Goal: Transaction & Acquisition: Book appointment/travel/reservation

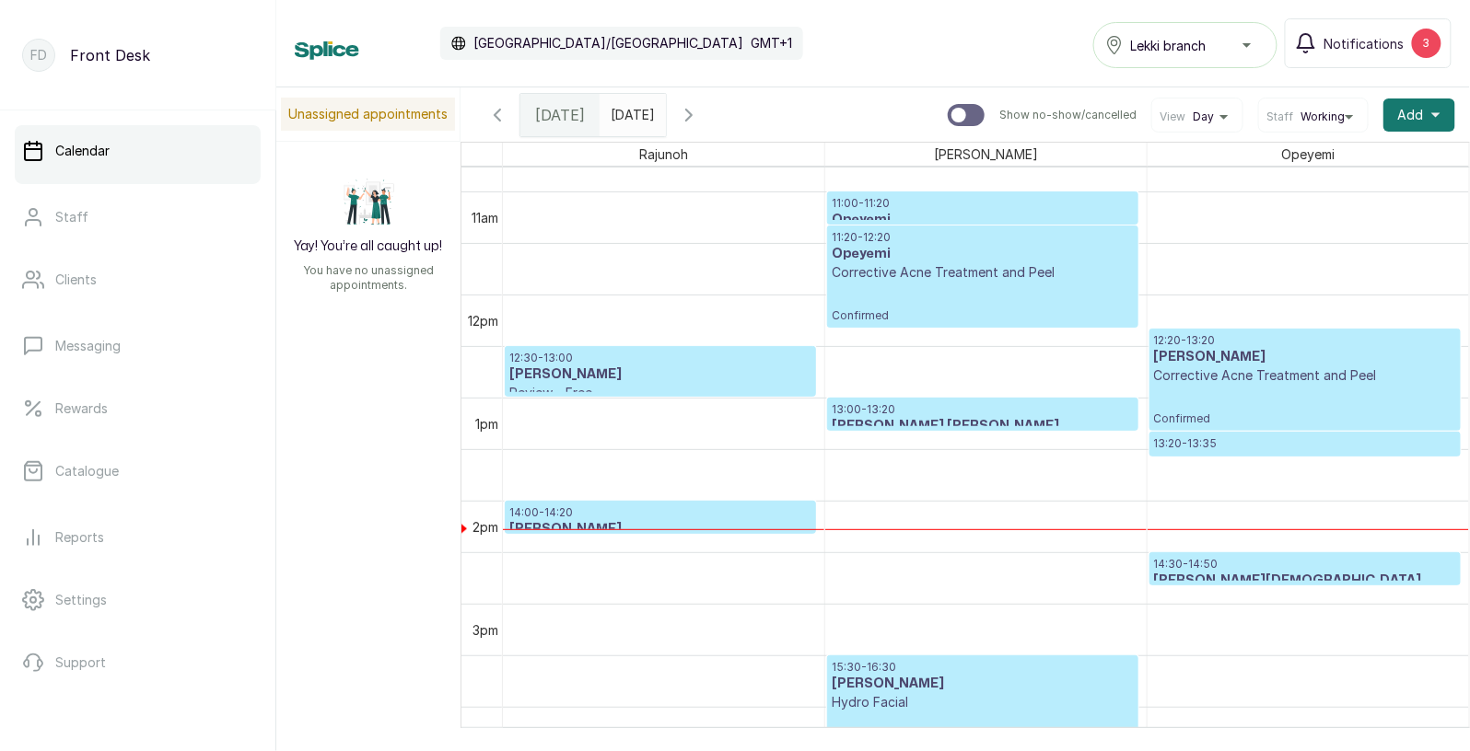
click at [1264, 382] on p "Corrective Acne Treatment and Peel" at bounding box center [1305, 376] width 302 height 18
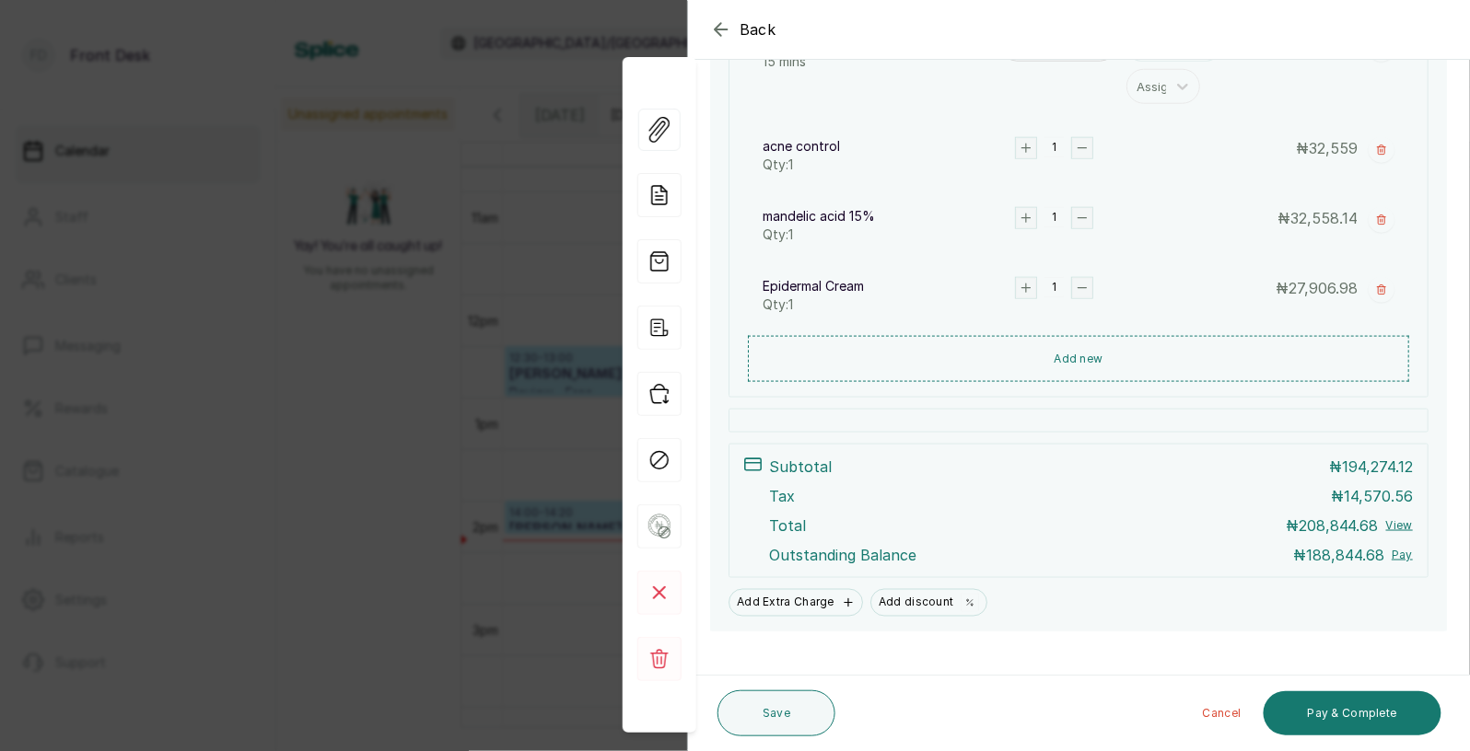
scroll to position [553, 0]
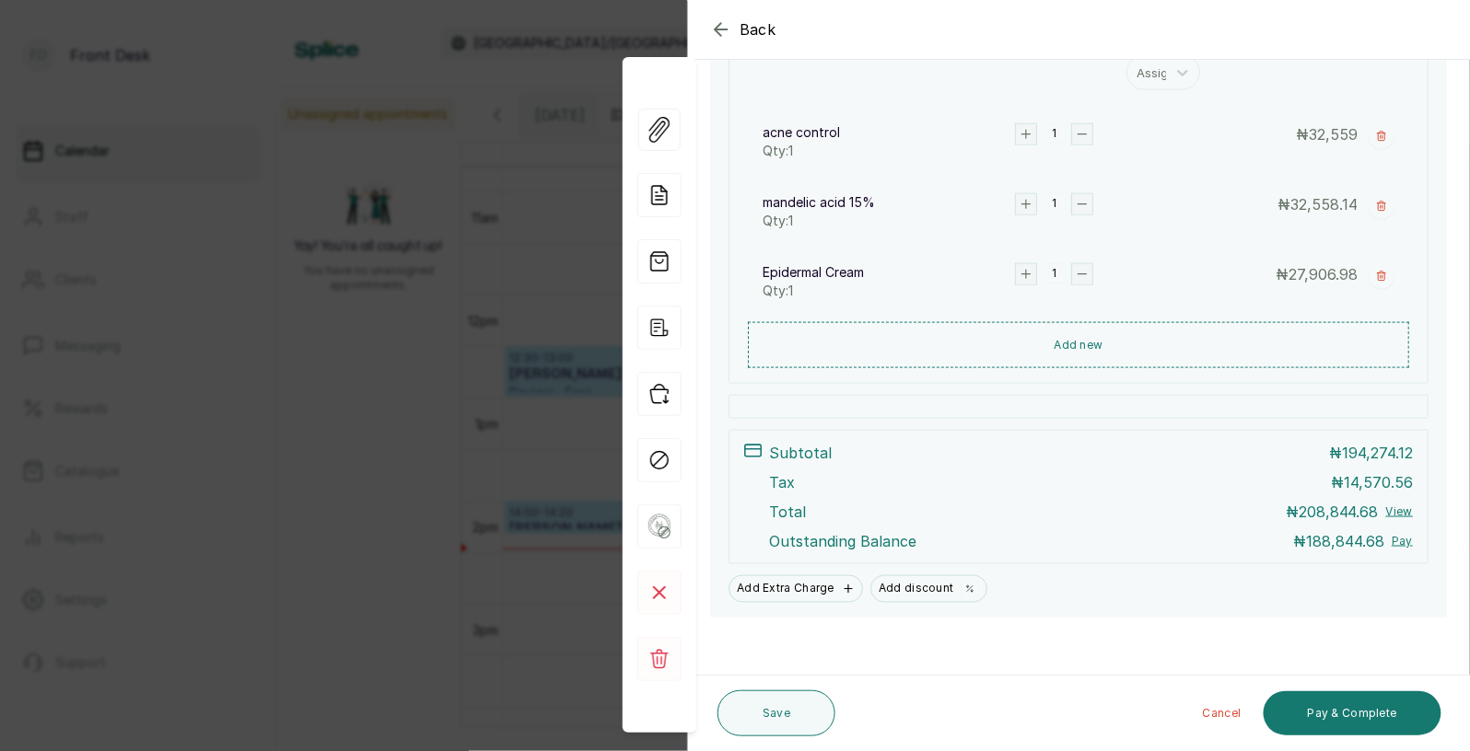
click at [757, 29] on span "Back" at bounding box center [757, 29] width 37 height 22
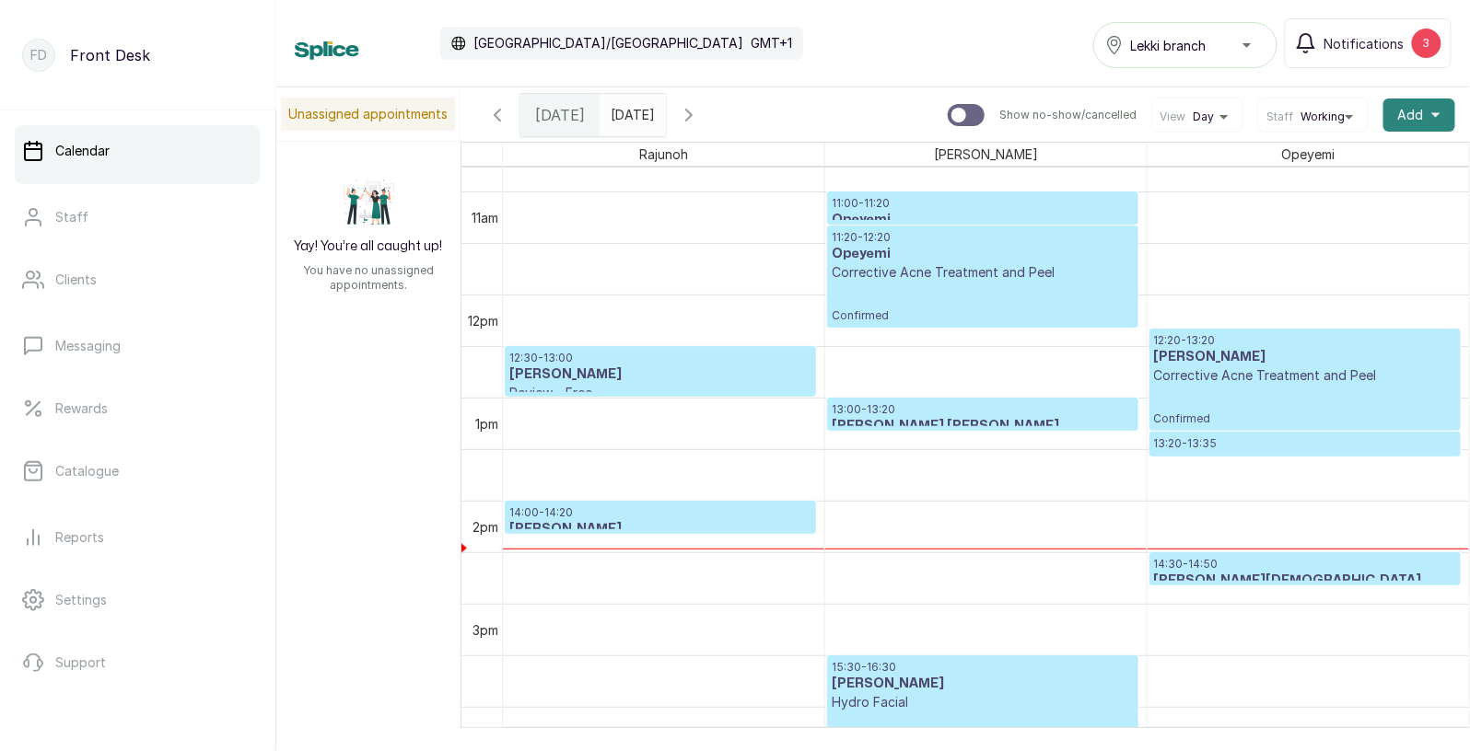
click at [1419, 120] on span "Add" at bounding box center [1411, 115] width 26 height 18
click at [1320, 157] on span "Add Appointment" at bounding box center [1351, 165] width 177 height 22
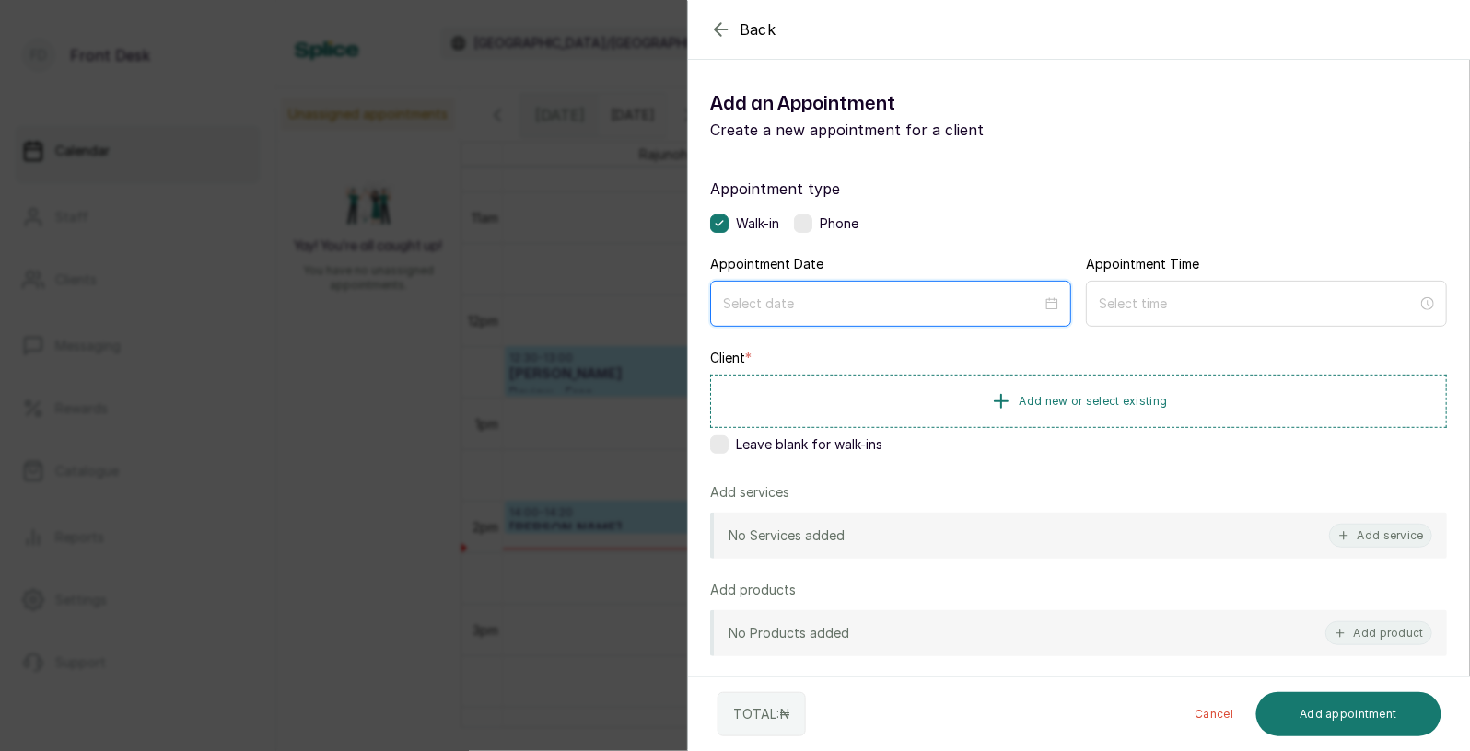
click at [976, 299] on input at bounding box center [882, 304] width 319 height 20
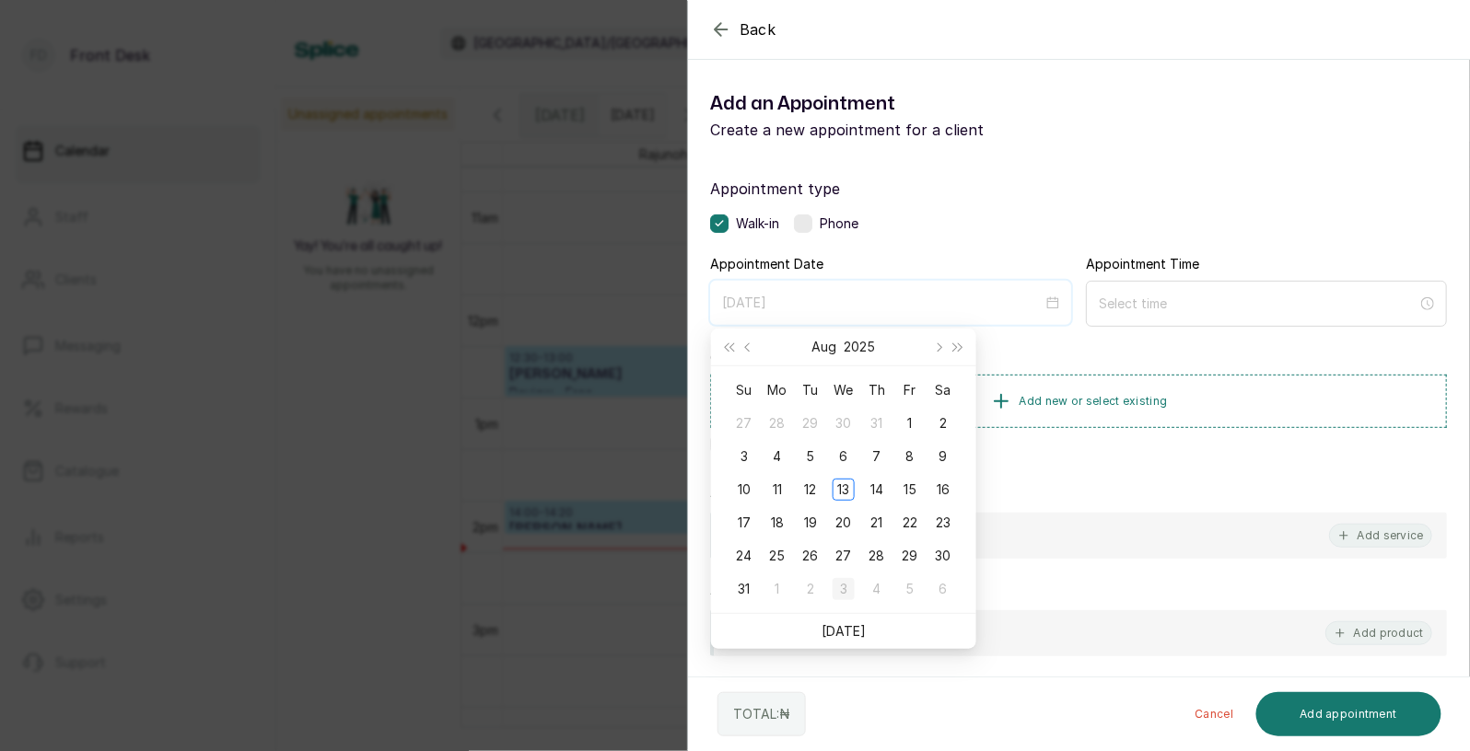
type input "[DATE]"
click at [844, 591] on div "3" at bounding box center [843, 589] width 22 height 22
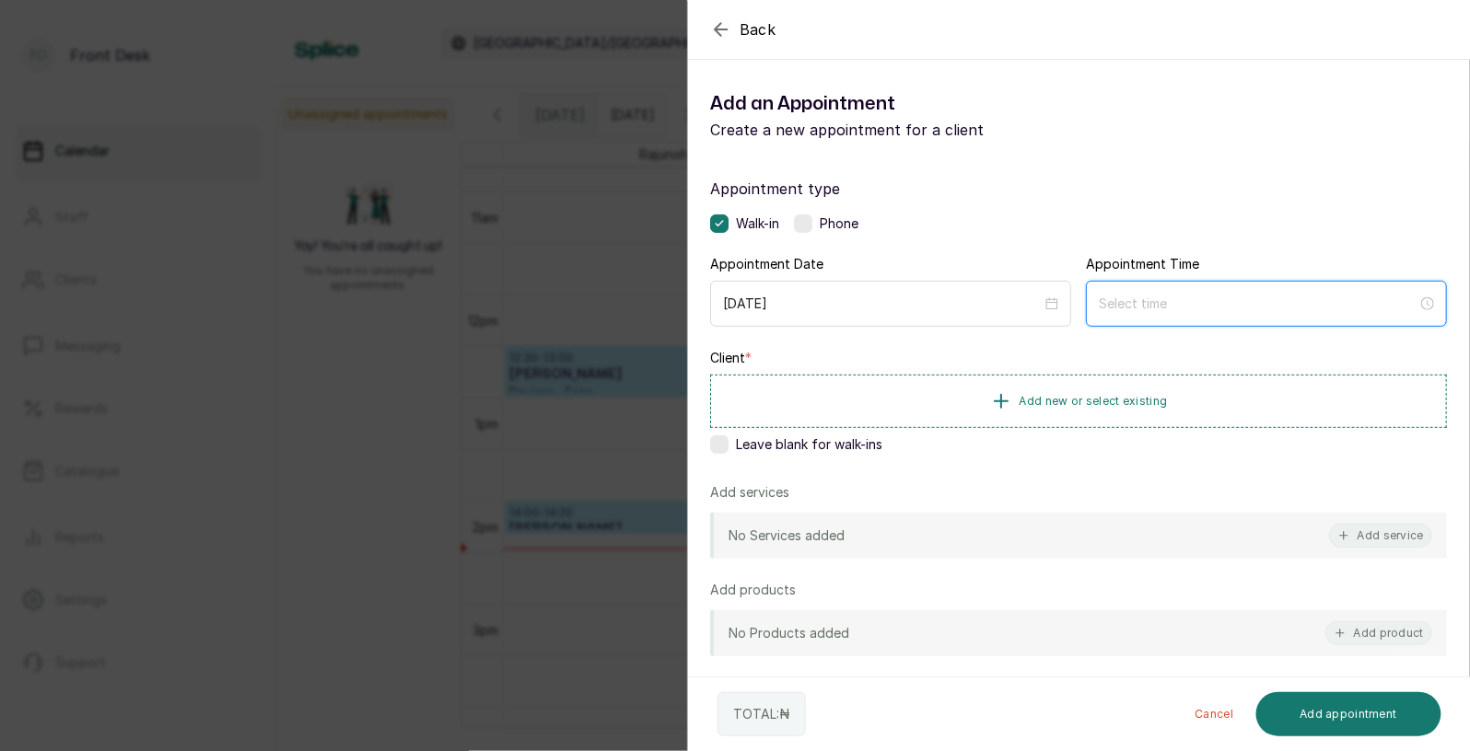
click at [1239, 303] on input at bounding box center [1258, 304] width 319 height 20
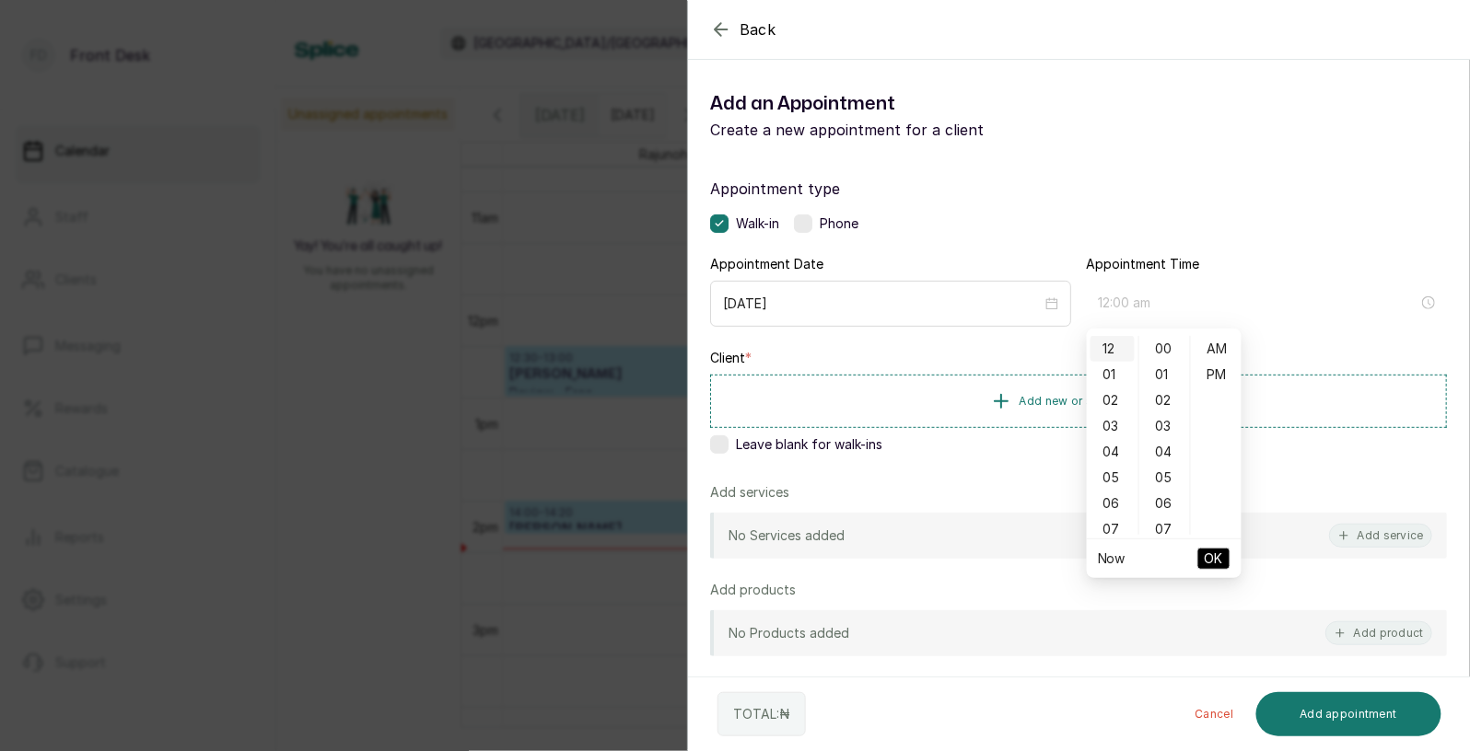
click at [1123, 354] on div "12" at bounding box center [1112, 349] width 44 height 26
click at [1166, 515] on div "06" at bounding box center [1165, 504] width 44 height 26
click at [1167, 492] on div "30" at bounding box center [1165, 495] width 44 height 26
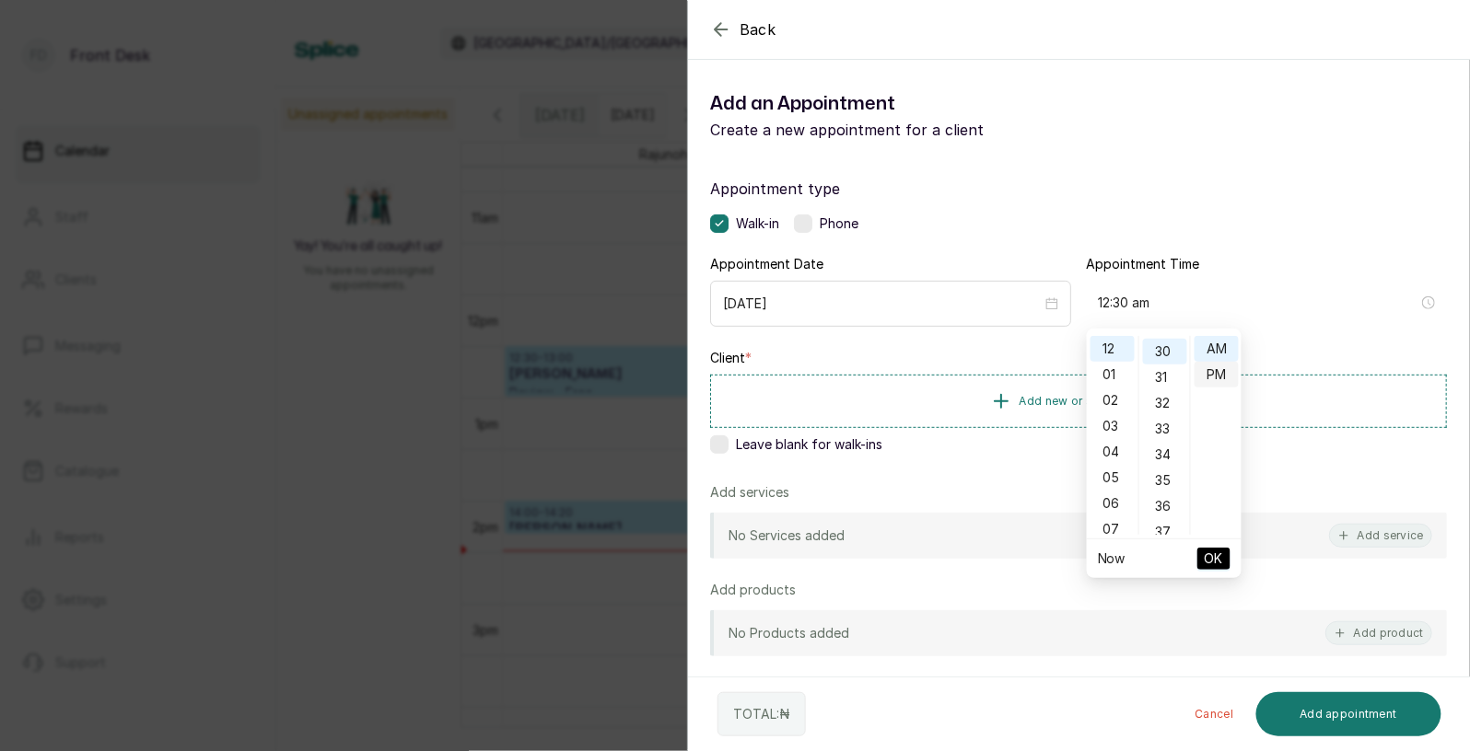
type input "12:30 pm"
click at [1222, 378] on div "PM" at bounding box center [1216, 375] width 44 height 26
click at [1220, 555] on span "OK" at bounding box center [1214, 558] width 18 height 35
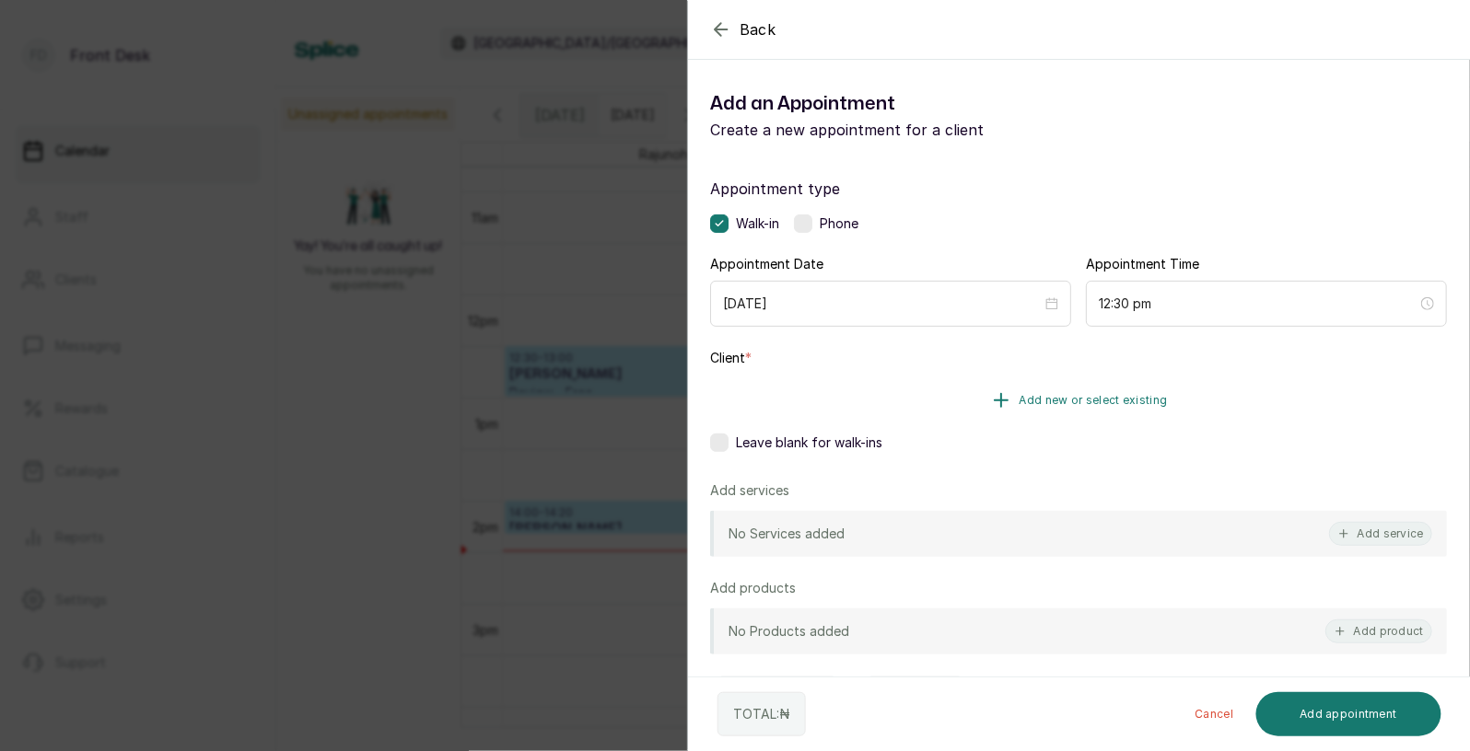
click at [1059, 404] on span "Add new or select existing" at bounding box center [1093, 400] width 148 height 15
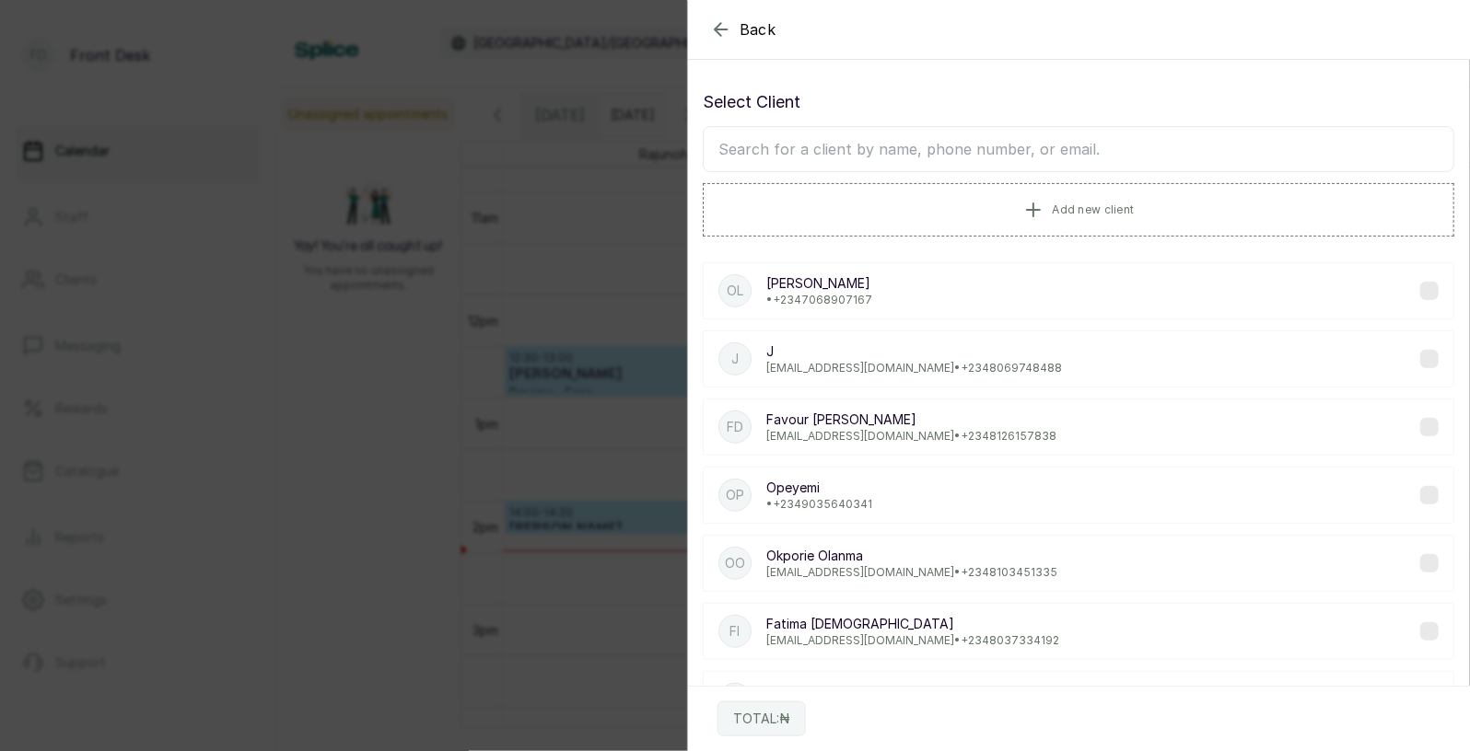
click at [1048, 157] on input "text" at bounding box center [1078, 149] width 751 height 46
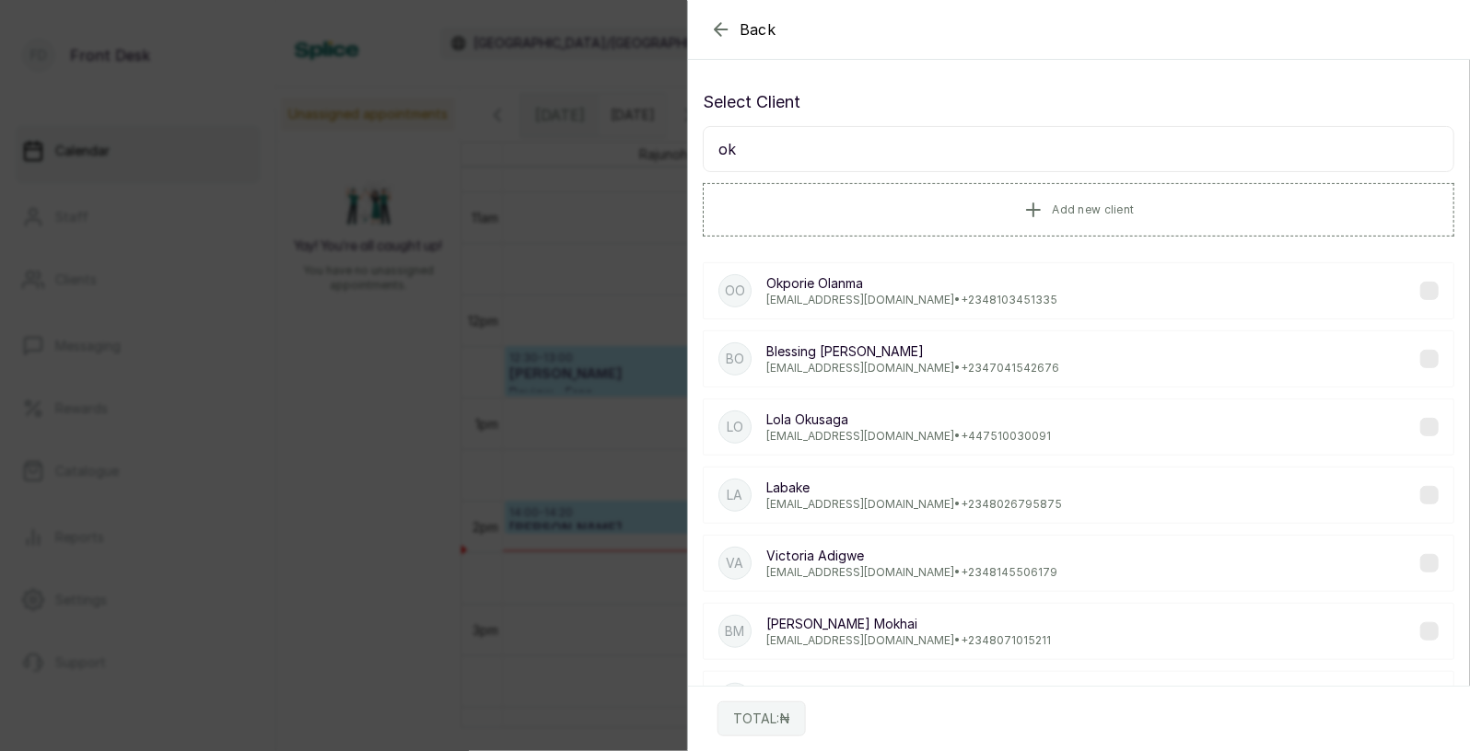
type input "okp"
click at [902, 289] on p "[PERSON_NAME]" at bounding box center [911, 283] width 291 height 18
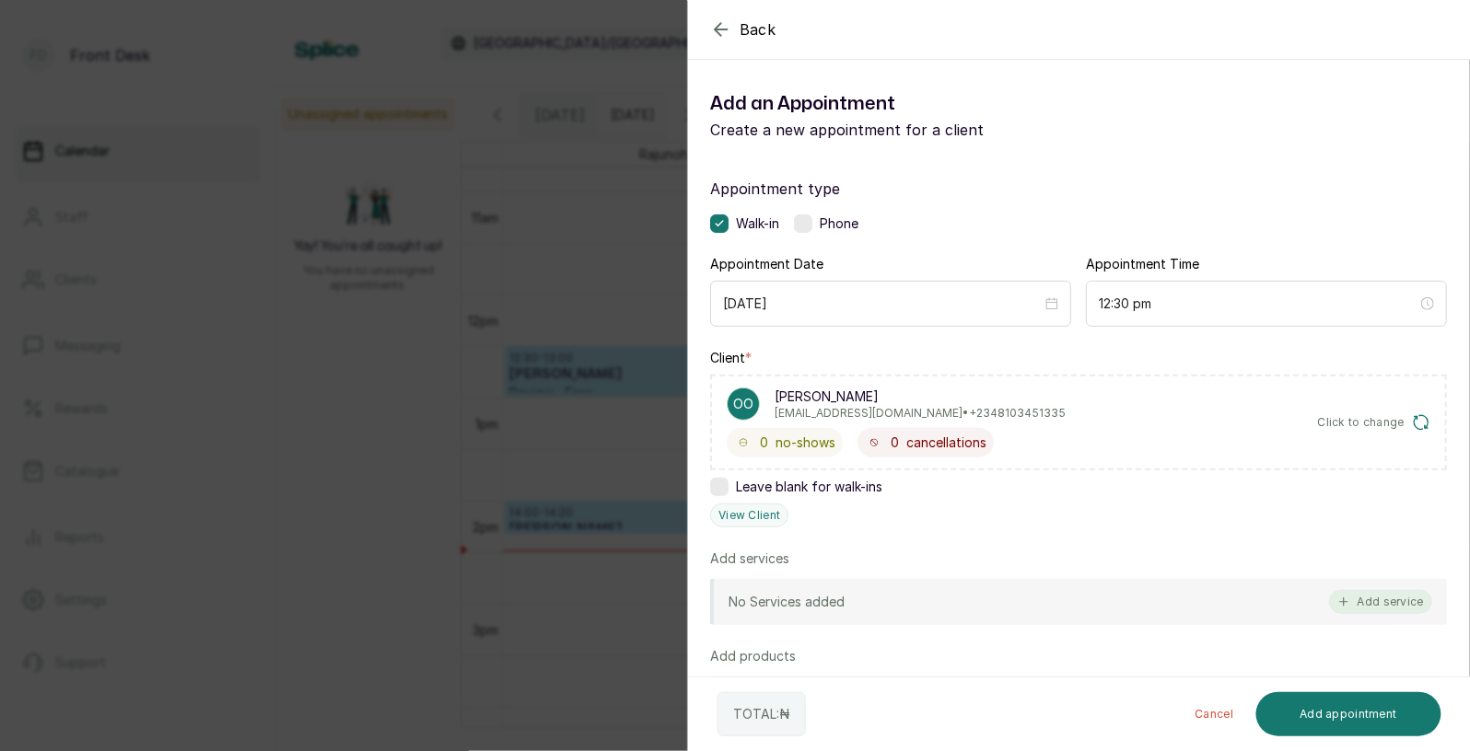
click at [1401, 599] on button "Add service" at bounding box center [1380, 602] width 103 height 24
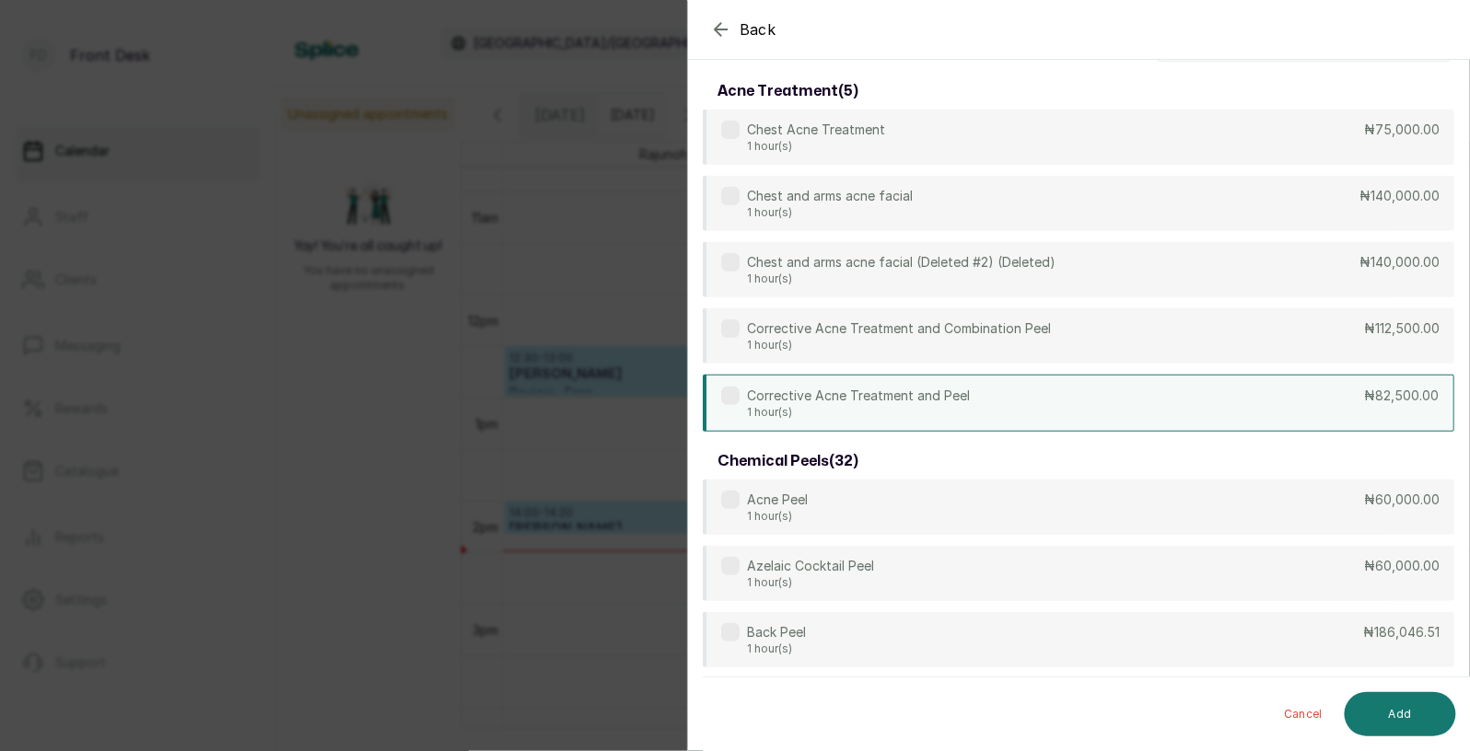
scroll to position [0, 0]
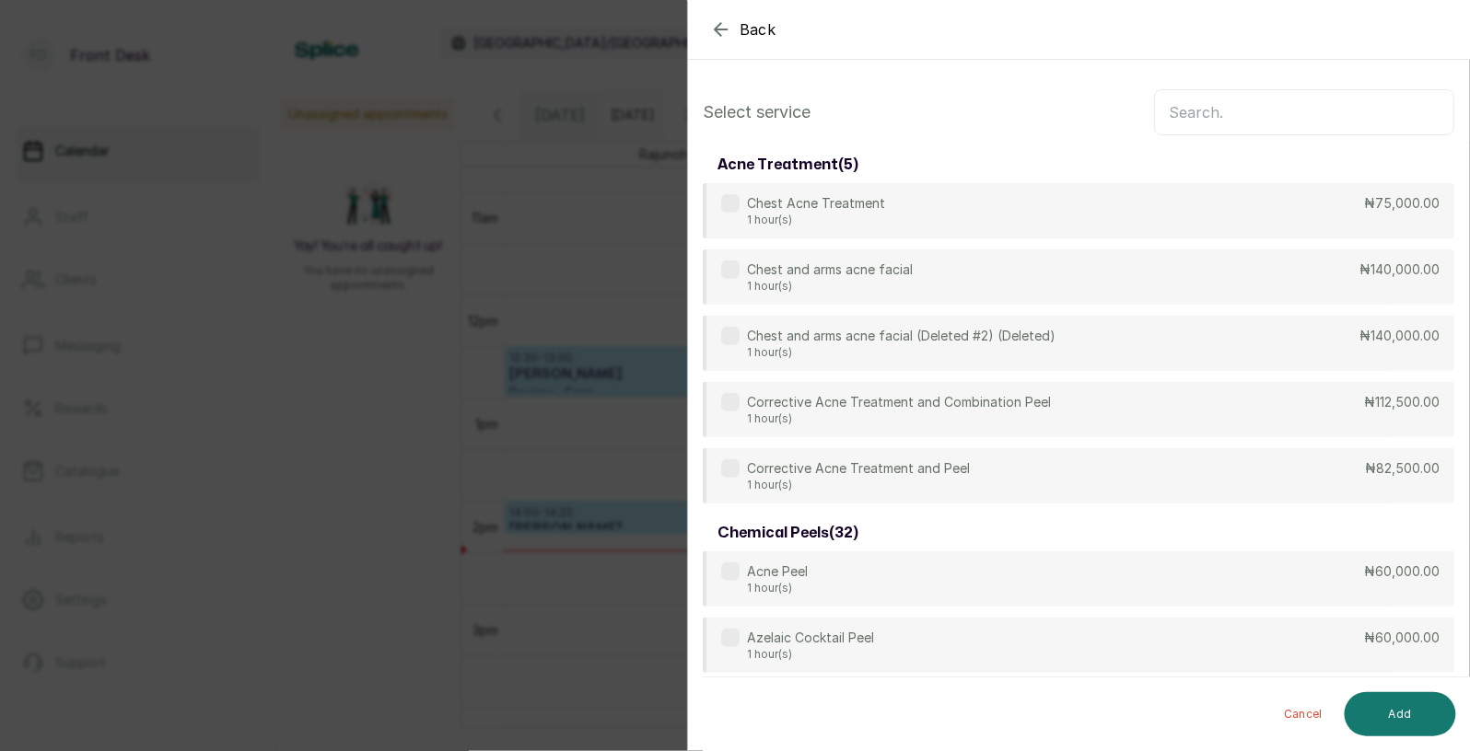
click at [1337, 103] on input "text" at bounding box center [1304, 112] width 300 height 46
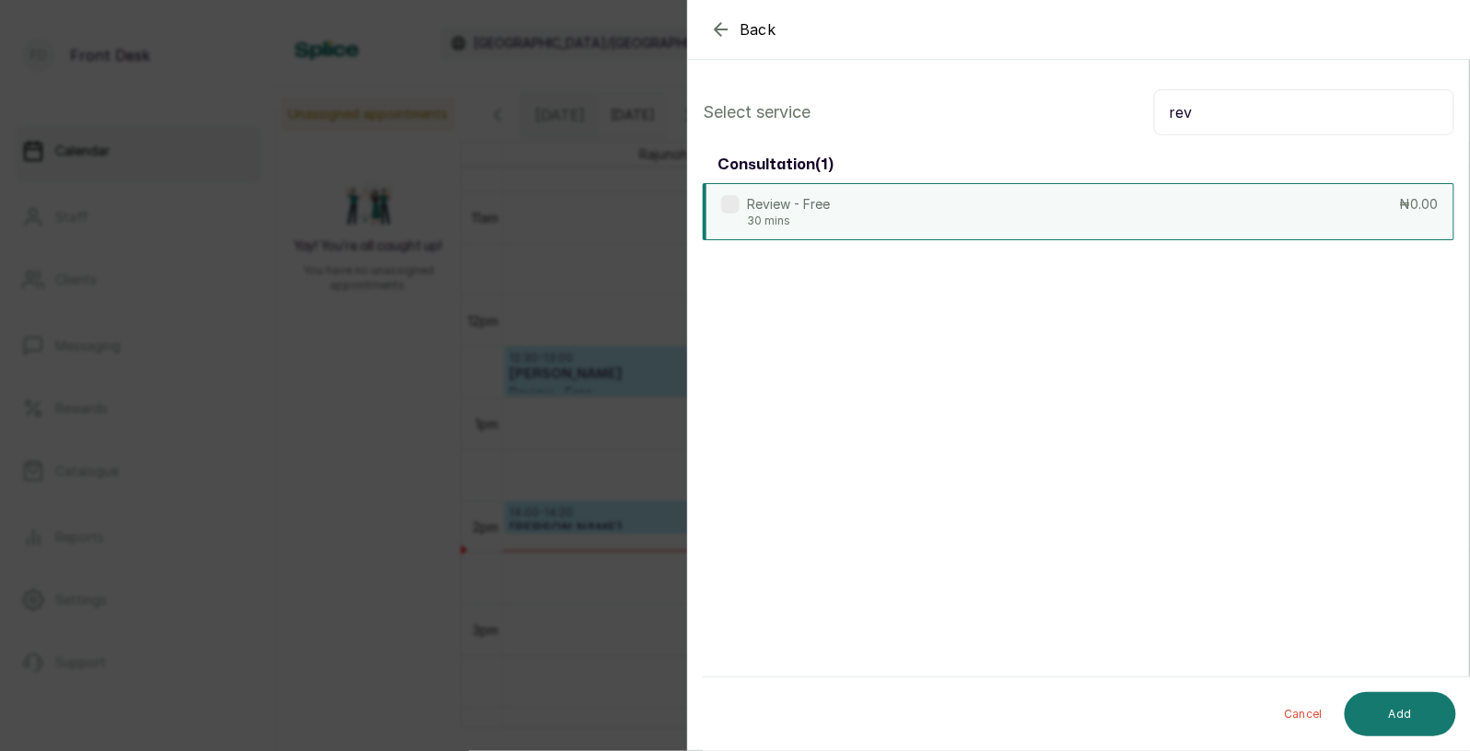
type input "rev"
click at [1214, 204] on div "Review - Free 30 mins ₦0.00" at bounding box center [1078, 211] width 751 height 57
click at [1404, 708] on button "Add" at bounding box center [1399, 714] width 111 height 44
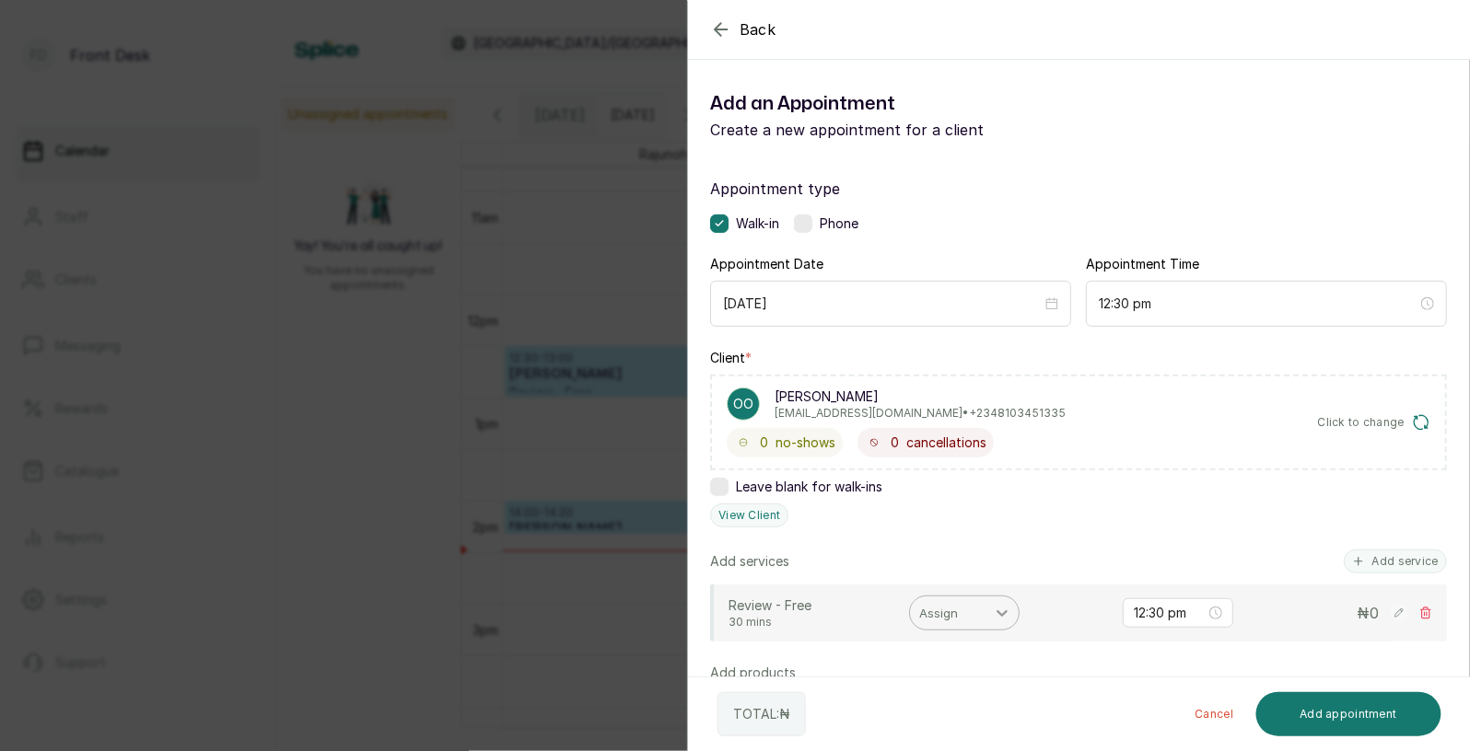
click at [1000, 620] on icon at bounding box center [1002, 613] width 18 height 18
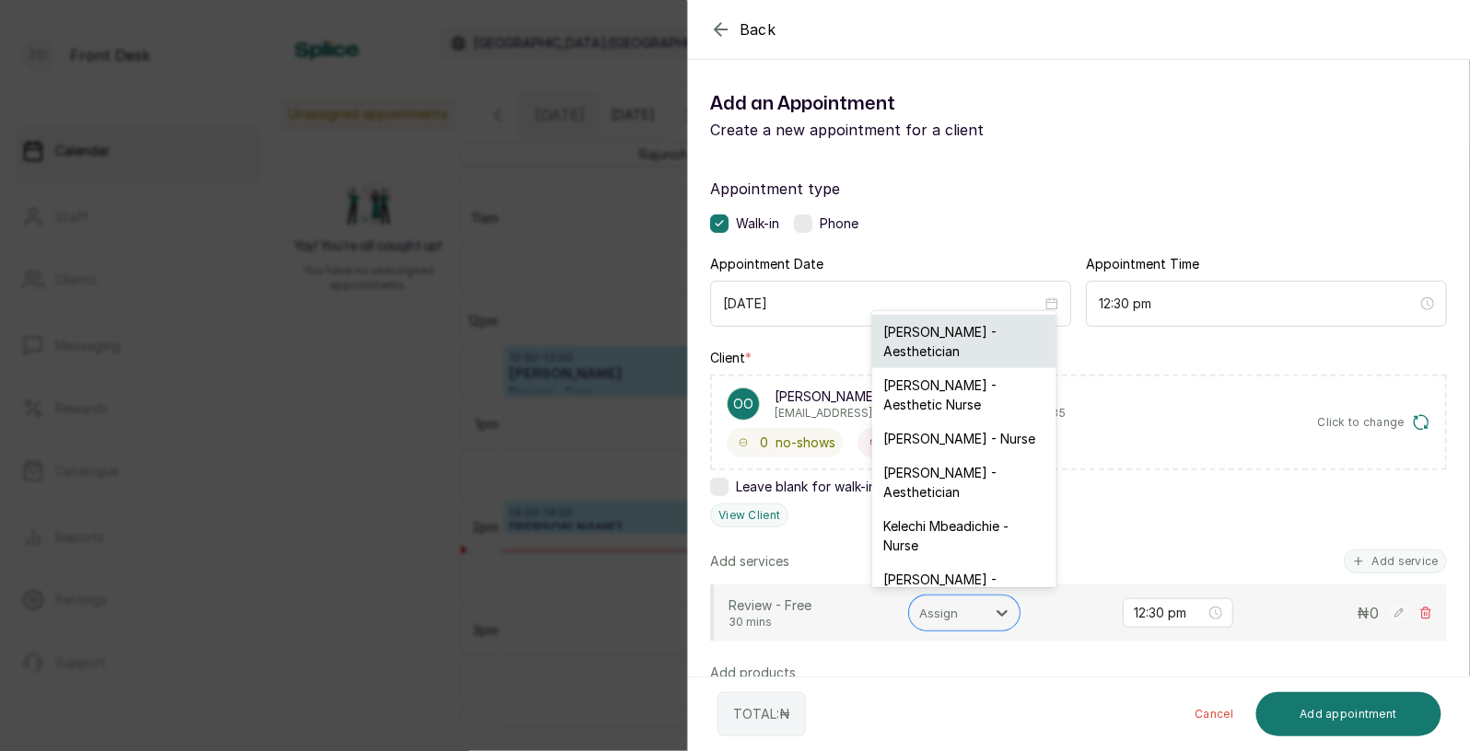
click at [972, 323] on div "[PERSON_NAME] - Aesthetician" at bounding box center [964, 341] width 184 height 53
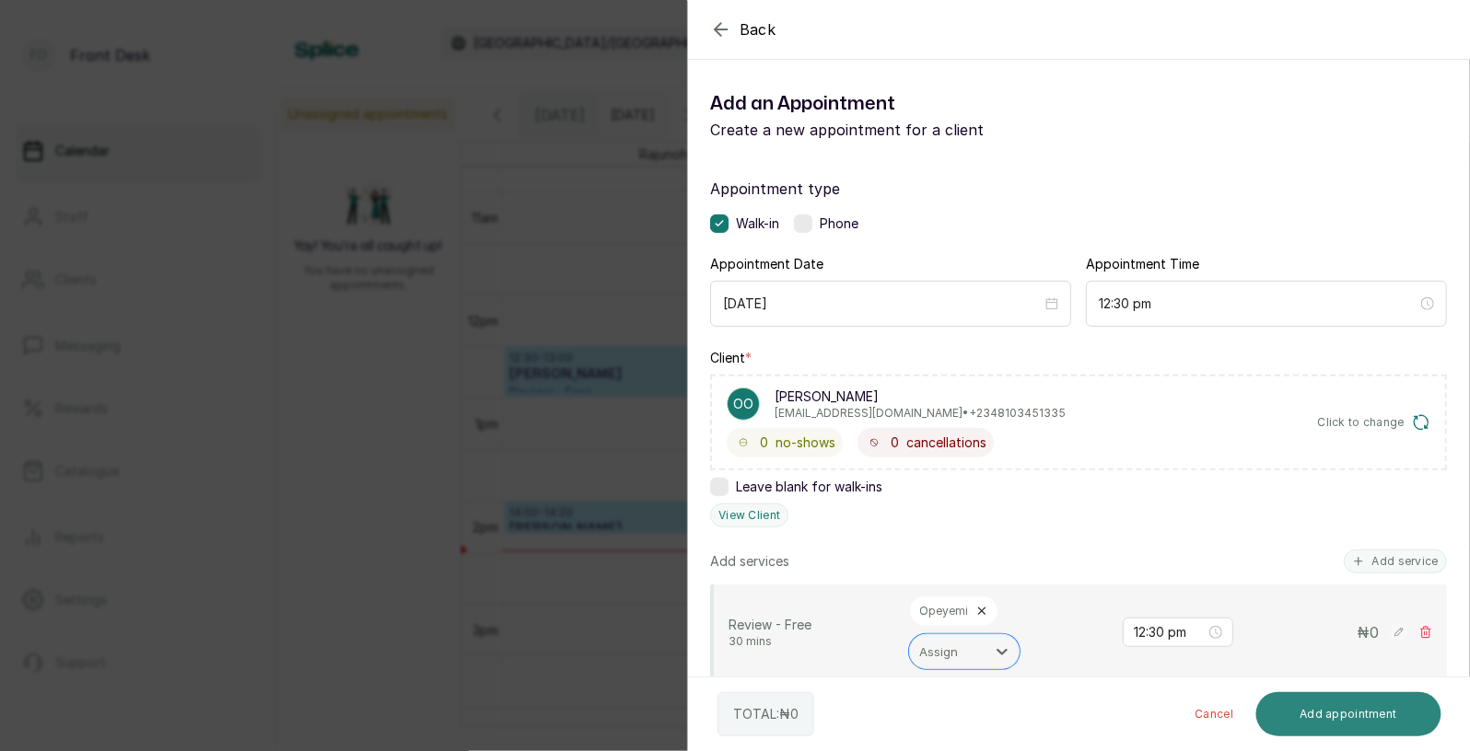
click at [1328, 721] on button "Add appointment" at bounding box center [1349, 714] width 186 height 44
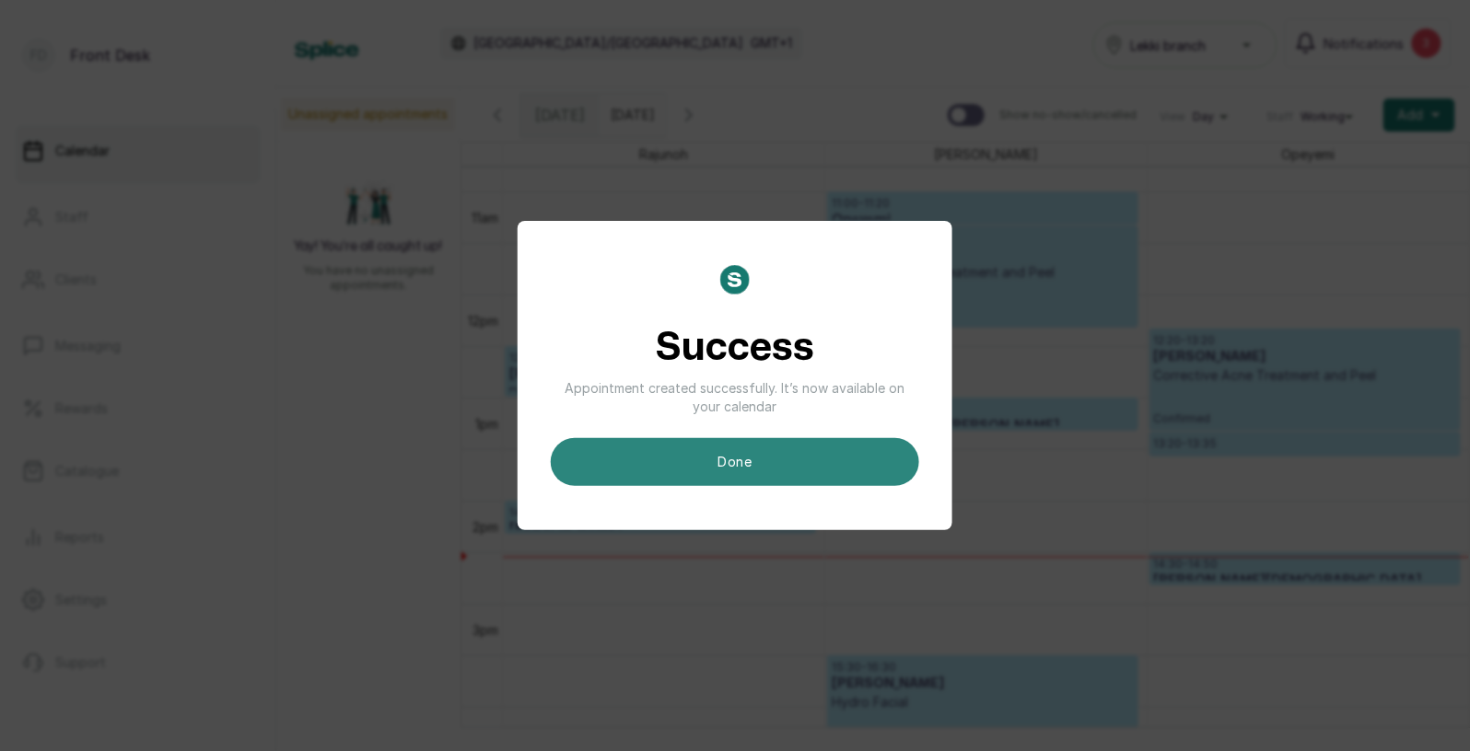
click at [782, 447] on button "done" at bounding box center [735, 462] width 368 height 48
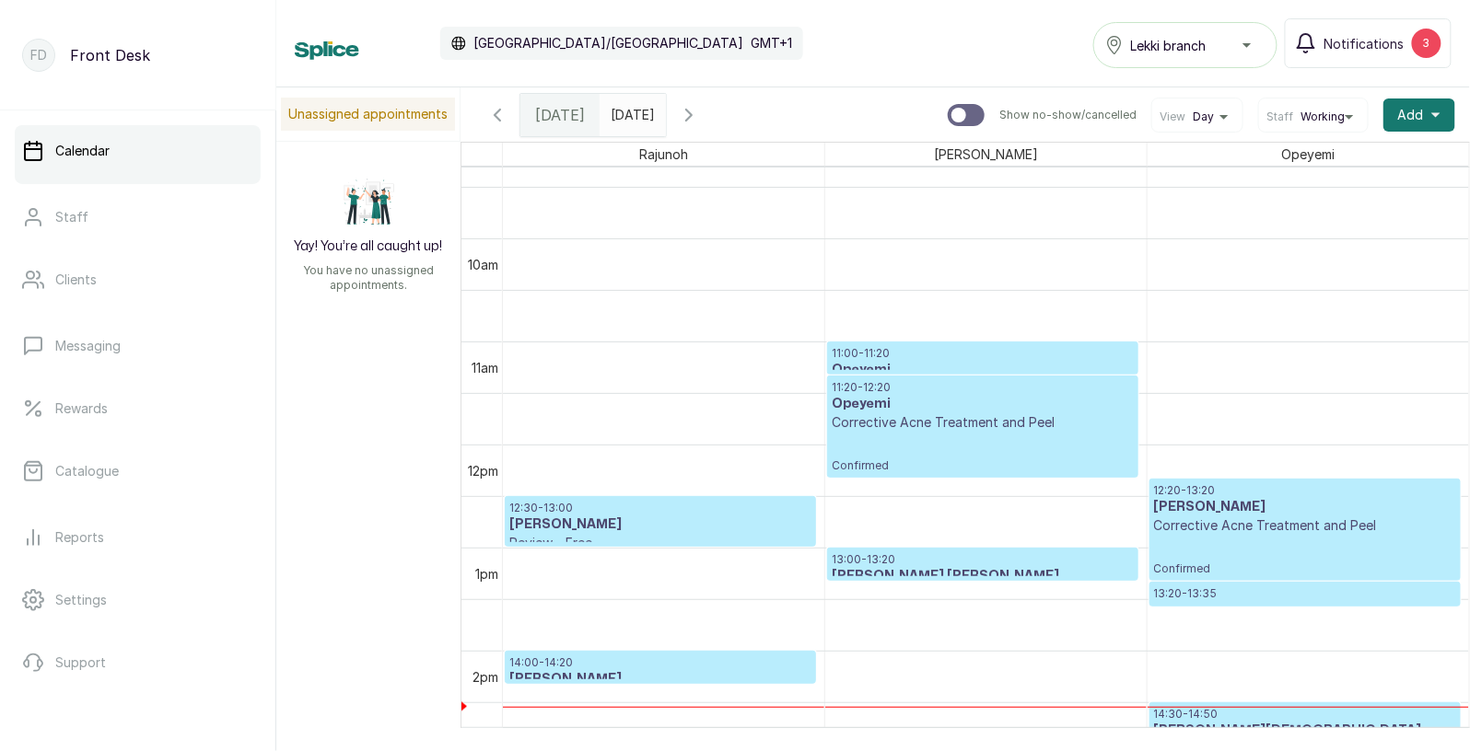
scroll to position [963, 0]
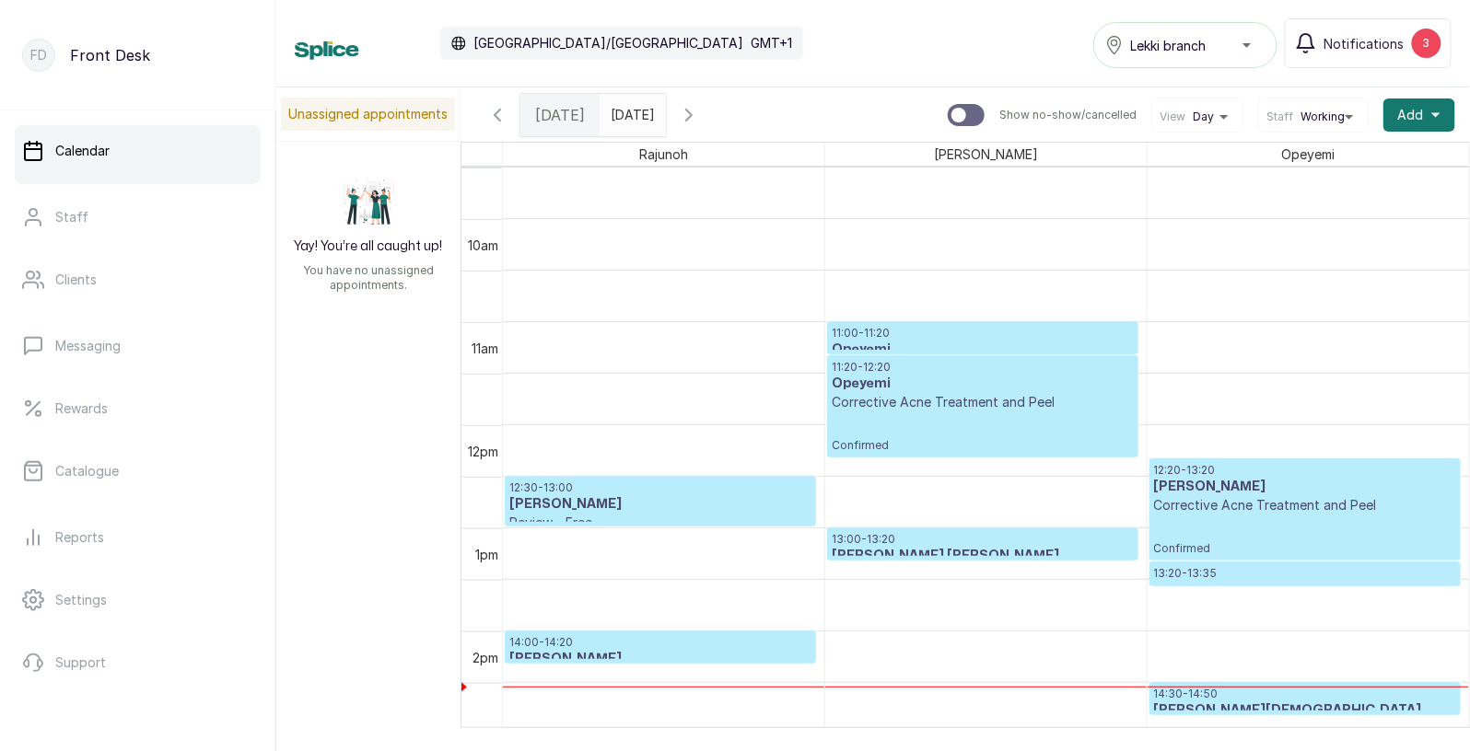
click at [1201, 702] on h3 "[PERSON_NAME][DEMOGRAPHIC_DATA]" at bounding box center [1305, 711] width 302 height 18
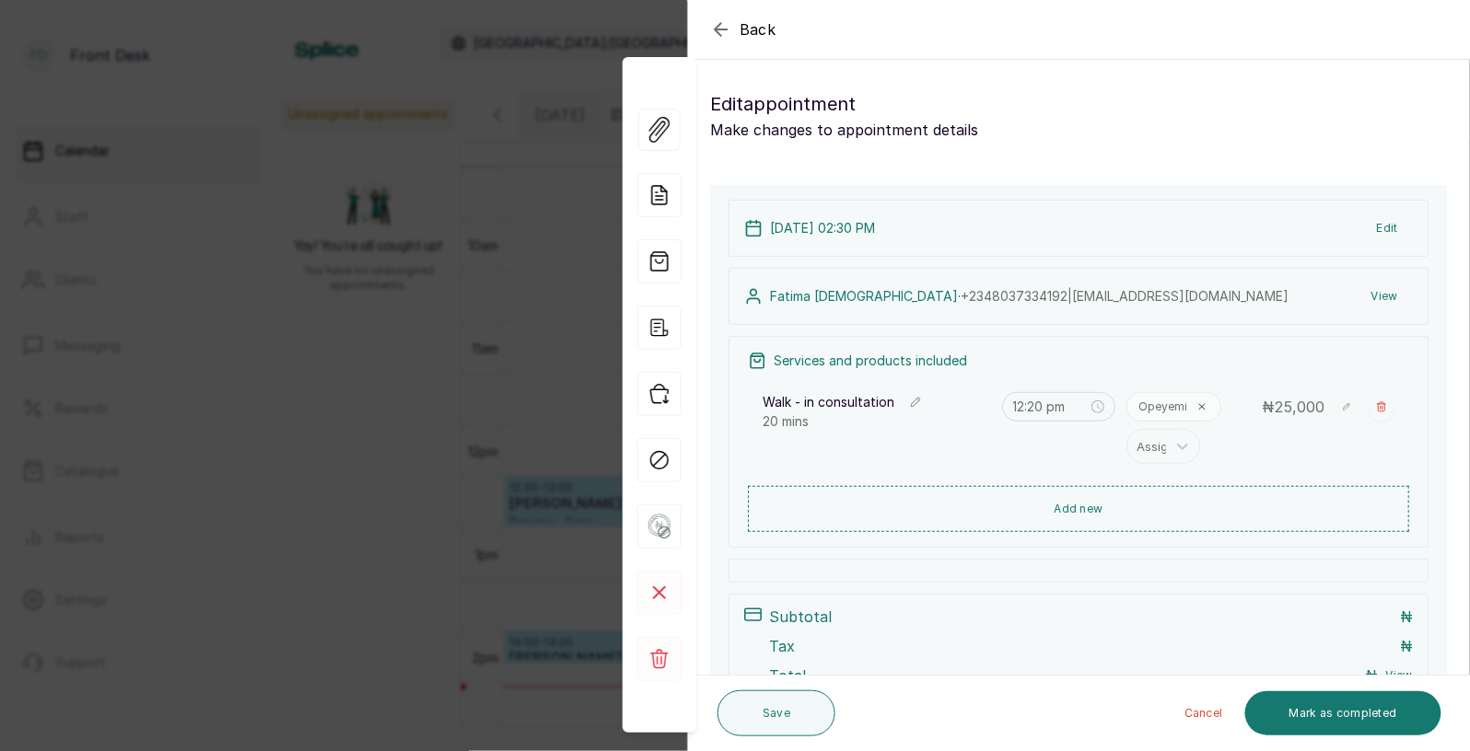
type input "2:30 pm"
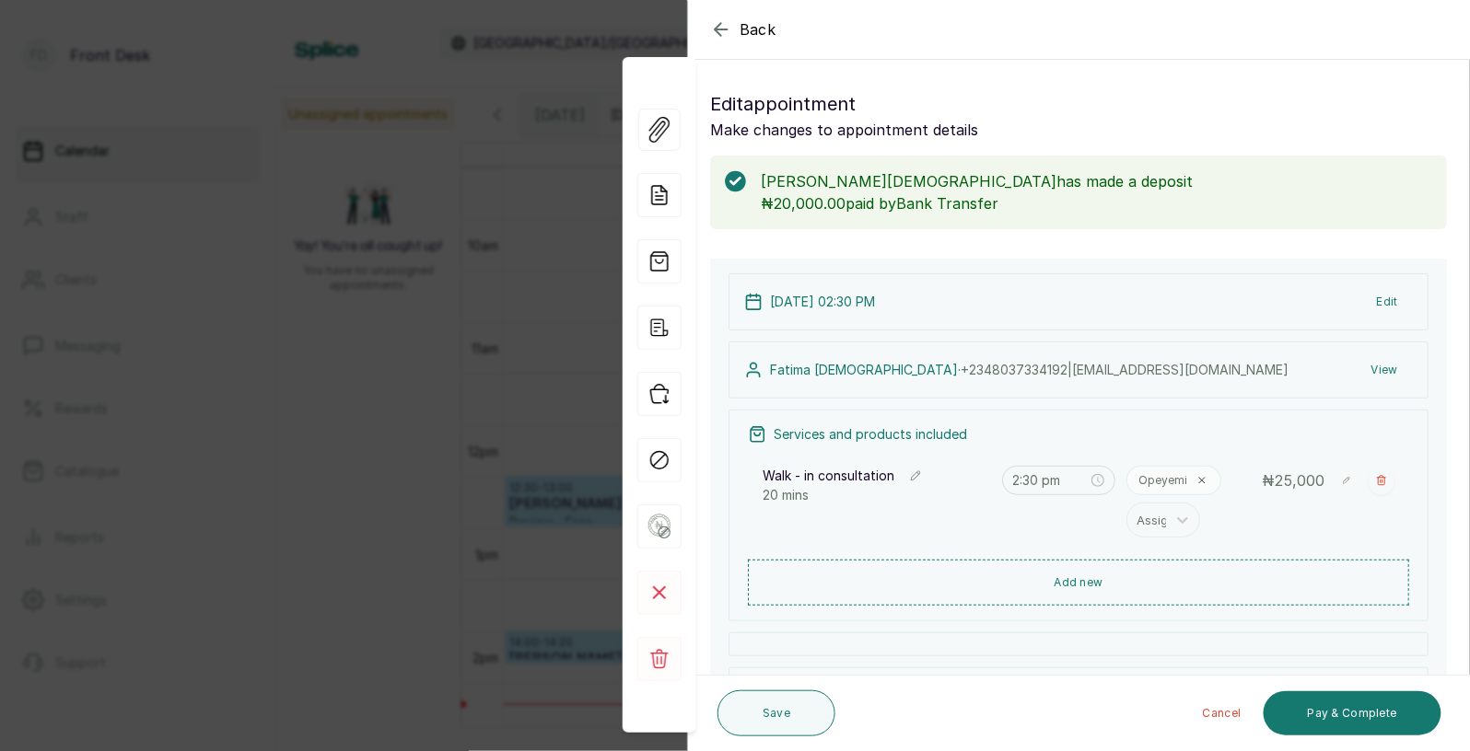
click at [774, 35] on span "Back" at bounding box center [757, 29] width 37 height 22
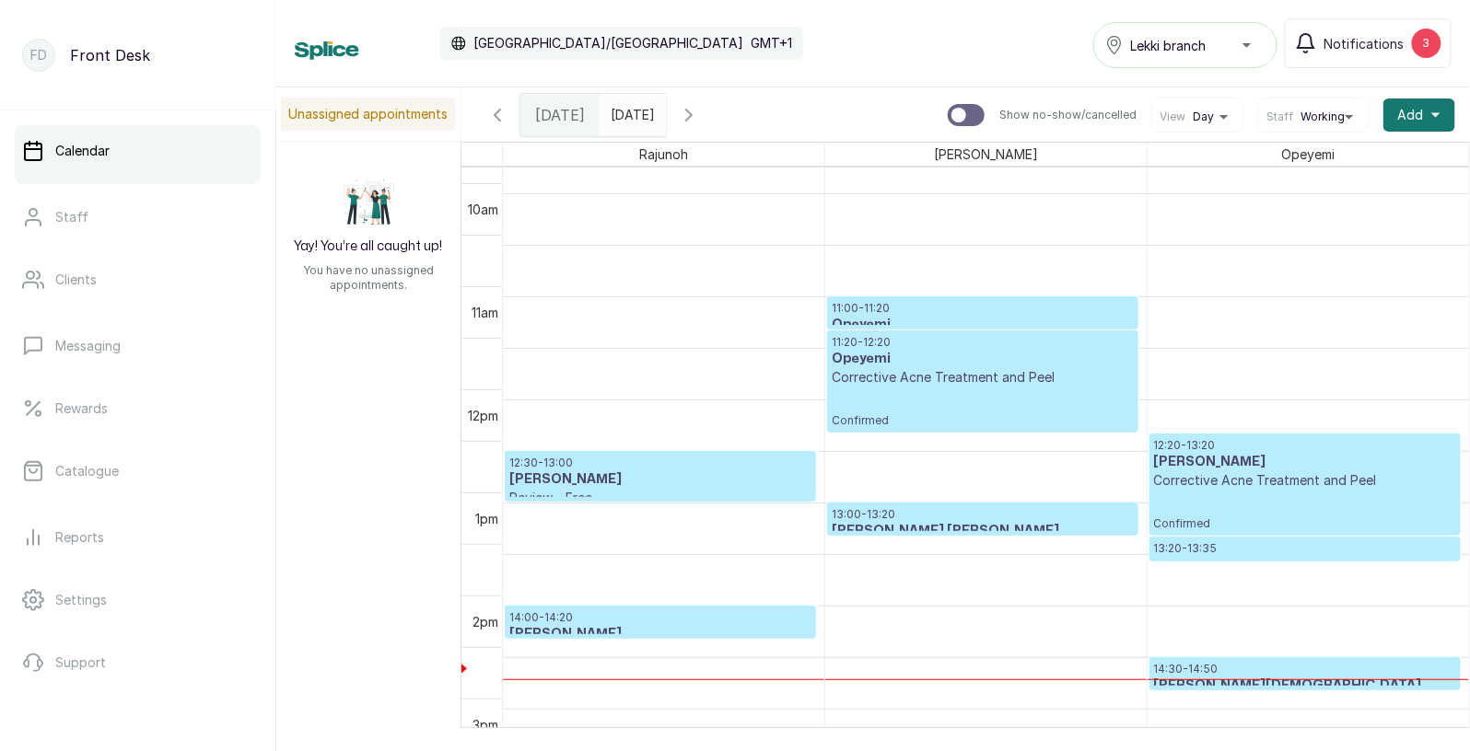
scroll to position [1006, 0]
click at [951, 343] on p "11:20 - 12:20" at bounding box center [983, 342] width 302 height 15
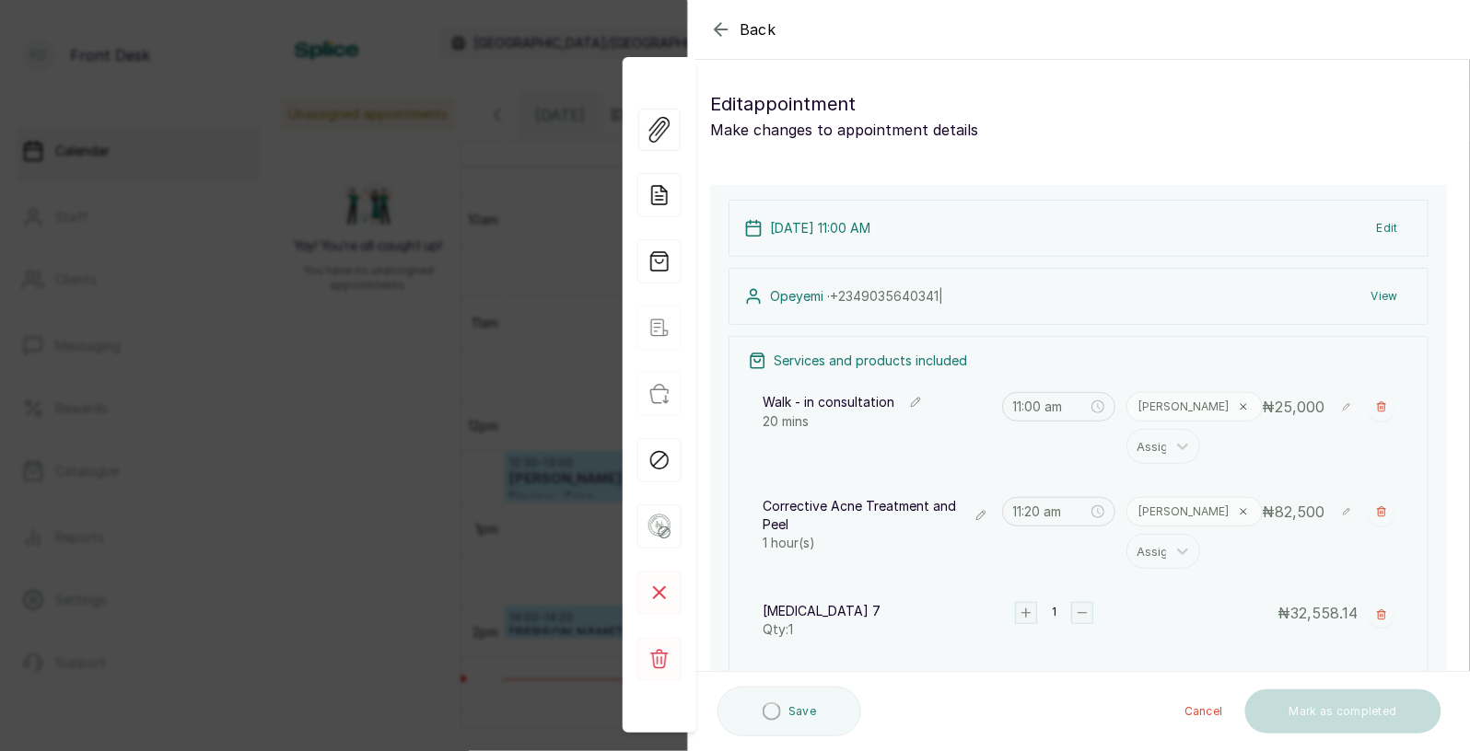
type input "11:00 am"
click at [748, 37] on span "Back" at bounding box center [757, 29] width 37 height 22
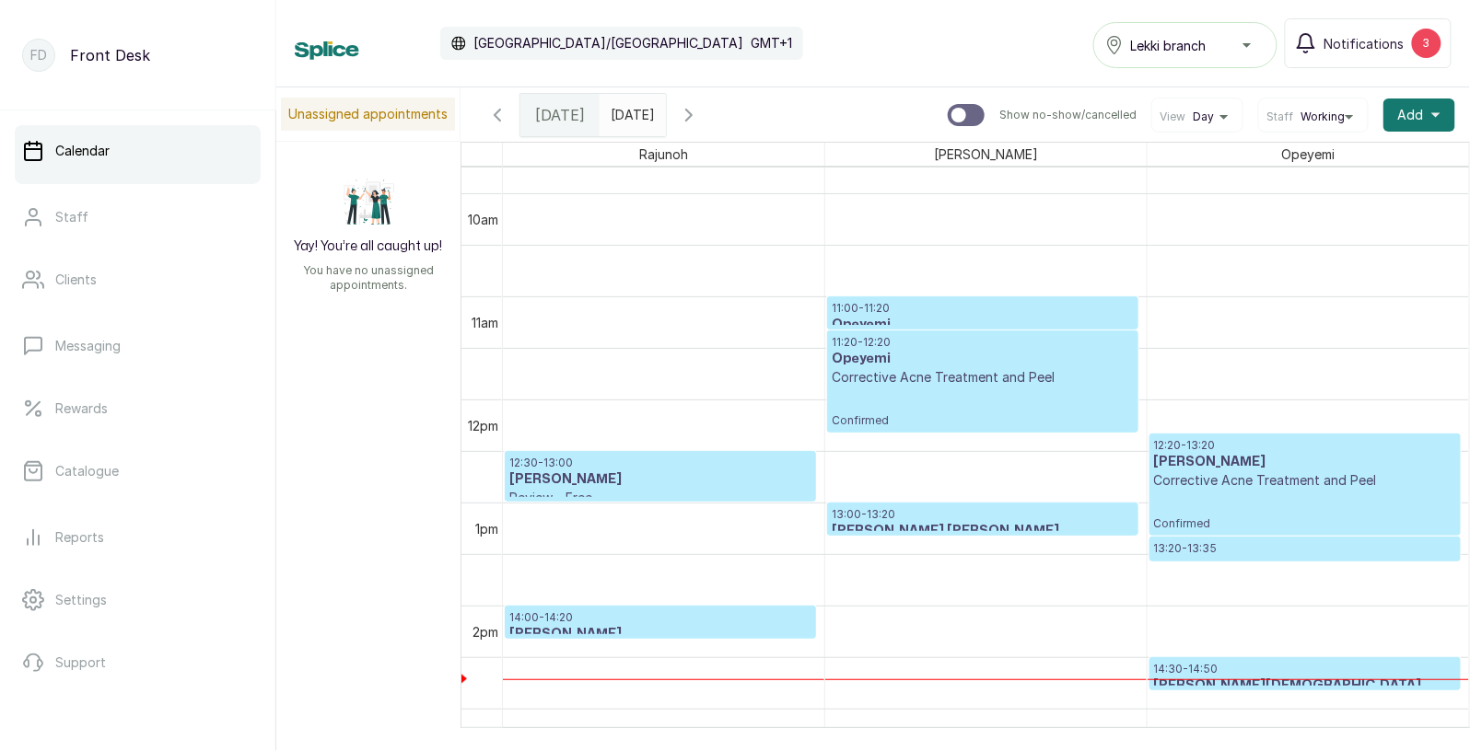
click at [866, 525] on h3 "[PERSON_NAME] [PERSON_NAME]" at bounding box center [983, 531] width 302 height 18
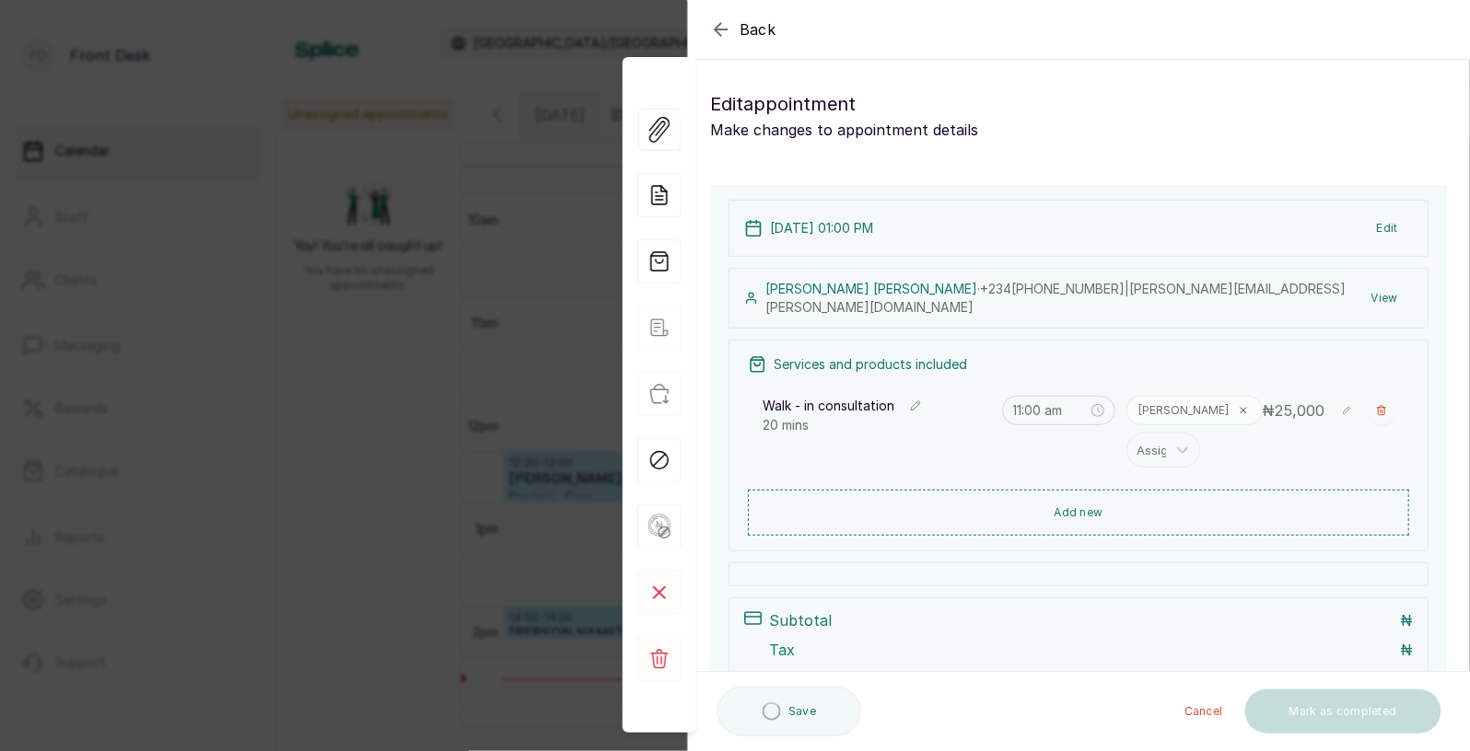
type input "1:00 pm"
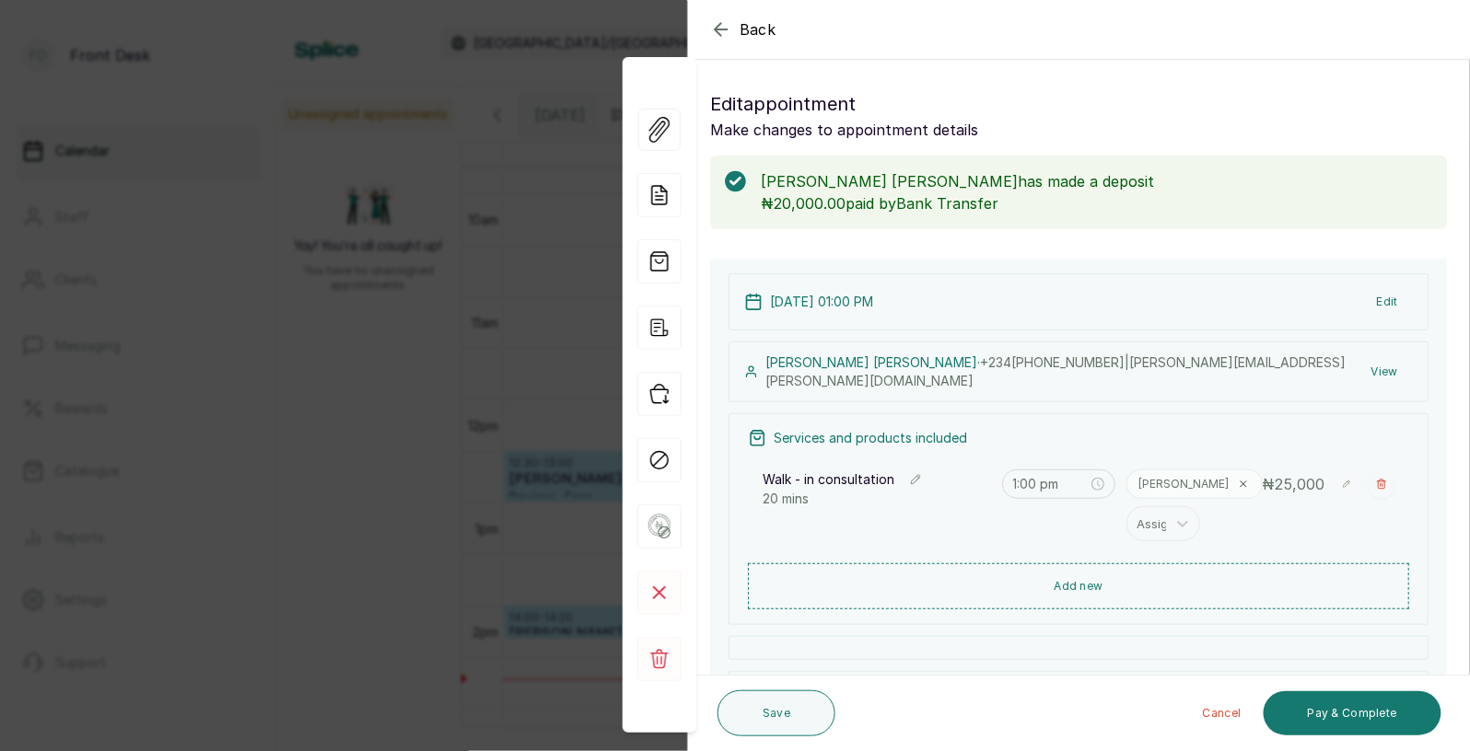
click at [982, 507] on div "Walk - in consultation 20 mins 1:00 pm [PERSON_NAME] Assign ₦ 25,000" at bounding box center [1078, 506] width 661 height 94
click at [1089, 578] on button "Add new" at bounding box center [1078, 586] width 661 height 44
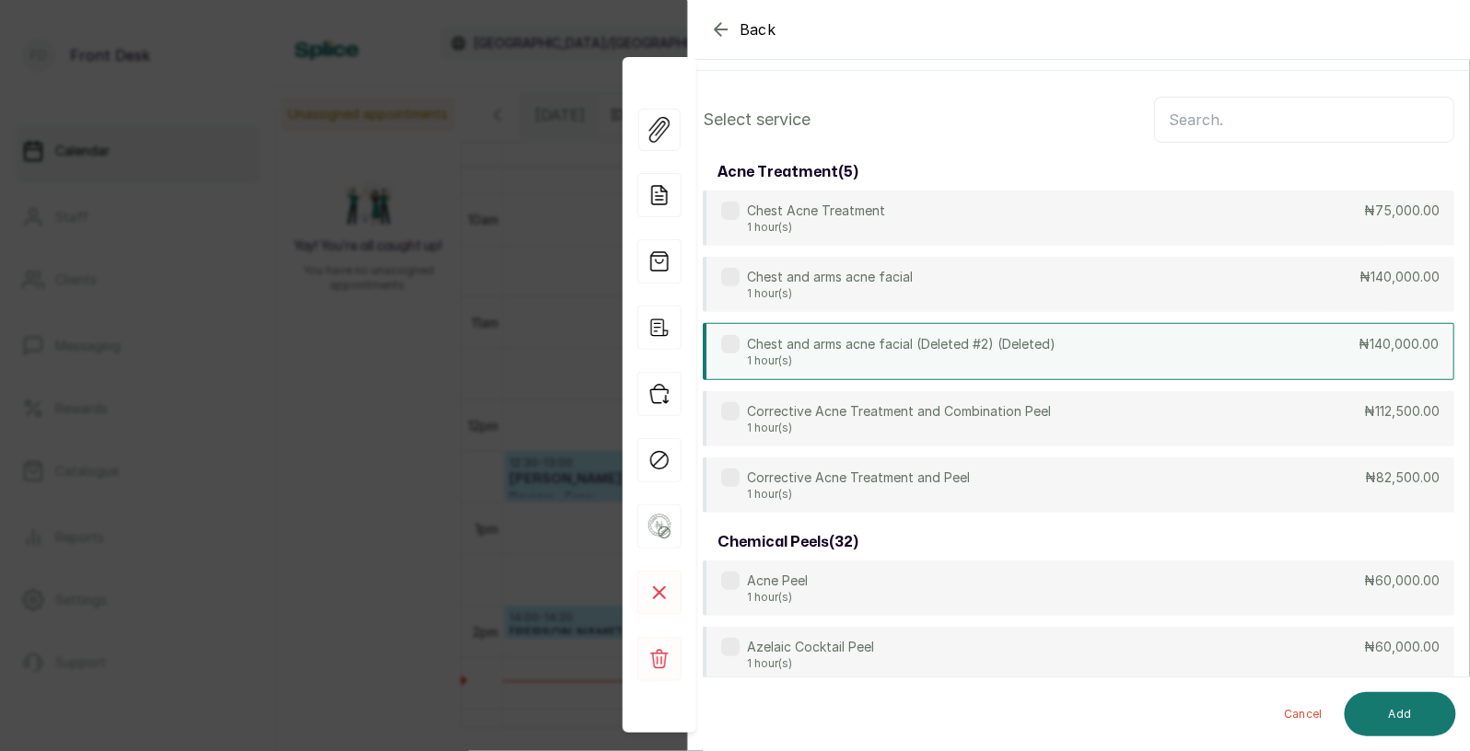
scroll to position [0, 0]
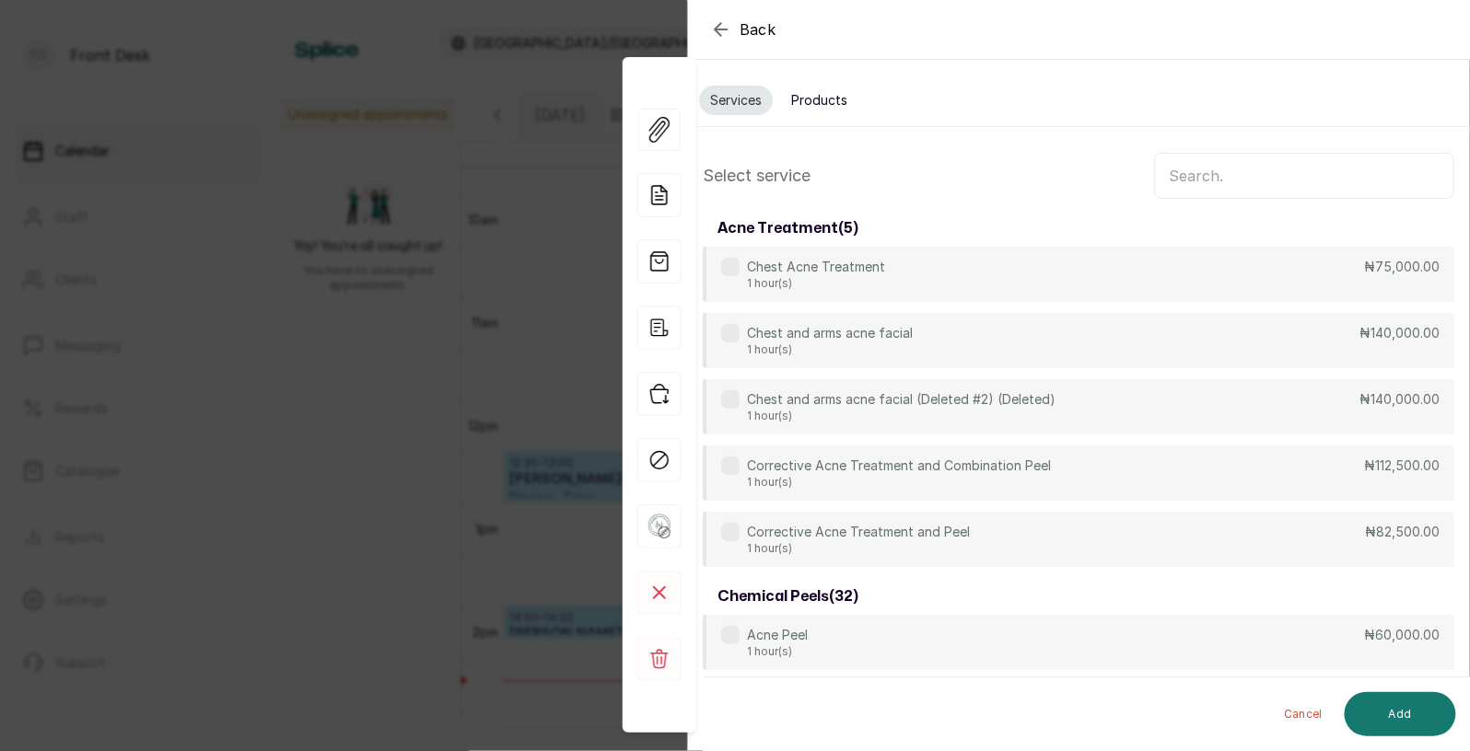
click at [1244, 172] on input "text" at bounding box center [1304, 176] width 300 height 46
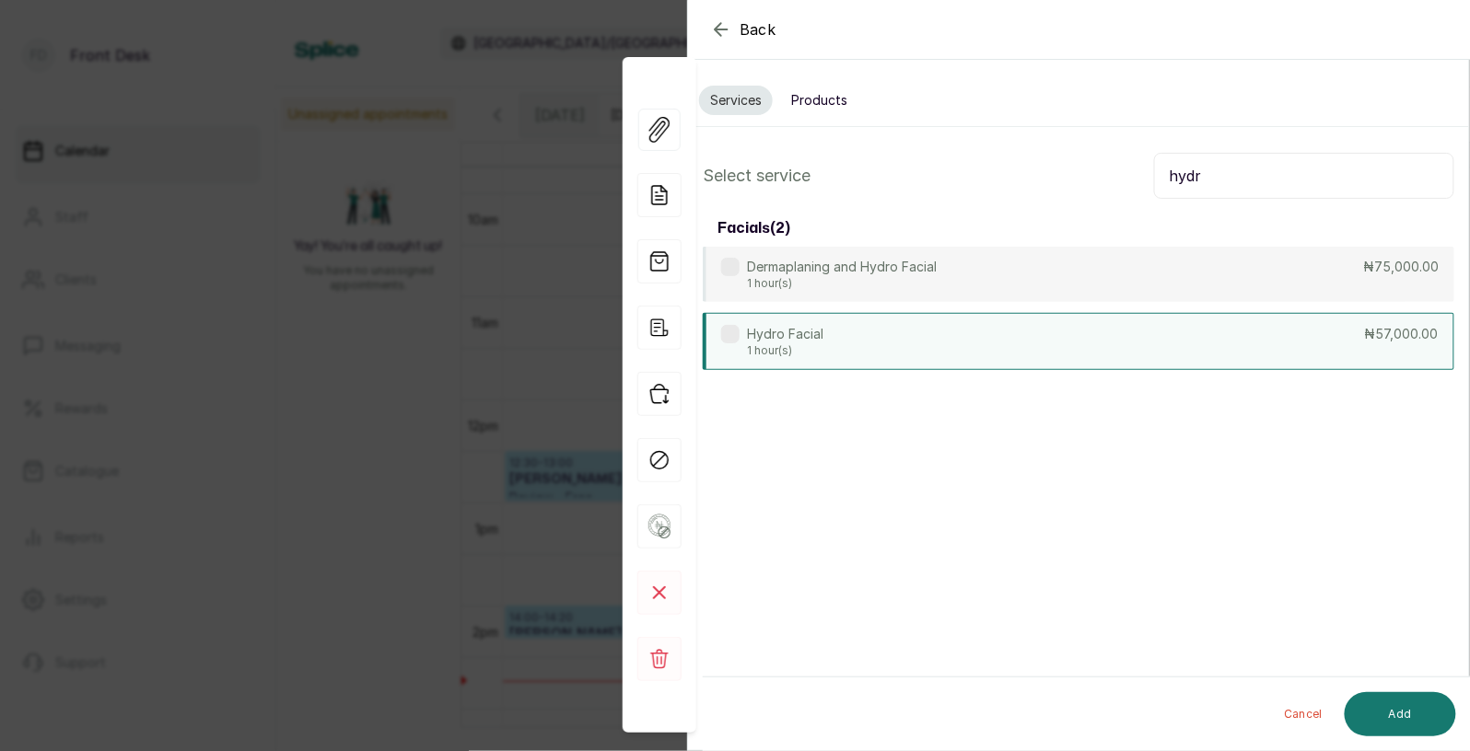
type input "hydr"
click at [1100, 345] on div "Hydro Facial 1 hour(s) ₦57,000.00" at bounding box center [1078, 341] width 751 height 57
click at [1410, 728] on button "Add" at bounding box center [1399, 714] width 111 height 44
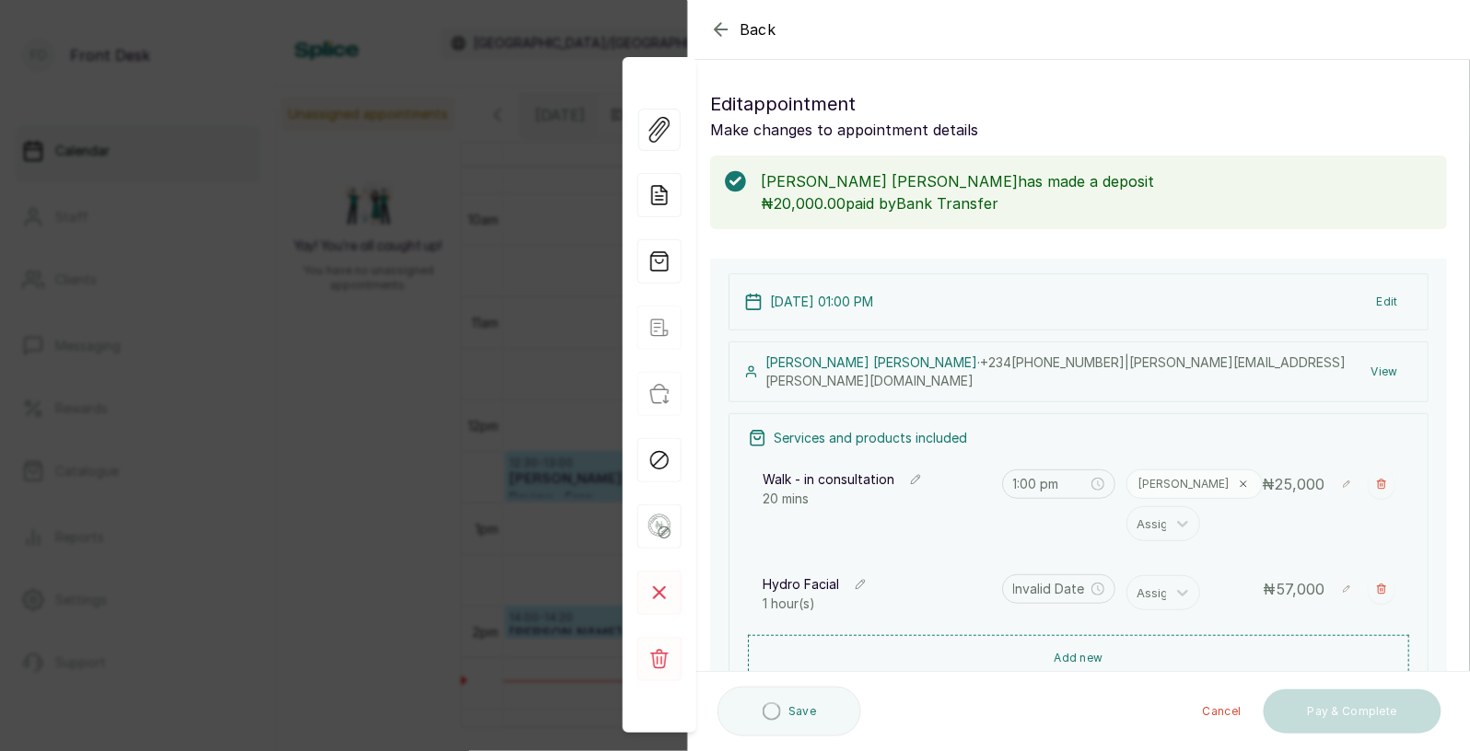
type input "1:20 pm"
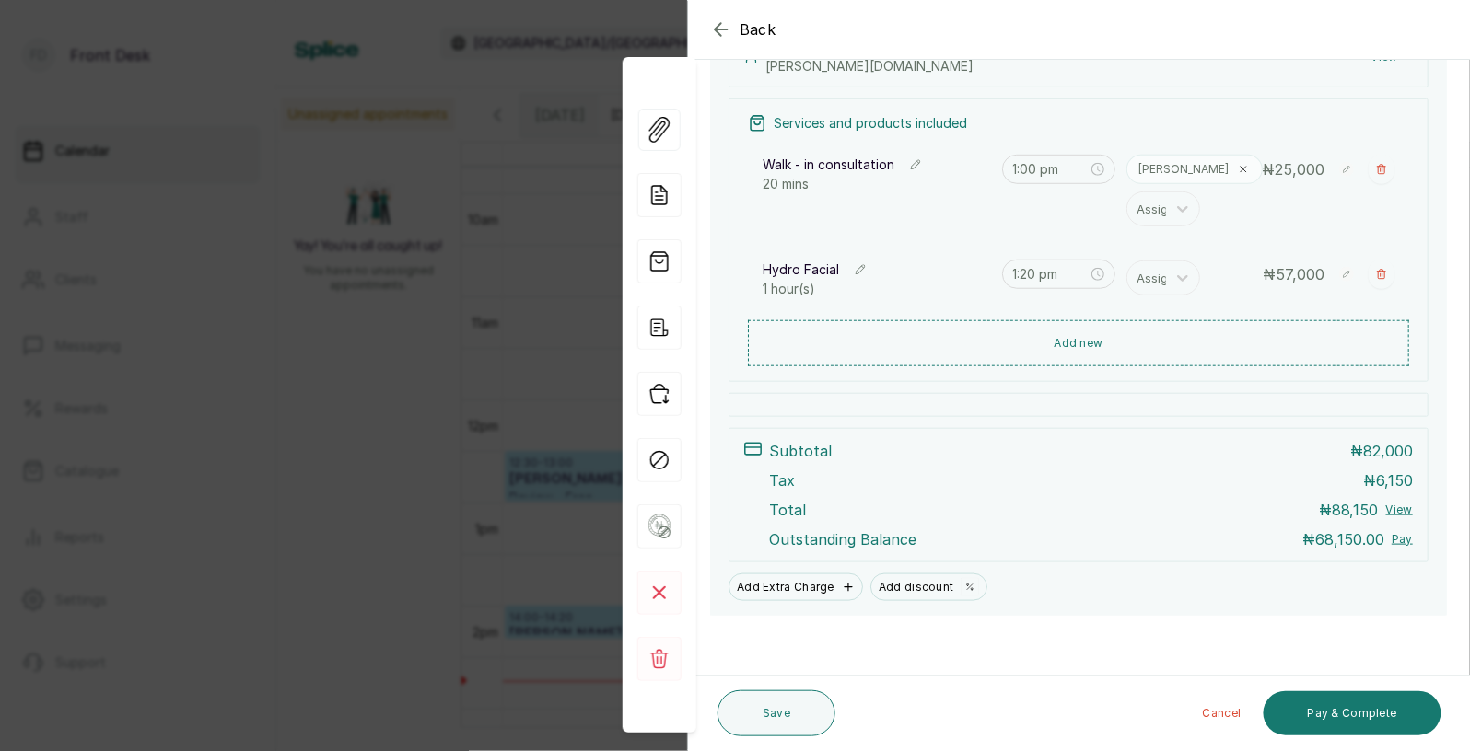
scroll to position [317, 0]
click at [1386, 163] on icon "button" at bounding box center [1381, 167] width 11 height 11
type input "1:20 pm"
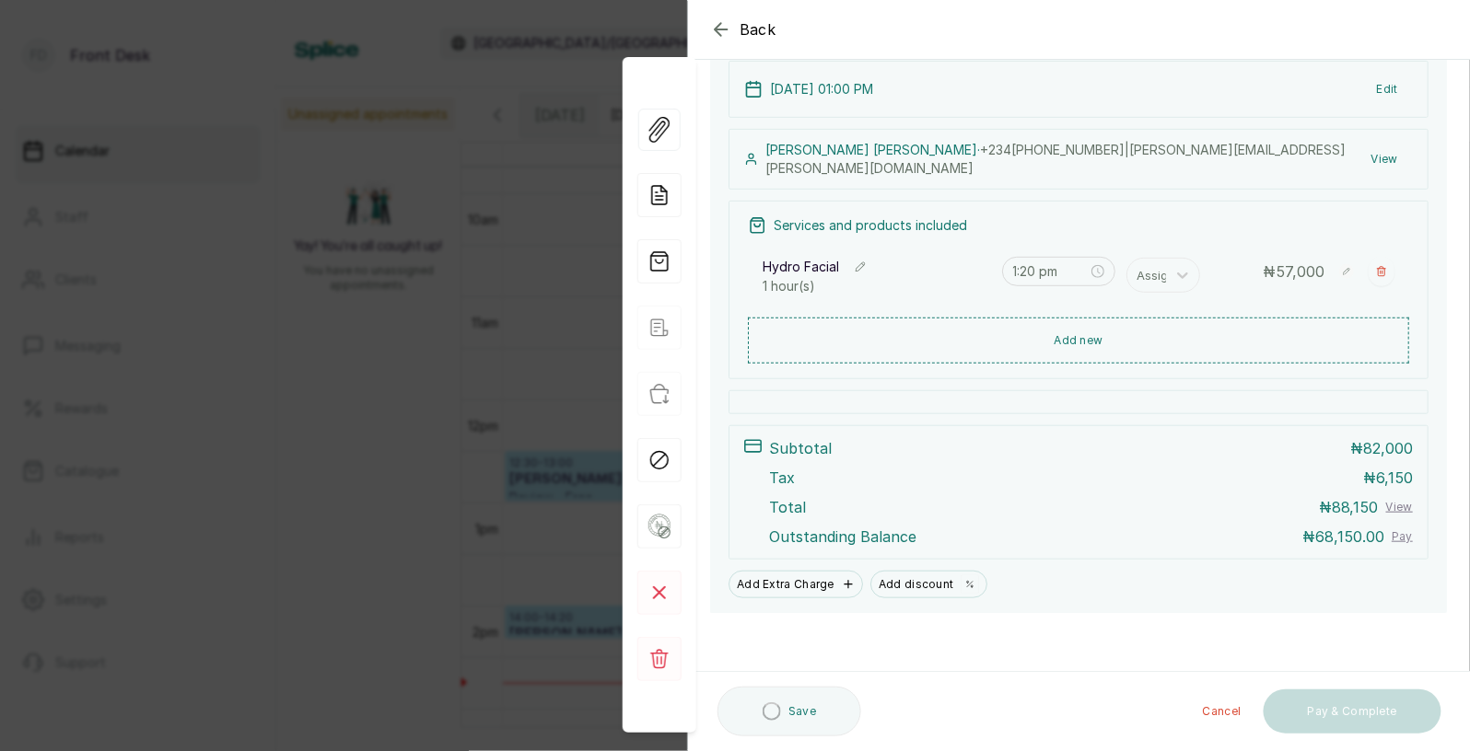
scroll to position [213, 0]
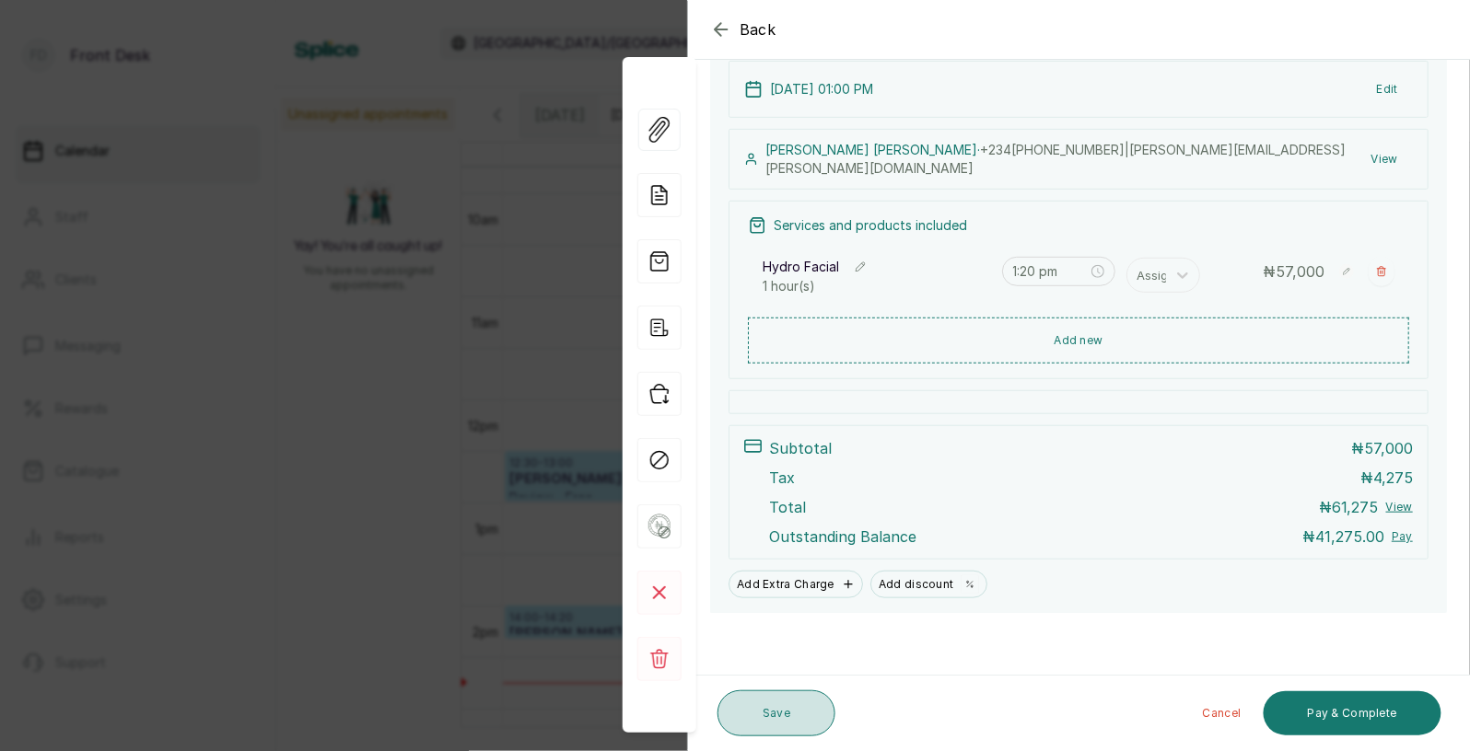
click at [781, 711] on button "Save" at bounding box center [776, 714] width 118 height 46
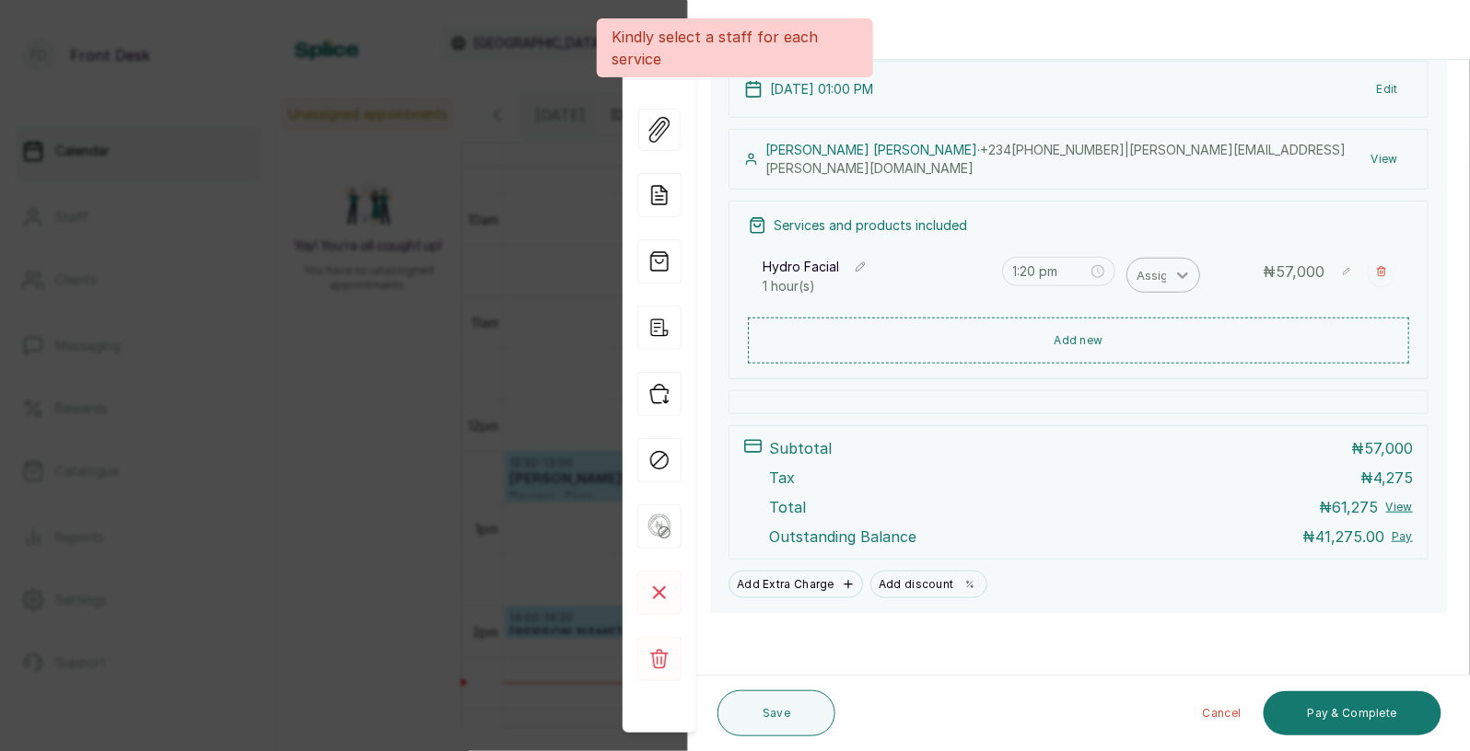
click at [1181, 273] on icon at bounding box center [1183, 276] width 11 height 6
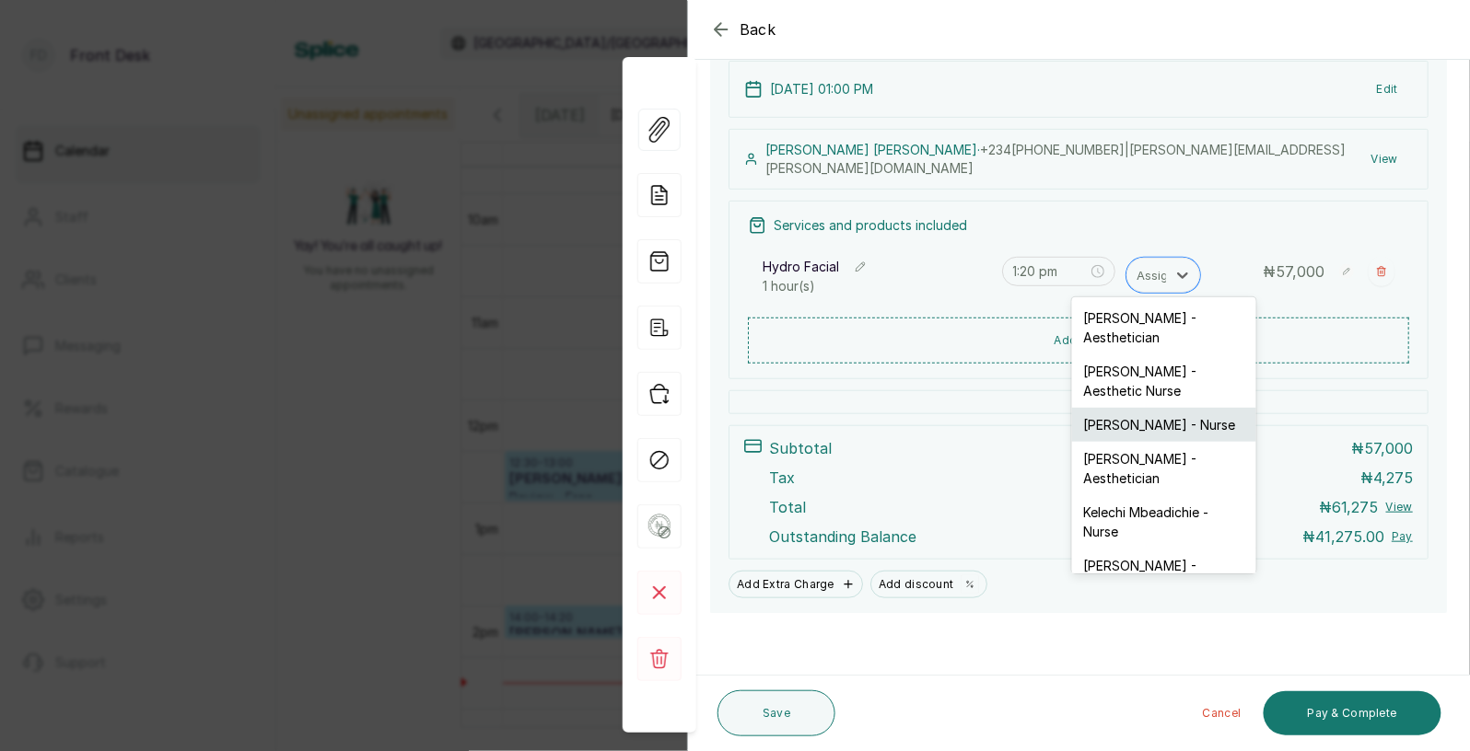
click at [1138, 408] on div "[PERSON_NAME] - Nurse" at bounding box center [1164, 425] width 184 height 34
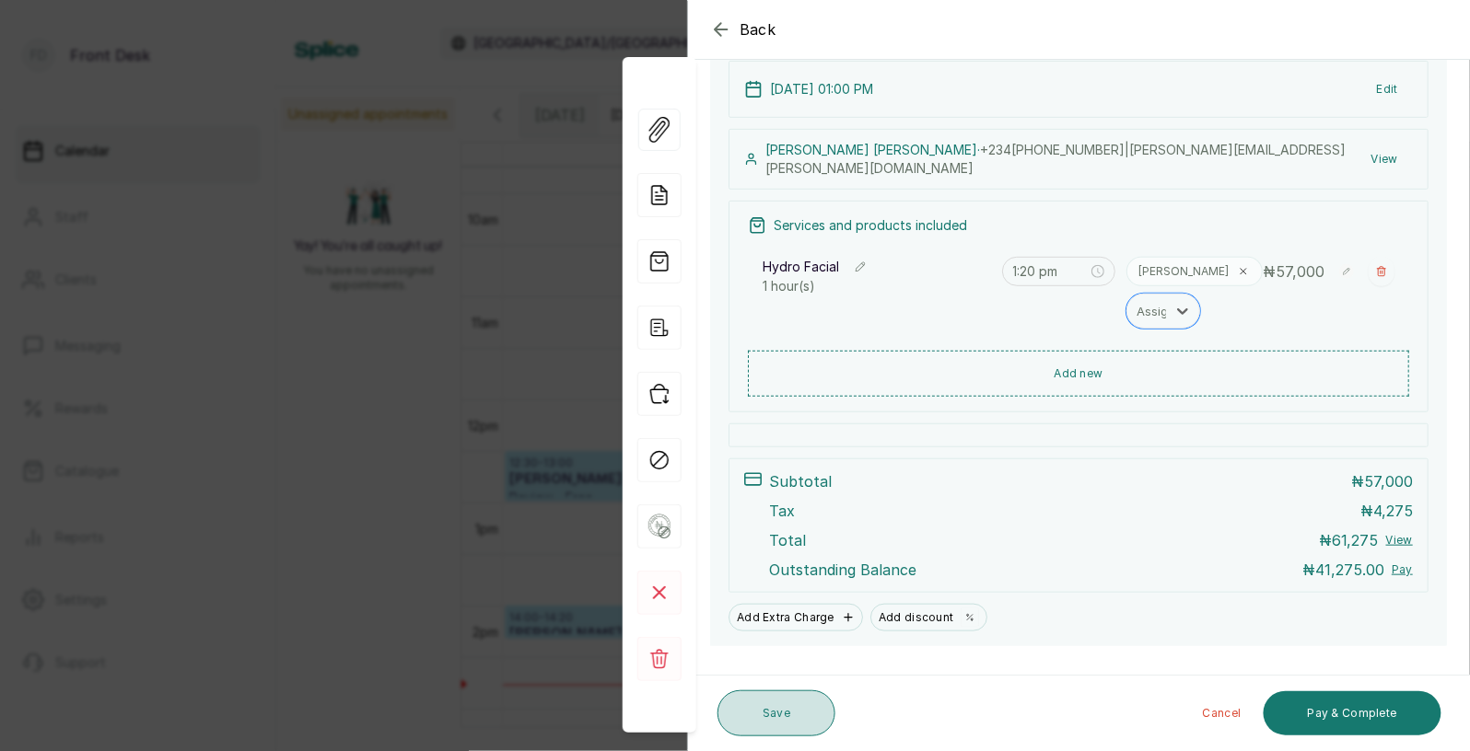
click at [779, 712] on button "Save" at bounding box center [776, 714] width 118 height 46
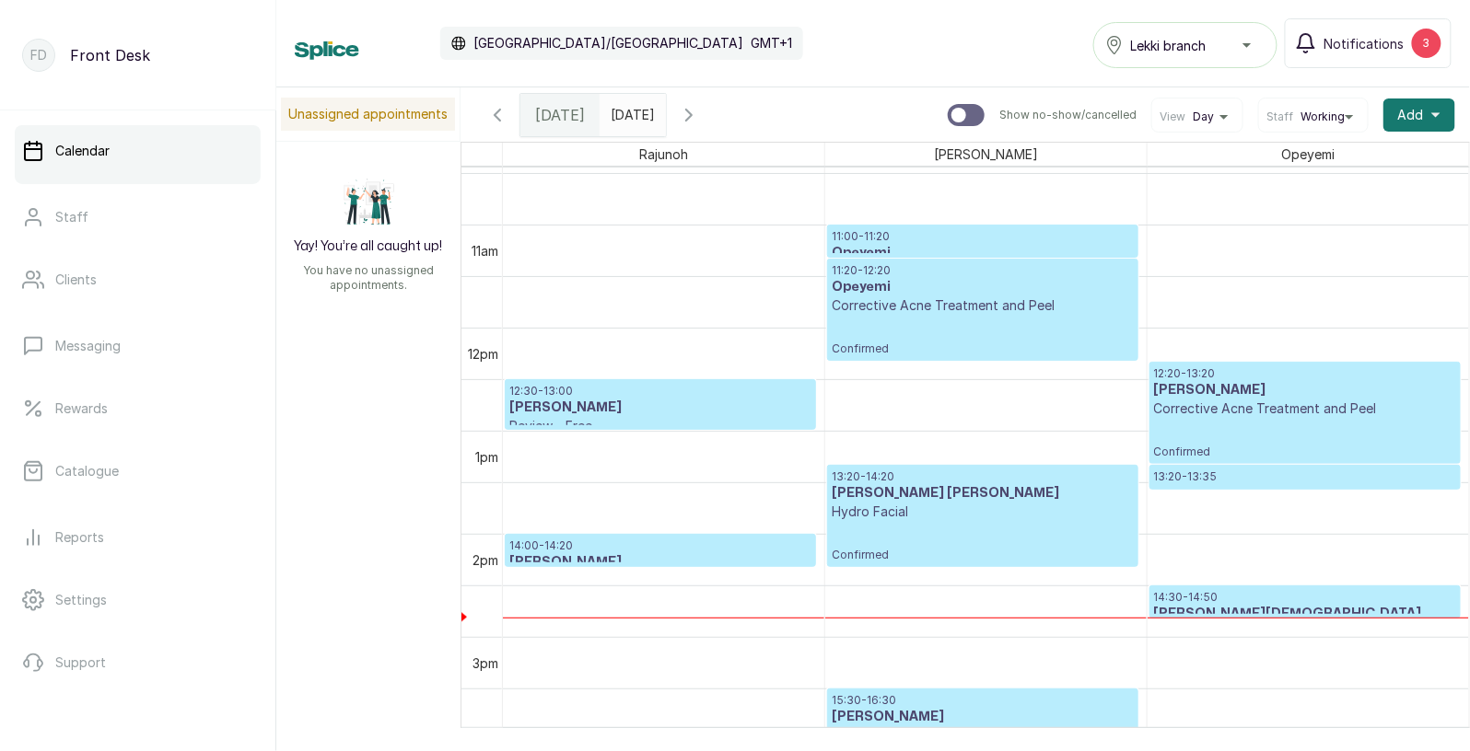
scroll to position [1034, 0]
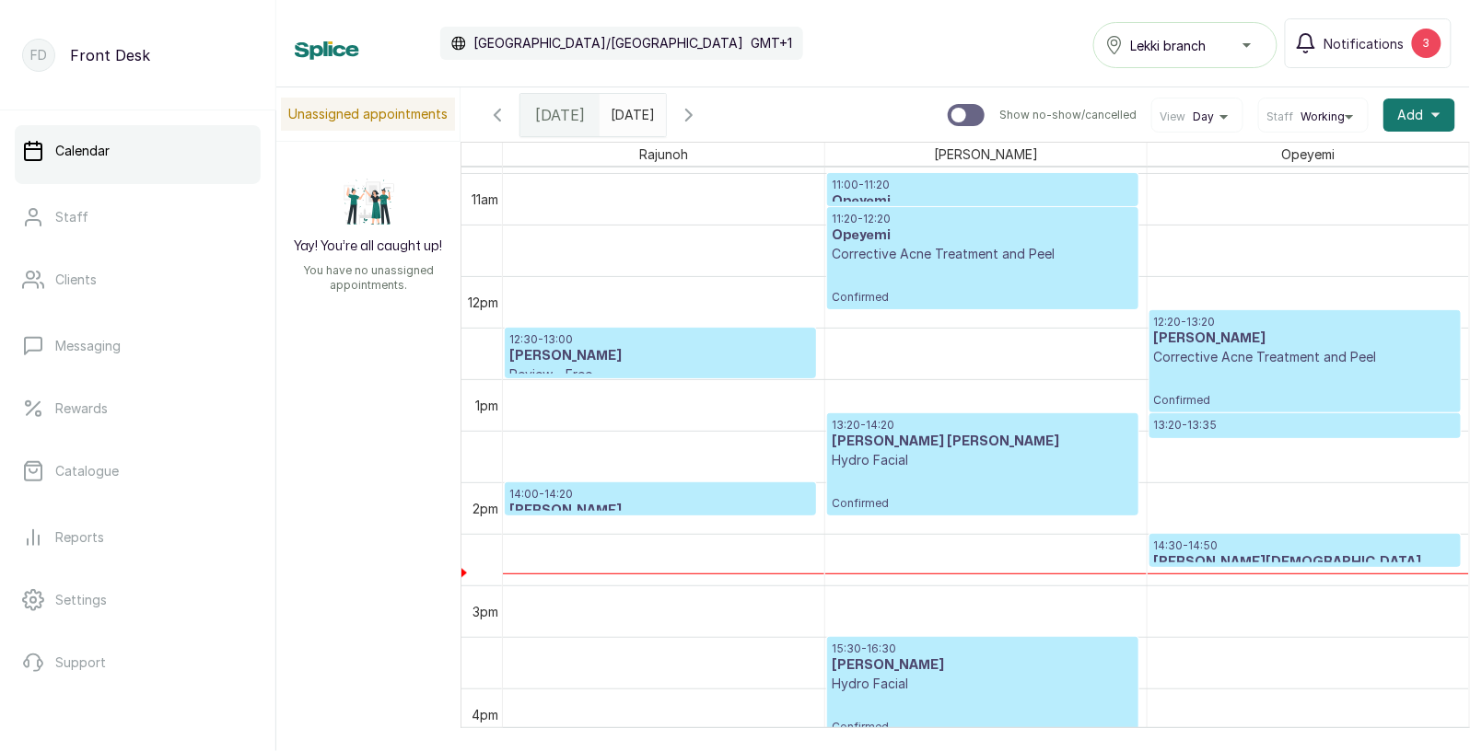
click at [1240, 359] on p "Corrective Acne Treatment and Peel" at bounding box center [1305, 357] width 302 height 18
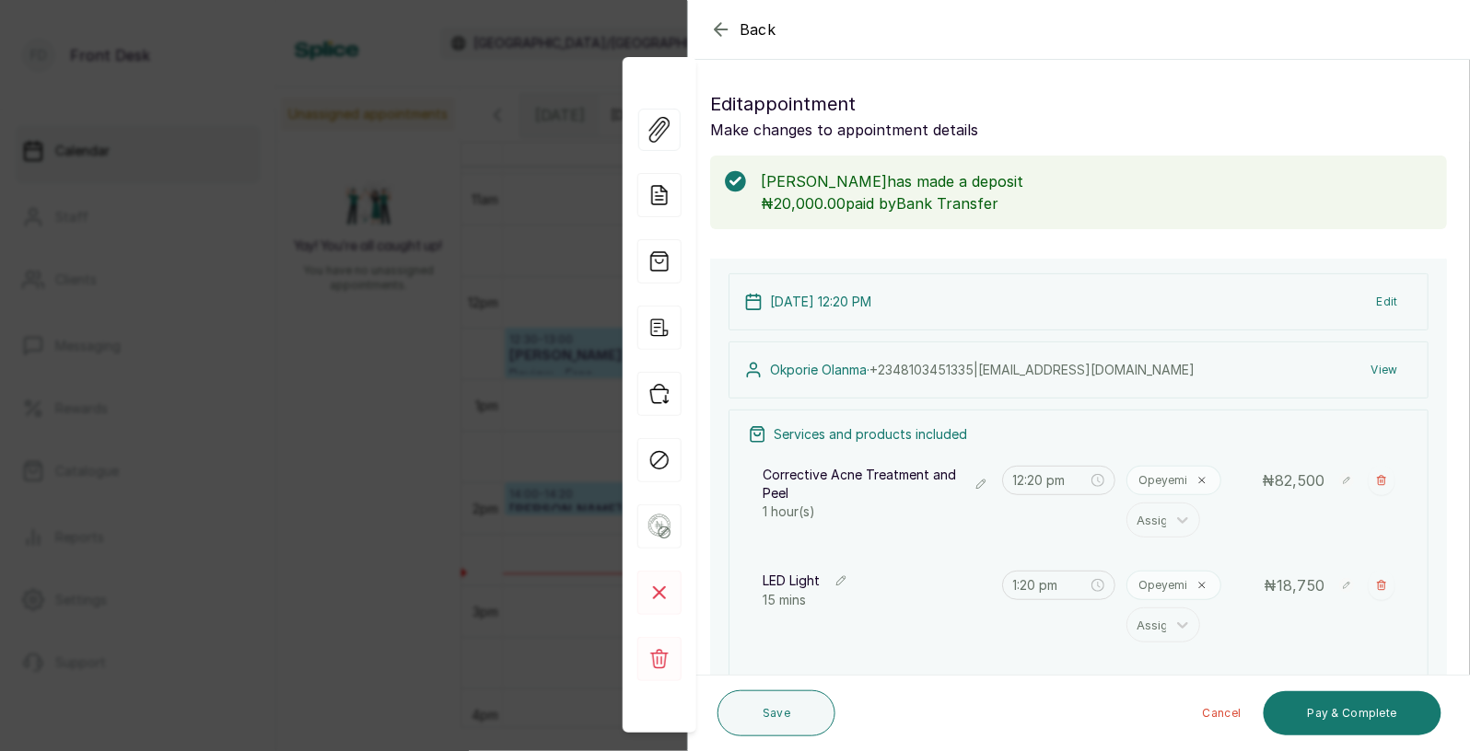
click at [770, 28] on span "Back" at bounding box center [757, 29] width 37 height 22
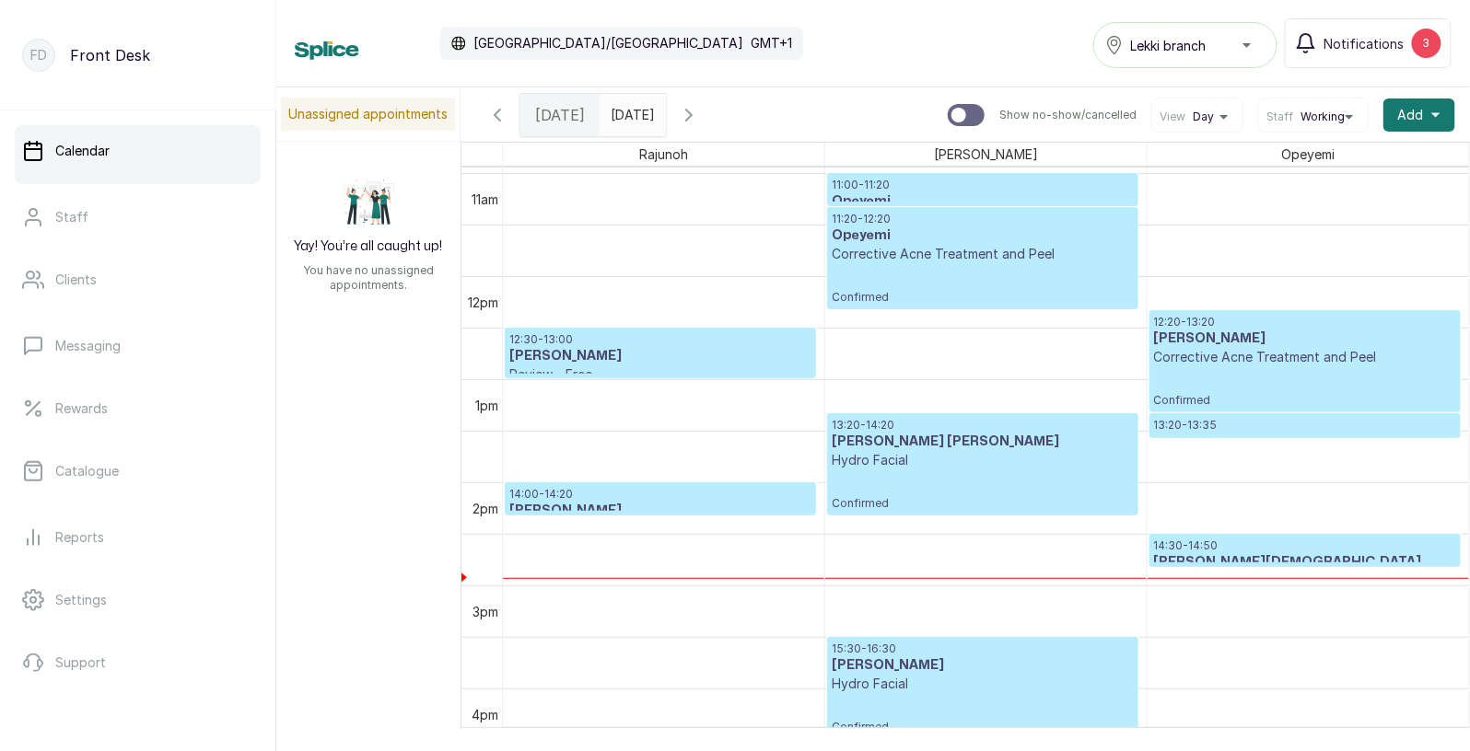
click at [1238, 371] on div "12:20 - 13:20 Okporie Olanma Corrective Acne Treatment and Peel Confirmed" at bounding box center [1305, 361] width 302 height 93
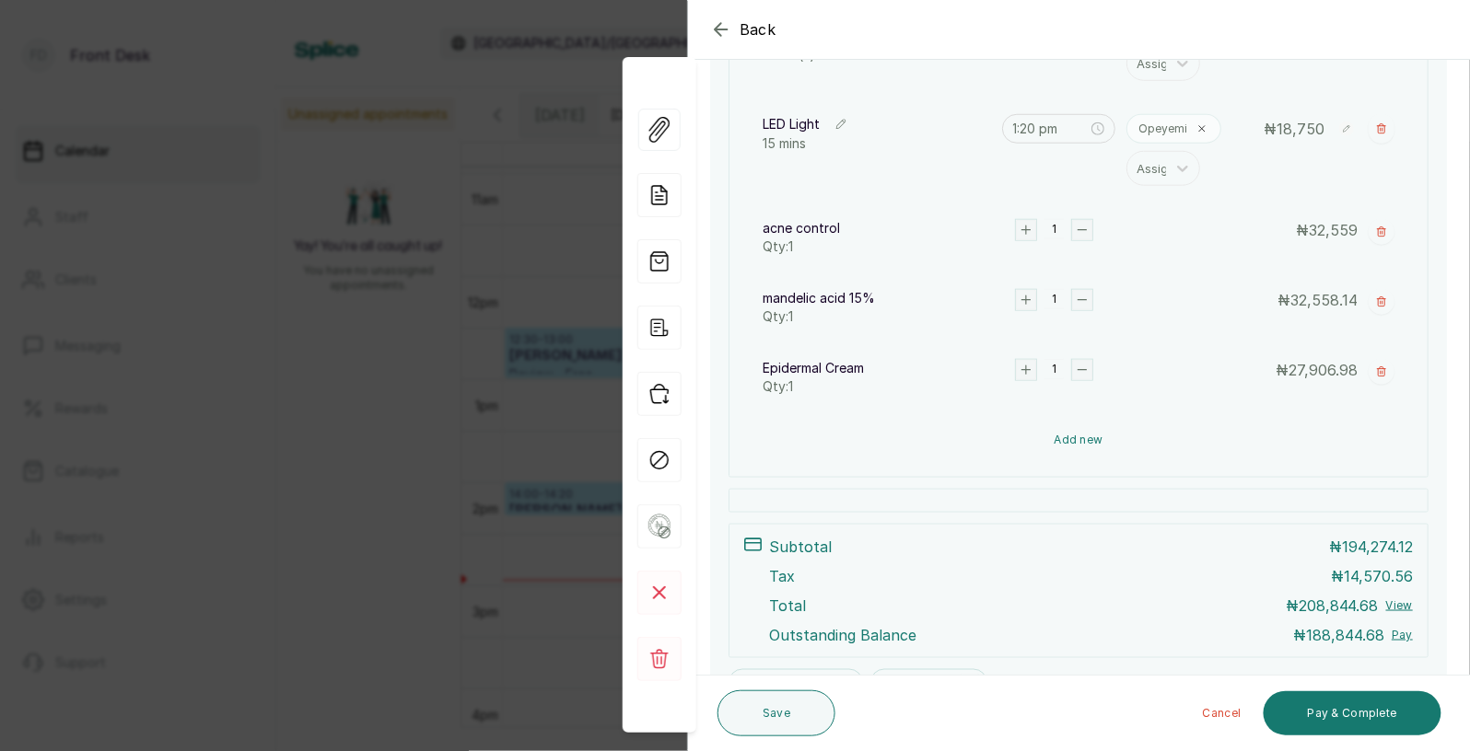
scroll to position [530, 0]
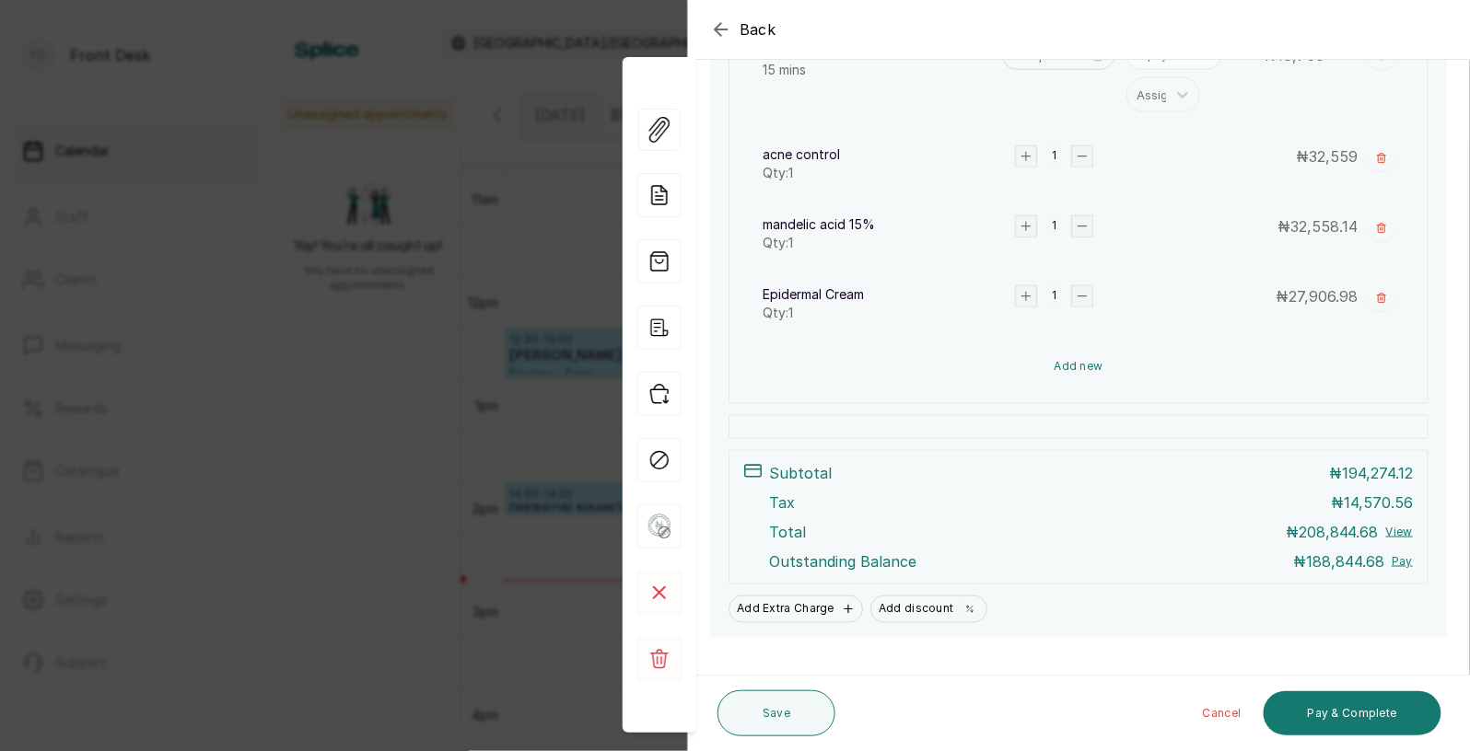
click at [1116, 356] on button "Add new" at bounding box center [1078, 366] width 661 height 44
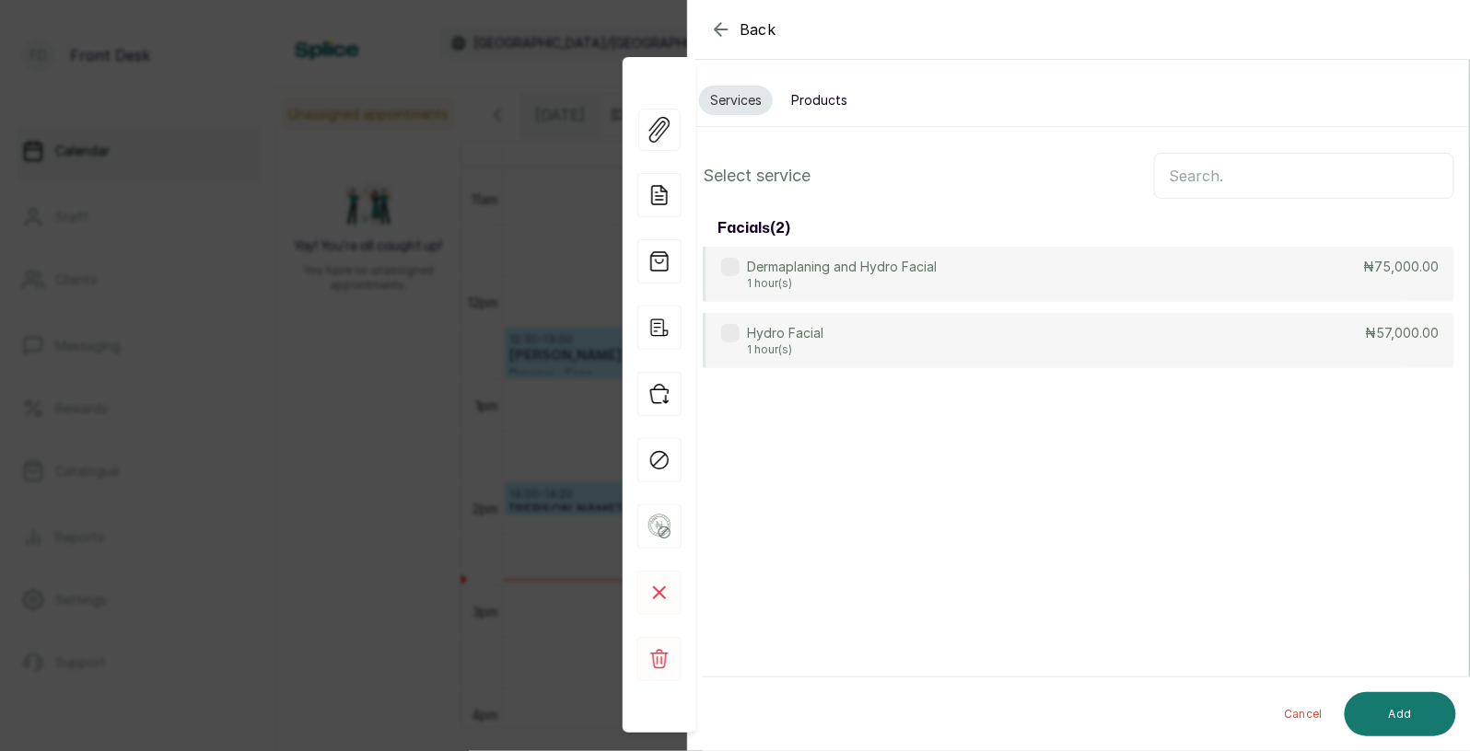
scroll to position [0, 0]
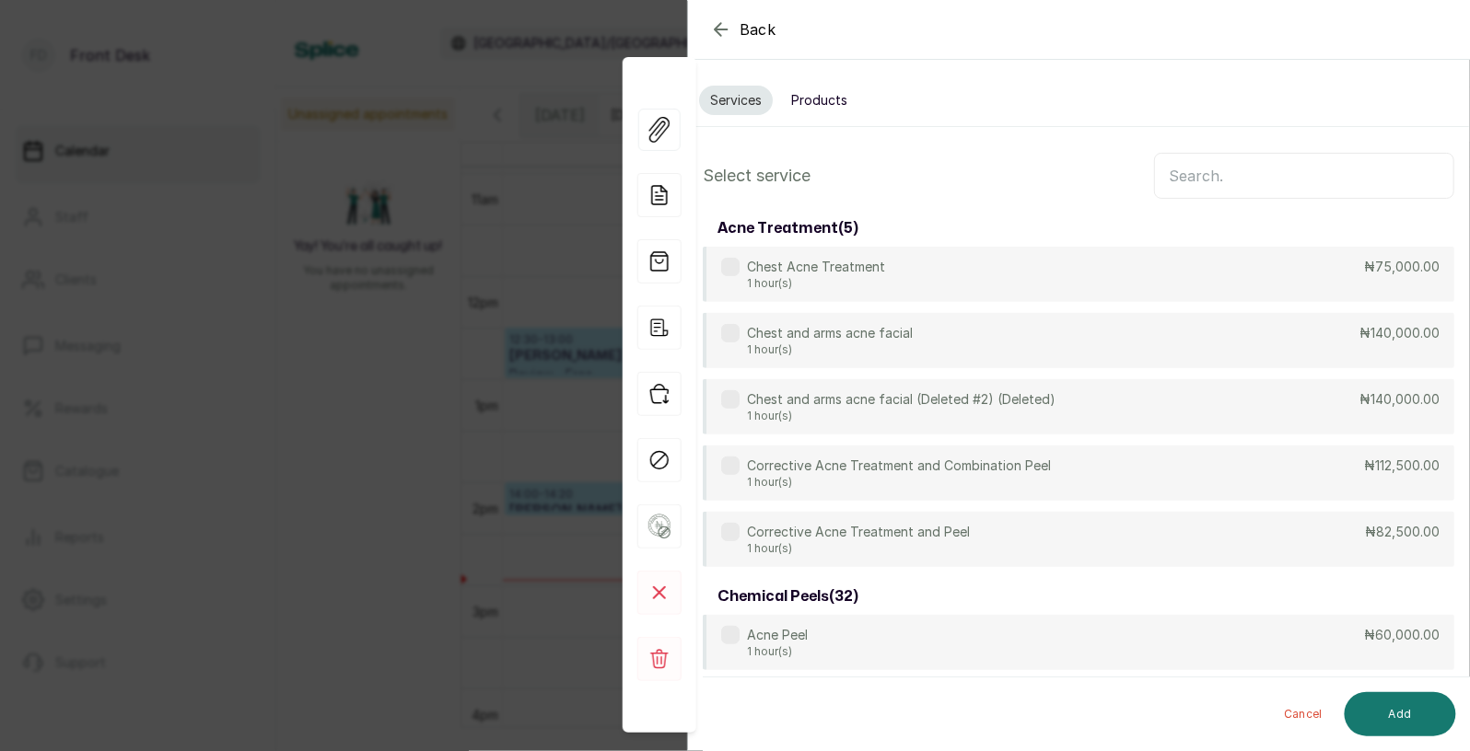
click at [822, 102] on button "Products" at bounding box center [819, 100] width 78 height 29
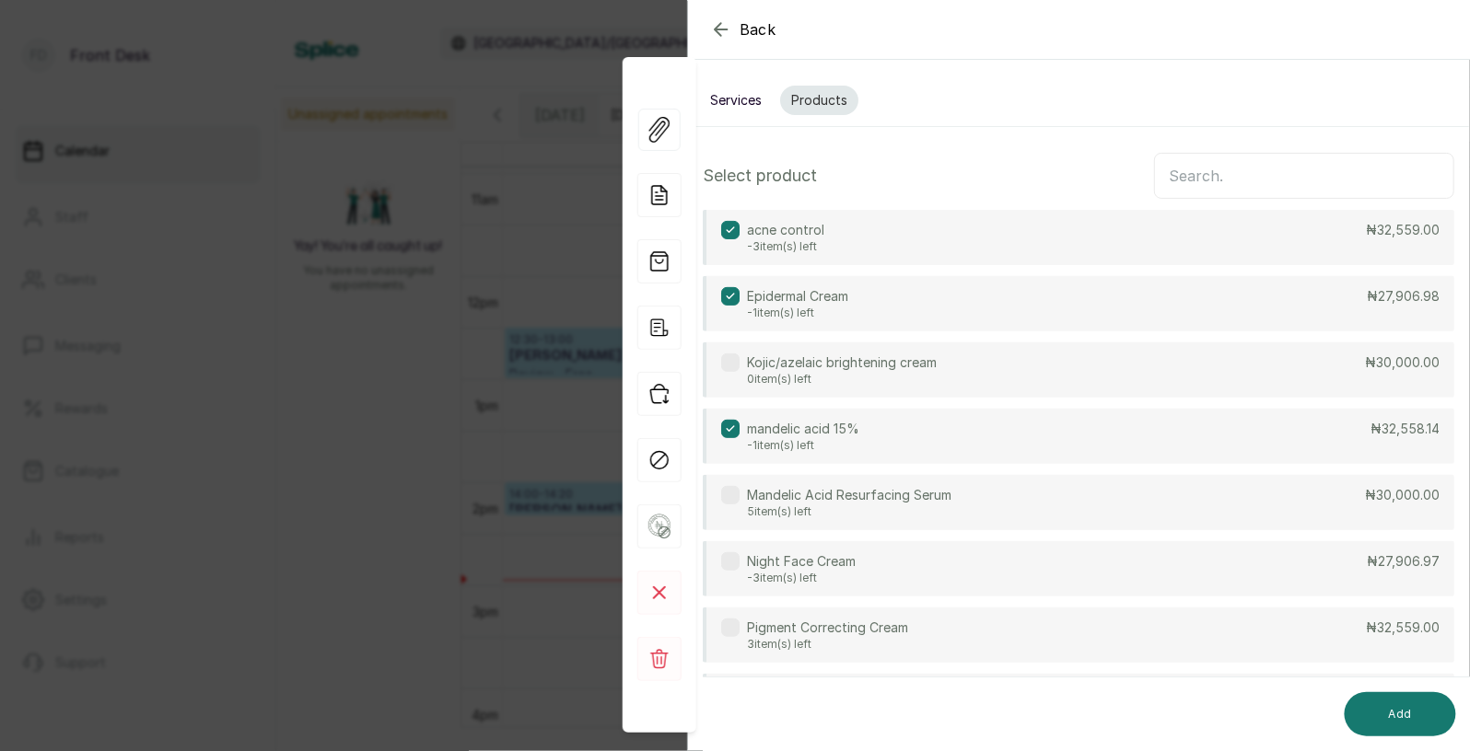
click at [738, 105] on button "Services" at bounding box center [736, 100] width 74 height 29
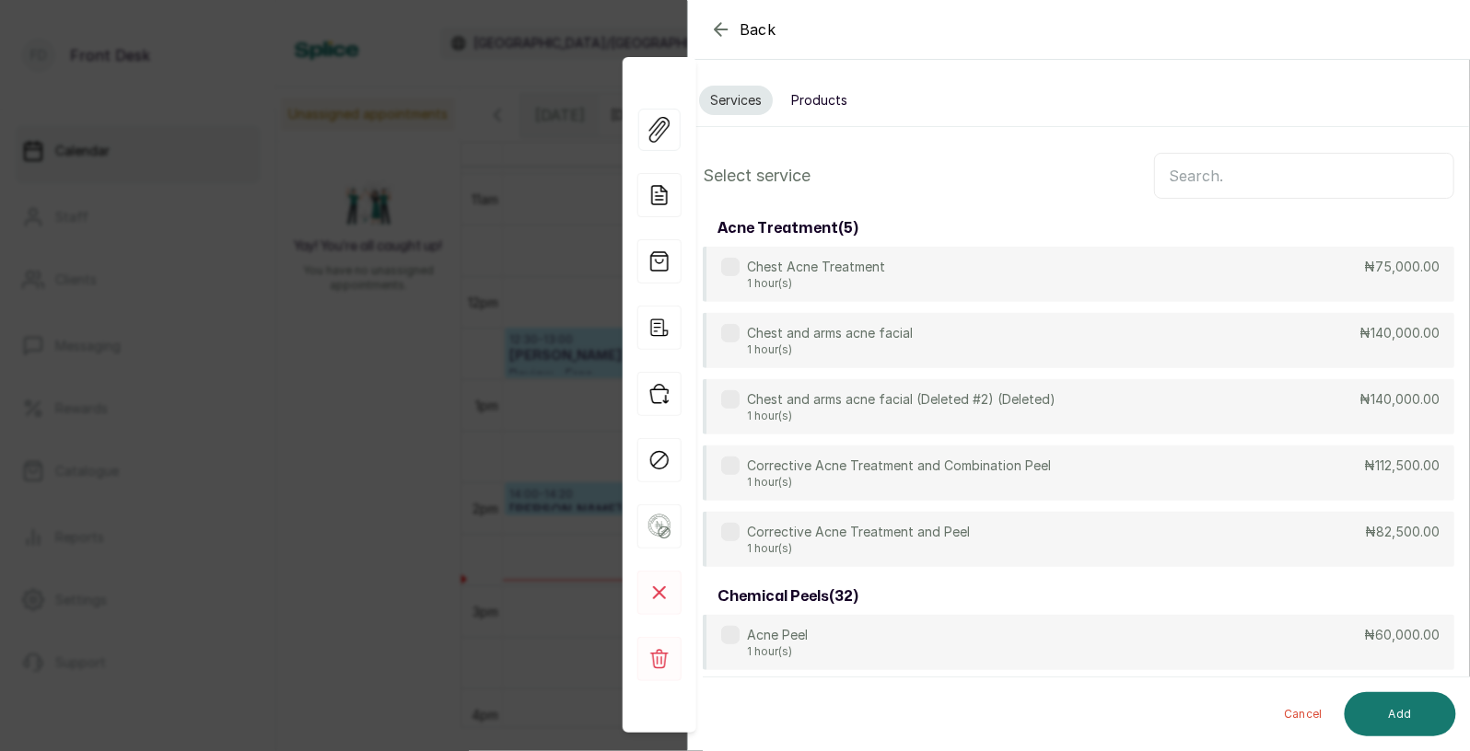
click at [1195, 167] on input "text" at bounding box center [1304, 176] width 300 height 46
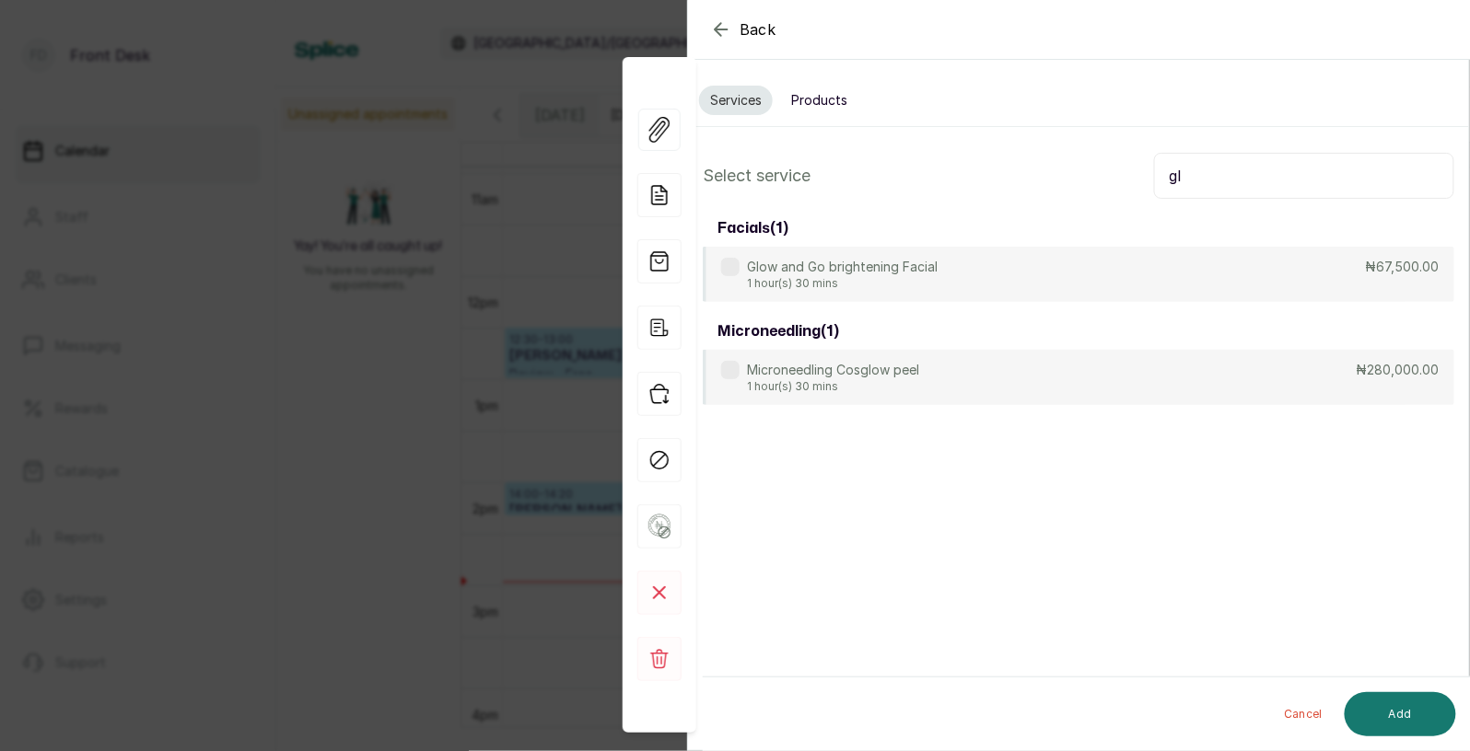
type input "g"
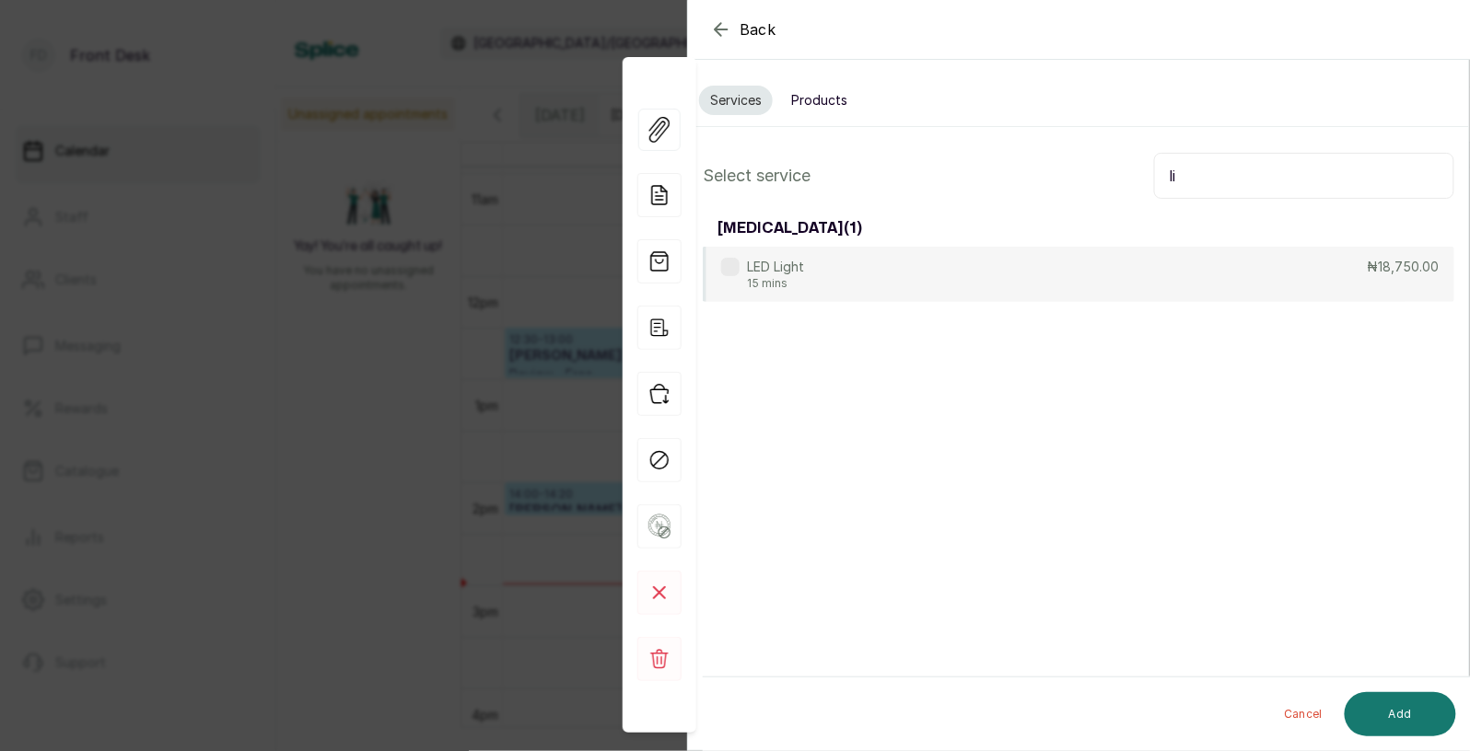
type input "l"
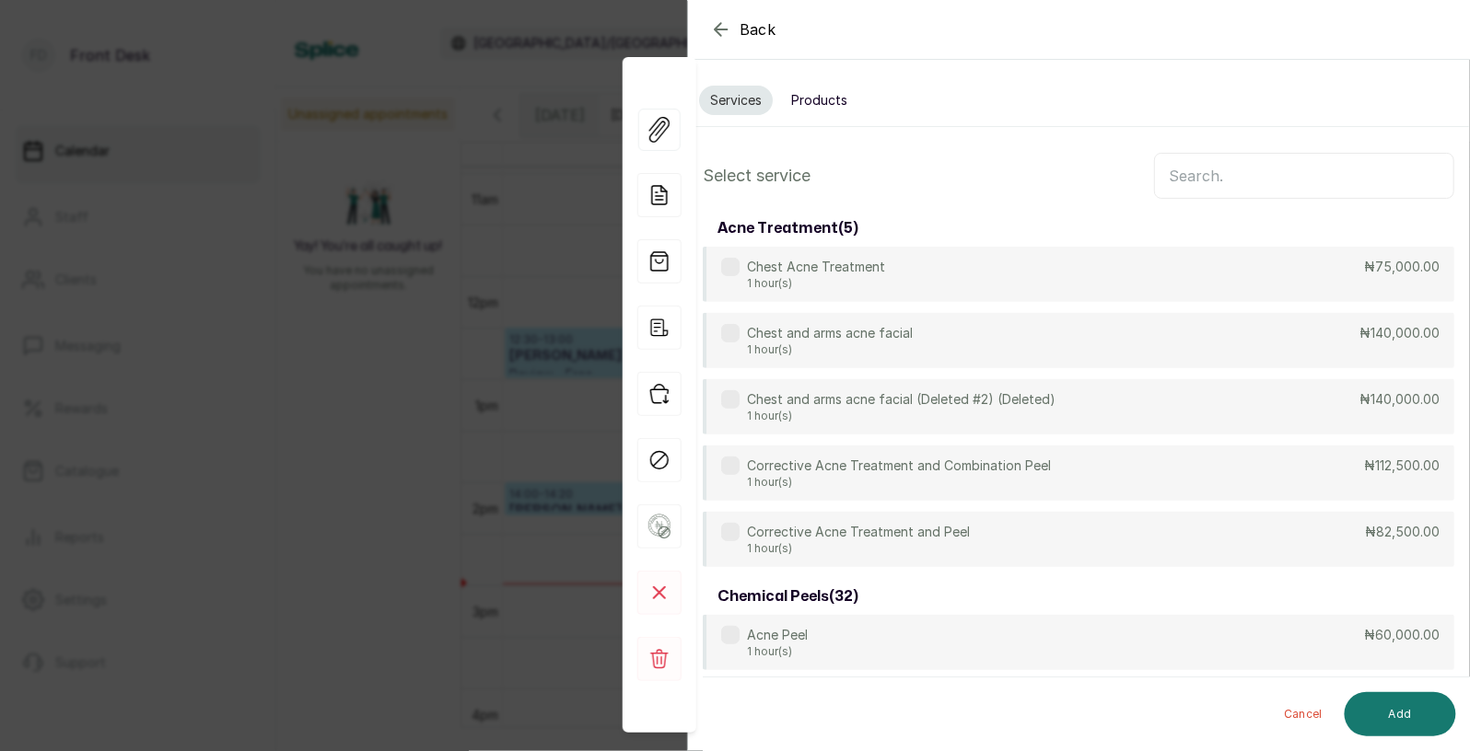
click at [772, 30] on span "Back" at bounding box center [757, 29] width 37 height 22
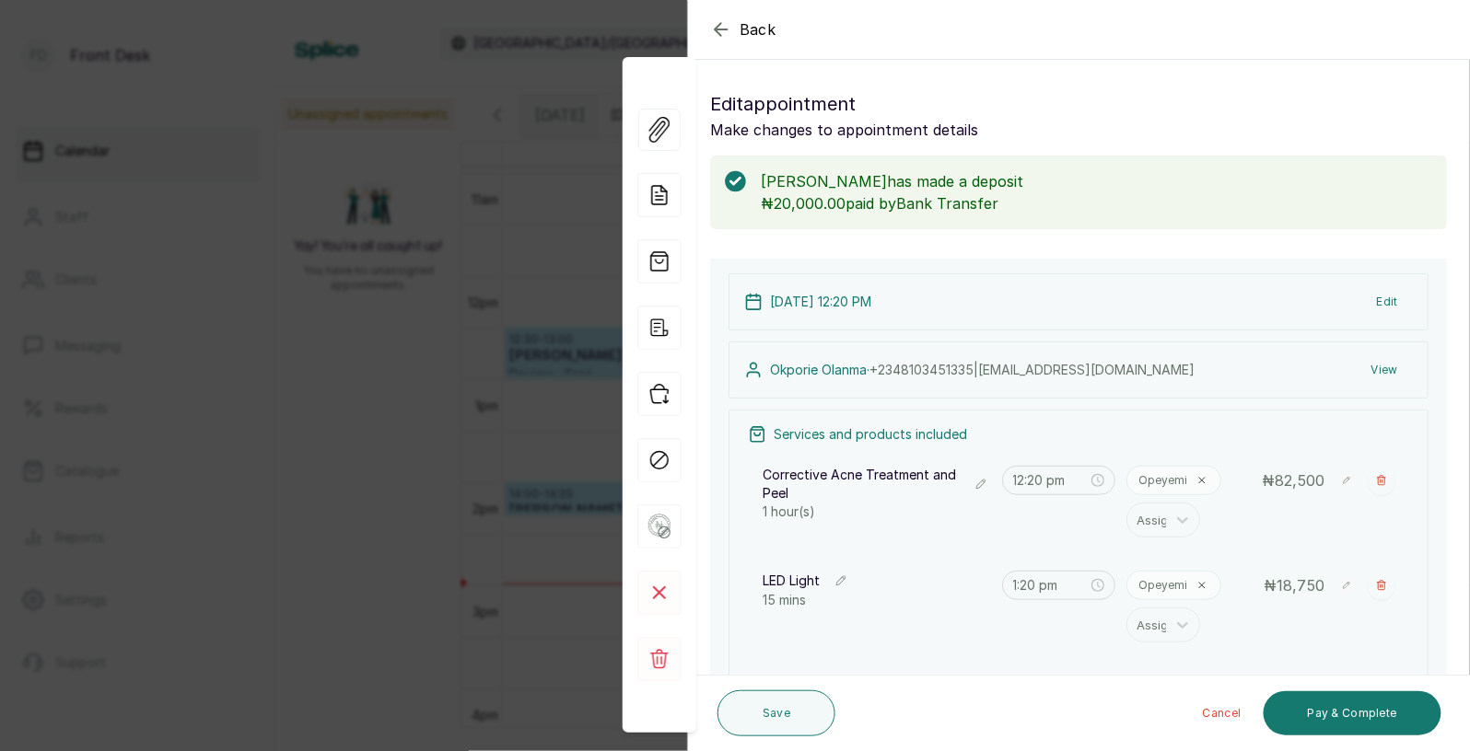
click at [772, 30] on span "Back" at bounding box center [757, 29] width 37 height 22
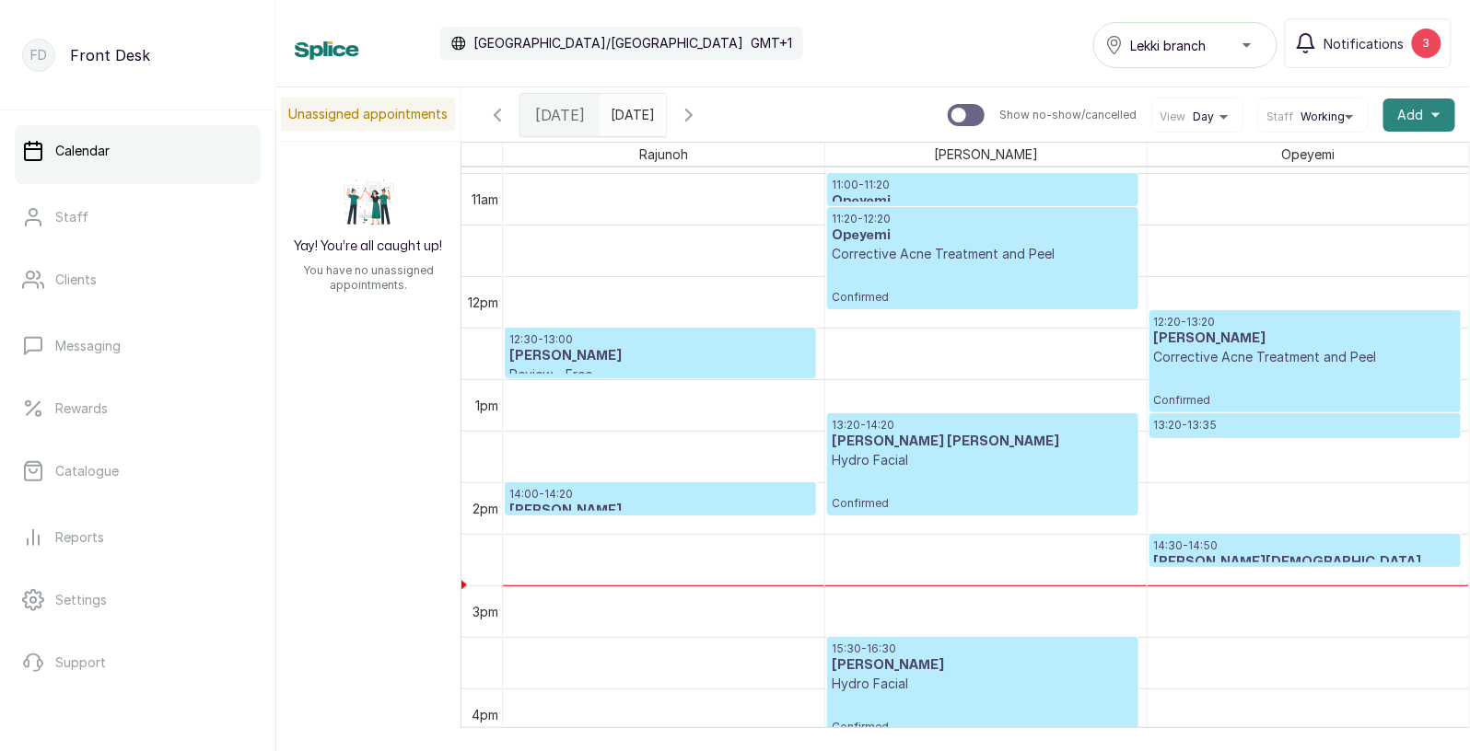
click at [1412, 108] on span "Add" at bounding box center [1411, 115] width 26 height 18
click at [1342, 161] on span "Add Appointment" at bounding box center [1351, 165] width 177 height 22
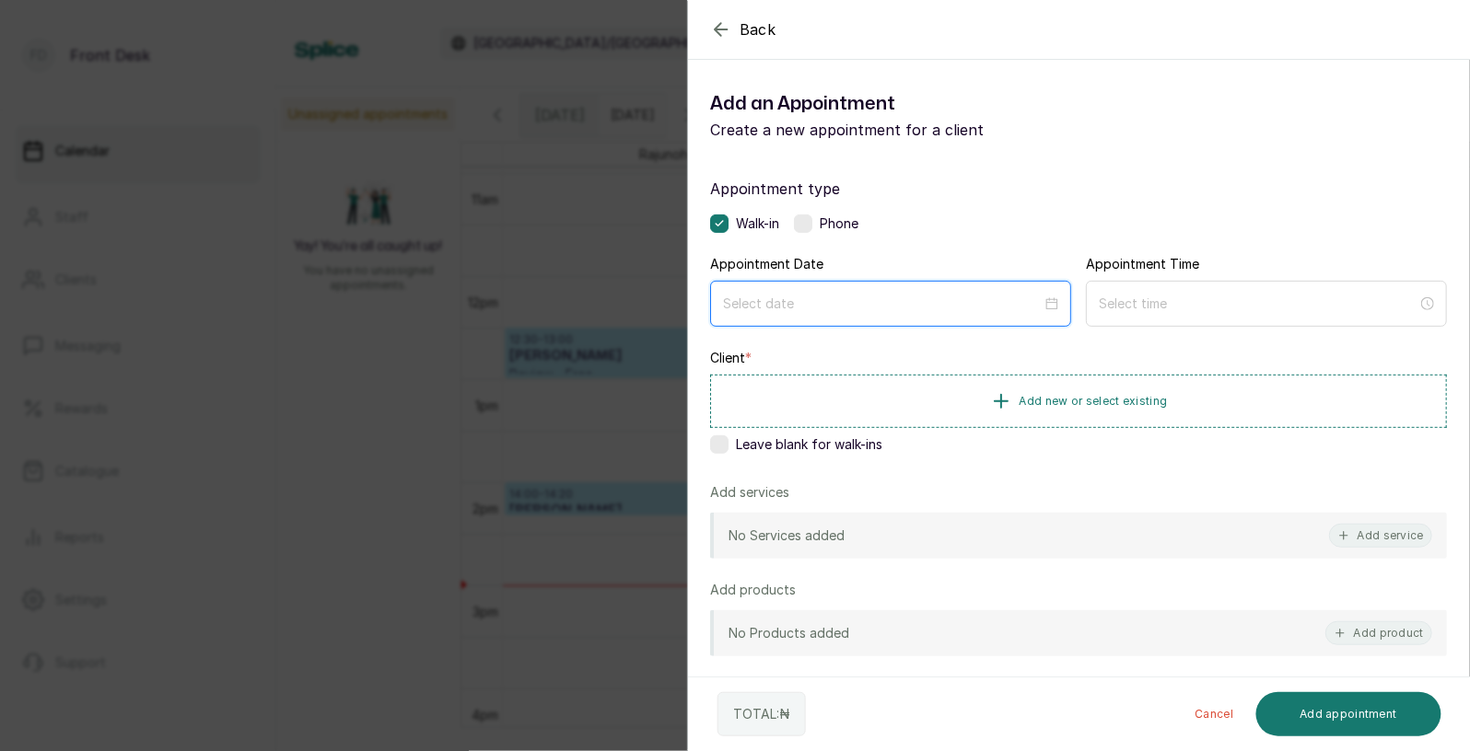
click at [1017, 304] on input at bounding box center [882, 304] width 319 height 20
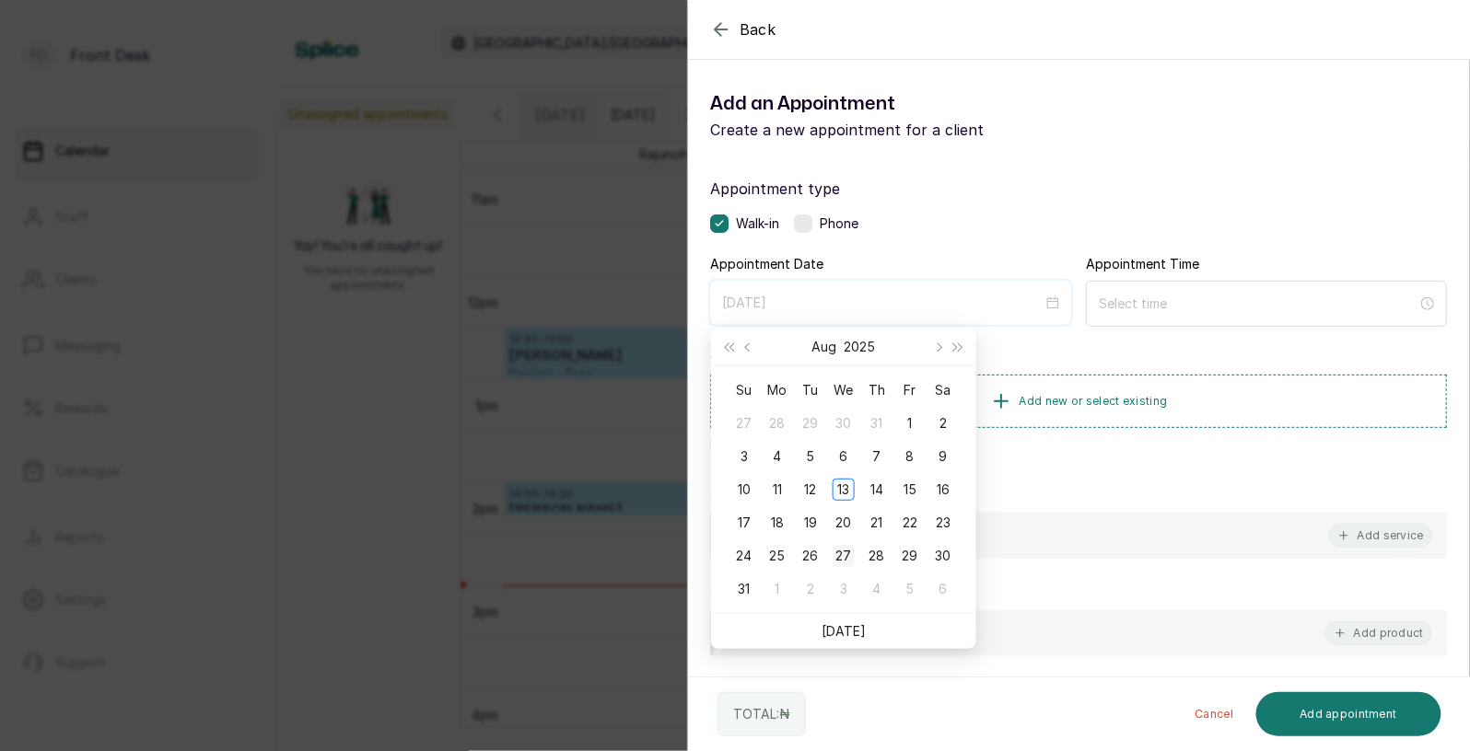
type input "[DATE]"
click at [844, 551] on div "27" at bounding box center [843, 556] width 22 height 22
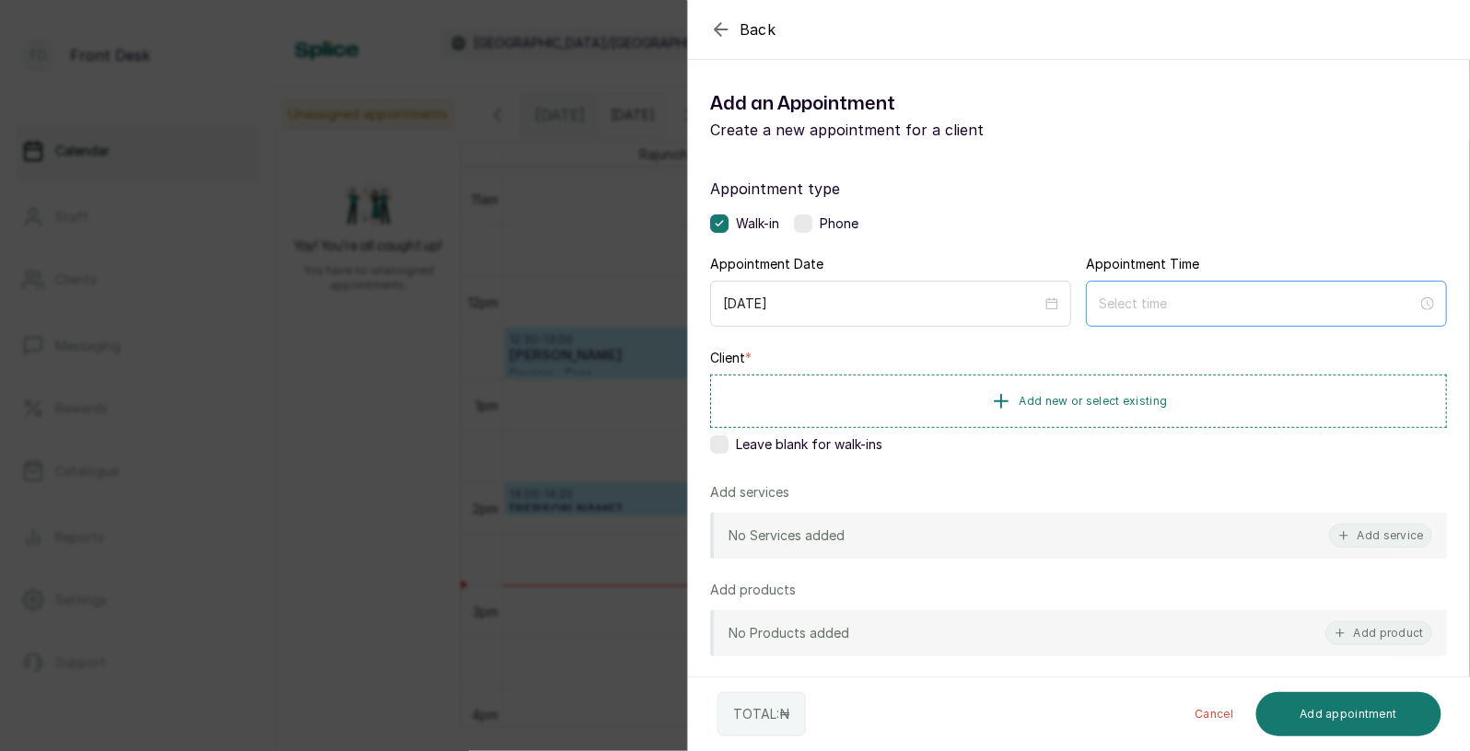
click at [1146, 285] on div at bounding box center [1266, 304] width 361 height 46
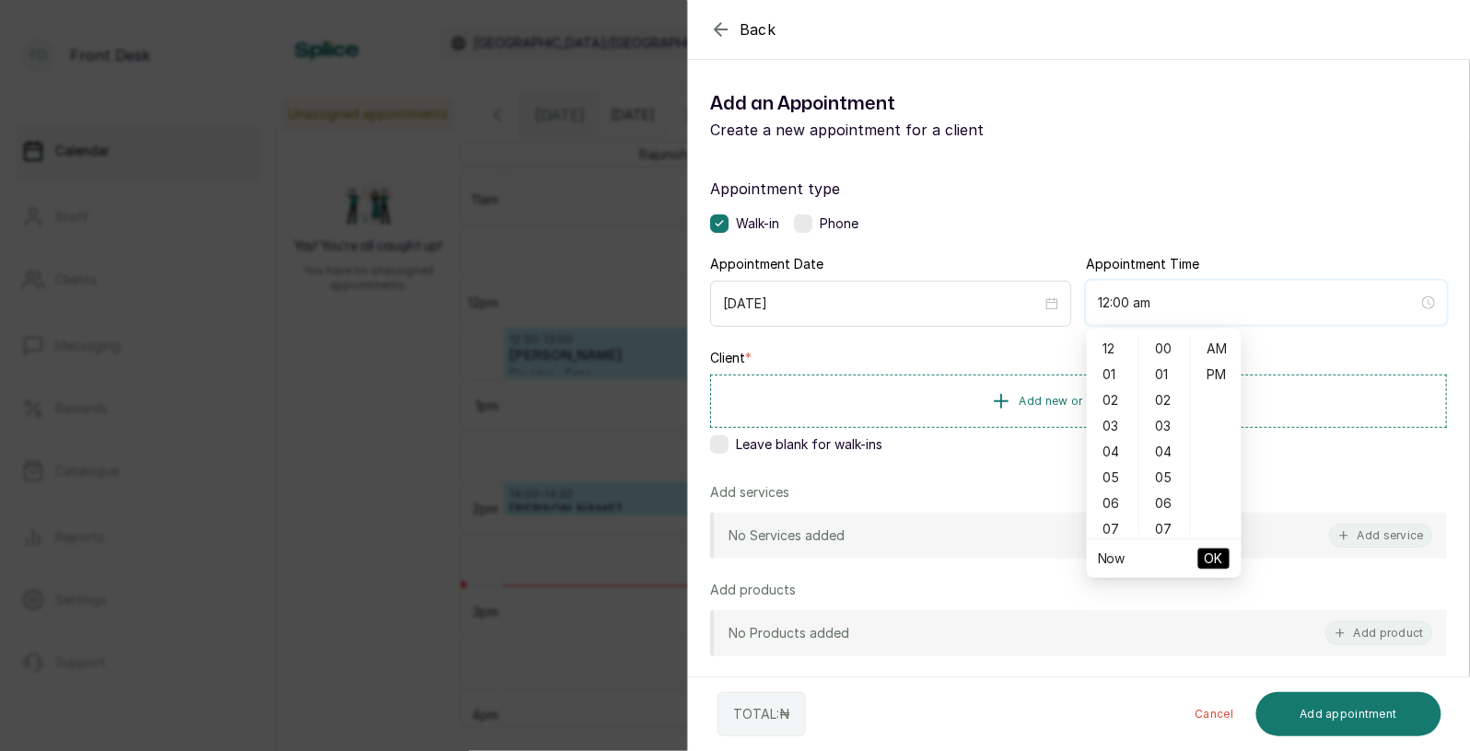
type input "12:01 am"
click at [1115, 518] on div "07" at bounding box center [1112, 530] width 44 height 26
click at [1122, 425] on div "10" at bounding box center [1112, 429] width 44 height 26
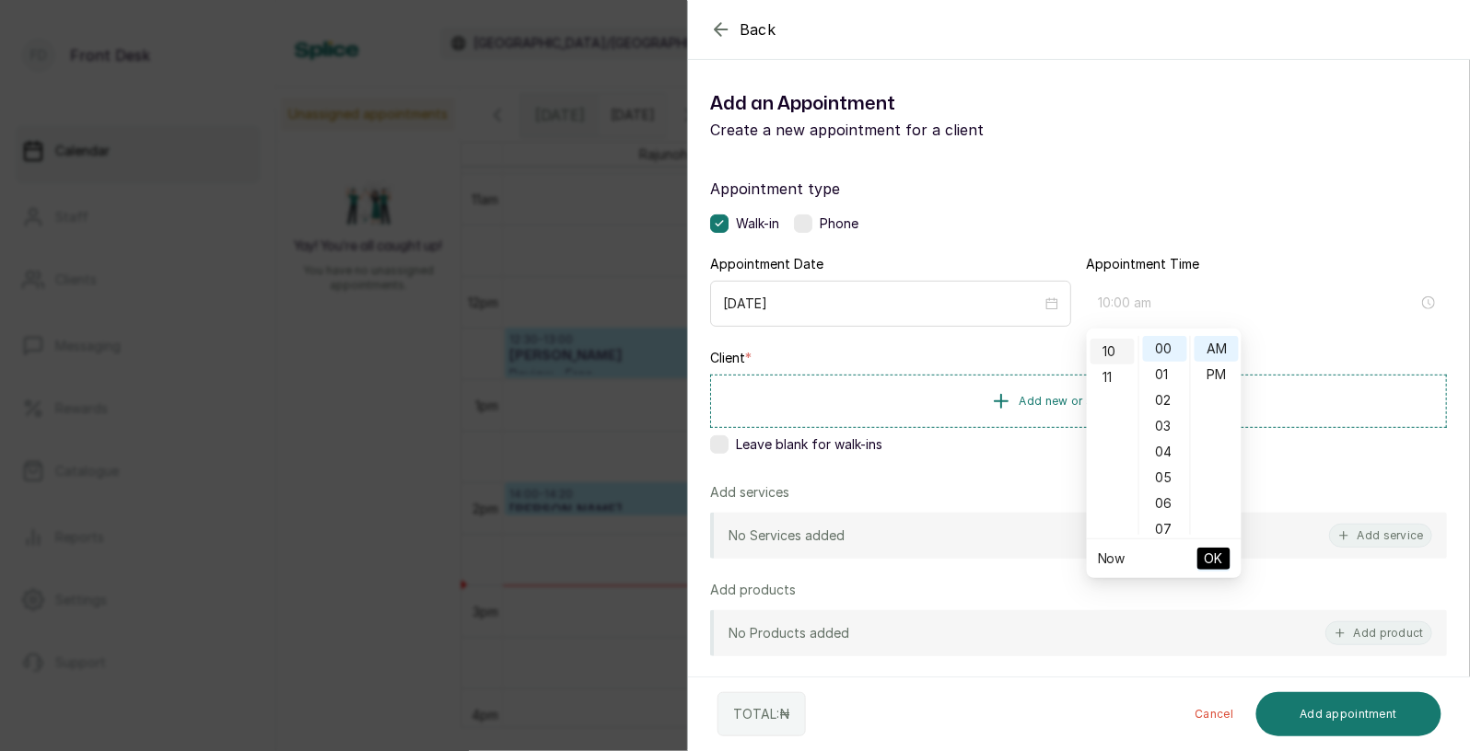
click at [1119, 342] on div "10" at bounding box center [1112, 352] width 44 height 26
click at [1117, 345] on div "12" at bounding box center [1112, 349] width 44 height 26
type input "12:00 pm"
click at [1216, 370] on div "PM" at bounding box center [1216, 375] width 44 height 26
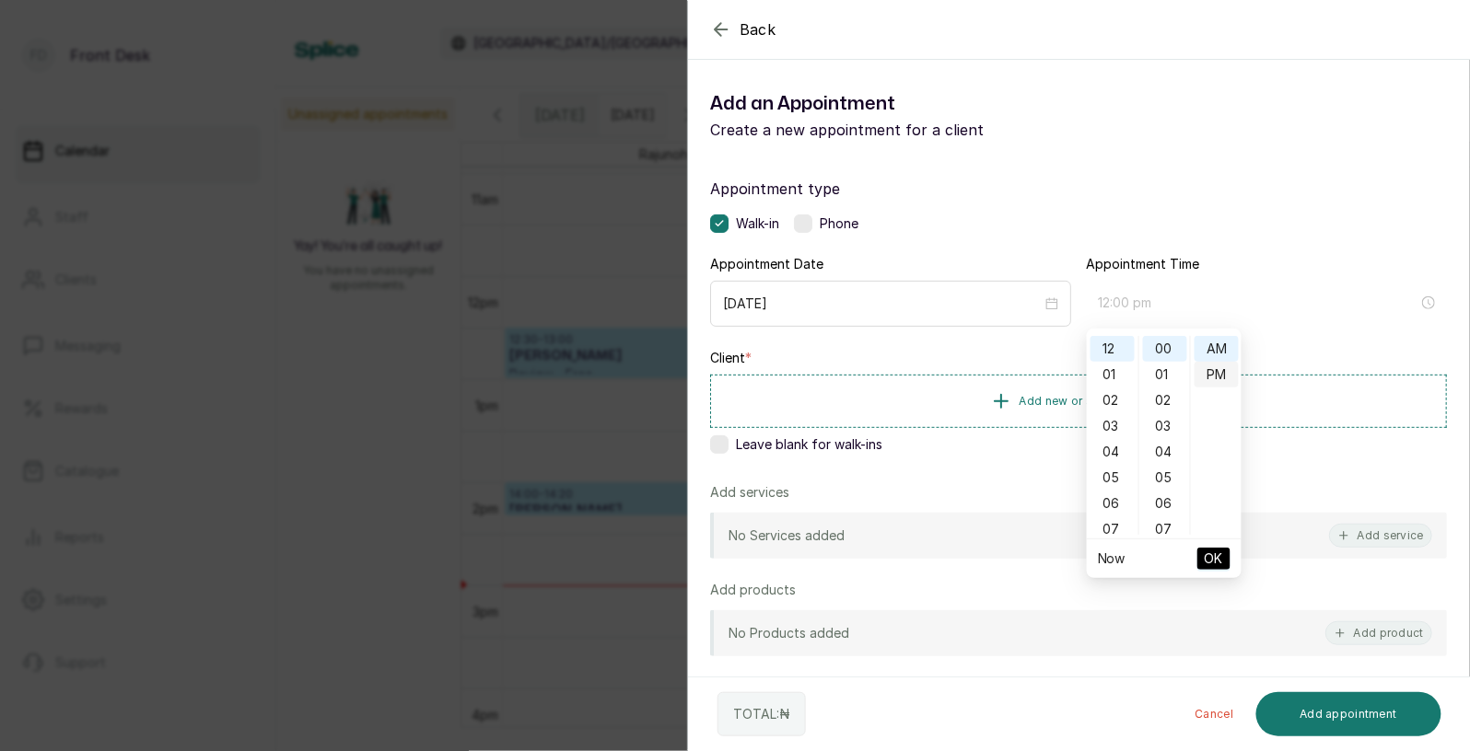
scroll to position [23, 0]
click at [1211, 556] on span "OK" at bounding box center [1214, 558] width 18 height 35
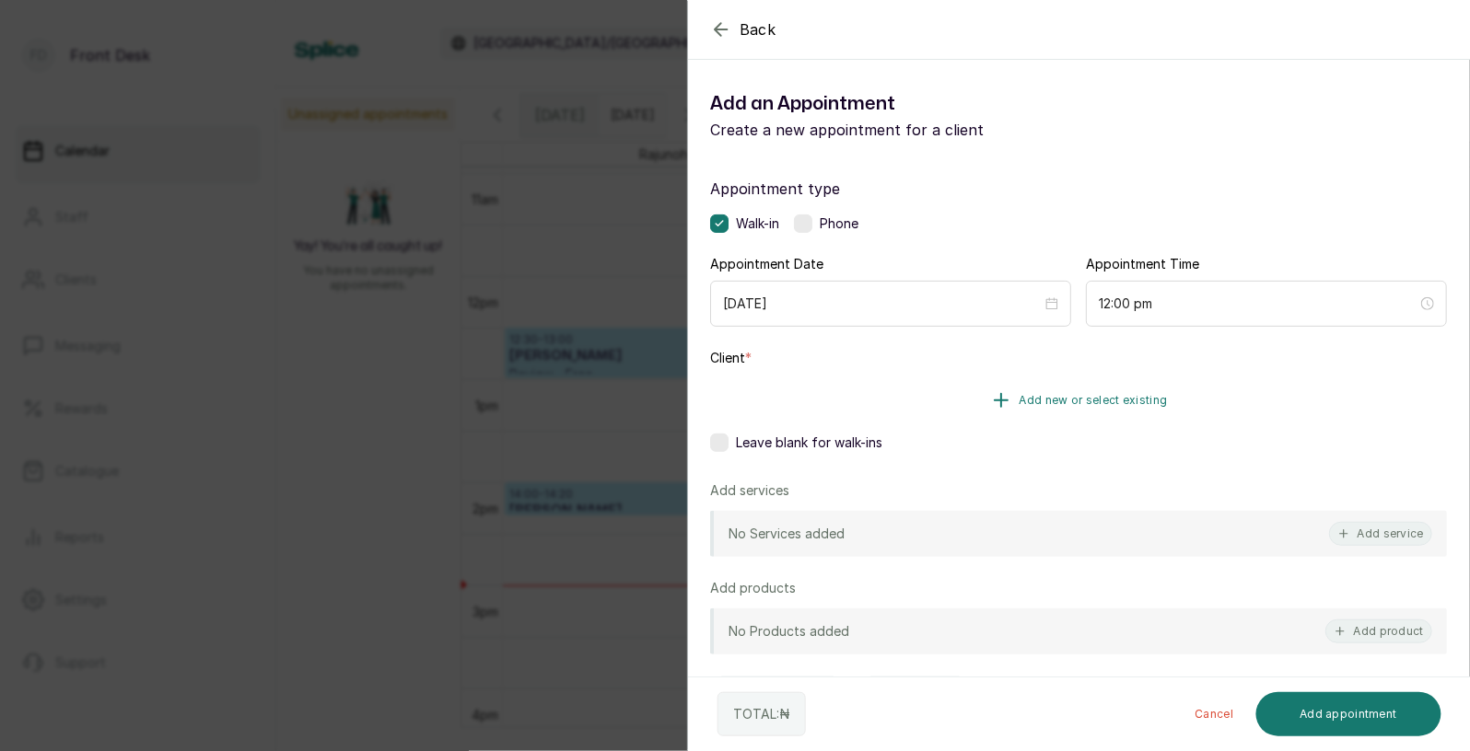
click at [1152, 402] on span "Add new or select existing" at bounding box center [1093, 400] width 148 height 15
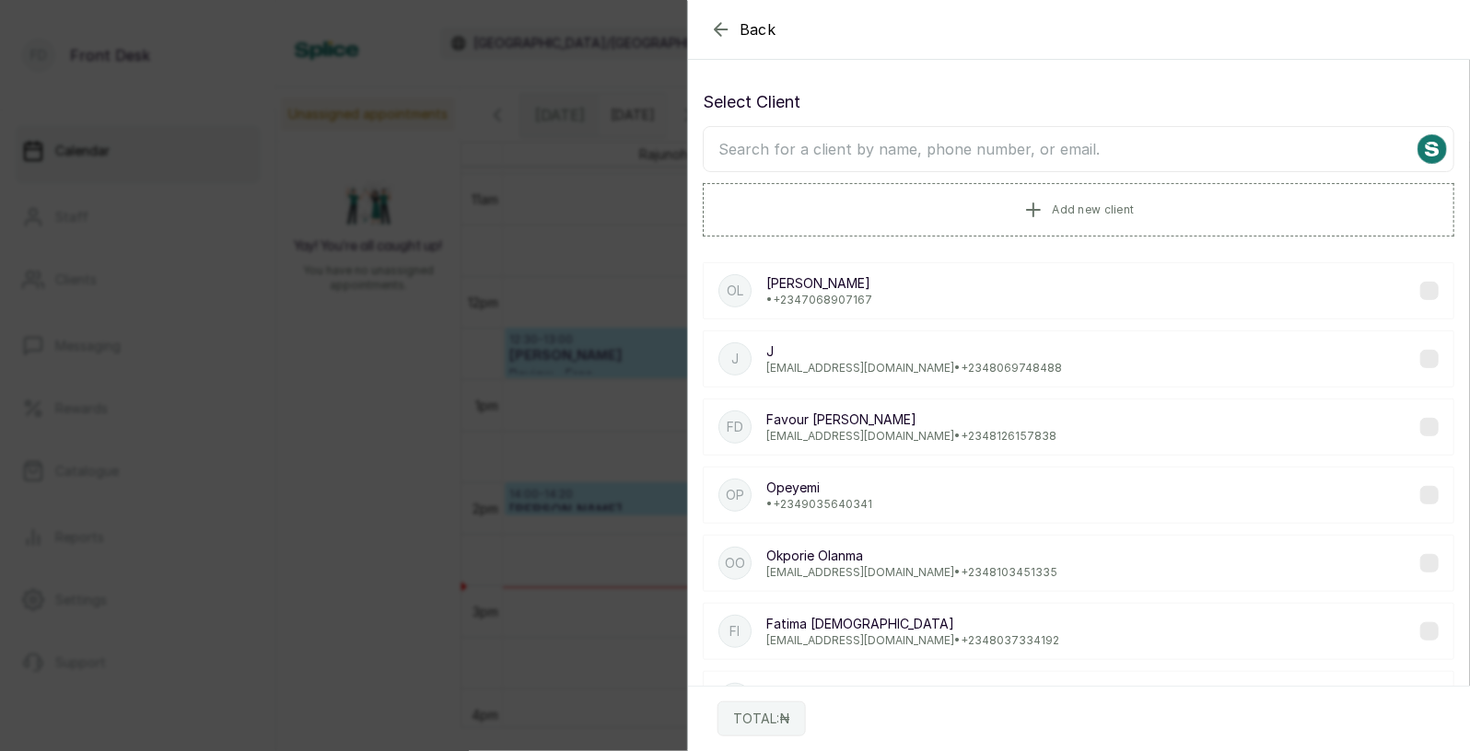
click at [1082, 135] on input "text" at bounding box center [1078, 149] width 751 height 46
type input "opey"
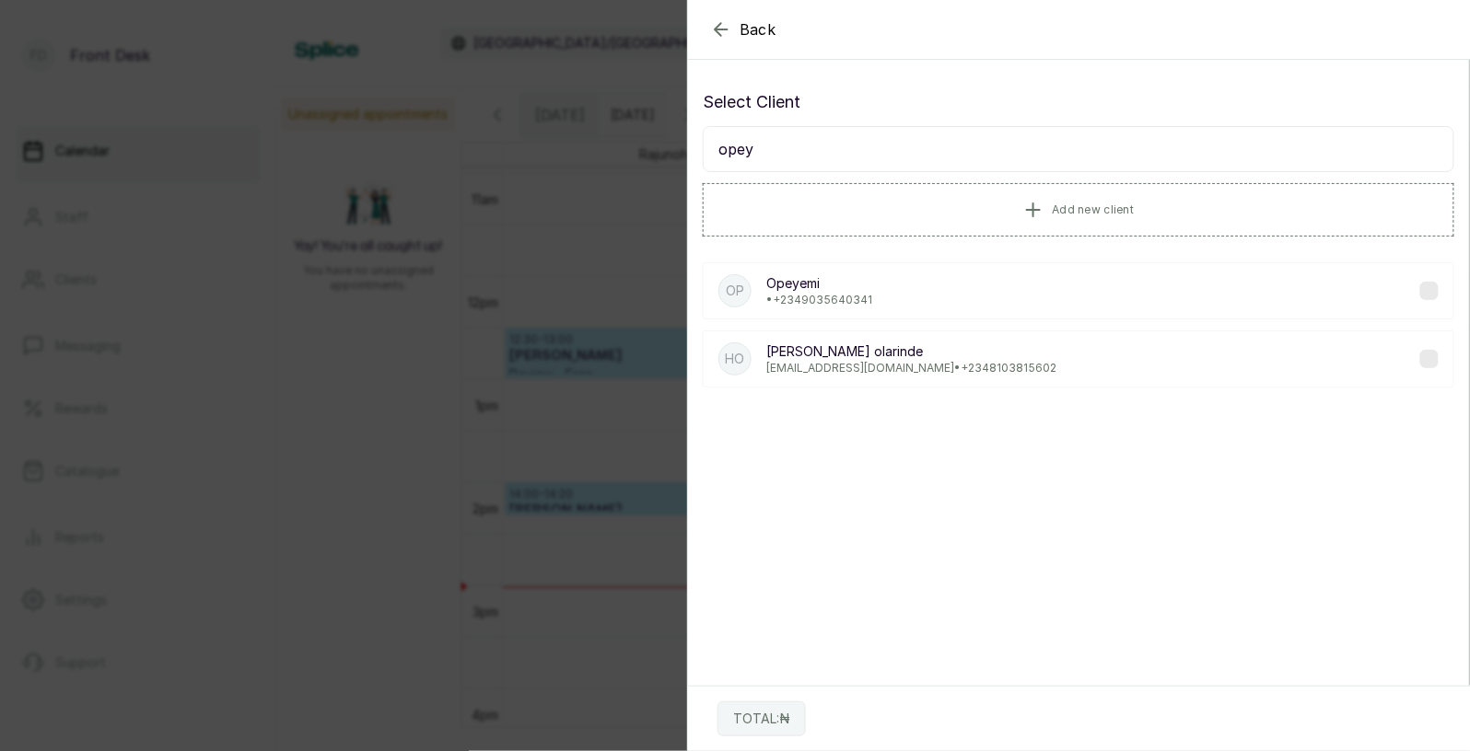
click at [815, 301] on p "• [PHONE_NUMBER]" at bounding box center [819, 300] width 106 height 15
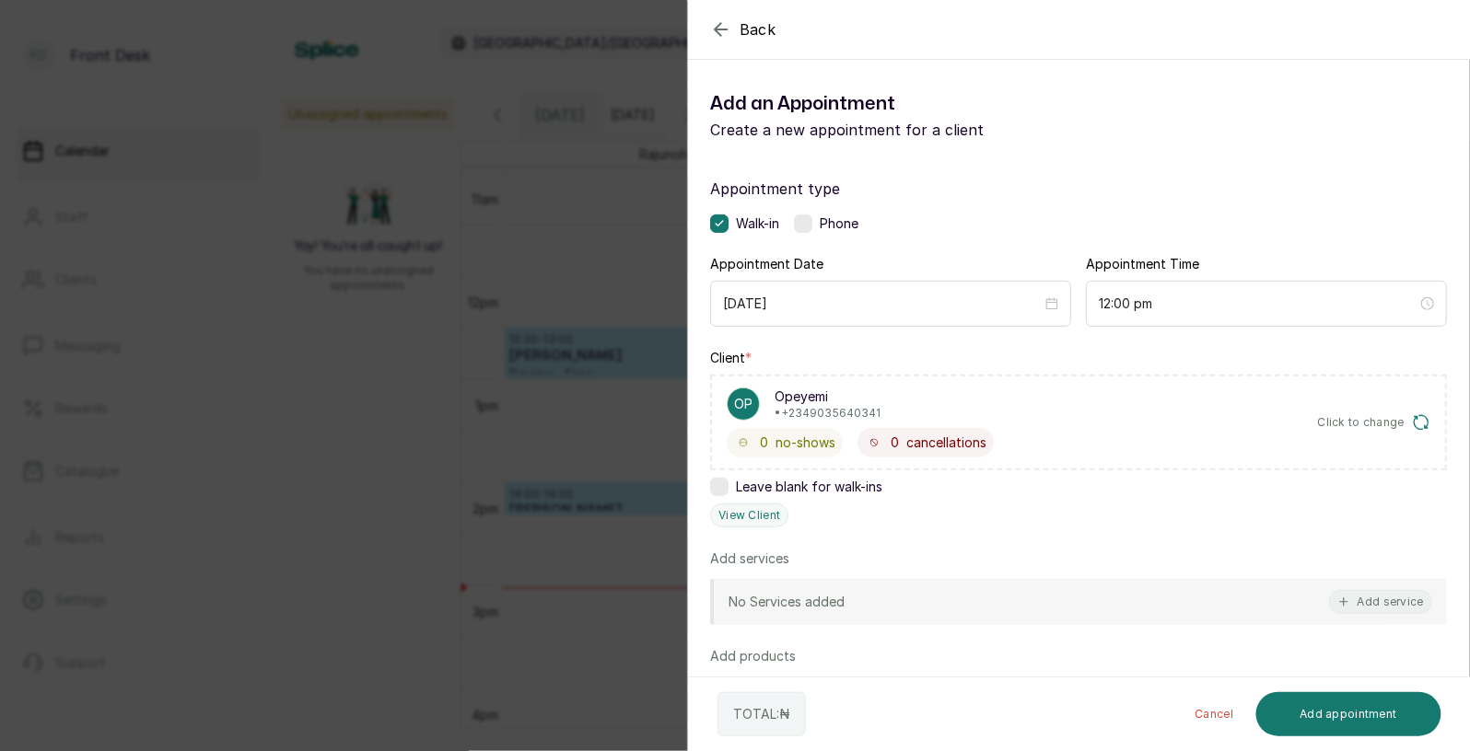
click at [907, 606] on div "No Services added Add service" at bounding box center [1078, 602] width 737 height 46
click at [1372, 609] on button "Add service" at bounding box center [1380, 602] width 103 height 24
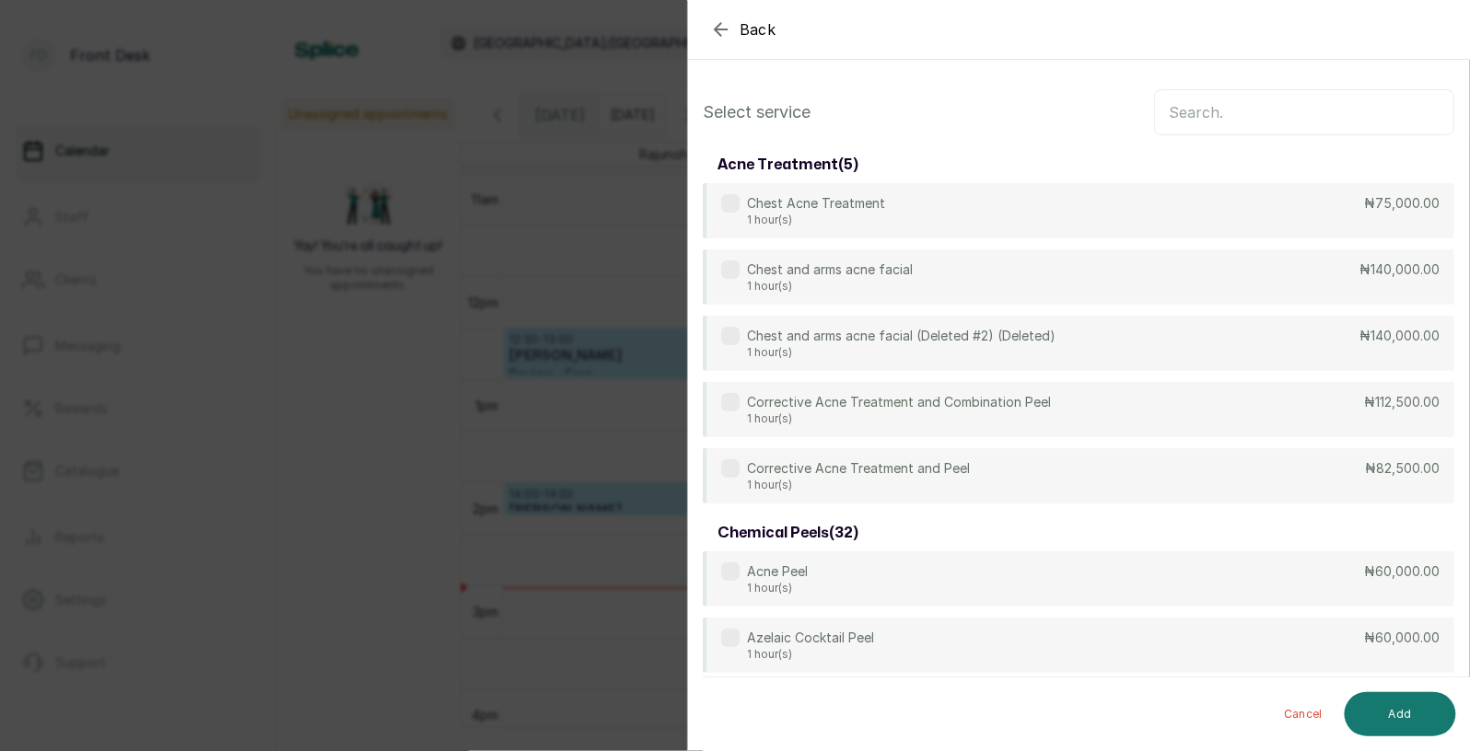
click at [1292, 105] on input "text" at bounding box center [1304, 112] width 300 height 46
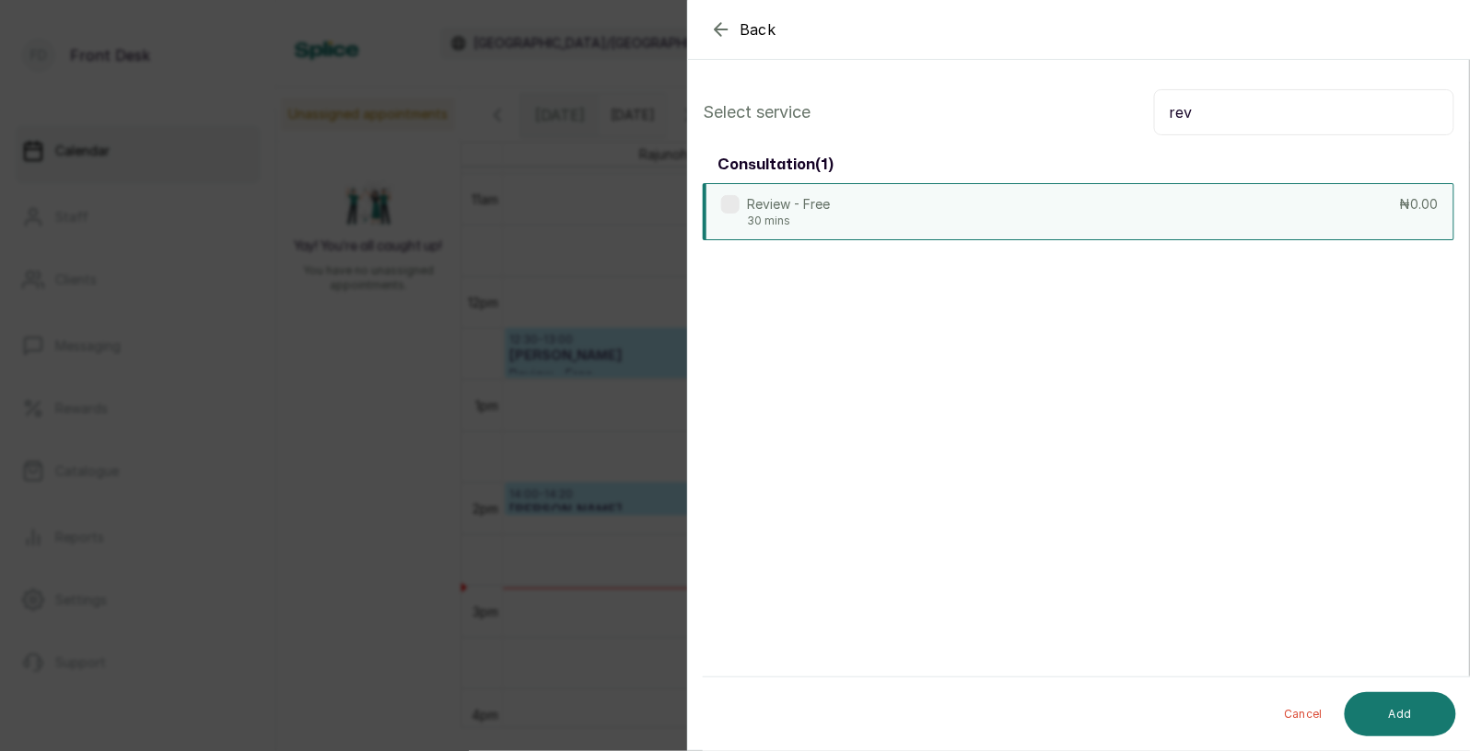
type input "rev"
click at [1007, 209] on div "Review - Free 30 mins ₦0.00" at bounding box center [1078, 211] width 751 height 57
click at [1394, 715] on button "Add" at bounding box center [1399, 714] width 111 height 44
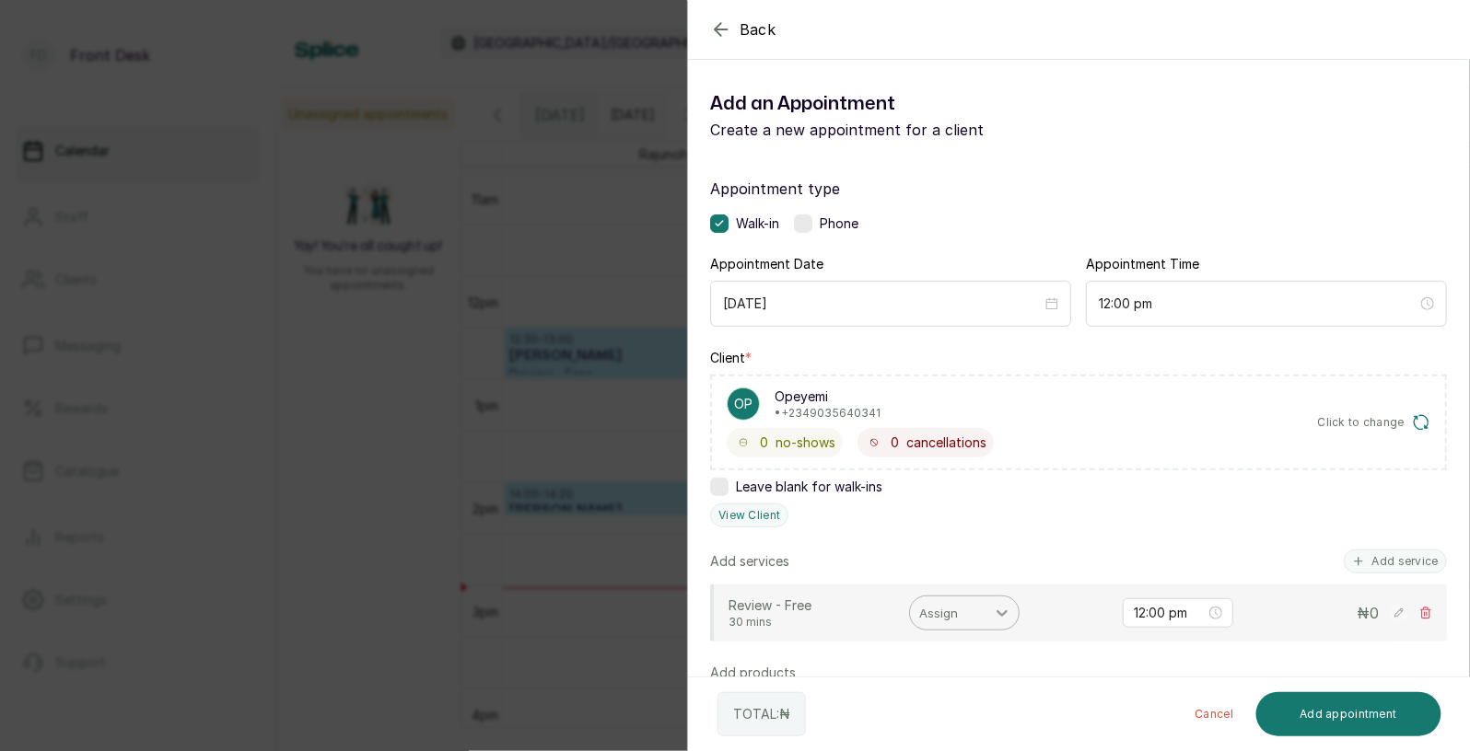
click at [1008, 611] on icon at bounding box center [1002, 613] width 18 height 18
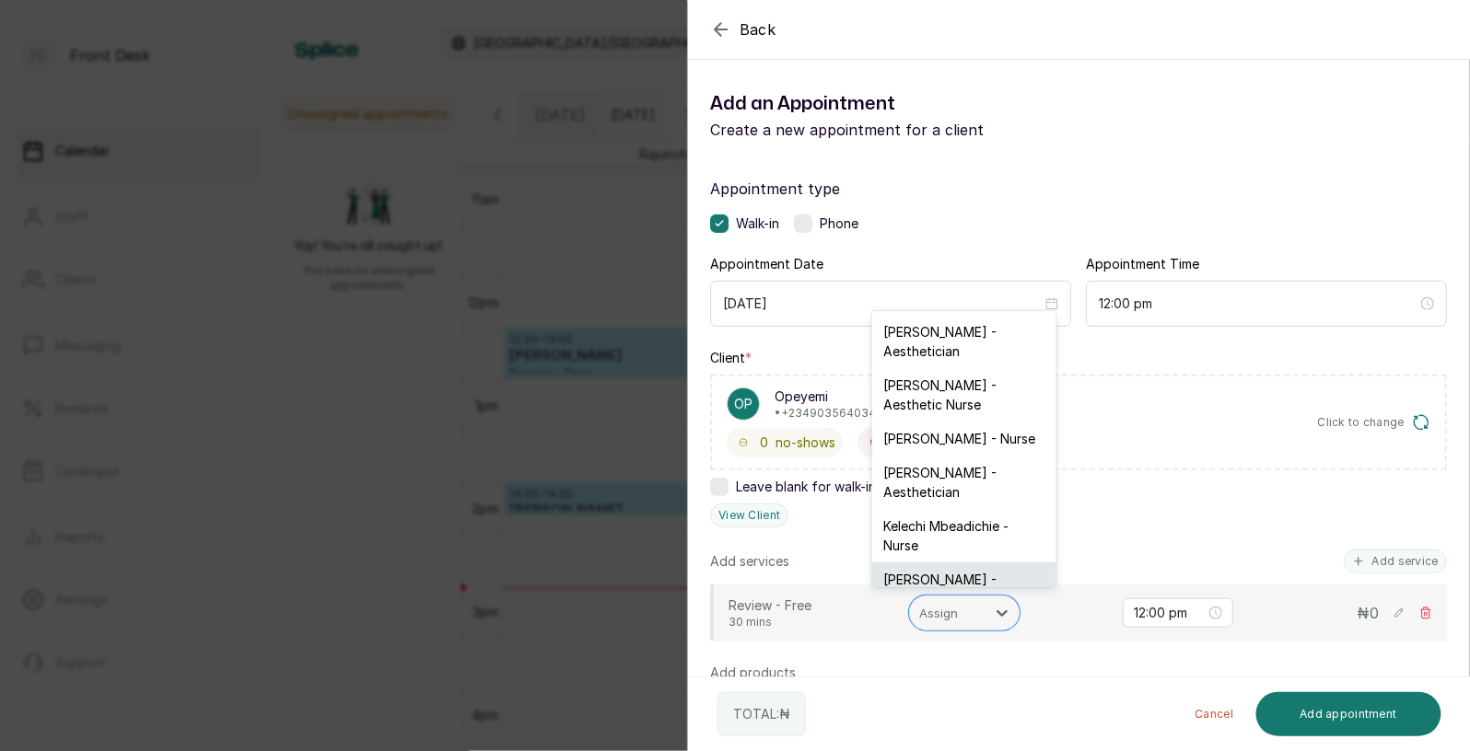
scroll to position [47, 0]
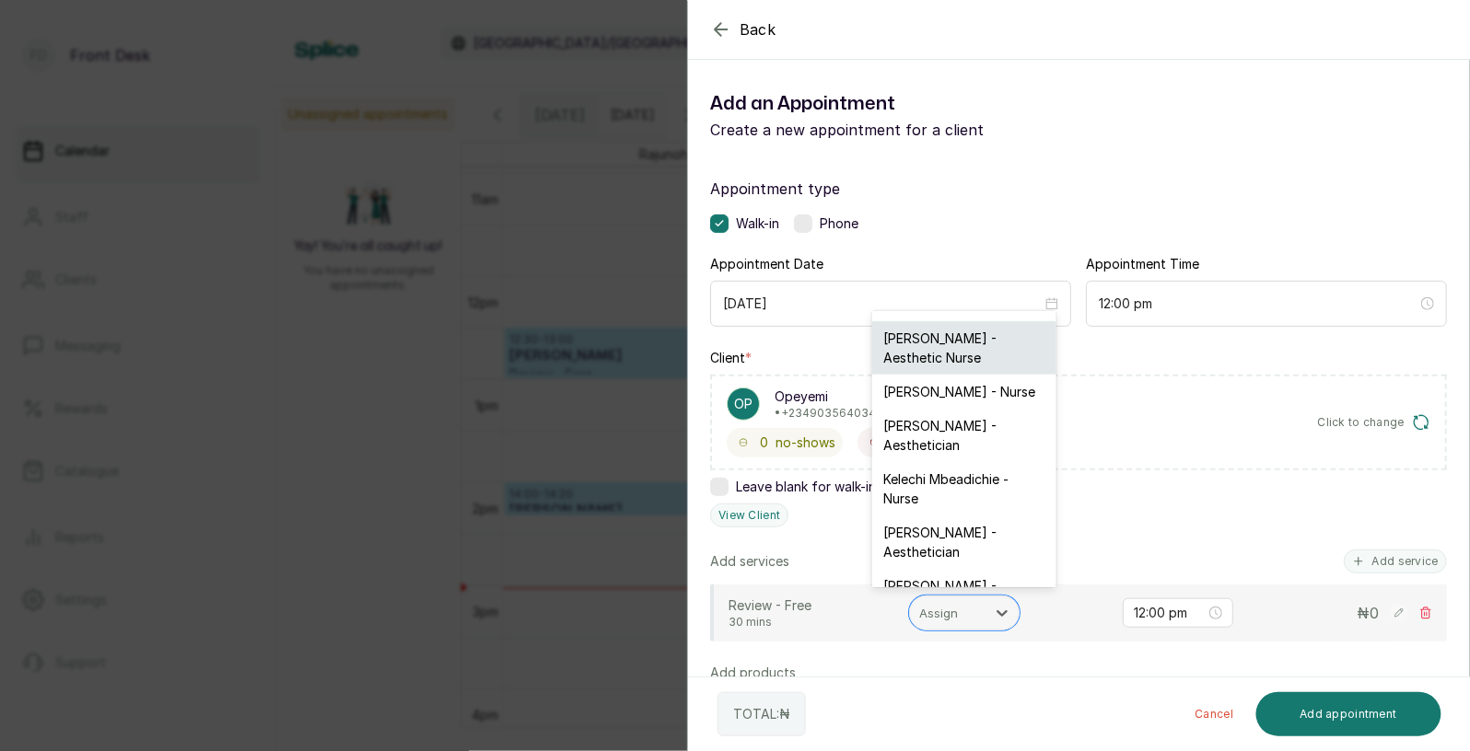
click at [970, 338] on div "[PERSON_NAME] - Aesthetic Nurse" at bounding box center [964, 347] width 184 height 53
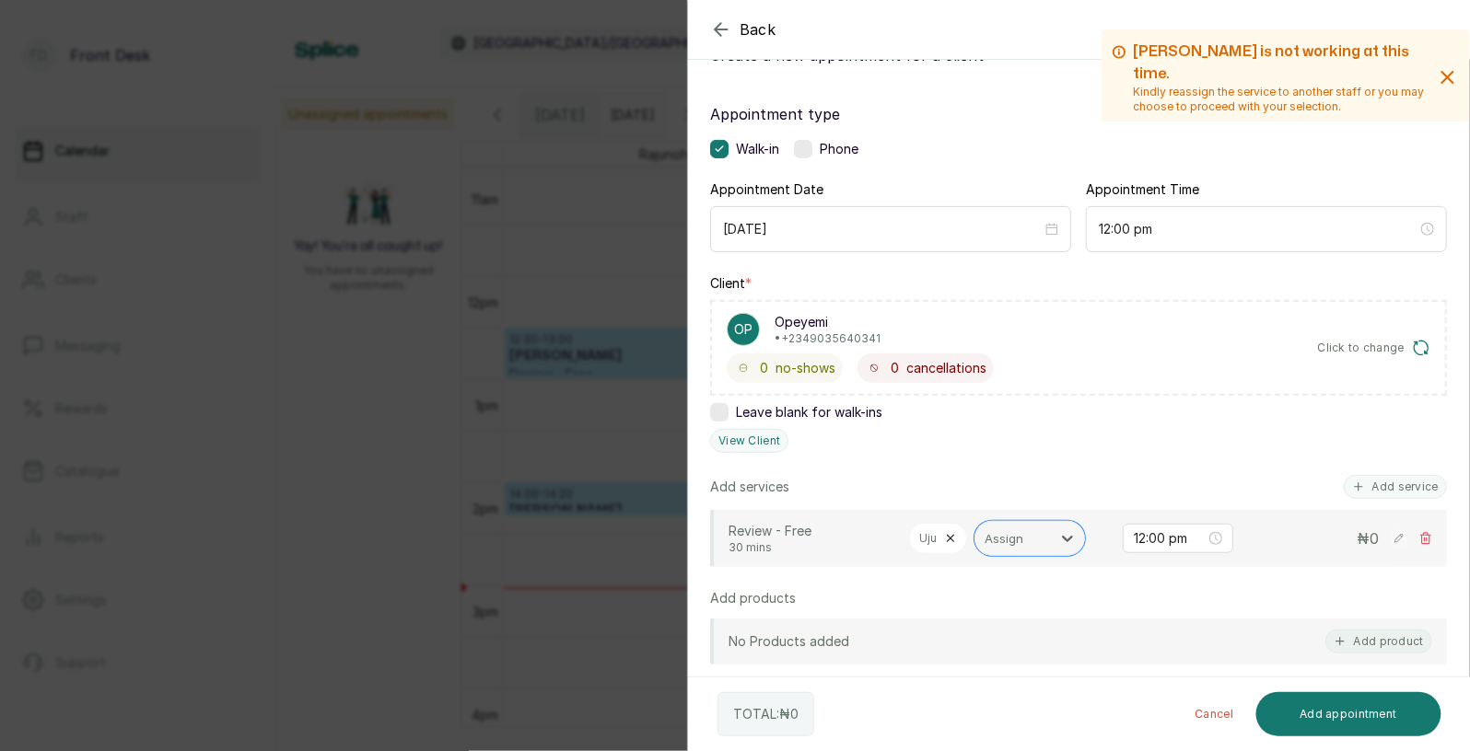
scroll to position [127, 0]
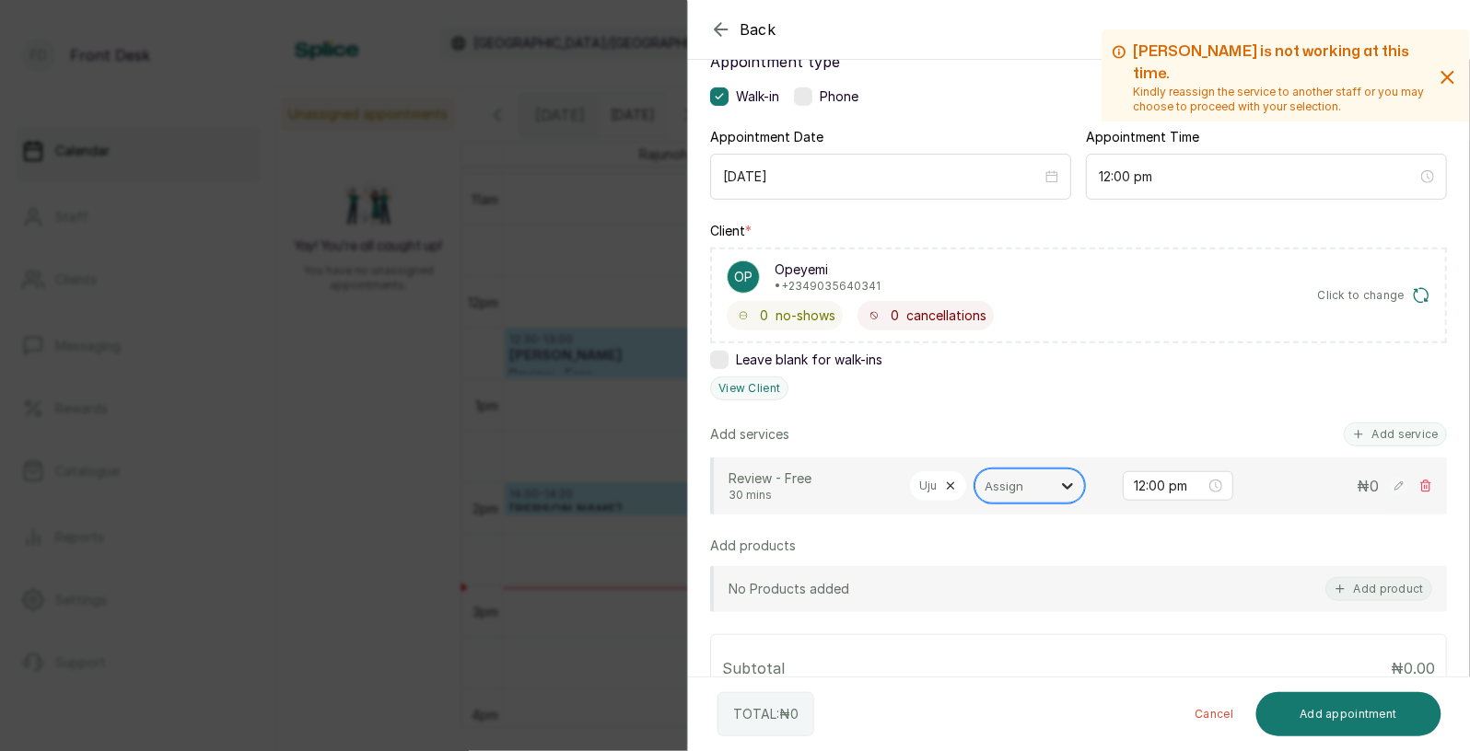
click at [1070, 483] on icon at bounding box center [1067, 486] width 11 height 6
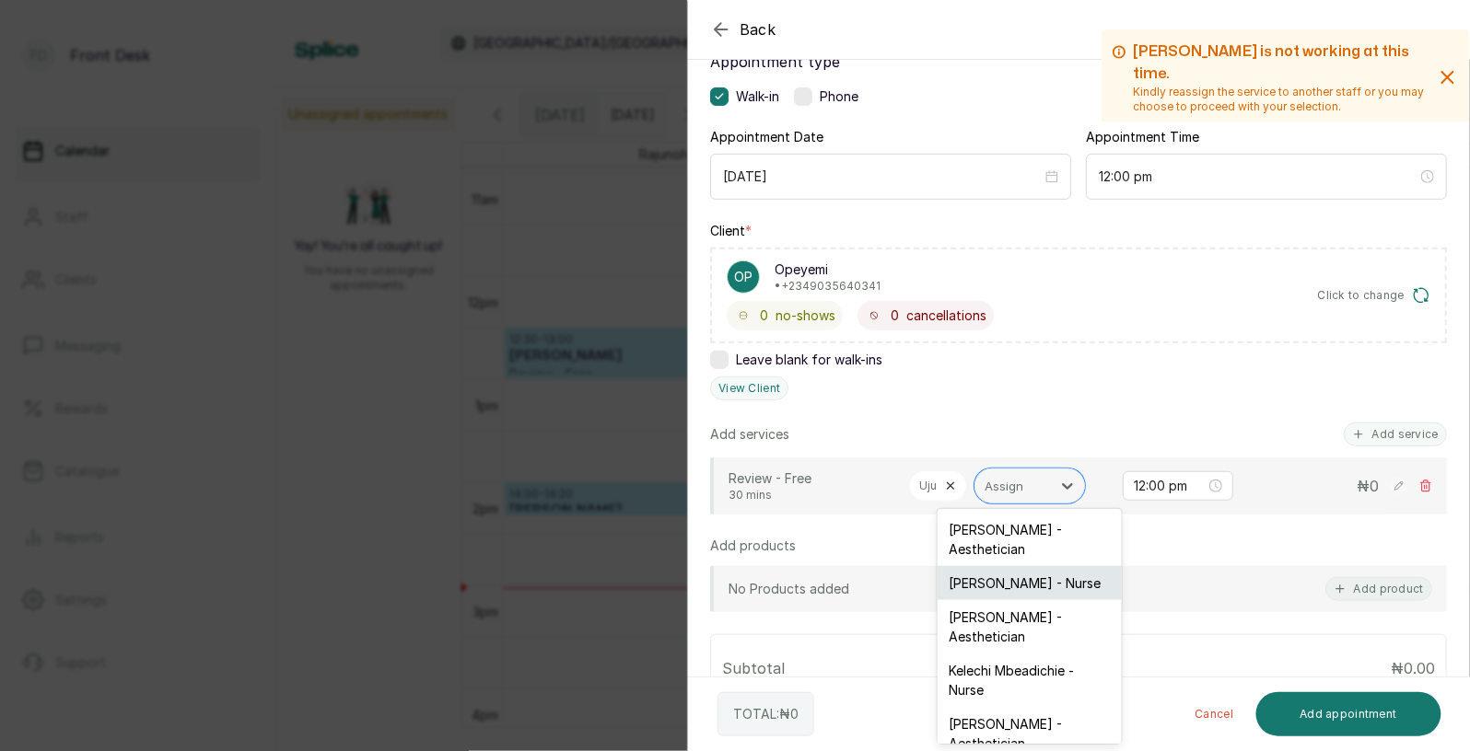
click at [1006, 588] on div "[PERSON_NAME] - Nurse" at bounding box center [1029, 583] width 184 height 34
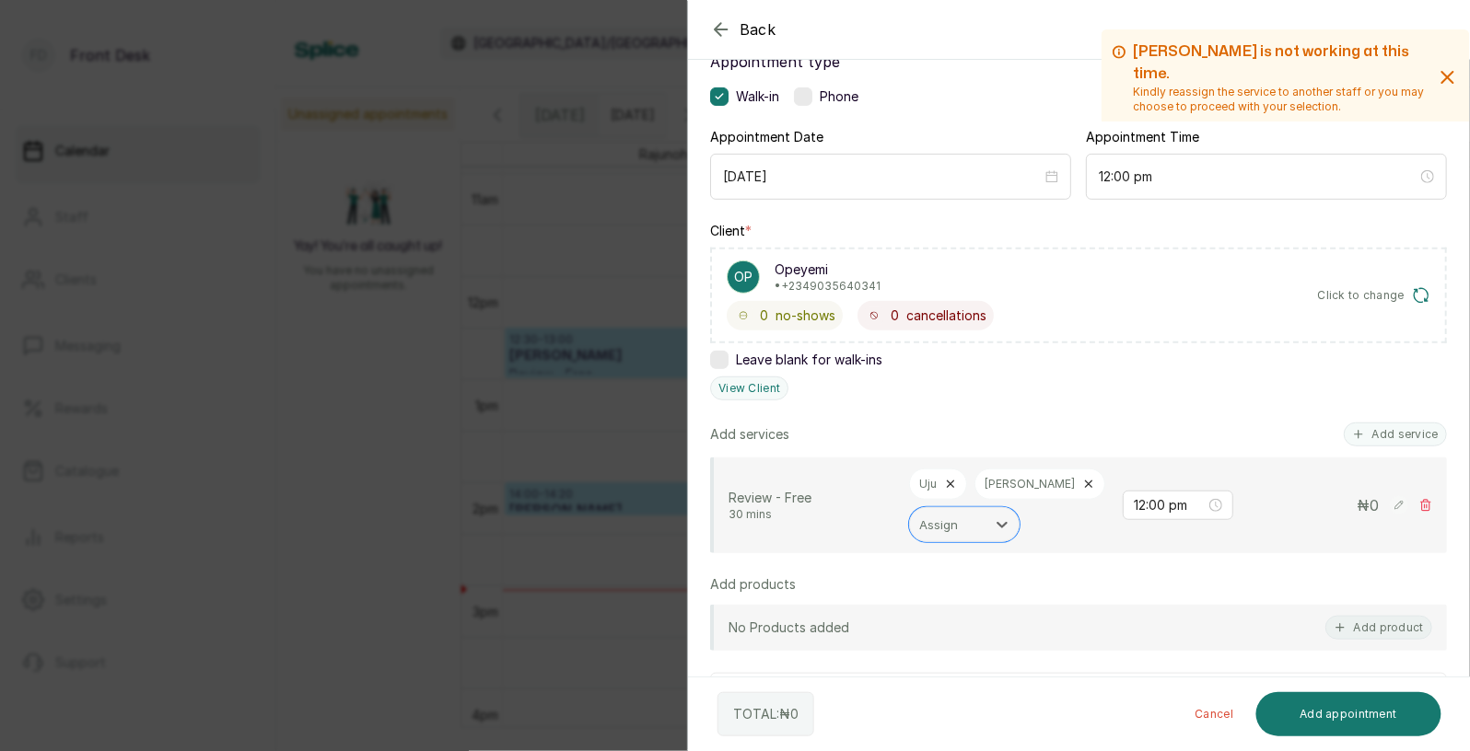
click at [951, 485] on icon at bounding box center [950, 484] width 13 height 13
click at [1350, 715] on button "Add appointment" at bounding box center [1349, 714] width 186 height 44
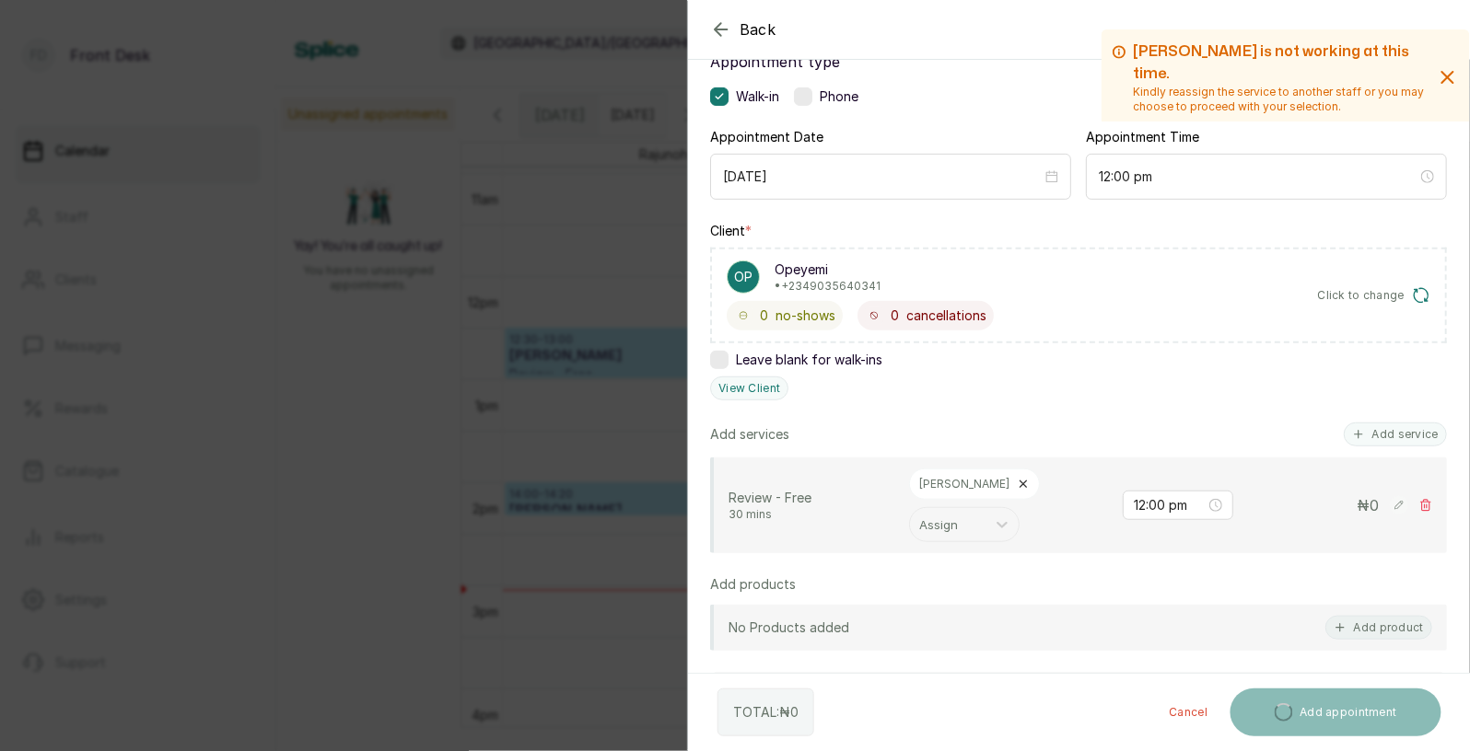
scroll to position [126, 0]
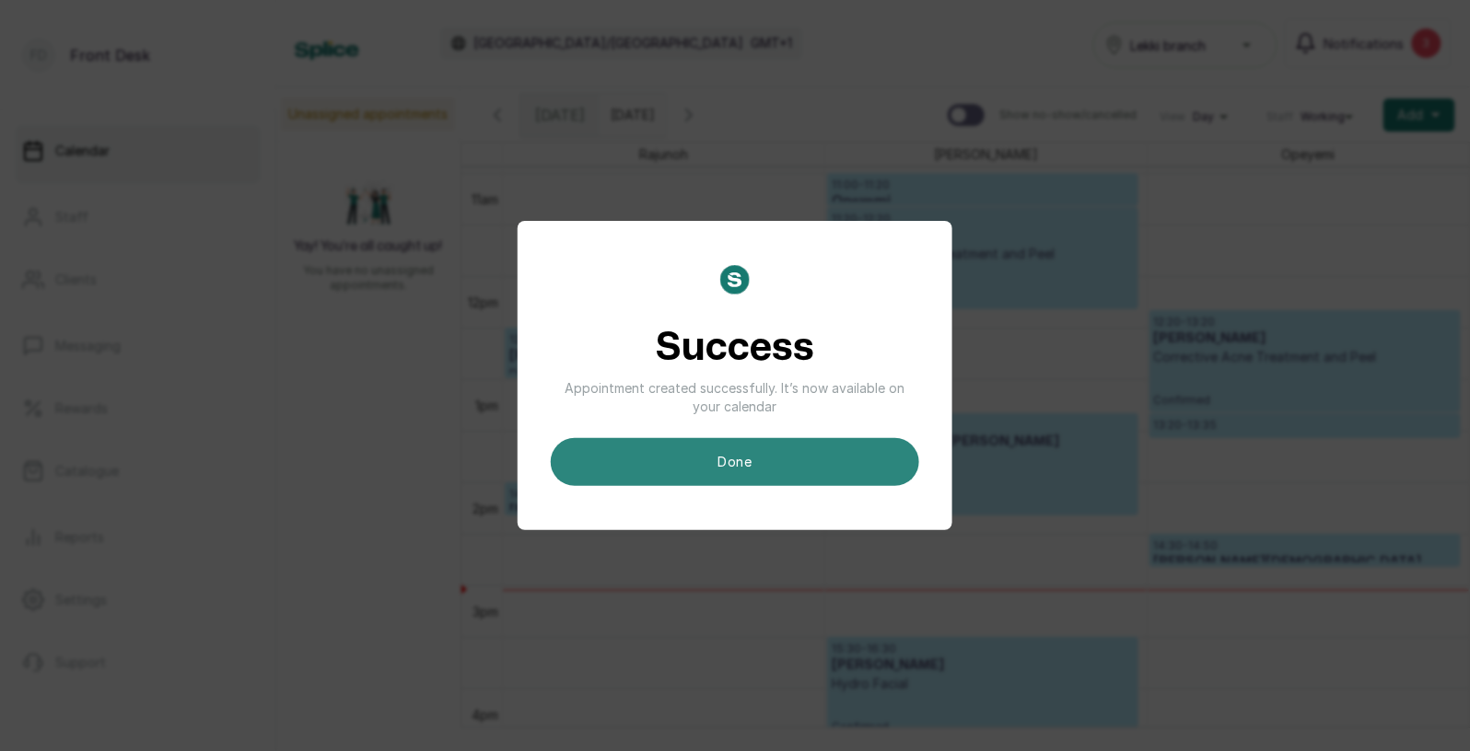
click at [739, 452] on button "done" at bounding box center [735, 462] width 368 height 48
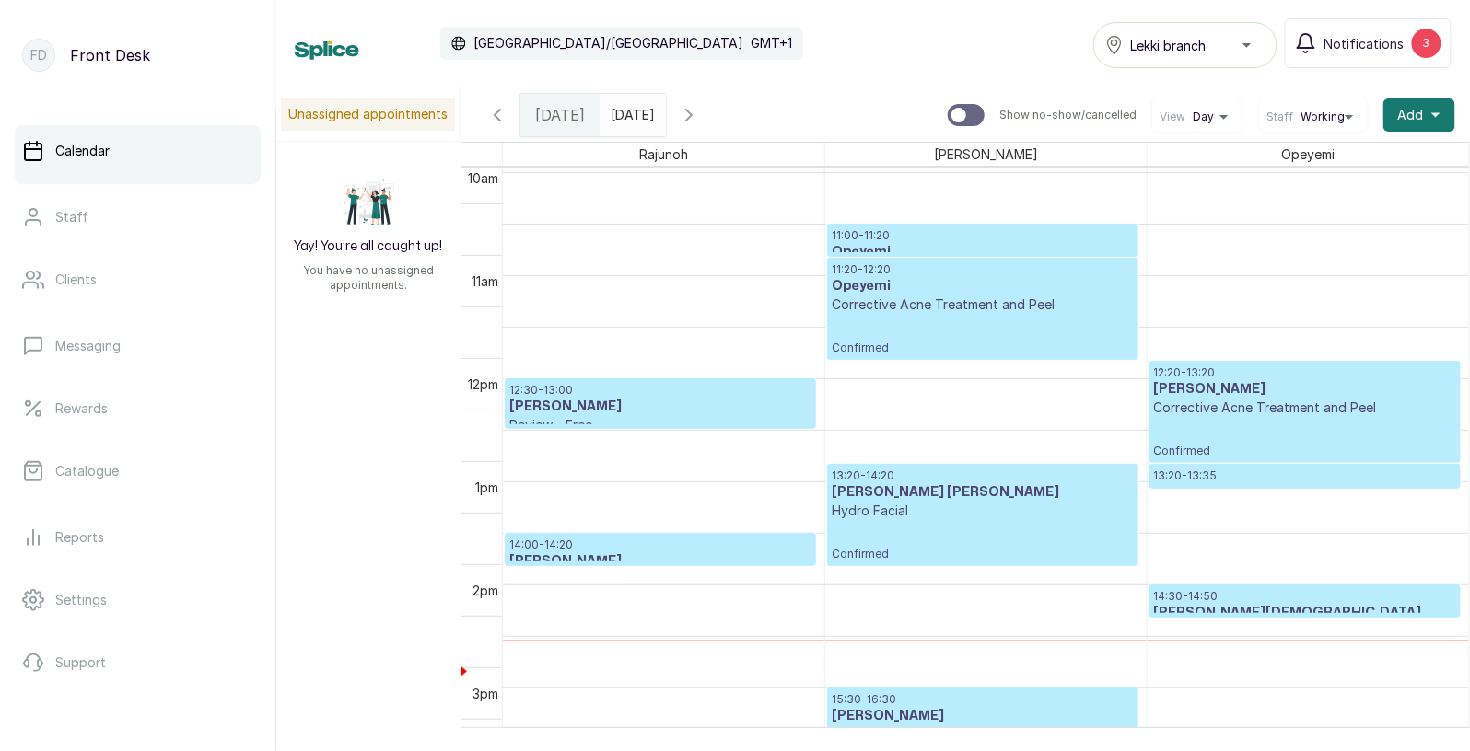
scroll to position [1078, 0]
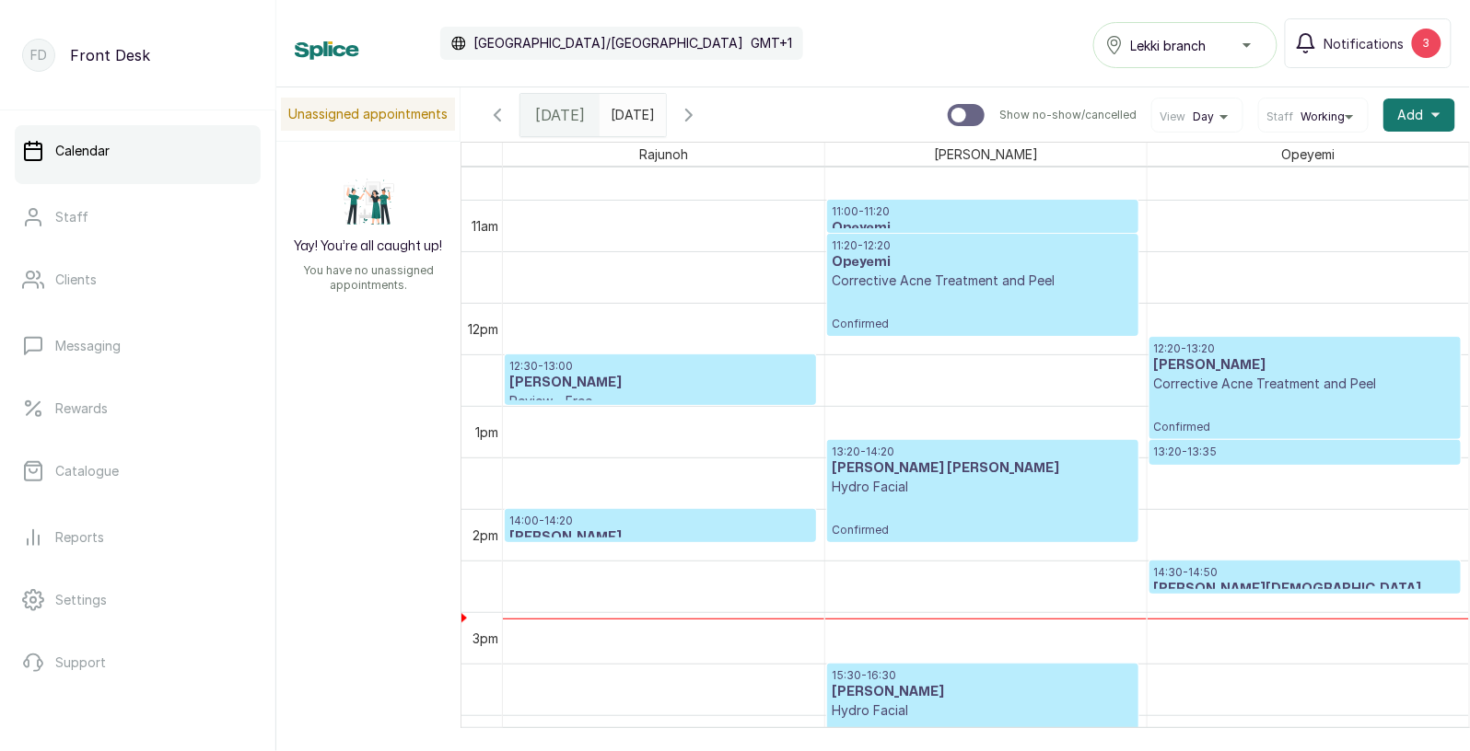
click at [654, 110] on icon "calender simple" at bounding box center [647, 110] width 13 height 13
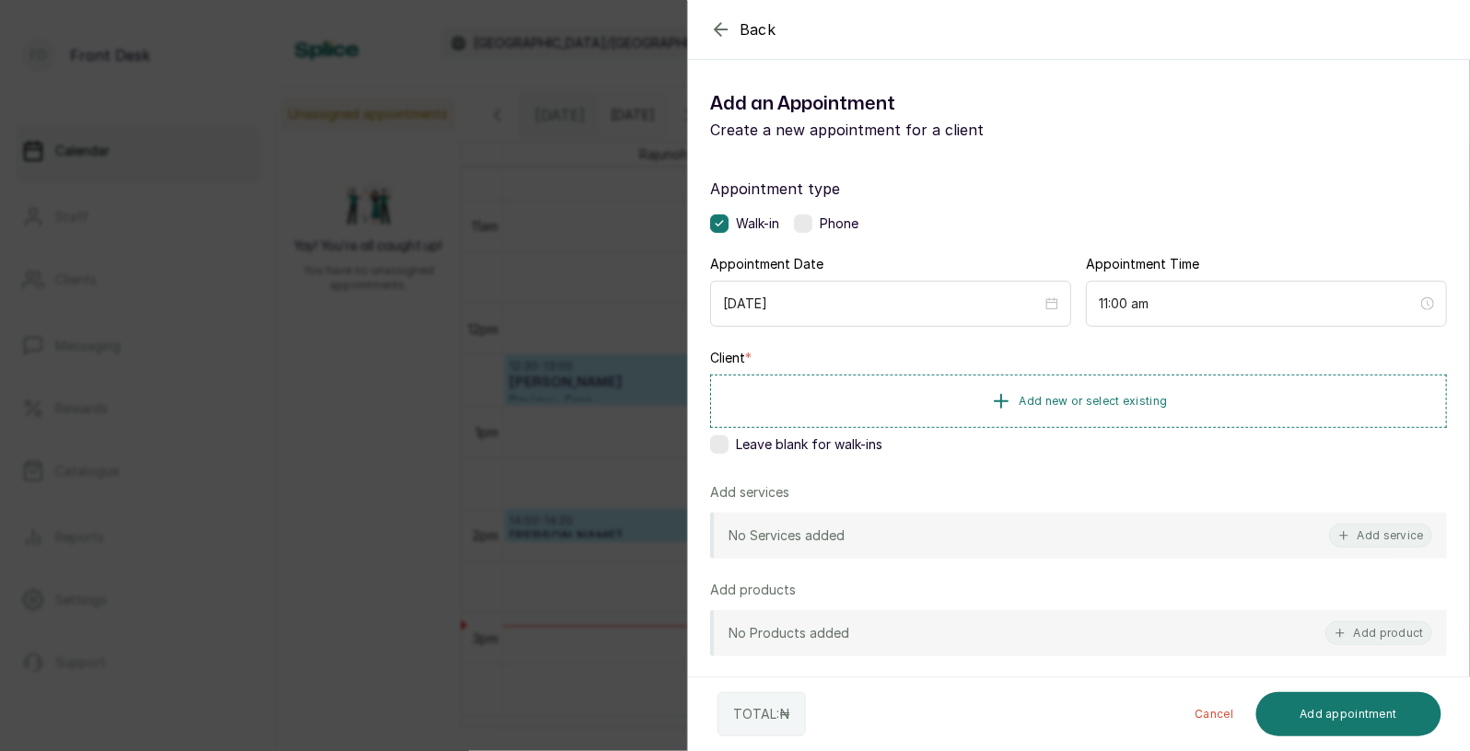
click at [642, 165] on div "Back Add Appointment Add an Appointment Create a new appointment for a client A…" at bounding box center [735, 375] width 1470 height 751
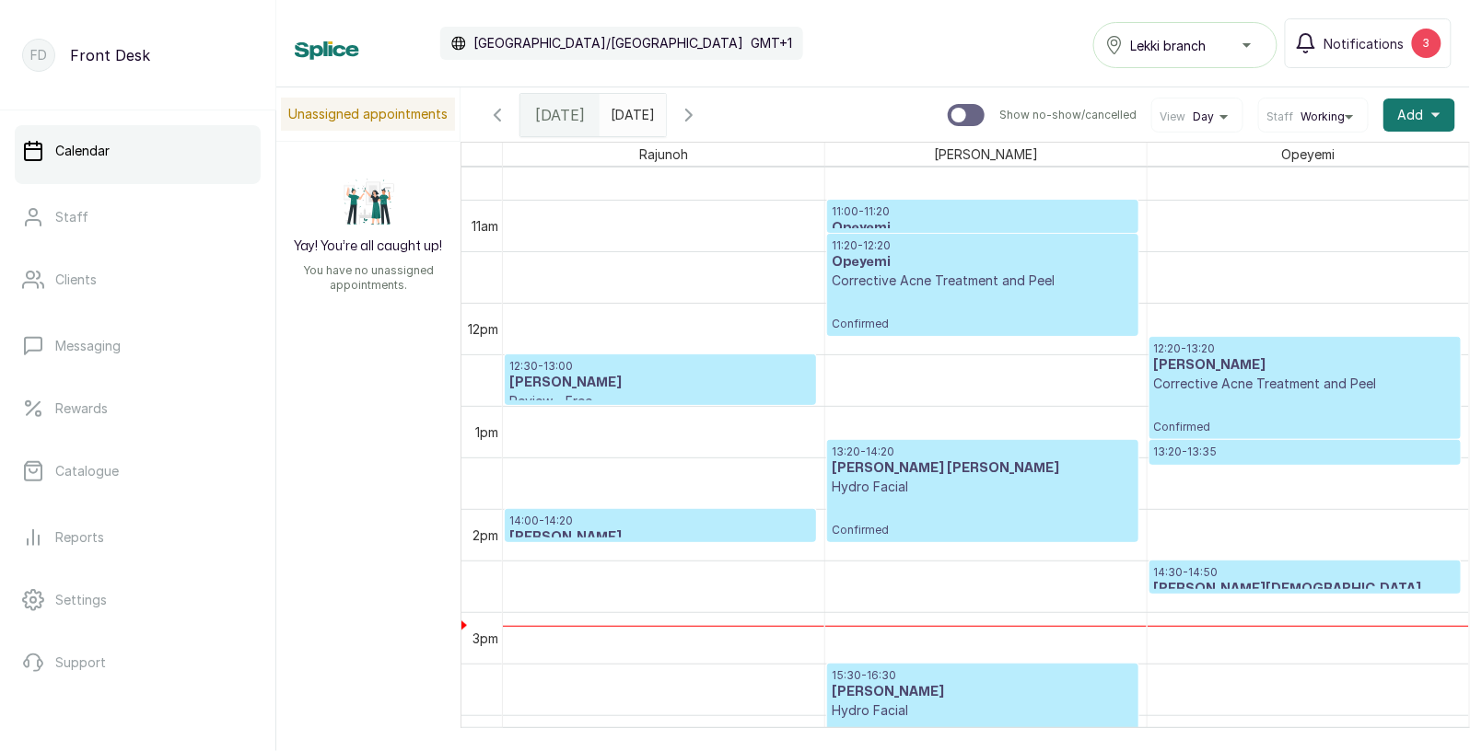
type input "dd/MM/yyyy"
click at [630, 117] on input "dd/MM/yyyy" at bounding box center [614, 110] width 29 height 31
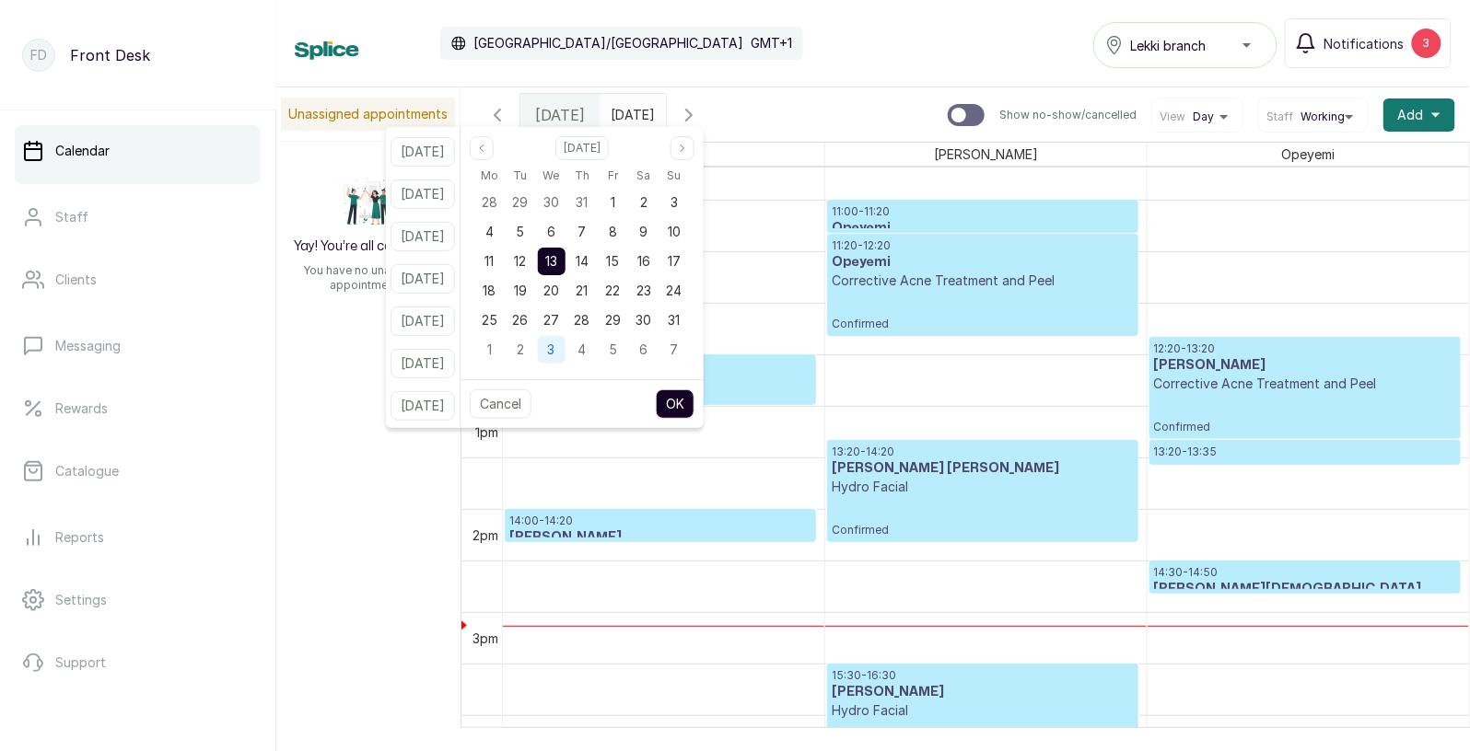
click at [555, 343] on span "3" at bounding box center [551, 350] width 7 height 16
click at [694, 398] on button "OK" at bounding box center [675, 404] width 39 height 29
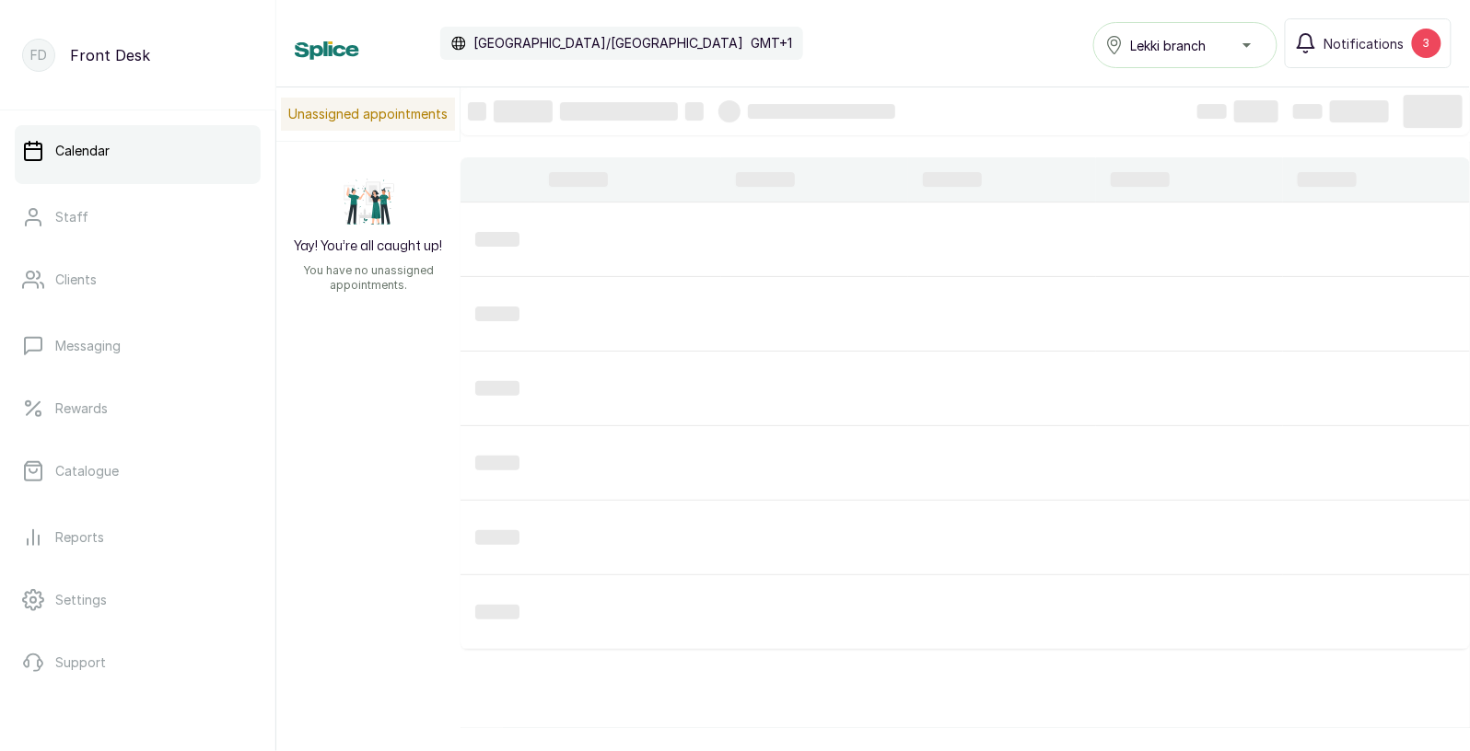
type input "[DATE]"
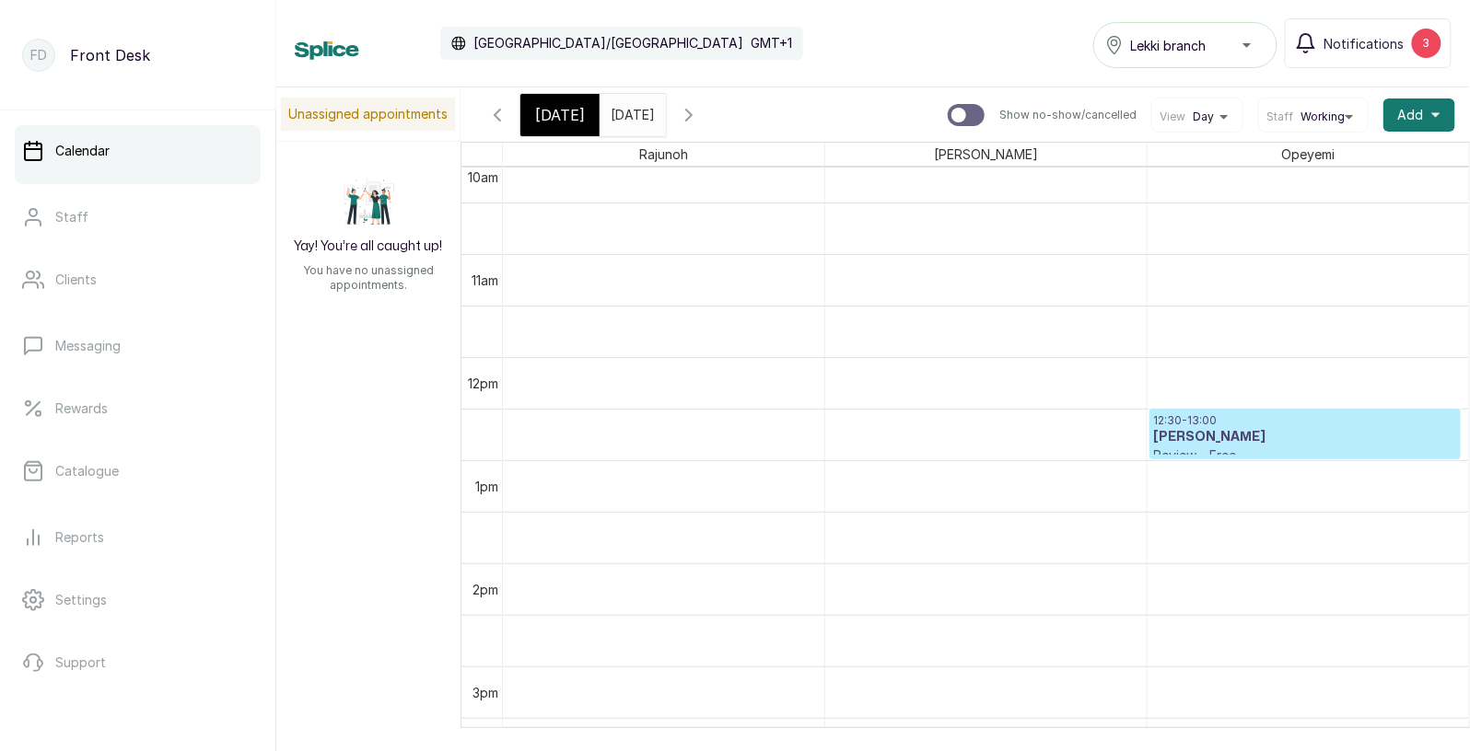
scroll to position [1053, 0]
click at [1302, 432] on h3 "[PERSON_NAME]" at bounding box center [1305, 433] width 302 height 18
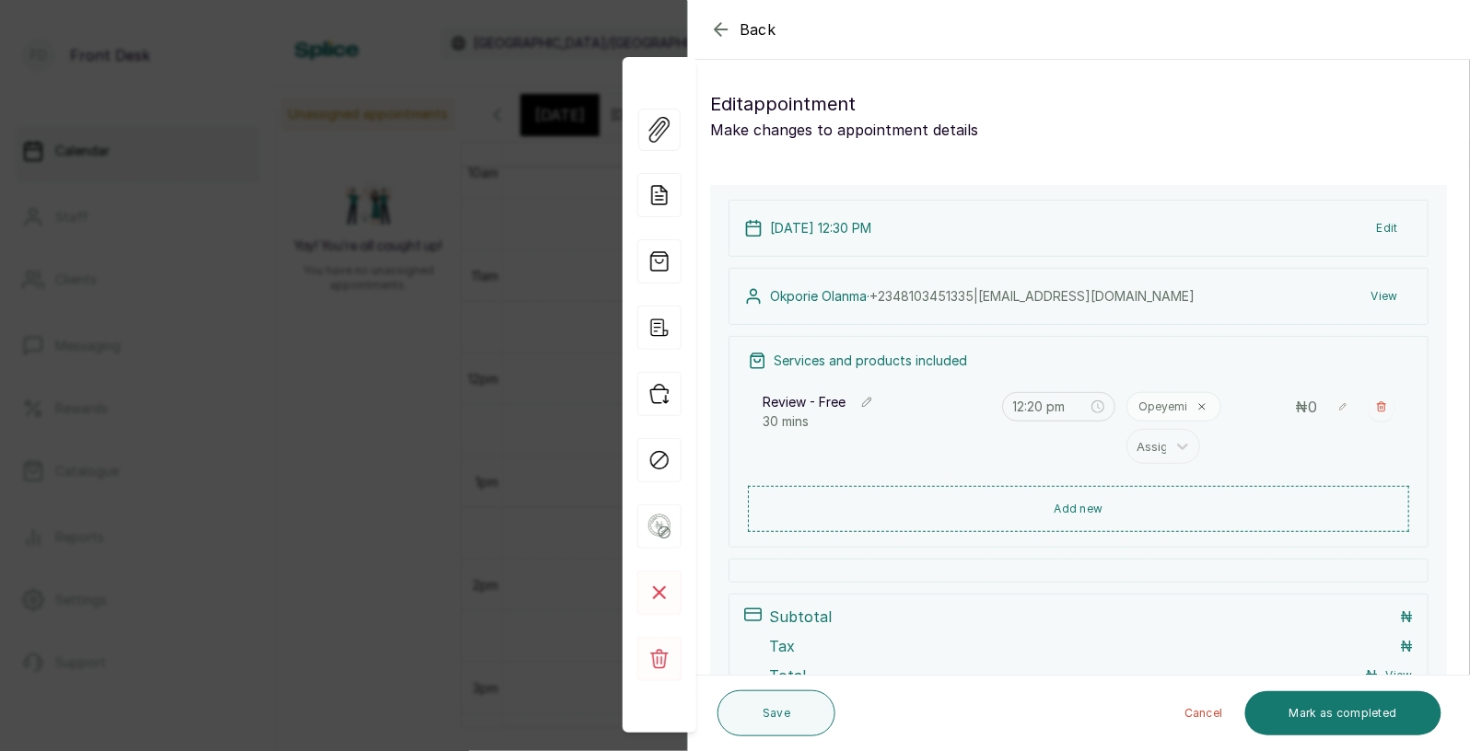
type input "12:30 pm"
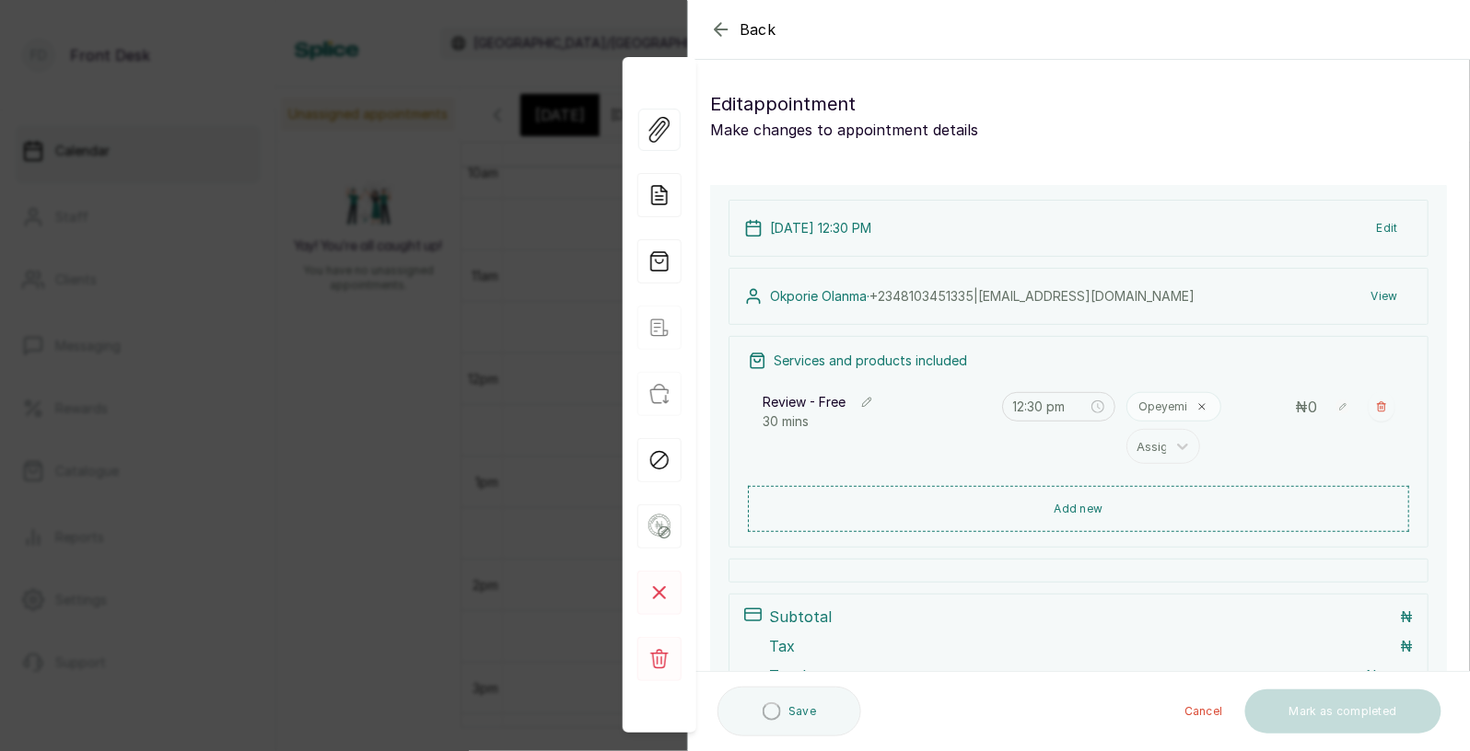
click at [768, 30] on span "Back" at bounding box center [757, 29] width 37 height 22
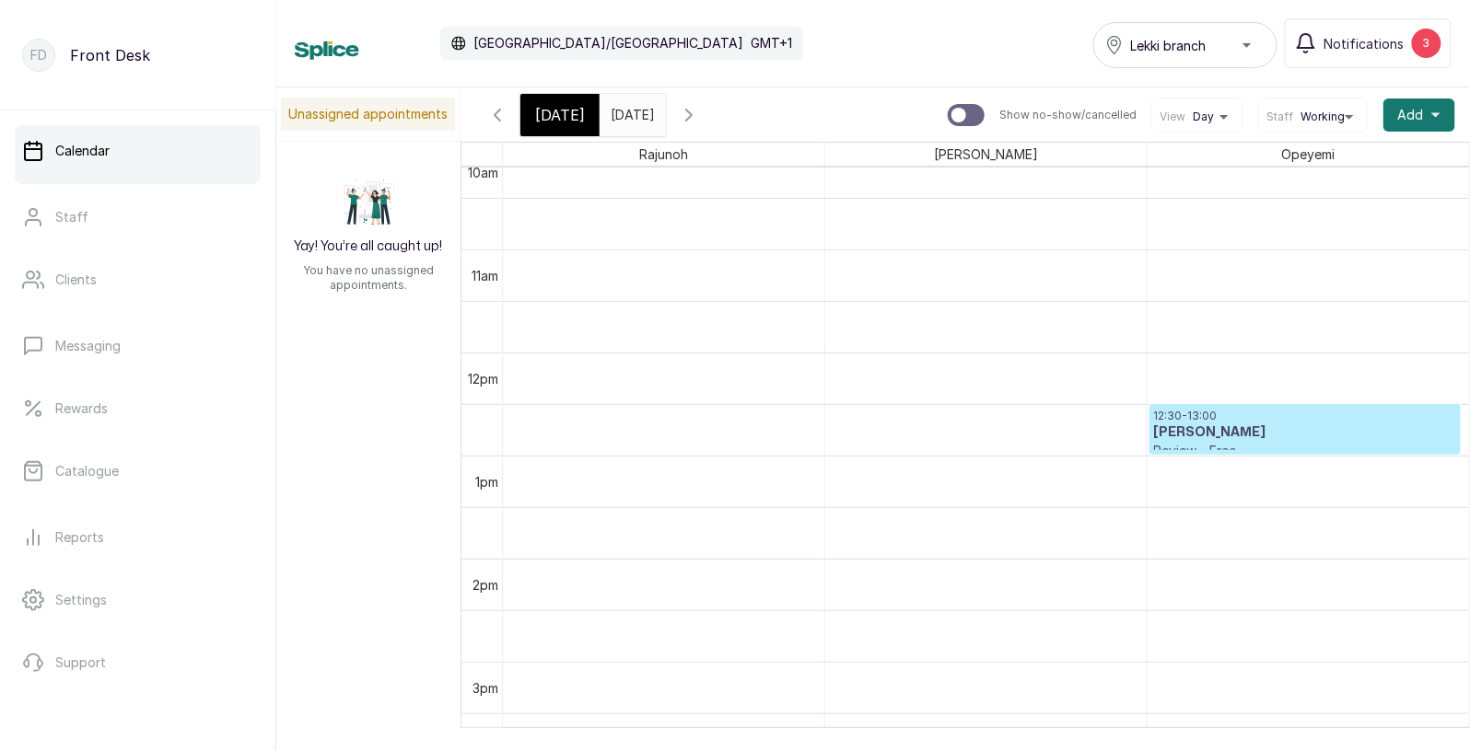
click at [558, 114] on span "[DATE]" at bounding box center [560, 115] width 50 height 22
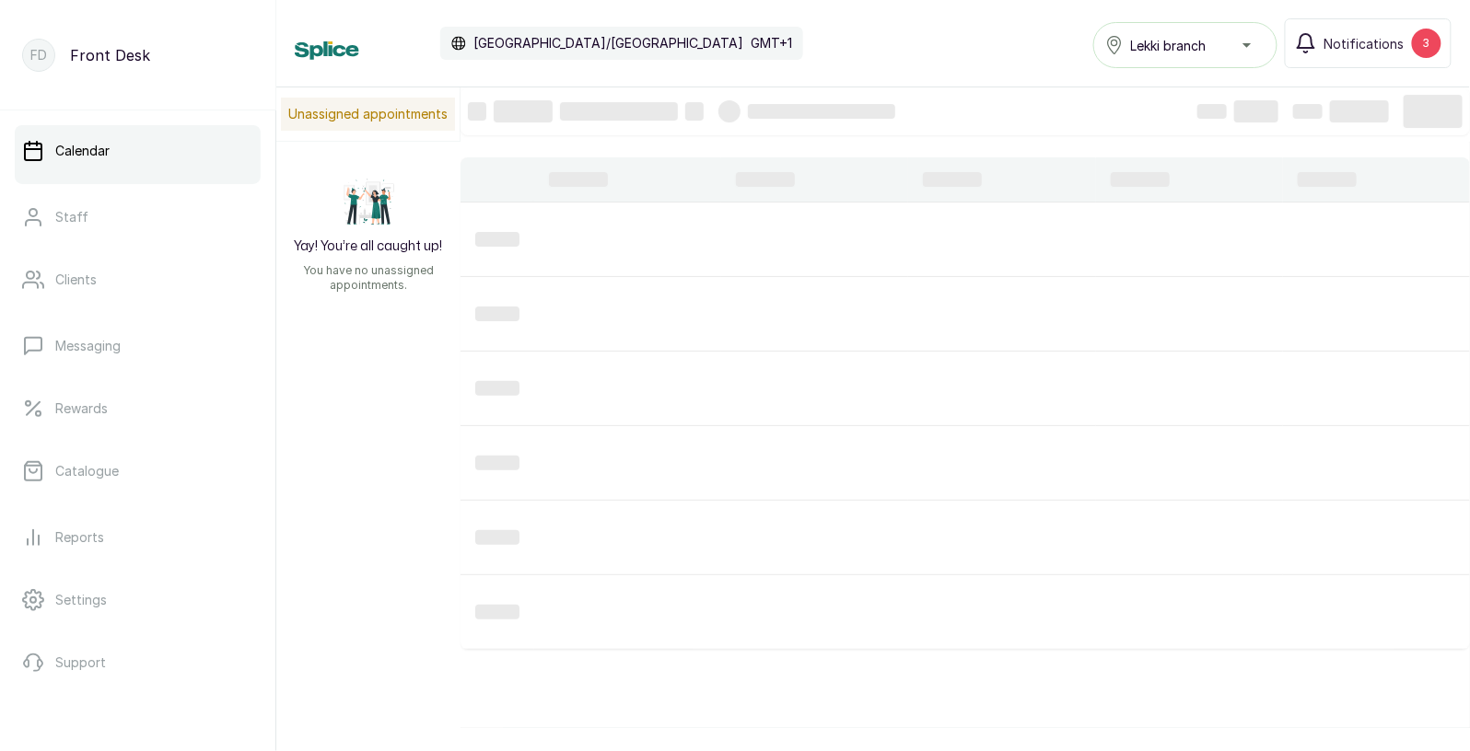
scroll to position [619, 0]
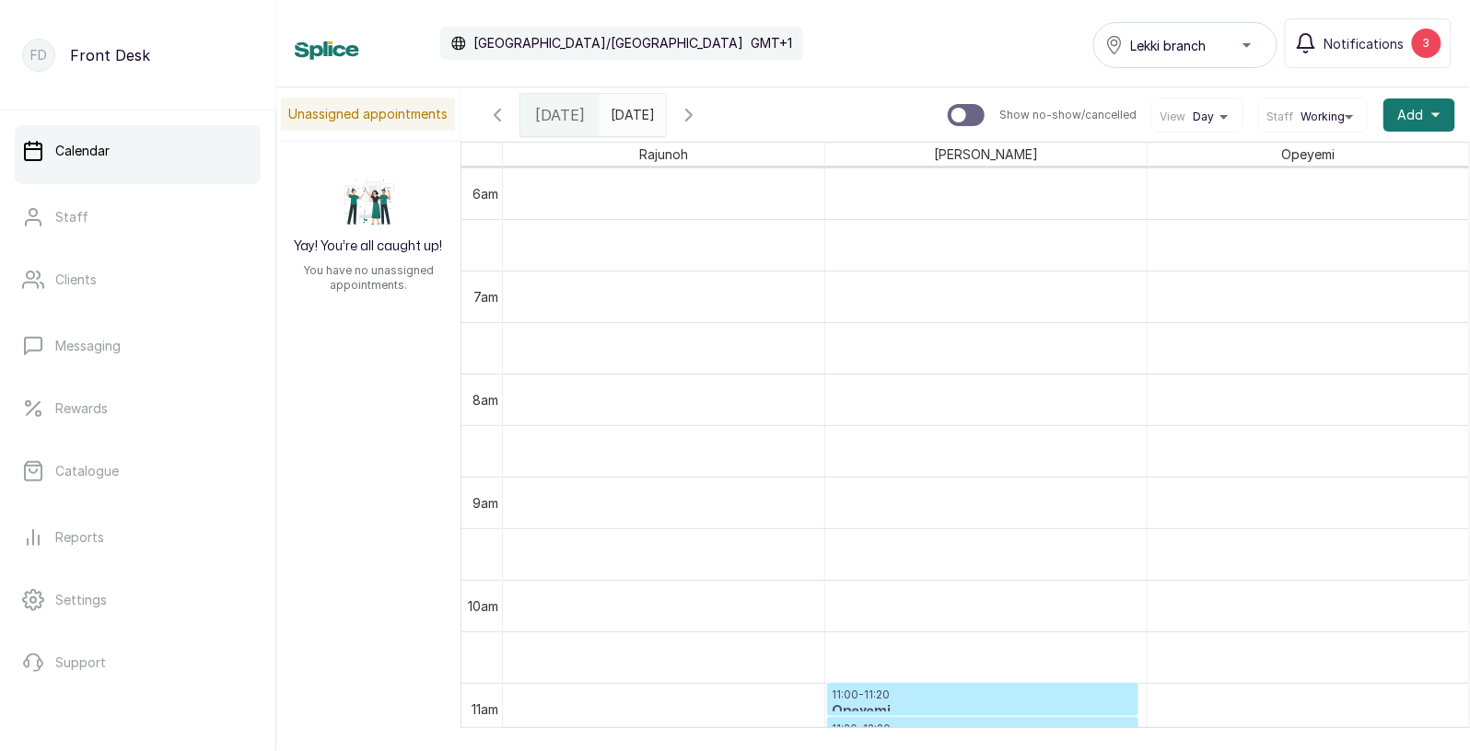
click at [558, 112] on span "[DATE]" at bounding box center [560, 115] width 50 height 22
click at [630, 114] on input "[DATE]" at bounding box center [614, 110] width 29 height 31
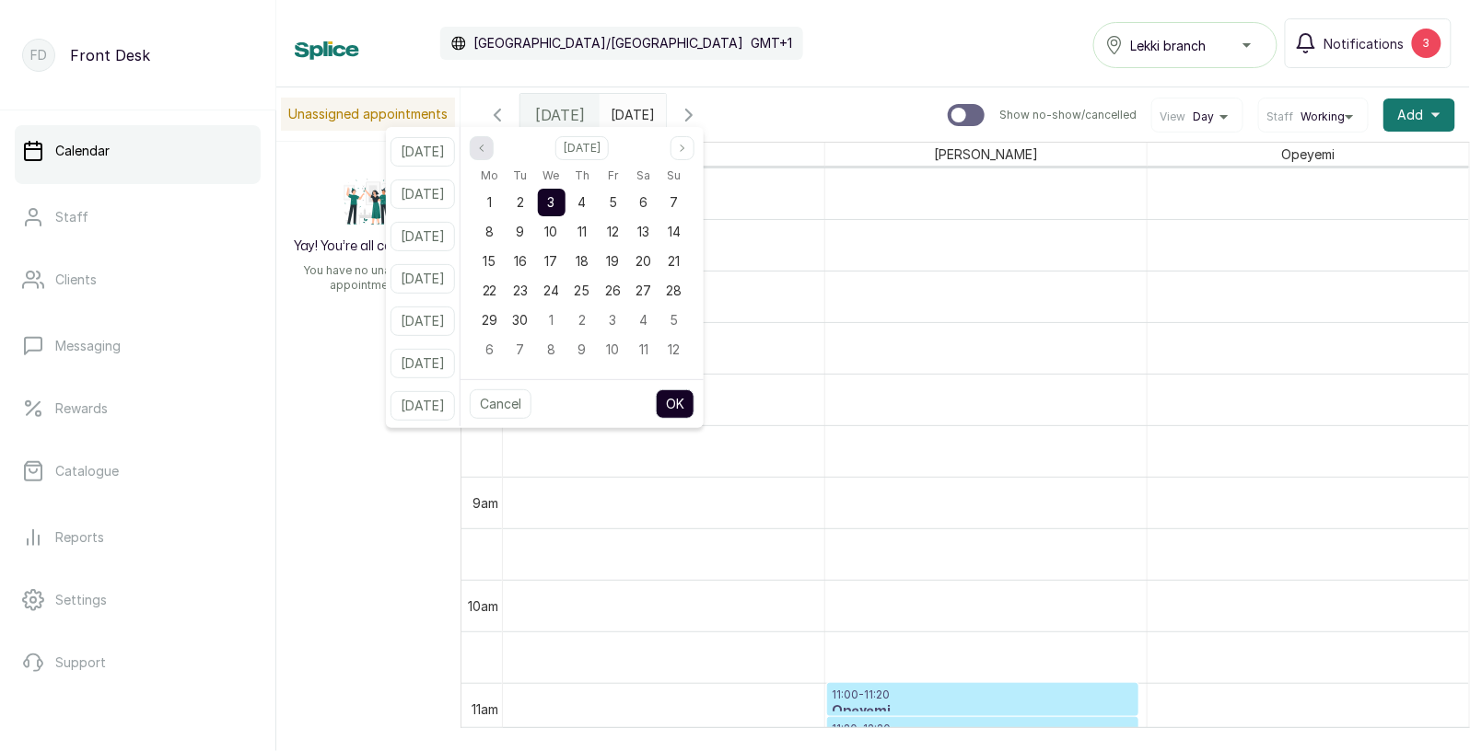
click at [494, 146] on button "Previous month" at bounding box center [482, 148] width 24 height 24
click at [596, 263] on div "14" at bounding box center [582, 262] width 28 height 28
click at [694, 404] on button "OK" at bounding box center [675, 404] width 39 height 29
type input "[DATE]"
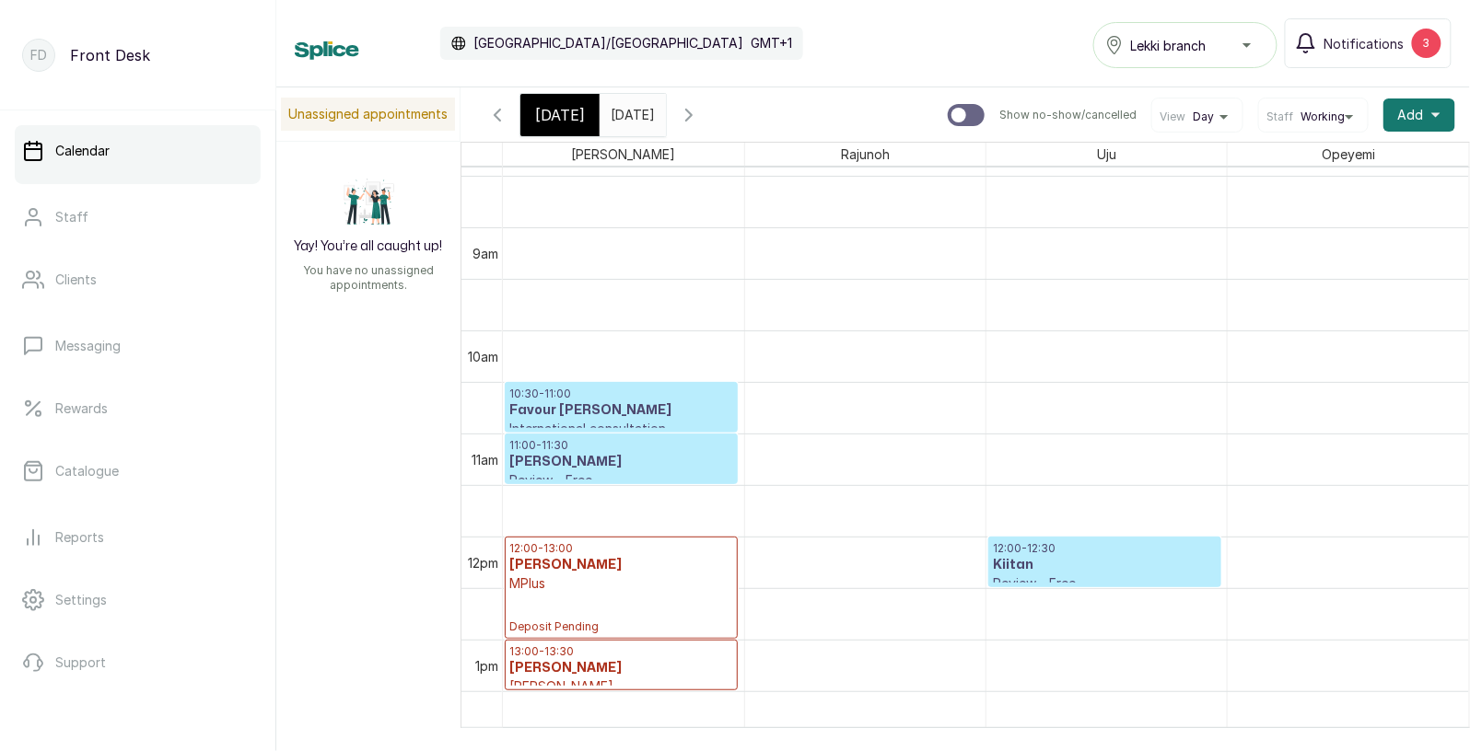
scroll to position [897, 0]
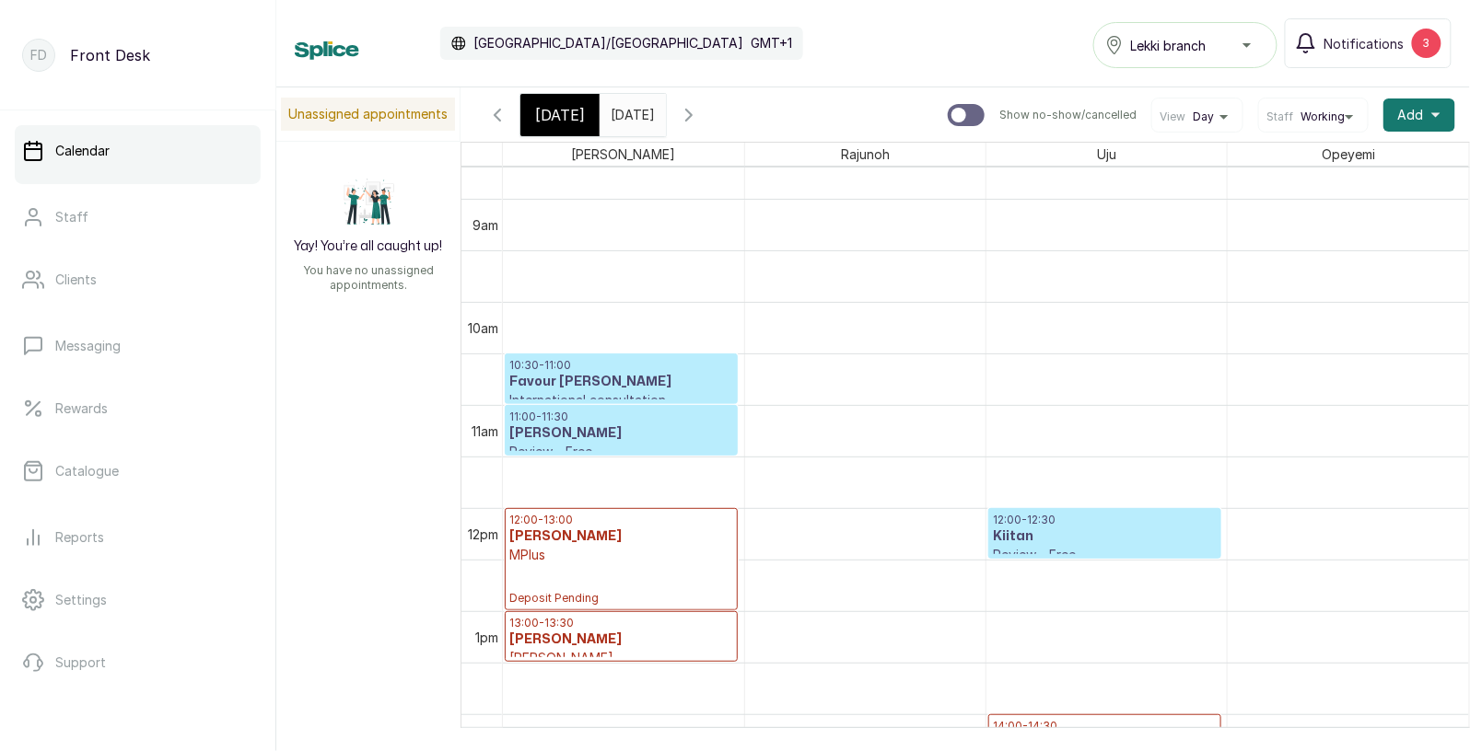
click at [642, 373] on h3 "Favour [PERSON_NAME]" at bounding box center [621, 382] width 224 height 18
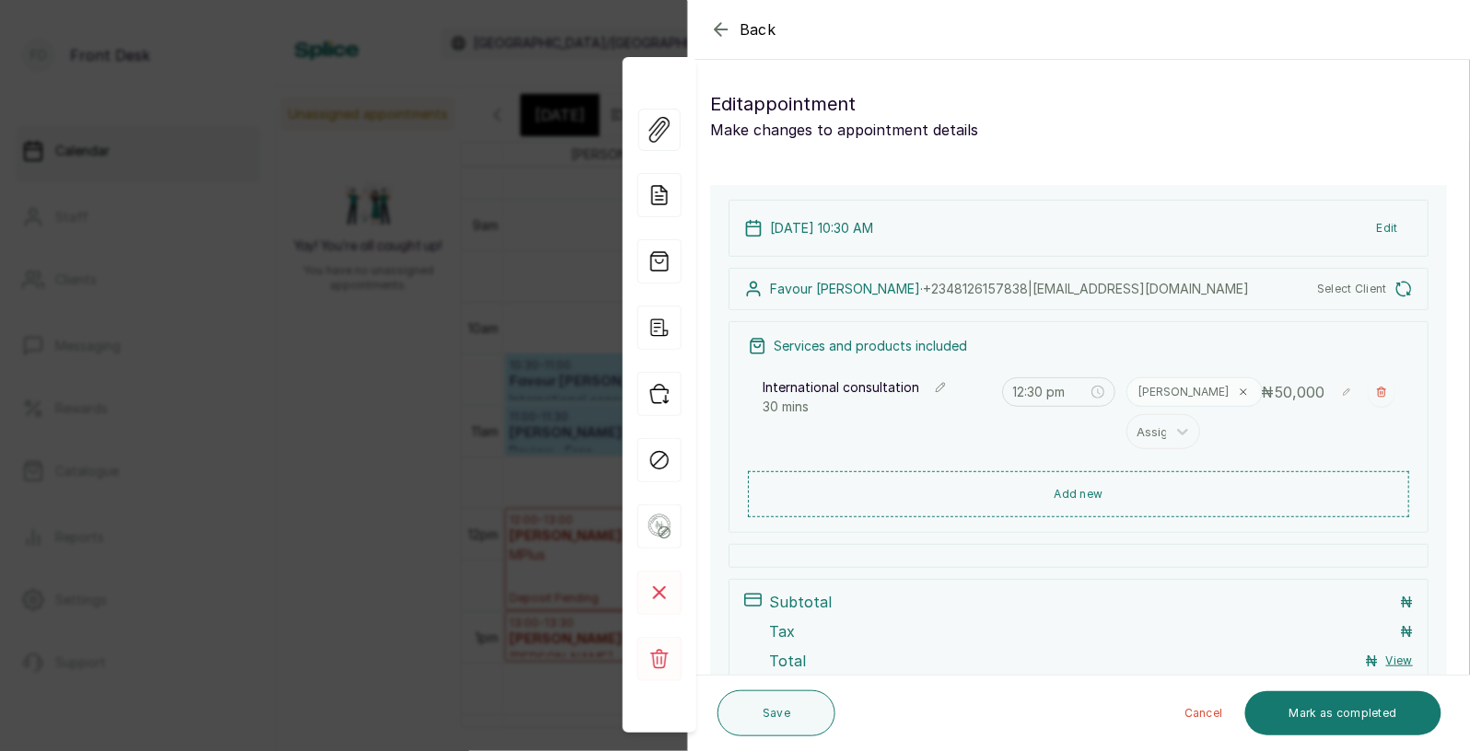
type input "10:30 am"
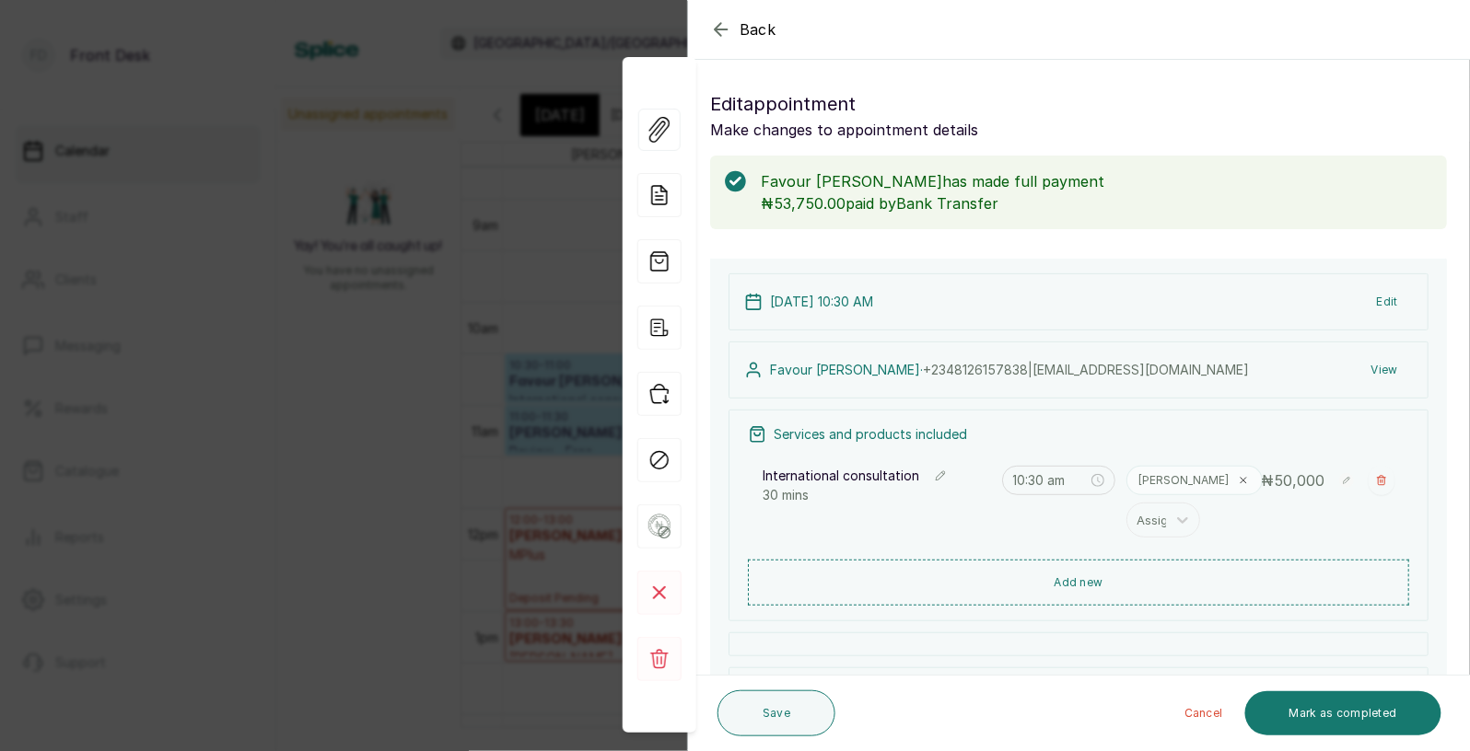
click at [757, 35] on span "Back" at bounding box center [757, 29] width 37 height 22
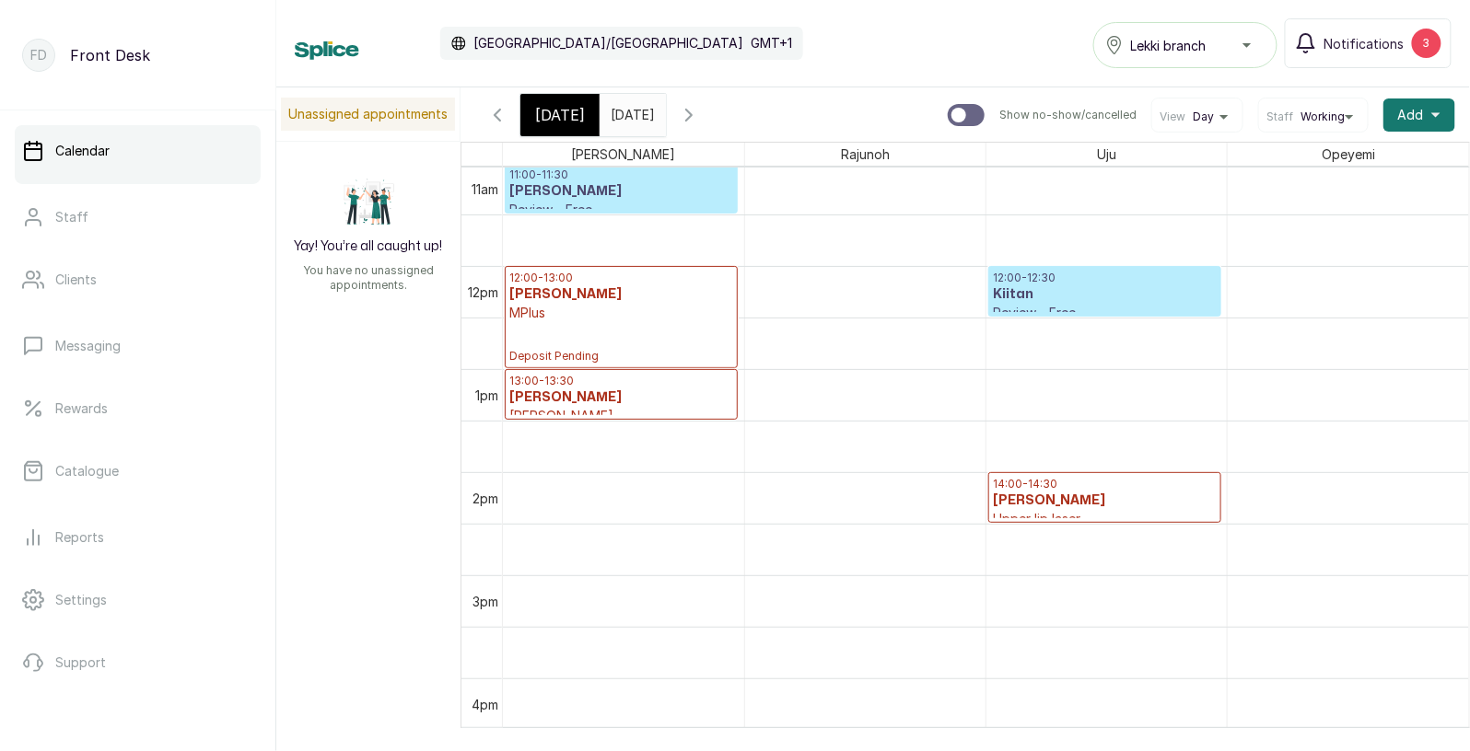
scroll to position [1098, 0]
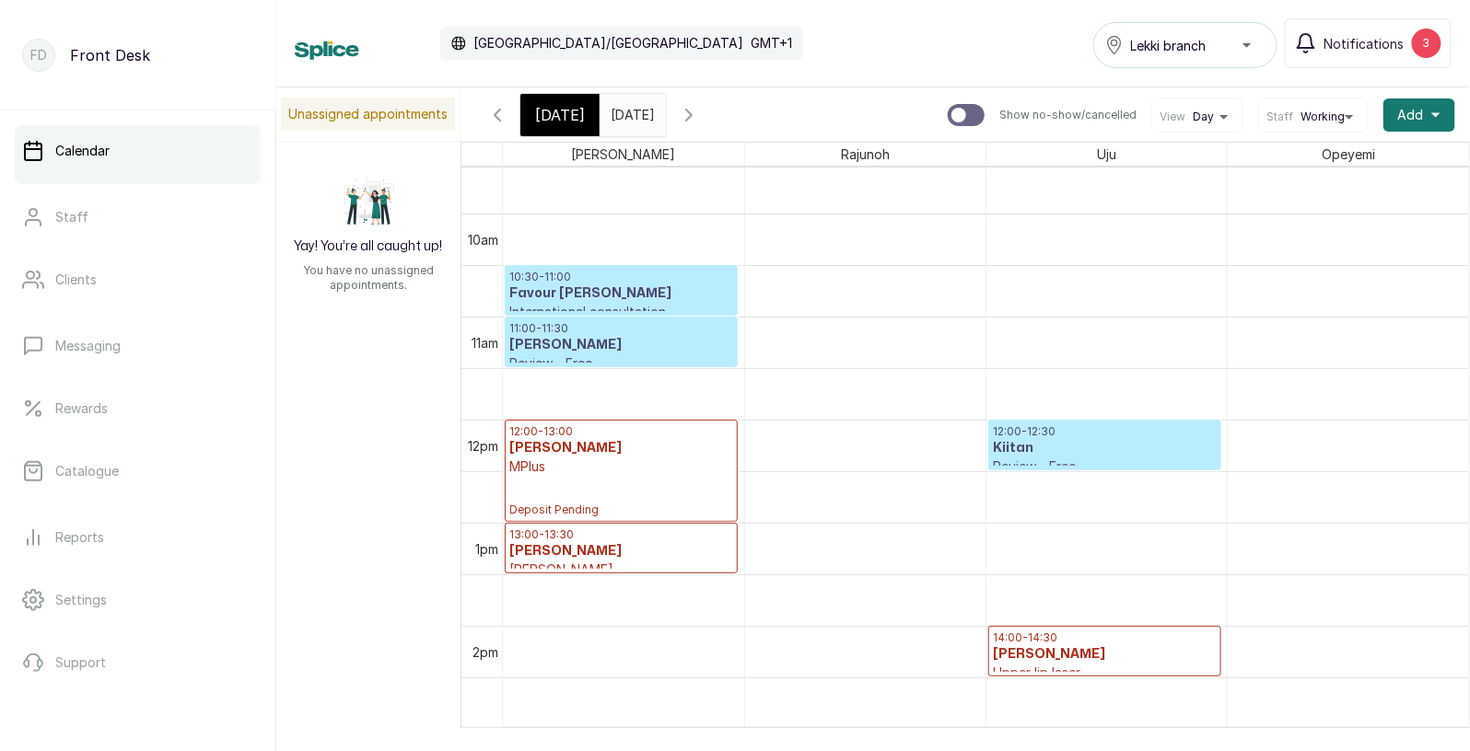
click at [1042, 650] on h3 "[PERSON_NAME]" at bounding box center [1105, 655] width 224 height 18
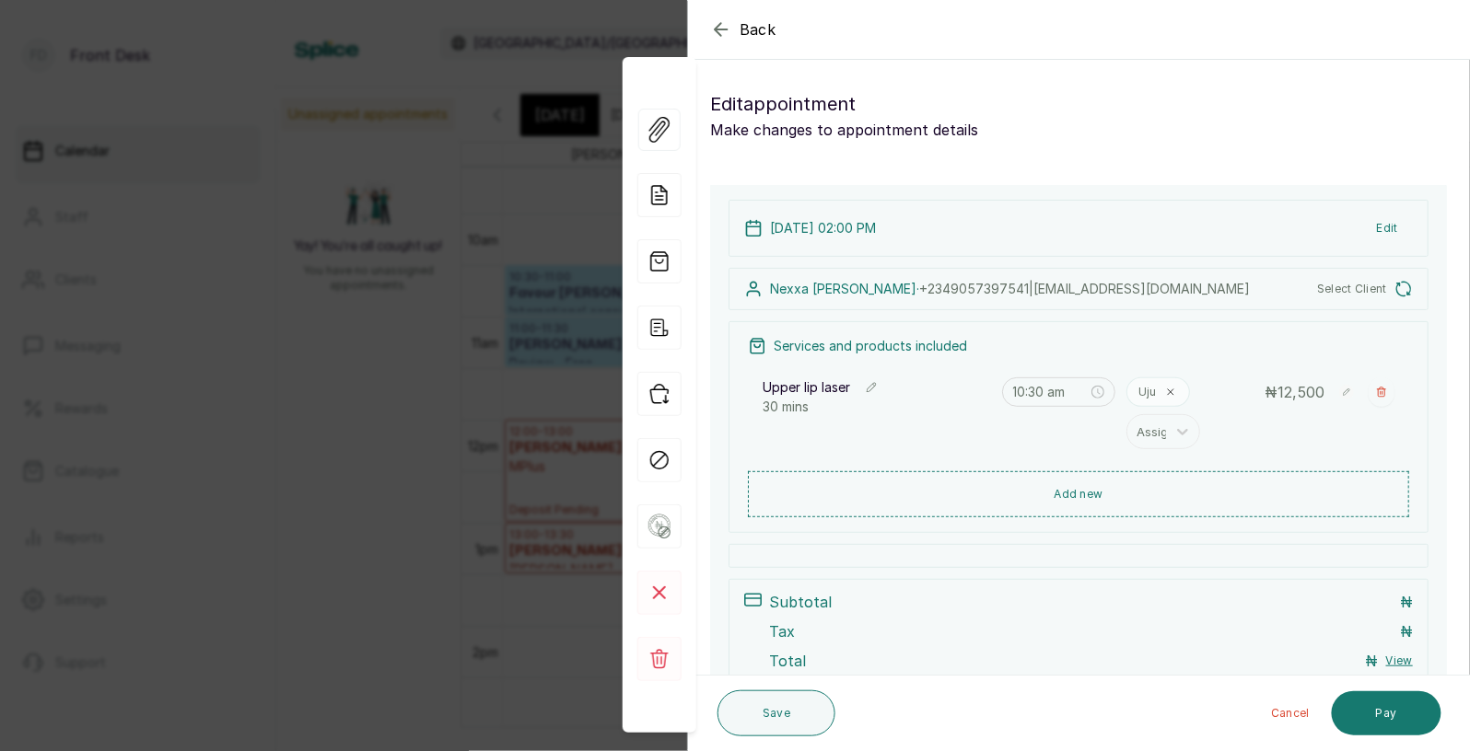
type input "2:00 pm"
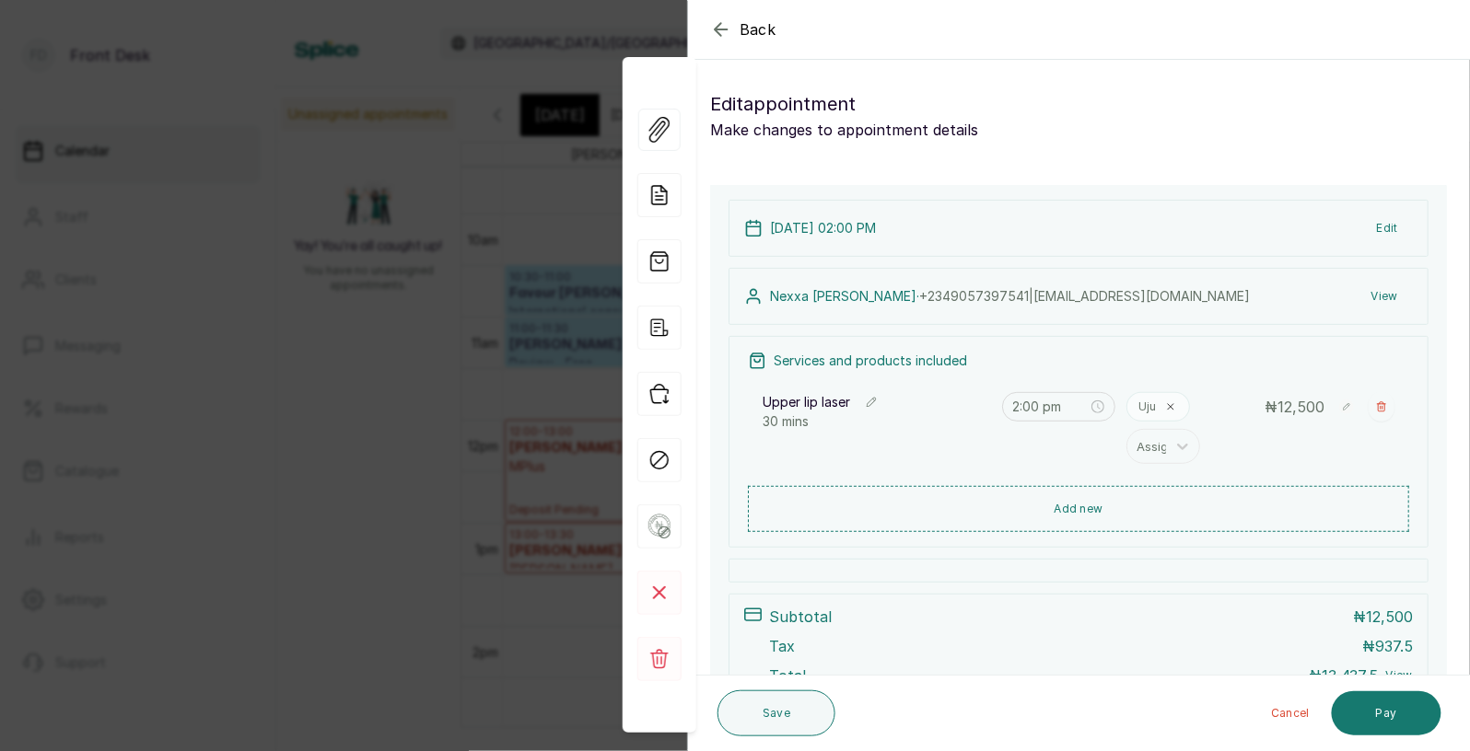
click at [749, 28] on span "Back" at bounding box center [757, 29] width 37 height 22
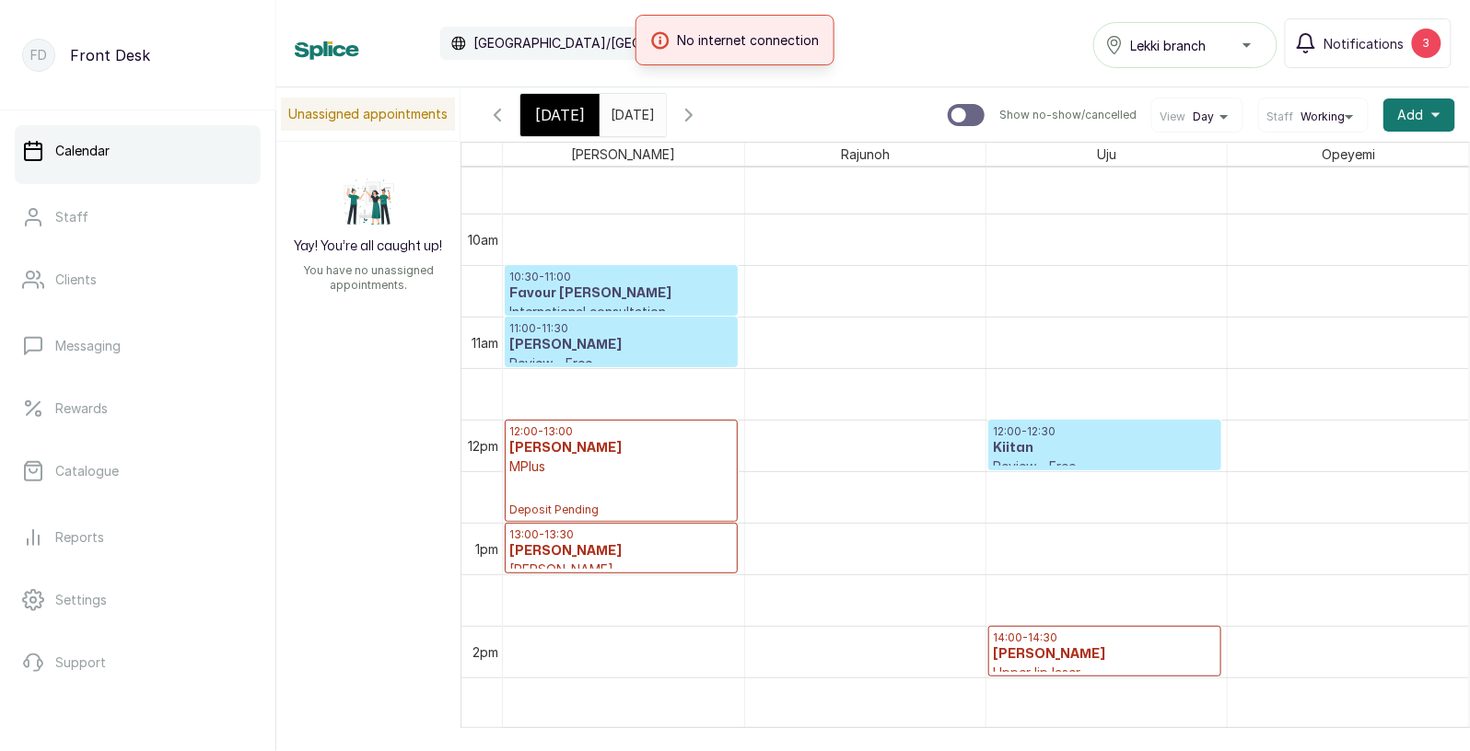
click at [564, 118] on span "[DATE]" at bounding box center [560, 115] width 50 height 22
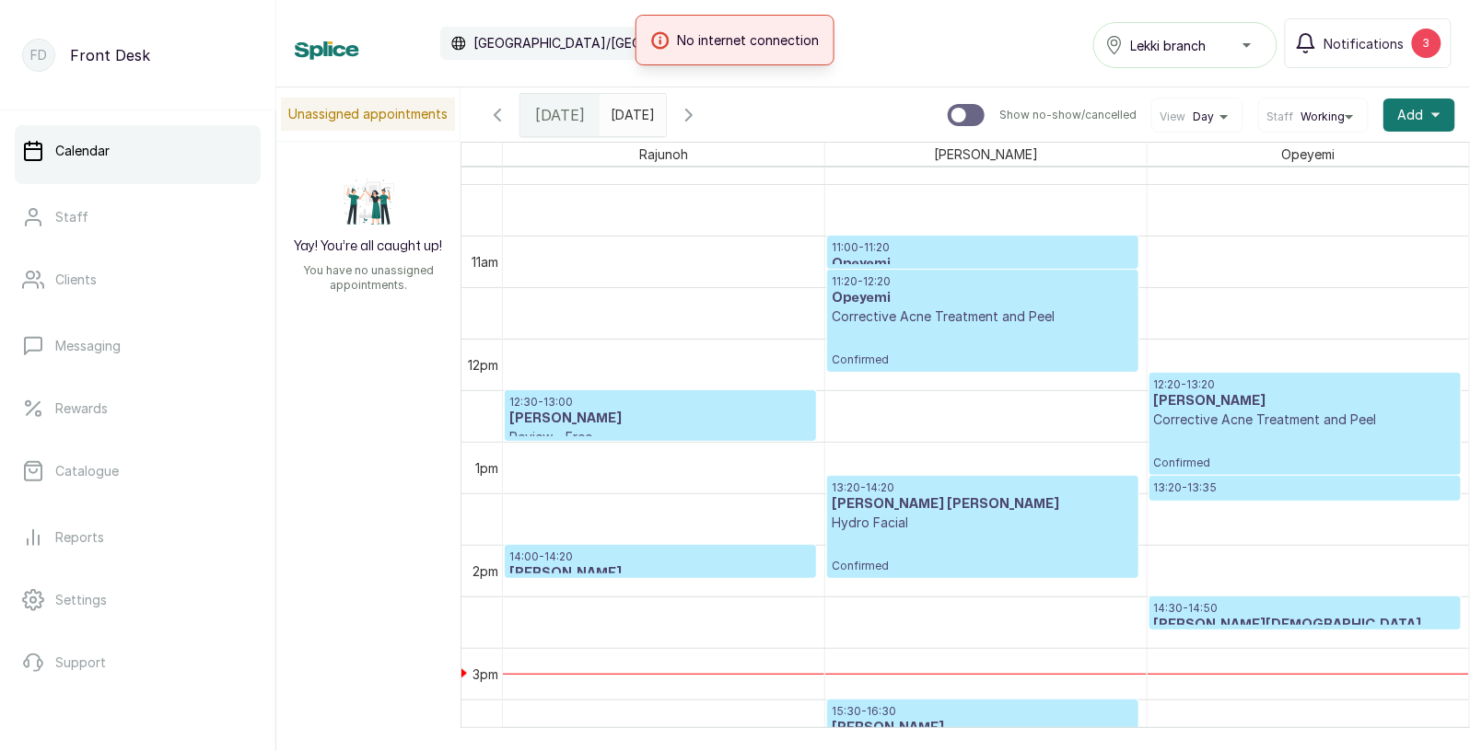
scroll to position [1073, 0]
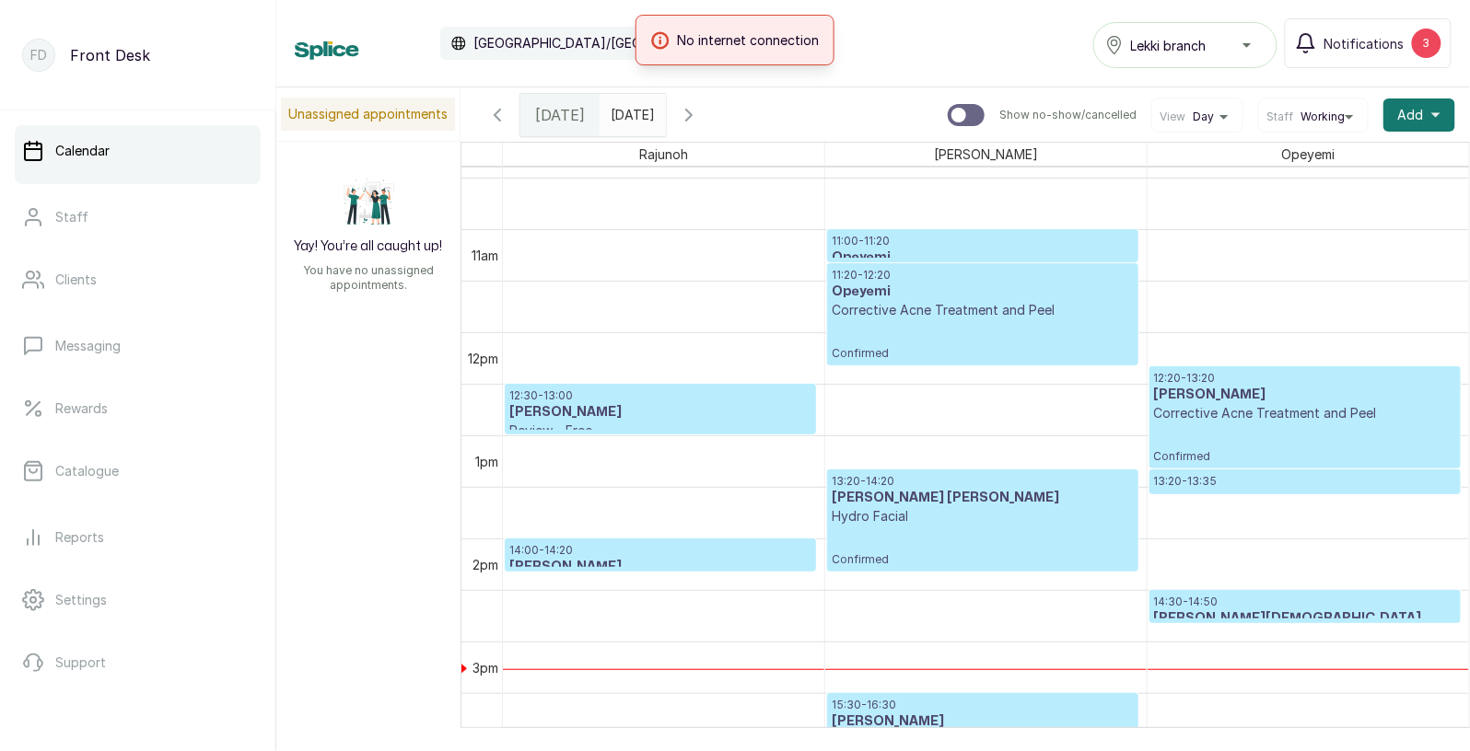
click at [666, 409] on h3 "[PERSON_NAME]" at bounding box center [660, 412] width 302 height 18
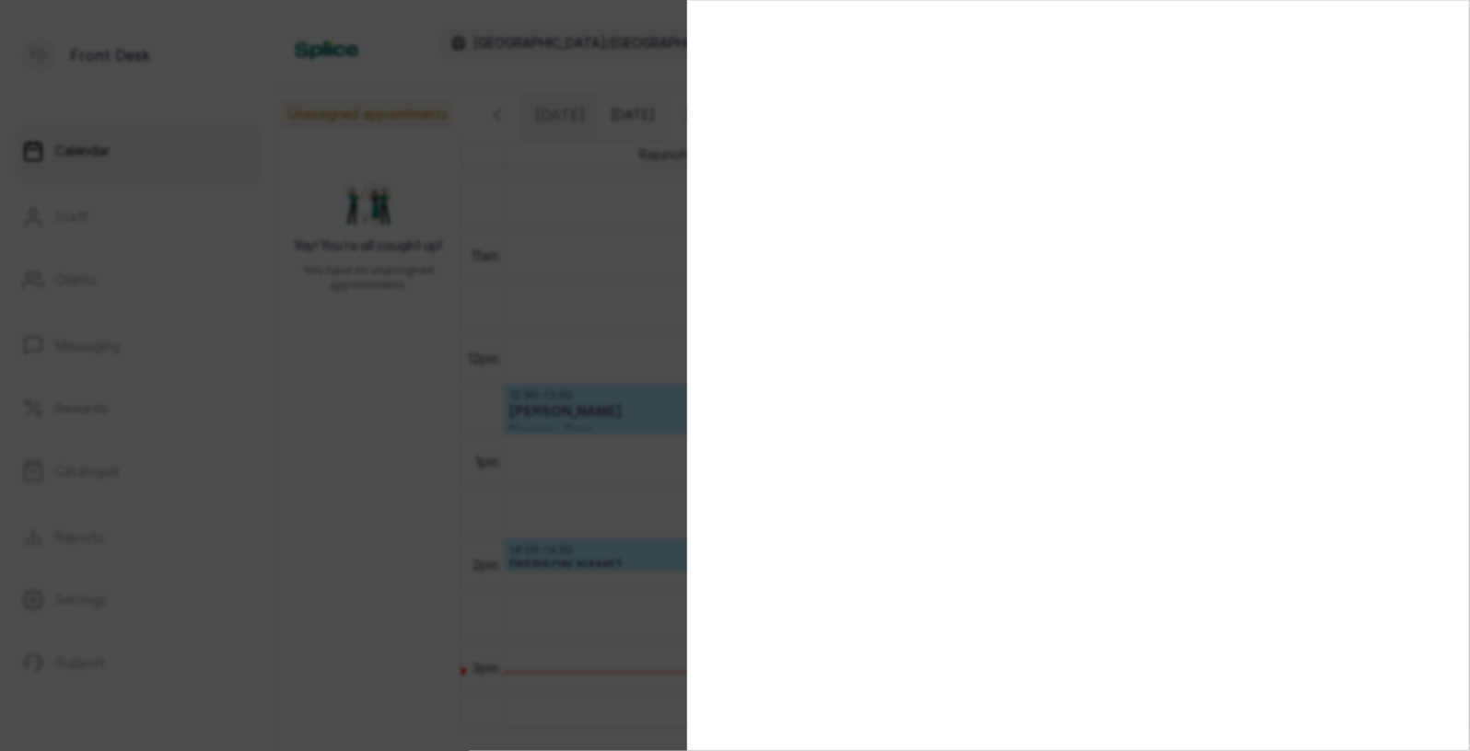
click at [341, 398] on div at bounding box center [735, 375] width 1470 height 751
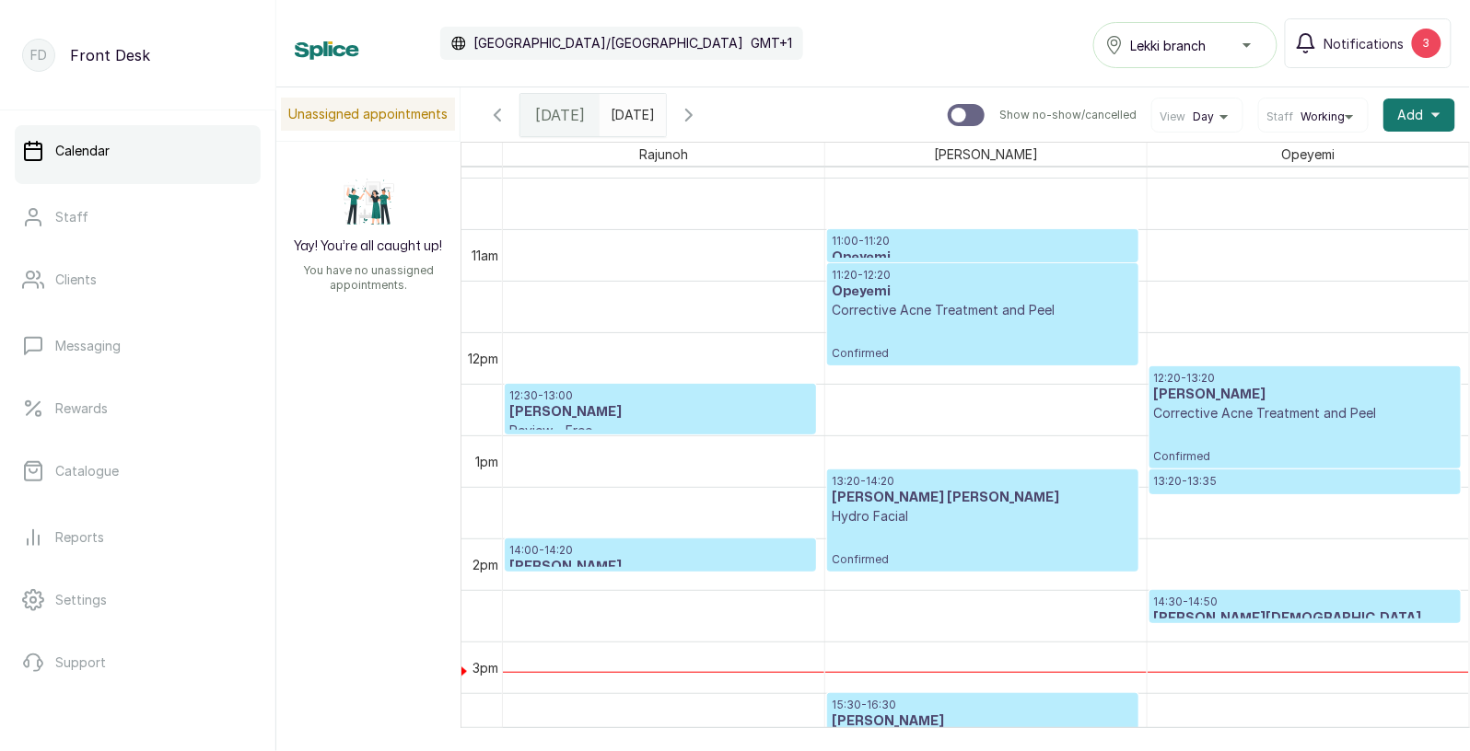
click at [687, 402] on p "12:30 - 13:00" at bounding box center [660, 396] width 302 height 15
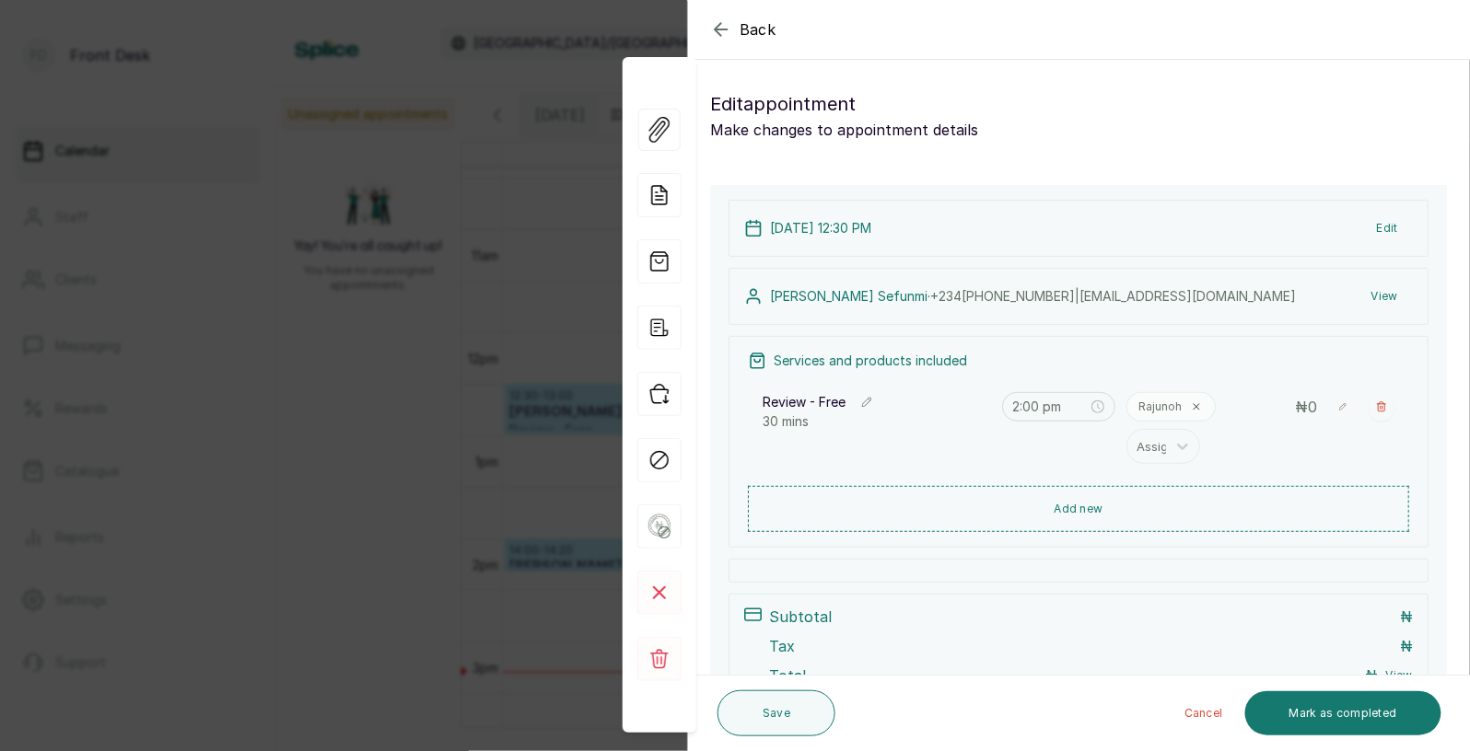
type input "12:30 pm"
click at [1098, 506] on button "Add new" at bounding box center [1078, 508] width 661 height 44
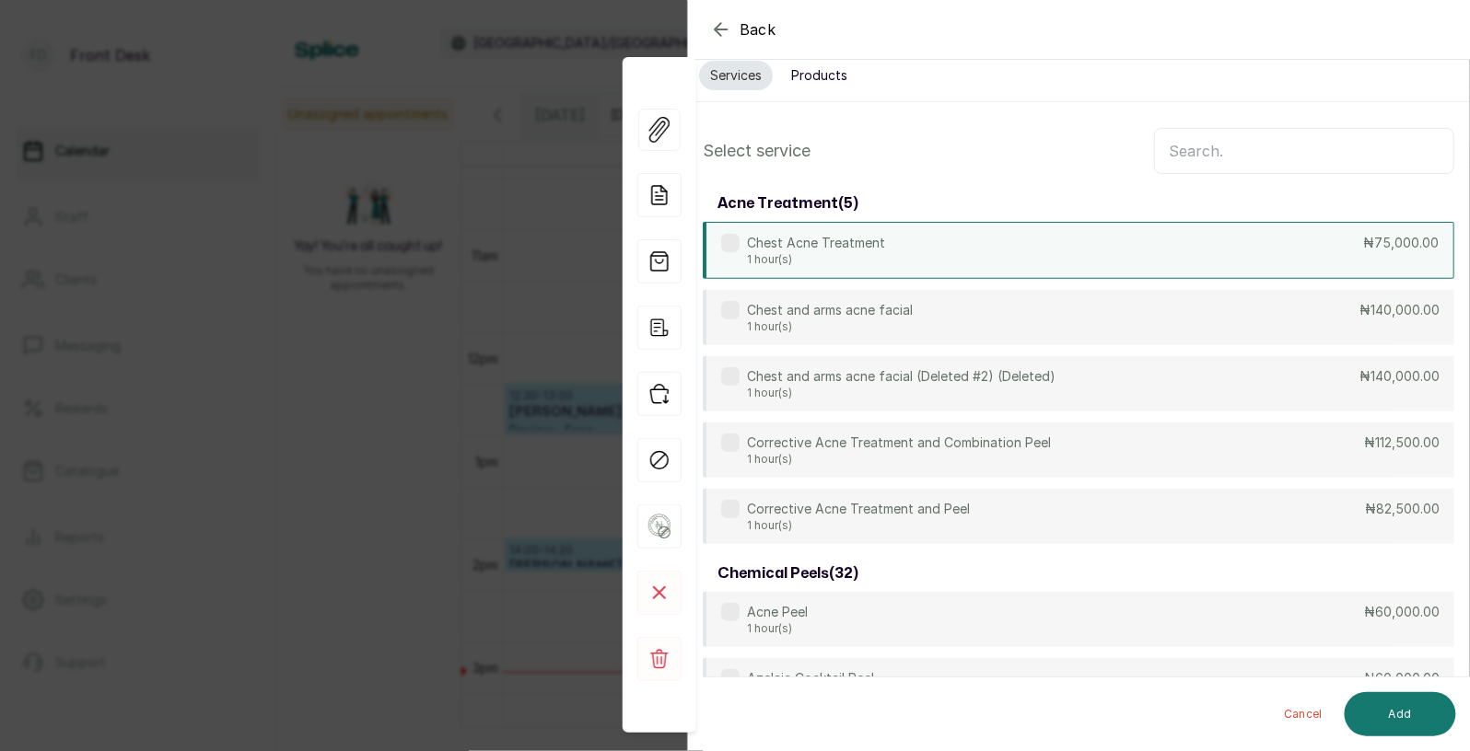
scroll to position [0, 0]
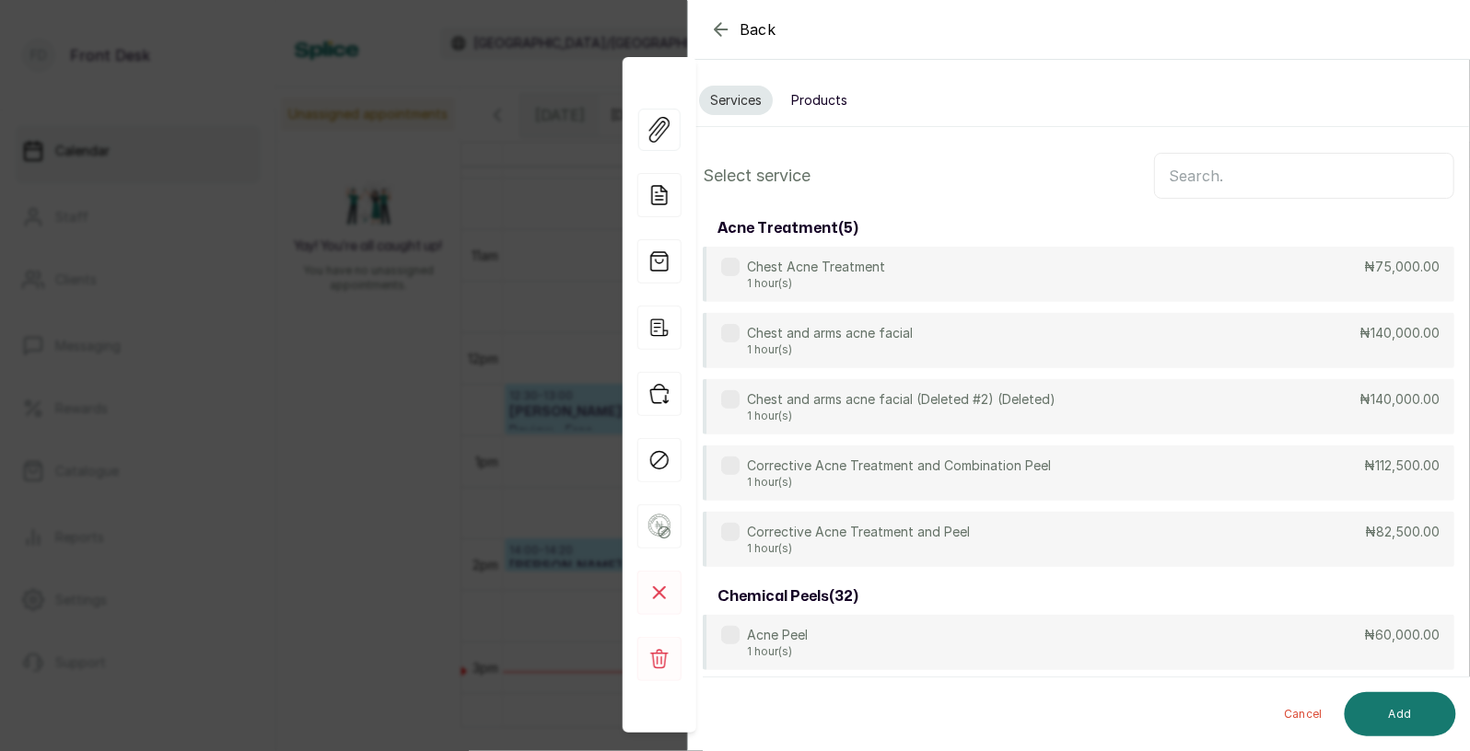
click at [1248, 173] on input "text" at bounding box center [1304, 176] width 300 height 46
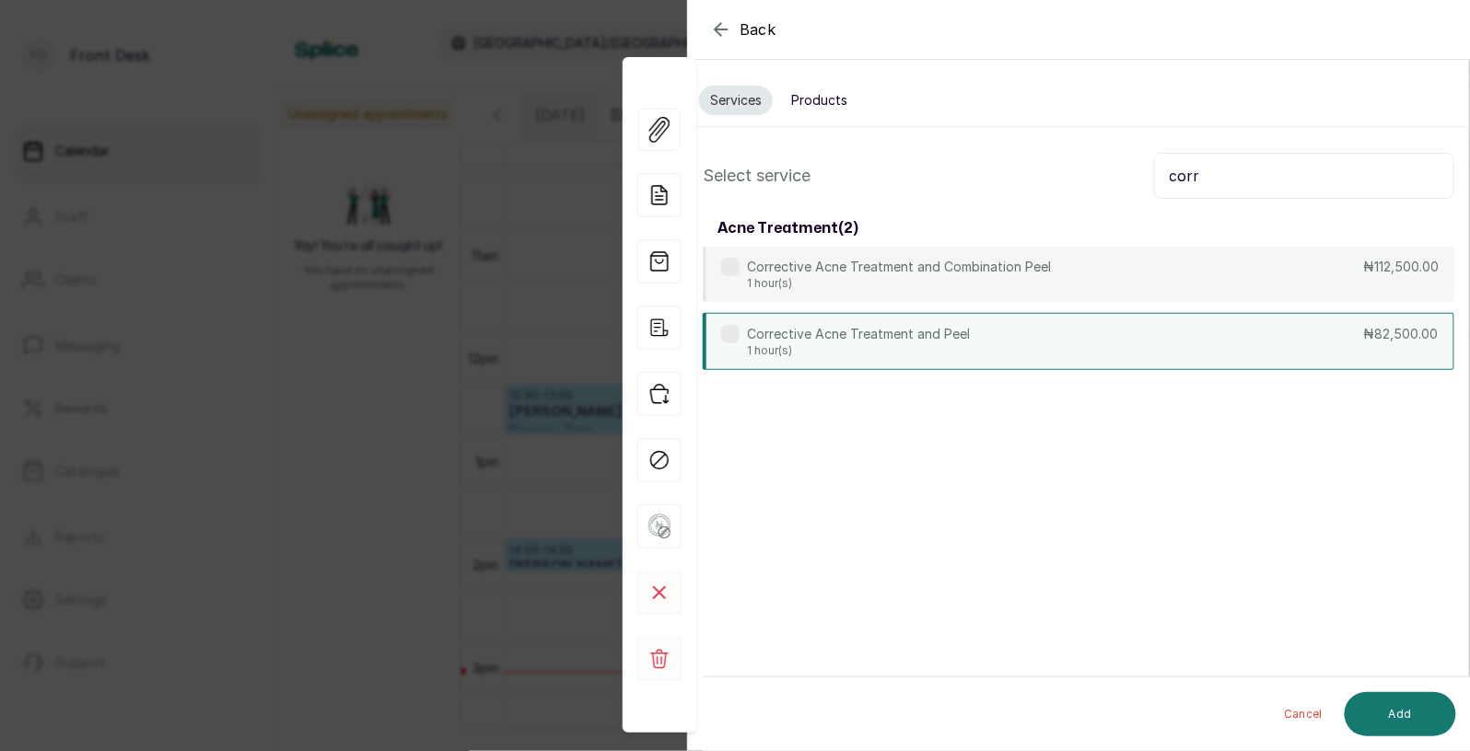
type input "corr"
click at [1082, 340] on div "Corrective Acne Treatment and Peel 1 hour(s) ₦82,500.00" at bounding box center [1078, 341] width 751 height 57
click at [1412, 726] on button "Add" at bounding box center [1399, 714] width 111 height 44
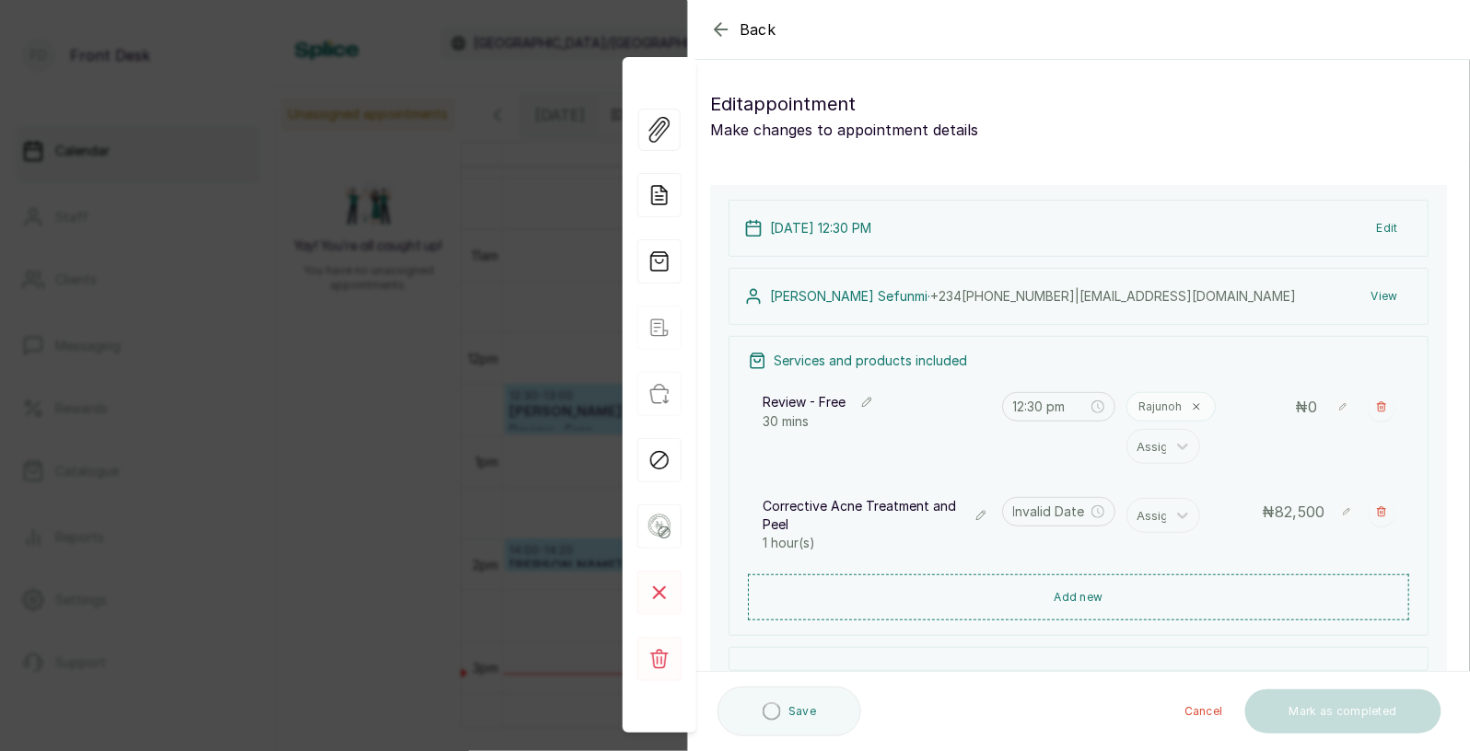
type input "1:00 pm"
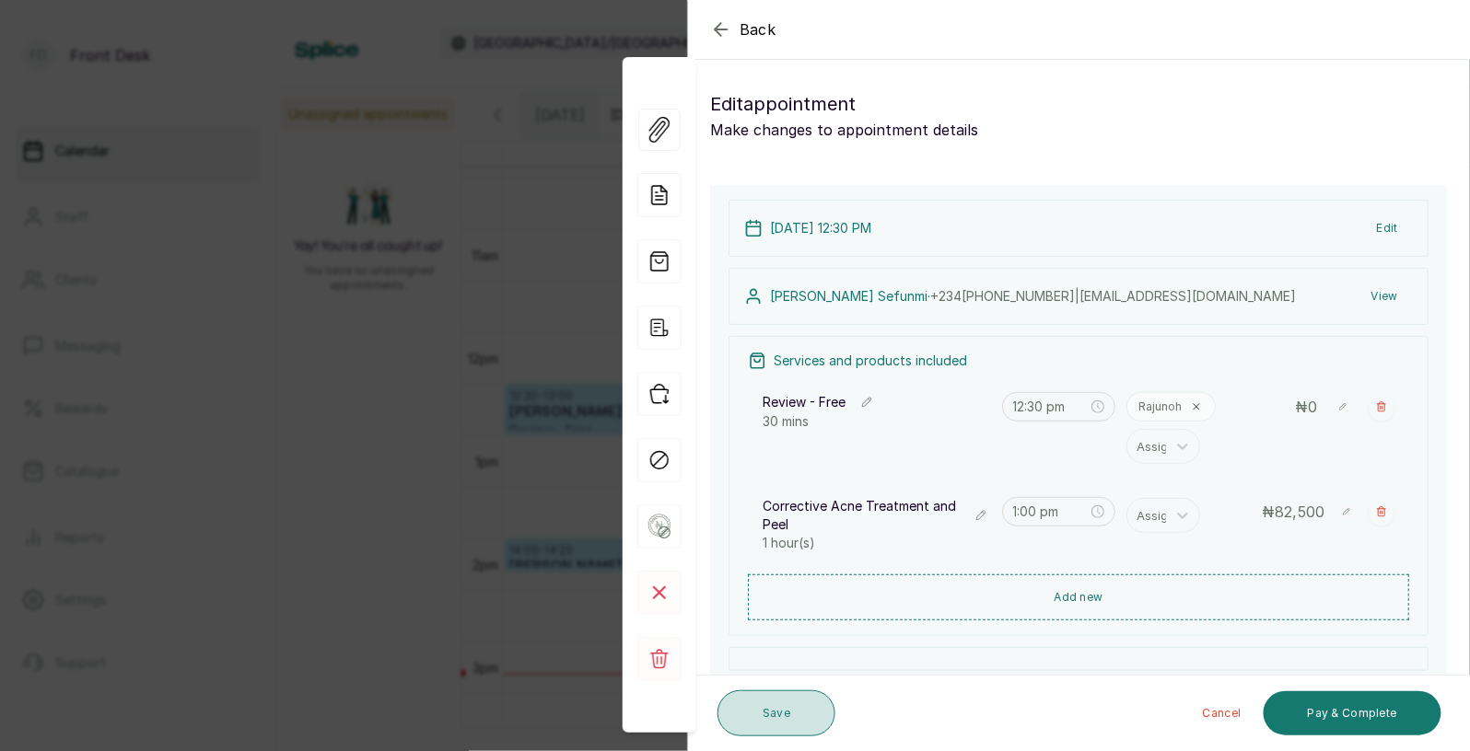
click at [802, 721] on button "Save" at bounding box center [776, 714] width 118 height 46
click at [1169, 516] on div at bounding box center [1182, 515] width 33 height 33
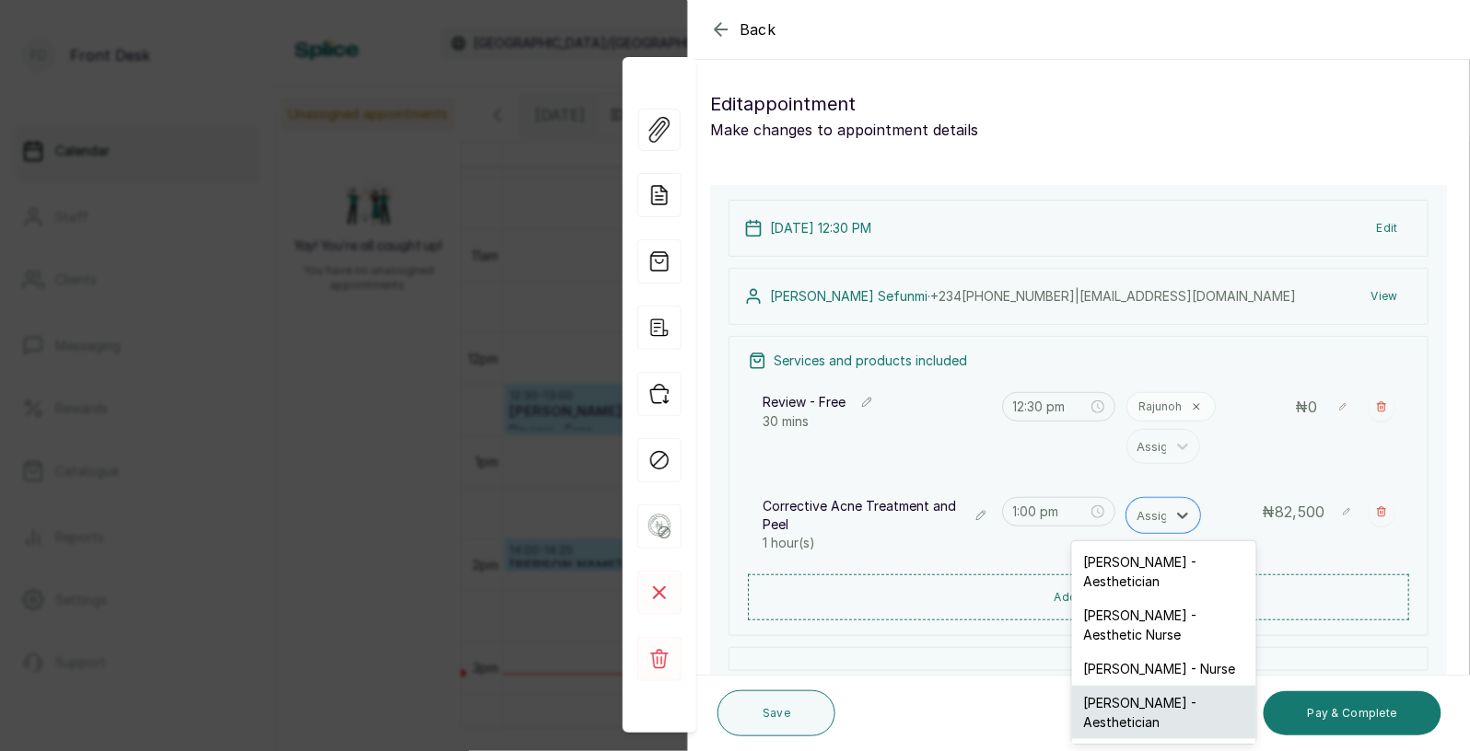
click at [1133, 692] on div "[PERSON_NAME] - Aesthetician" at bounding box center [1164, 712] width 184 height 53
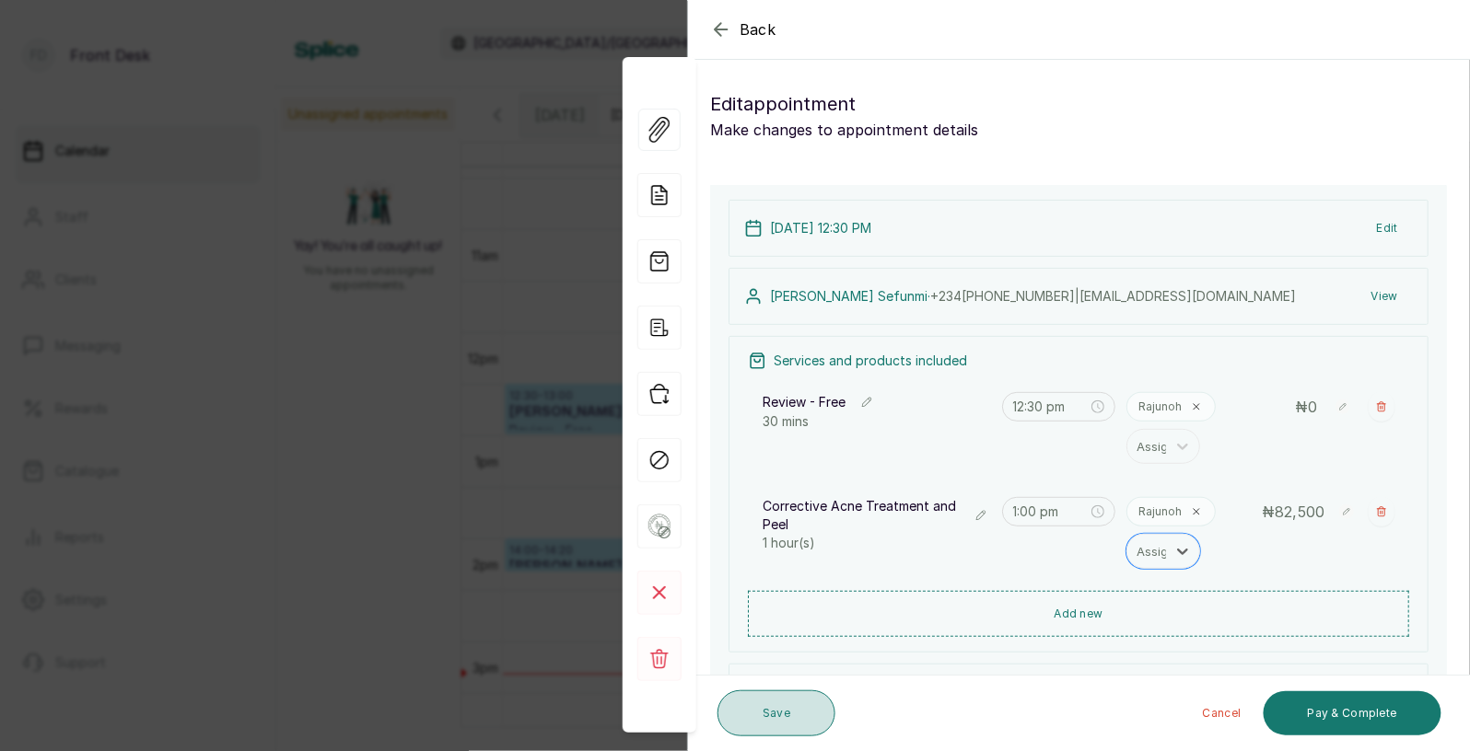
click at [816, 721] on button "Save" at bounding box center [776, 714] width 118 height 46
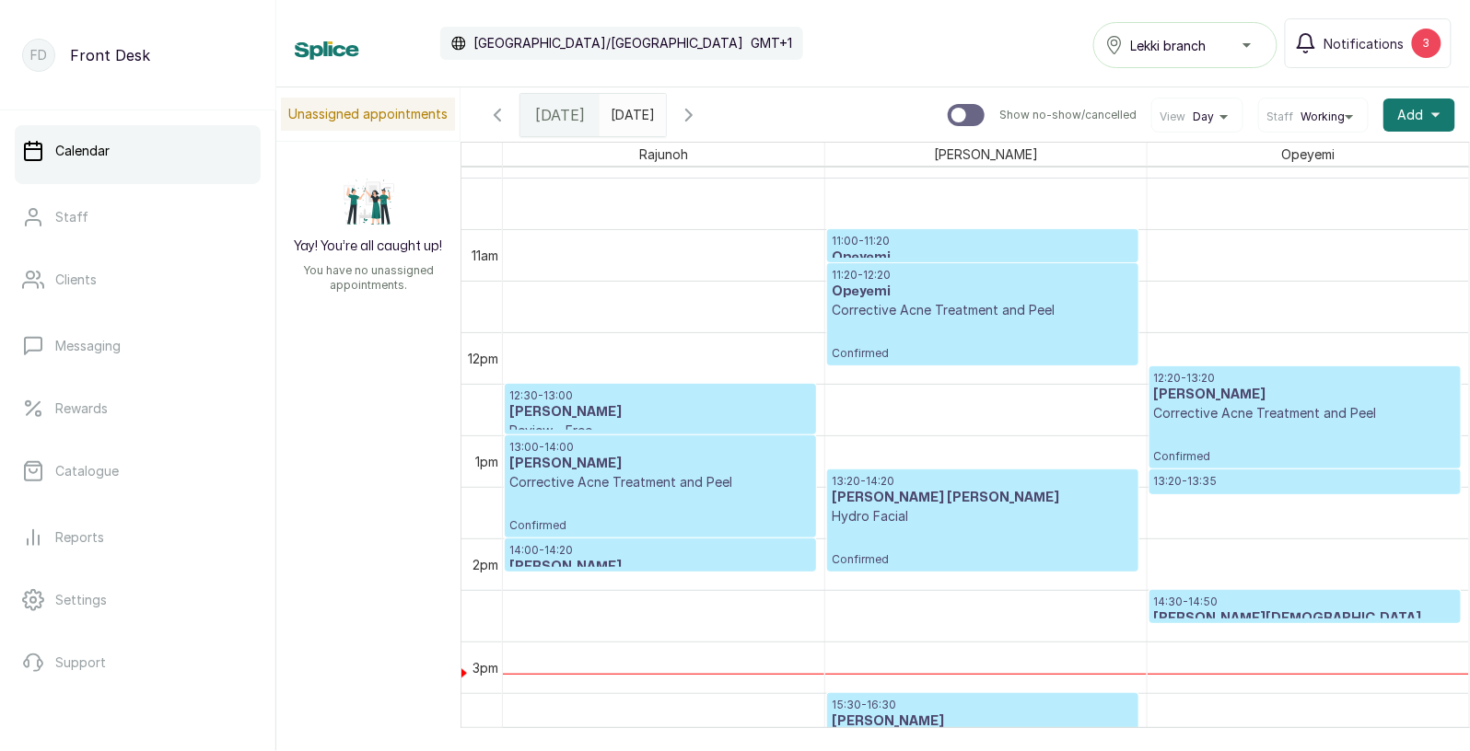
click at [629, 470] on h3 "[PERSON_NAME]" at bounding box center [660, 464] width 302 height 18
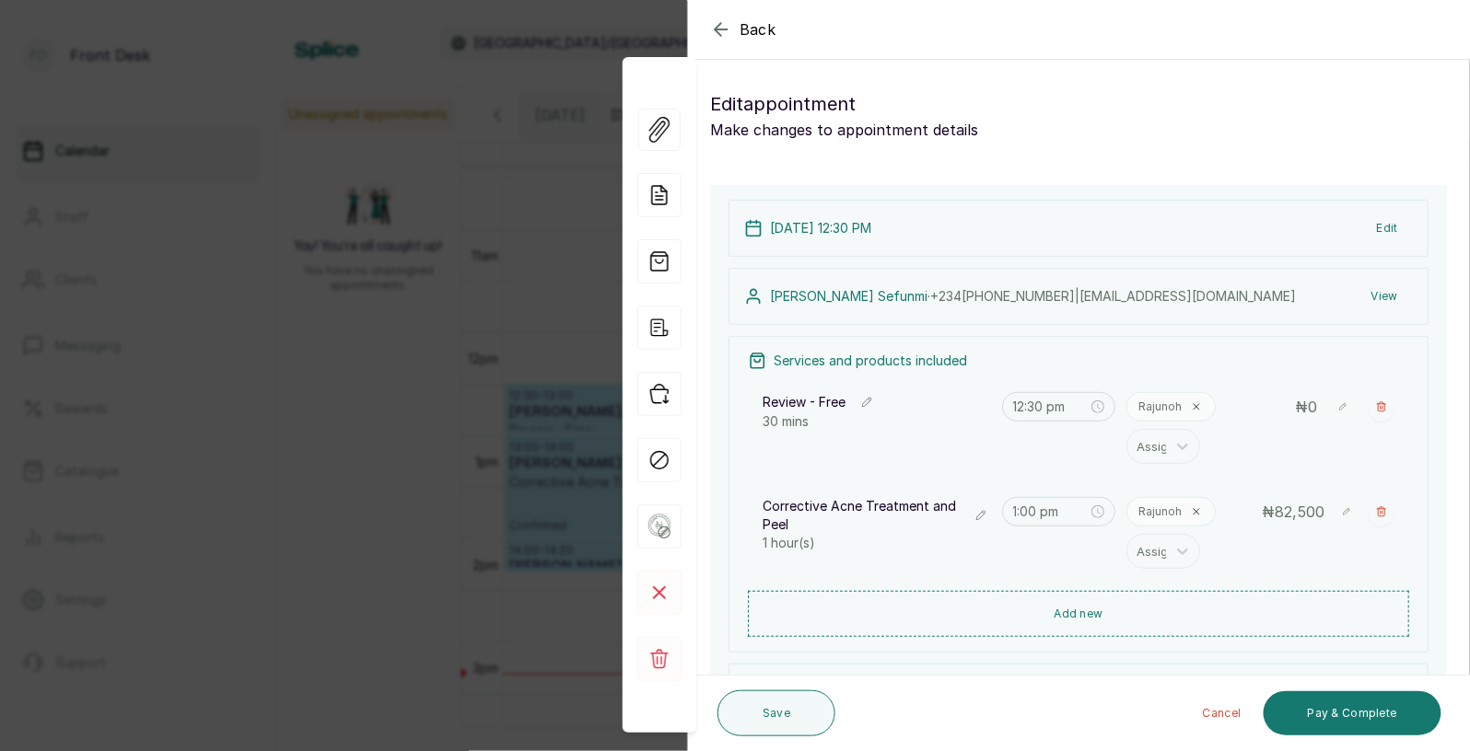
click at [1175, 514] on p "Rajunoh" at bounding box center [1159, 512] width 43 height 15
click at [1081, 517] on input "1:00 pm" at bounding box center [1051, 512] width 76 height 20
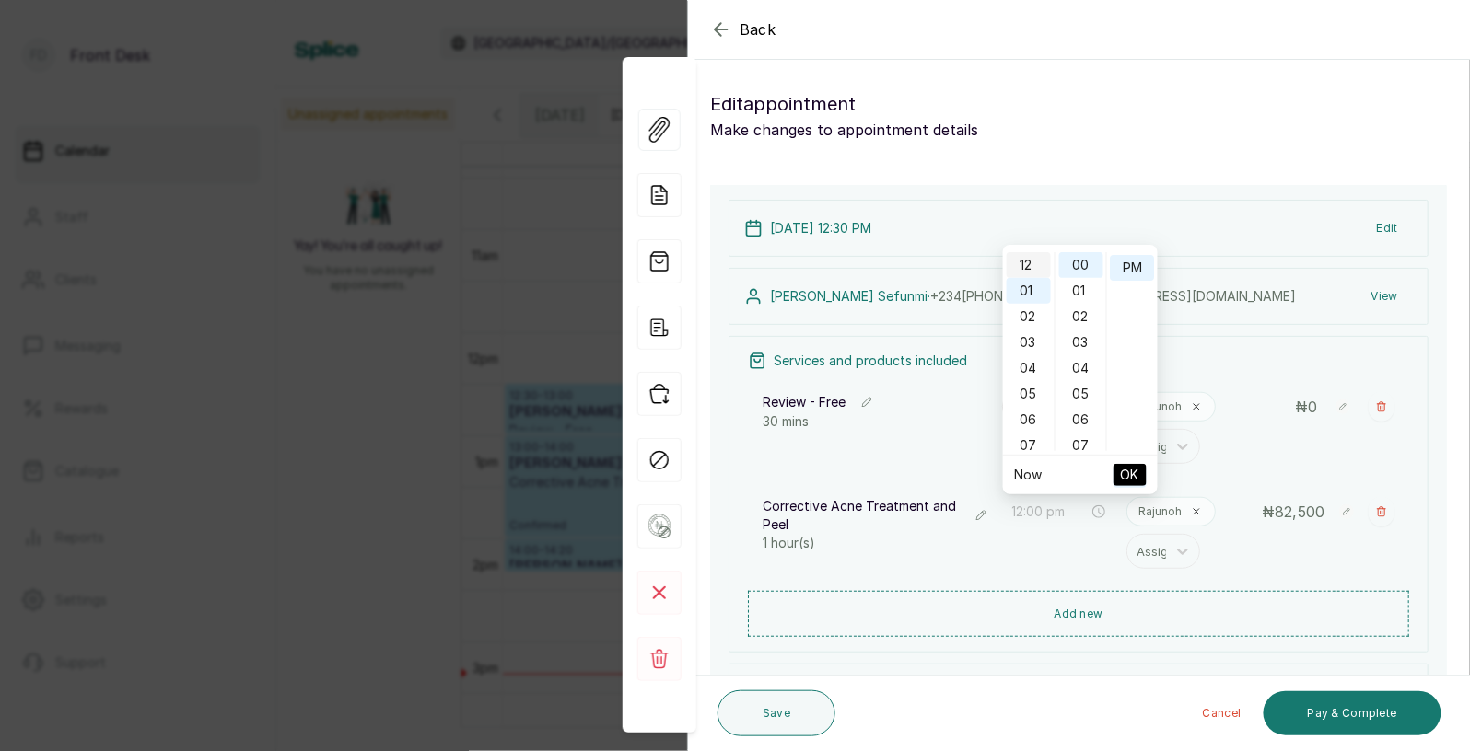
click at [1033, 260] on div "12" at bounding box center [1029, 265] width 44 height 26
click at [1082, 410] on div "30" at bounding box center [1081, 416] width 44 height 26
type input "12:30 pm"
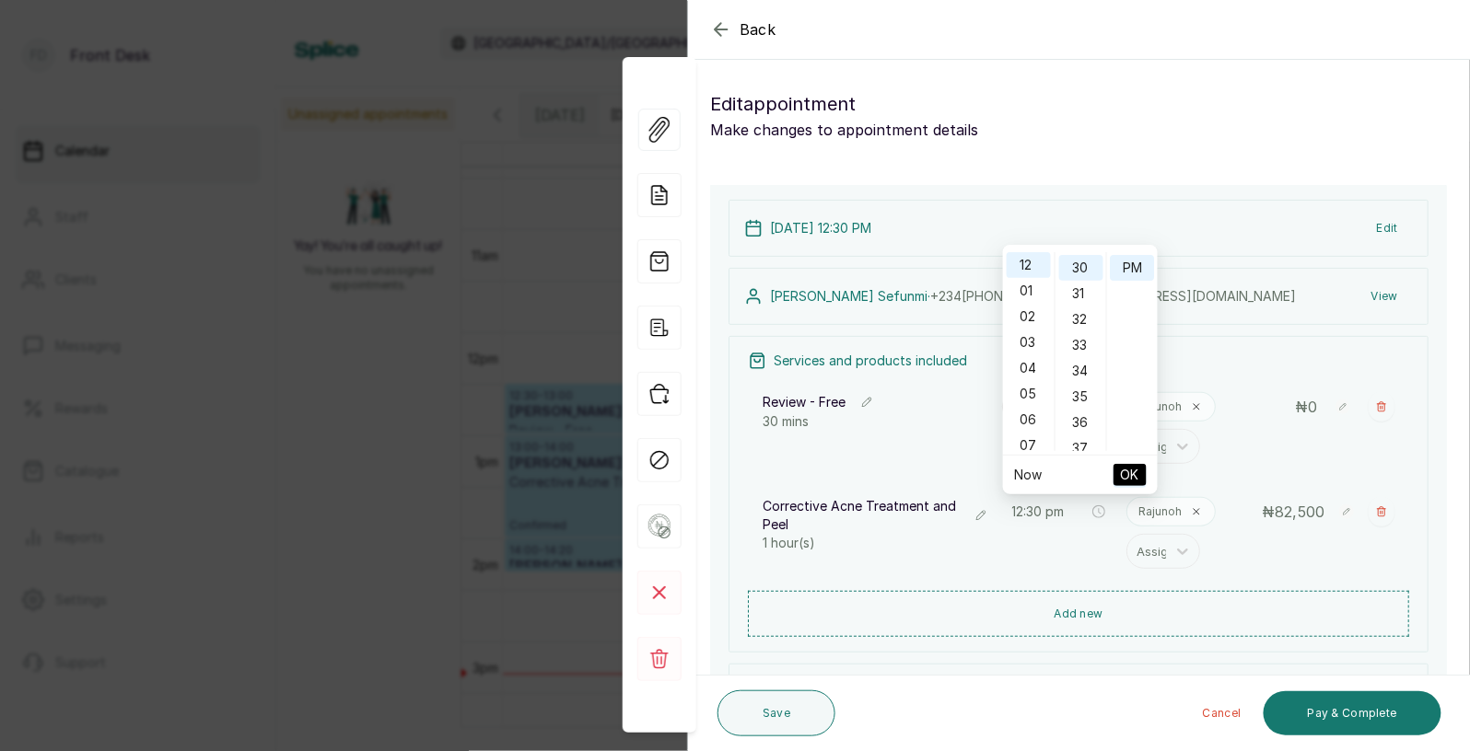
click at [1135, 478] on span "OK" at bounding box center [1130, 475] width 18 height 35
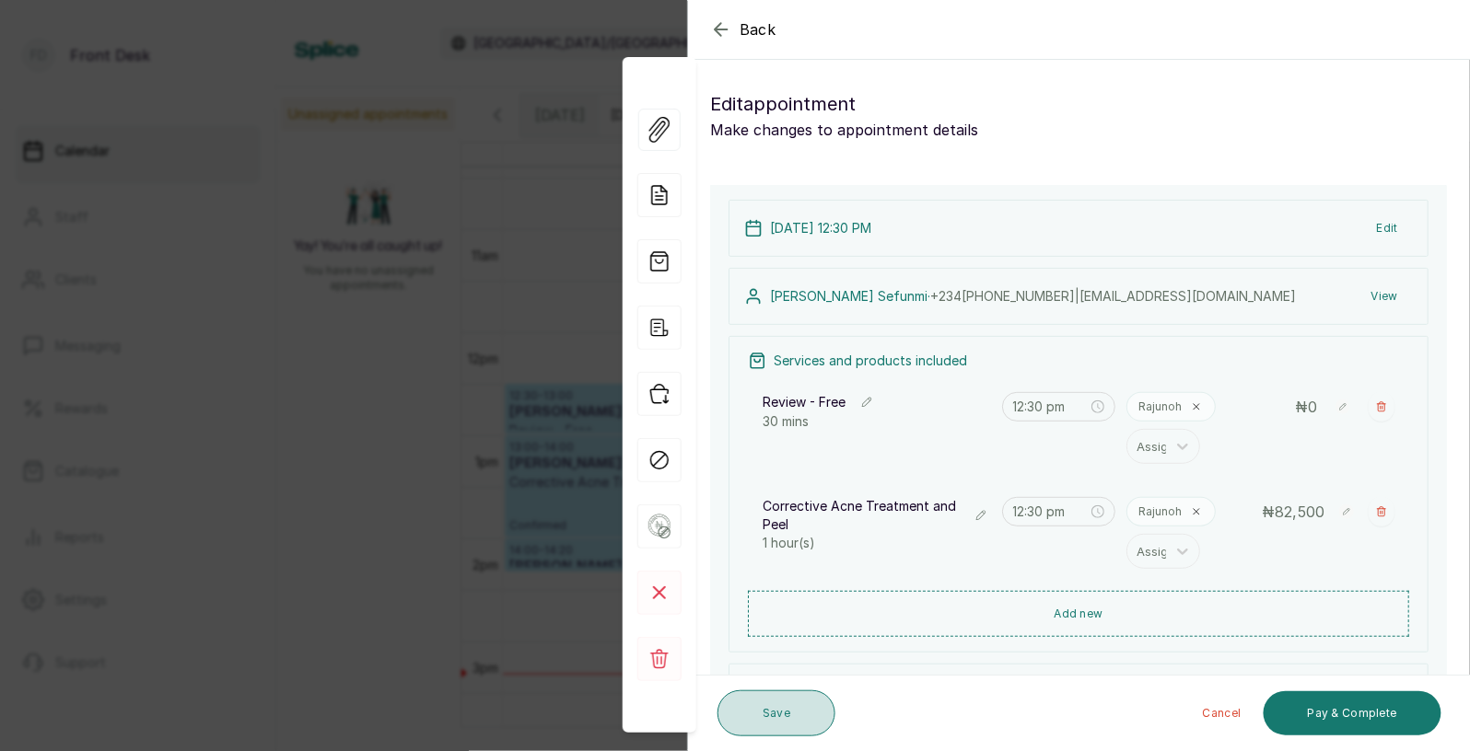
click at [790, 717] on button "Save" at bounding box center [776, 714] width 118 height 46
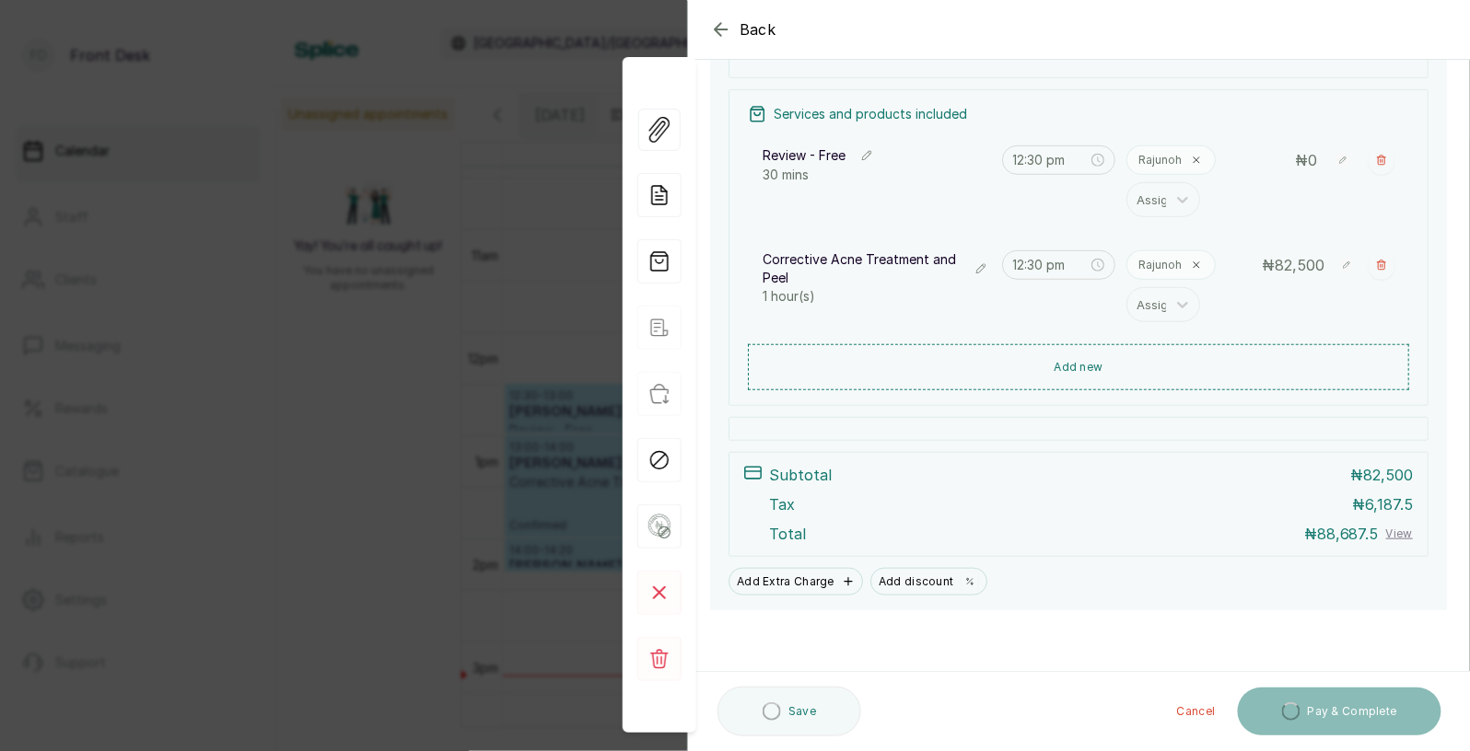
scroll to position [245, 0]
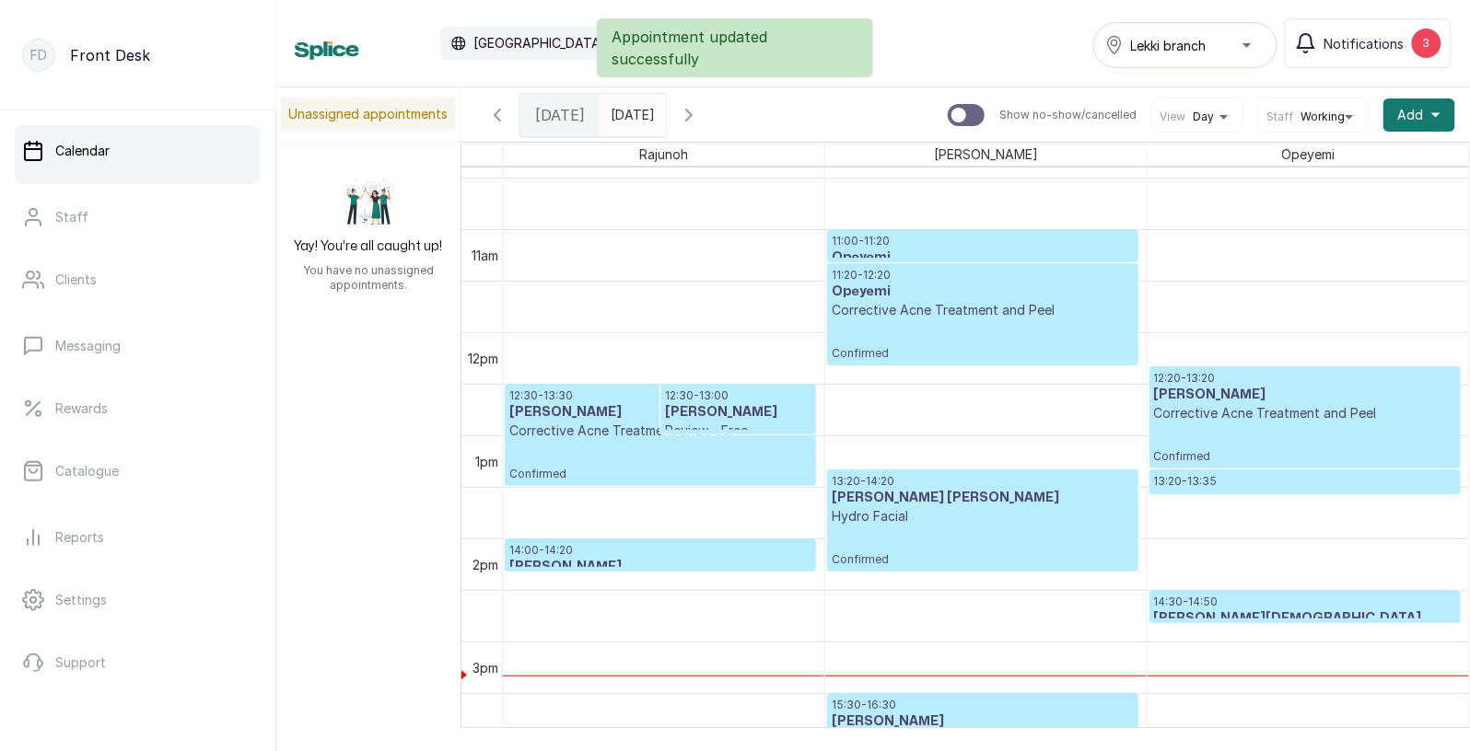
click at [655, 453] on div "12:30 - 13:30 [PERSON_NAME] Corrective Acne Treatment and Peel Confirmed" at bounding box center [660, 435] width 302 height 93
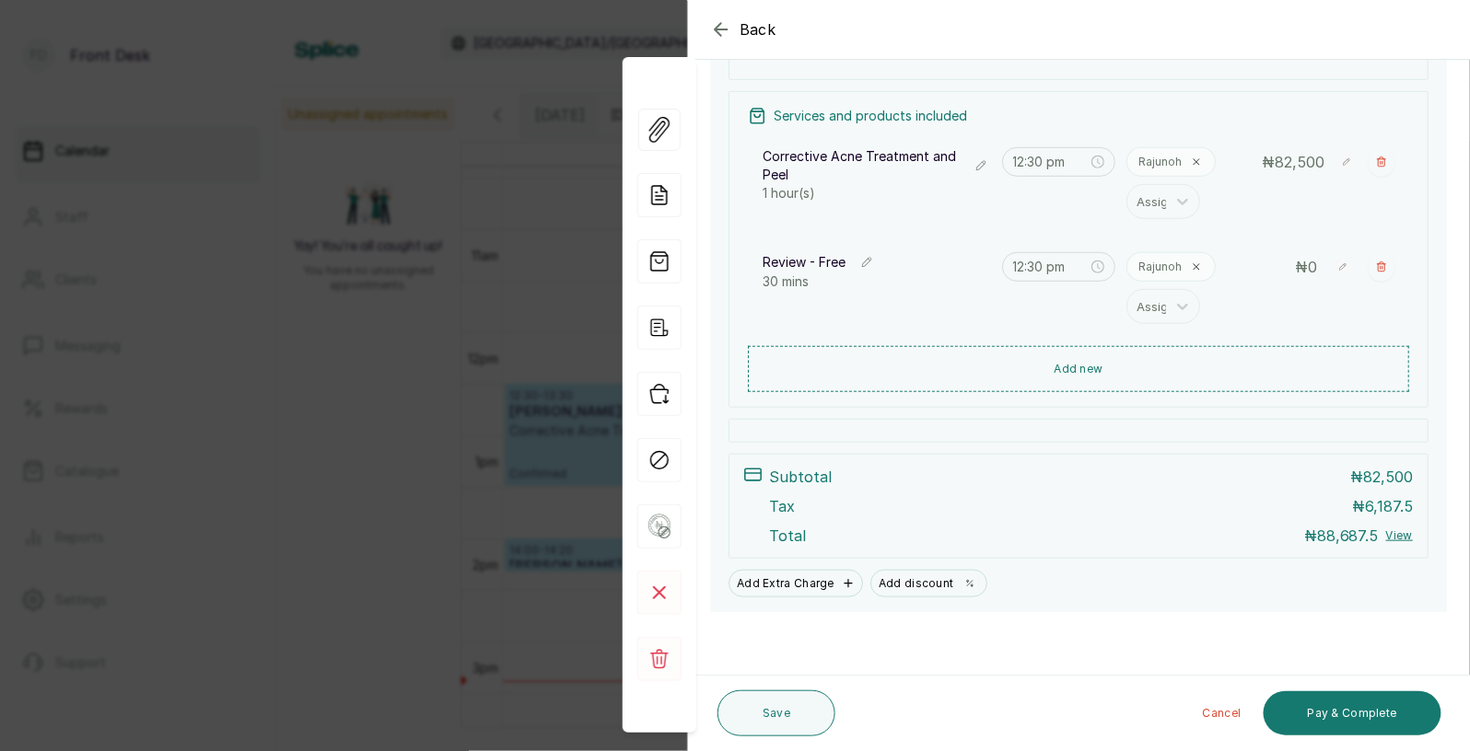
scroll to position [247, 0]
click at [324, 378] on div "Back Appointment Details Edit appointment Make changes to appointment details A…" at bounding box center [735, 375] width 1470 height 751
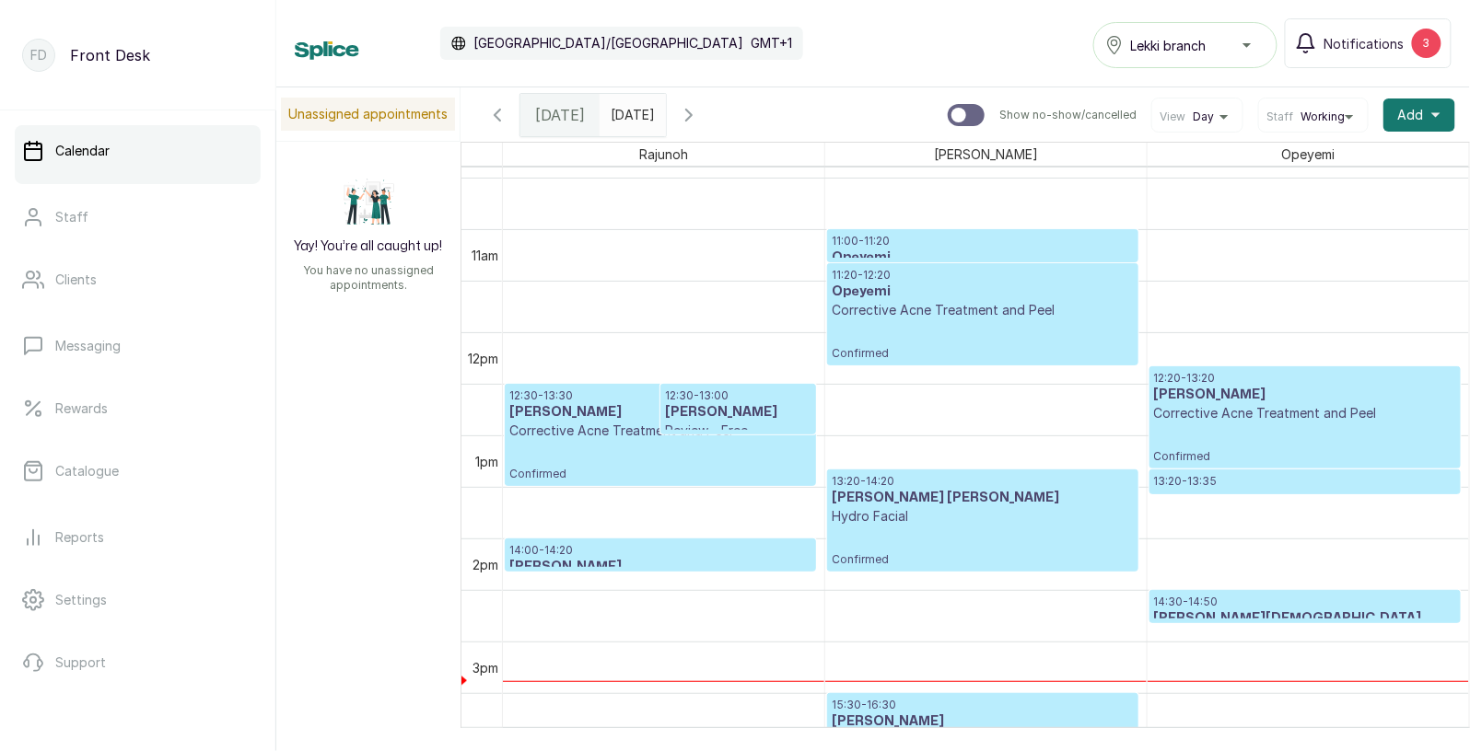
click at [700, 111] on icon "button" at bounding box center [689, 115] width 22 height 22
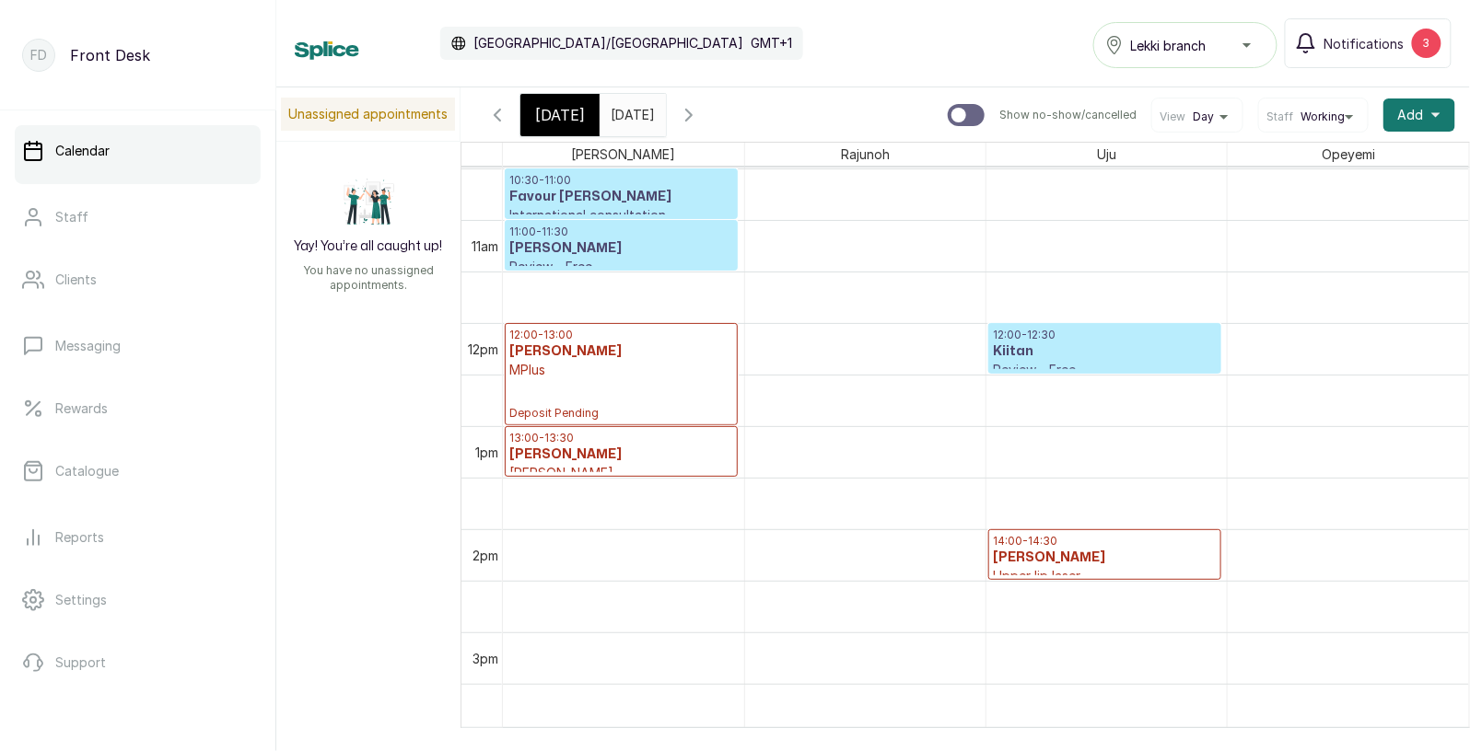
scroll to position [1092, 0]
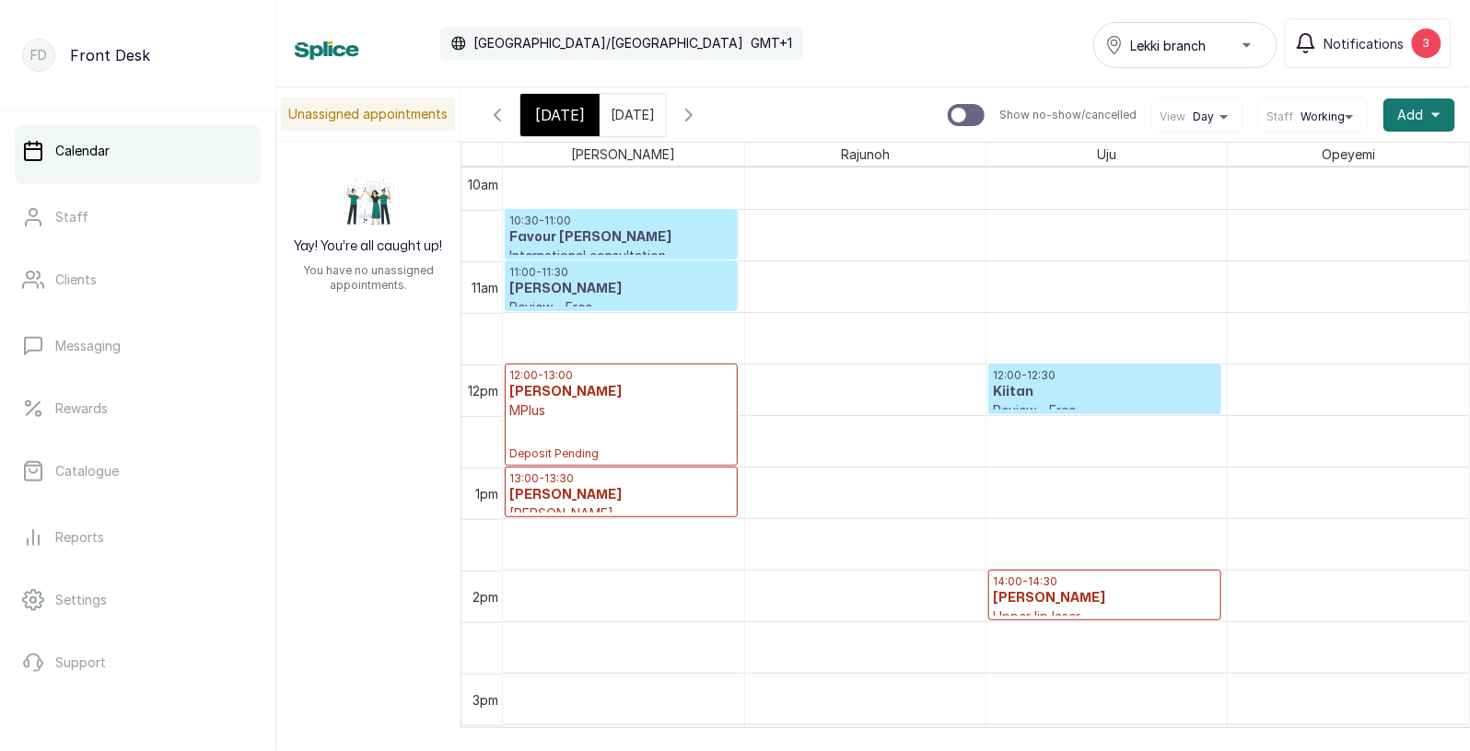
click at [665, 111] on span at bounding box center [647, 110] width 35 height 31
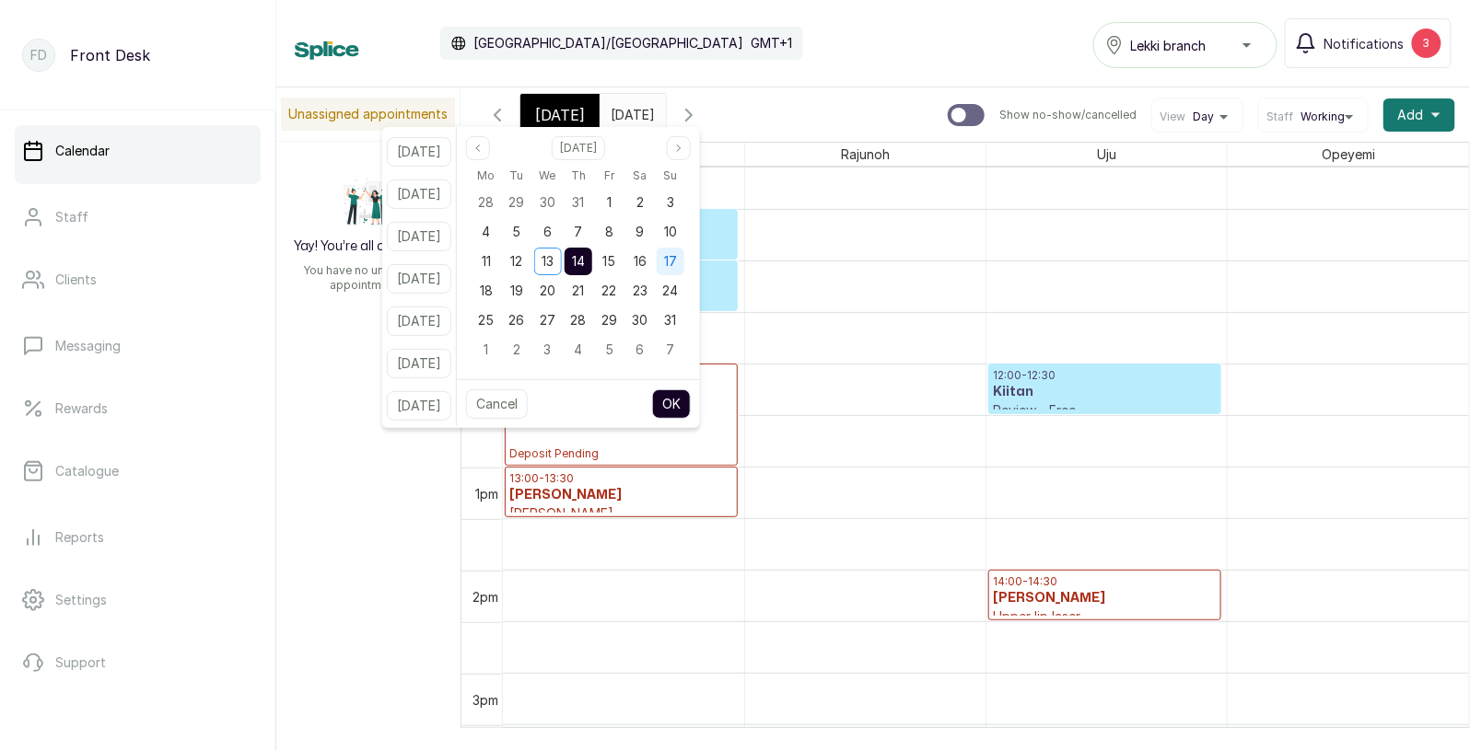
click at [677, 253] on span "17" at bounding box center [670, 261] width 13 height 16
click at [691, 400] on button "OK" at bounding box center [671, 404] width 39 height 29
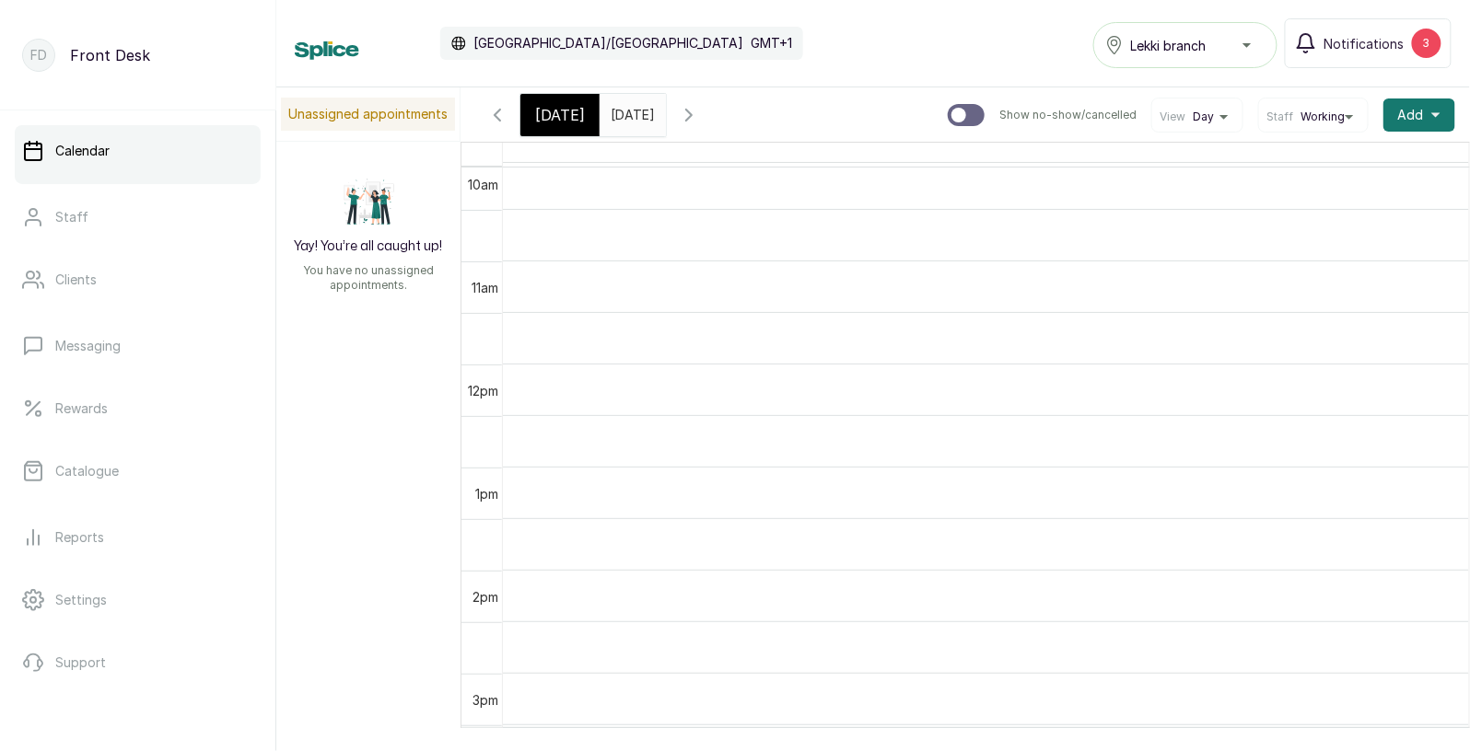
scroll to position [619, 0]
click at [630, 117] on input "[DATE]" at bounding box center [614, 110] width 29 height 31
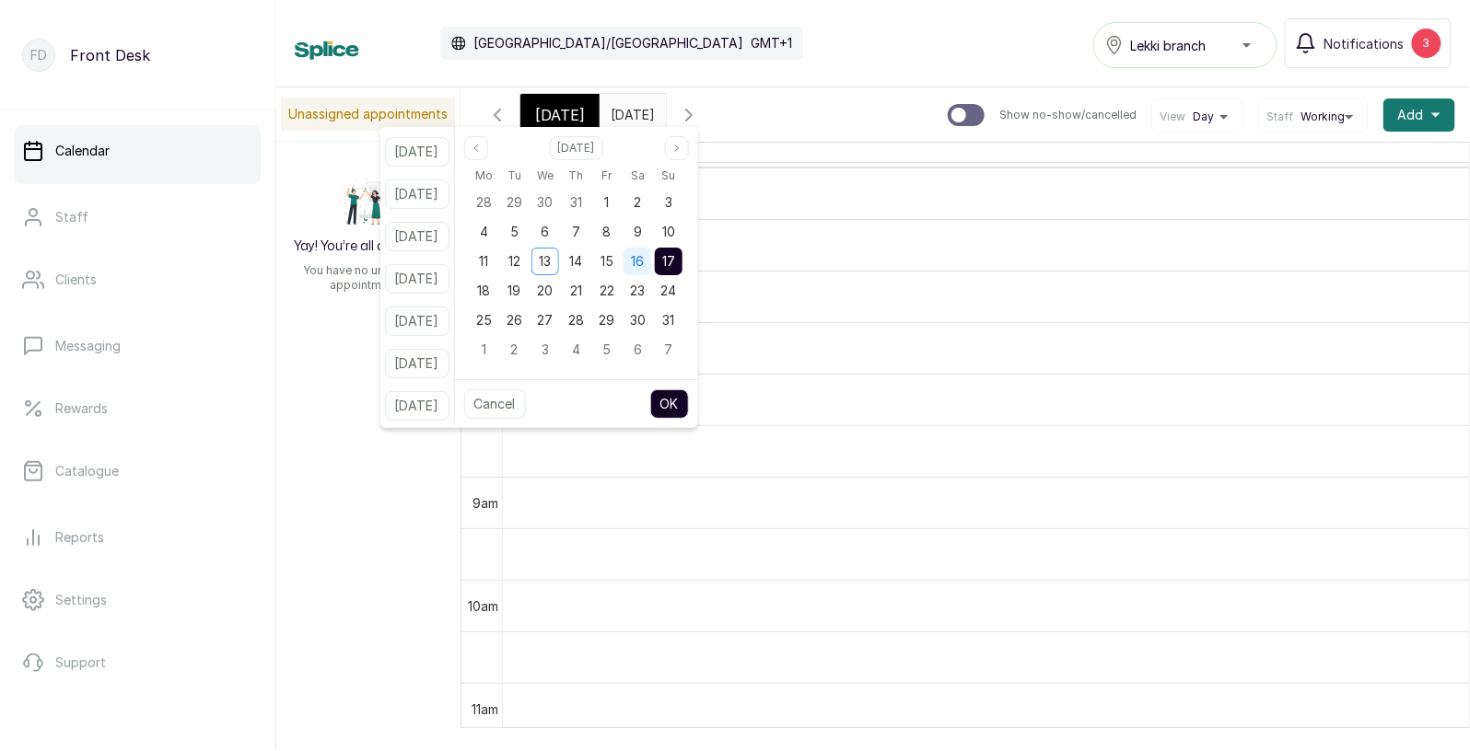
click at [644, 254] on span "16" at bounding box center [637, 261] width 13 height 16
click at [689, 403] on button "OK" at bounding box center [669, 404] width 39 height 29
type input "[DATE]"
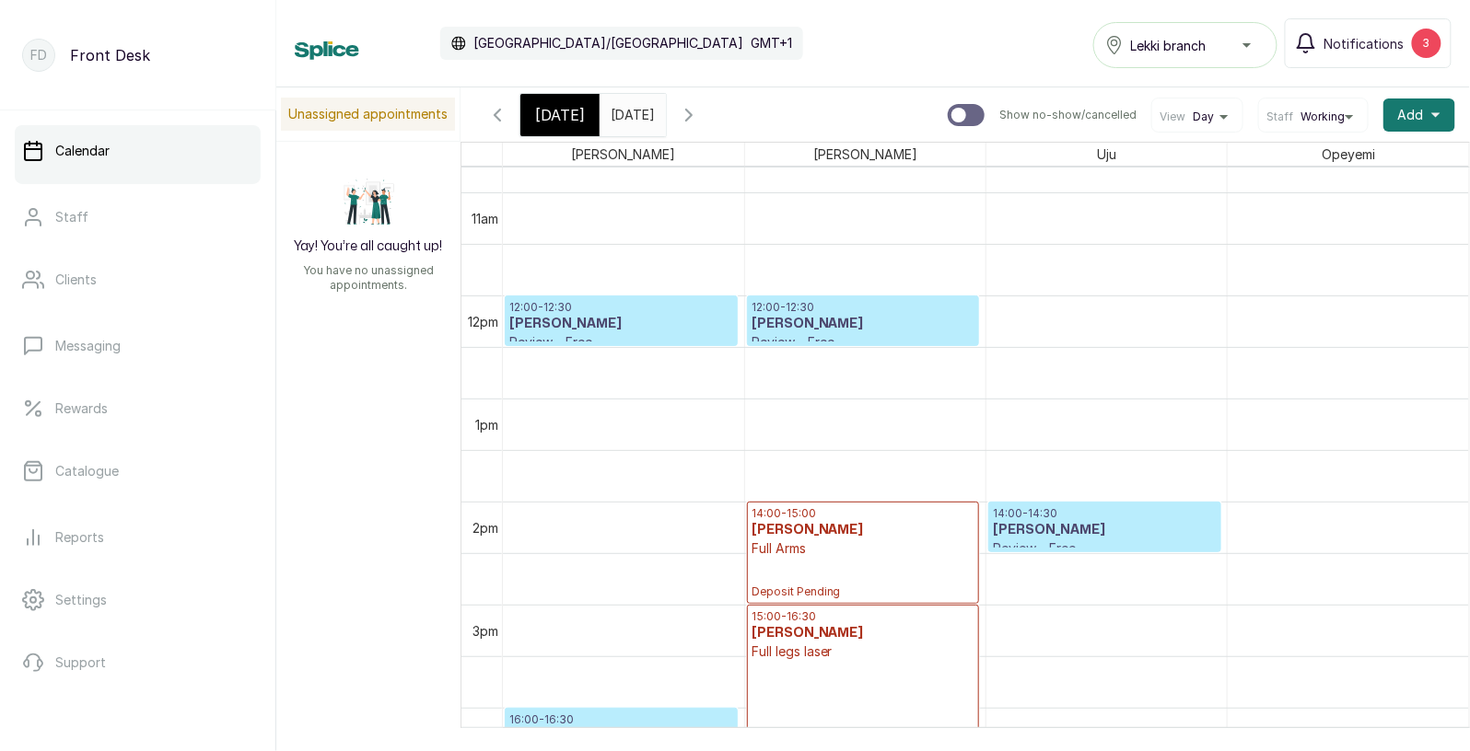
scroll to position [1073, 0]
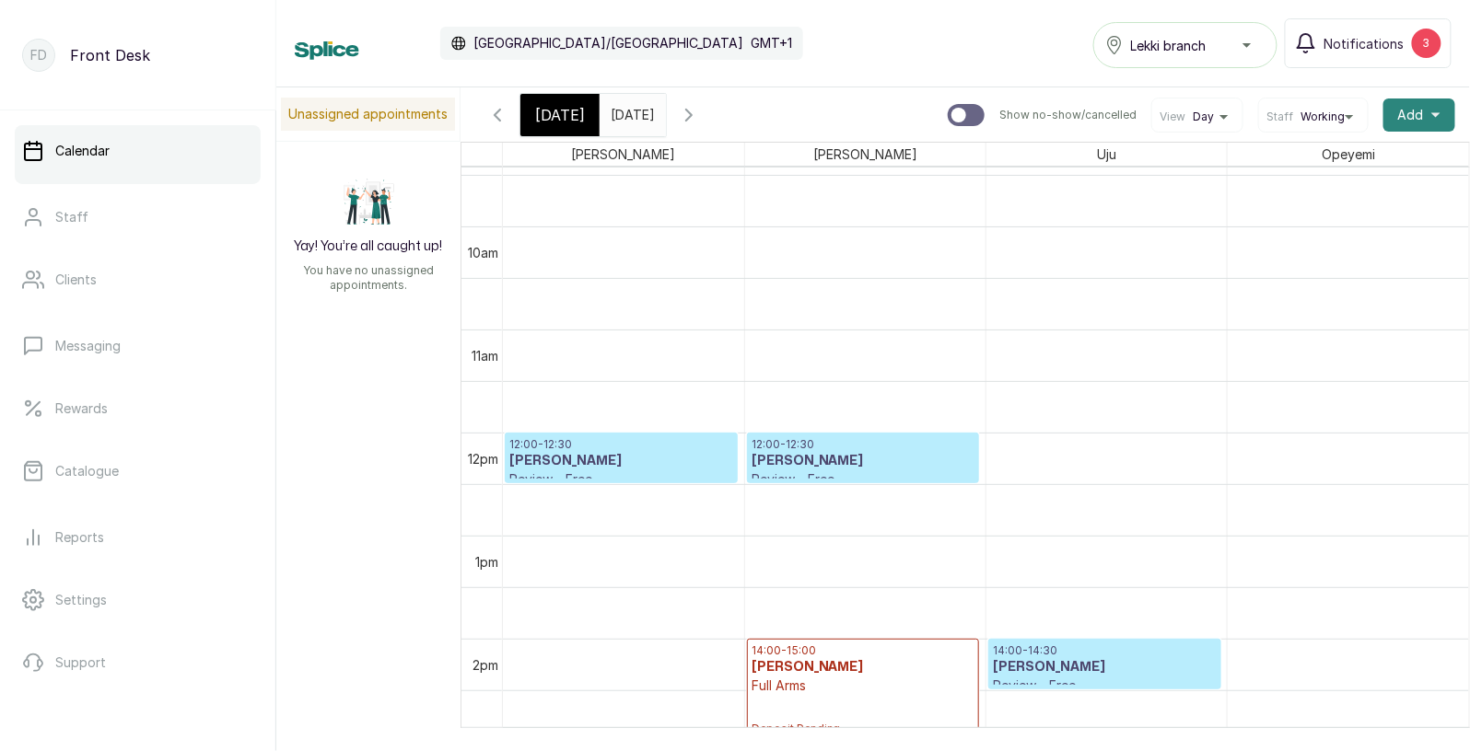
click at [1423, 112] on span "Add" at bounding box center [1411, 115] width 26 height 18
click at [1343, 166] on span "Add Appointment" at bounding box center [1351, 165] width 177 height 22
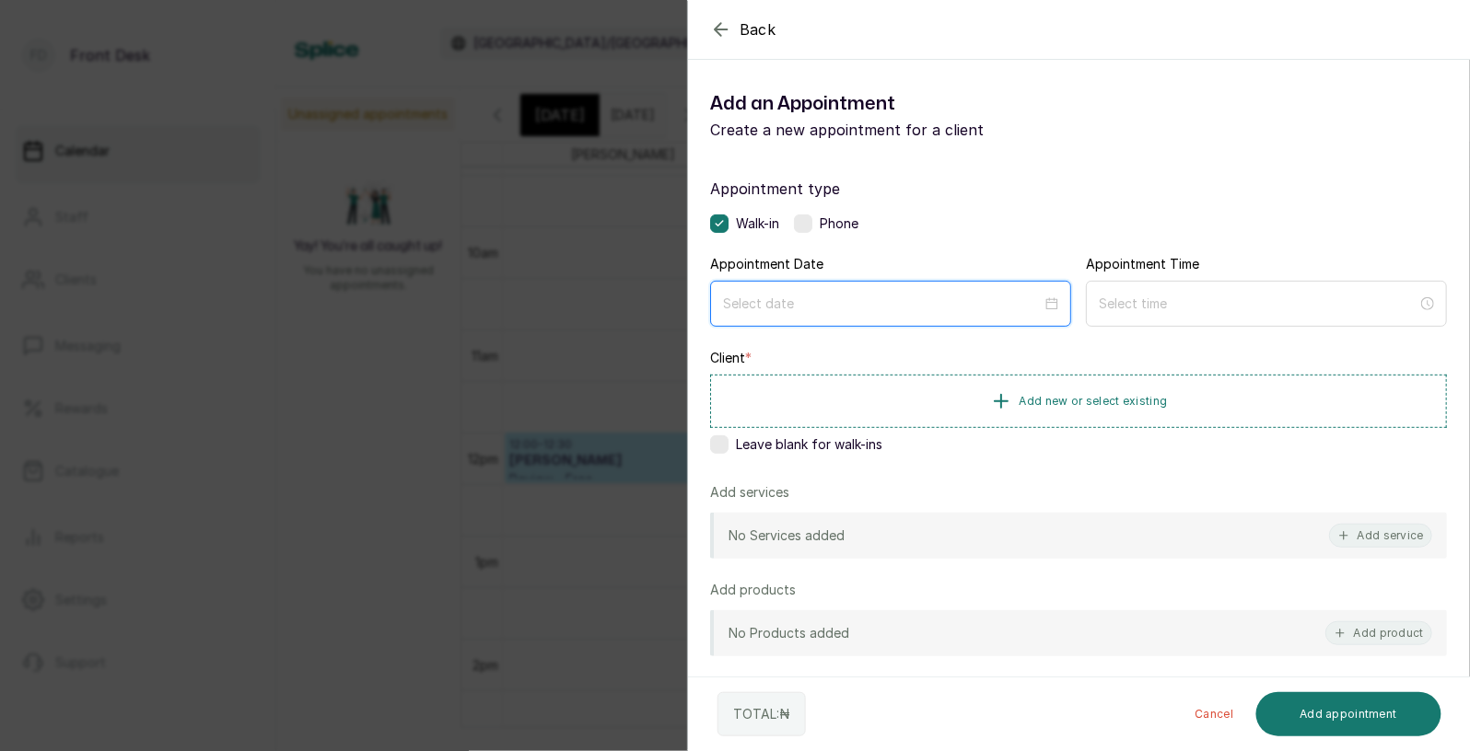
click at [1011, 297] on input at bounding box center [882, 304] width 319 height 20
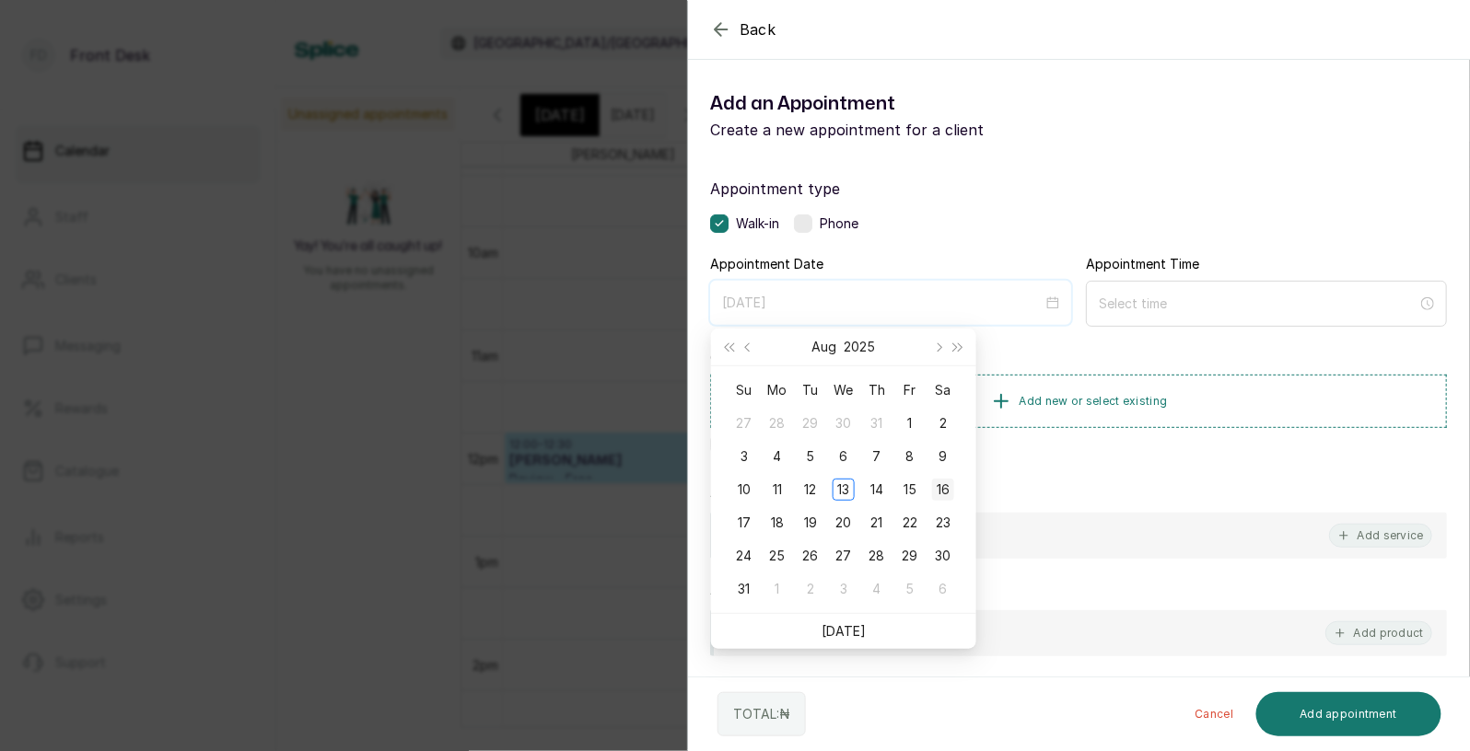
type input "[DATE]"
click at [944, 491] on div "16" at bounding box center [943, 490] width 22 height 22
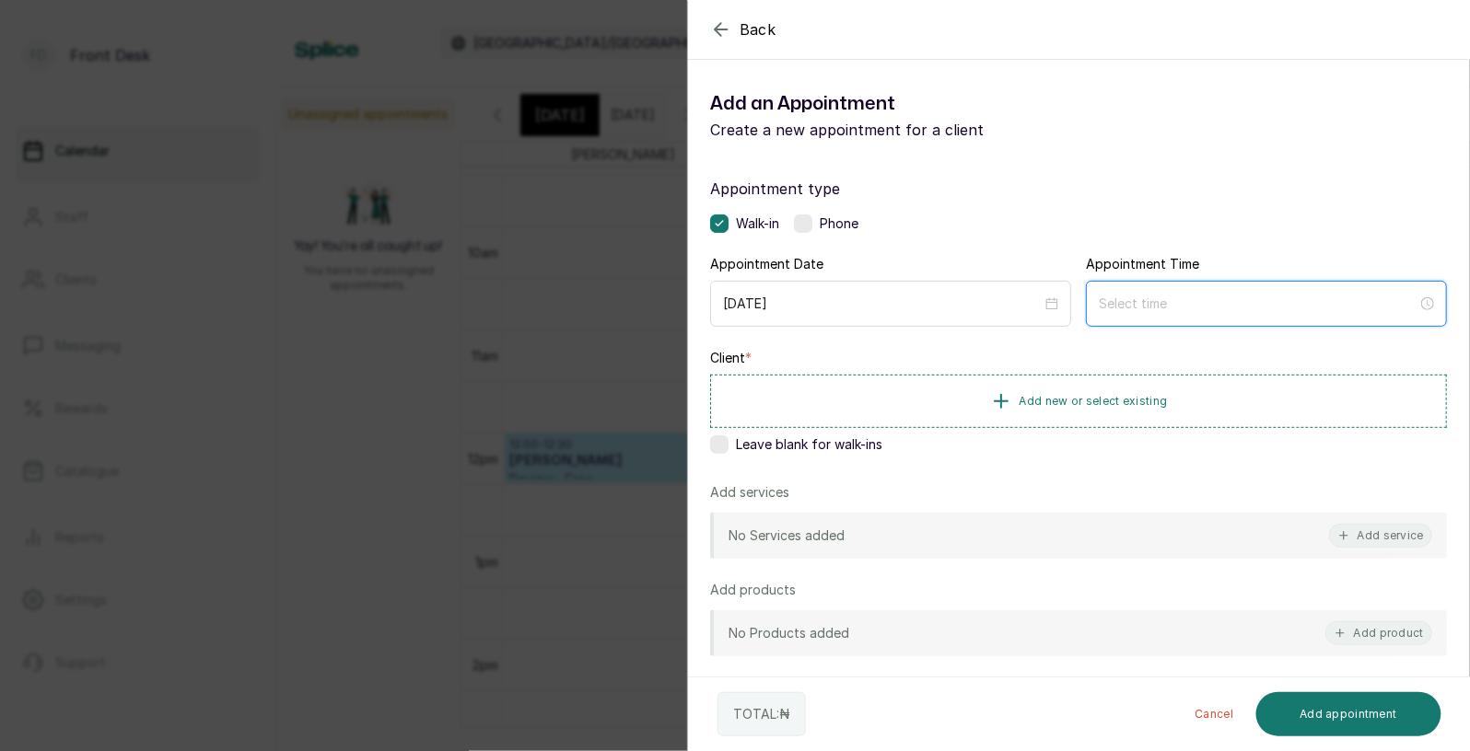
click at [1201, 299] on input at bounding box center [1258, 304] width 319 height 20
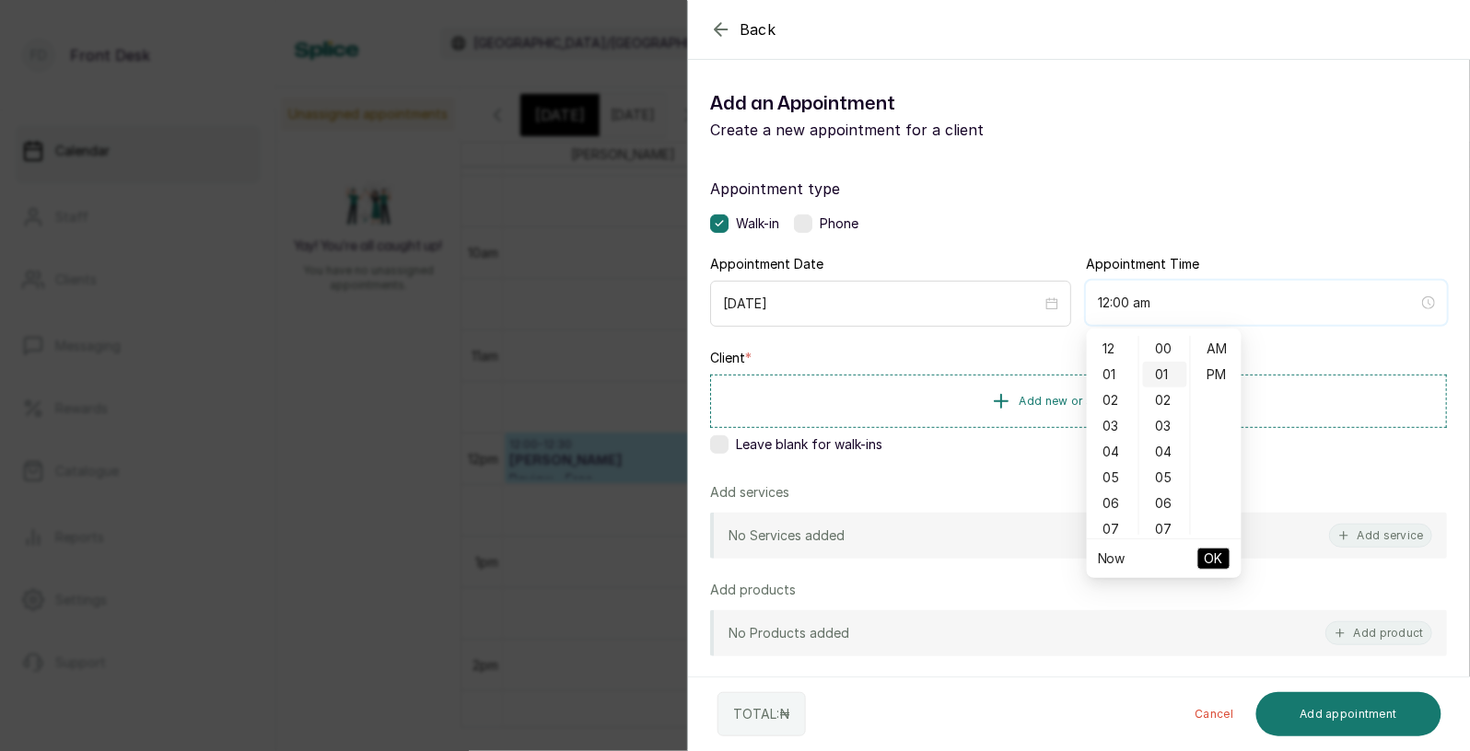
type input "12:01 am"
click at [1114, 507] on div "06" at bounding box center [1112, 504] width 44 height 26
click at [1108, 456] on div "10" at bounding box center [1112, 455] width 44 height 26
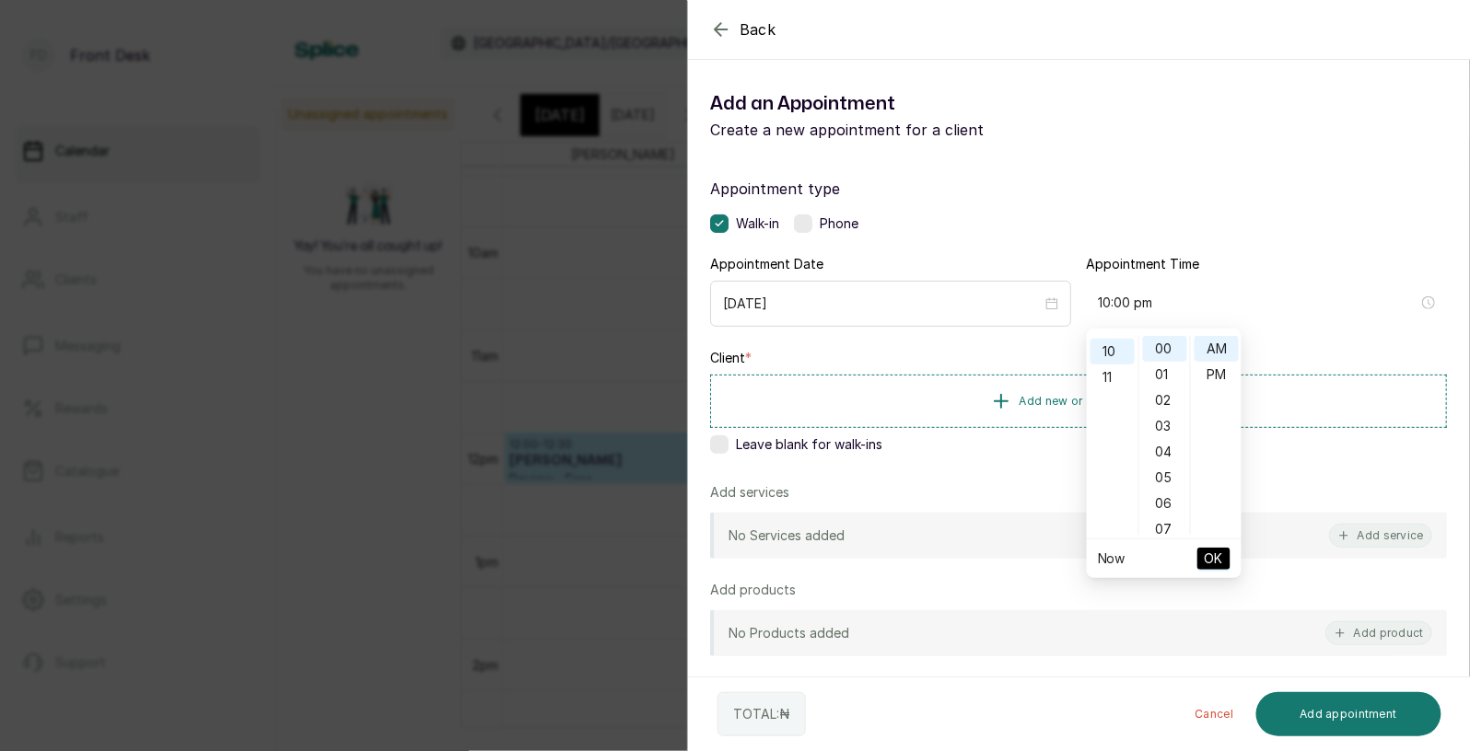
type input "10:00 am"
click at [1216, 558] on span "OK" at bounding box center [1214, 558] width 18 height 35
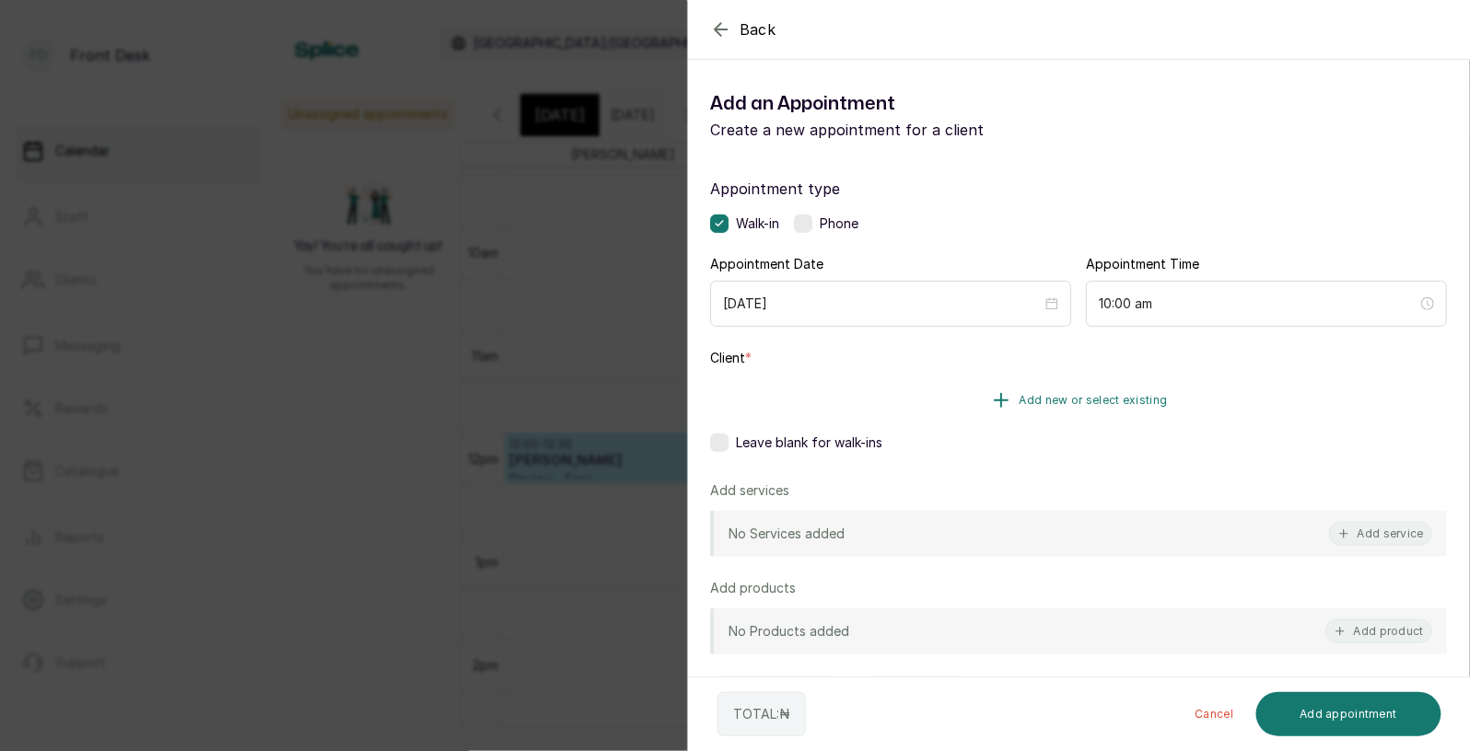
click at [1102, 407] on span "Add new or select existing" at bounding box center [1093, 400] width 148 height 15
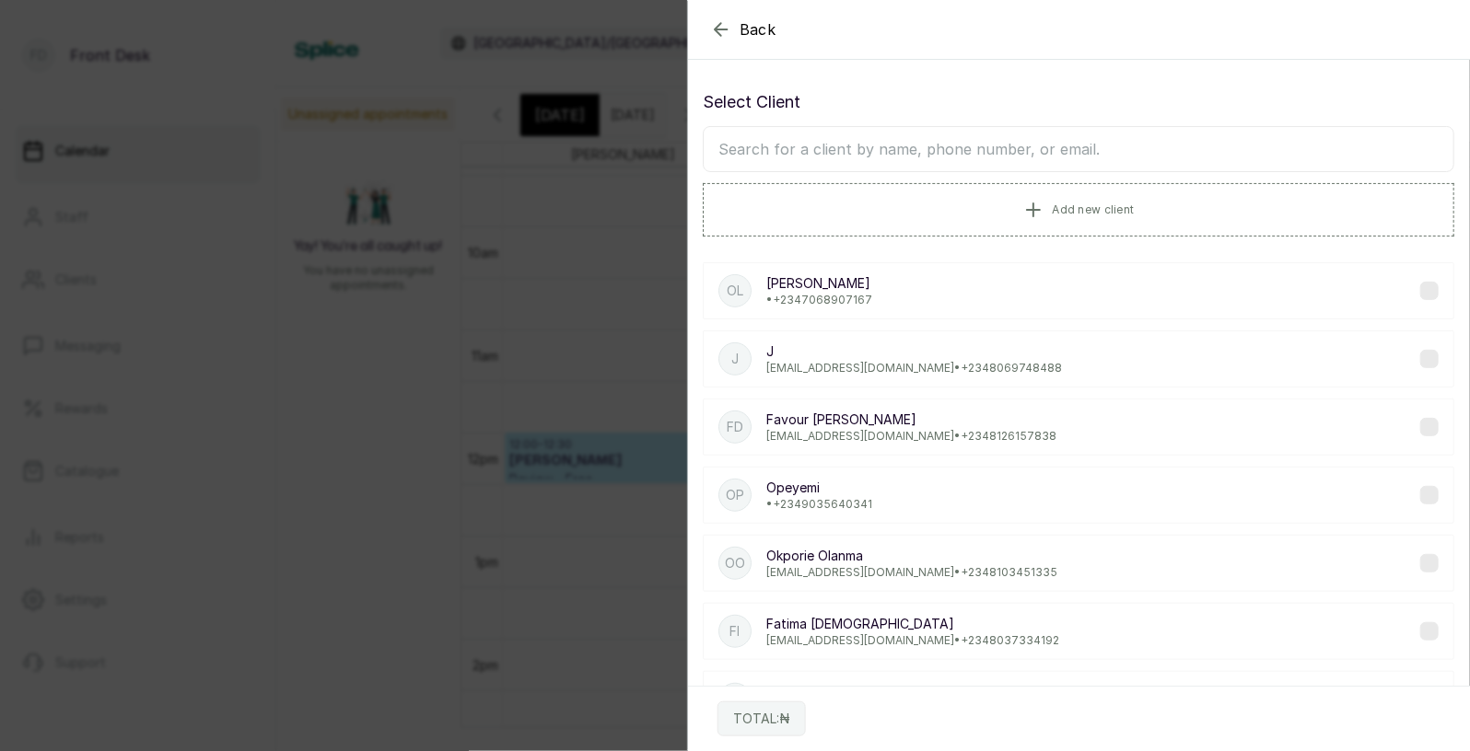
click at [1038, 151] on input "text" at bounding box center [1078, 149] width 751 height 46
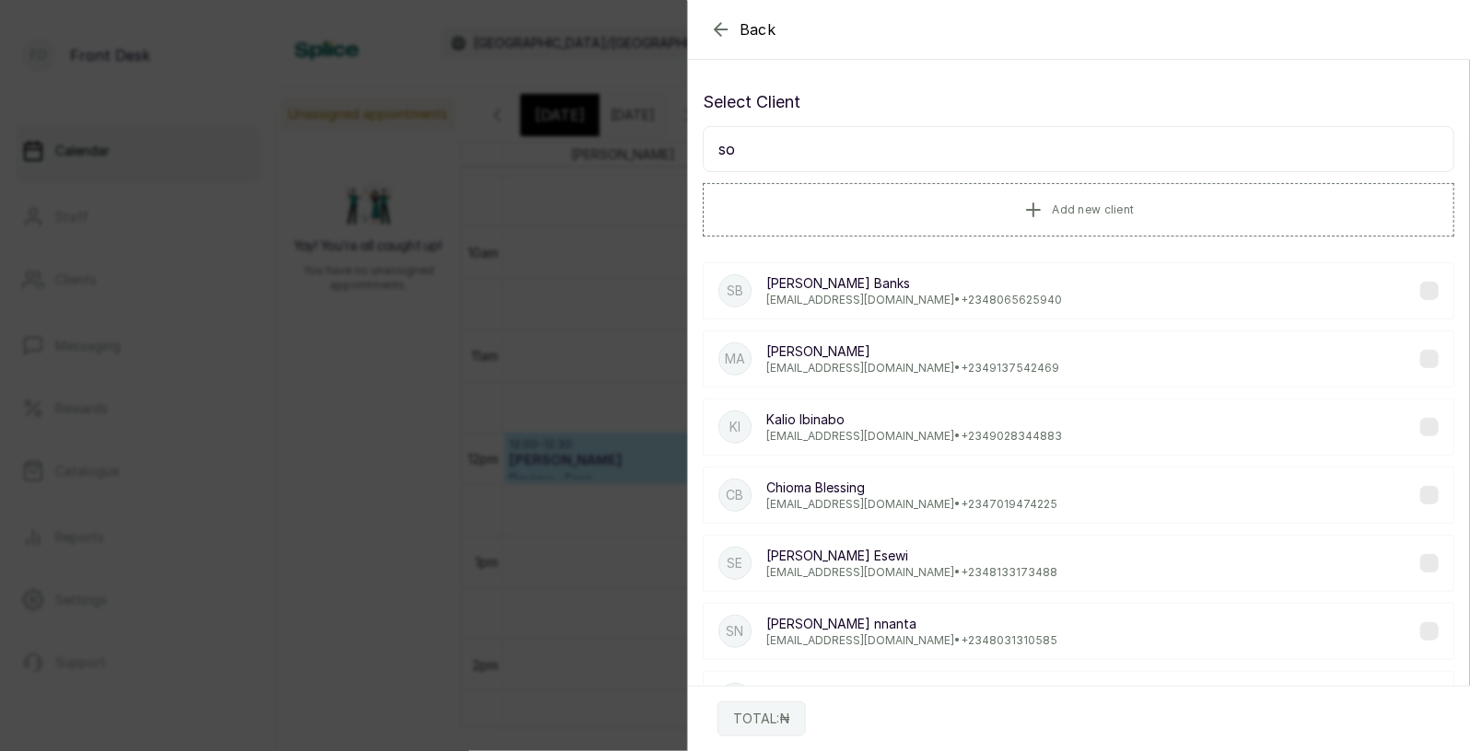
type input "sop"
click at [867, 355] on p "[PERSON_NAME]" at bounding box center [911, 352] width 291 height 18
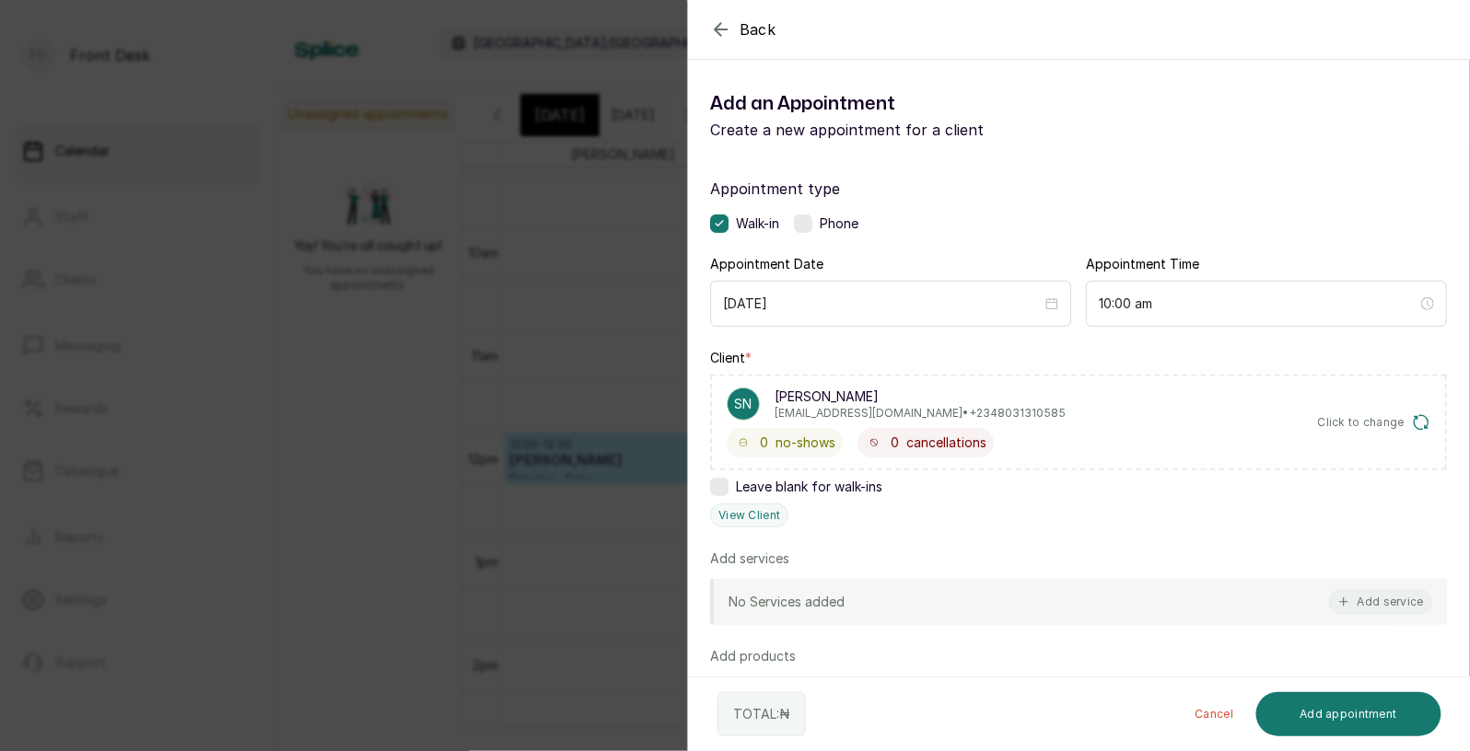
click at [938, 595] on div "No Services added Add service" at bounding box center [1078, 602] width 737 height 46
click at [1395, 595] on button "Add service" at bounding box center [1380, 602] width 103 height 24
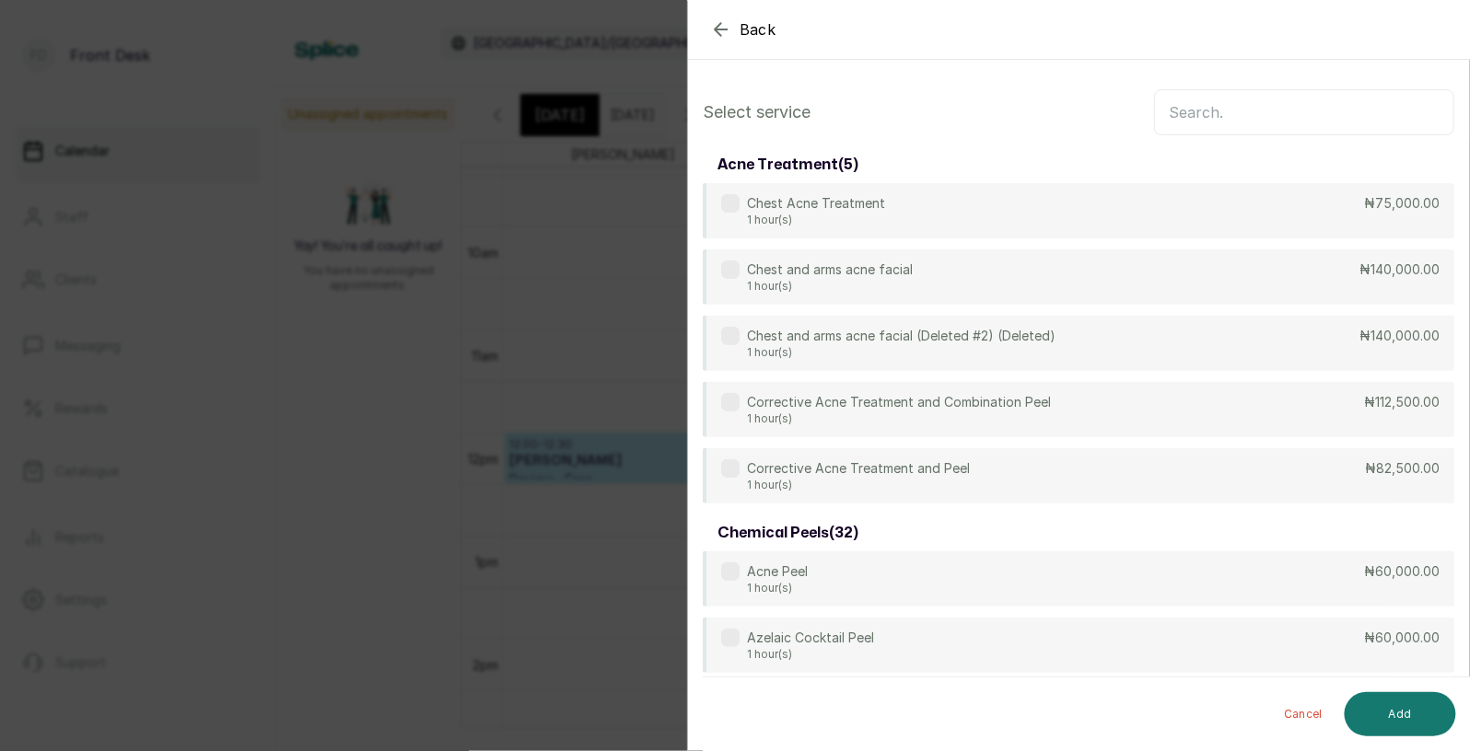
click at [1295, 110] on input "text" at bounding box center [1304, 112] width 300 height 46
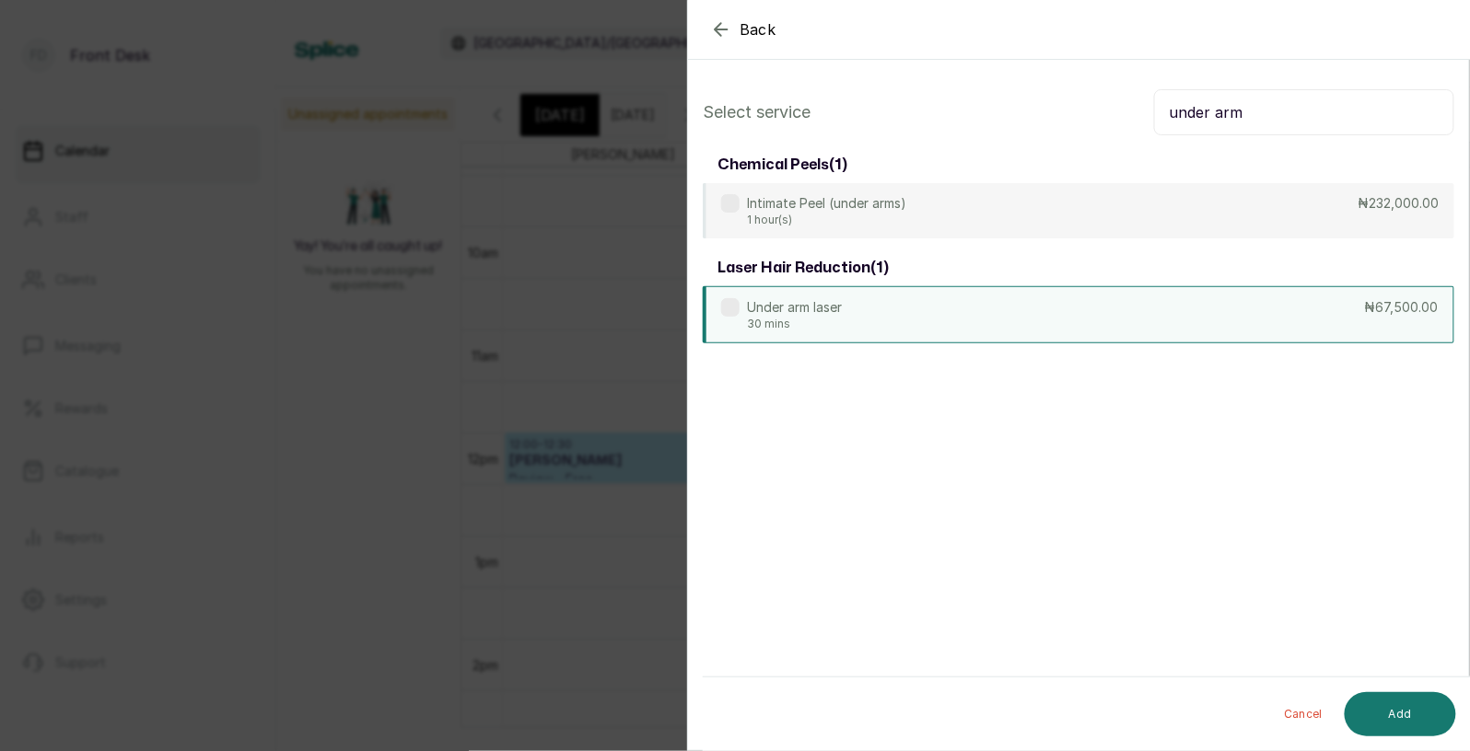
click at [1147, 304] on div "Under arm laser 30 mins ₦67,500.00" at bounding box center [1078, 314] width 751 height 57
click at [1341, 111] on input "under arm" at bounding box center [1304, 112] width 300 height 46
type input "u"
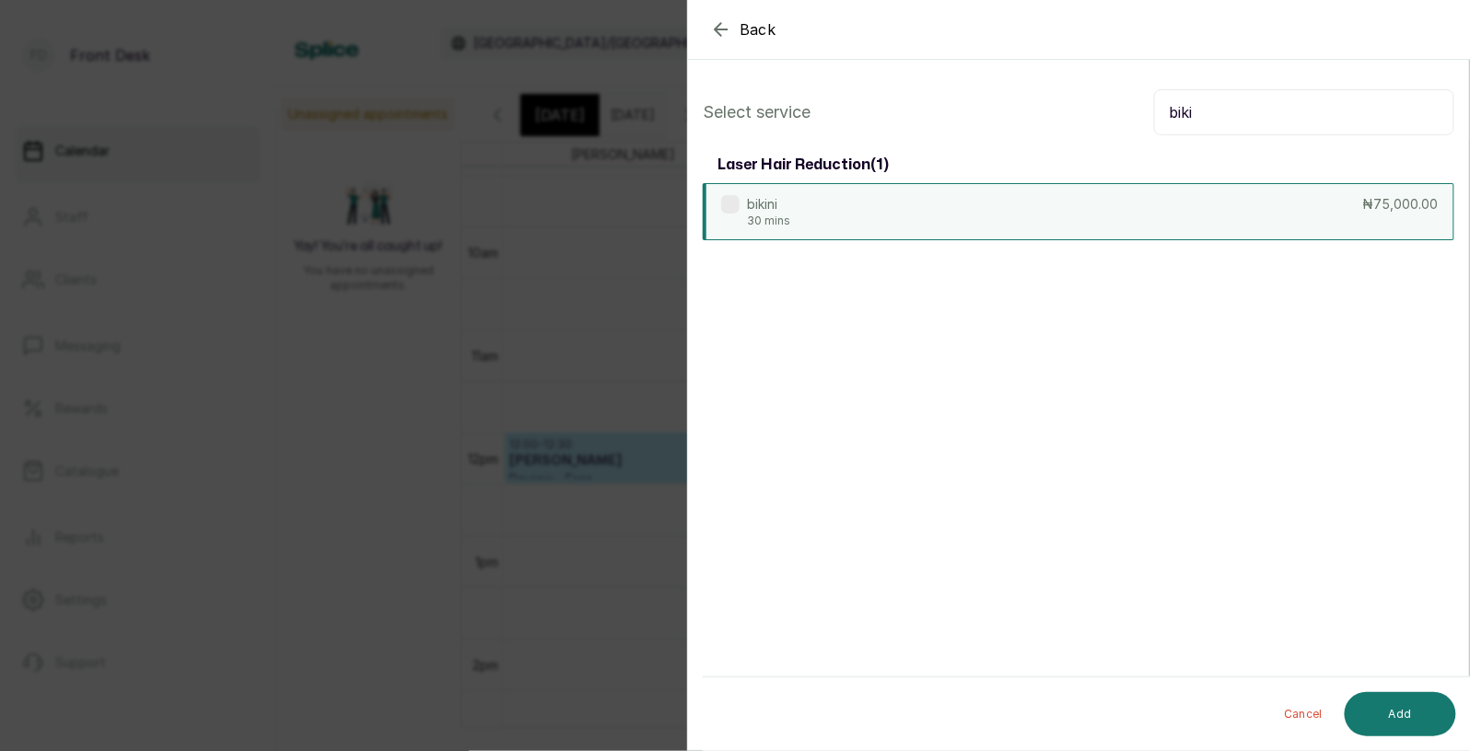
type input "biki"
click at [1132, 210] on div "bikini 30 mins ₦75,000.00" at bounding box center [1078, 211] width 751 height 57
click at [1390, 719] on button "Add" at bounding box center [1399, 714] width 111 height 44
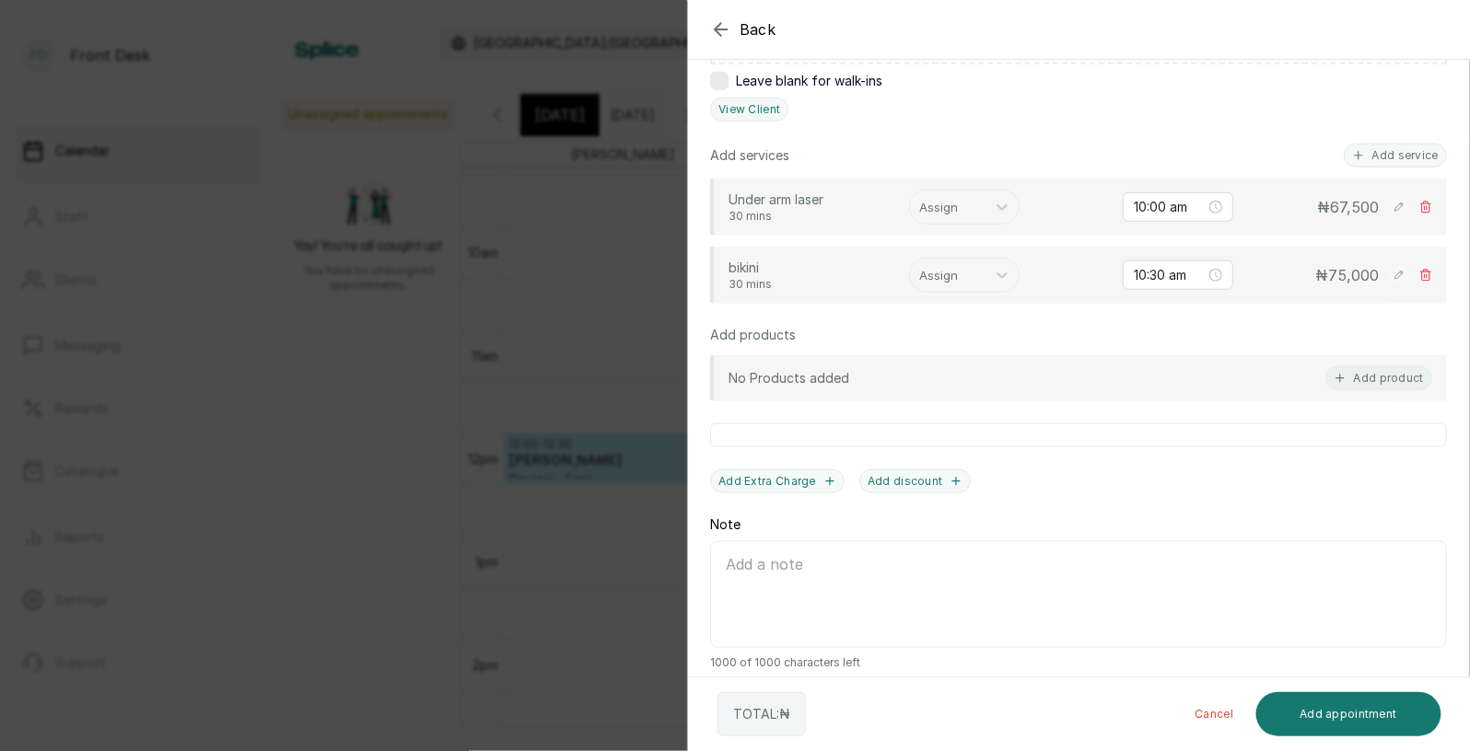
scroll to position [420, 0]
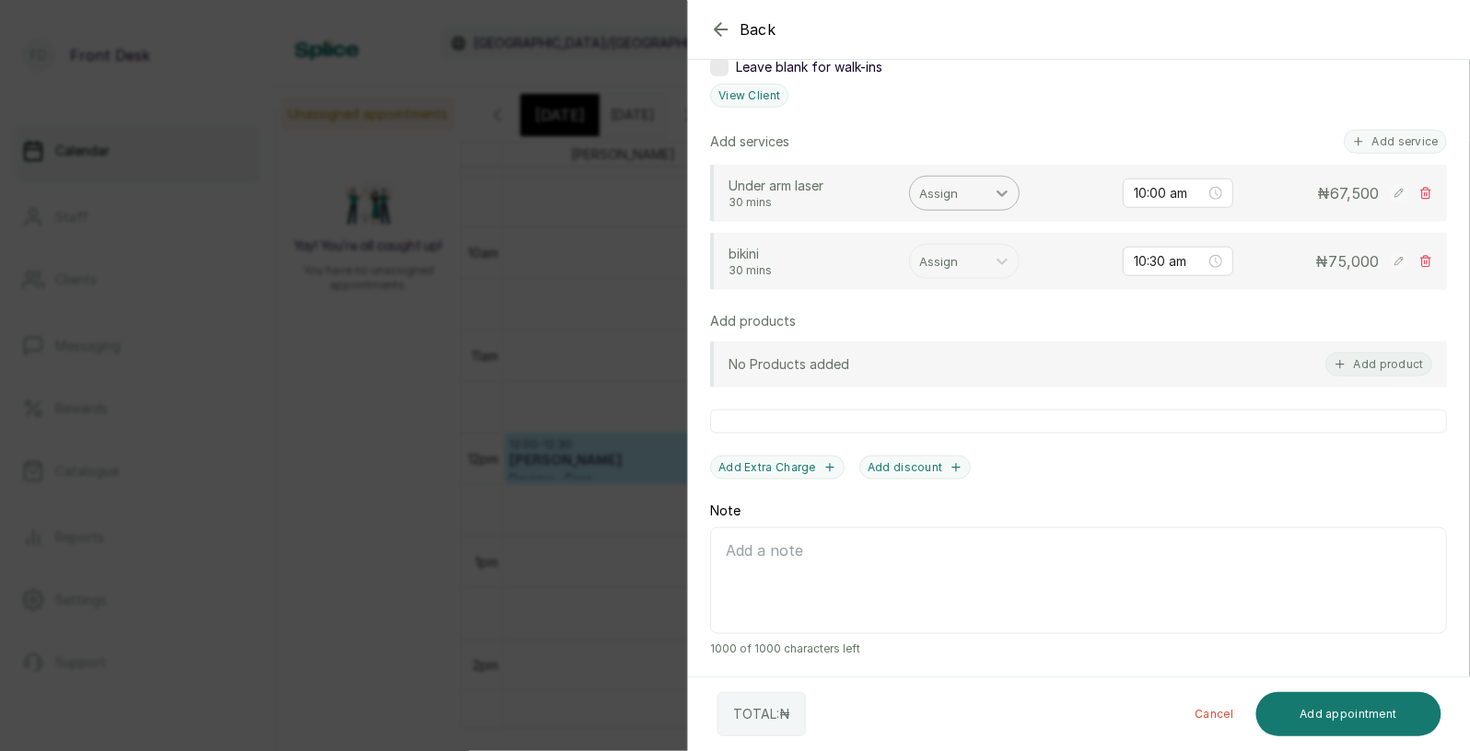
click at [998, 191] on icon at bounding box center [1001, 194] width 11 height 6
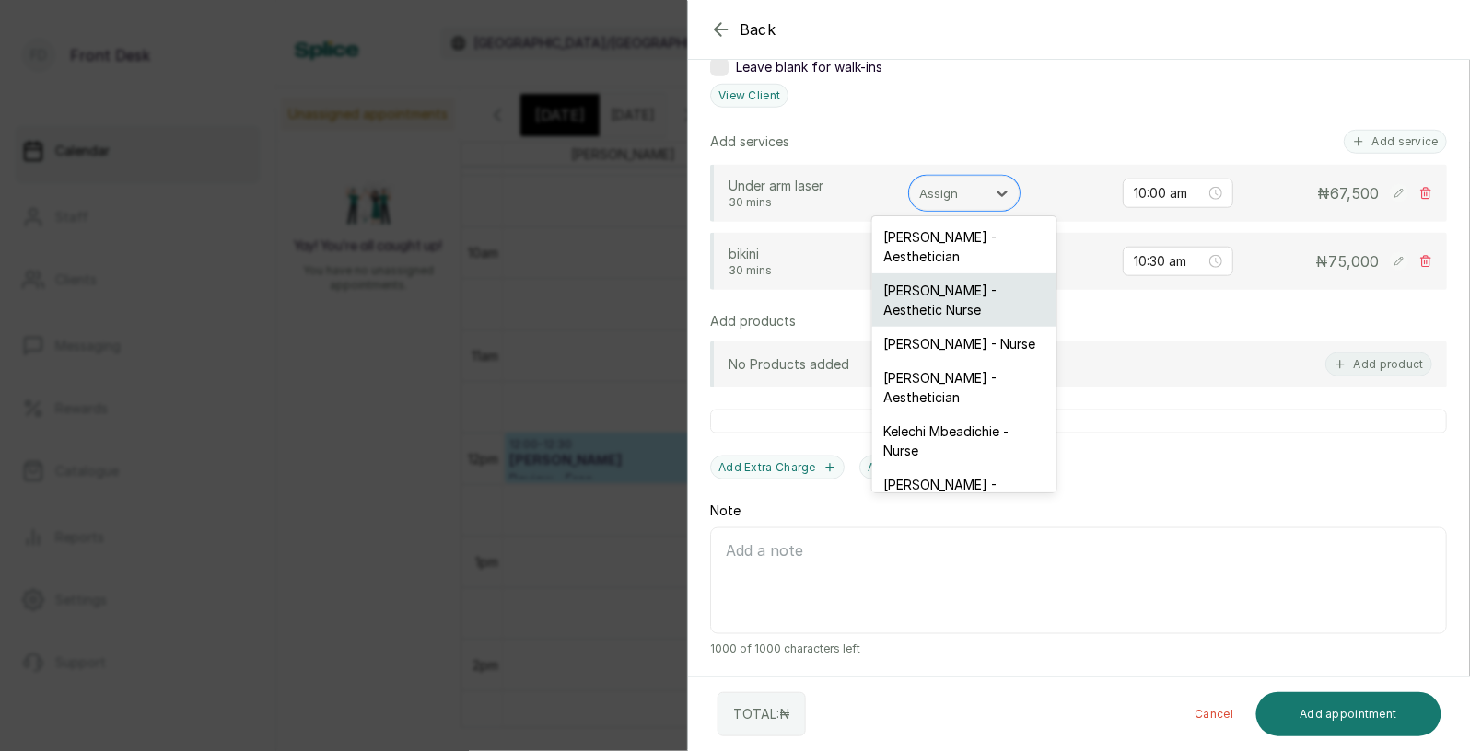
click at [950, 298] on div "[PERSON_NAME] - Aesthetic Nurse" at bounding box center [964, 299] width 184 height 53
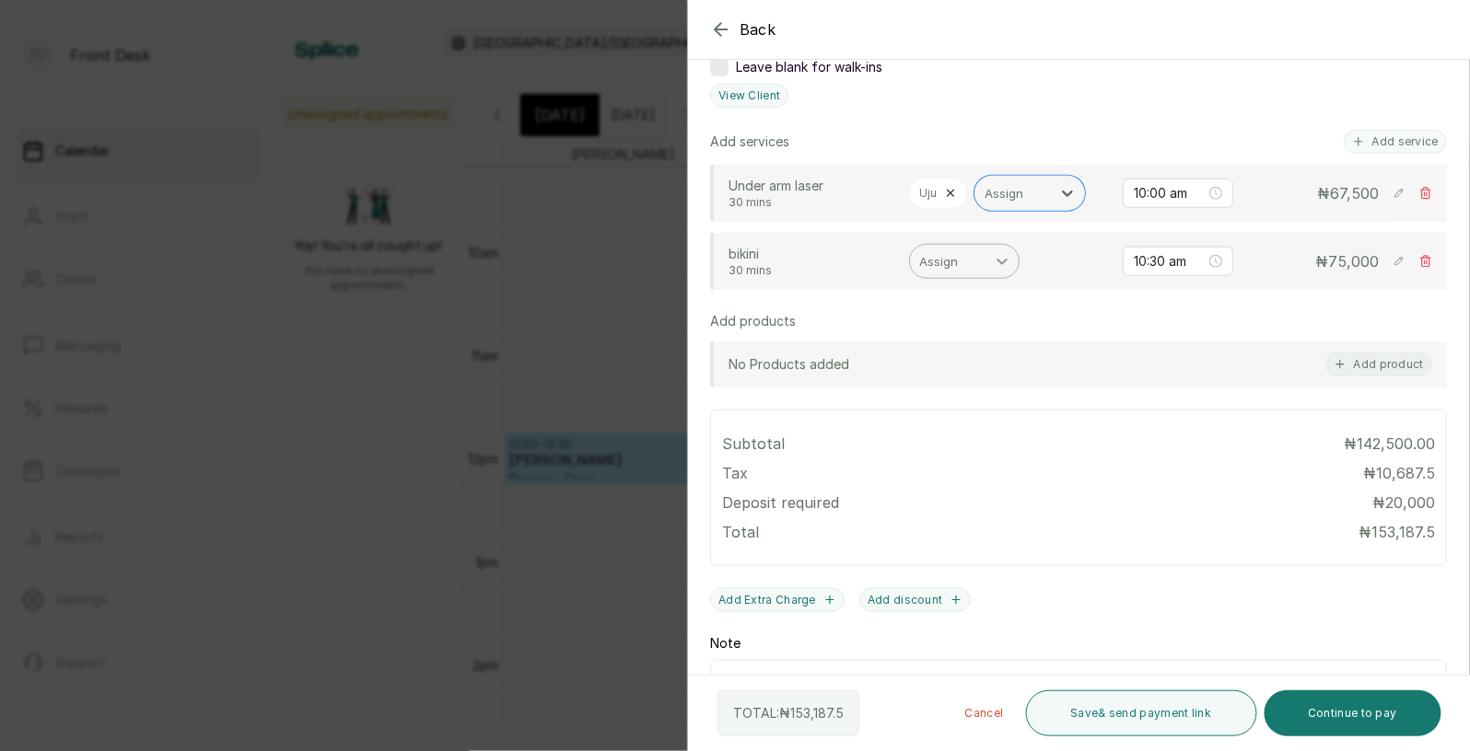
click at [998, 262] on icon at bounding box center [1002, 261] width 18 height 18
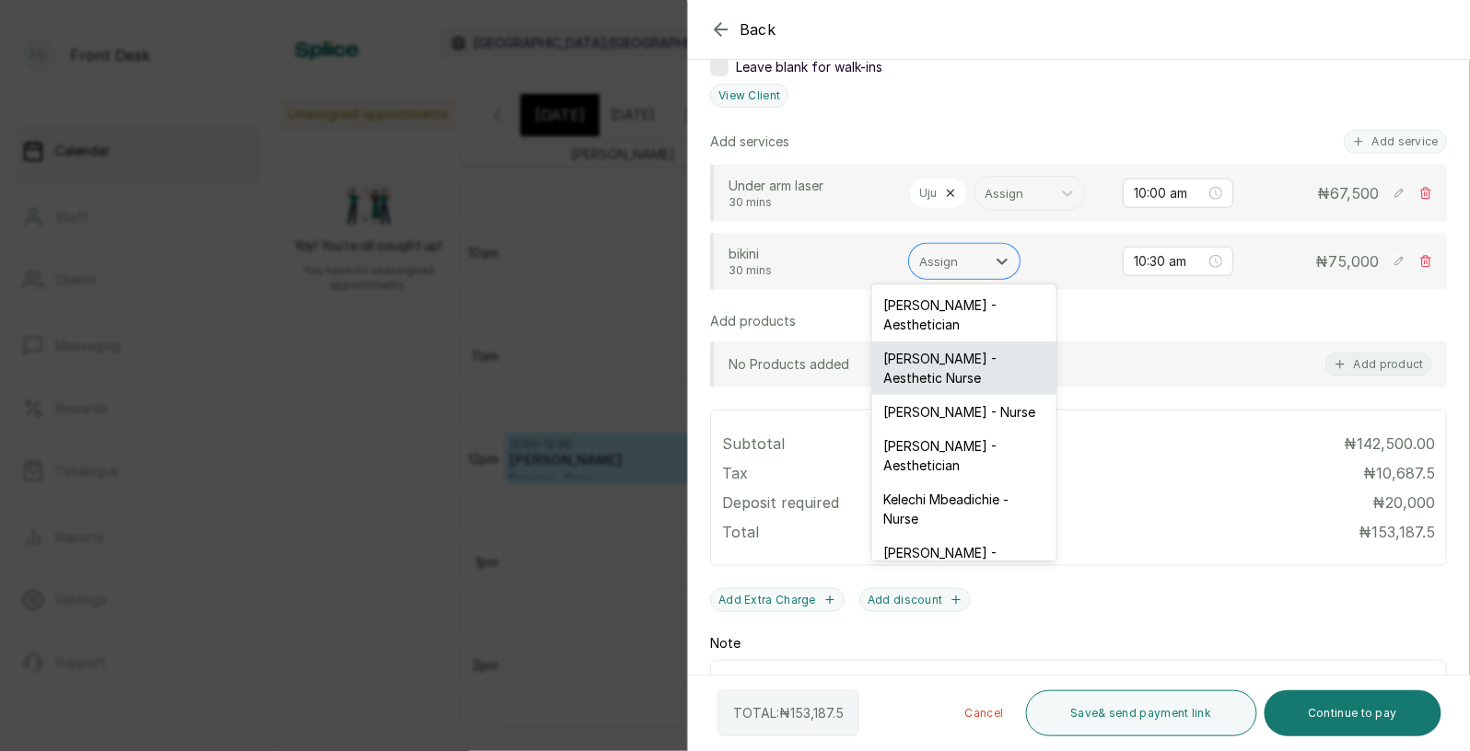
click at [954, 353] on div "[PERSON_NAME] - Aesthetic Nurse" at bounding box center [964, 368] width 184 height 53
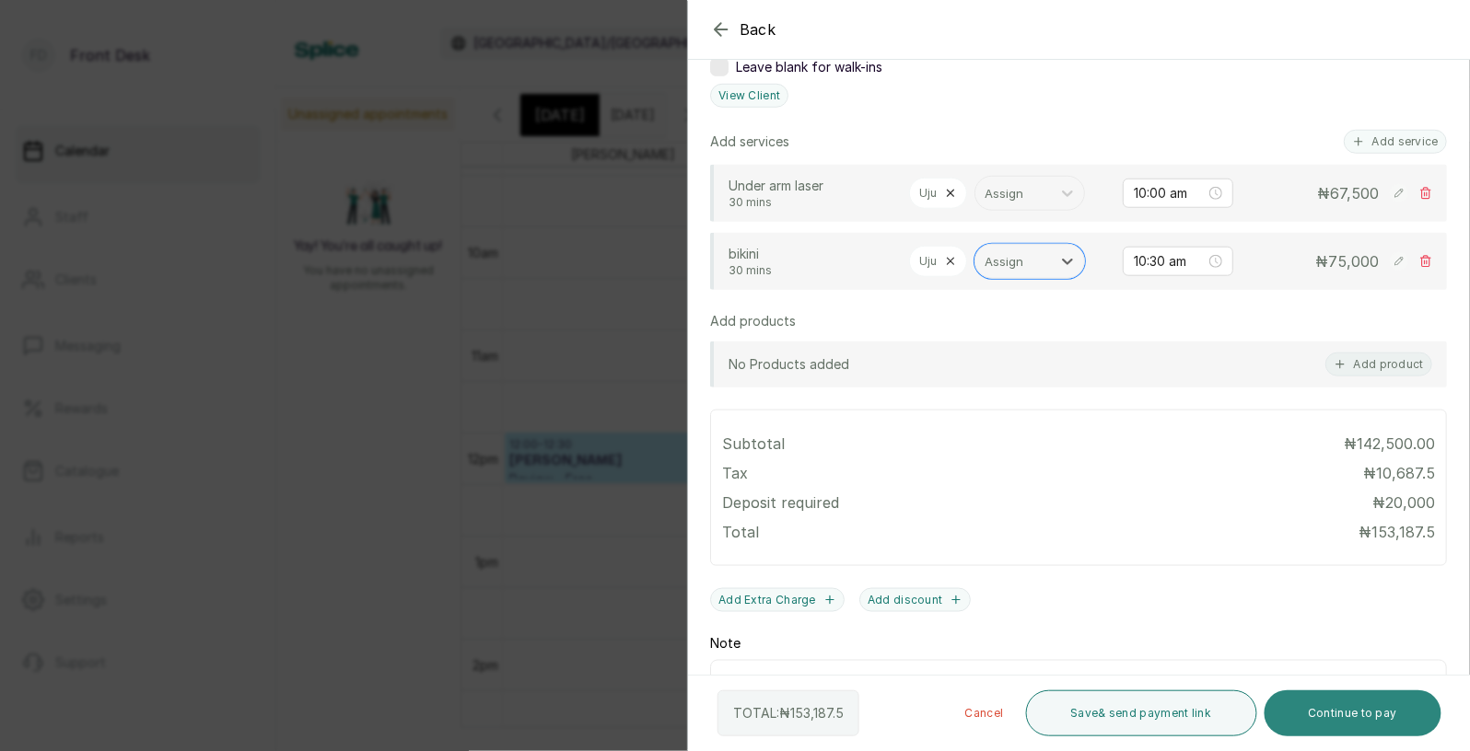
click at [1321, 708] on button "Continue to pay" at bounding box center [1353, 714] width 178 height 46
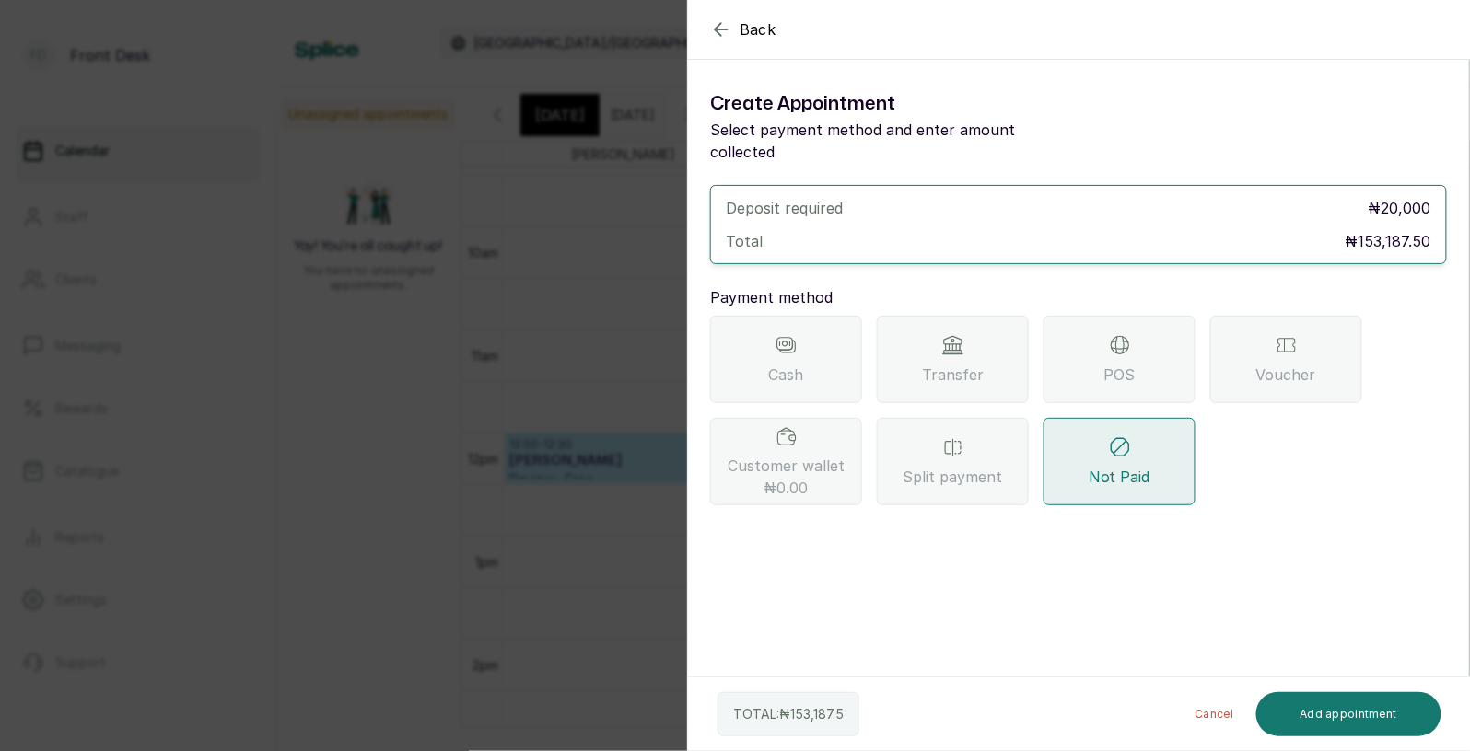
click at [937, 364] on span "Transfer" at bounding box center [953, 375] width 62 height 22
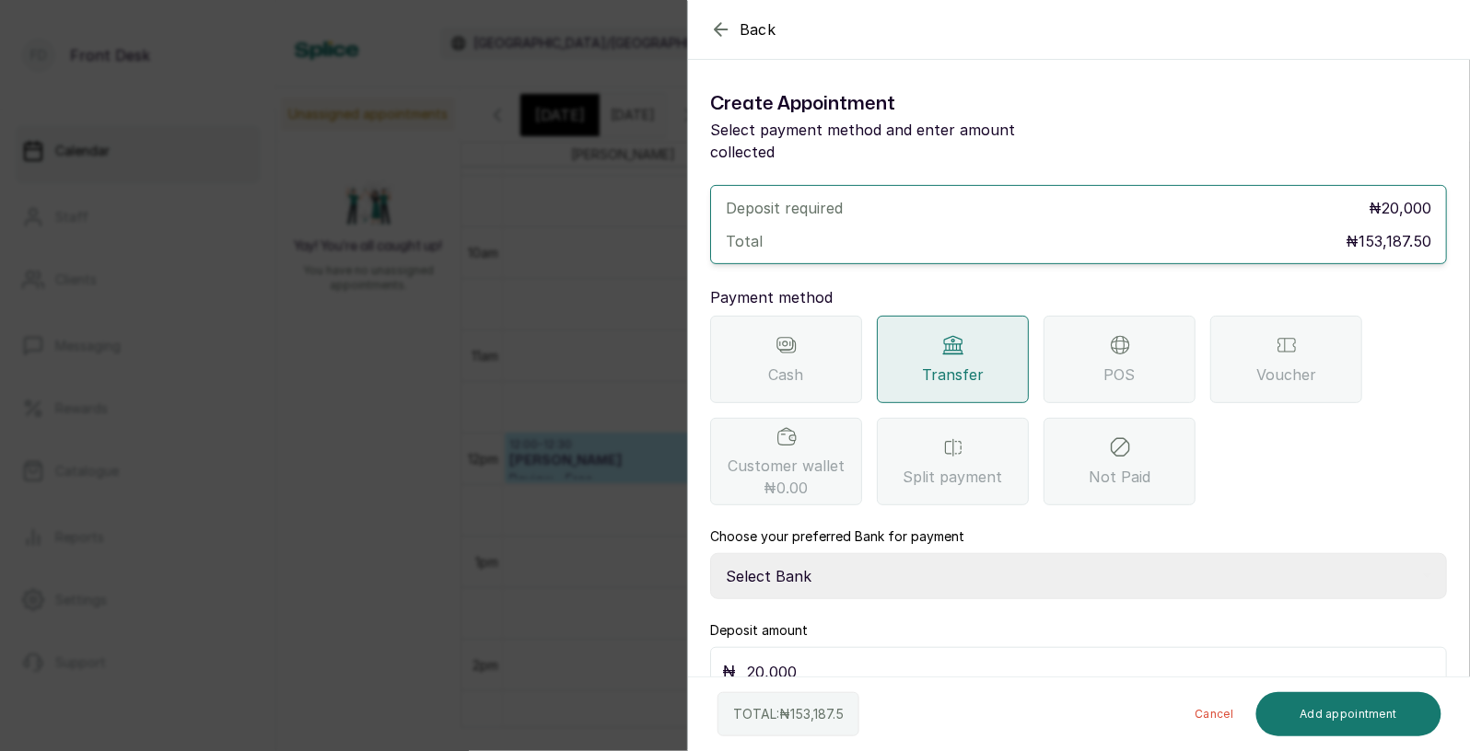
click at [835, 553] on select "Select Bank [PERSON_NAME] Fairmoney Microfinance Bank SKN ANALYTICS MED AESTH. …" at bounding box center [1078, 576] width 737 height 46
select select "43272bc0-21c6-4b19-b9fb-c2093b8603c2"
click at [1319, 714] on button "Add appointment" at bounding box center [1349, 714] width 186 height 44
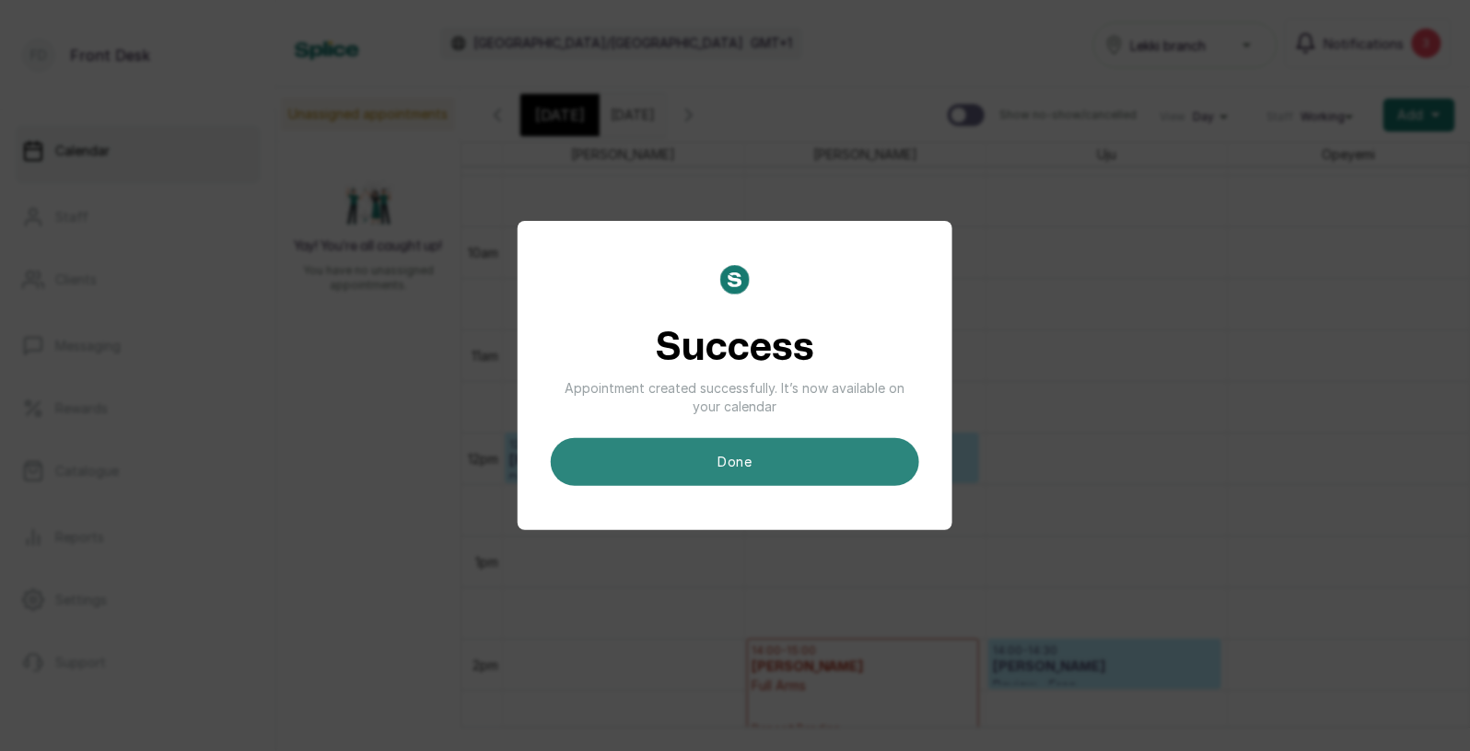
click at [839, 462] on button "done" at bounding box center [735, 462] width 368 height 48
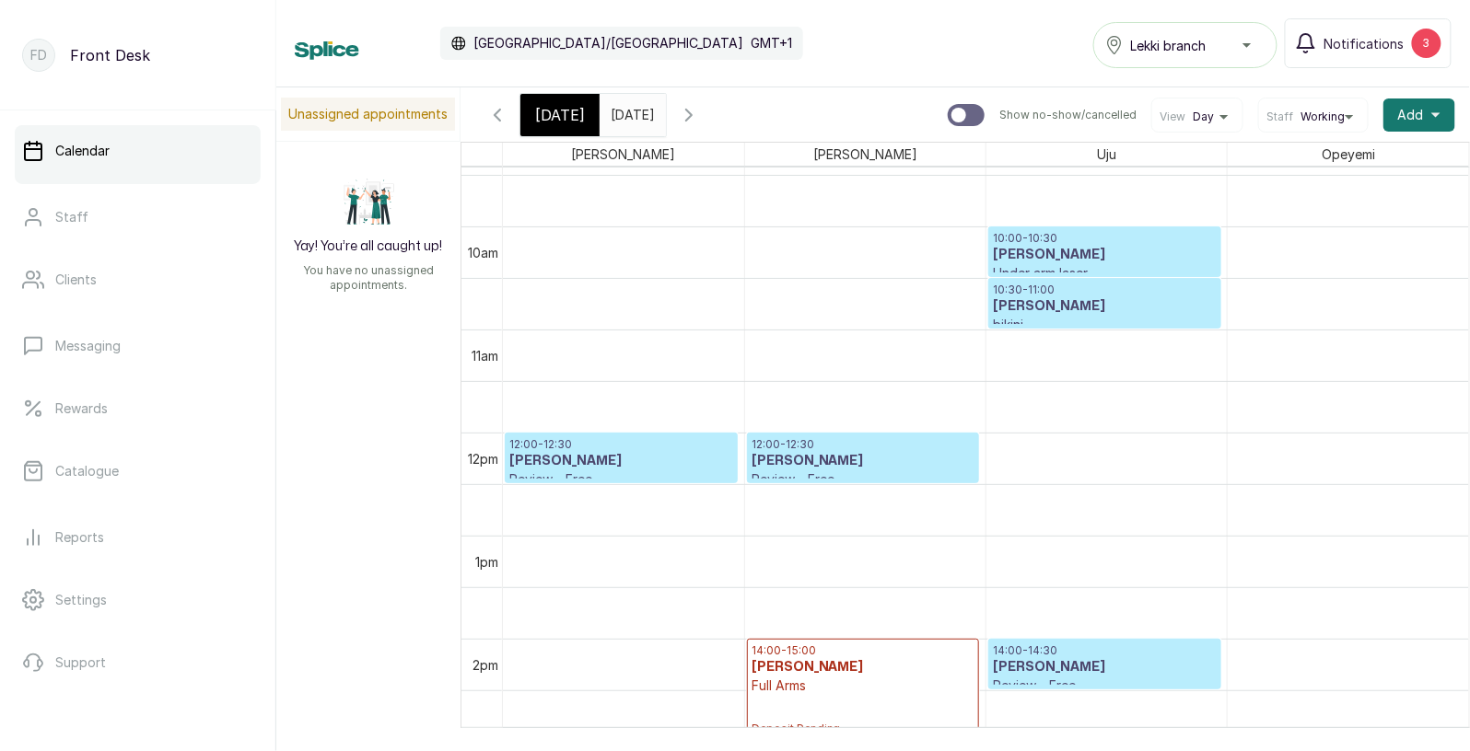
click at [577, 111] on span "[DATE]" at bounding box center [560, 115] width 50 height 22
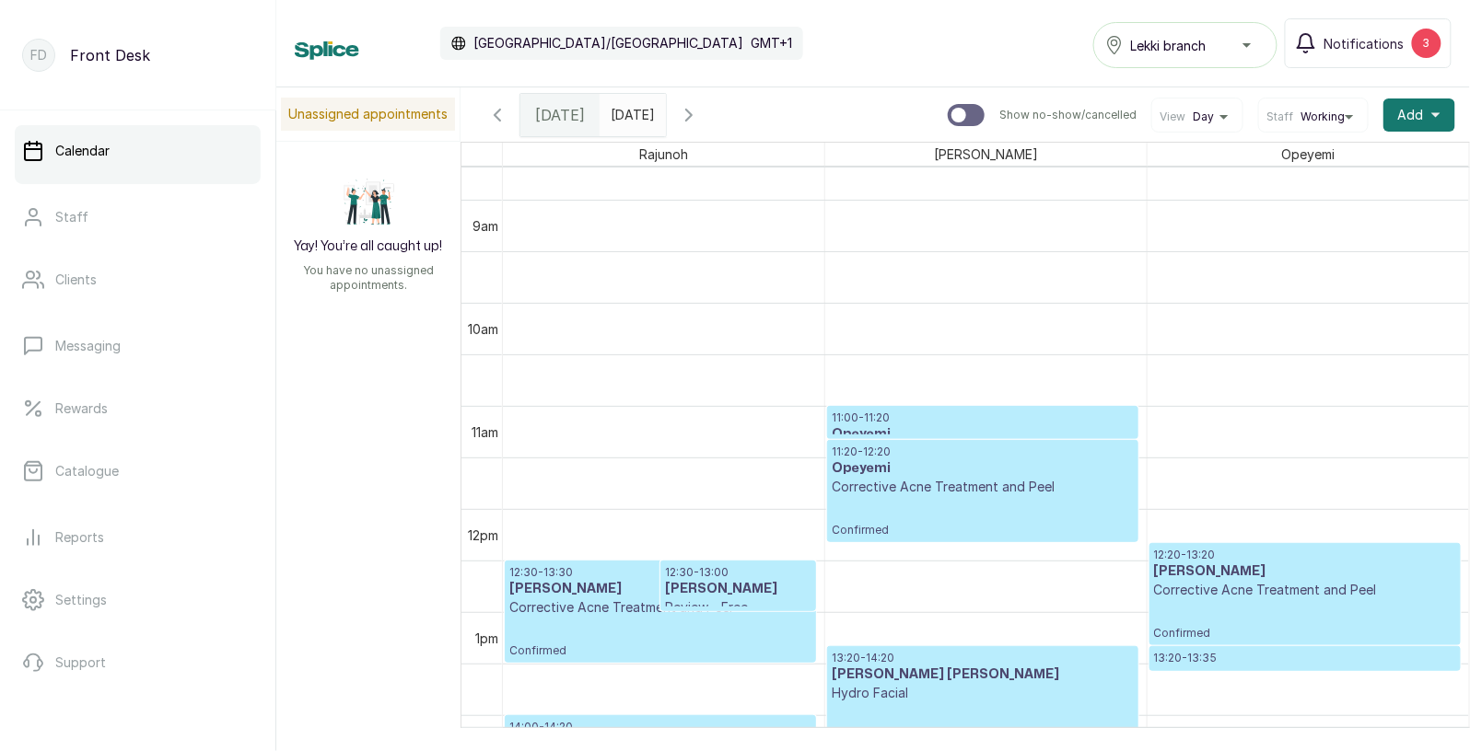
scroll to position [952, 0]
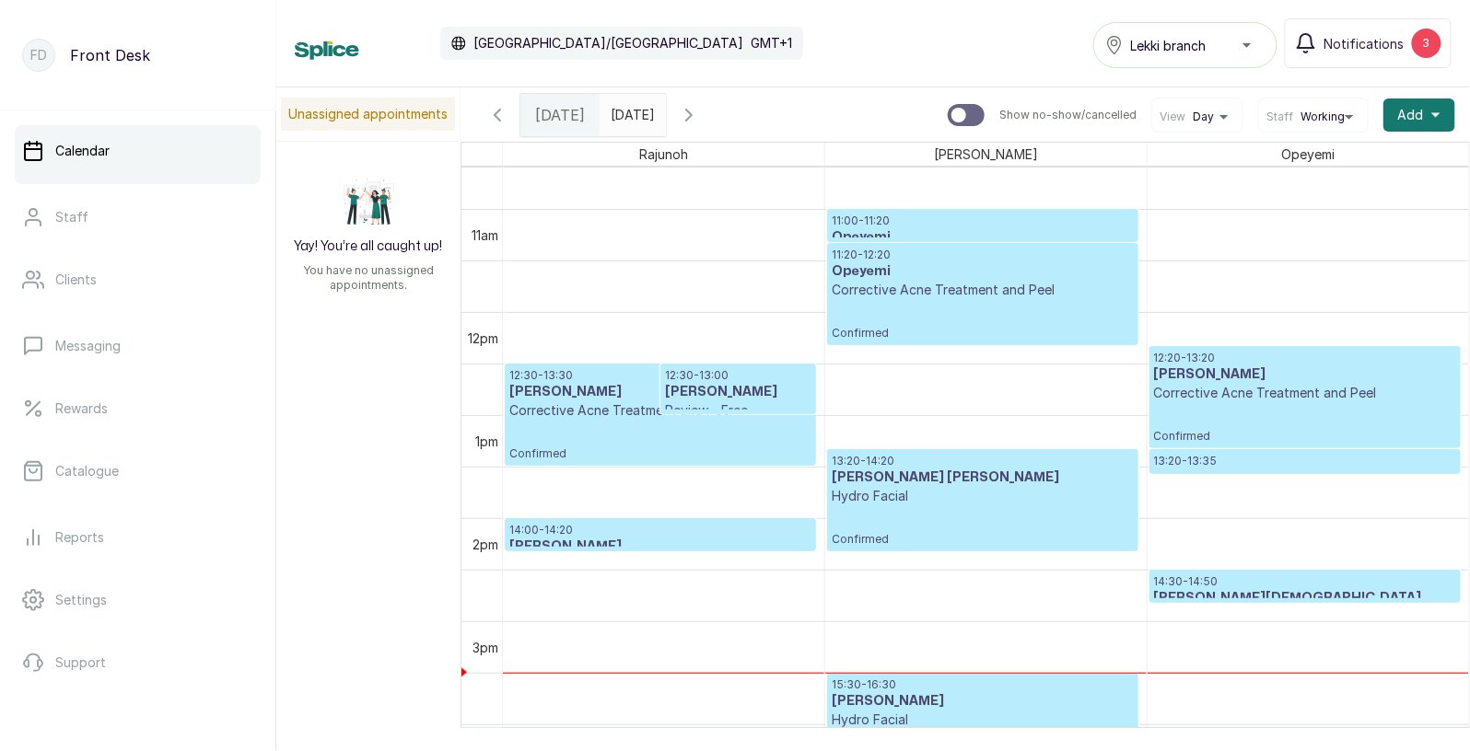
click at [1004, 265] on h3 "Opeyemi" at bounding box center [983, 271] width 302 height 18
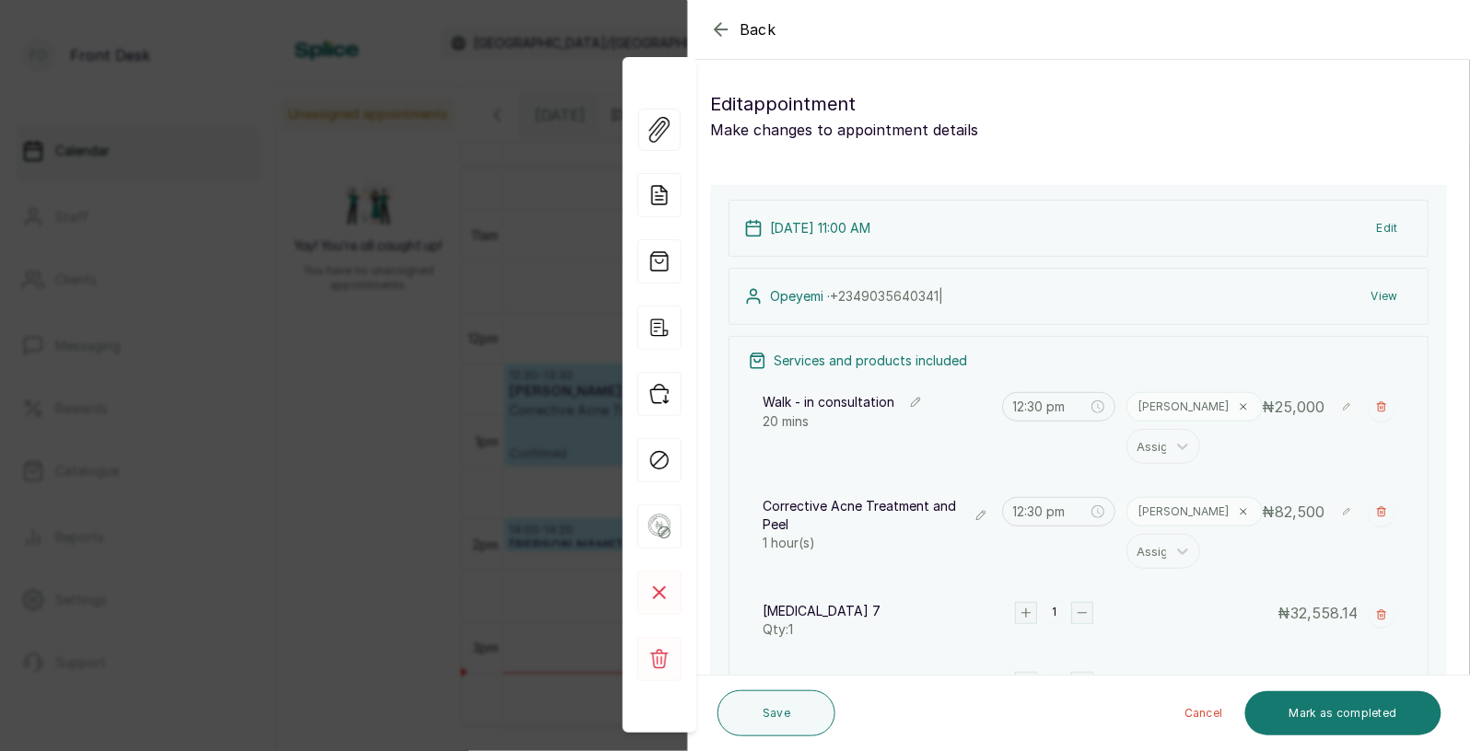
type input "11:00 am"
type input "11:20 am"
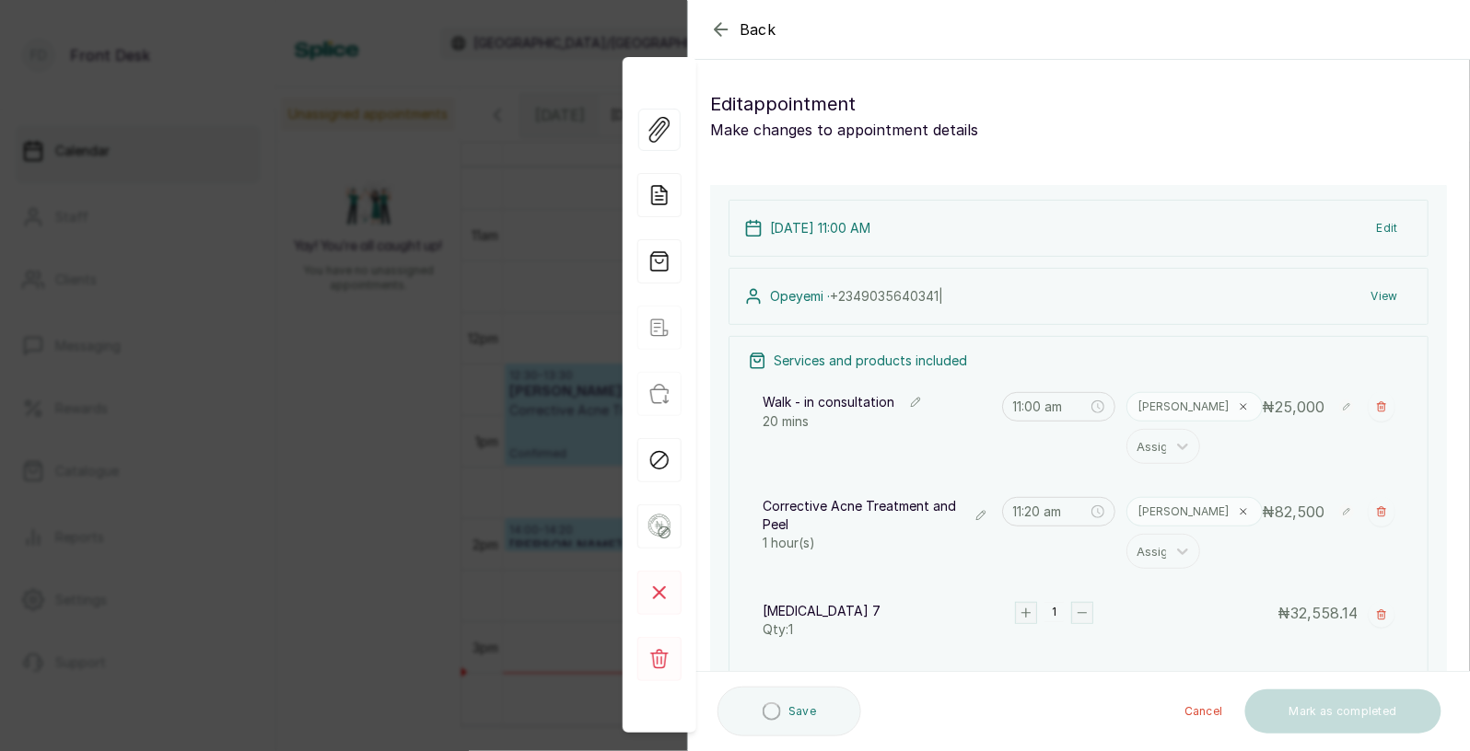
click at [779, 25] on div "Back" at bounding box center [1423, 29] width 1470 height 59
click at [759, 25] on span "Back" at bounding box center [757, 29] width 37 height 22
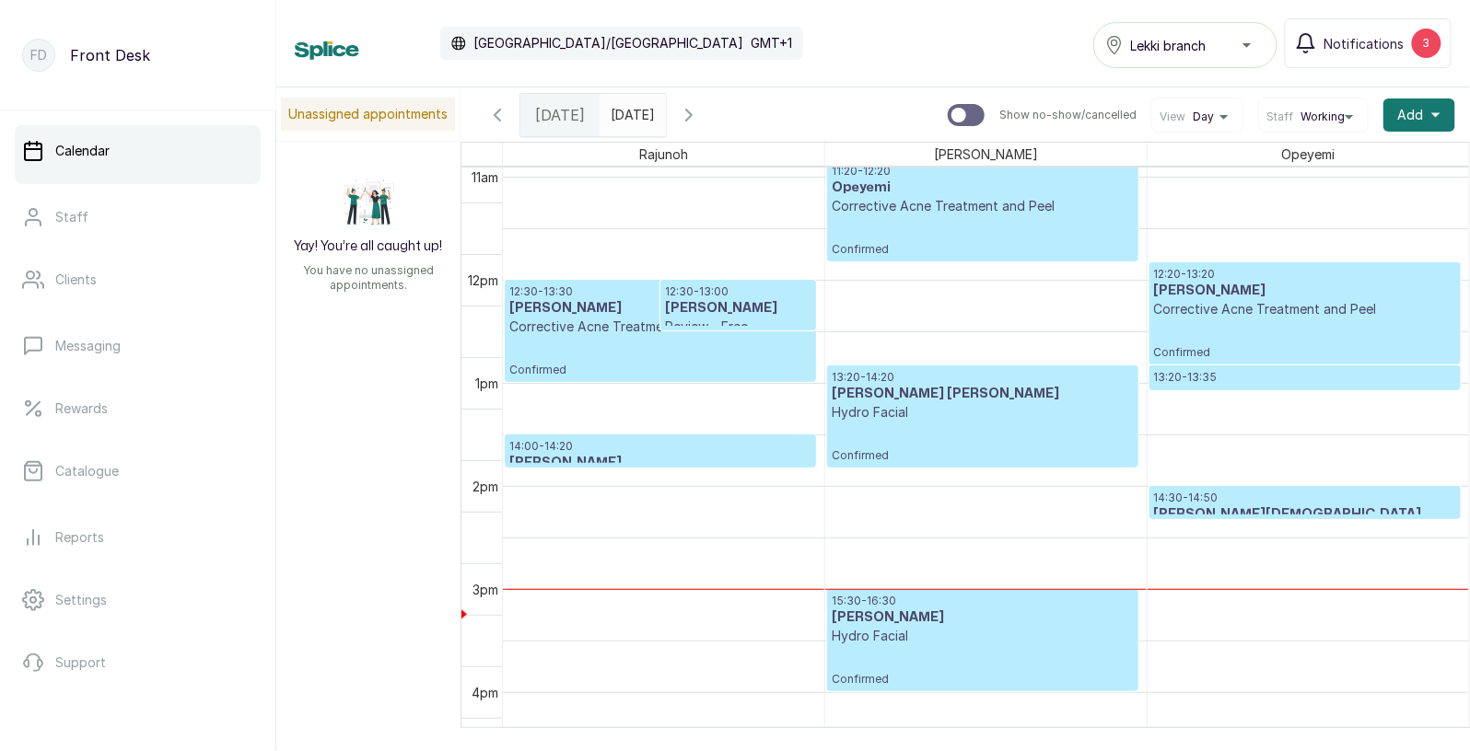
scroll to position [1177, 0]
click at [692, 455] on h3 "[PERSON_NAME]" at bounding box center [660, 463] width 302 height 18
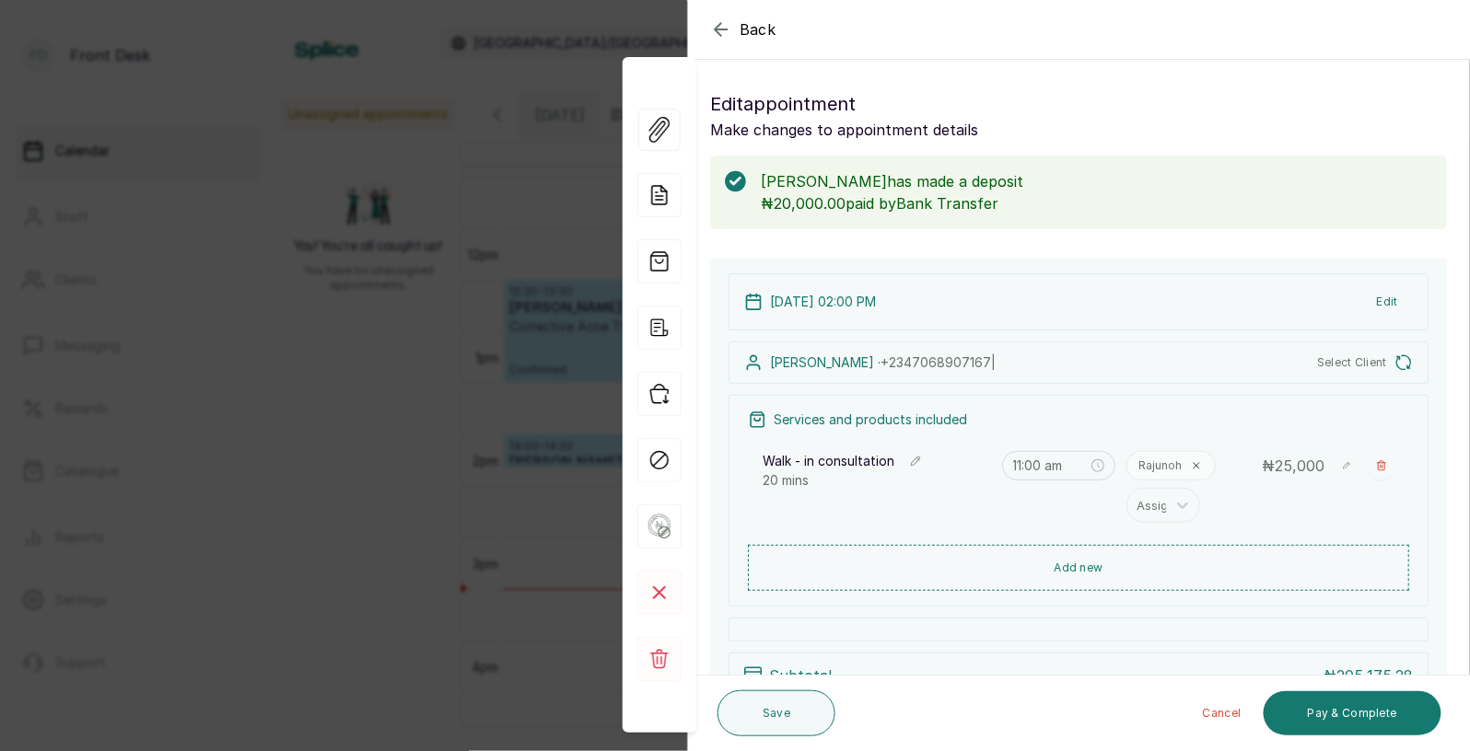
type input "2:00 pm"
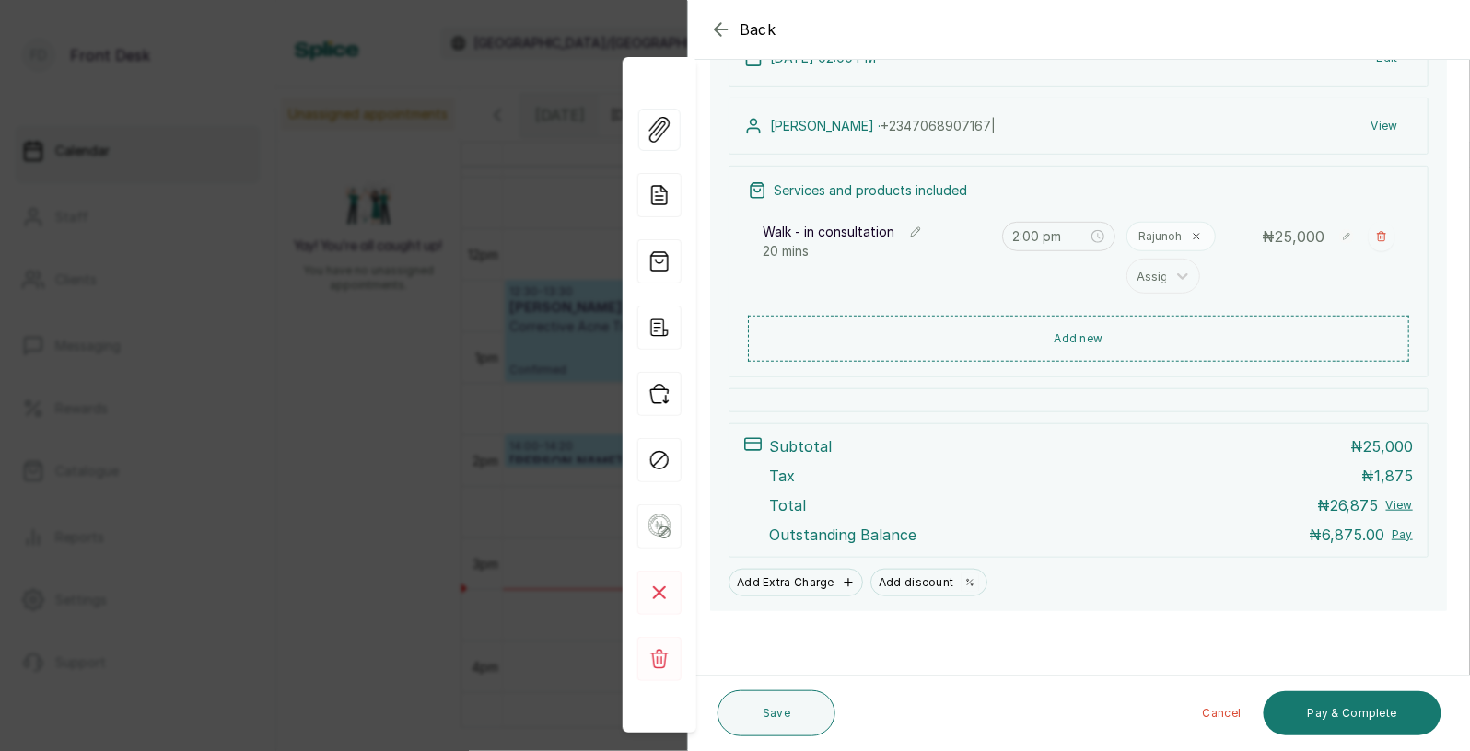
scroll to position [245, 0]
click at [763, 35] on span "Back" at bounding box center [757, 29] width 37 height 22
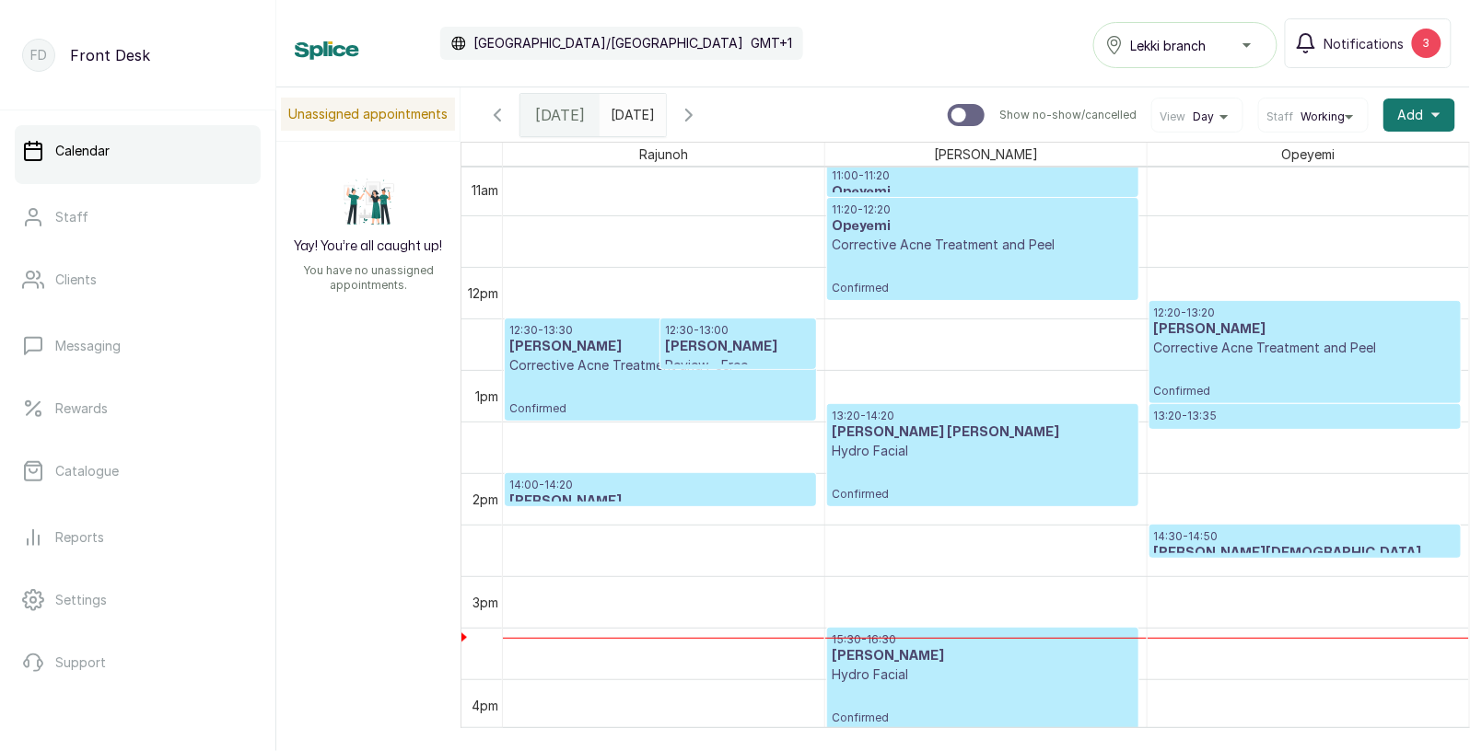
scroll to position [1140, 0]
click at [630, 117] on input "[DATE]" at bounding box center [614, 110] width 29 height 31
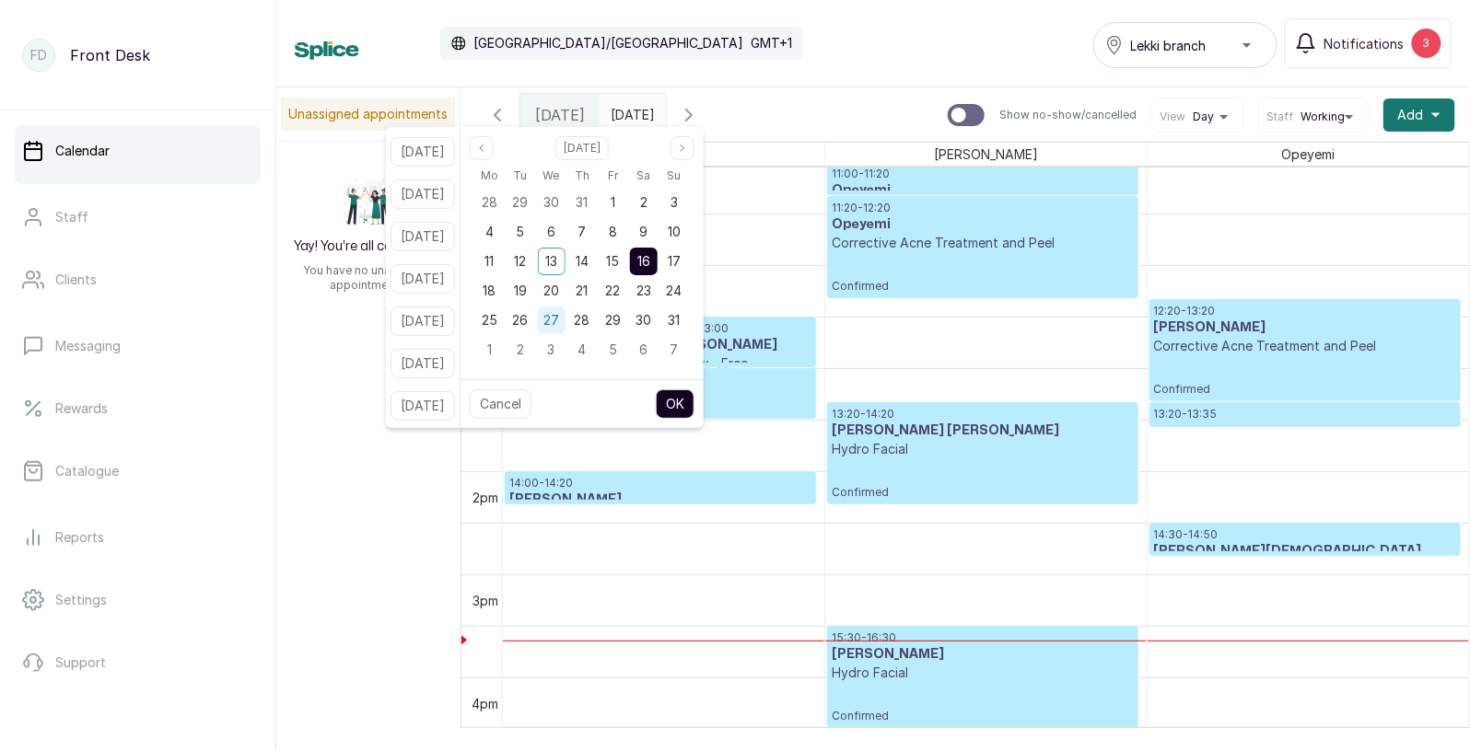
click at [559, 321] on span "27" at bounding box center [551, 320] width 16 height 16
click at [1405, 108] on span "Add" at bounding box center [1411, 115] width 26 height 18
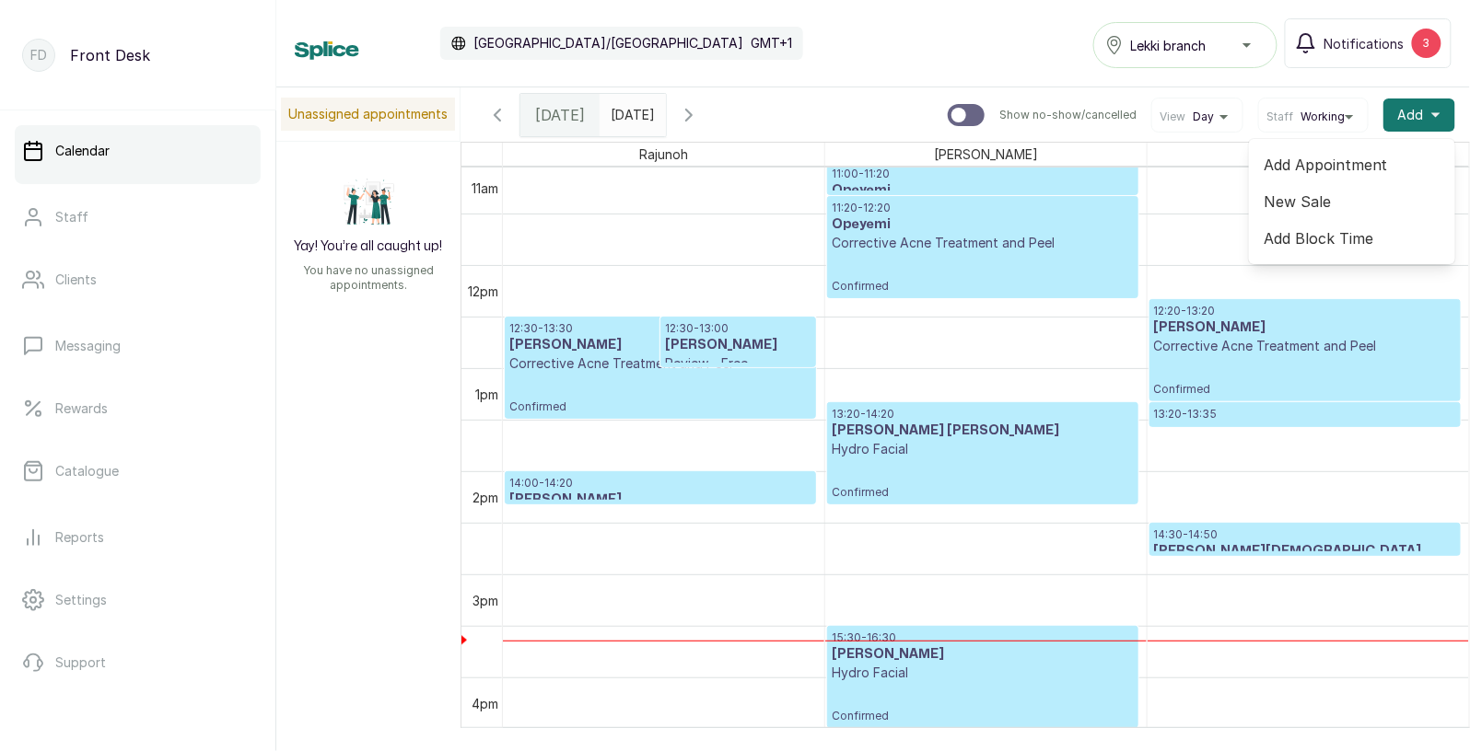
click at [1322, 161] on span "Add Appointment" at bounding box center [1351, 165] width 177 height 22
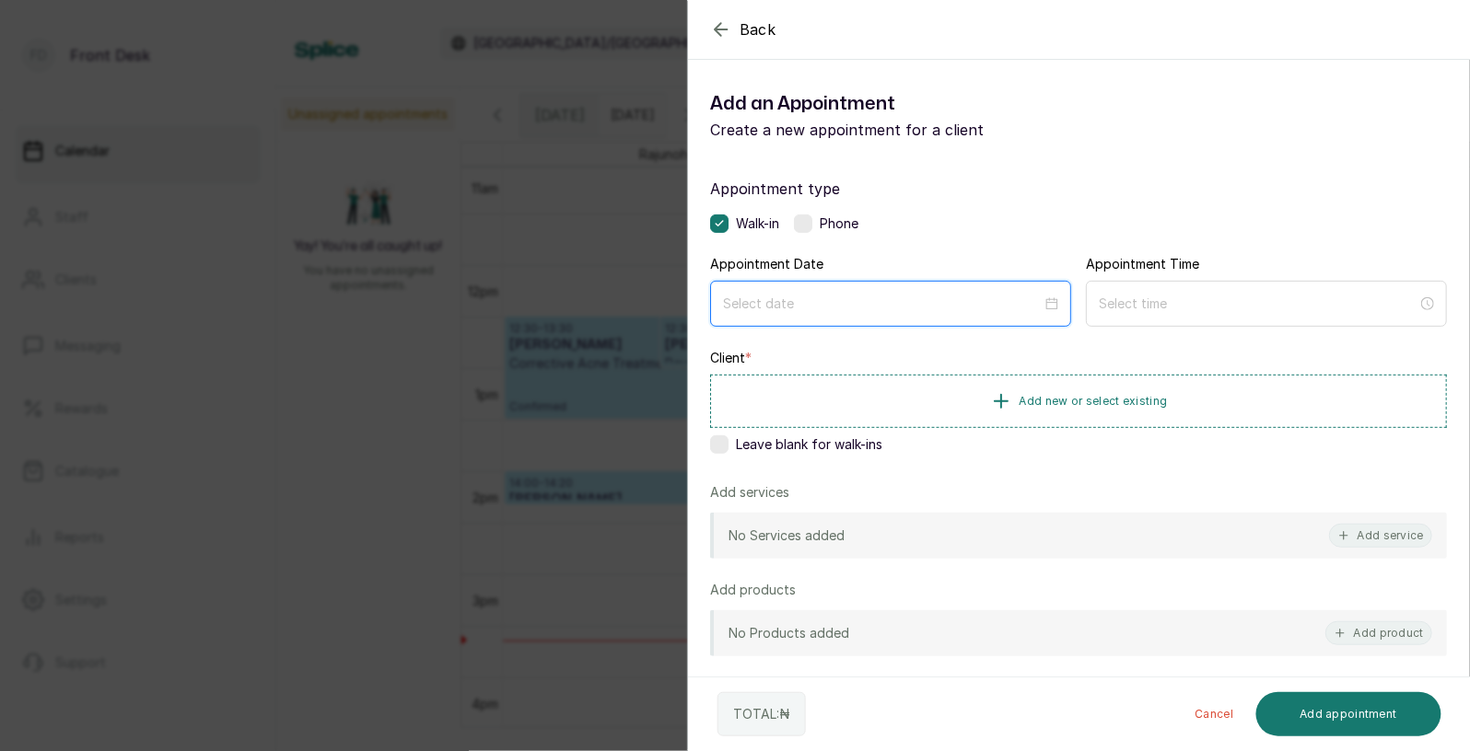
click at [1038, 299] on input at bounding box center [882, 304] width 319 height 20
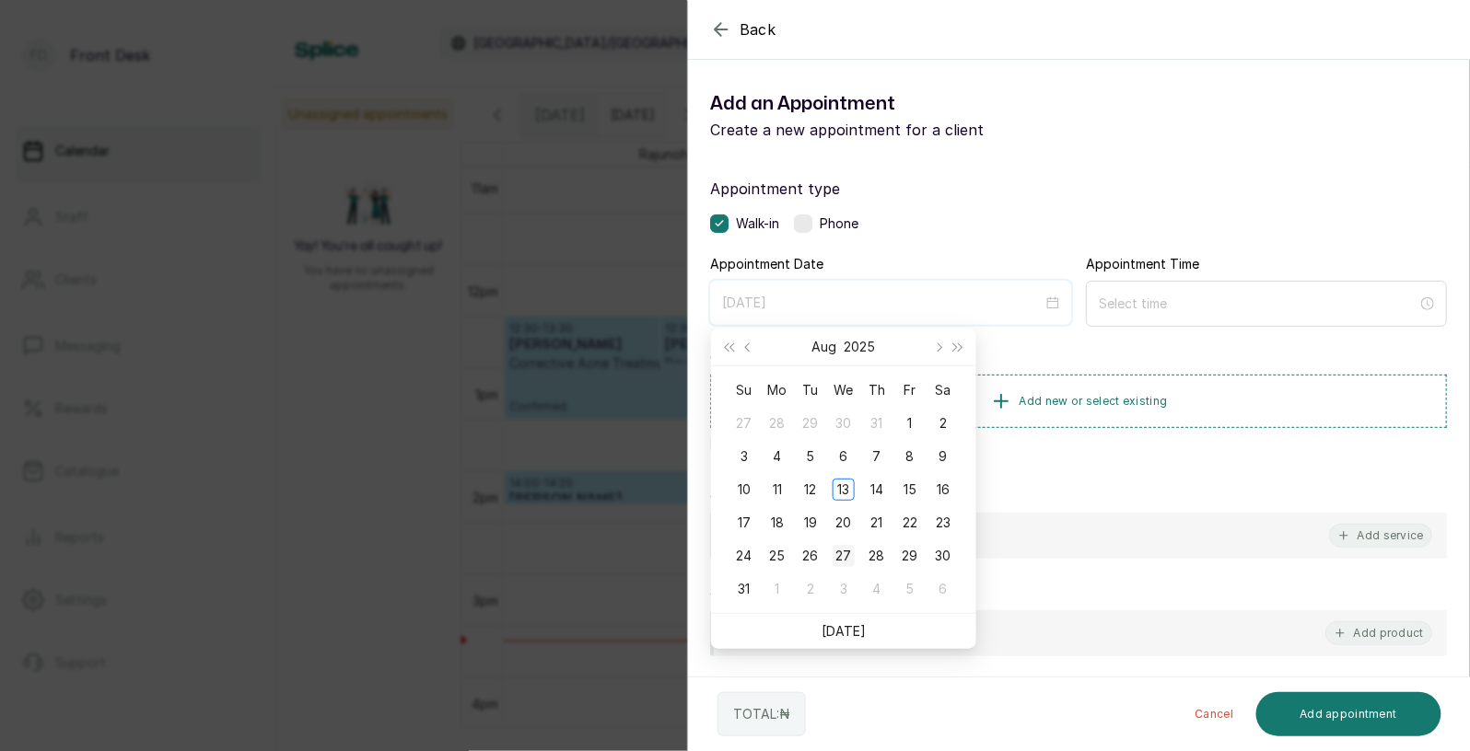
type input "[DATE]"
click at [849, 552] on div "27" at bounding box center [843, 556] width 22 height 22
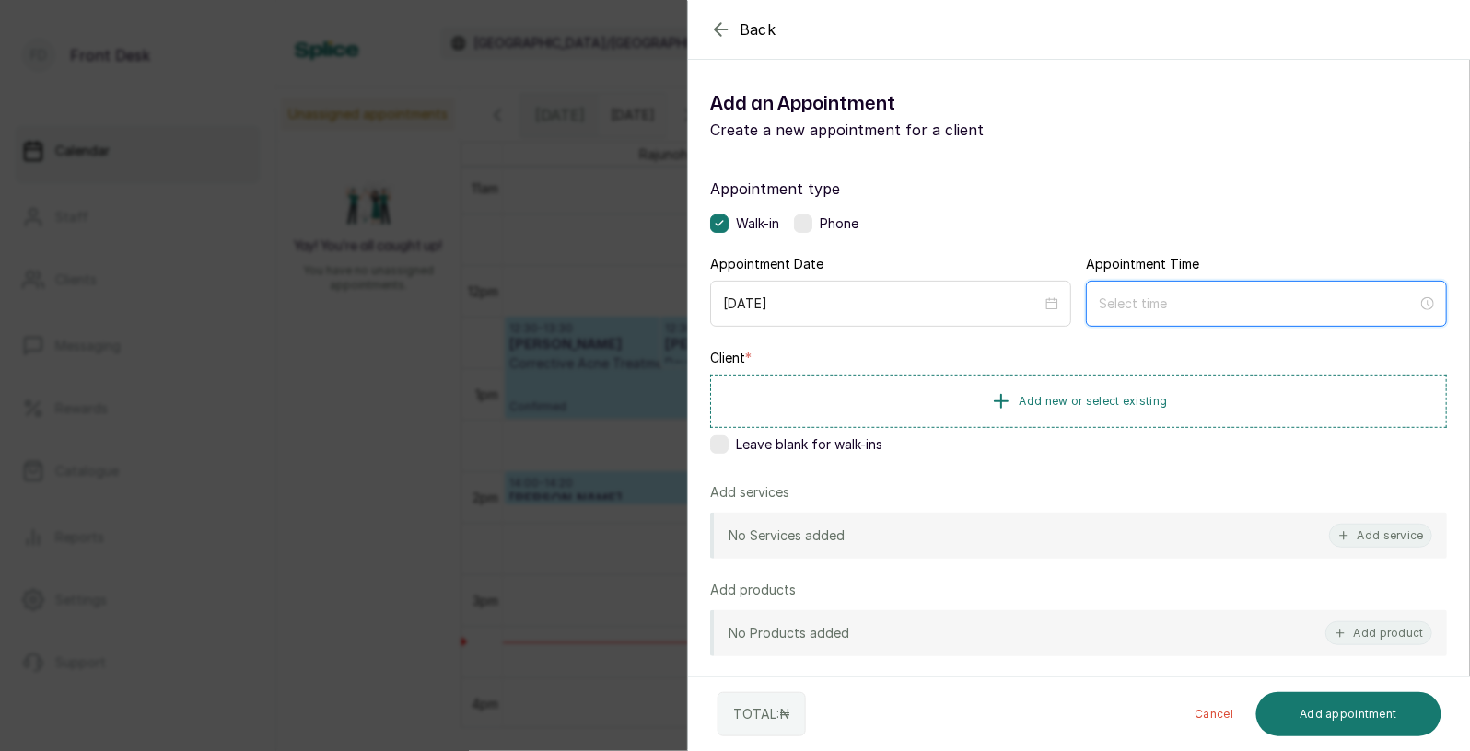
click at [1241, 299] on input at bounding box center [1258, 304] width 319 height 20
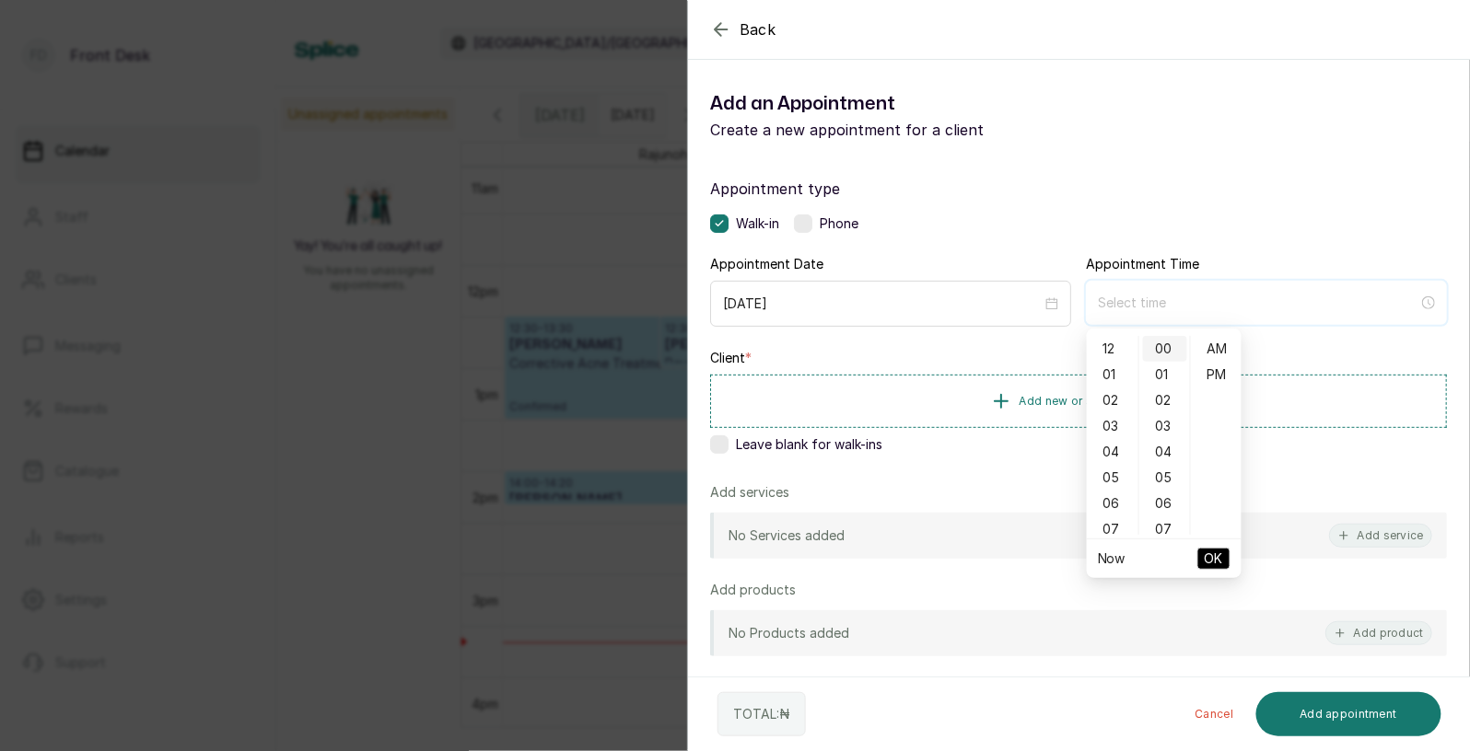
type input "12:00 am"
click at [1122, 375] on div "01" at bounding box center [1112, 375] width 44 height 26
type input "1:00 pm"
click at [1215, 383] on div "PM" at bounding box center [1216, 375] width 44 height 26
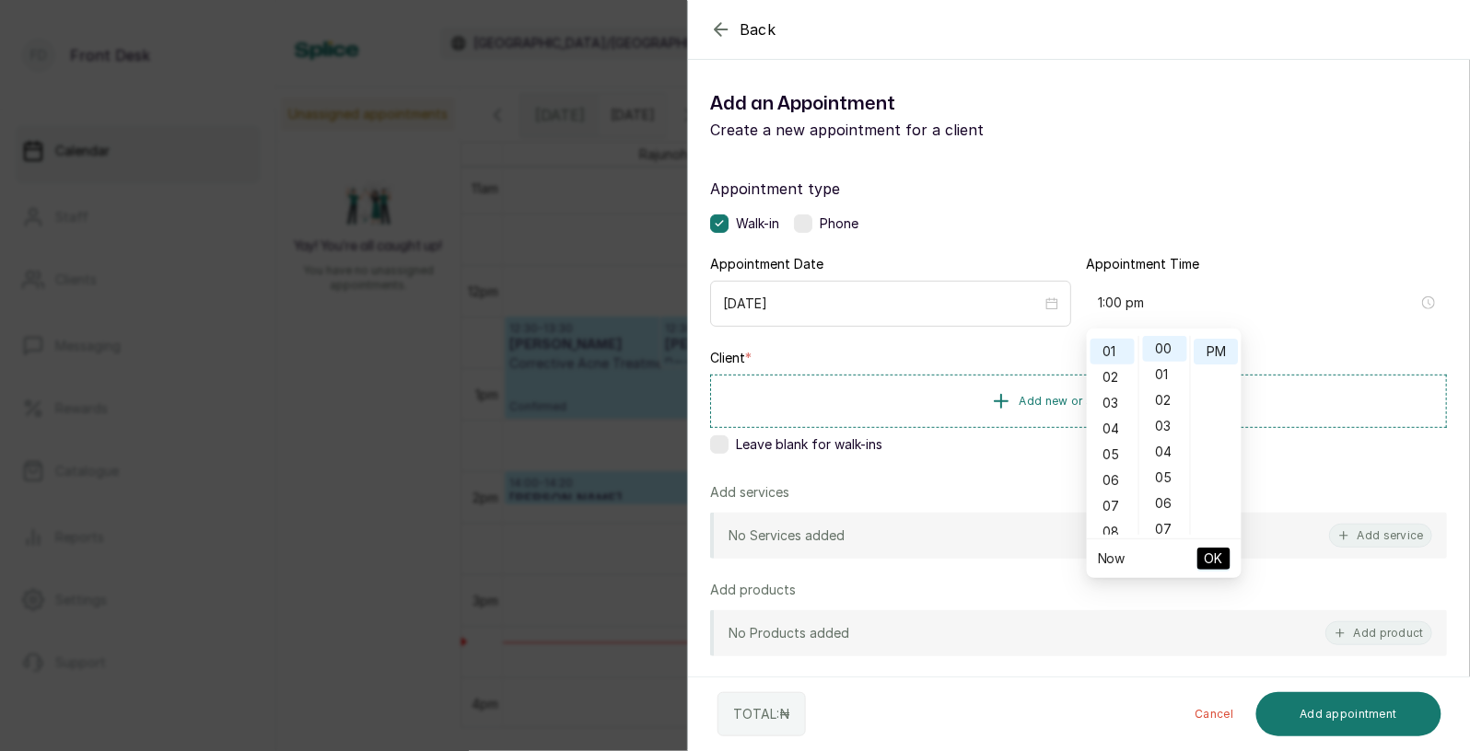
click at [1212, 561] on span "OK" at bounding box center [1214, 558] width 18 height 35
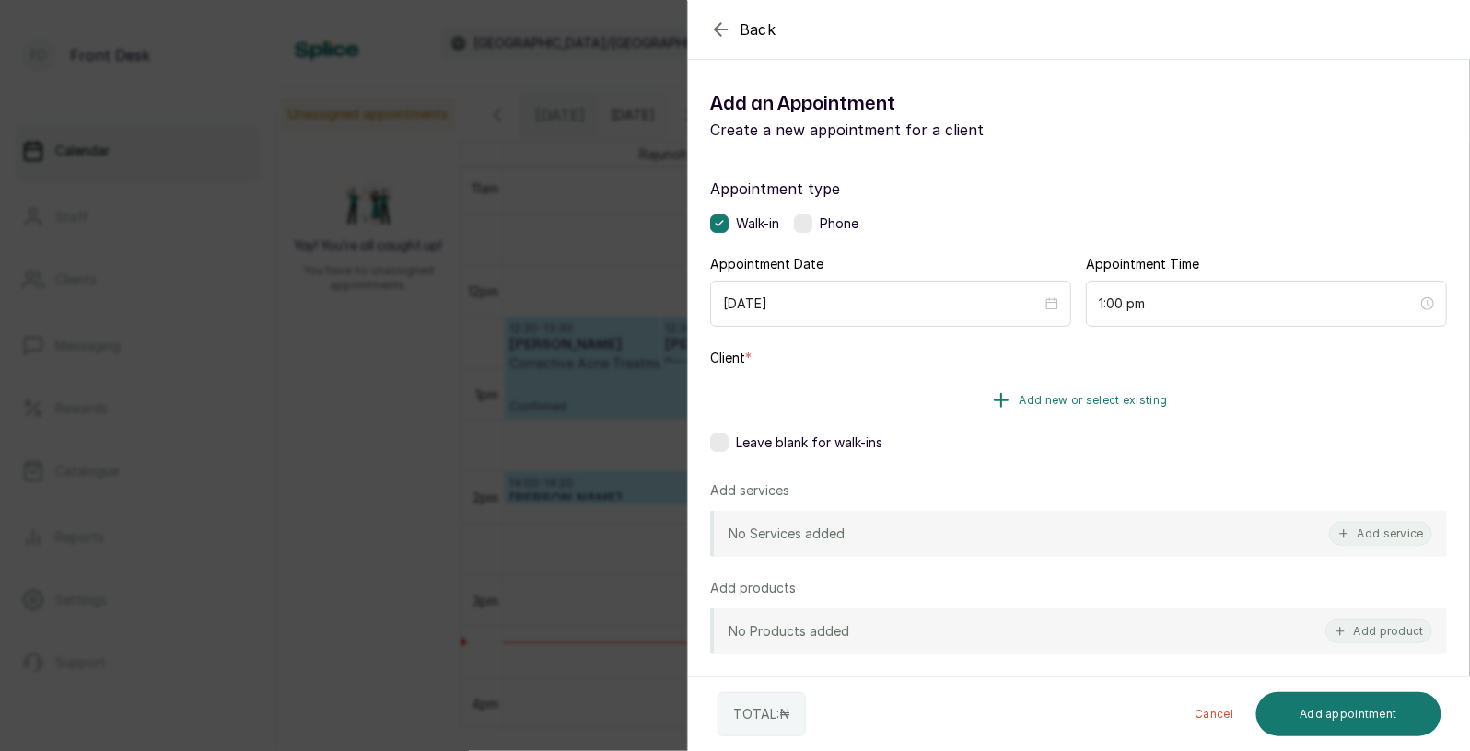
click at [1116, 397] on span "Add new or select existing" at bounding box center [1093, 400] width 148 height 15
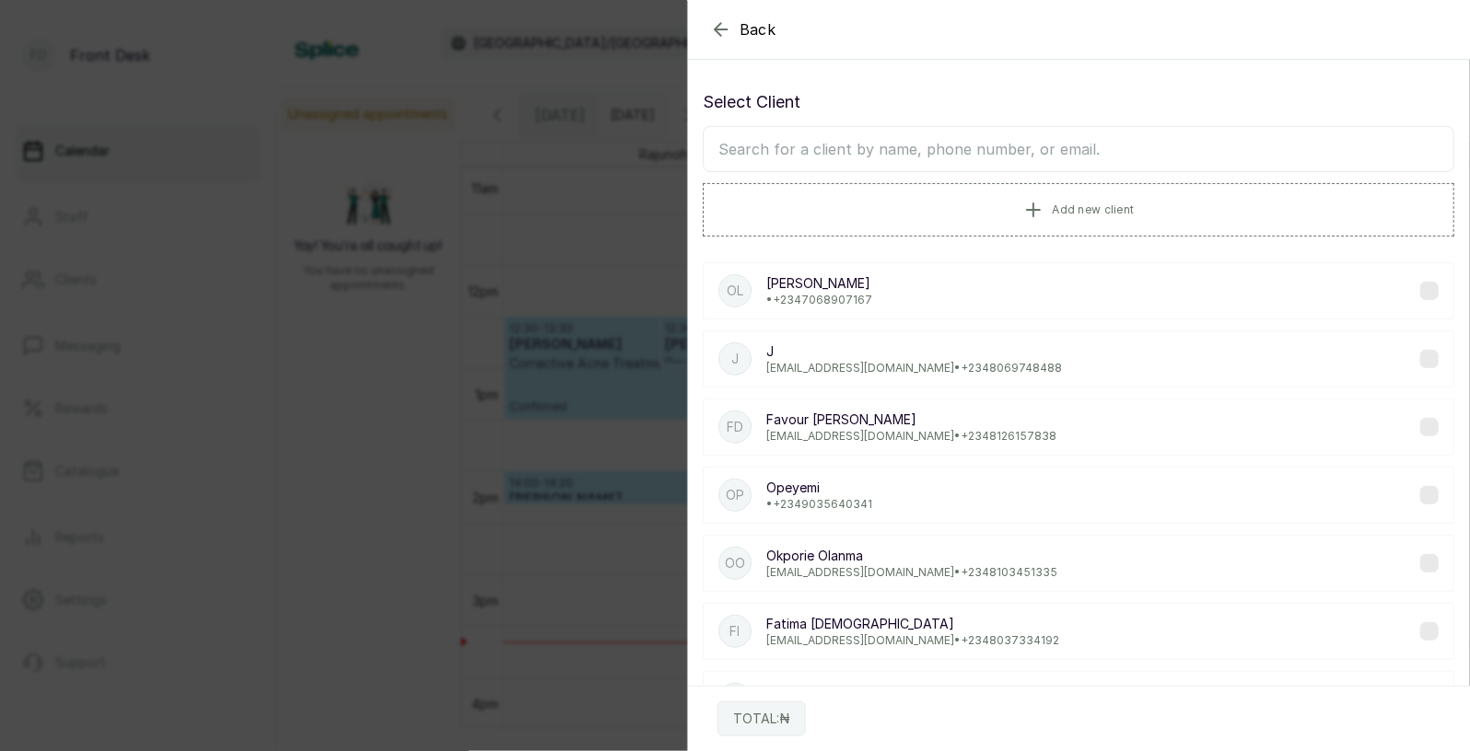
click at [977, 145] on input "text" at bounding box center [1078, 149] width 751 height 46
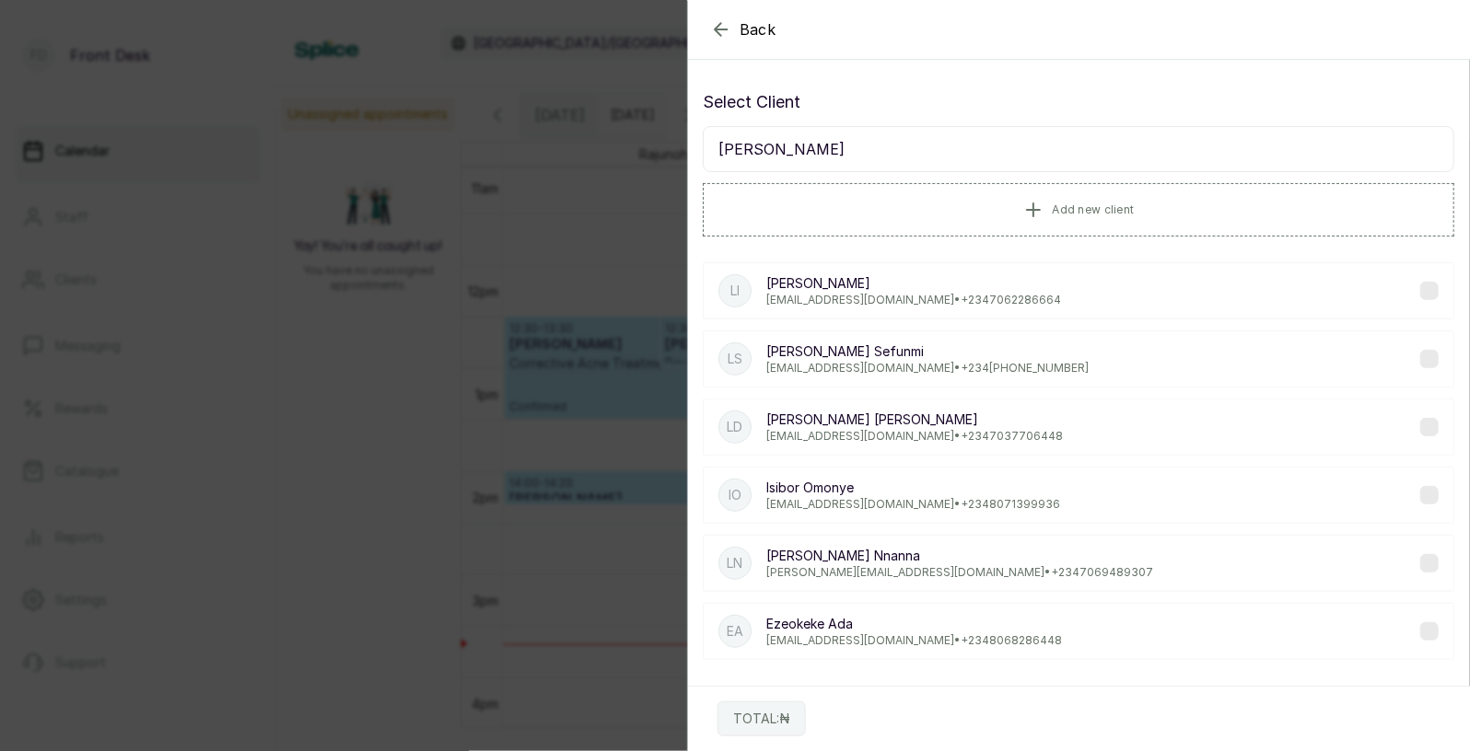
type input "[PERSON_NAME]"
click at [857, 371] on p "[EMAIL_ADDRESS][DOMAIN_NAME] • [PHONE_NUMBER]" at bounding box center [927, 368] width 322 height 15
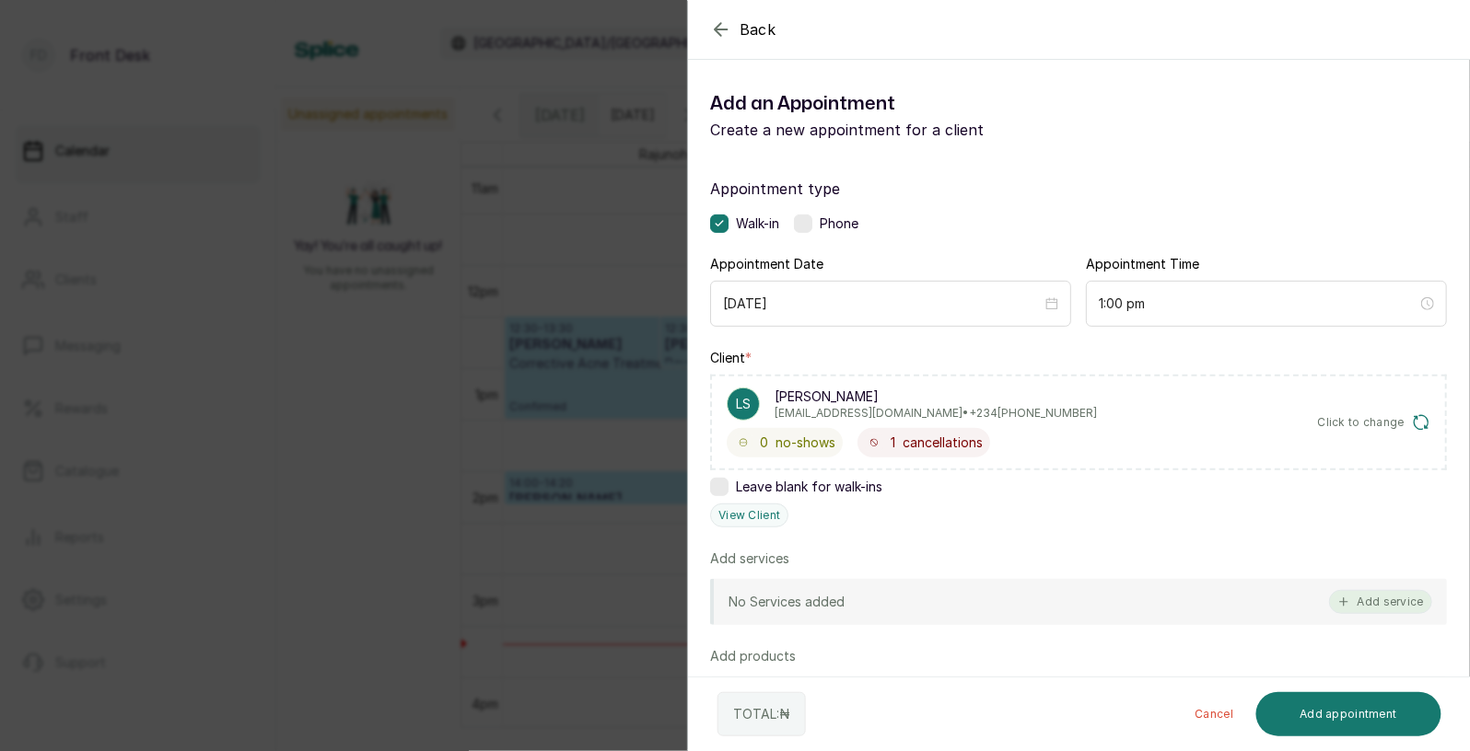
click at [1387, 599] on button "Add service" at bounding box center [1380, 602] width 103 height 24
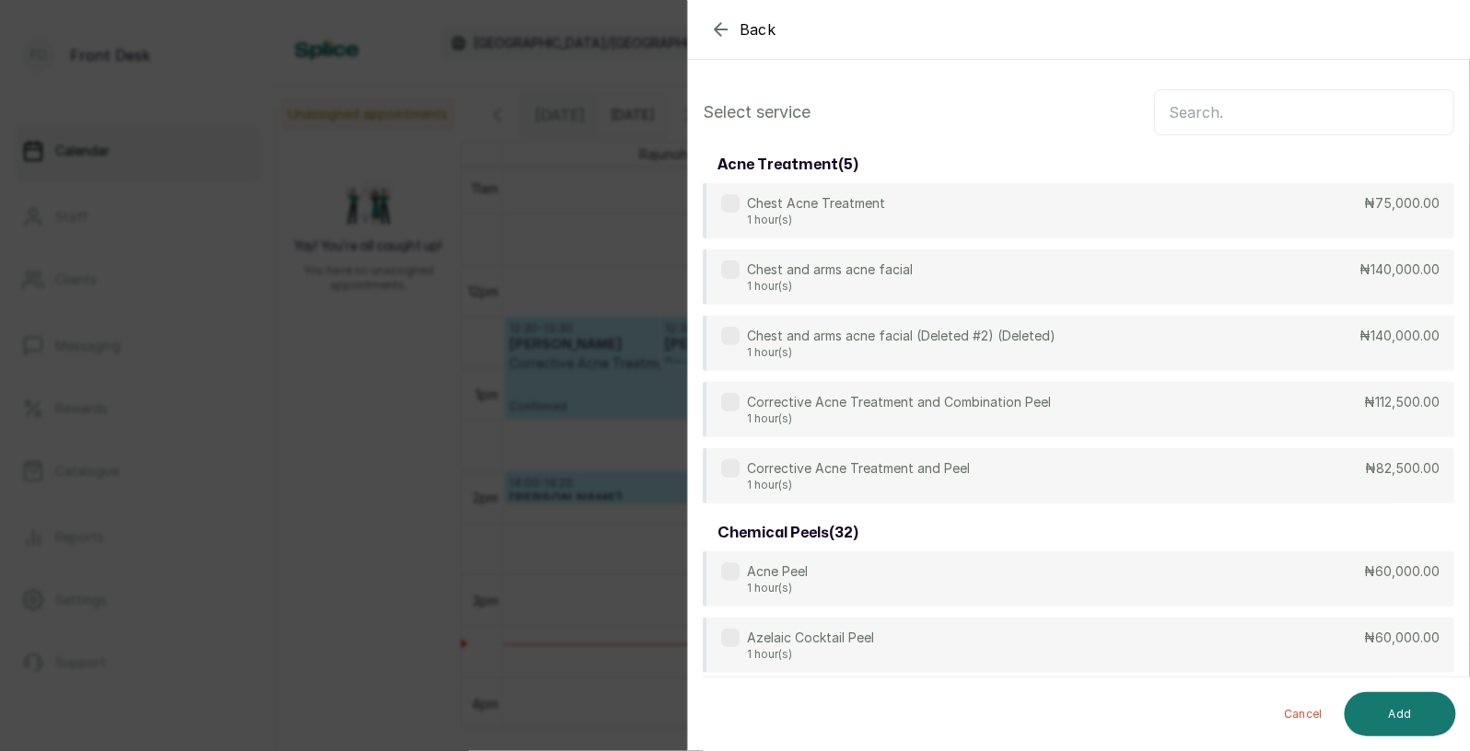
click at [1236, 106] on input "text" at bounding box center [1304, 112] width 300 height 46
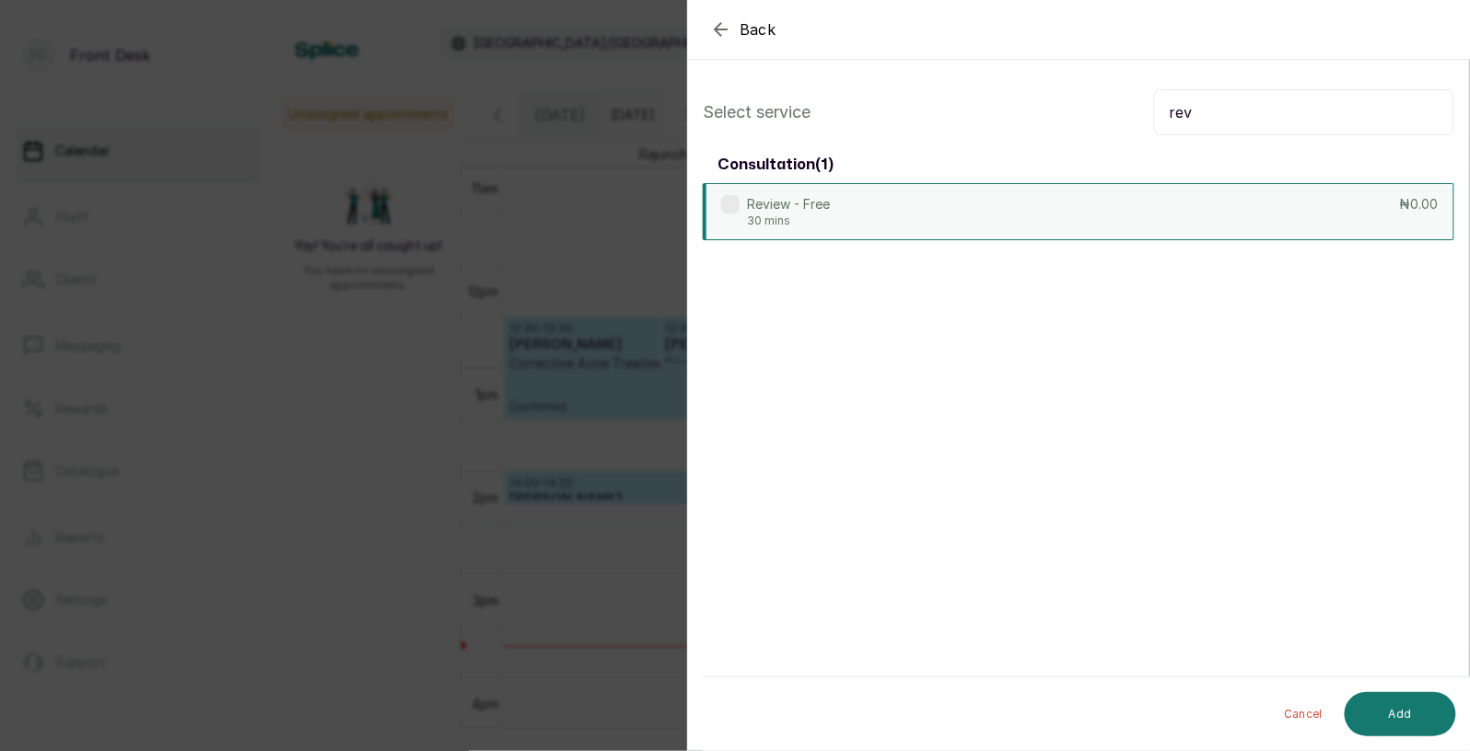
type input "rev"
click at [1071, 204] on div "Review - Free 30 mins ₦0.00" at bounding box center [1078, 211] width 751 height 57
click at [1419, 720] on button "Add" at bounding box center [1399, 714] width 111 height 44
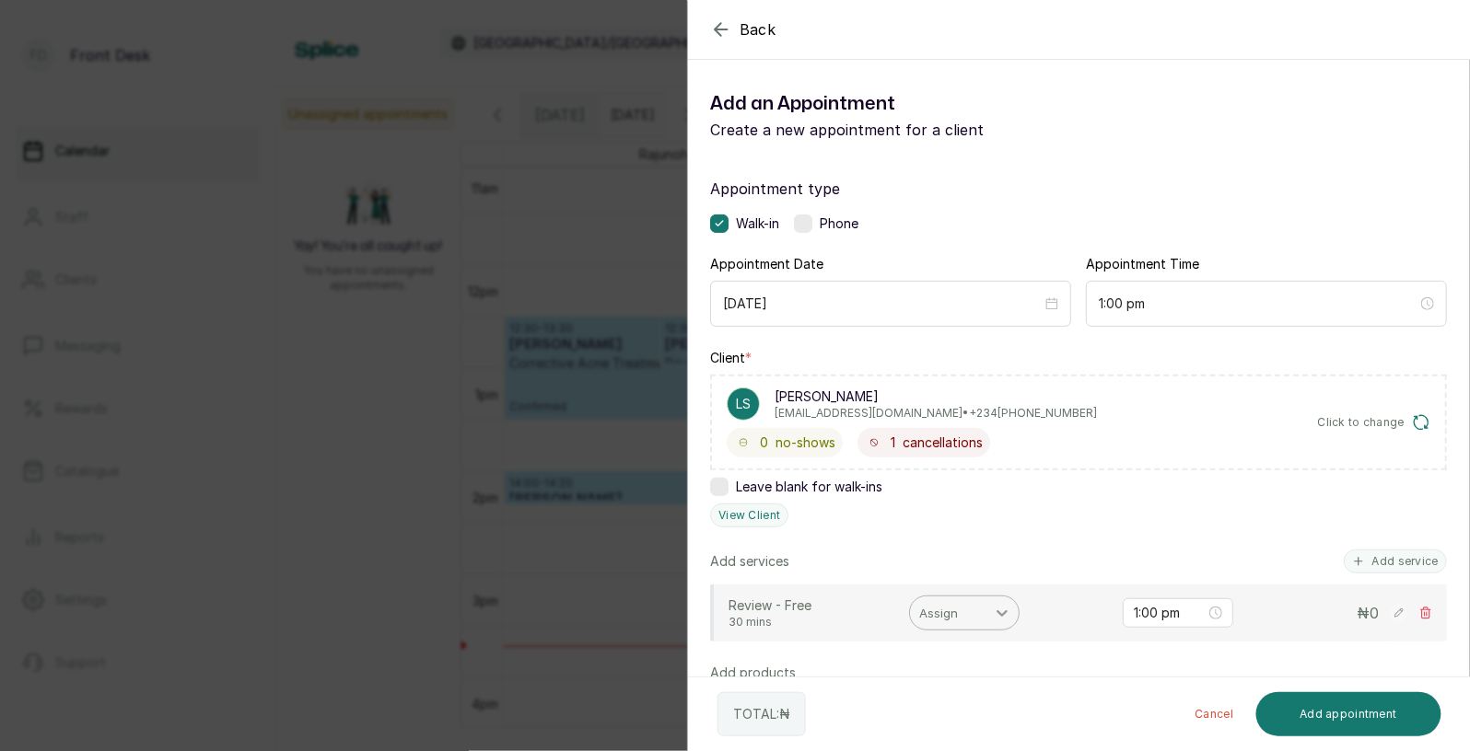
click at [1001, 606] on icon at bounding box center [1002, 613] width 18 height 18
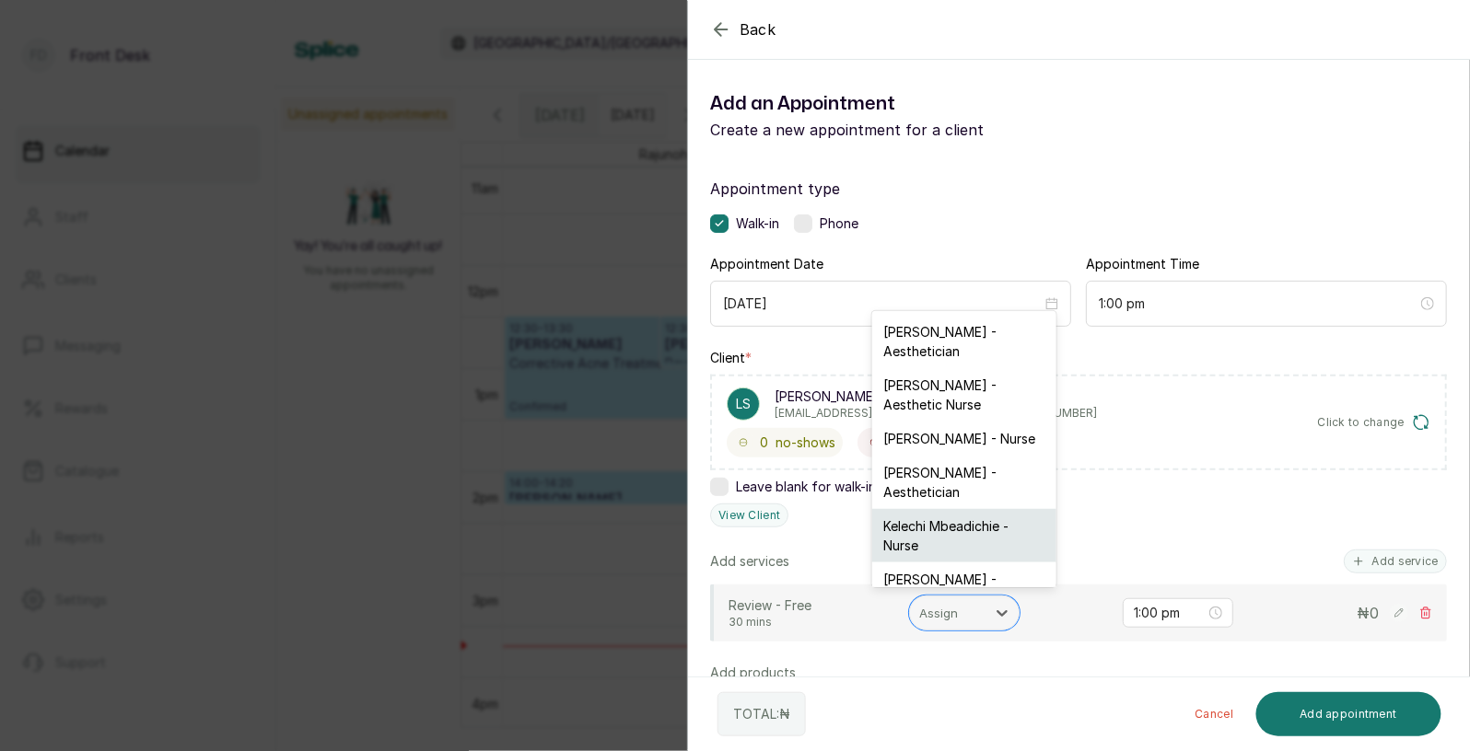
scroll to position [47, 0]
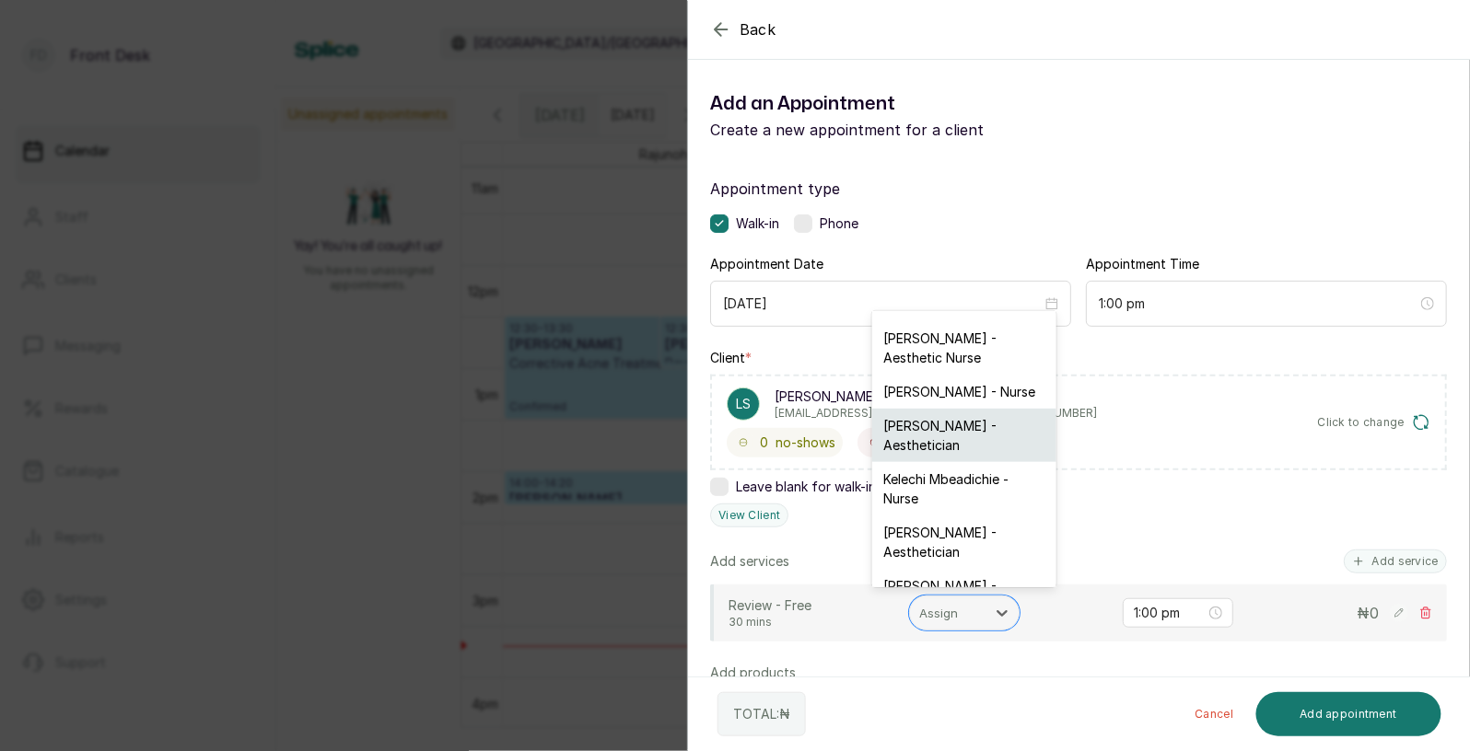
click at [954, 409] on div "[PERSON_NAME] - Aesthetician" at bounding box center [964, 435] width 184 height 53
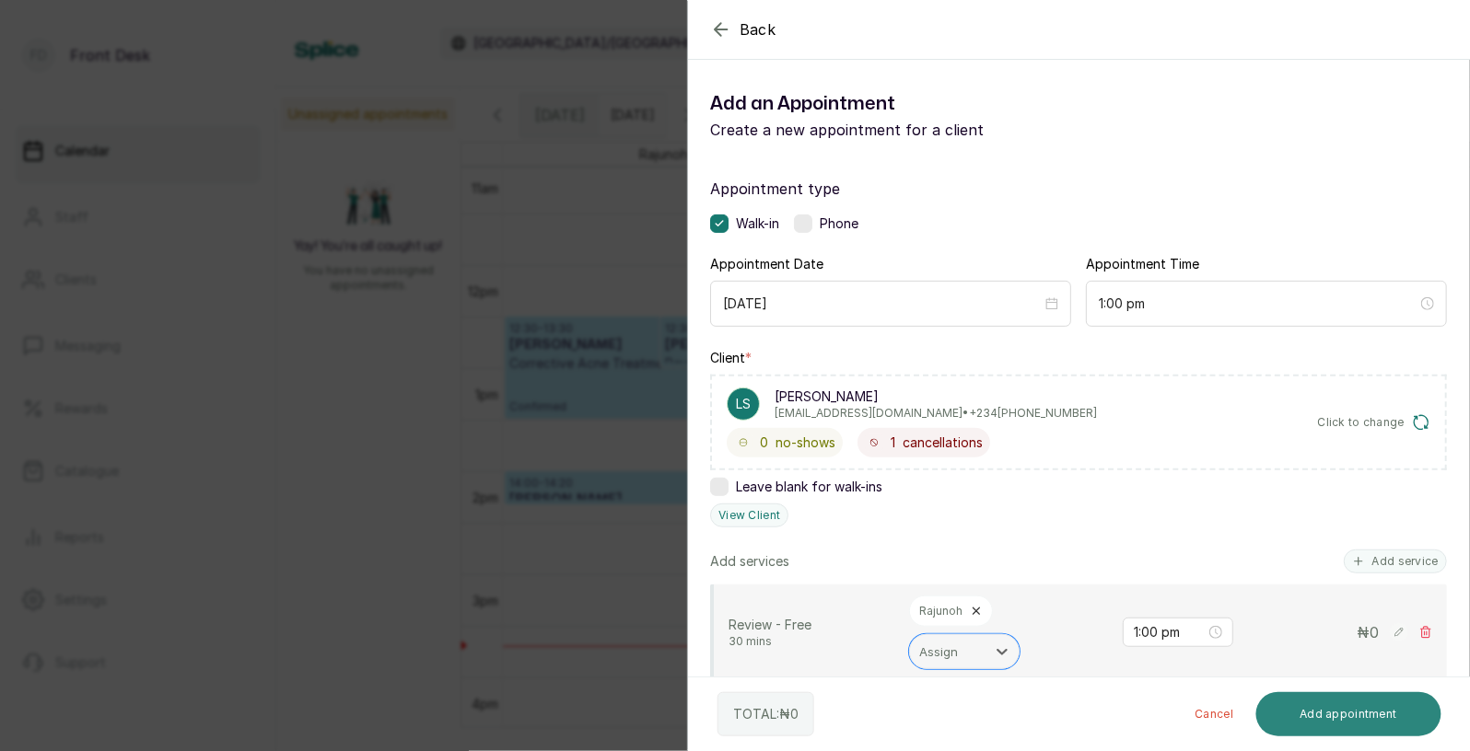
click at [1324, 716] on button "Add appointment" at bounding box center [1349, 714] width 186 height 44
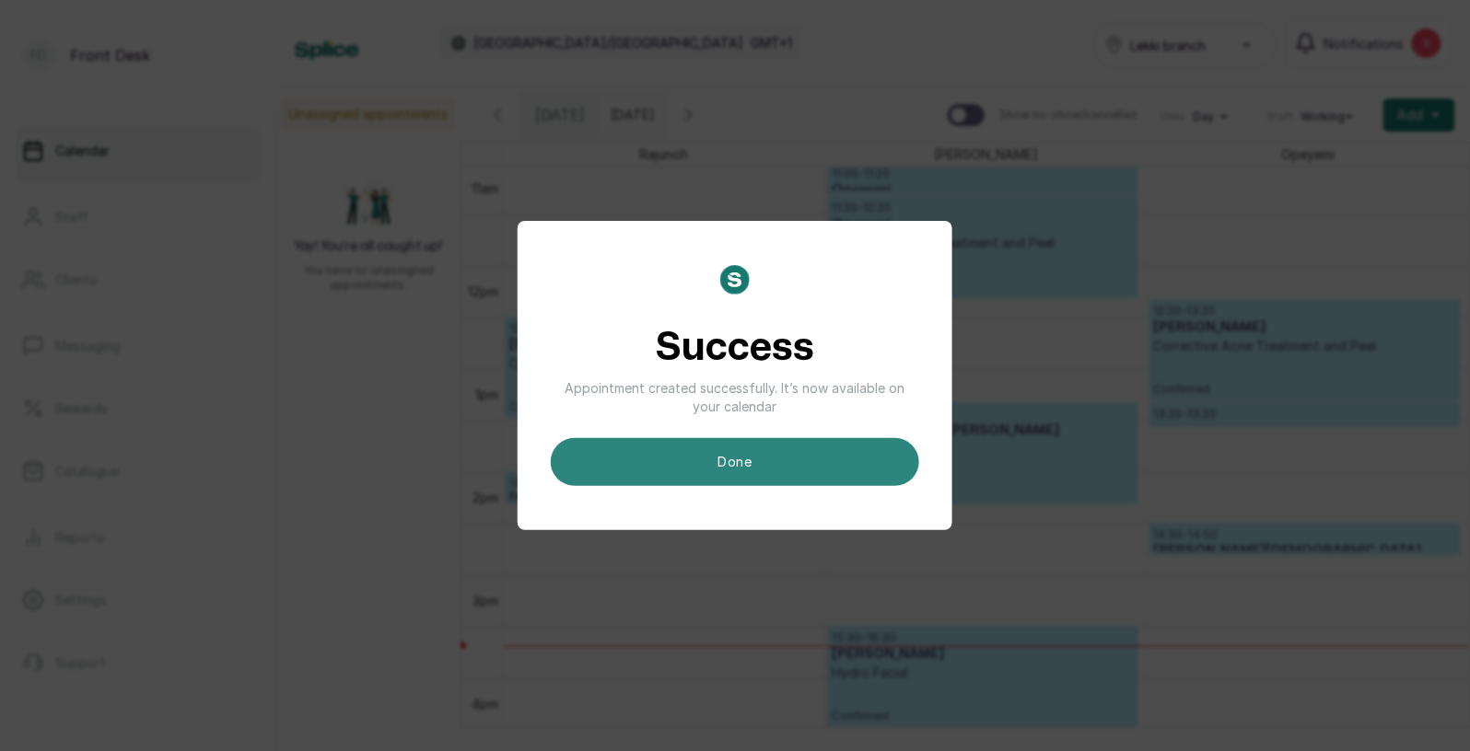
click at [806, 455] on button "done" at bounding box center [735, 462] width 368 height 48
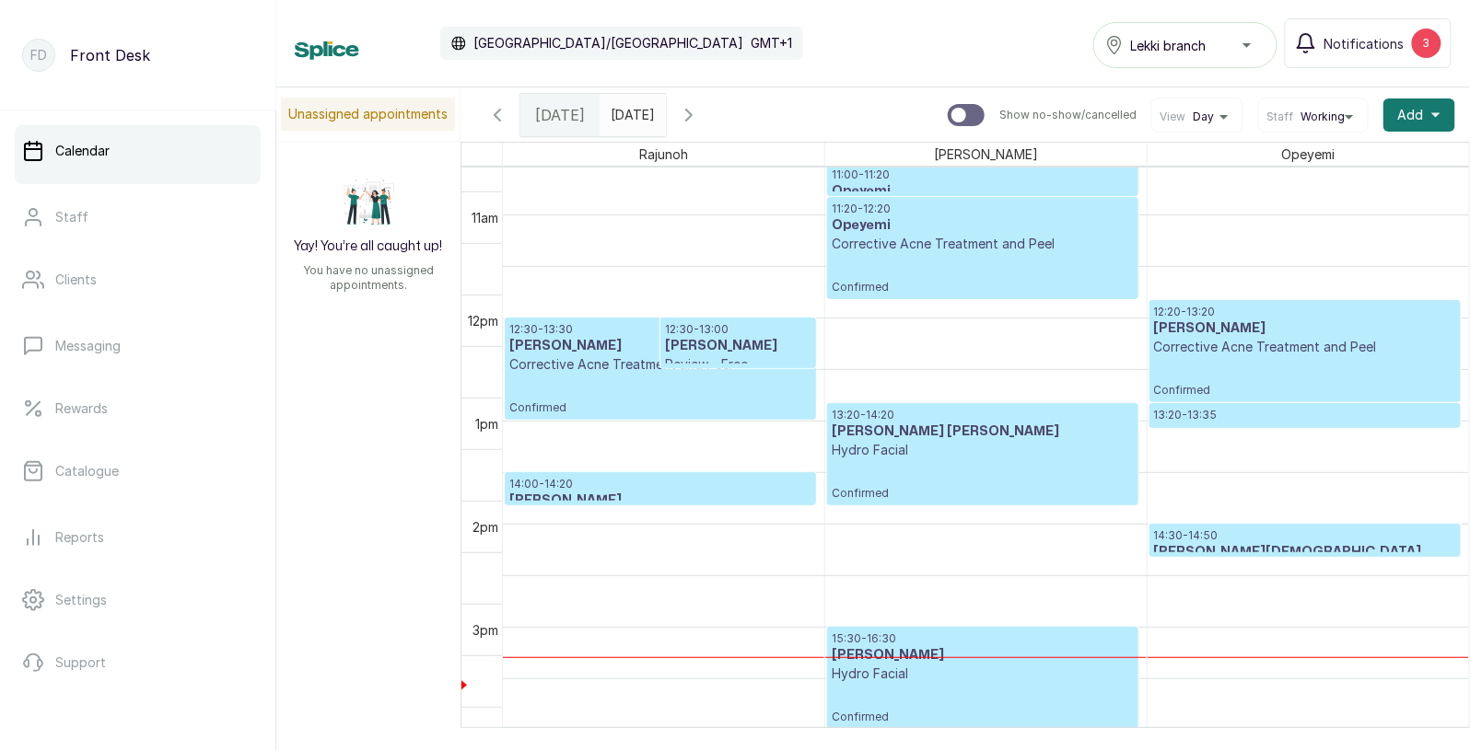
scroll to position [1139, 0]
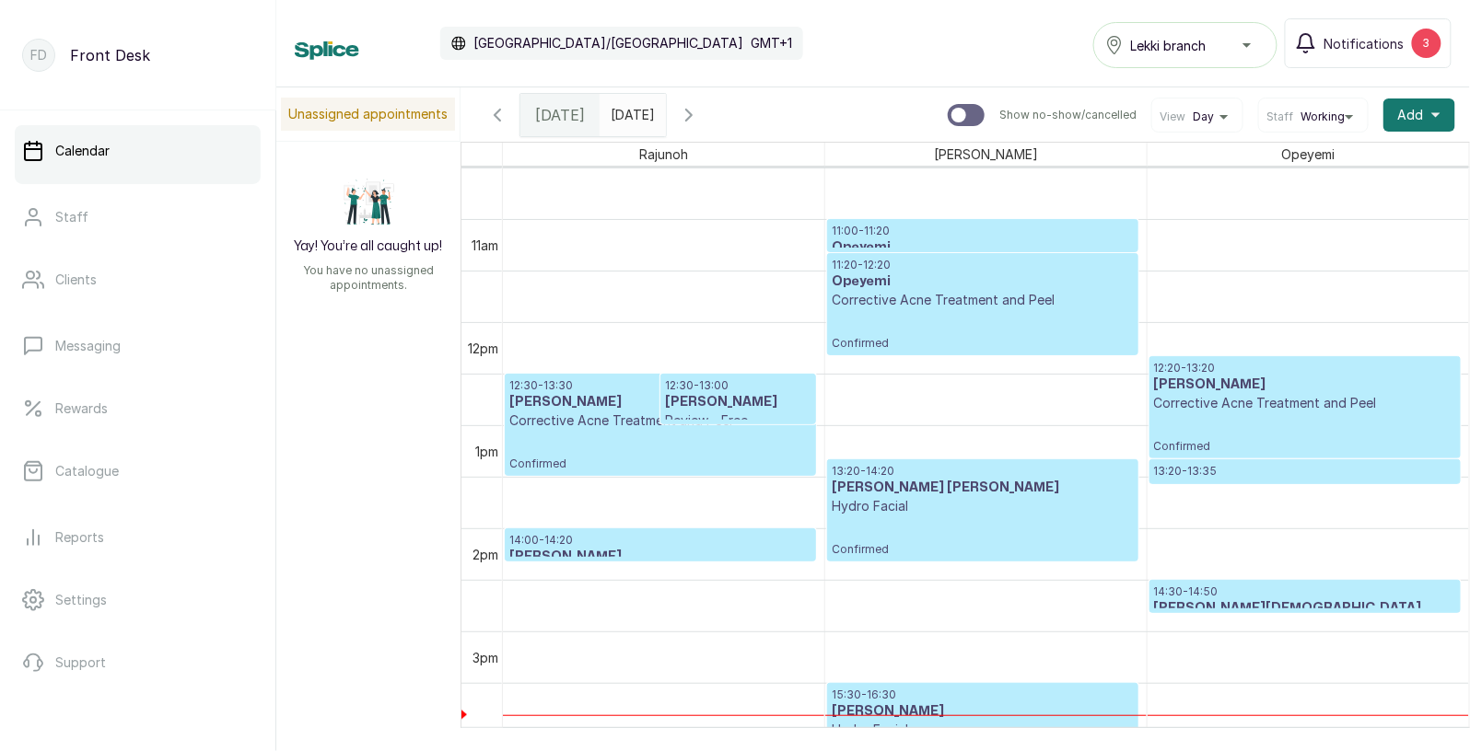
click at [669, 545] on p "14:00 - 14:20" at bounding box center [660, 540] width 302 height 15
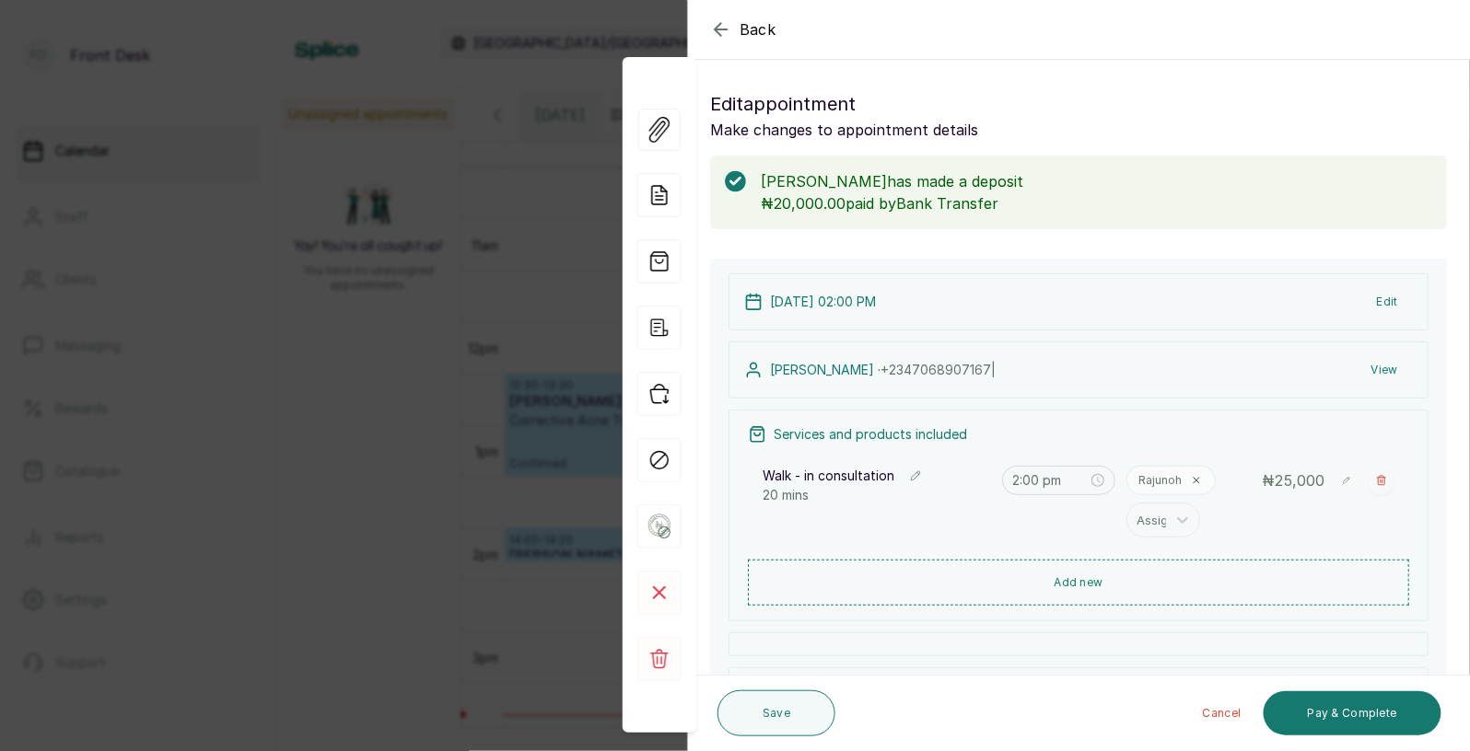
scroll to position [619, 0]
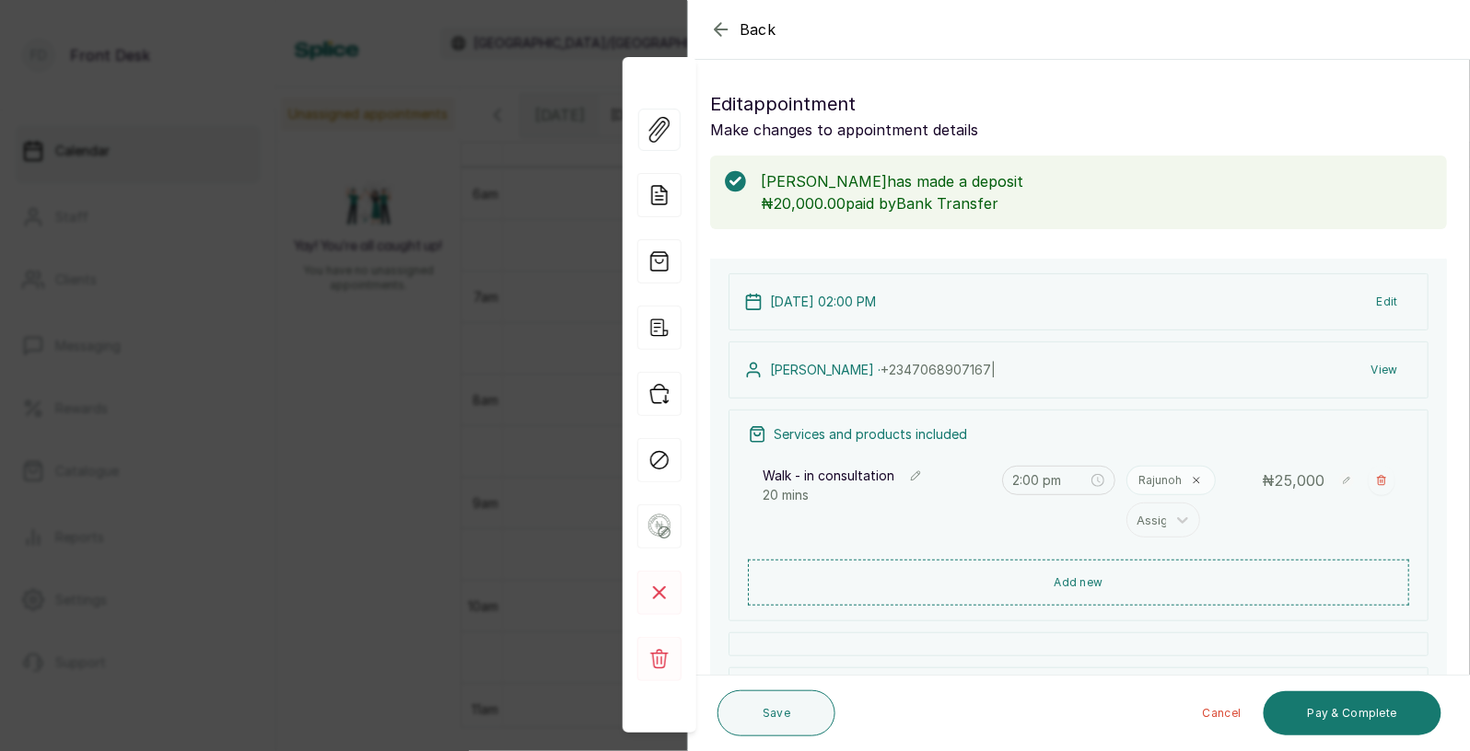
click at [1186, 477] on div "Rajunoh" at bounding box center [1170, 480] width 89 height 29
click at [1177, 480] on p "Rajunoh" at bounding box center [1159, 480] width 43 height 15
click at [1200, 473] on span at bounding box center [1196, 480] width 15 height 15
click at [1185, 486] on icon at bounding box center [1182, 484] width 18 height 18
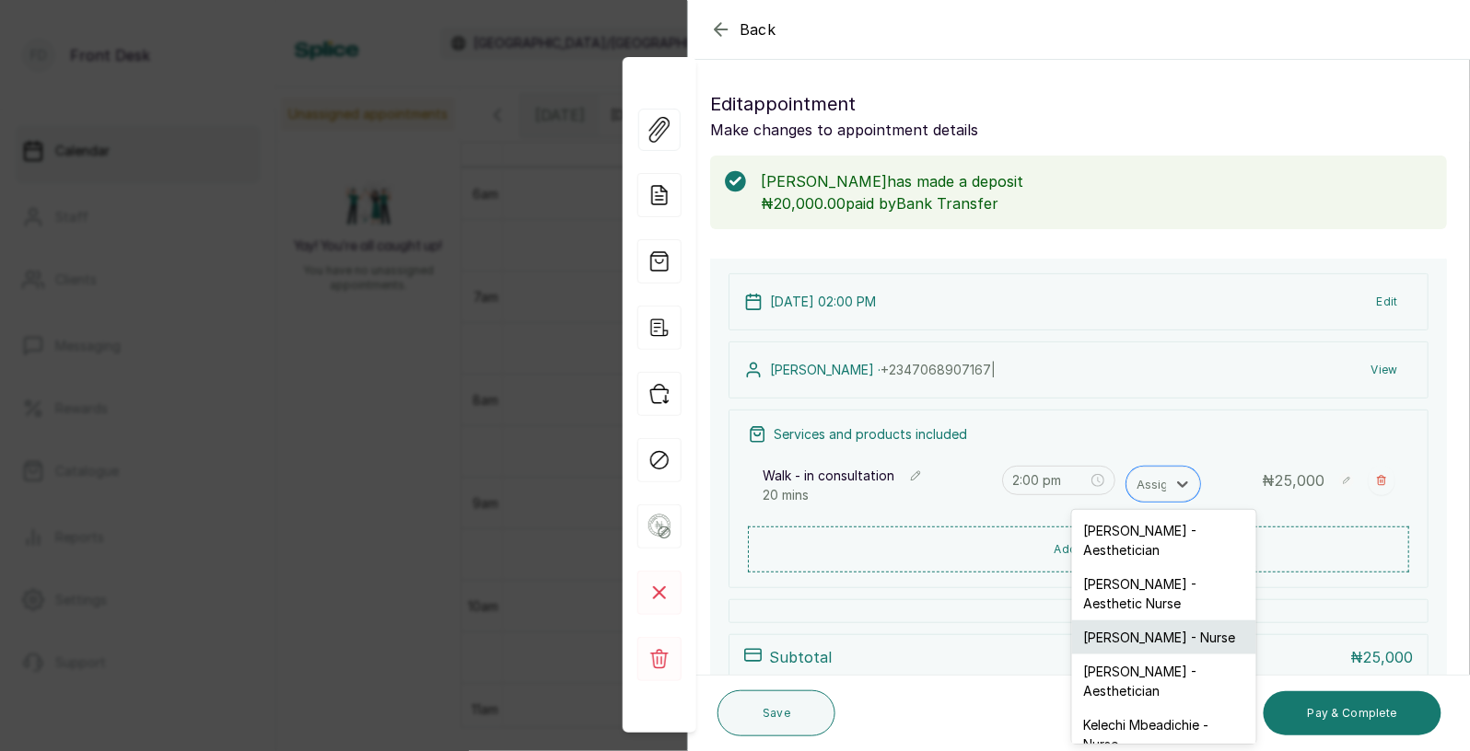
click at [1130, 624] on div "[PERSON_NAME] - Nurse" at bounding box center [1164, 638] width 184 height 34
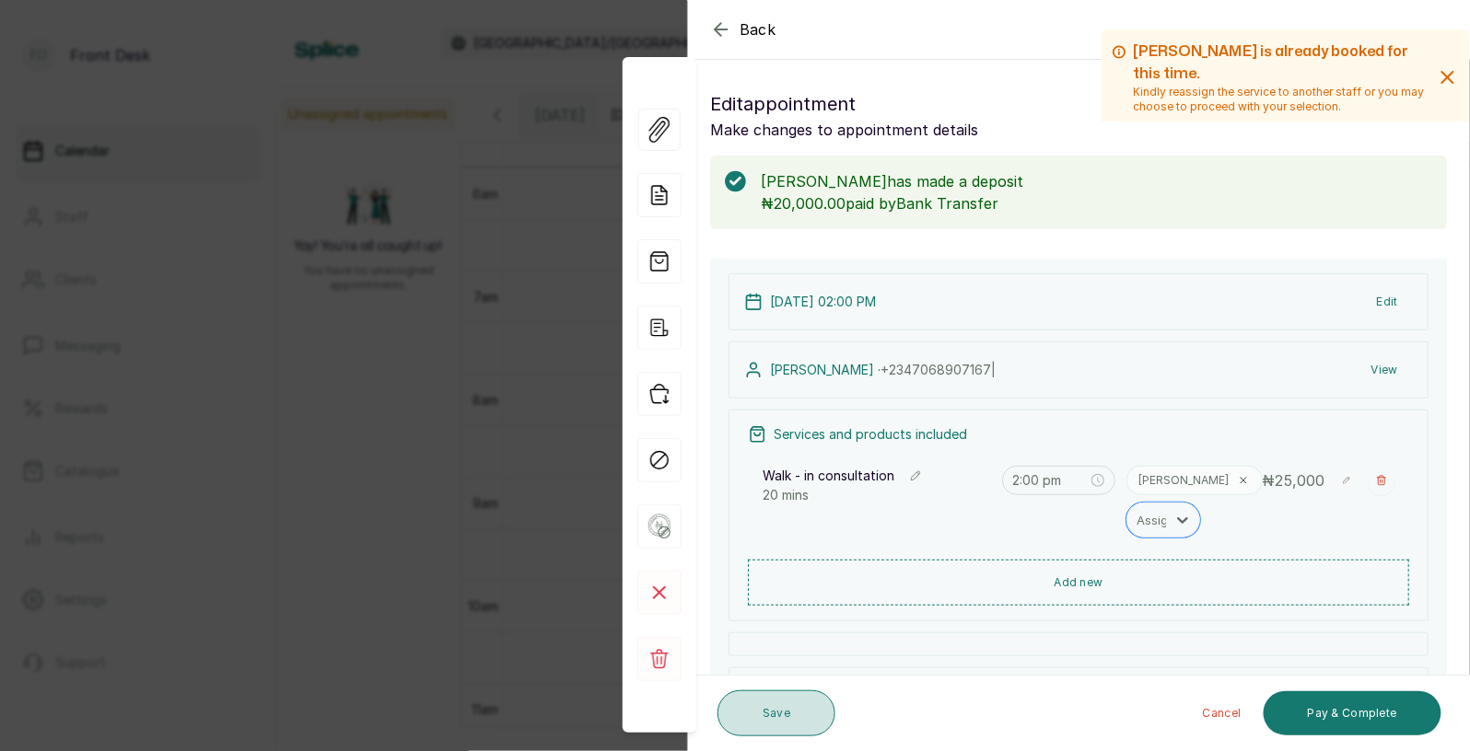
click at [785, 718] on button "Save" at bounding box center [776, 714] width 118 height 46
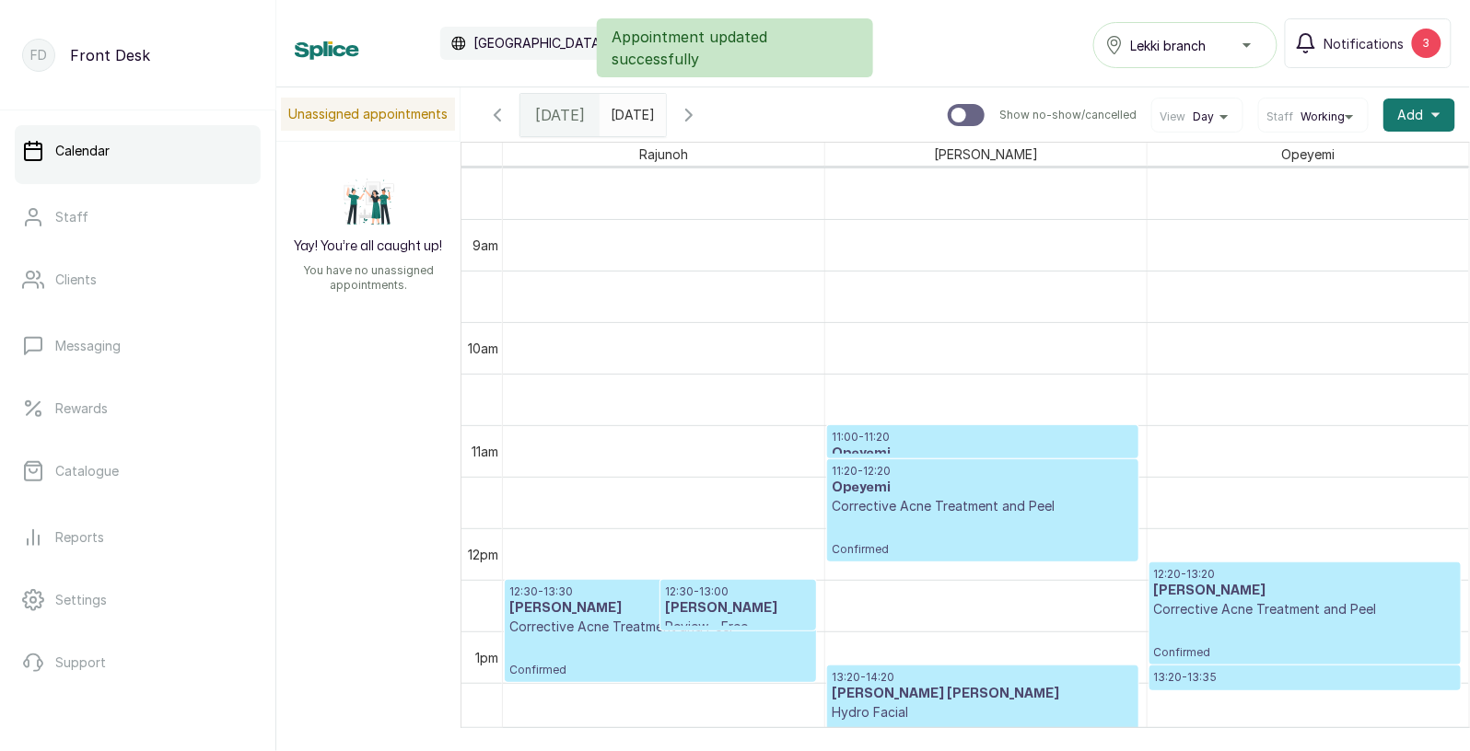
scroll to position [913, 0]
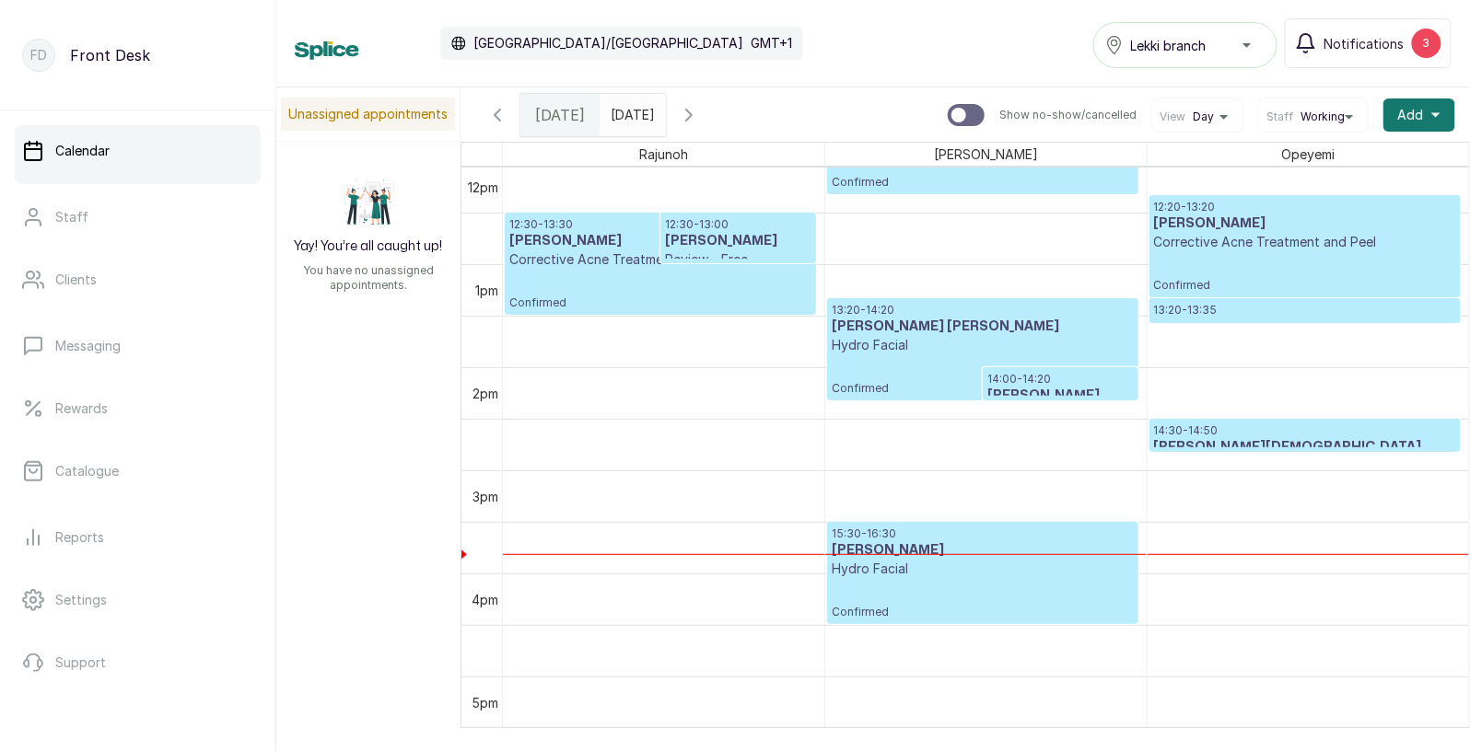
click at [1008, 381] on p "14:00 - 14:20" at bounding box center [1060, 379] width 146 height 15
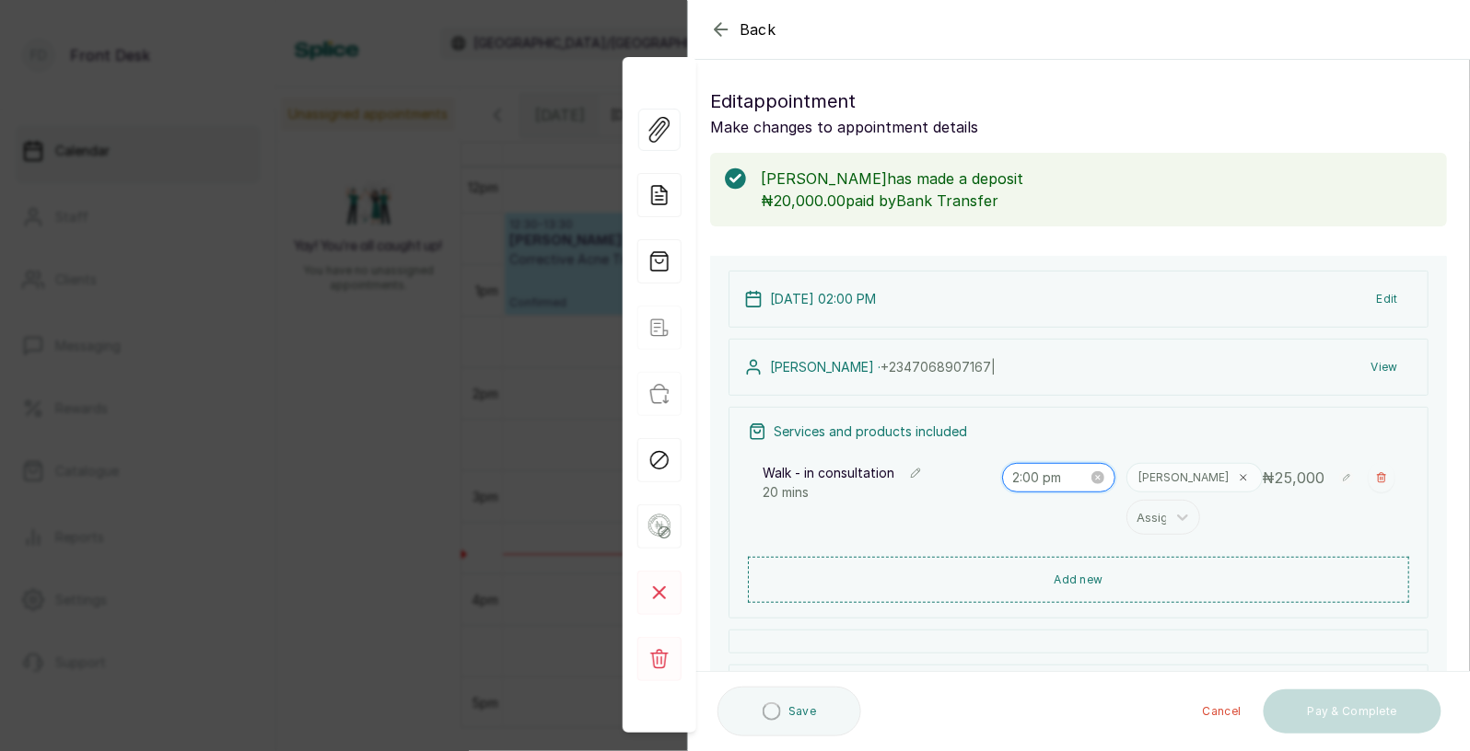
click at [1021, 483] on input "2:00 pm" at bounding box center [1051, 478] width 76 height 20
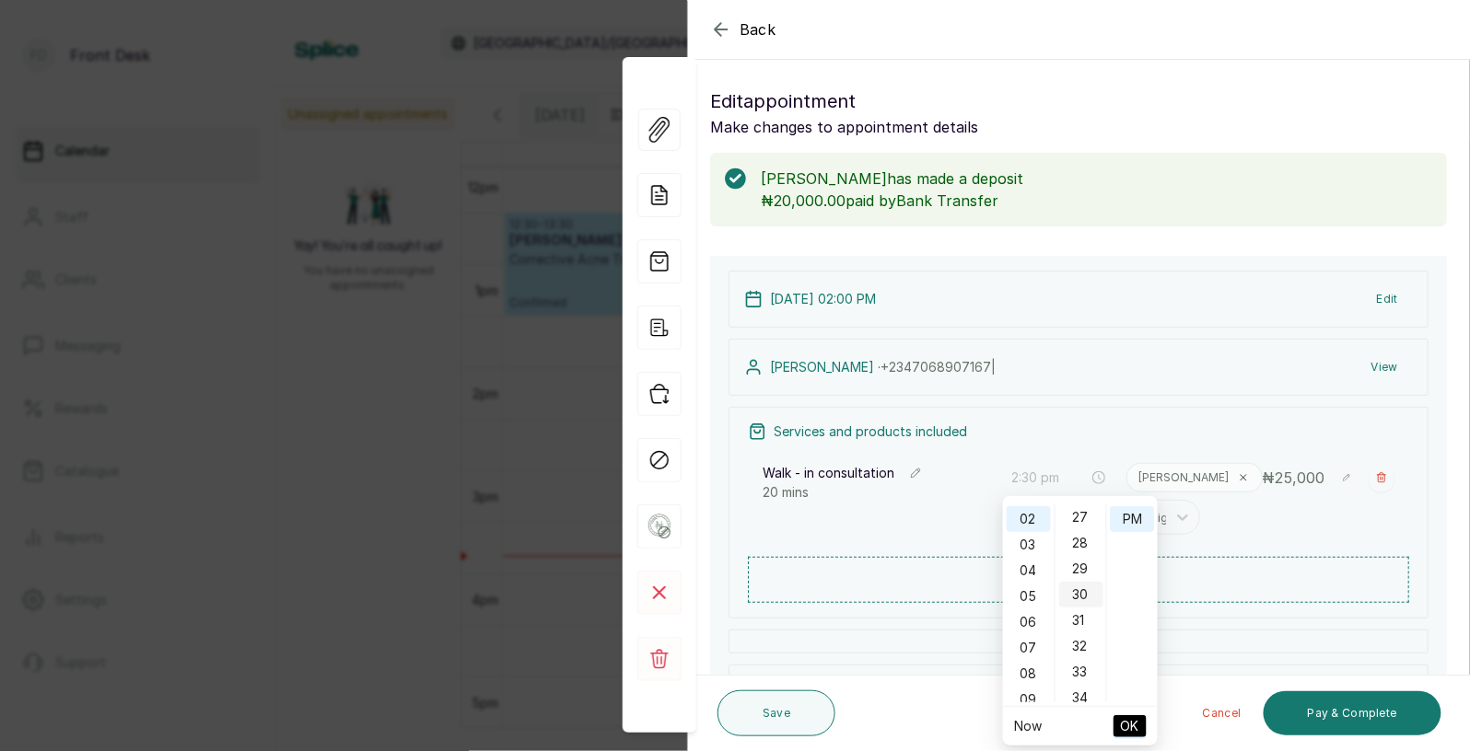
click at [1081, 595] on div "30" at bounding box center [1081, 595] width 44 height 26
type input "2:30 pm"
click at [1133, 729] on span "OK" at bounding box center [1130, 726] width 18 height 35
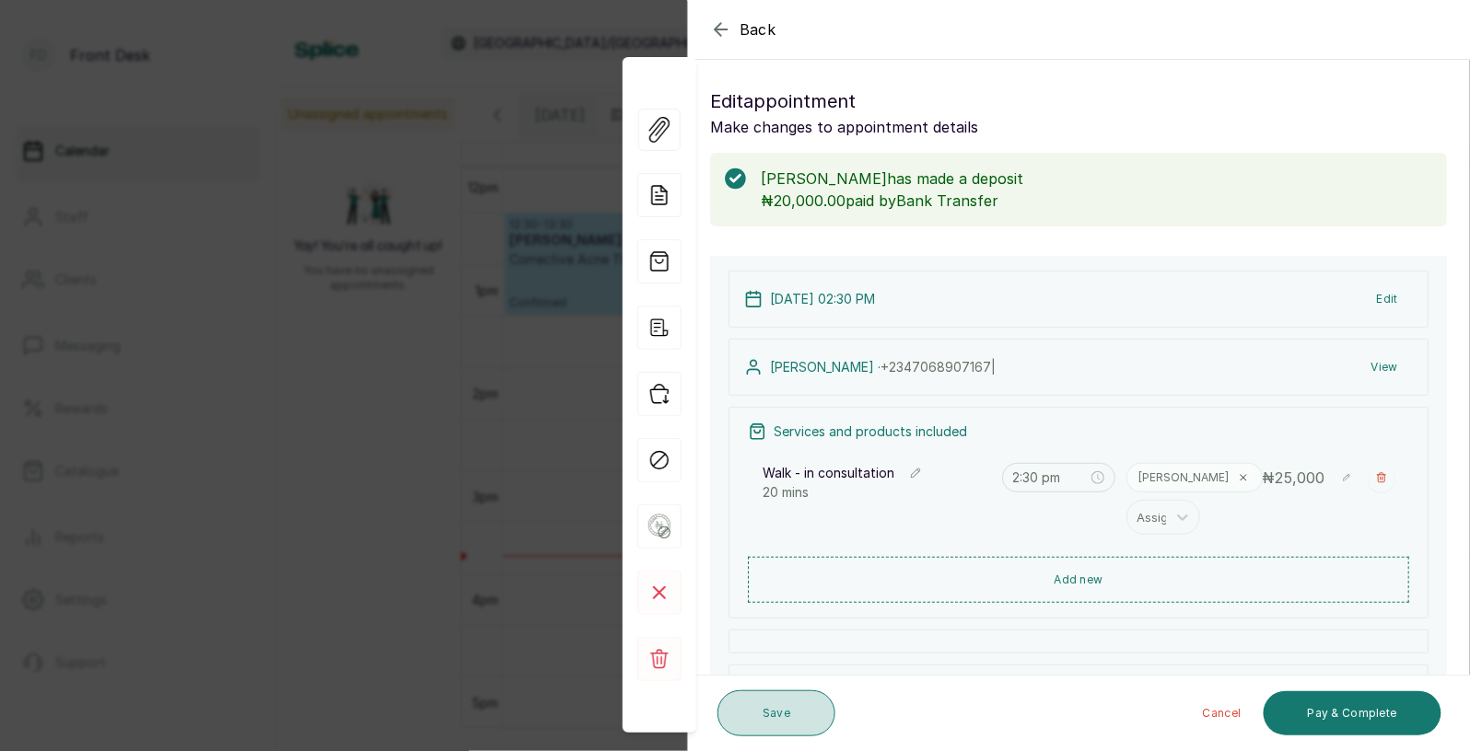
click at [809, 718] on button "Save" at bounding box center [776, 714] width 118 height 46
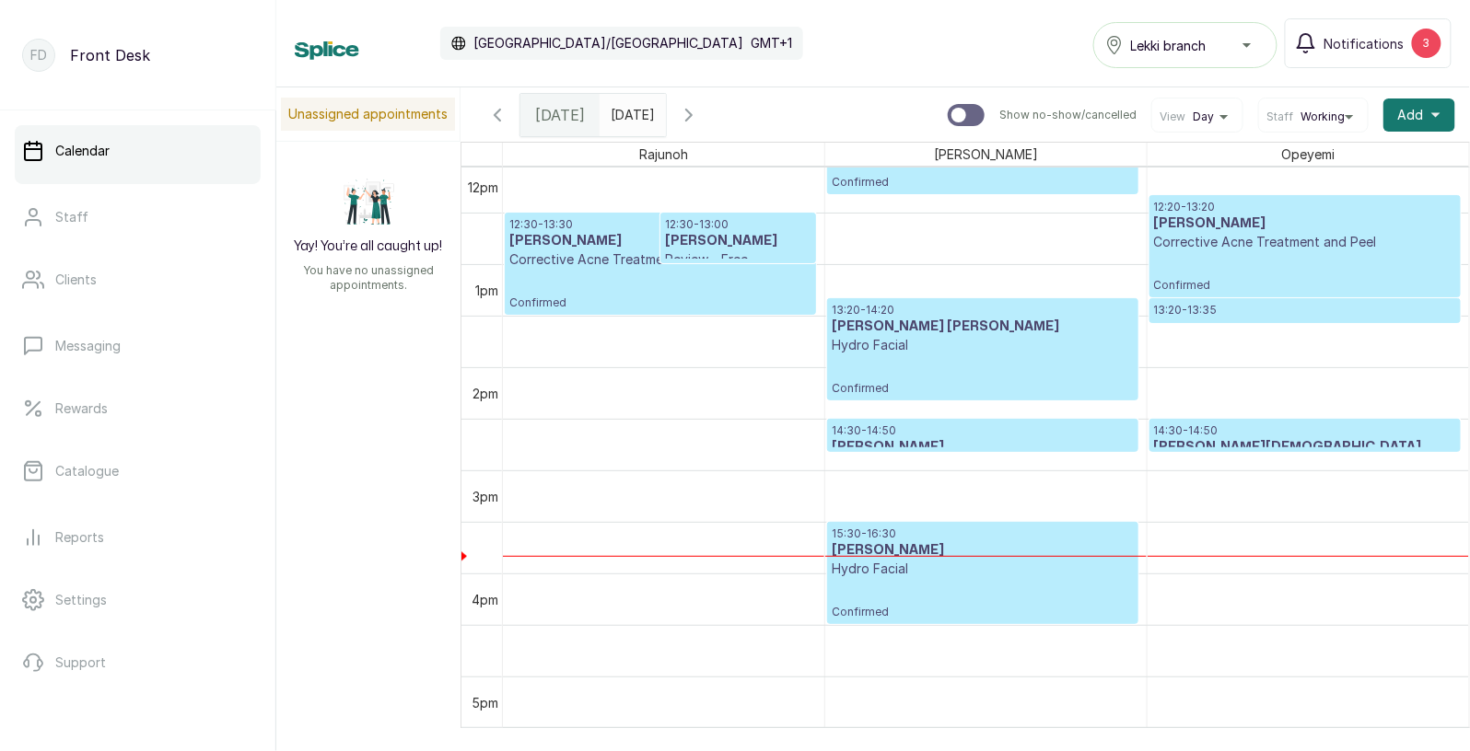
click at [919, 534] on p "15:30 - 16:30" at bounding box center [983, 534] width 302 height 15
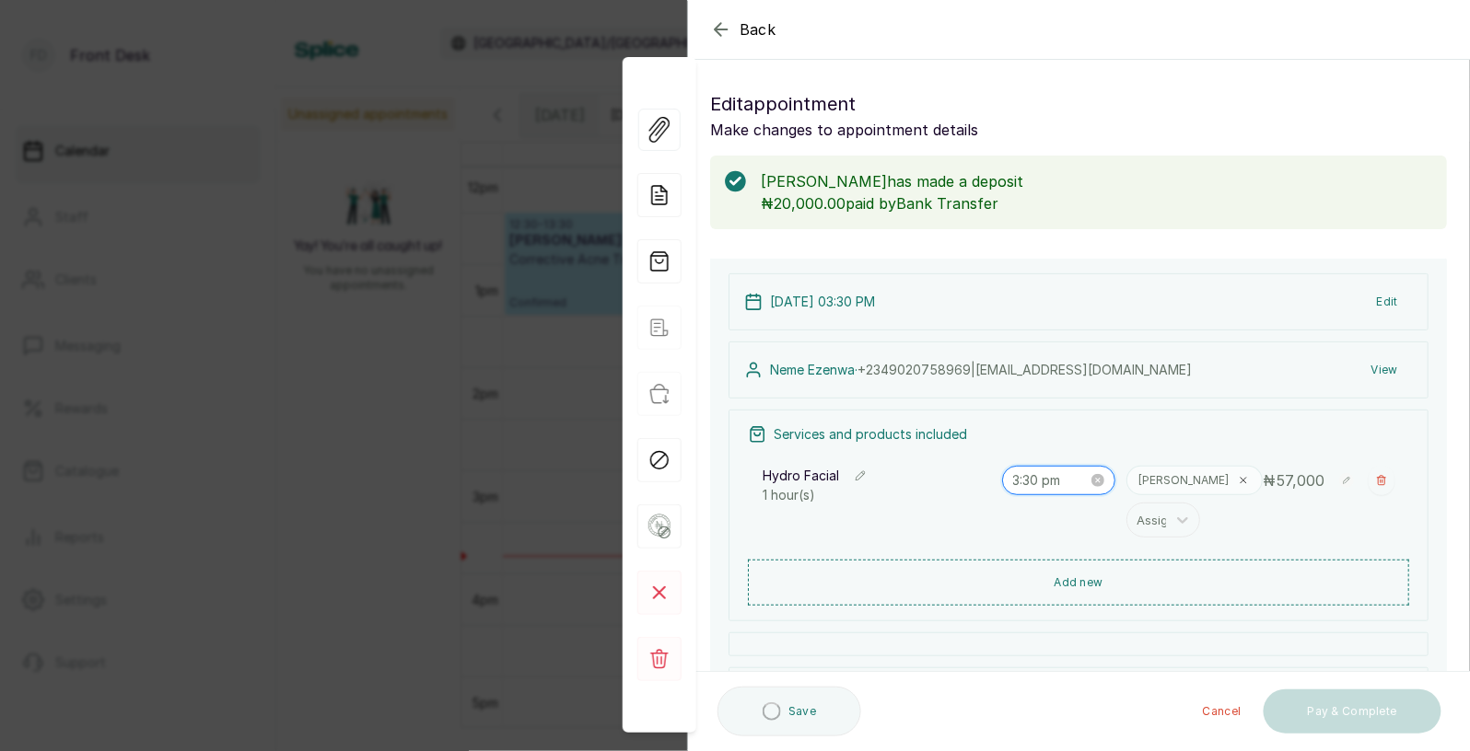
click at [1076, 482] on input "3:30 pm" at bounding box center [1051, 481] width 76 height 20
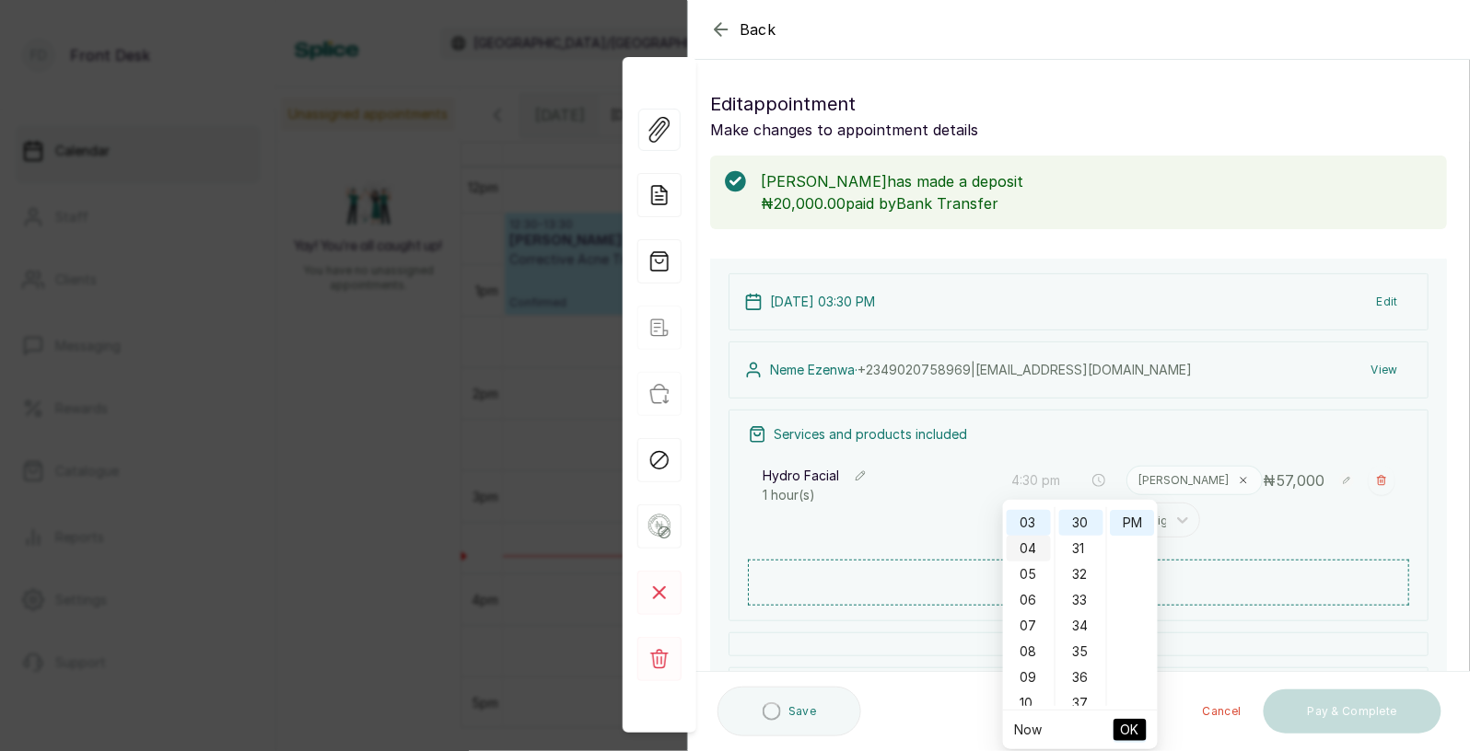
click at [1028, 548] on div "04" at bounding box center [1029, 549] width 44 height 26
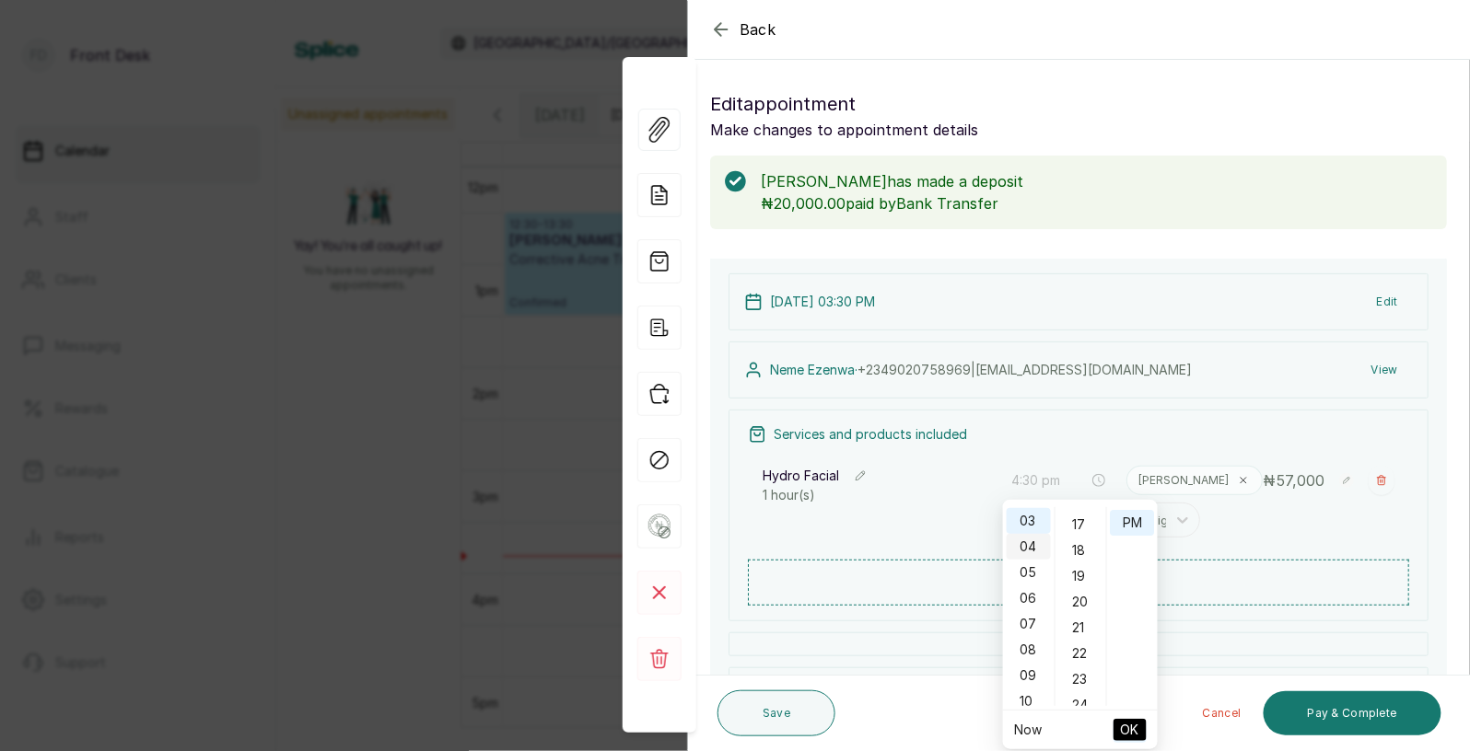
click at [1026, 541] on div "04" at bounding box center [1029, 547] width 44 height 26
click at [1085, 520] on div "00" at bounding box center [1081, 520] width 44 height 26
type input "4:00 pm"
click at [1135, 722] on span "OK" at bounding box center [1130, 730] width 18 height 35
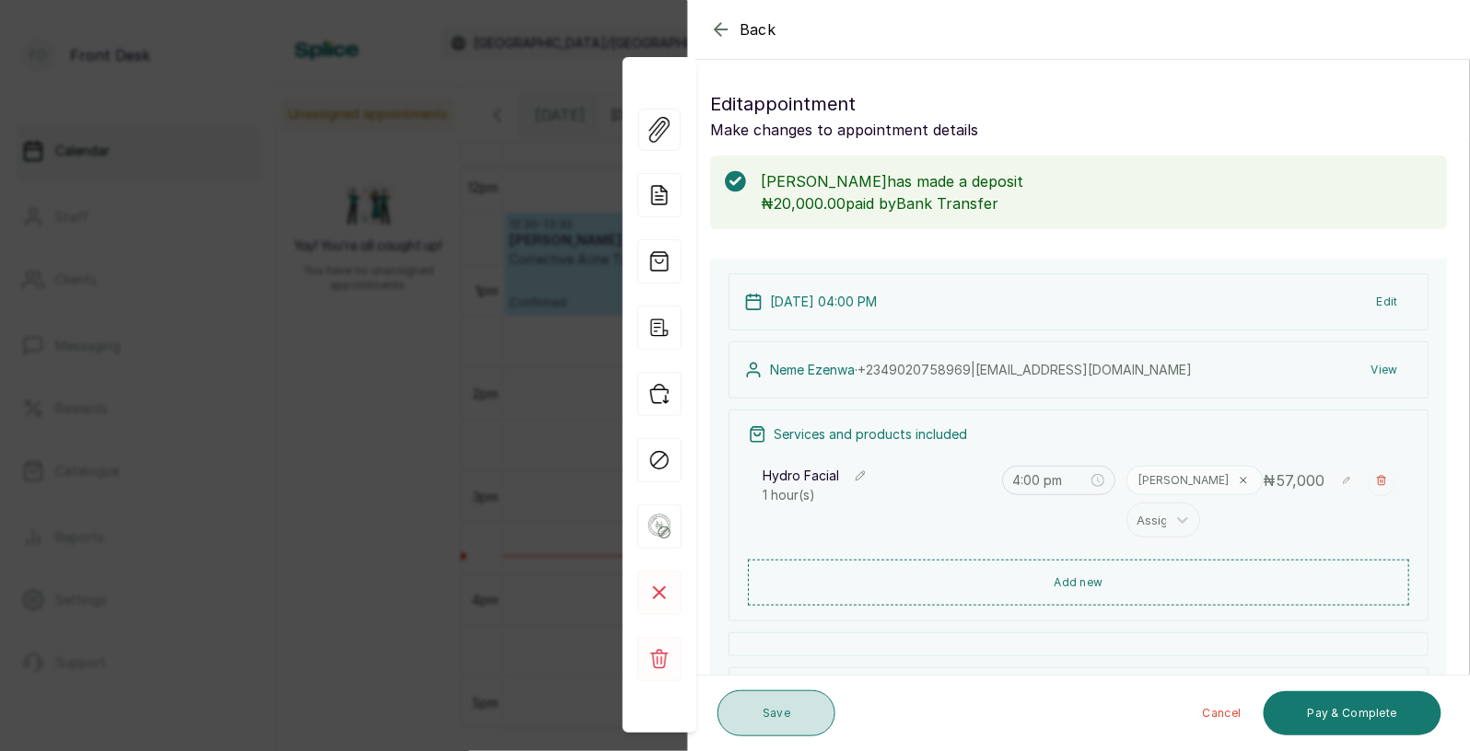
click at [802, 720] on button "Save" at bounding box center [776, 714] width 118 height 46
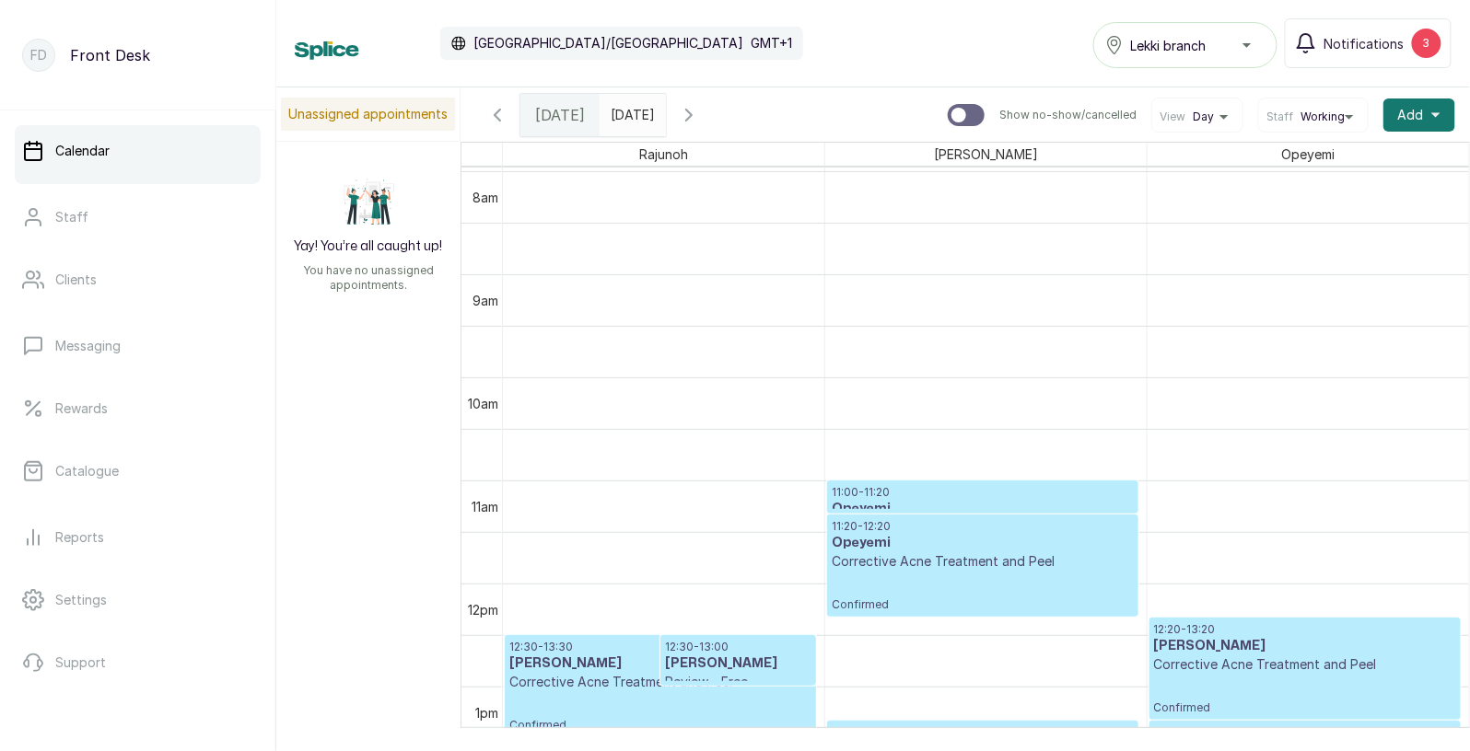
scroll to position [831, 0]
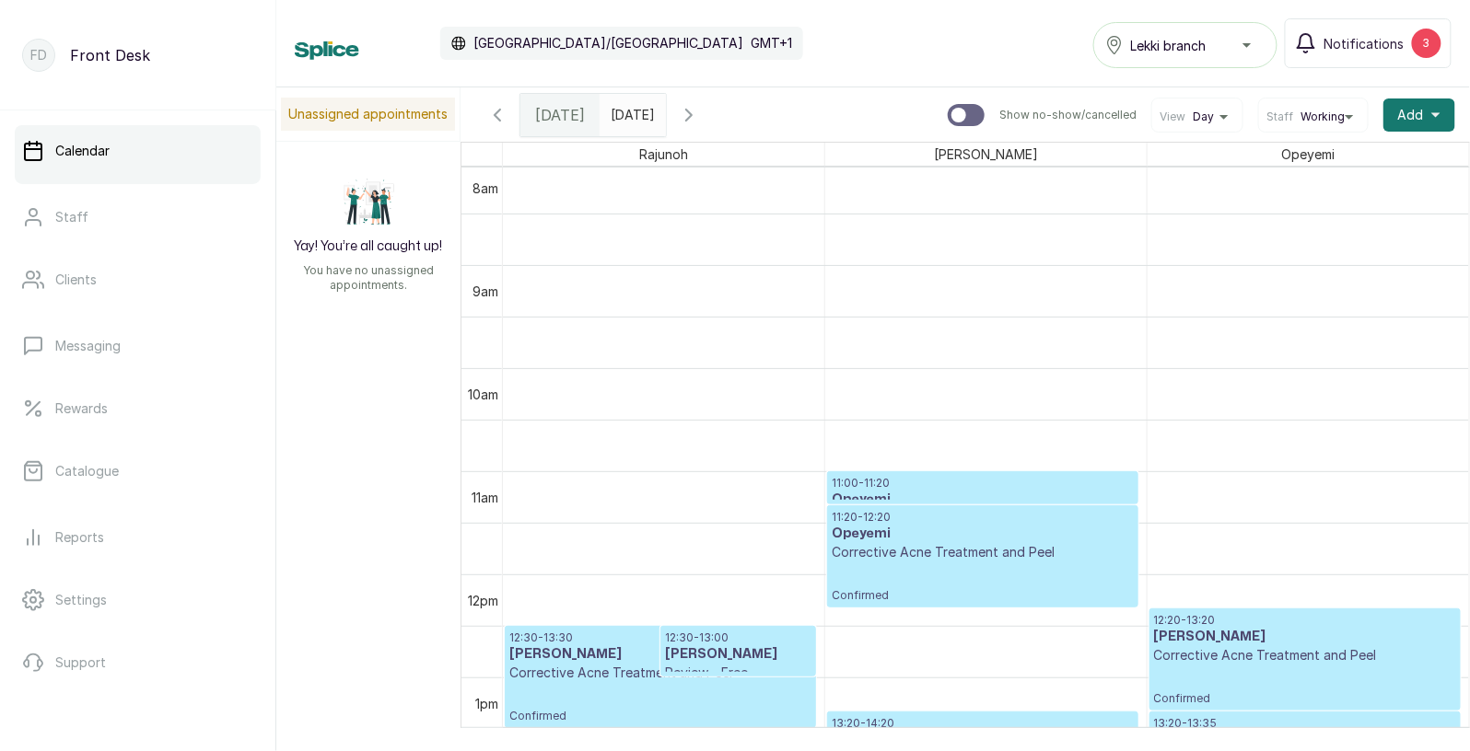
click at [969, 557] on p "Corrective Acne Treatment and Peel" at bounding box center [983, 552] width 302 height 18
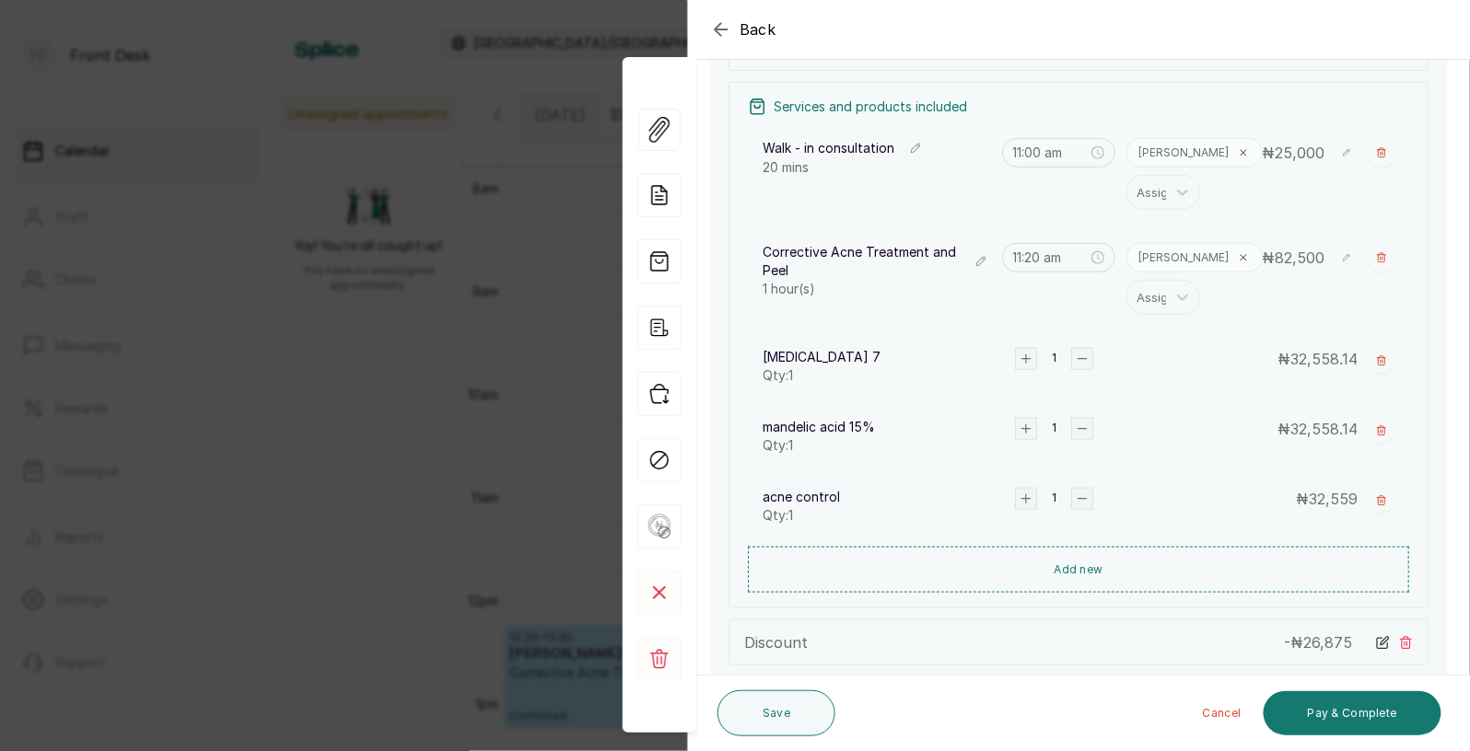
scroll to position [324, 0]
click at [763, 32] on span "Back" at bounding box center [757, 29] width 37 height 22
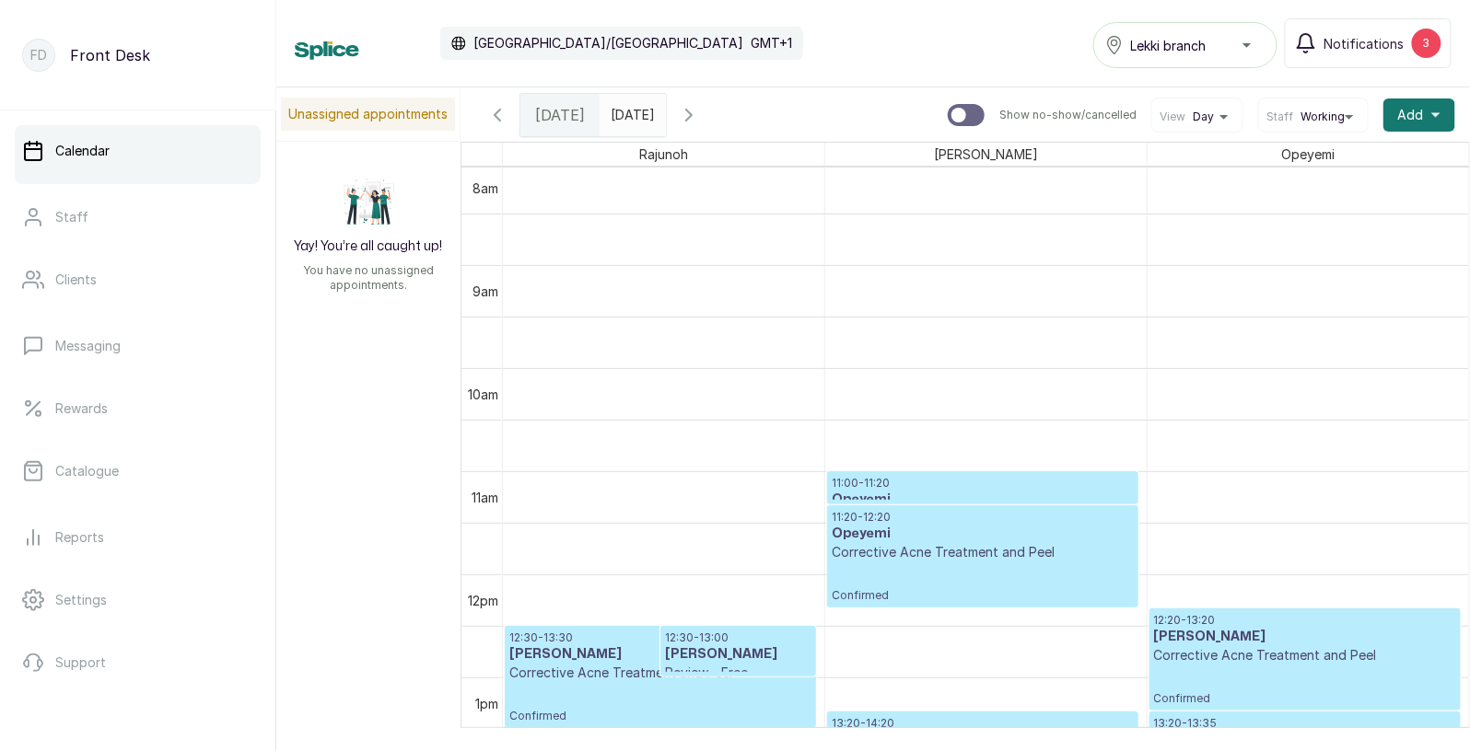
click at [630, 122] on input "[DATE]" at bounding box center [614, 110] width 29 height 31
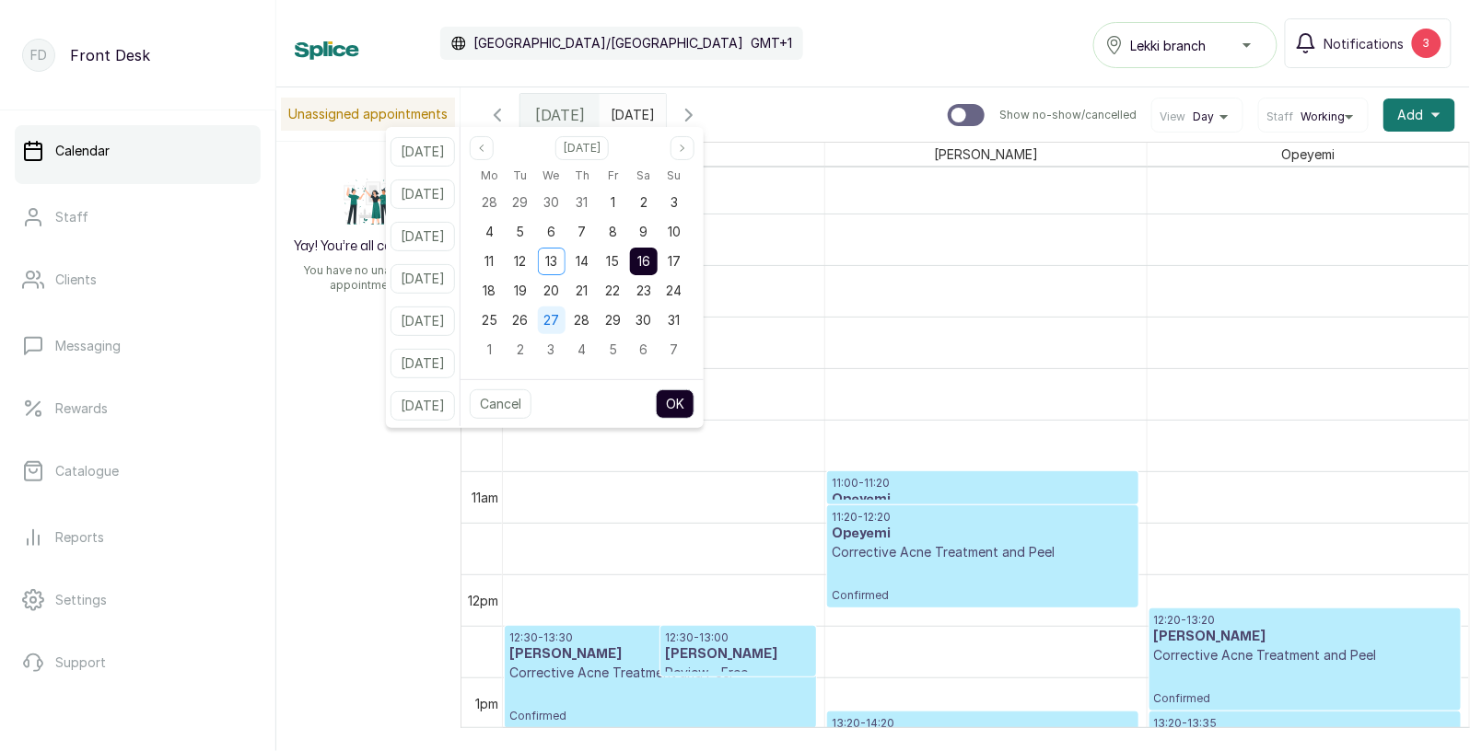
click at [559, 314] on span "27" at bounding box center [551, 320] width 16 height 16
click at [694, 403] on button "OK" at bounding box center [675, 404] width 39 height 29
type input "[DATE]"
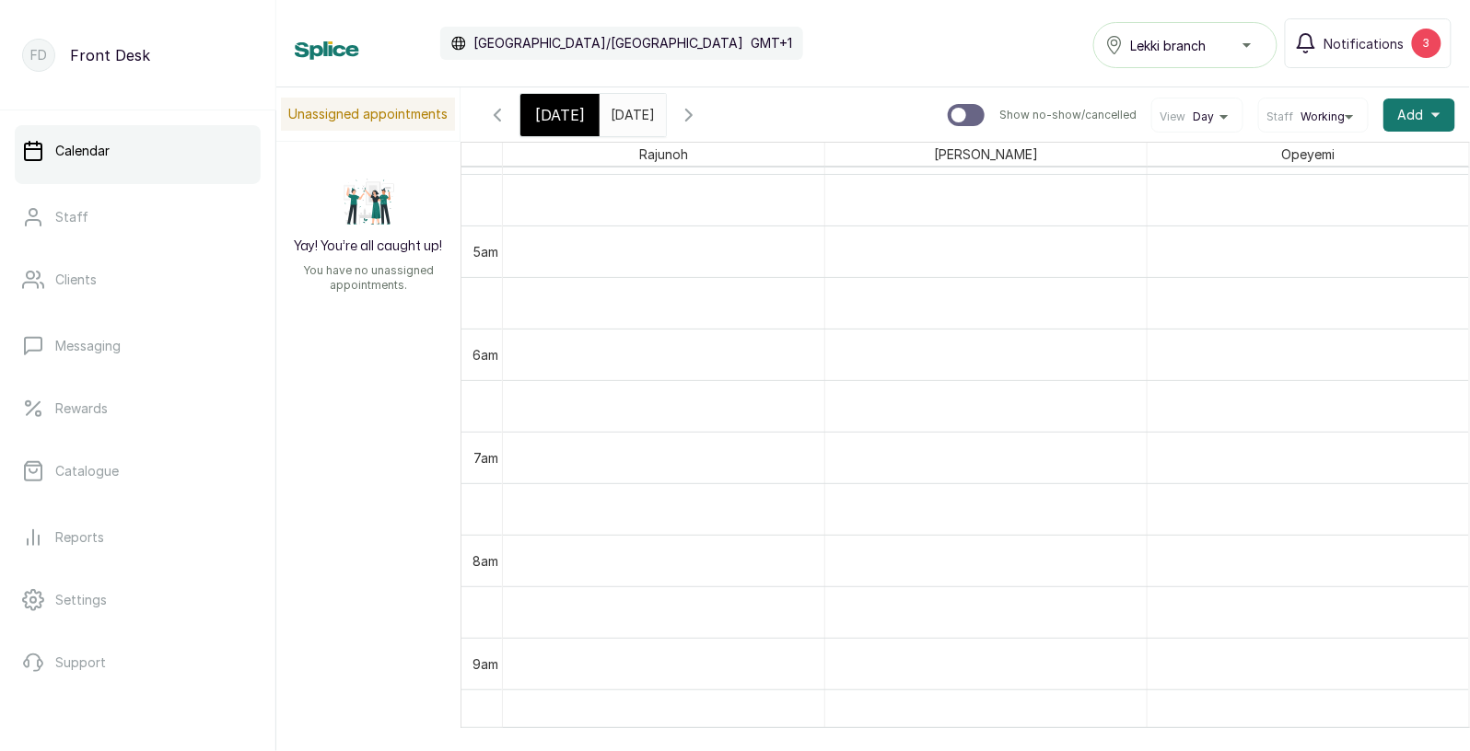
scroll to position [548, 0]
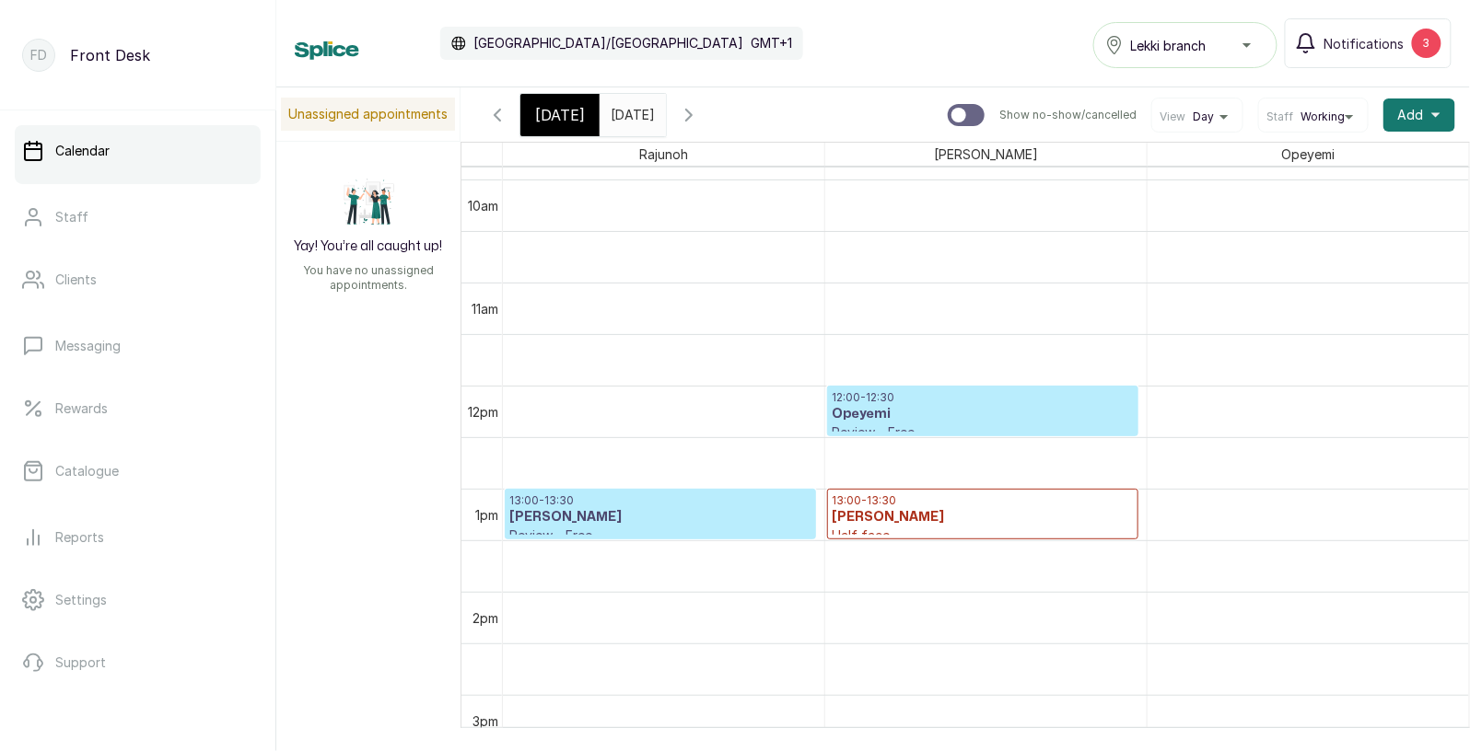
click at [978, 420] on h3 "Opeyemi" at bounding box center [983, 414] width 302 height 18
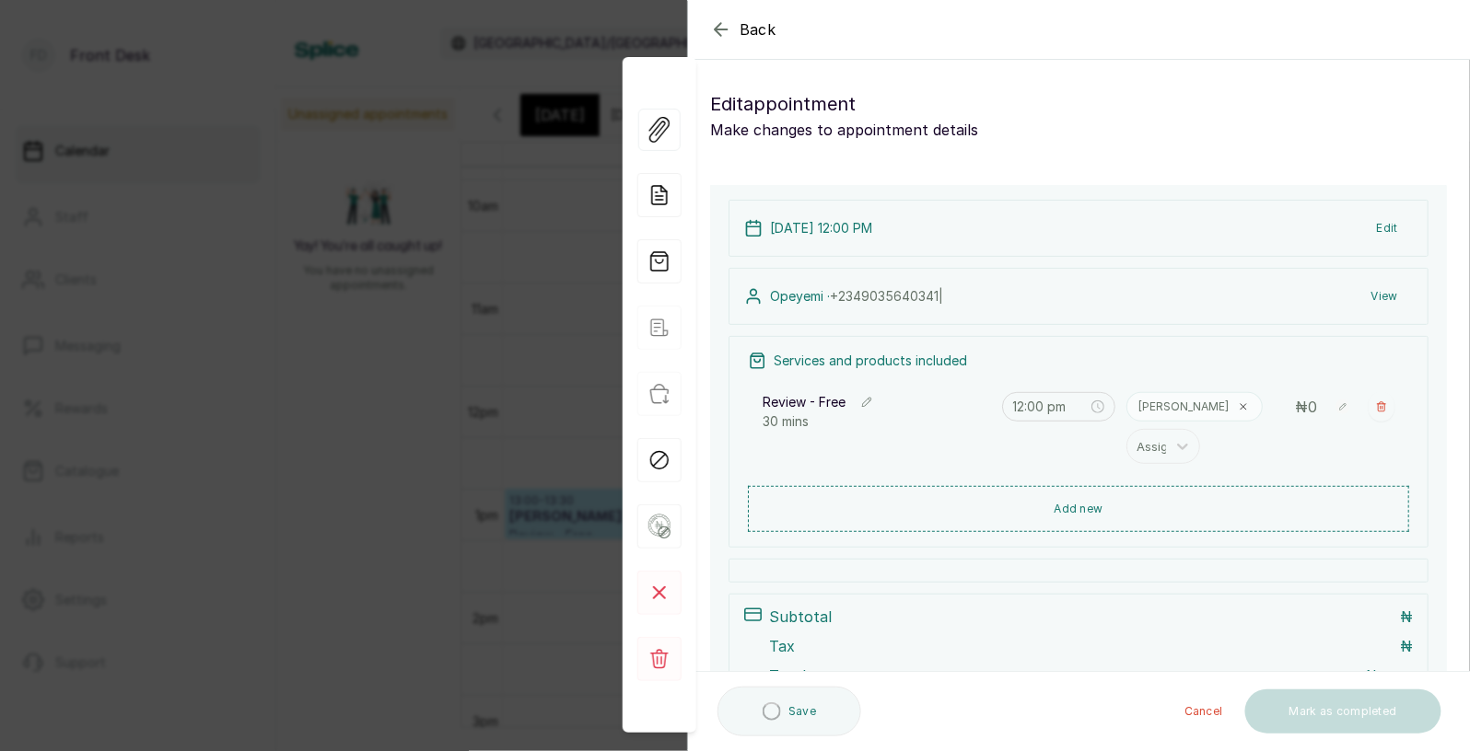
type input "12:00 pm"
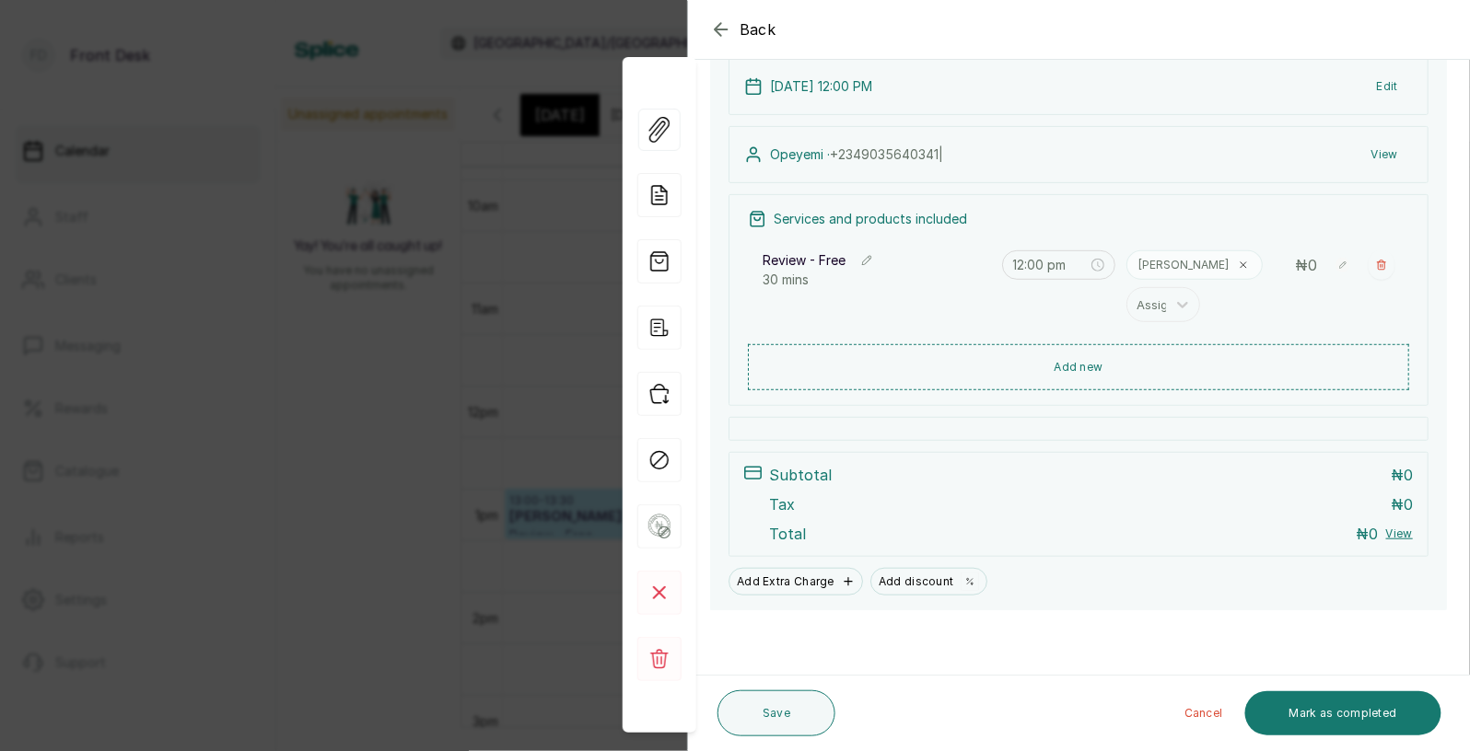
click at [814, 476] on p "Subtotal" at bounding box center [800, 475] width 63 height 22
click at [827, 586] on button "Add Extra Charge" at bounding box center [794, 582] width 133 height 28
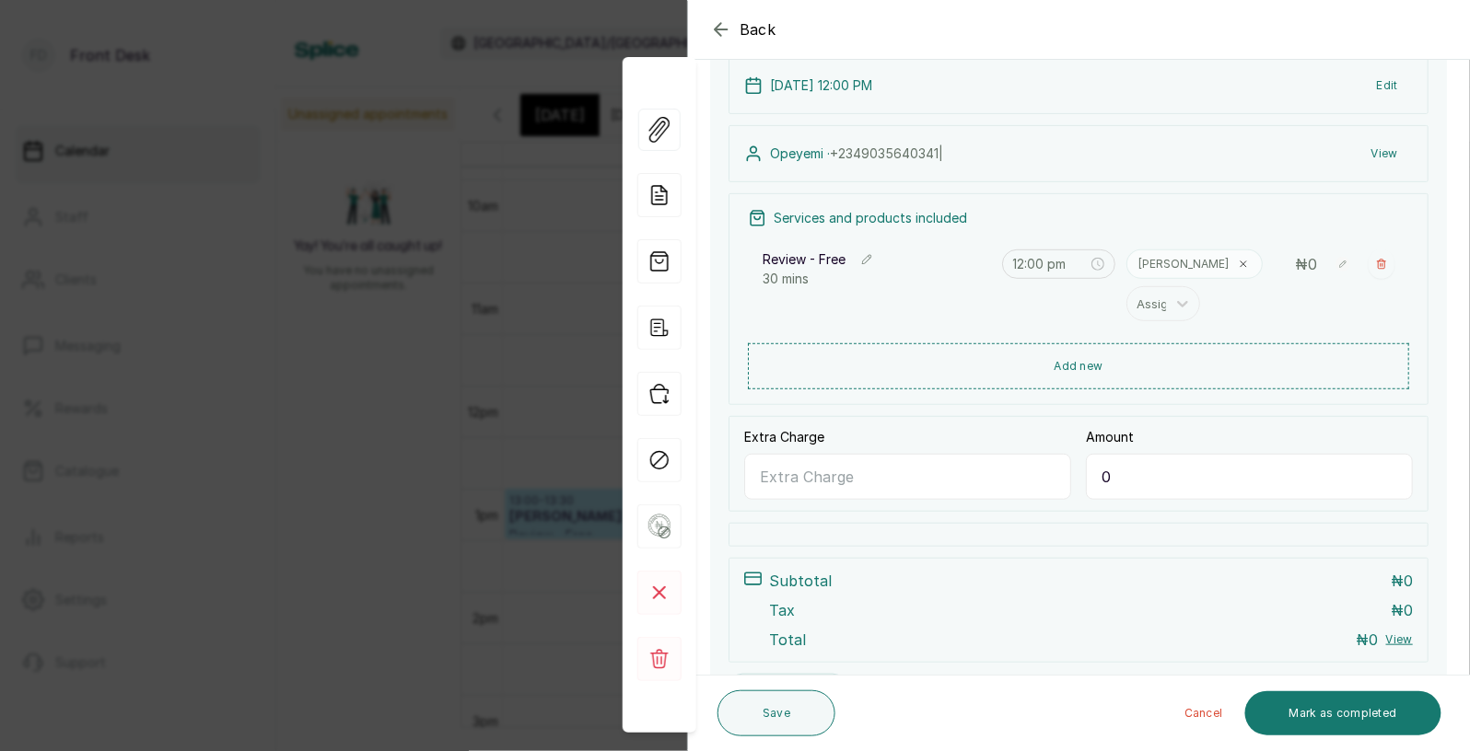
click at [1126, 472] on input "0" at bounding box center [1249, 477] width 327 height 46
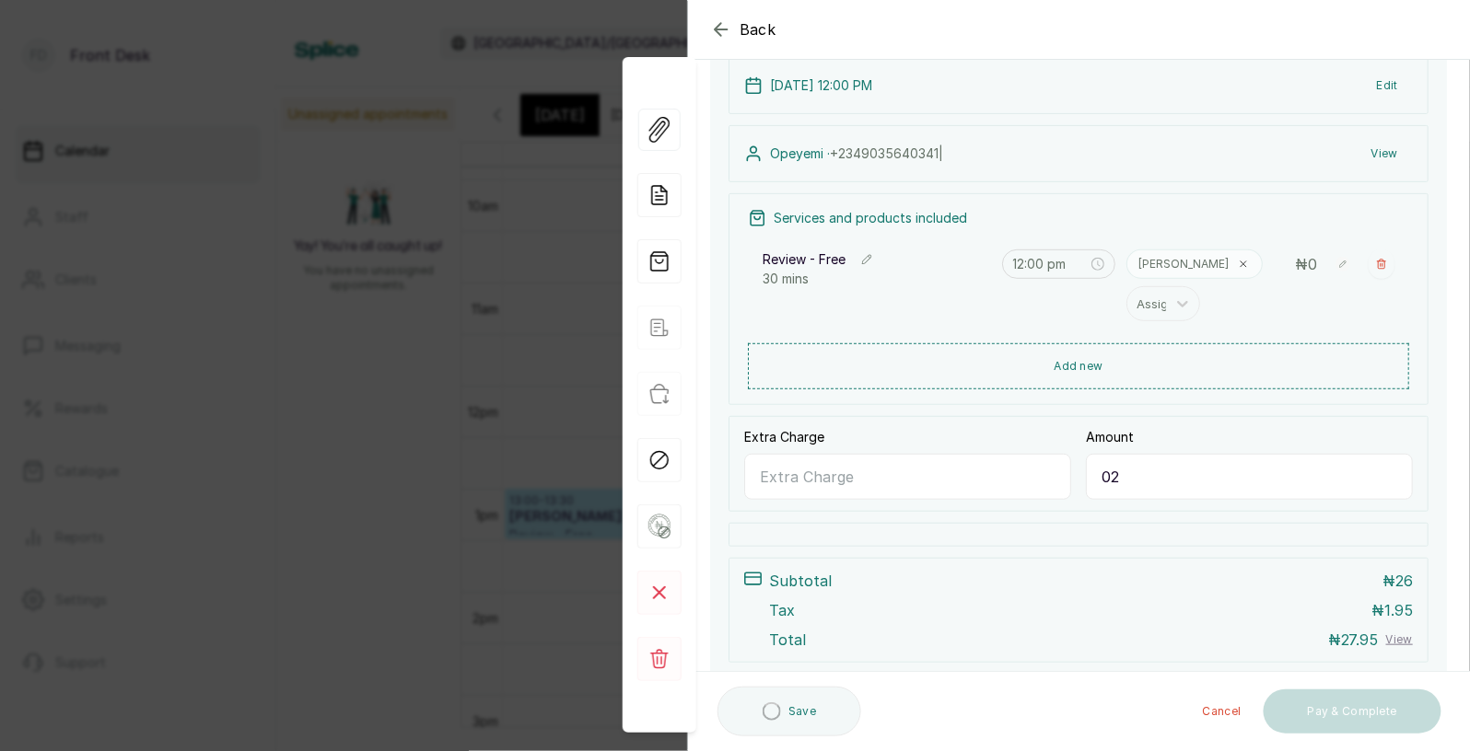
type input "0"
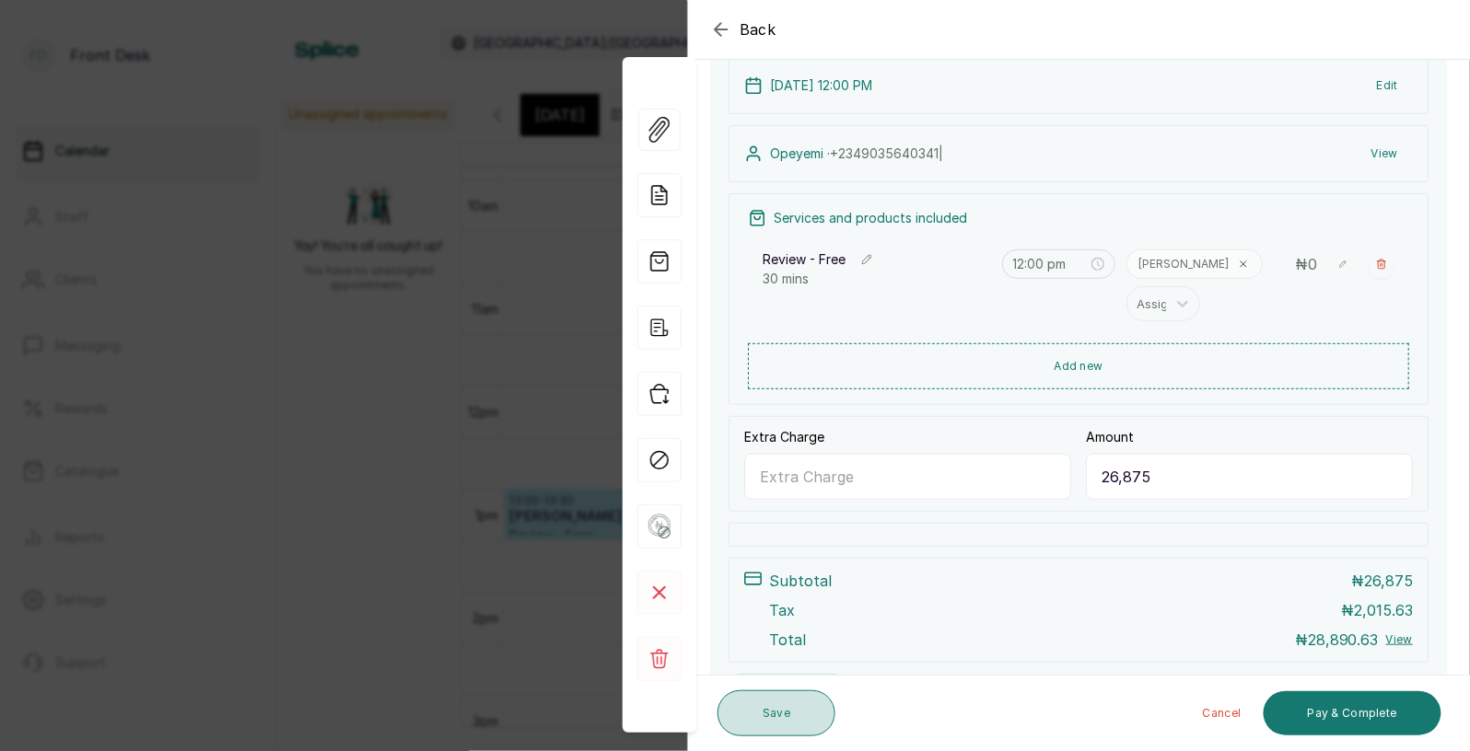
type input "26,875"
click at [783, 711] on button "Save" at bounding box center [776, 714] width 118 height 46
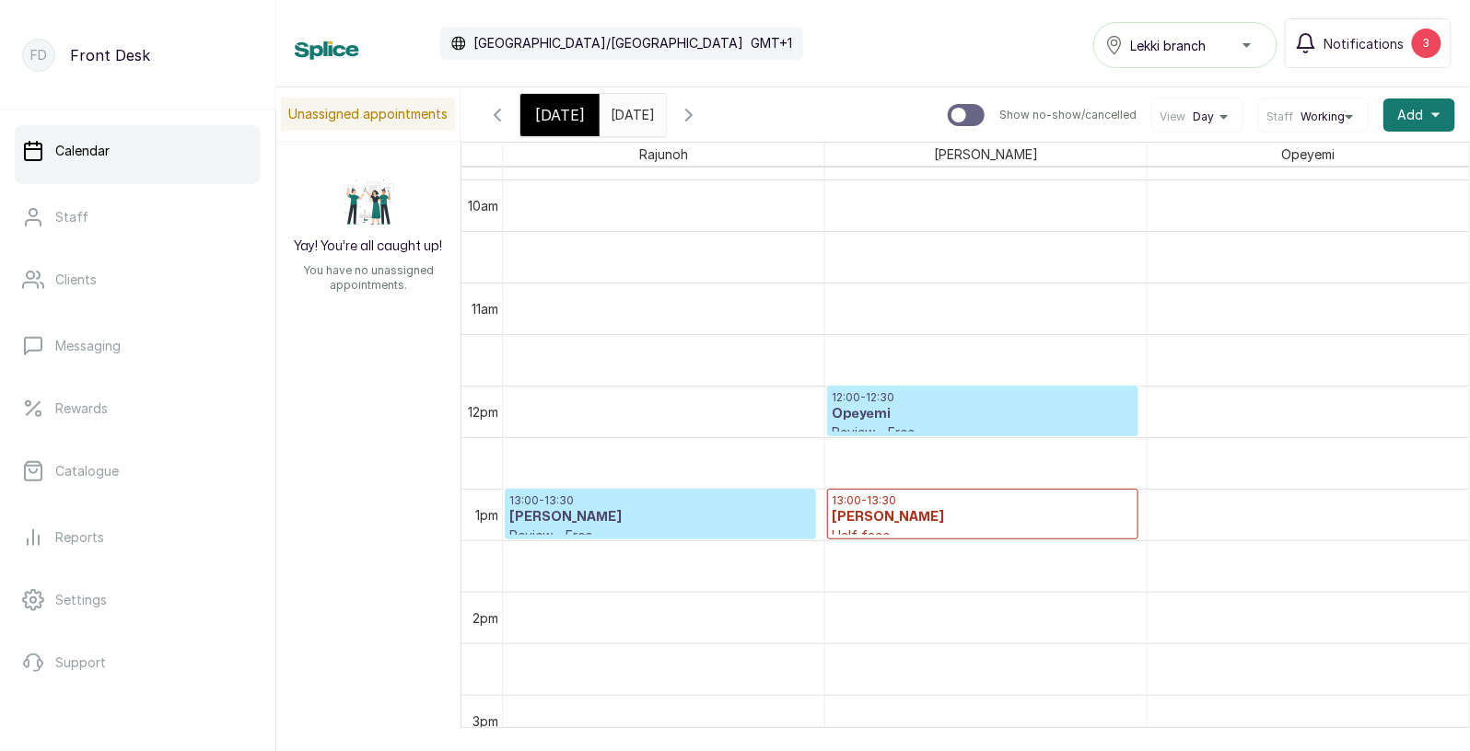
click at [904, 400] on p "12:00 - 12:30" at bounding box center [983, 397] width 302 height 15
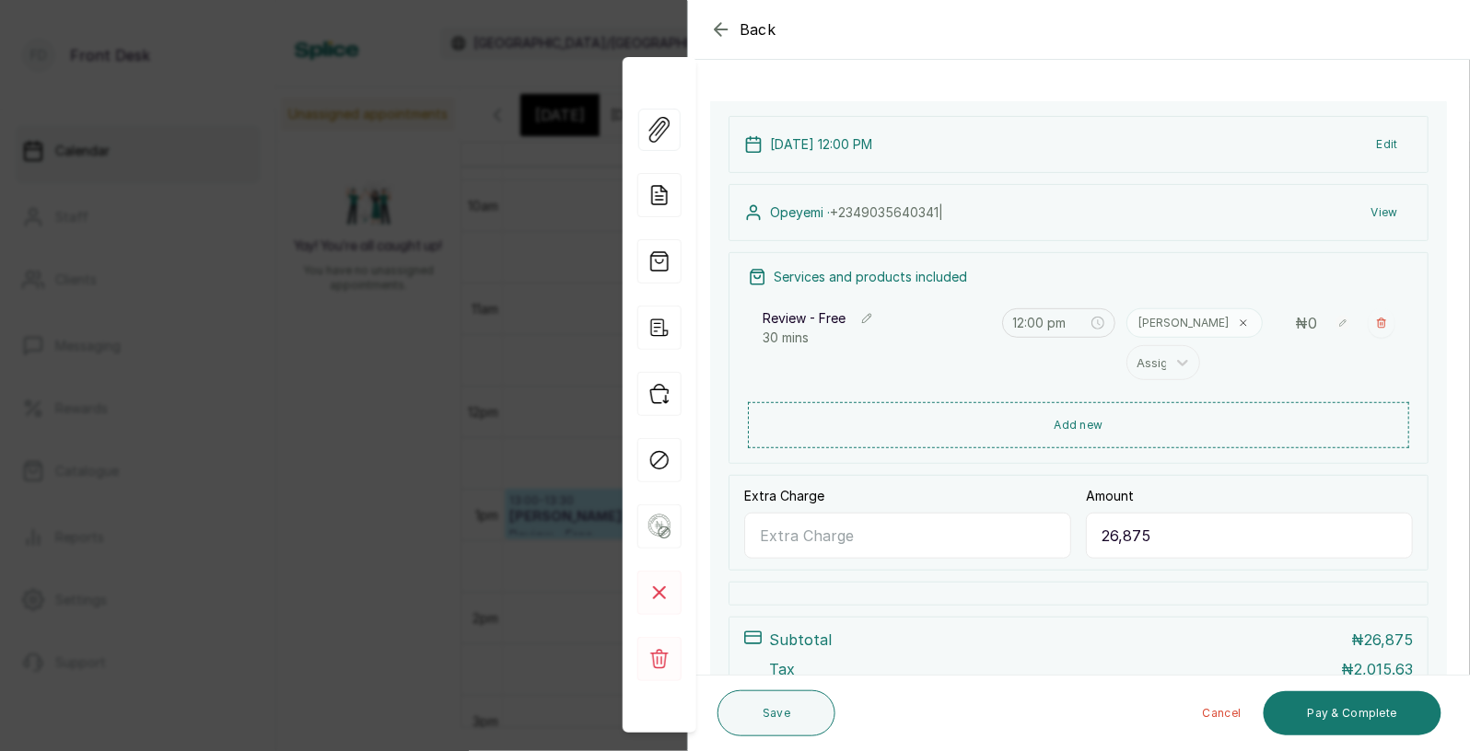
scroll to position [76, 0]
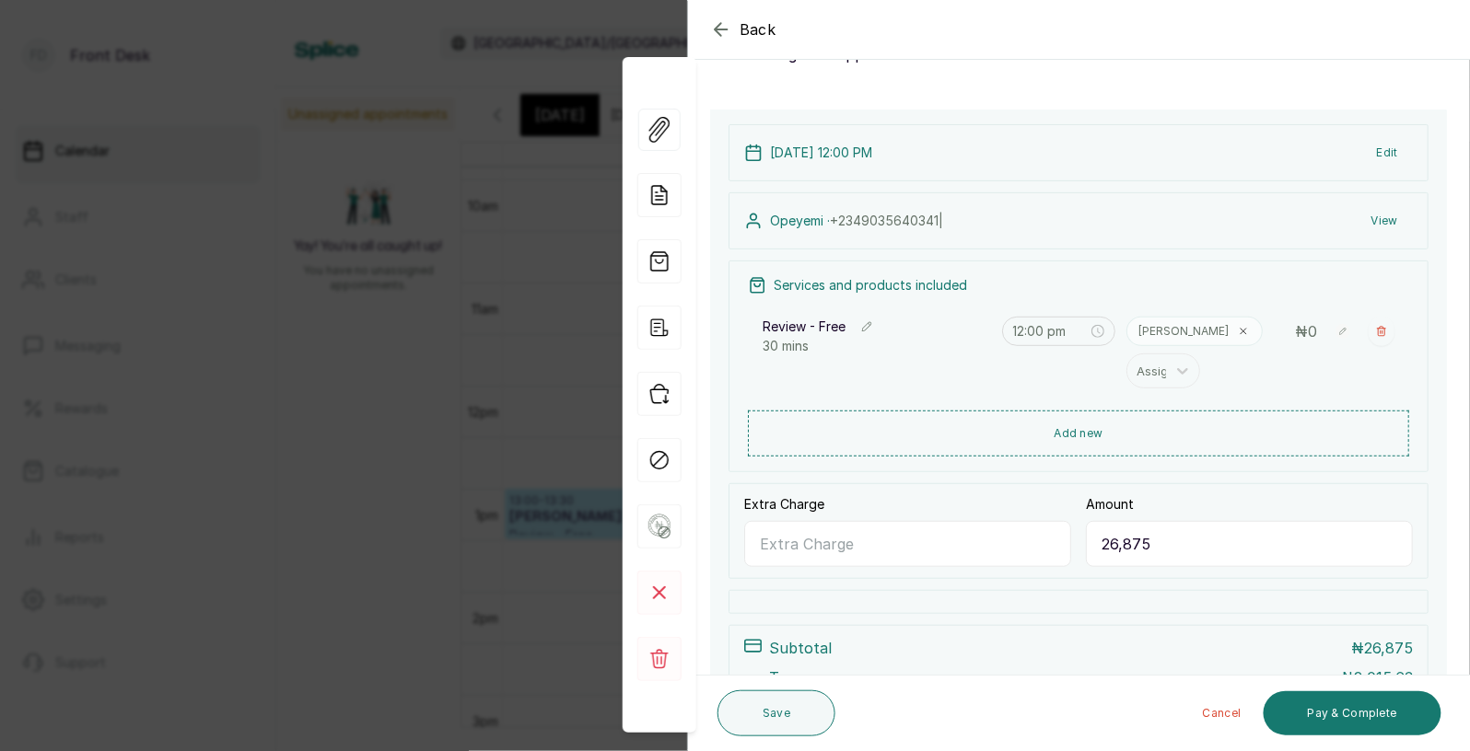
click at [1308, 332] on span "0" at bounding box center [1312, 331] width 9 height 18
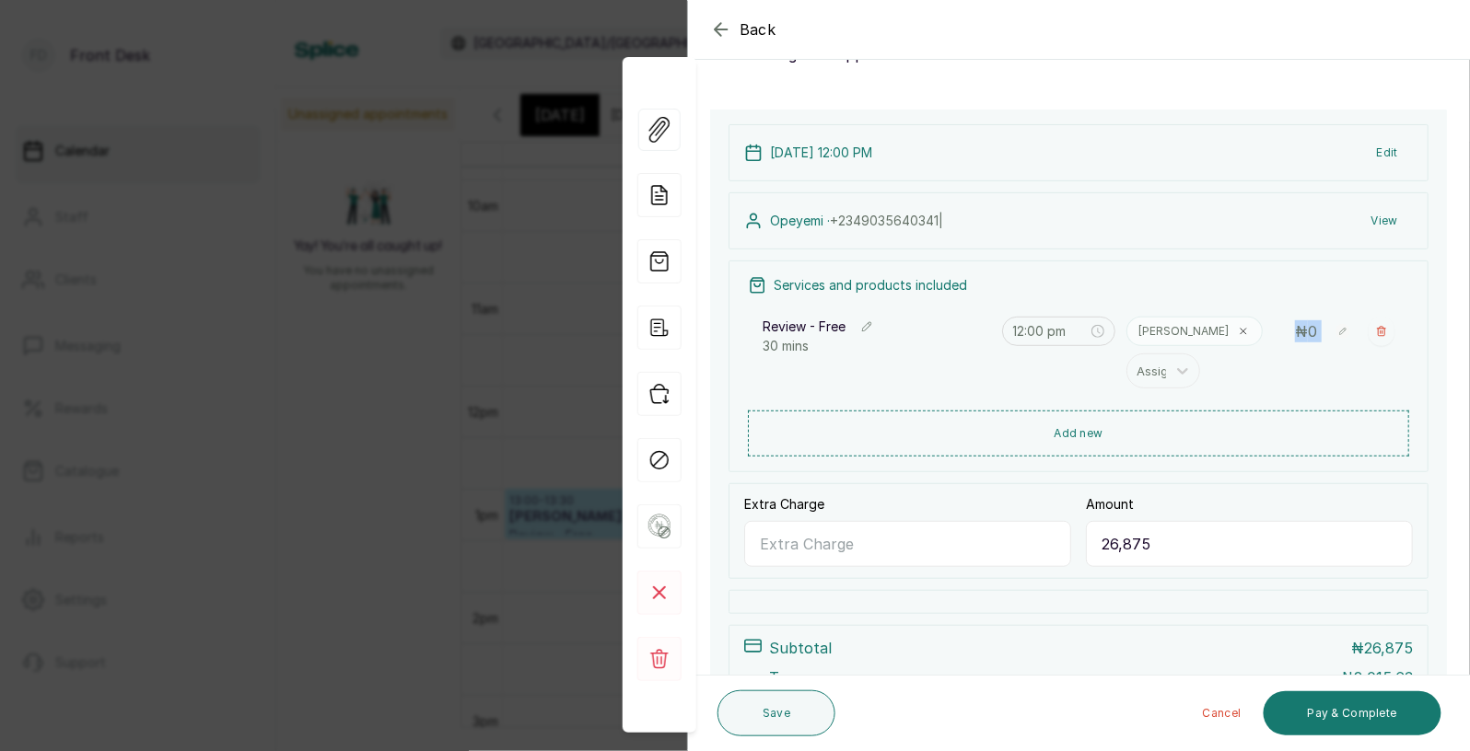
click at [1390, 145] on button "Edit" at bounding box center [1387, 152] width 51 height 33
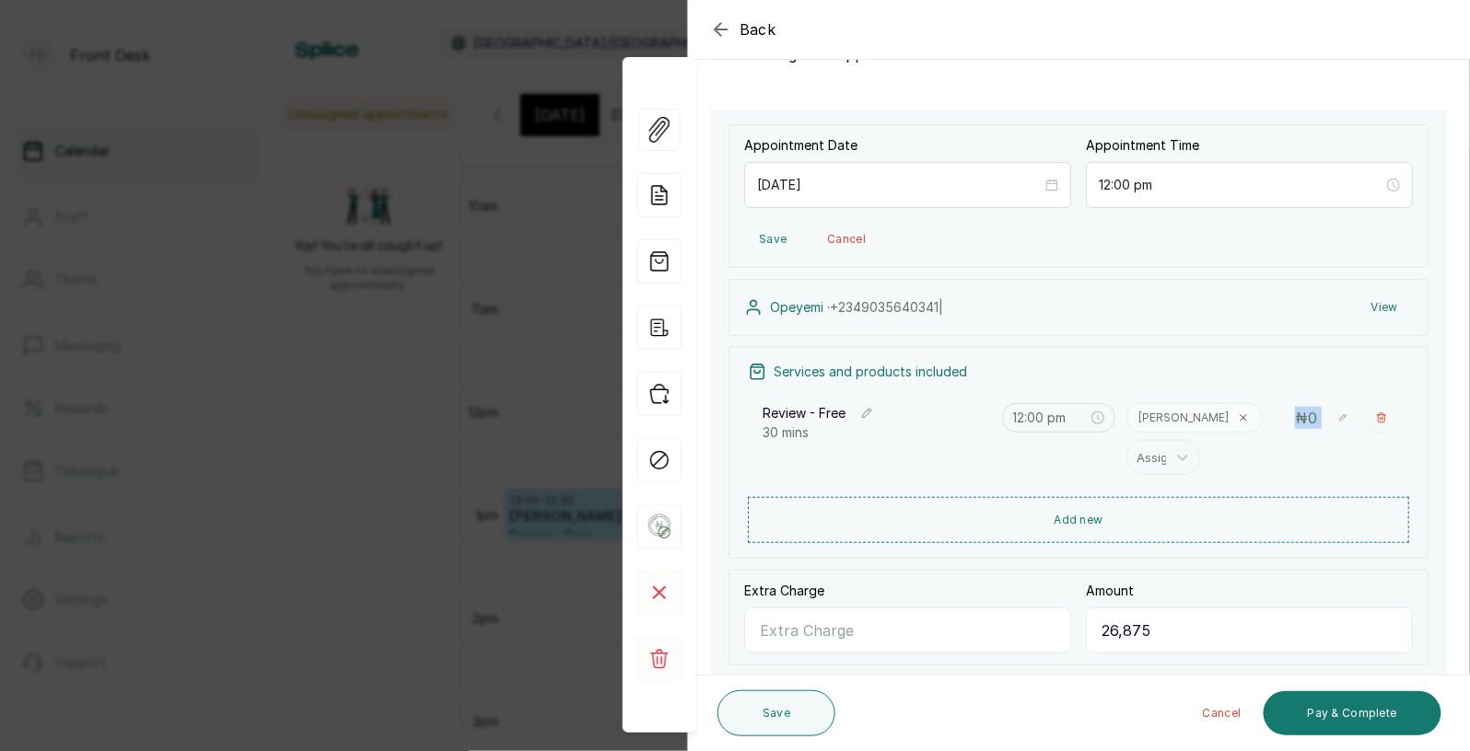
click at [1311, 416] on span "0" at bounding box center [1312, 418] width 9 height 18
click at [1351, 417] on span at bounding box center [1342, 417] width 29 height 29
click at [1271, 393] on div "Review - Free 30 mins 12:00 pm [PERSON_NAME] Assign 0" at bounding box center [1078, 439] width 661 height 94
click at [1344, 448] on icon at bounding box center [1345, 453] width 18 height 18
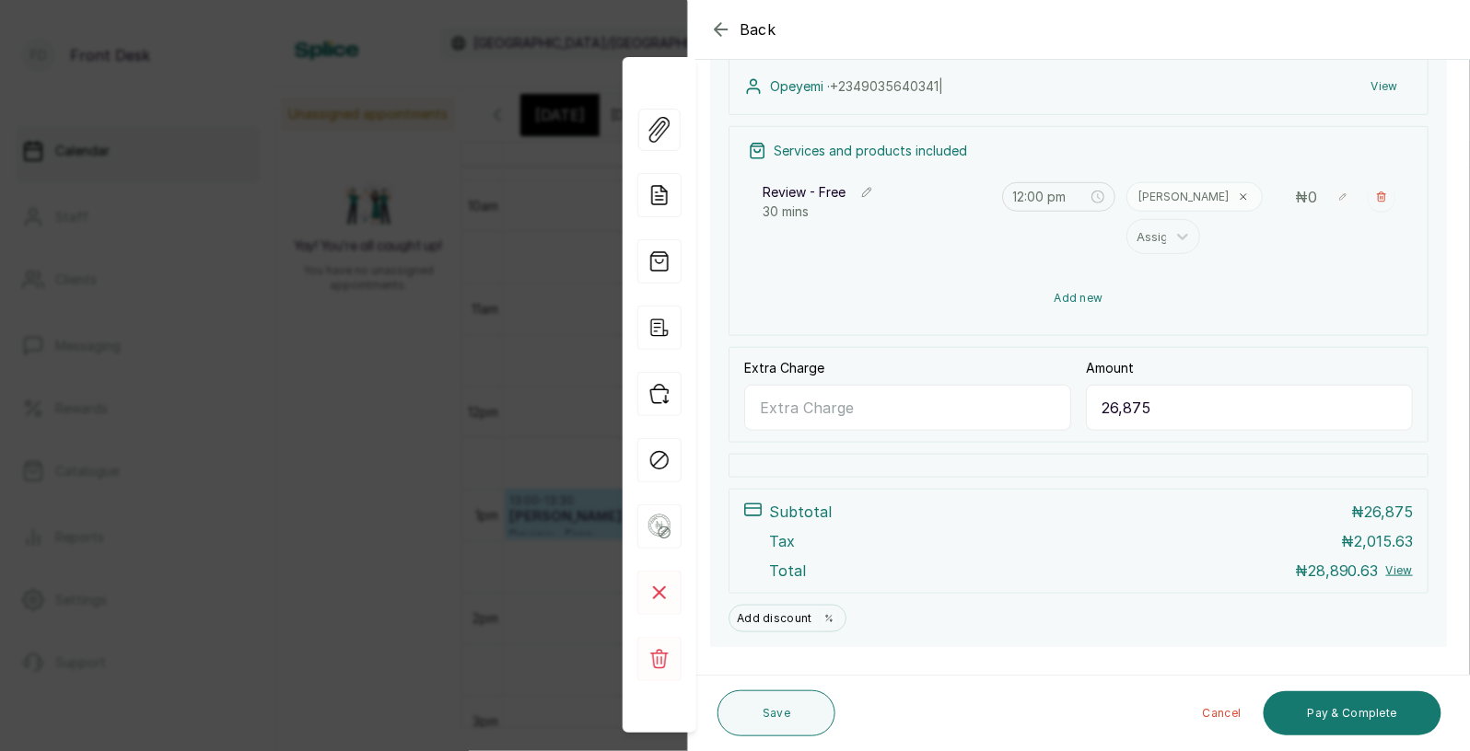
scroll to position [334, 0]
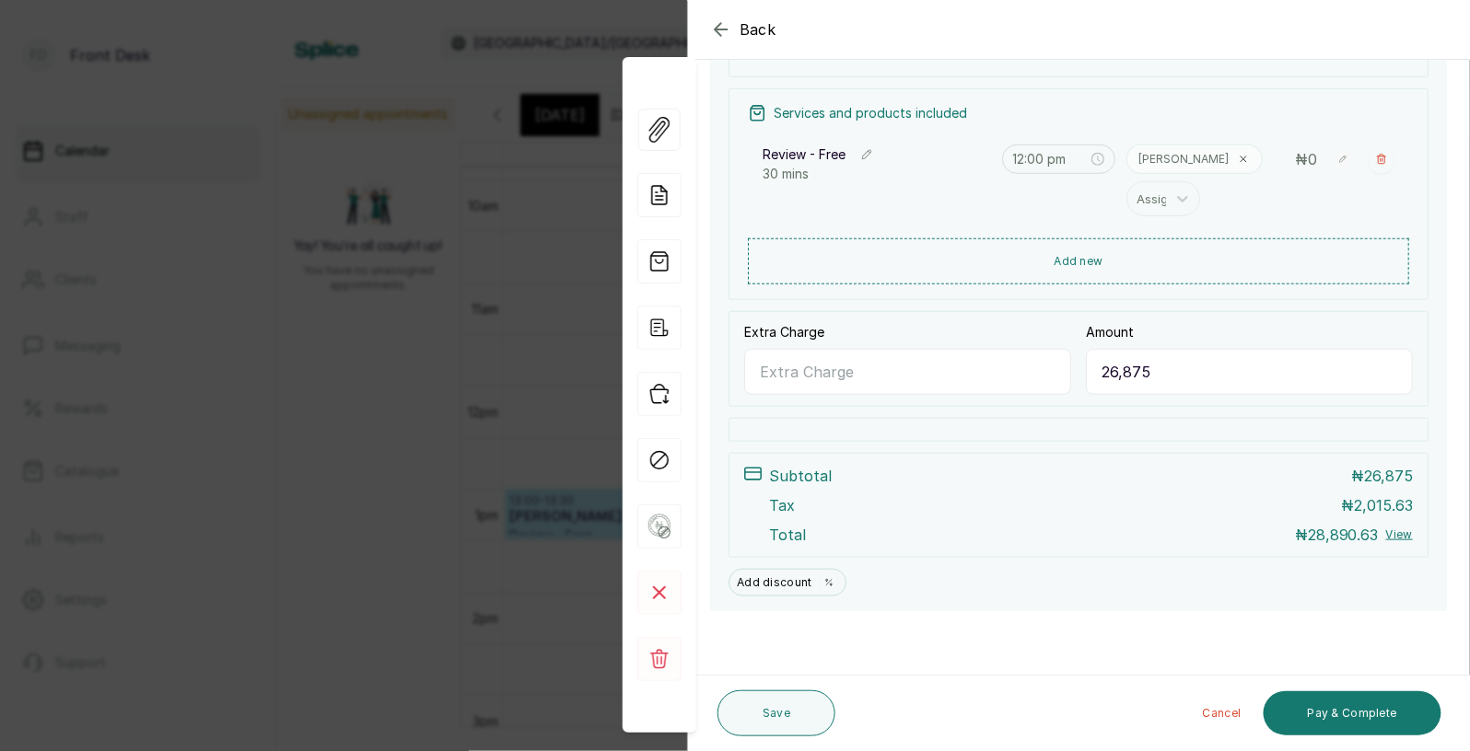
click at [760, 36] on span "Back" at bounding box center [757, 29] width 37 height 22
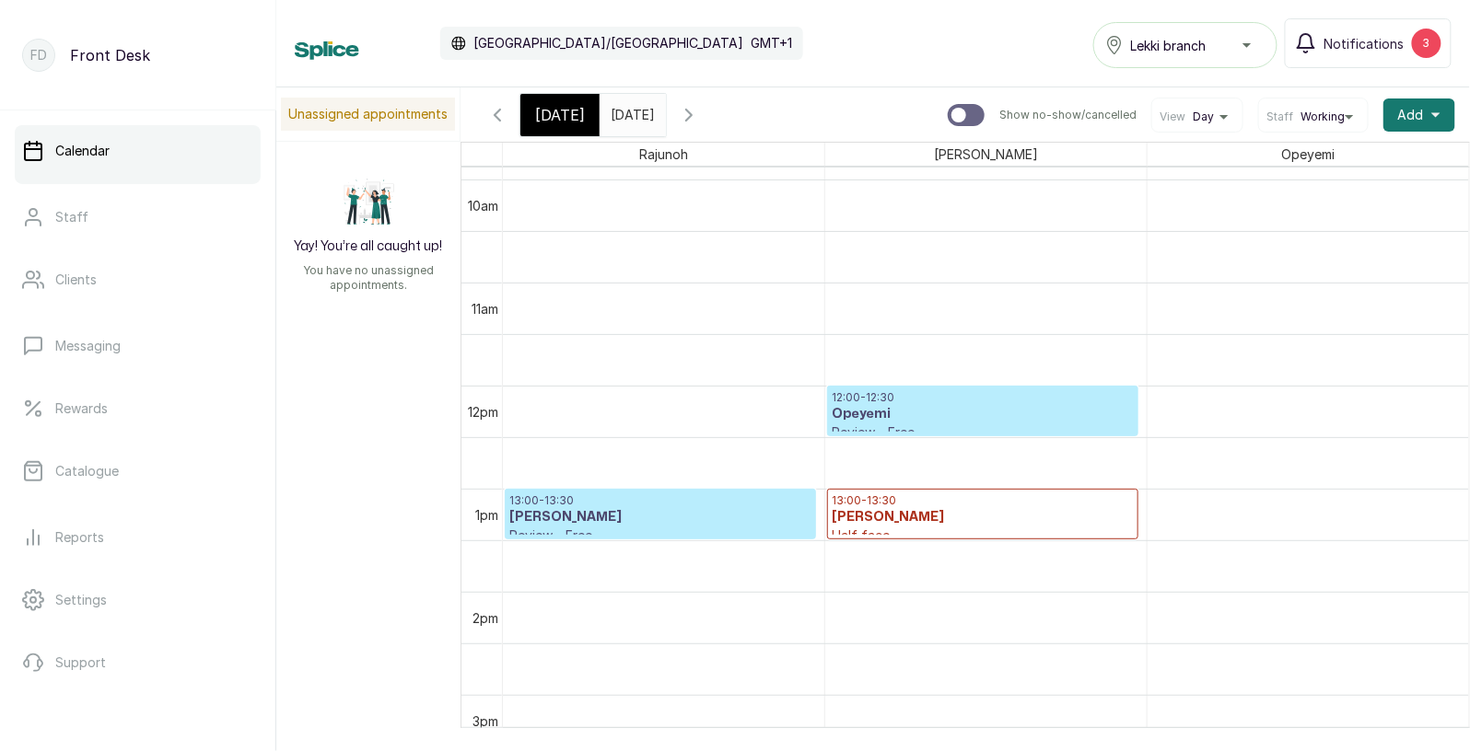
click at [569, 119] on span "[DATE]" at bounding box center [560, 115] width 50 height 22
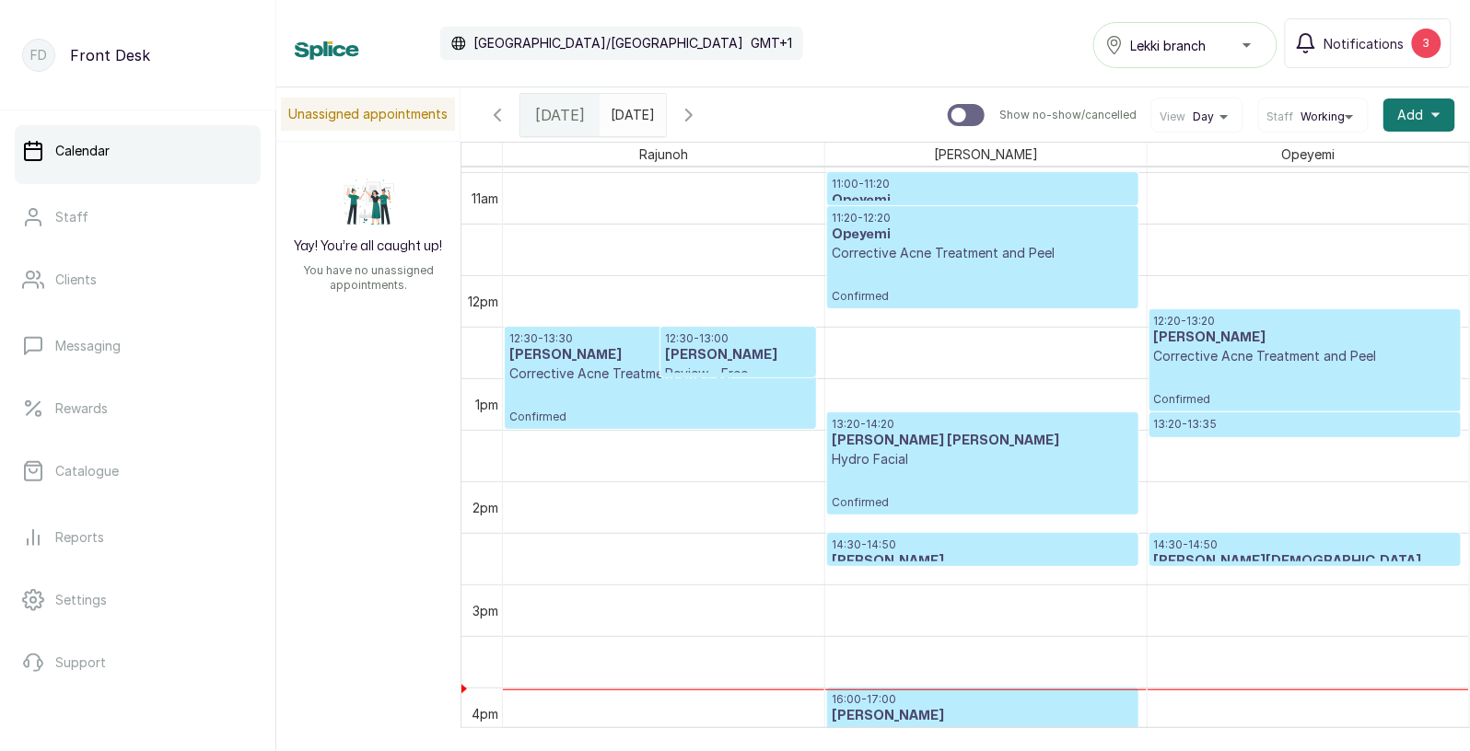
scroll to position [1192, 0]
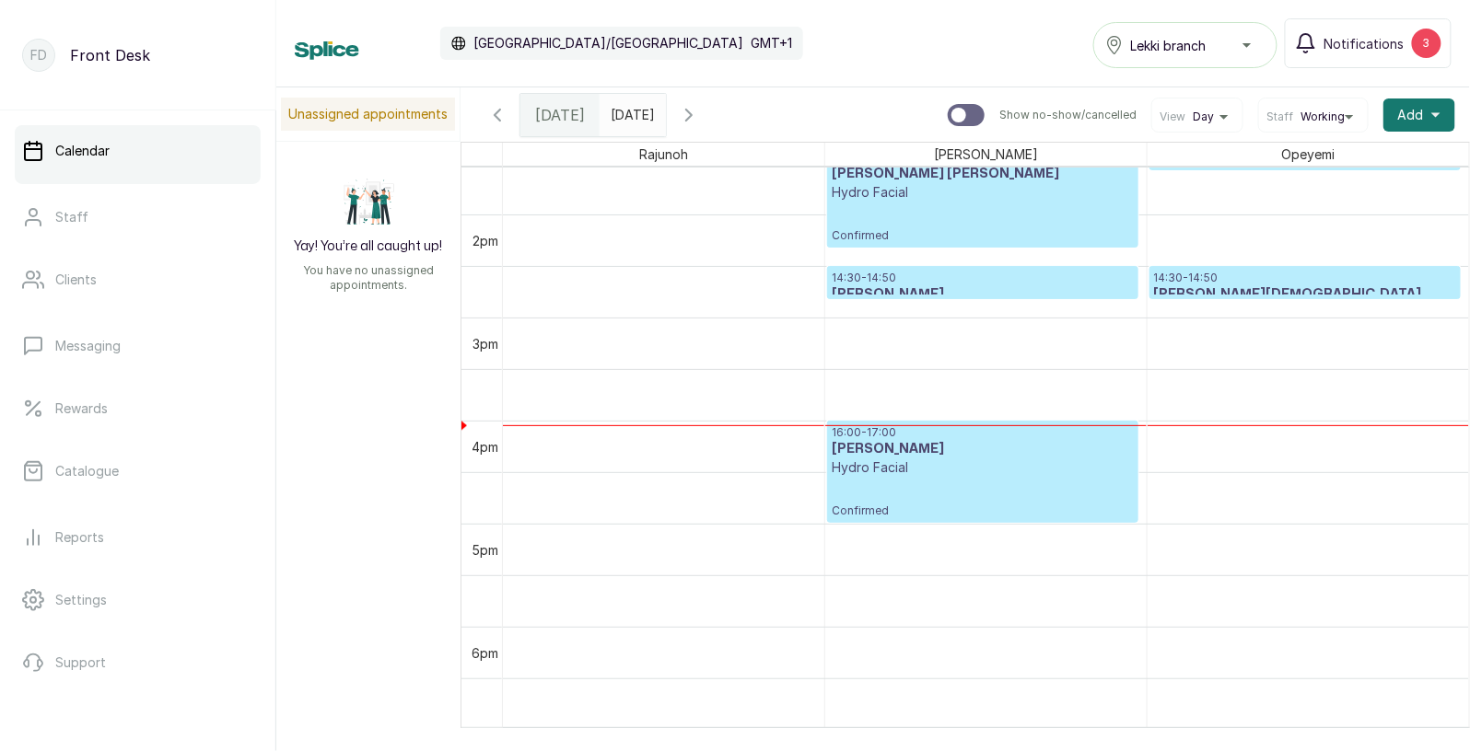
click at [611, 111] on input "[DATE]" at bounding box center [614, 110] width 29 height 31
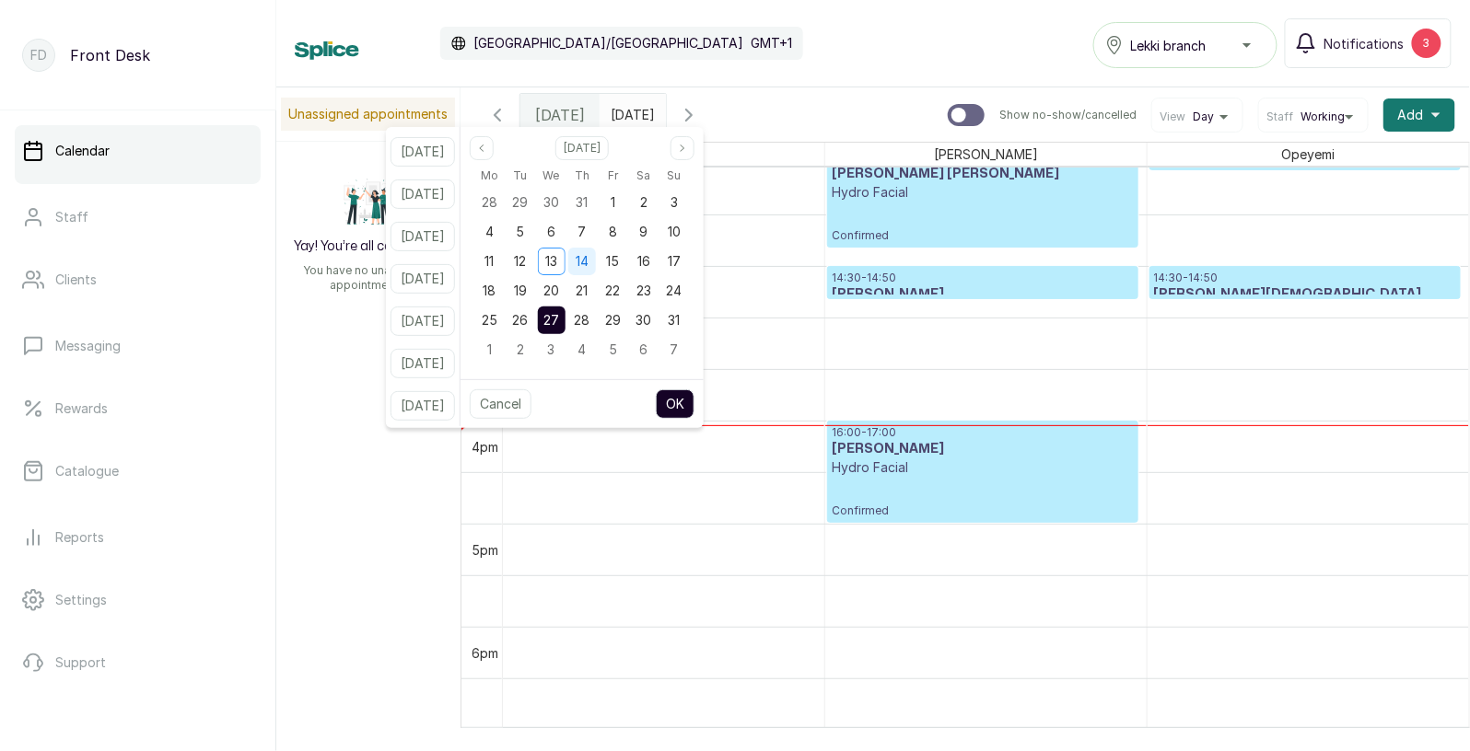
click at [588, 257] on span "14" at bounding box center [582, 261] width 13 height 16
click at [694, 402] on button "OK" at bounding box center [675, 404] width 39 height 29
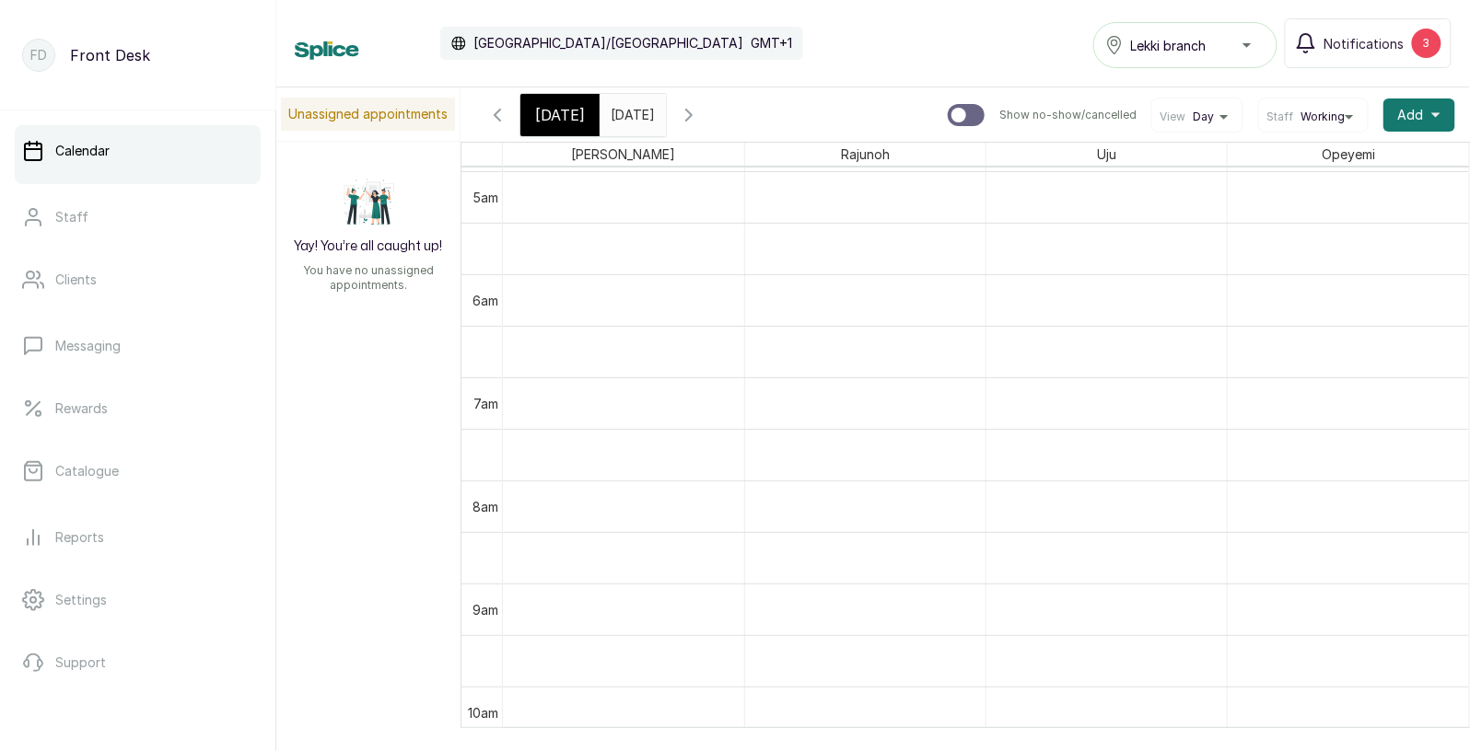
scroll to position [394, 0]
click at [665, 109] on span at bounding box center [647, 110] width 35 height 31
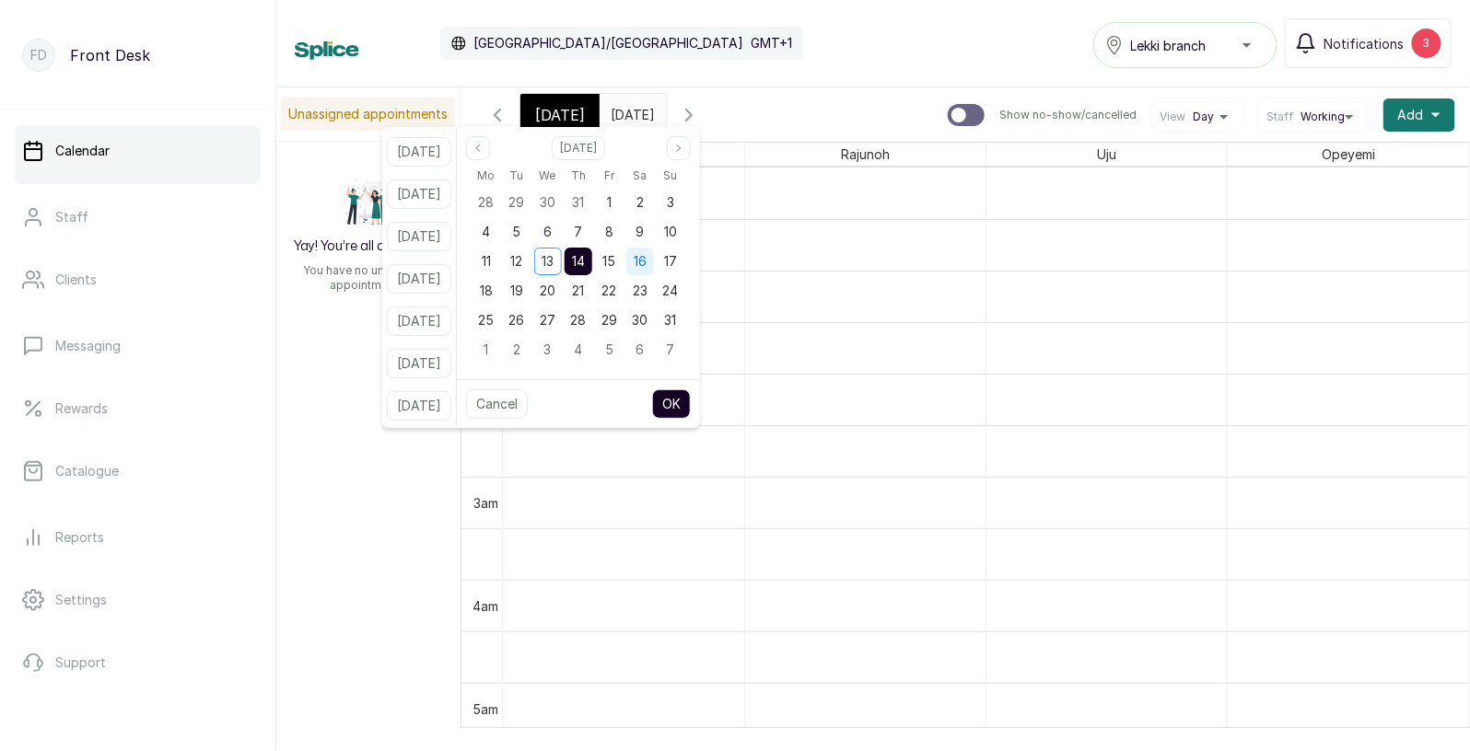
click at [654, 264] on div "16" at bounding box center [640, 262] width 28 height 28
click at [691, 402] on button "OK" at bounding box center [671, 404] width 39 height 29
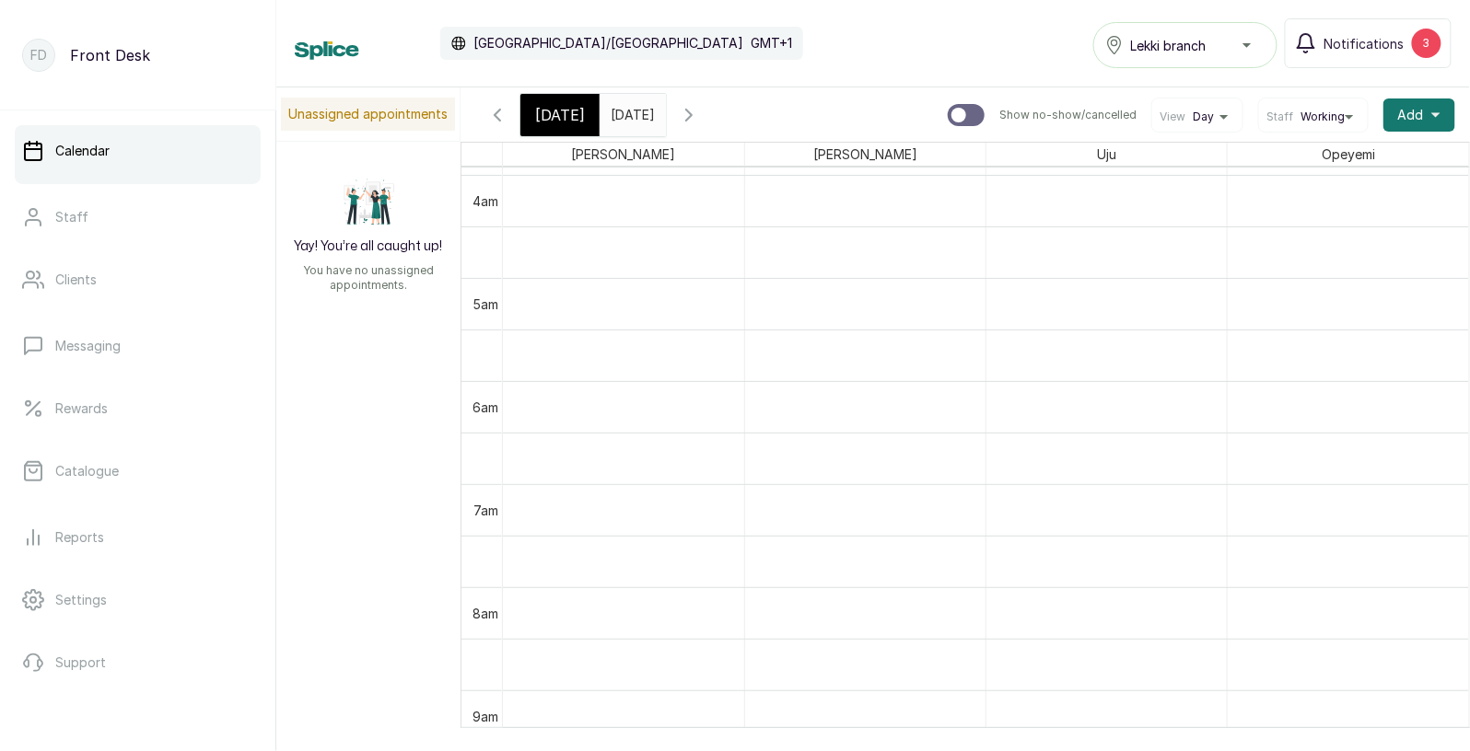
click at [563, 123] on span "[DATE]" at bounding box center [560, 115] width 50 height 22
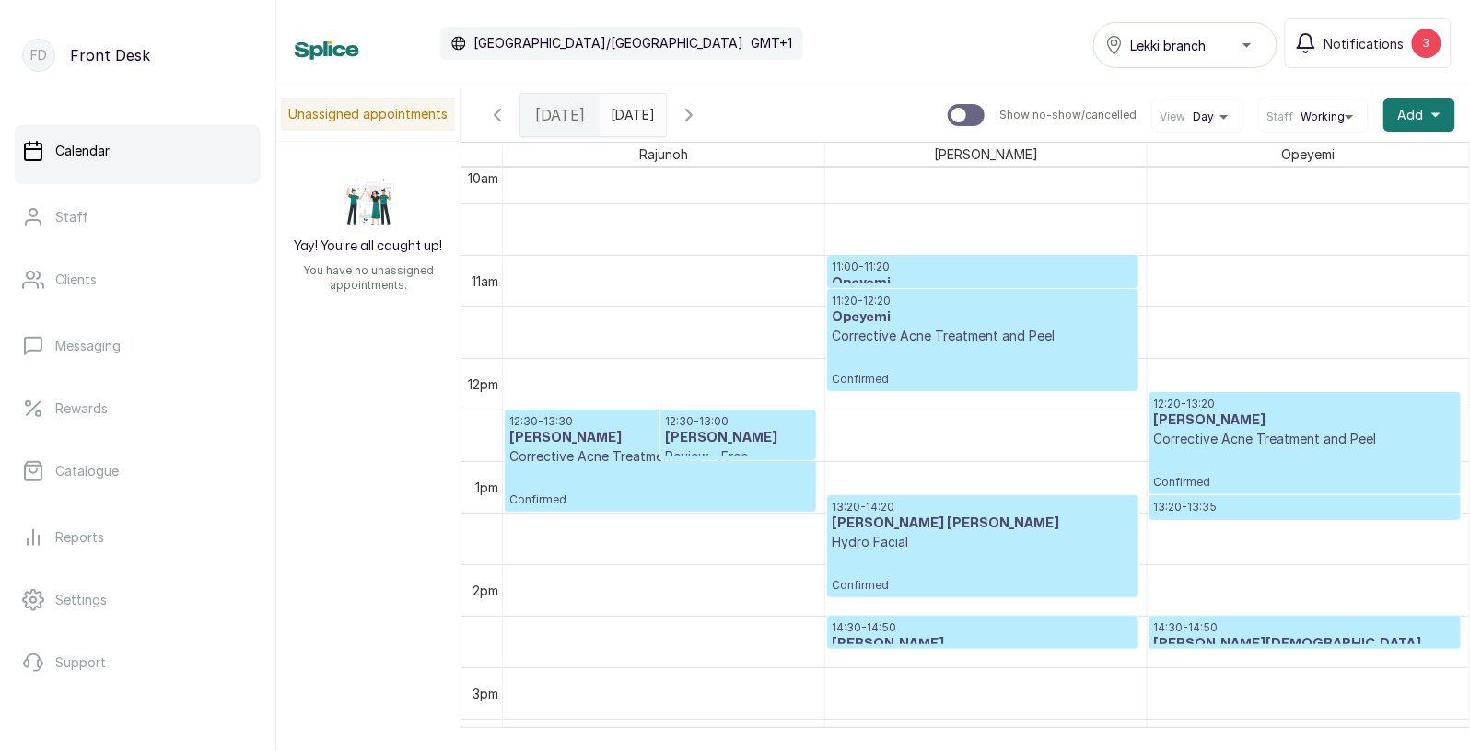
click at [630, 114] on input "[DATE]" at bounding box center [614, 110] width 29 height 31
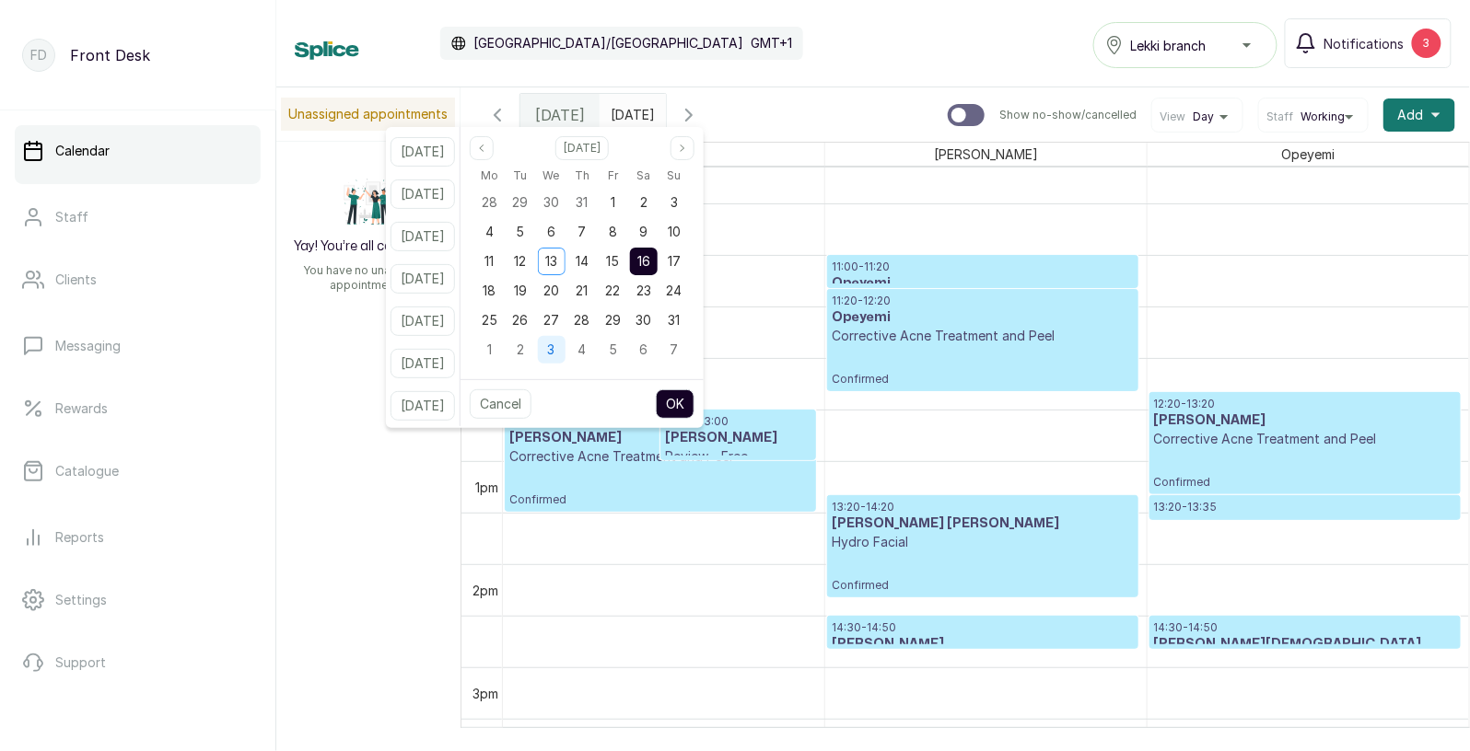
click at [555, 344] on span "3" at bounding box center [551, 350] width 7 height 16
click at [691, 402] on button "OK" at bounding box center [675, 404] width 39 height 29
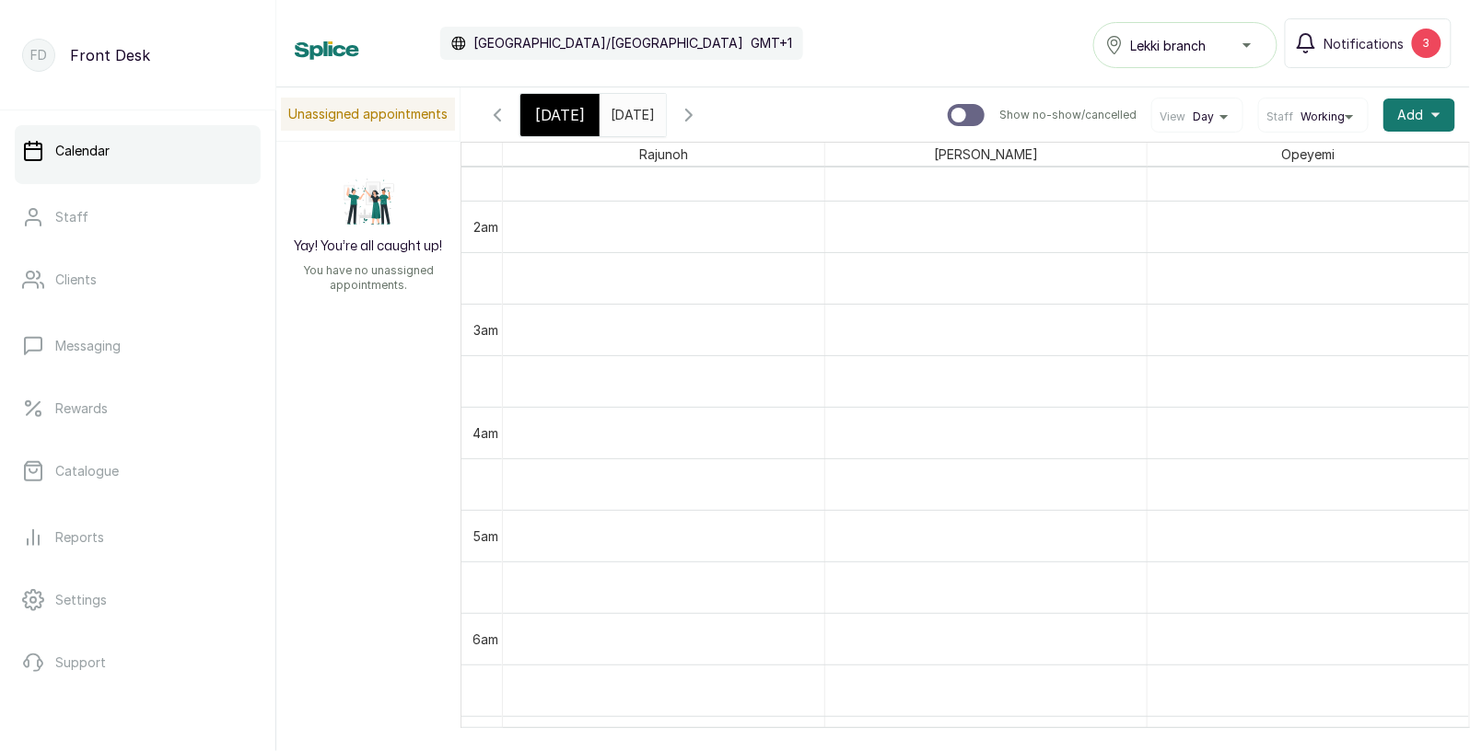
click at [577, 116] on span "[DATE]" at bounding box center [560, 115] width 50 height 22
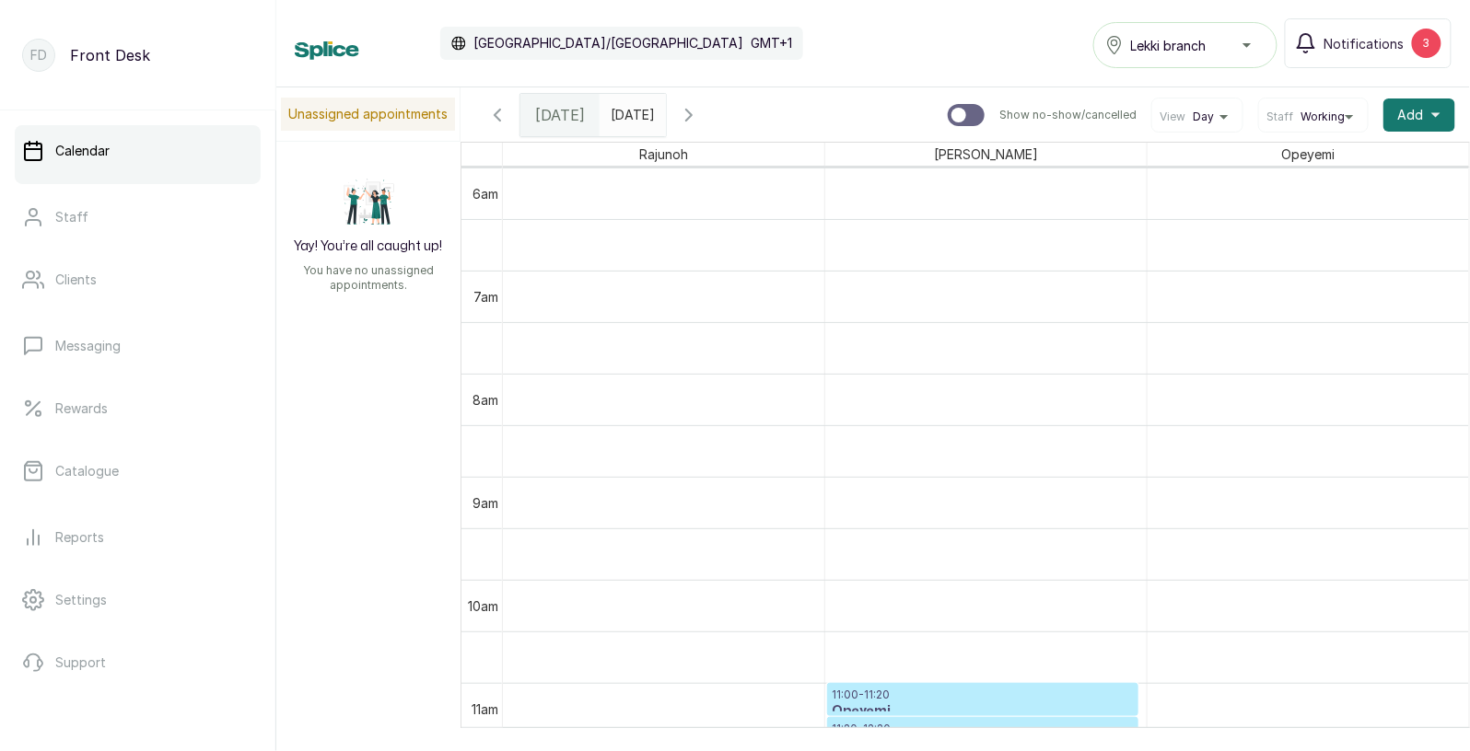
click at [630, 111] on input "[DATE]" at bounding box center [614, 110] width 29 height 31
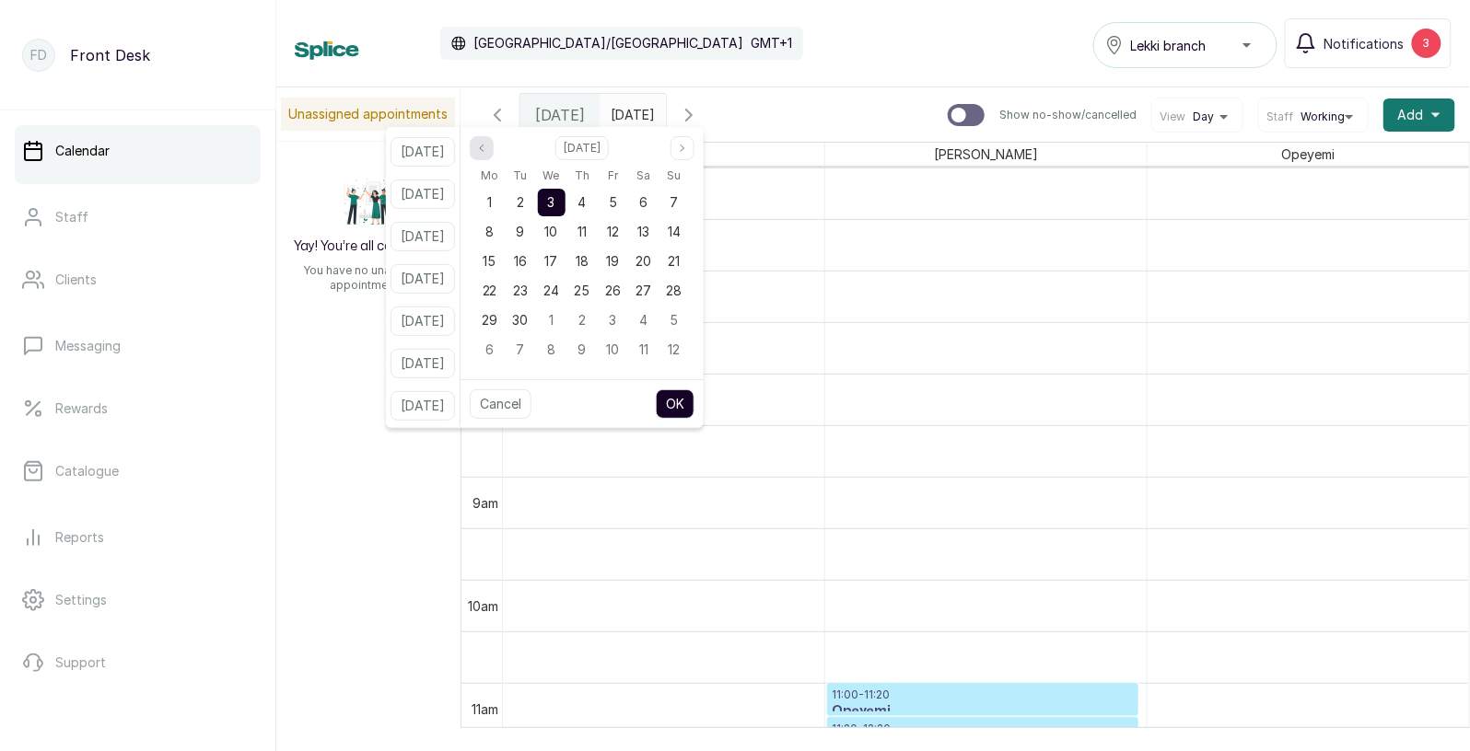
click at [487, 150] on icon "page previous" at bounding box center [481, 148] width 11 height 11
click at [559, 322] on span "27" at bounding box center [551, 320] width 16 height 16
click at [692, 411] on button "OK" at bounding box center [675, 404] width 39 height 29
type input "[DATE]"
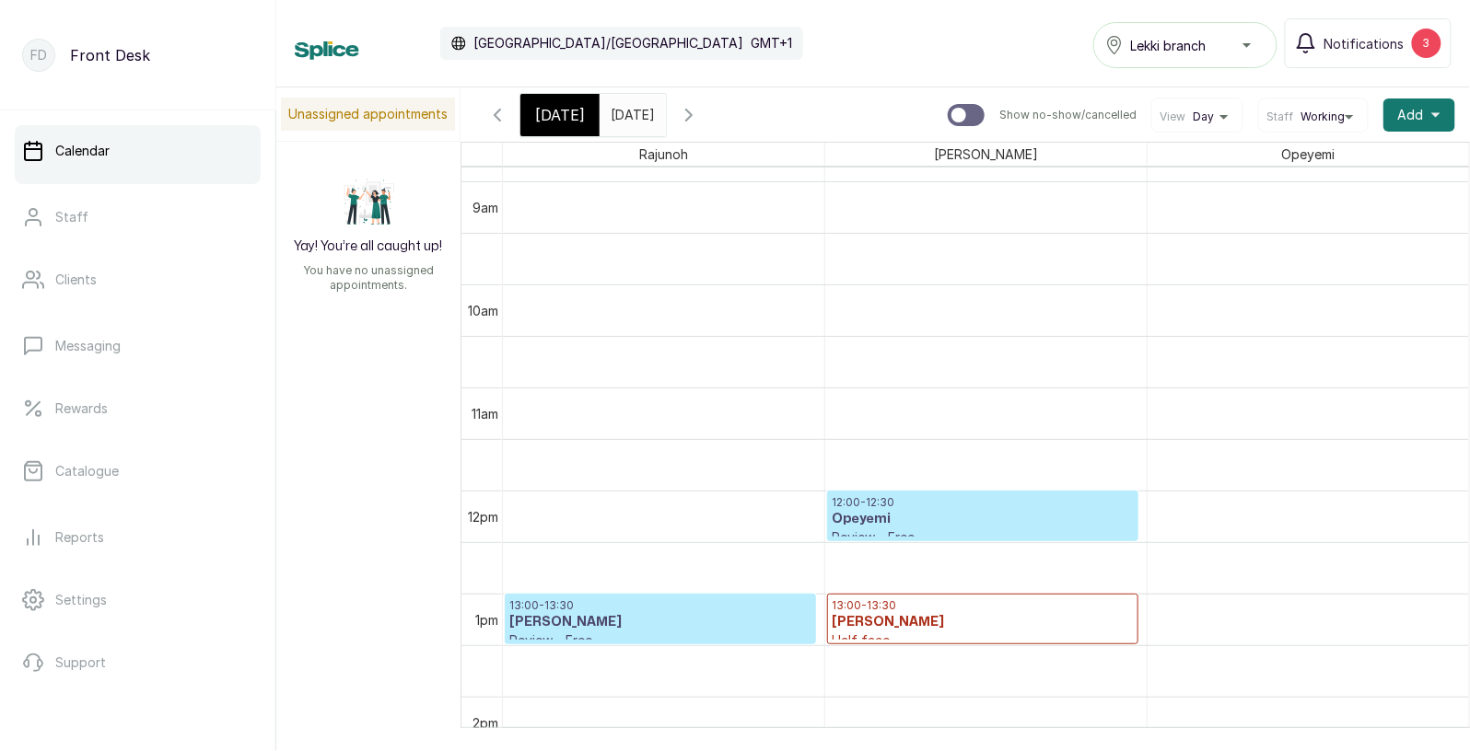
scroll to position [954, 0]
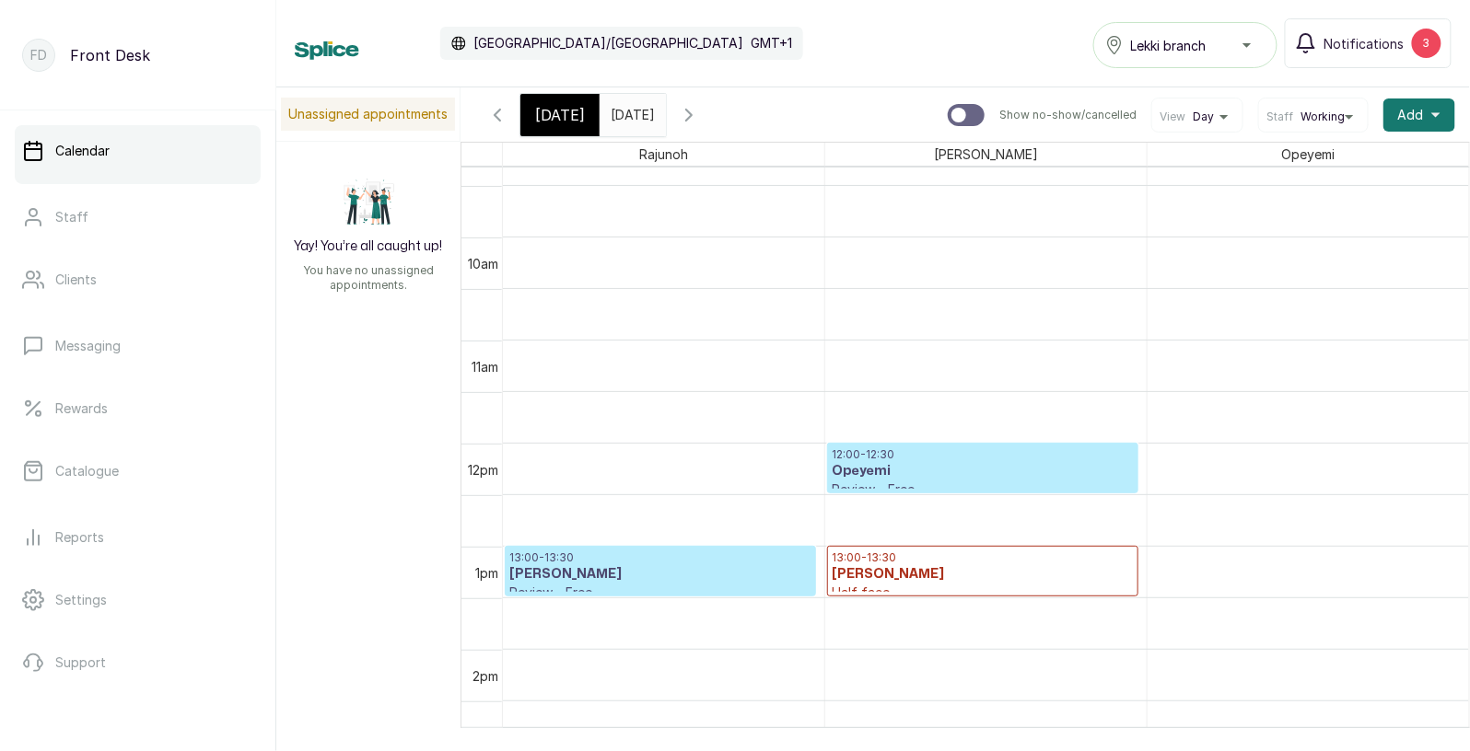
click at [630, 119] on input "[DATE]" at bounding box center [614, 110] width 29 height 31
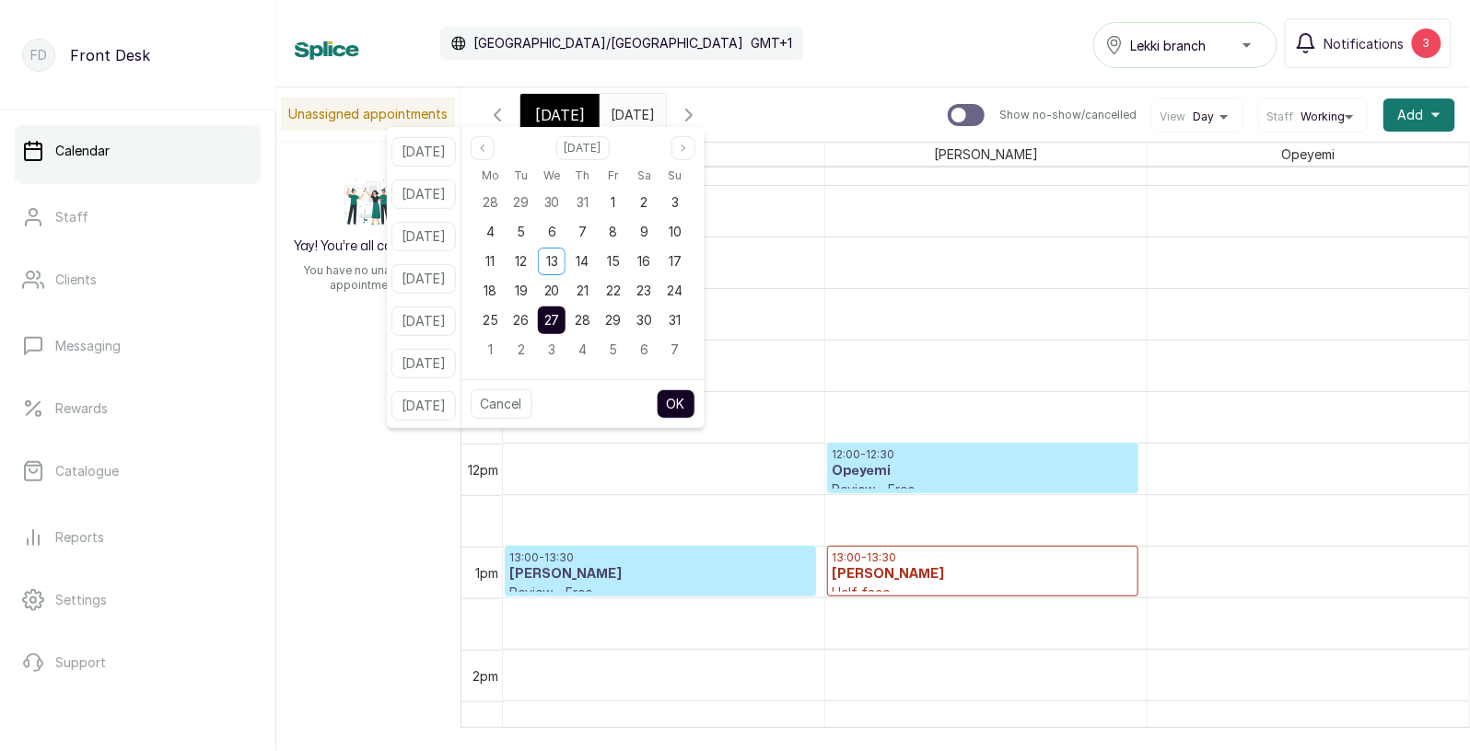
click at [536, 110] on span "[DATE]" at bounding box center [560, 115] width 50 height 22
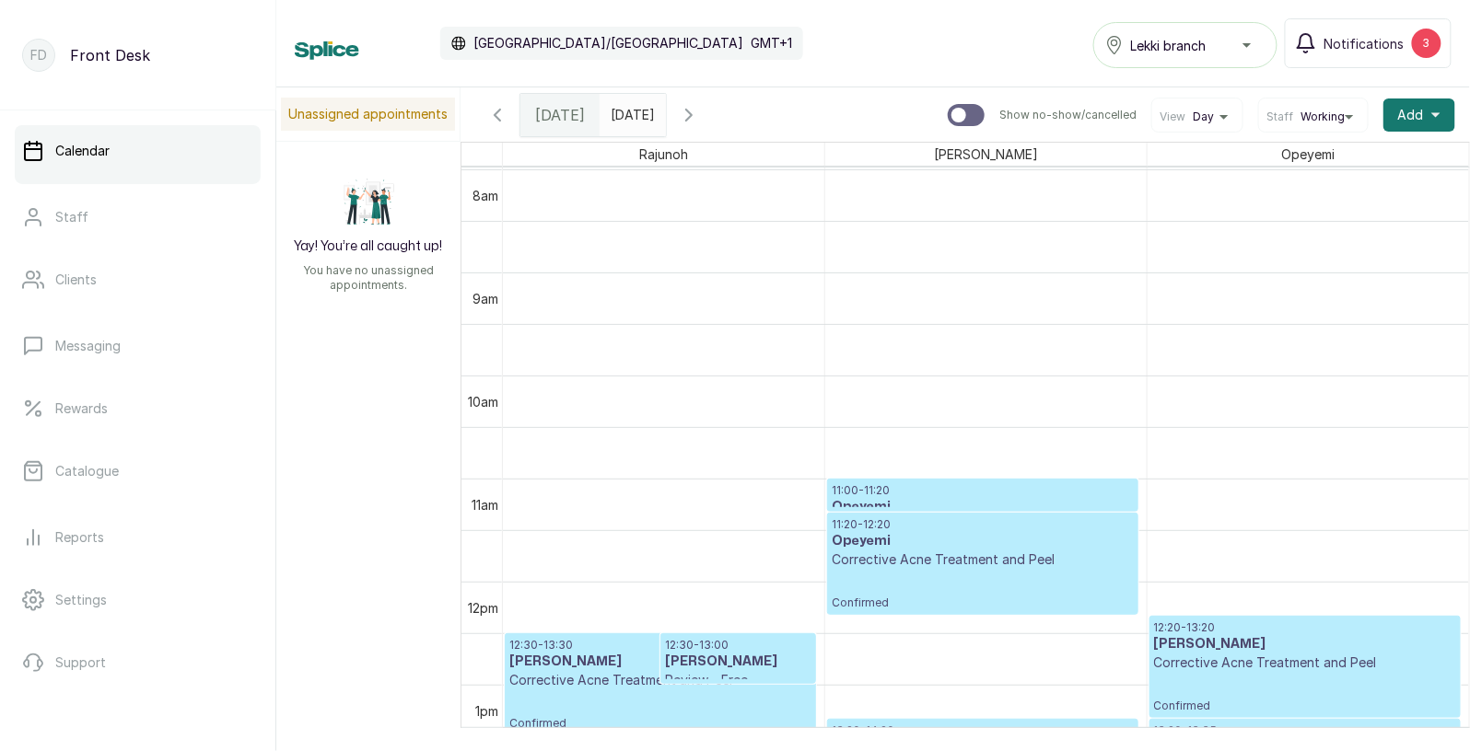
scroll to position [829, 0]
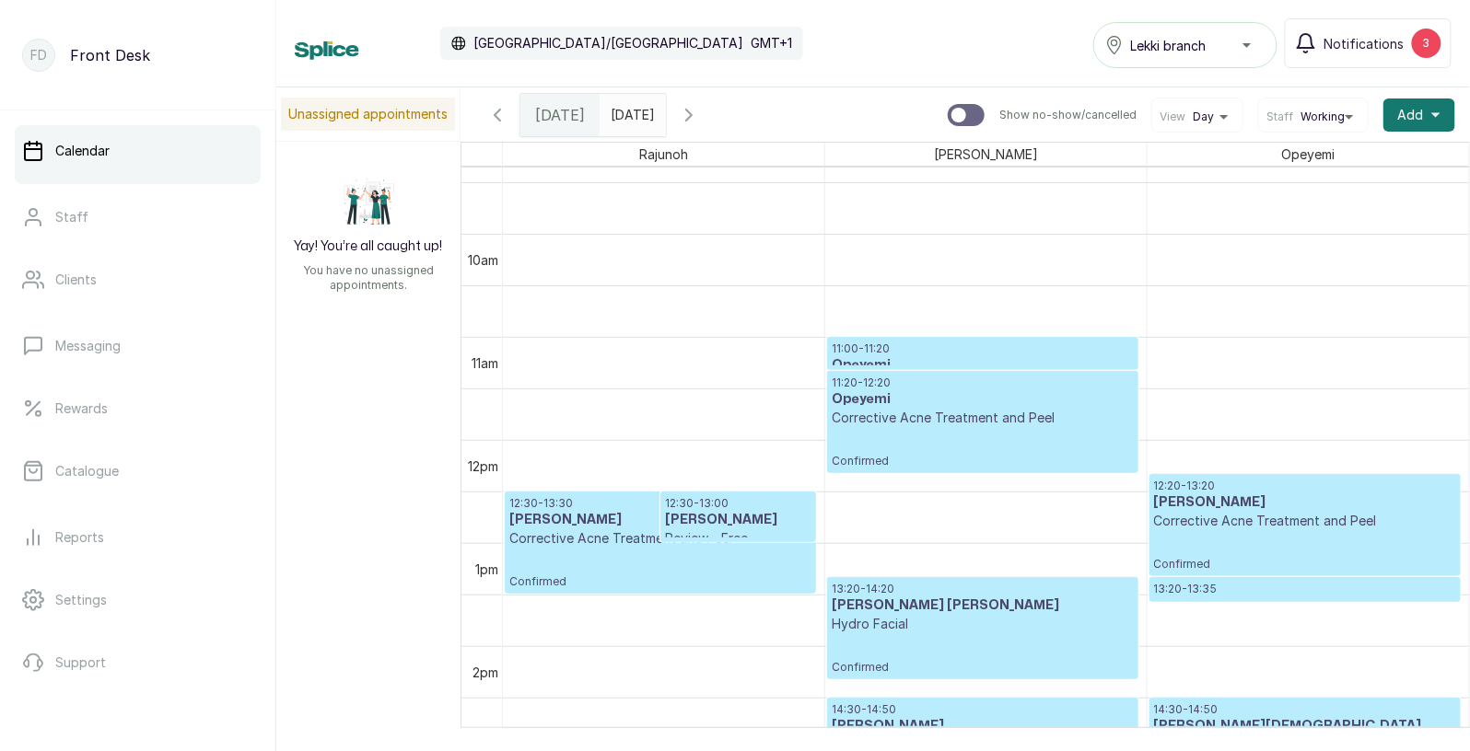
click at [562, 117] on span "[DATE]" at bounding box center [560, 115] width 50 height 22
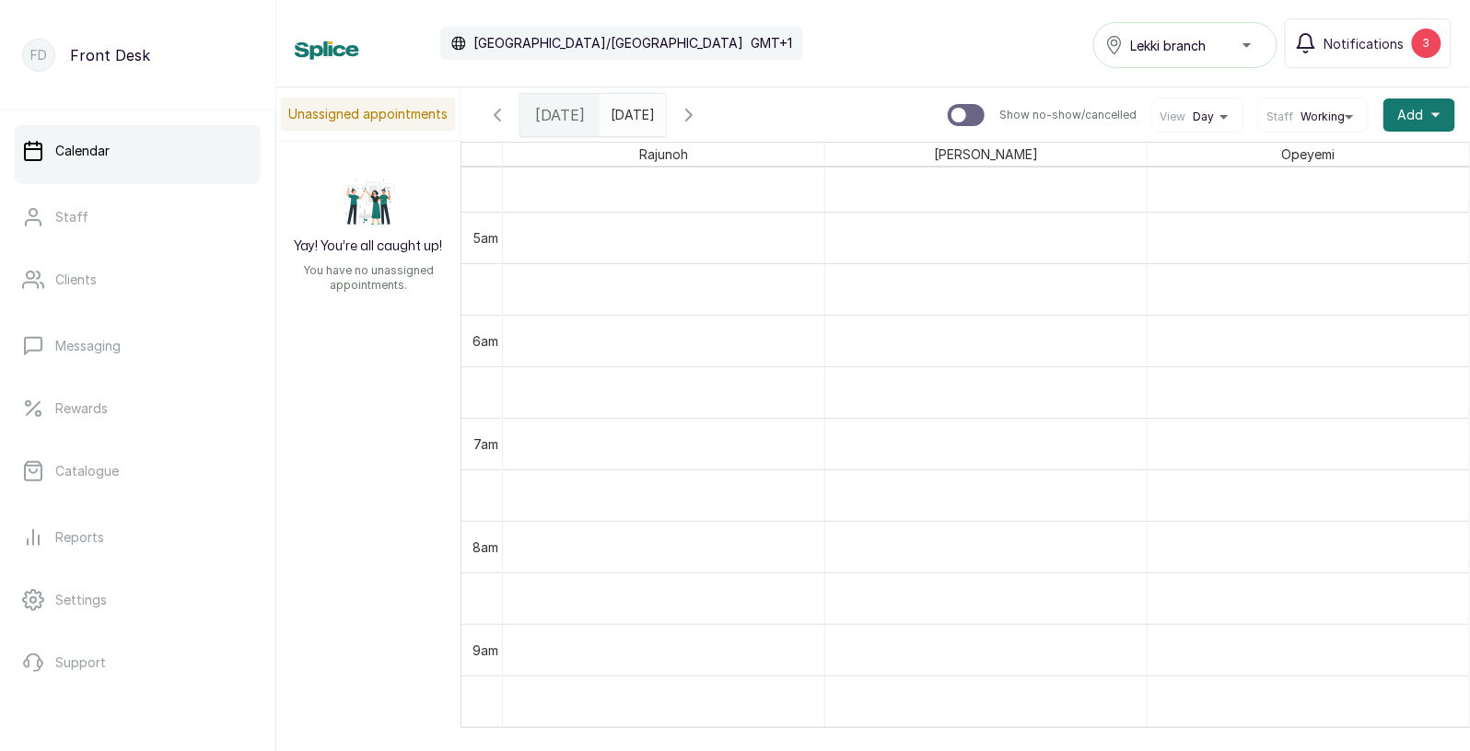
scroll to position [378, 0]
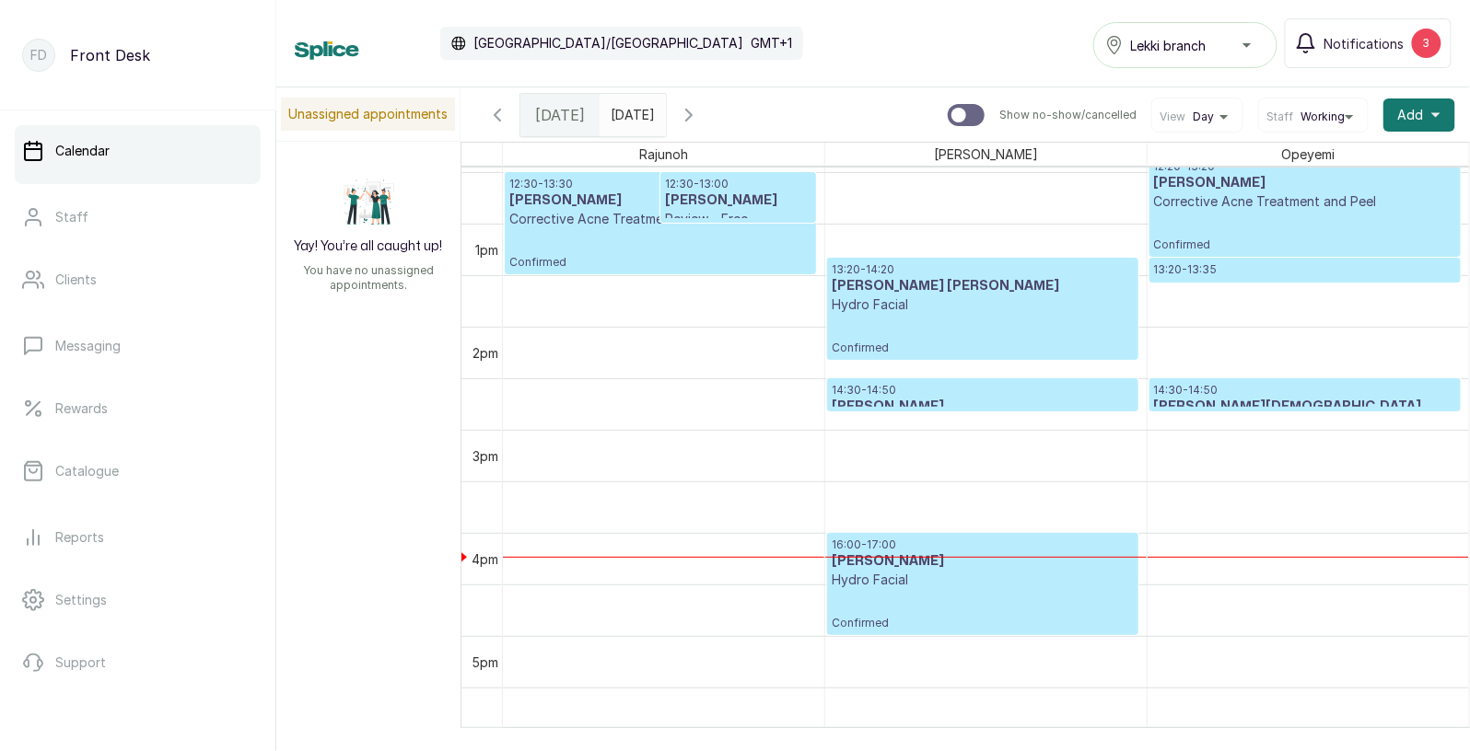
click at [871, 400] on h3 "[PERSON_NAME]" at bounding box center [983, 407] width 302 height 18
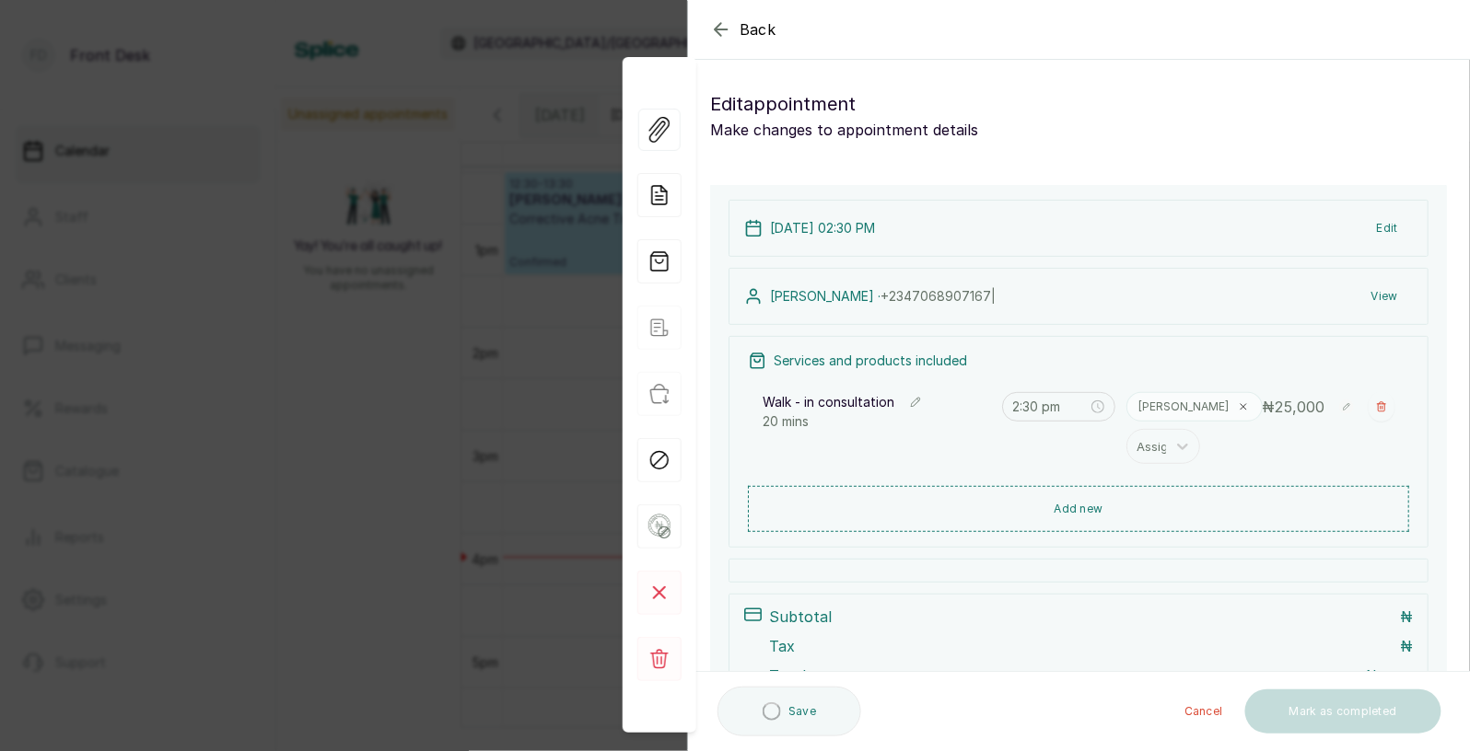
type input "2:30 pm"
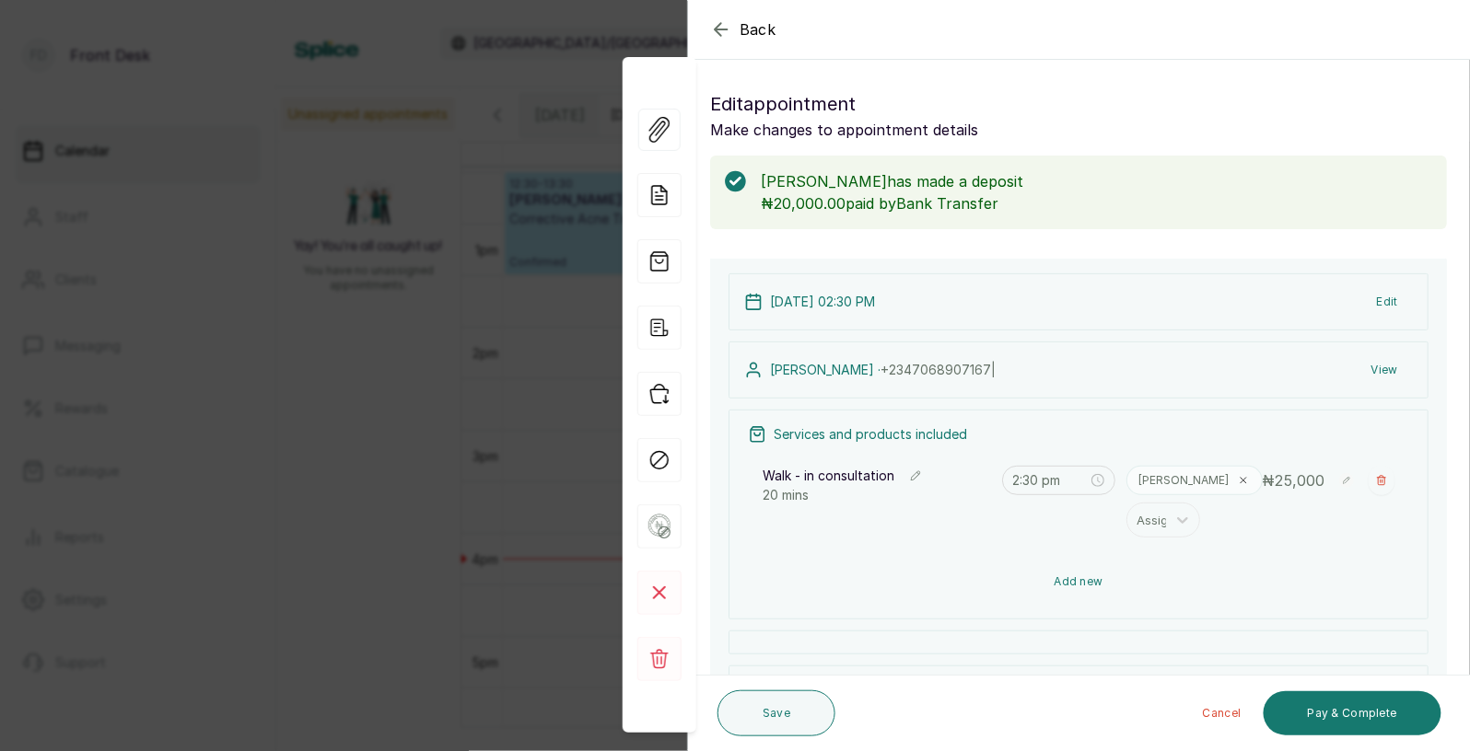
click at [1076, 580] on button "Add new" at bounding box center [1078, 582] width 661 height 44
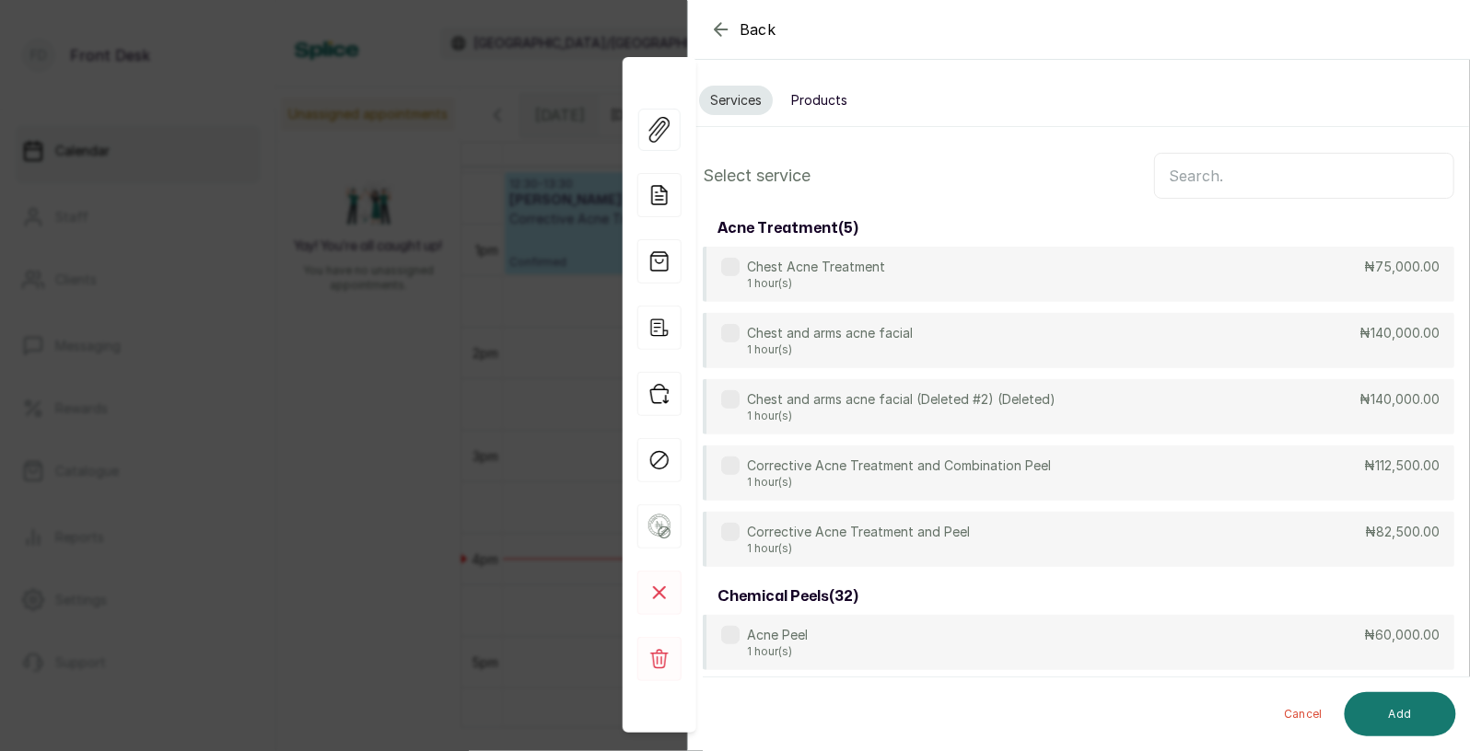
click at [1217, 180] on input "text" at bounding box center [1304, 176] width 300 height 46
type input "c"
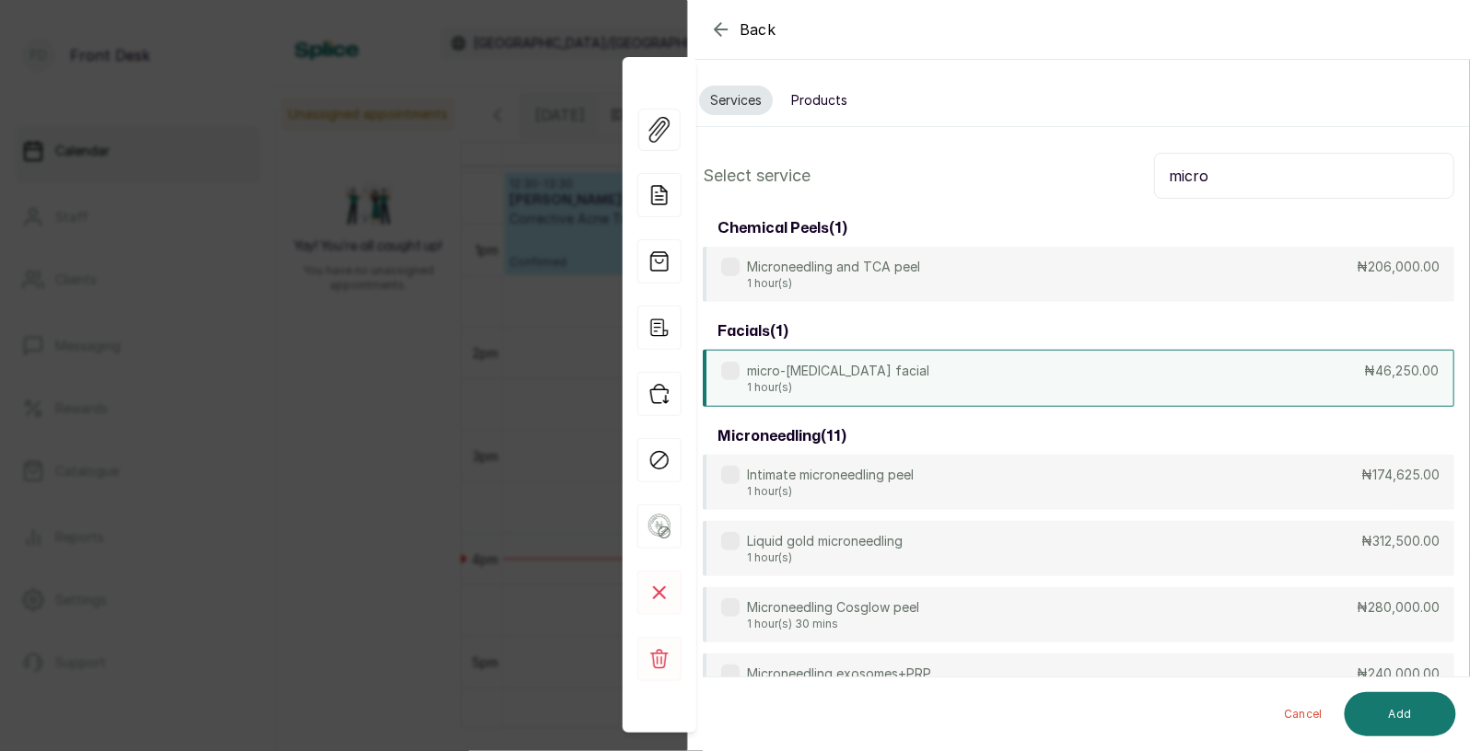
type input "micro"
click at [981, 377] on div "micro-[MEDICAL_DATA] facial 1 hour(s) ₦46,250.00" at bounding box center [1078, 378] width 751 height 57
click at [1402, 707] on button "Add" at bounding box center [1399, 714] width 111 height 44
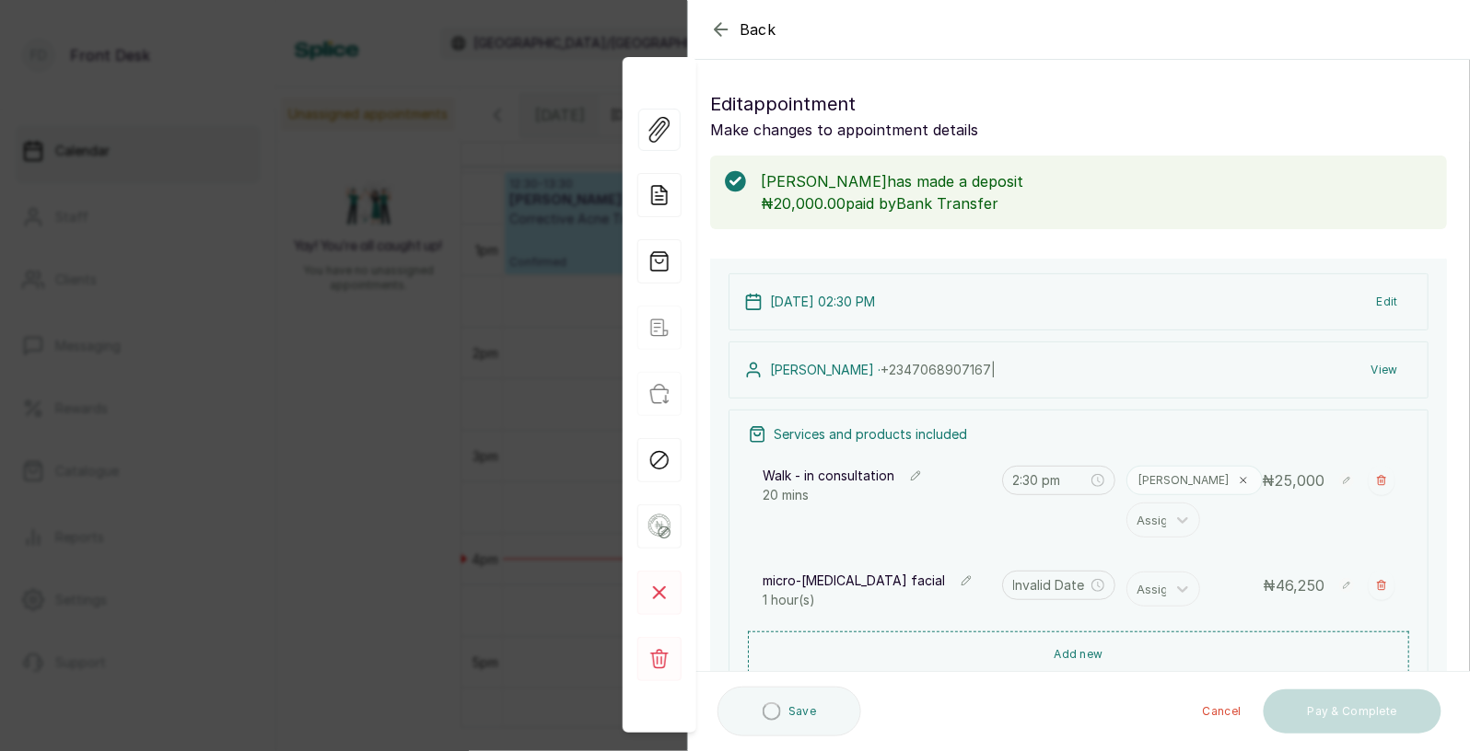
type input "2:50 pm"
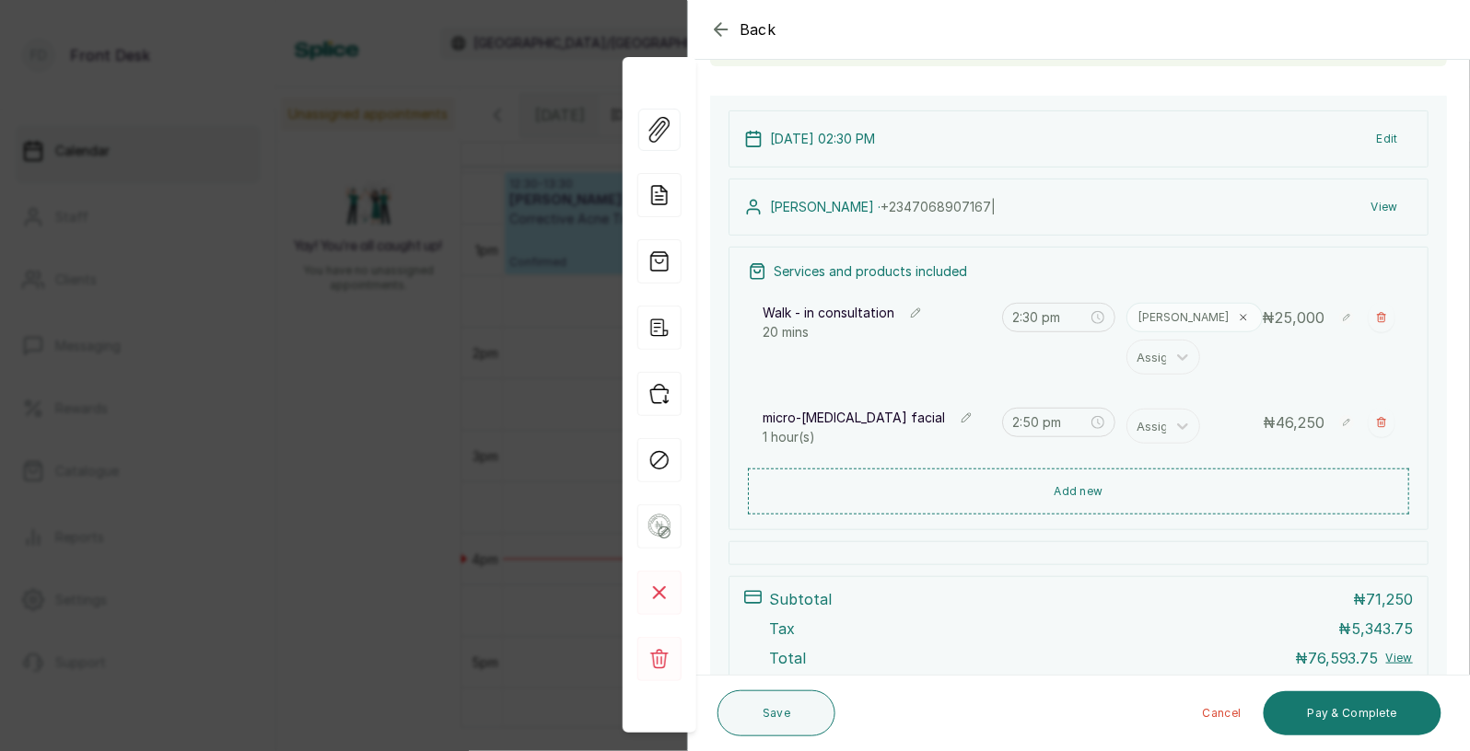
scroll to position [169, 0]
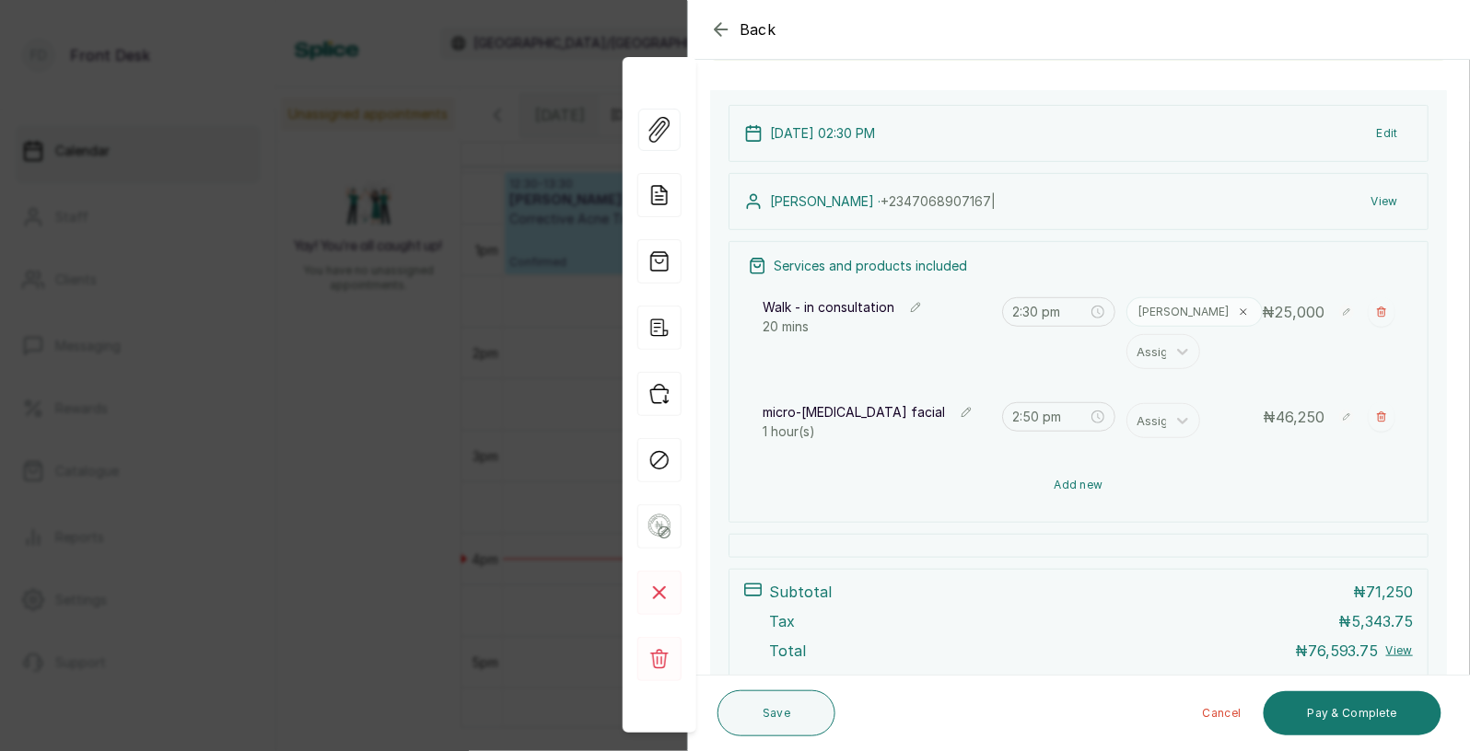
click at [1121, 475] on button "Add new" at bounding box center [1078, 485] width 661 height 44
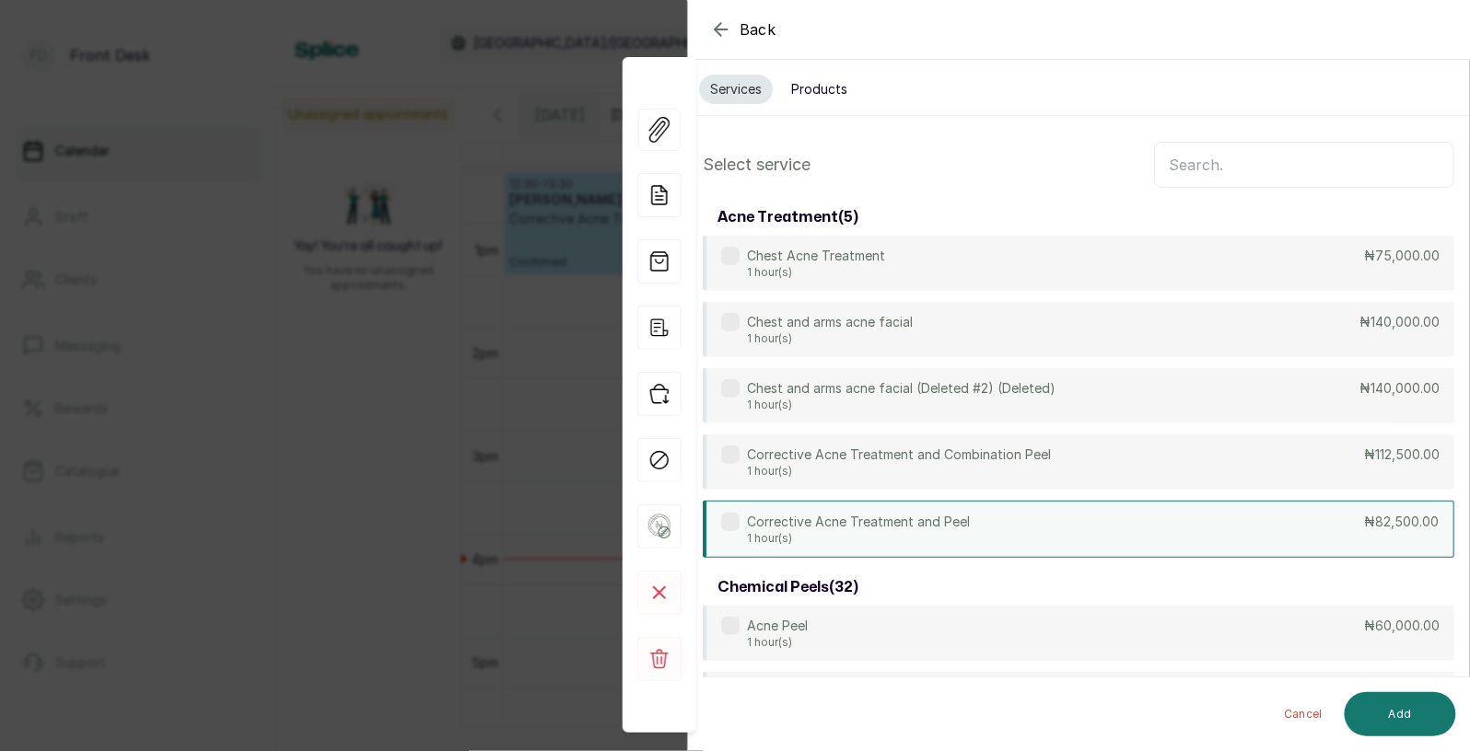
scroll to position [0, 0]
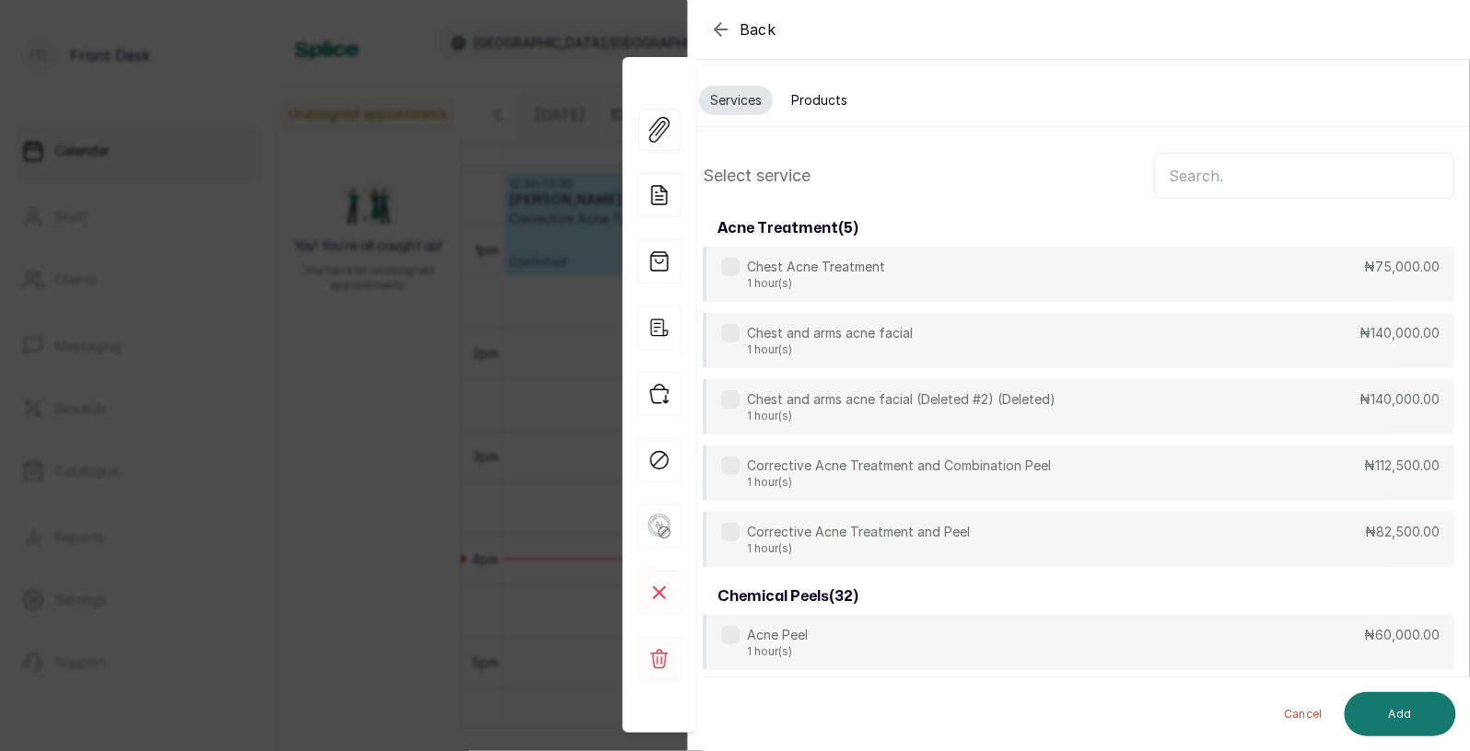
click at [1206, 178] on input "text" at bounding box center [1304, 176] width 300 height 46
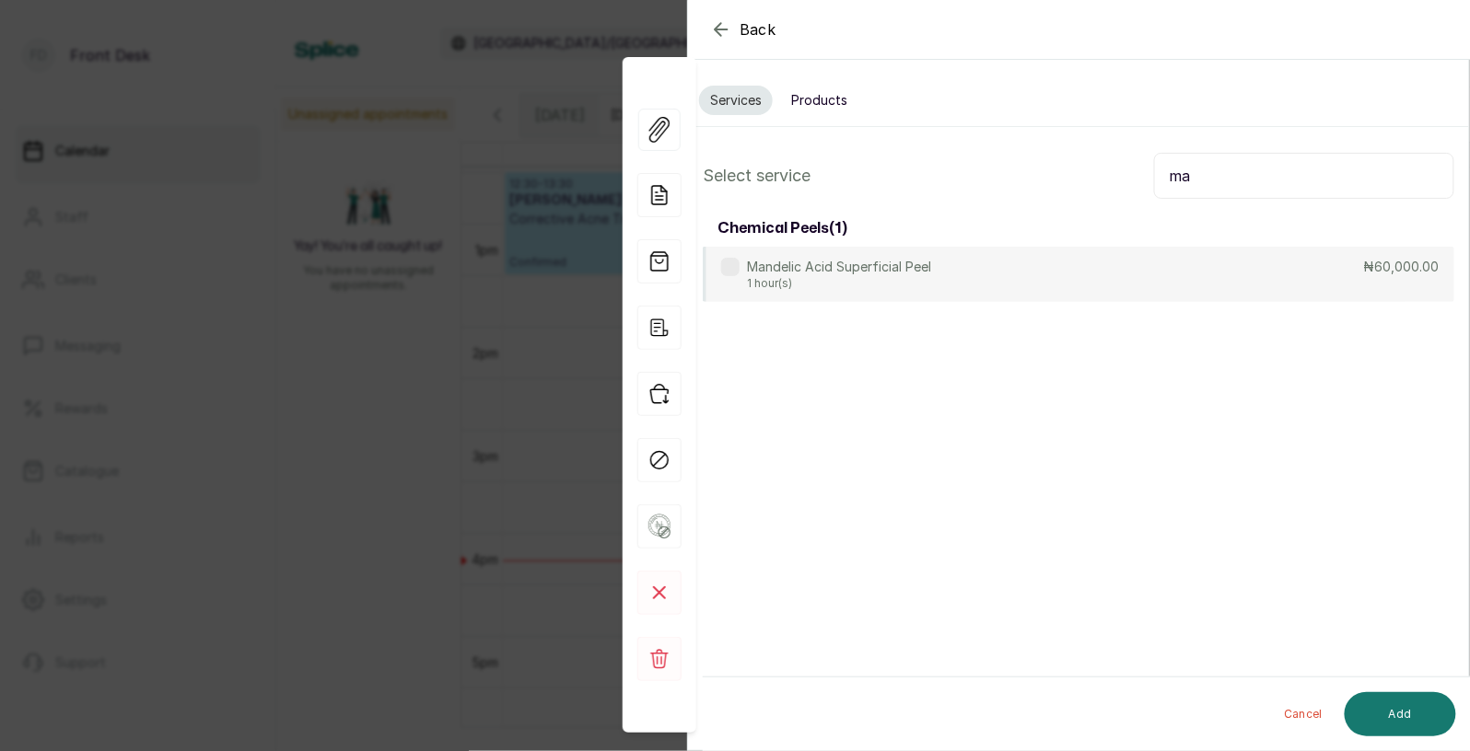
type input "m"
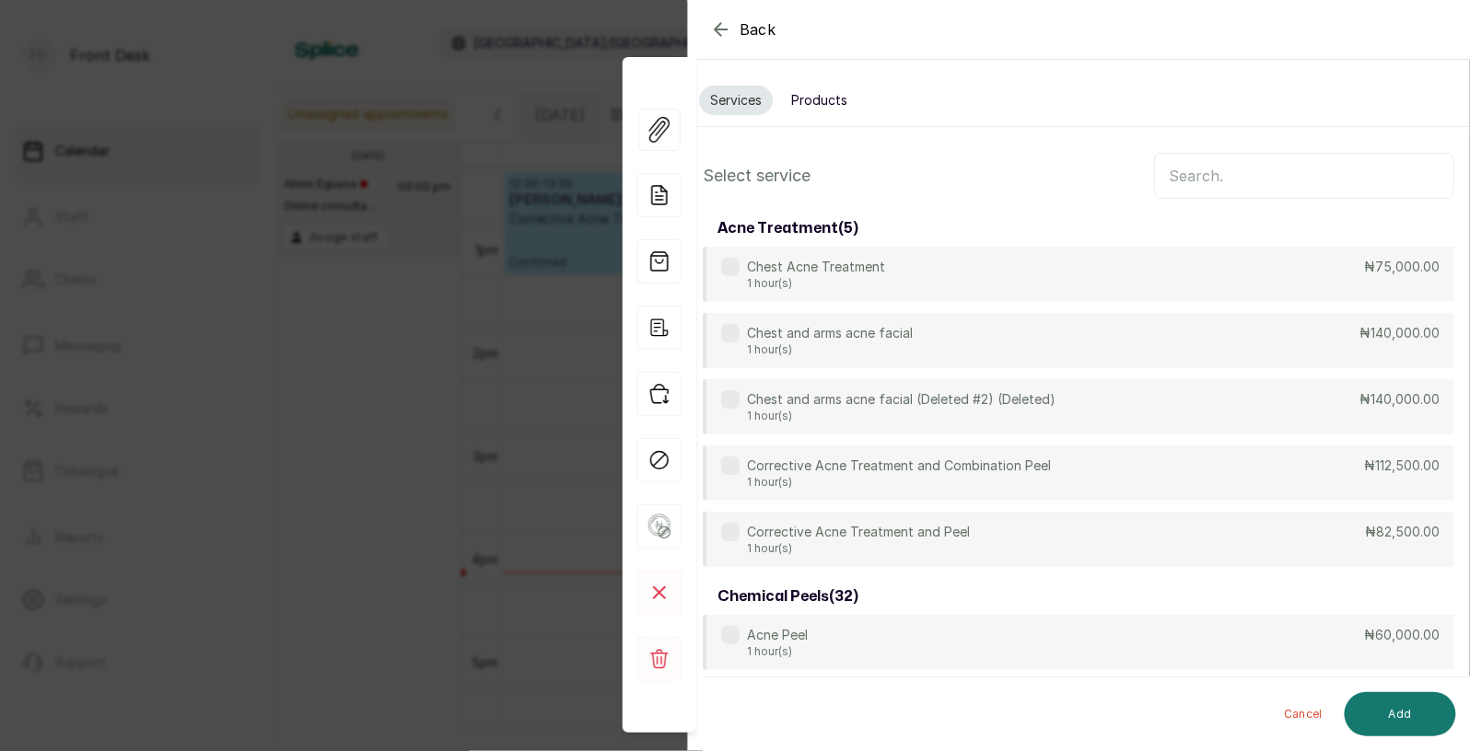
click at [769, 35] on span "Back" at bounding box center [757, 29] width 37 height 22
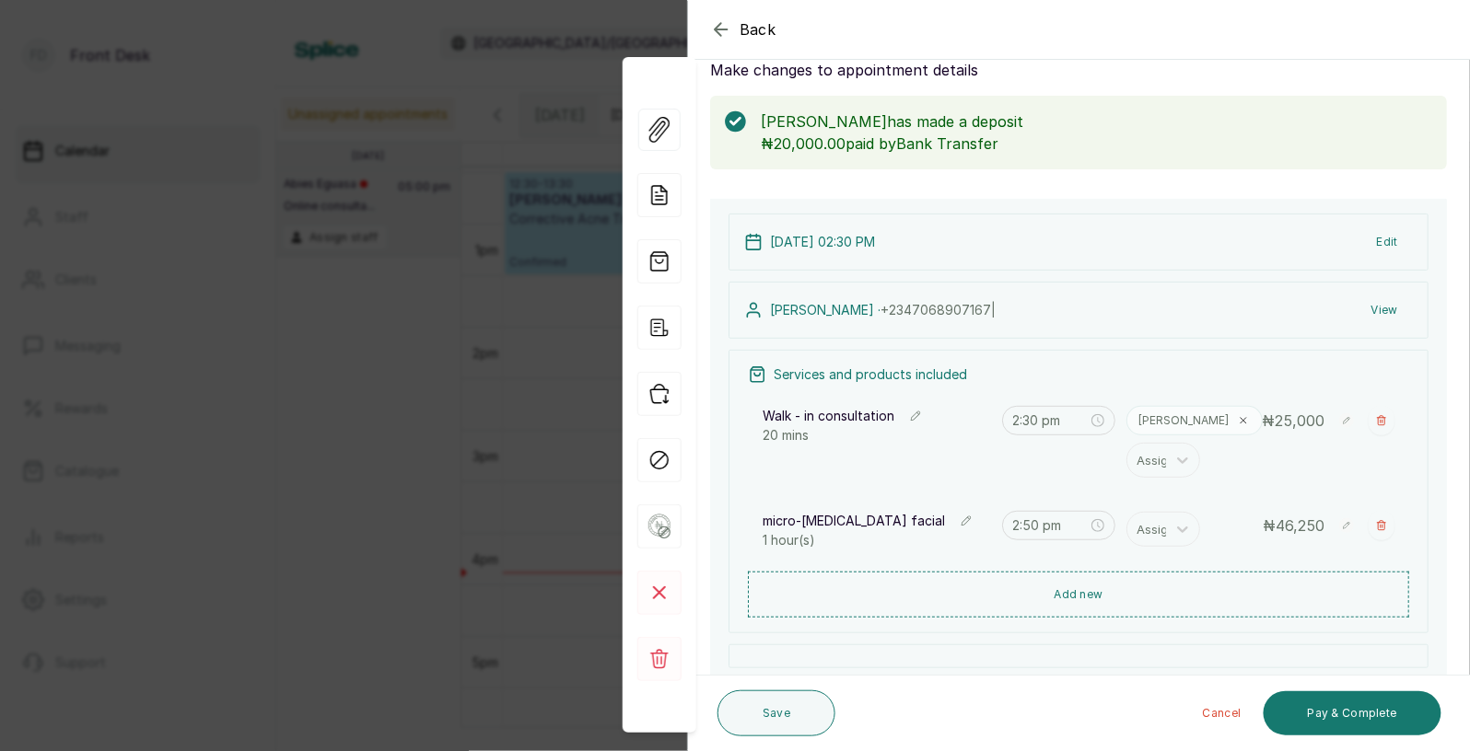
scroll to position [69, 0]
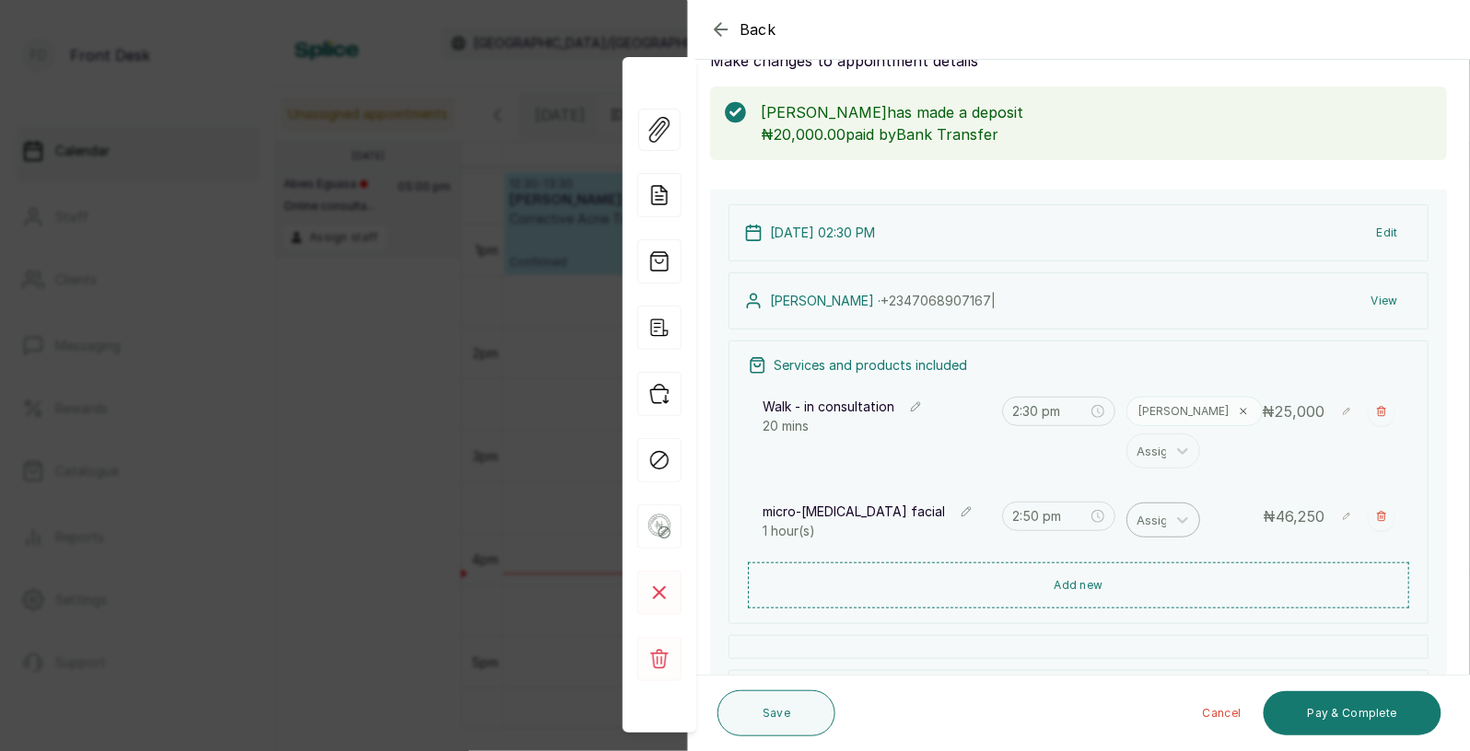
click at [1162, 515] on div at bounding box center [1155, 520] width 39 height 24
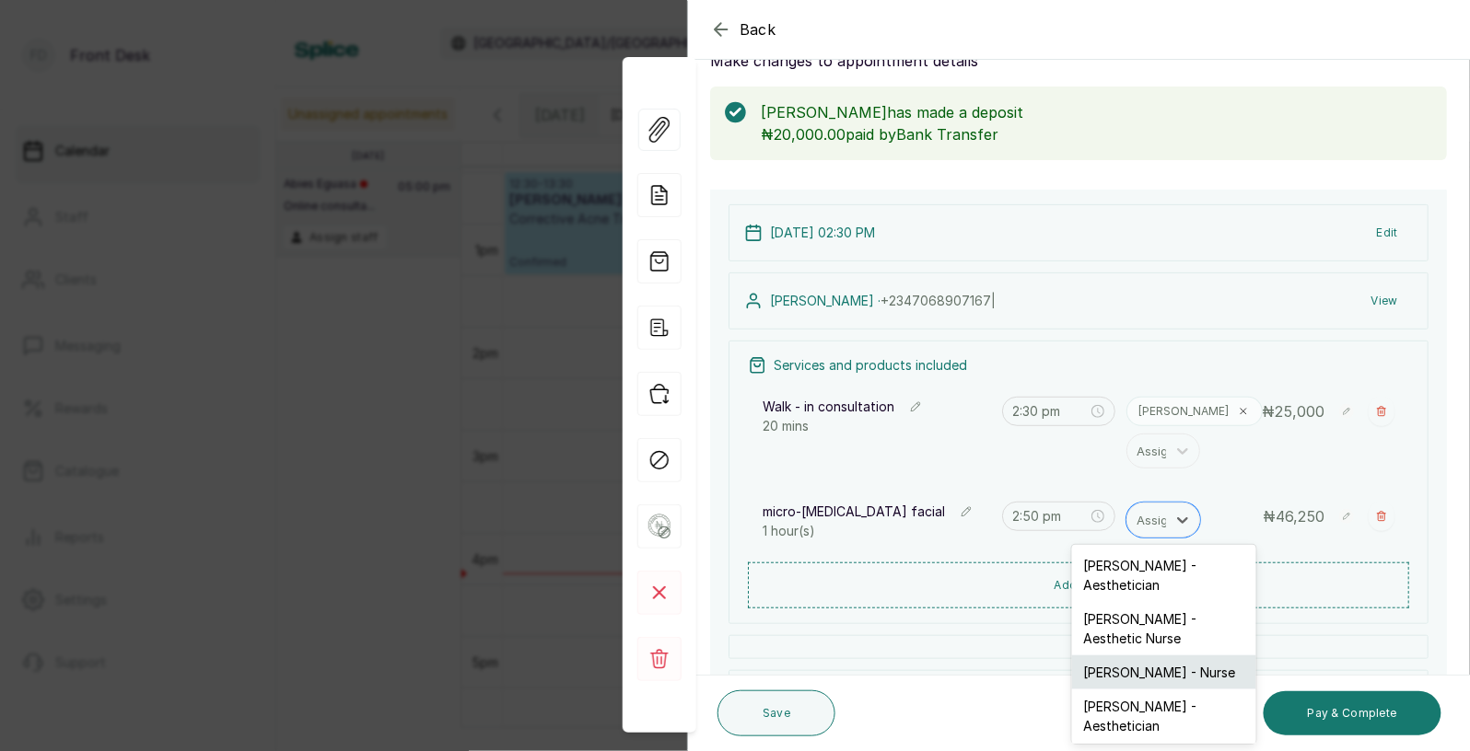
click at [1154, 656] on div "[PERSON_NAME] - Nurse" at bounding box center [1164, 673] width 184 height 34
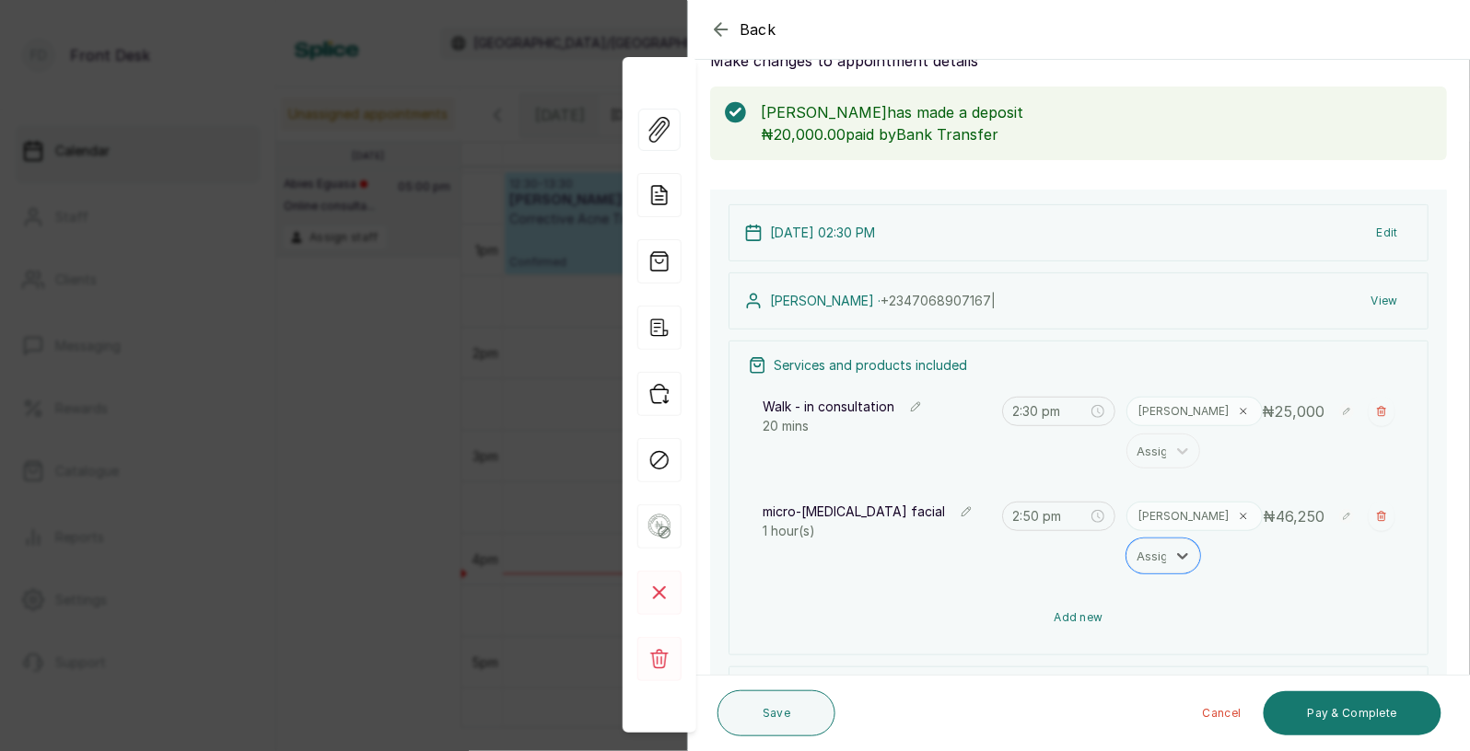
click at [1123, 630] on button "Add new" at bounding box center [1078, 618] width 661 height 44
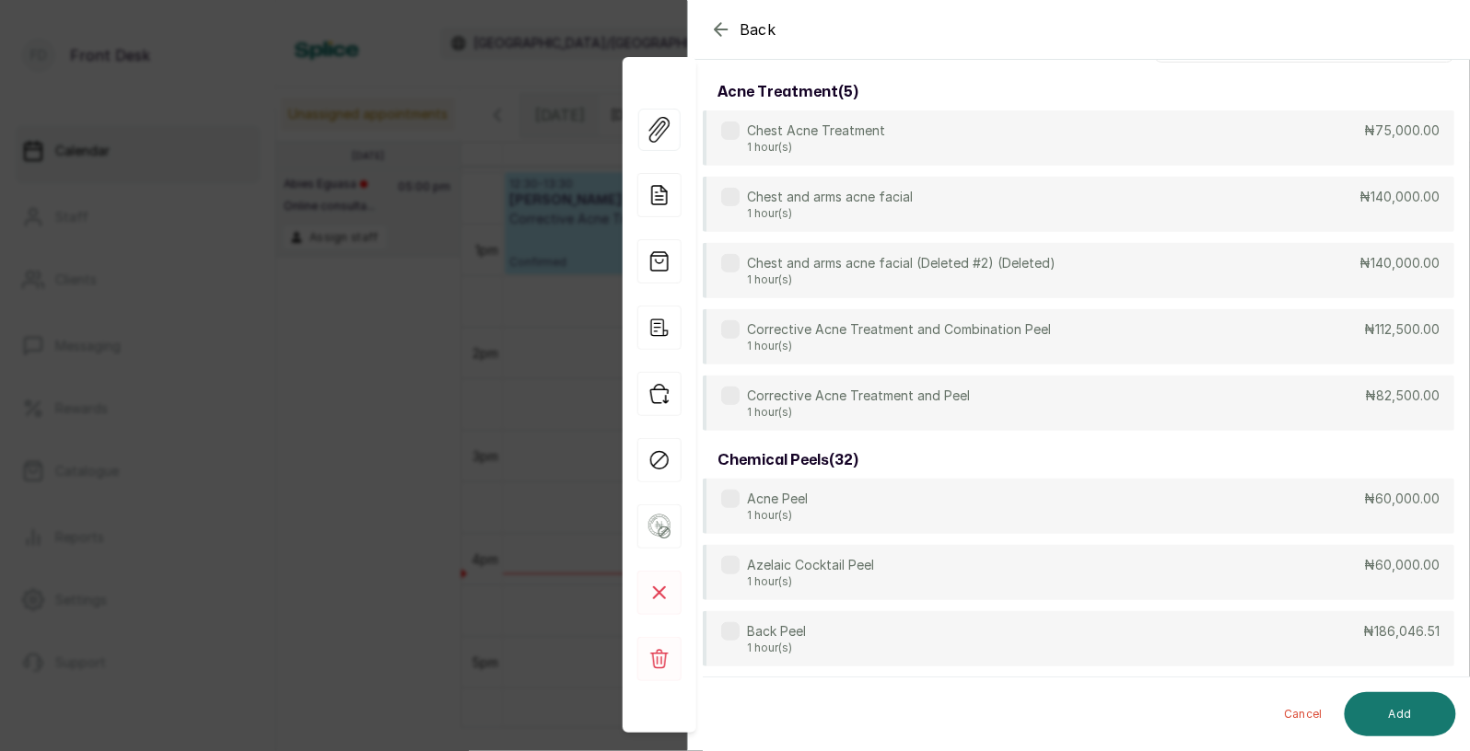
scroll to position [0, 0]
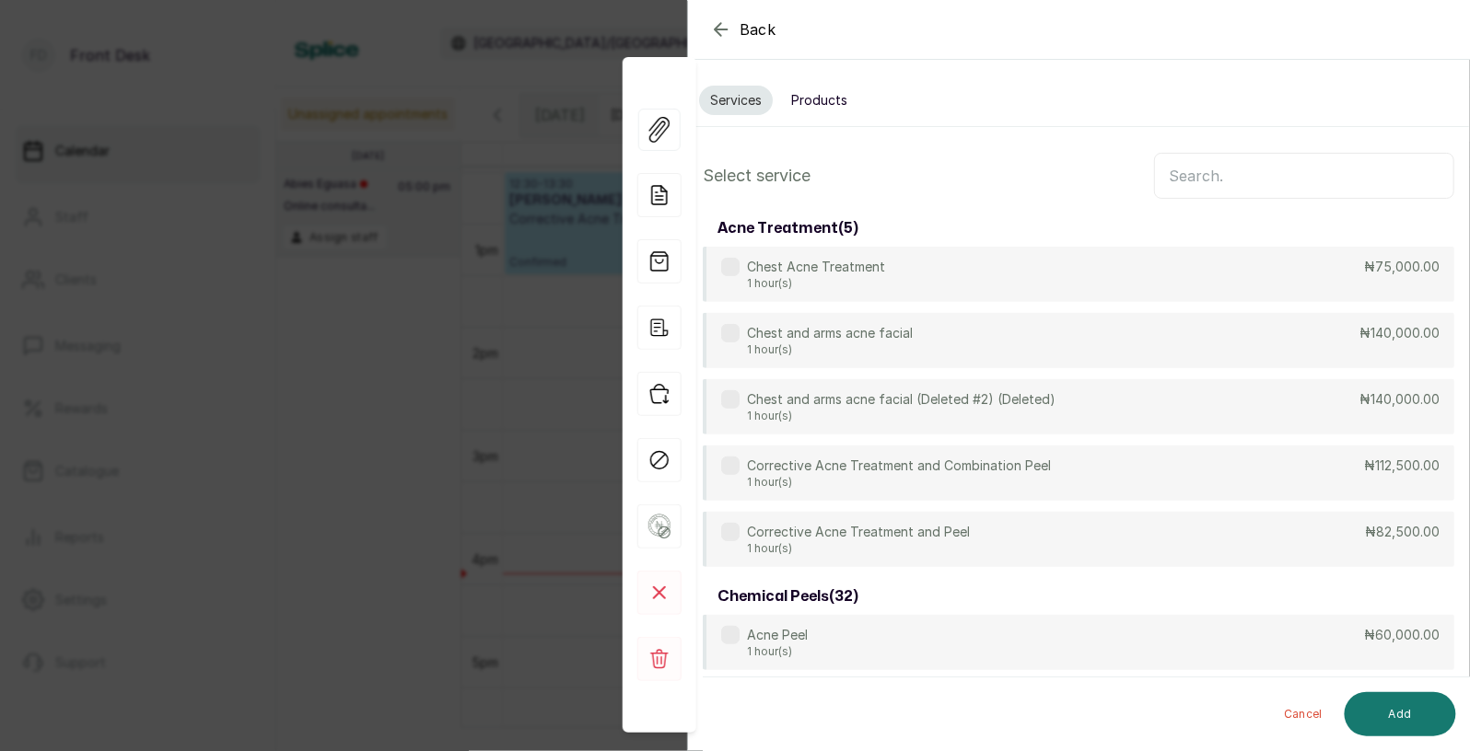
click at [1228, 175] on input "text" at bounding box center [1304, 176] width 300 height 46
type input "m"
click at [823, 99] on button "Products" at bounding box center [819, 100] width 78 height 29
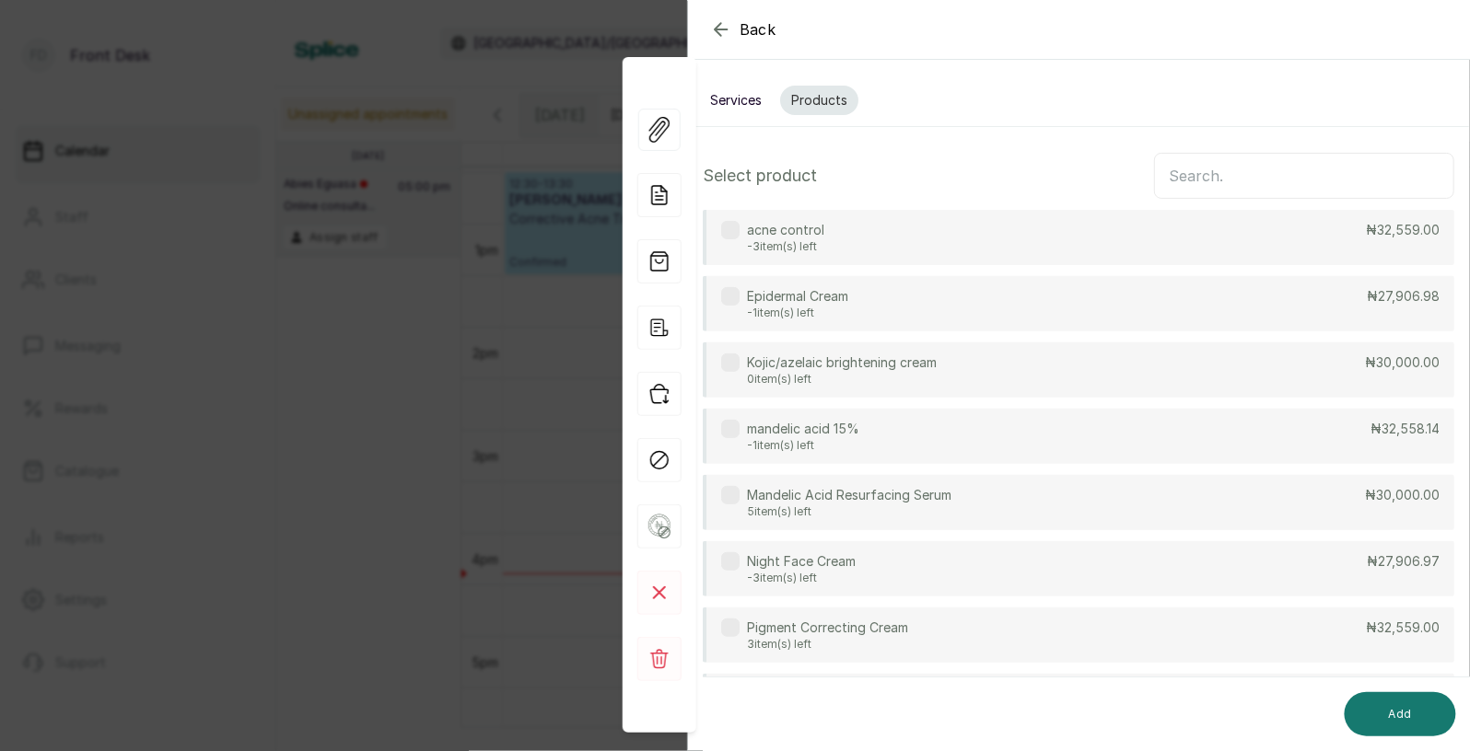
click at [850, 497] on p "Mandelic Acid Resurfacing Serum" at bounding box center [849, 495] width 204 height 18
click at [1402, 723] on button "Add" at bounding box center [1399, 714] width 111 height 44
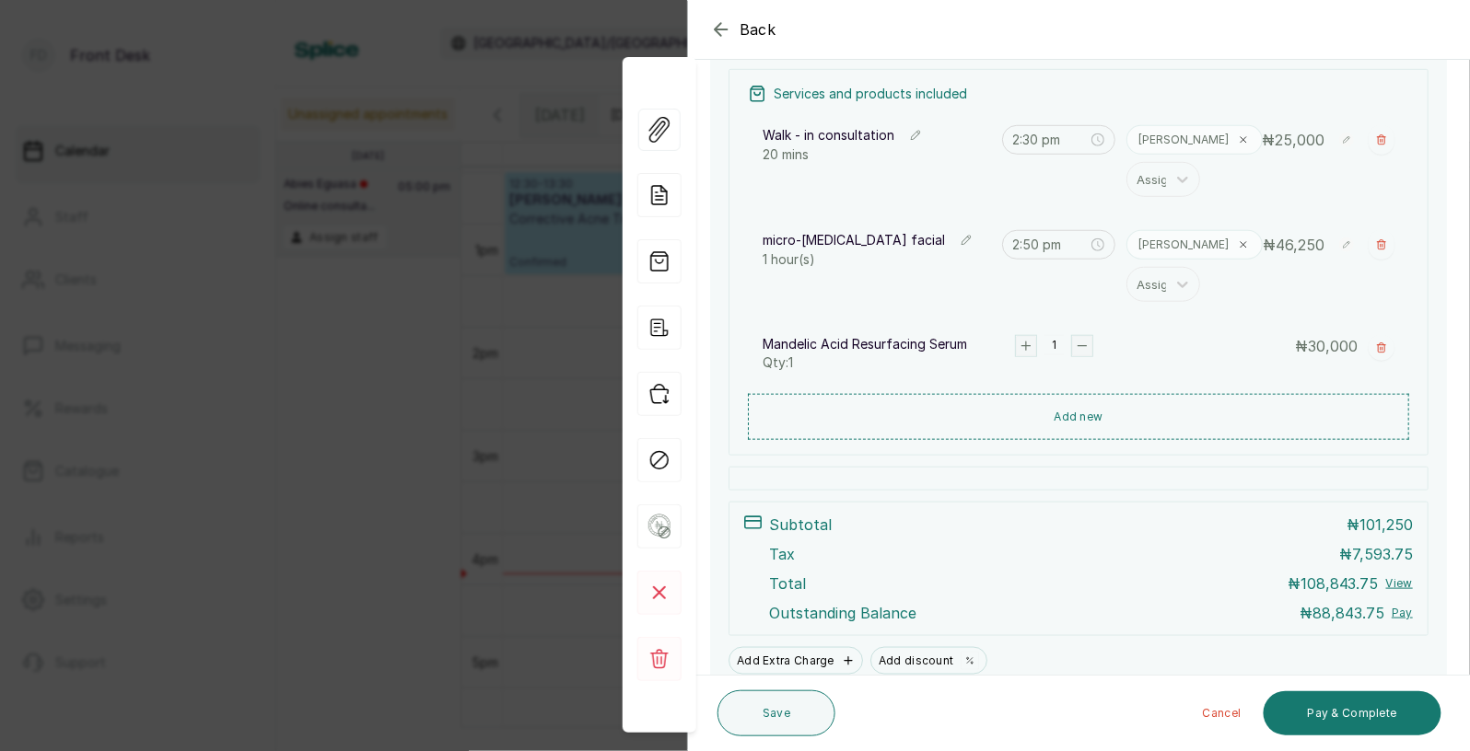
scroll to position [344, 0]
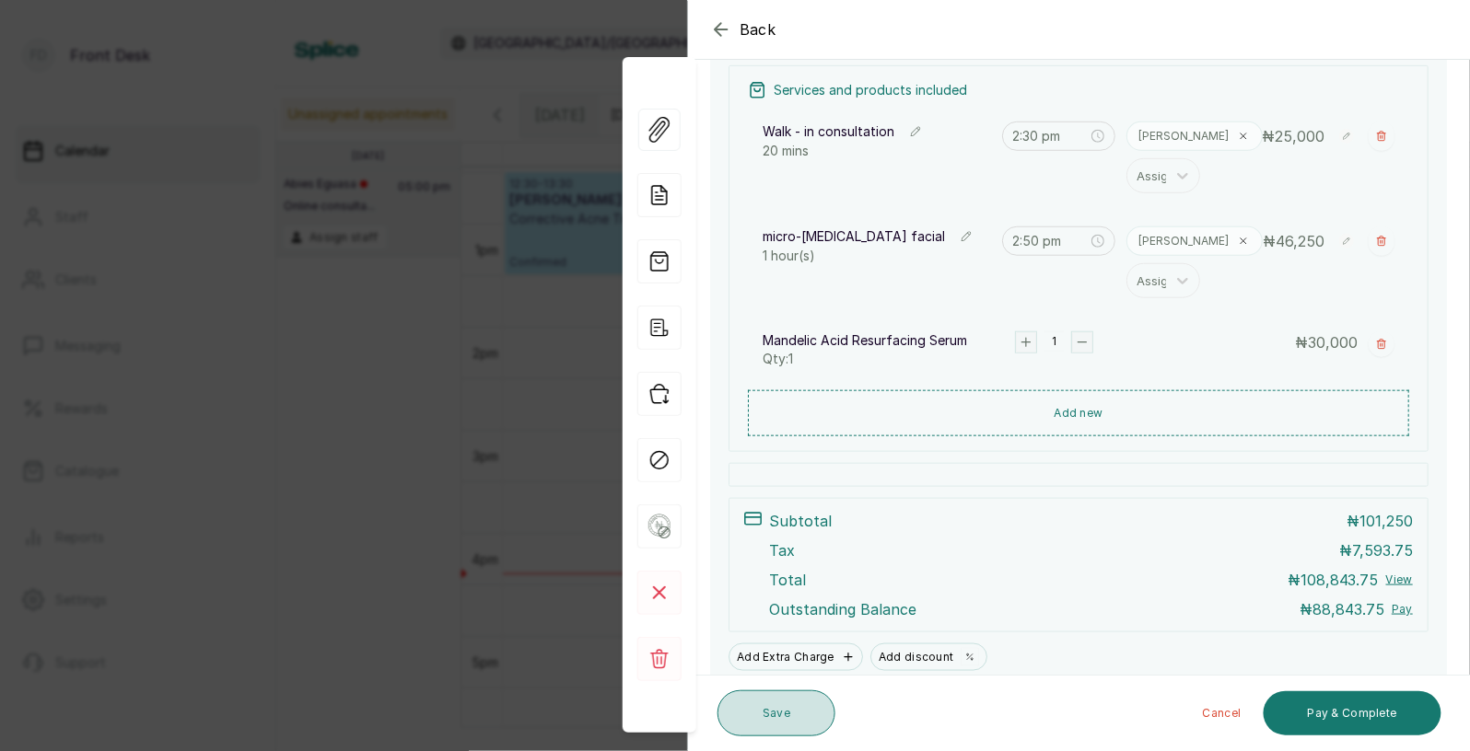
click at [755, 717] on button "Save" at bounding box center [776, 714] width 118 height 46
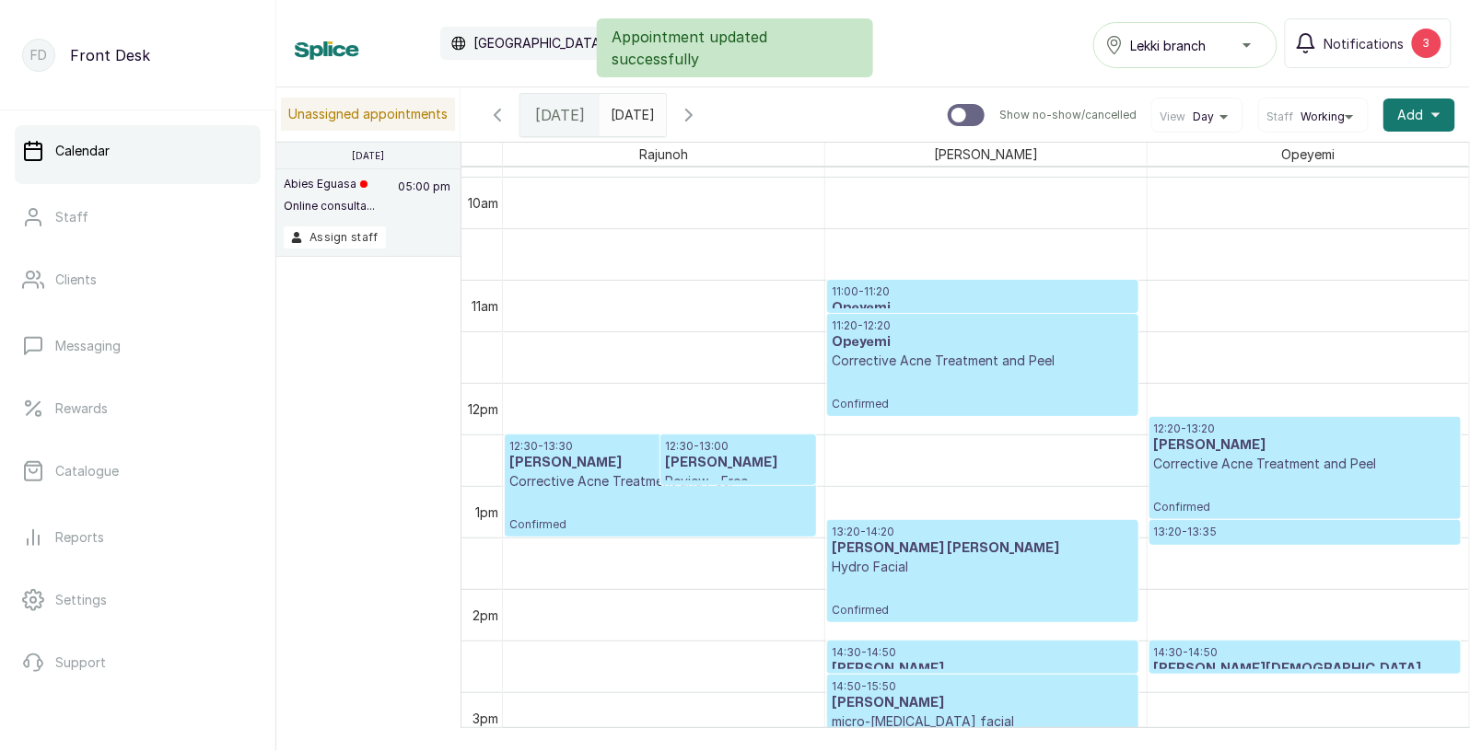
scroll to position [1090, 0]
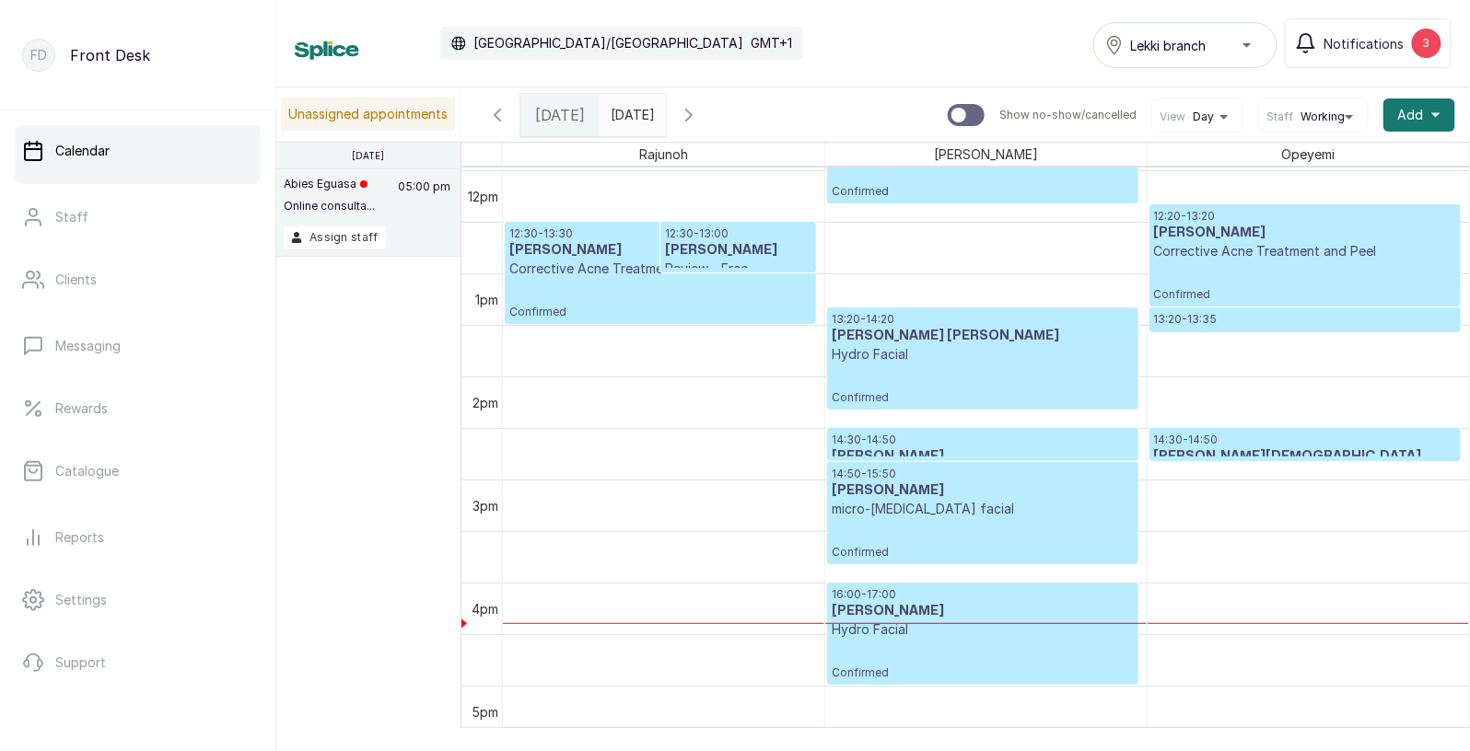
click at [969, 512] on p "micro-[MEDICAL_DATA] facial" at bounding box center [983, 509] width 302 height 18
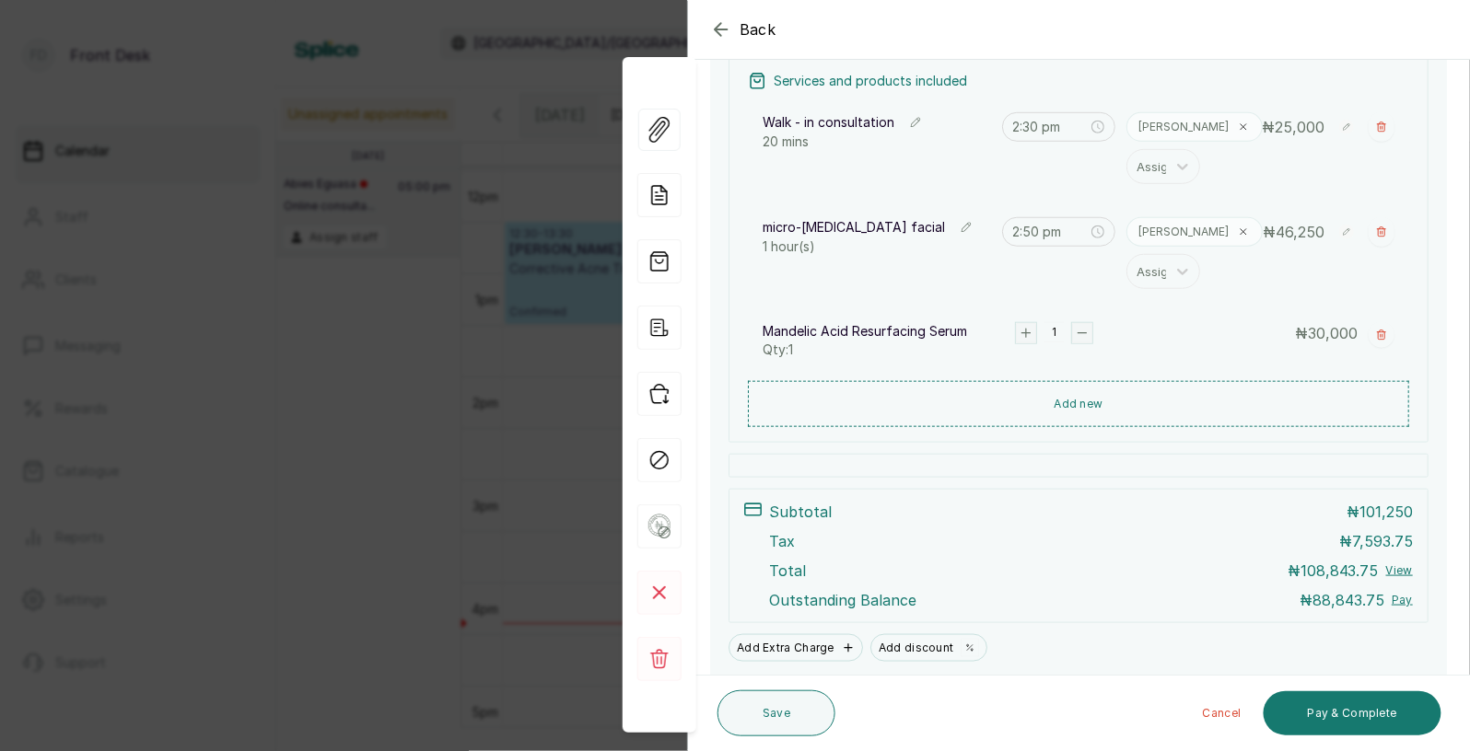
scroll to position [355, 0]
click at [912, 645] on button "Add discount" at bounding box center [928, 647] width 116 height 26
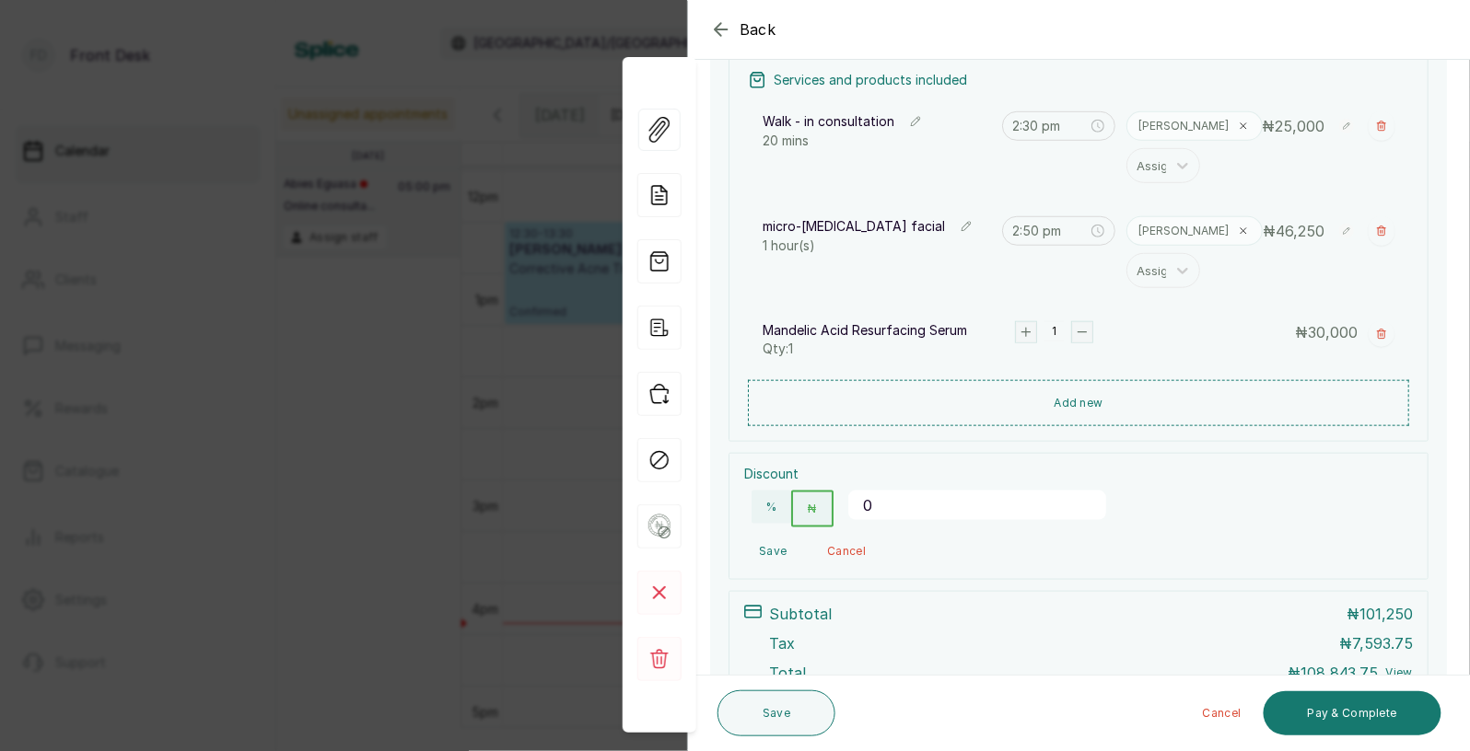
click at [889, 509] on input "0" at bounding box center [977, 505] width 258 height 29
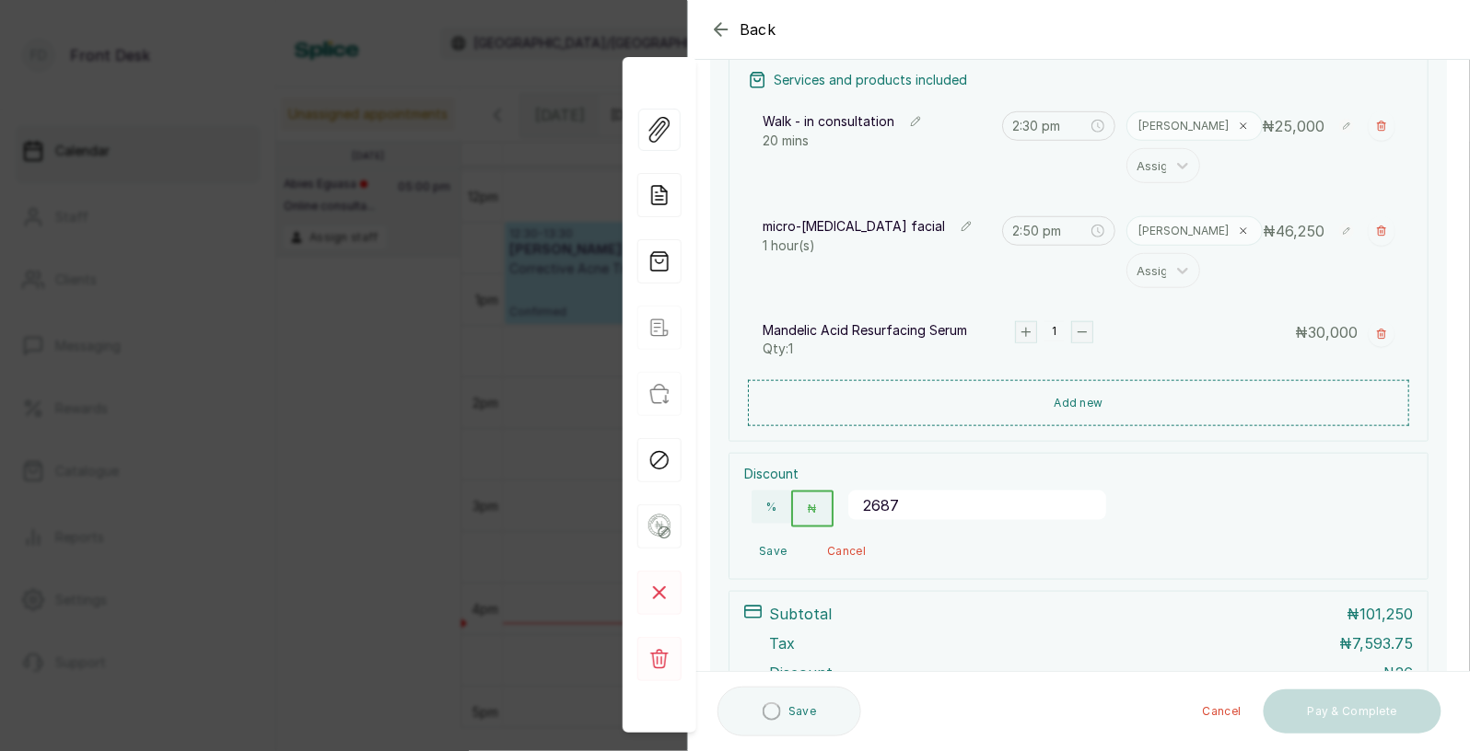
type input "26875"
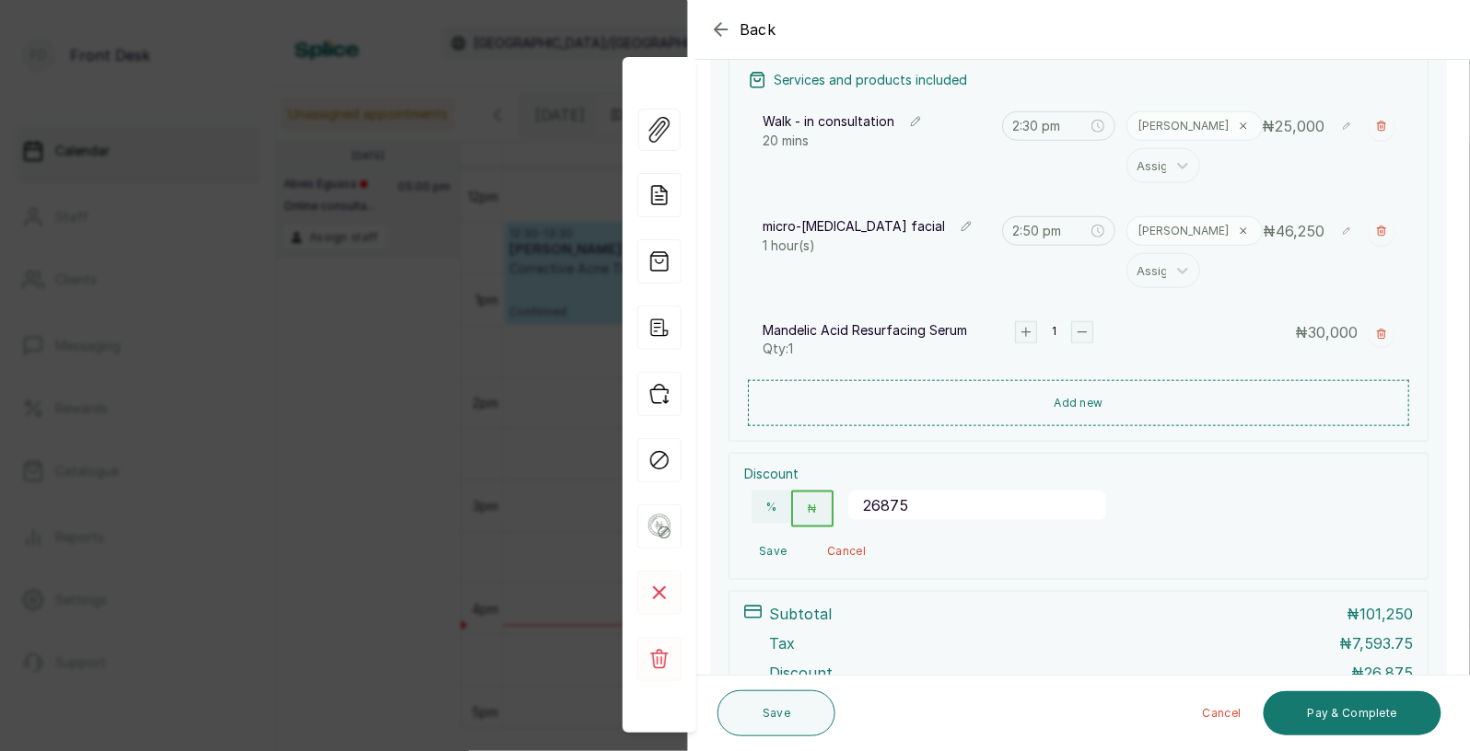
click at [765, 545] on button "Save" at bounding box center [772, 551] width 57 height 33
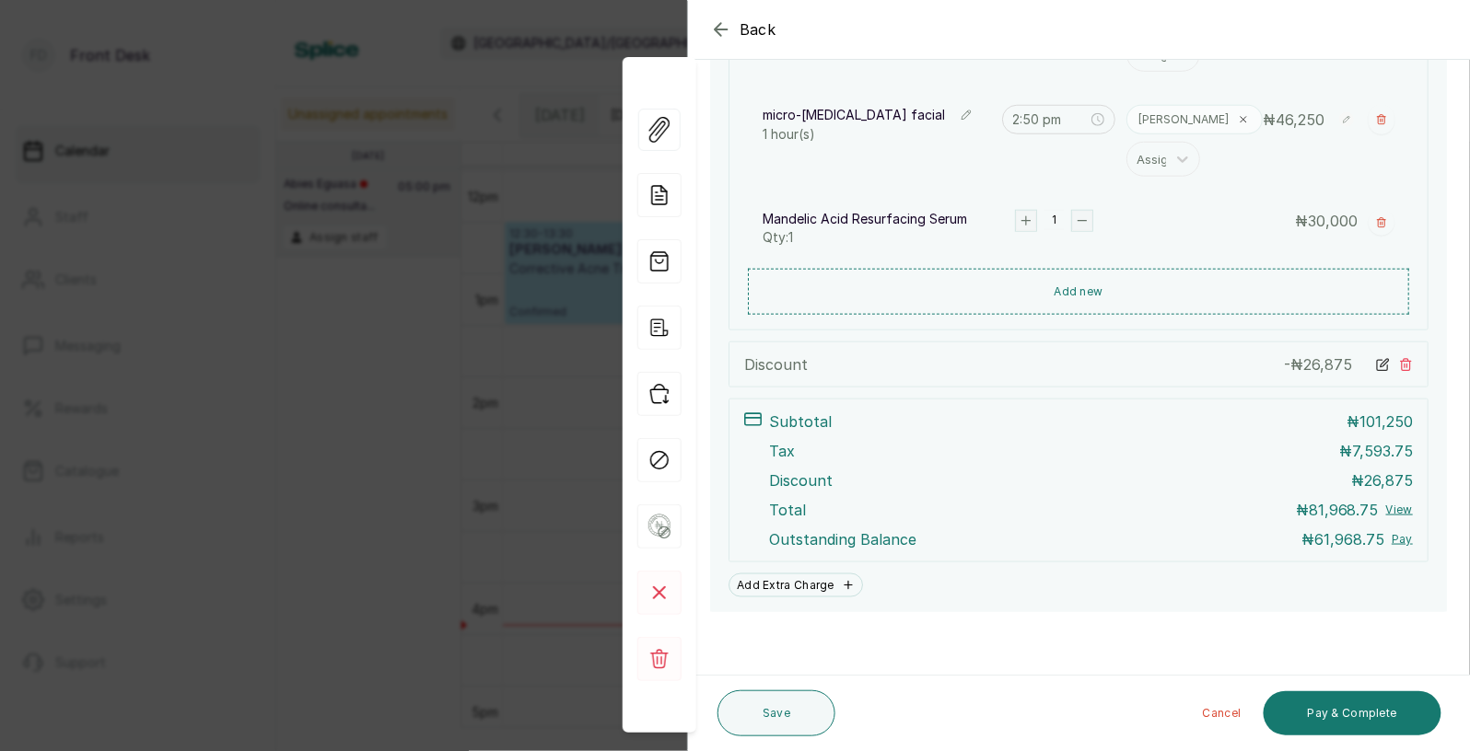
scroll to position [468, 0]
click at [780, 718] on button "Save" at bounding box center [776, 714] width 118 height 46
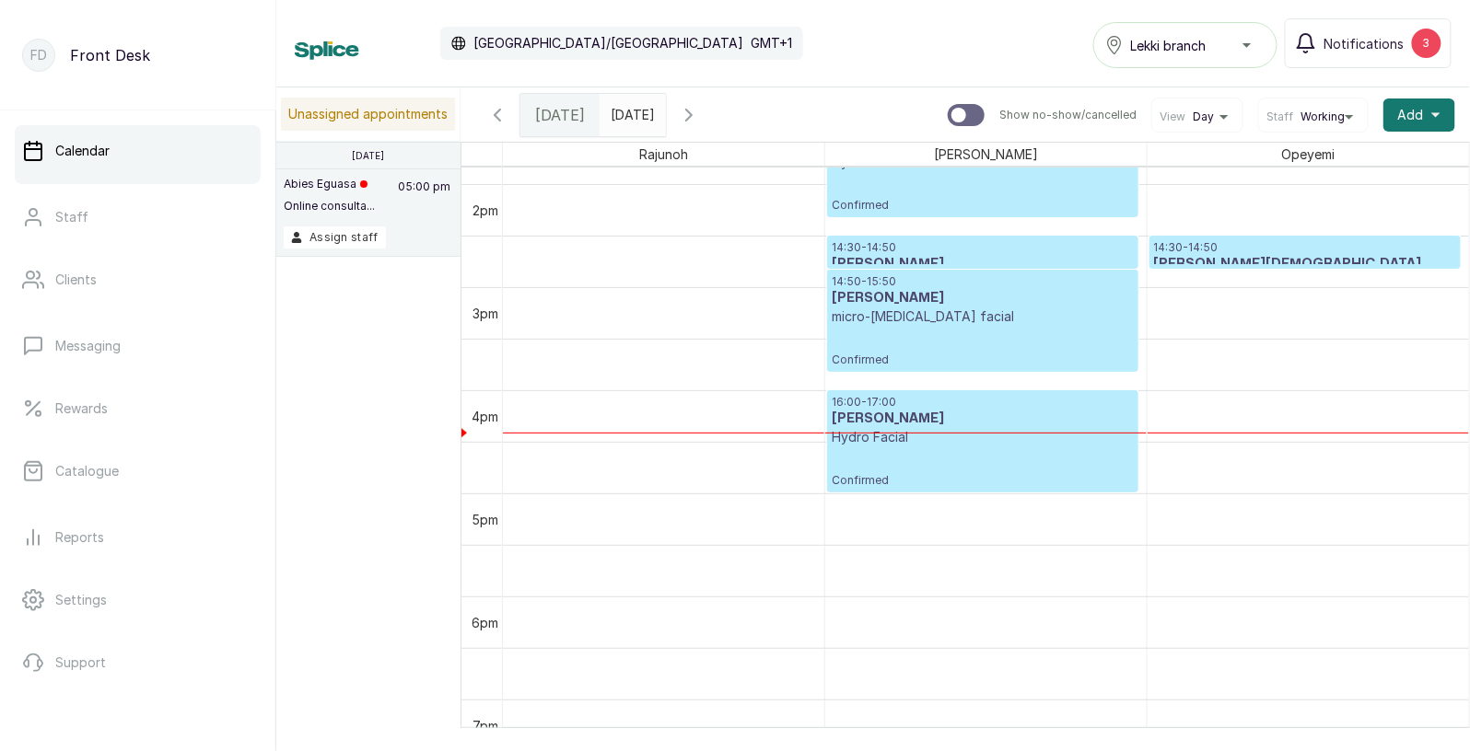
scroll to position [1455, 0]
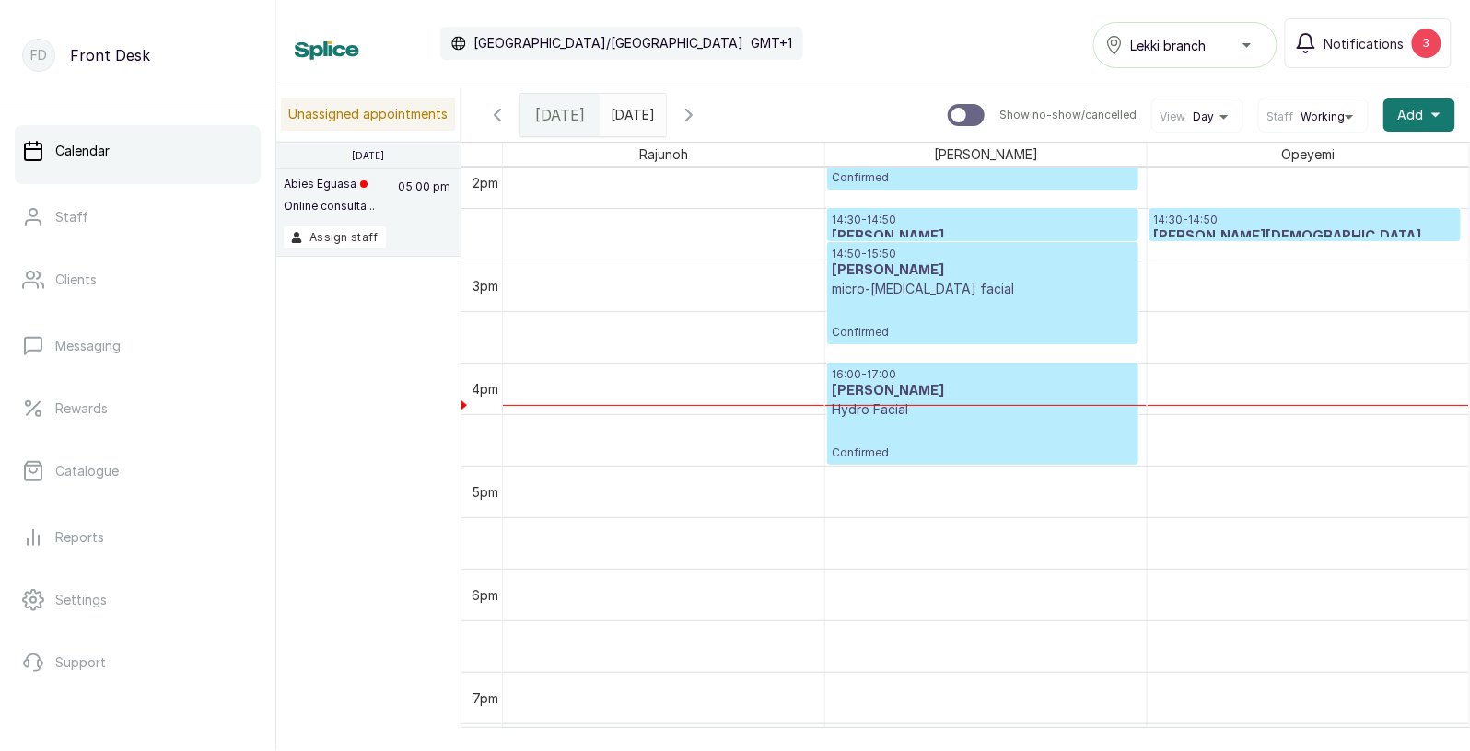
click at [960, 285] on p "micro-[MEDICAL_DATA] facial" at bounding box center [983, 289] width 302 height 18
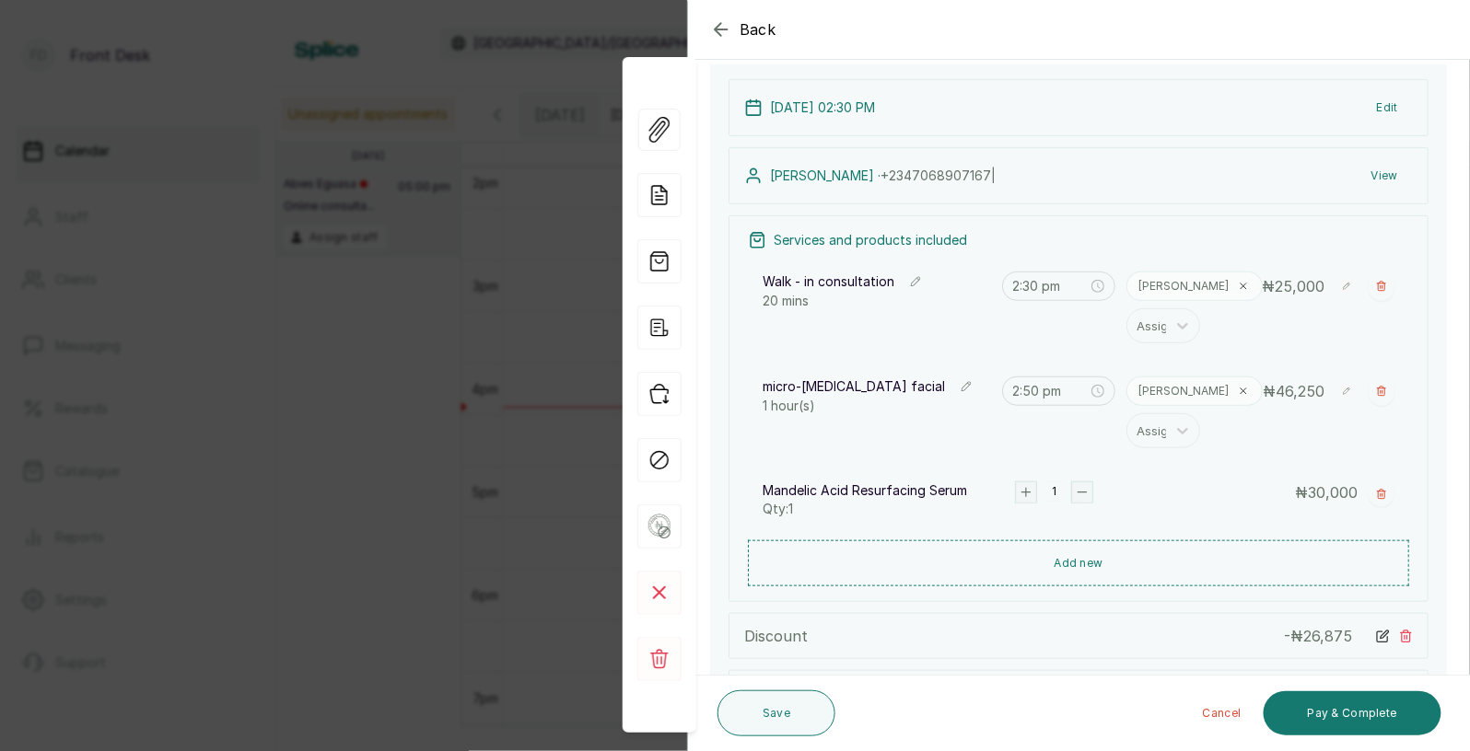
scroll to position [190, 0]
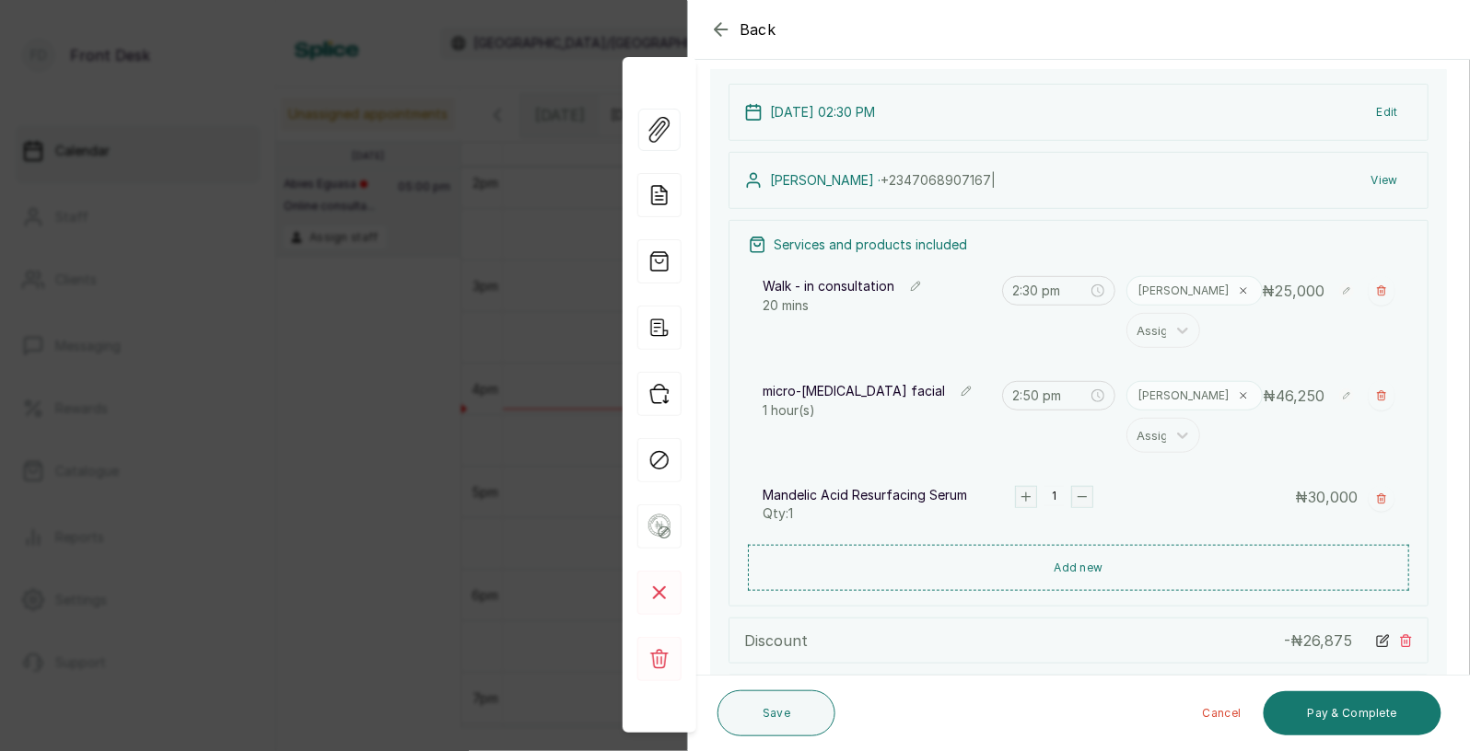
click at [1382, 498] on icon "button" at bounding box center [1382, 499] width 8 height 9
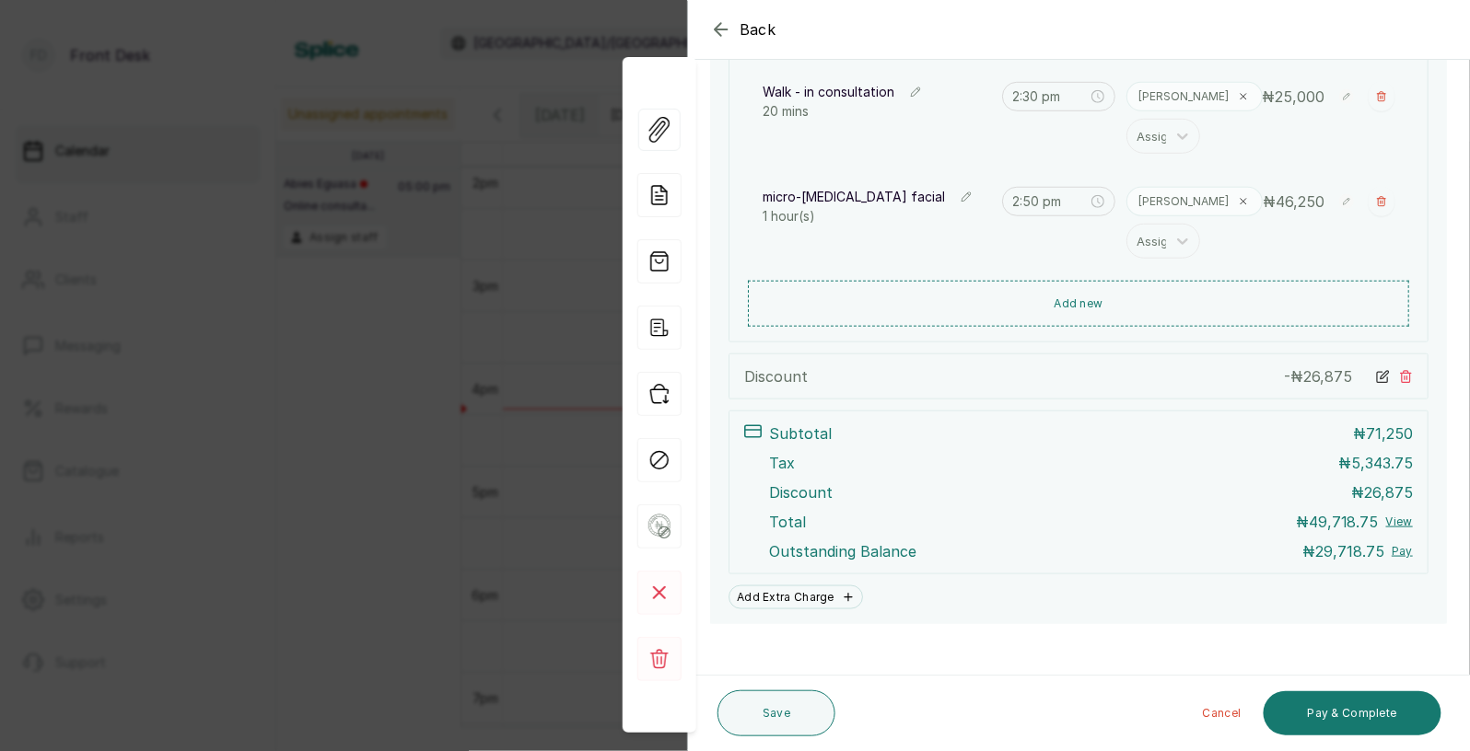
scroll to position [399, 0]
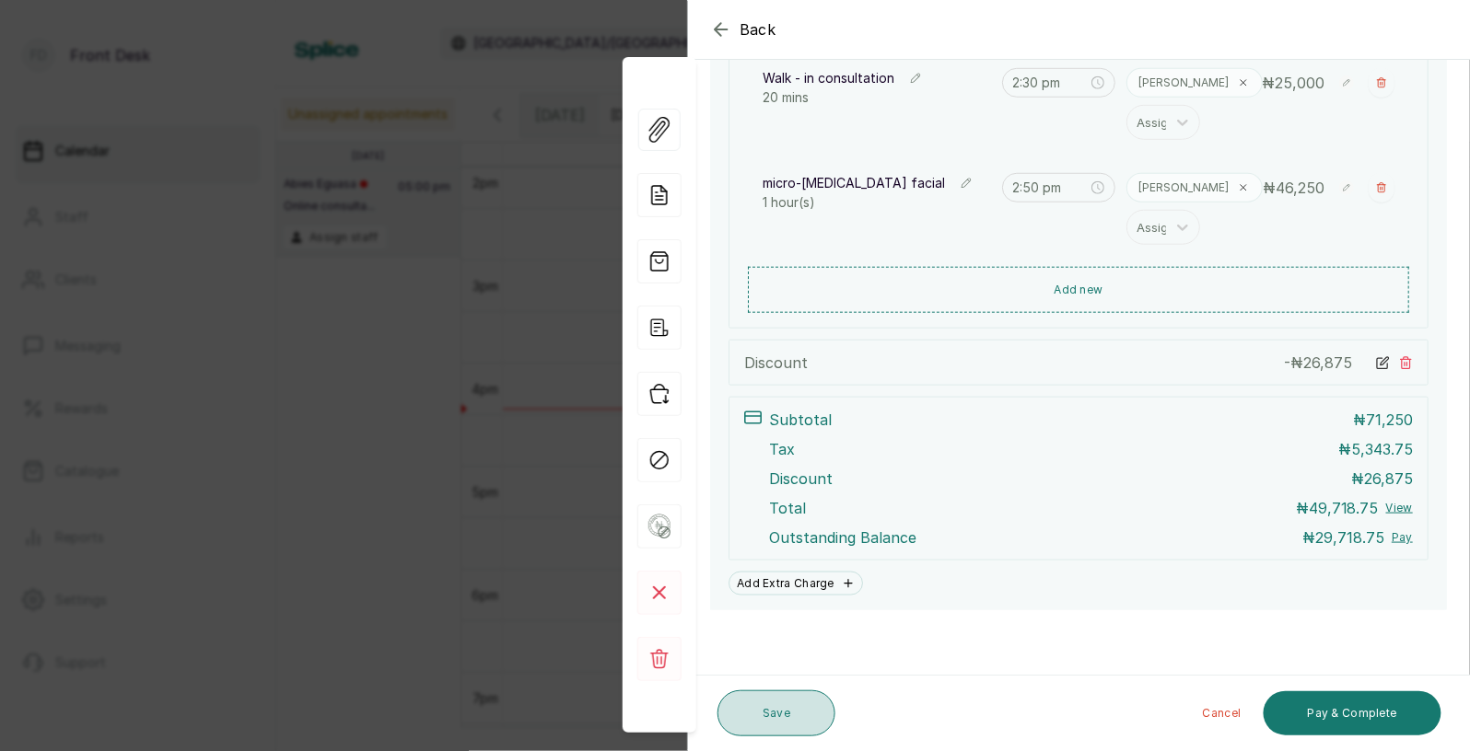
click at [768, 713] on button "Save" at bounding box center [776, 714] width 118 height 46
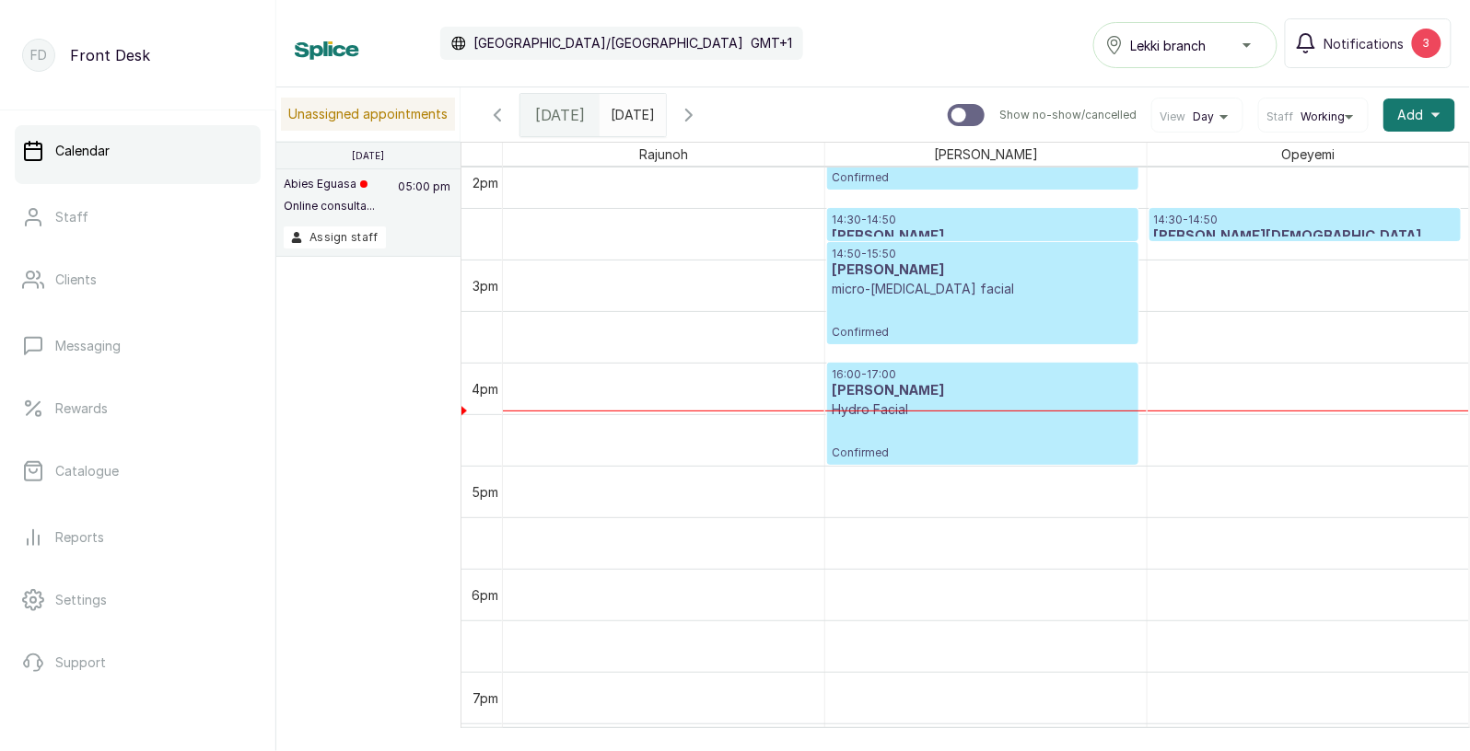
click at [1000, 297] on p "micro-[MEDICAL_DATA] facial" at bounding box center [983, 289] width 302 height 18
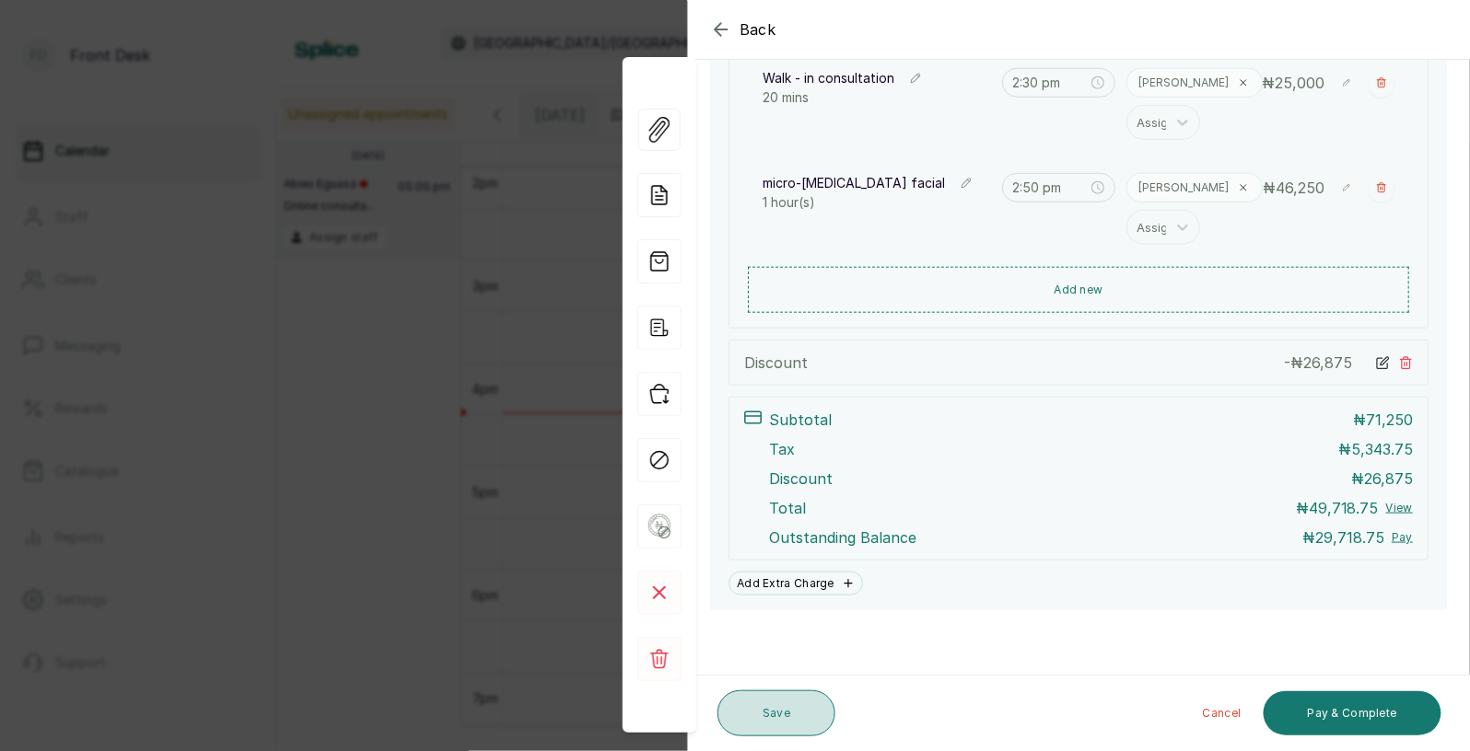
click at [774, 710] on button "Save" at bounding box center [776, 714] width 118 height 46
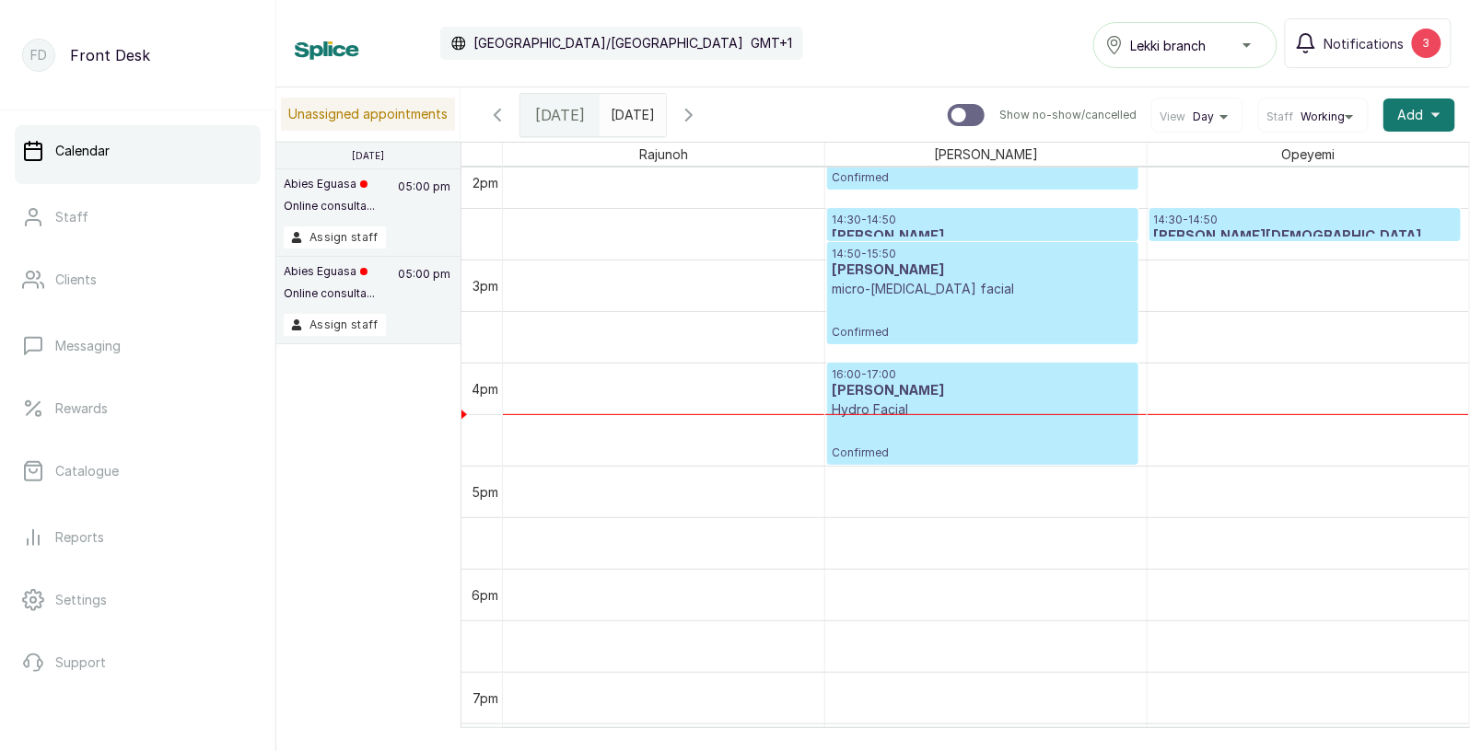
click at [950, 295] on p "micro-[MEDICAL_DATA] facial" at bounding box center [983, 289] width 302 height 18
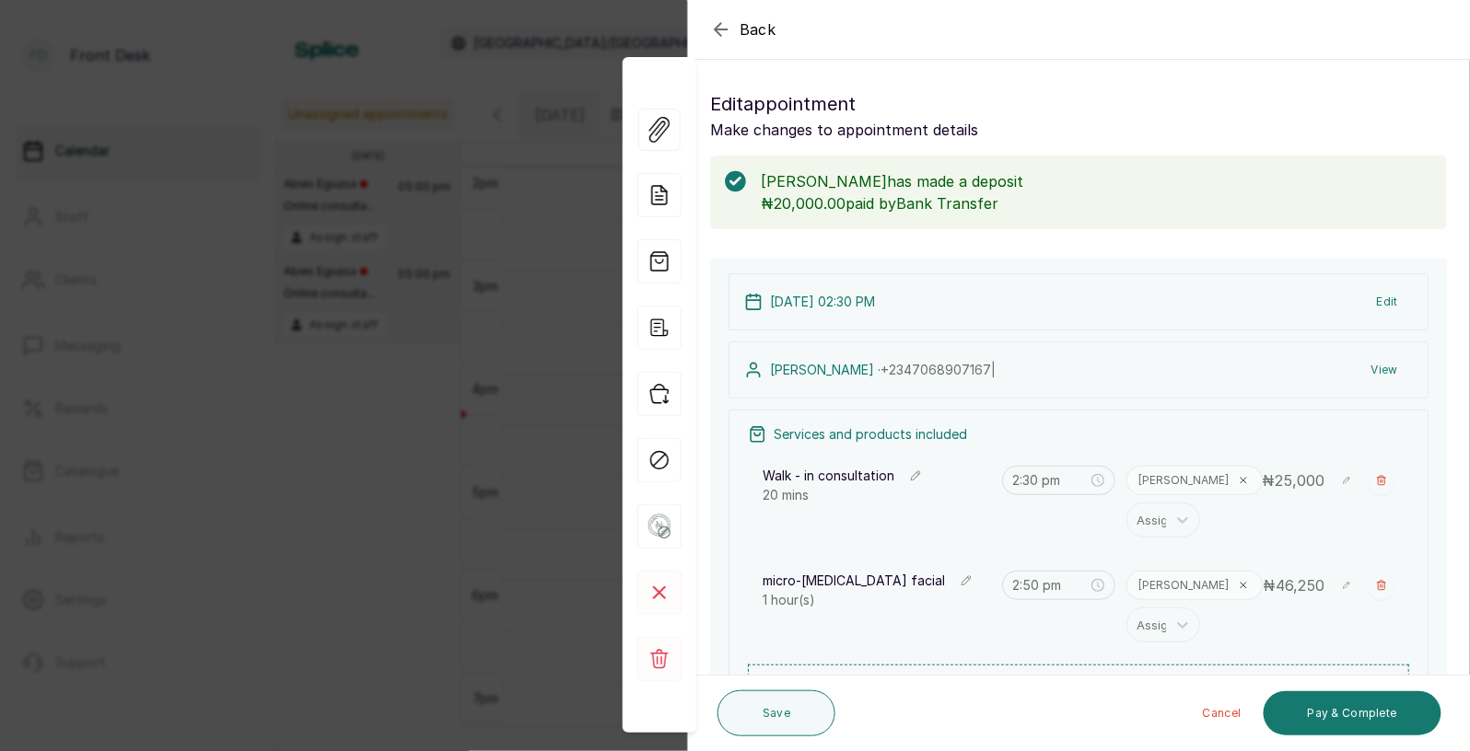
scroll to position [619, 0]
click at [751, 29] on span "Back" at bounding box center [757, 29] width 37 height 22
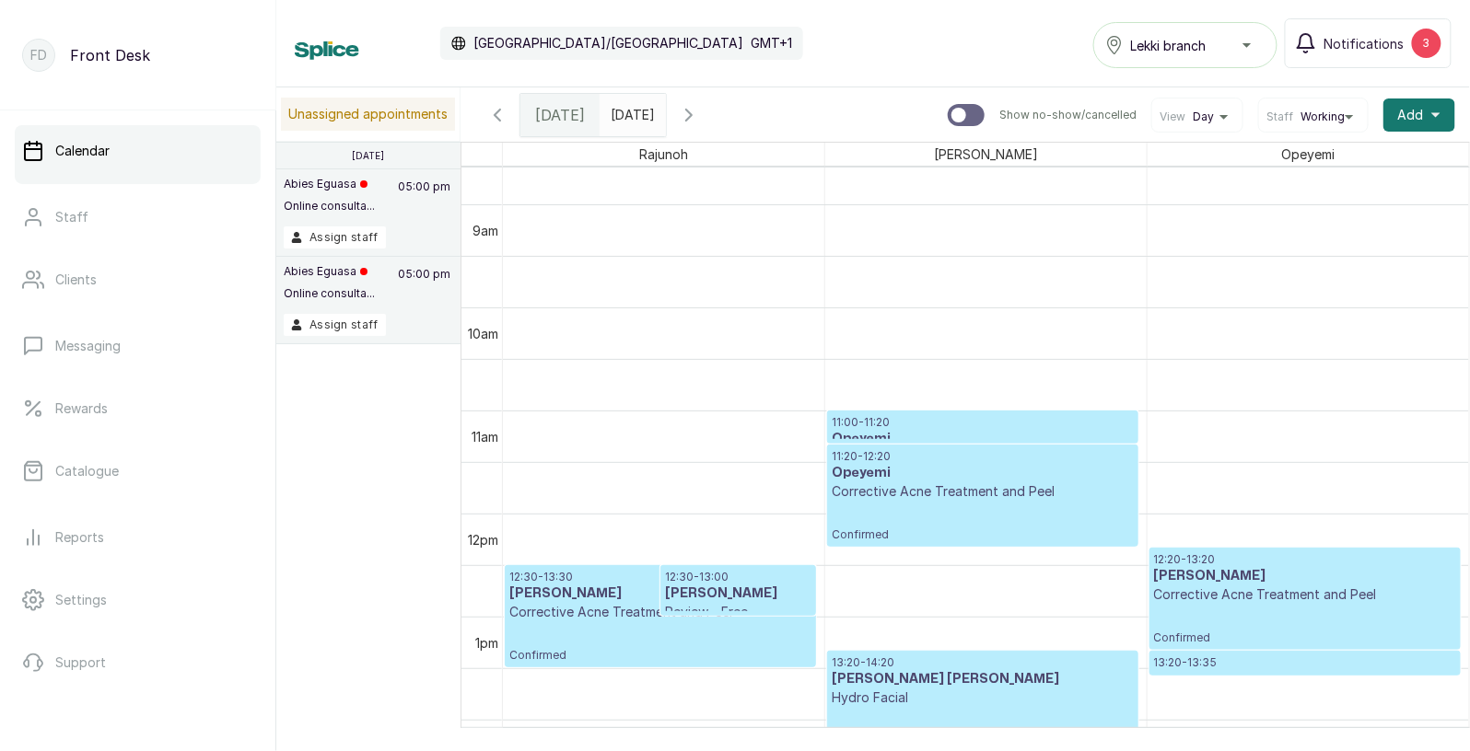
scroll to position [923, 0]
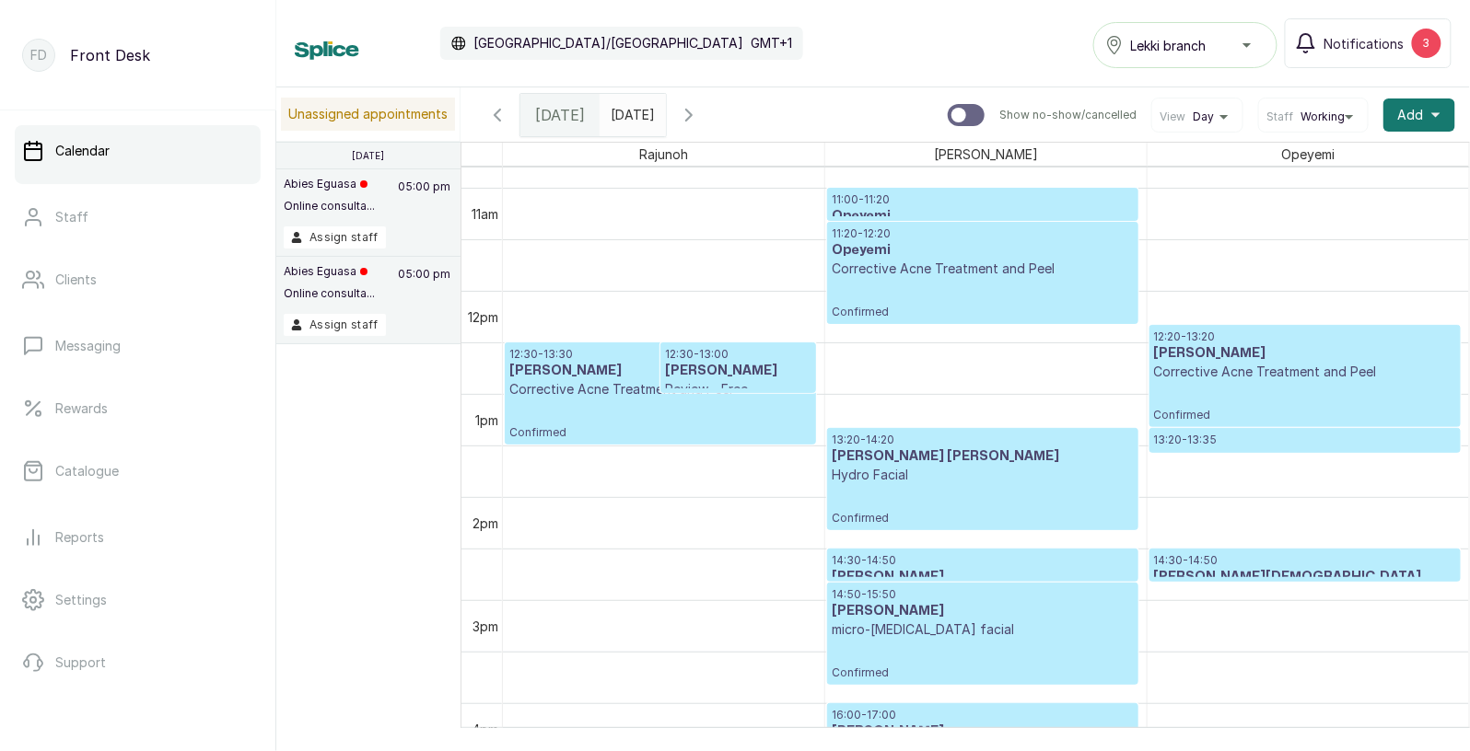
click at [1217, 573] on h3 "[PERSON_NAME][DEMOGRAPHIC_DATA]" at bounding box center [1305, 577] width 302 height 18
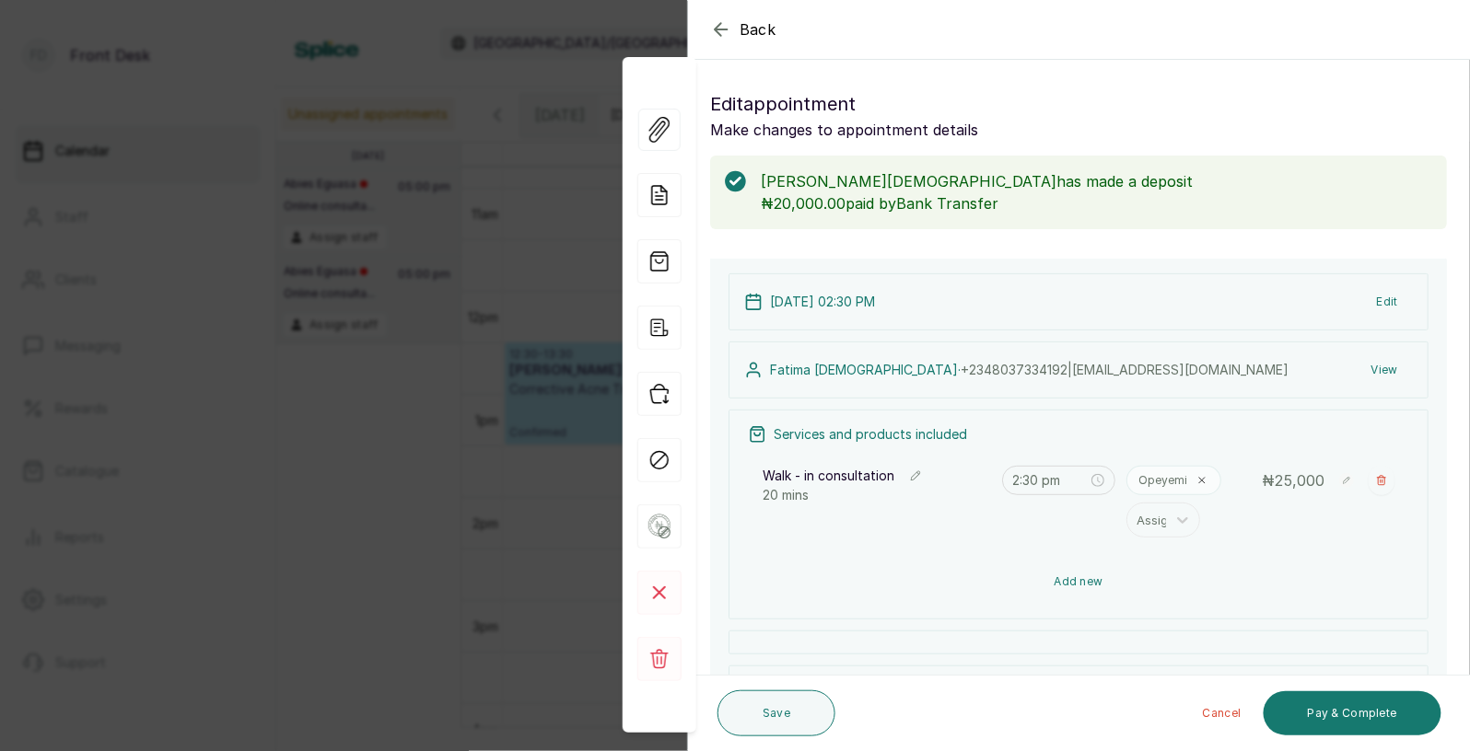
click at [1086, 578] on button "Add new" at bounding box center [1078, 582] width 661 height 44
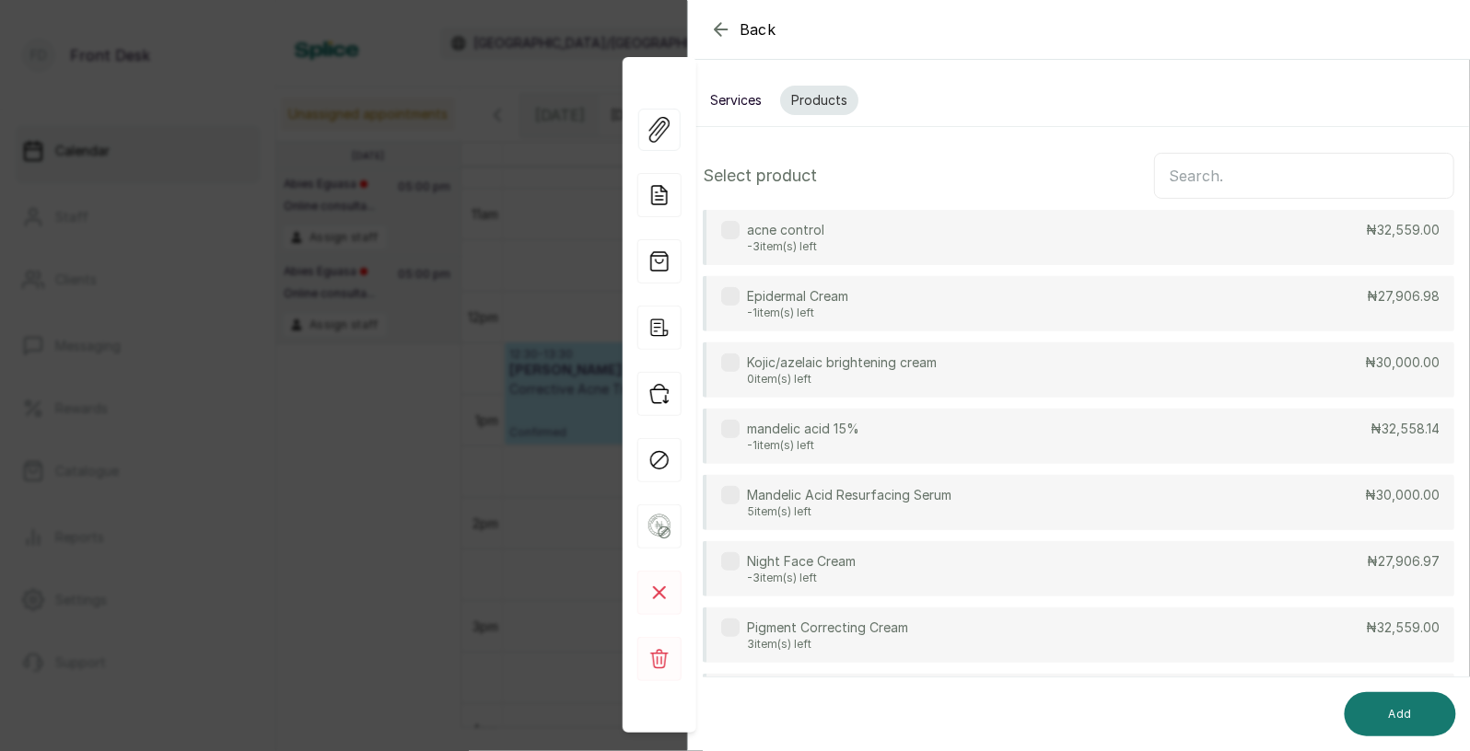
click at [1203, 173] on input "text" at bounding box center [1304, 176] width 300 height 46
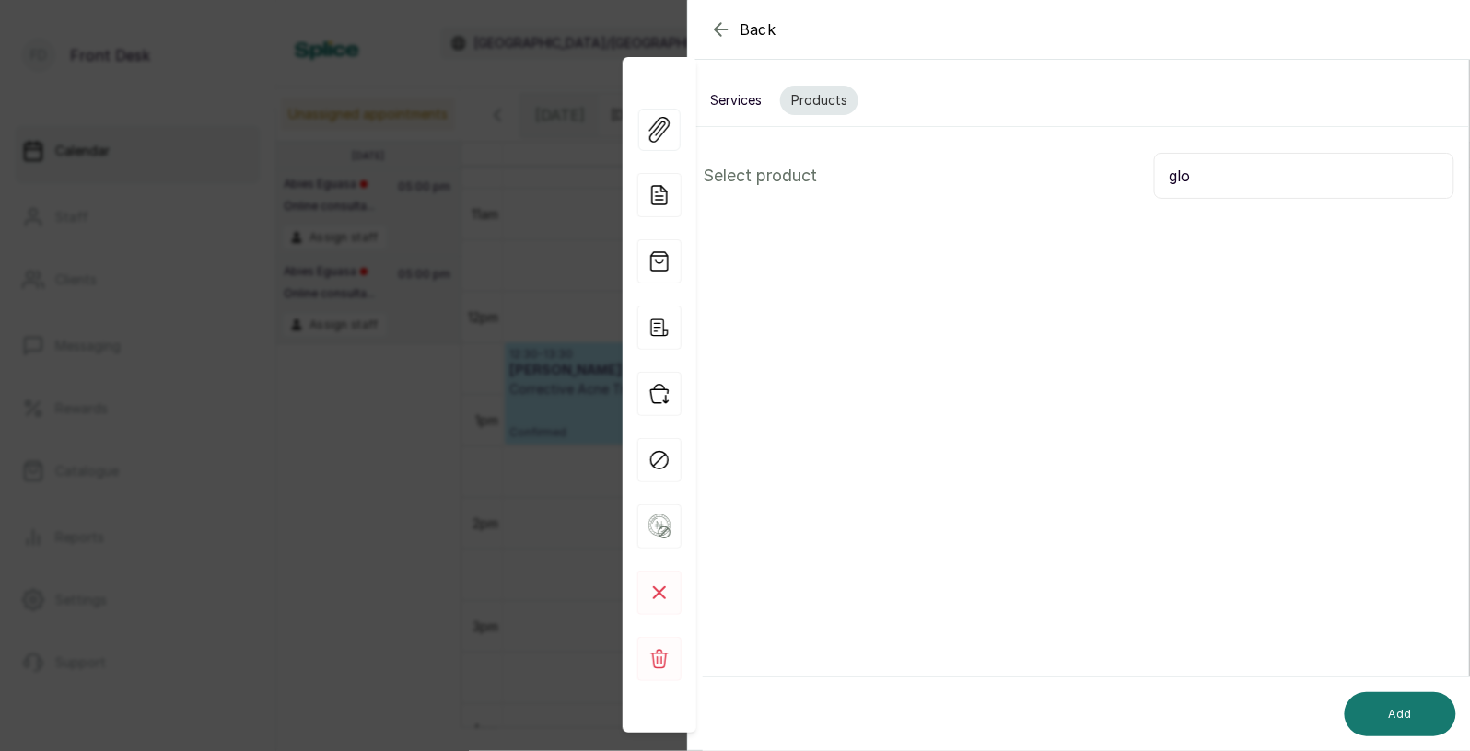
type input "glow"
click at [751, 97] on button "Services" at bounding box center [736, 100] width 74 height 29
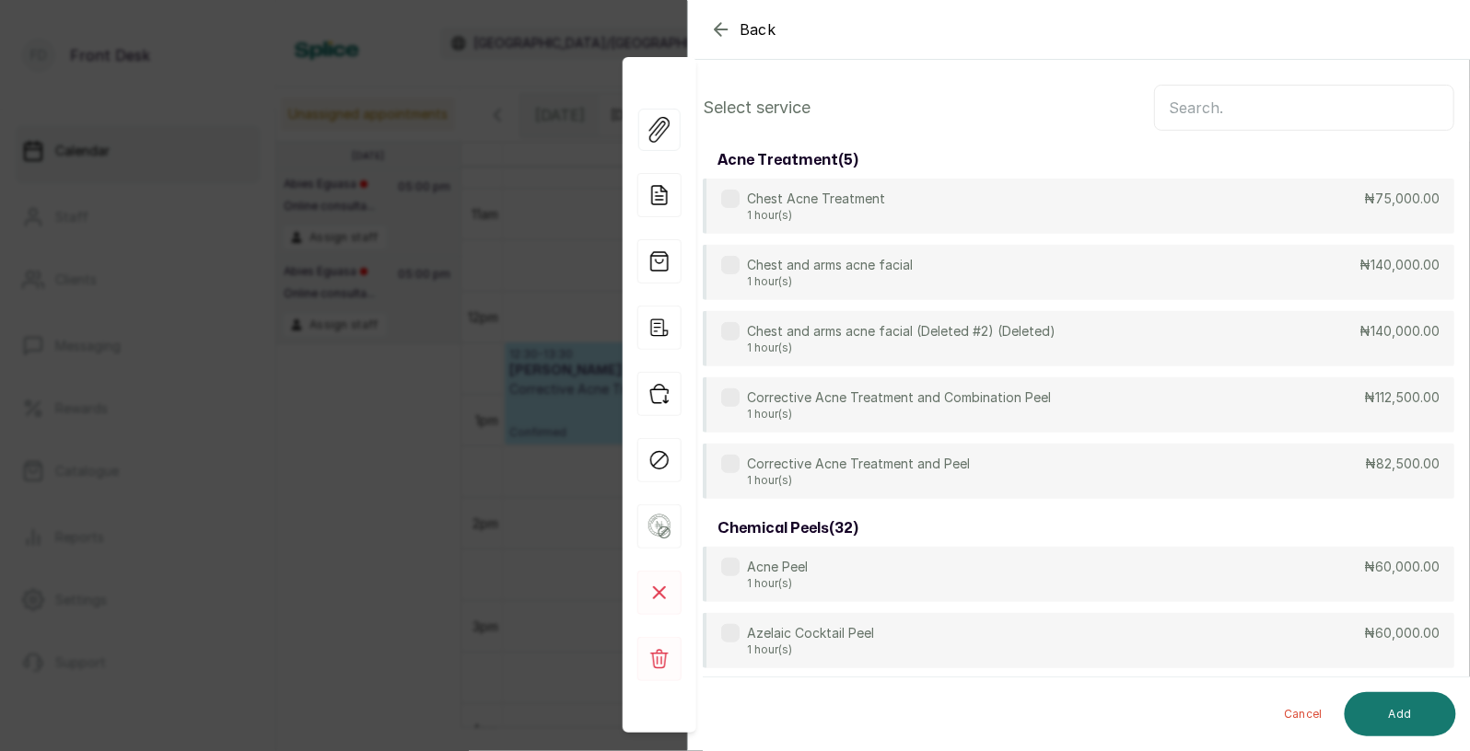
scroll to position [0, 0]
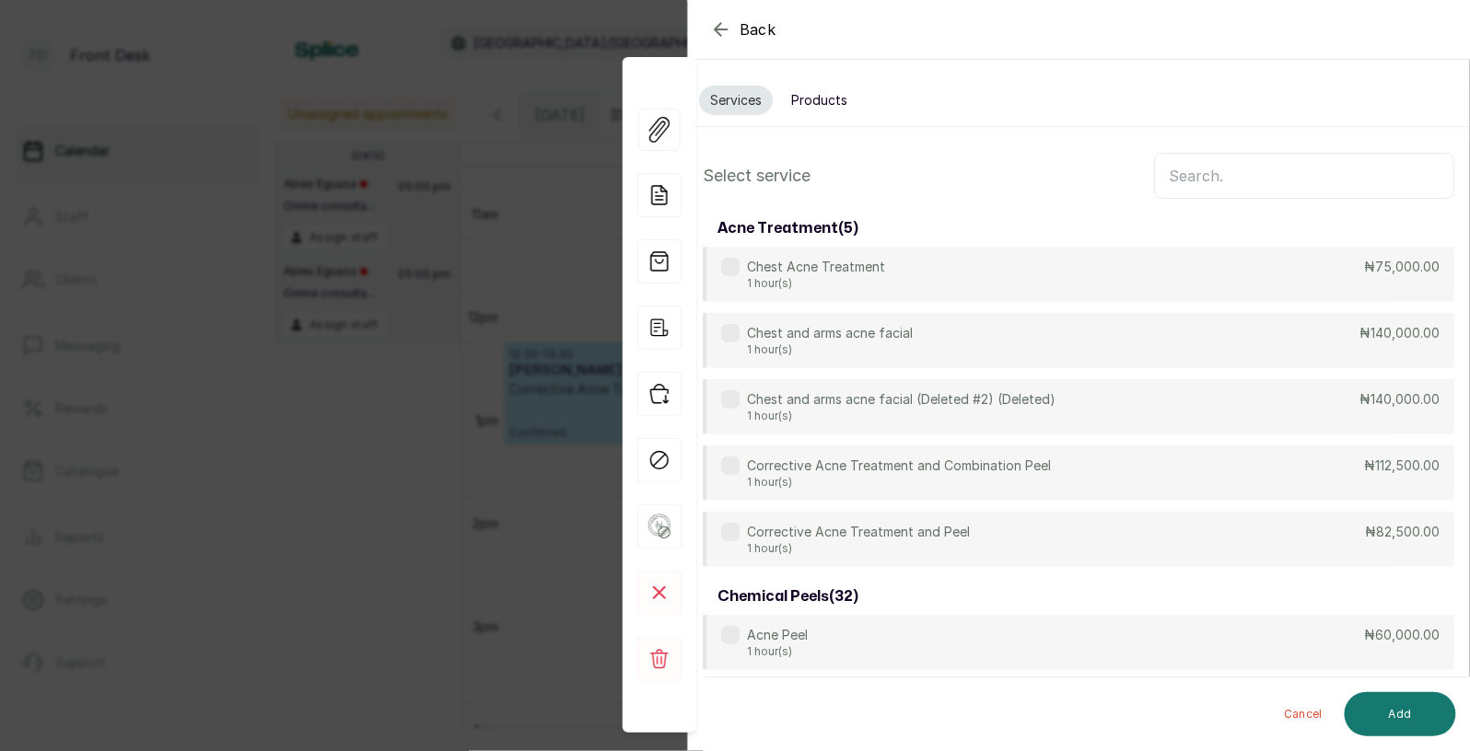
click at [1218, 178] on input "text" at bounding box center [1304, 176] width 300 height 46
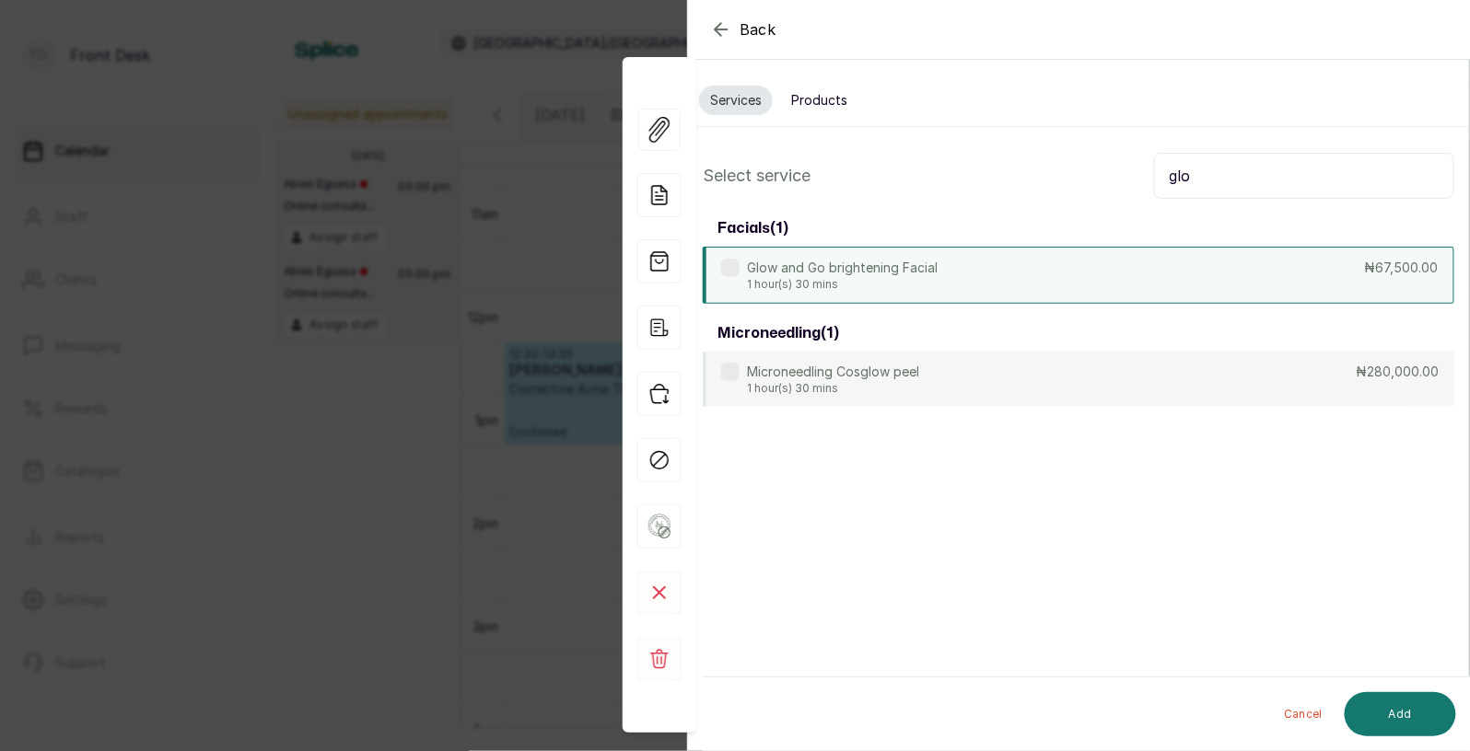
type input "glo"
click at [1012, 268] on div "Glow and Go brightening Facial 1 hour(s) 30 mins ₦67,500.00" at bounding box center [1078, 275] width 751 height 57
click at [1393, 714] on button "Add" at bounding box center [1399, 714] width 111 height 44
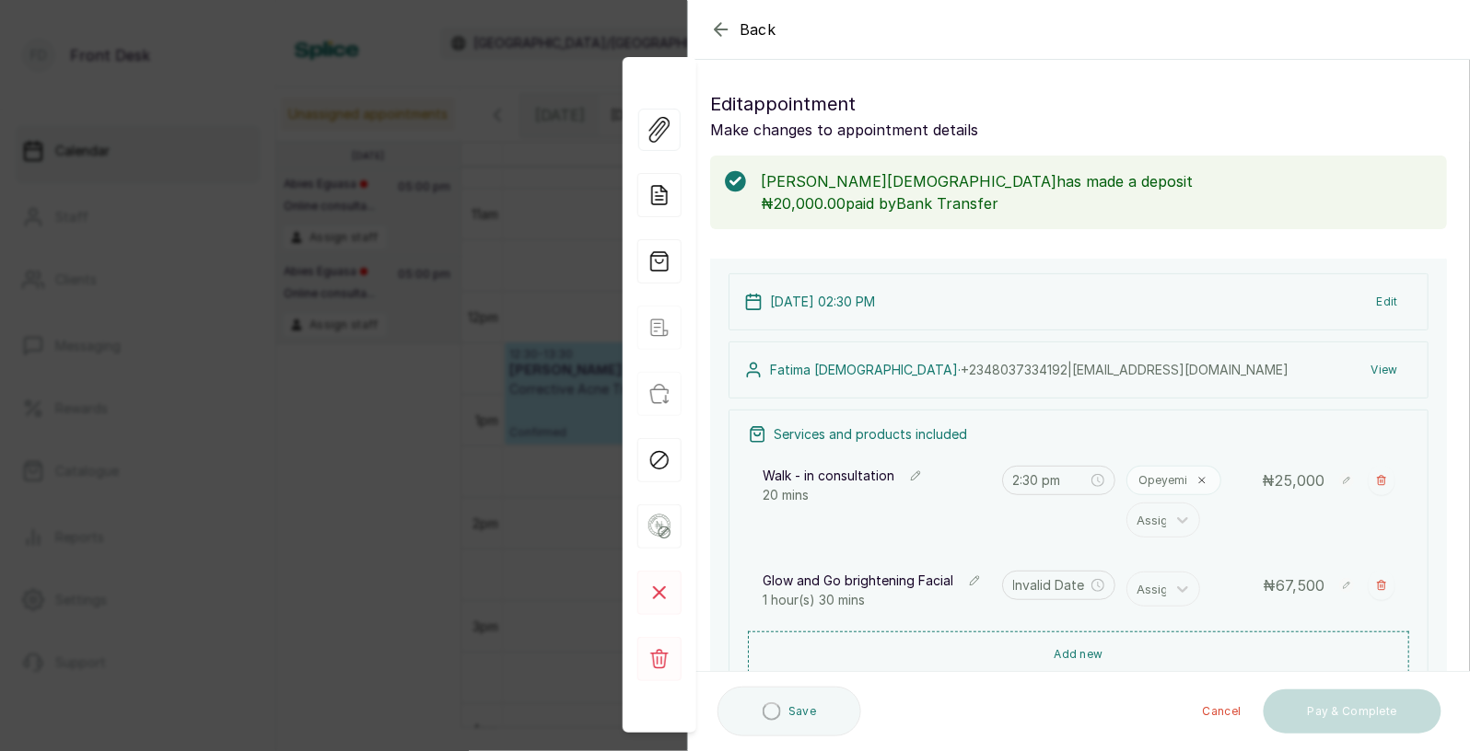
type input "2:50 pm"
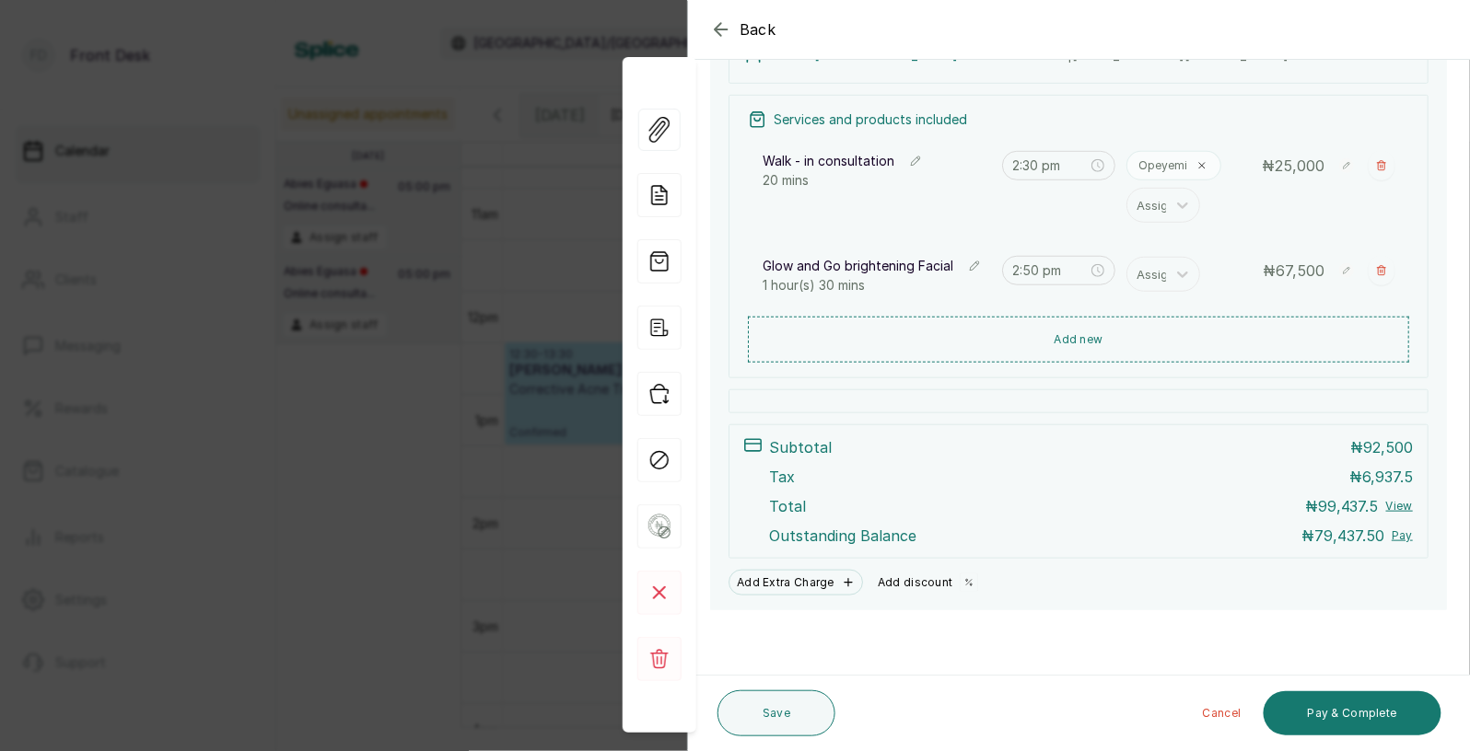
scroll to position [315, 0]
click at [926, 583] on button "Add discount" at bounding box center [928, 583] width 116 height 26
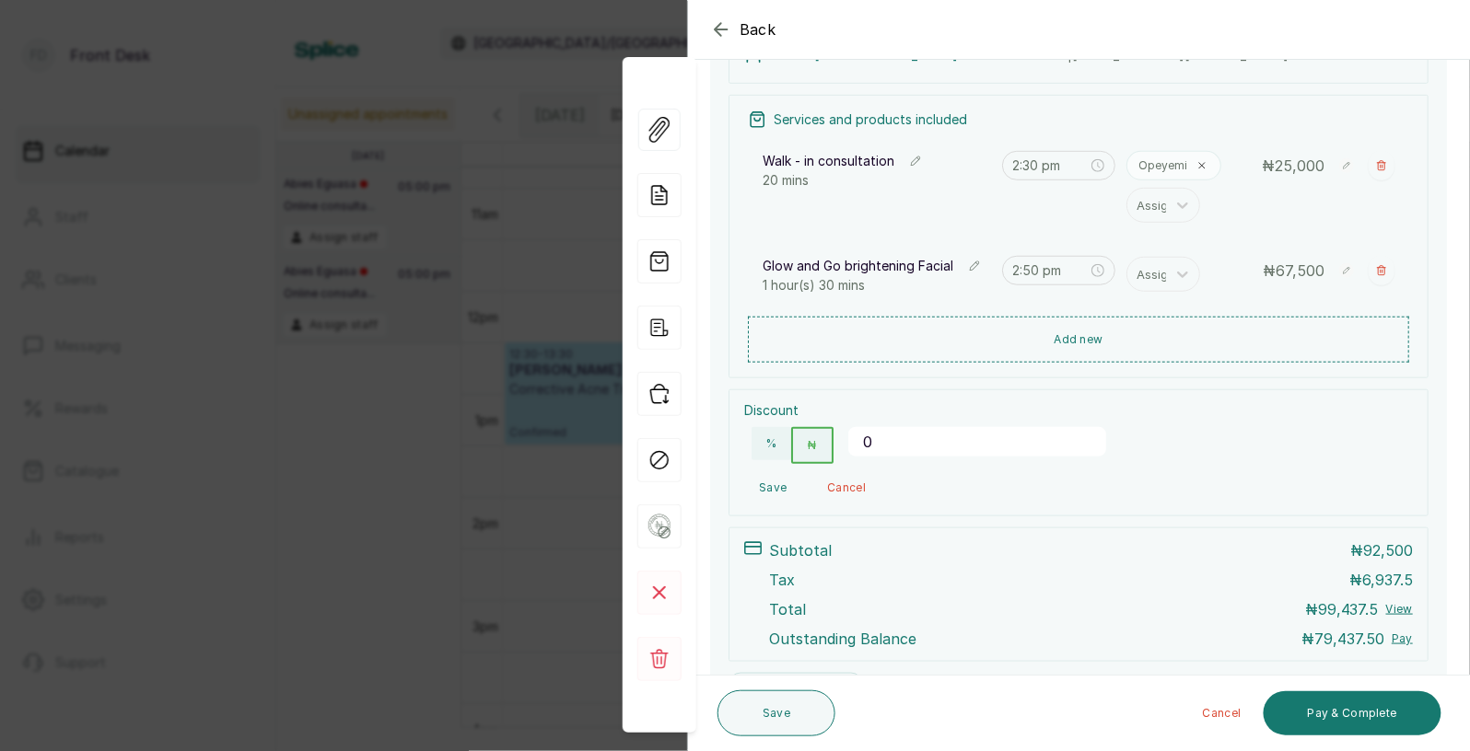
click at [915, 449] on input "0" at bounding box center [977, 441] width 258 height 29
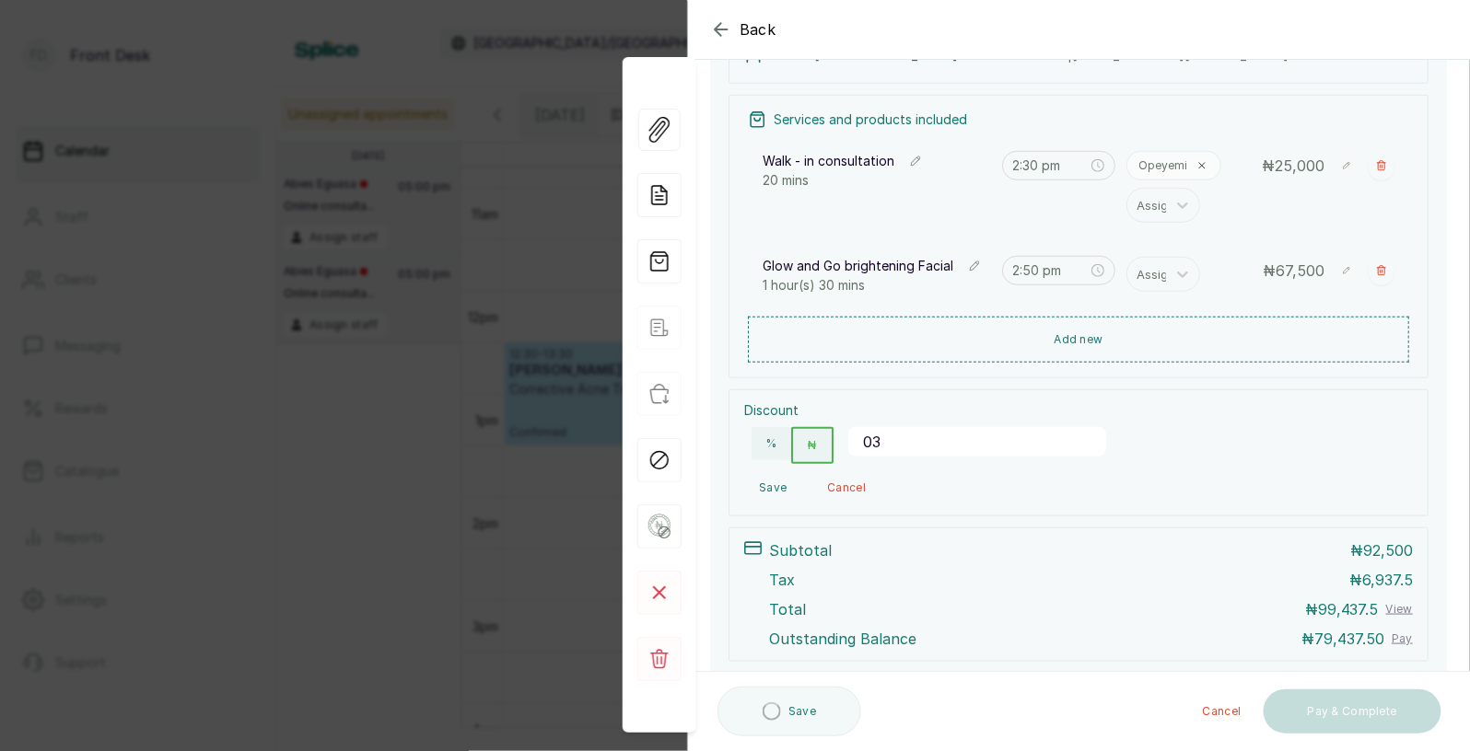
type input "0"
type input "26875"
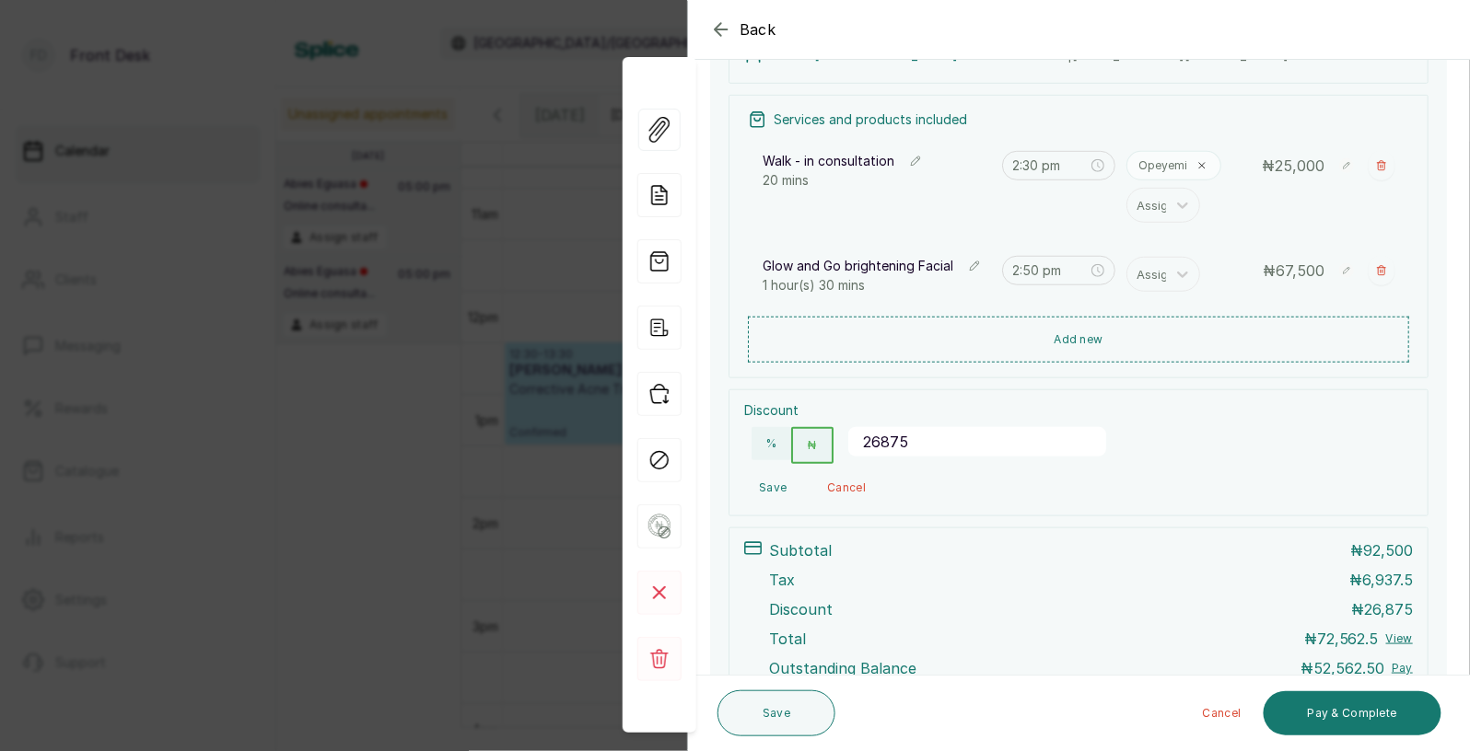
click at [881, 445] on input "26875" at bounding box center [977, 441] width 258 height 29
click at [774, 487] on button "Save" at bounding box center [772, 487] width 57 height 33
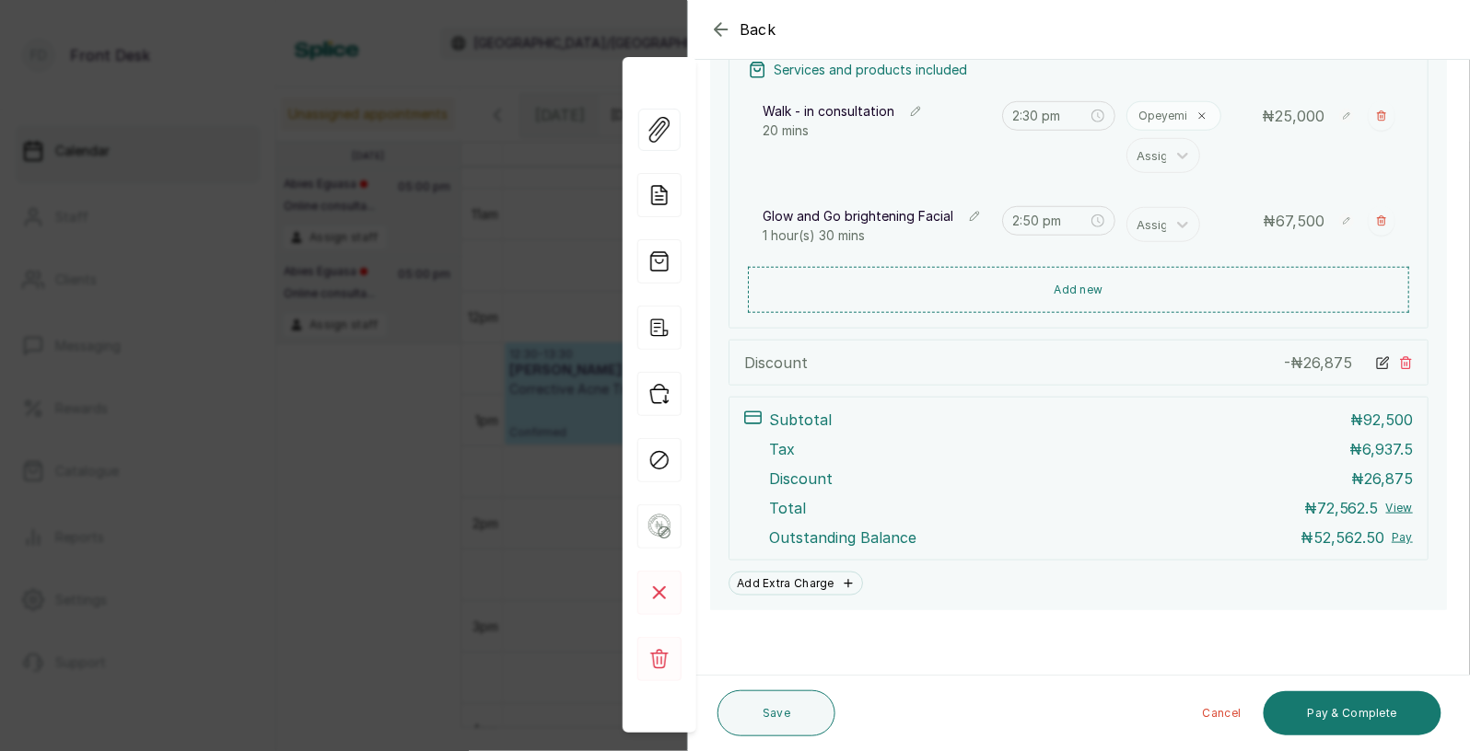
scroll to position [365, 0]
click at [774, 701] on button "Save" at bounding box center [776, 714] width 118 height 46
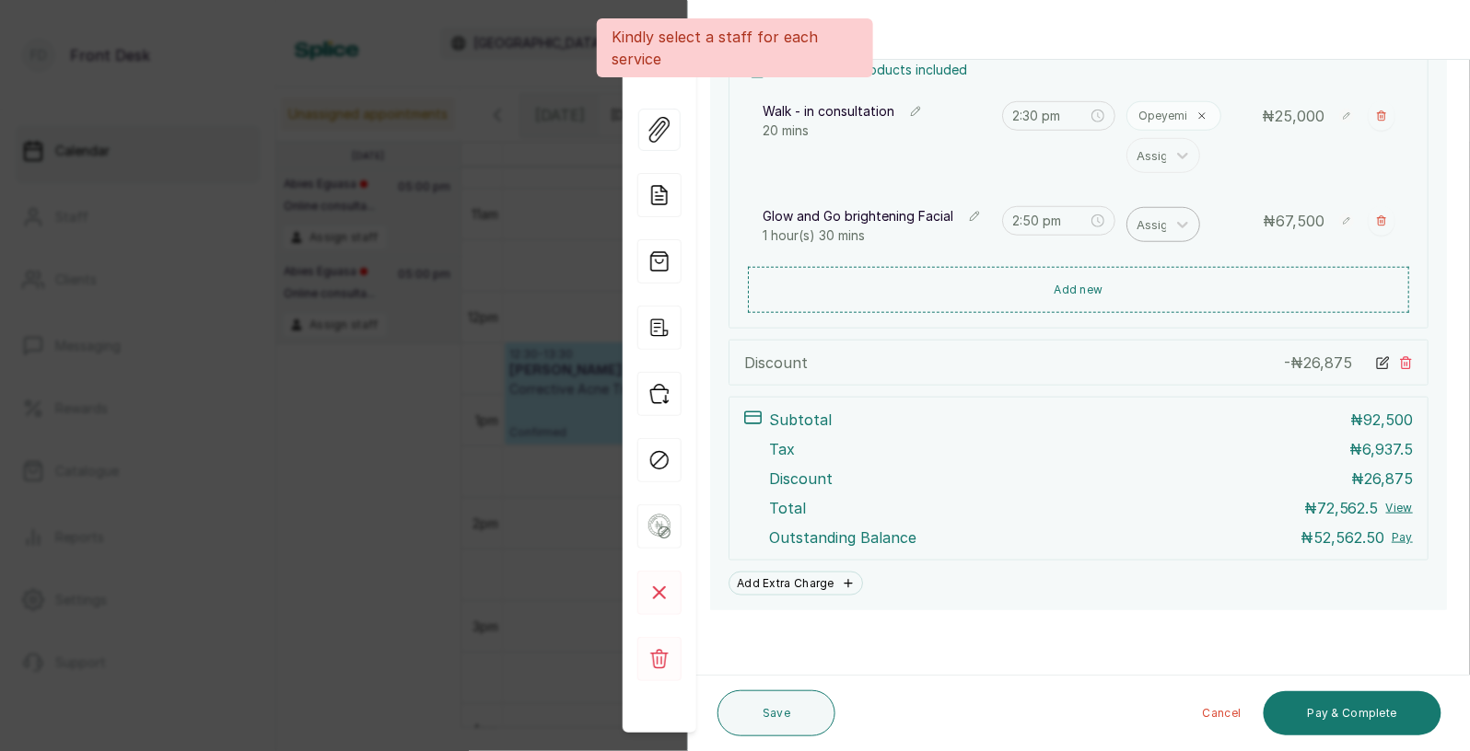
click at [1154, 223] on div at bounding box center [1155, 225] width 39 height 24
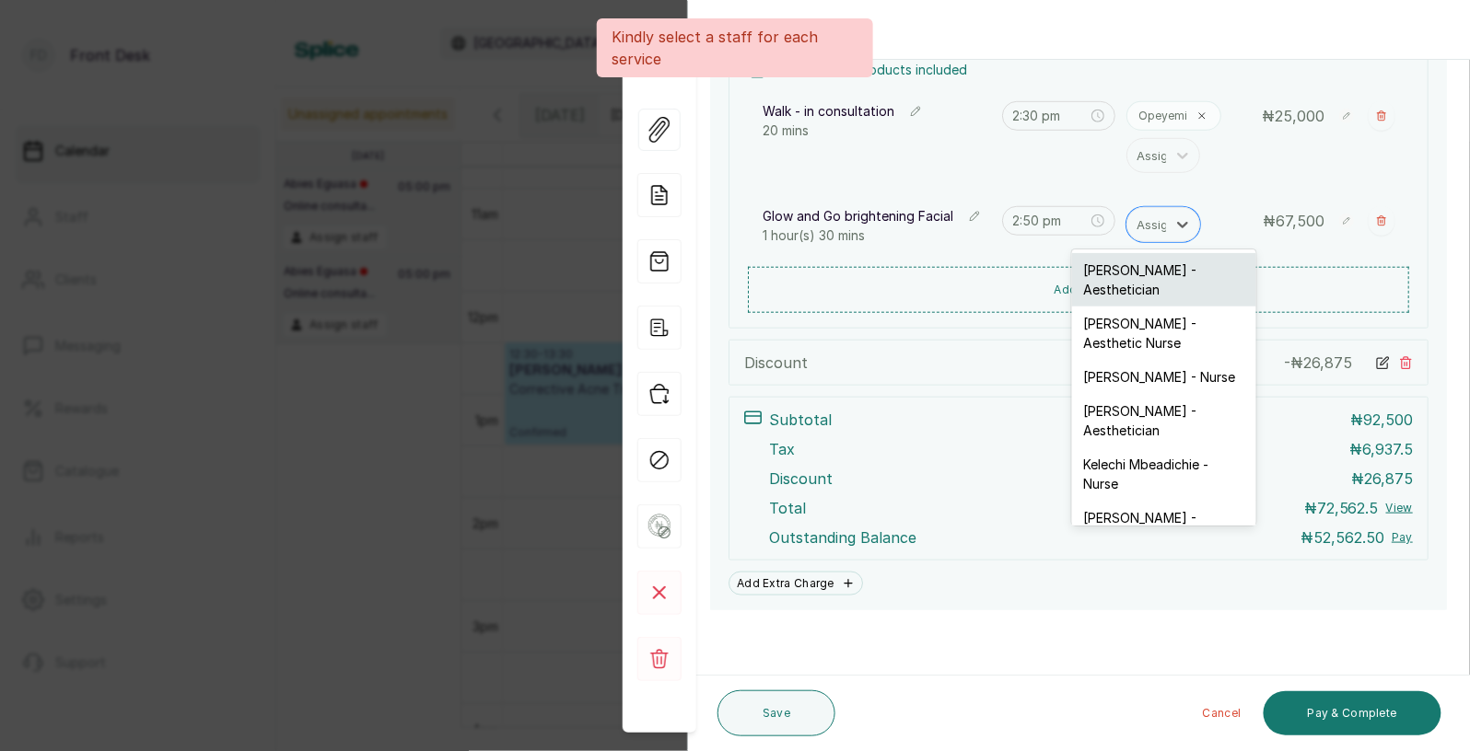
click at [1136, 266] on div "[PERSON_NAME] - Aesthetician" at bounding box center [1164, 279] width 184 height 53
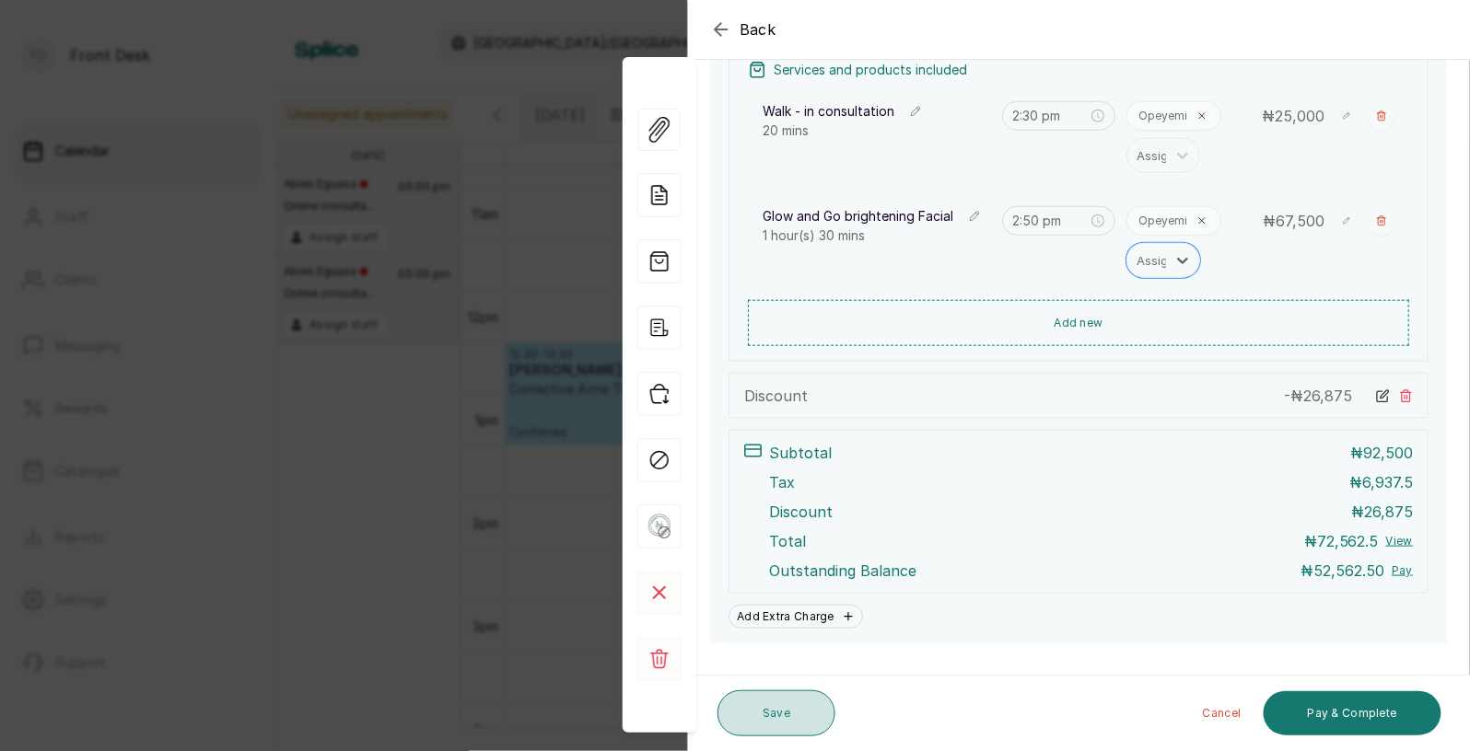
click at [782, 721] on button "Save" at bounding box center [776, 714] width 118 height 46
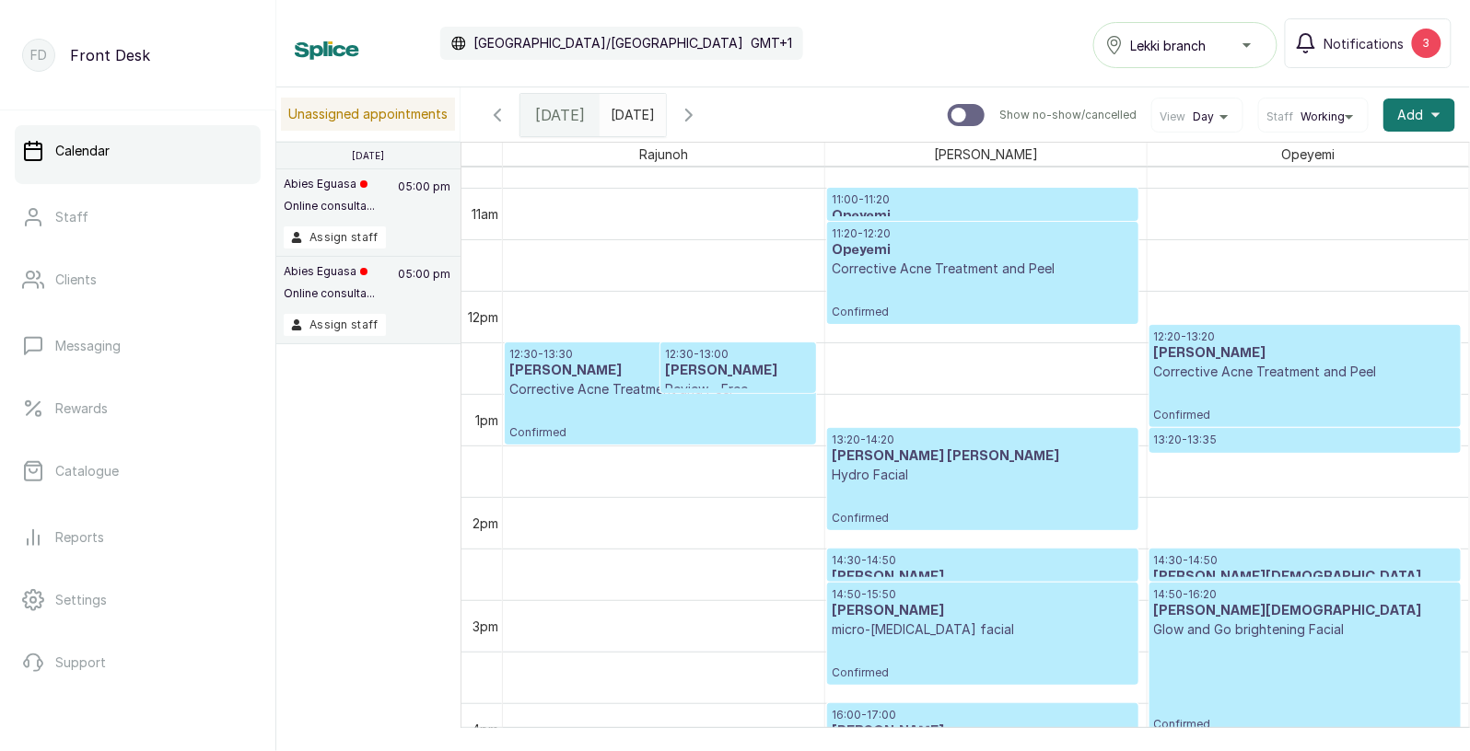
click at [1217, 641] on div "14:50 - 16:20 [PERSON_NAME] and Go brightening Facial Confirmed" at bounding box center [1305, 660] width 302 height 145
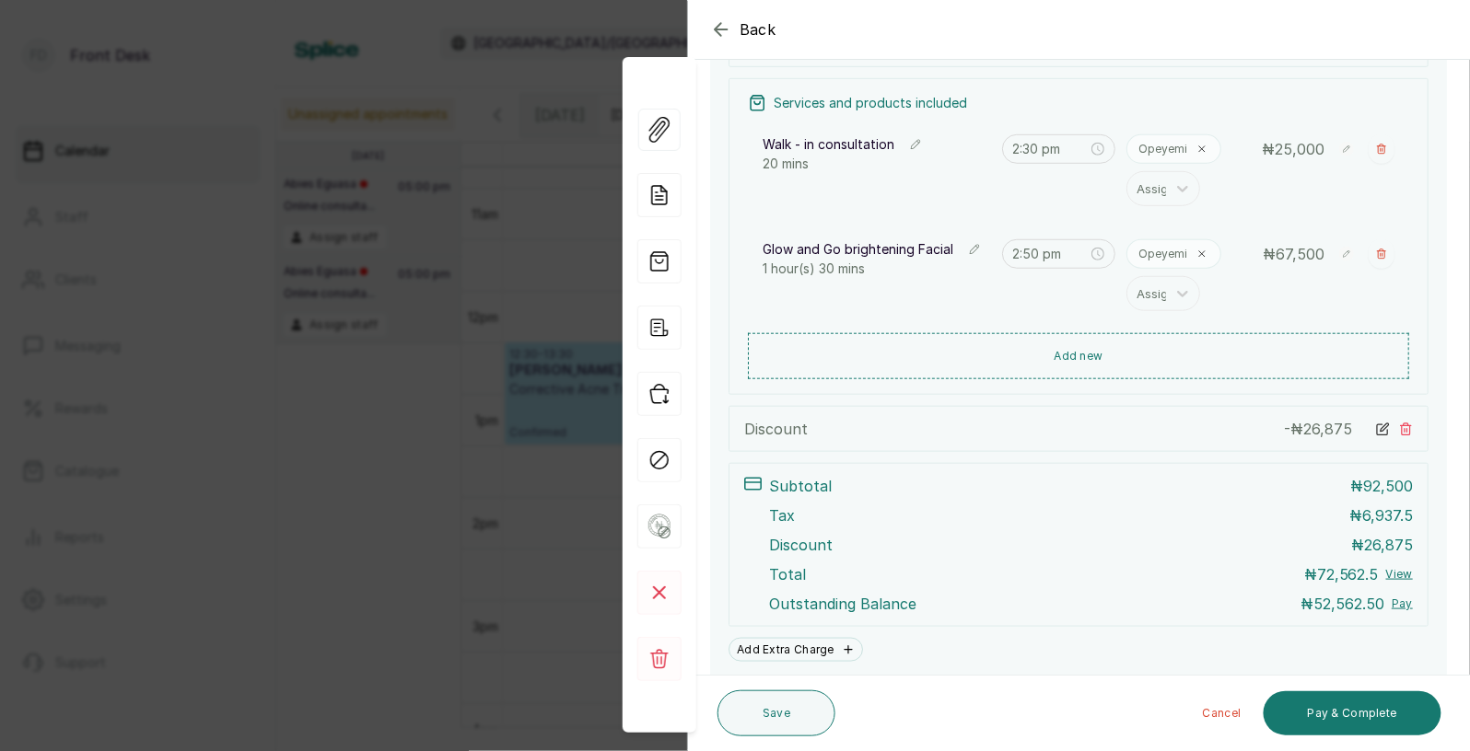
scroll to position [378, 0]
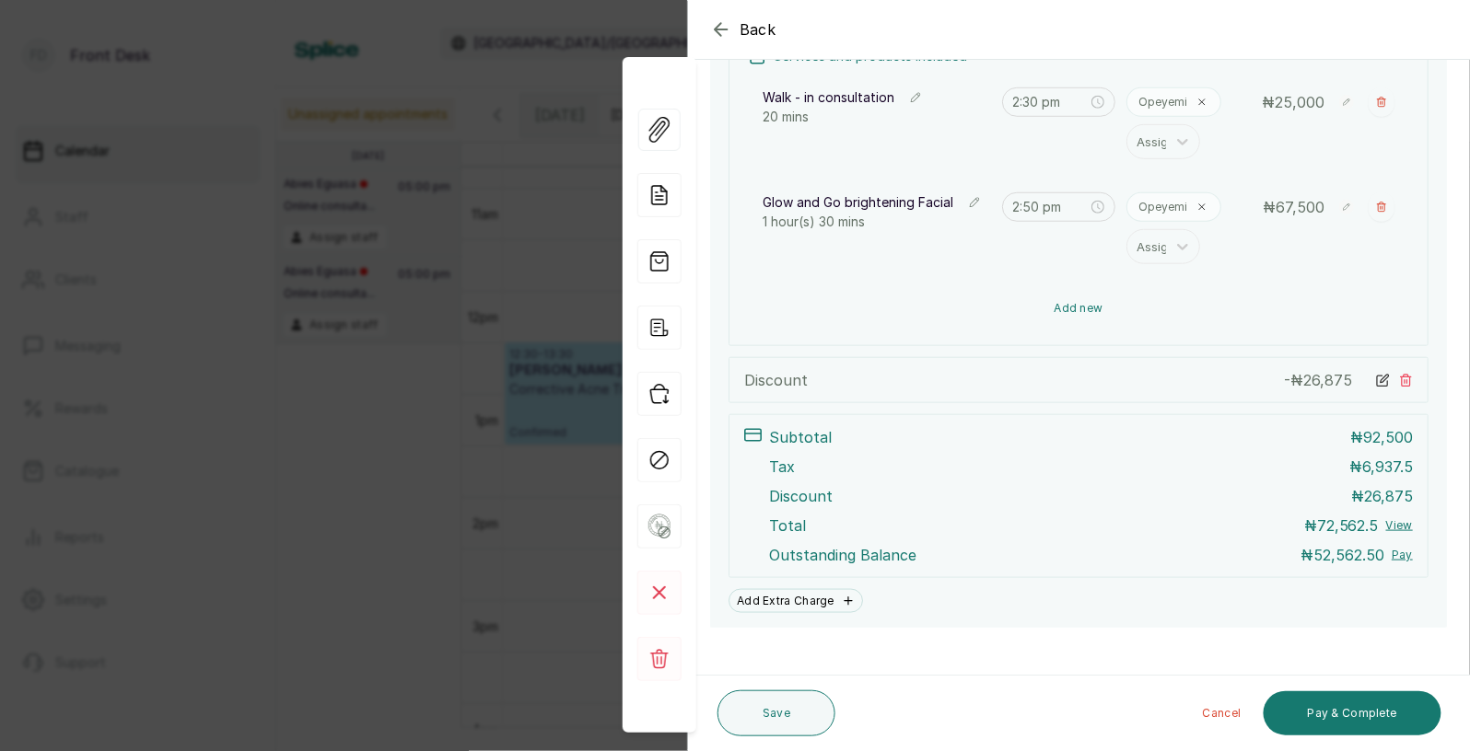
click at [1063, 315] on button "Add new" at bounding box center [1078, 308] width 661 height 44
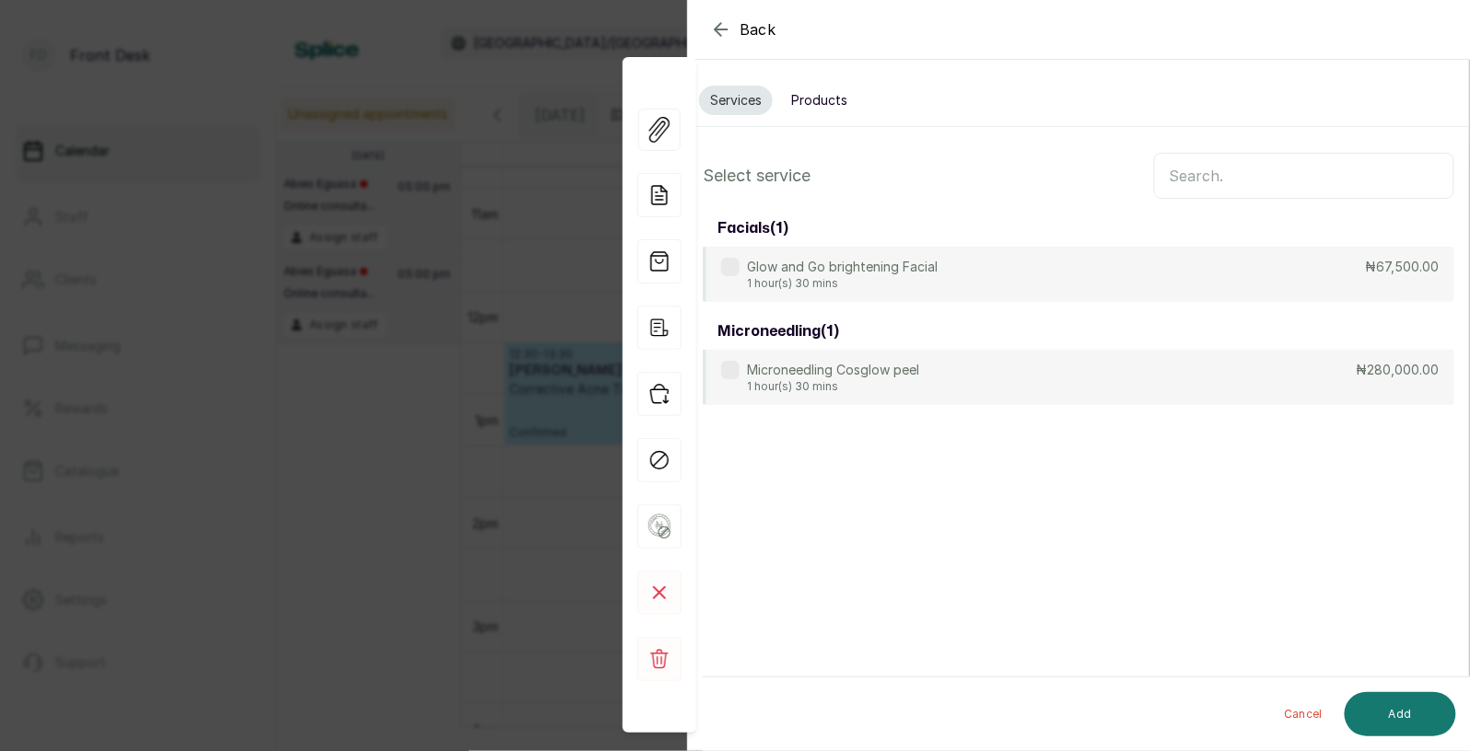
scroll to position [0, 0]
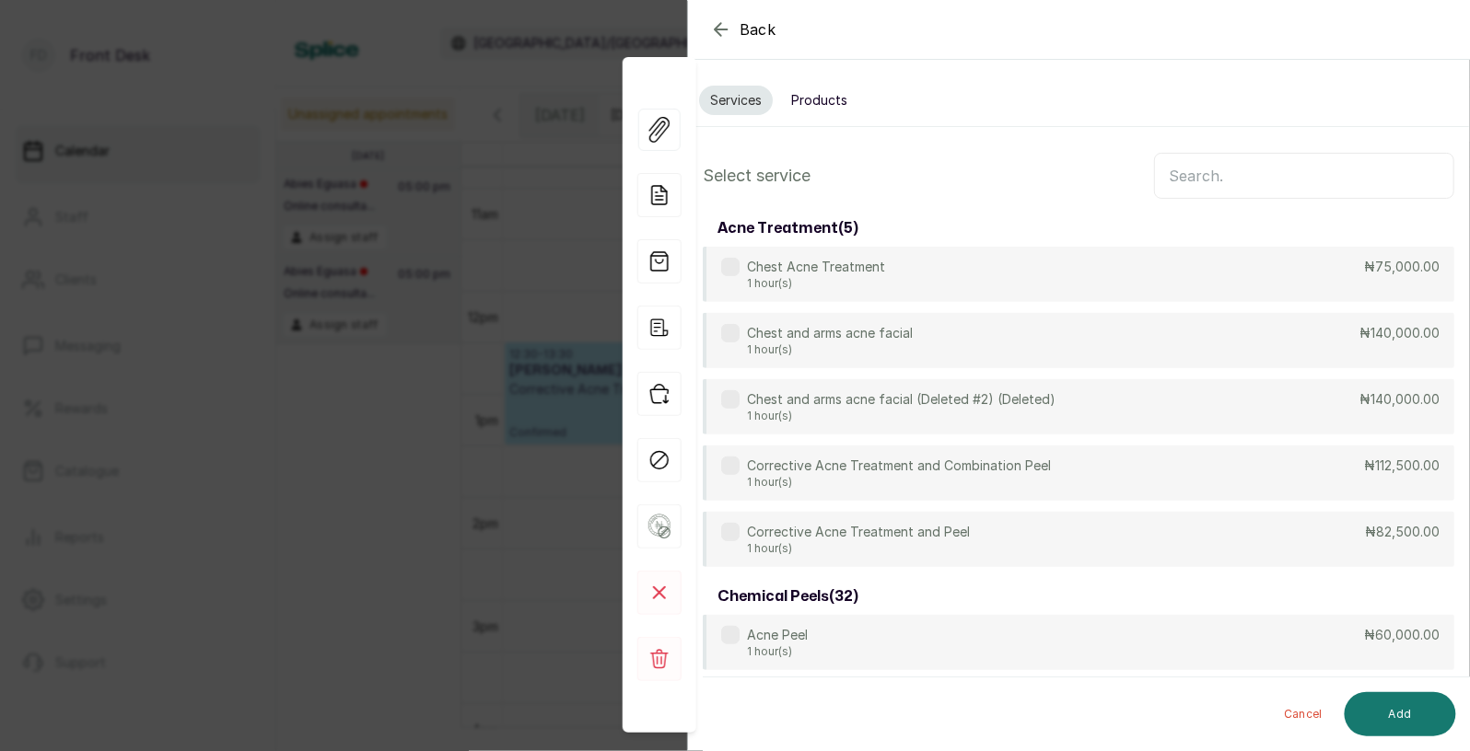
click at [1201, 175] on input "text" at bounding box center [1304, 176] width 300 height 46
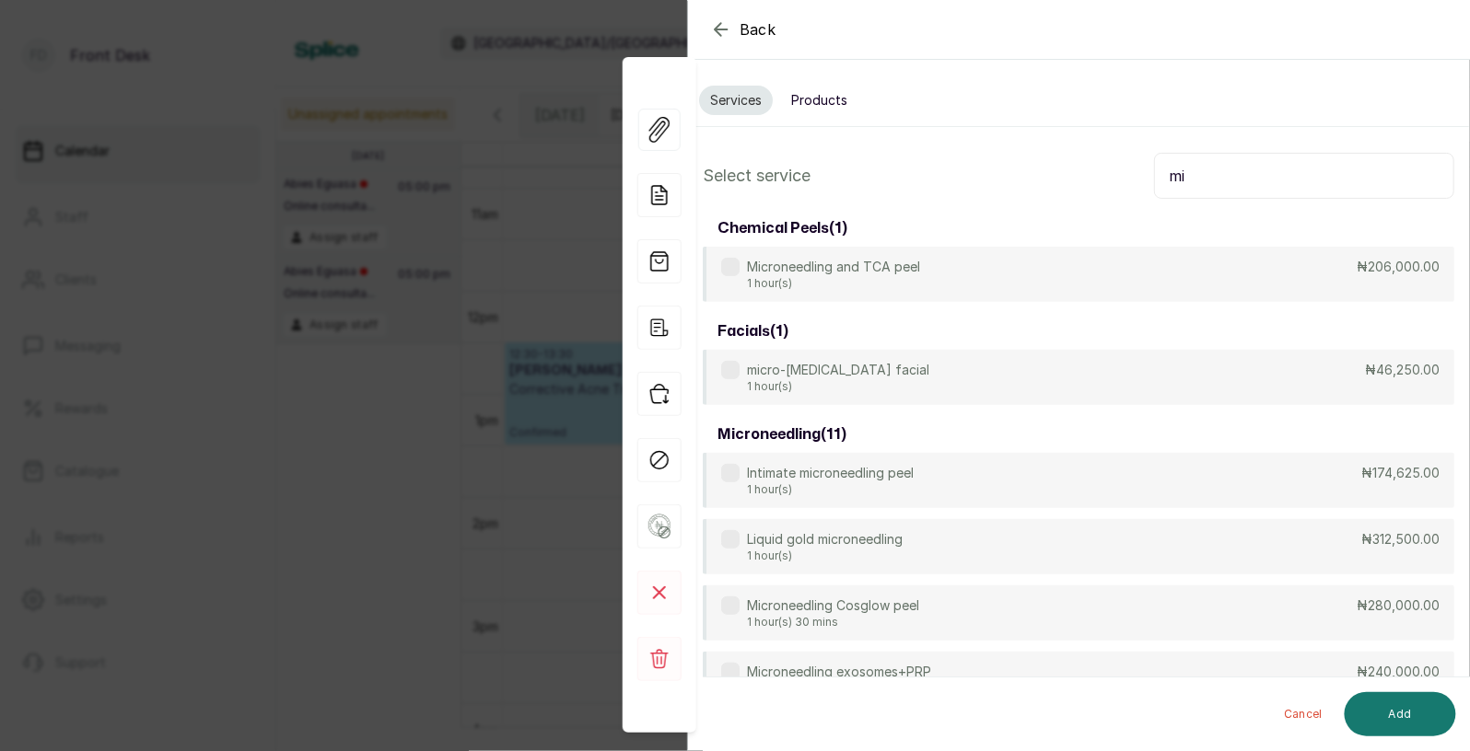
type input "m"
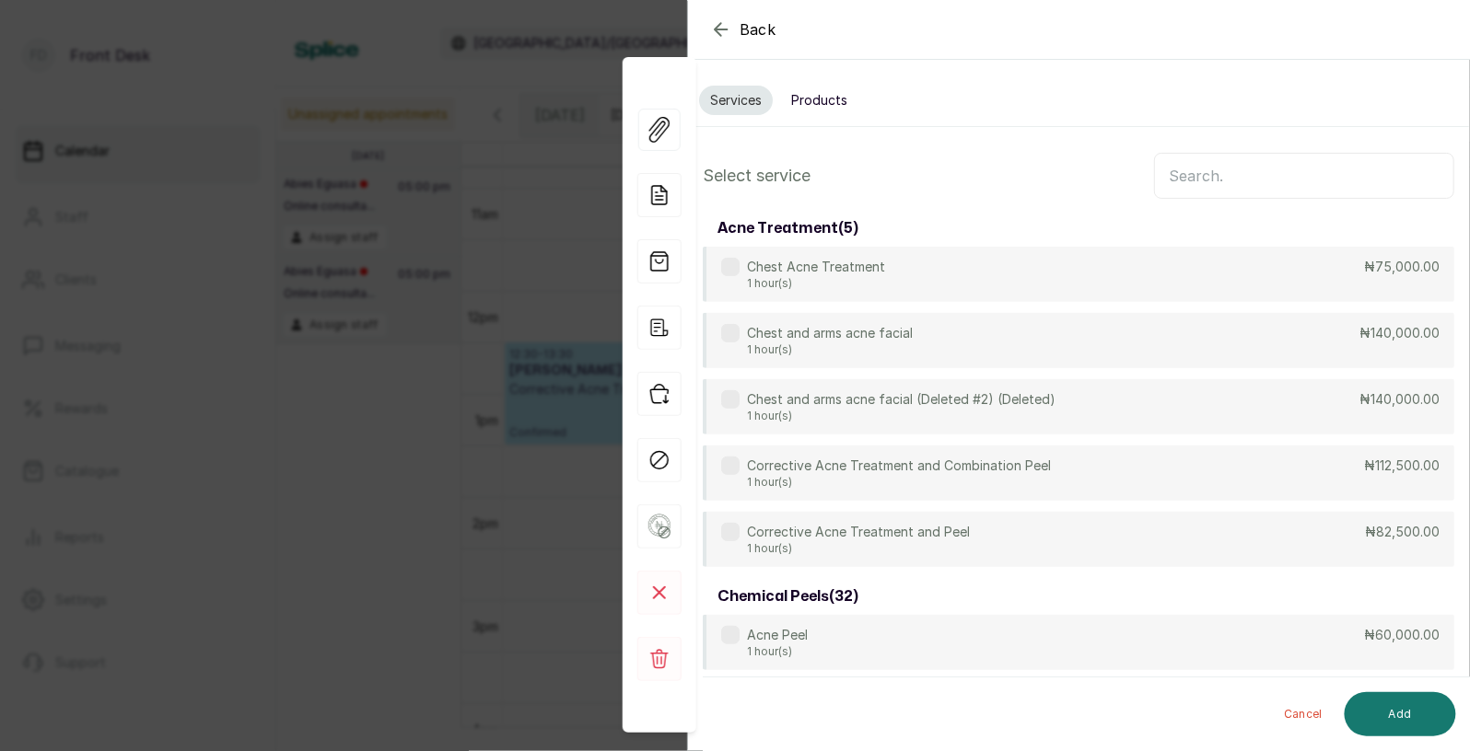
click at [770, 30] on span "Back" at bounding box center [757, 29] width 37 height 22
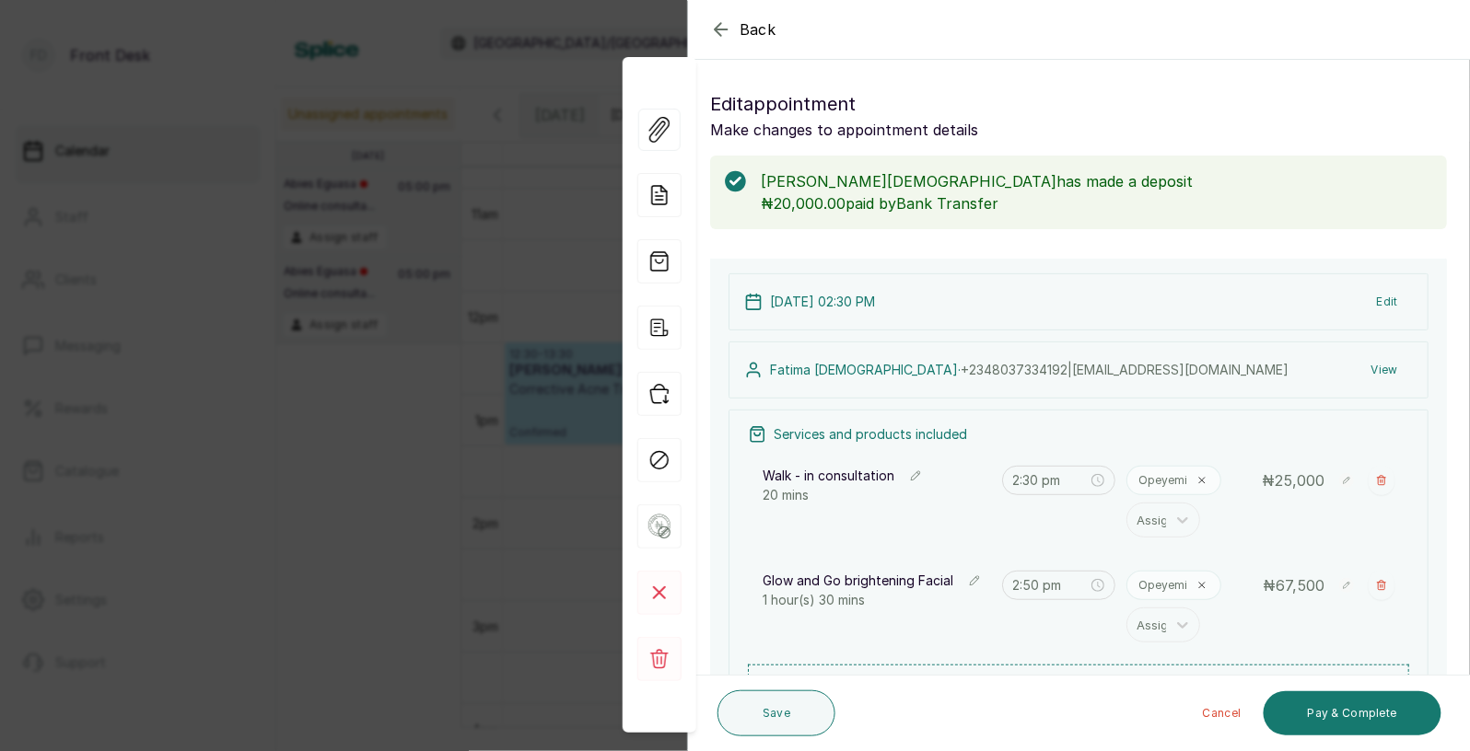
click at [757, 27] on span "Back" at bounding box center [757, 29] width 37 height 22
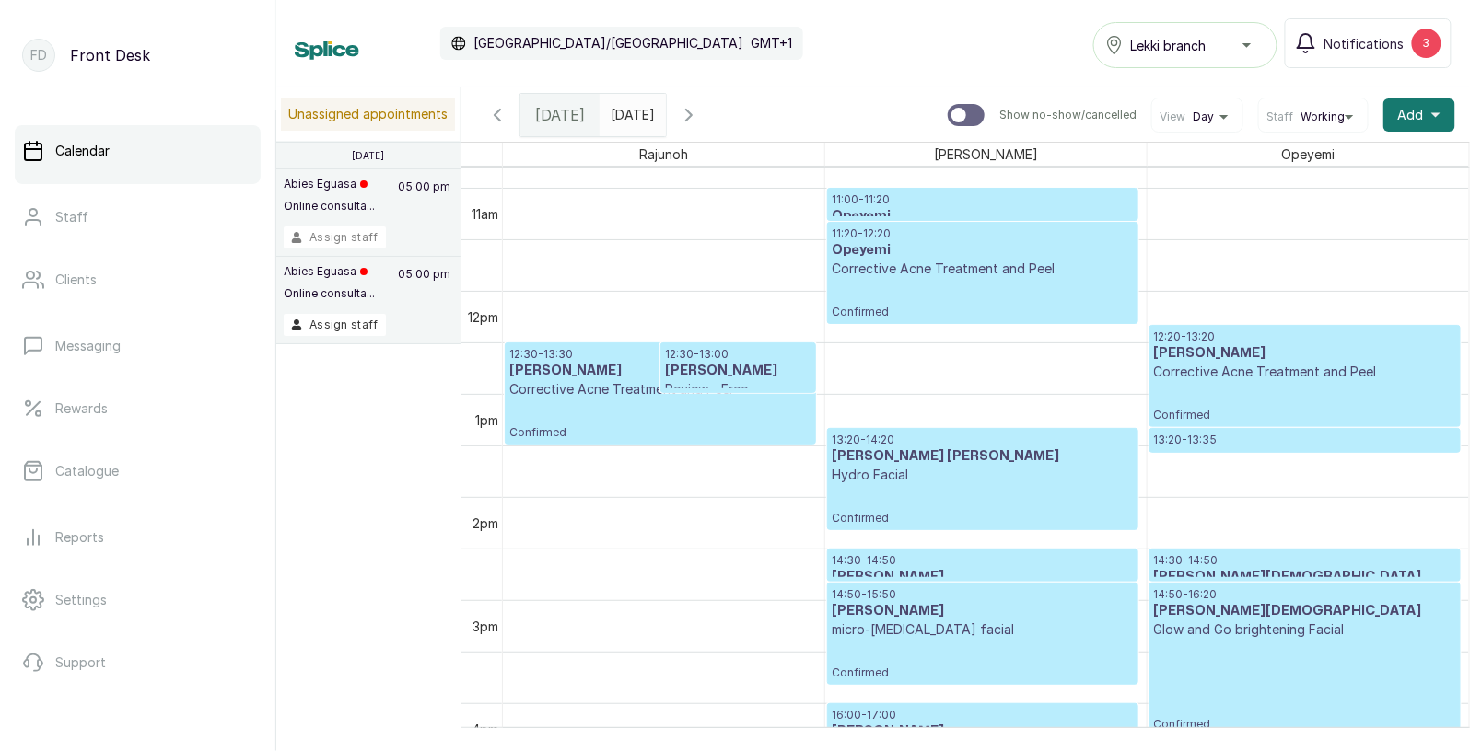
click at [336, 233] on button "Assign staff" at bounding box center [335, 238] width 102 height 22
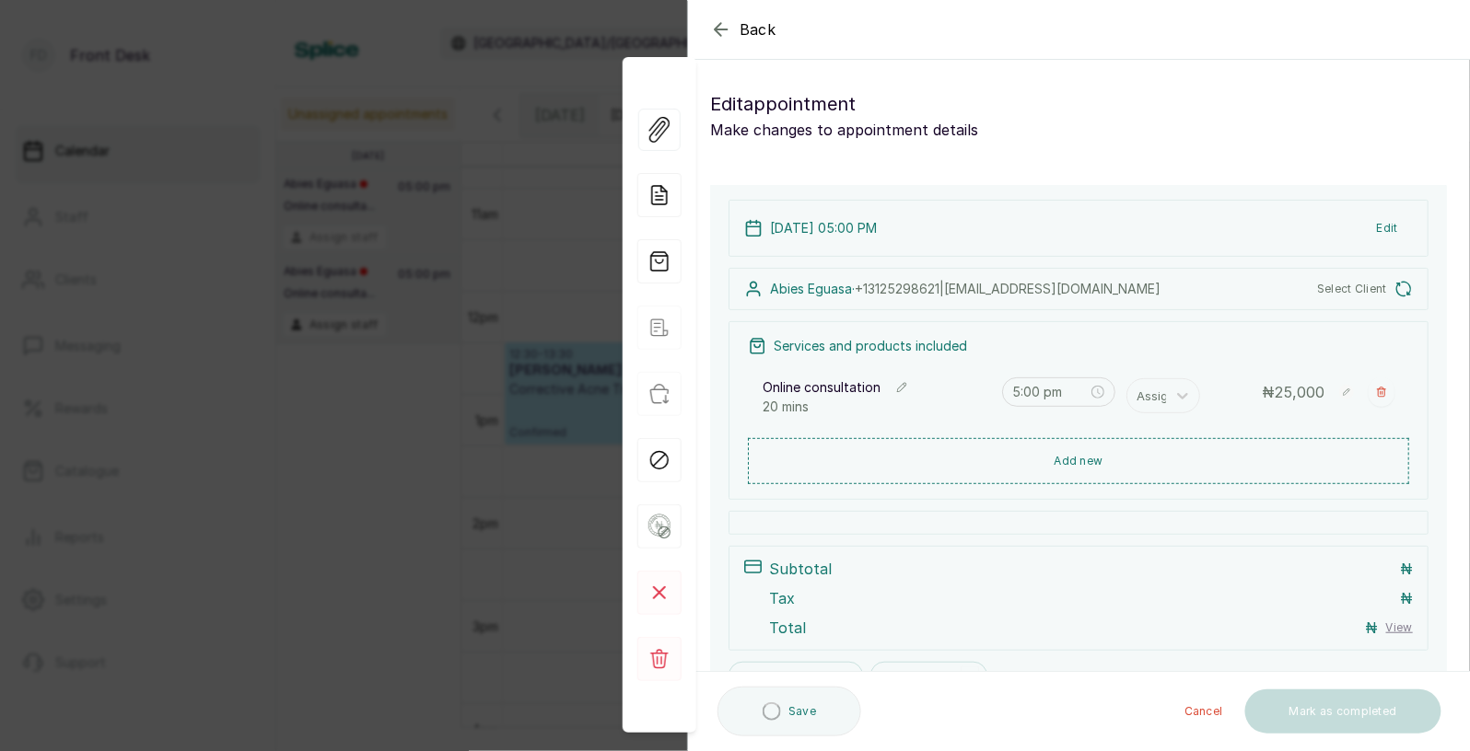
type input "5:00 pm"
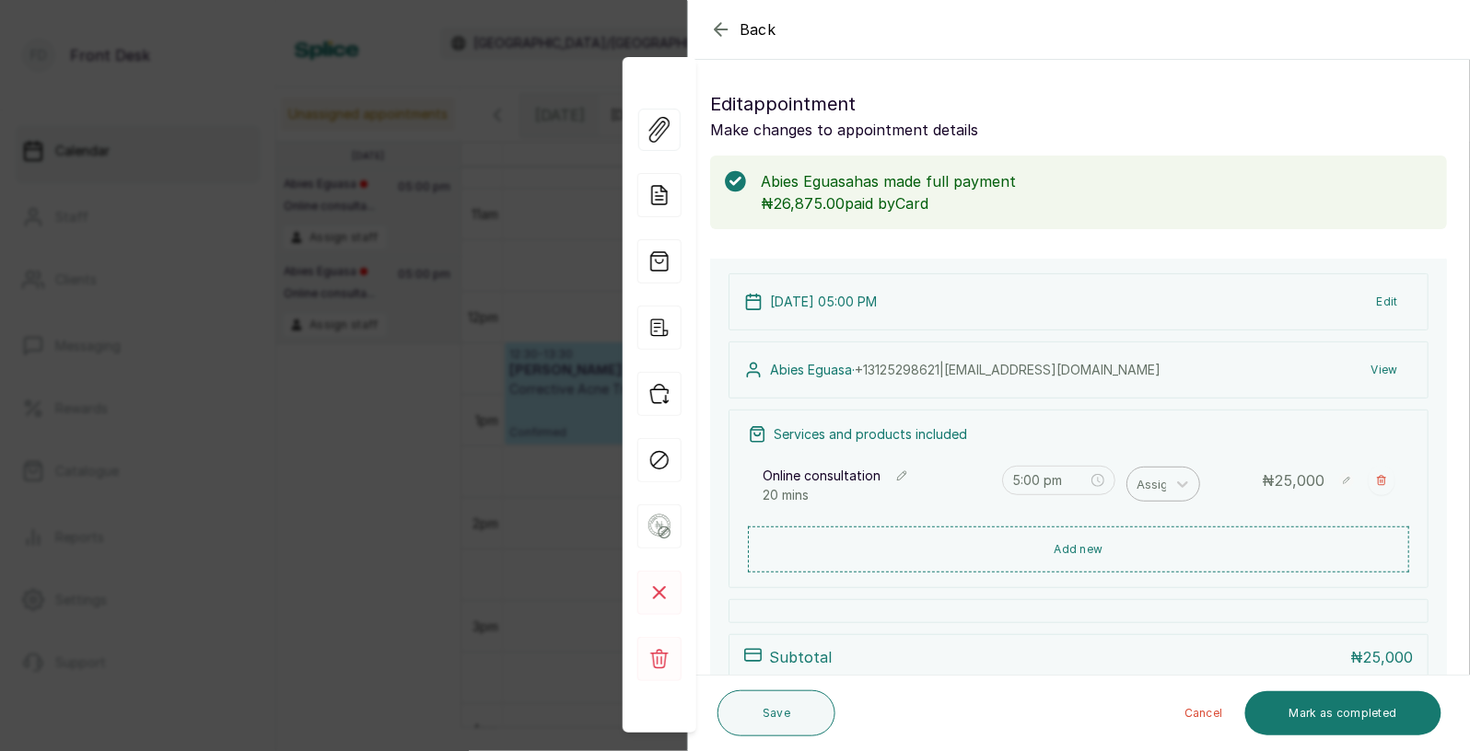
click at [1162, 488] on div at bounding box center [1155, 484] width 39 height 24
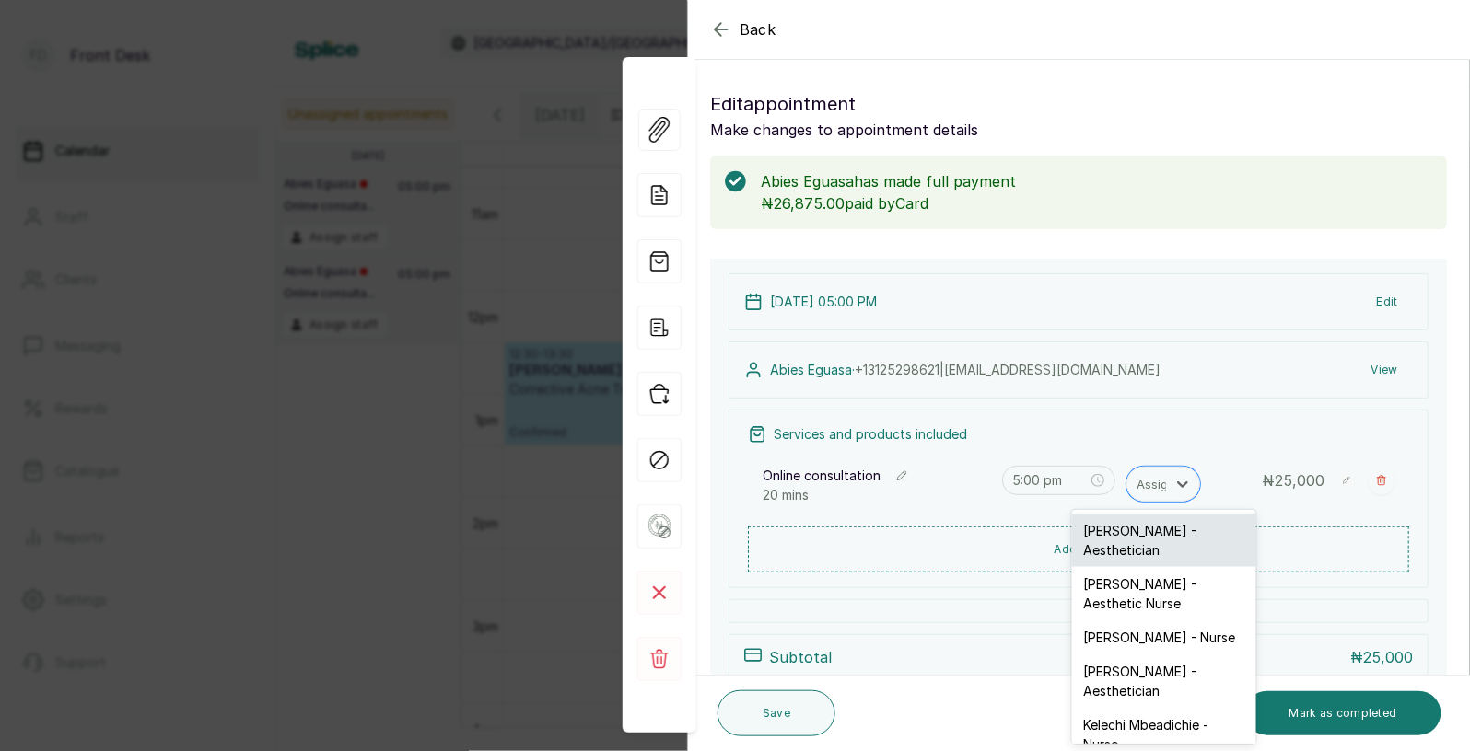
click at [1116, 530] on div "[PERSON_NAME] - Aesthetician" at bounding box center [1164, 540] width 184 height 53
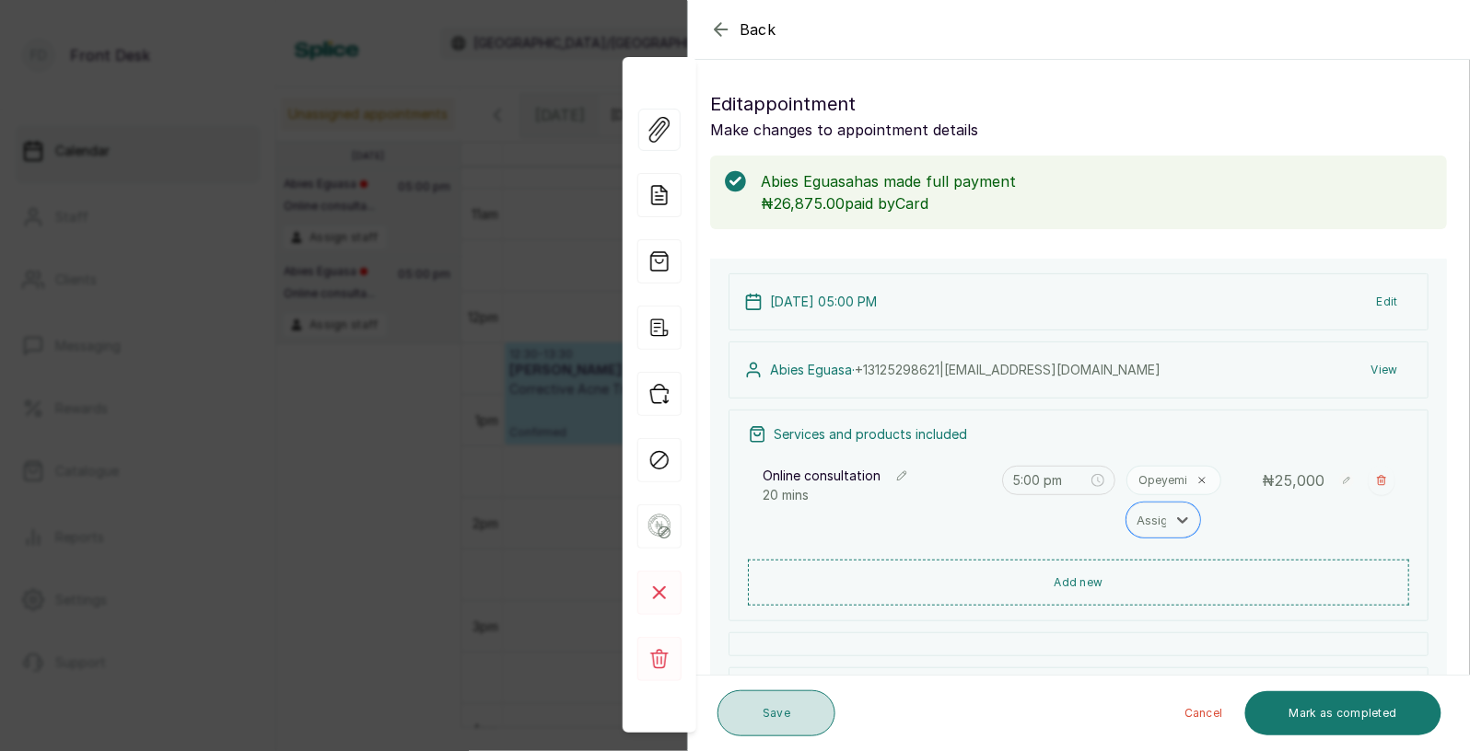
click at [804, 714] on button "Save" at bounding box center [776, 714] width 118 height 46
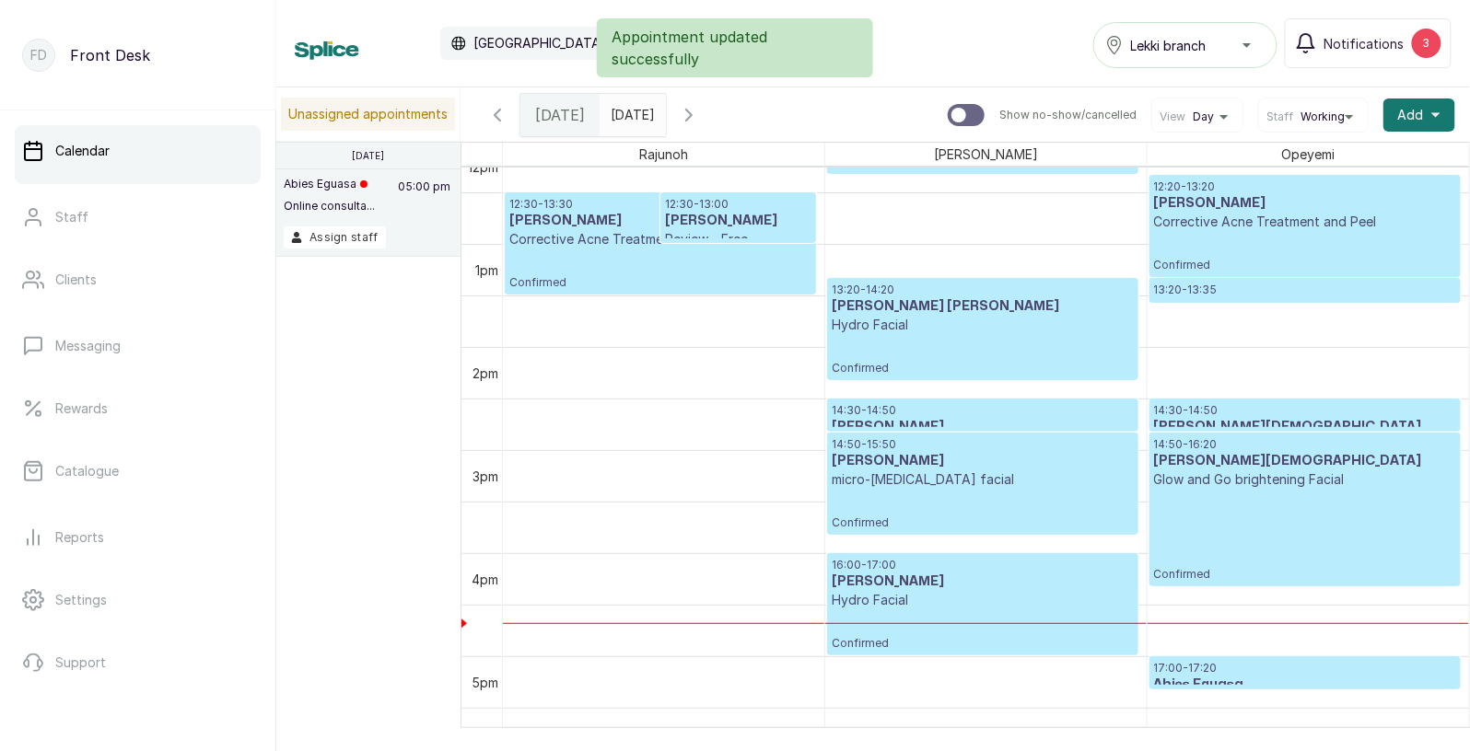
scroll to position [1388, 0]
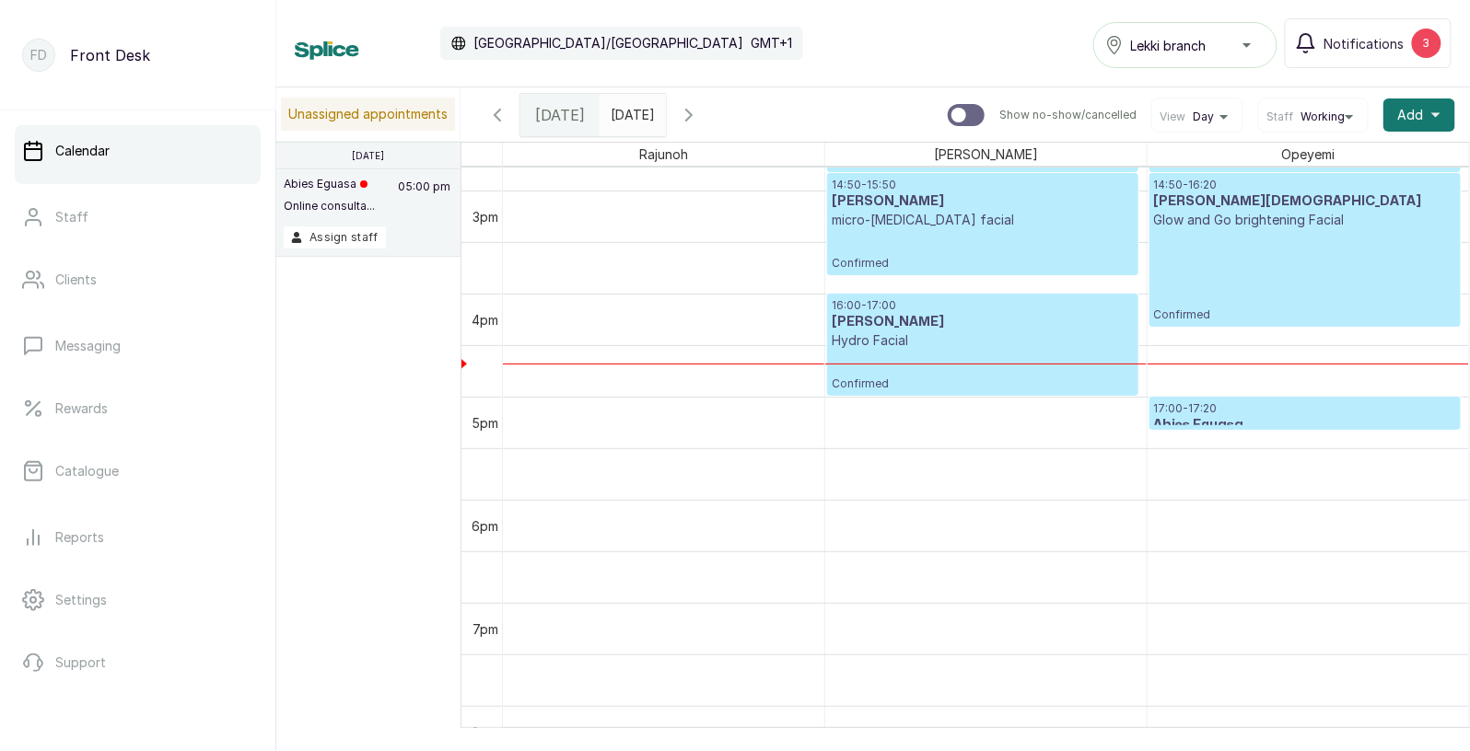
click at [358, 223] on div "Abies Eguasa Online consulta..." at bounding box center [329, 202] width 91 height 50
click at [337, 240] on button "Assign staff" at bounding box center [335, 238] width 102 height 22
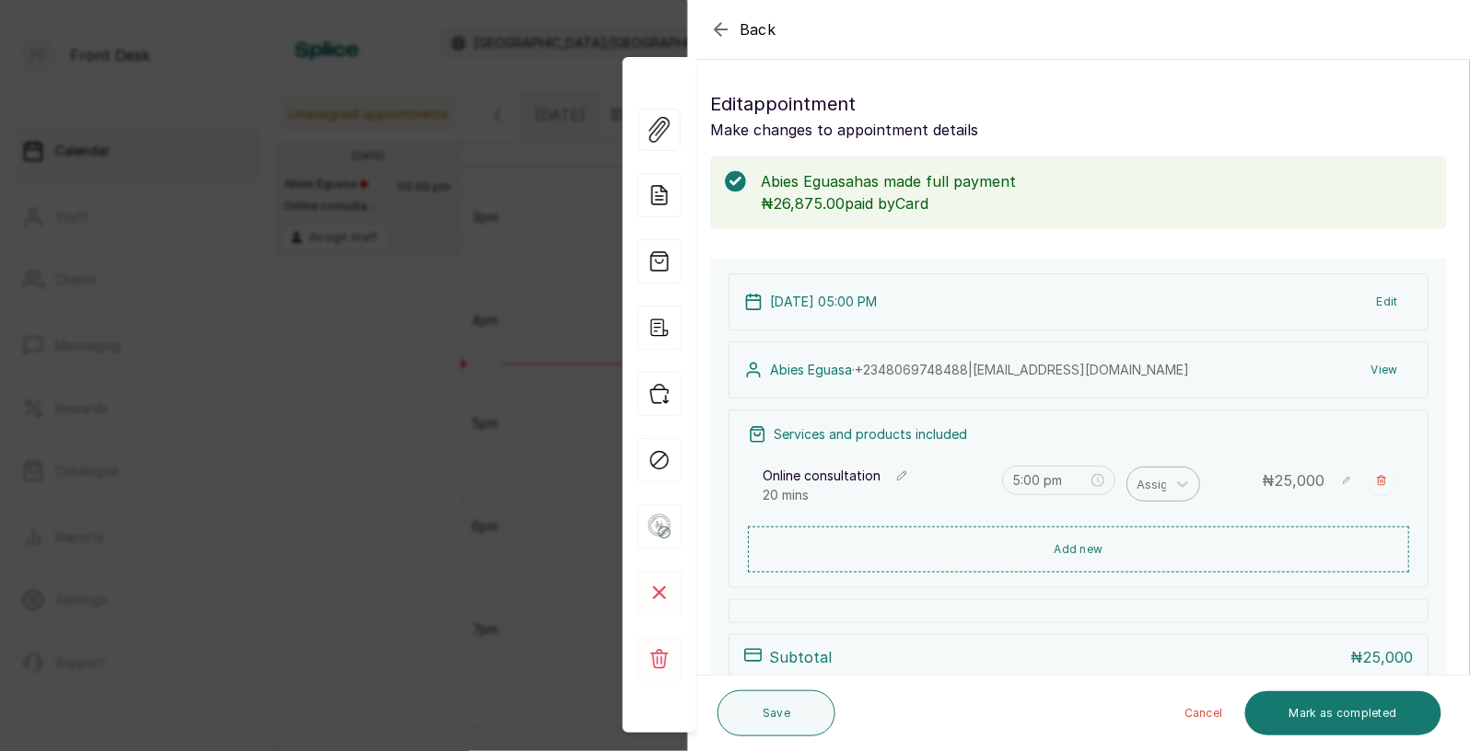
click at [1166, 487] on div at bounding box center [1155, 484] width 39 height 24
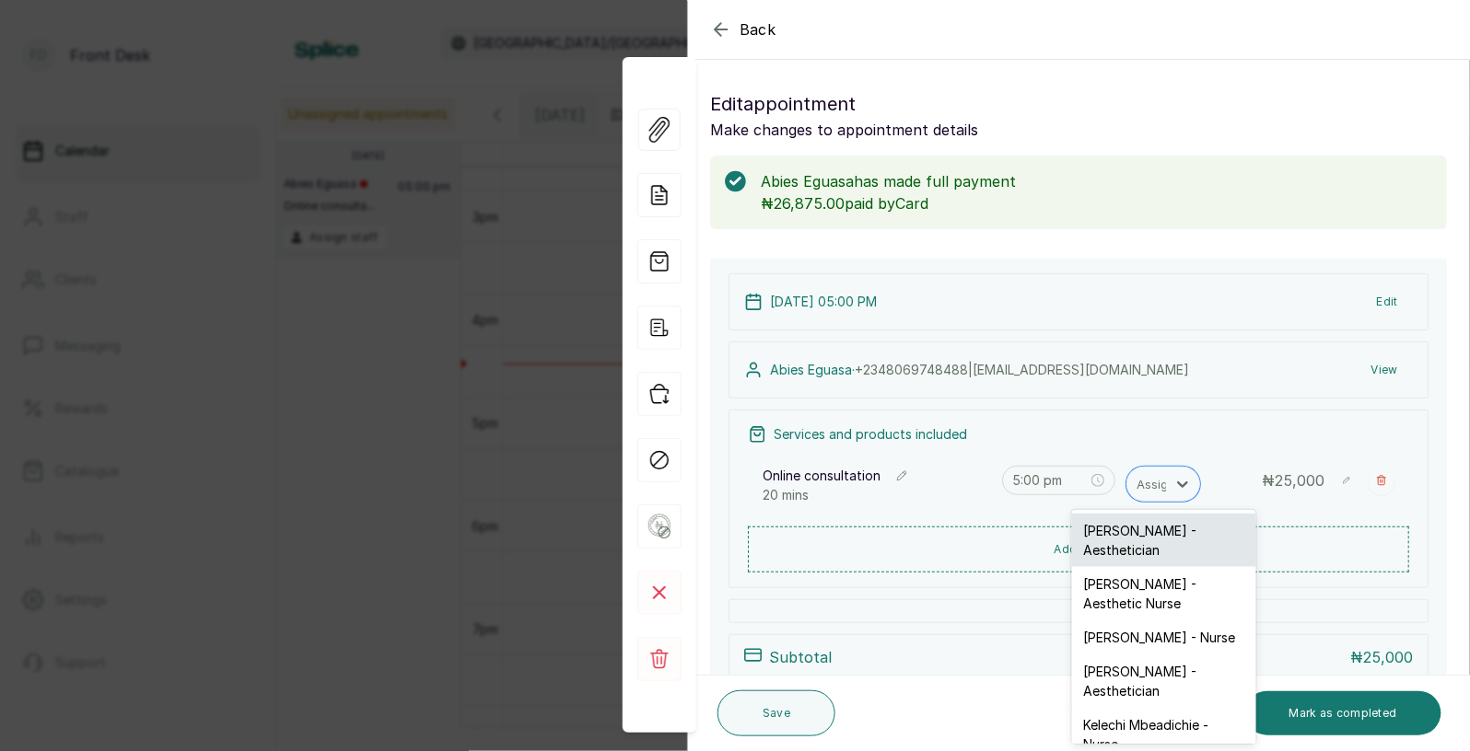
click at [1133, 530] on div "[PERSON_NAME] - Aesthetician" at bounding box center [1164, 540] width 184 height 53
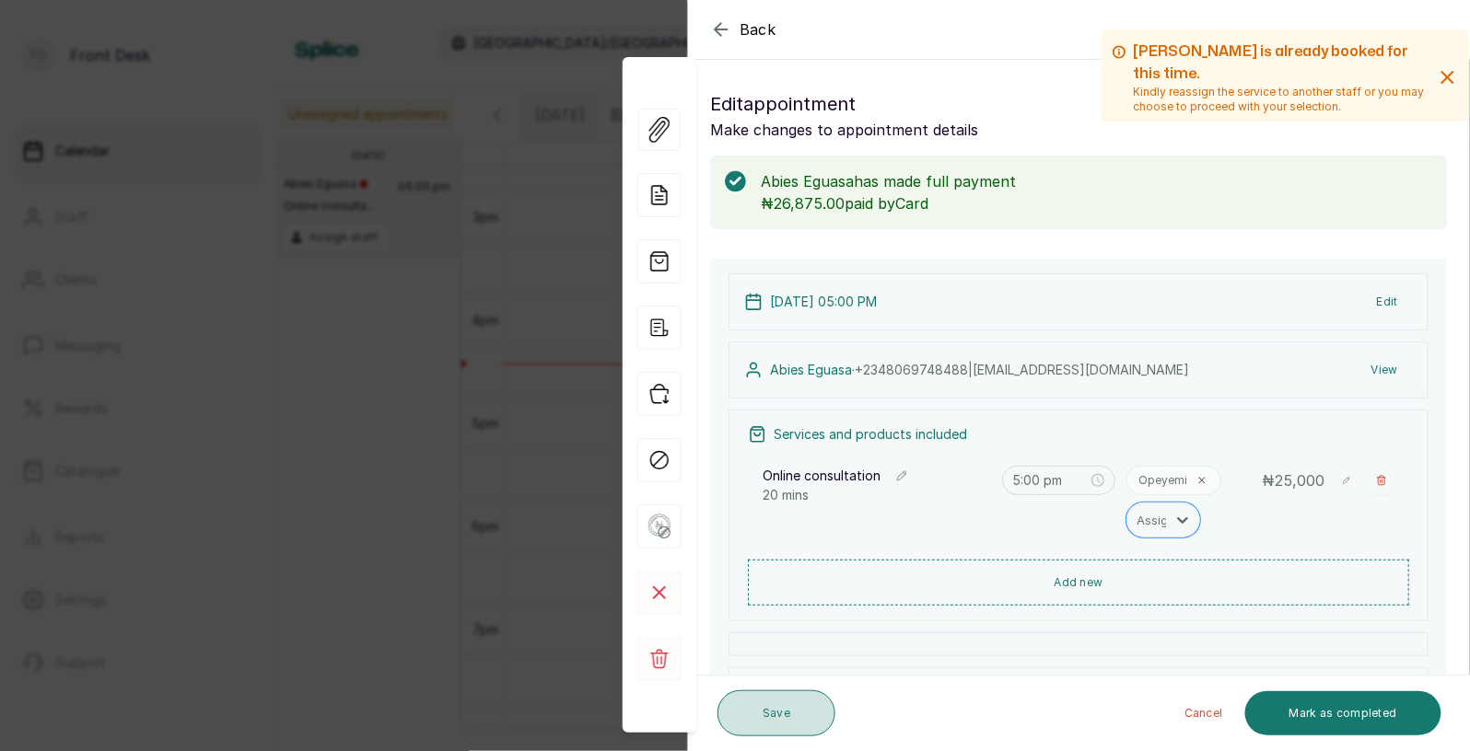
click at [796, 704] on button "Save" at bounding box center [776, 714] width 118 height 46
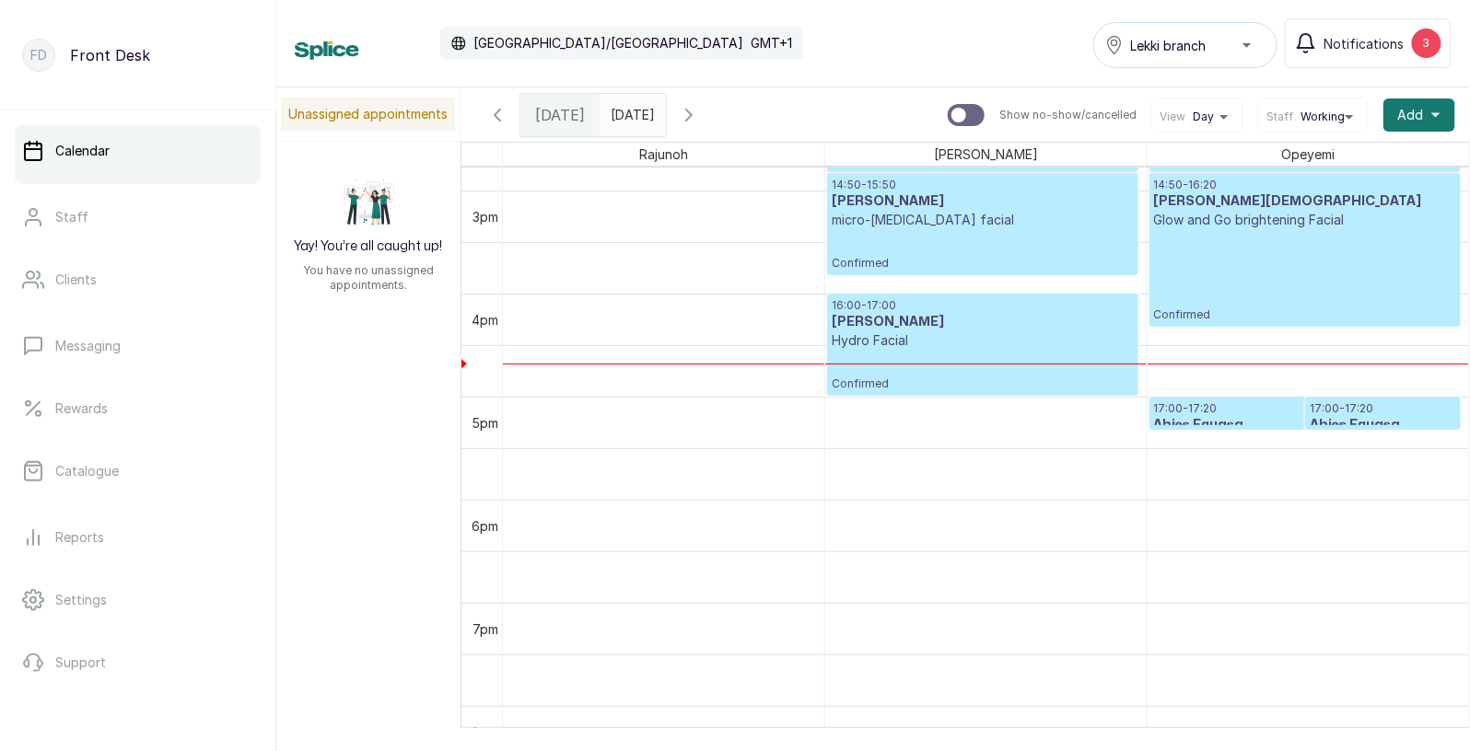
click at [1265, 414] on p "17:00 - 17:20" at bounding box center [1305, 409] width 302 height 15
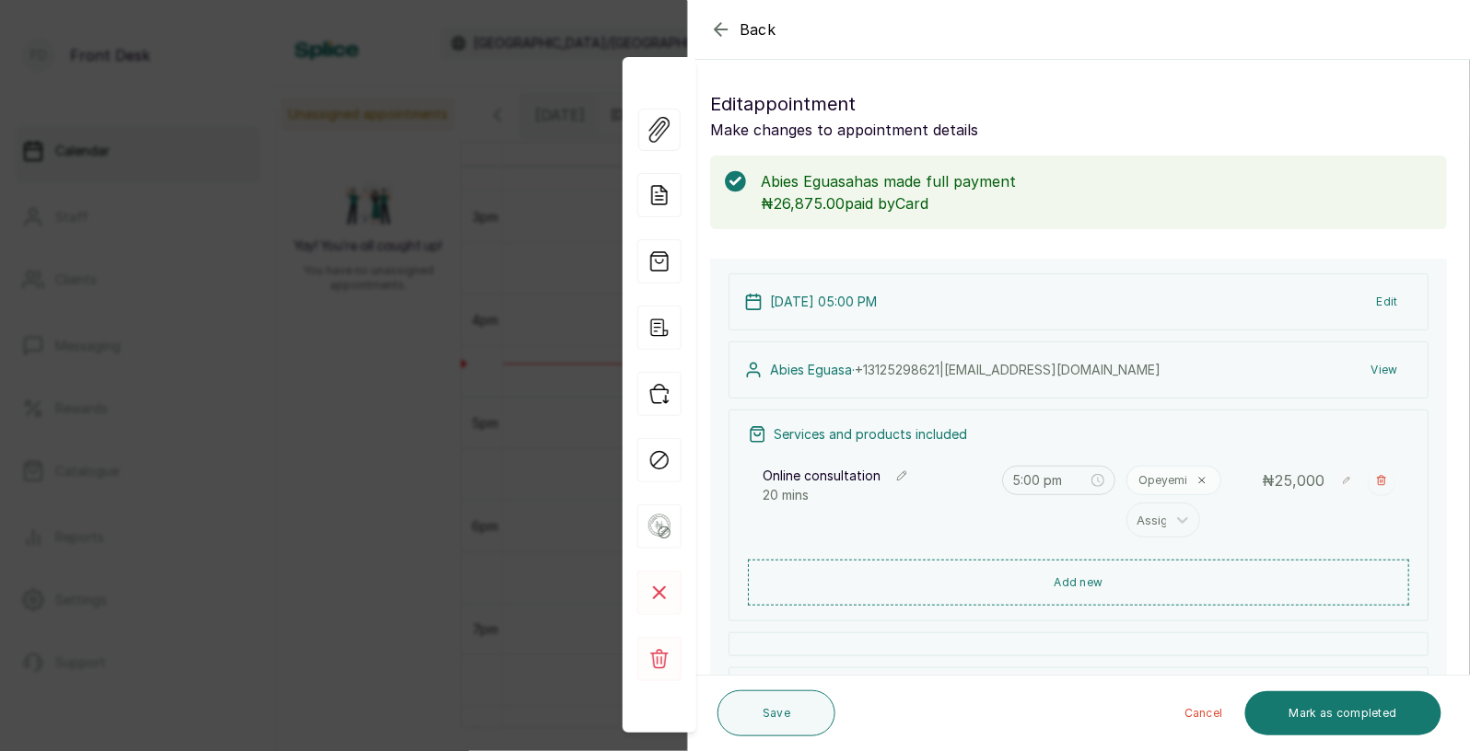
click at [760, 29] on span "Back" at bounding box center [757, 29] width 37 height 22
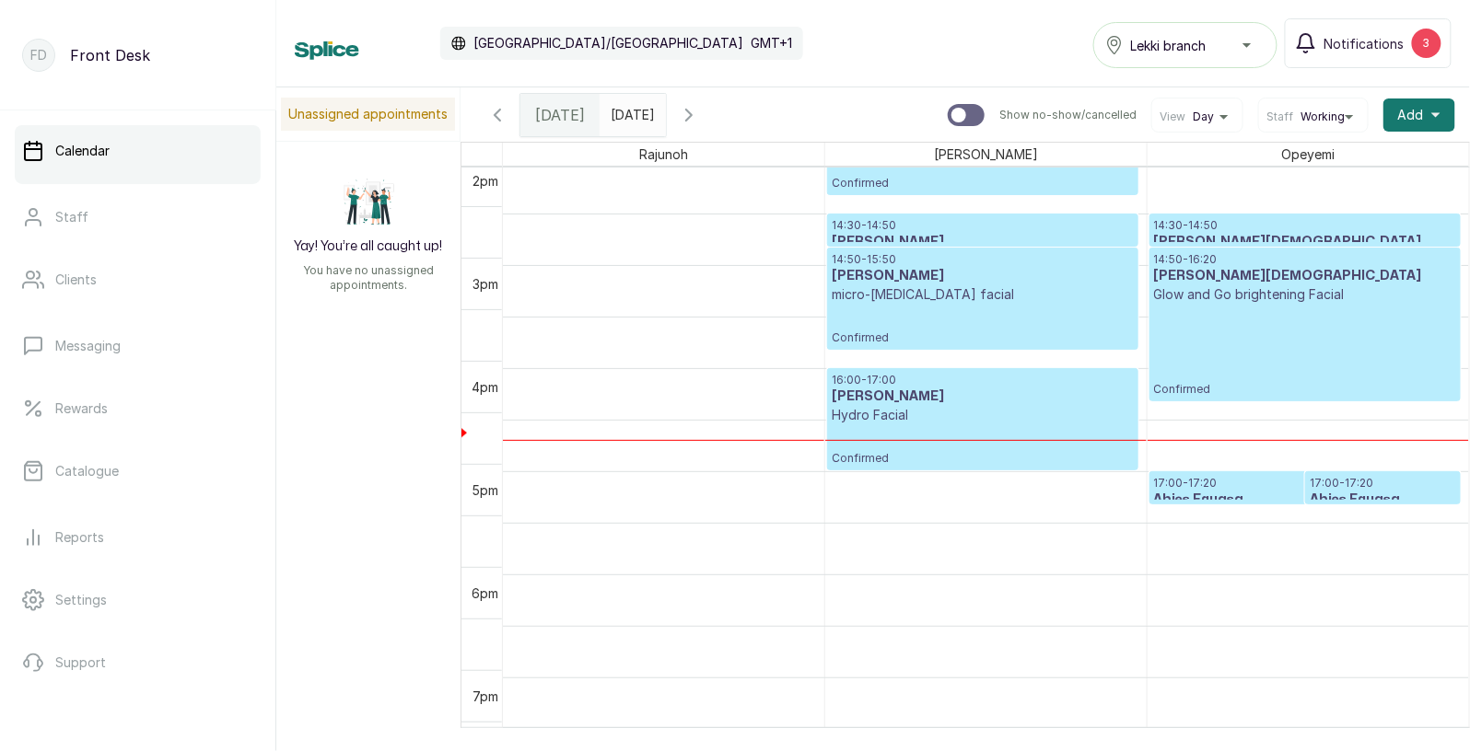
scroll to position [1449, 0]
click at [862, 259] on p "14:50 - 15:50" at bounding box center [983, 259] width 302 height 15
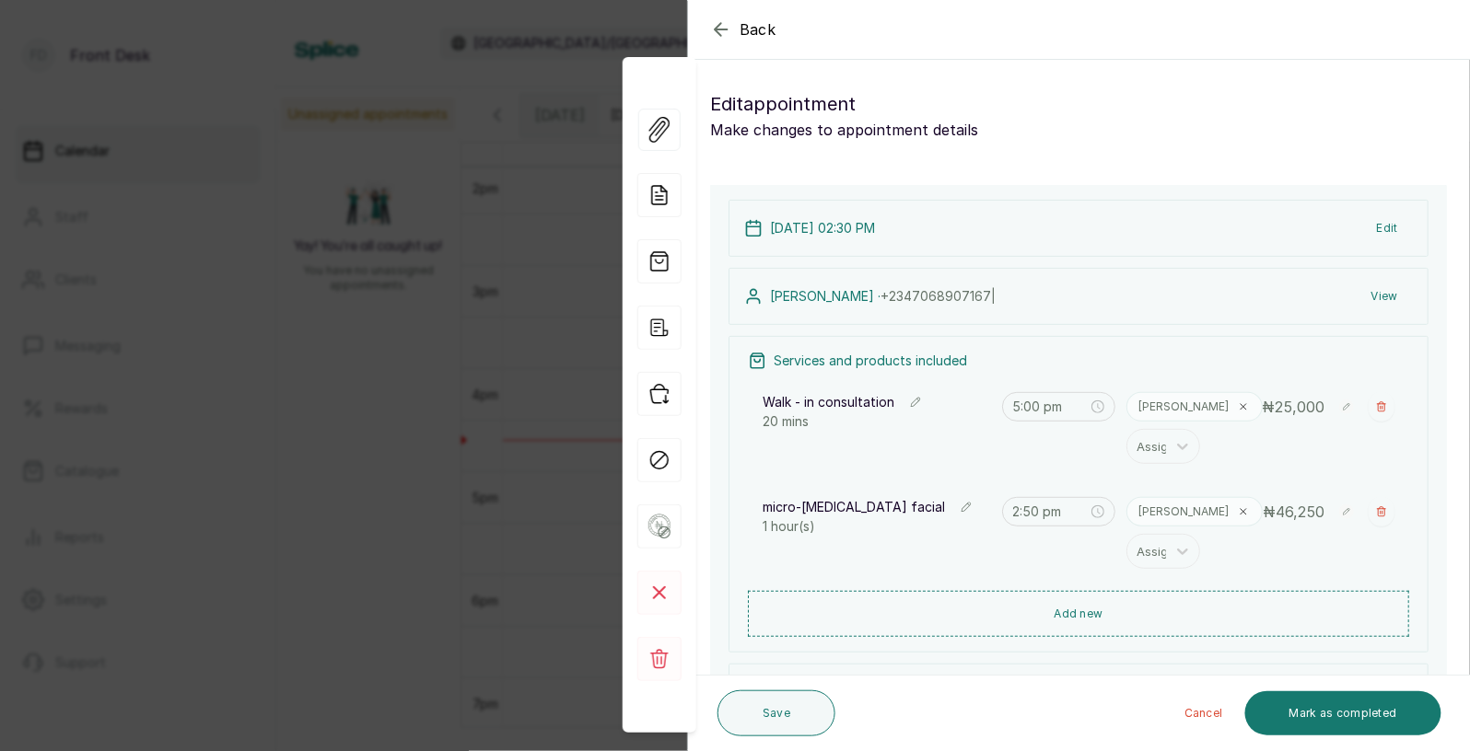
type input "2:30 pm"
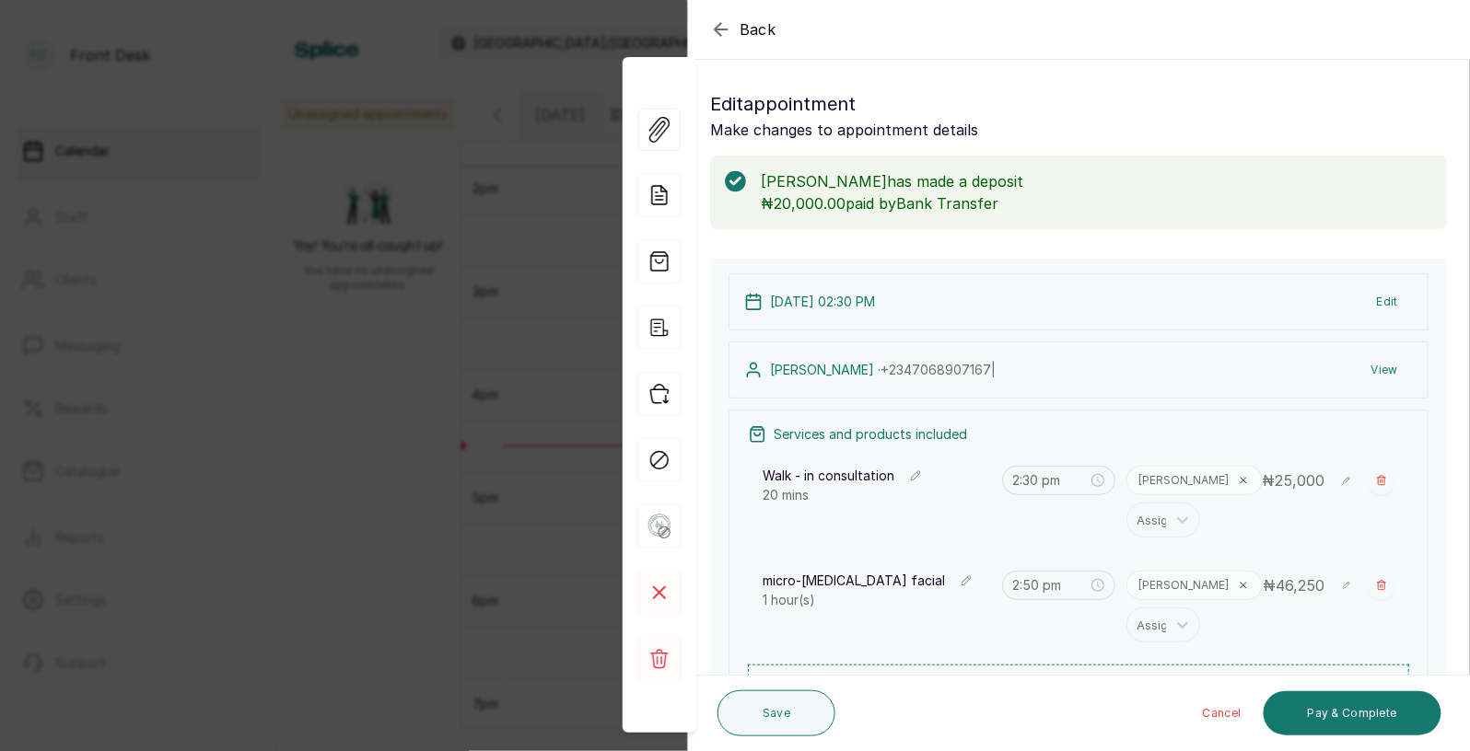
click at [762, 29] on span "Back" at bounding box center [757, 29] width 37 height 22
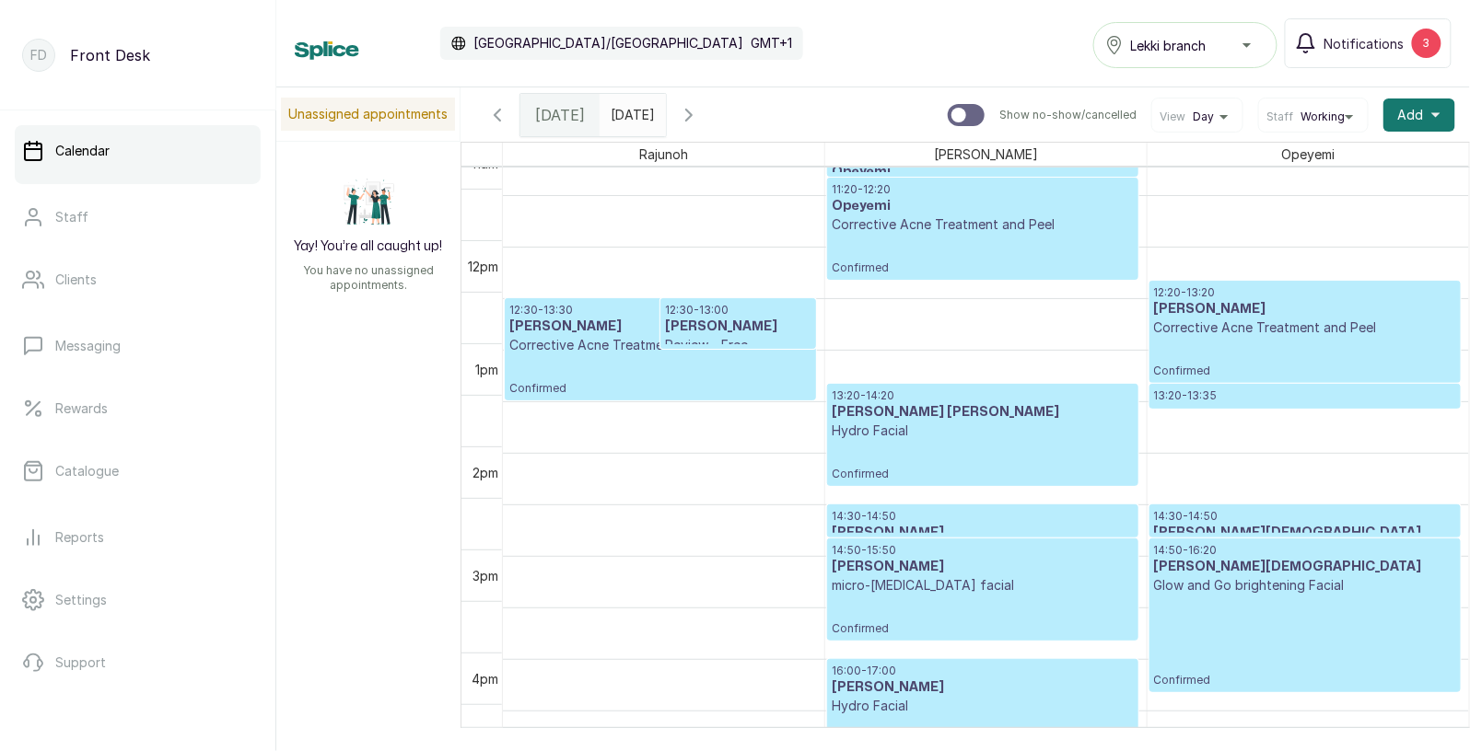
scroll to position [1158, 0]
click at [619, 333] on h3 "[PERSON_NAME]" at bounding box center [660, 327] width 302 height 18
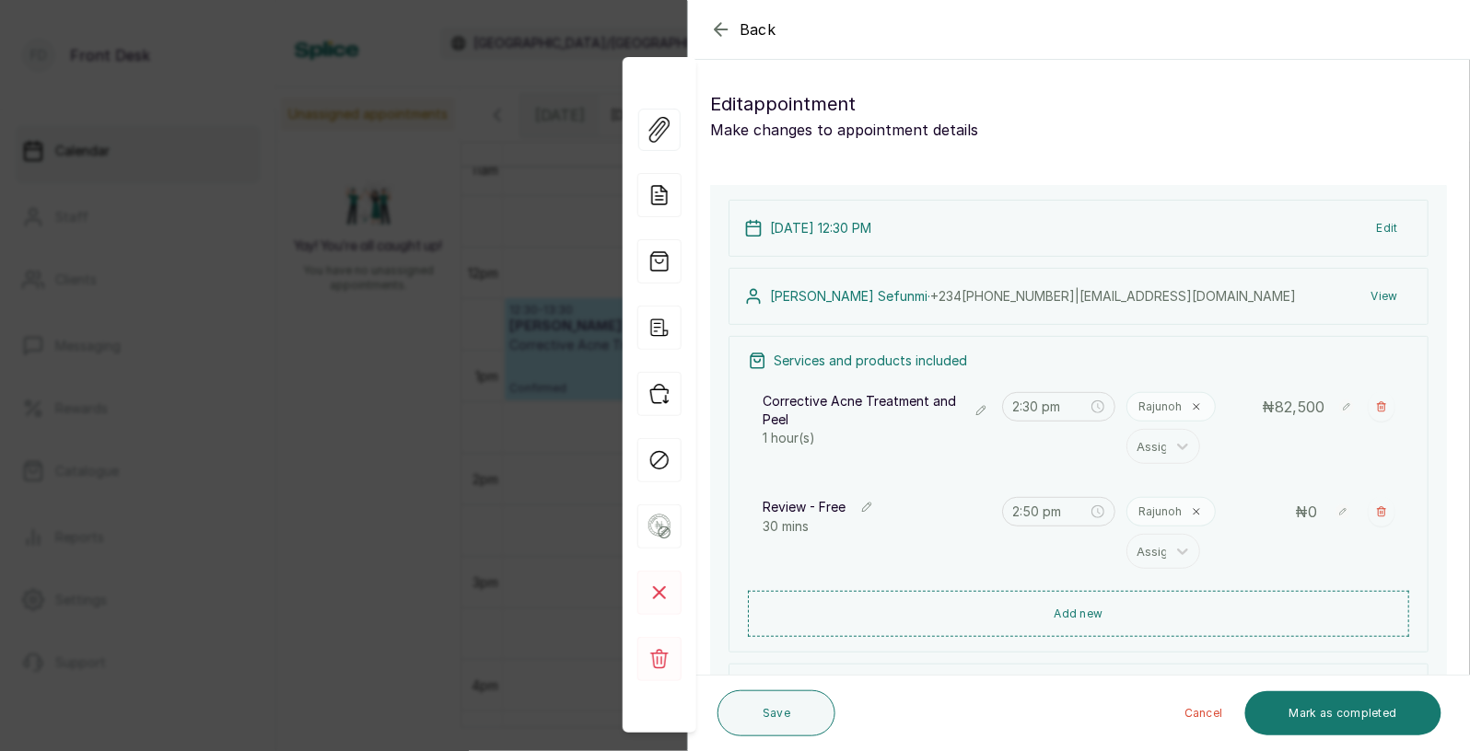
type input "12:30 pm"
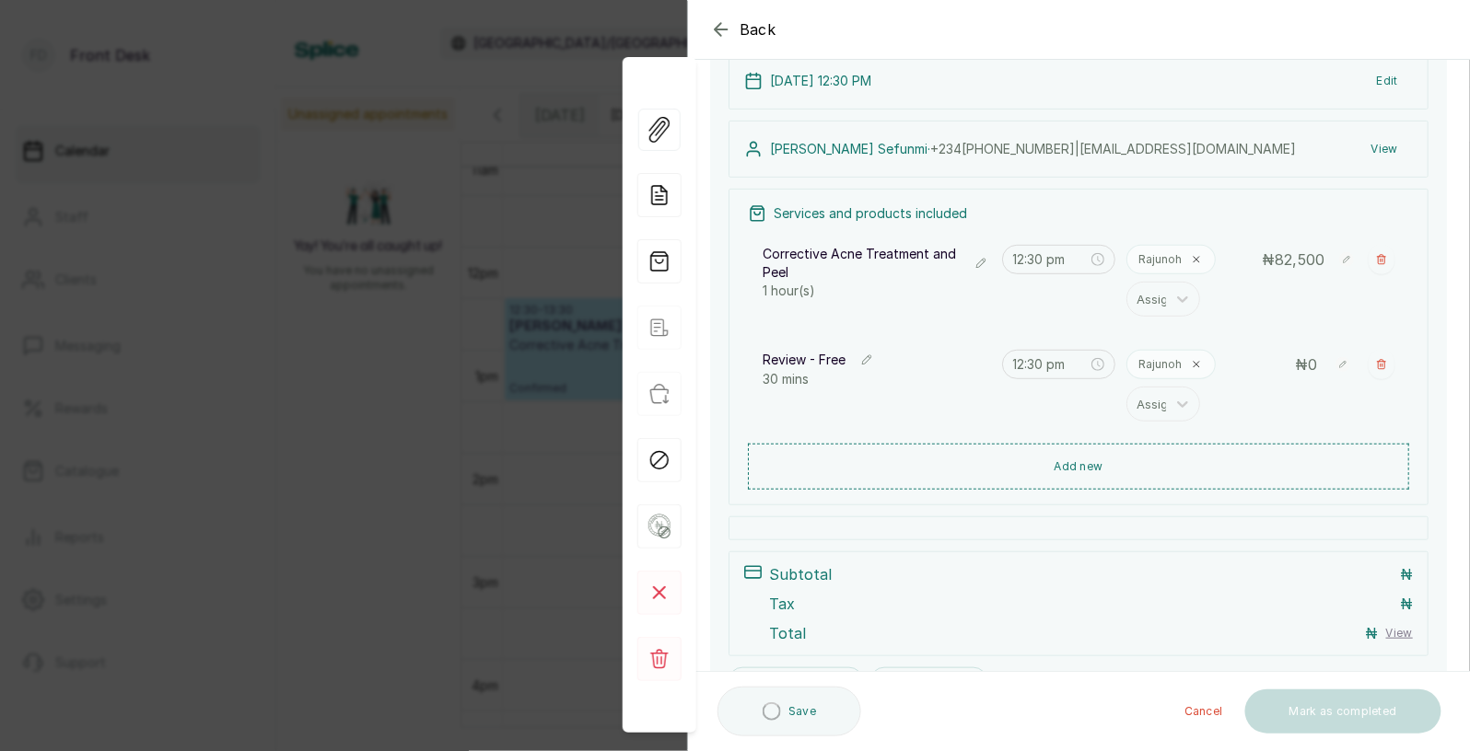
scroll to position [247, 0]
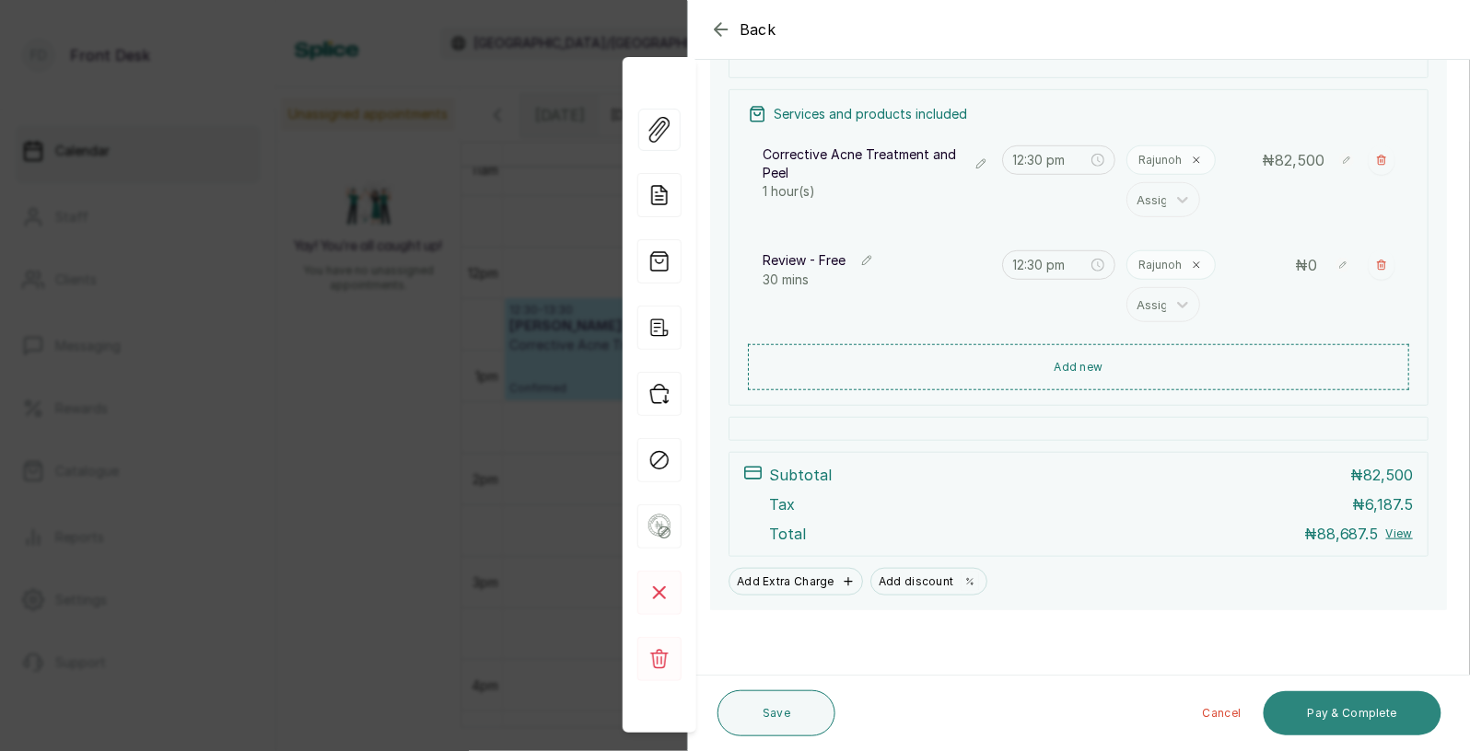
click at [1356, 705] on button "Pay & Complete" at bounding box center [1352, 714] width 178 height 44
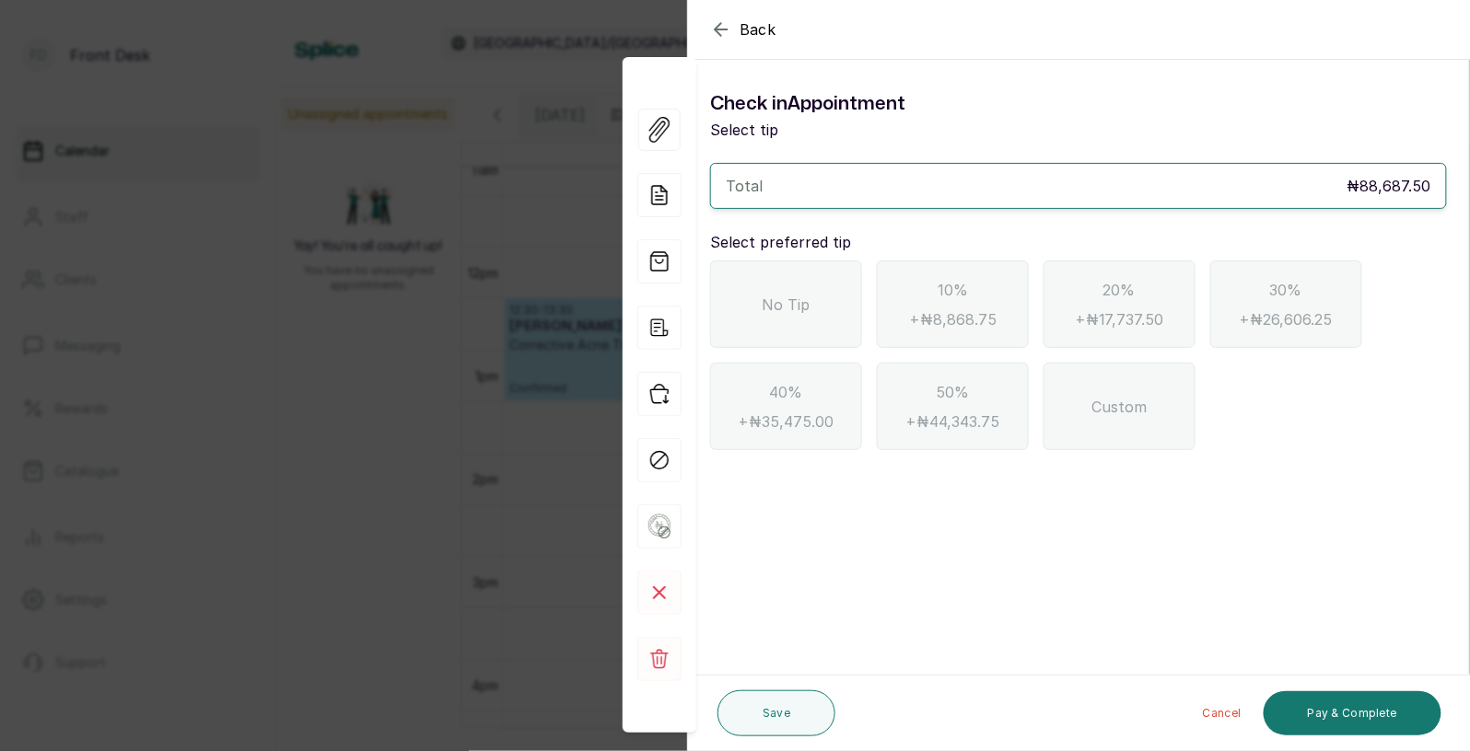
click at [813, 310] on div "No Tip" at bounding box center [786, 304] width 152 height 87
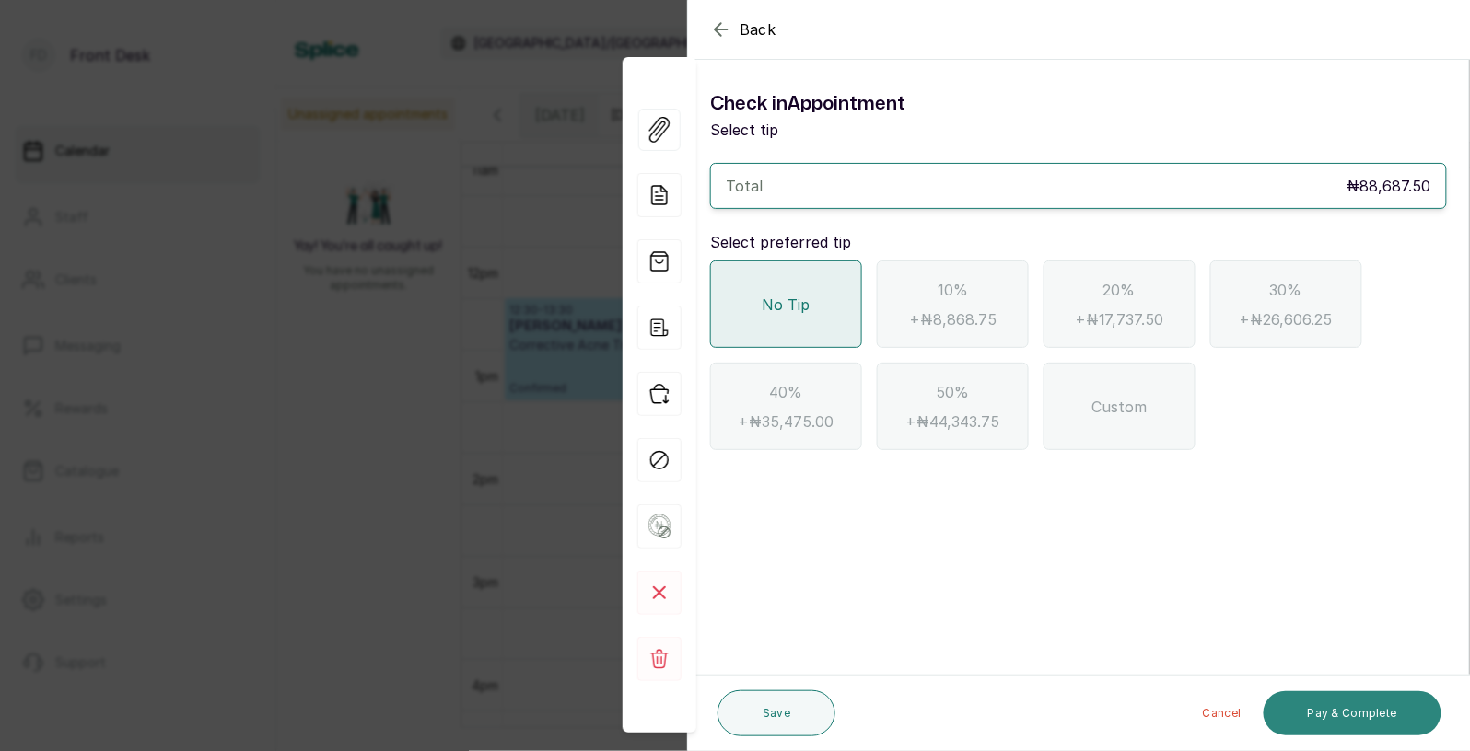
click at [1342, 725] on button "Pay & Complete" at bounding box center [1352, 714] width 178 height 44
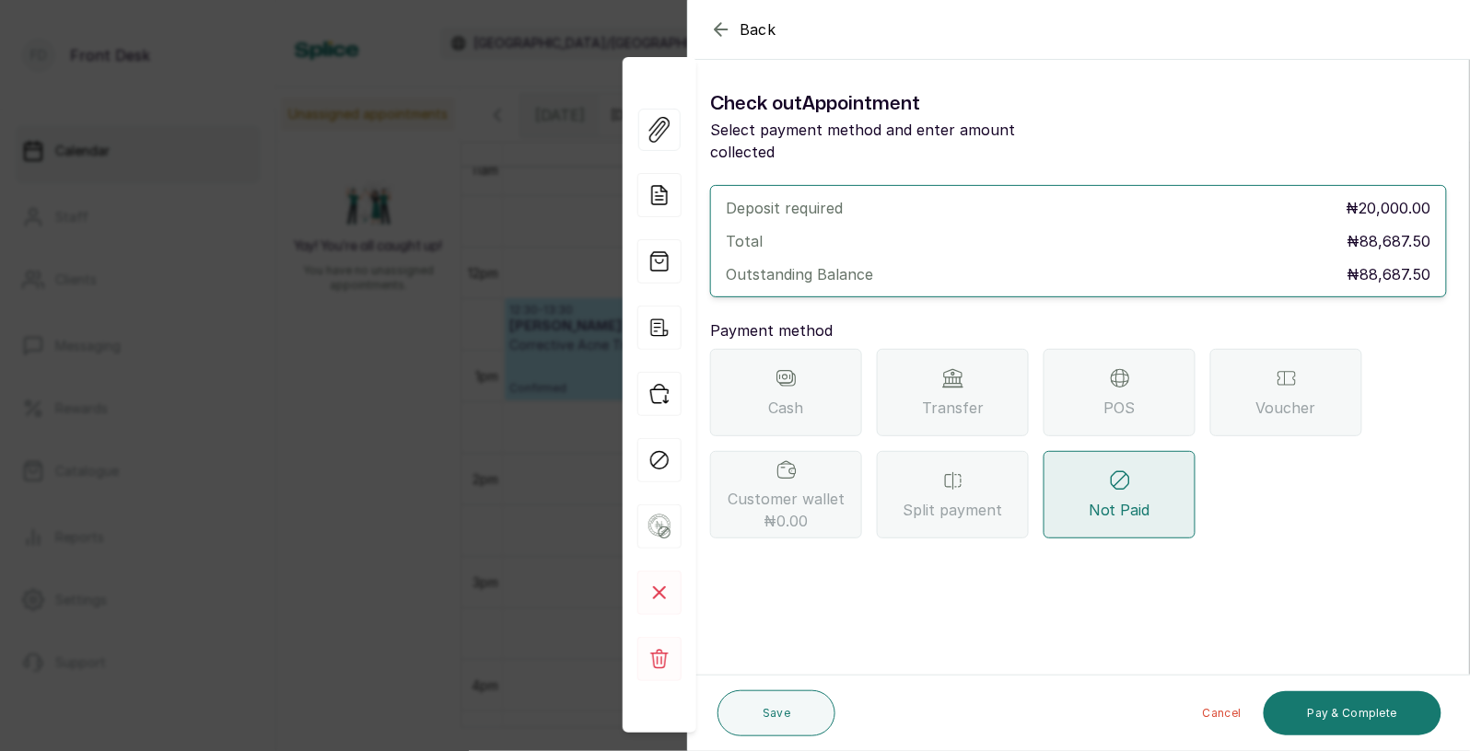
click at [957, 397] on span "Transfer" at bounding box center [953, 408] width 62 height 22
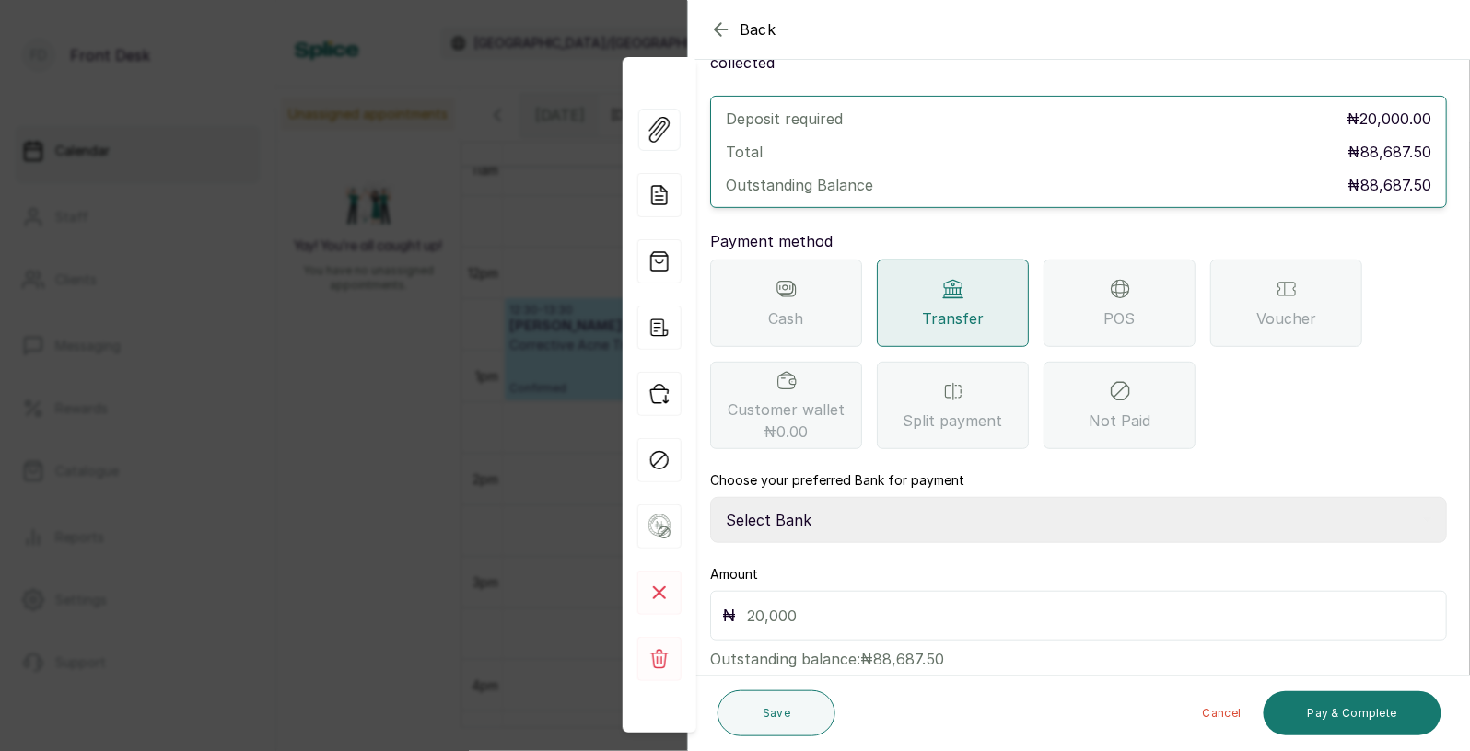
scroll to position [97, 0]
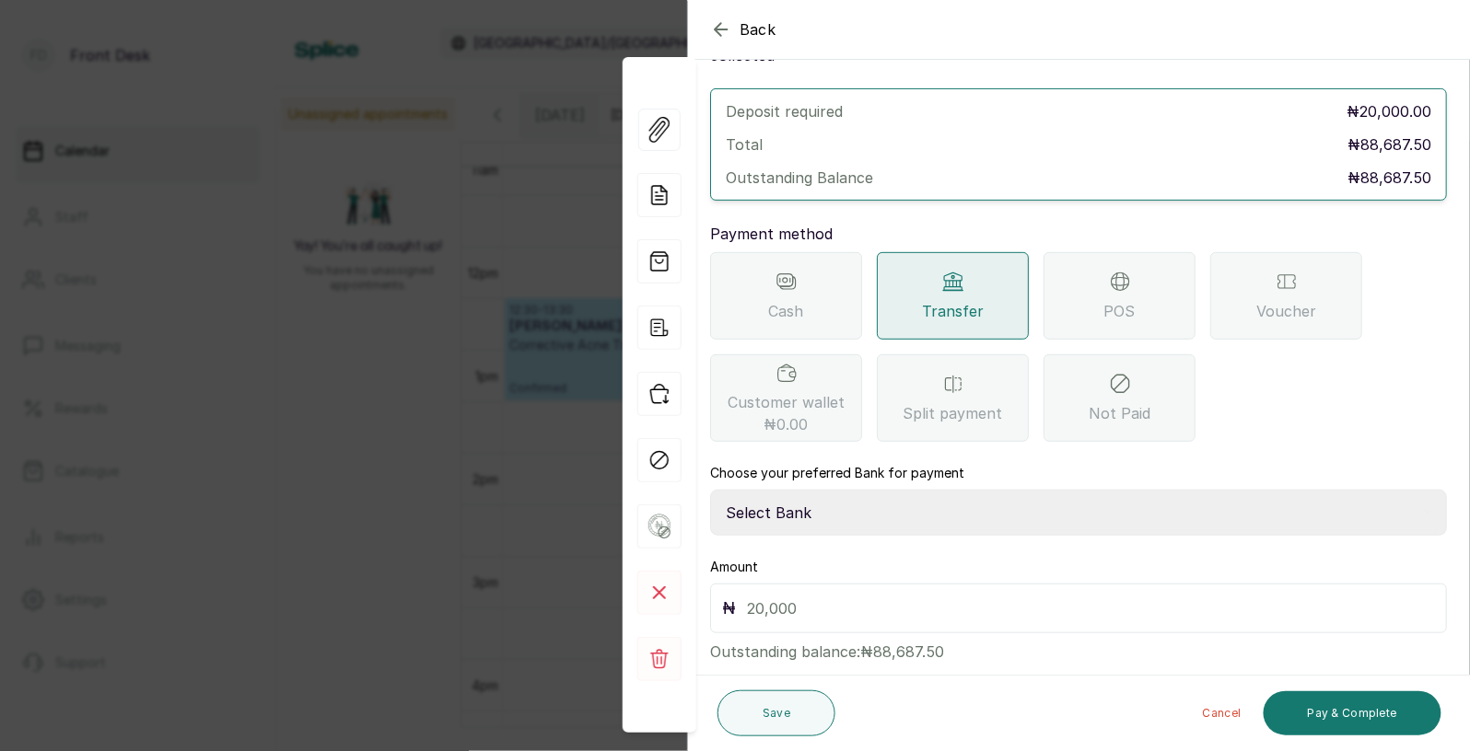
click at [816, 490] on select "Select Bank [PERSON_NAME] Fairmoney Microfinance Bank SKN ANALYTICS MED AESTH. …" at bounding box center [1078, 513] width 737 height 46
select select "43272bc0-21c6-4b19-b9fb-c2093b8603c2"
click at [803, 596] on input "text" at bounding box center [1091, 609] width 688 height 26
click at [1352, 708] on button "Pay & Complete" at bounding box center [1352, 714] width 178 height 44
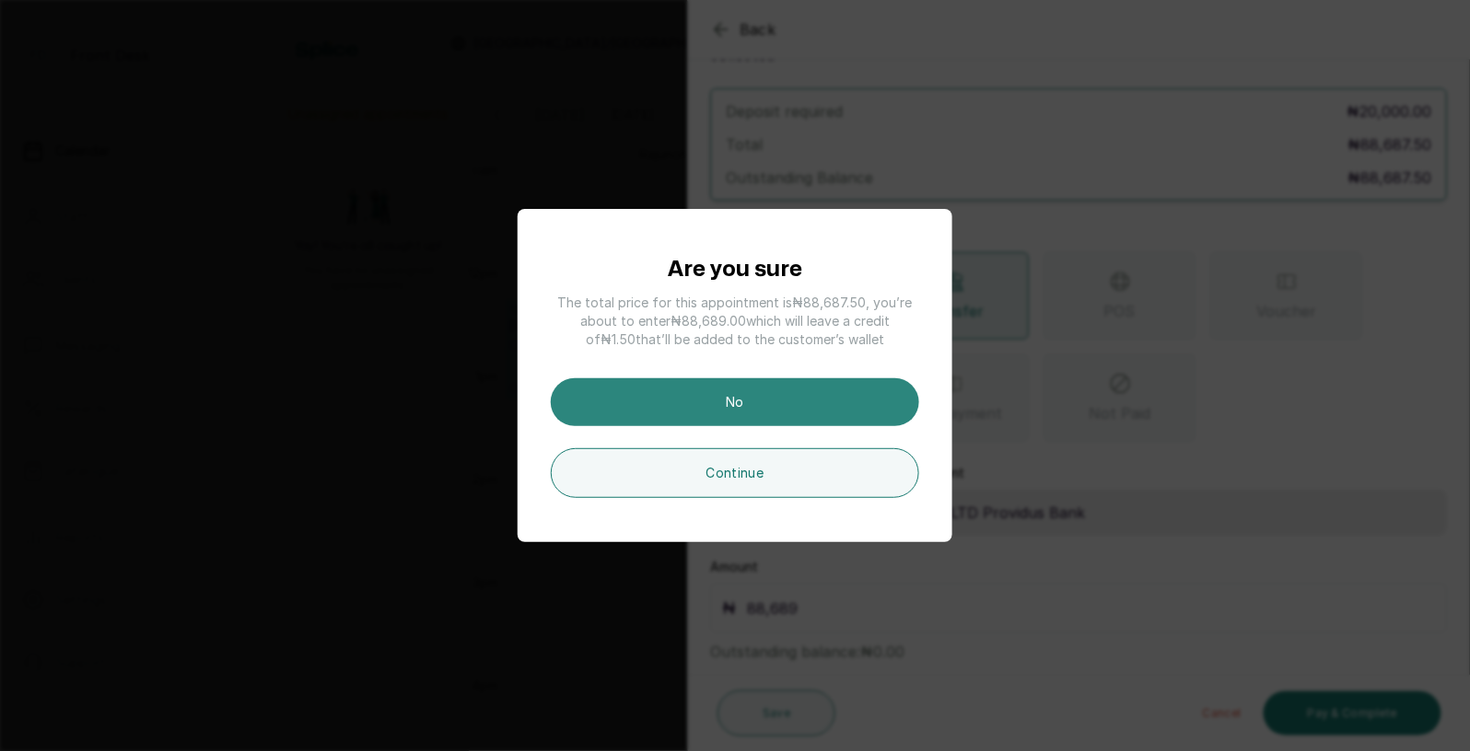
click at [800, 403] on button "No" at bounding box center [735, 402] width 368 height 48
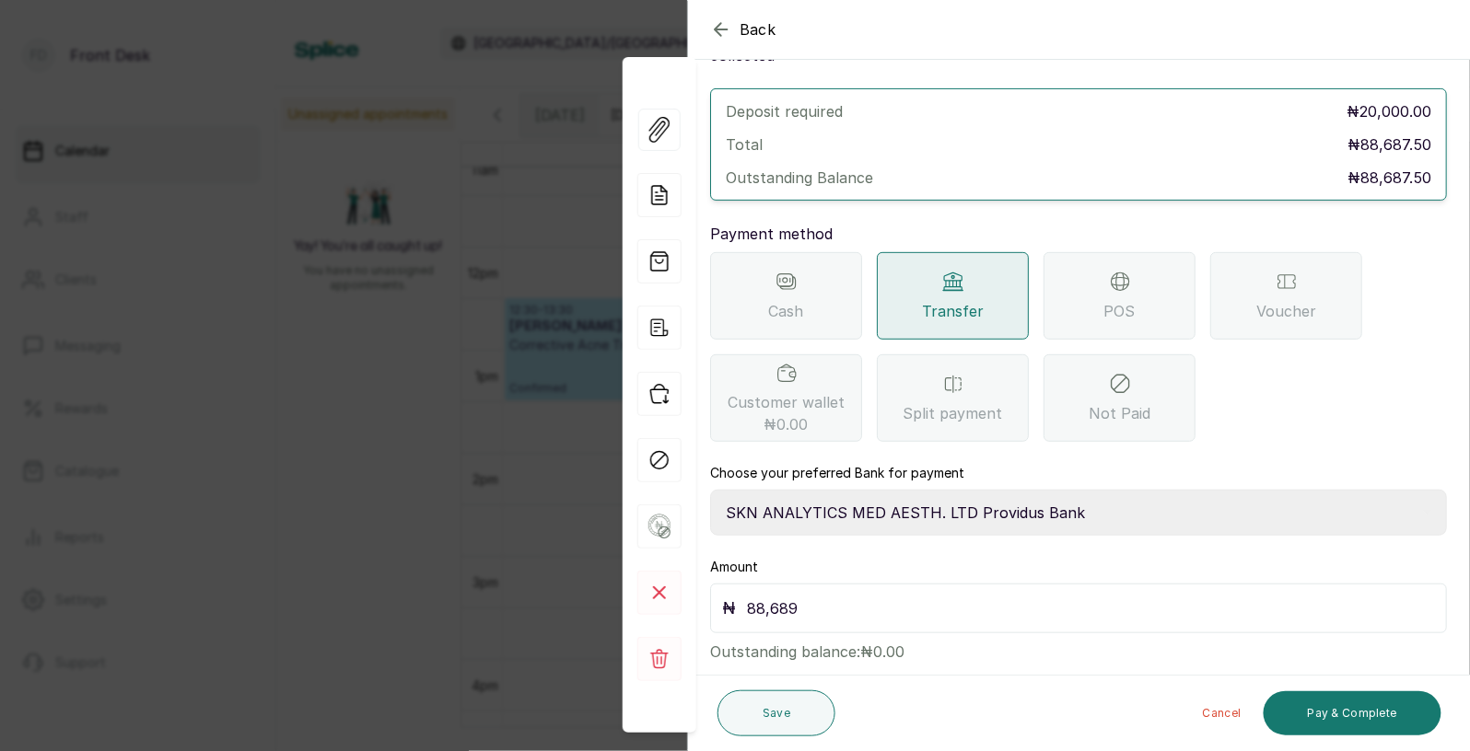
click at [887, 596] on input "88,689" at bounding box center [1091, 609] width 688 height 26
type input "88,687.50"
click at [1340, 711] on button "Pay & Complete" at bounding box center [1352, 714] width 178 height 44
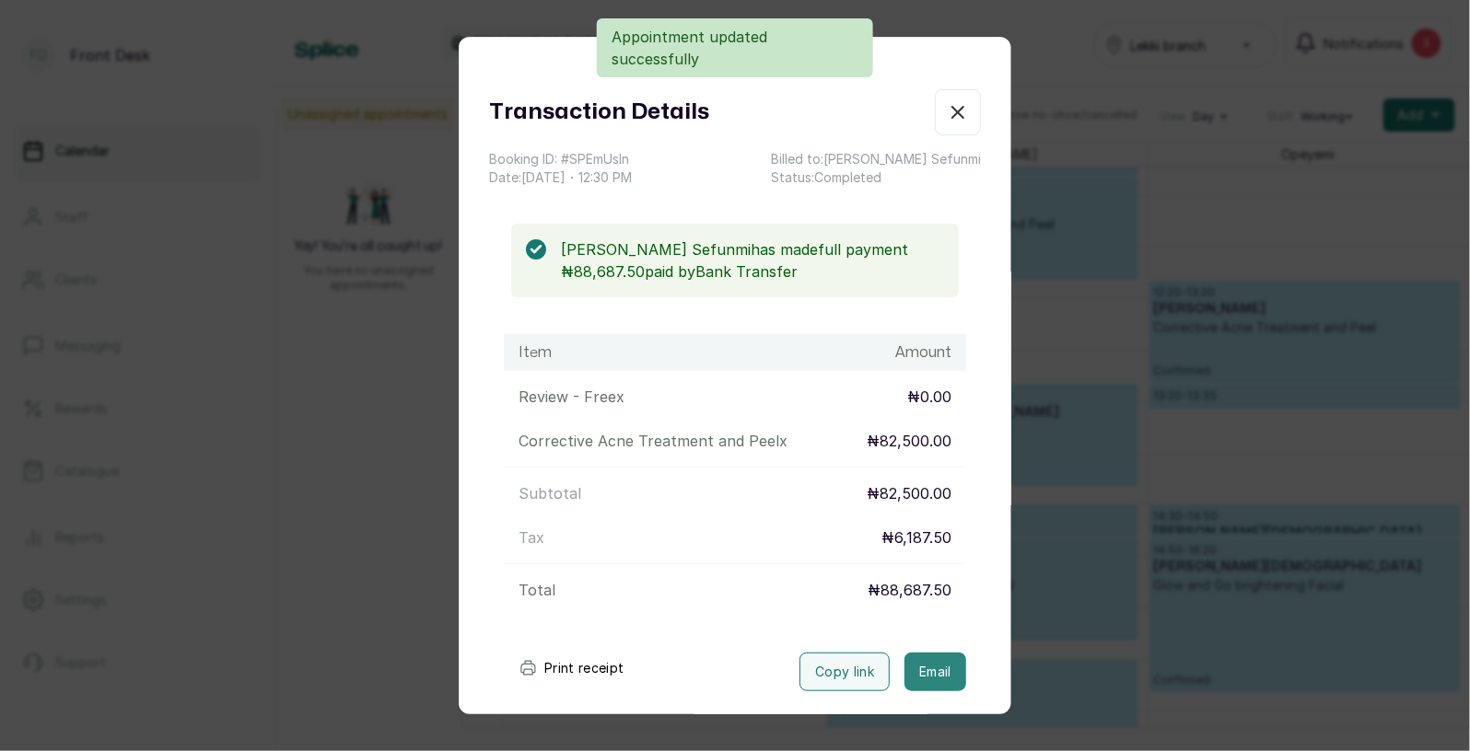
click at [948, 682] on button "Email" at bounding box center [935, 672] width 62 height 39
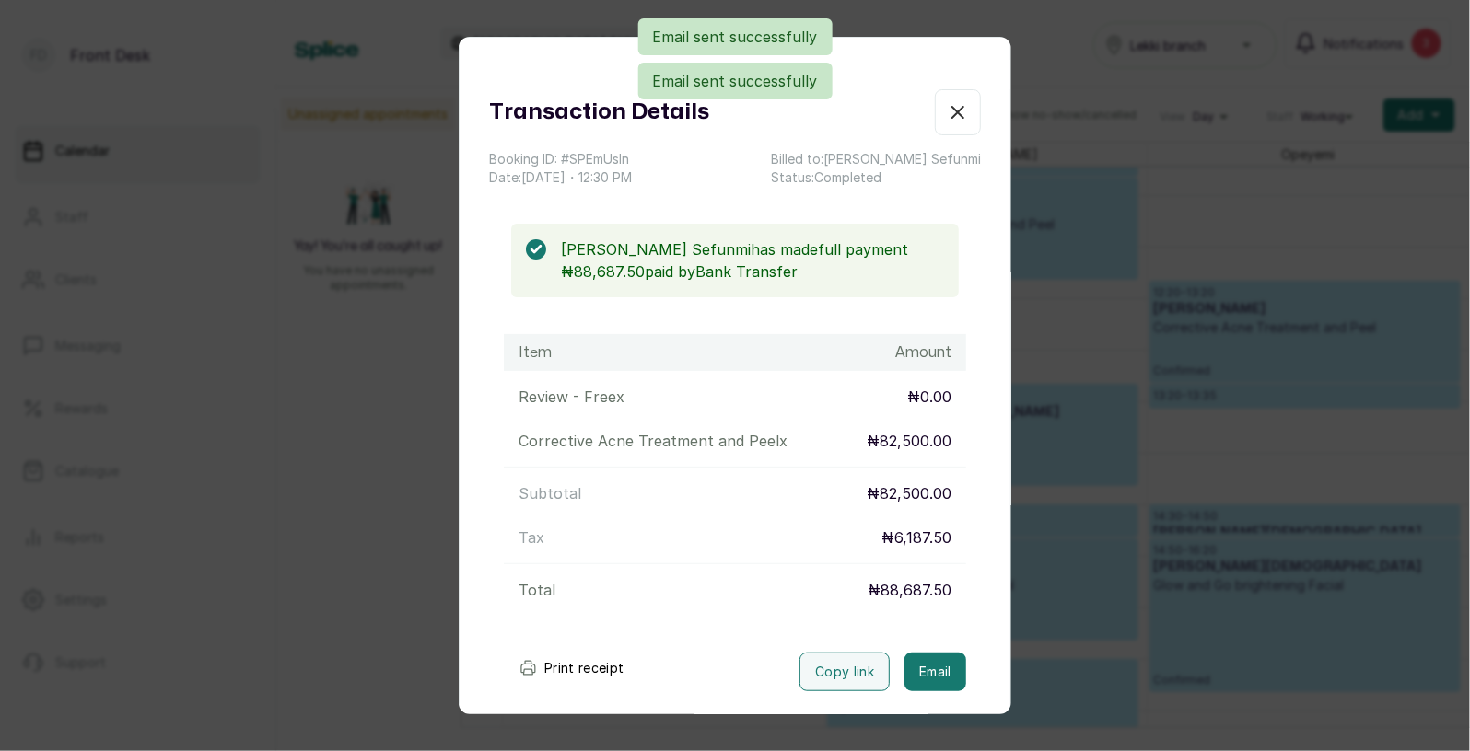
click at [967, 113] on icon "button" at bounding box center [958, 112] width 22 height 22
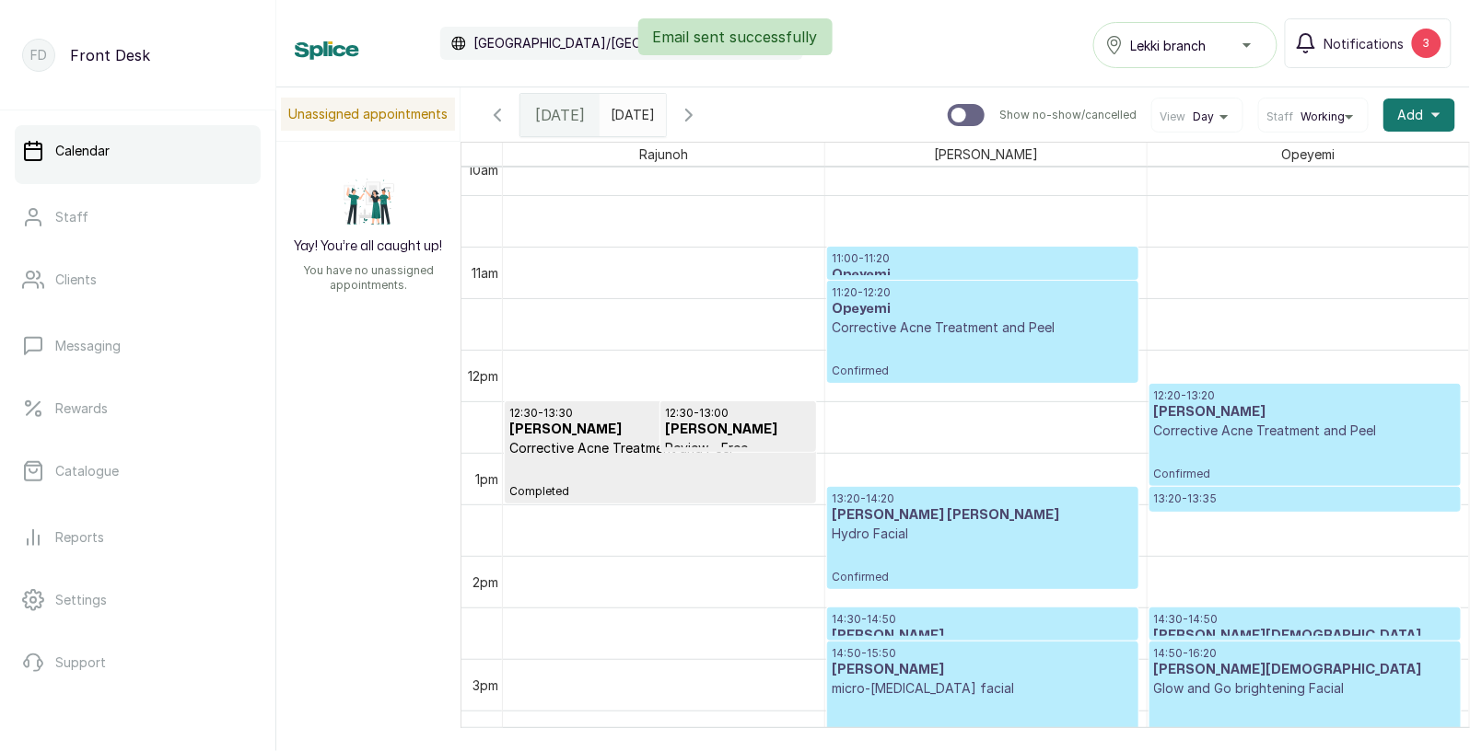
scroll to position [995, 0]
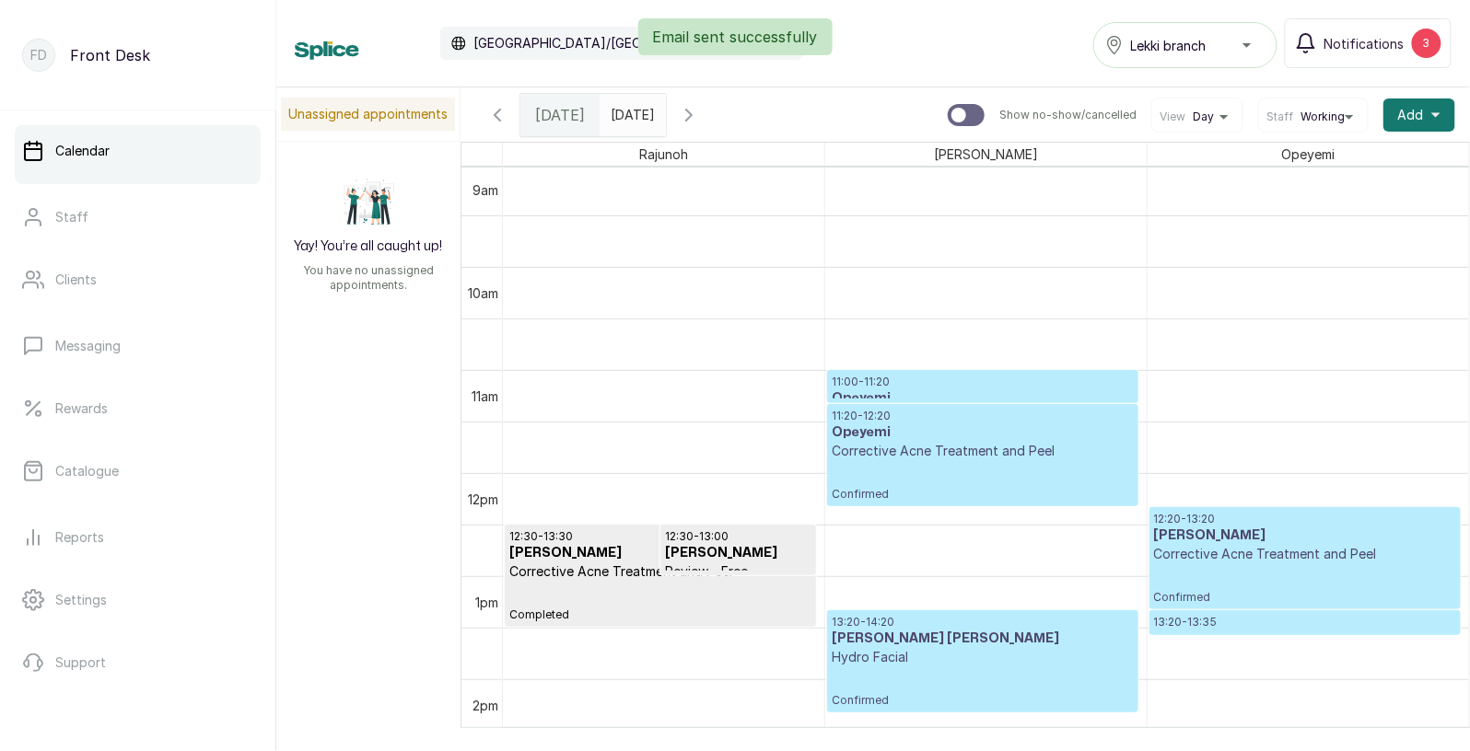
click at [933, 444] on p "Corrective Acne Treatment and Peel" at bounding box center [983, 451] width 302 height 18
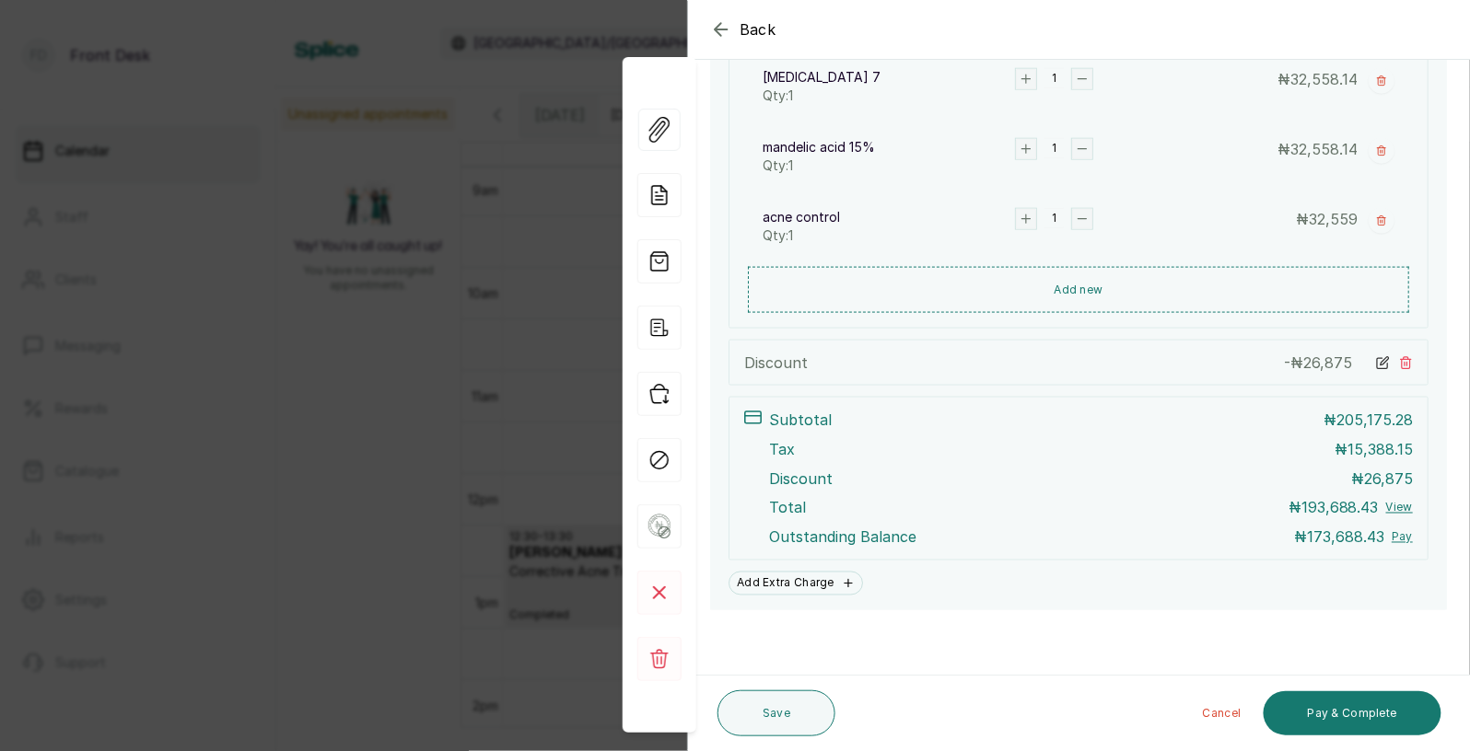
scroll to position [609, 0]
click at [1321, 708] on button "Pay & Complete" at bounding box center [1352, 714] width 178 height 44
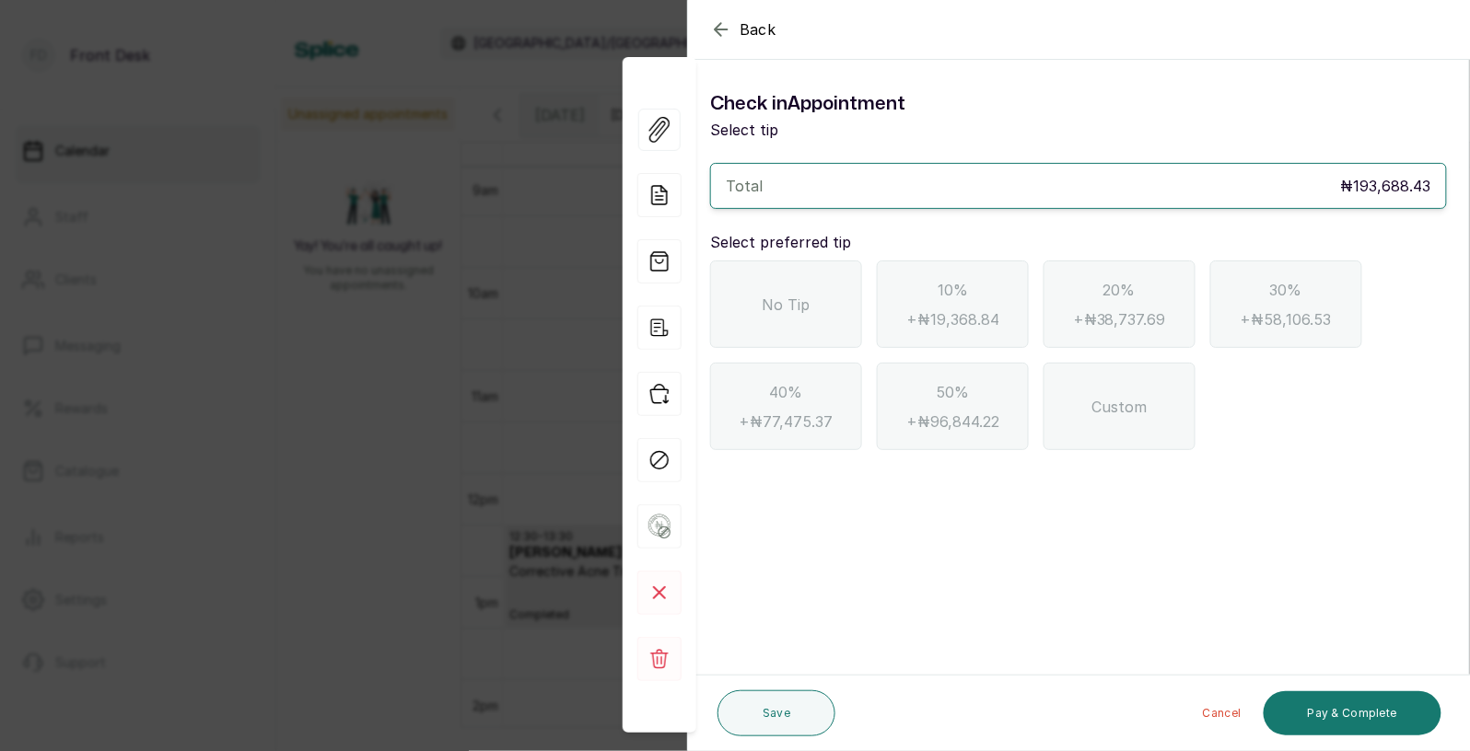
click at [812, 310] on div "No Tip" at bounding box center [786, 304] width 152 height 87
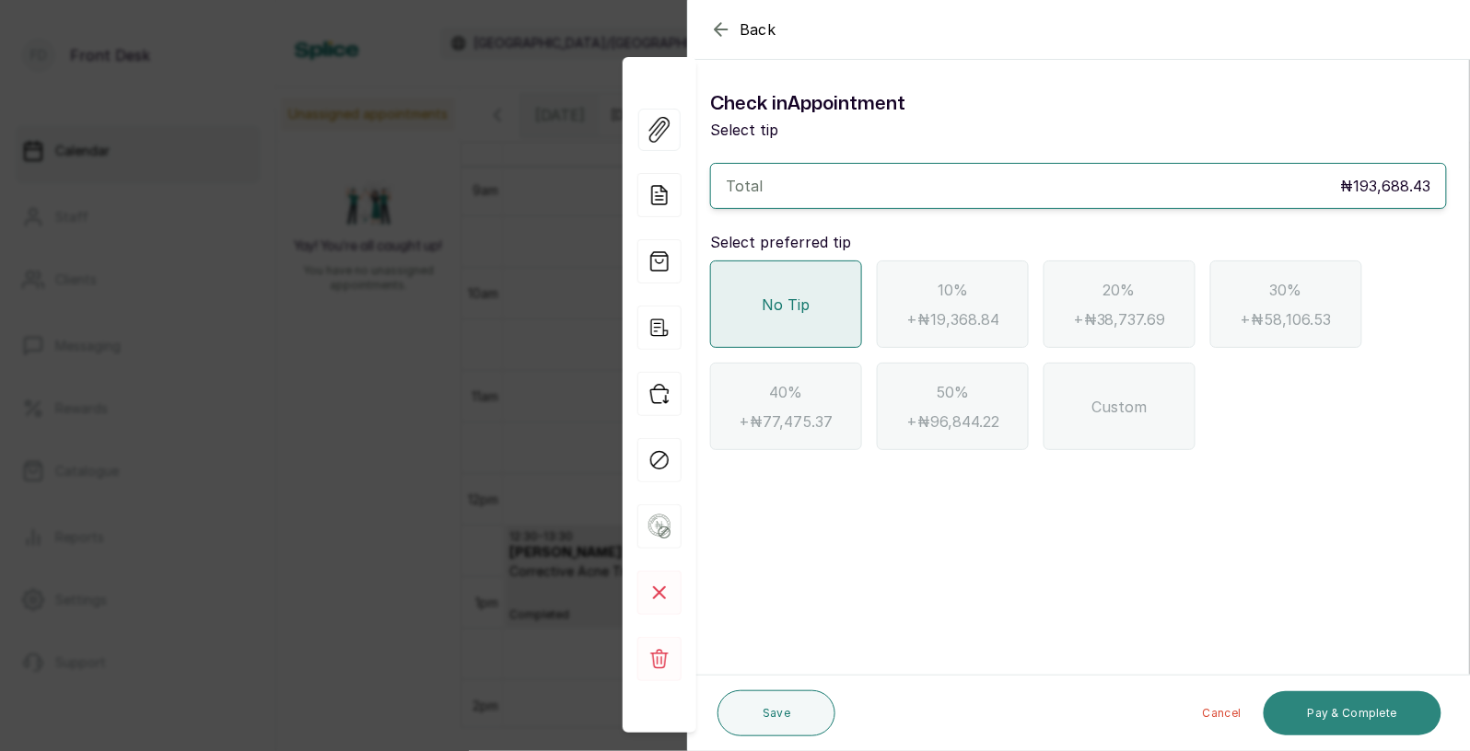
click at [1367, 716] on button "Pay & Complete" at bounding box center [1352, 714] width 178 height 44
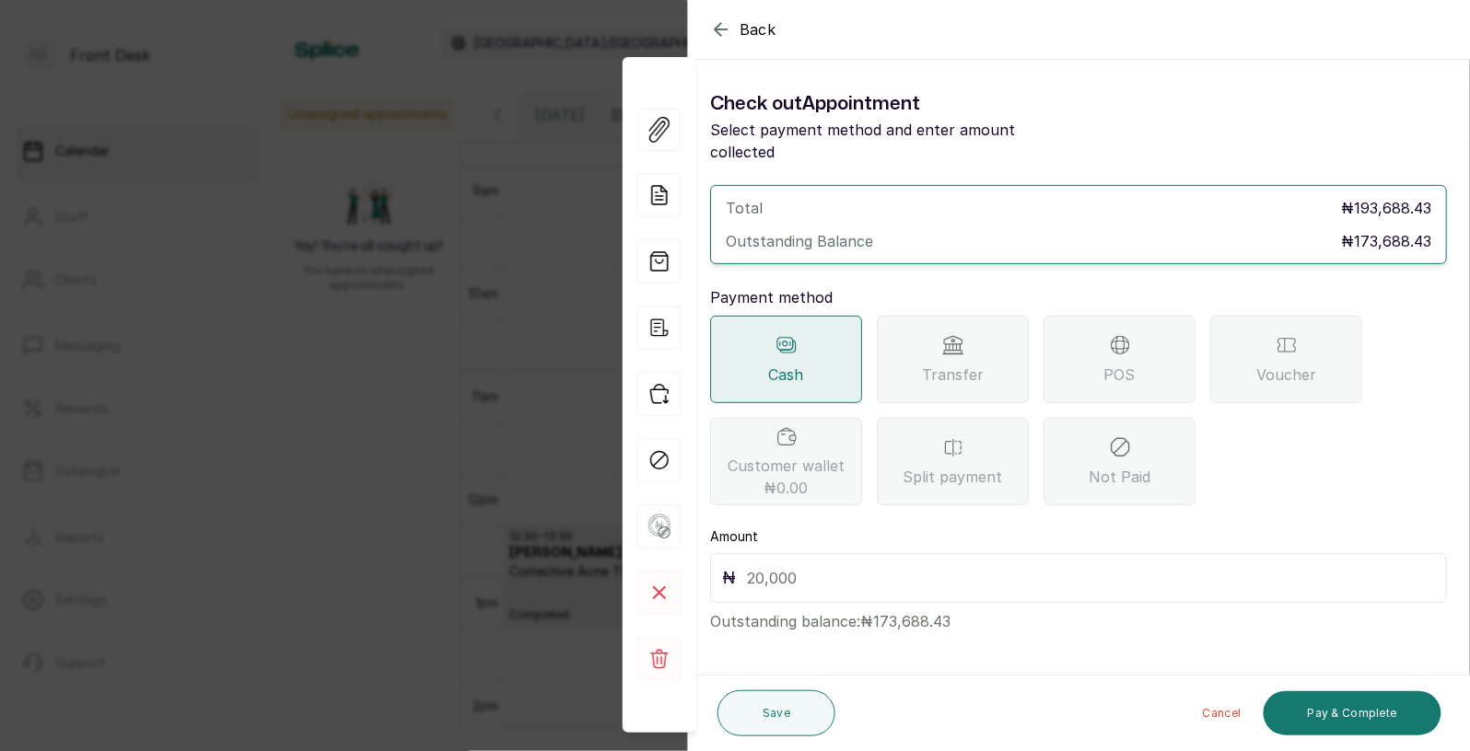
click at [922, 361] on div "Transfer" at bounding box center [953, 359] width 152 height 87
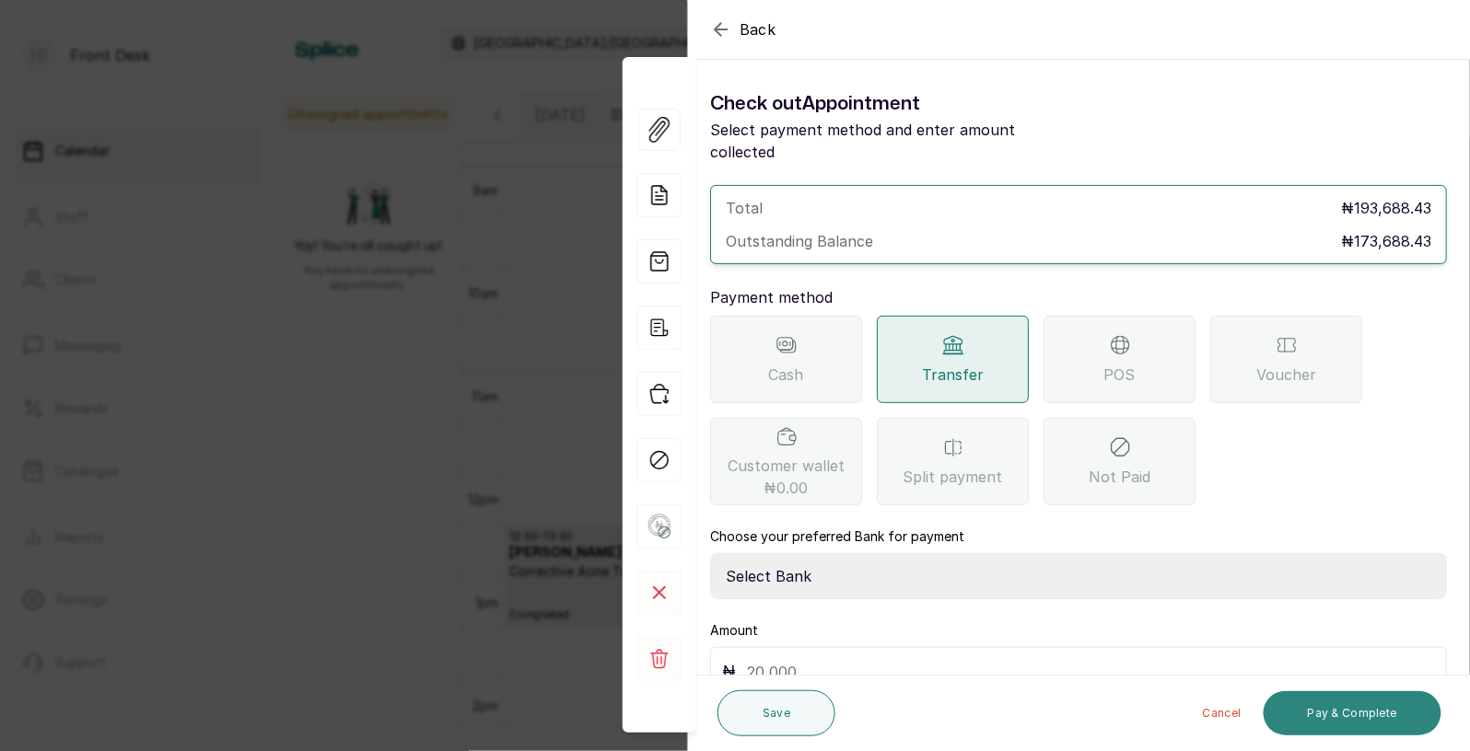
click at [1352, 715] on button "Pay & Complete" at bounding box center [1352, 714] width 178 height 44
click at [951, 557] on select "Select Bank [PERSON_NAME] Fairmoney Microfinance Bank SKN ANALYTICS MED AESTH. …" at bounding box center [1078, 576] width 737 height 46
select select "43272bc0-21c6-4b19-b9fb-c2093b8603c2"
click at [867, 659] on input "text" at bounding box center [1091, 672] width 688 height 26
click at [756, 35] on span "Back" at bounding box center [757, 29] width 37 height 22
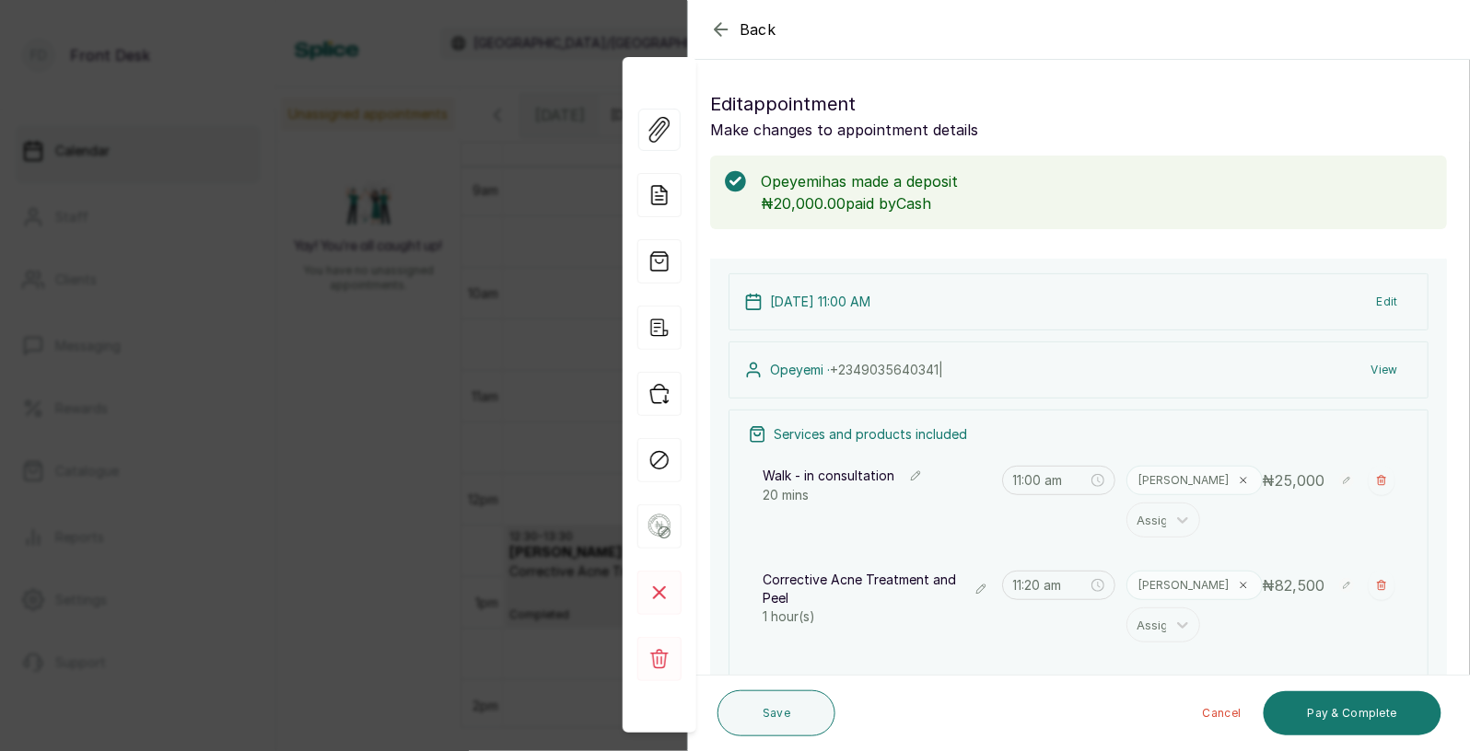
click at [756, 35] on span "Back" at bounding box center [757, 29] width 37 height 22
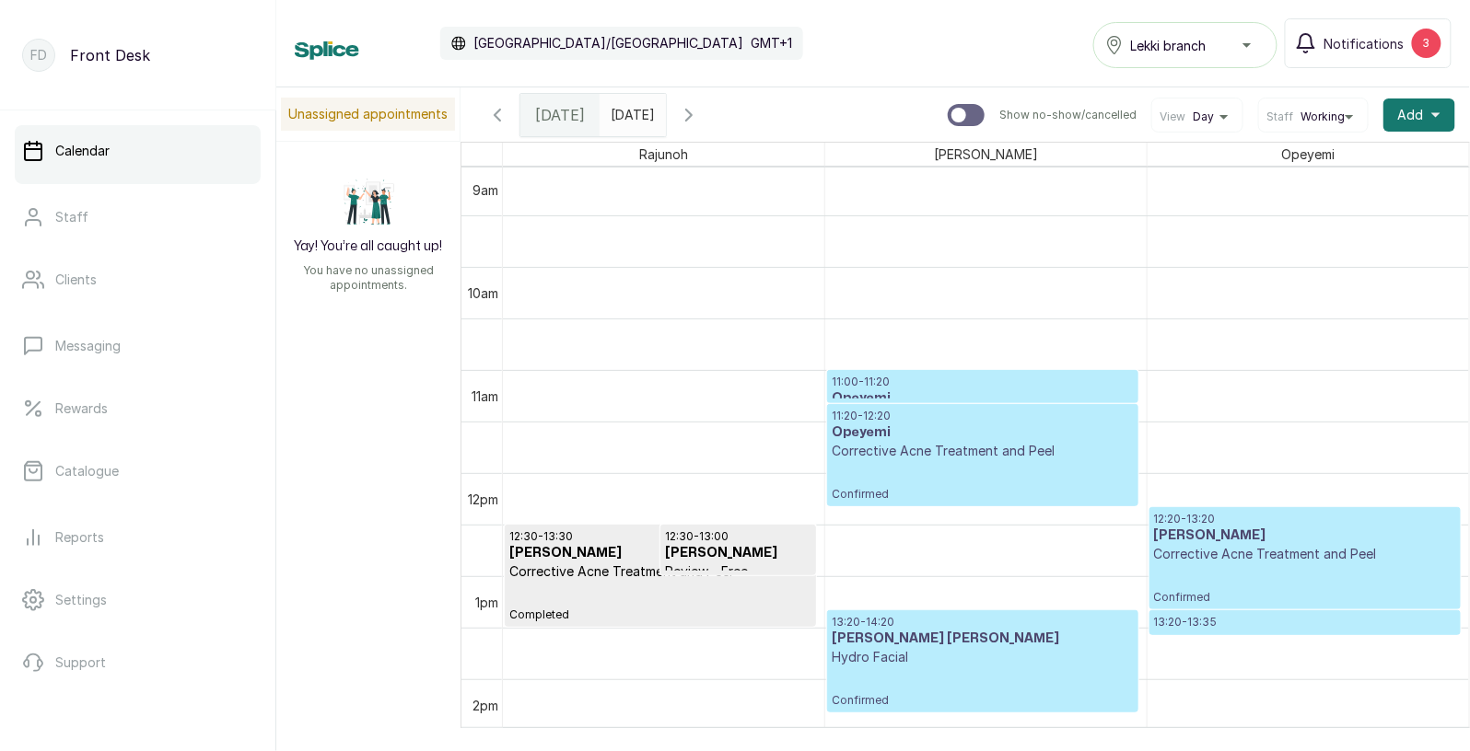
click at [1273, 553] on p "Corrective Acne Treatment and Peel" at bounding box center [1305, 554] width 302 height 18
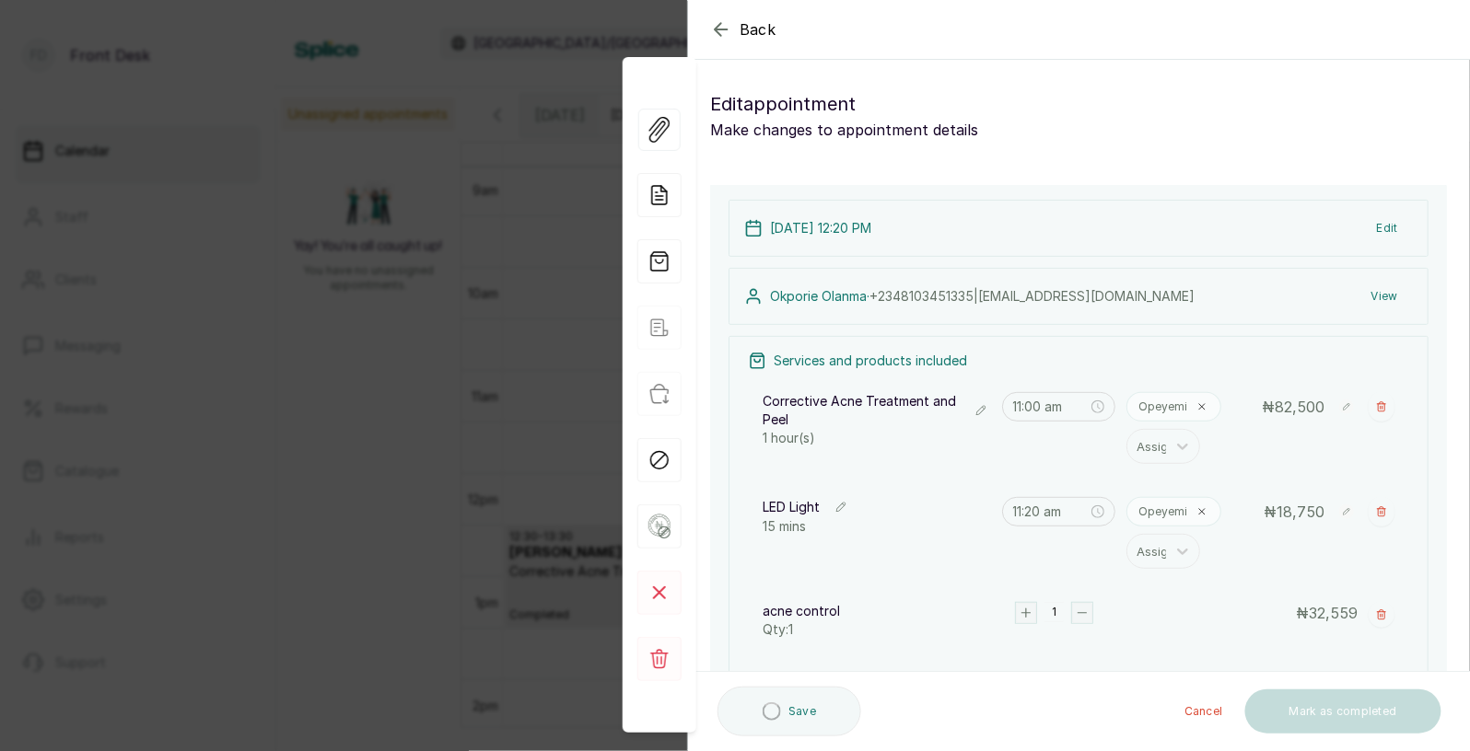
type input "12:20 pm"
type input "1:20 pm"
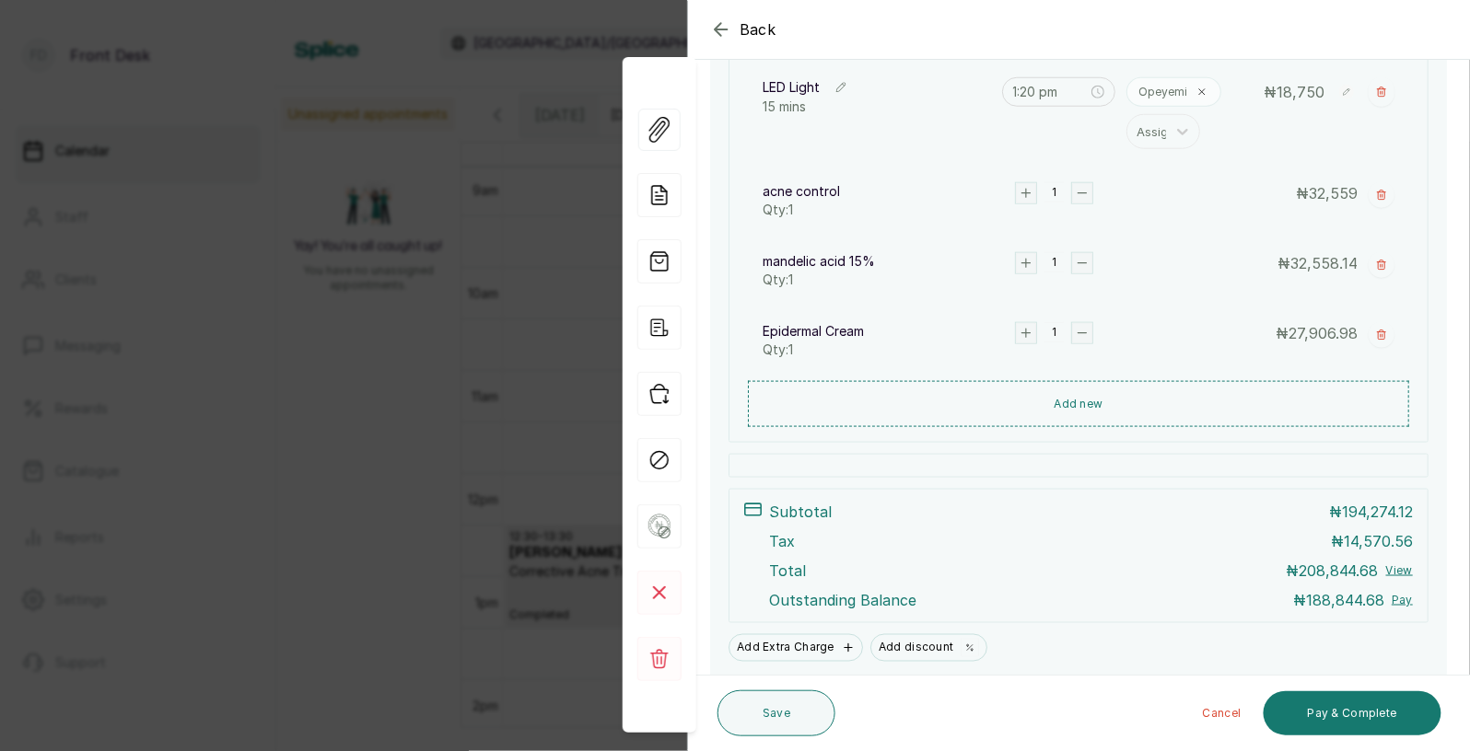
scroll to position [504, 0]
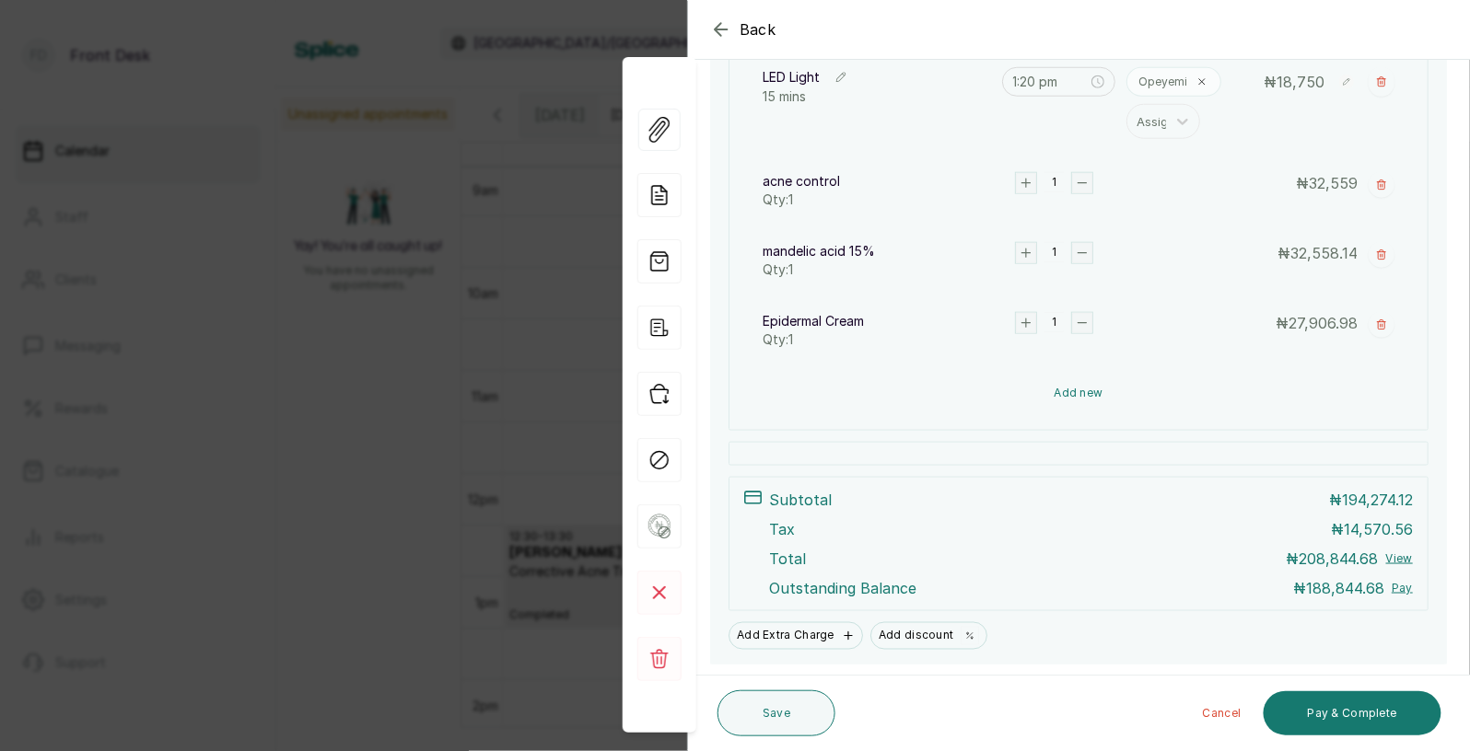
click at [1087, 395] on button "Add new" at bounding box center [1078, 393] width 661 height 44
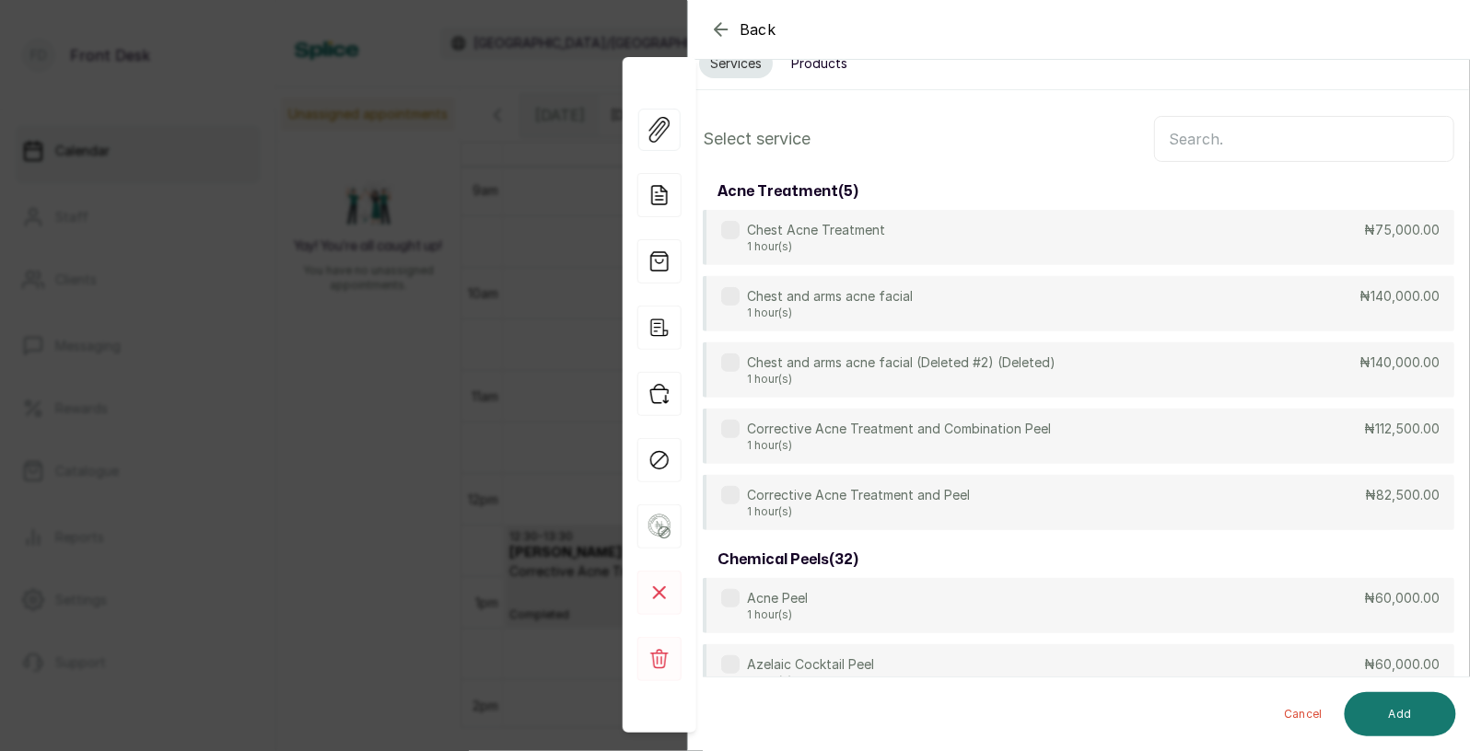
scroll to position [0, 0]
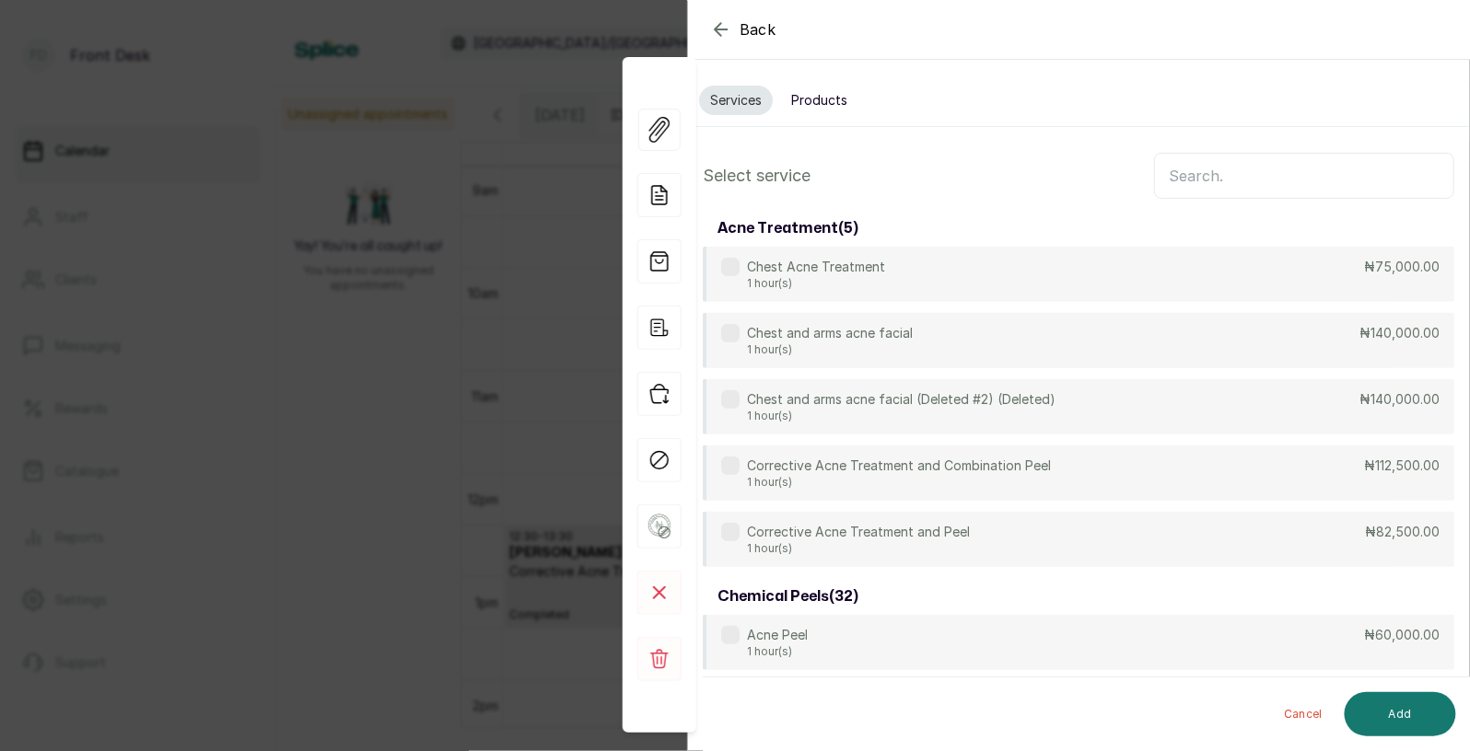
click at [1200, 177] on input "text" at bounding box center [1304, 176] width 300 height 46
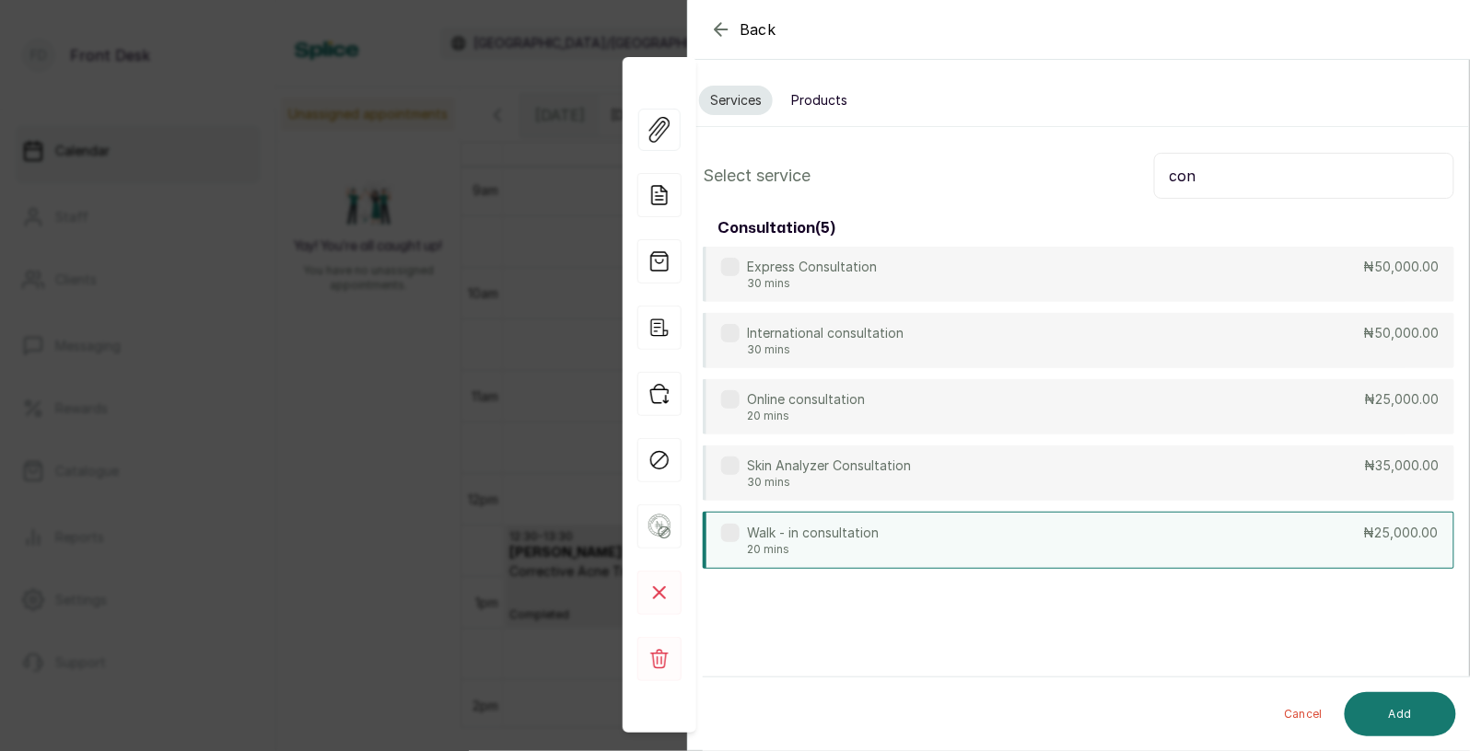
type input "con"
click at [1125, 535] on div "Walk - in consultation 20 mins ₦25,000.00" at bounding box center [1078, 540] width 751 height 57
click at [1421, 713] on button "Add" at bounding box center [1399, 714] width 111 height 44
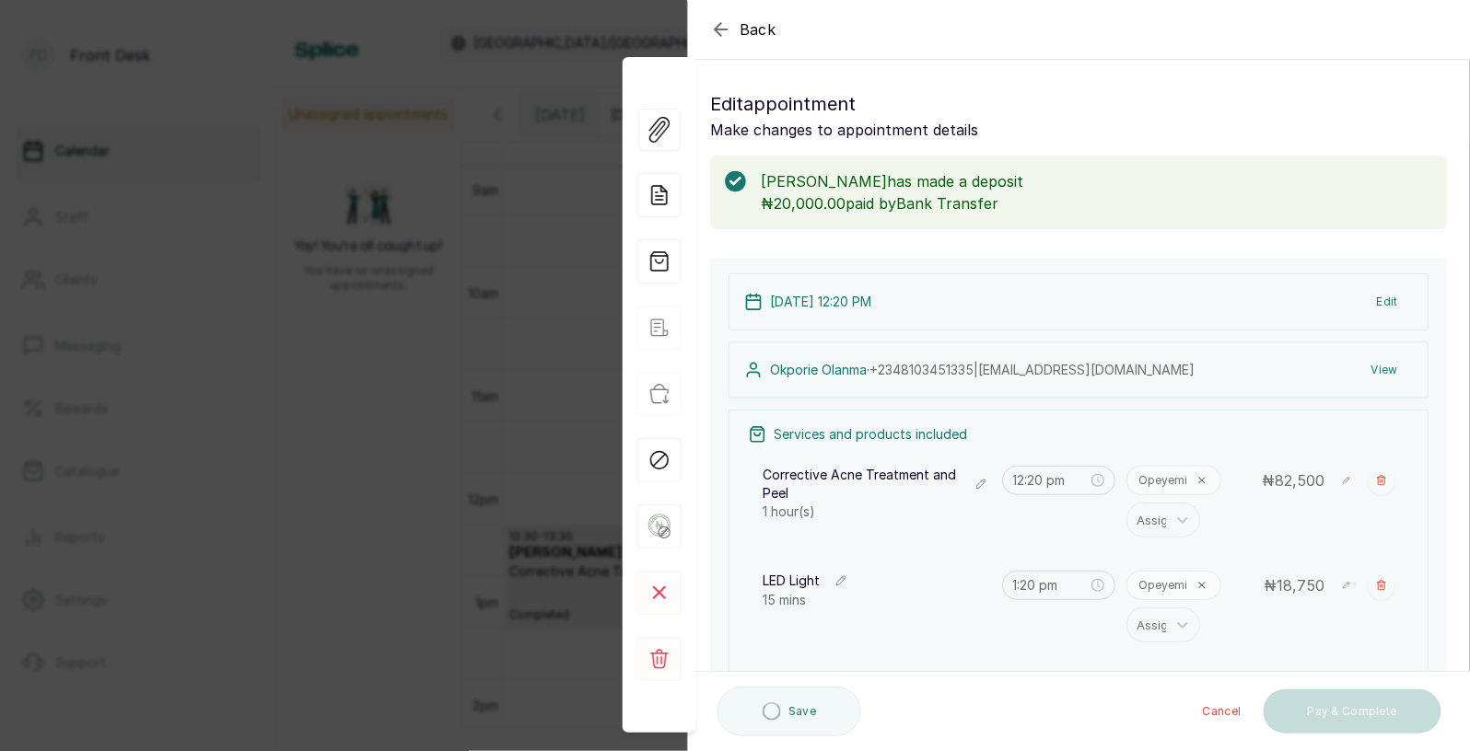
type input "1:35 pm"
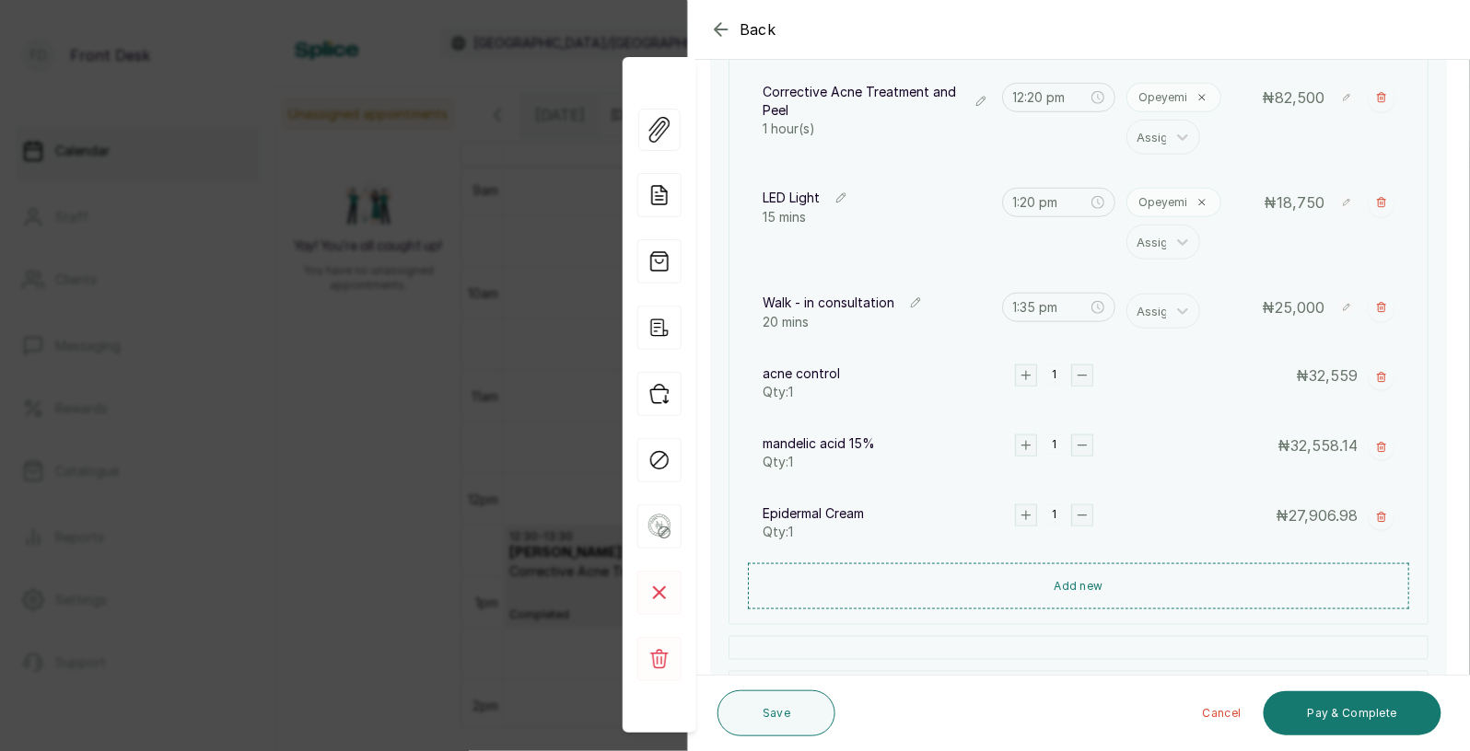
scroll to position [362, 0]
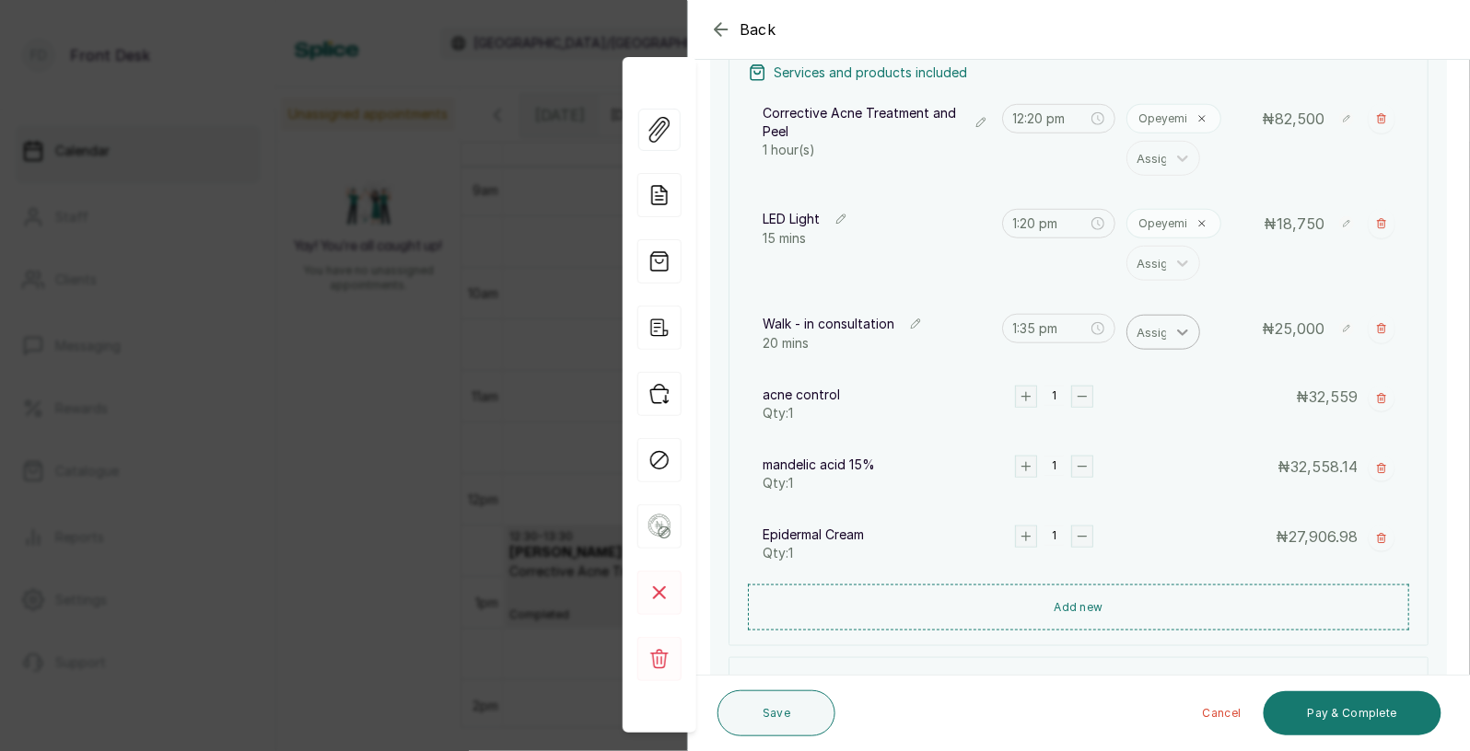
click at [1180, 334] on icon at bounding box center [1182, 332] width 18 height 18
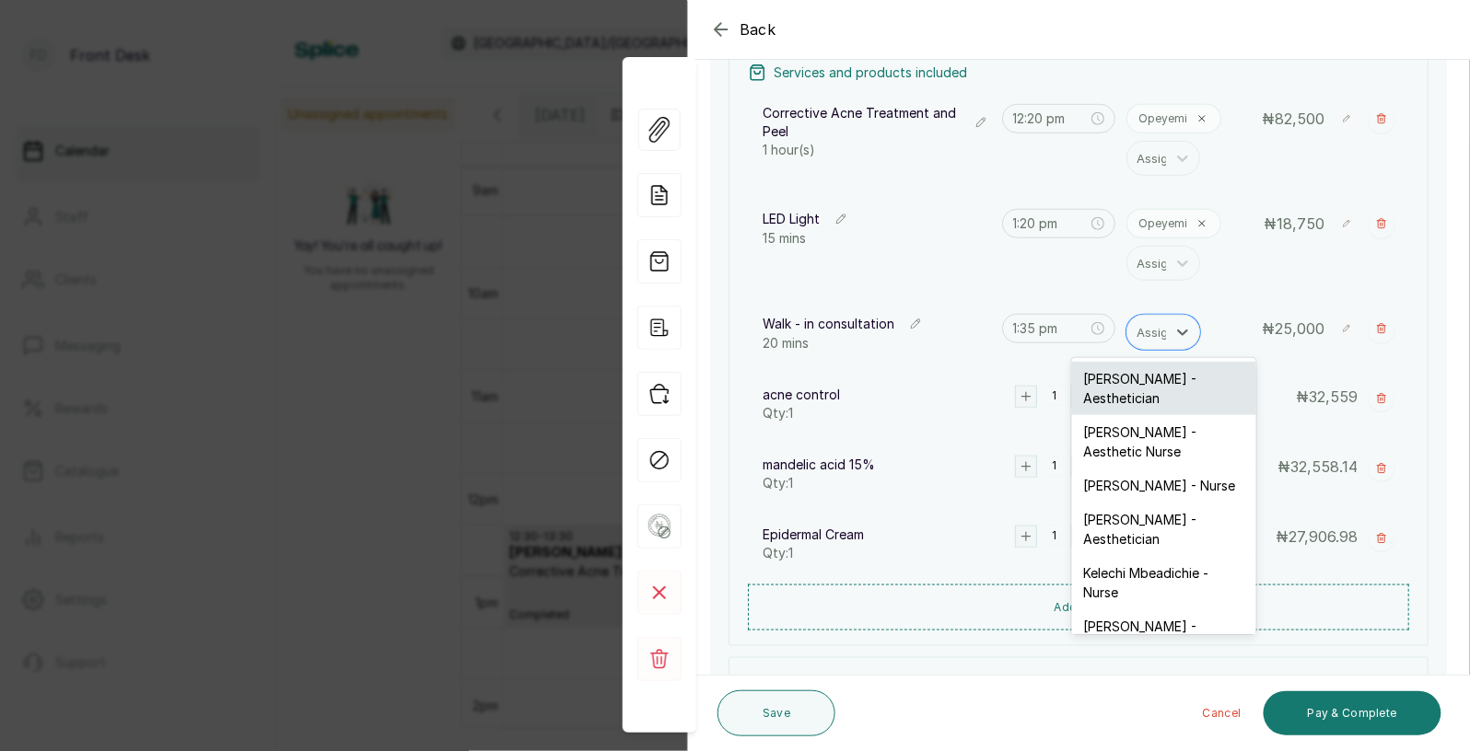
click at [1136, 385] on div "[PERSON_NAME] - Aesthetician" at bounding box center [1164, 388] width 184 height 53
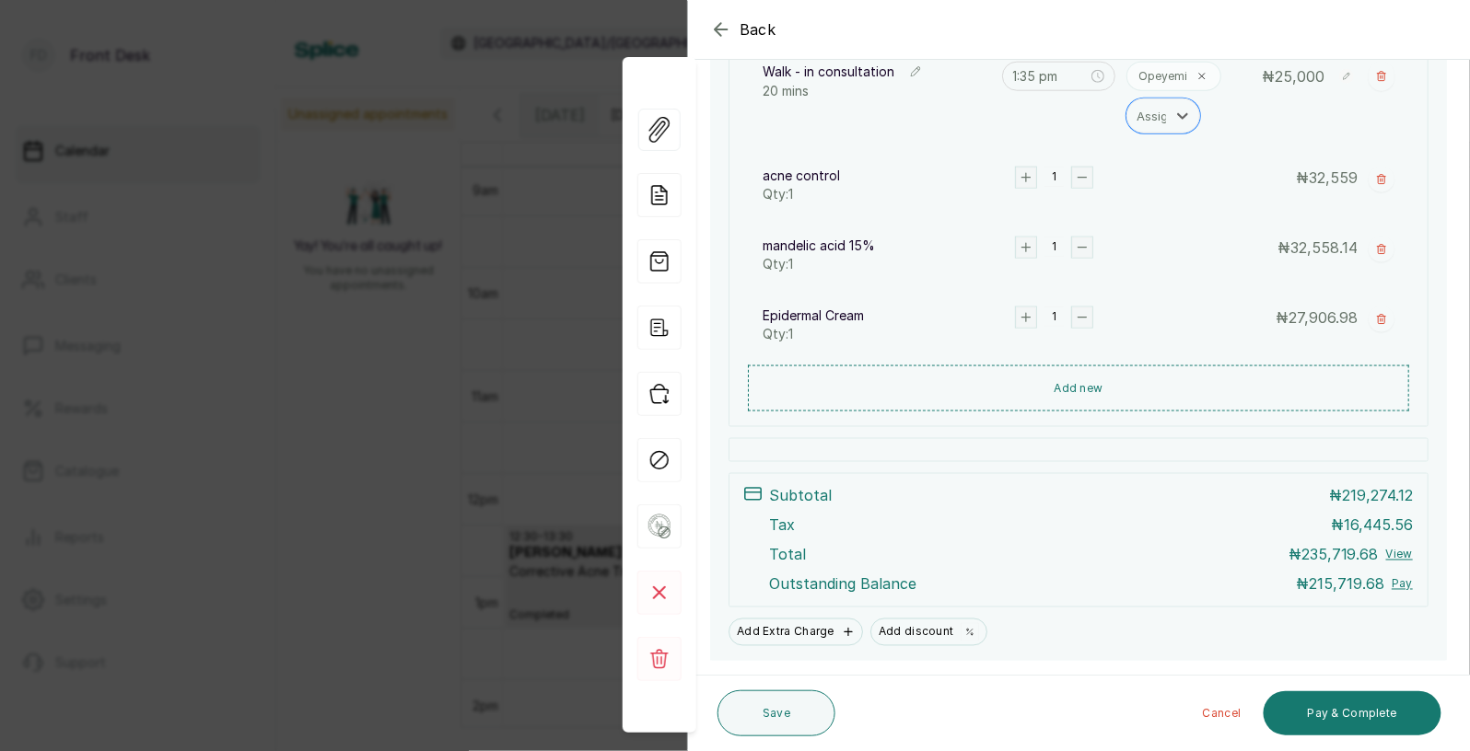
scroll to position [619, 0]
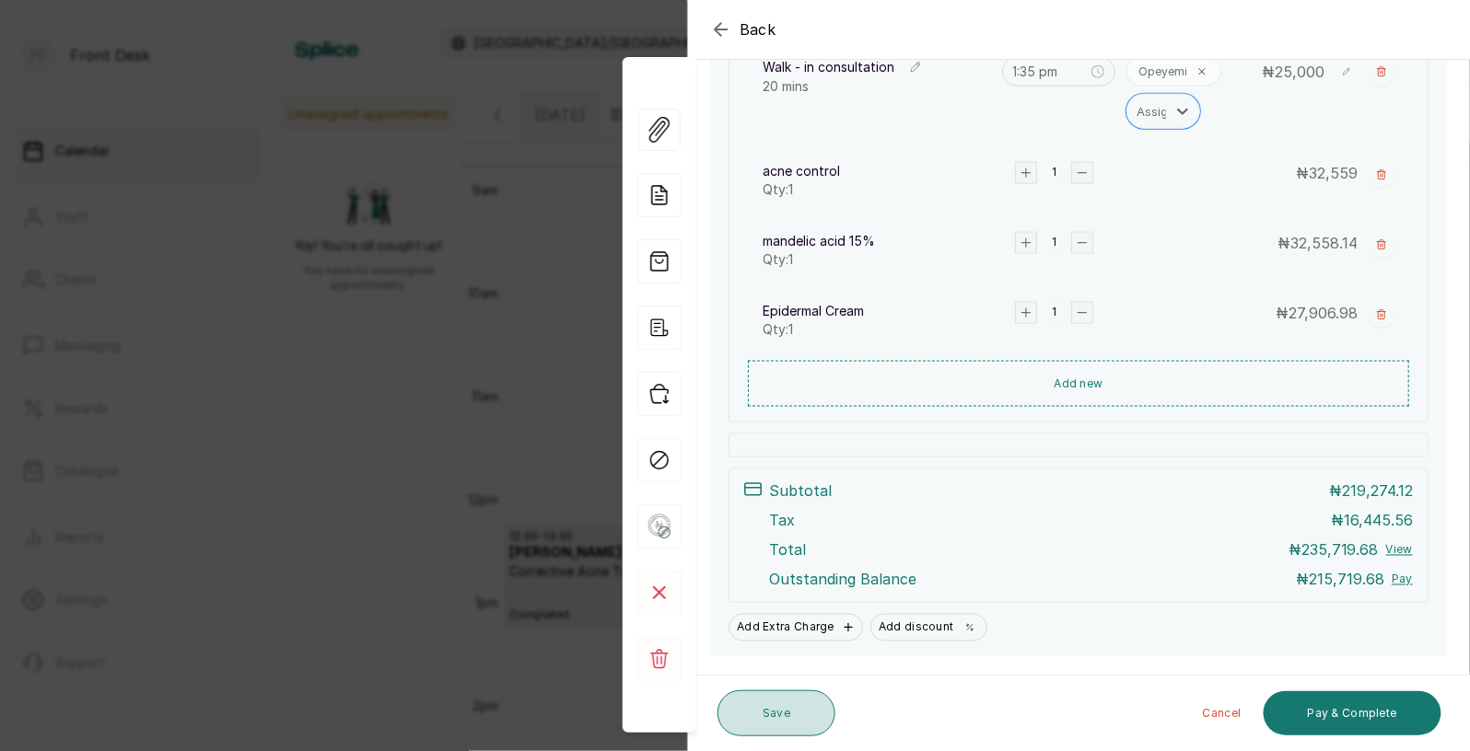
click at [774, 713] on button "Save" at bounding box center [776, 714] width 118 height 46
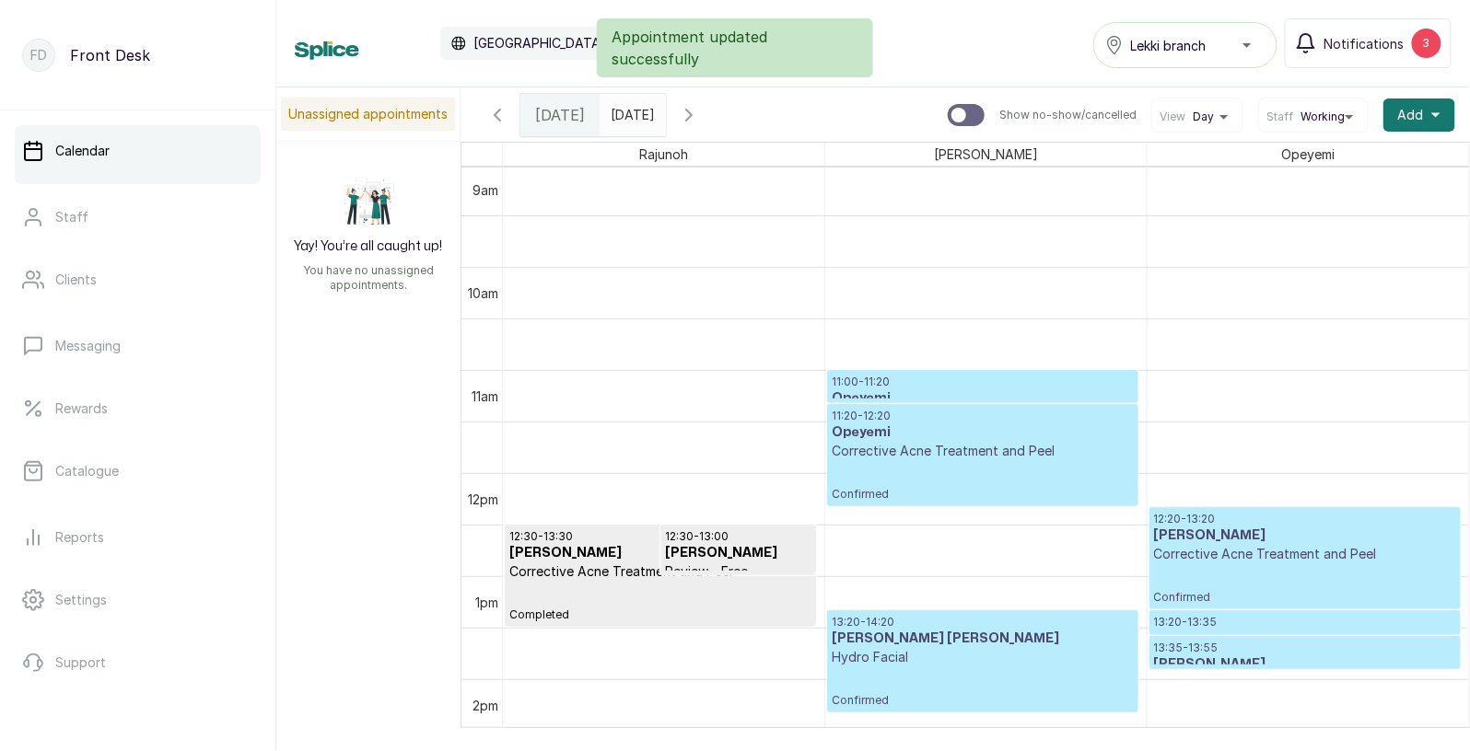
click at [1217, 565] on div "12:20 - 13:20 Okporie Olanma Corrective Acne Treatment and Peel Confirmed" at bounding box center [1305, 558] width 302 height 93
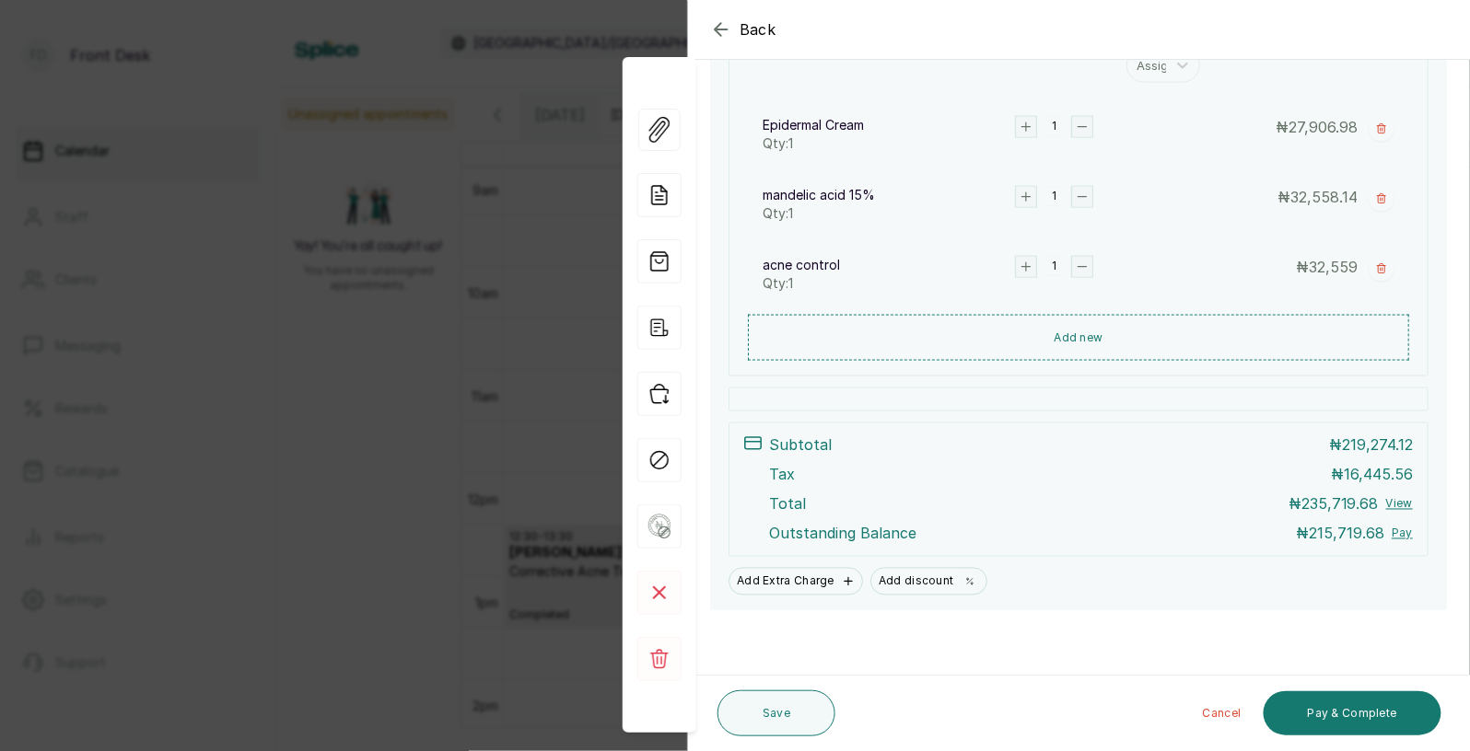
scroll to position [666, 0]
click at [748, 32] on span "Back" at bounding box center [757, 29] width 37 height 22
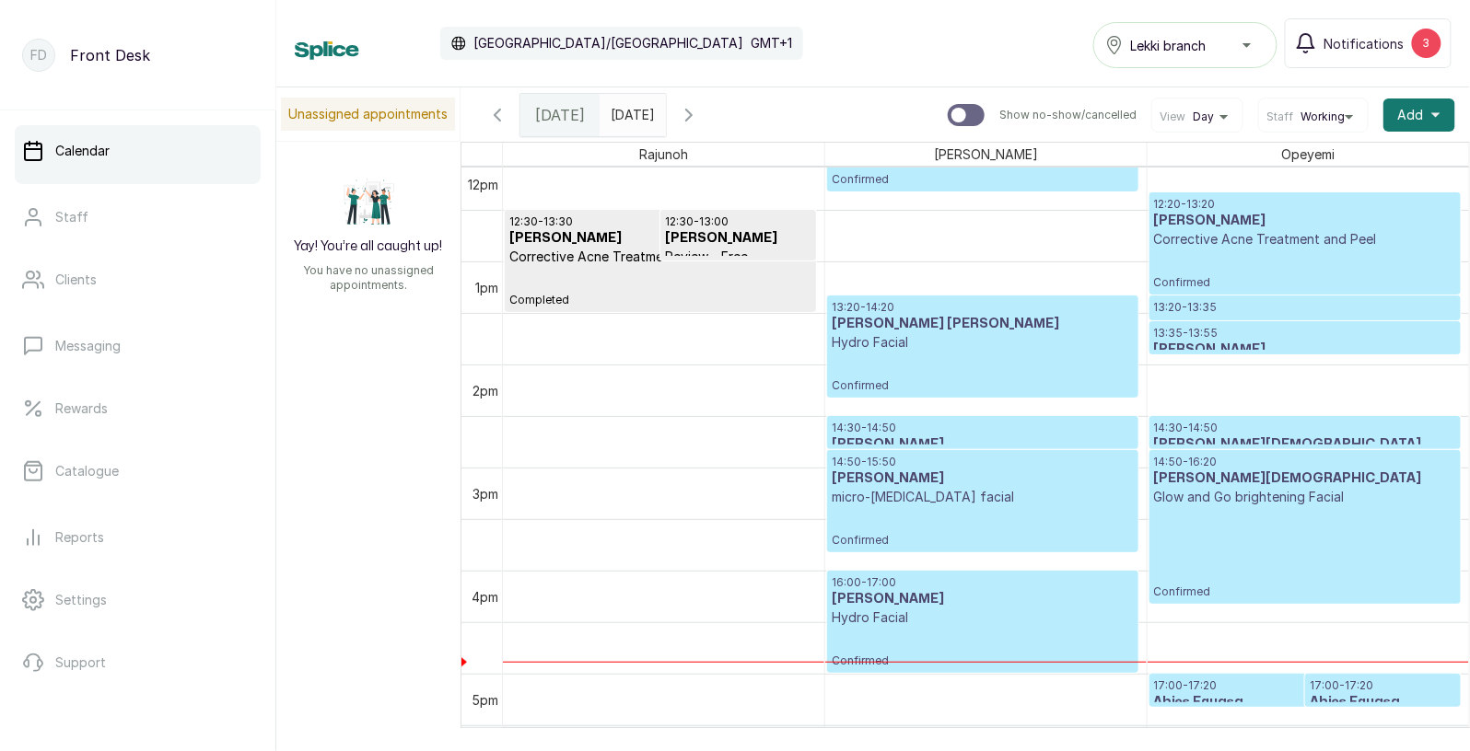
scroll to position [1411, 0]
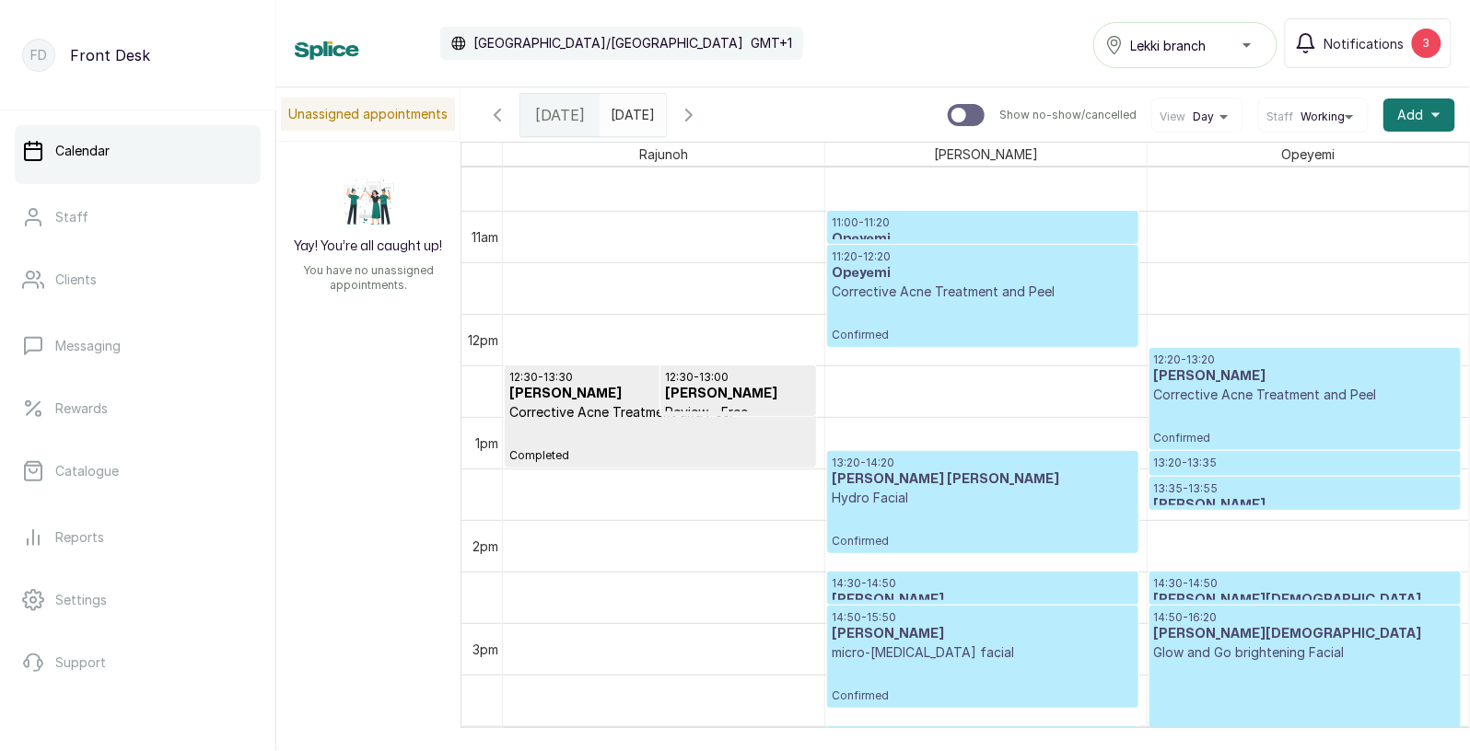
click at [1279, 412] on div "12:20 - 13:20 Okporie Olanma Corrective Acne Treatment and Peel Confirmed" at bounding box center [1305, 399] width 302 height 93
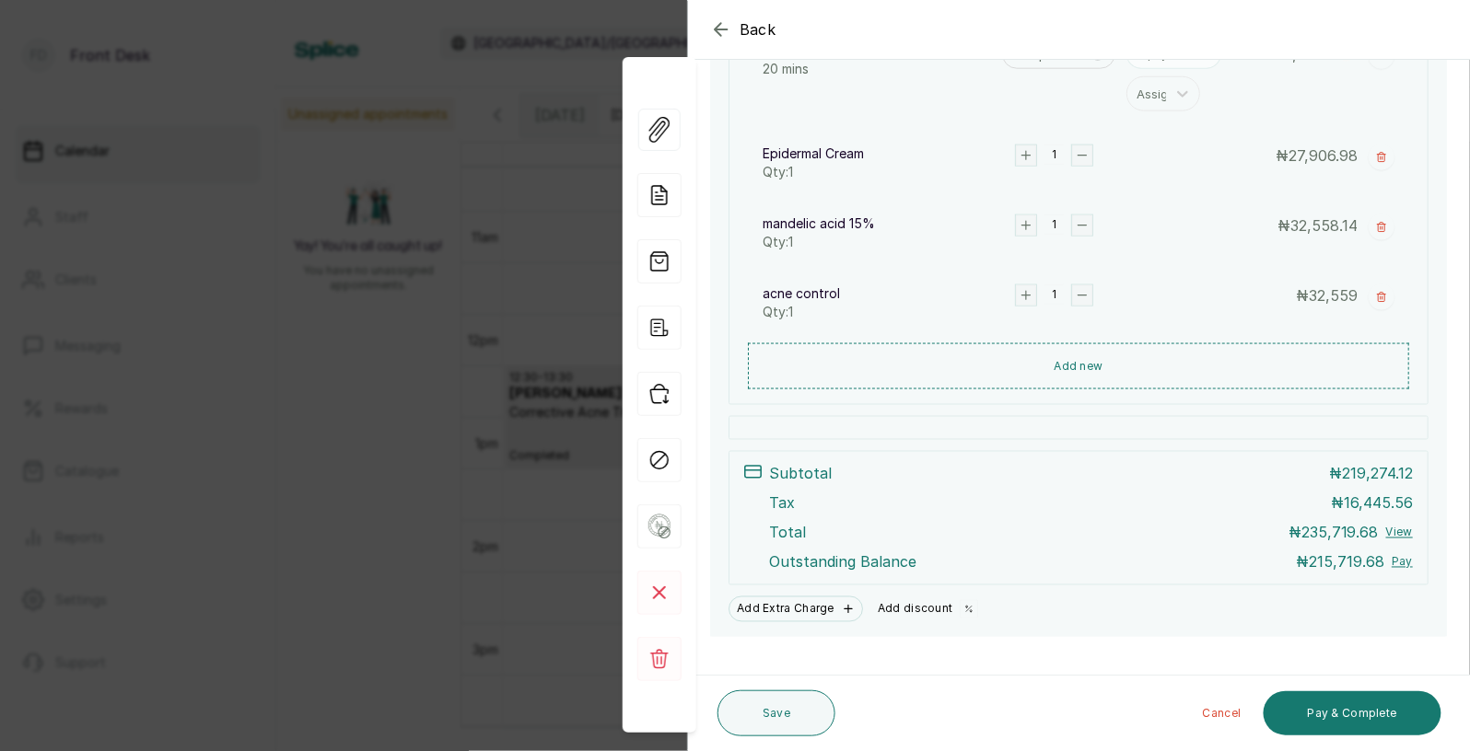
click at [921, 611] on button "Add discount" at bounding box center [928, 610] width 116 height 26
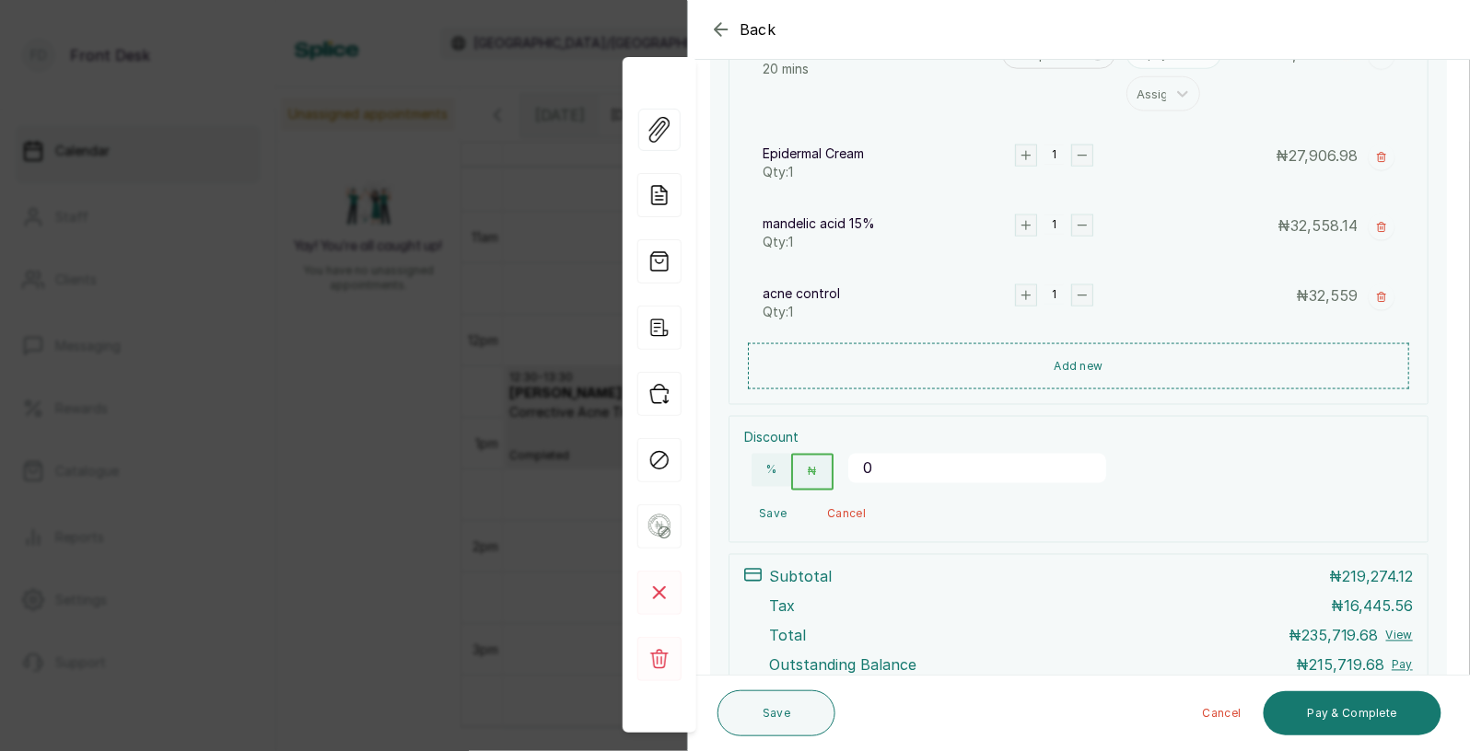
click at [932, 463] on input "0" at bounding box center [977, 468] width 258 height 29
type input "26875"
click at [777, 513] on button "Save" at bounding box center [772, 514] width 57 height 33
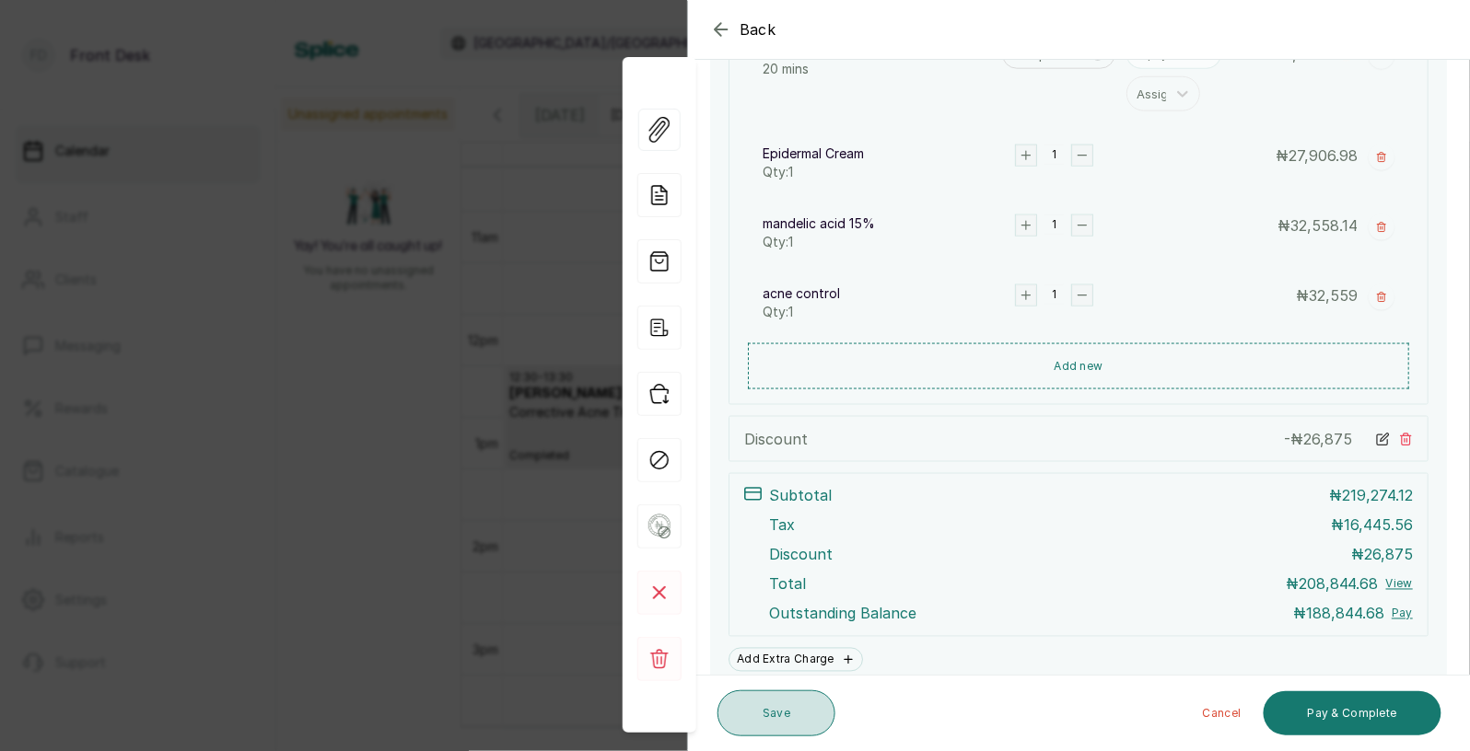
click at [801, 714] on button "Save" at bounding box center [776, 714] width 118 height 46
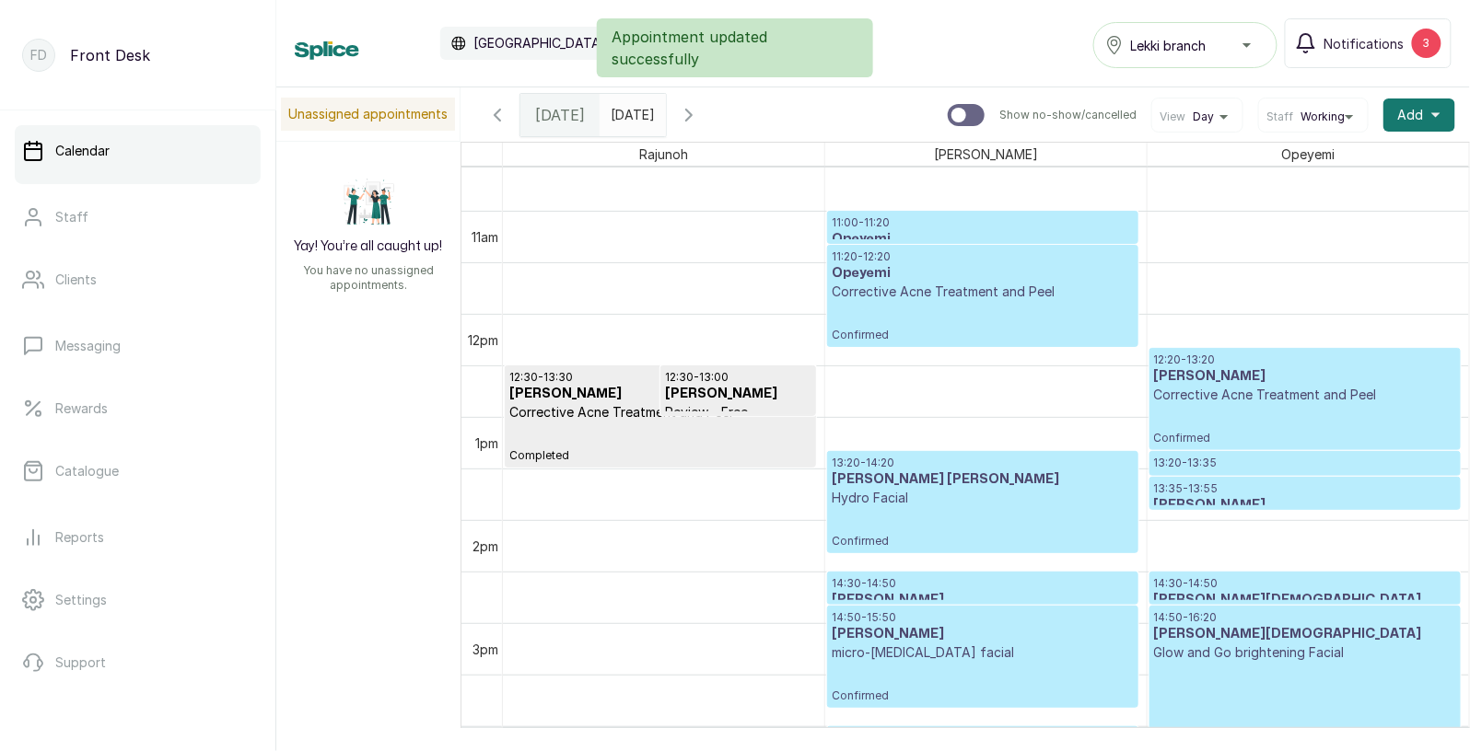
click at [1216, 419] on div "12:20 - 13:20 Okporie Olanma Corrective Acne Treatment and Peel Confirmed" at bounding box center [1305, 399] width 302 height 93
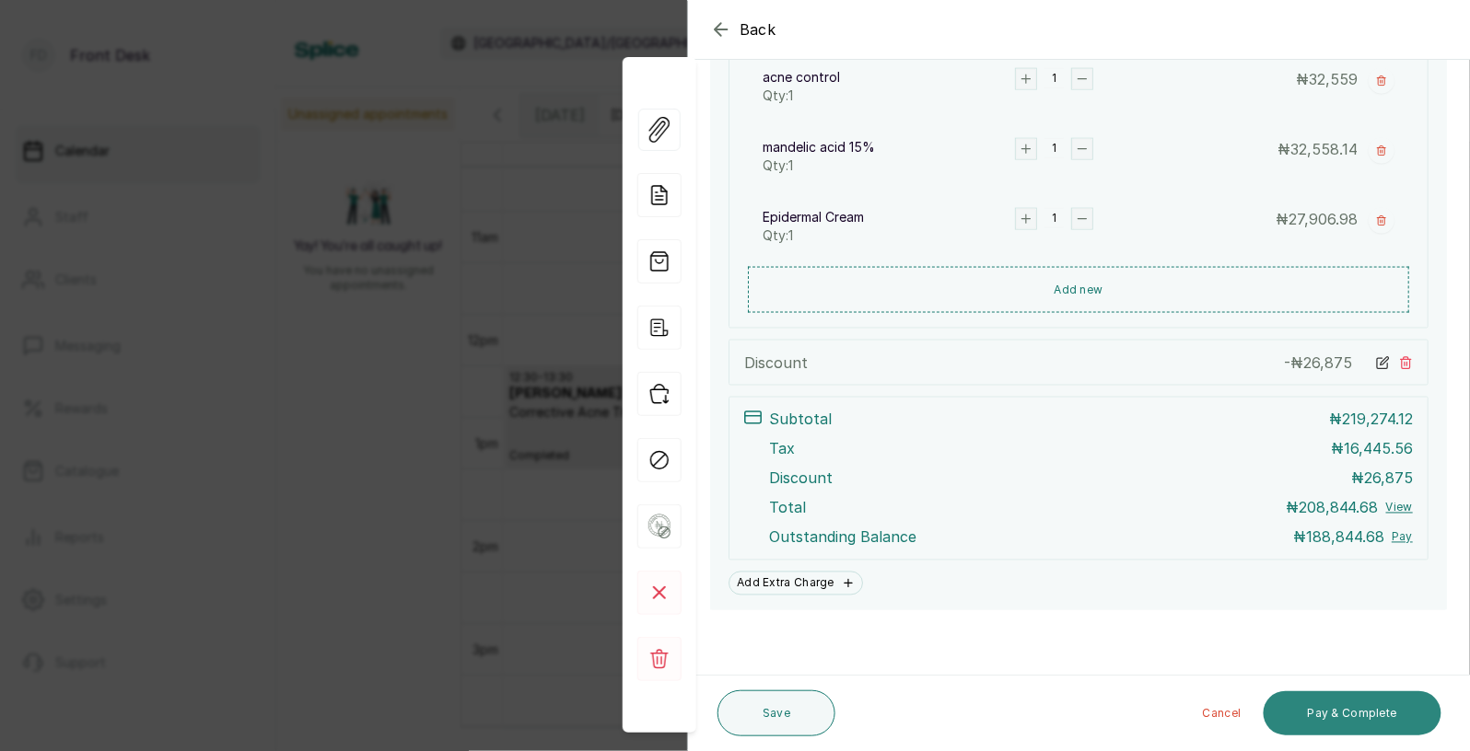
click at [1320, 707] on button "Pay & Complete" at bounding box center [1352, 714] width 178 height 44
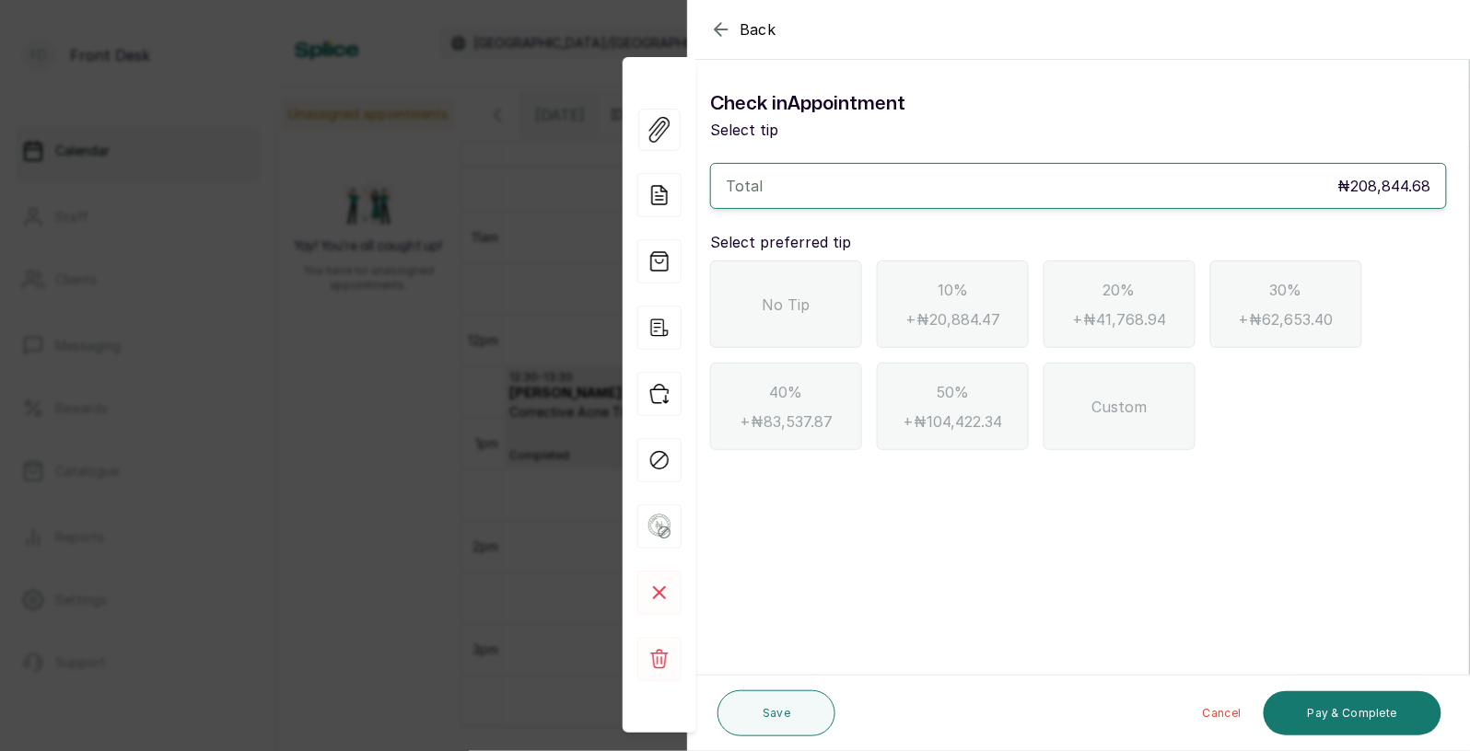
click at [820, 297] on div "No Tip" at bounding box center [786, 304] width 152 height 87
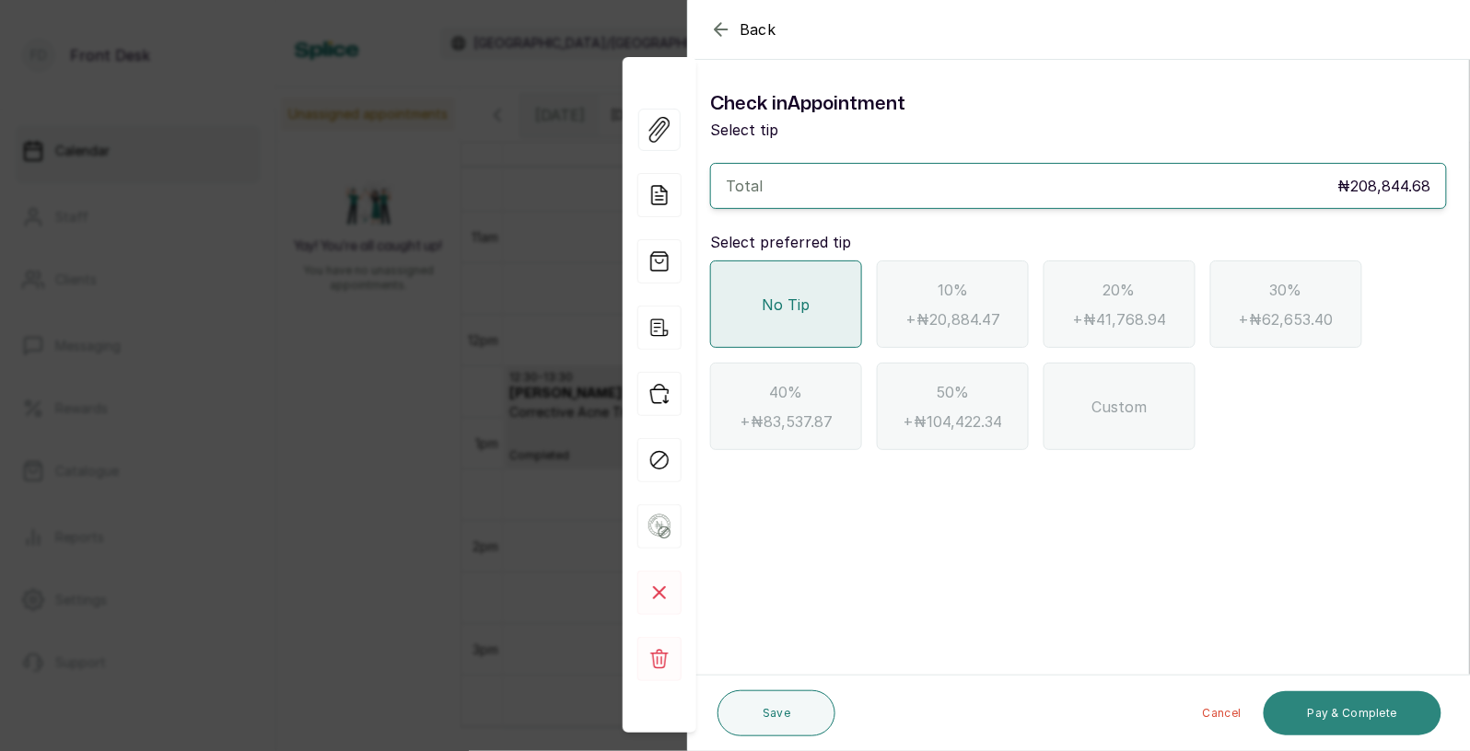
click at [1330, 708] on button "Pay & Complete" at bounding box center [1352, 714] width 178 height 44
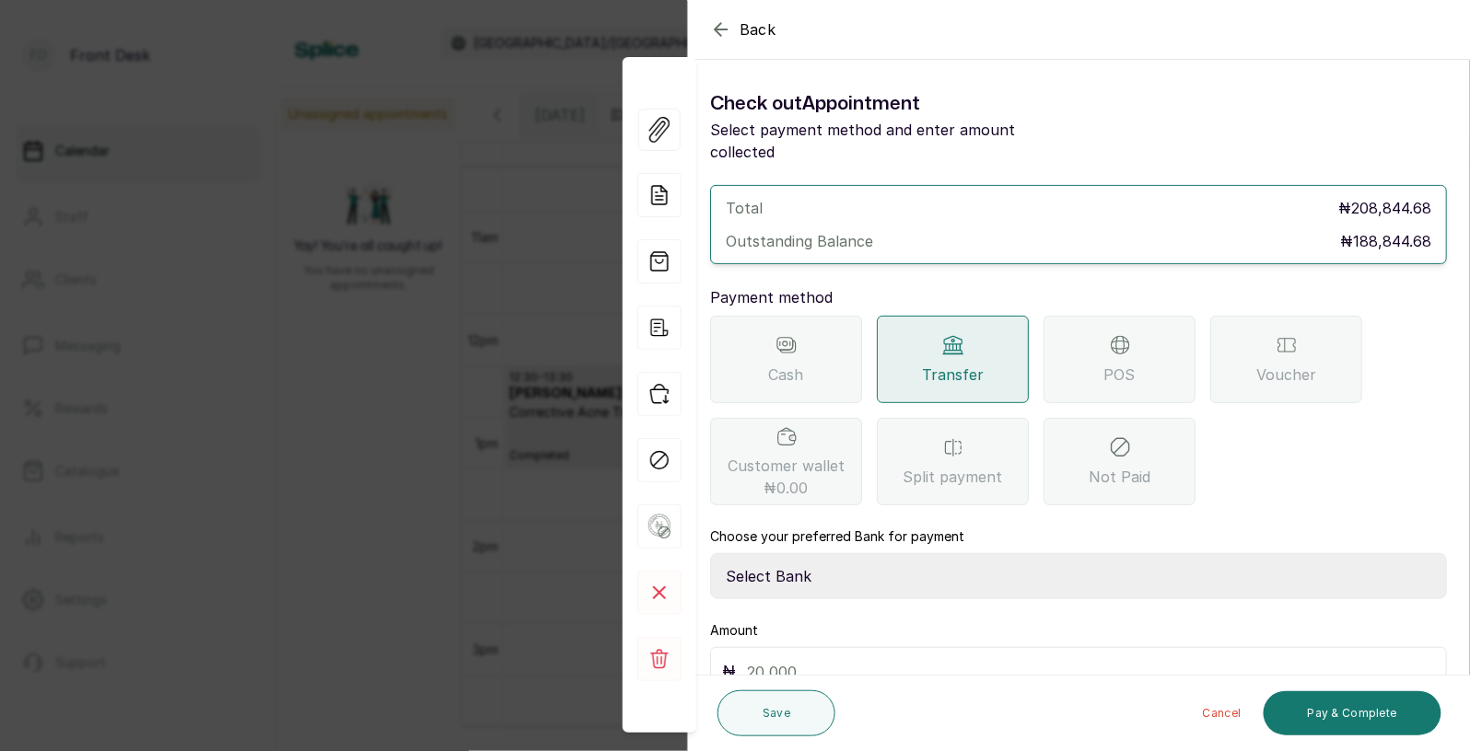
click at [959, 364] on span "Transfer" at bounding box center [953, 375] width 62 height 22
click at [813, 553] on select "Select Bank [PERSON_NAME] Fairmoney Microfinance Bank SKN ANALYTICS MED AESTH. …" at bounding box center [1078, 576] width 737 height 46
select select "43272bc0-21c6-4b19-b9fb-c2093b8603c2"
click at [820, 659] on input "text" at bounding box center [1091, 672] width 688 height 26
type input "188,844.68"
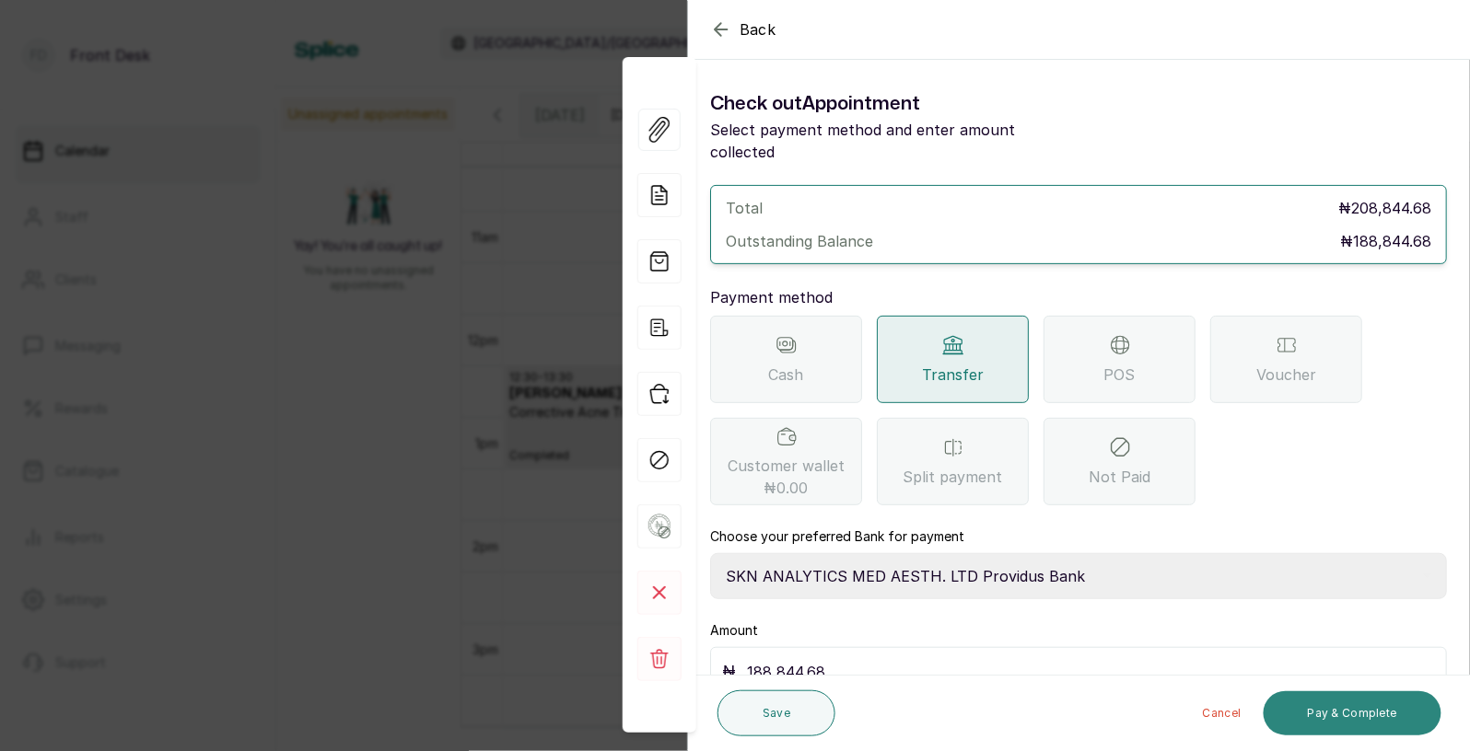
click at [1315, 709] on button "Pay & Complete" at bounding box center [1352, 714] width 178 height 44
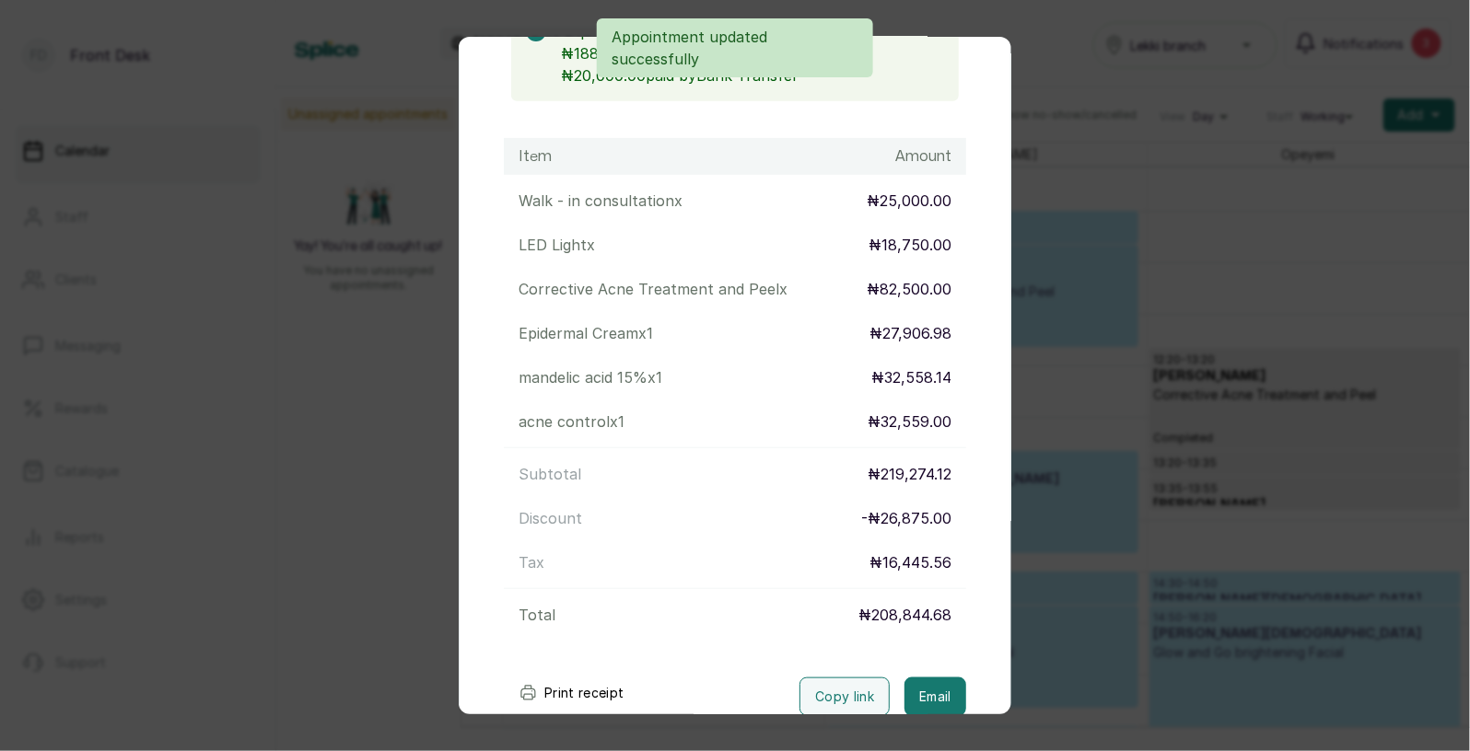
scroll to position [332, 0]
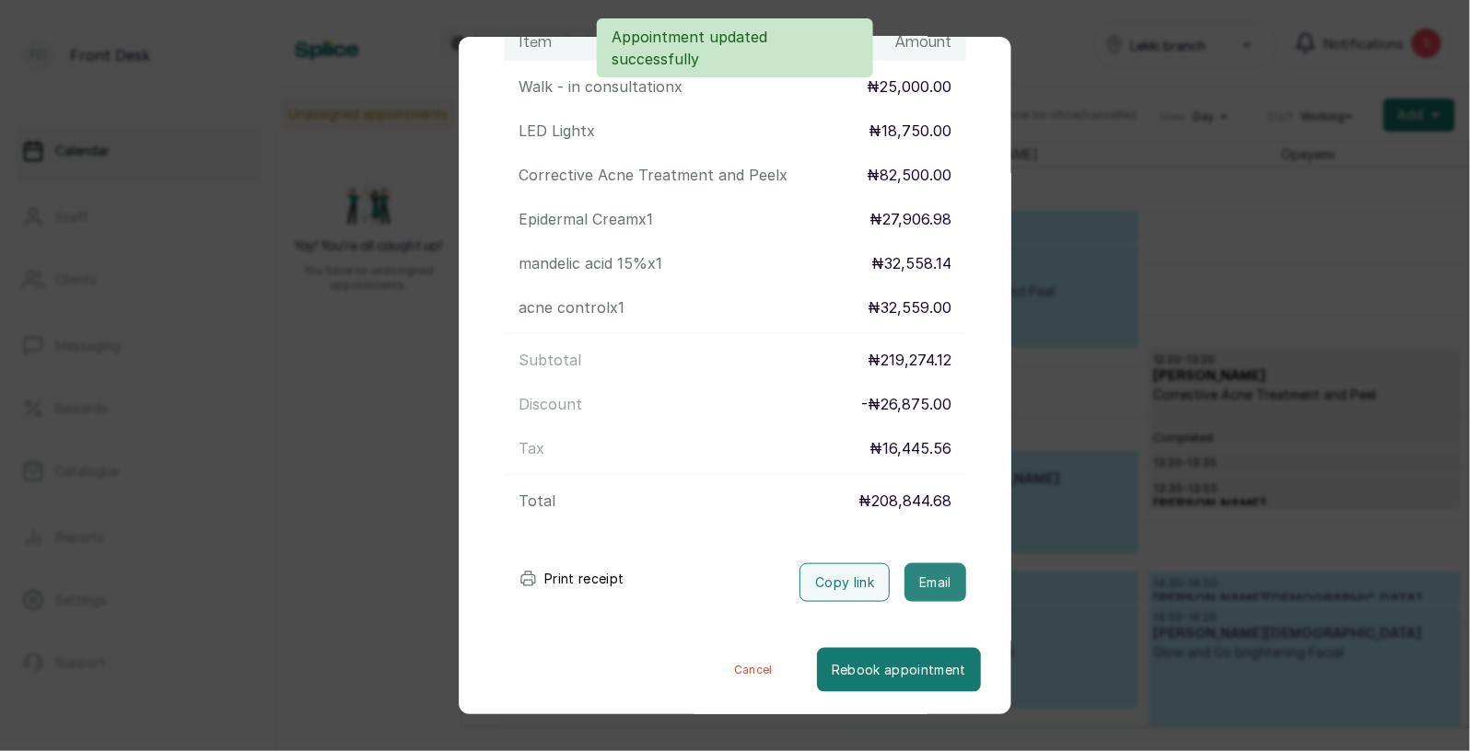
click at [946, 572] on button "Email" at bounding box center [935, 583] width 62 height 39
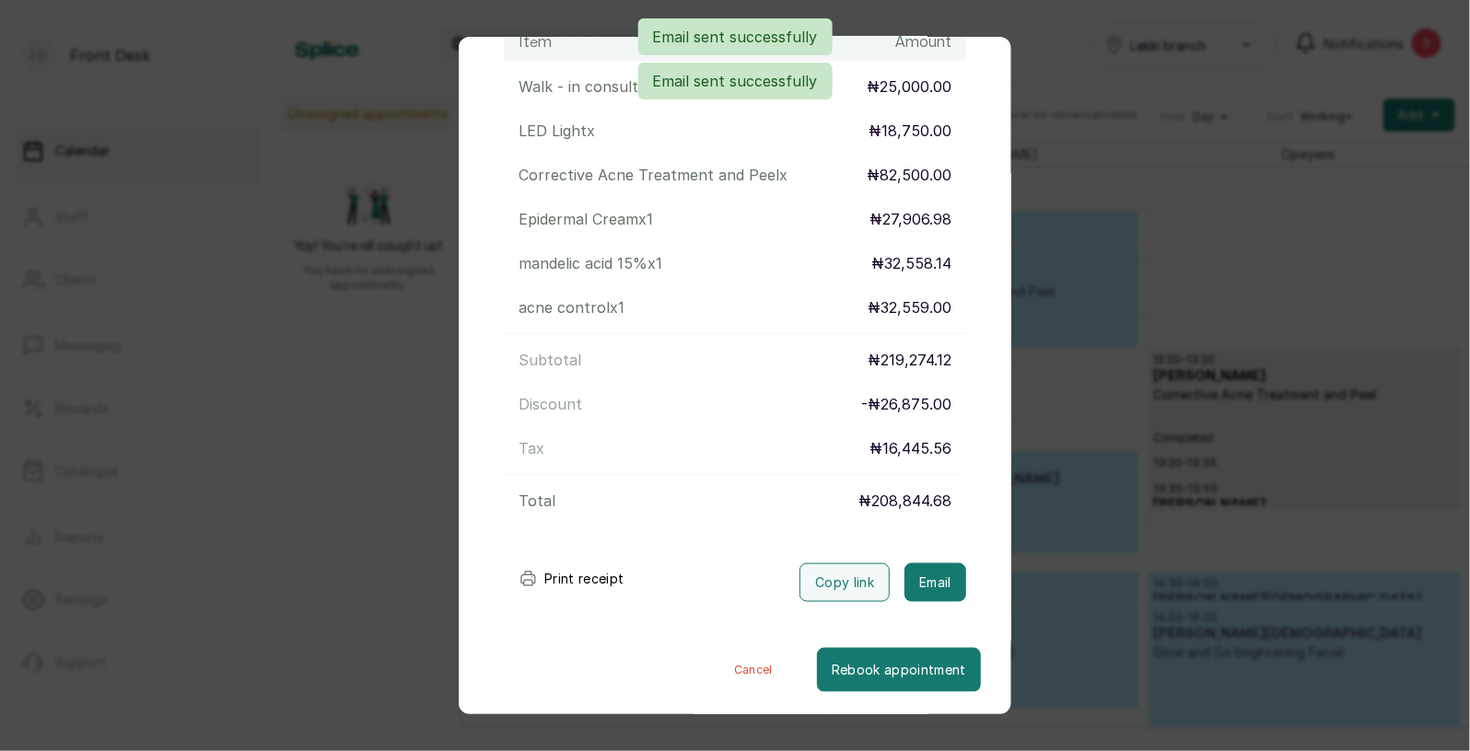
click at [1176, 460] on div "Transaction Details Booking ID: # SP7tzYo2 Date: [DATE] ・ 12:20 PM Billed to: O…" at bounding box center [735, 375] width 1470 height 751
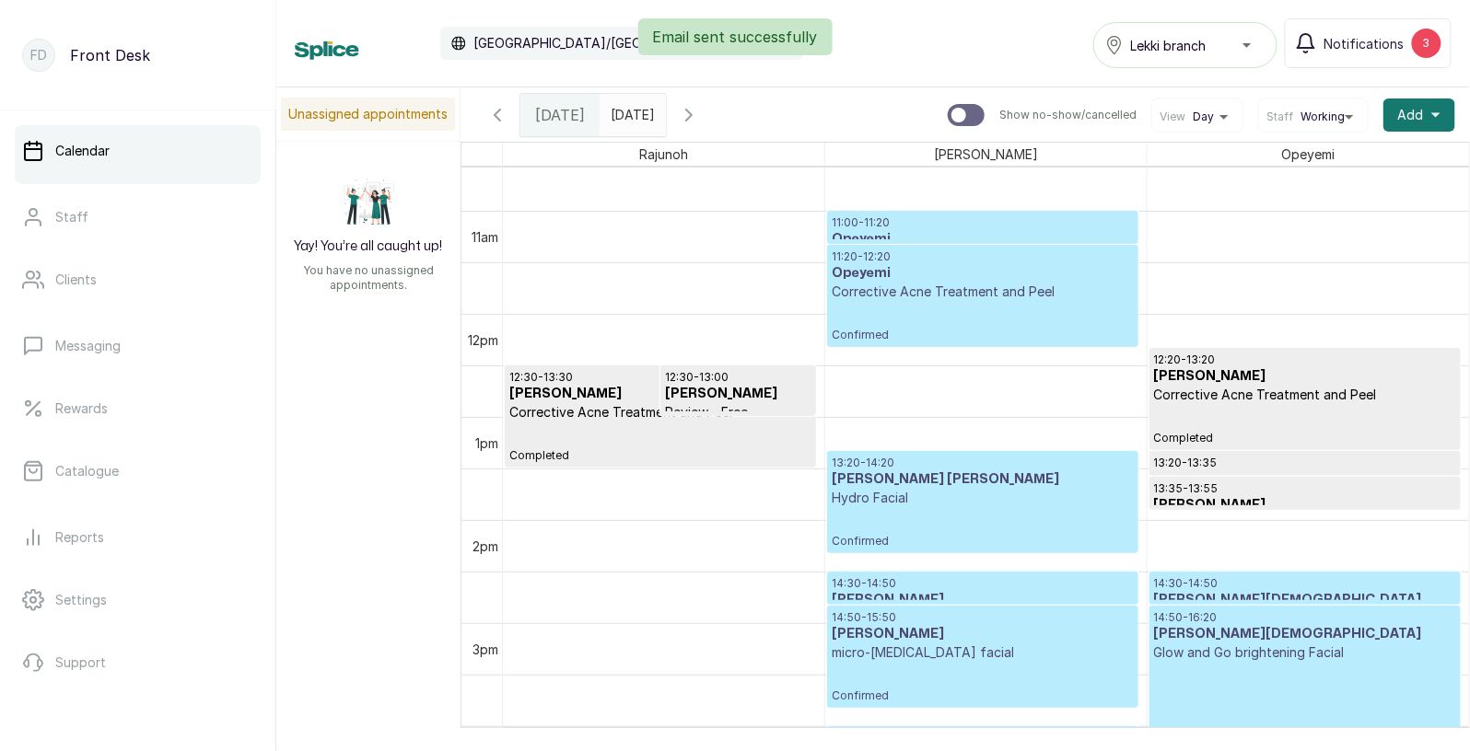
click at [1057, 522] on div "13:20 - 14:20 [PERSON_NAME] [PERSON_NAME] Hydro Facial Confirmed" at bounding box center [983, 502] width 302 height 93
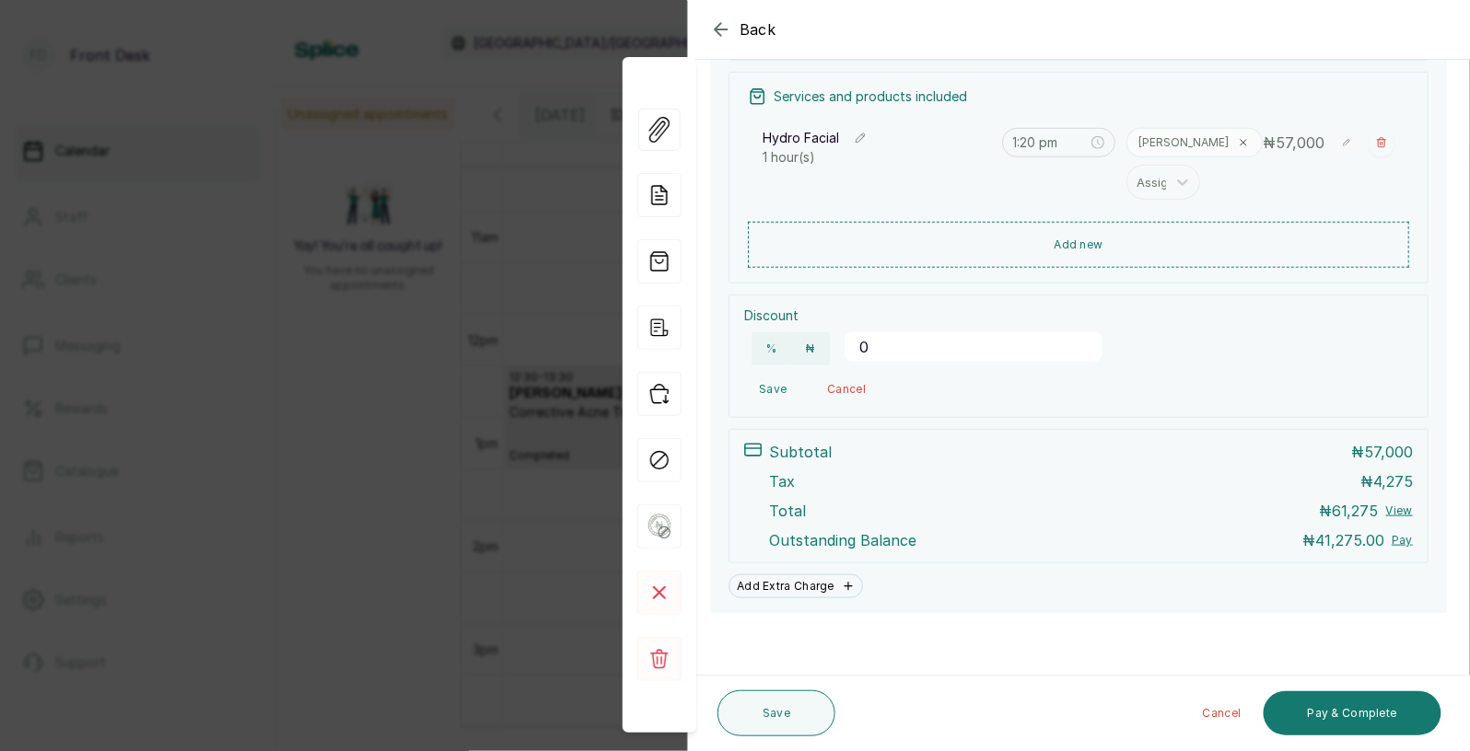
scroll to position [342, 0]
click at [1318, 719] on button "Pay & Complete" at bounding box center [1352, 714] width 178 height 44
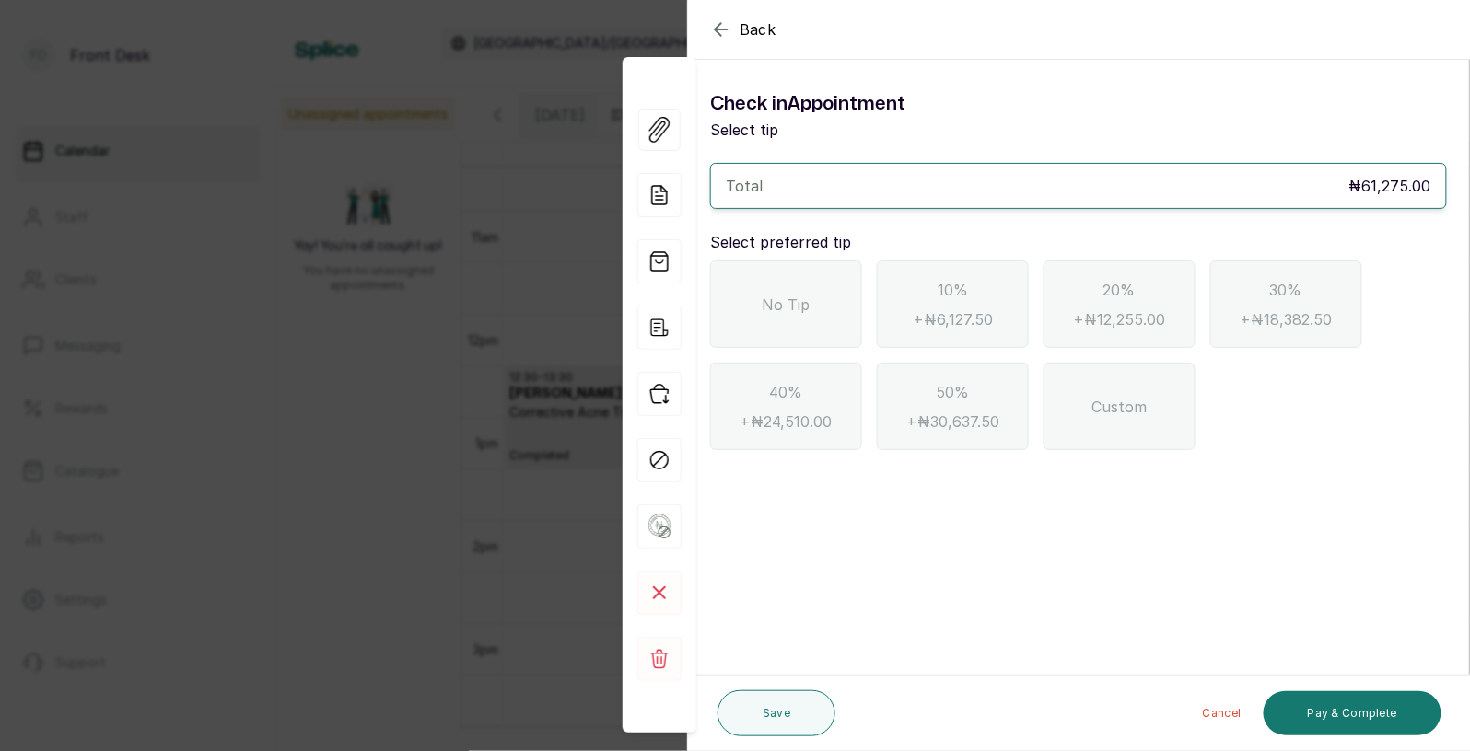
click at [800, 306] on span "No Tip" at bounding box center [786, 305] width 48 height 22
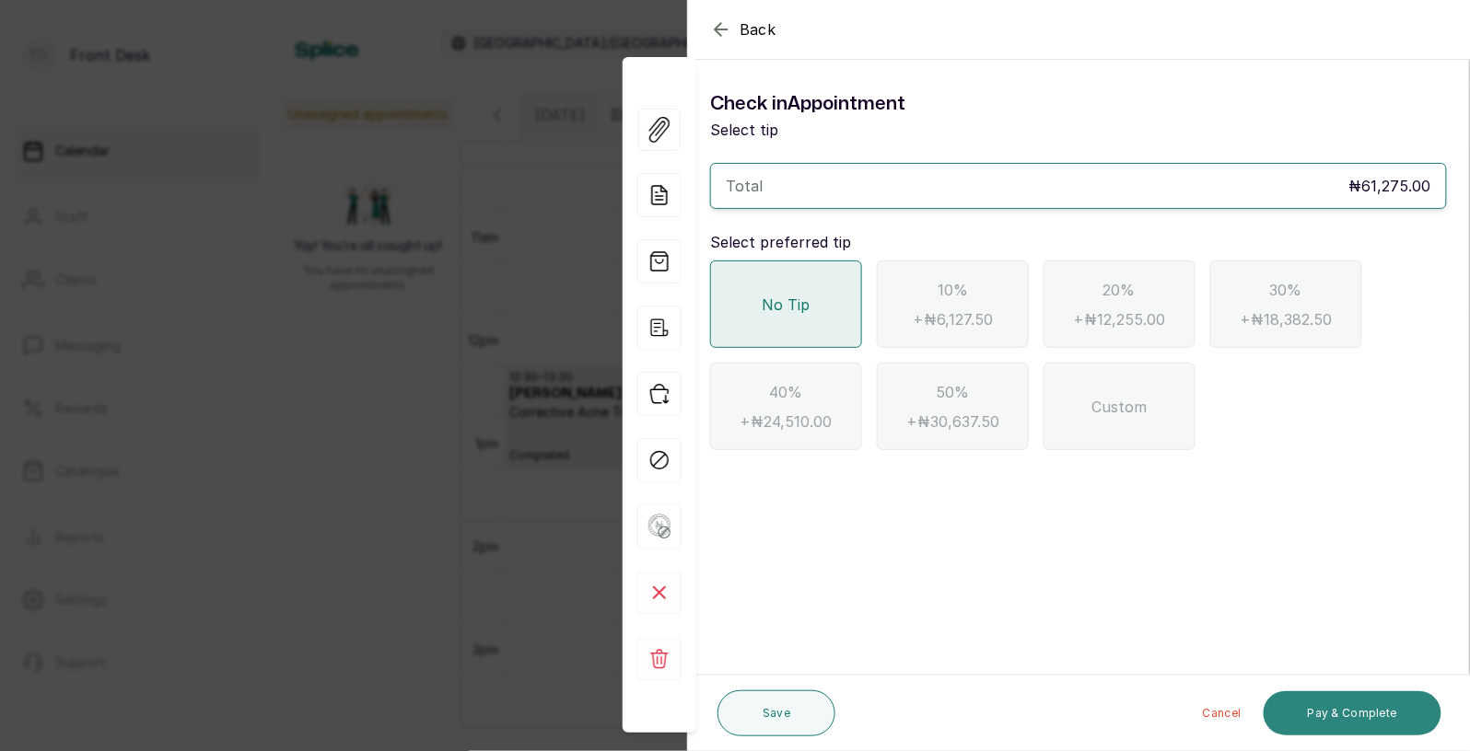
click at [1333, 694] on button "Pay & Complete" at bounding box center [1352, 714] width 178 height 44
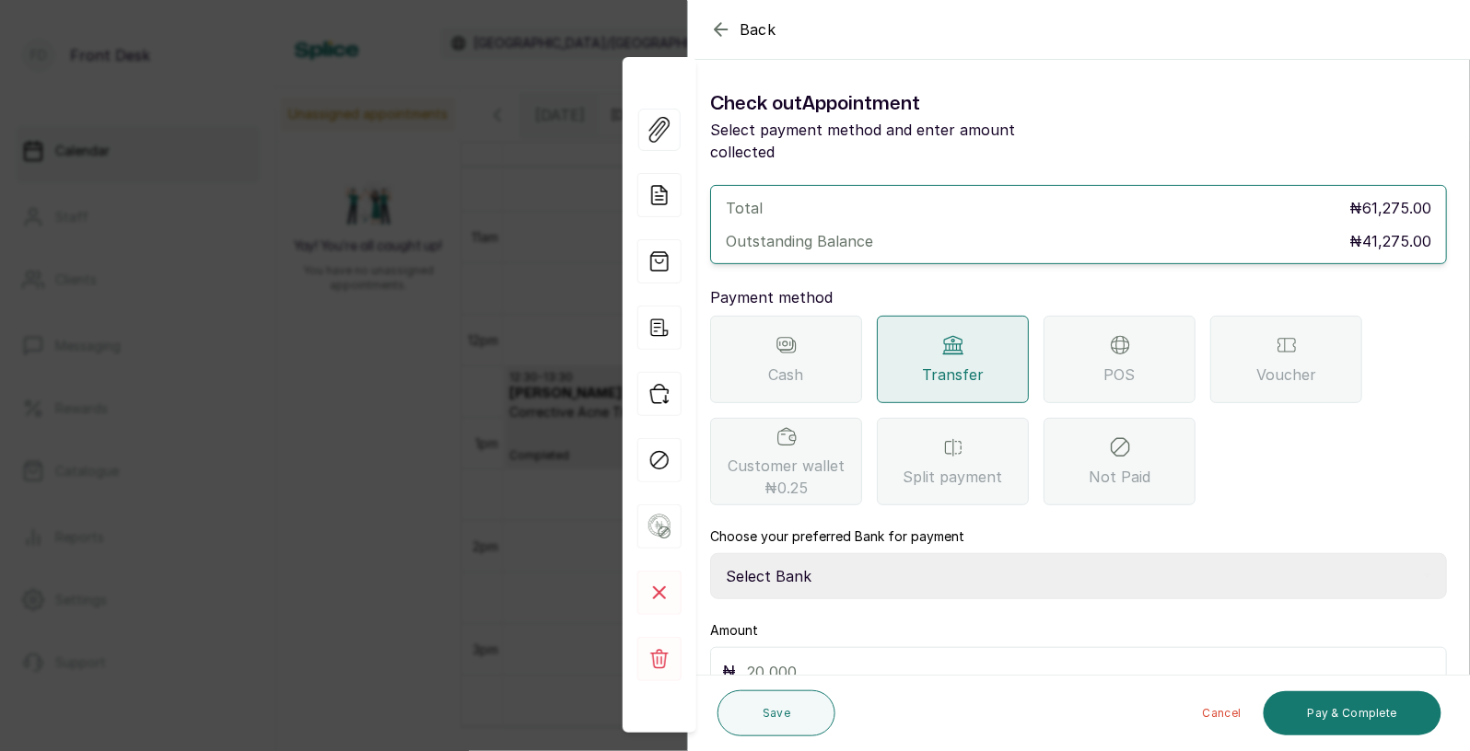
click at [1126, 365] on div "POS" at bounding box center [1119, 359] width 152 height 87
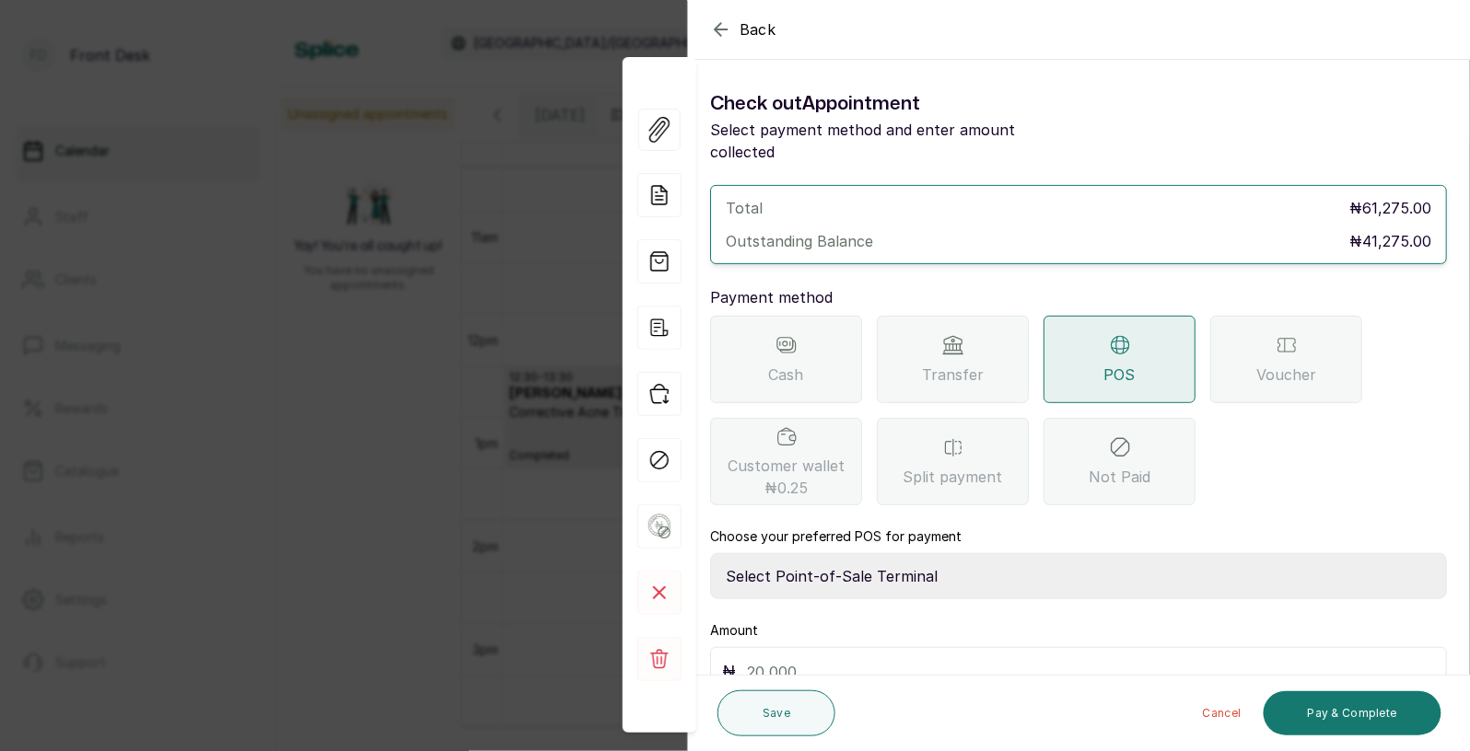
click at [887, 553] on select "Select Point-of-Sale Terminal SKN ANALYTICS MED AESTHETIC LIMITED Fairmoney Mic…" at bounding box center [1078, 576] width 737 height 46
select select "43129536-bd7e-4b6d-8e8c-ab2c46322d67"
click at [778, 659] on input "text" at bounding box center [1091, 672] width 688 height 26
type input "41,275"
click at [1331, 716] on button "Pay & Complete" at bounding box center [1352, 714] width 178 height 44
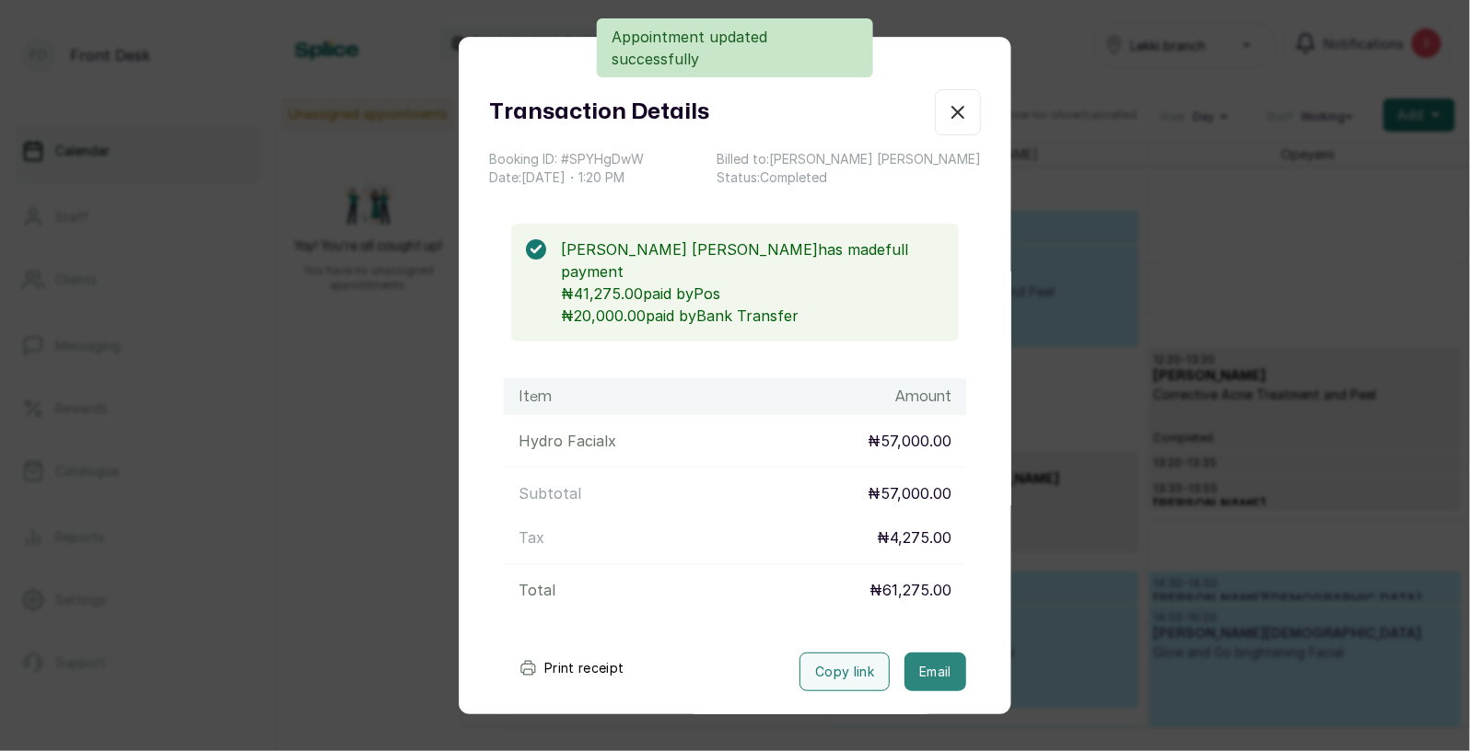
click at [955, 653] on button "Email" at bounding box center [935, 672] width 62 height 39
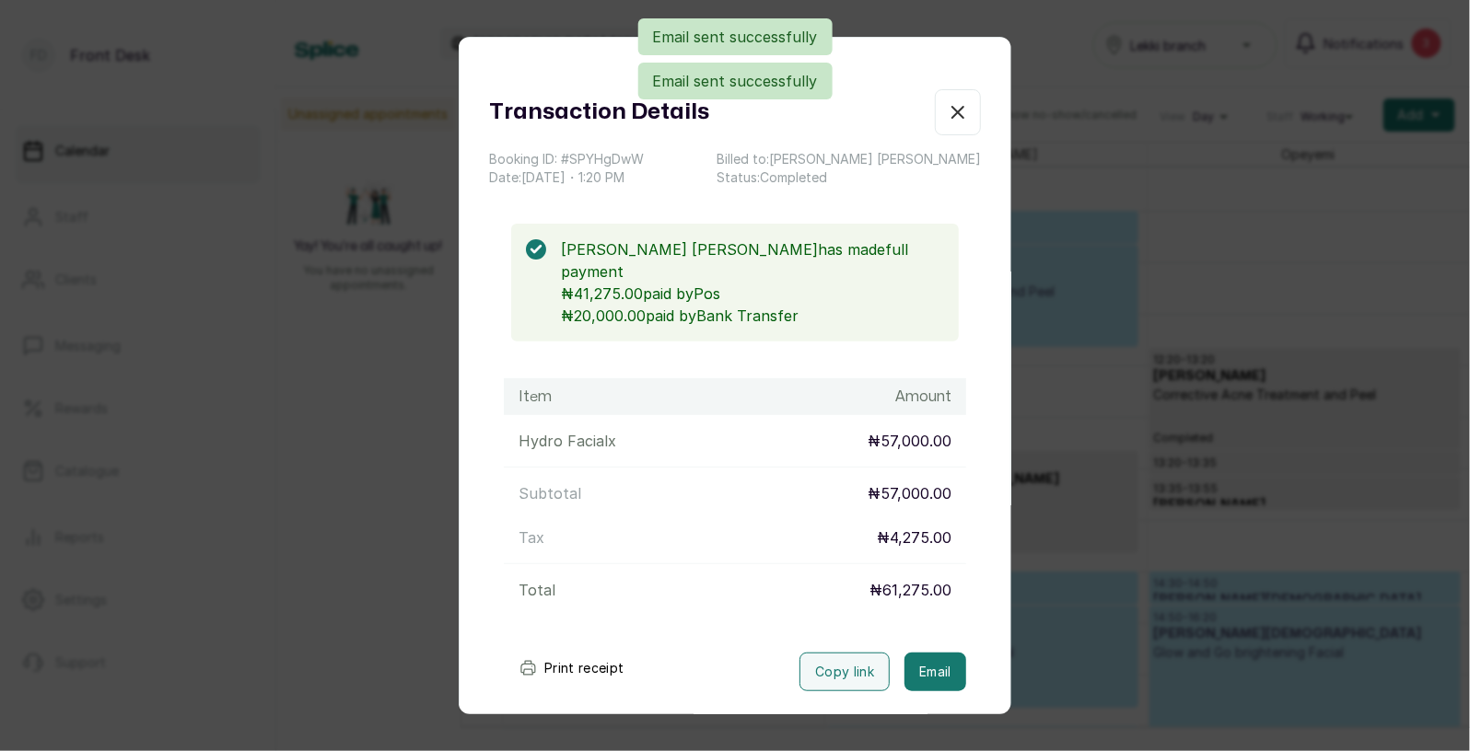
click at [1063, 530] on div "Transaction Details Booking ID: # SPYHgDwW Date: [DATE] ・ 1:20 PM Billed to: [P…" at bounding box center [735, 375] width 1470 height 751
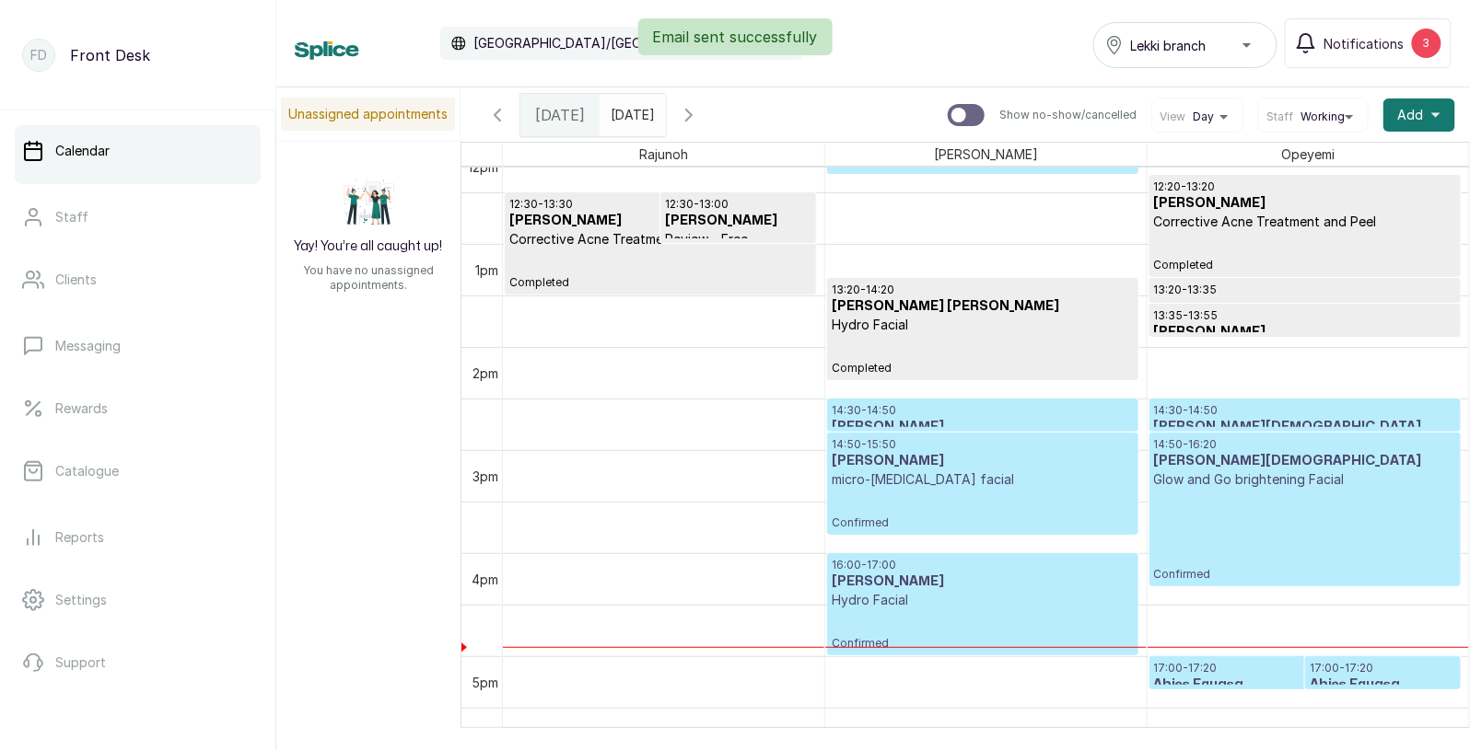
scroll to position [1309, 0]
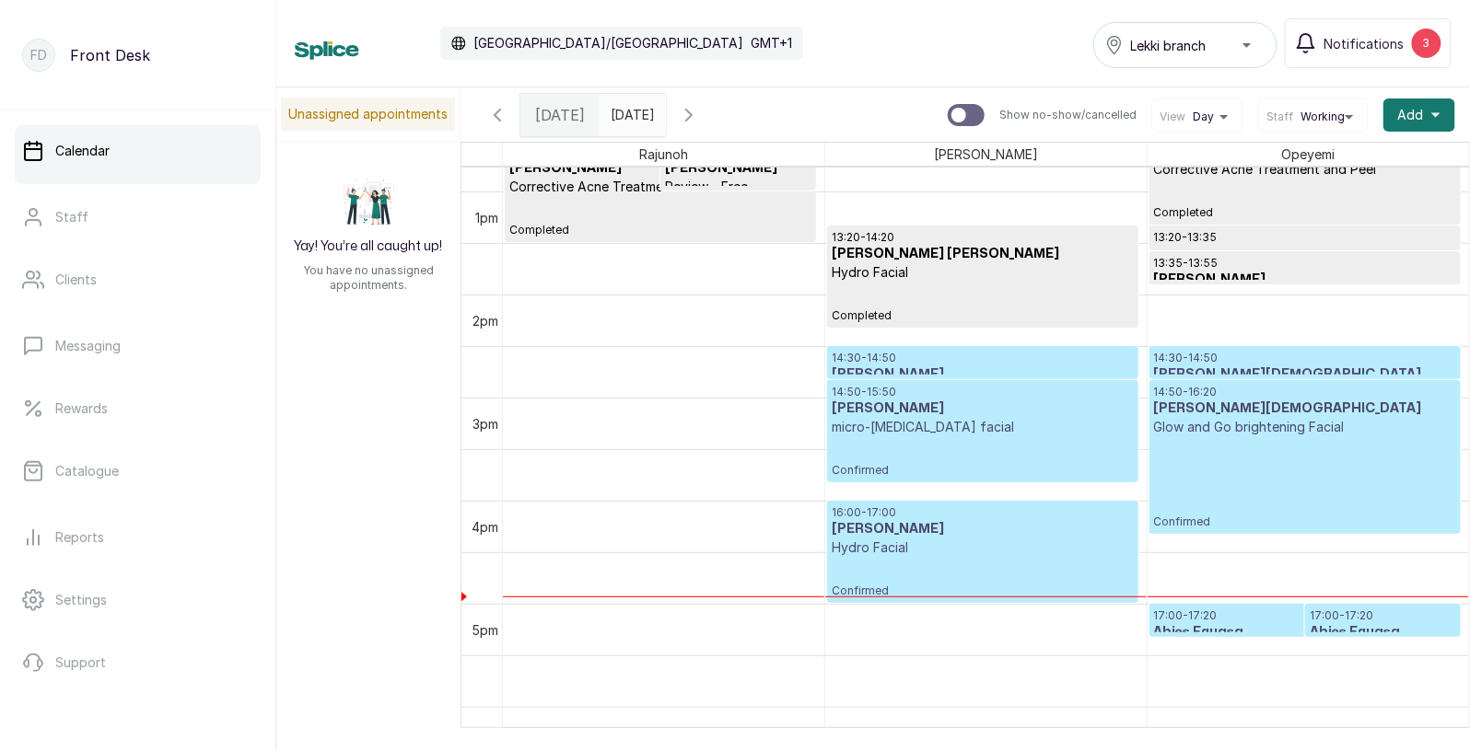
click at [920, 297] on div "13:20 - 14:20 [PERSON_NAME] [PERSON_NAME] Hydro Facial Completed" at bounding box center [983, 276] width 302 height 93
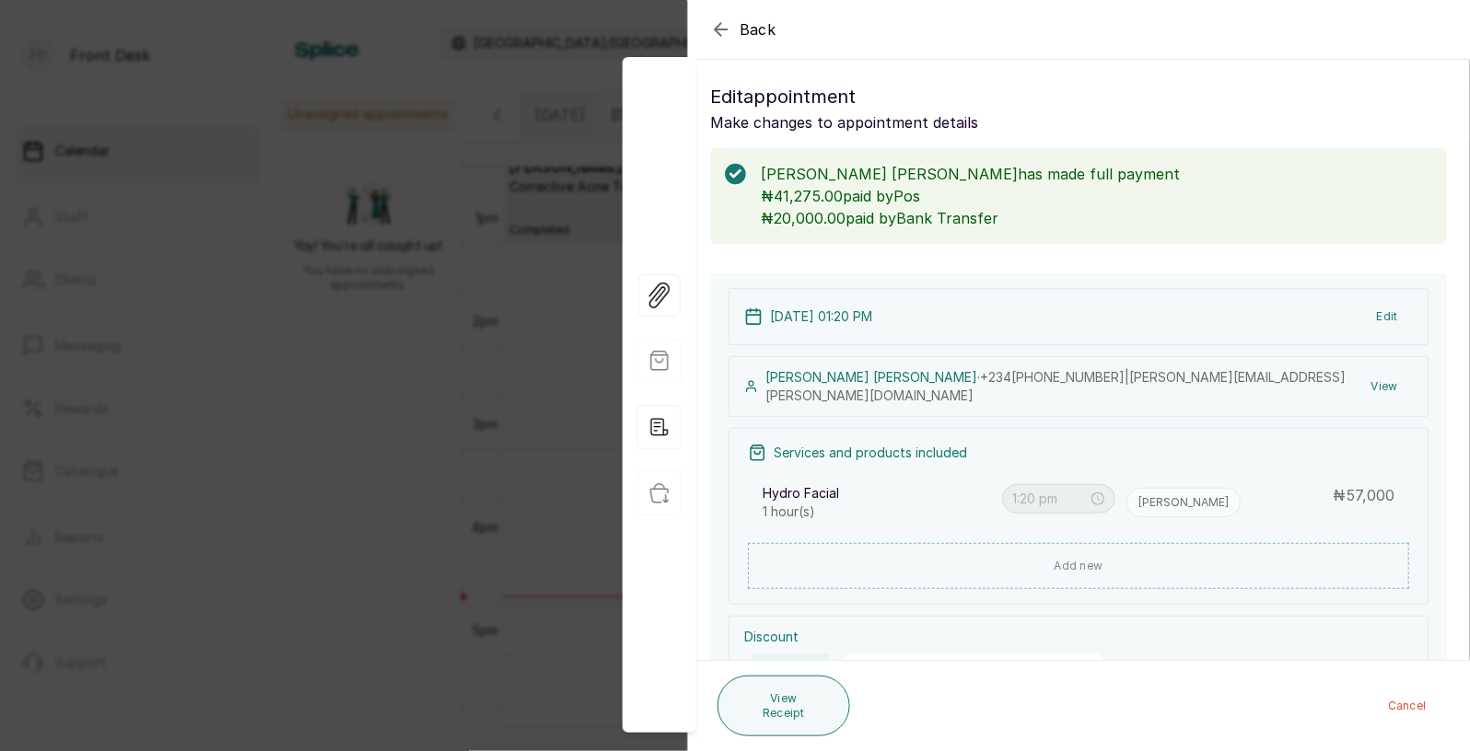
scroll to position [0, 0]
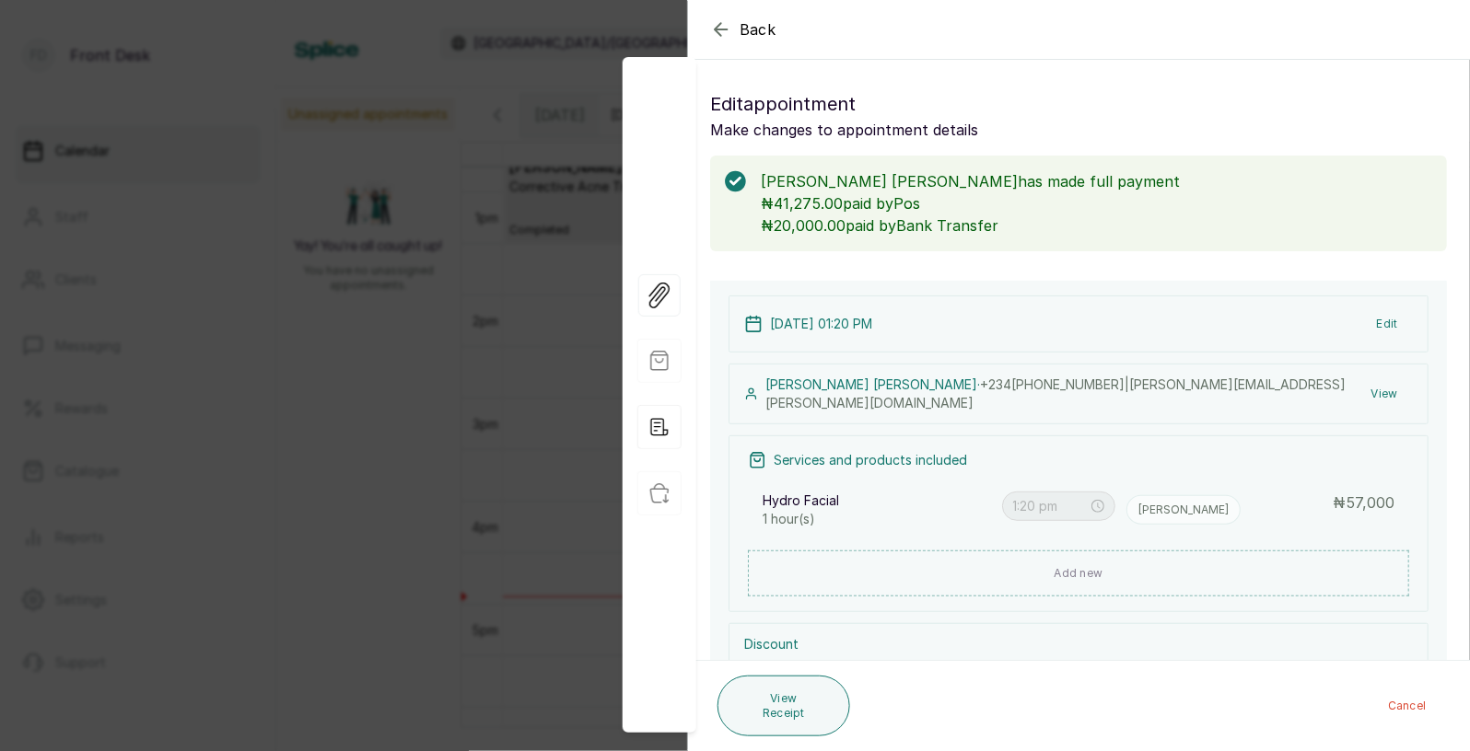
click at [768, 27] on span "Back" at bounding box center [757, 29] width 37 height 22
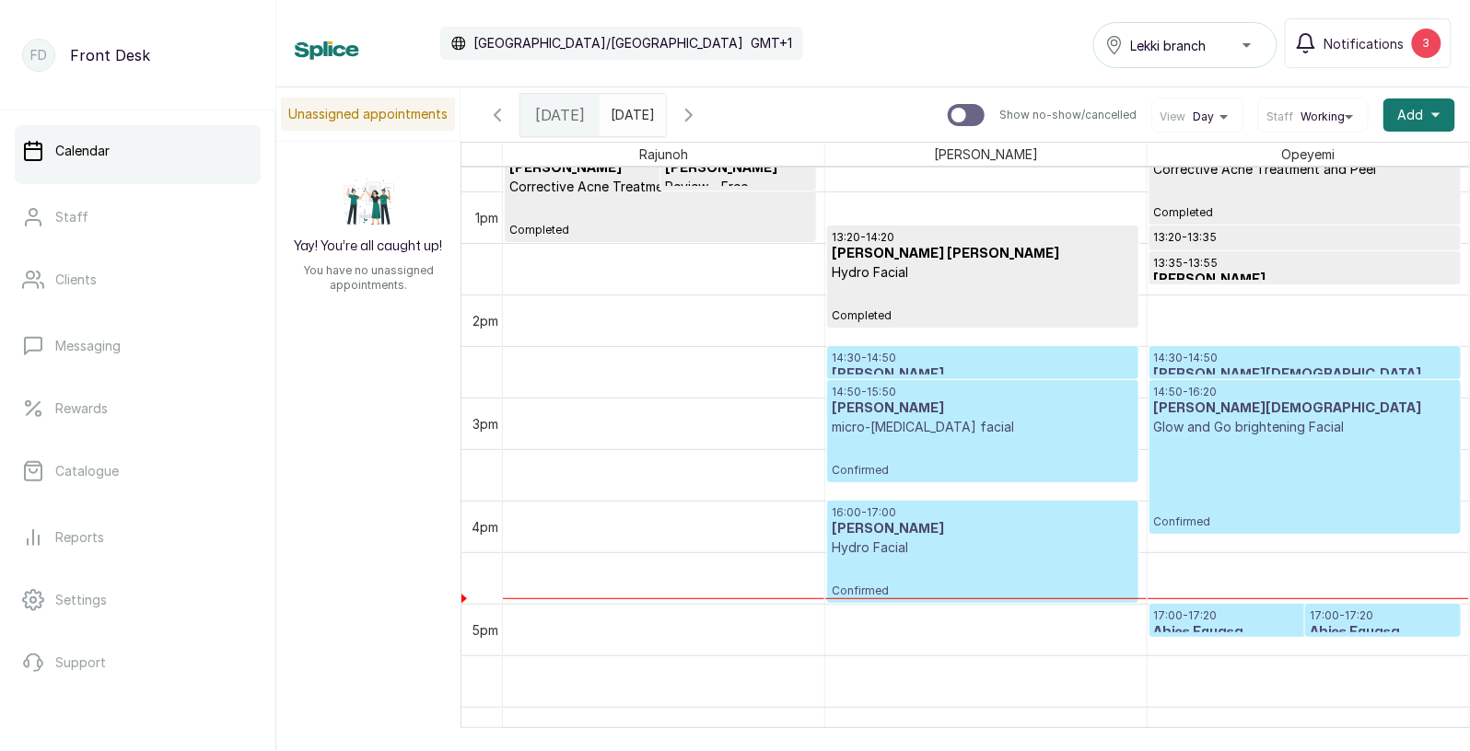
click at [1208, 621] on p "17:00 - 17:20" at bounding box center [1305, 616] width 302 height 15
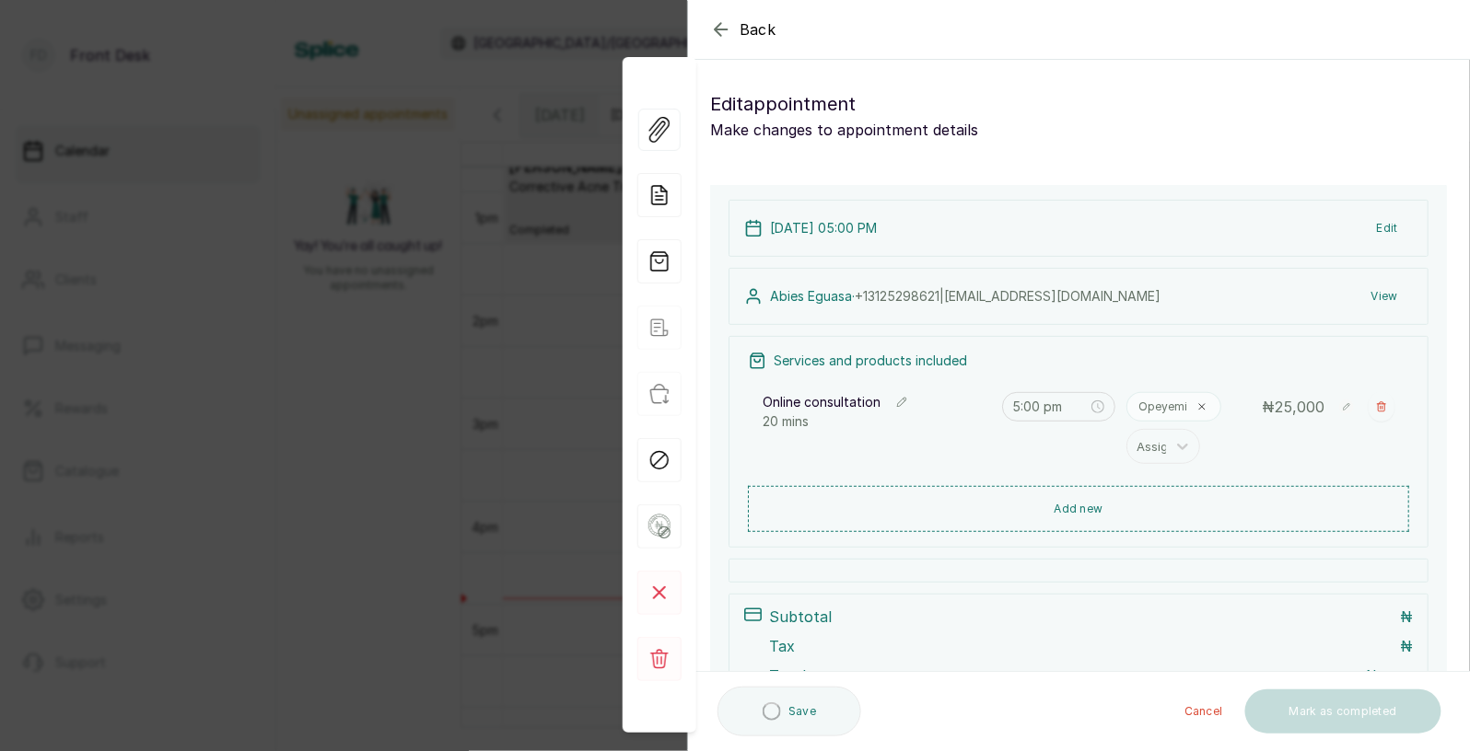
type input "5:00 pm"
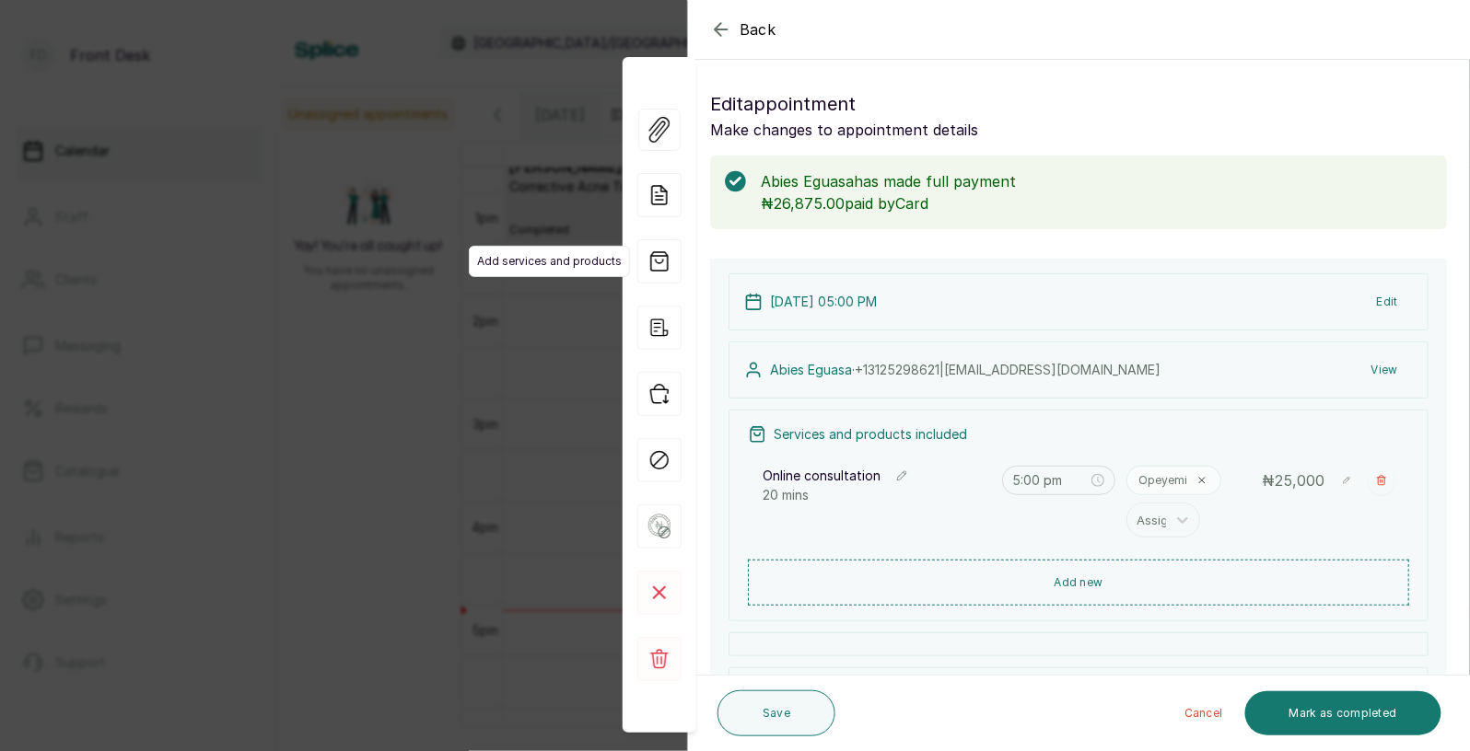
click at [508, 247] on span "Add services and products" at bounding box center [549, 261] width 161 height 31
click at [274, 349] on div "Back Appointment Details Edit appointment Make changes to appointment details A…" at bounding box center [735, 375] width 1470 height 751
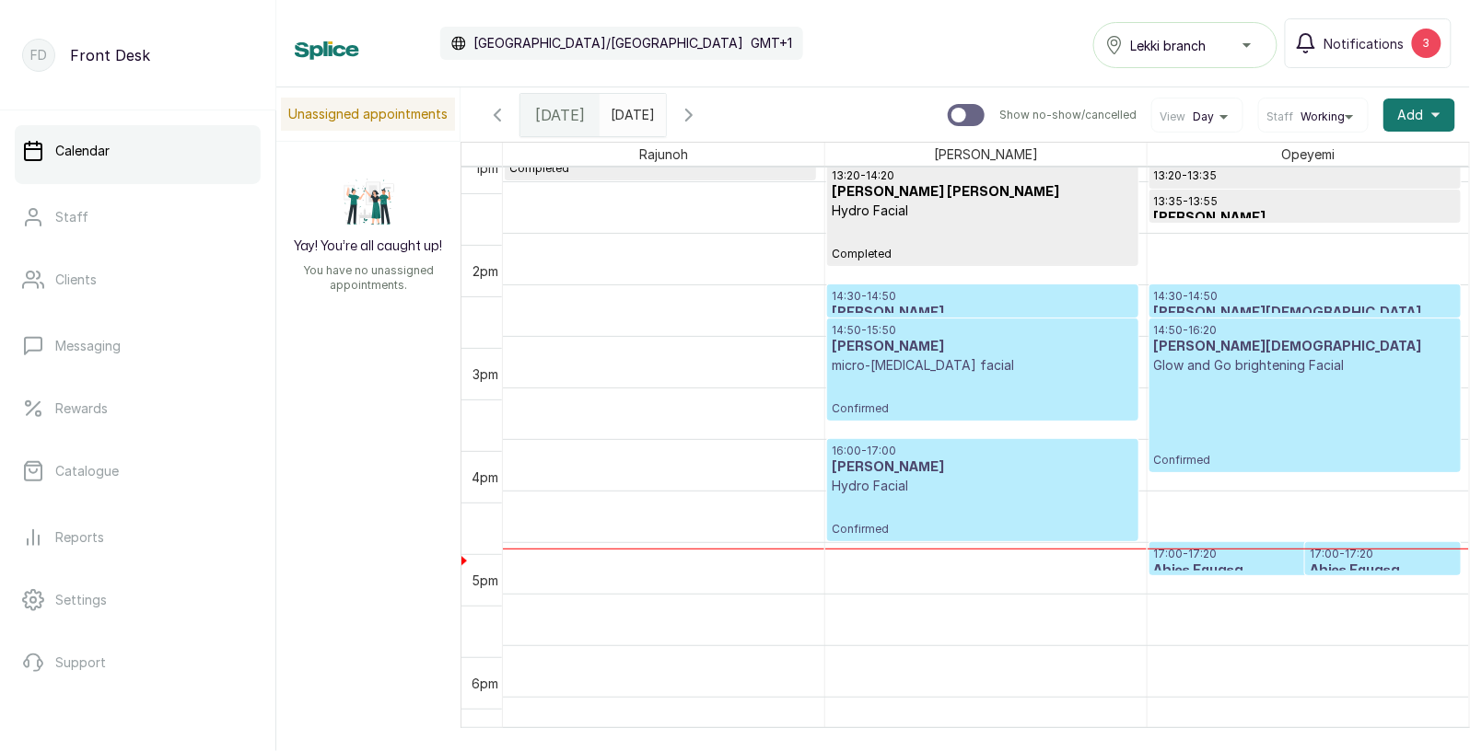
scroll to position [1391, 0]
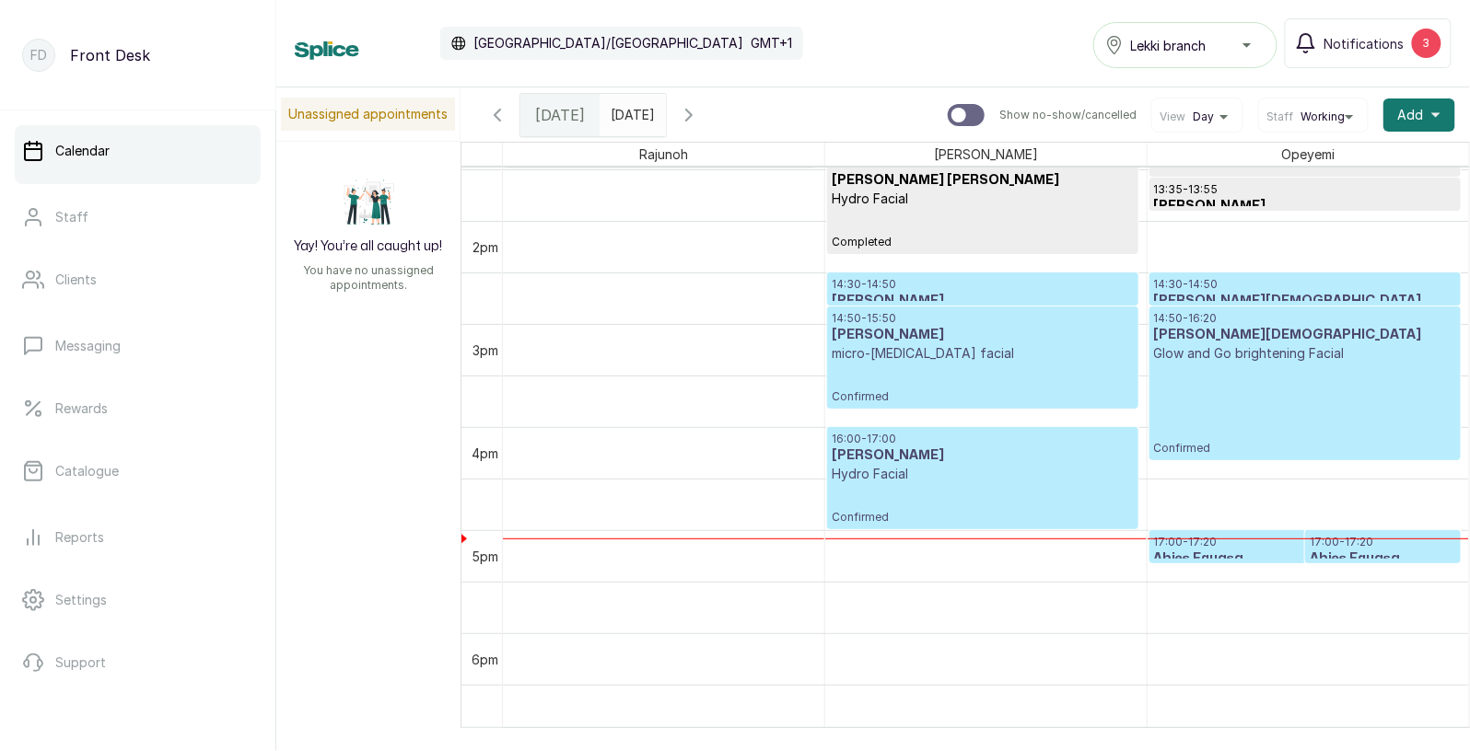
click at [1199, 556] on h3 "Abies Eguasa" at bounding box center [1305, 559] width 302 height 18
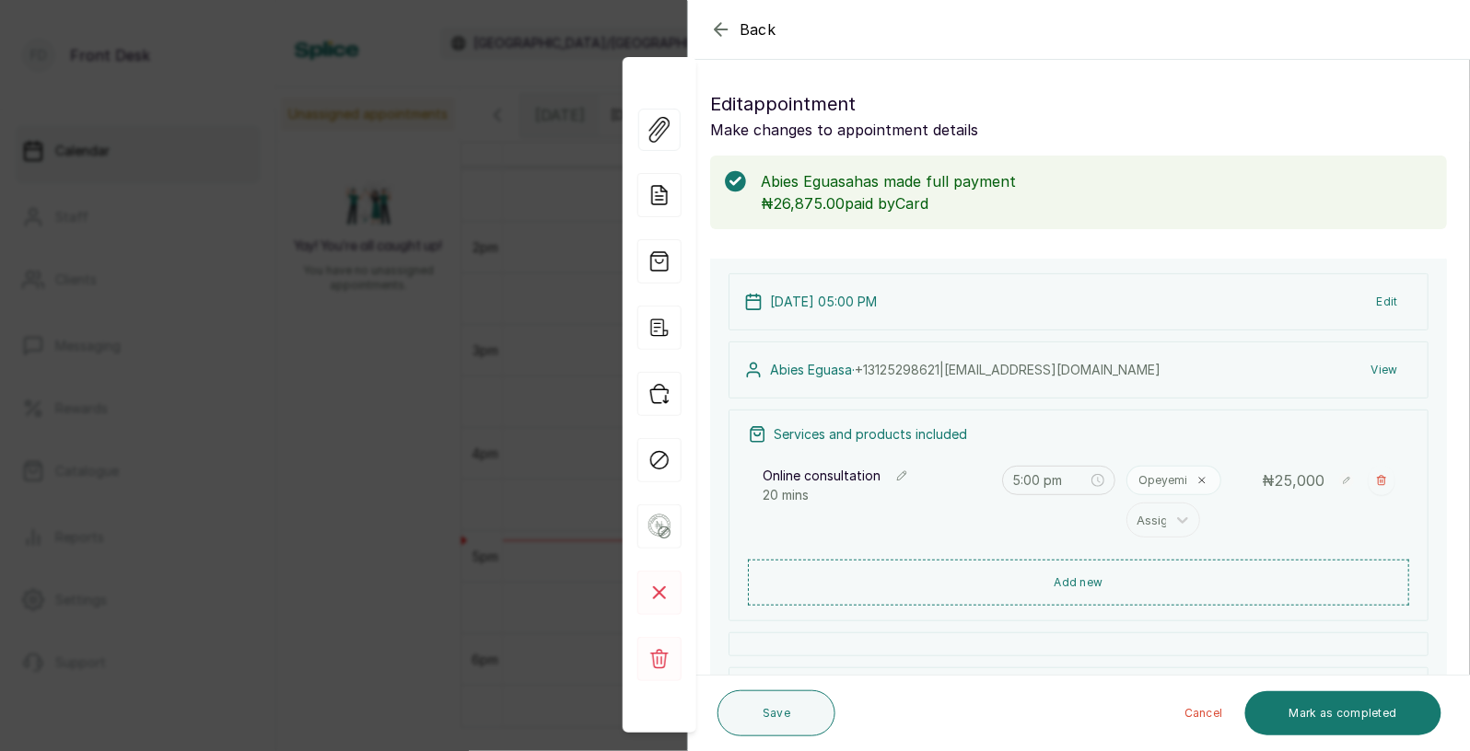
click at [772, 33] on span "Back" at bounding box center [757, 29] width 37 height 22
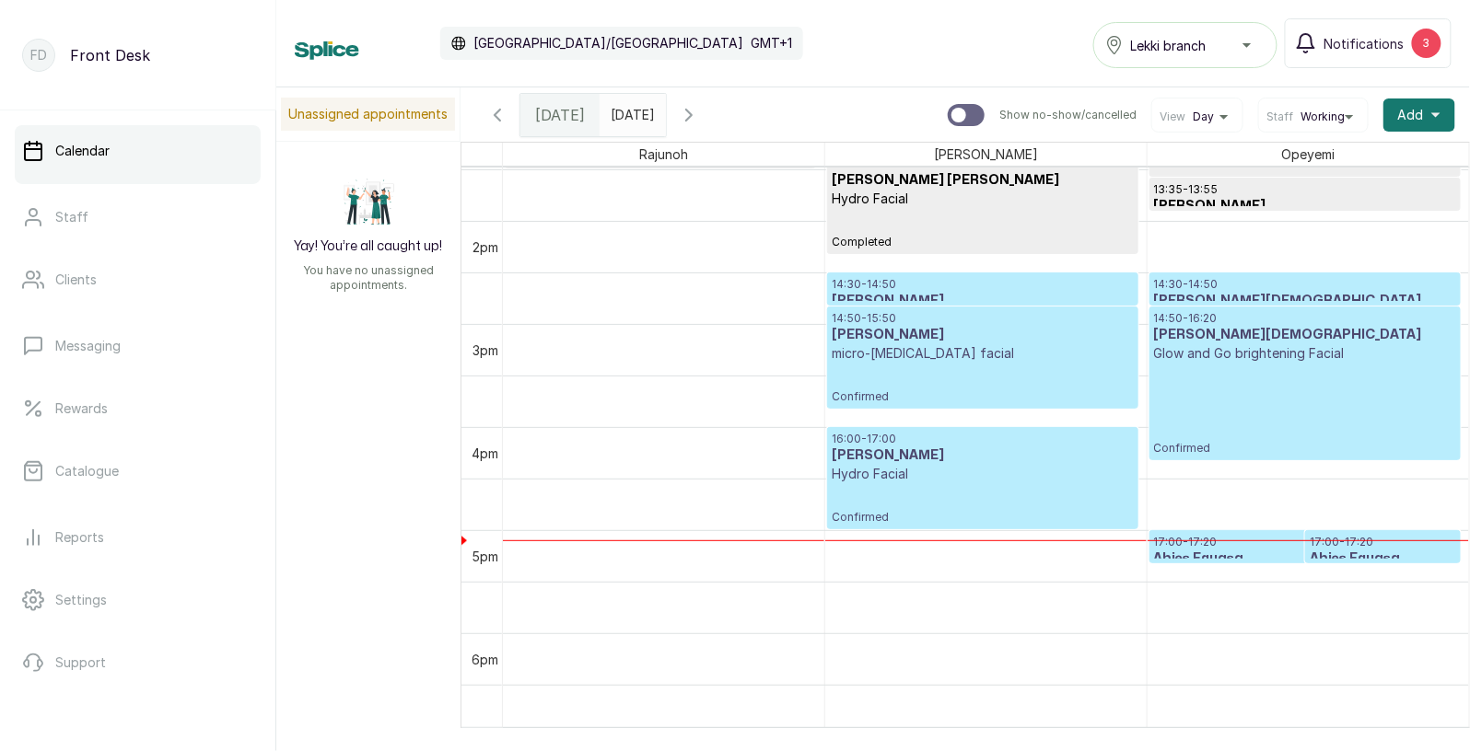
click at [772, 33] on div "Calendar [GEOGRAPHIC_DATA]/[GEOGRAPHIC_DATA] GMT+1 Lekki branch Notifications 3" at bounding box center [873, 43] width 1157 height 50
click at [1233, 561] on div at bounding box center [1304, 562] width 309 height 7
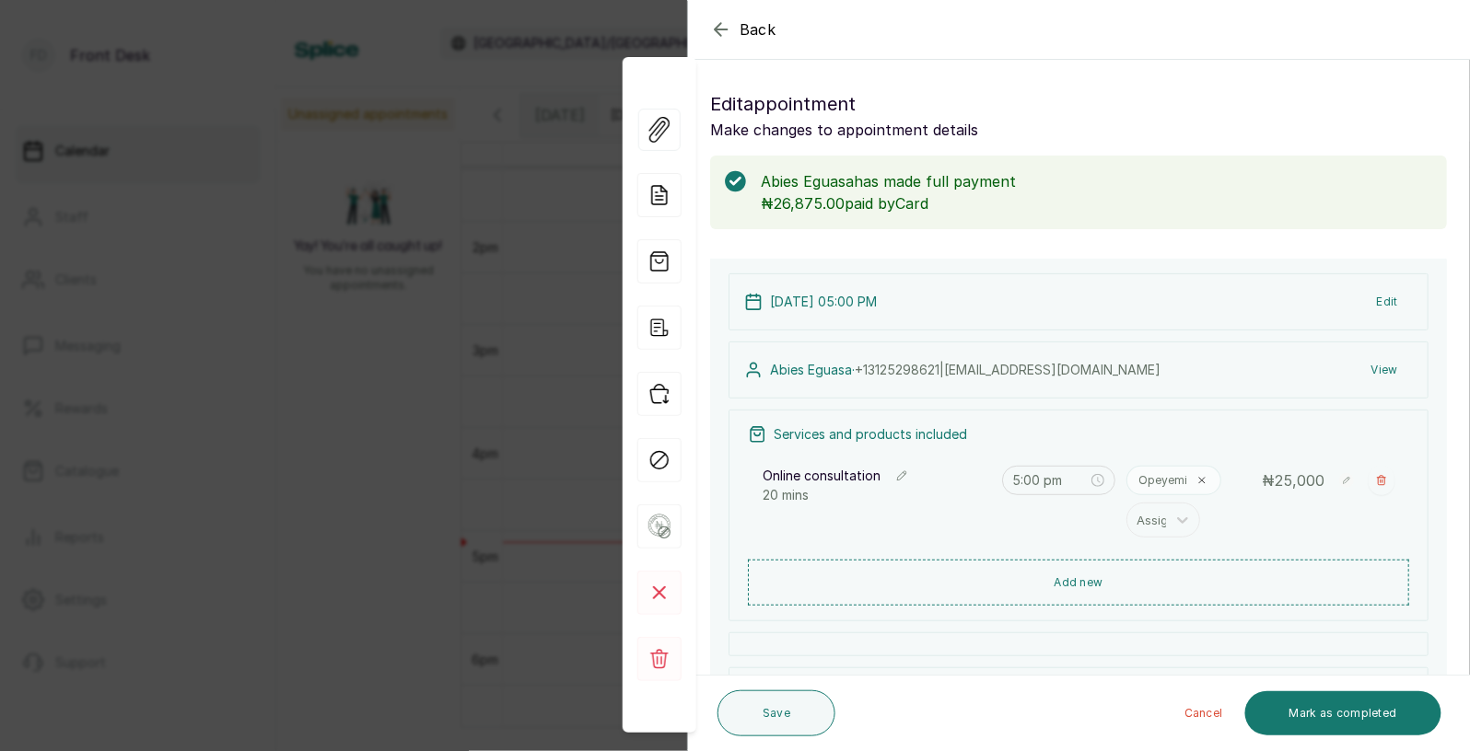
click at [465, 394] on div "Back Appointment Details Edit appointment Make changes to appointment details A…" at bounding box center [735, 375] width 1470 height 751
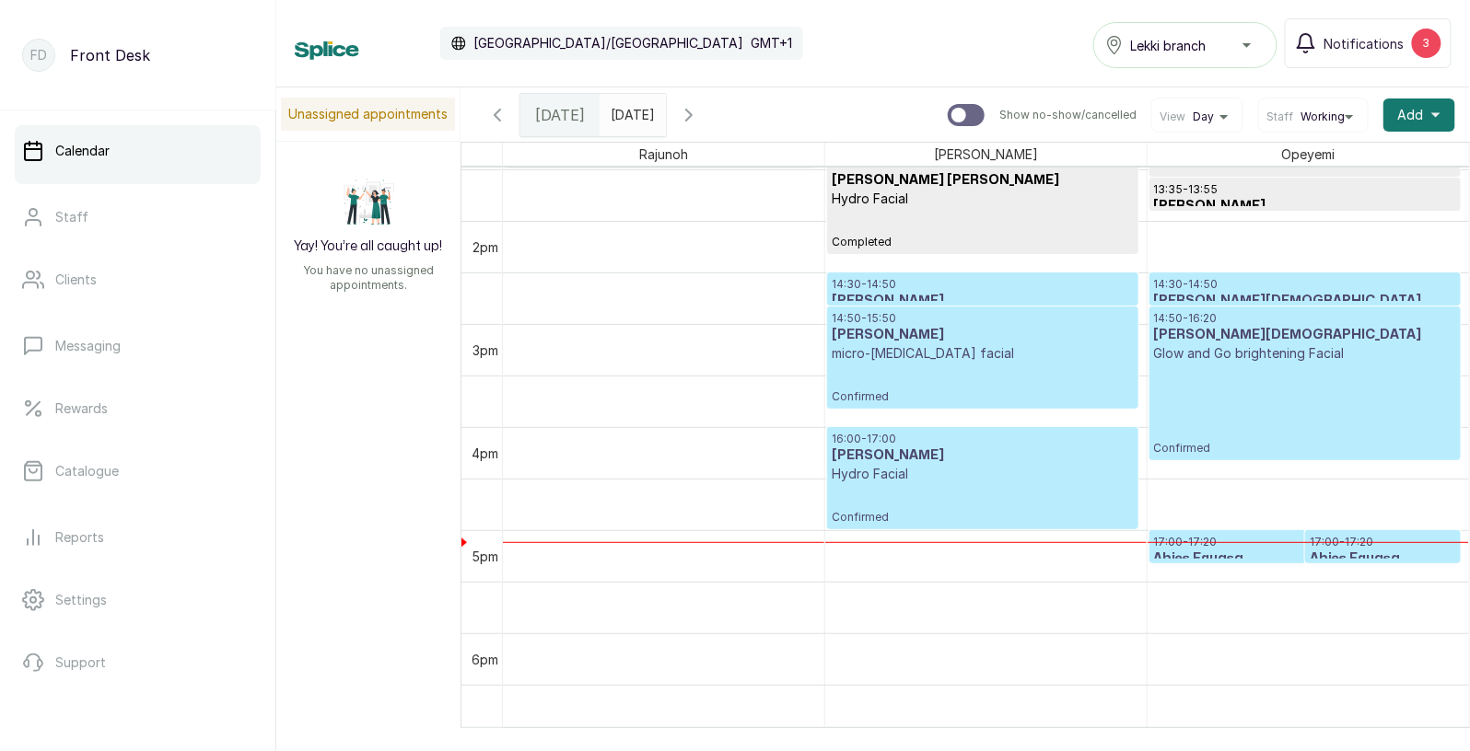
click at [1017, 480] on p "Hydro Facial" at bounding box center [983, 474] width 302 height 18
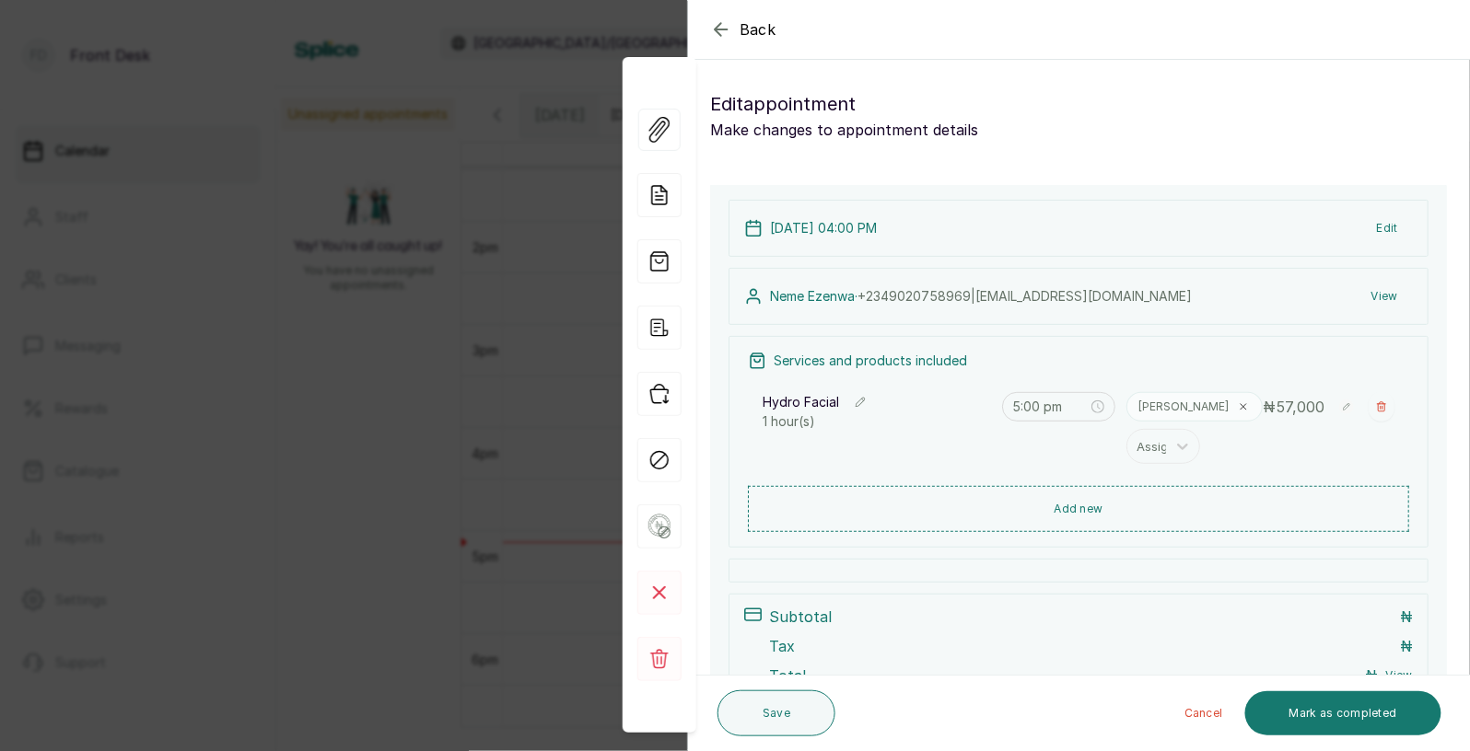
type input "4:00 pm"
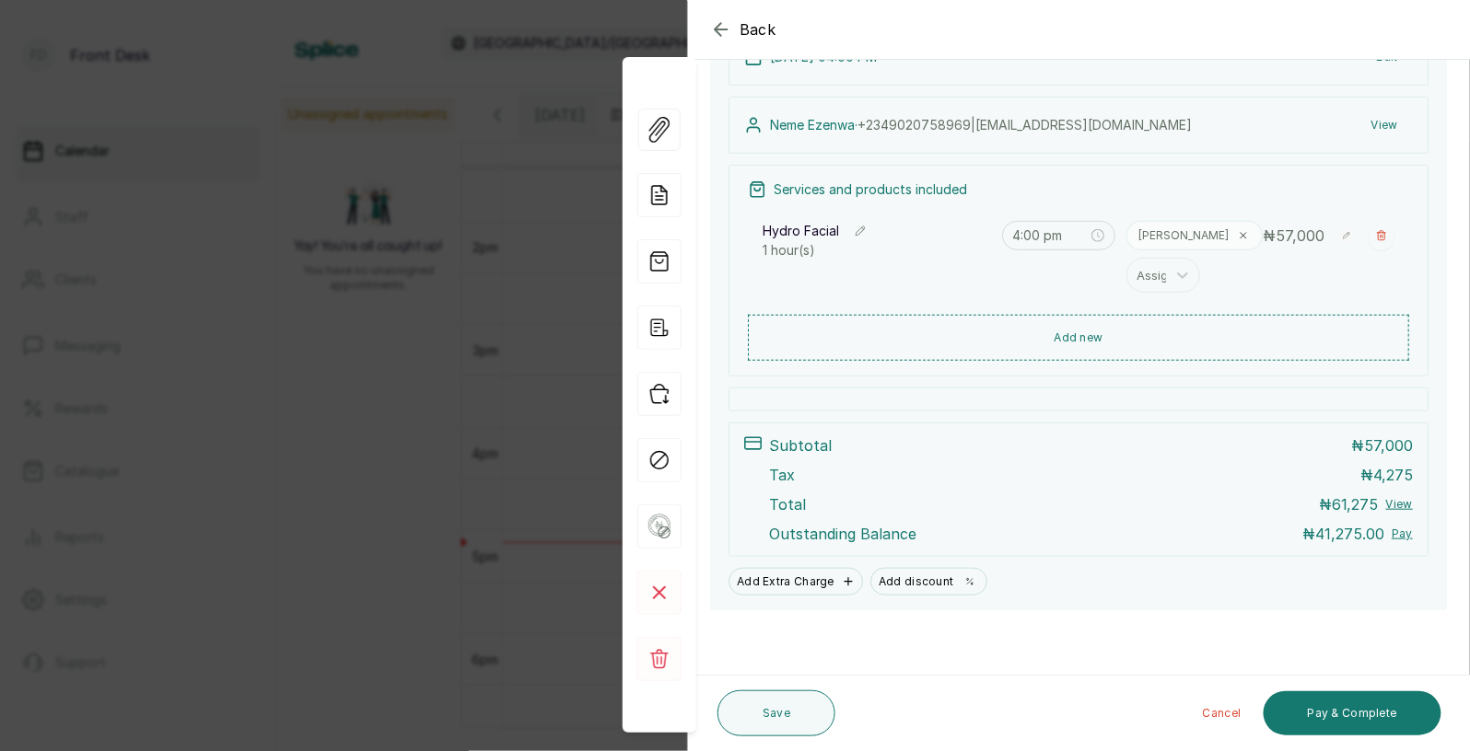
scroll to position [245, 0]
click at [355, 303] on div "Back Appointment Details Edit appointment Make changes to appointment details […" at bounding box center [735, 375] width 1470 height 751
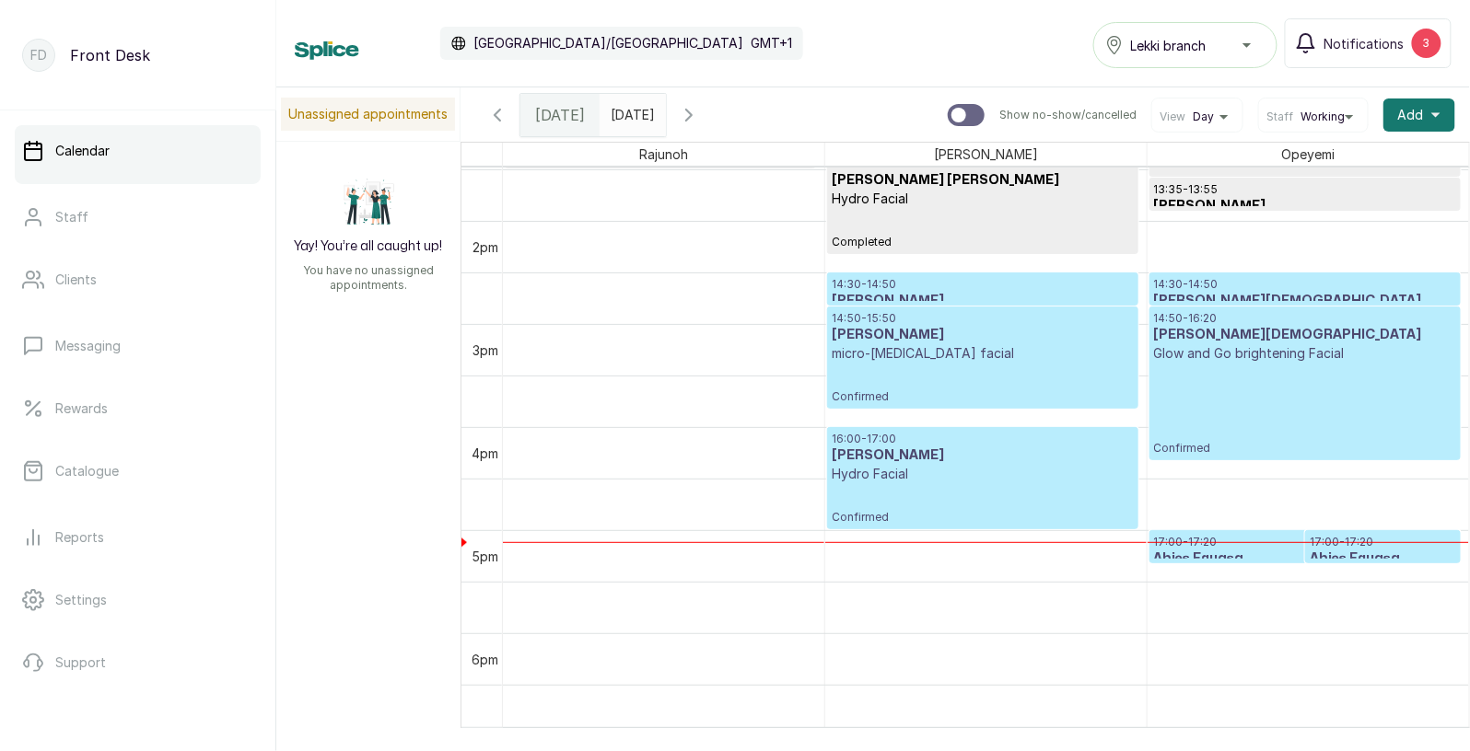
click at [1217, 545] on p "17:00 - 17:20" at bounding box center [1305, 542] width 302 height 15
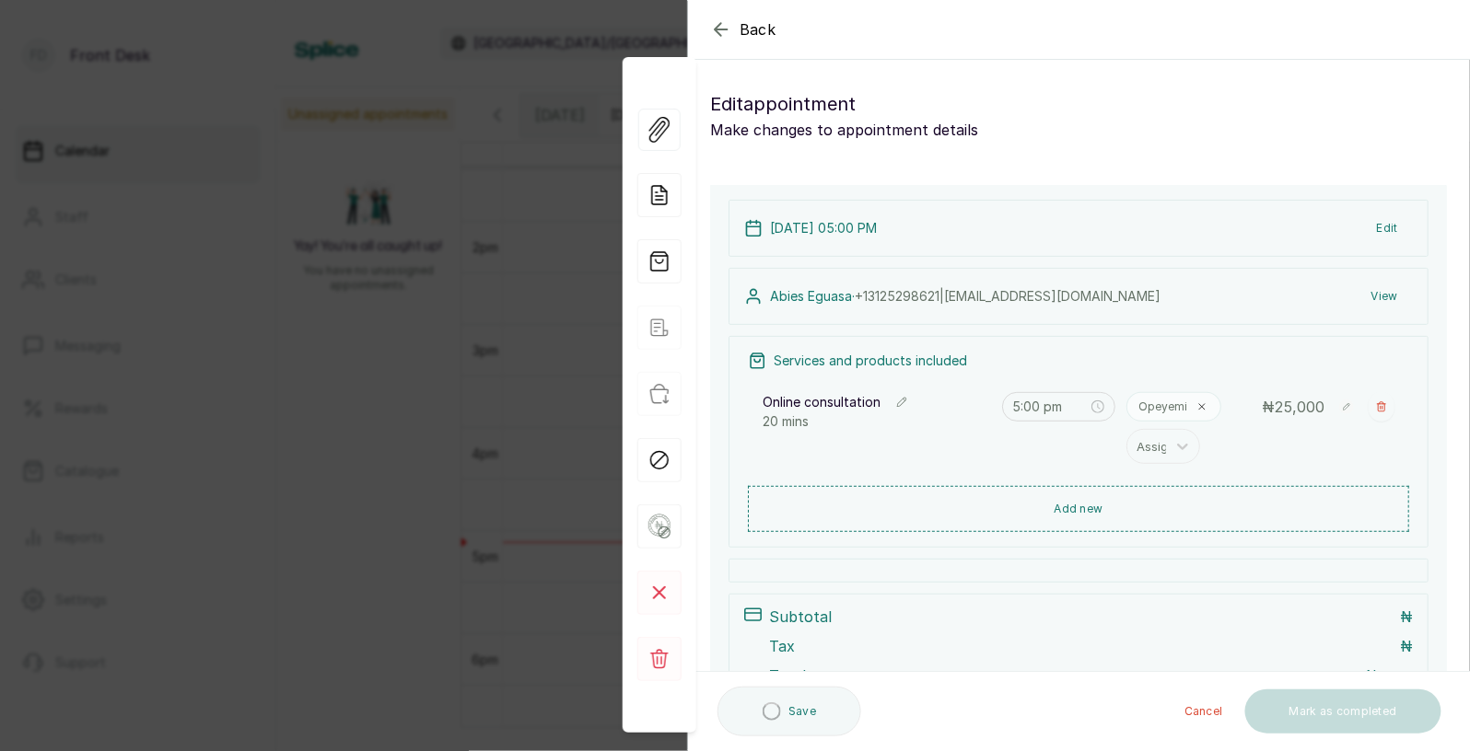
type input "5:00 pm"
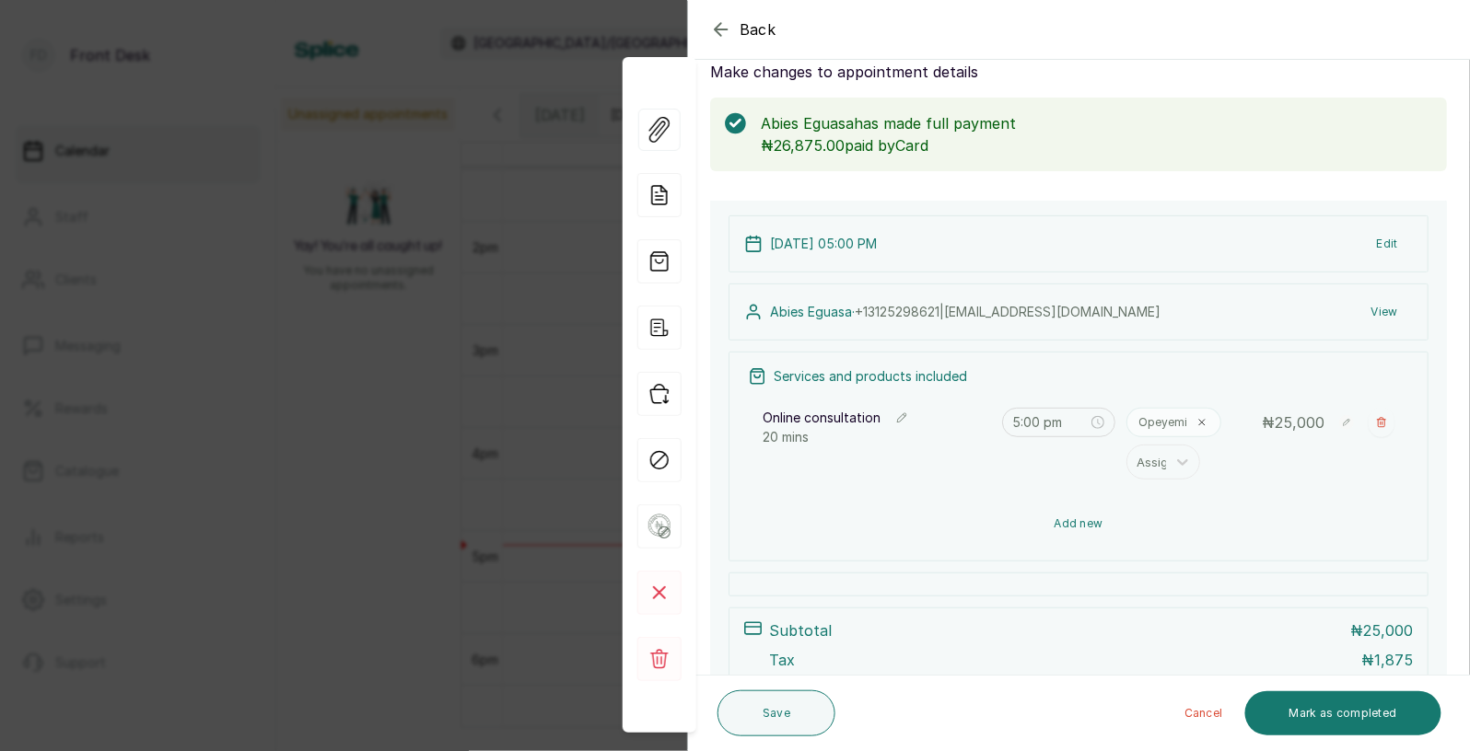
scroll to position [0, 0]
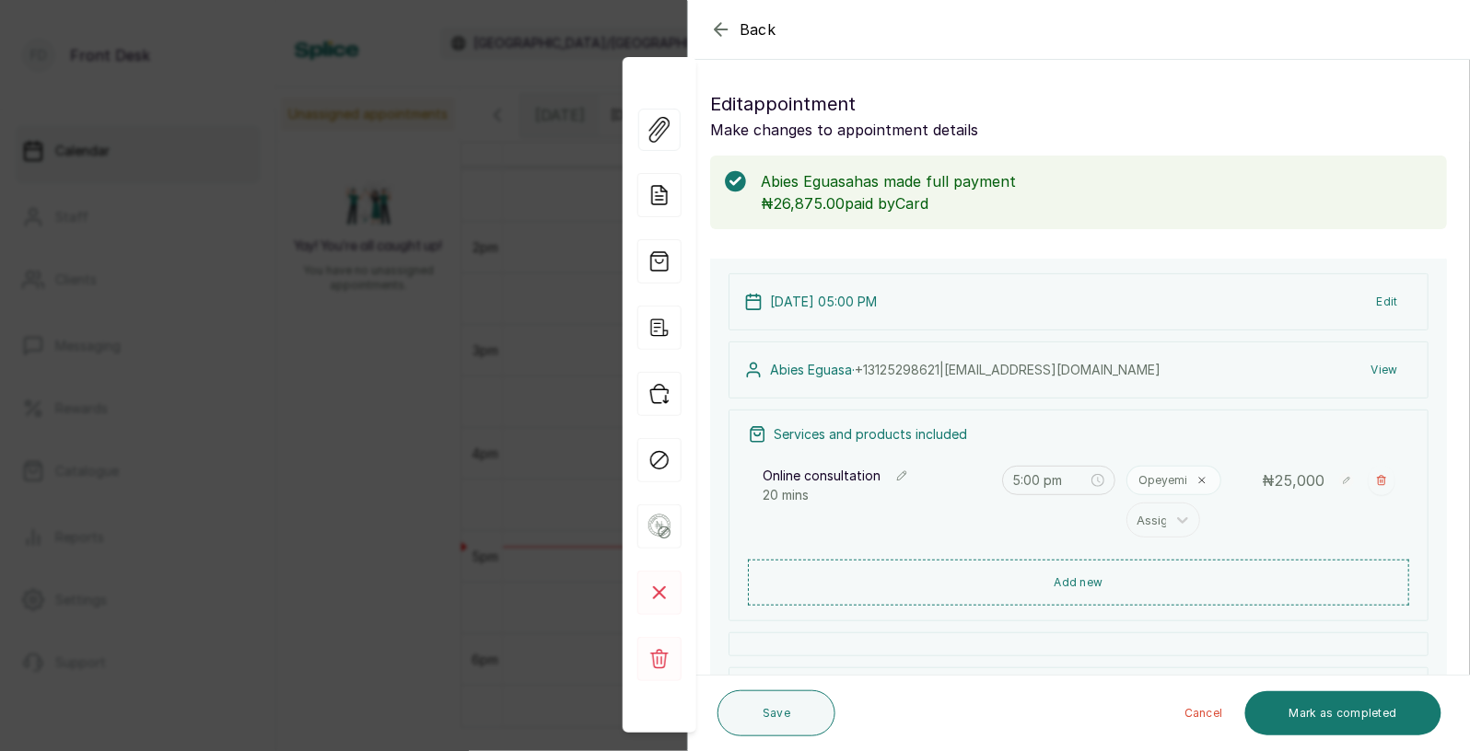
click at [462, 167] on div "Back Appointment Details Edit appointment Make changes to appointment details A…" at bounding box center [735, 375] width 1470 height 751
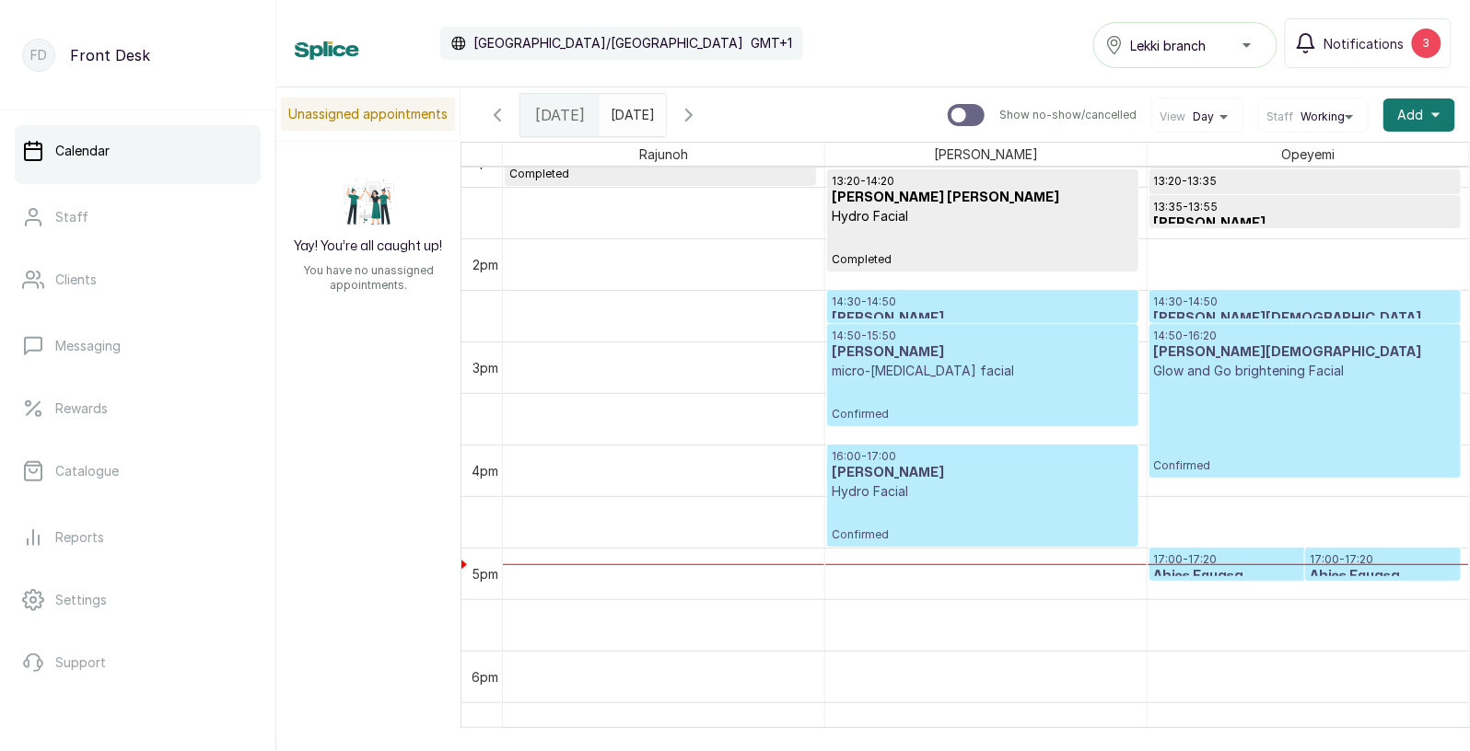
scroll to position [1483, 0]
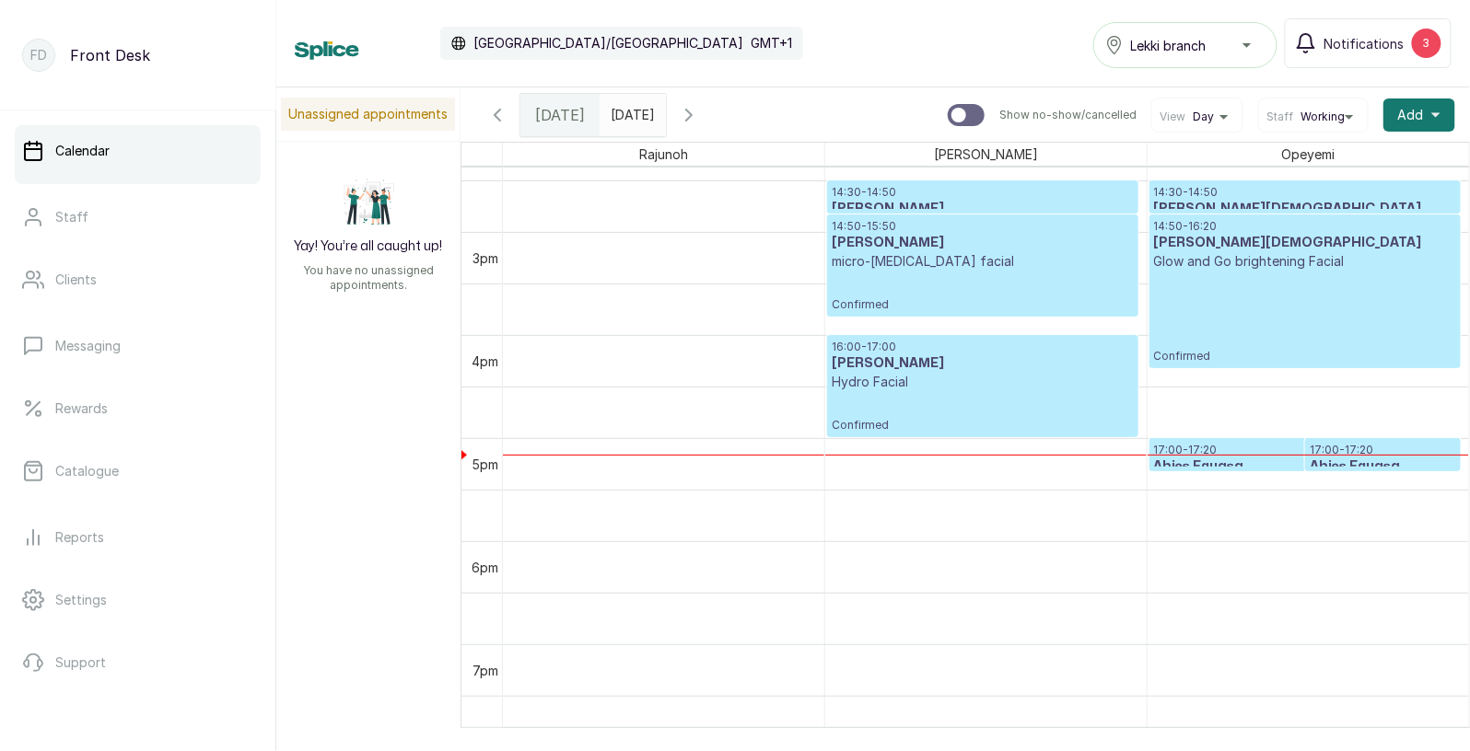
click at [1375, 450] on p "17:00 - 17:20" at bounding box center [1382, 450] width 146 height 15
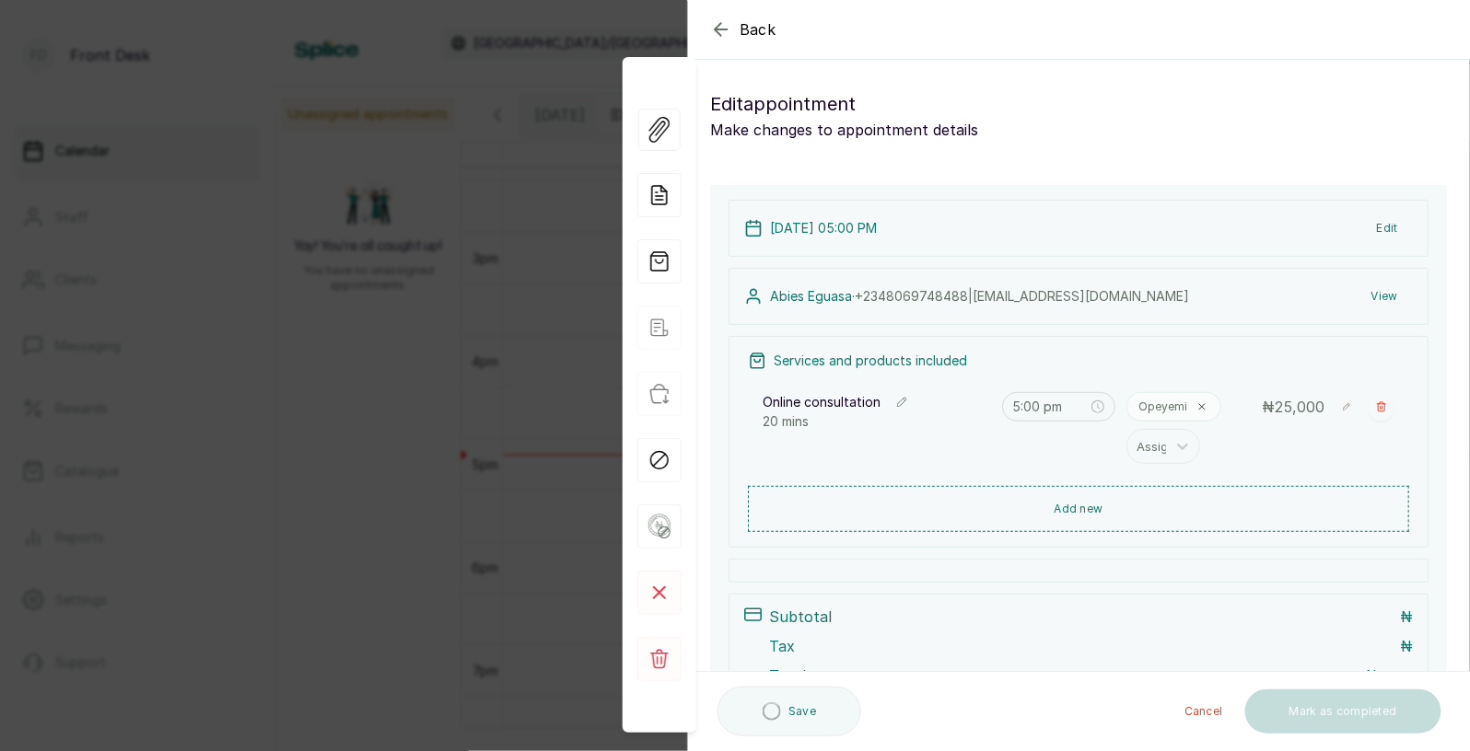
click at [453, 387] on div "Back Appointment Details Edit appointment Make changes to appointment details A…" at bounding box center [735, 375] width 1470 height 751
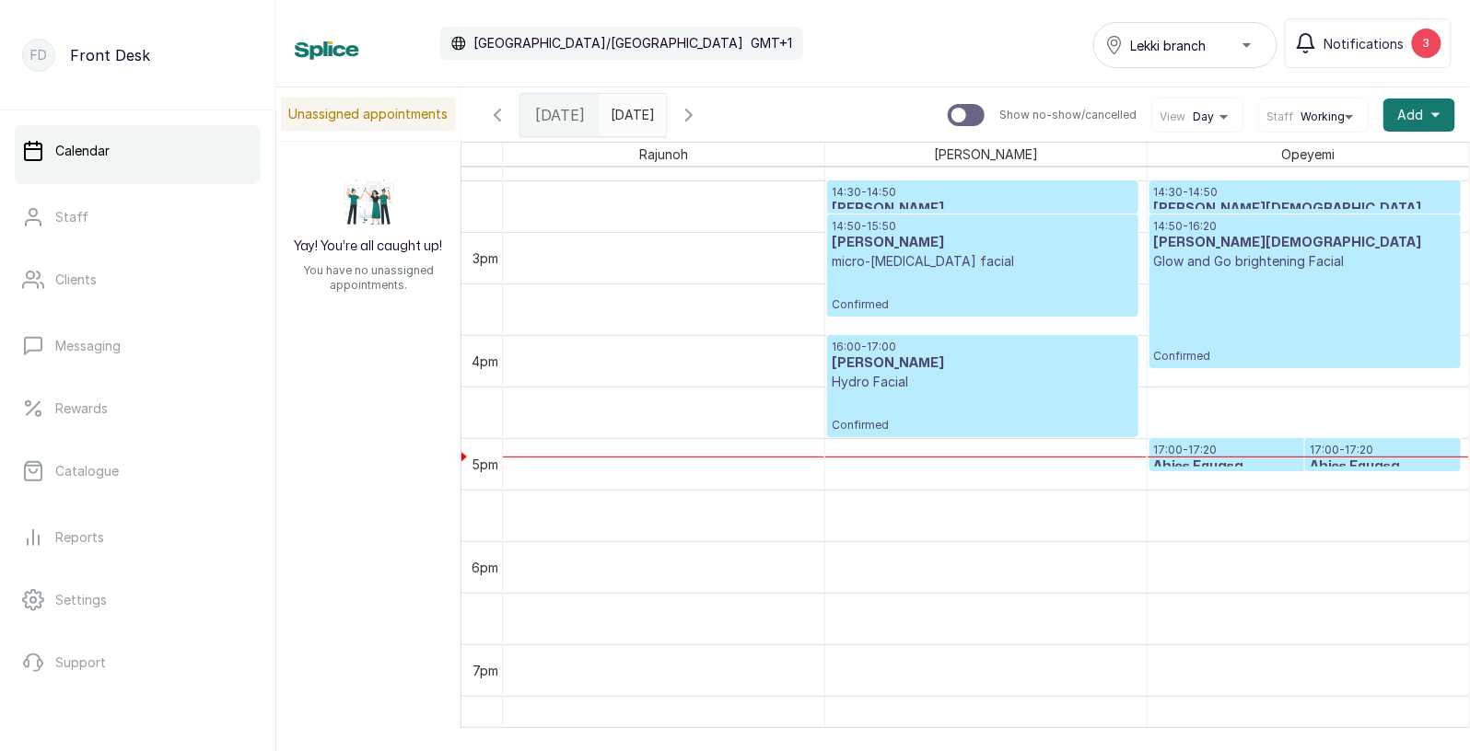
click at [1209, 449] on p "17:00 - 17:20" at bounding box center [1305, 450] width 302 height 15
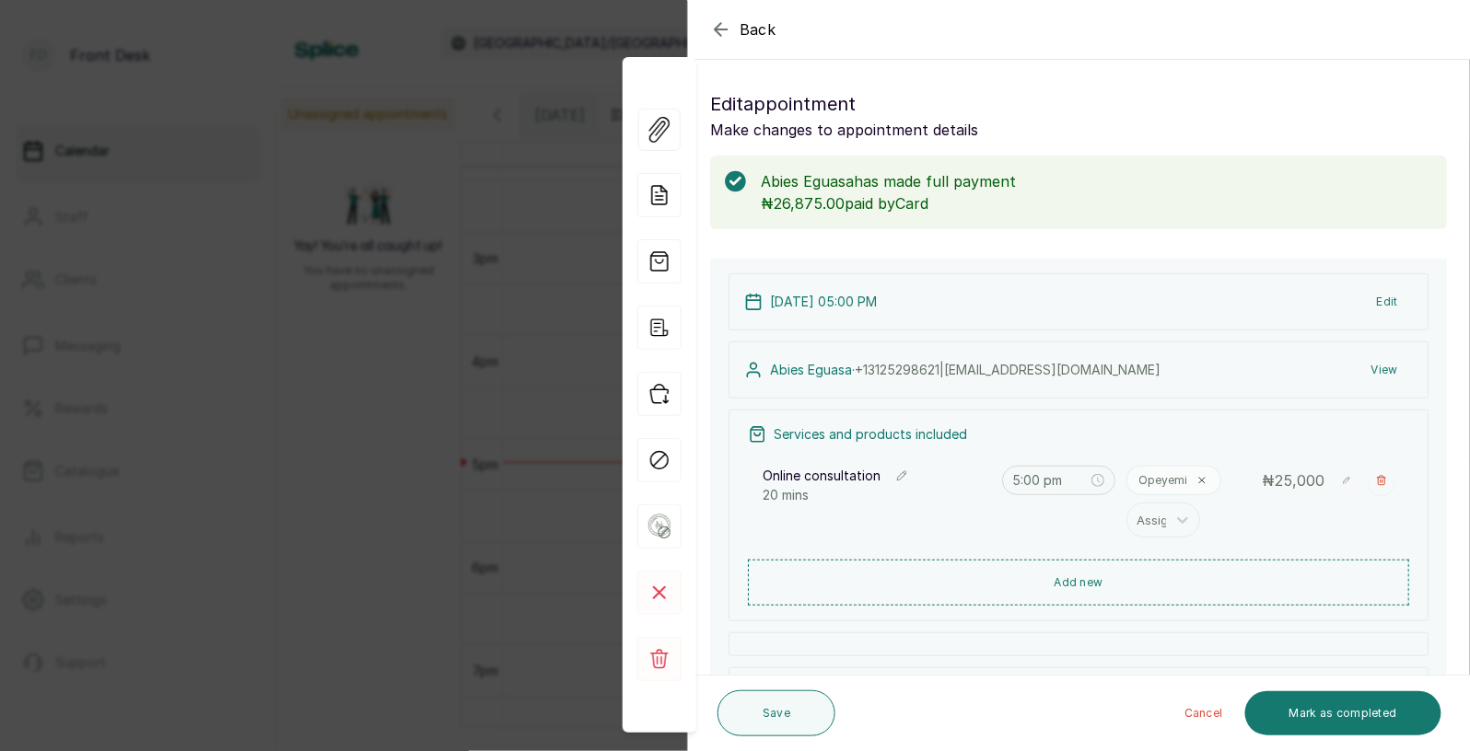
click at [427, 441] on div "Back Appointment Details Edit appointment Make changes to appointment details A…" at bounding box center [735, 375] width 1470 height 751
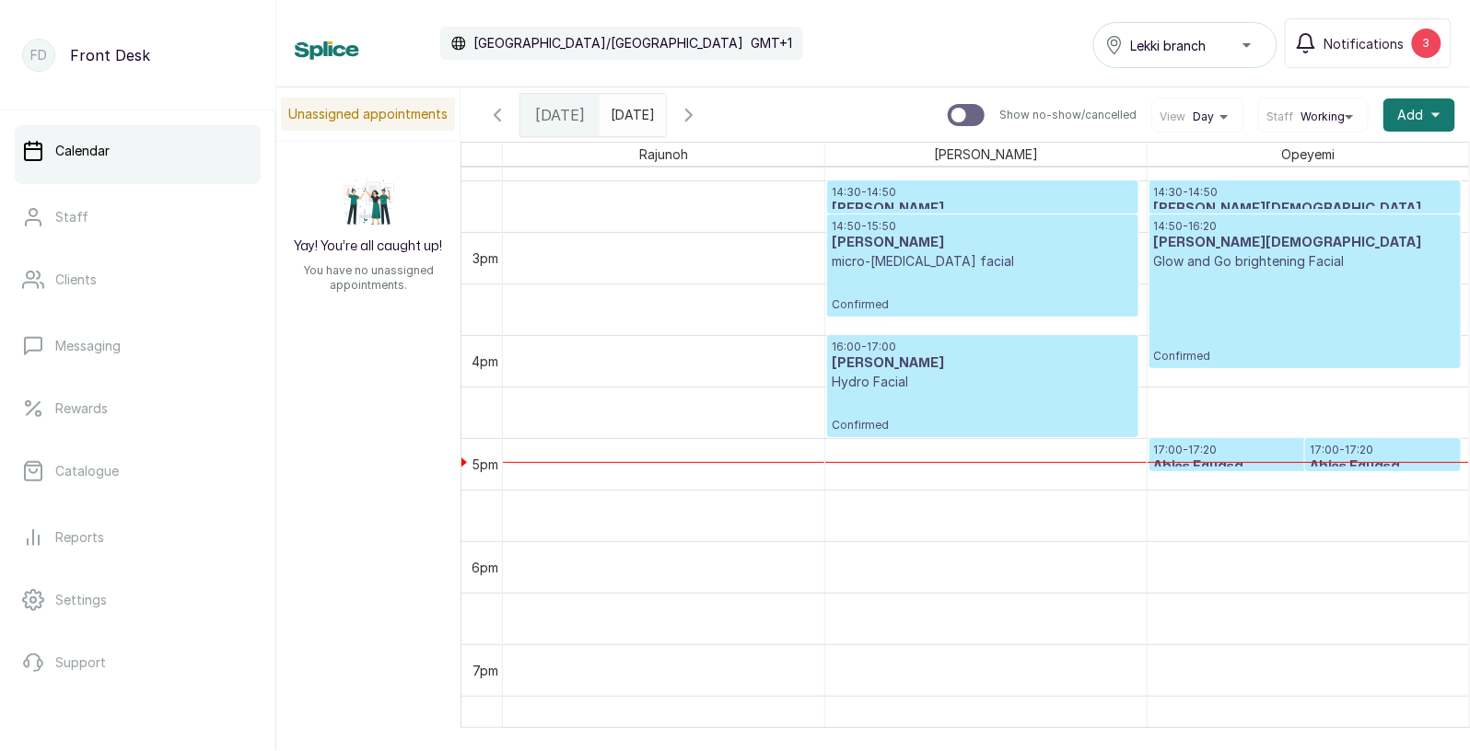
click at [1261, 445] on p "17:00 - 17:20" at bounding box center [1305, 450] width 302 height 15
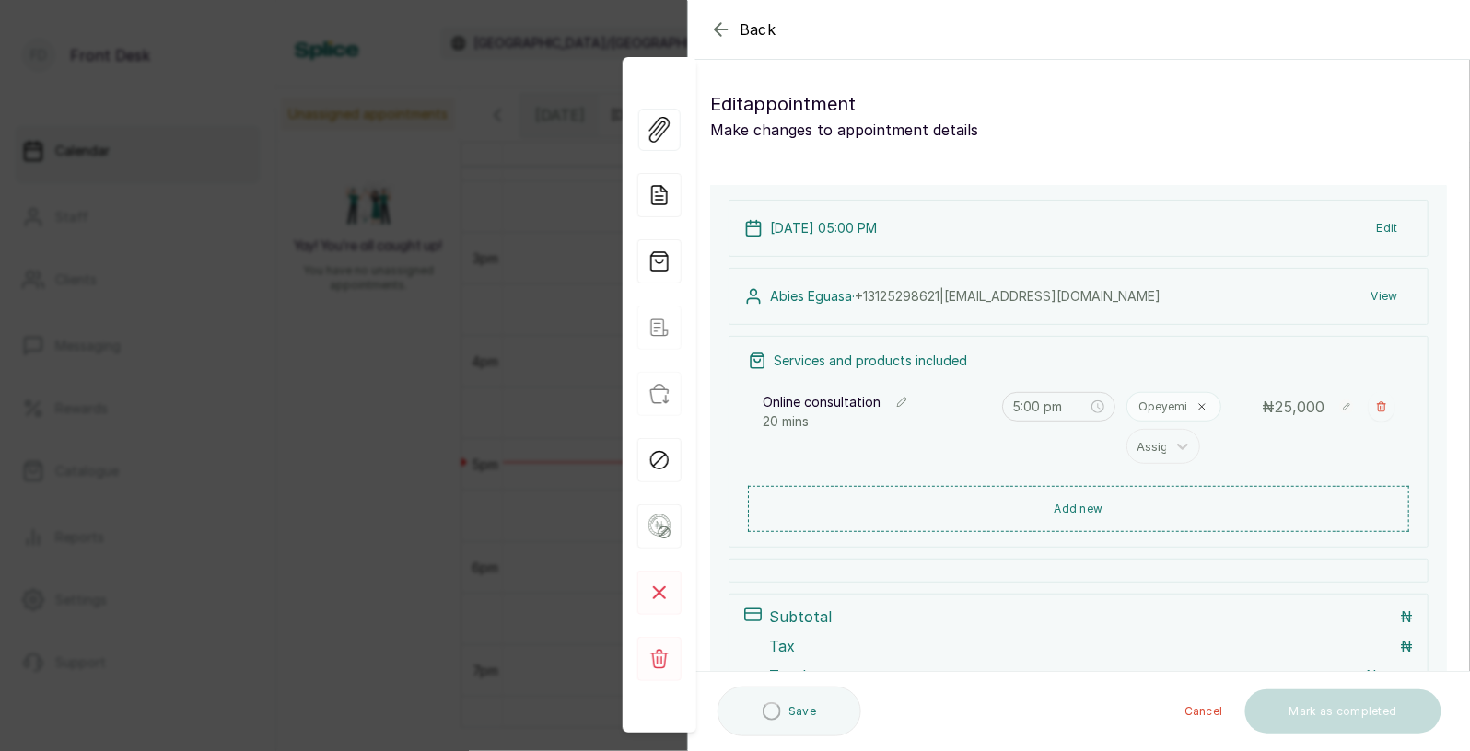
click at [304, 441] on div "Back Appointment Details Edit appointment Make changes to appointment details A…" at bounding box center [735, 375] width 1470 height 751
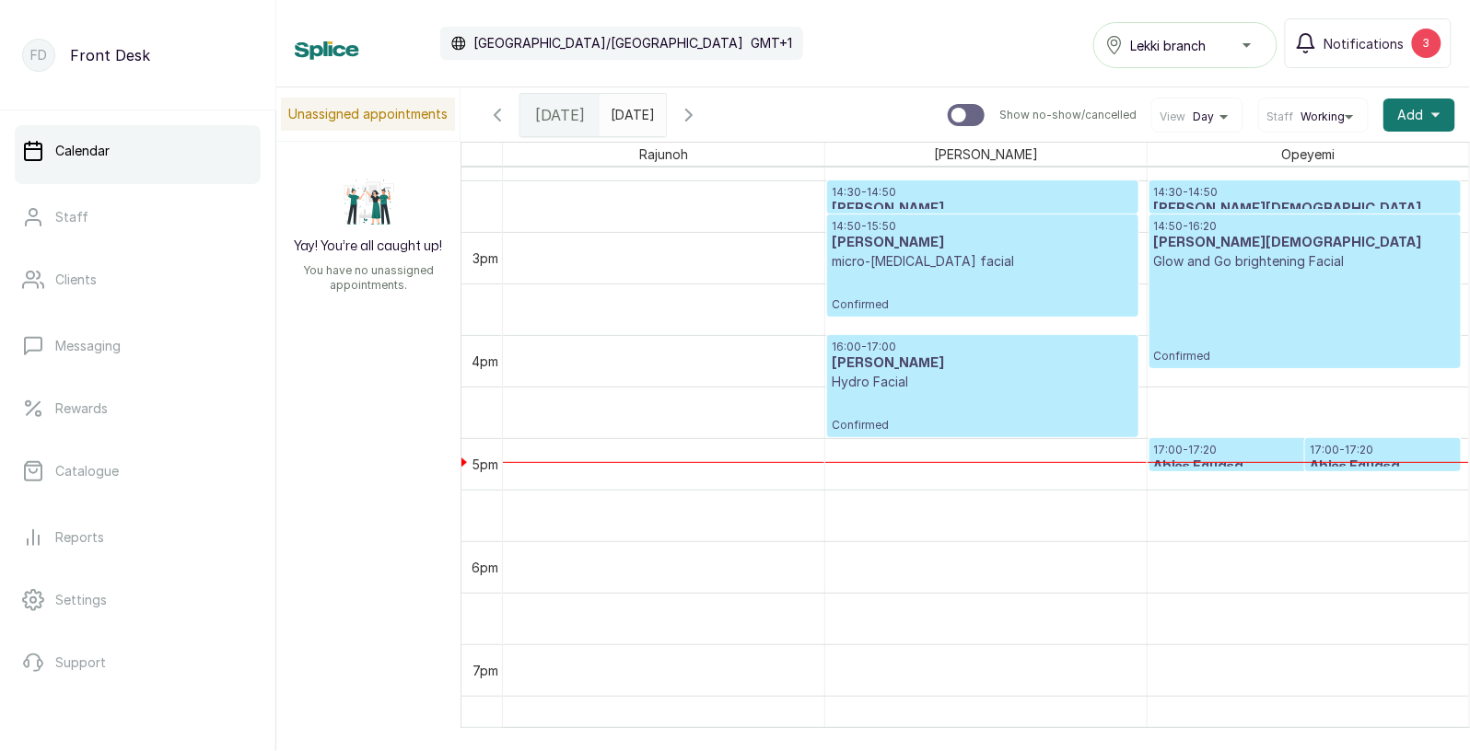
click at [1392, 454] on p "17:00 - 17:20" at bounding box center [1382, 450] width 146 height 15
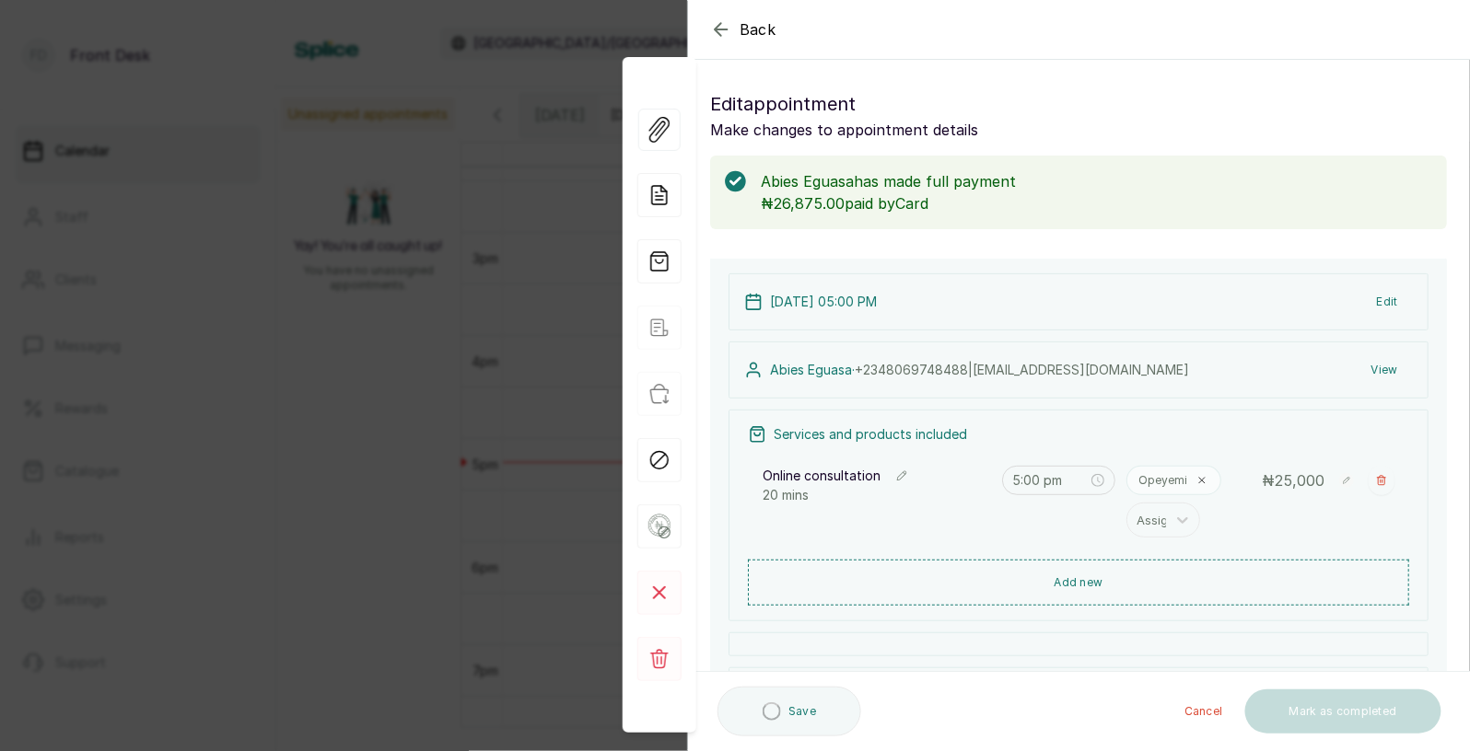
click at [372, 465] on div "Back Appointment Details Edit appointment Make changes to appointment details A…" at bounding box center [735, 375] width 1470 height 751
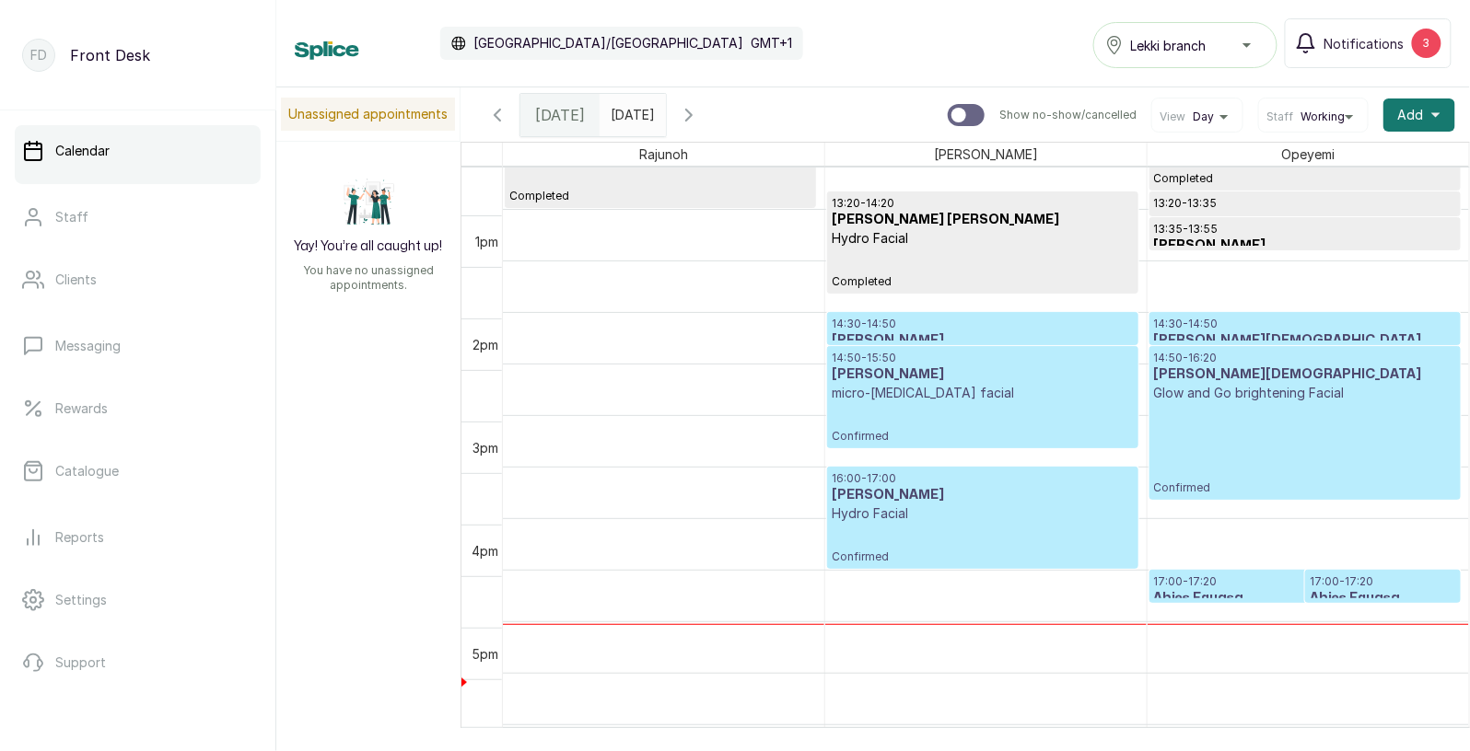
scroll to position [1351, 0]
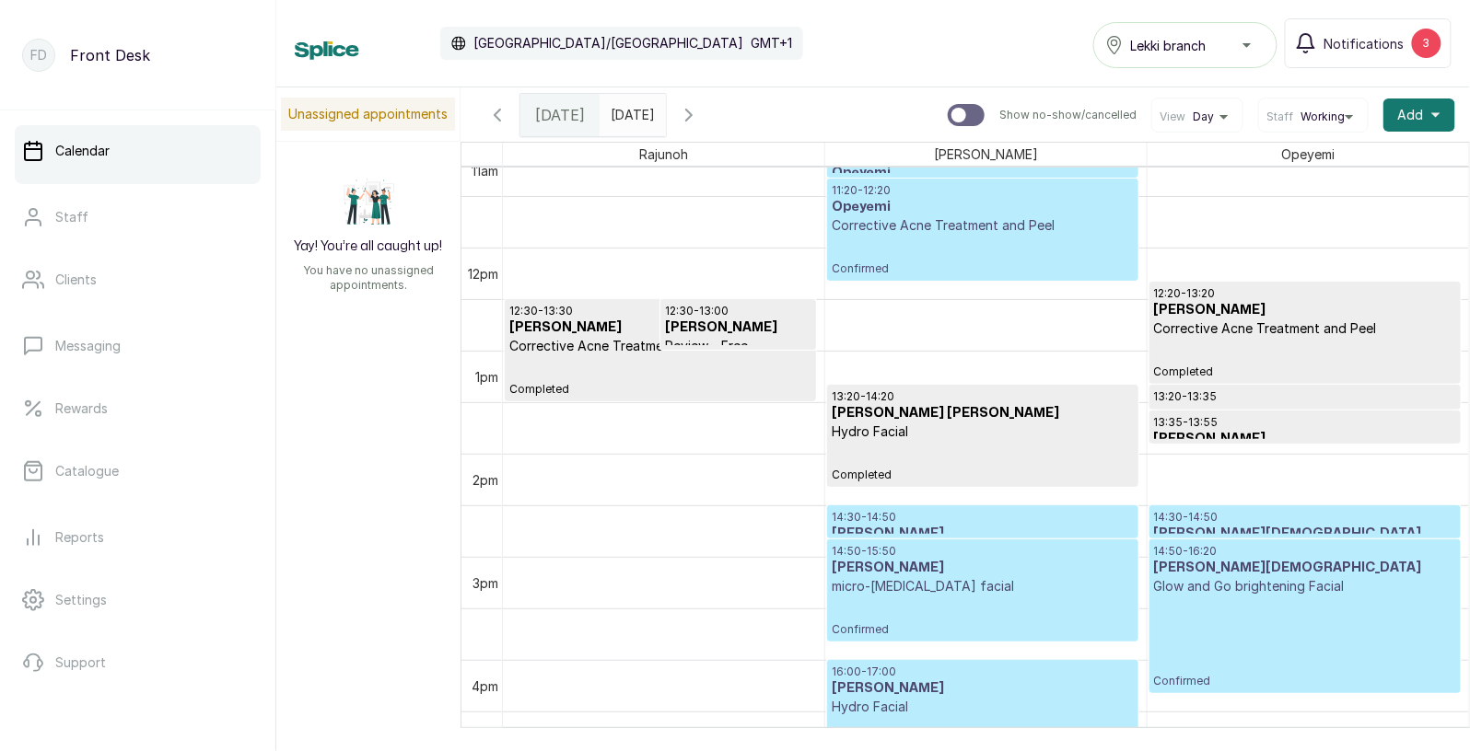
click at [700, 106] on icon "button" at bounding box center [689, 115] width 22 height 22
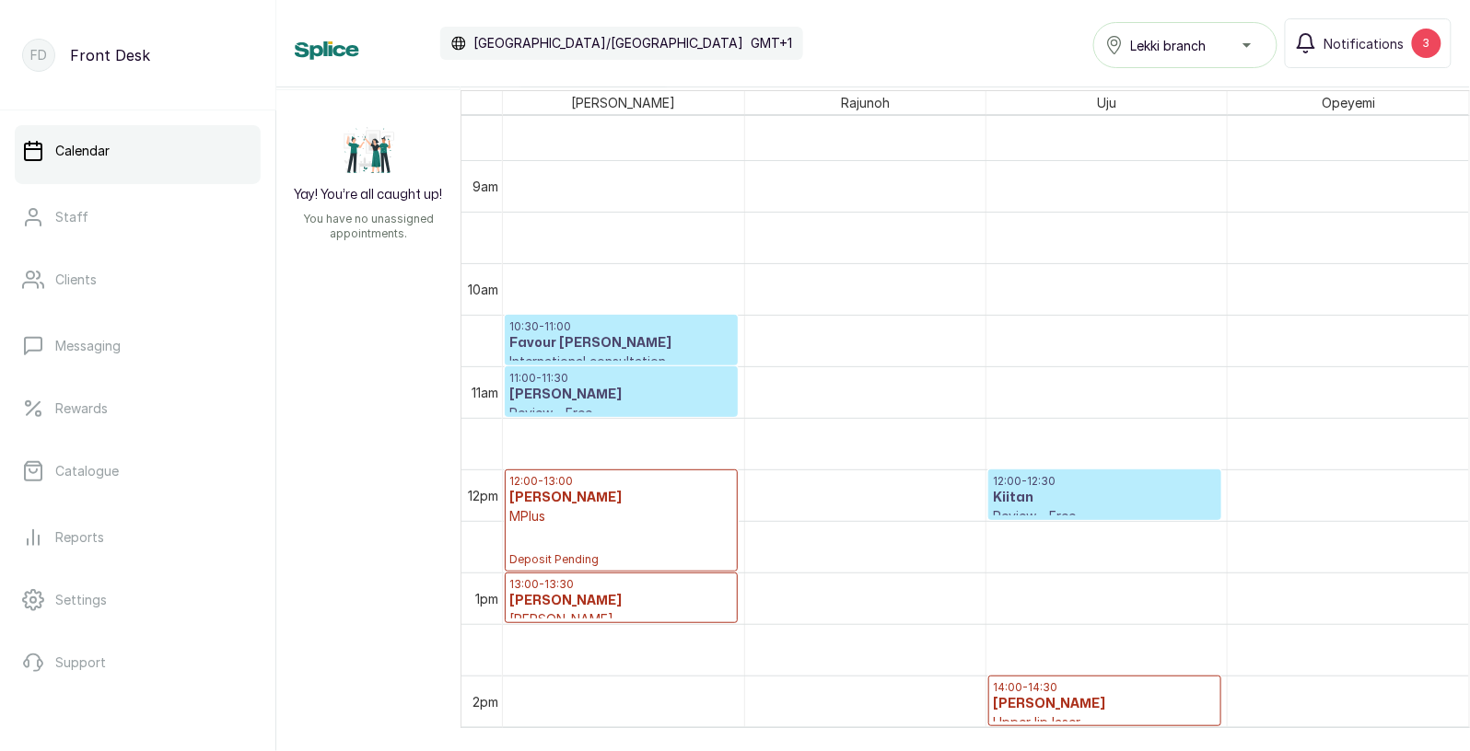
click at [560, 342] on h3 "Favour [PERSON_NAME]" at bounding box center [621, 343] width 224 height 18
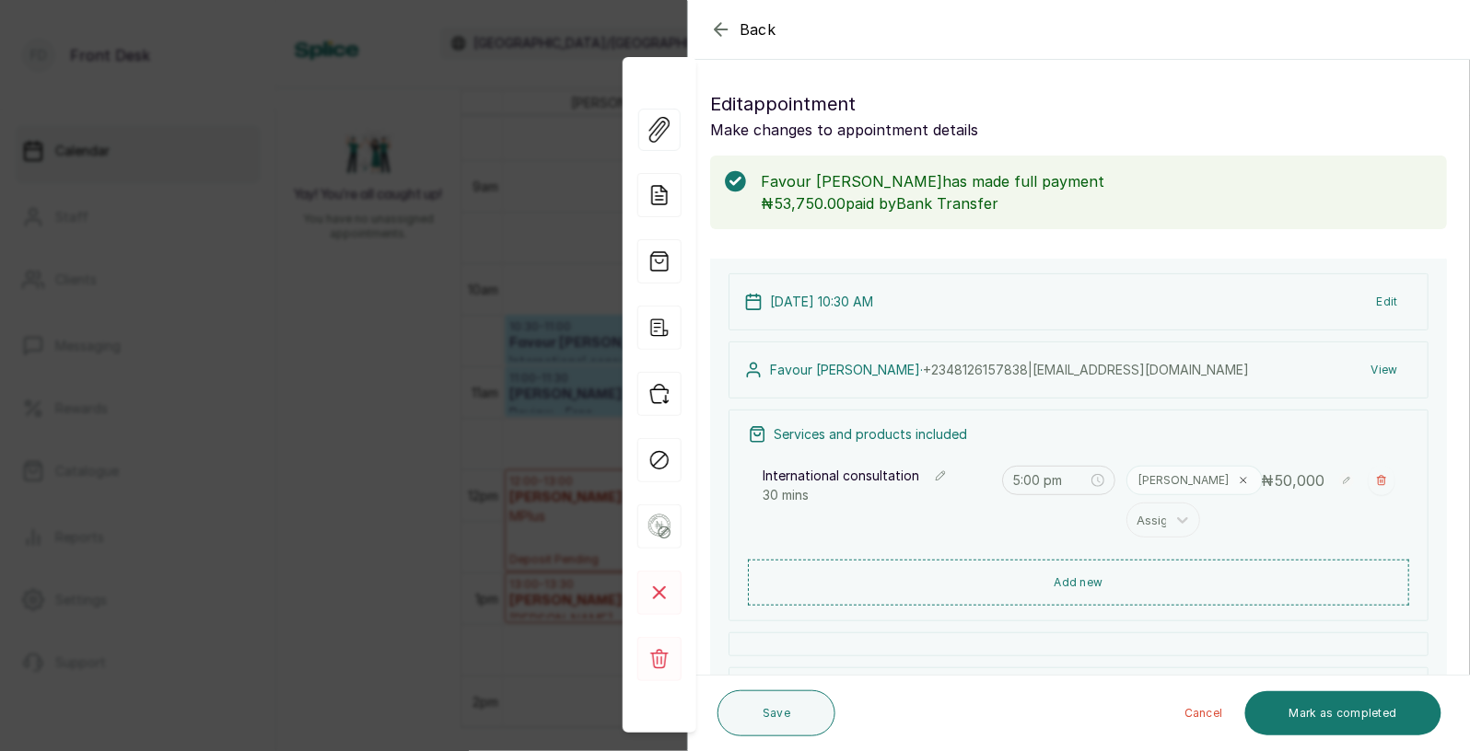
type input "10:30 am"
click at [518, 365] on div "Back Appointment Details Edit appointment Make changes to appointment details F…" at bounding box center [735, 375] width 1470 height 751
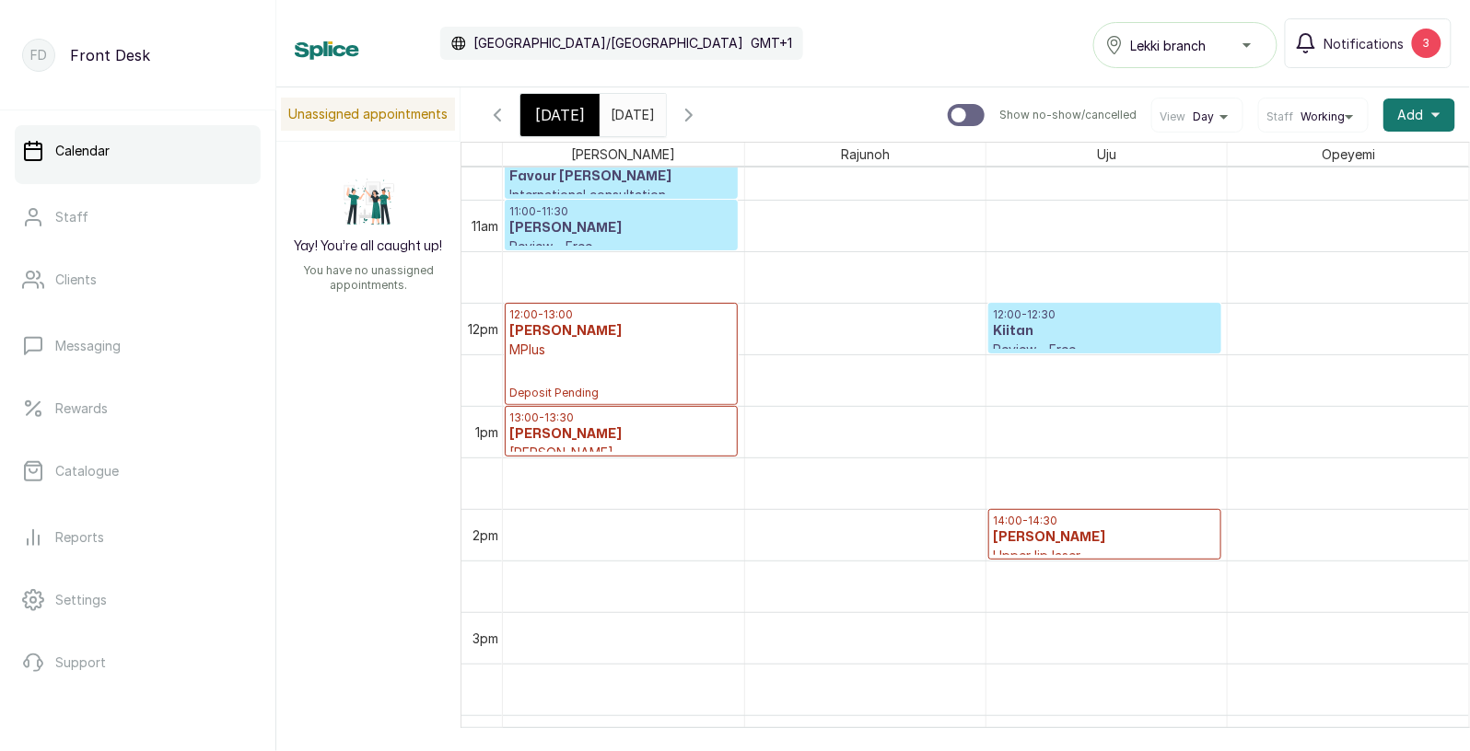
click at [567, 110] on span "[DATE]" at bounding box center [560, 115] width 50 height 22
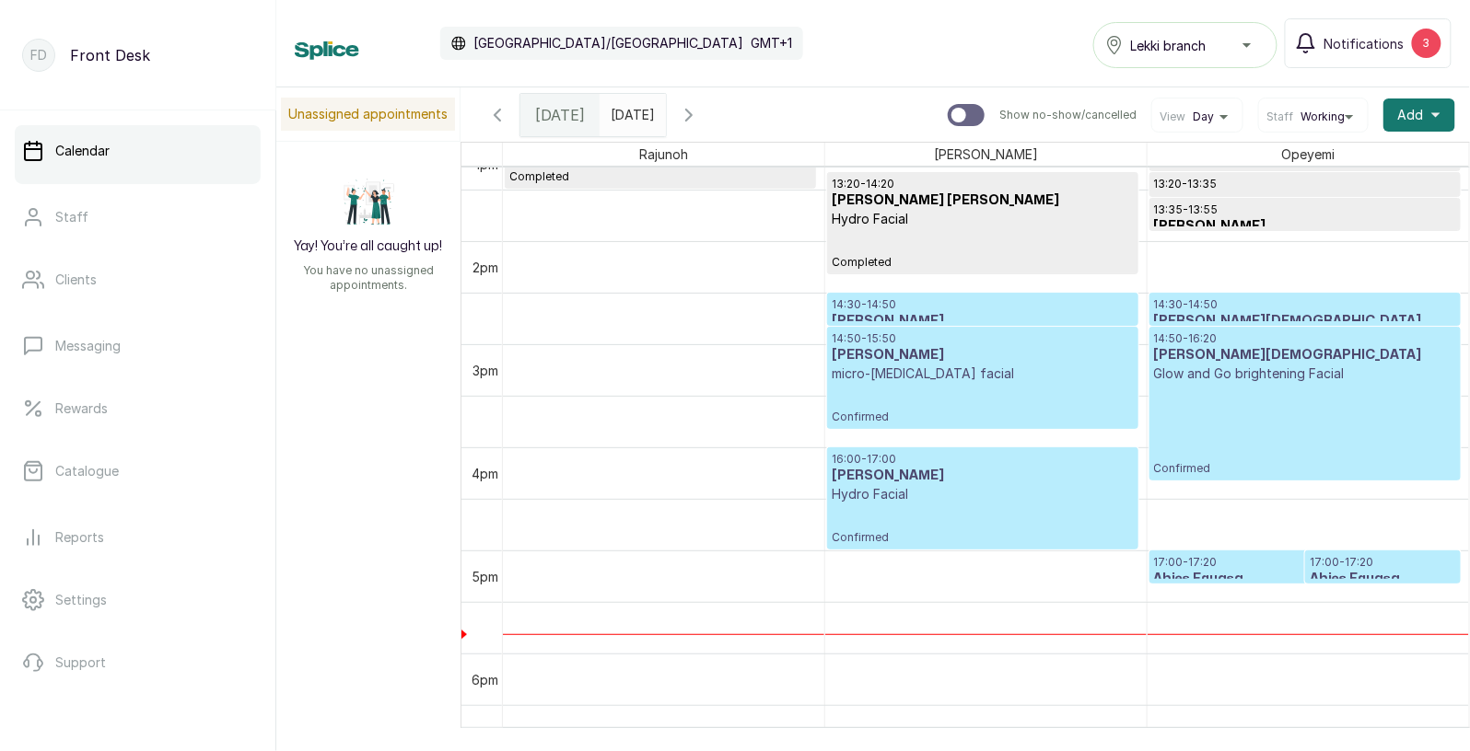
scroll to position [1385, 0]
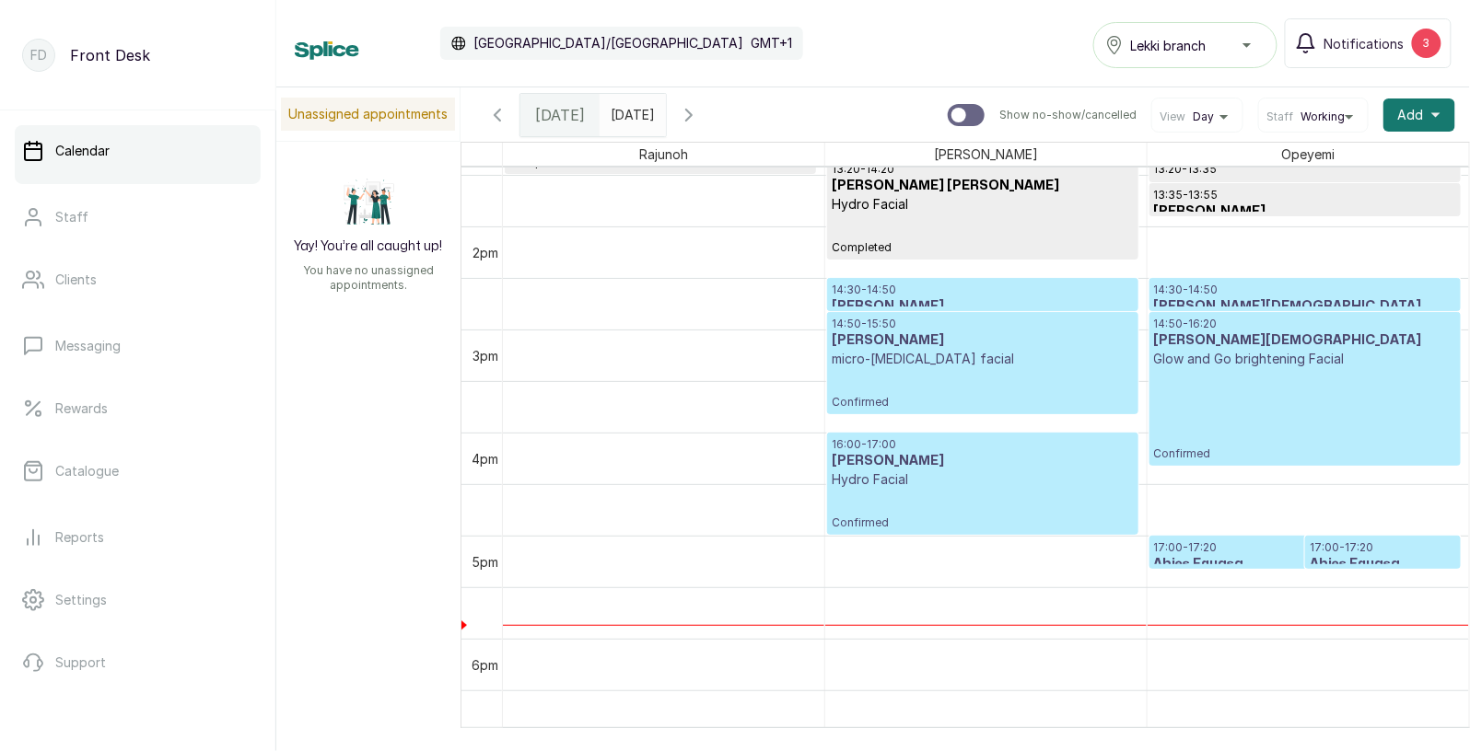
click at [1255, 555] on h3 "Abies Eguasa" at bounding box center [1305, 564] width 302 height 18
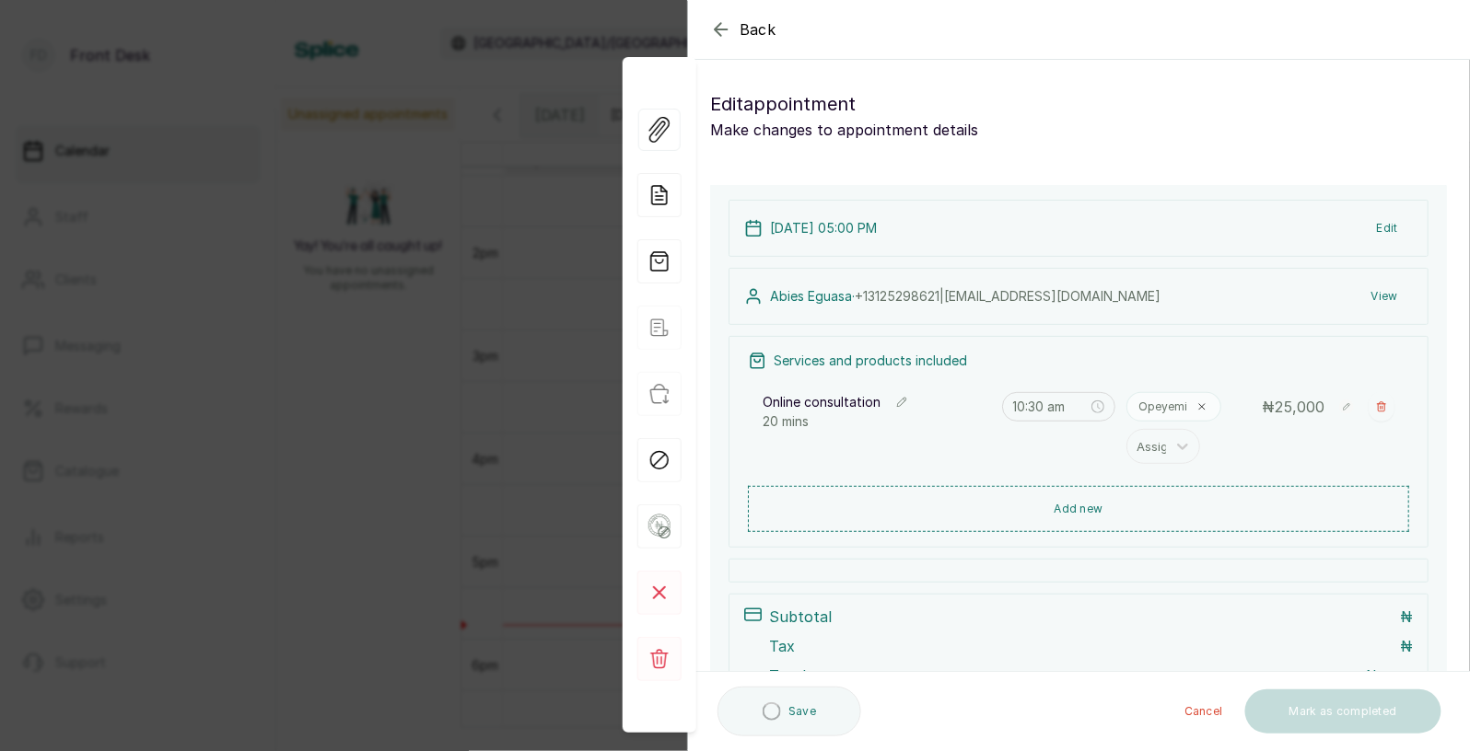
type input "5:00 pm"
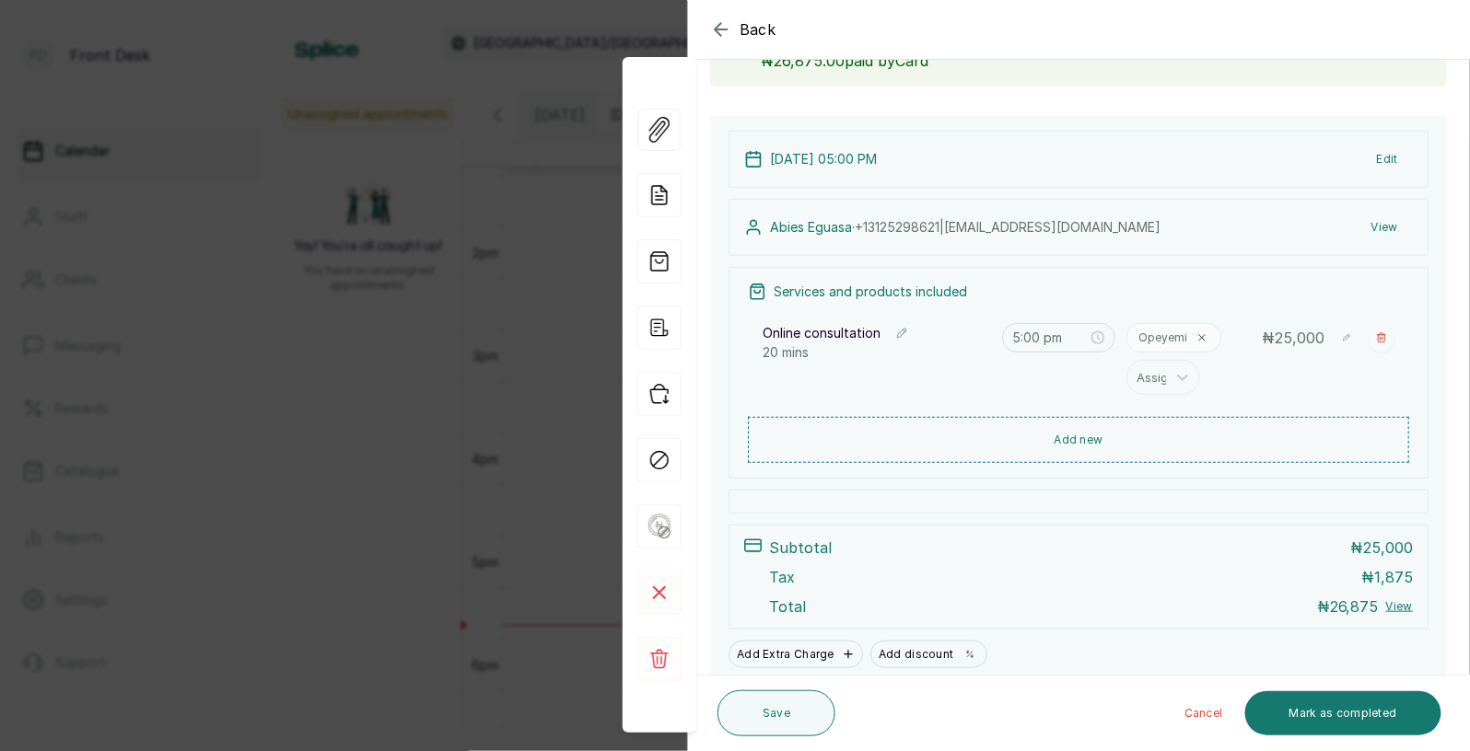
scroll to position [0, 0]
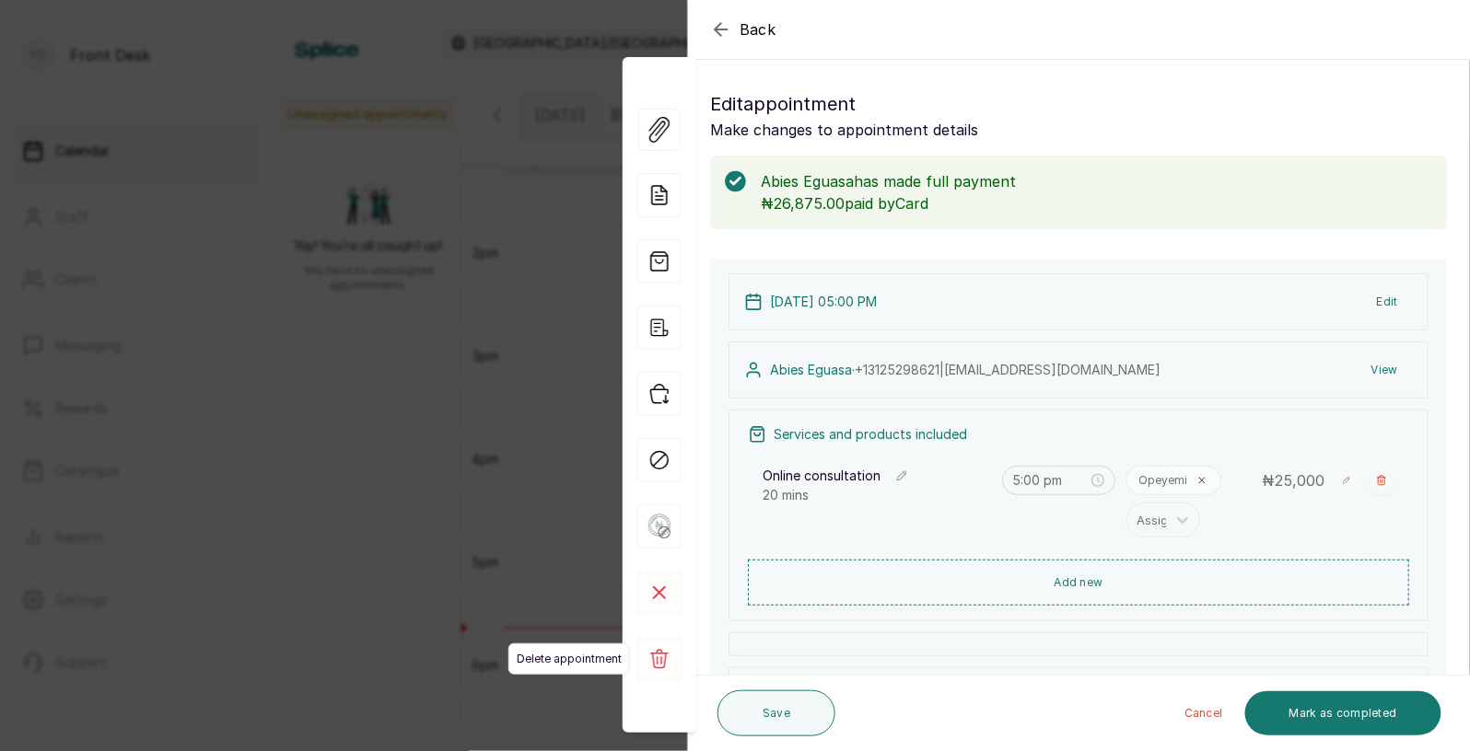
click at [664, 650] on rect at bounding box center [659, 659] width 44 height 44
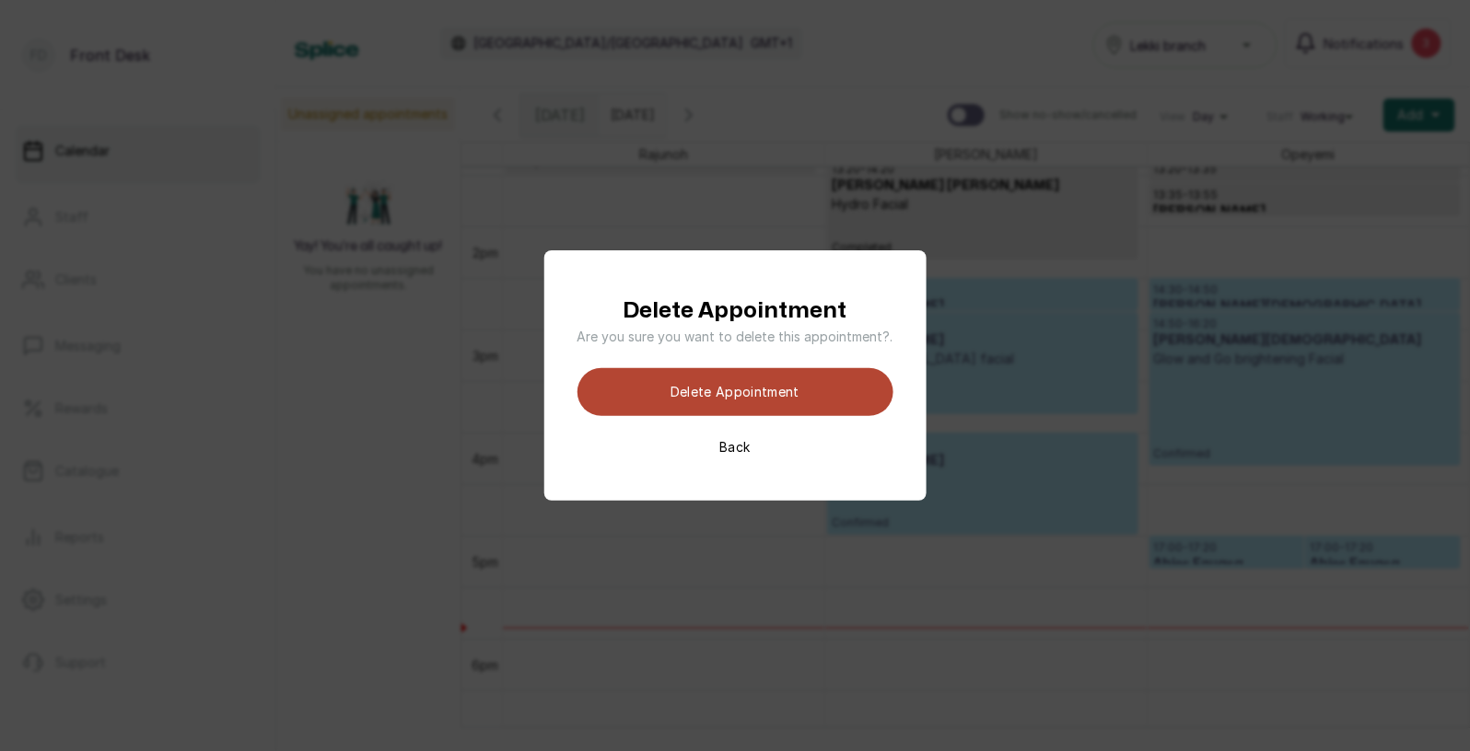
click at [773, 397] on button "Delete appointment" at bounding box center [735, 392] width 316 height 48
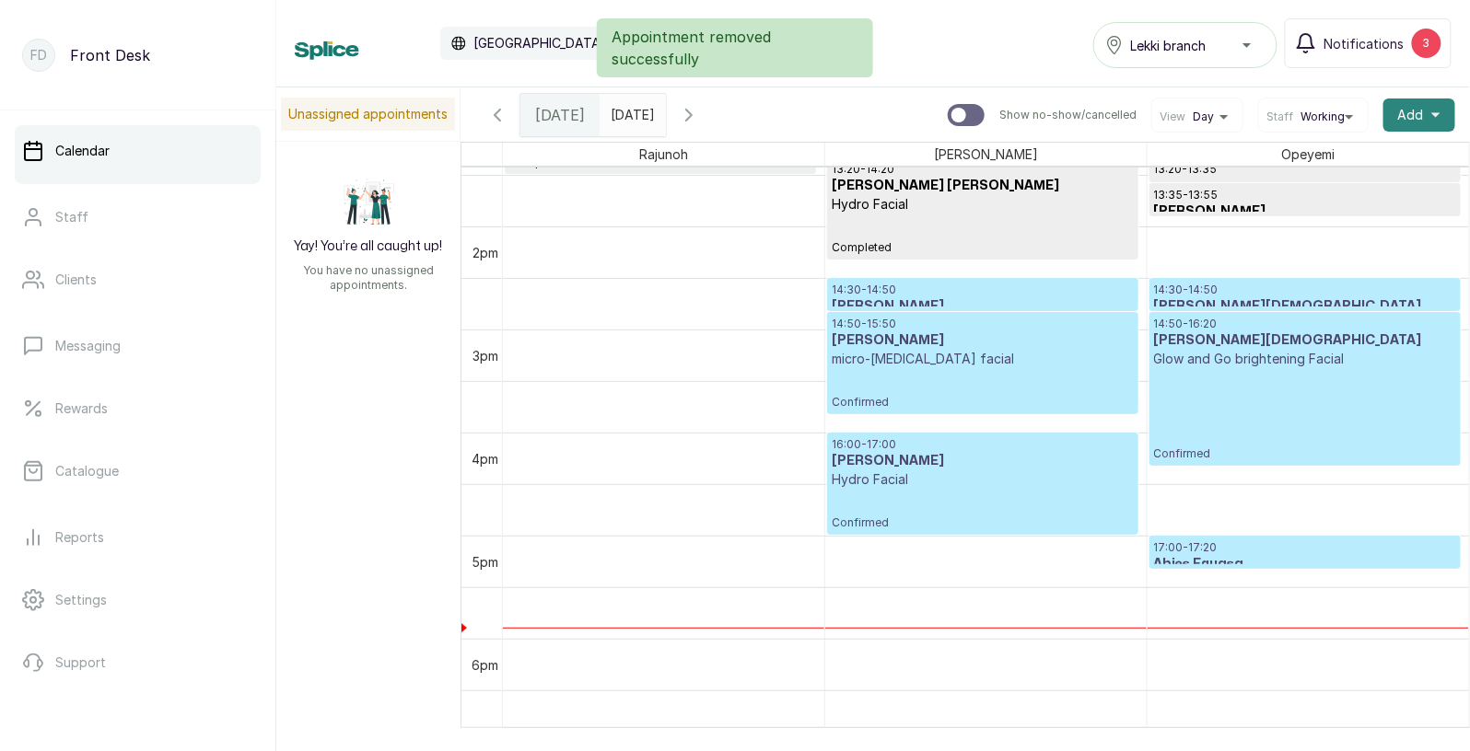
click at [1422, 107] on span "Add" at bounding box center [1411, 115] width 26 height 18
click at [1348, 161] on span "Add Appointment" at bounding box center [1351, 165] width 177 height 22
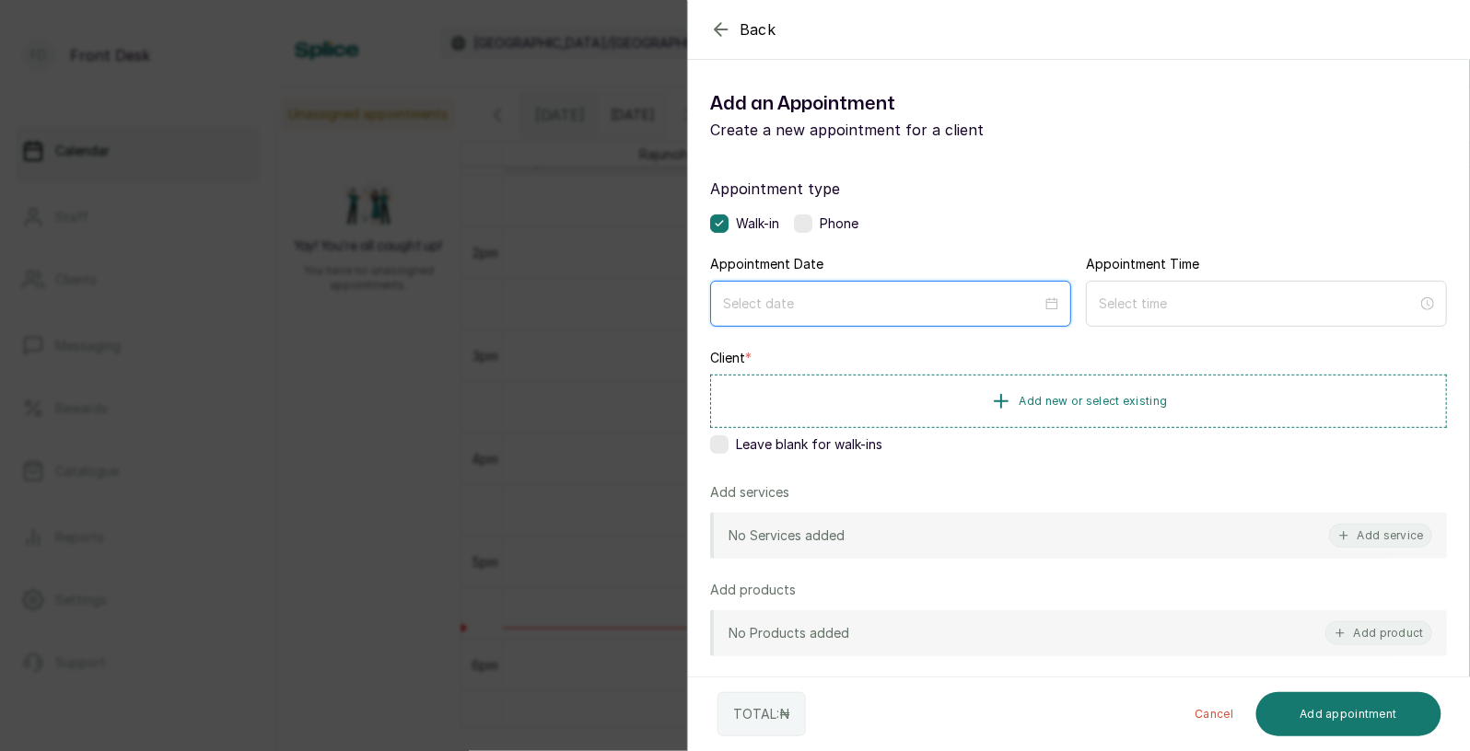
click at [872, 308] on input at bounding box center [882, 304] width 319 height 20
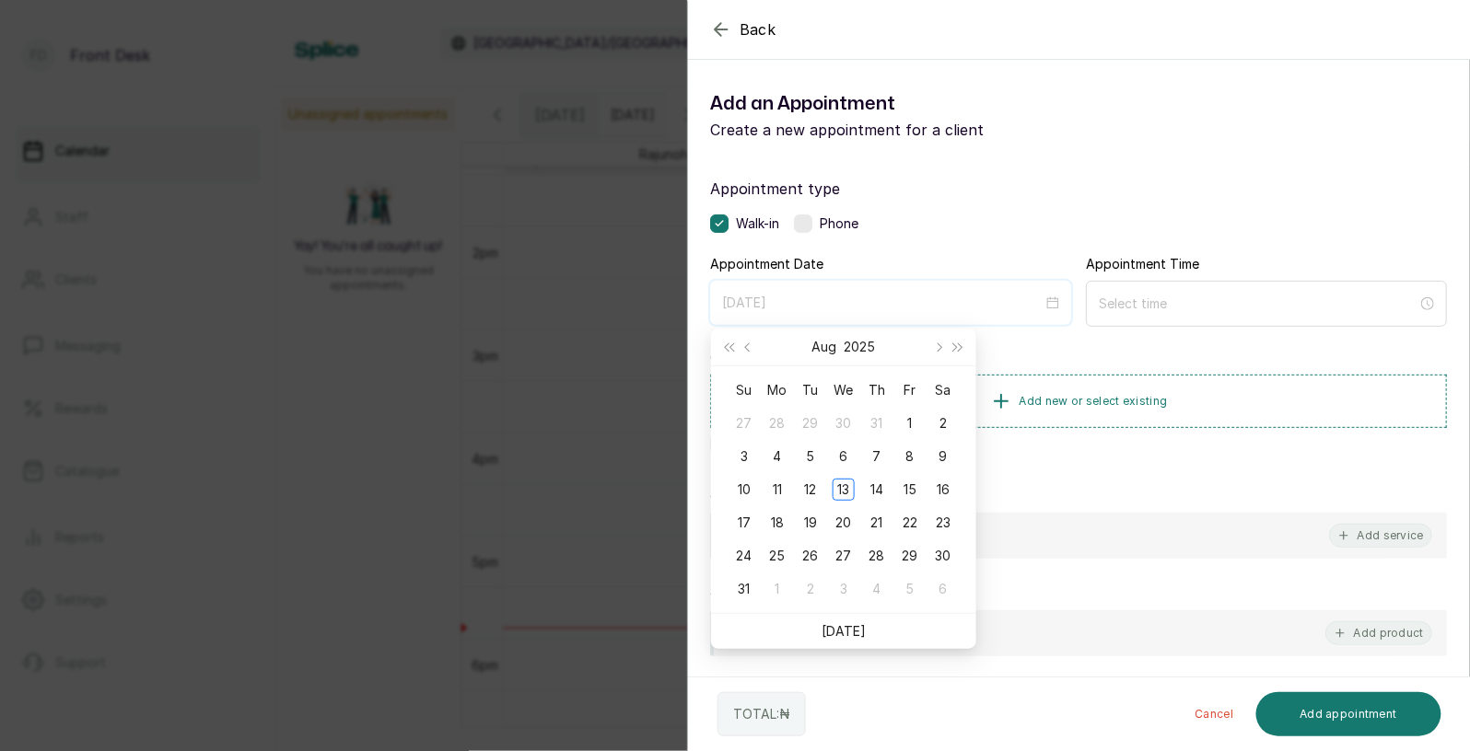
type input "[DATE]"
click at [843, 628] on link "[DATE]" at bounding box center [843, 631] width 44 height 16
type input "[DATE]"
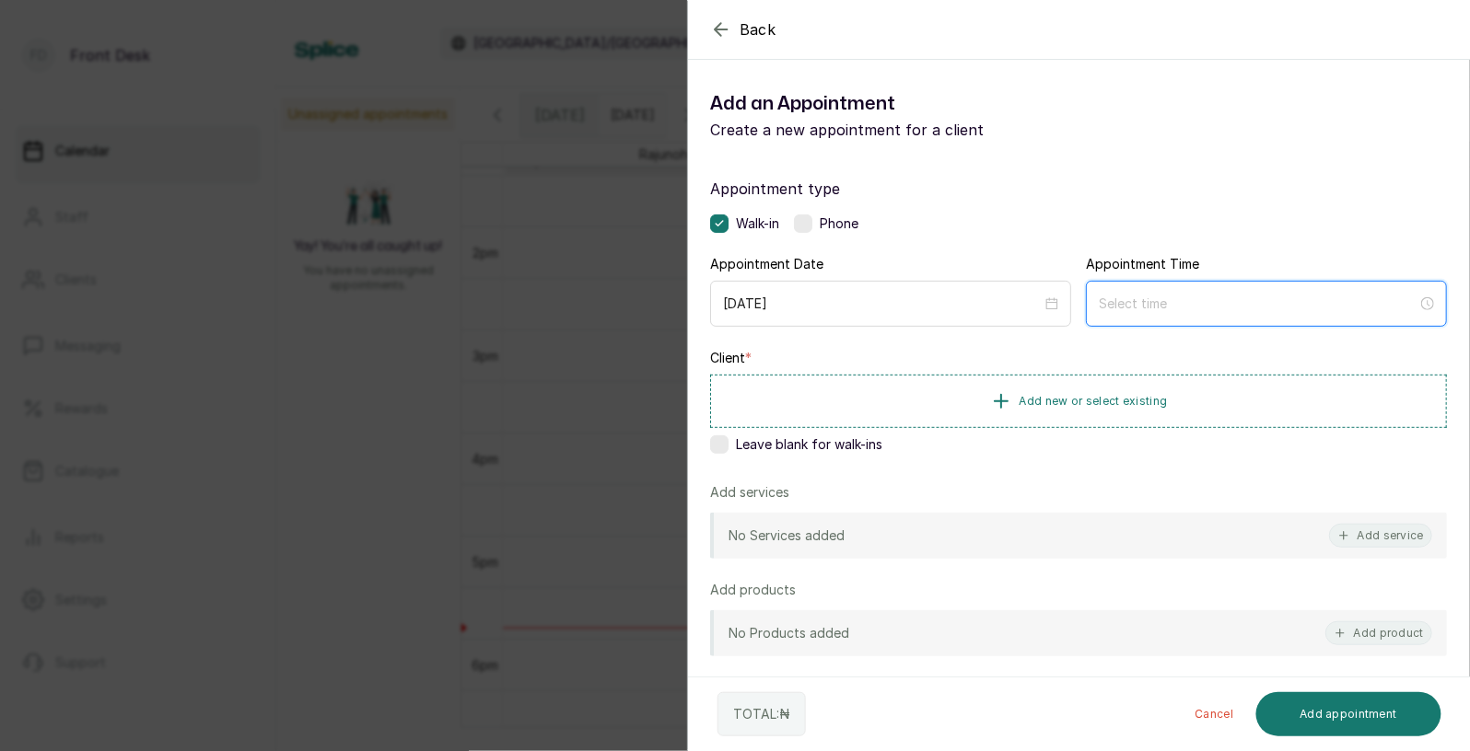
click at [1156, 303] on input at bounding box center [1258, 304] width 319 height 20
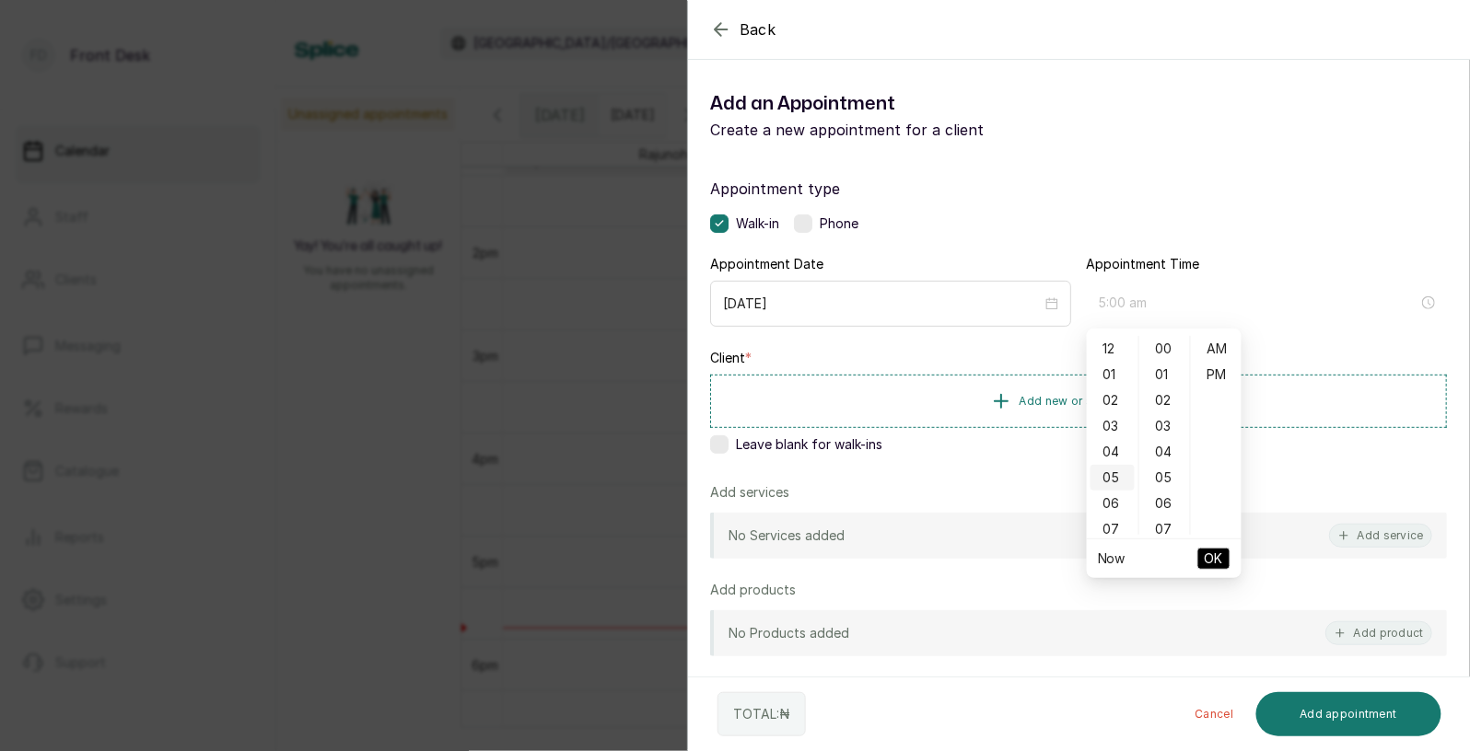
click at [1113, 469] on div "05" at bounding box center [1112, 478] width 44 height 26
type input "5:00 pm"
click at [1208, 364] on div "PM" at bounding box center [1216, 375] width 44 height 26
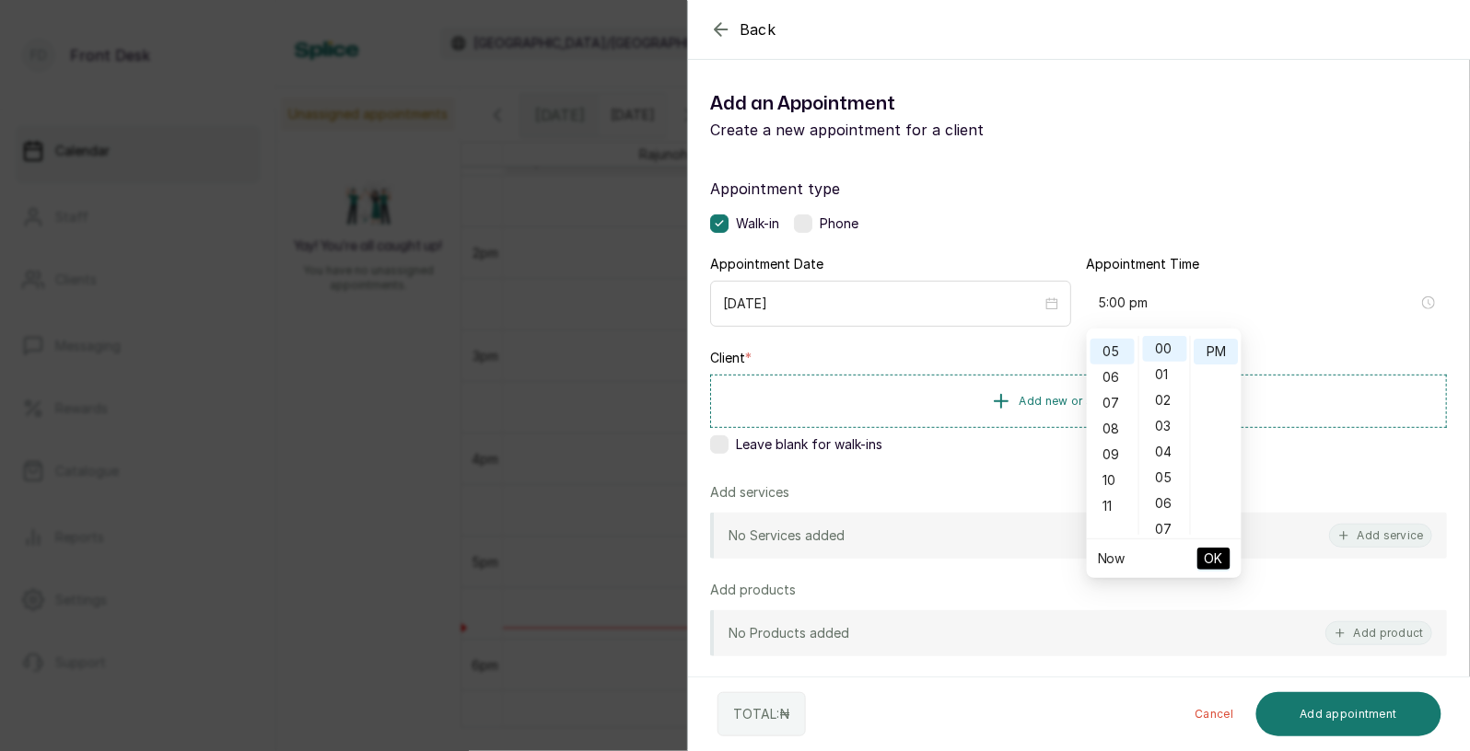
click at [1214, 557] on span "OK" at bounding box center [1214, 558] width 18 height 35
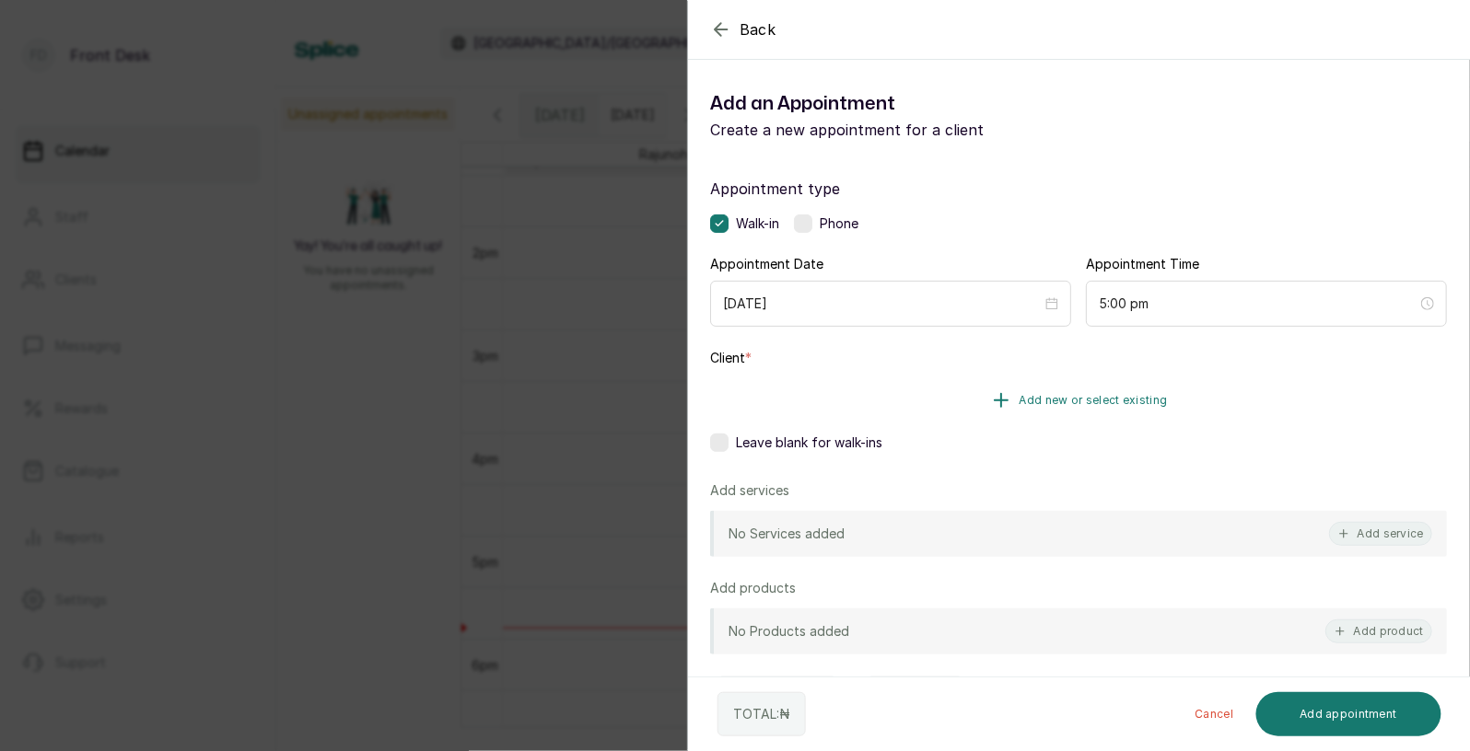
click at [1058, 398] on span "Add new or select existing" at bounding box center [1093, 400] width 148 height 15
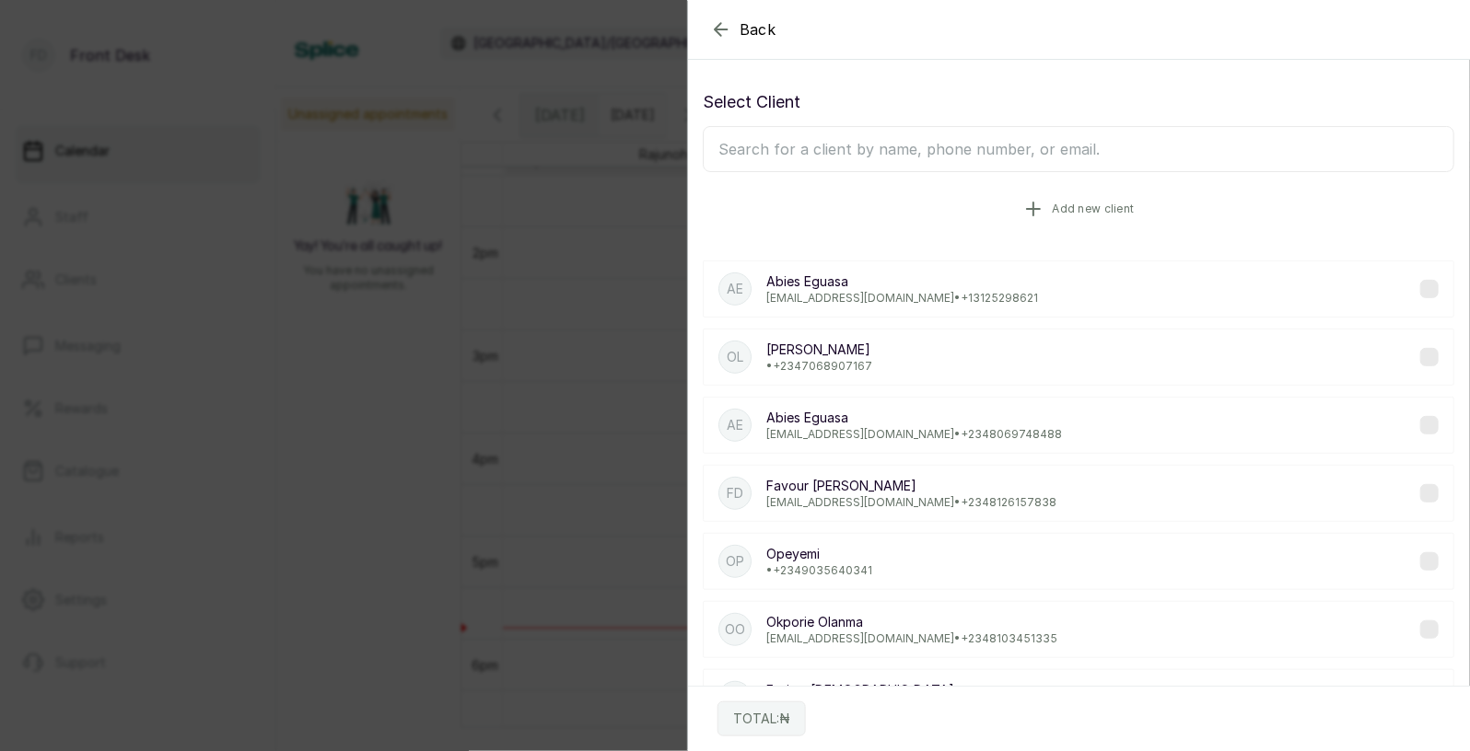
click at [1018, 207] on button "Add new client" at bounding box center [1078, 209] width 751 height 52
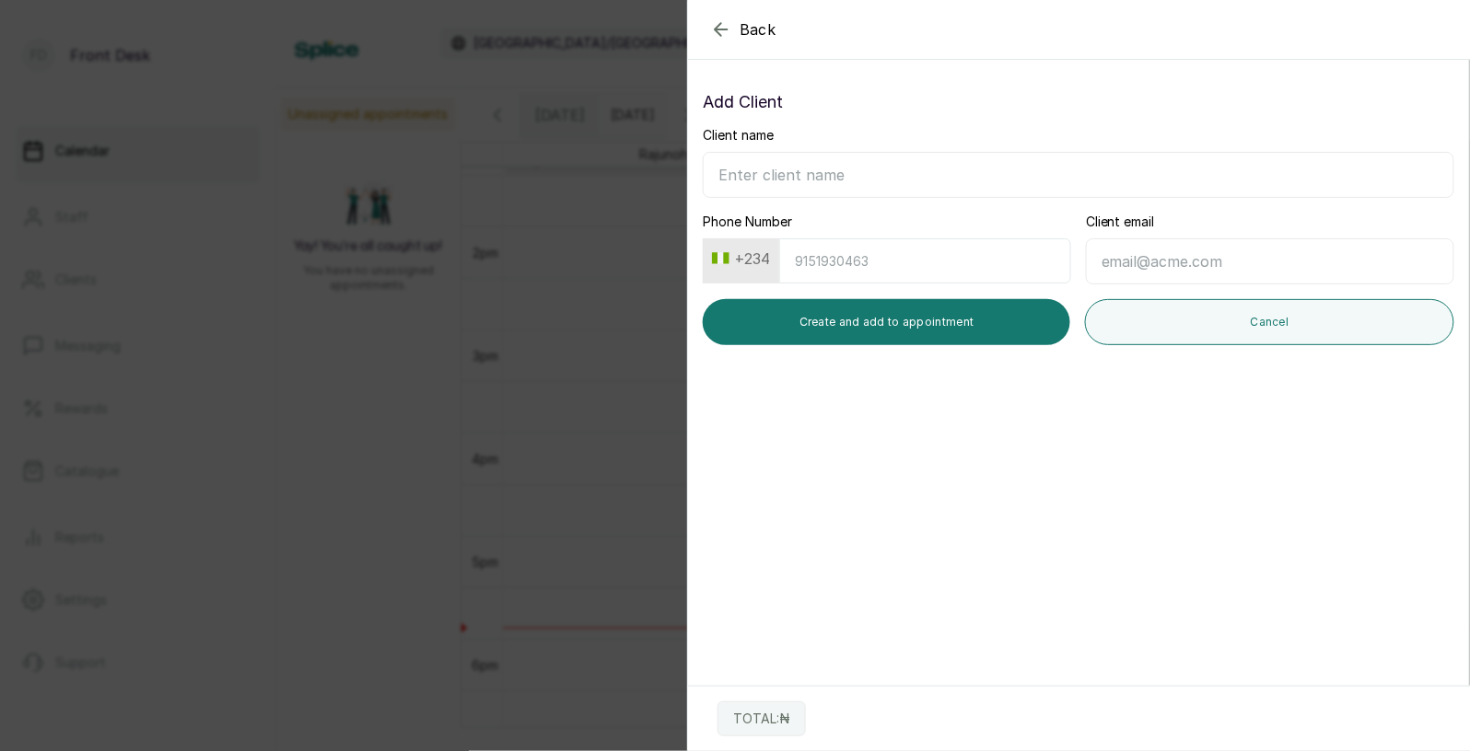
click at [916, 183] on input "Client name" at bounding box center [1078, 175] width 751 height 46
click at [853, 183] on input "Client name" at bounding box center [1078, 175] width 751 height 46
type input "[PERSON_NAME]"
click at [835, 260] on input "Phone Number" at bounding box center [925, 261] width 292 height 45
click at [1167, 261] on input "Client email" at bounding box center [1270, 262] width 368 height 46
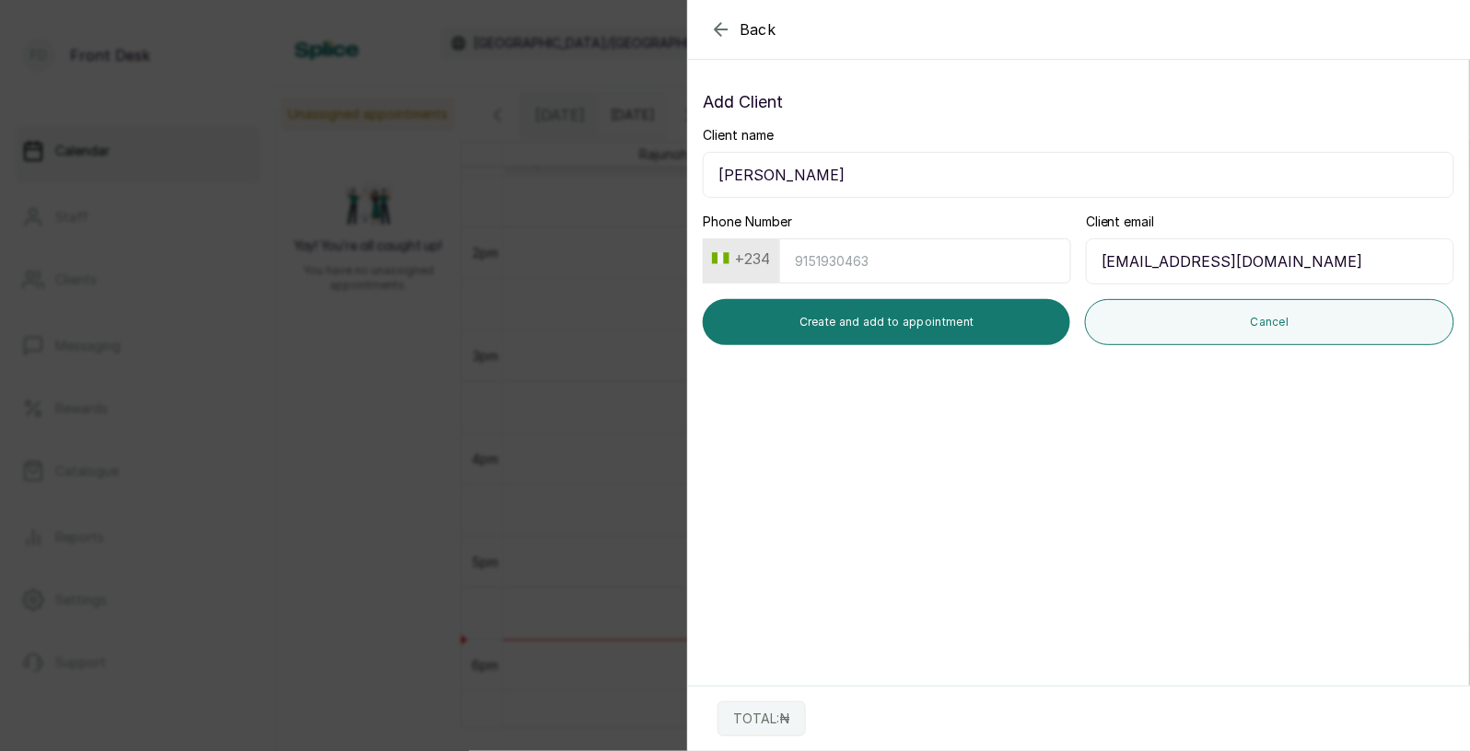
type input "[EMAIL_ADDRESS][DOMAIN_NAME]"
click at [863, 261] on input "Phone Number" at bounding box center [925, 261] width 292 height 45
click at [751, 264] on button "+234" at bounding box center [740, 258] width 73 height 29
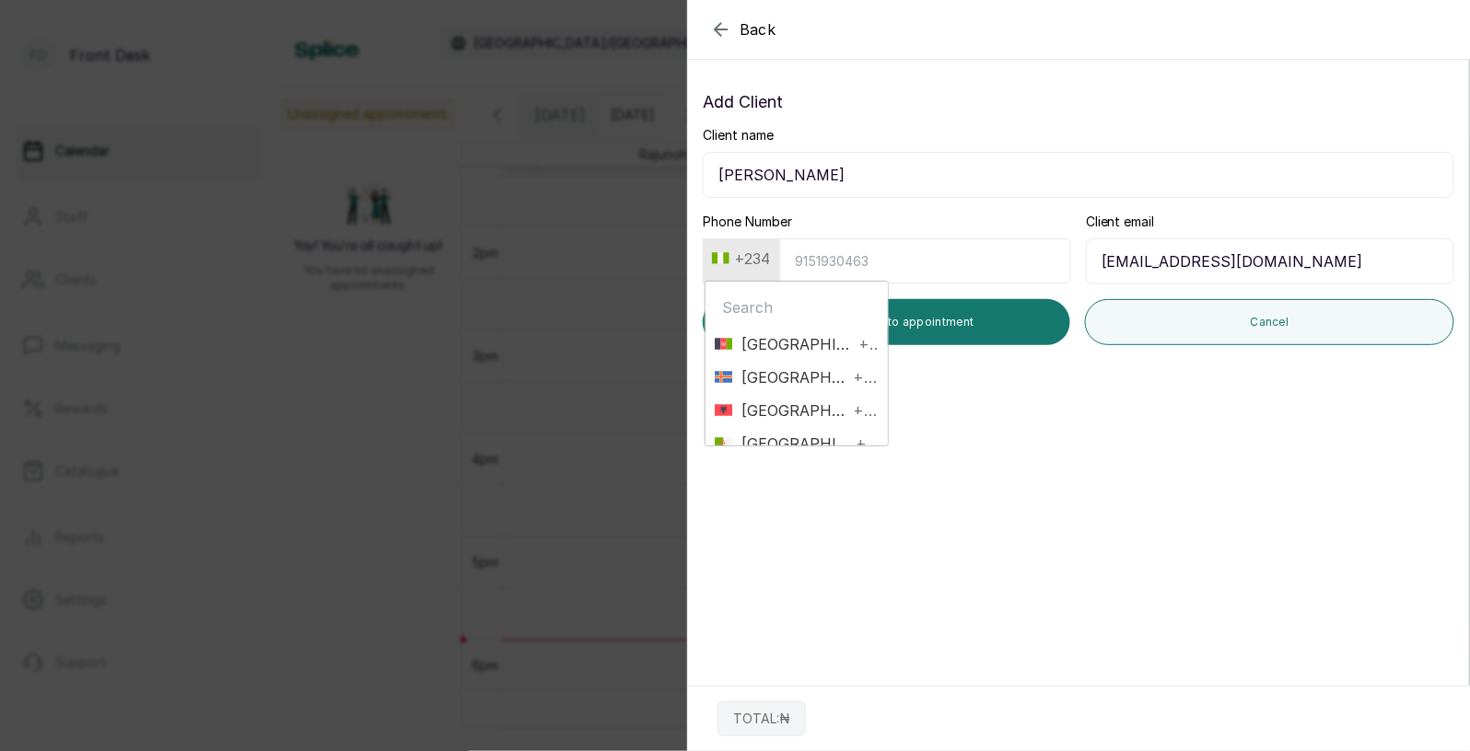
click at [751, 307] on input "text" at bounding box center [797, 307] width 164 height 37
type input "!"
type input "+1"
click at [769, 344] on span "[US_STATE]" at bounding box center [780, 344] width 97 height 22
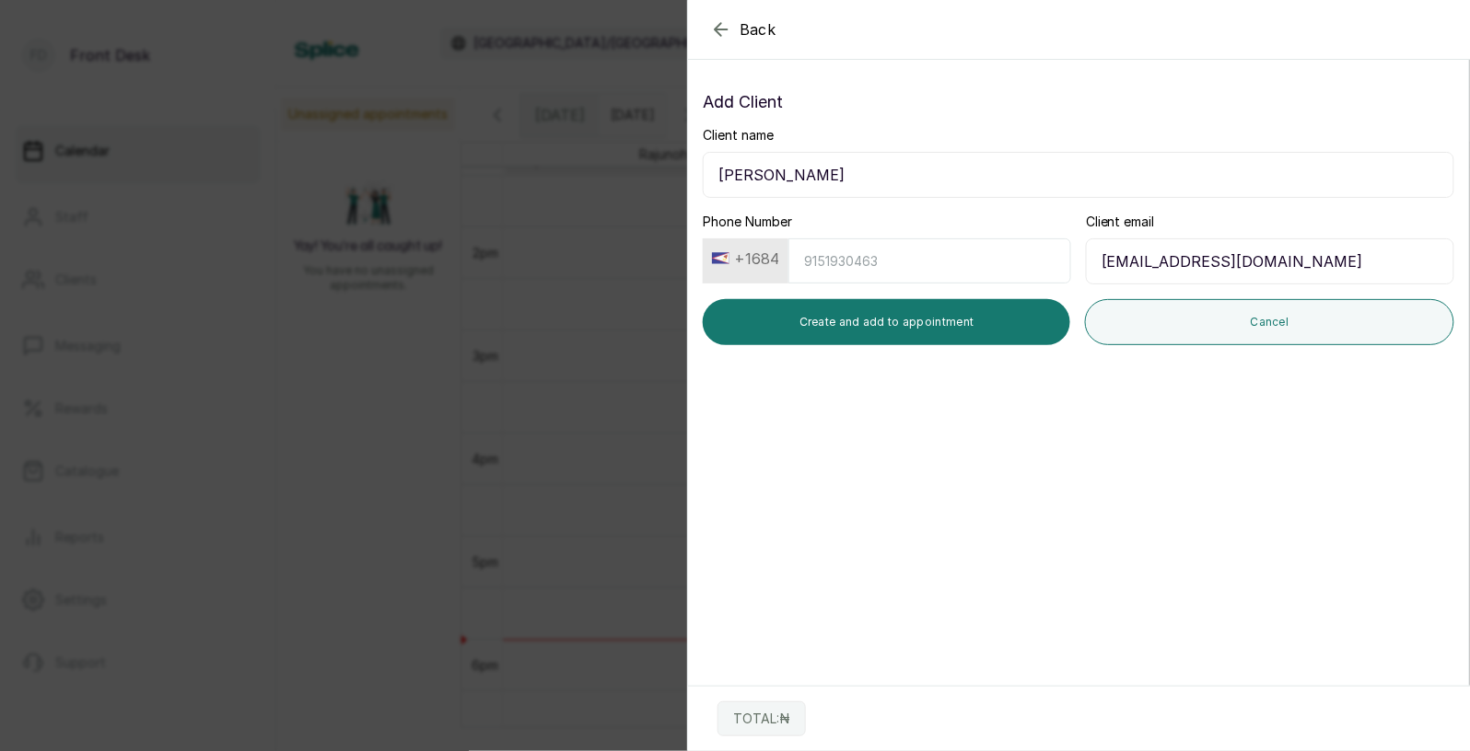
click at [752, 263] on button "+1684" at bounding box center [745, 258] width 82 height 29
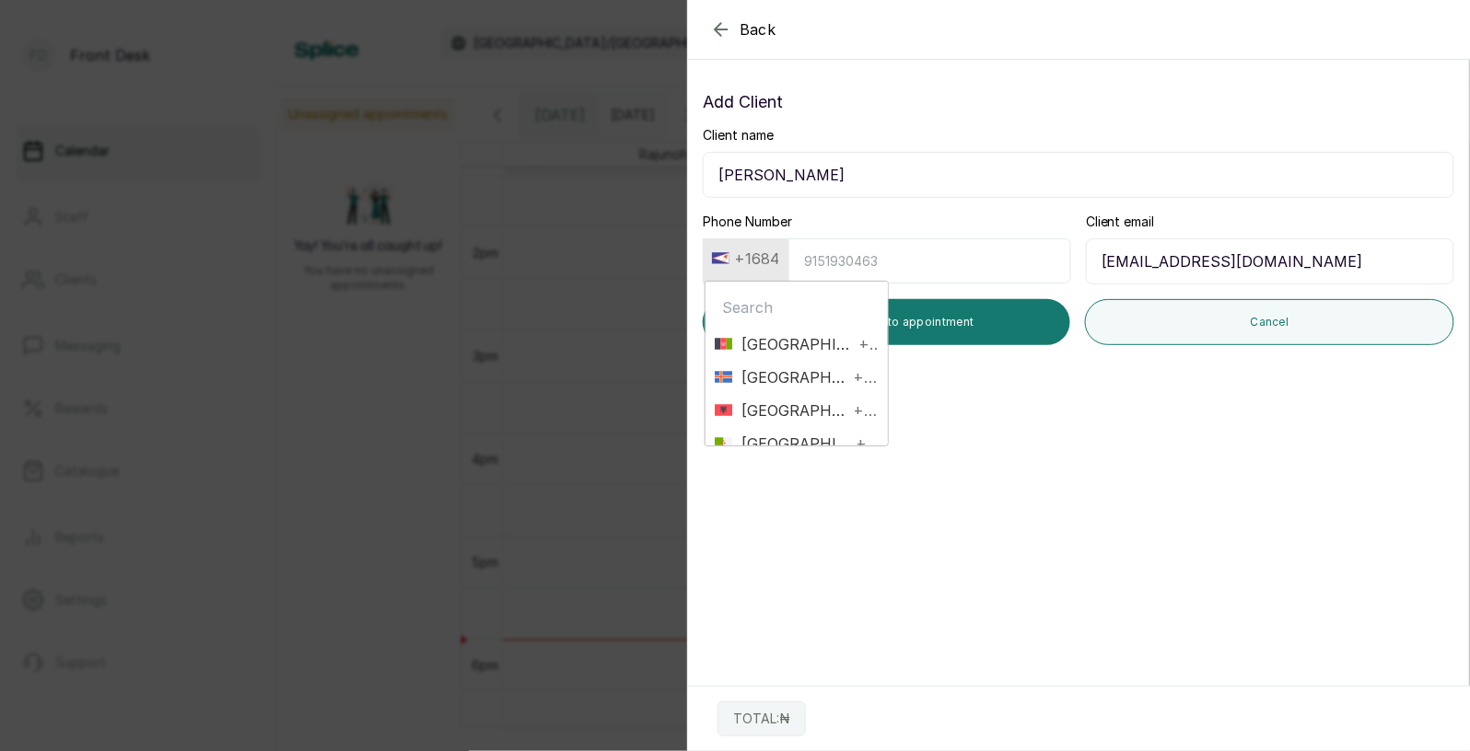
click at [766, 309] on input "text" at bounding box center [797, 307] width 164 height 37
type input "+1"
click at [825, 406] on span "[GEOGRAPHIC_DATA]" at bounding box center [788, 411] width 112 height 22
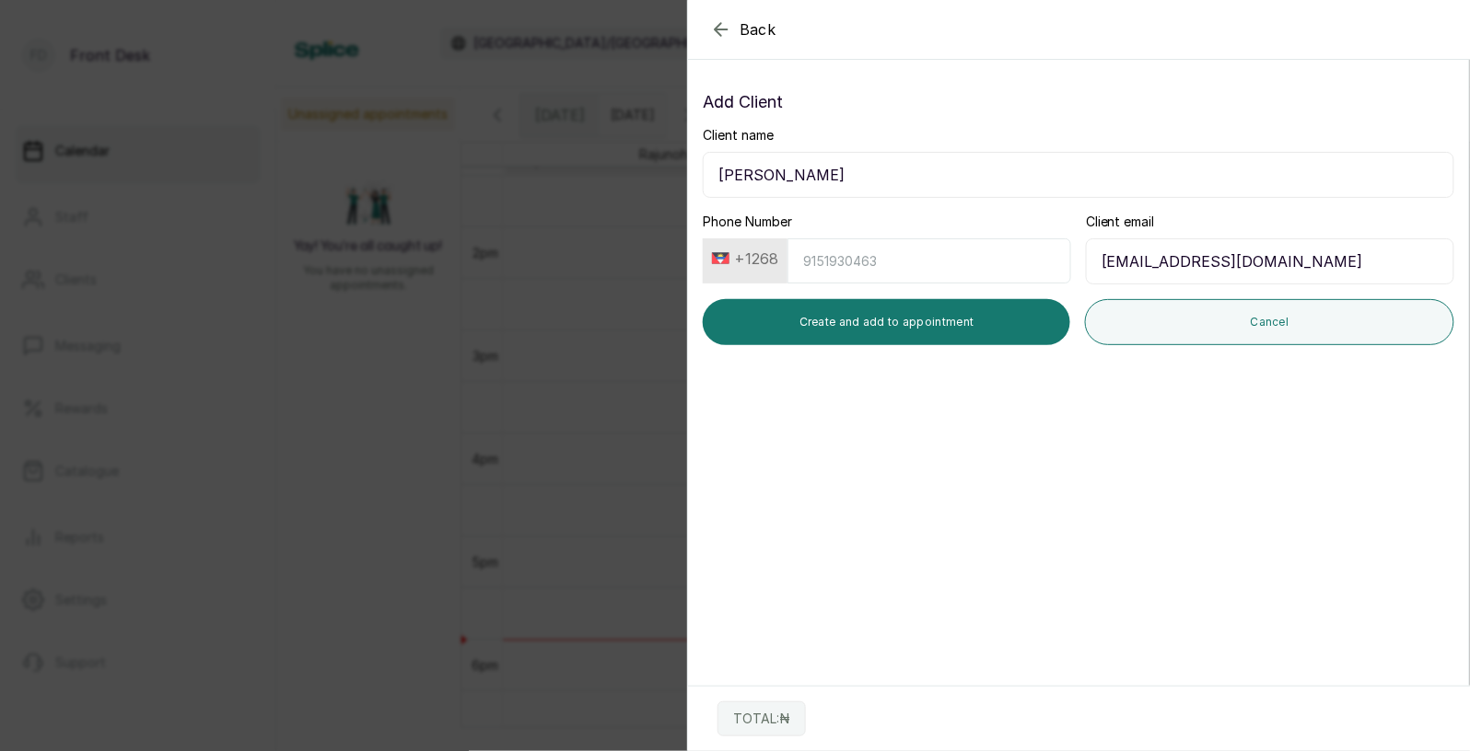
click at [745, 263] on button "+1268" at bounding box center [744, 258] width 81 height 29
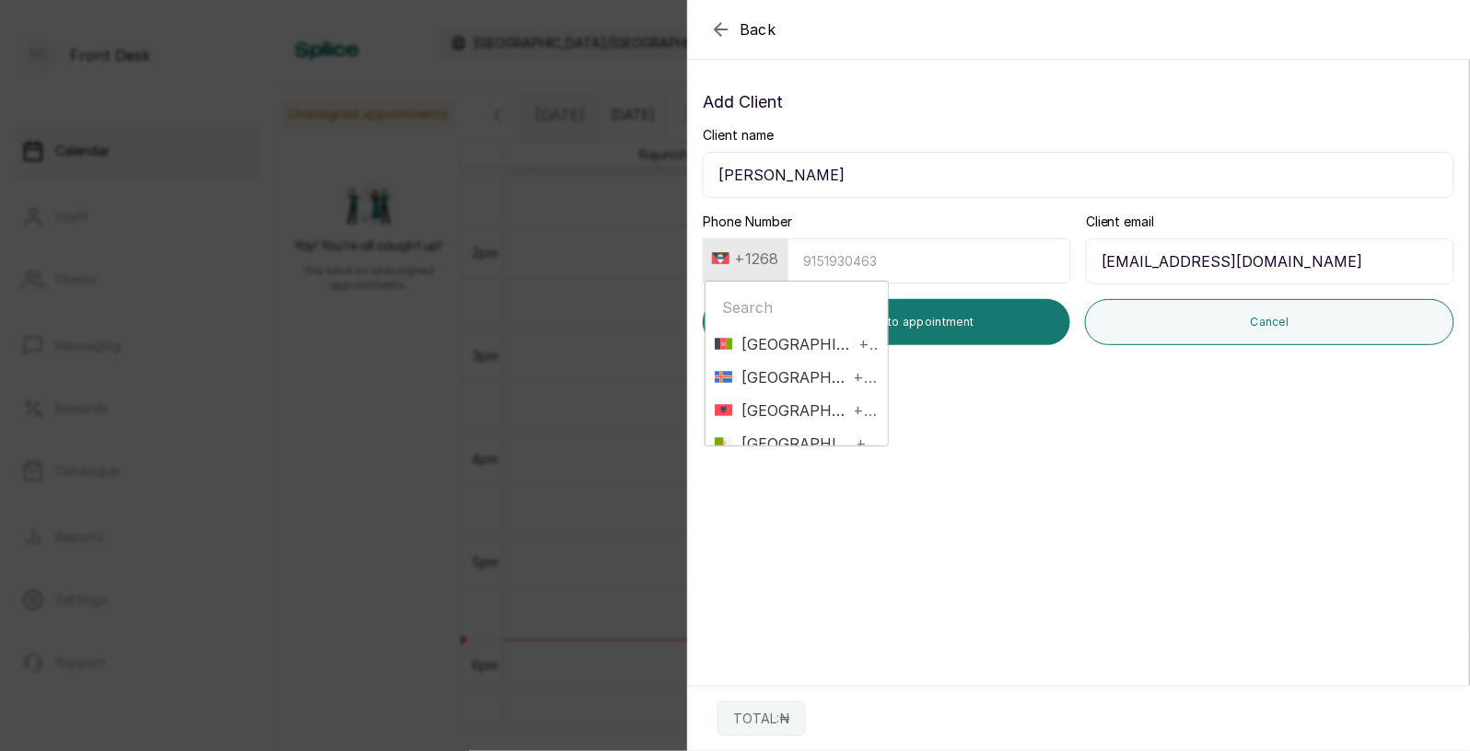
click at [760, 308] on input "text" at bounding box center [797, 307] width 164 height 37
type input "+1"
click at [860, 409] on span "+1" at bounding box center [869, 414] width 18 height 22
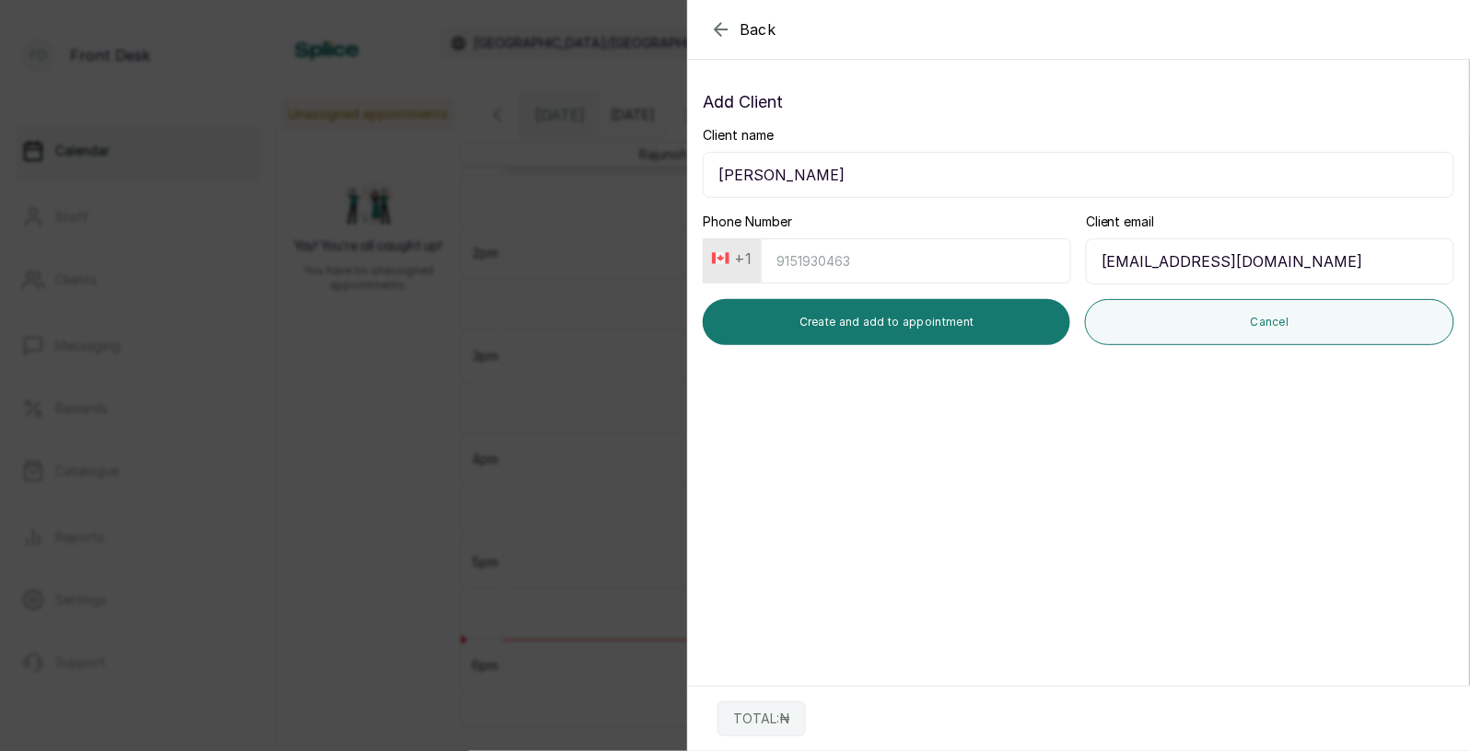
click at [841, 262] on input "Phone Number" at bounding box center [916, 261] width 310 height 45
type input "2817468957"
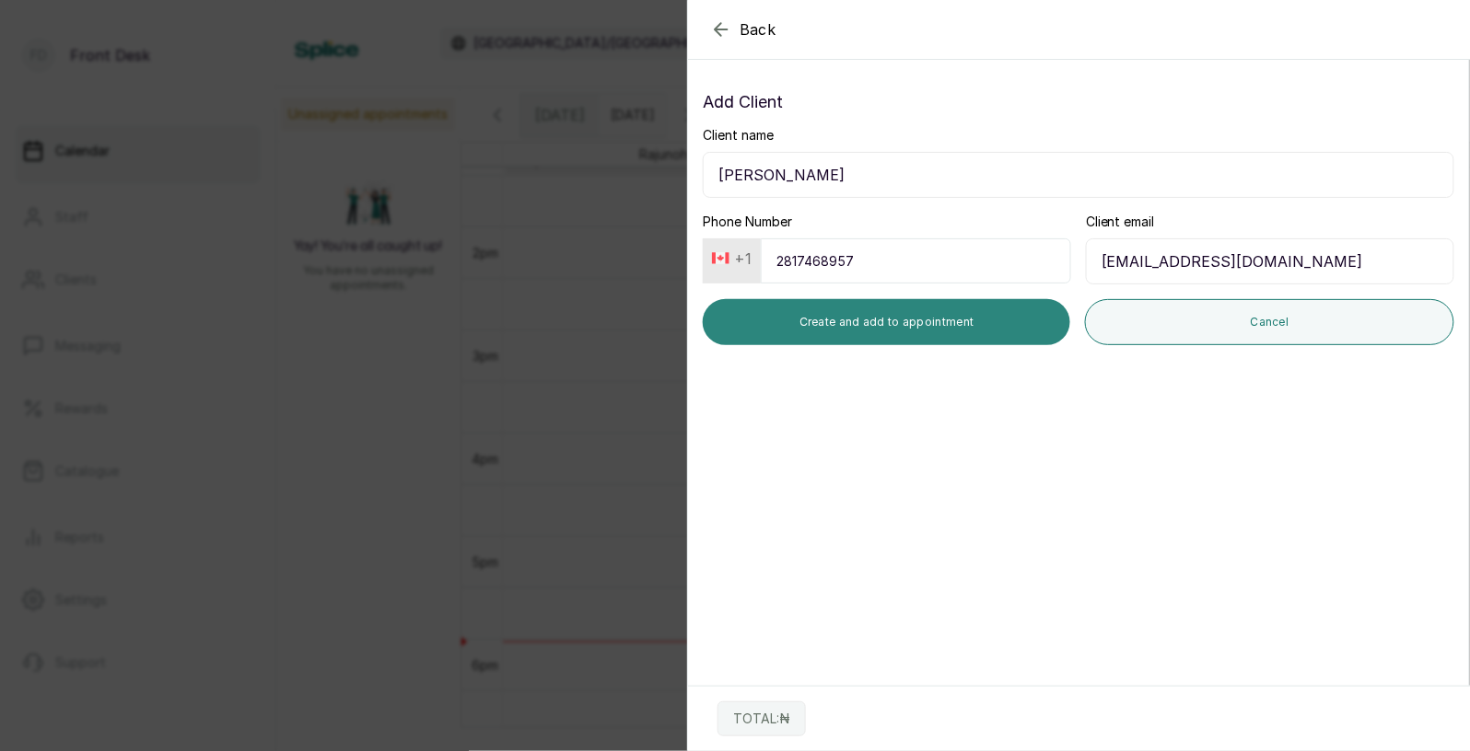
click at [917, 326] on button "Create and add to appointment" at bounding box center [886, 322] width 367 height 46
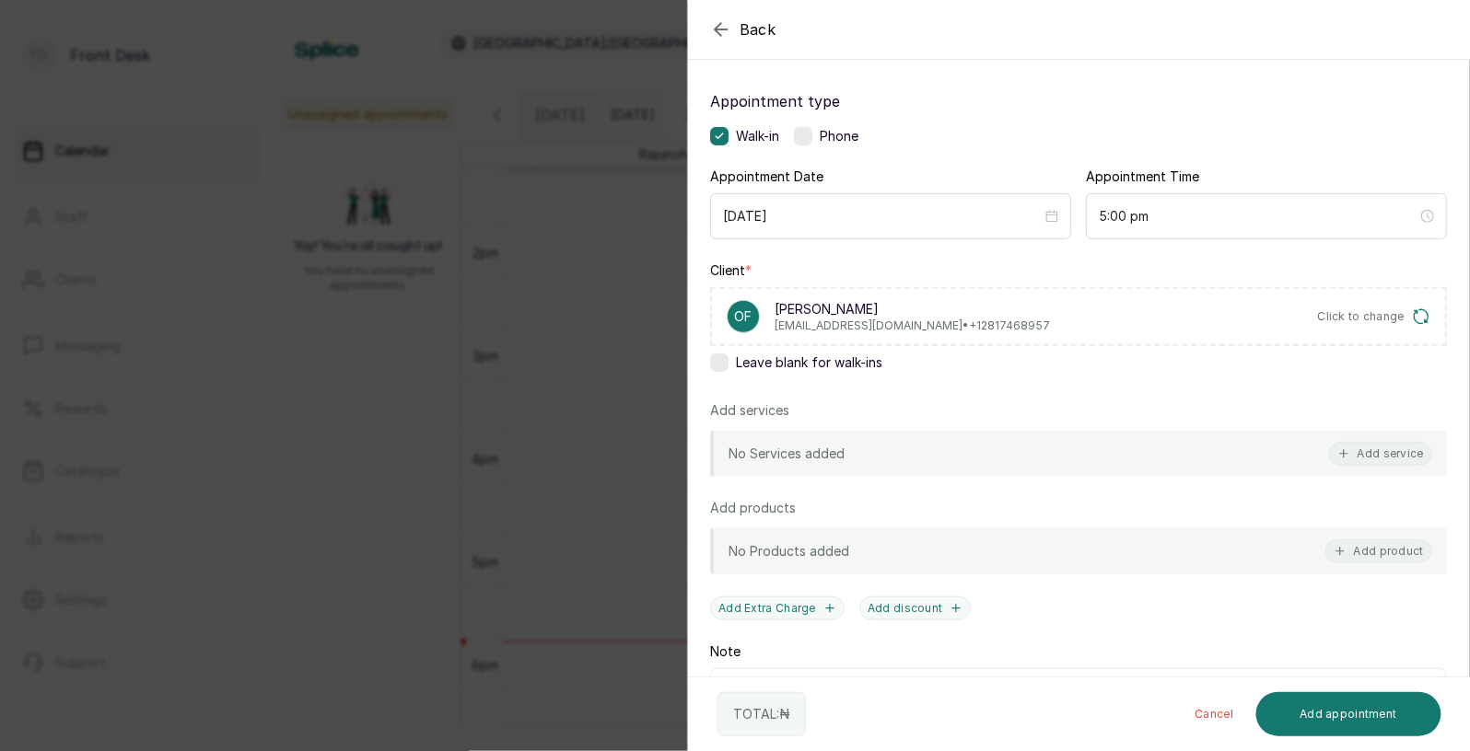
scroll to position [124, 0]
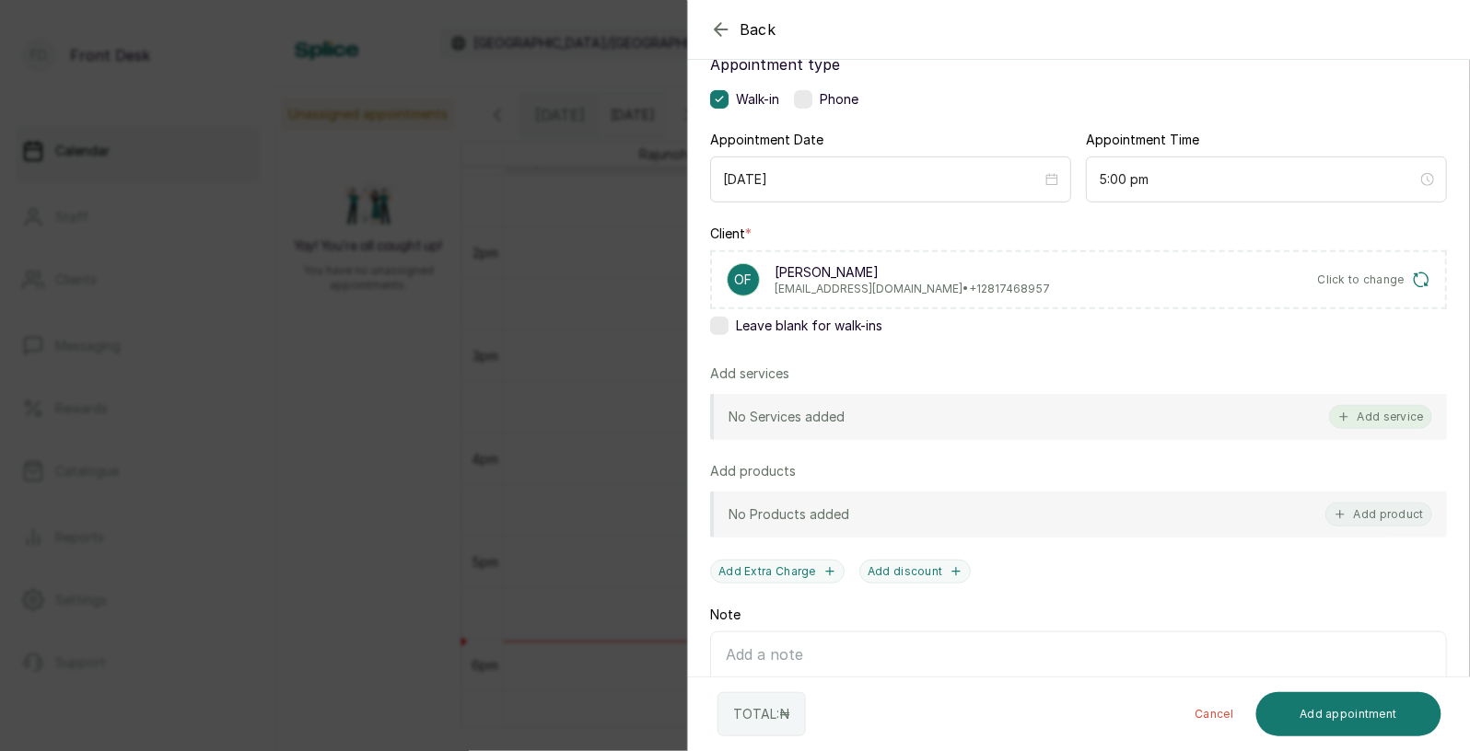
click at [1385, 410] on button "Add service" at bounding box center [1380, 417] width 103 height 24
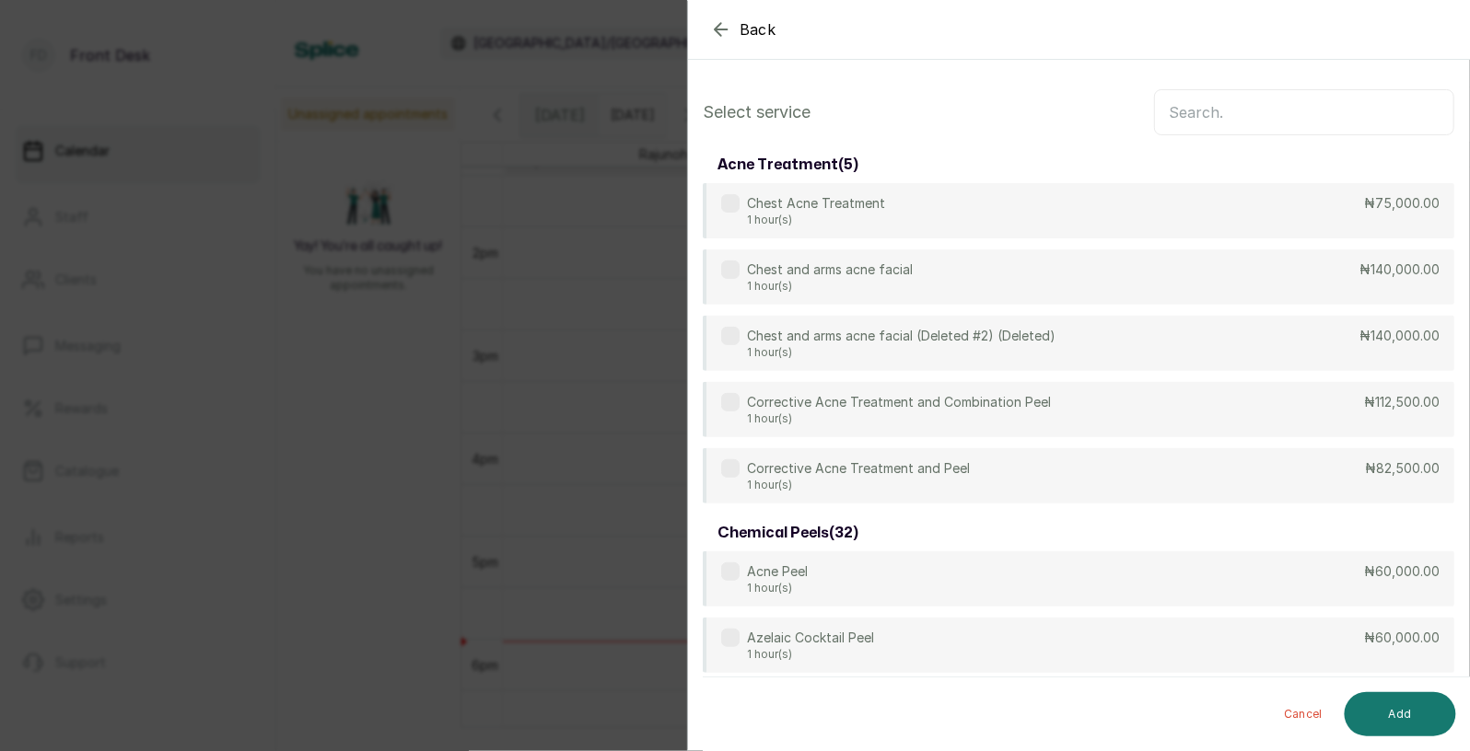
click at [1250, 118] on input "text" at bounding box center [1304, 112] width 300 height 46
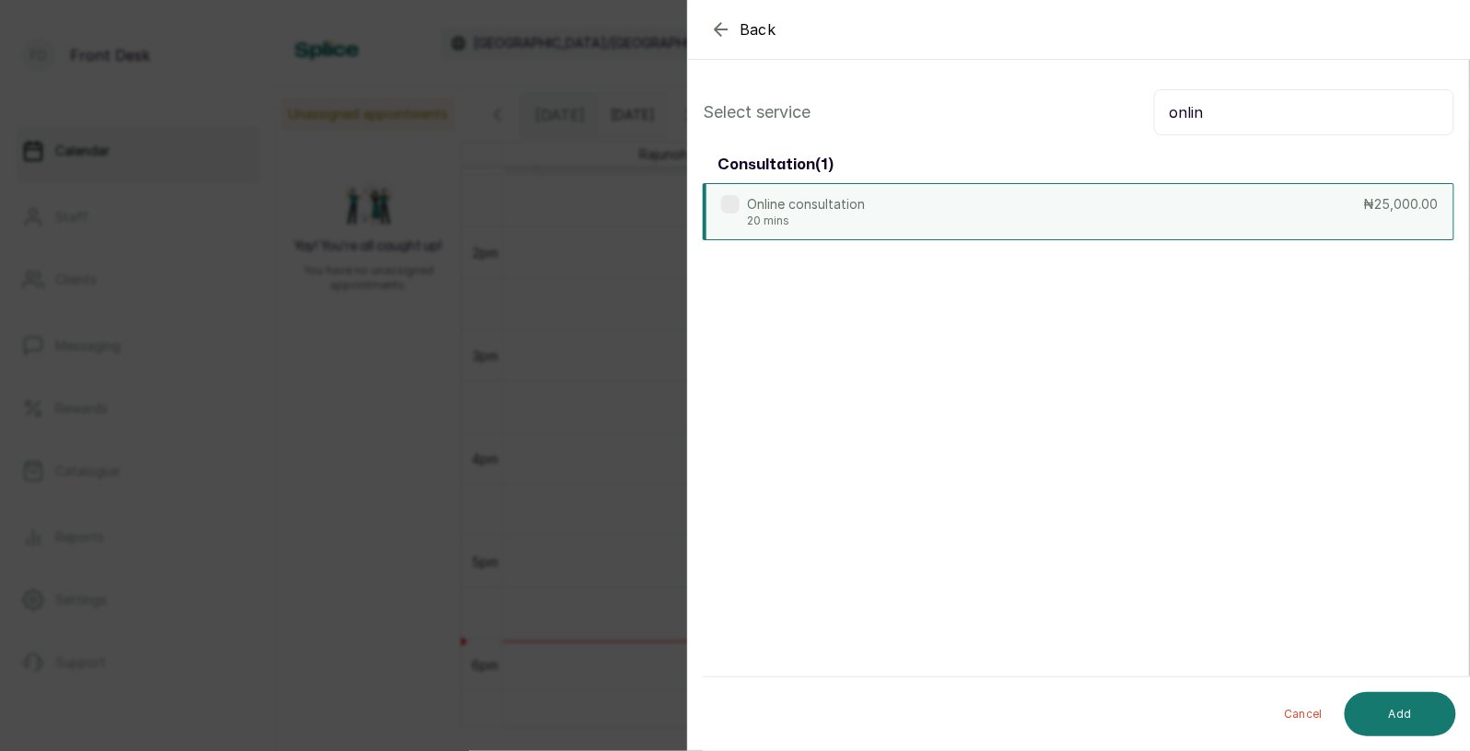
type input "onlin"
click at [1029, 227] on div "Online consultation 20 mins ₦25,000.00" at bounding box center [1078, 211] width 751 height 57
click at [1396, 715] on button "Add" at bounding box center [1399, 714] width 111 height 44
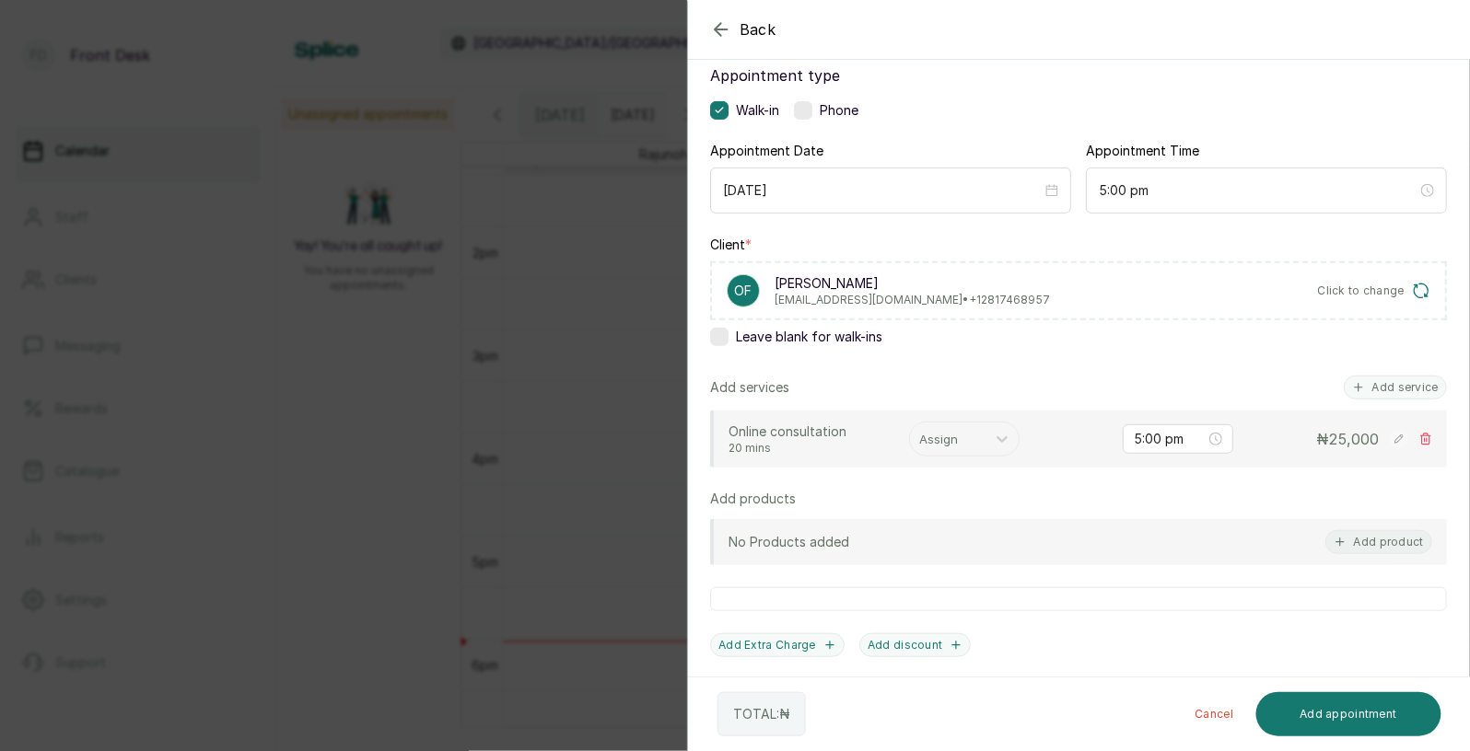
scroll to position [161, 0]
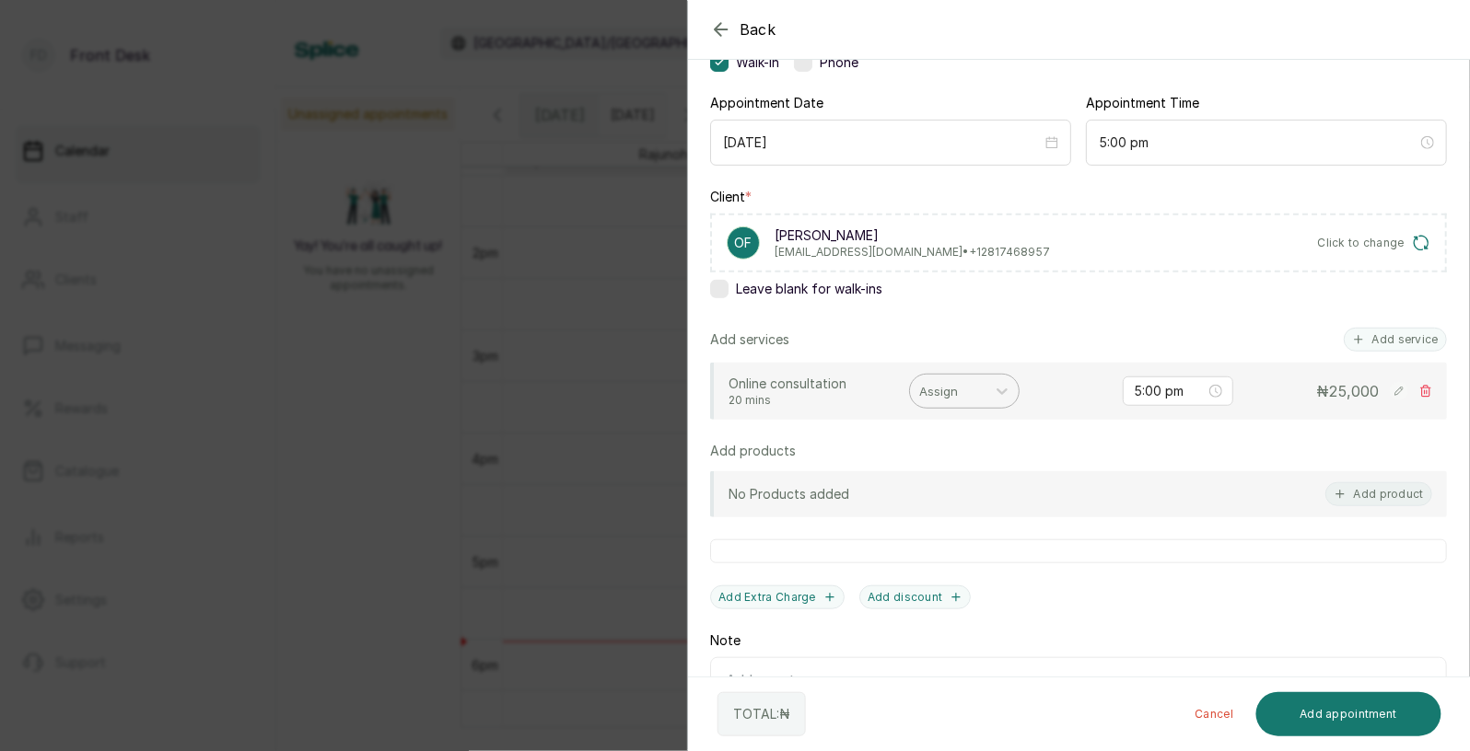
click at [960, 387] on div at bounding box center [947, 391] width 57 height 24
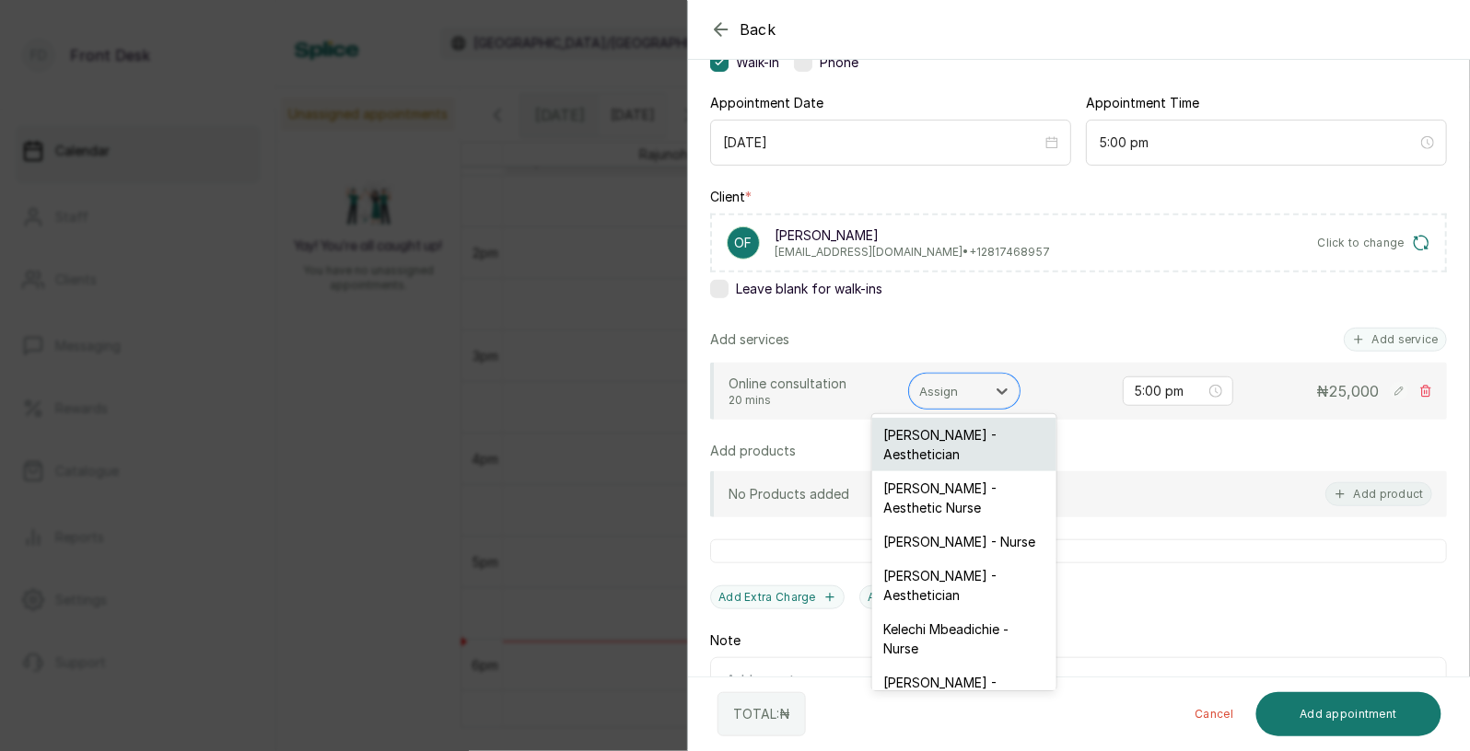
click at [950, 458] on div "[PERSON_NAME] - Aesthetician" at bounding box center [964, 444] width 184 height 53
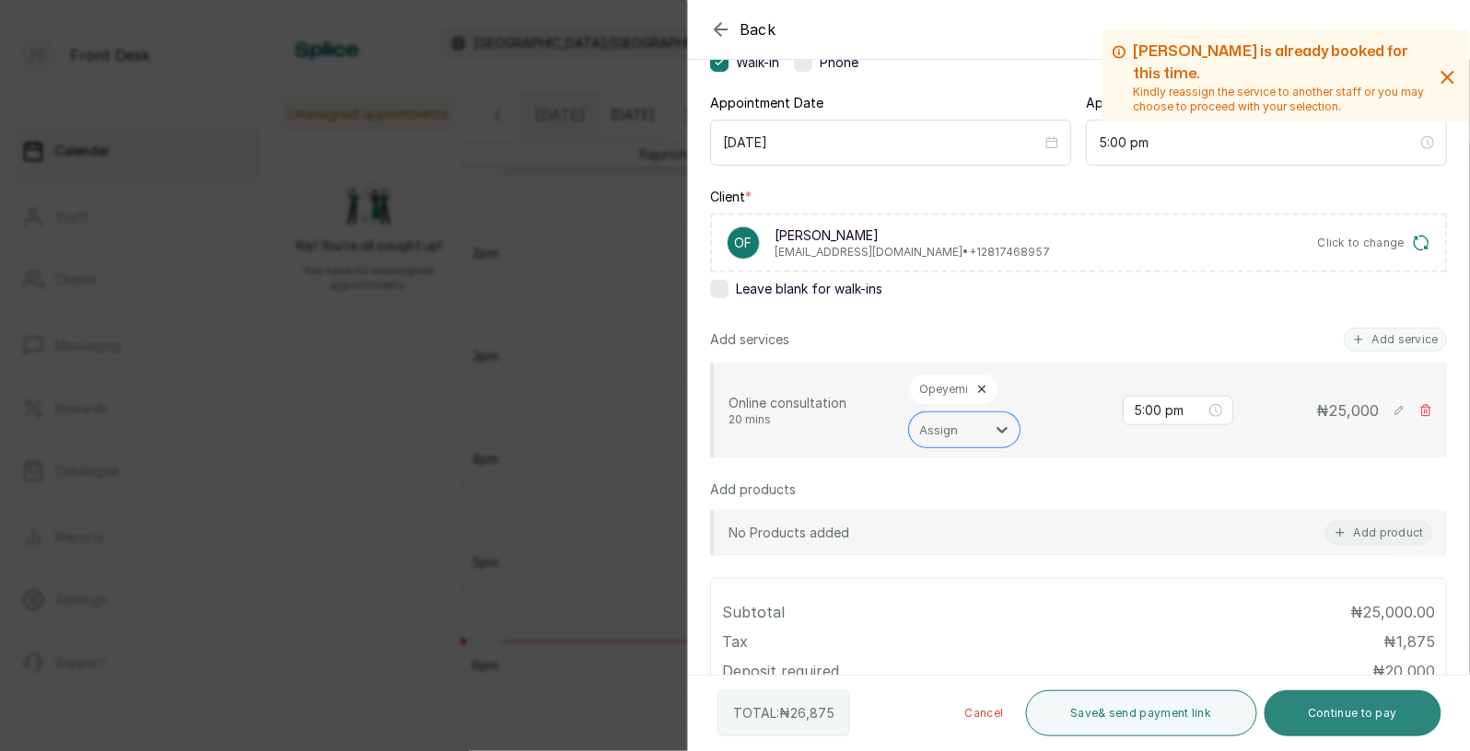
click at [1339, 711] on button "Continue to pay" at bounding box center [1353, 714] width 178 height 46
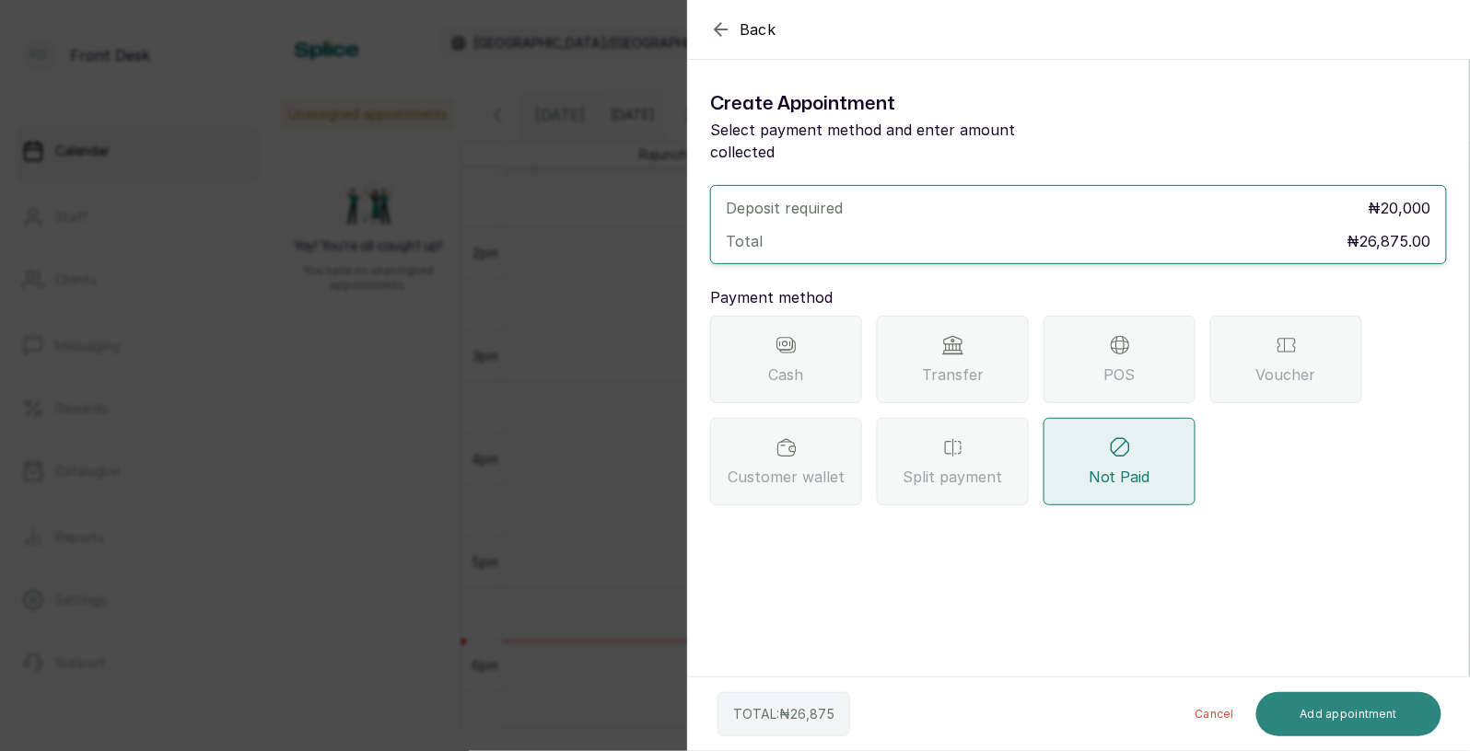
scroll to position [0, 0]
click at [941, 364] on span "Transfer" at bounding box center [953, 375] width 62 height 22
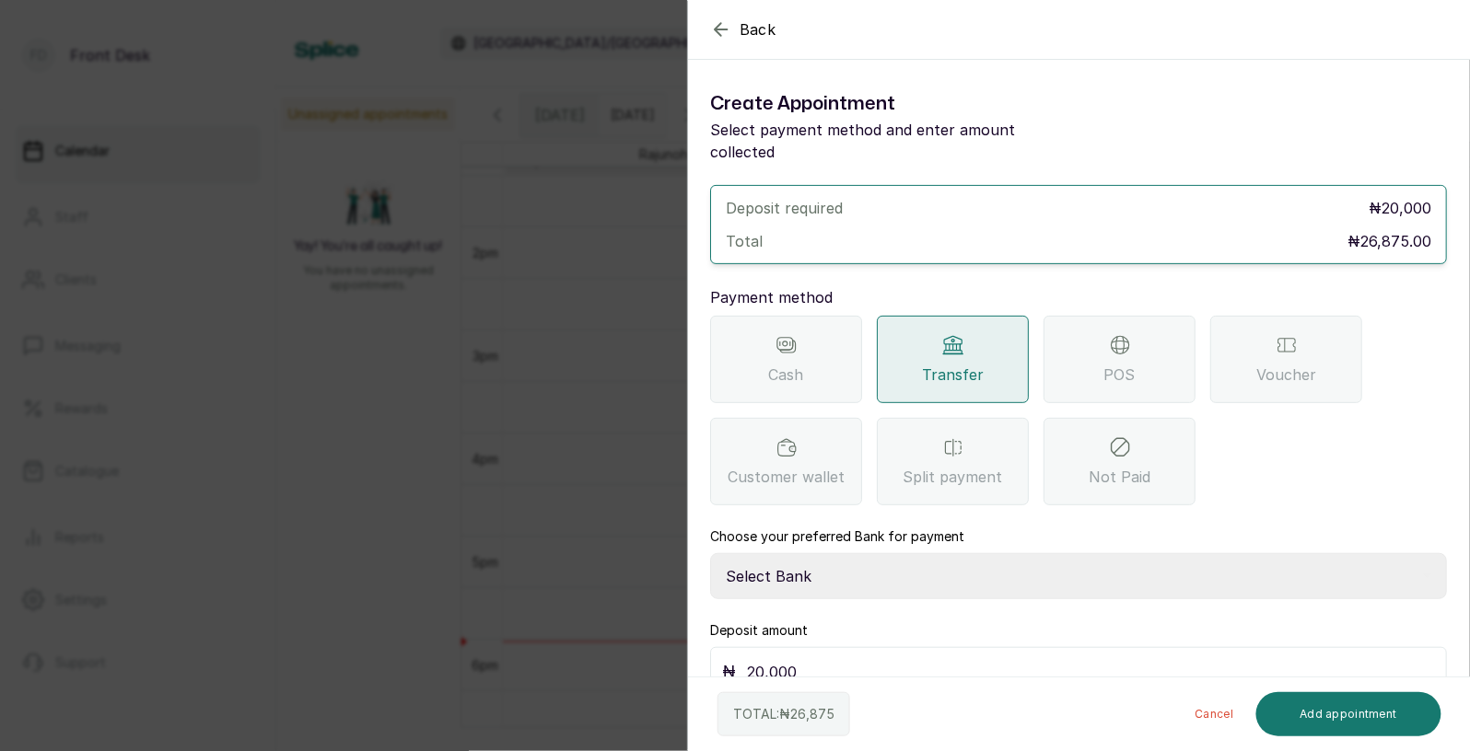
scroll to position [13, 0]
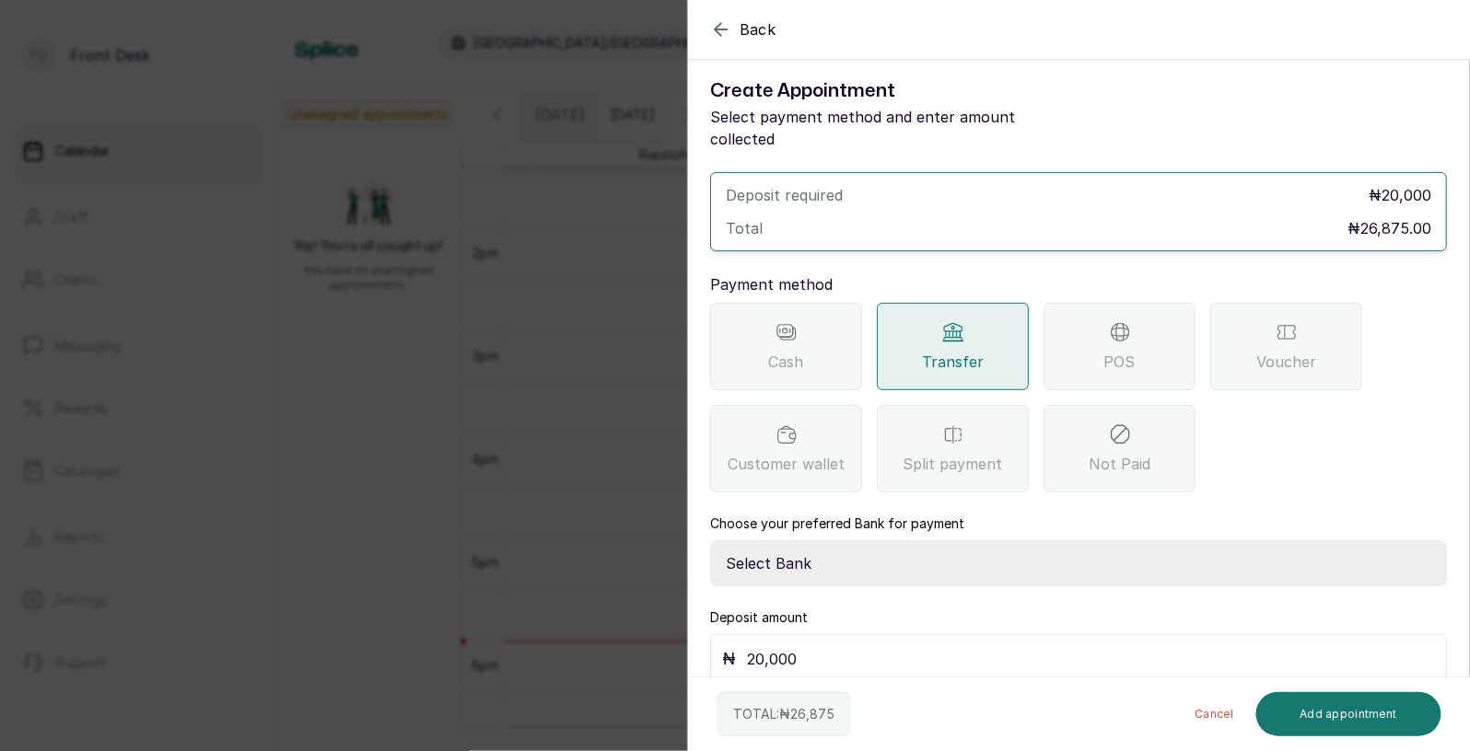
click at [852, 541] on select "Select Bank [PERSON_NAME] Fairmoney Microfinance Bank SKN ANALYTICS MED AESTH. …" at bounding box center [1078, 564] width 737 height 46
select select "43272bc0-21c6-4b19-b9fb-c2093b8603c2"
click at [802, 646] on input "20,000" at bounding box center [1091, 659] width 688 height 26
type input "2"
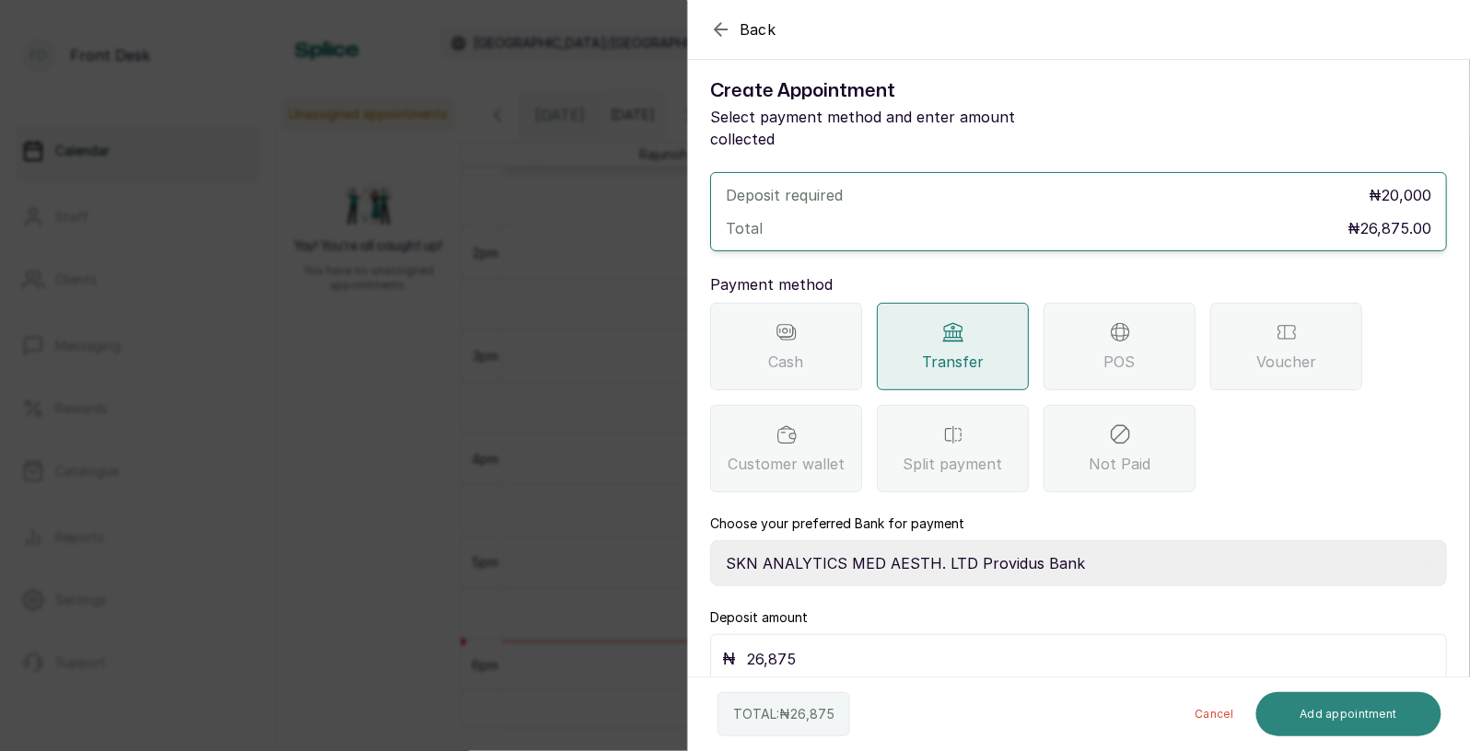
type input "26,875"
click at [1361, 714] on button "Add appointment" at bounding box center [1349, 714] width 186 height 44
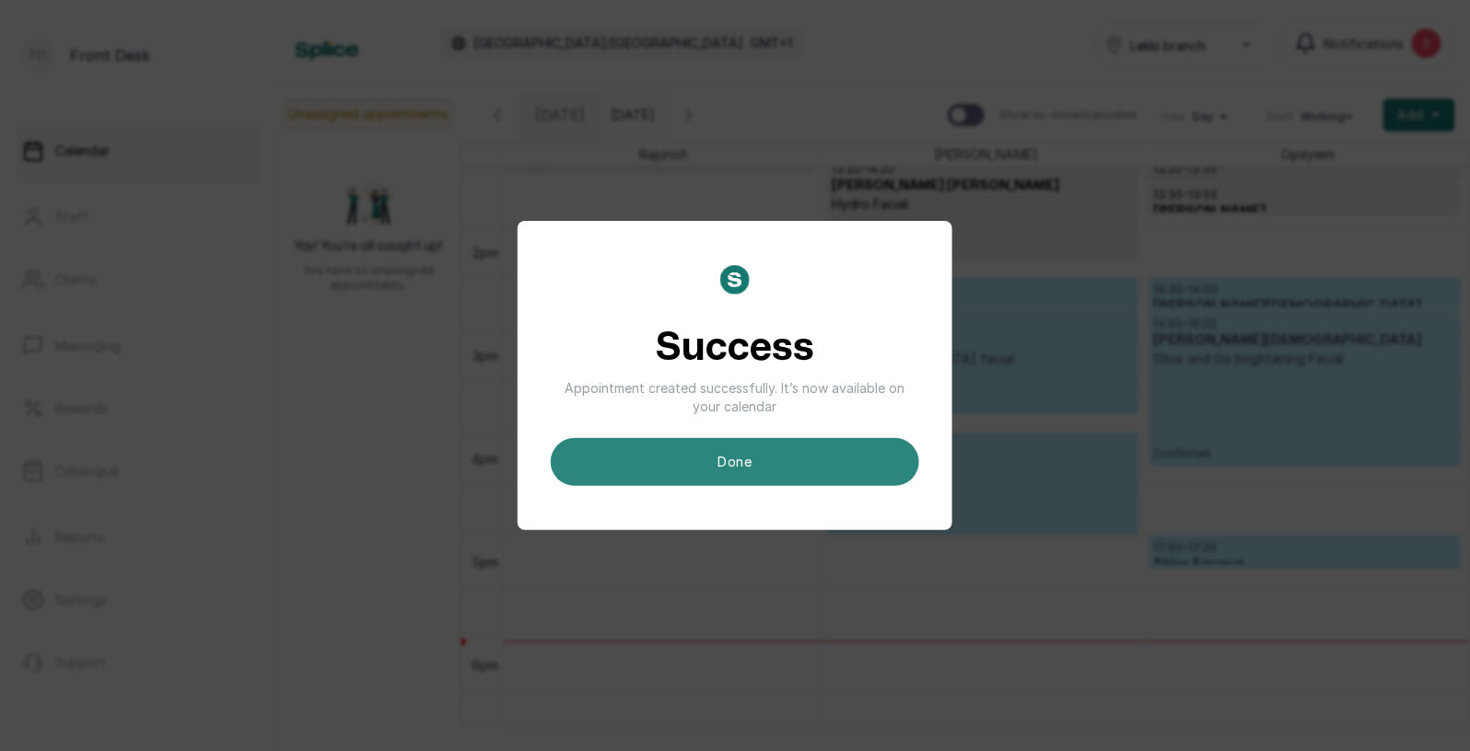
click at [778, 458] on button "done" at bounding box center [735, 462] width 368 height 48
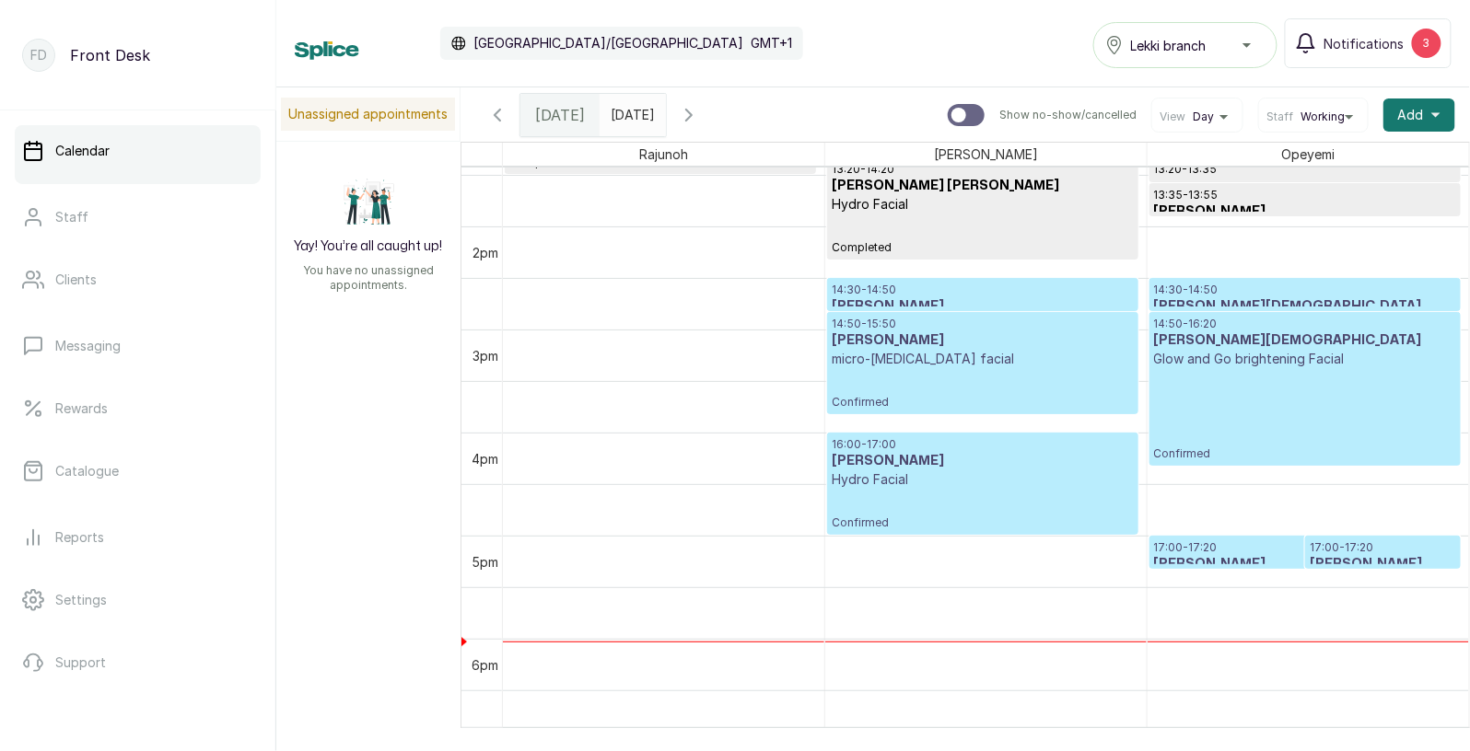
click at [1228, 556] on h3 "[PERSON_NAME]" at bounding box center [1305, 564] width 302 height 18
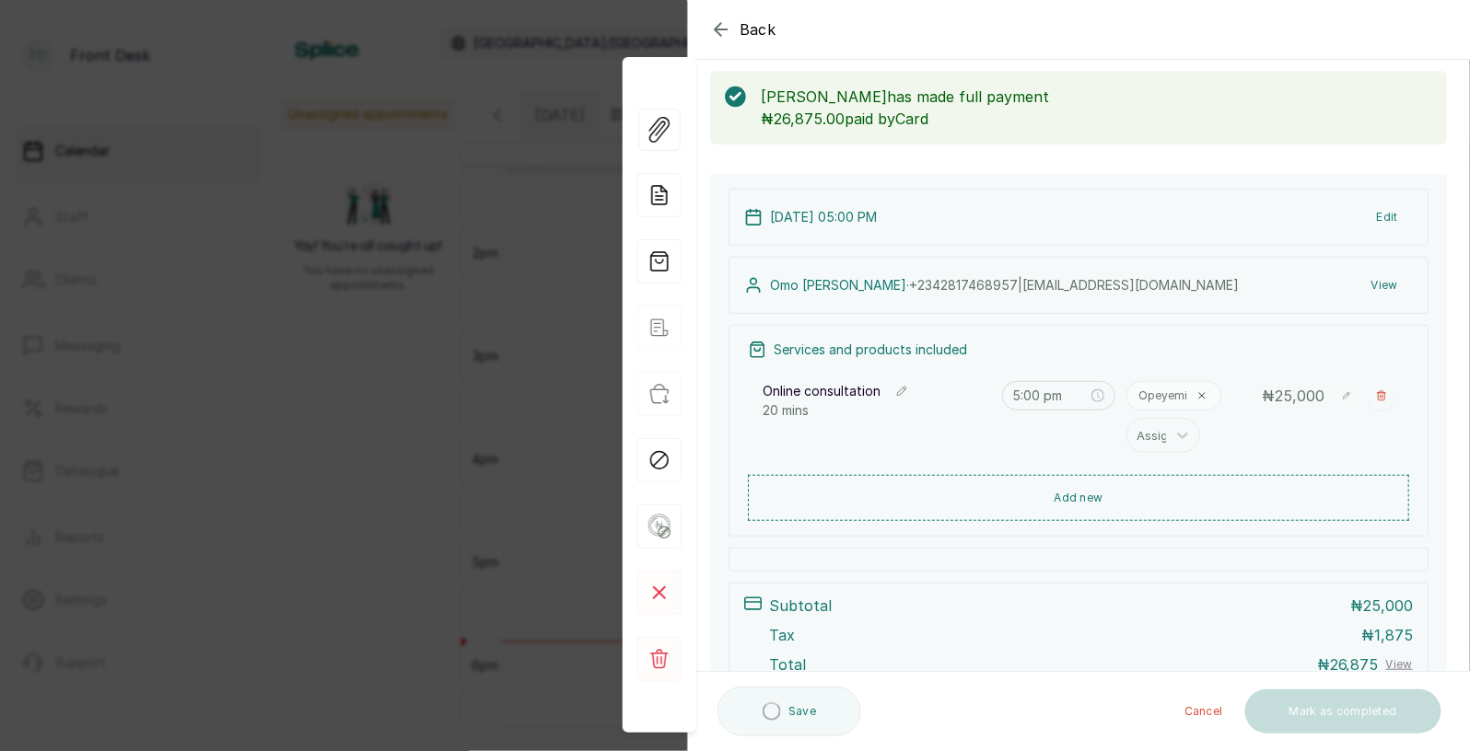
scroll to position [0, 0]
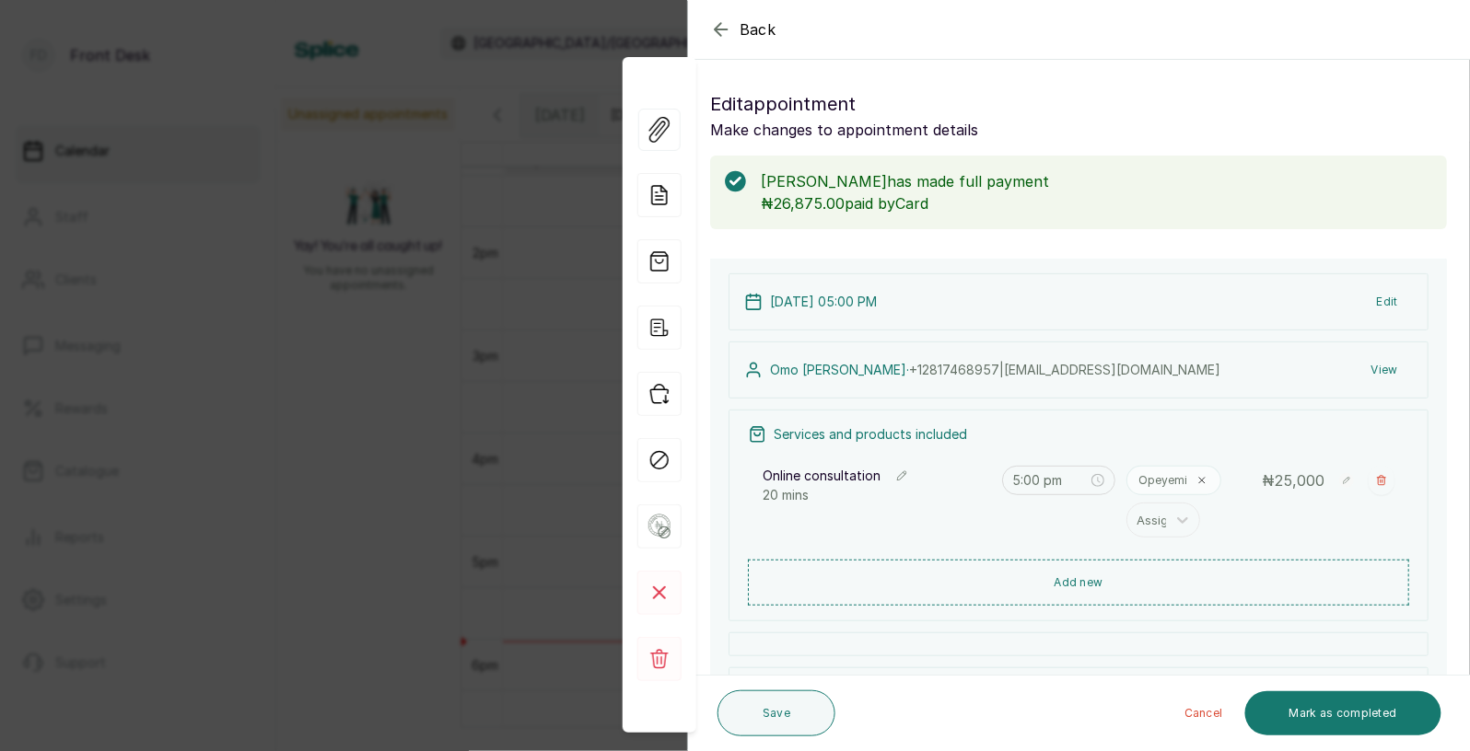
click at [387, 411] on div "Back Appointment Details Edit appointment Make changes to appointment details […" at bounding box center [735, 375] width 1470 height 751
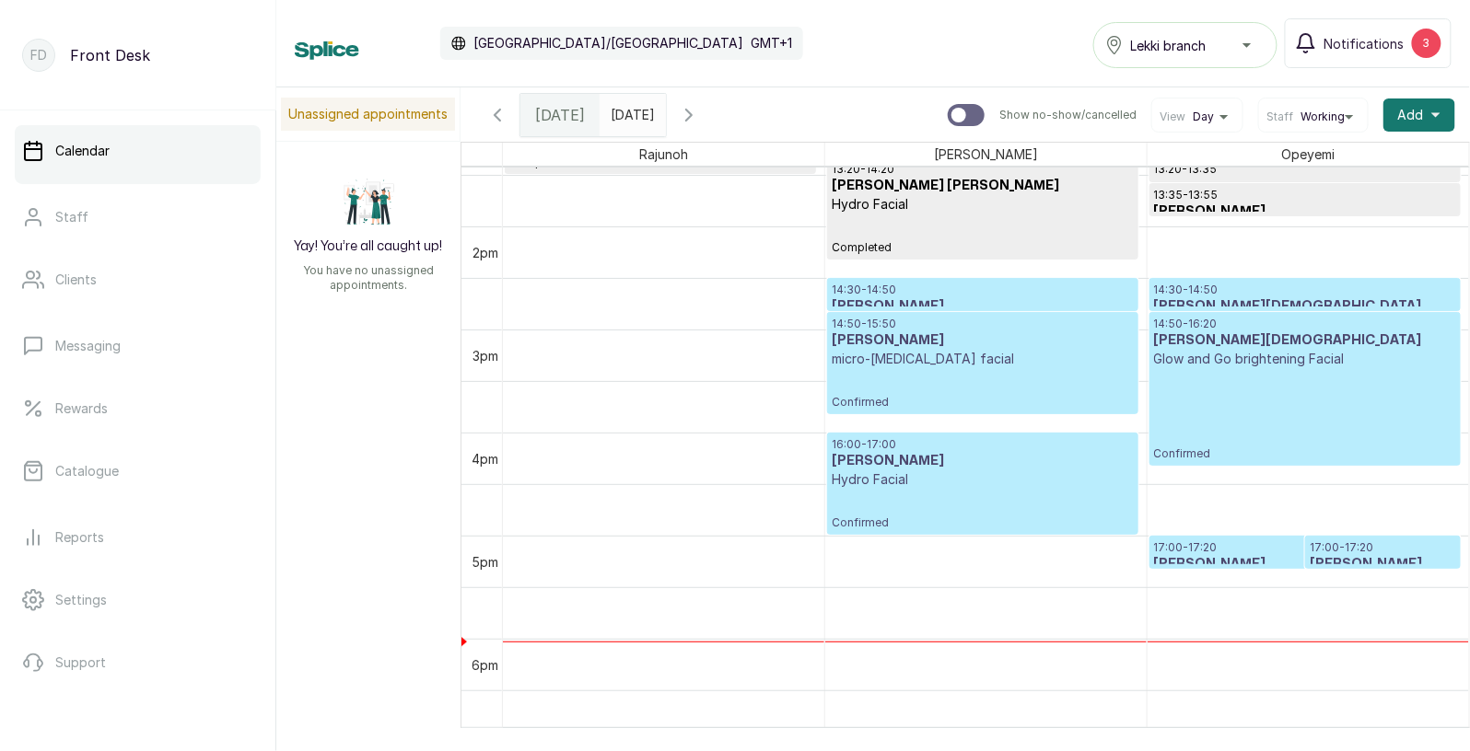
click at [1171, 553] on p "17:00 - 17:20" at bounding box center [1305, 548] width 302 height 15
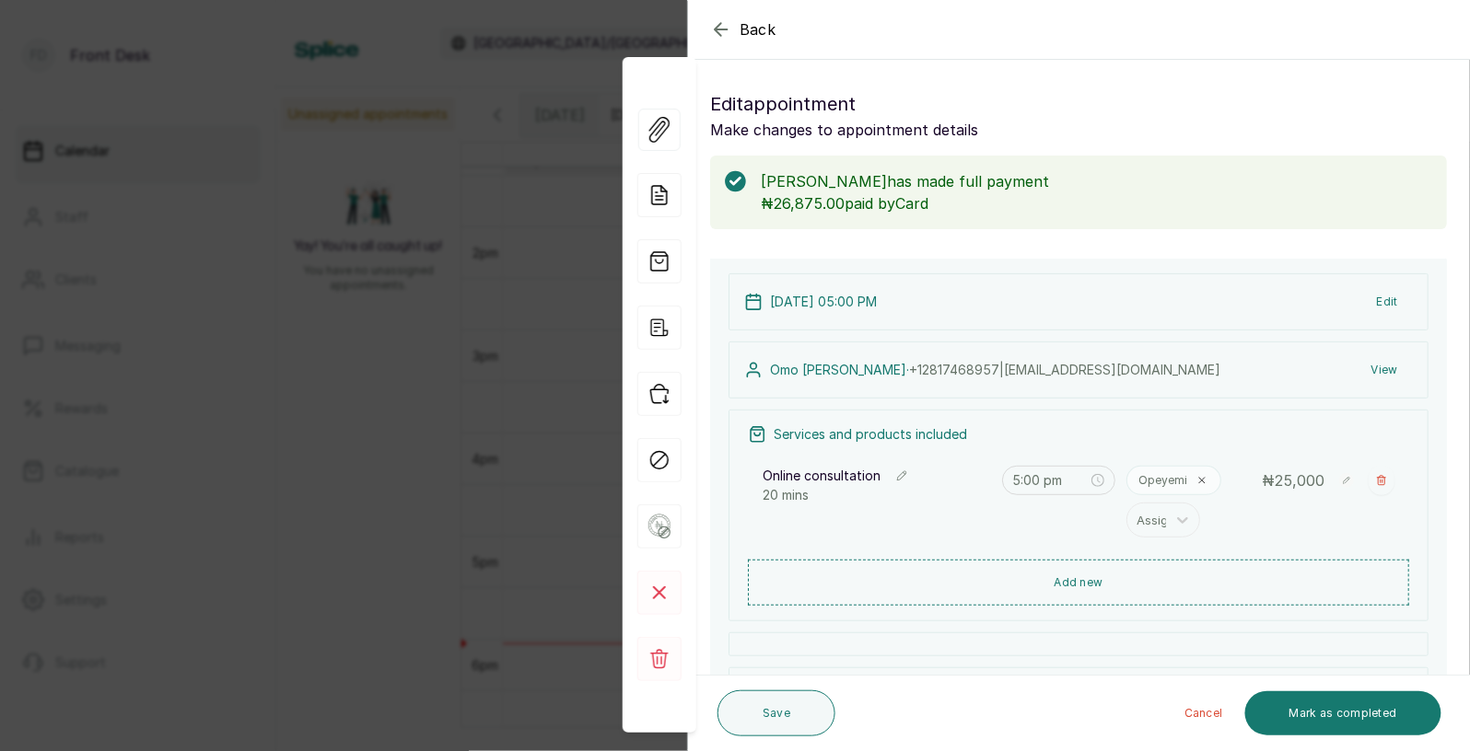
click at [483, 555] on div "Back Appointment Details Edit appointment Make changes to appointment details […" at bounding box center [735, 375] width 1470 height 751
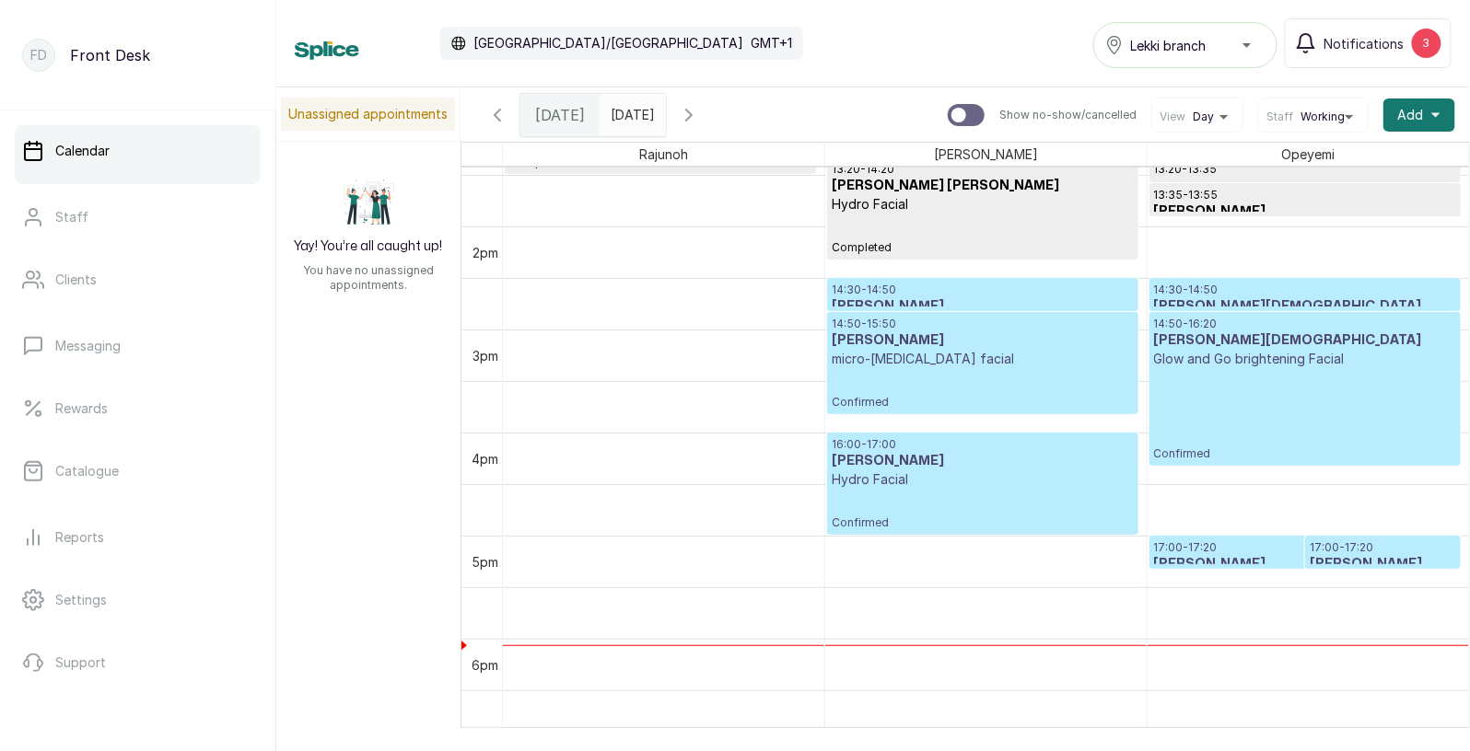
click at [1212, 562] on h3 "[PERSON_NAME]" at bounding box center [1305, 564] width 302 height 18
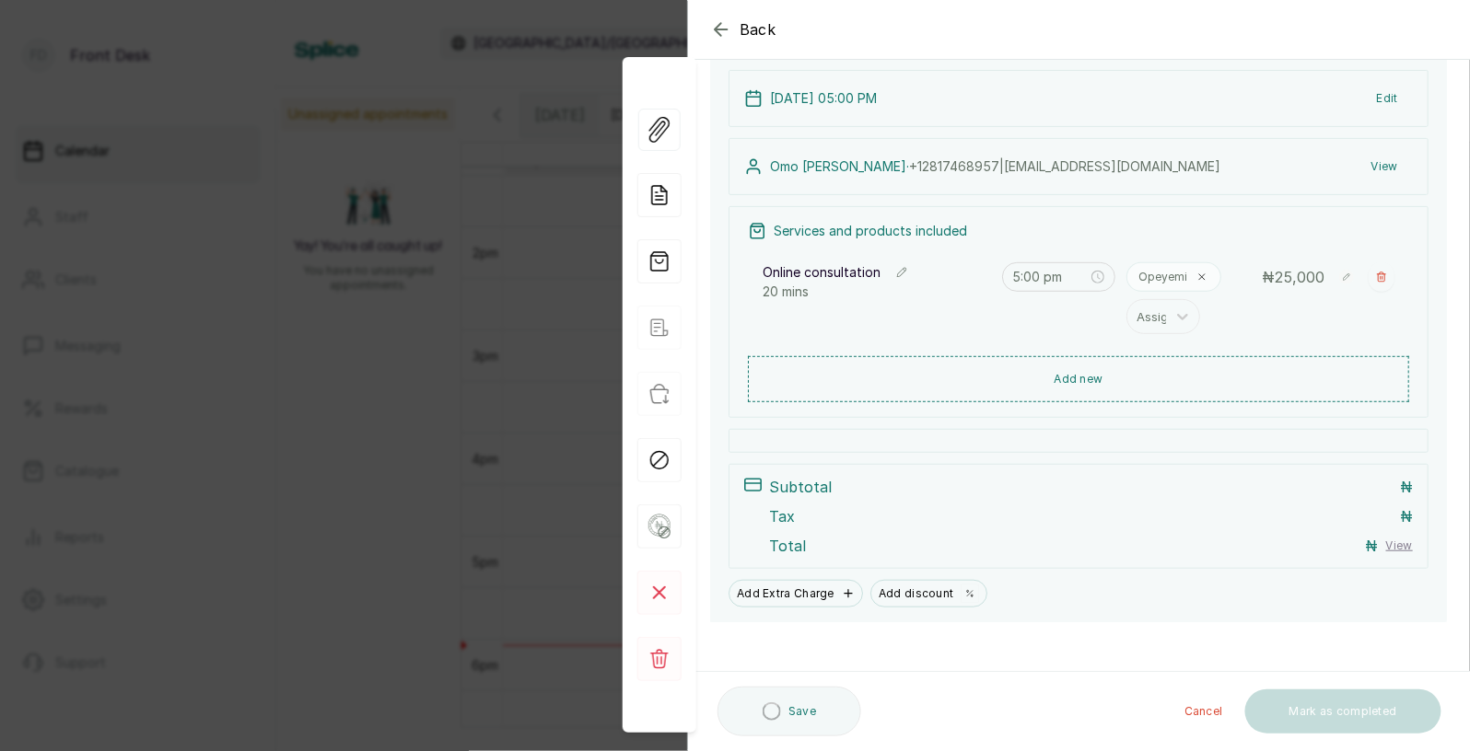
scroll to position [143, 0]
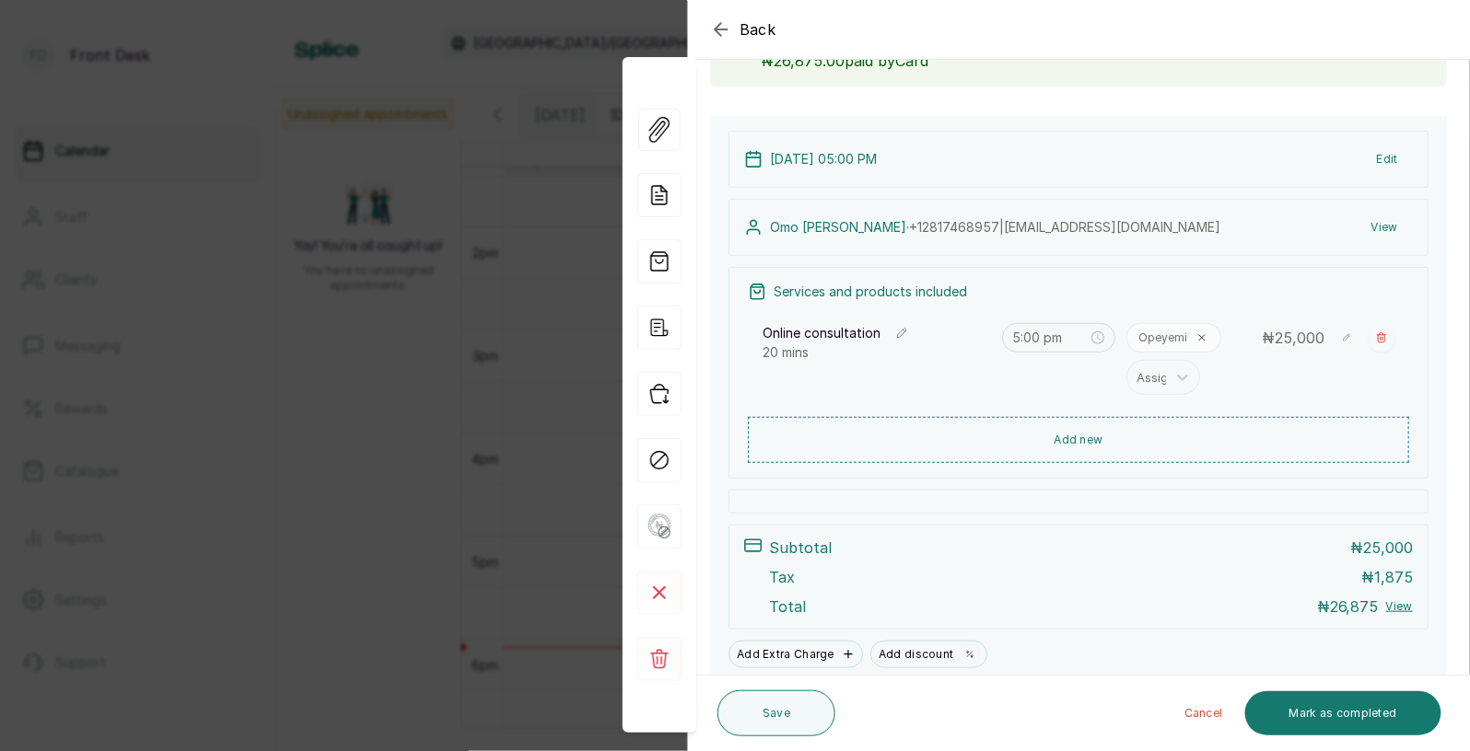
click at [562, 442] on div "Back Appointment Details Edit appointment Make changes to appointment details […" at bounding box center [735, 375] width 1470 height 751
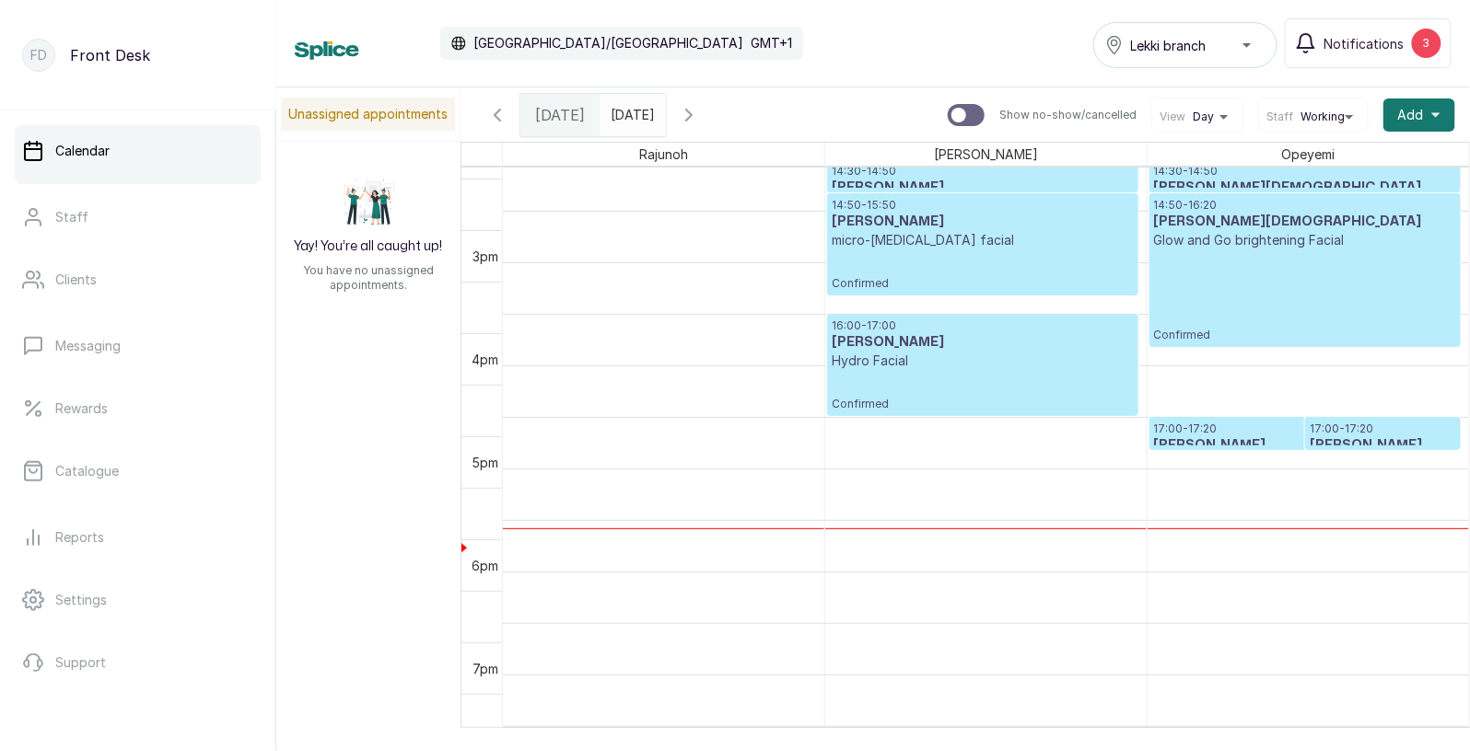
scroll to position [1508, 0]
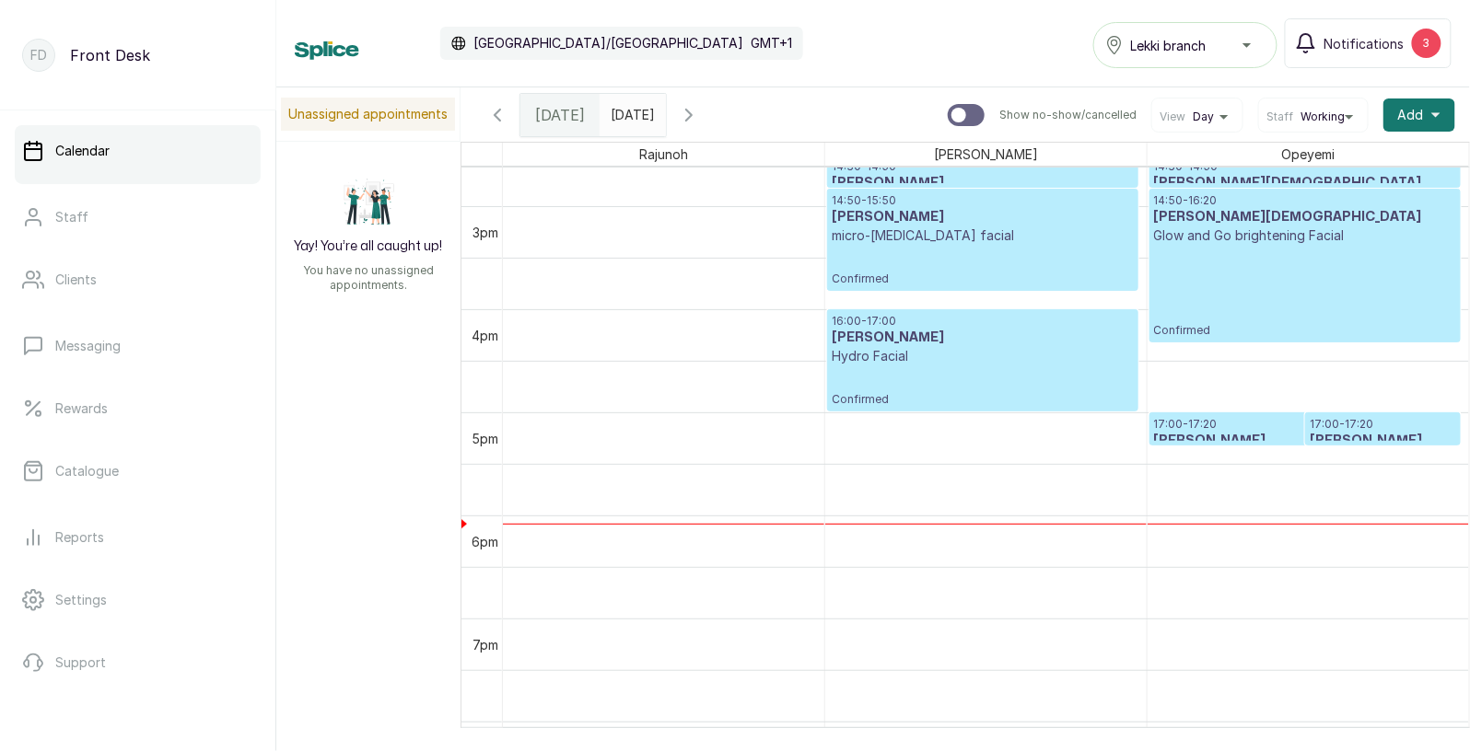
click at [1228, 427] on p "17:00 - 17:20" at bounding box center [1305, 424] width 302 height 15
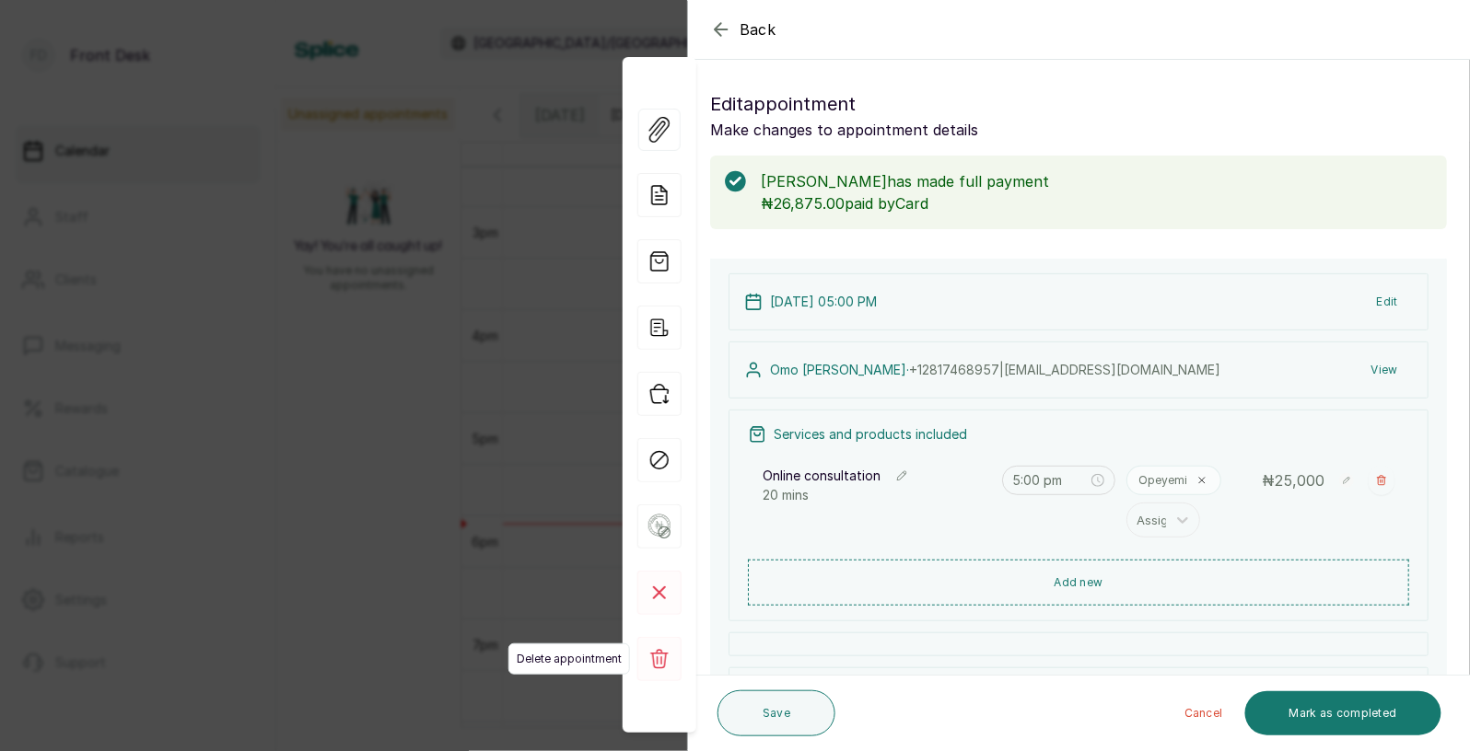
click at [659, 654] on icon at bounding box center [659, 658] width 18 height 19
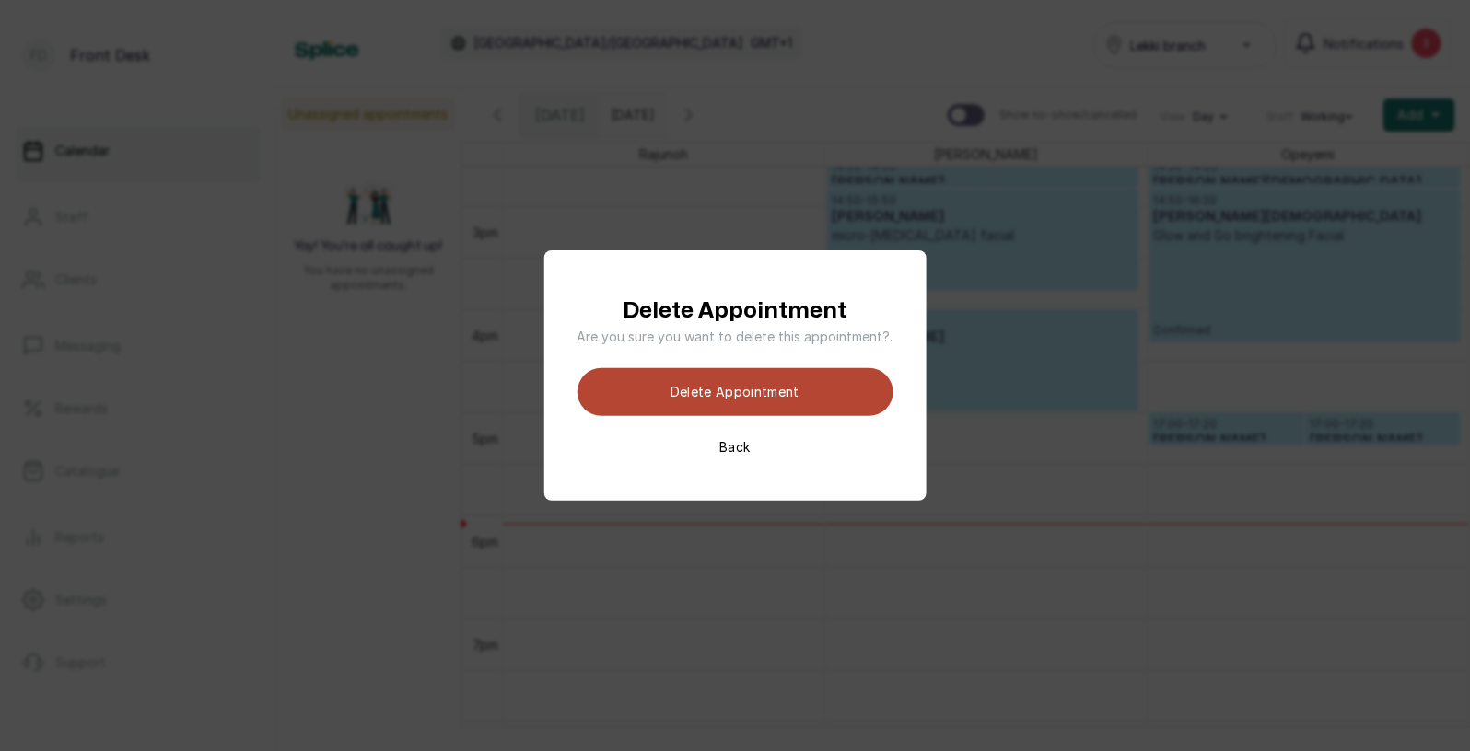
click at [760, 381] on button "Delete appointment" at bounding box center [735, 392] width 316 height 48
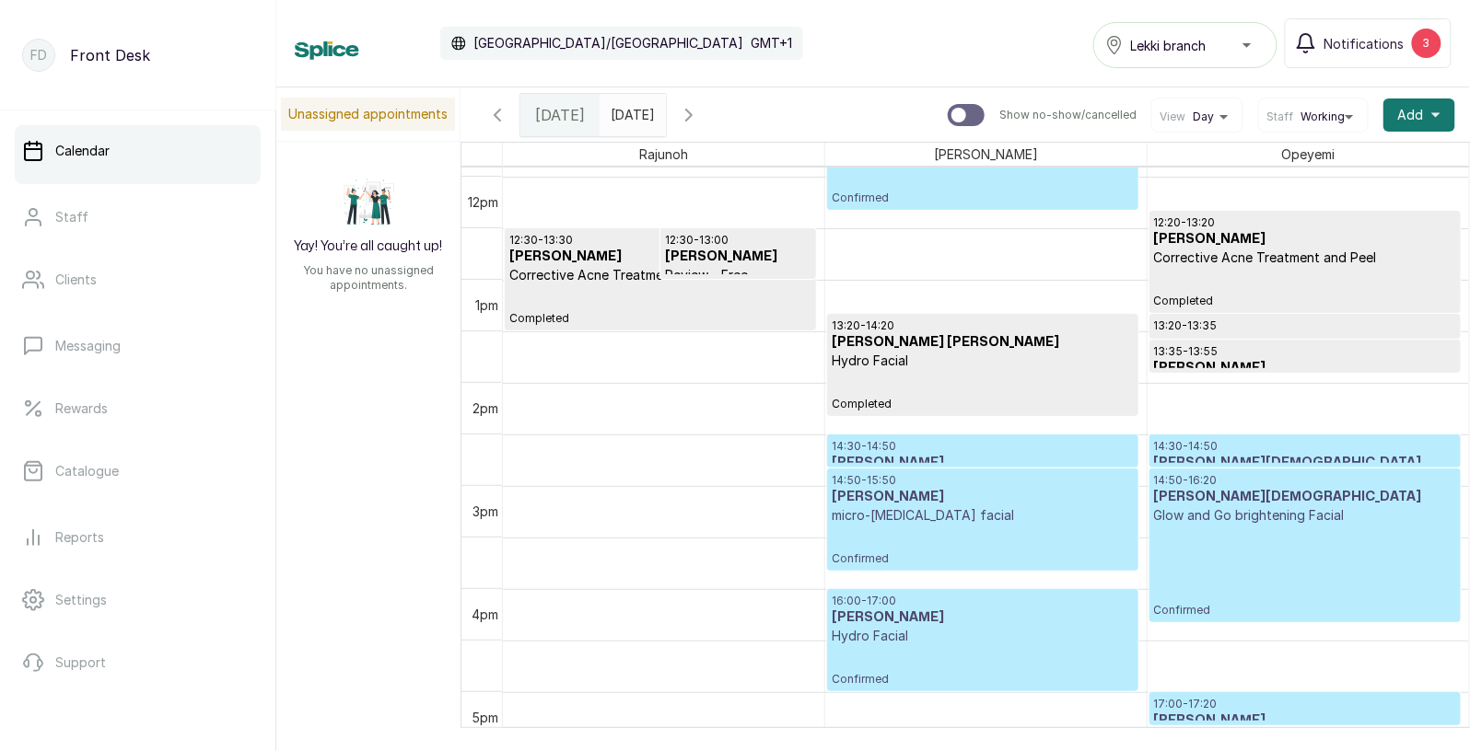
scroll to position [1228, 0]
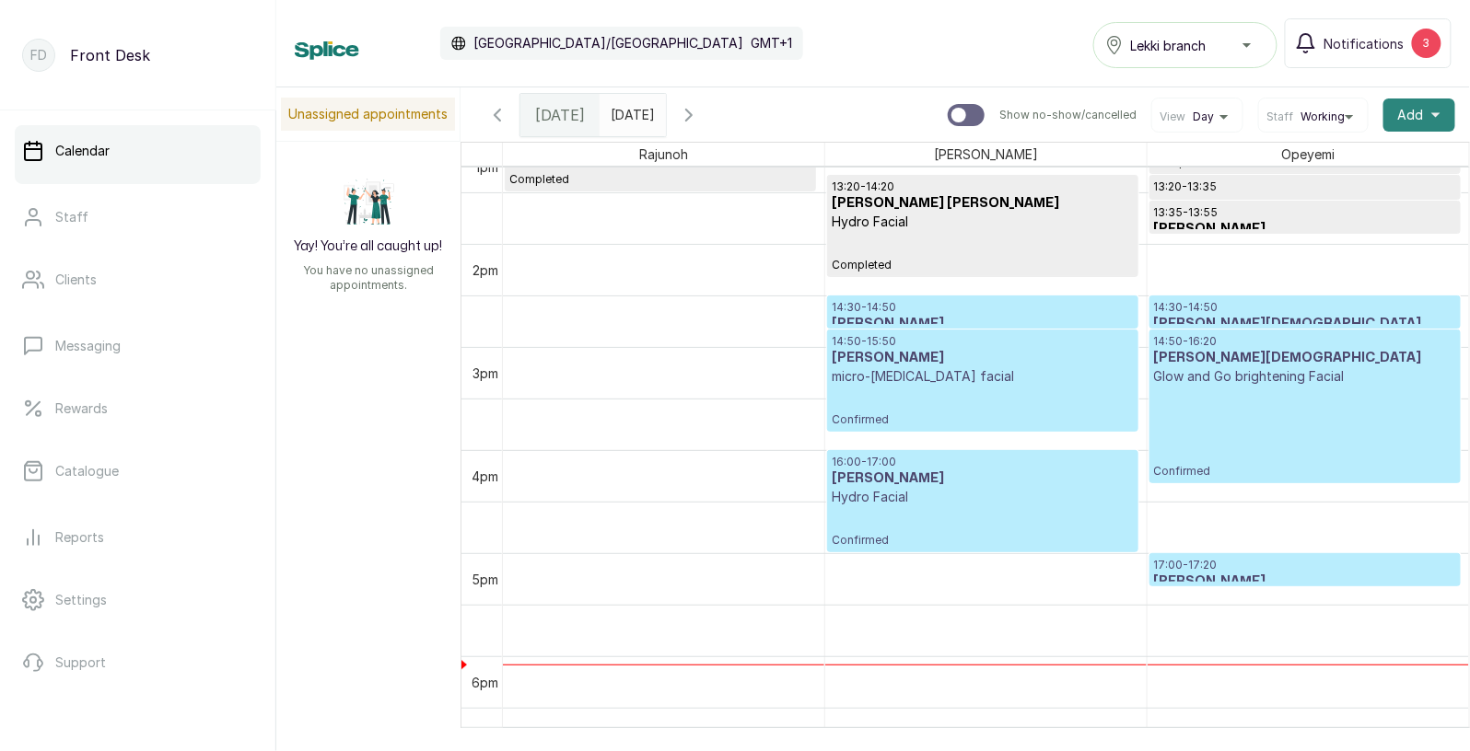
click at [1412, 113] on span "Add" at bounding box center [1411, 115] width 26 height 18
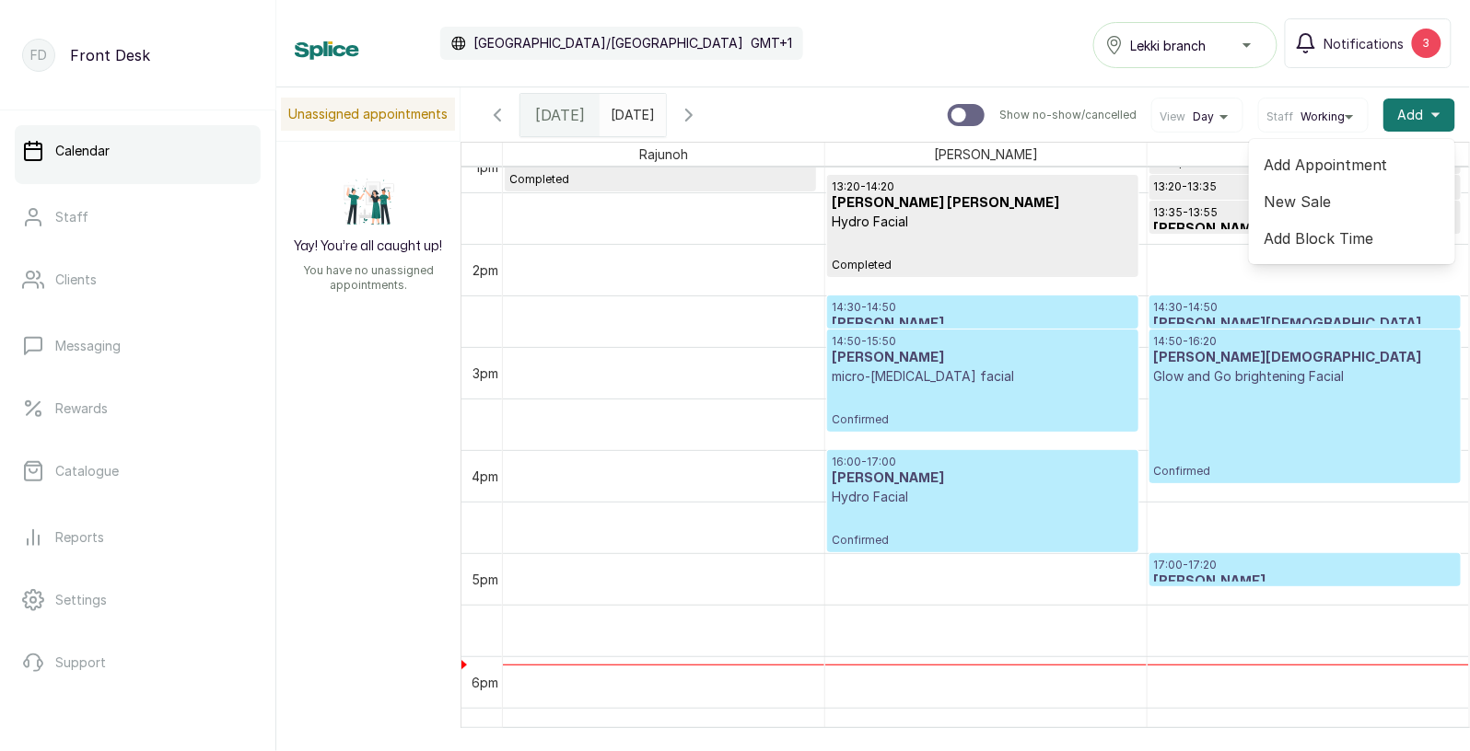
click at [1314, 165] on span "Add Appointment" at bounding box center [1351, 165] width 177 height 22
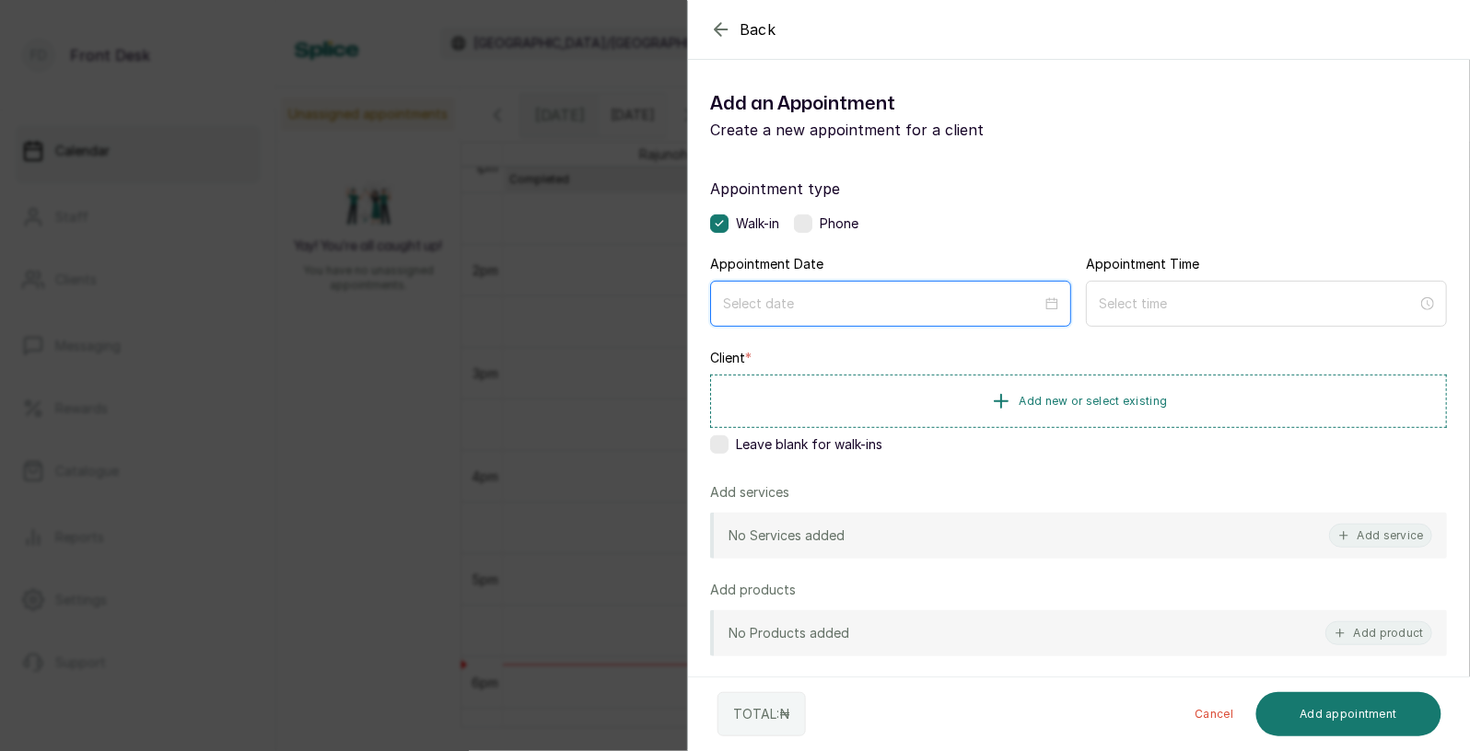
click at [822, 300] on input at bounding box center [882, 304] width 319 height 20
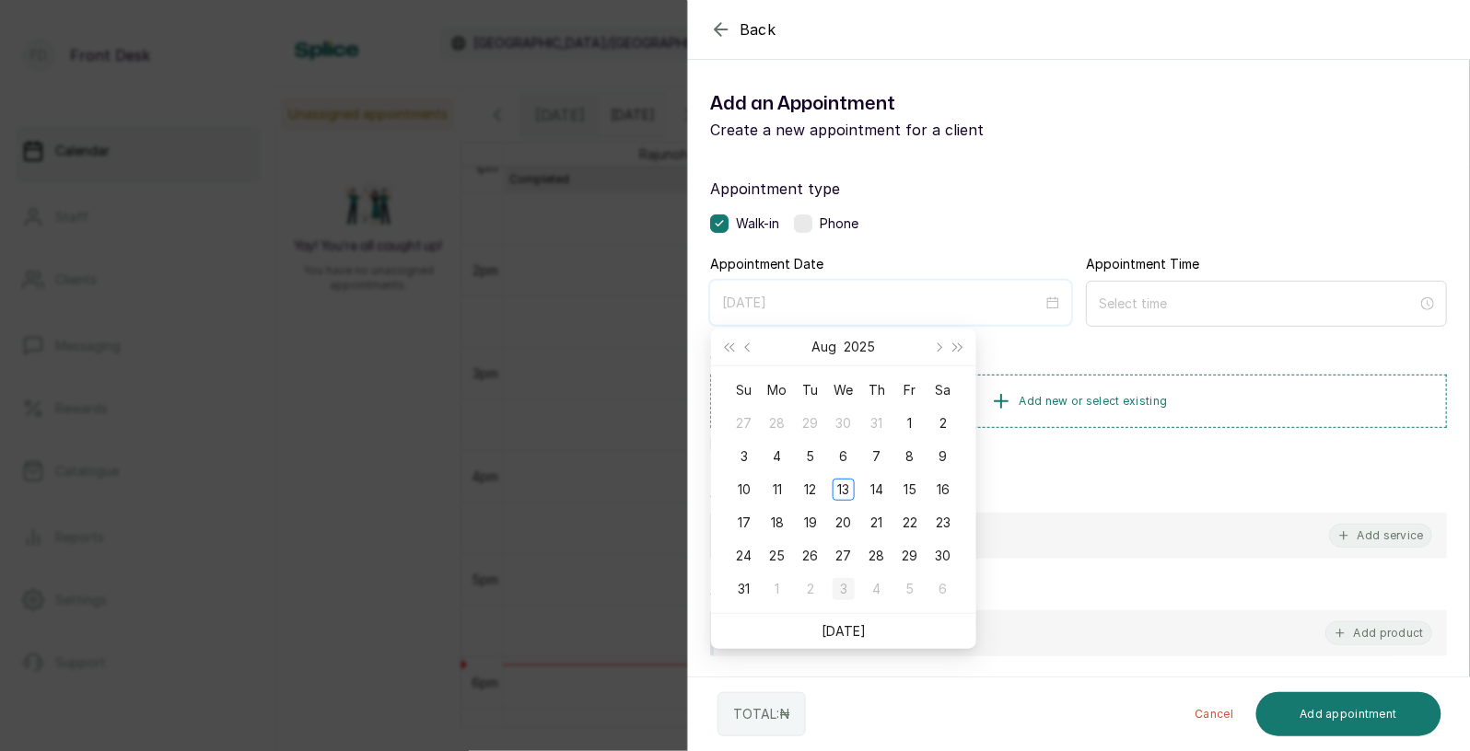
type input "[DATE]"
click at [838, 623] on link "[DATE]" at bounding box center [843, 631] width 44 height 16
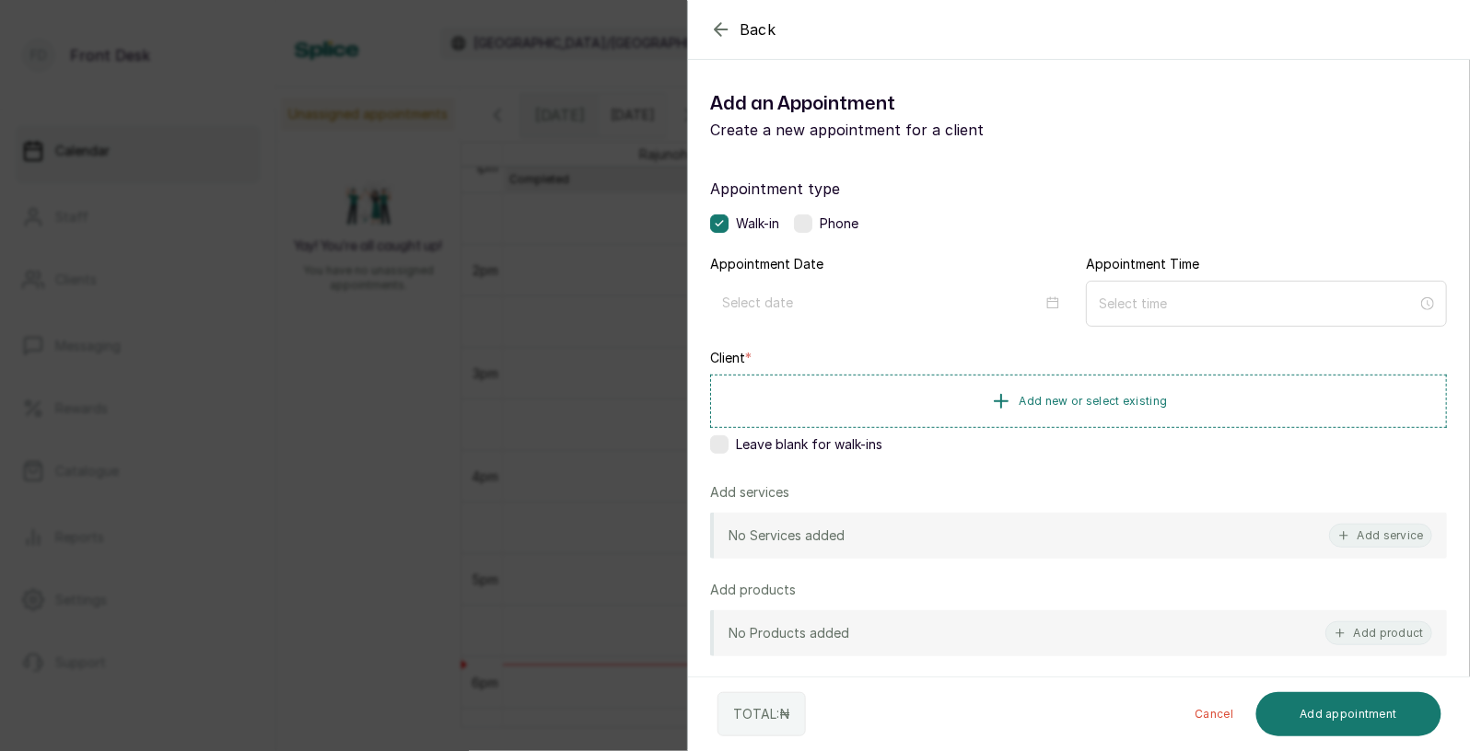
type input "[DATE]"
click at [1141, 311] on input at bounding box center [1258, 304] width 319 height 20
click at [1107, 473] on div "05" at bounding box center [1112, 478] width 44 height 26
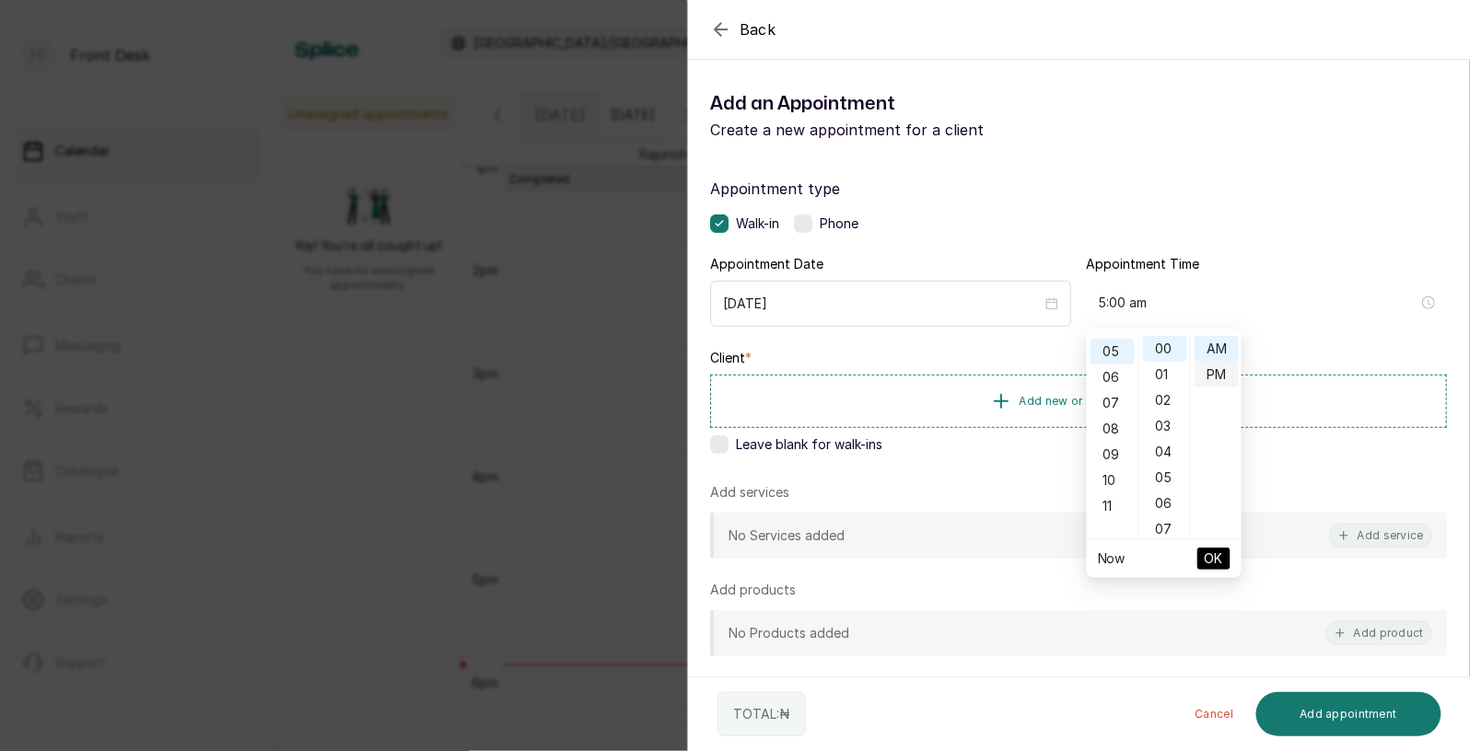
type input "5:00 pm"
click at [1218, 370] on div "PM" at bounding box center [1216, 375] width 44 height 26
click at [1208, 555] on span "OK" at bounding box center [1214, 558] width 18 height 35
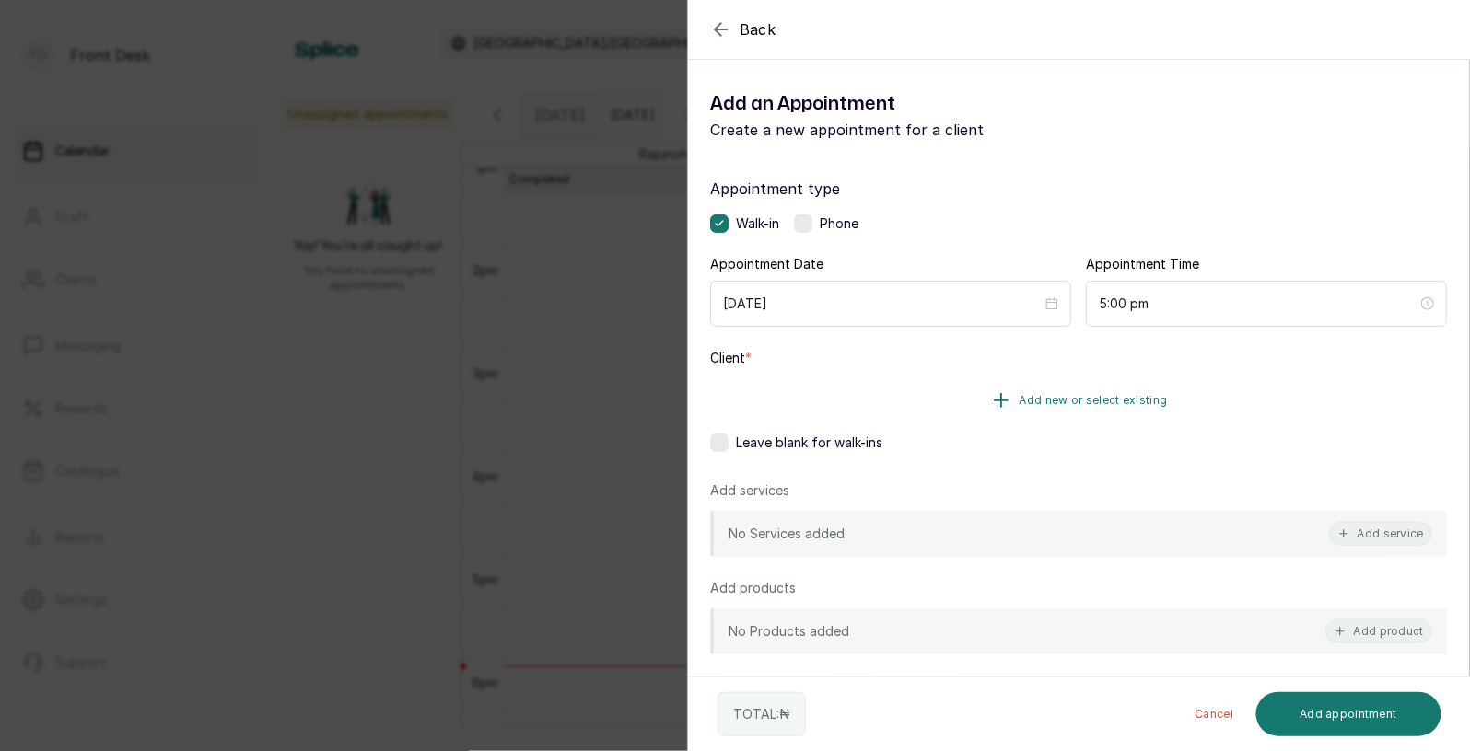
click at [1103, 410] on button "Add new or select existing" at bounding box center [1078, 401] width 737 height 52
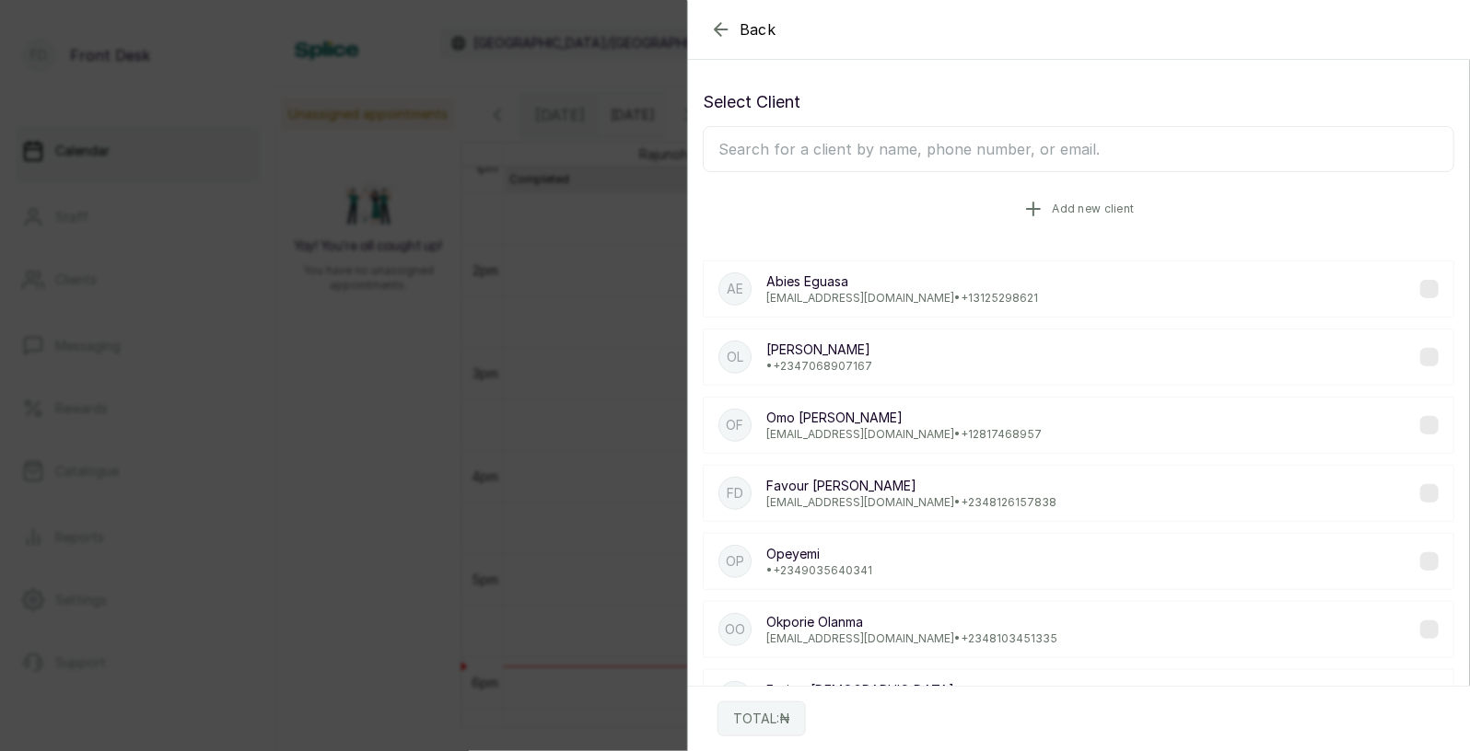
click at [1081, 220] on button "Add new client" at bounding box center [1078, 209] width 751 height 52
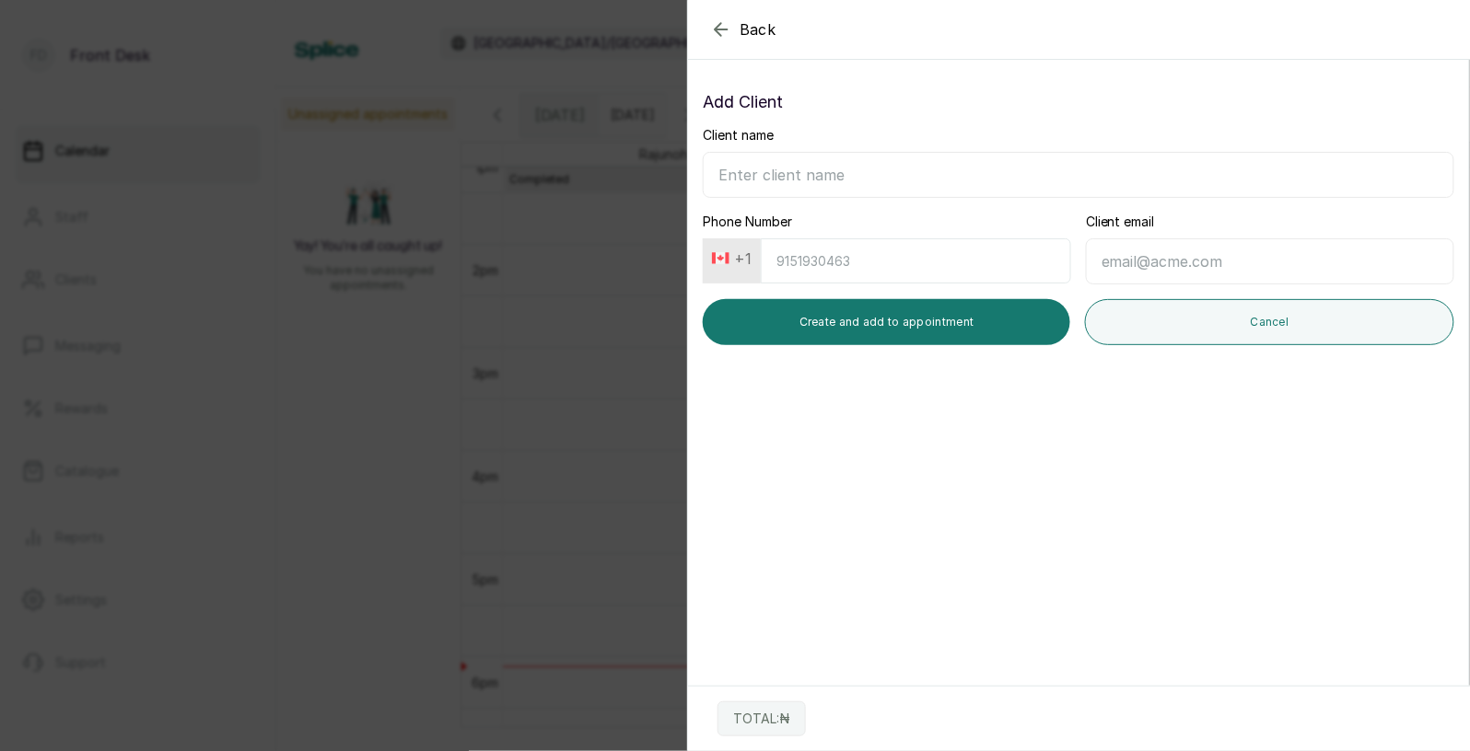
click at [905, 173] on input "Client name" at bounding box center [1078, 175] width 751 height 46
click at [863, 179] on input "Client name" at bounding box center [1078, 175] width 751 height 46
type input "Abies Eguasa"
click at [840, 266] on input "Phone Number" at bounding box center [916, 261] width 310 height 45
type input "3125298621"
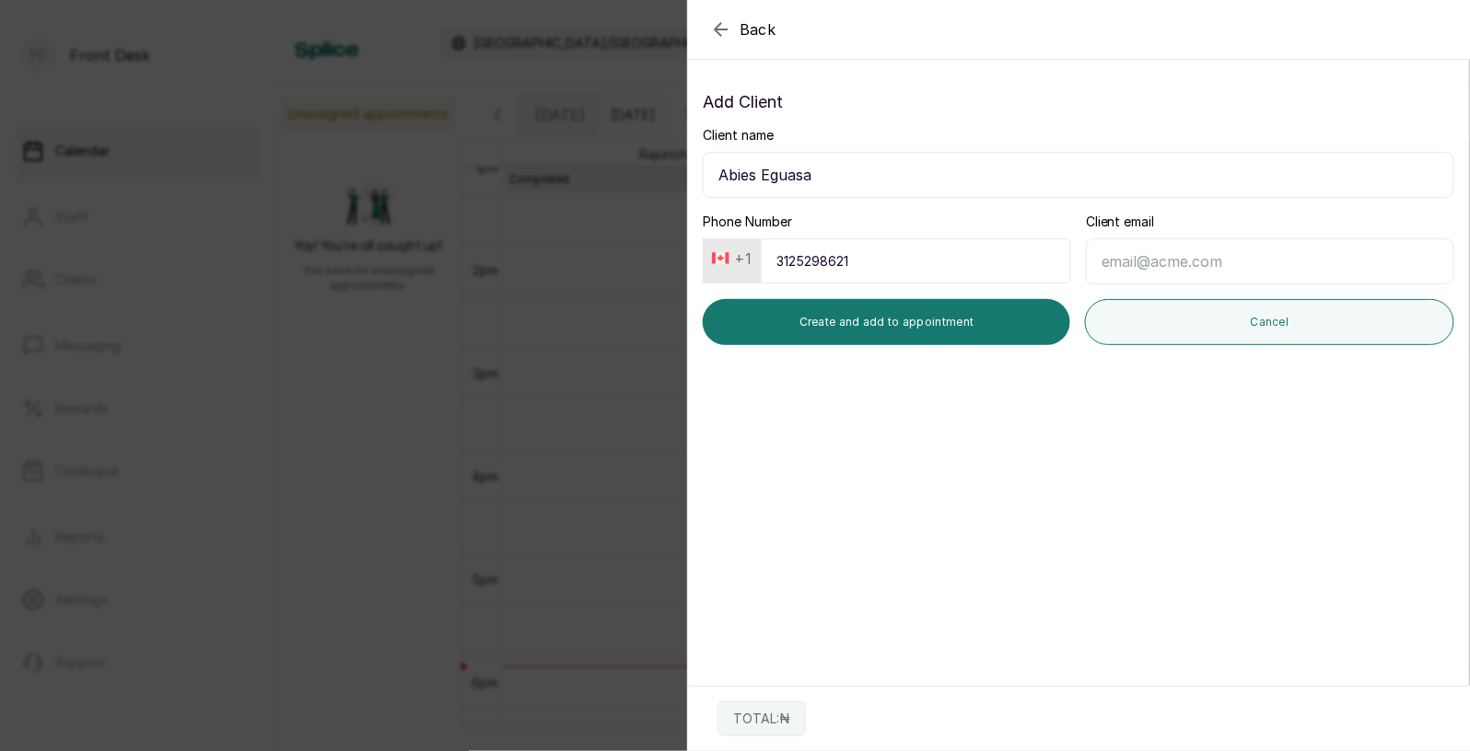
click at [1123, 262] on input "Client email" at bounding box center [1270, 262] width 368 height 46
type input "[PERSON_NAME][EMAIL_ADDRESS][DOMAIN_NAME]"
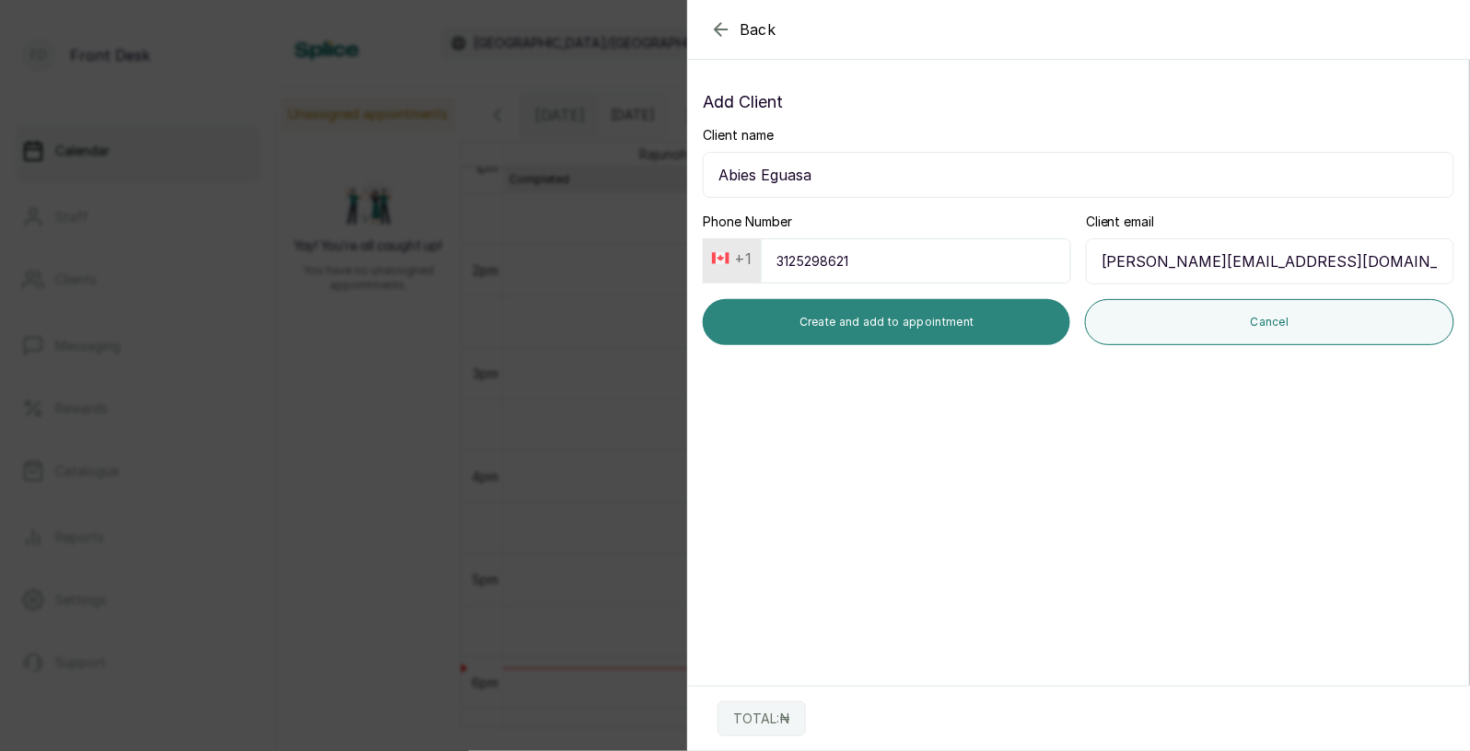
click at [934, 329] on button "Create and add to appointment" at bounding box center [886, 322] width 367 height 46
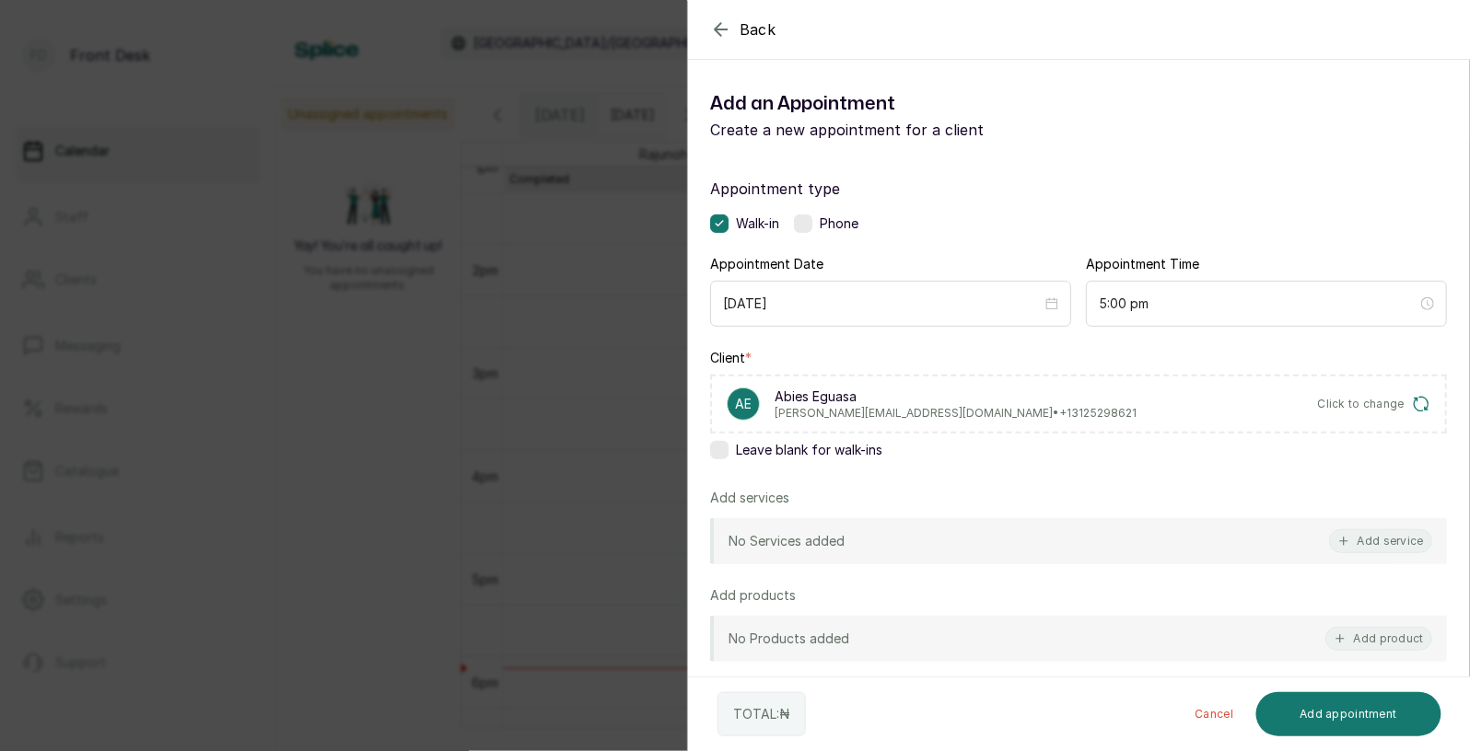
scroll to position [52, 0]
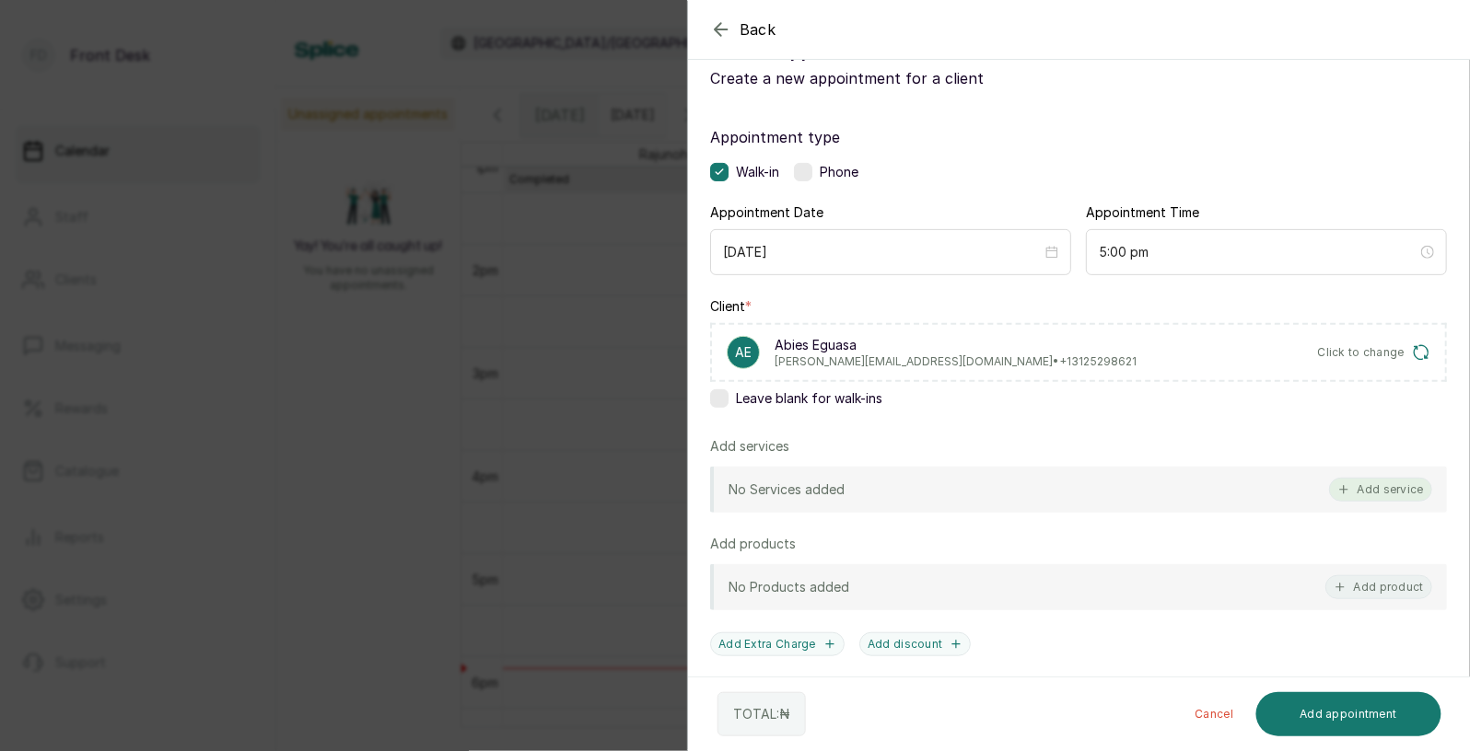
click at [1388, 483] on button "Add service" at bounding box center [1380, 490] width 103 height 24
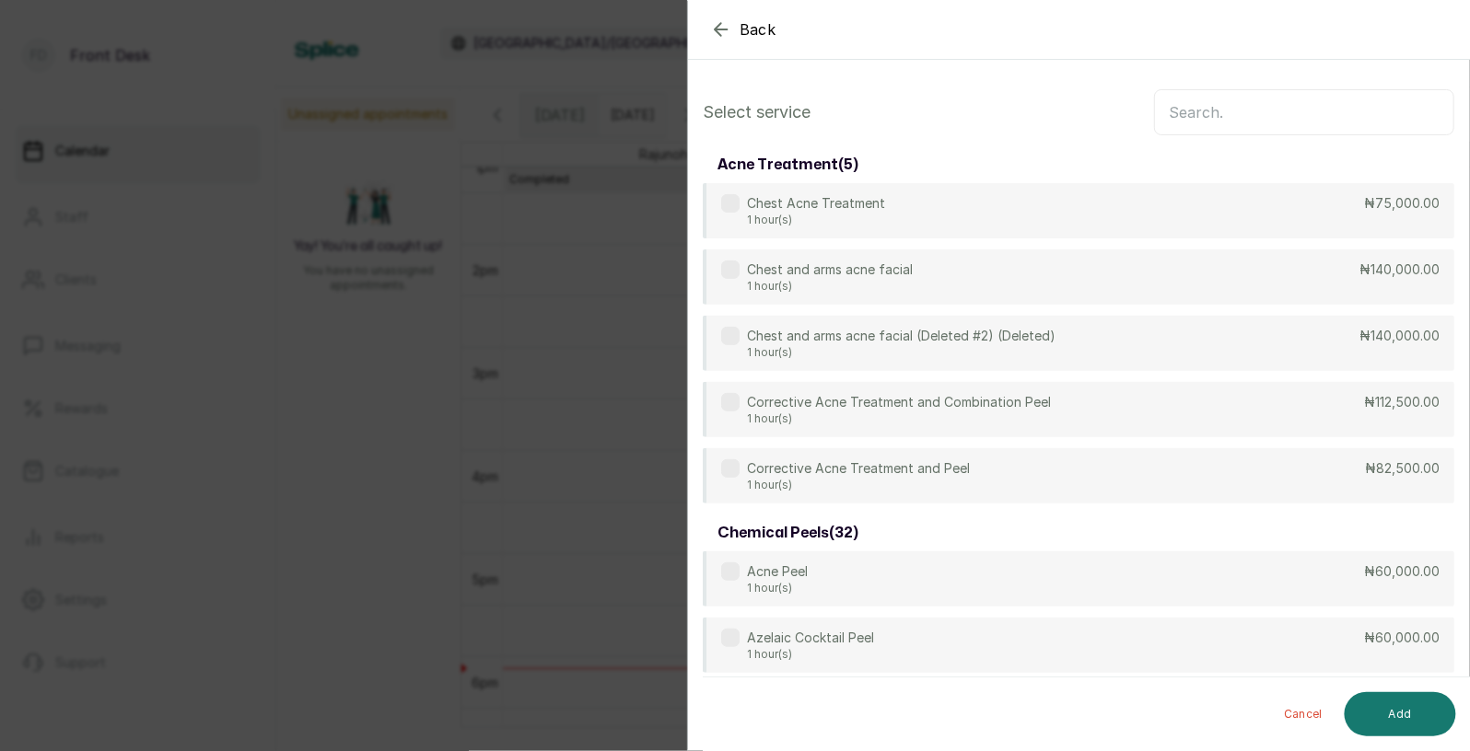
click at [1201, 111] on input "text" at bounding box center [1304, 112] width 300 height 46
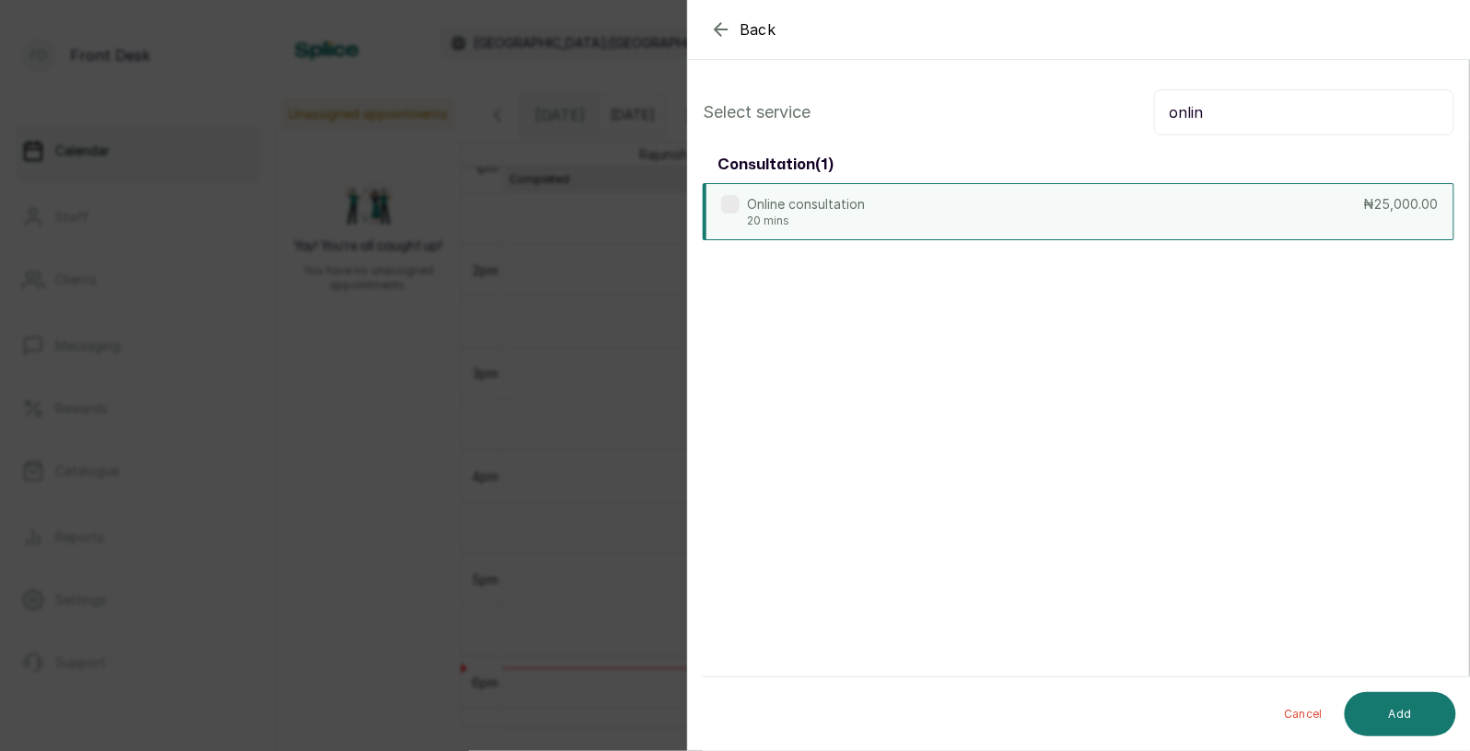
type input "onlin"
click at [890, 224] on div "Online consultation 20 mins ₦25,000.00" at bounding box center [1078, 211] width 751 height 57
click at [1401, 704] on button "Add" at bounding box center [1399, 714] width 111 height 44
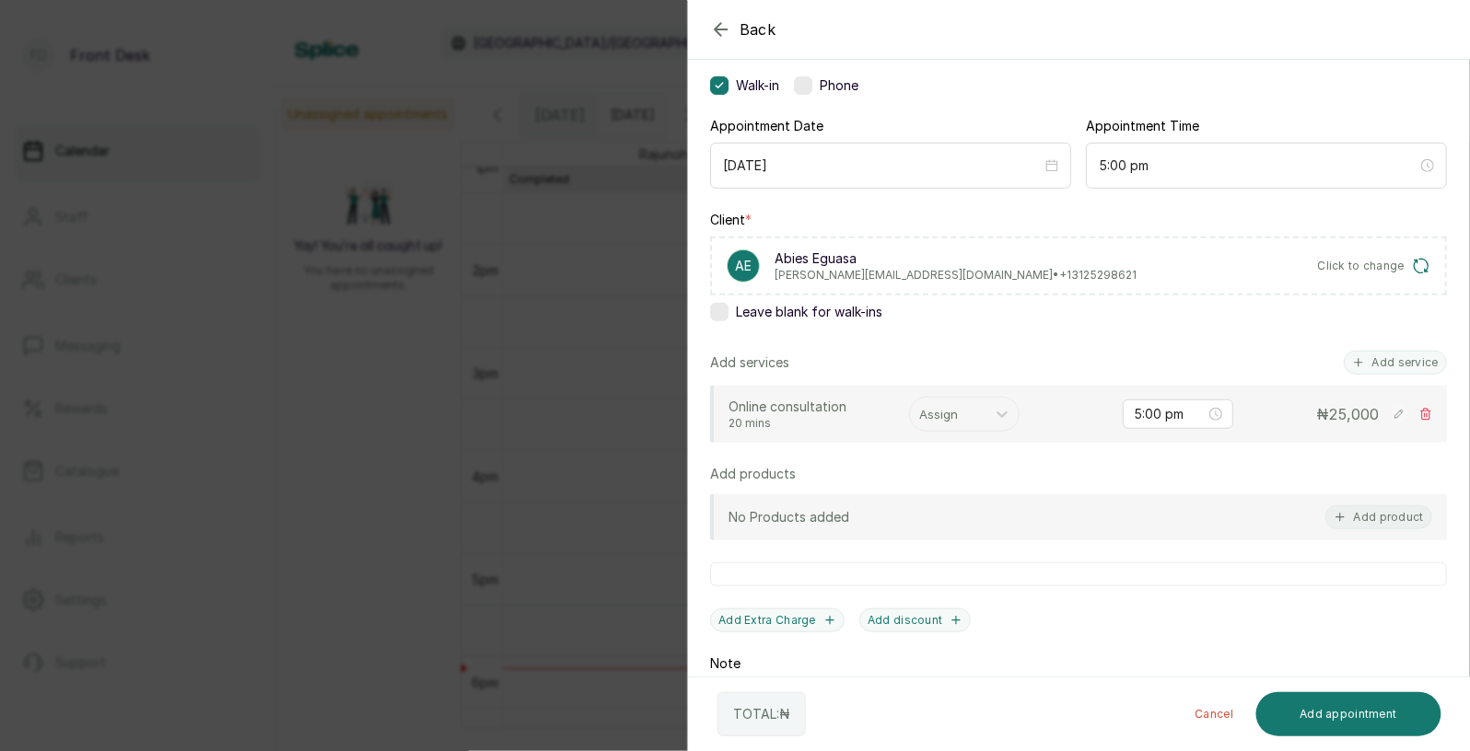
scroll to position [151, 0]
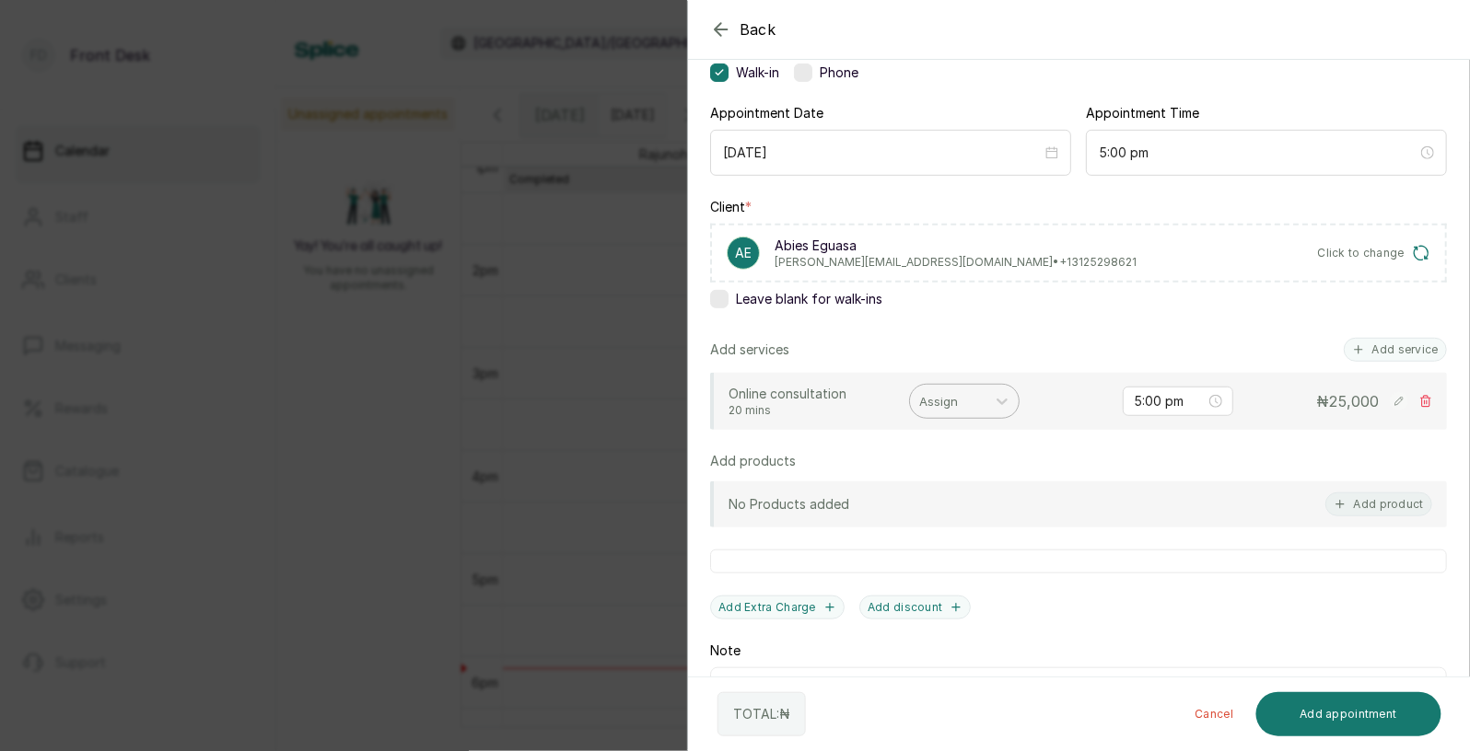
click at [947, 390] on div at bounding box center [947, 402] width 57 height 24
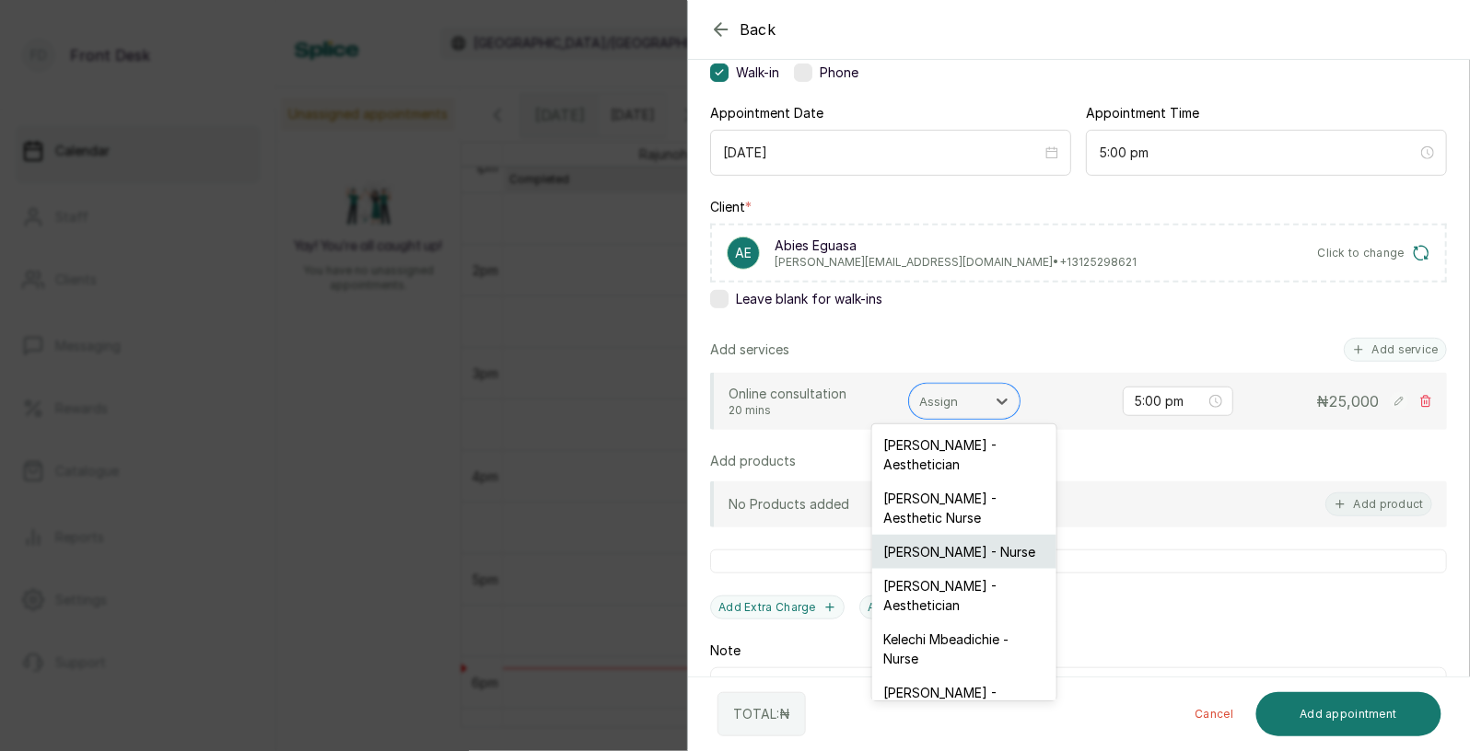
click at [942, 535] on div "[PERSON_NAME] - Nurse" at bounding box center [964, 552] width 184 height 34
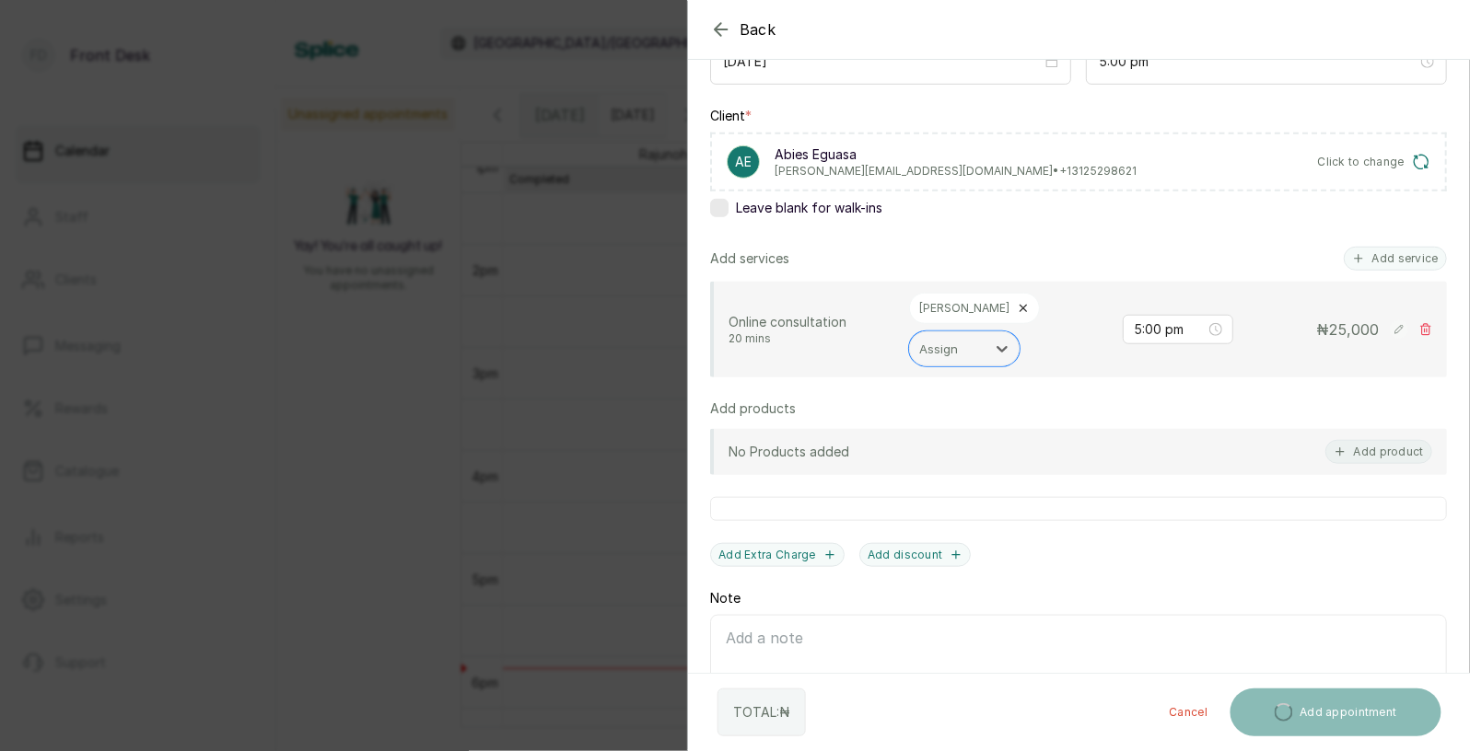
scroll to position [291, 0]
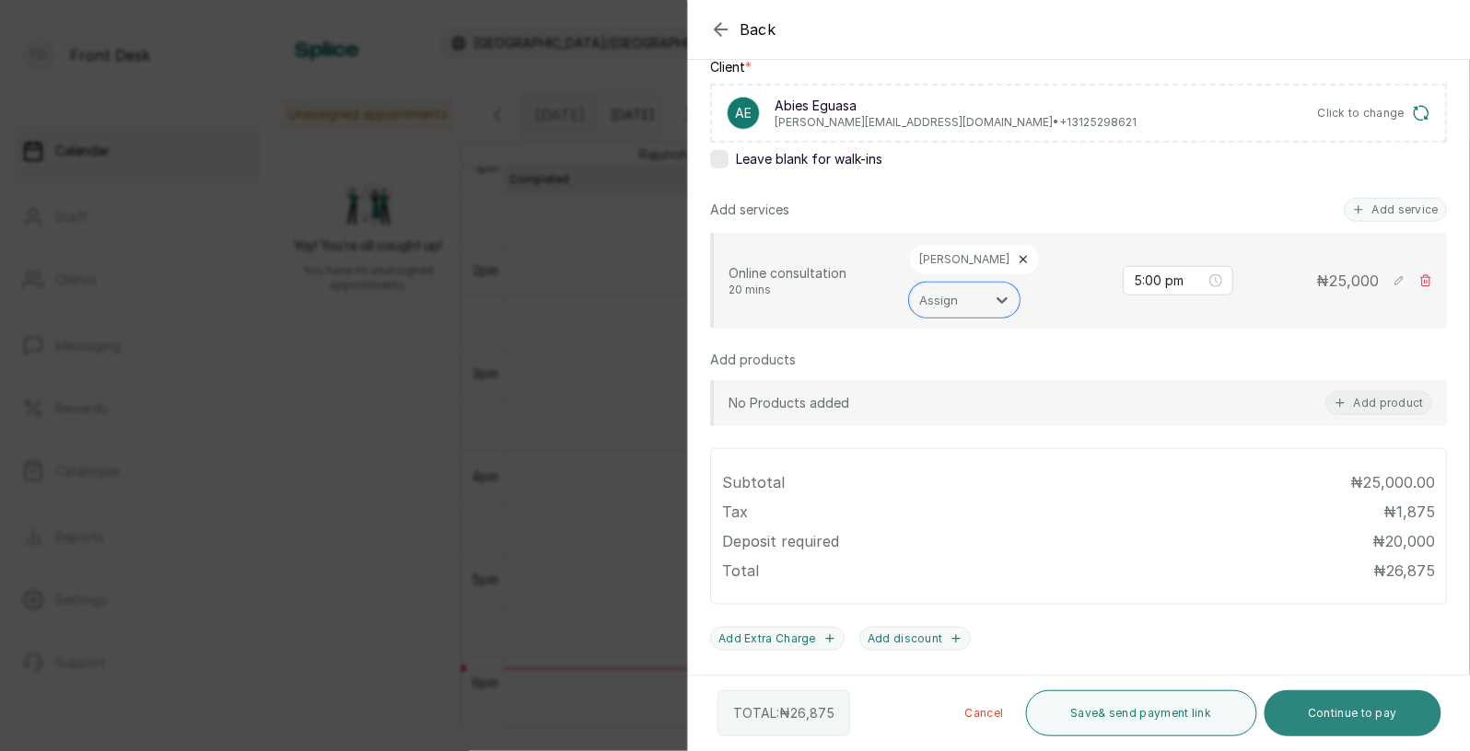
click at [1338, 715] on button "Continue to pay" at bounding box center [1353, 714] width 178 height 46
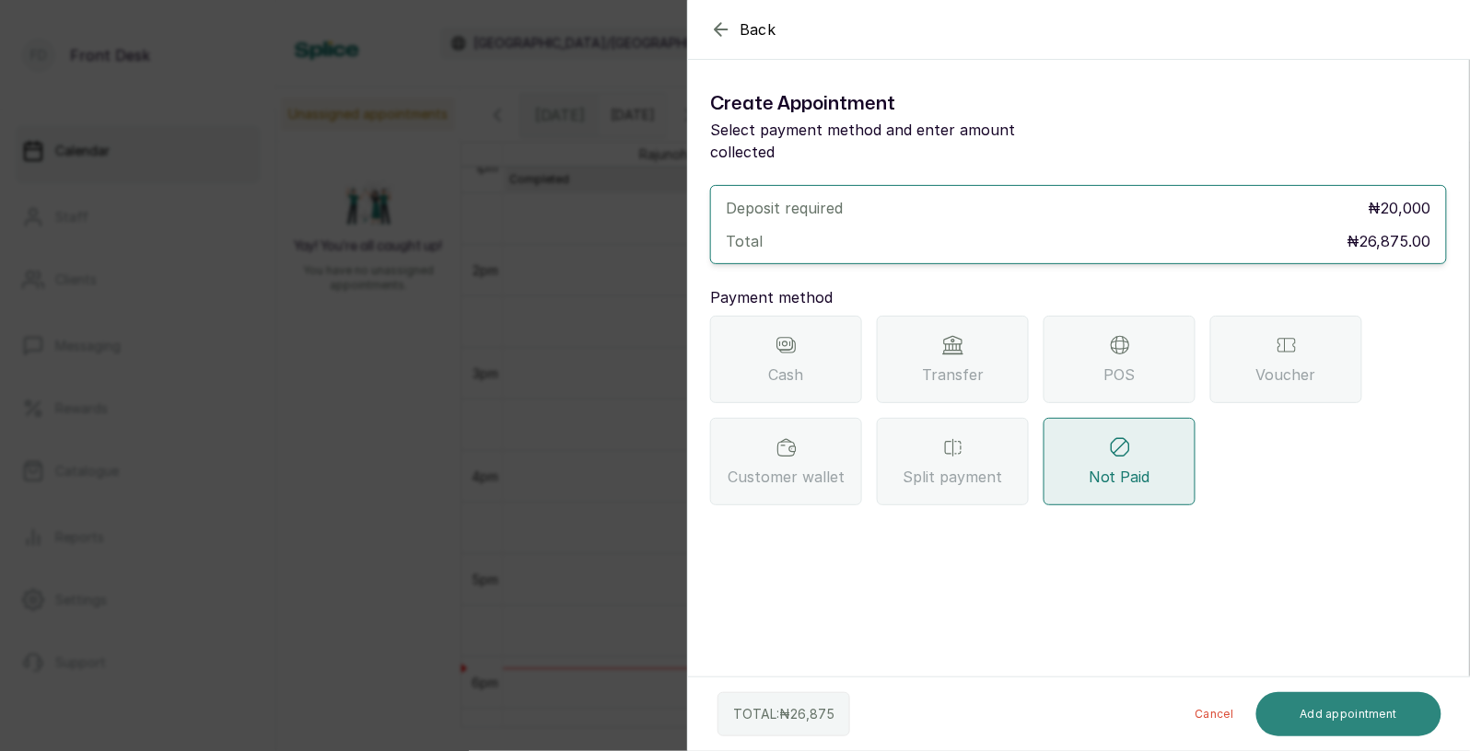
scroll to position [0, 0]
click at [971, 364] on span "Transfer" at bounding box center [953, 375] width 62 height 22
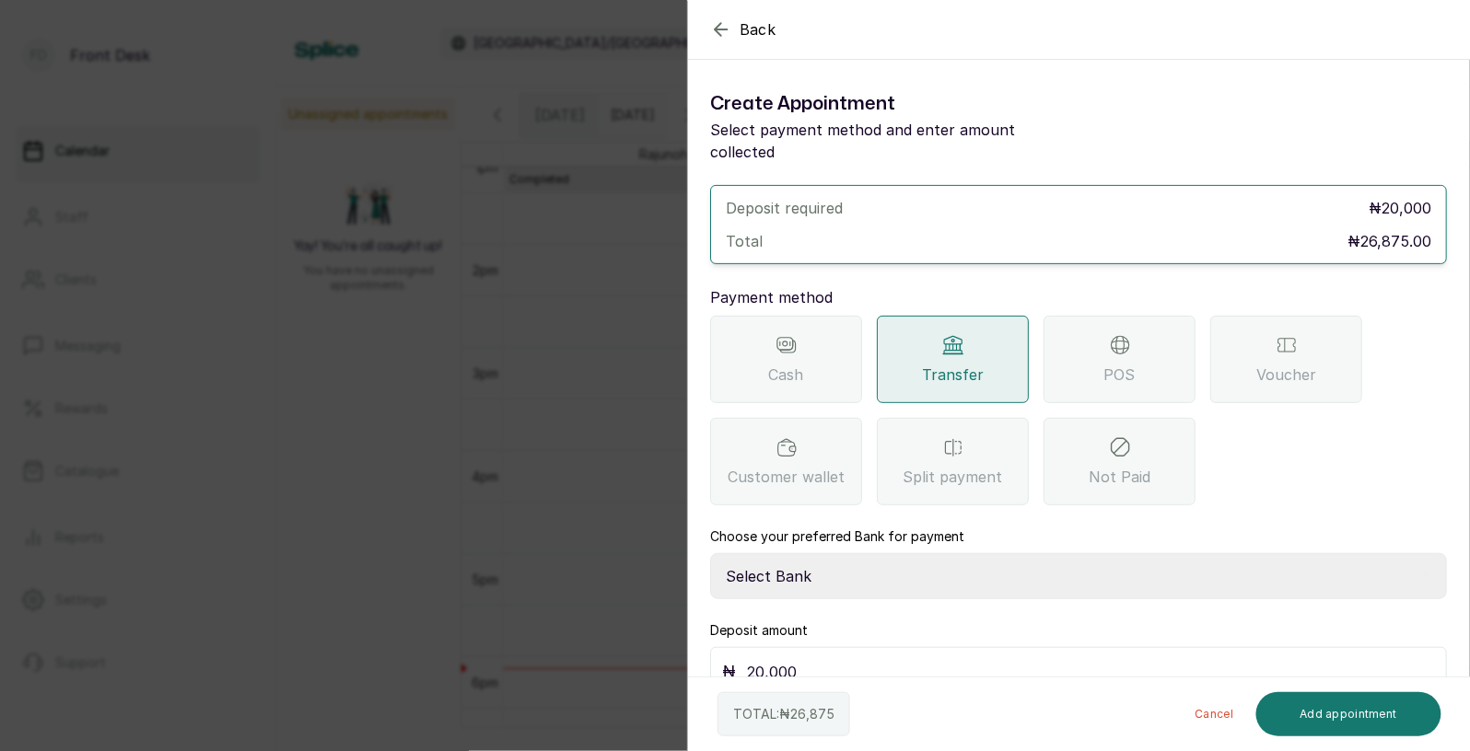
scroll to position [13, 0]
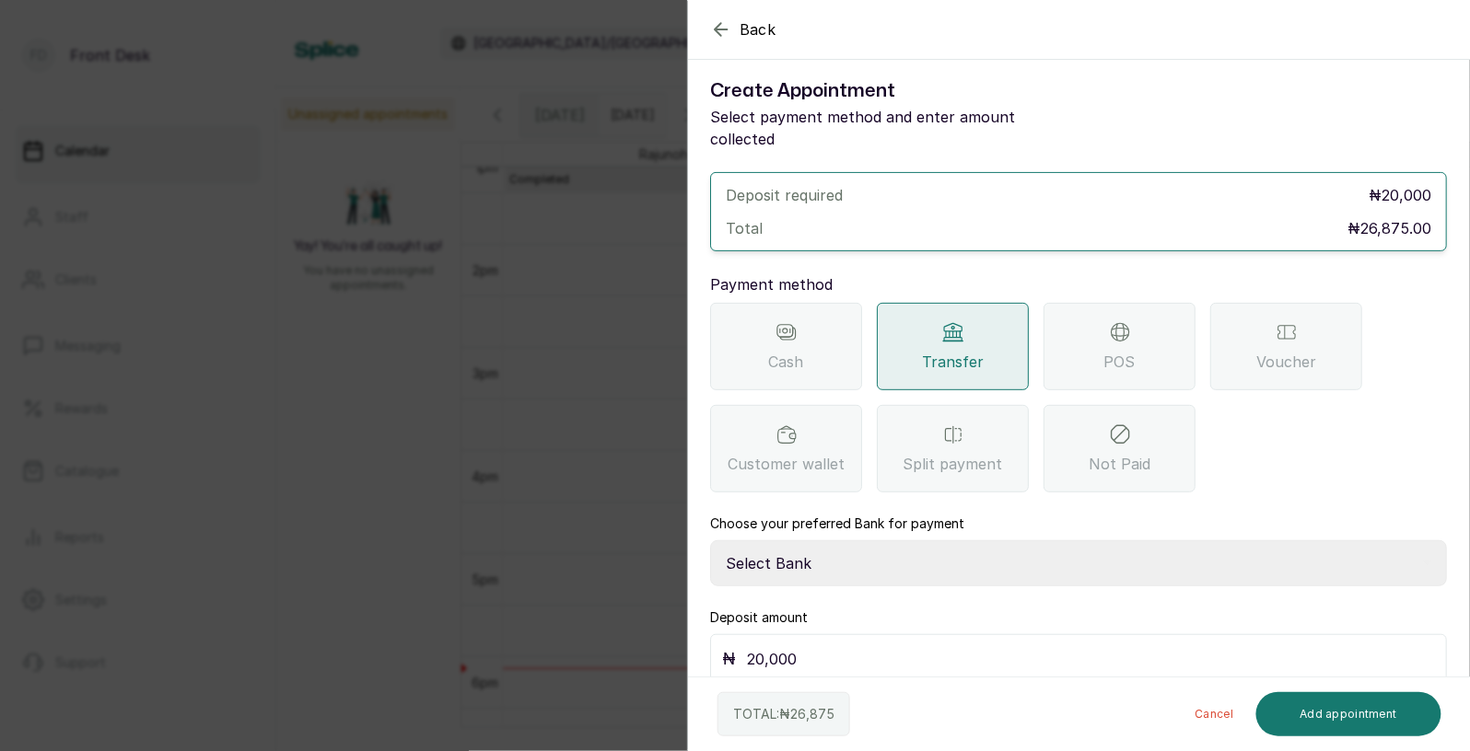
click at [843, 544] on select "Select Bank [PERSON_NAME] Fairmoney Microfinance Bank SKN ANALYTICS MED AESTH. …" at bounding box center [1078, 564] width 737 height 46
select select "43272bc0-21c6-4b19-b9fb-c2093b8603c2"
click at [830, 646] on input "20,000" at bounding box center [1091, 659] width 688 height 26
type input "2"
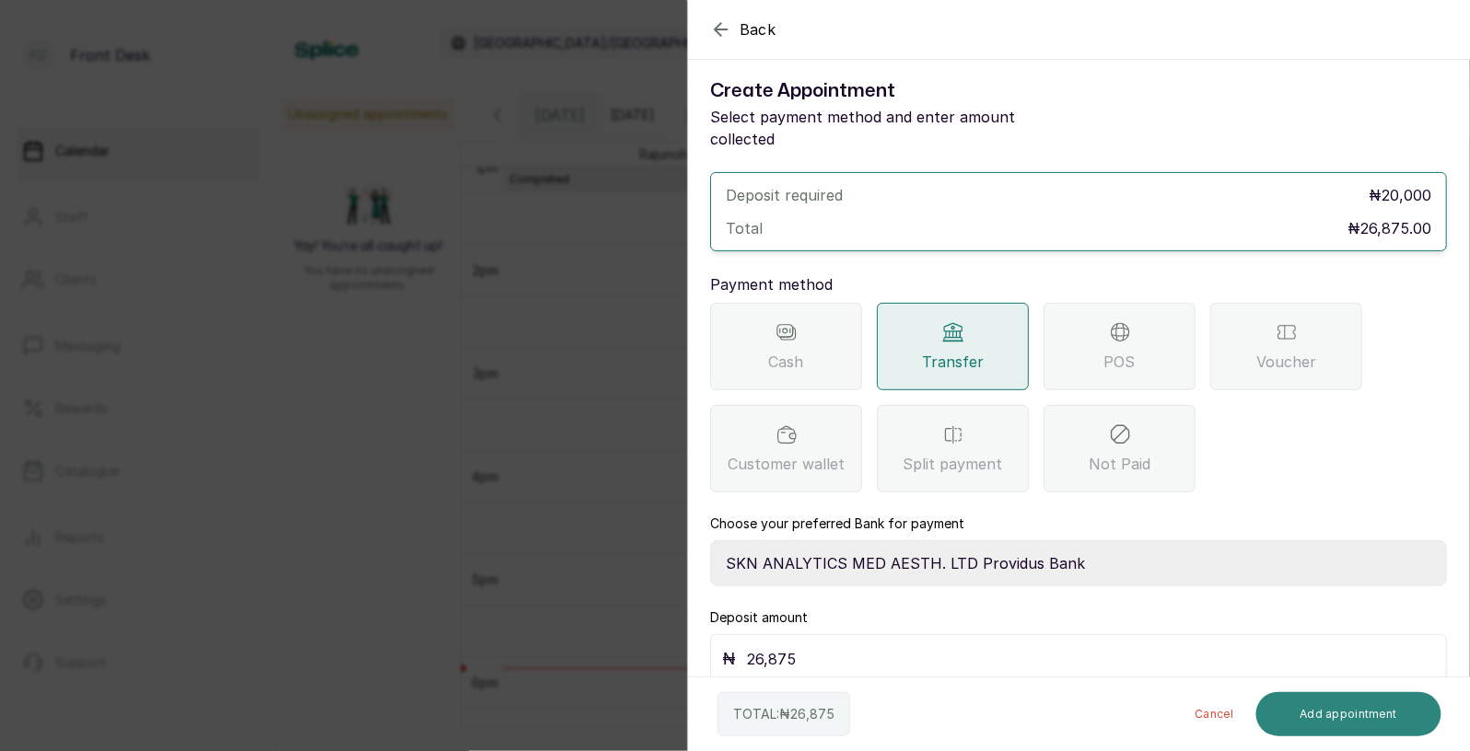
type input "26,875"
click at [1341, 712] on button "Add appointment" at bounding box center [1349, 714] width 186 height 44
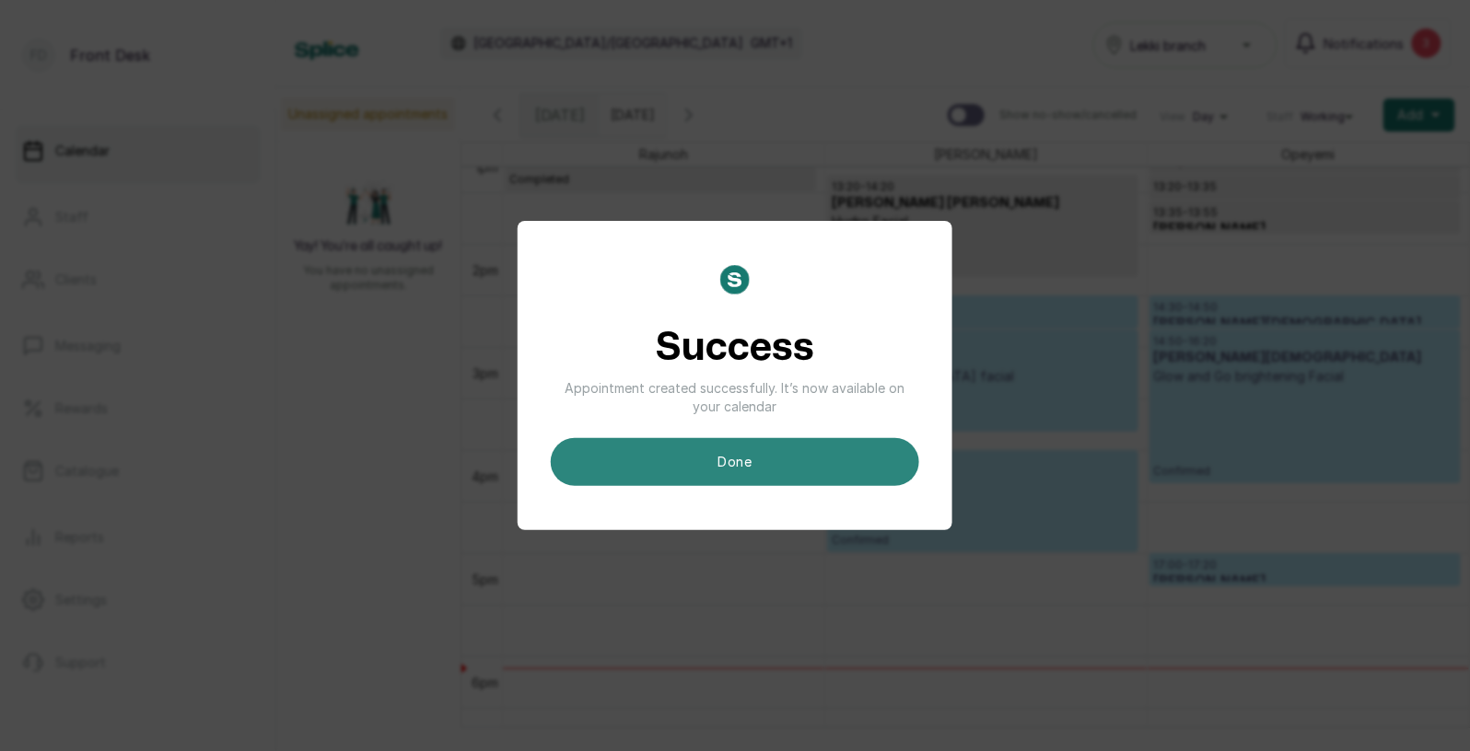
click at [700, 475] on button "done" at bounding box center [735, 462] width 368 height 48
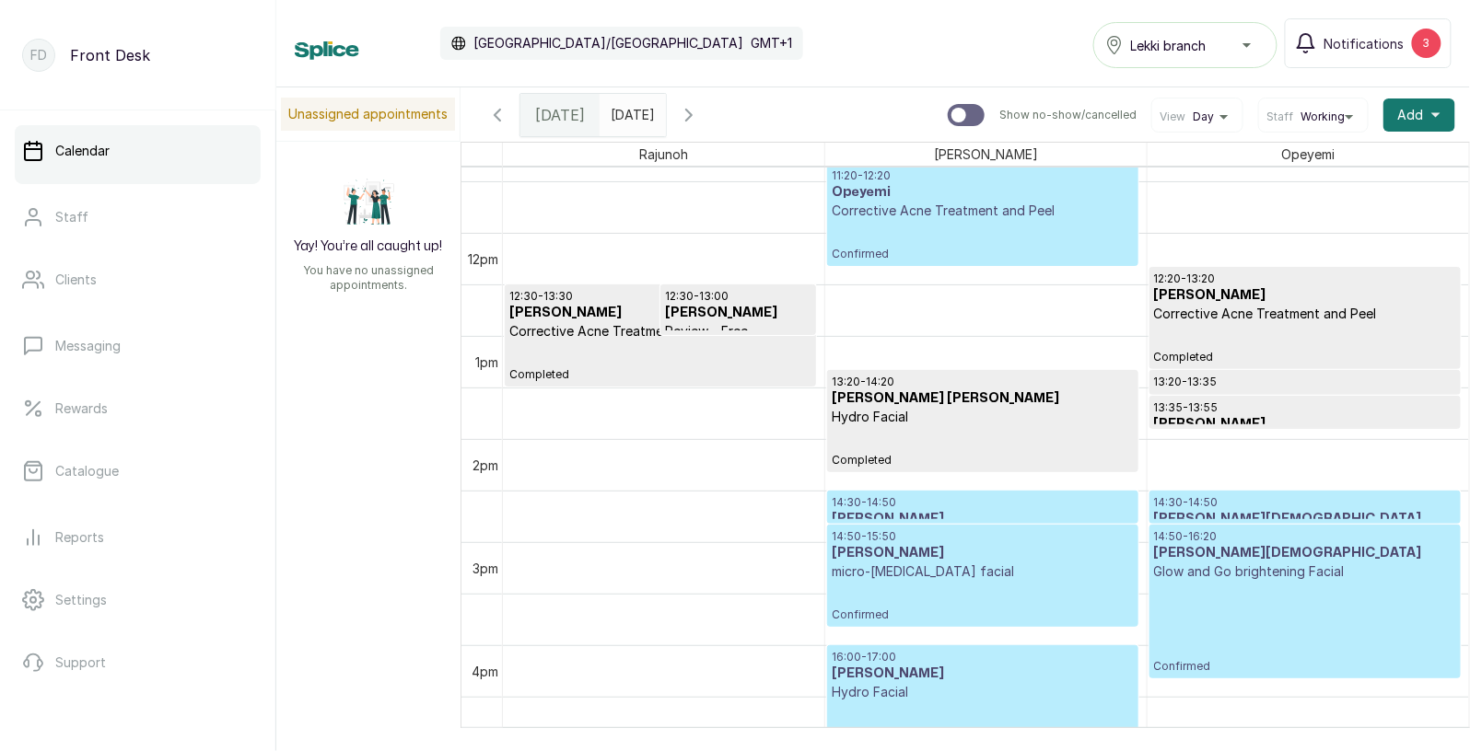
scroll to position [1170, 0]
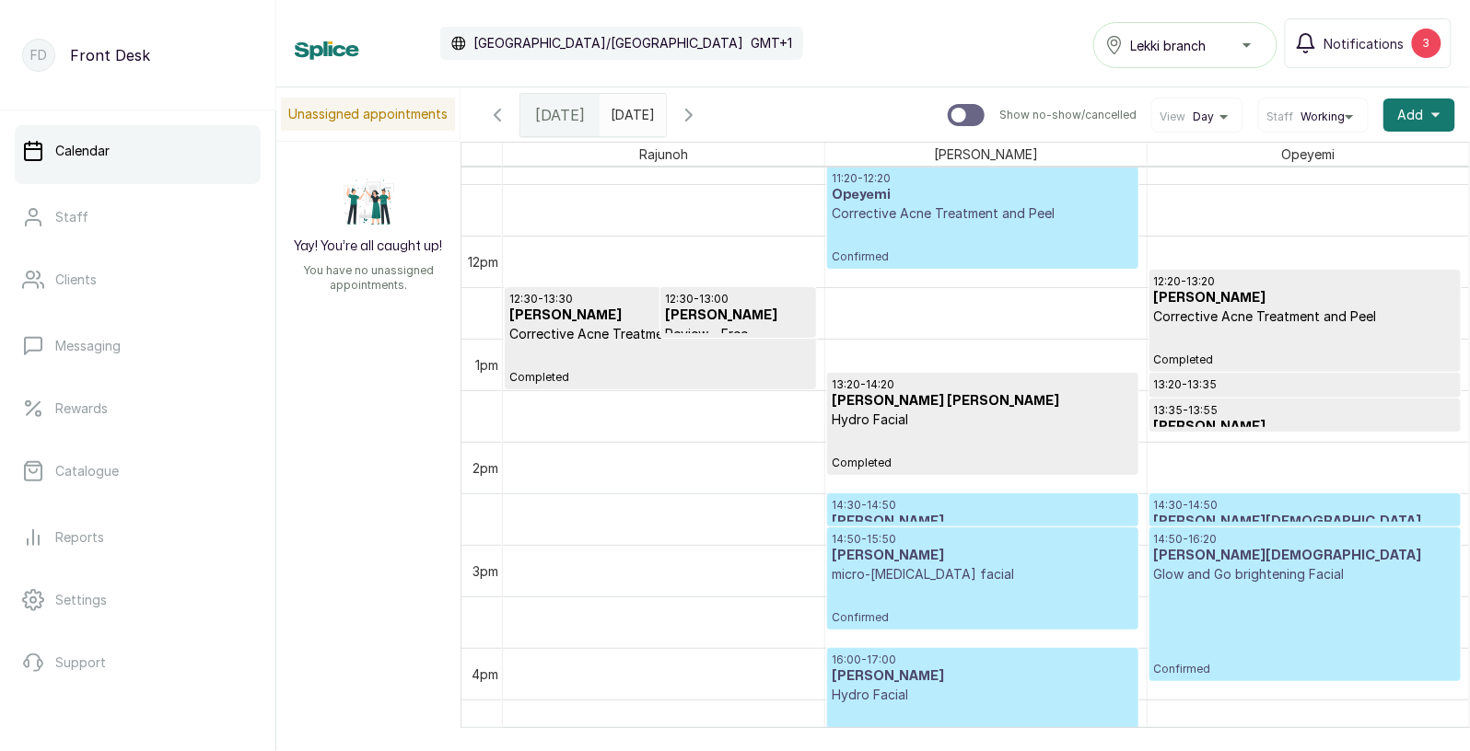
click at [692, 111] on icon "button" at bounding box center [689, 115] width 6 height 11
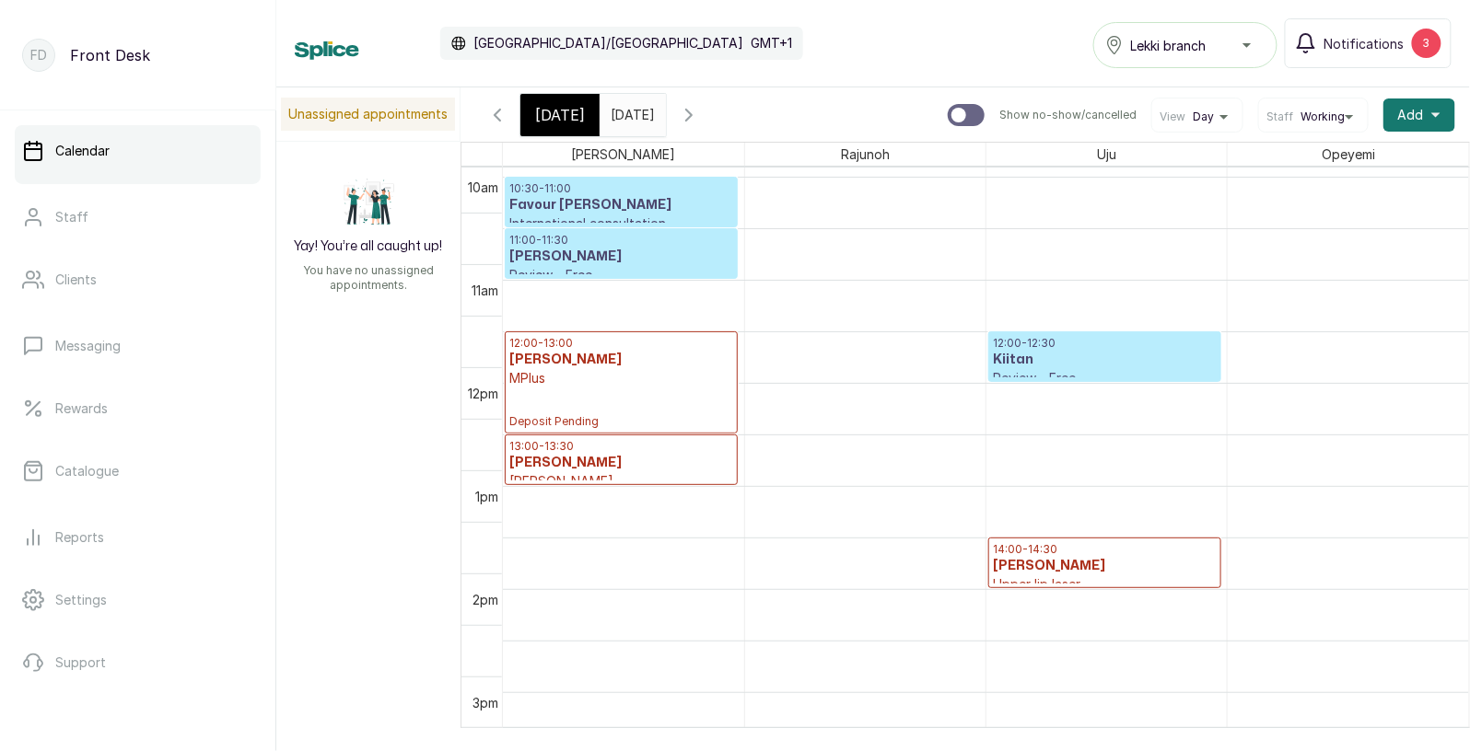
scroll to position [1096, 0]
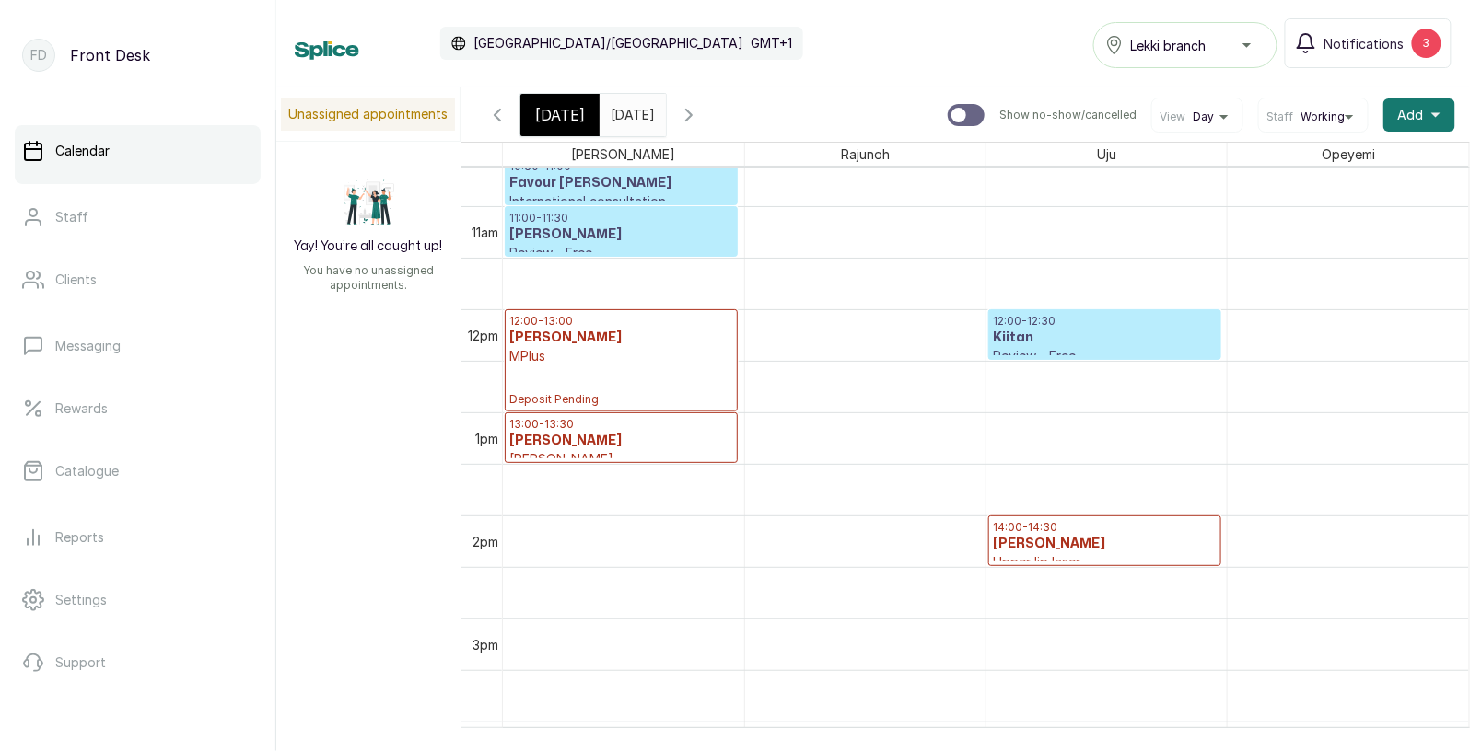
click at [500, 116] on icon "button" at bounding box center [497, 115] width 22 height 22
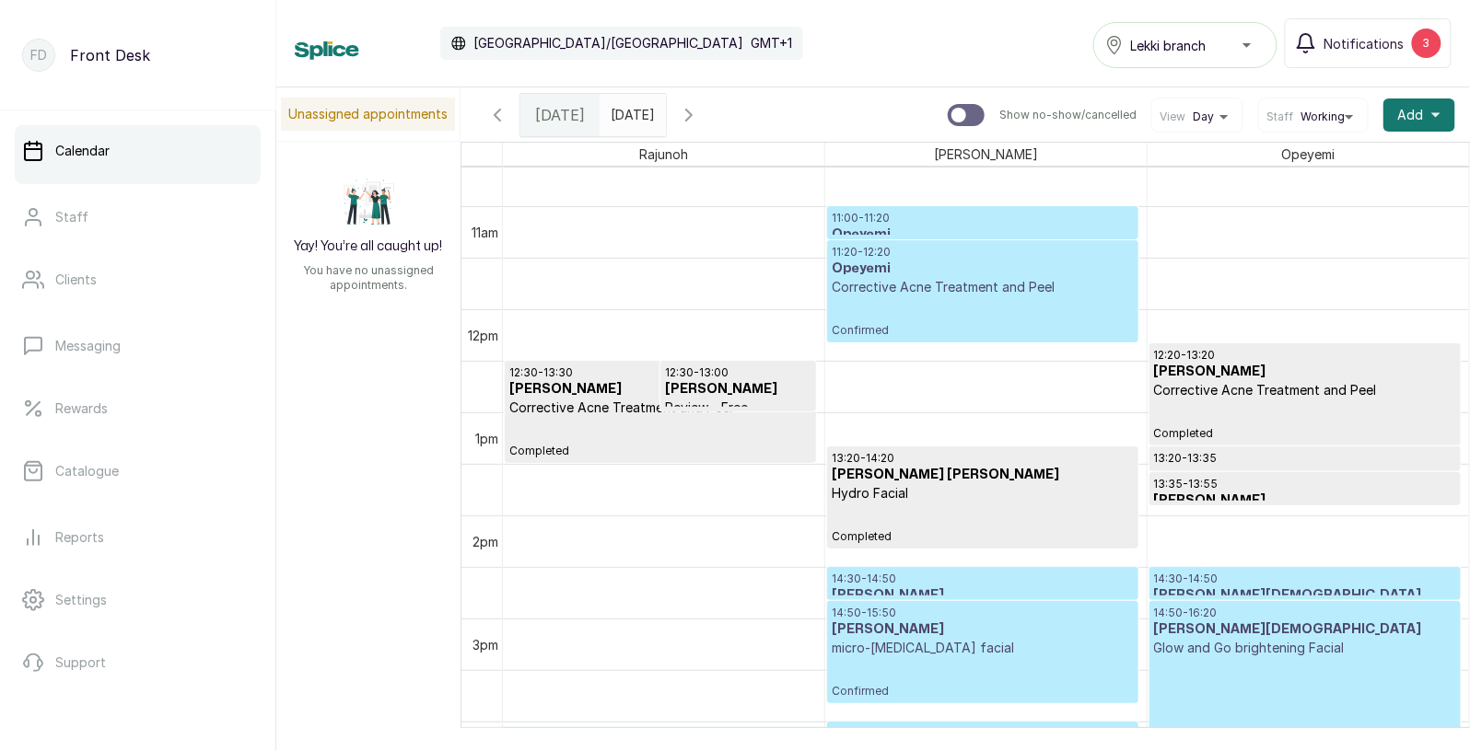
scroll to position [619, 0]
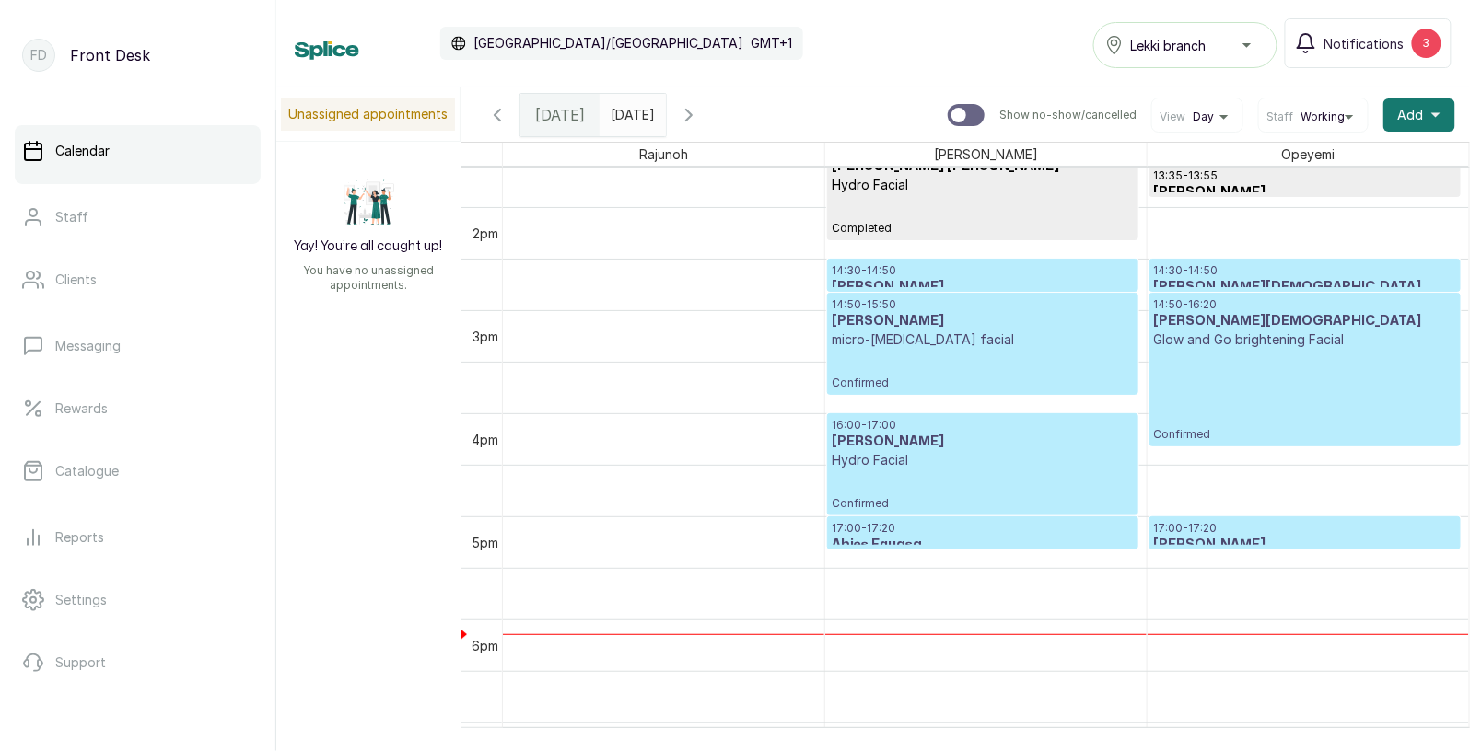
click at [954, 270] on p "14:30 - 14:50" at bounding box center [983, 270] width 302 height 15
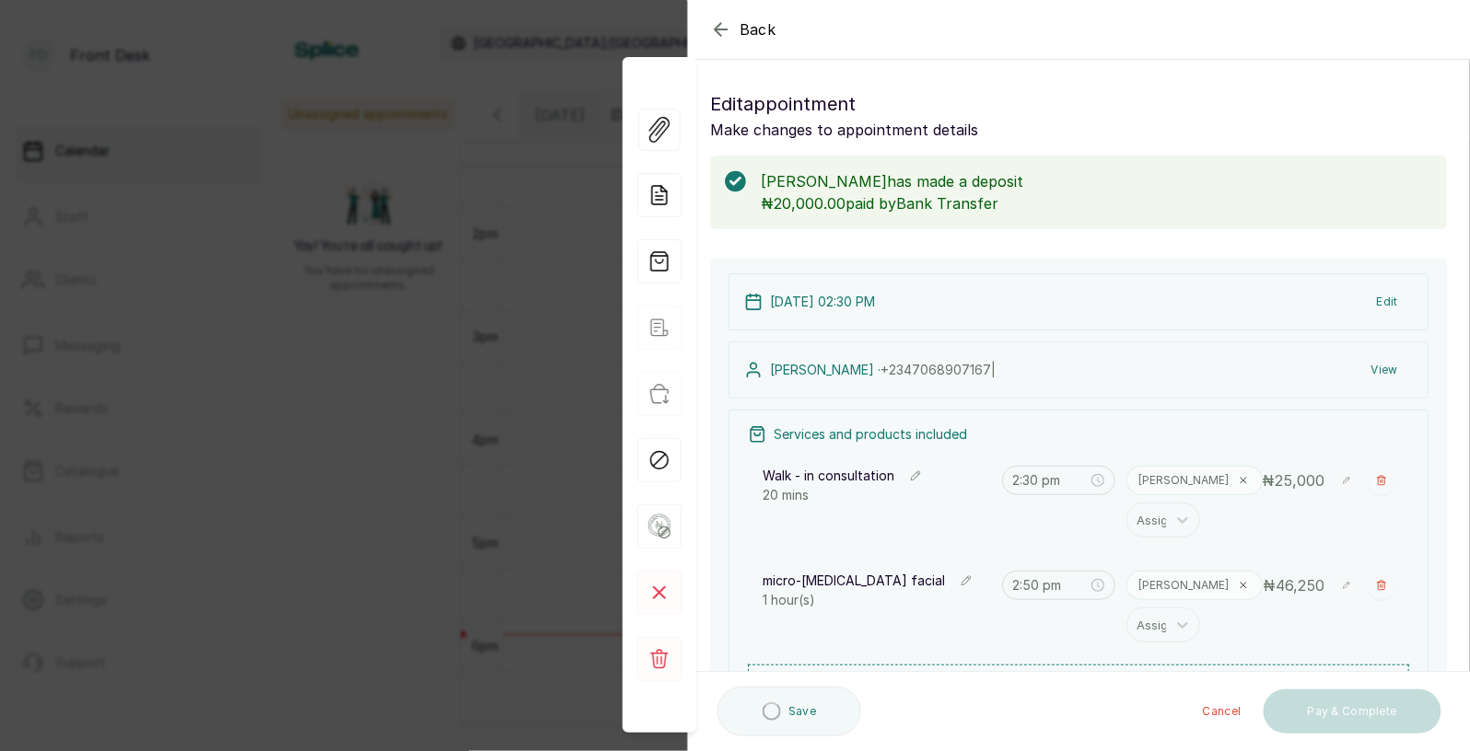
type input "2:30 pm"
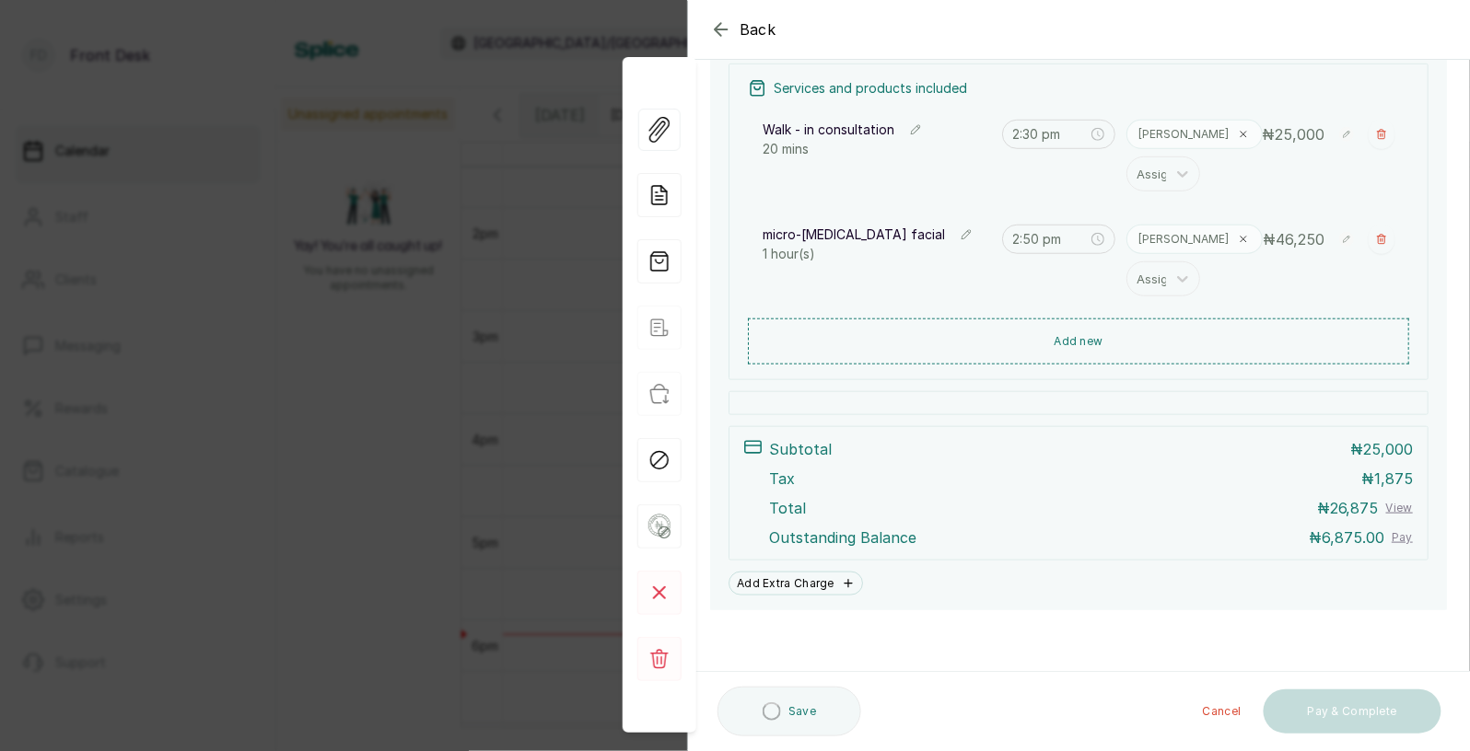
click at [479, 350] on div "Back Appointment Details Edit appointment Make changes to appointment details […" at bounding box center [735, 375] width 1470 height 751
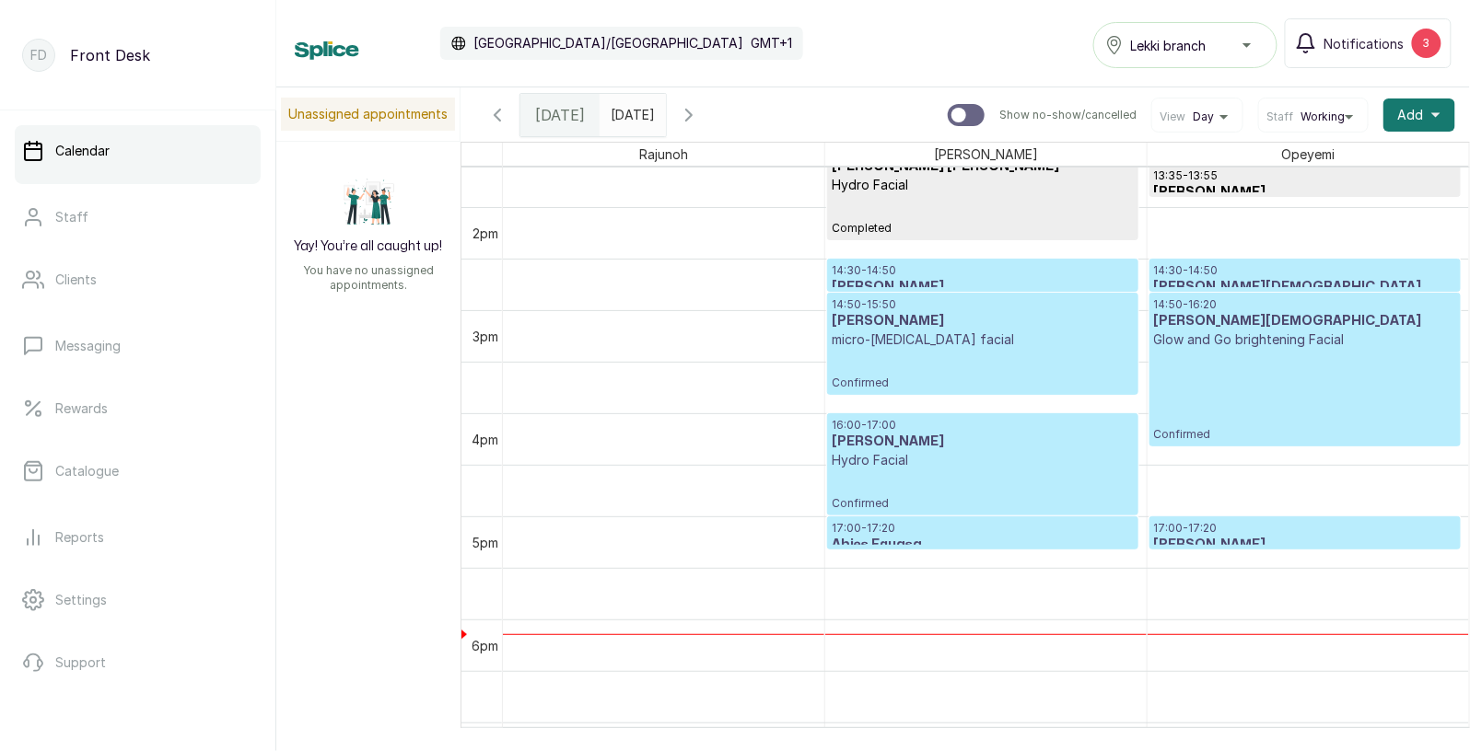
click at [479, 350] on td "3pm" at bounding box center [481, 336] width 41 height 52
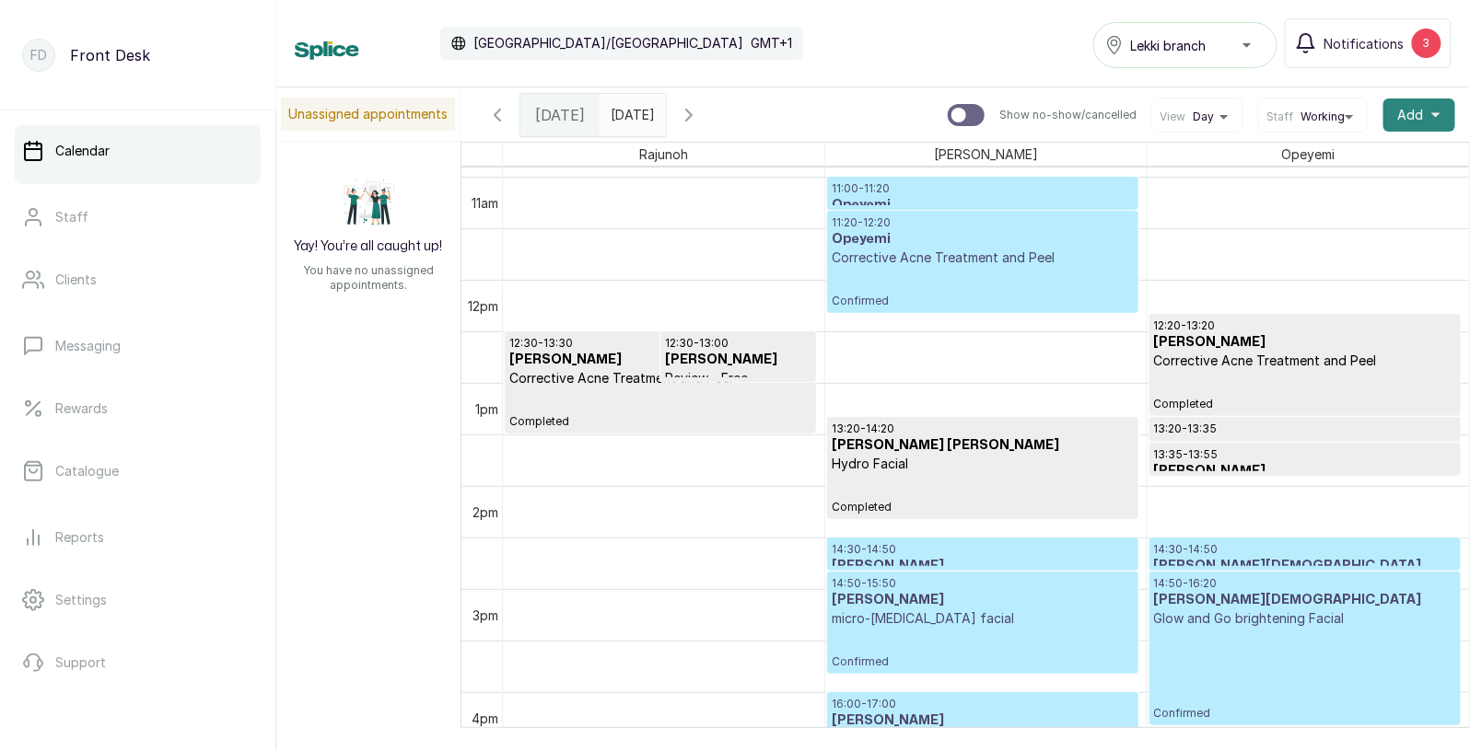
click at [1418, 114] on span "Add" at bounding box center [1411, 115] width 26 height 18
click at [1327, 160] on span "Add Appointment" at bounding box center [1351, 165] width 177 height 22
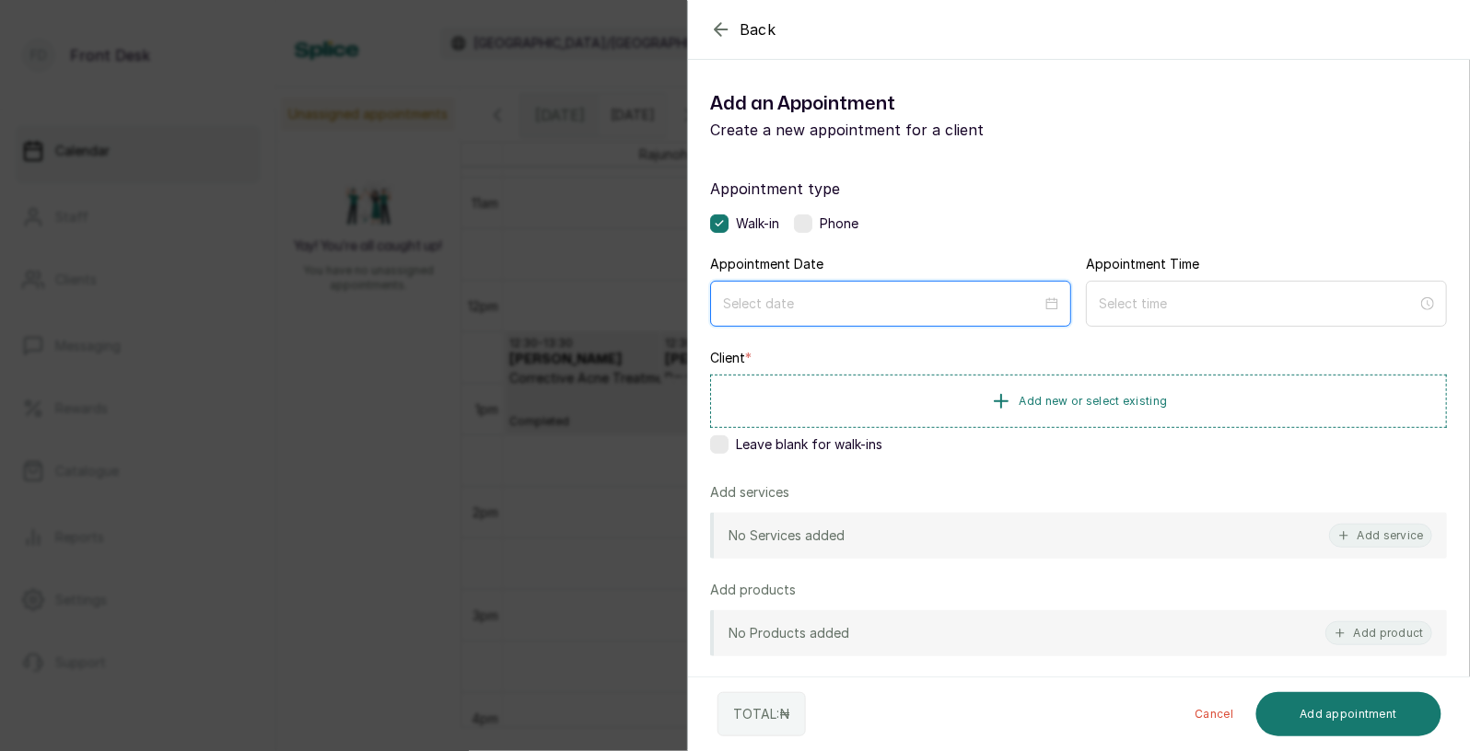
click at [863, 304] on input at bounding box center [882, 304] width 319 height 20
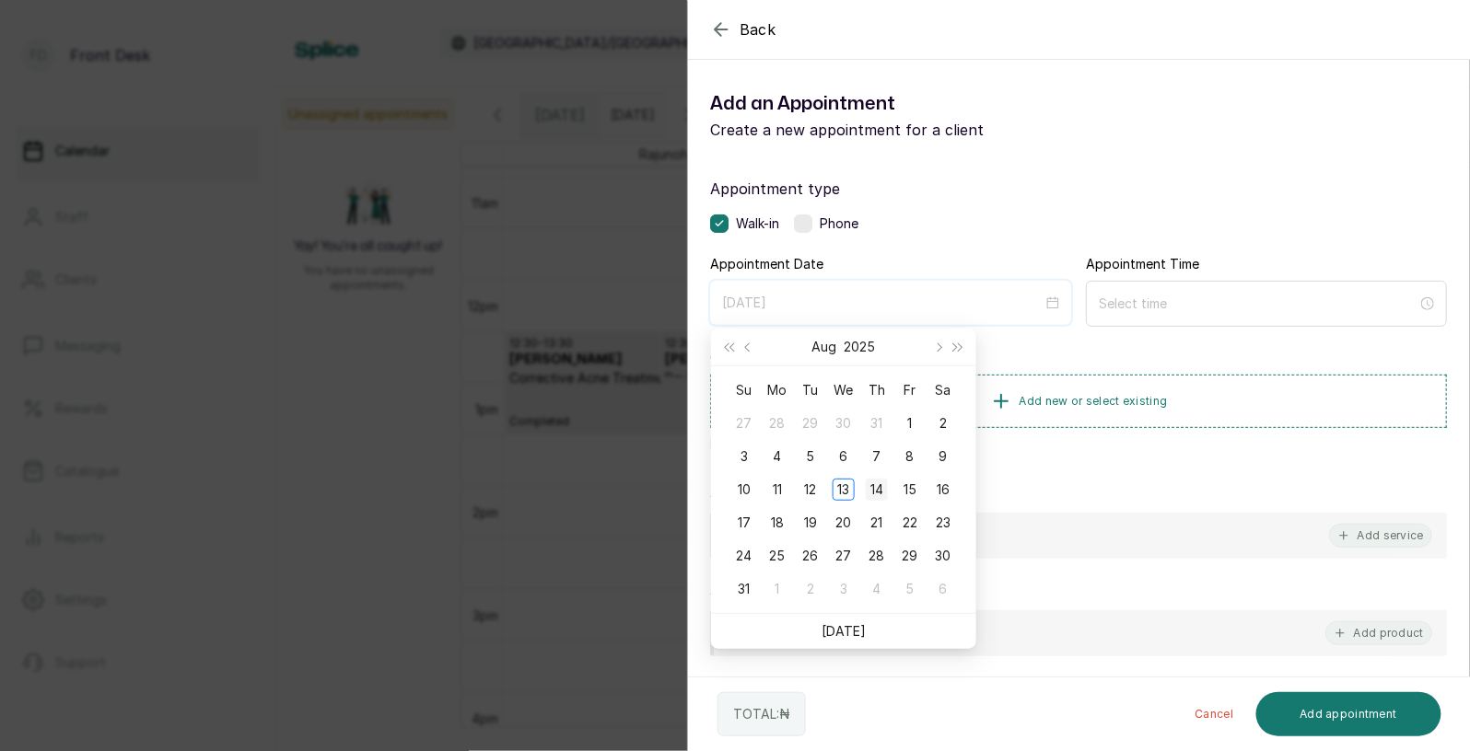
type input "[DATE]"
click at [874, 488] on div "14" at bounding box center [877, 490] width 22 height 22
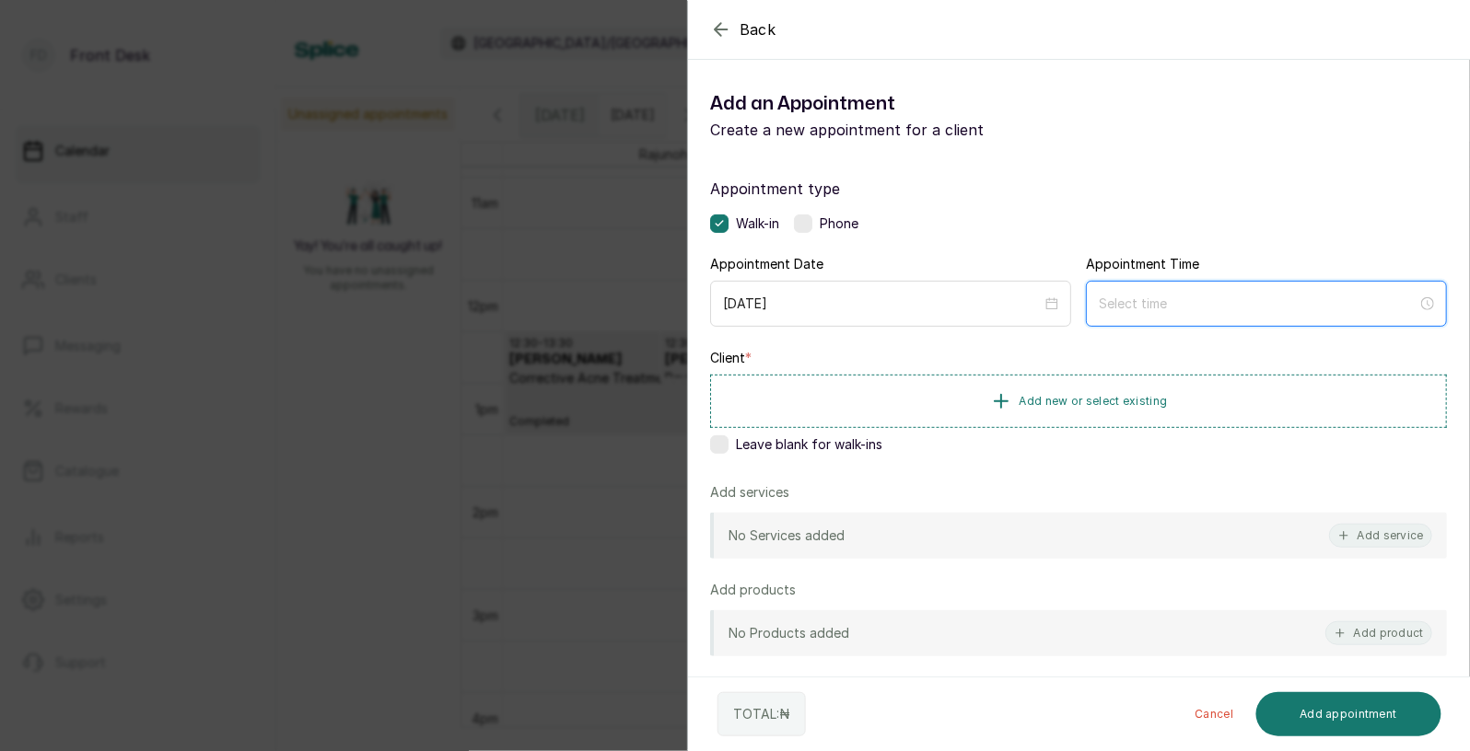
click at [1203, 311] on input at bounding box center [1258, 304] width 319 height 20
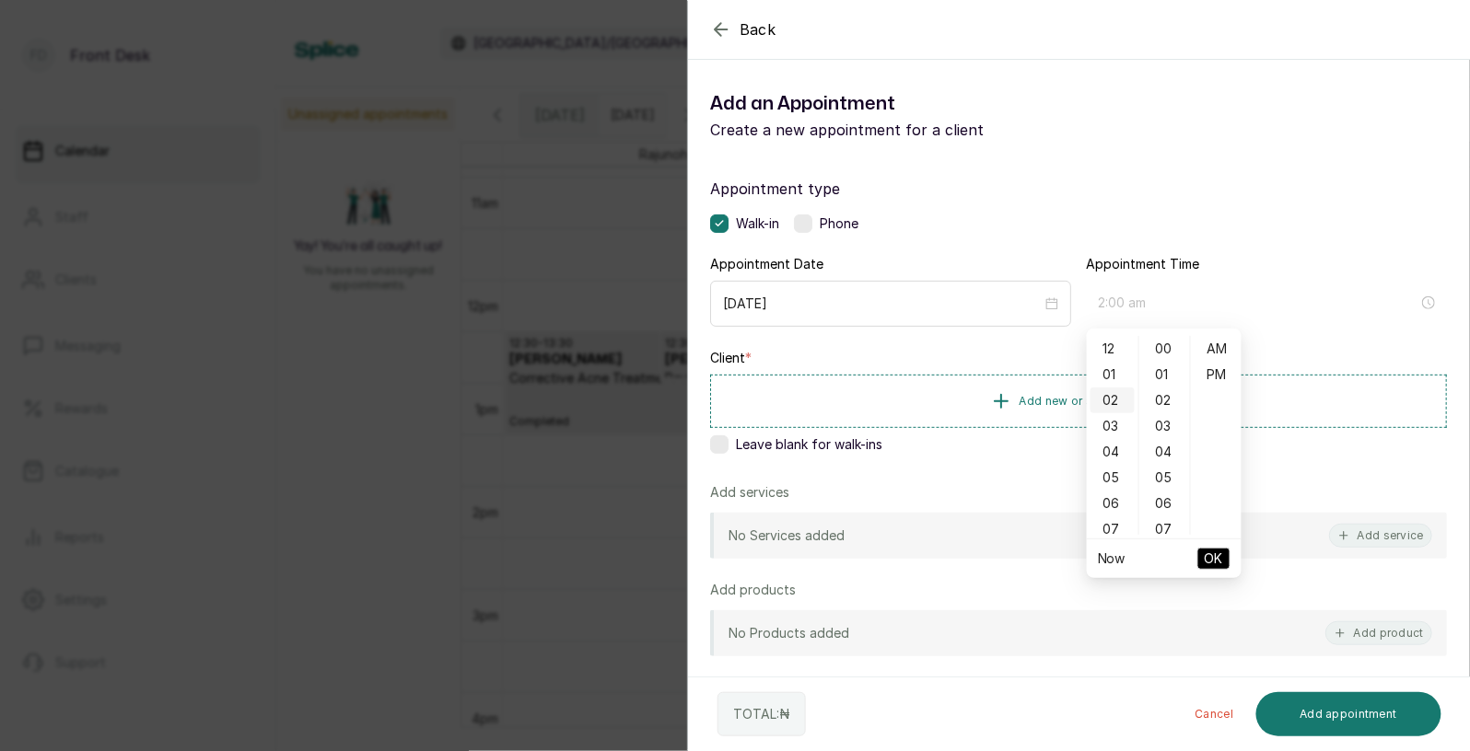
click at [1114, 402] on div "02" at bounding box center [1112, 401] width 44 height 26
type input "2:00 pm"
click at [1215, 369] on div "PM" at bounding box center [1216, 375] width 44 height 26
click at [1217, 562] on span "OK" at bounding box center [1214, 558] width 18 height 35
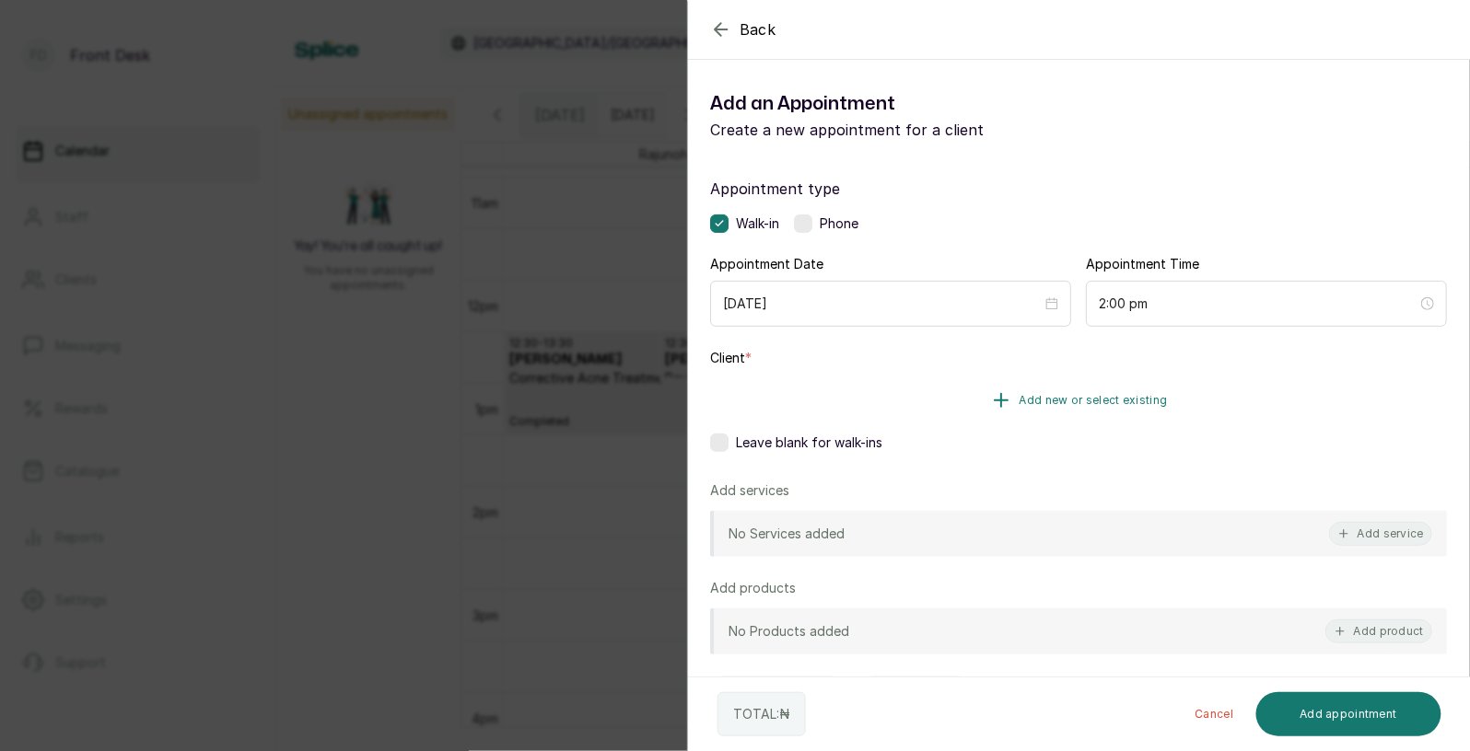
click at [1128, 395] on span "Add new or select existing" at bounding box center [1093, 400] width 148 height 15
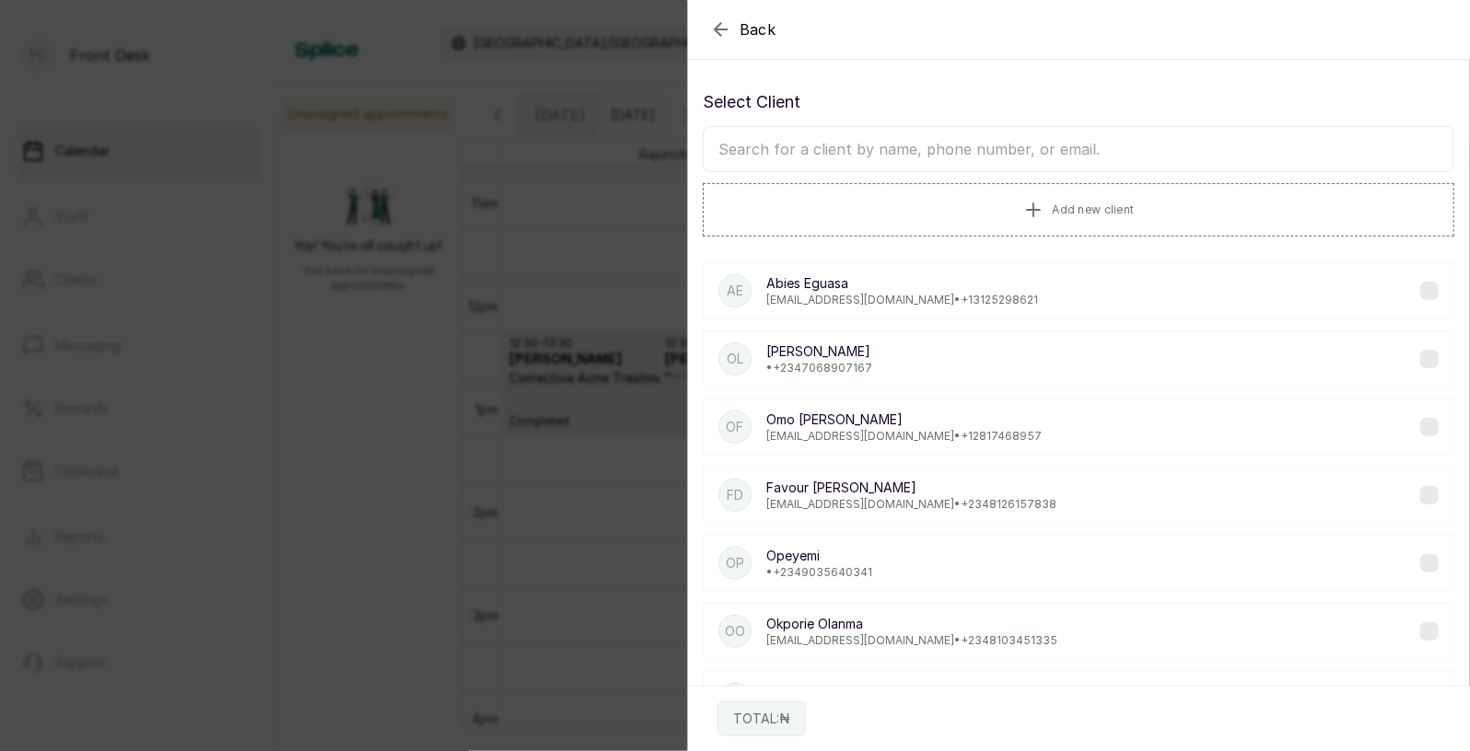
click at [930, 161] on input "text" at bounding box center [1078, 149] width 751 height 46
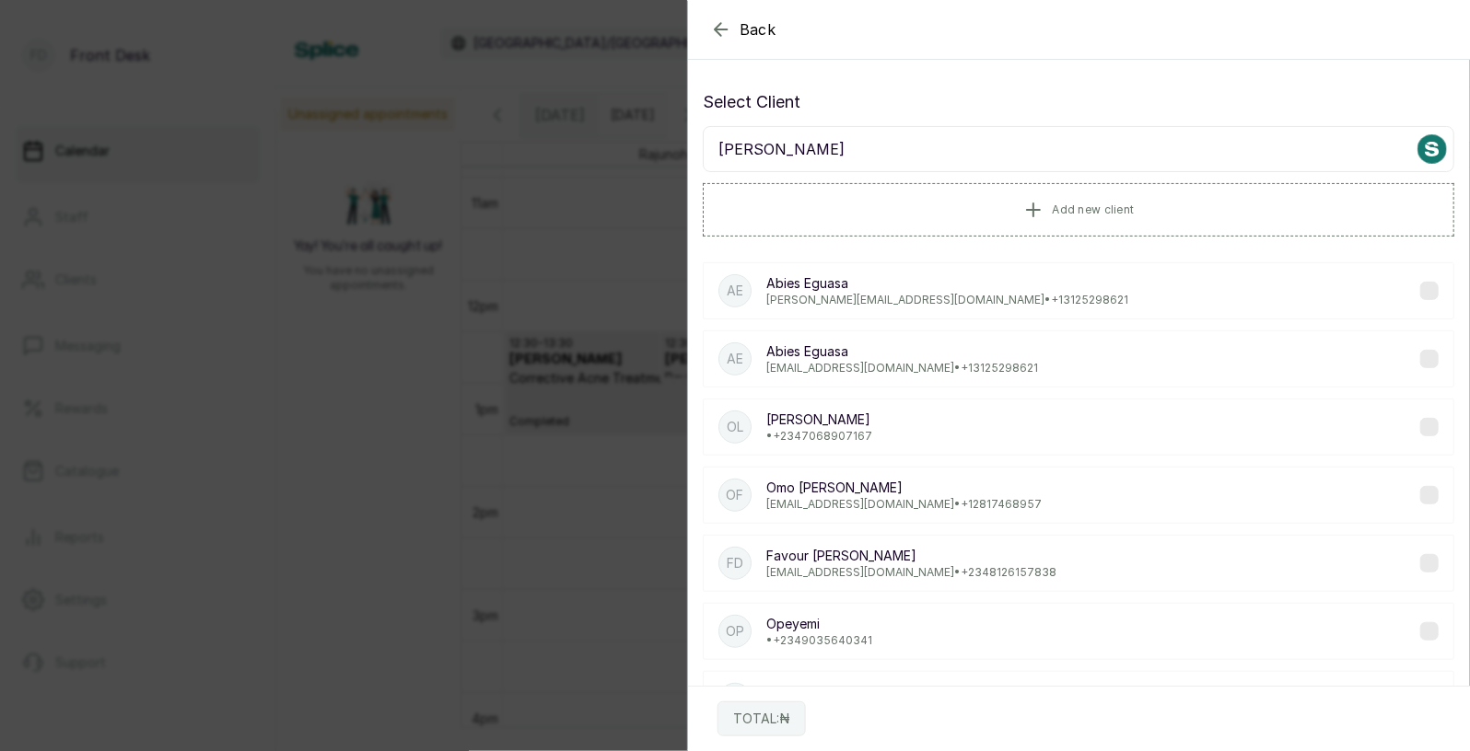
type input "ronke"
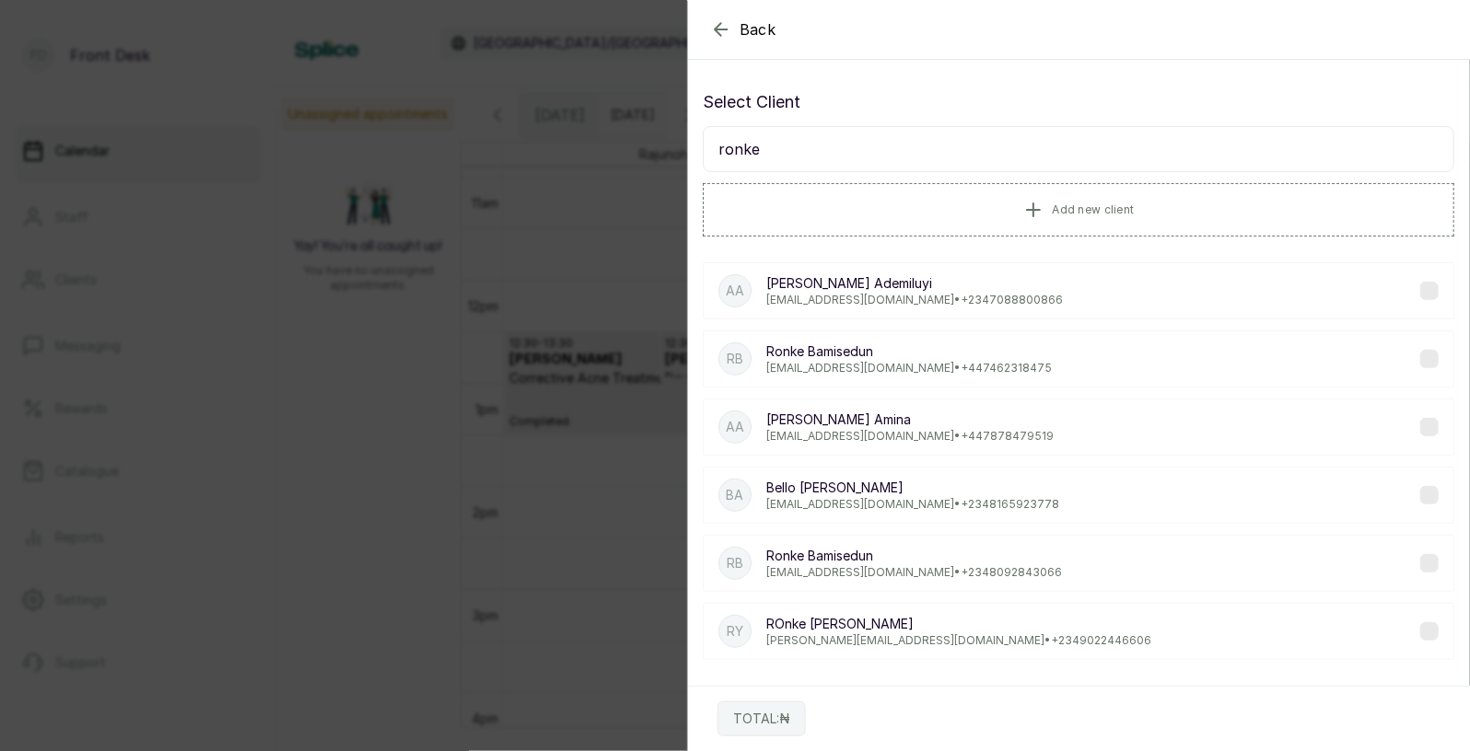
click at [861, 558] on p "[PERSON_NAME]" at bounding box center [914, 556] width 296 height 18
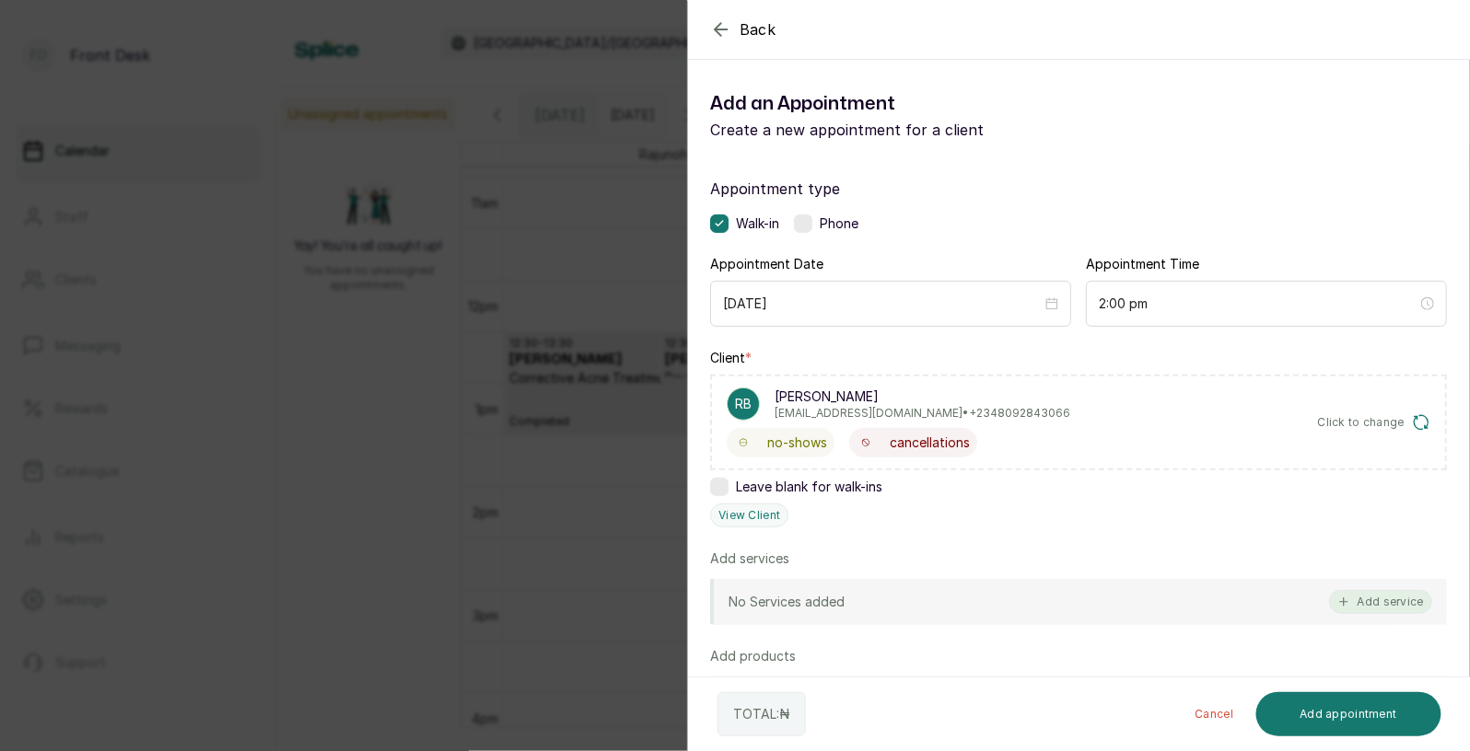
click at [1378, 612] on button "Add service" at bounding box center [1380, 602] width 103 height 24
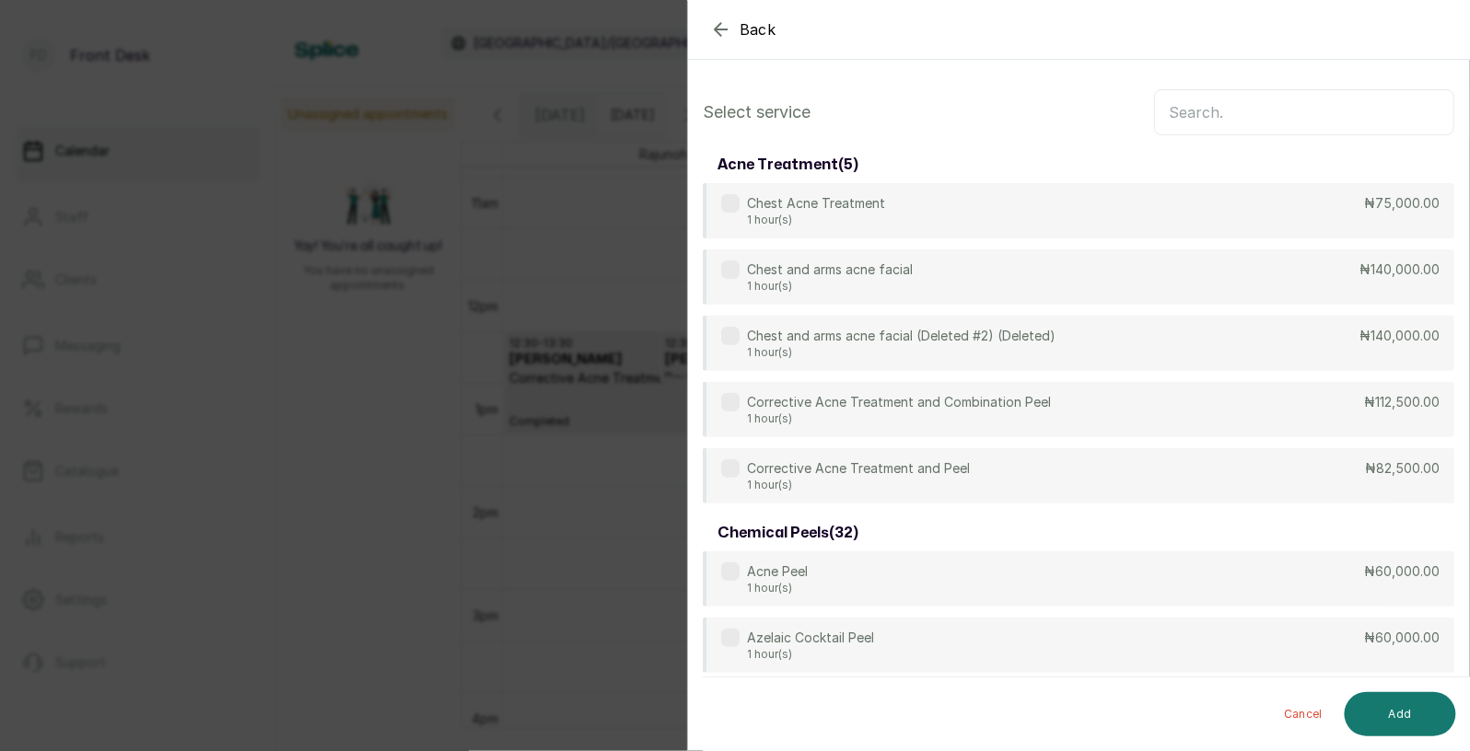
click at [1214, 112] on input "text" at bounding box center [1304, 112] width 300 height 46
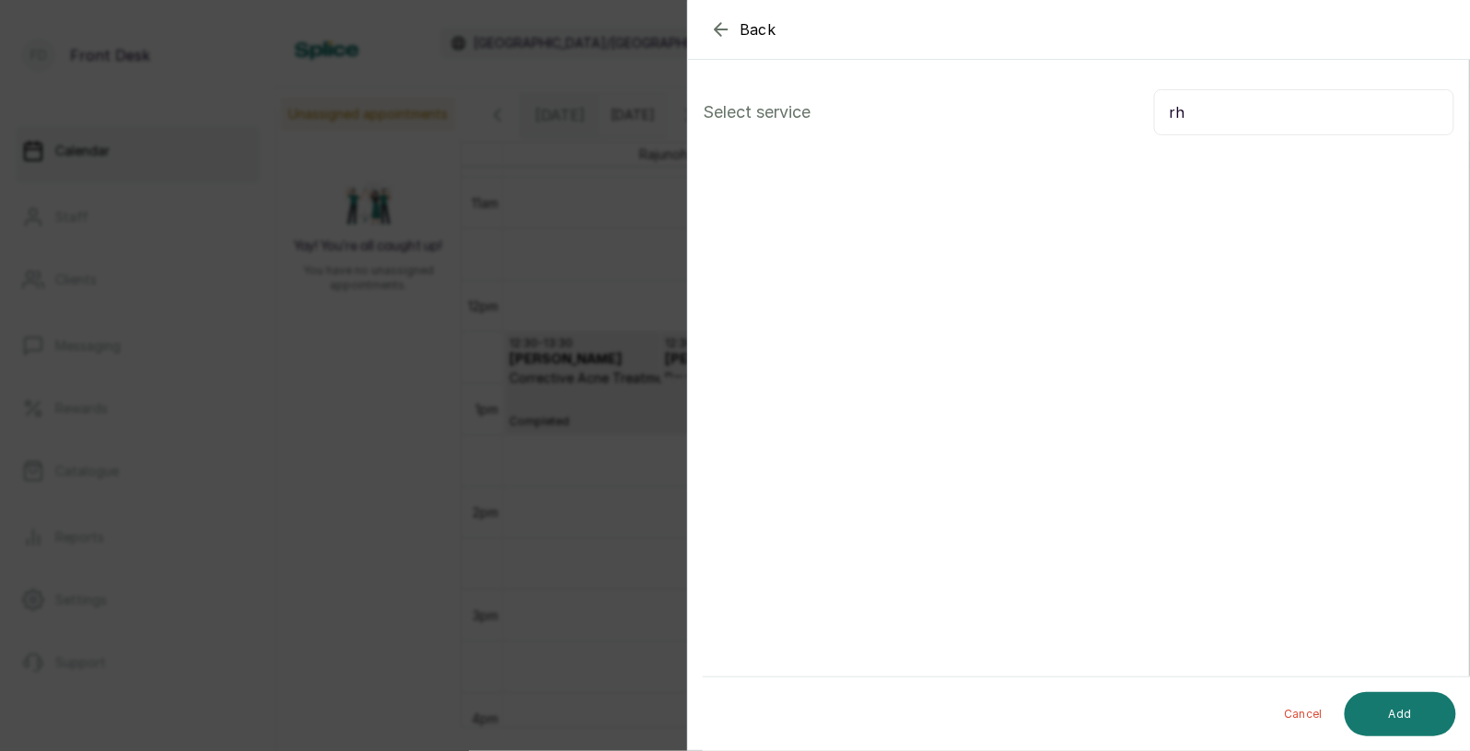
type input "r"
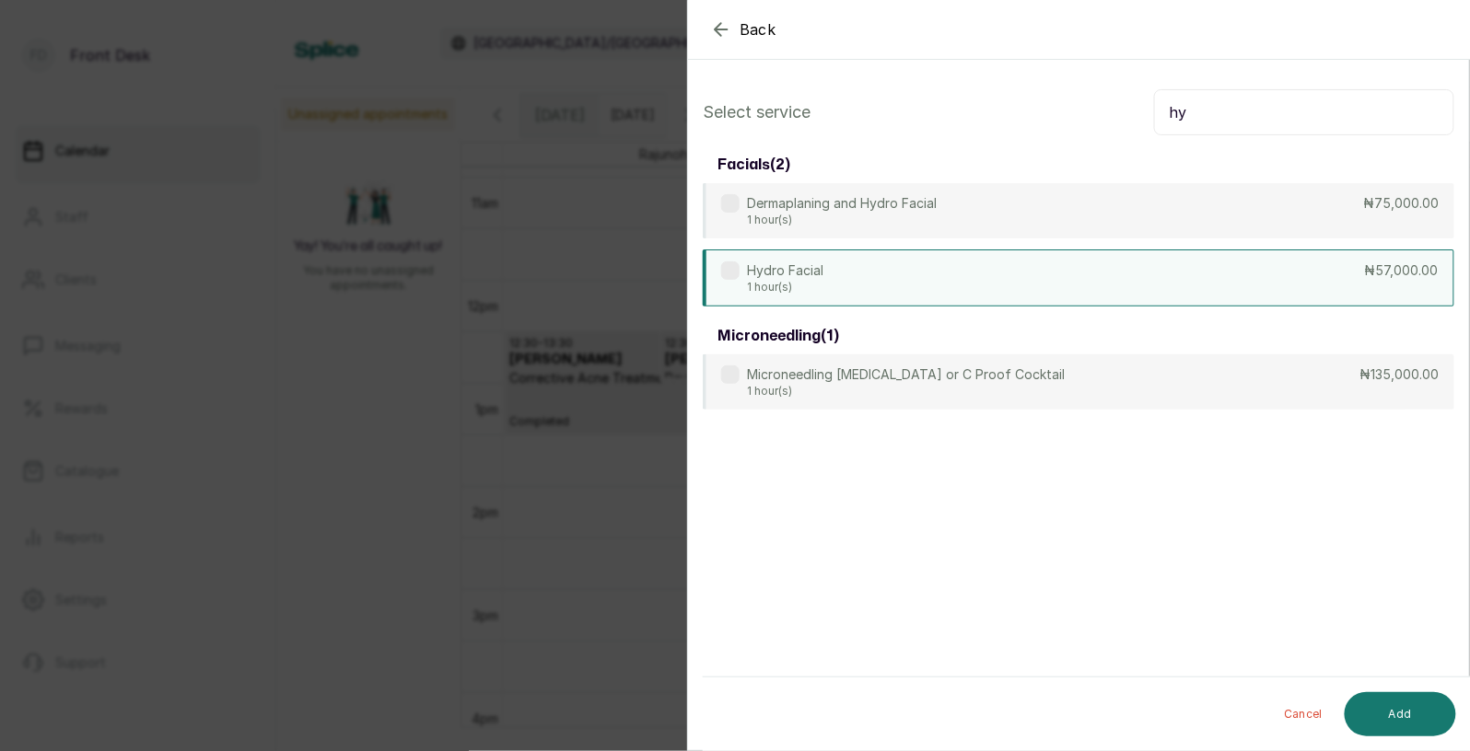
click at [888, 274] on div "Hydro Facial 1 hour(s) ₦57,000.00" at bounding box center [1078, 278] width 751 height 57
click at [1206, 123] on input "hy" at bounding box center [1304, 112] width 300 height 46
type input "h"
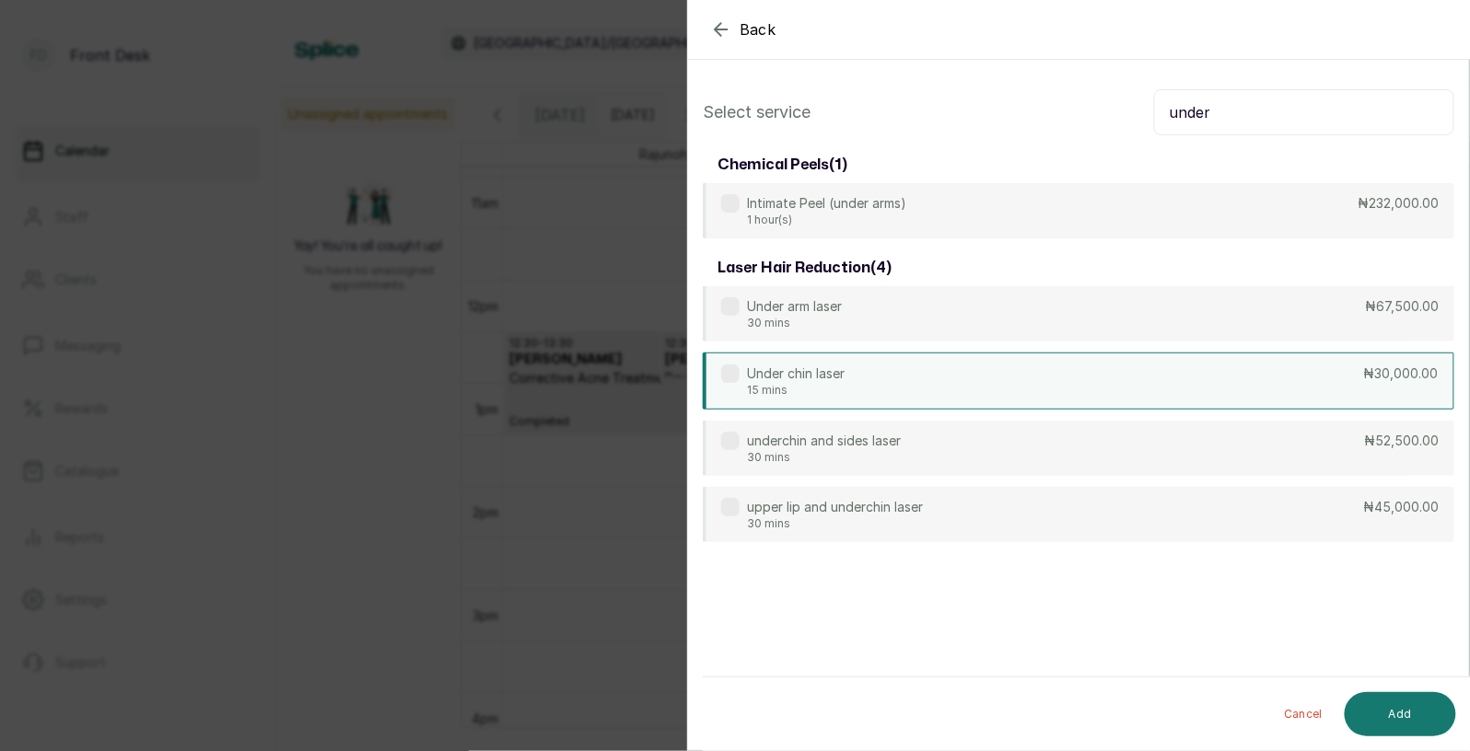
type input "under"
click at [898, 383] on div "Under chin laser 15 mins ₦30,000.00" at bounding box center [1078, 381] width 751 height 57
click at [1397, 717] on button "Add" at bounding box center [1399, 714] width 111 height 44
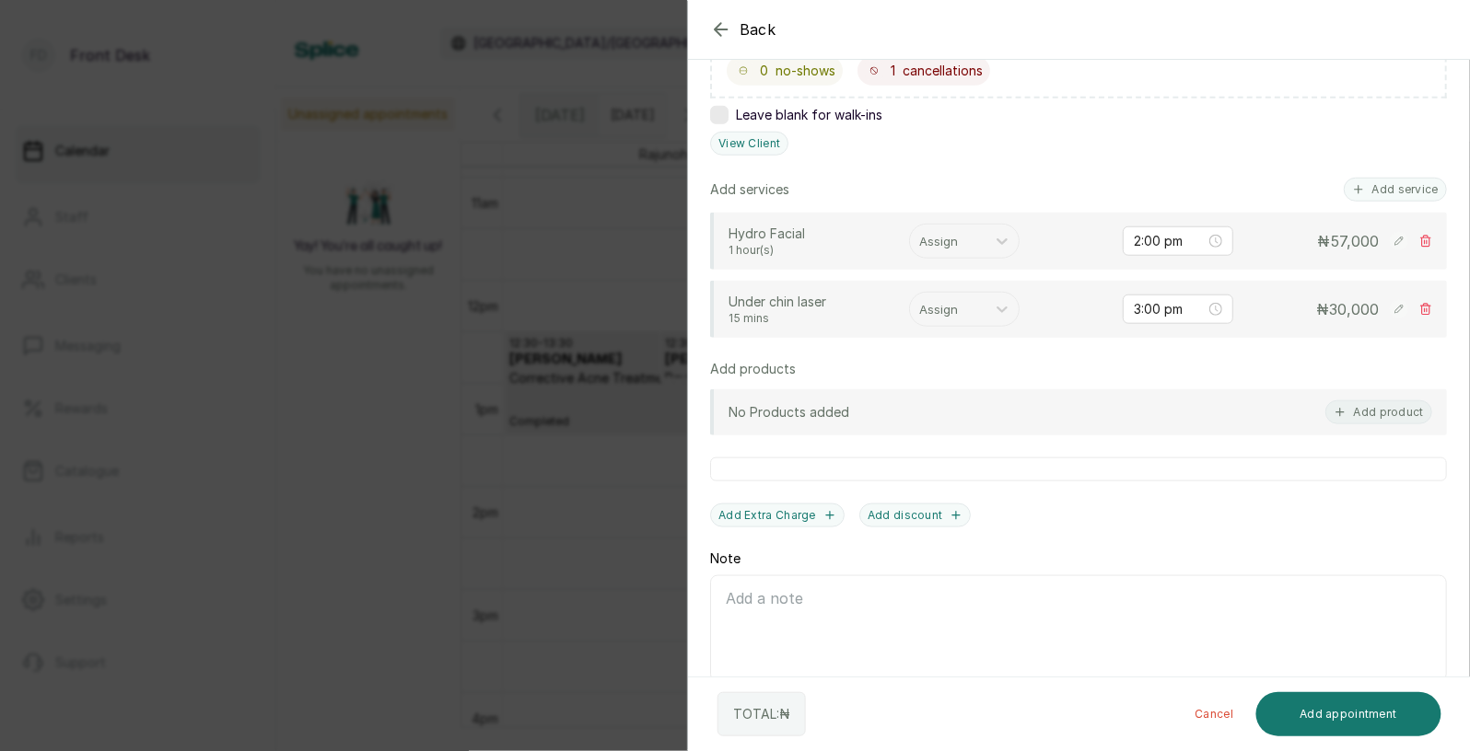
scroll to position [420, 0]
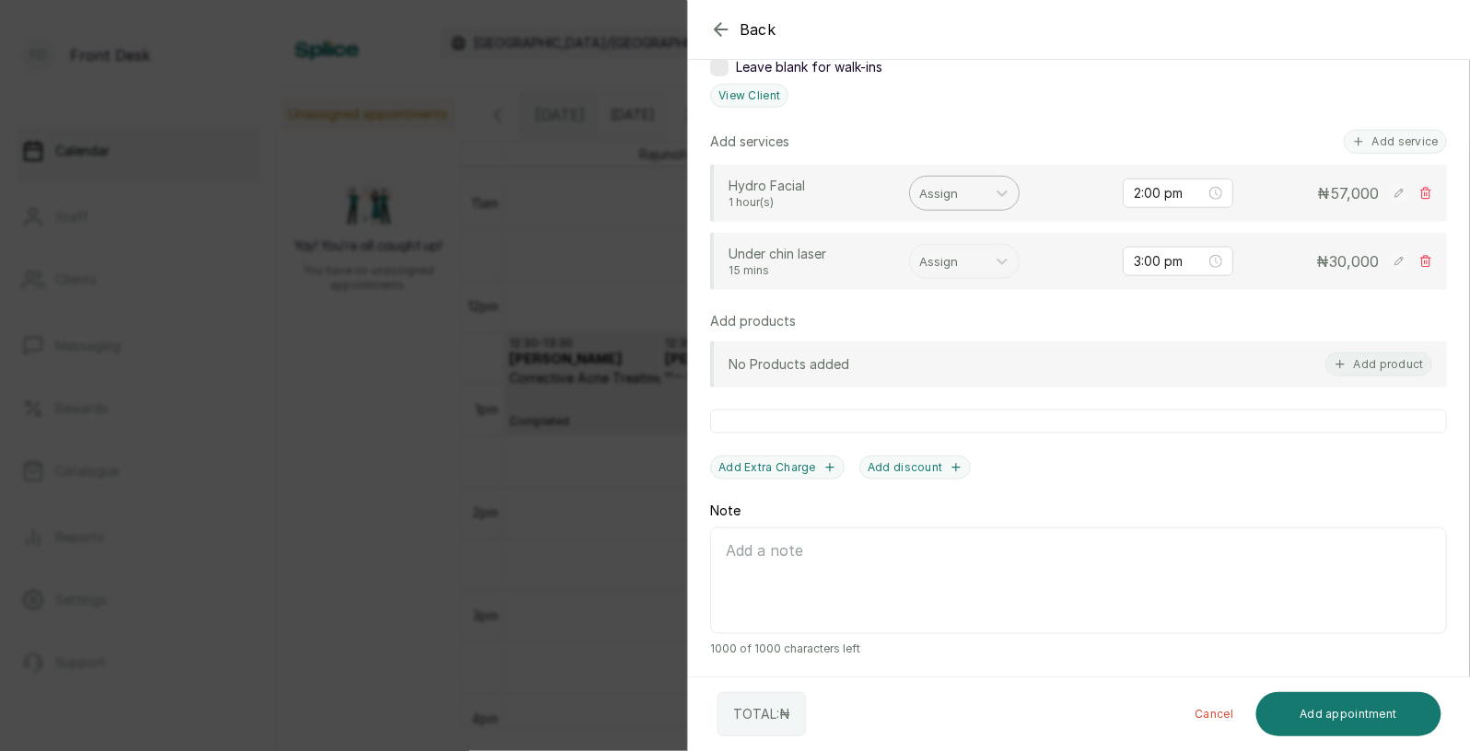
click at [968, 204] on div "Assign" at bounding box center [948, 193] width 76 height 31
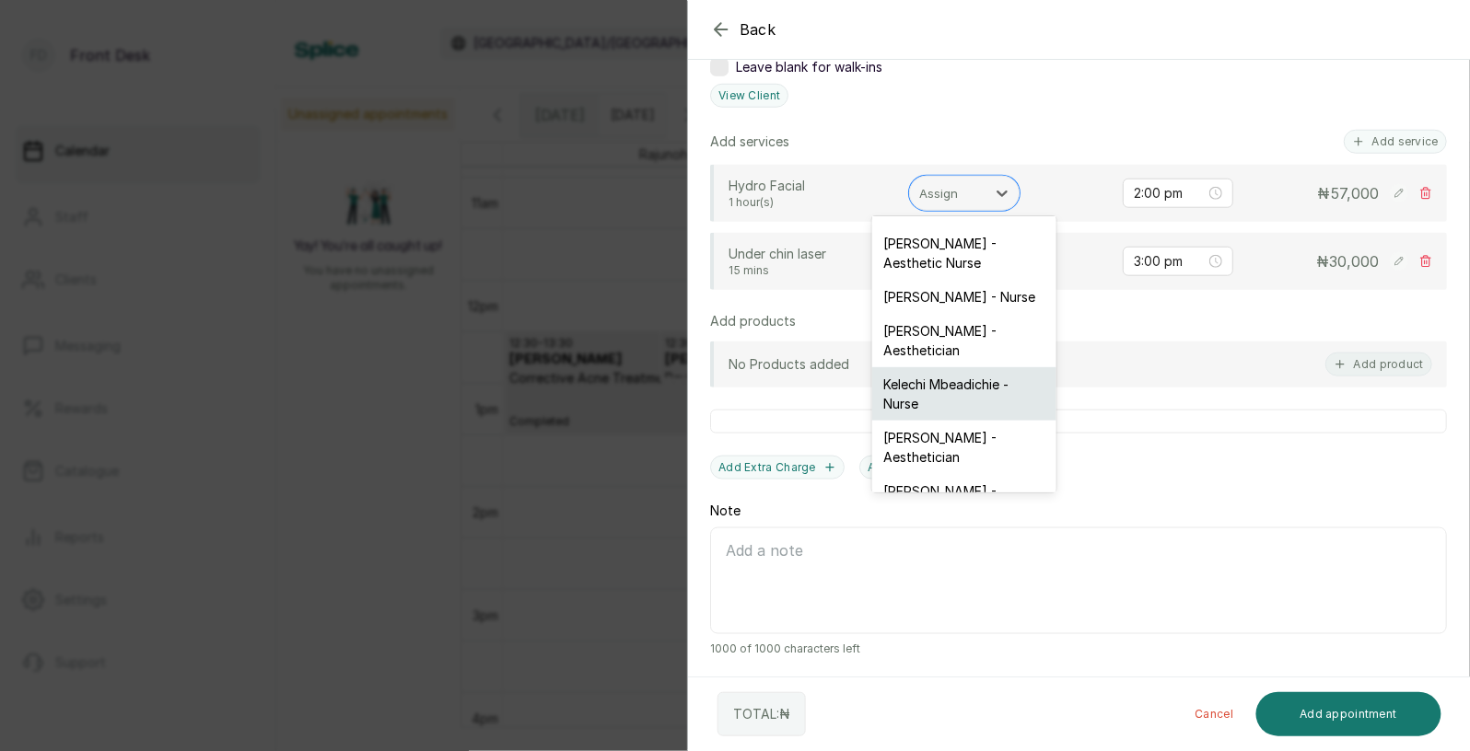
scroll to position [47, 0]
click at [944, 474] on div "[PERSON_NAME] - Aesthetician" at bounding box center [964, 500] width 184 height 53
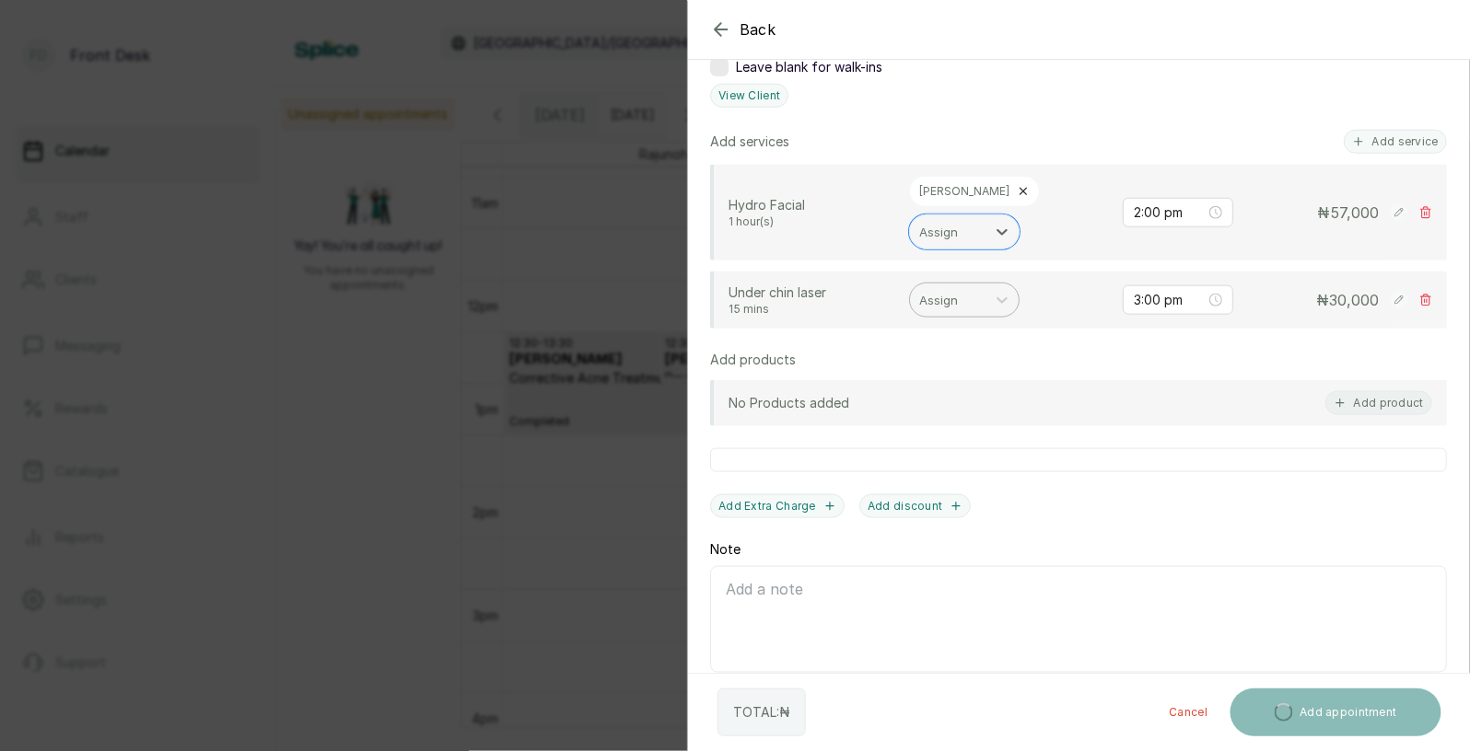
click at [953, 288] on div at bounding box center [947, 300] width 57 height 24
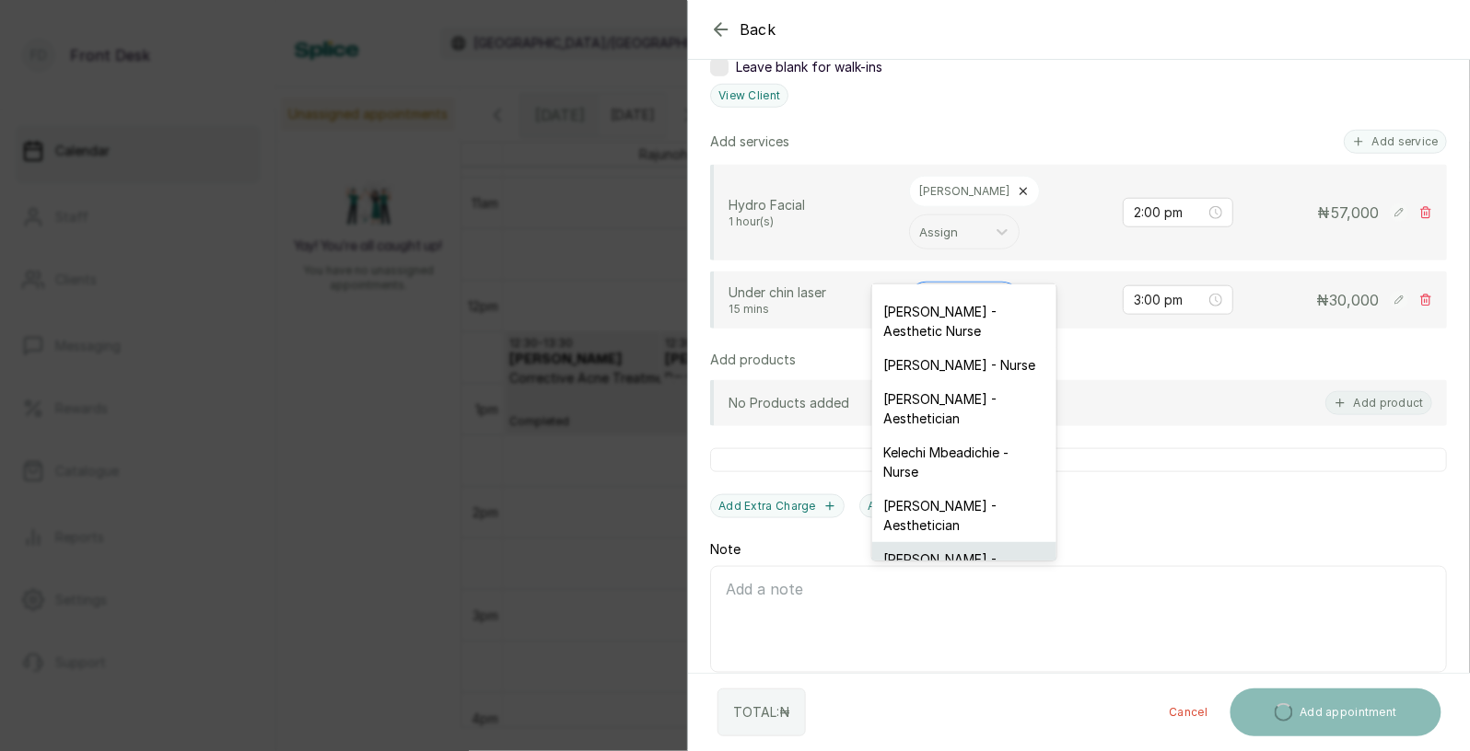
click at [940, 542] on div "[PERSON_NAME] - Aesthetician" at bounding box center [964, 568] width 184 height 53
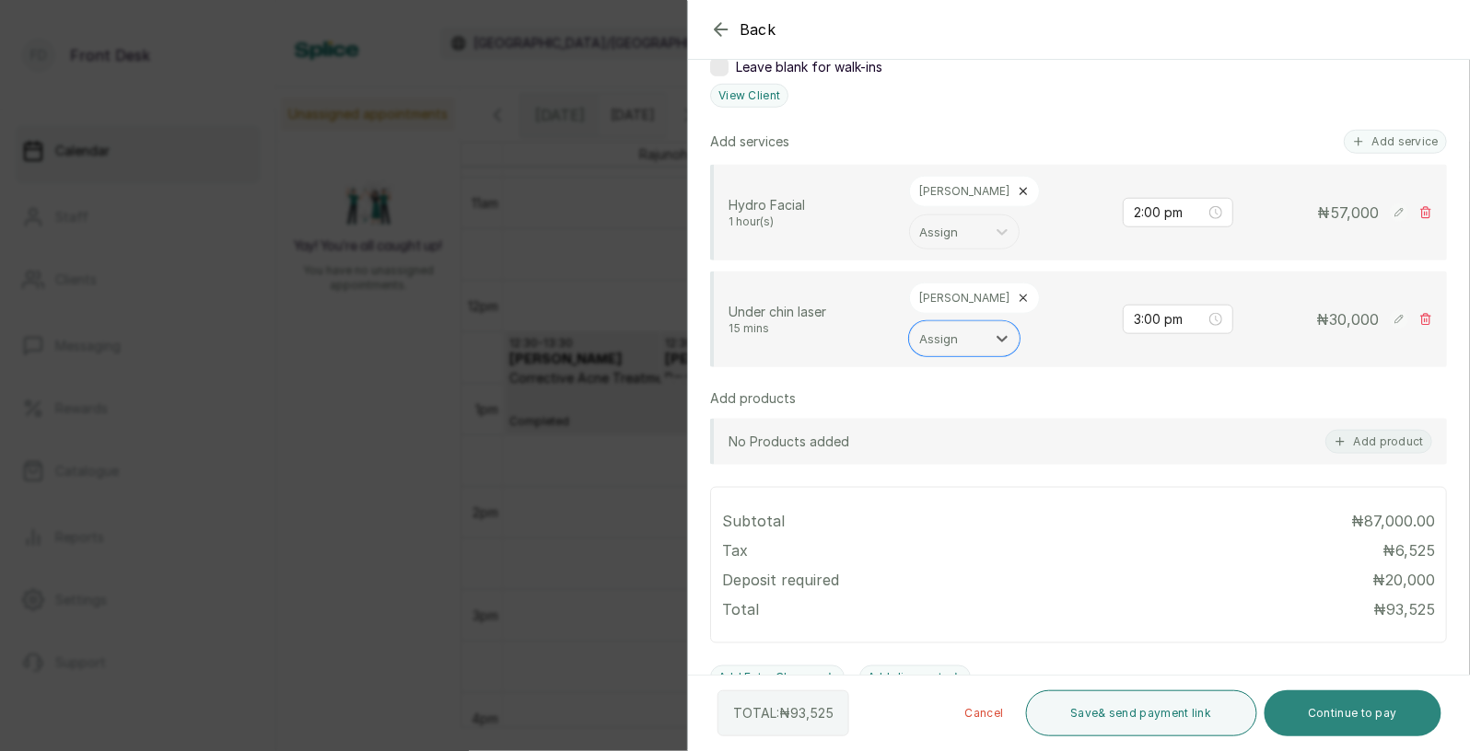
click at [1350, 717] on button "Continue to pay" at bounding box center [1353, 714] width 178 height 46
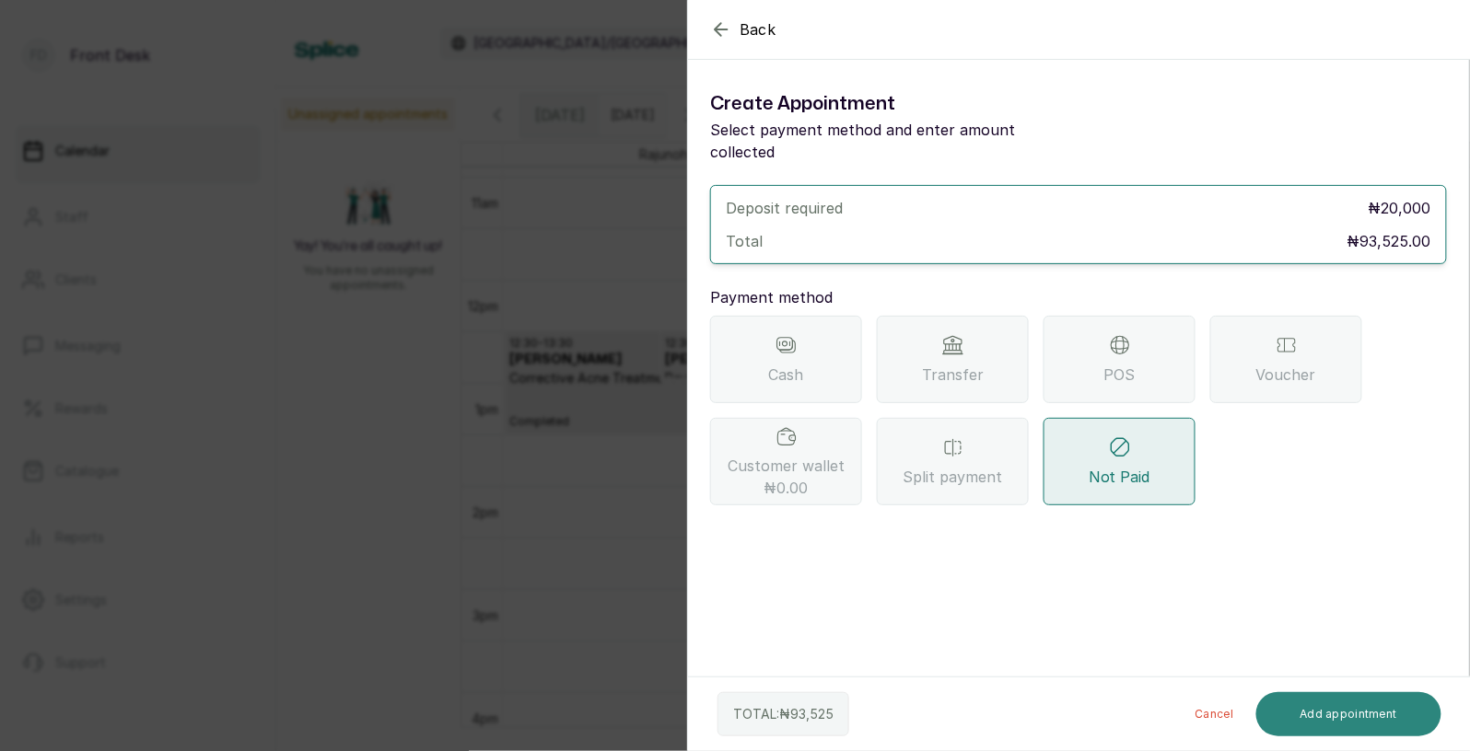
scroll to position [0, 0]
click at [950, 338] on div "Transfer" at bounding box center [953, 359] width 152 height 87
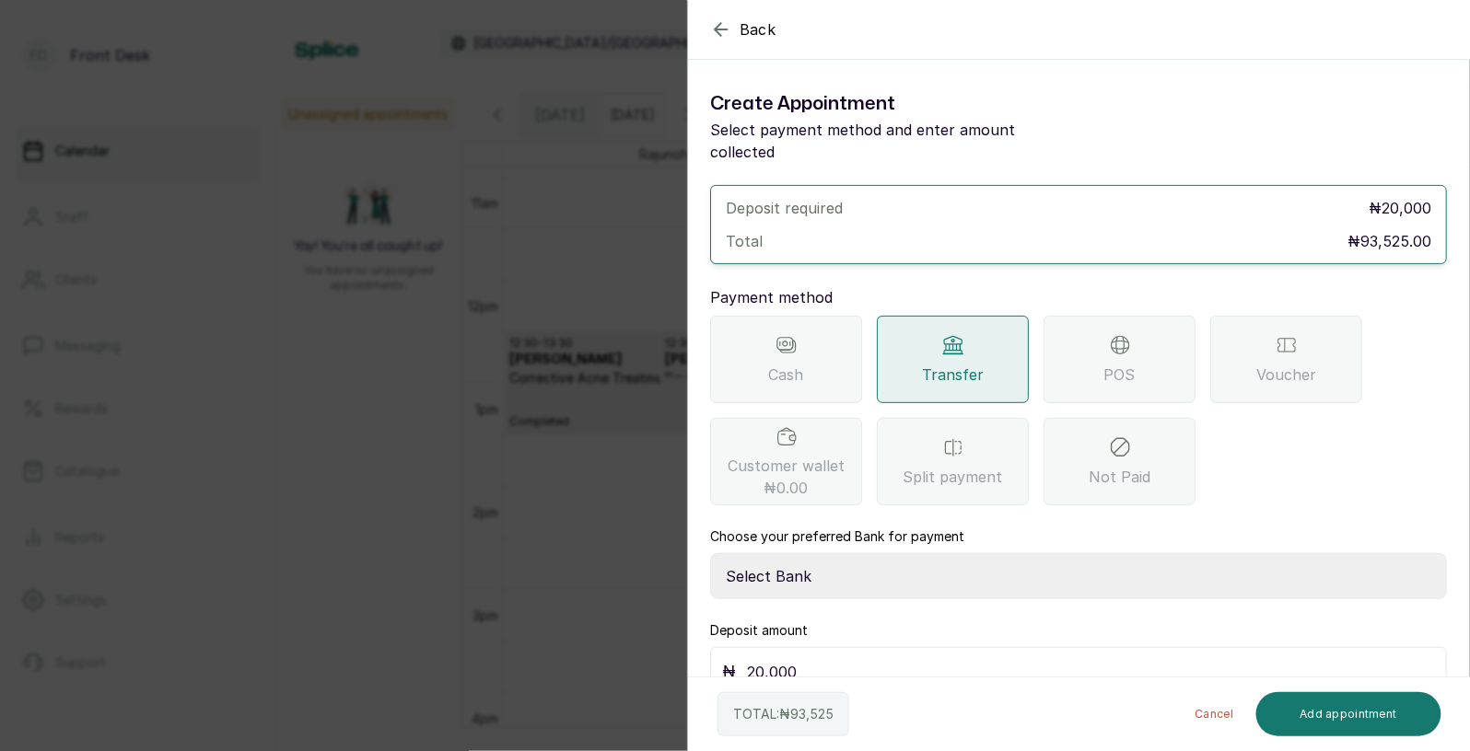
scroll to position [13, 0]
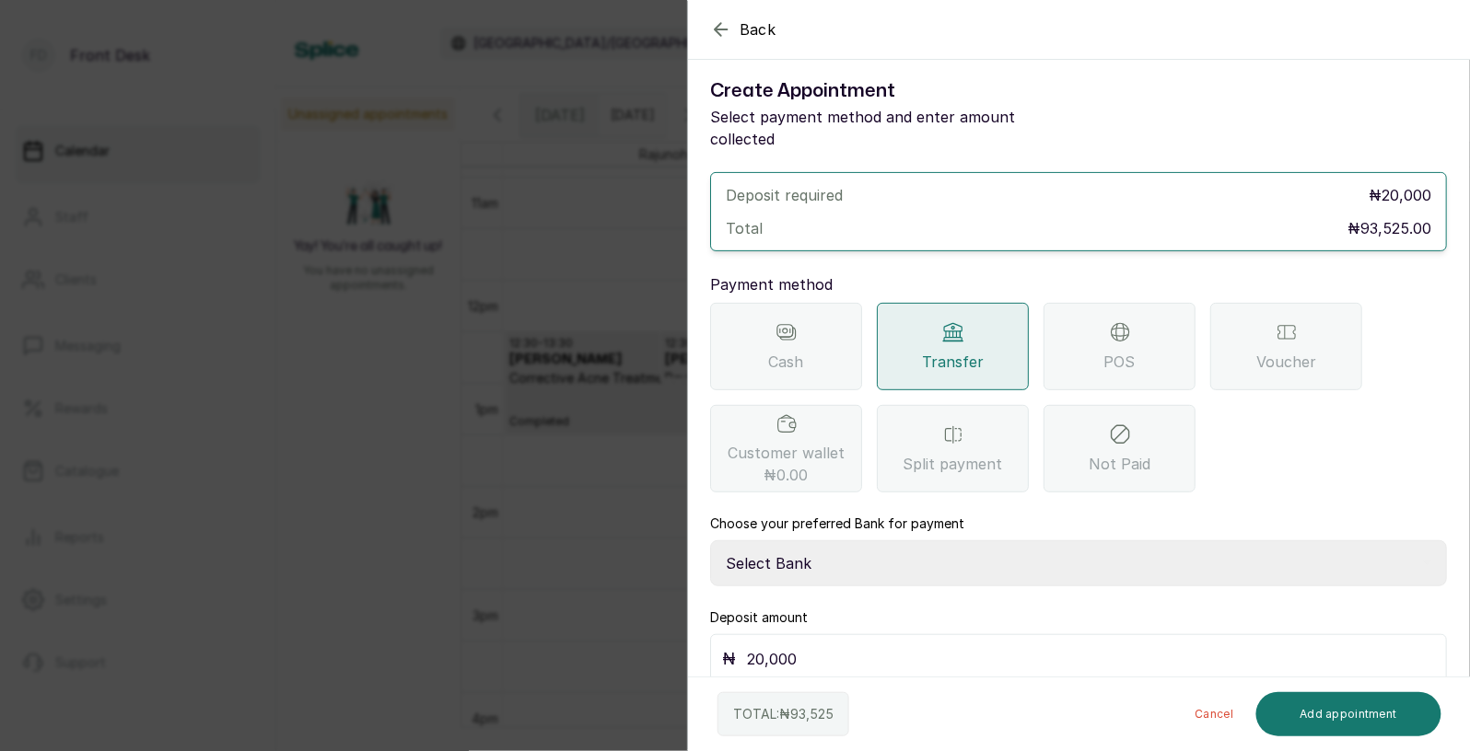
click at [839, 541] on select "Select Bank [PERSON_NAME] Fairmoney Microfinance Bank SKN ANALYTICS MED AESTH. …" at bounding box center [1078, 564] width 737 height 46
select select "43272bc0-21c6-4b19-b9fb-c2093b8603c2"
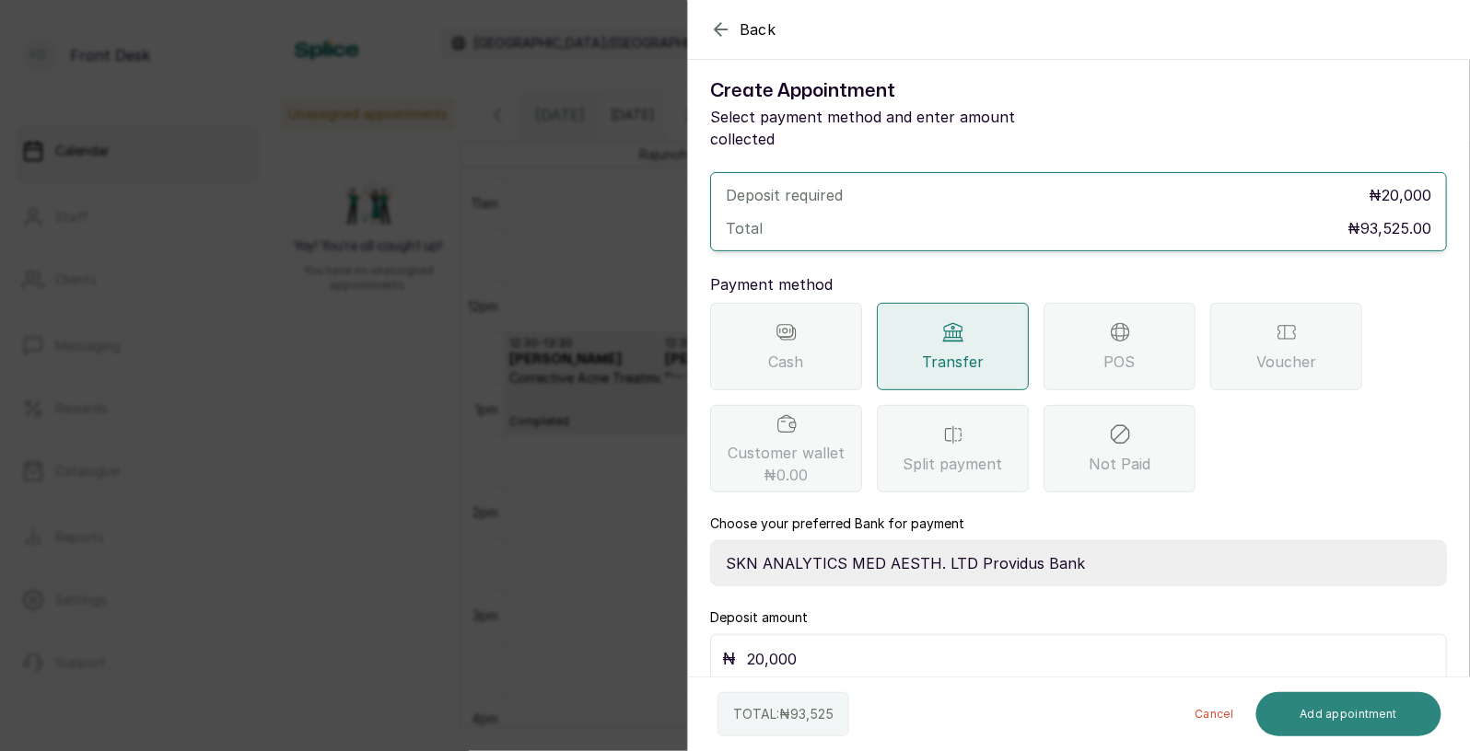
click at [1346, 716] on button "Add appointment" at bounding box center [1349, 714] width 186 height 44
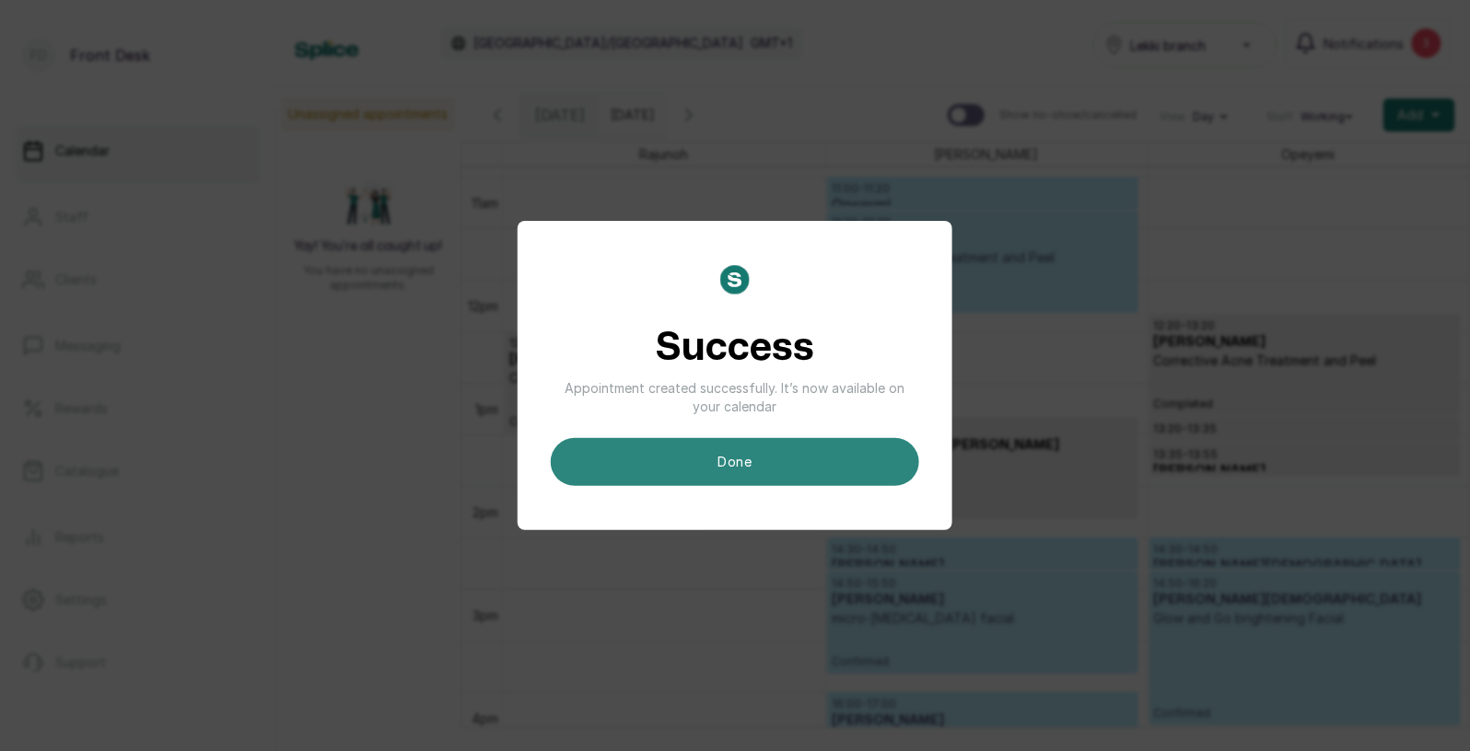
click at [852, 465] on button "done" at bounding box center [735, 462] width 368 height 48
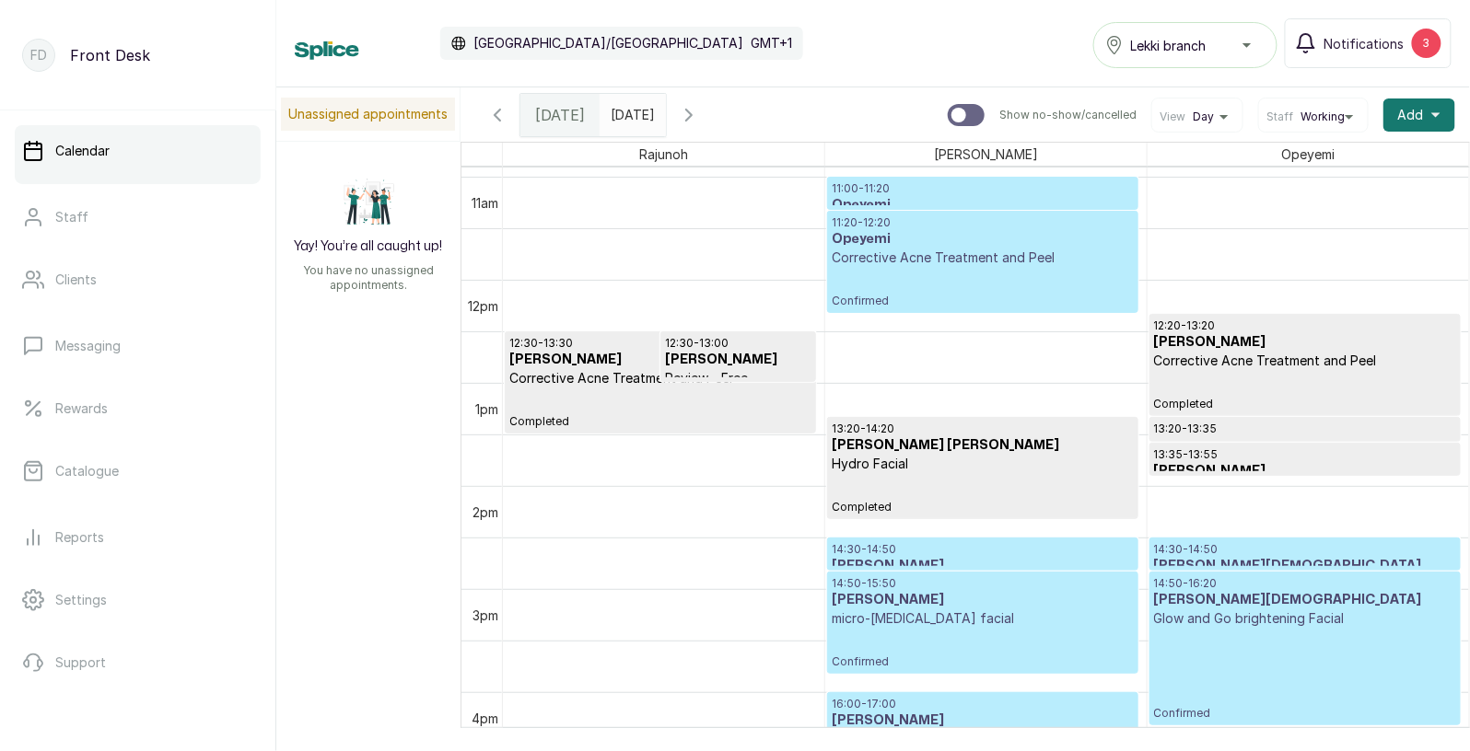
click at [692, 112] on icon "button" at bounding box center [689, 115] width 6 height 11
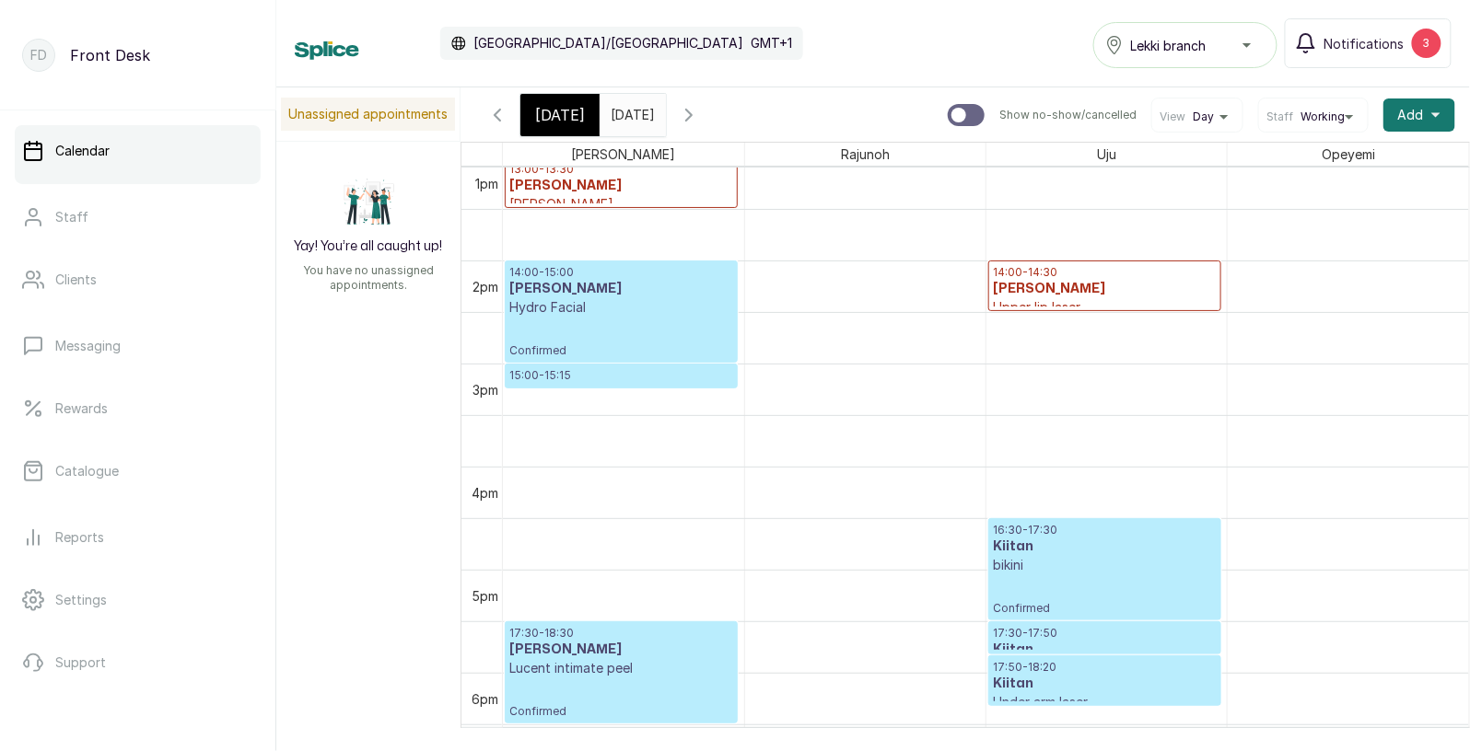
scroll to position [1361, 0]
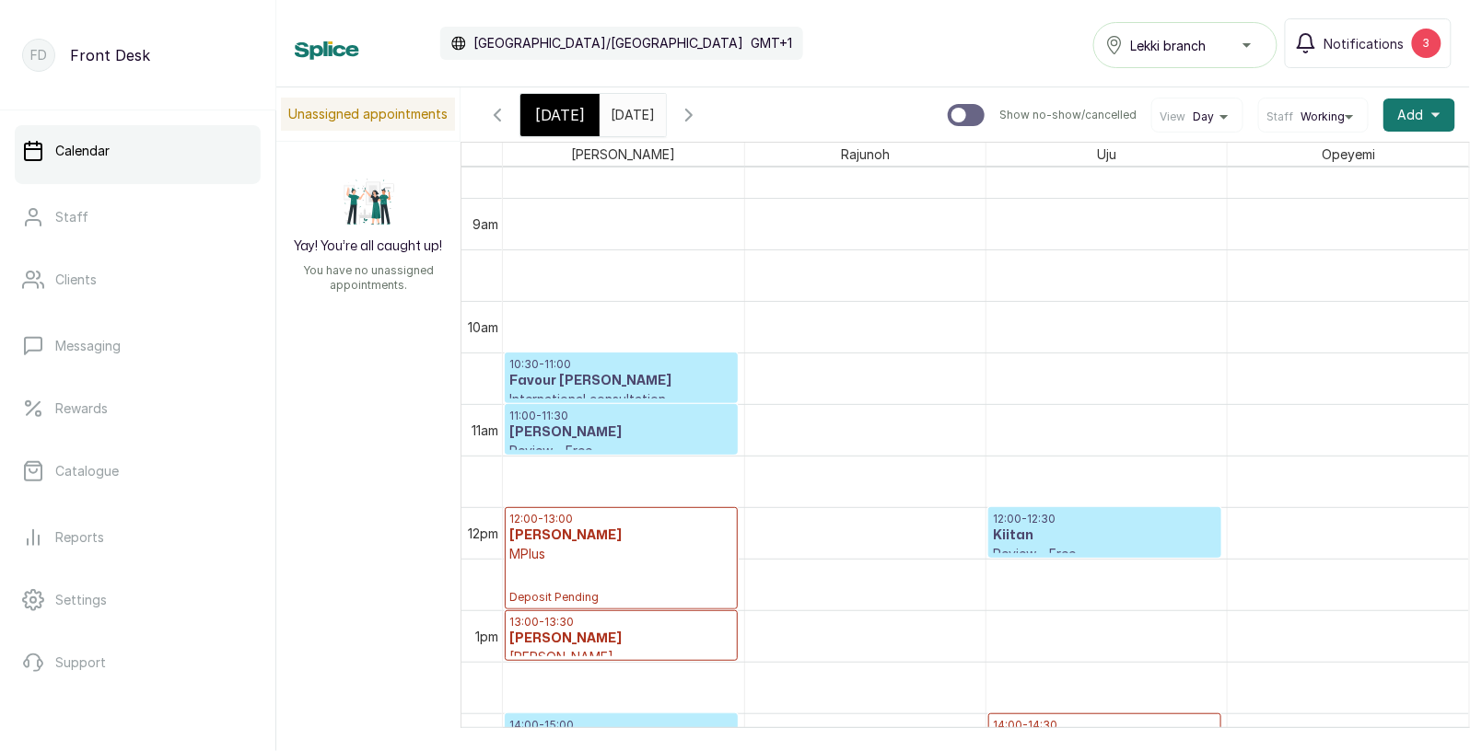
click at [642, 368] on p "10:30 - 11:00" at bounding box center [621, 364] width 224 height 15
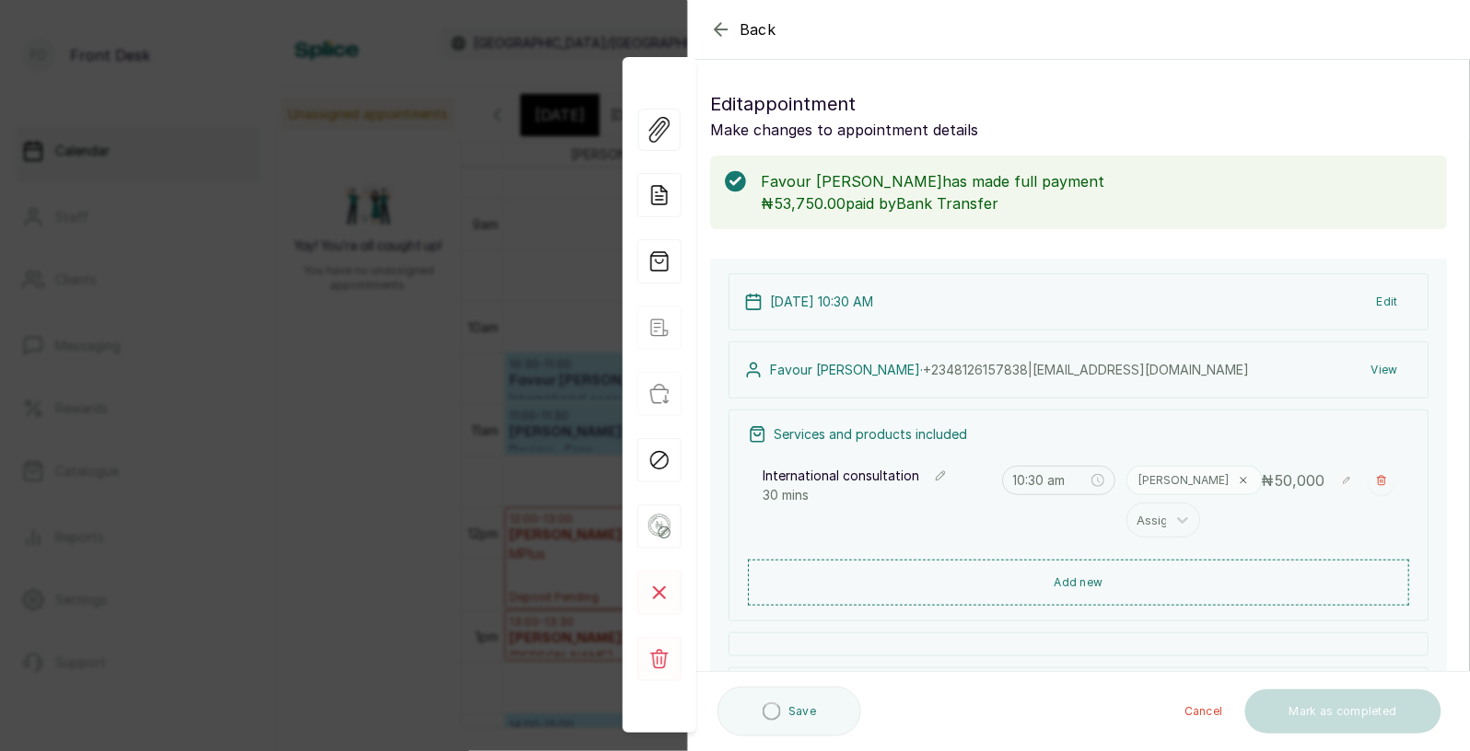
type input "10:30 am"
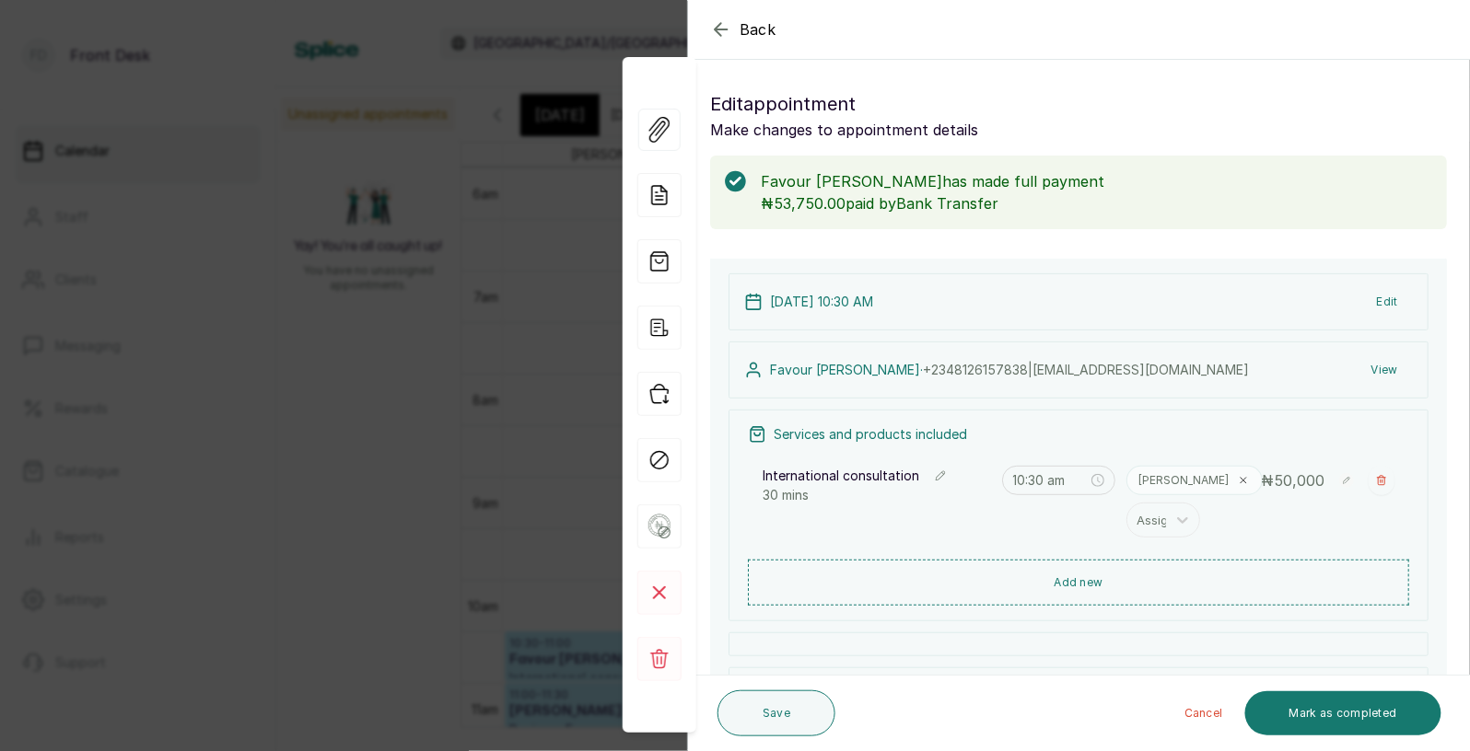
click at [746, 34] on span "Back" at bounding box center [757, 29] width 37 height 22
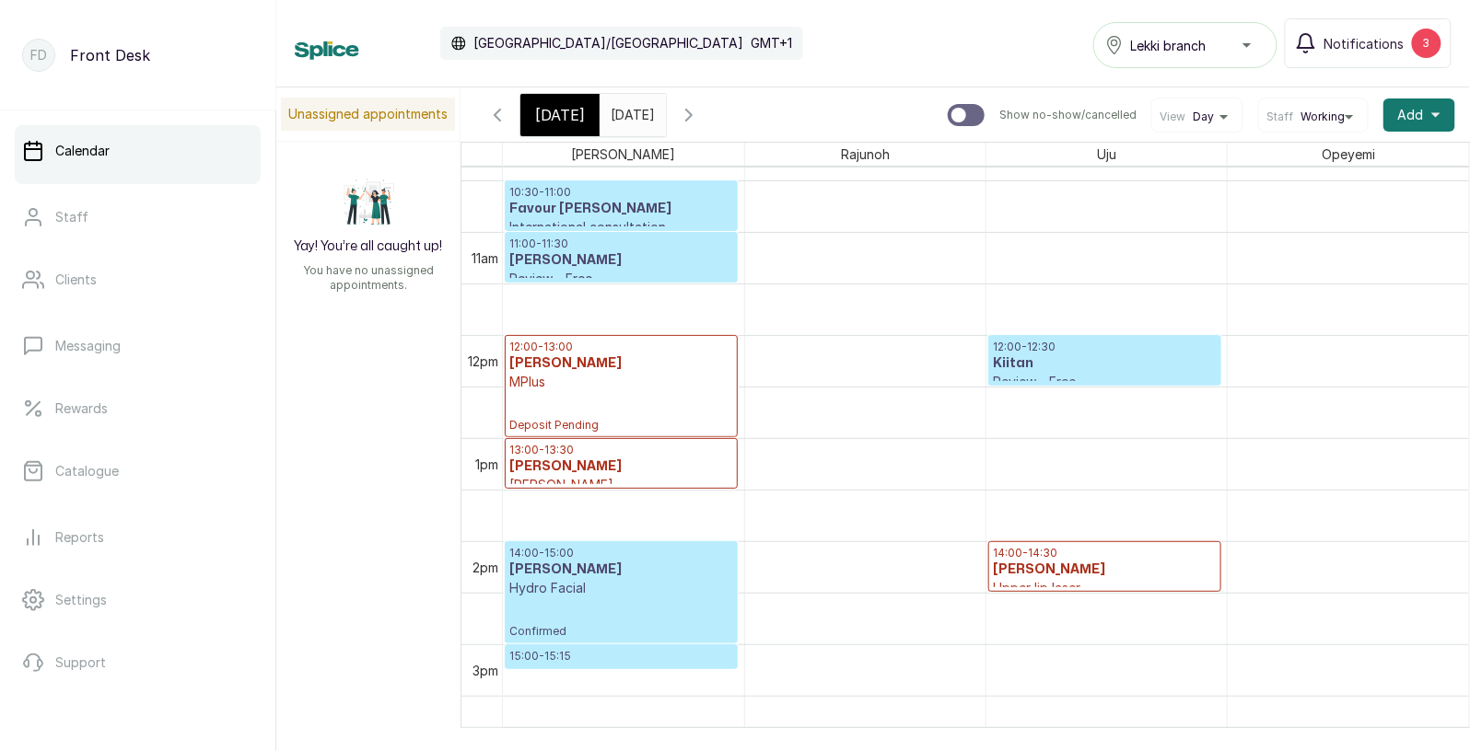
scroll to position [1078, 0]
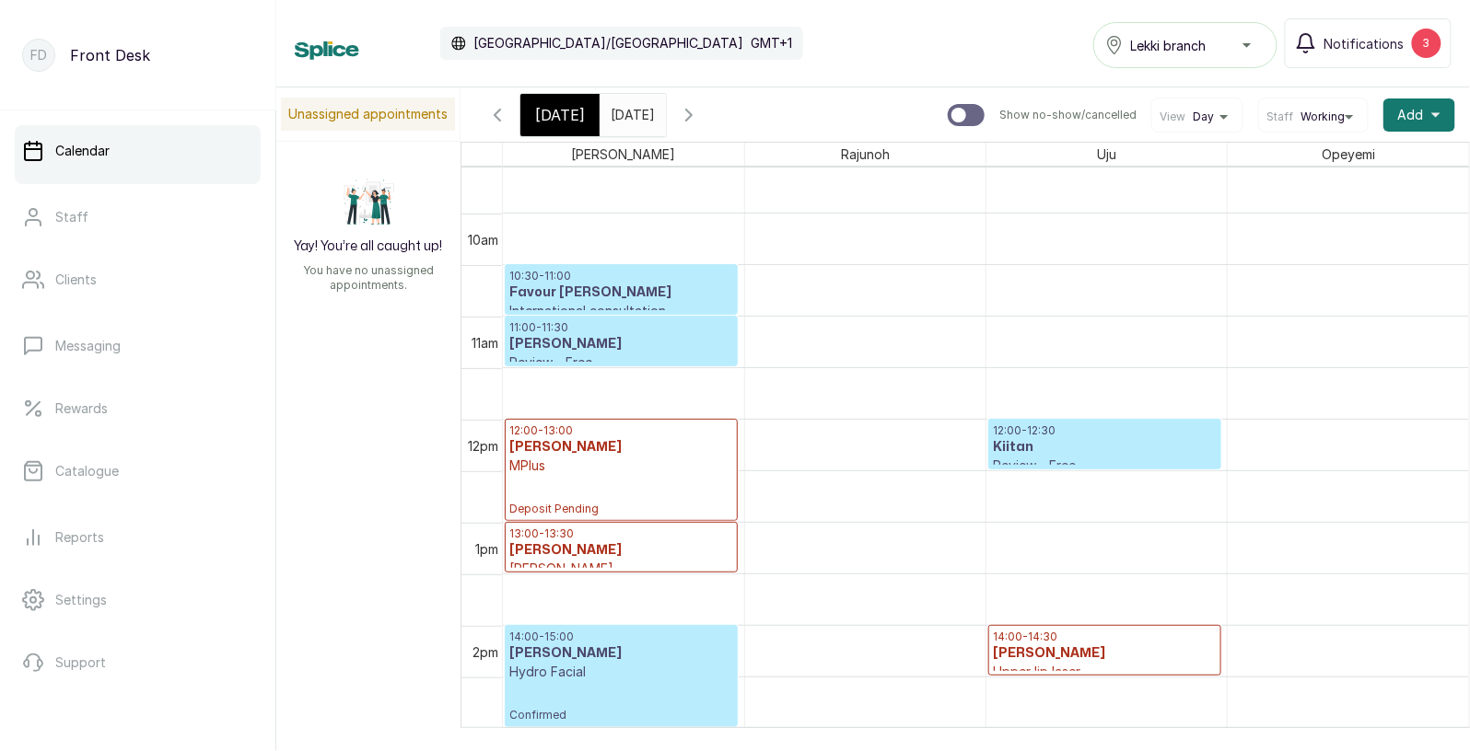
click at [1080, 652] on h3 "[PERSON_NAME]" at bounding box center [1105, 654] width 224 height 18
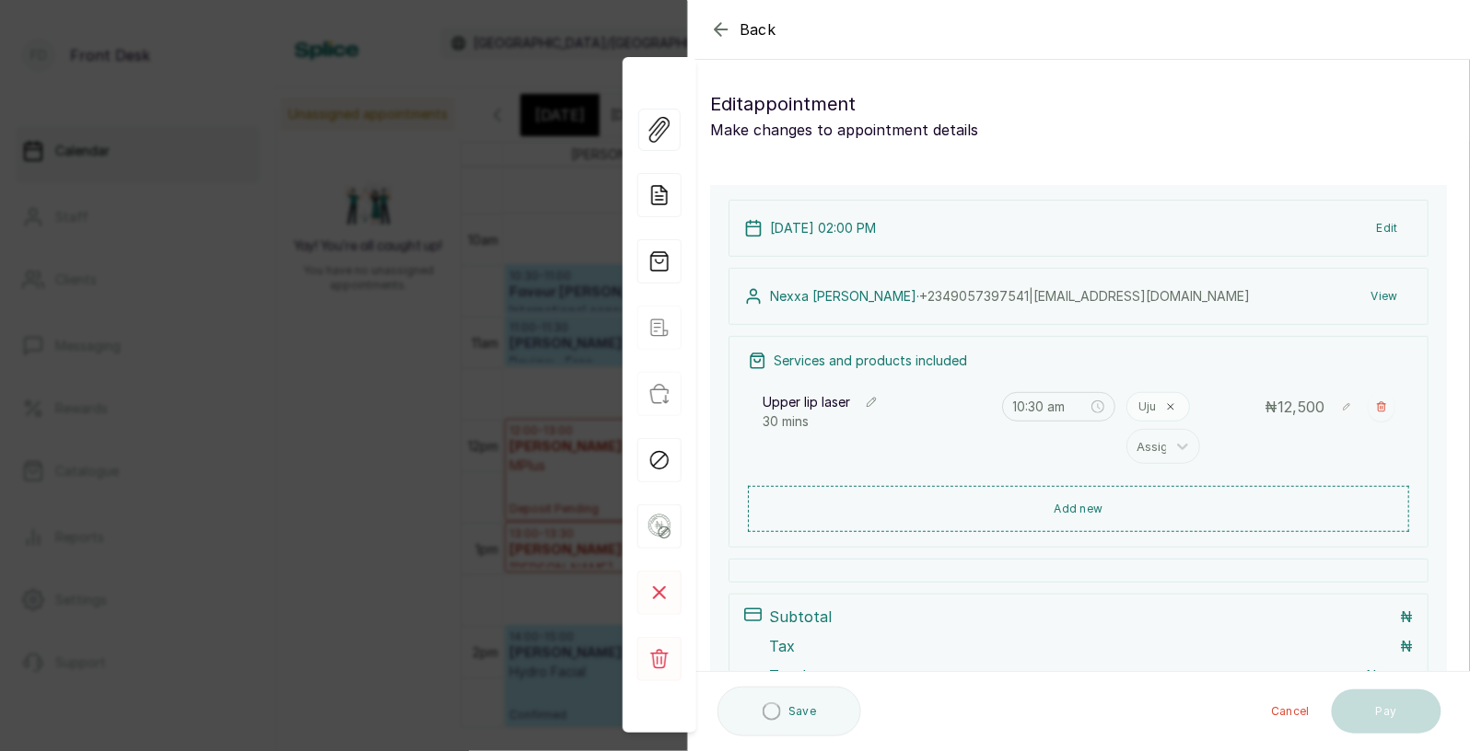
type input "2:00 pm"
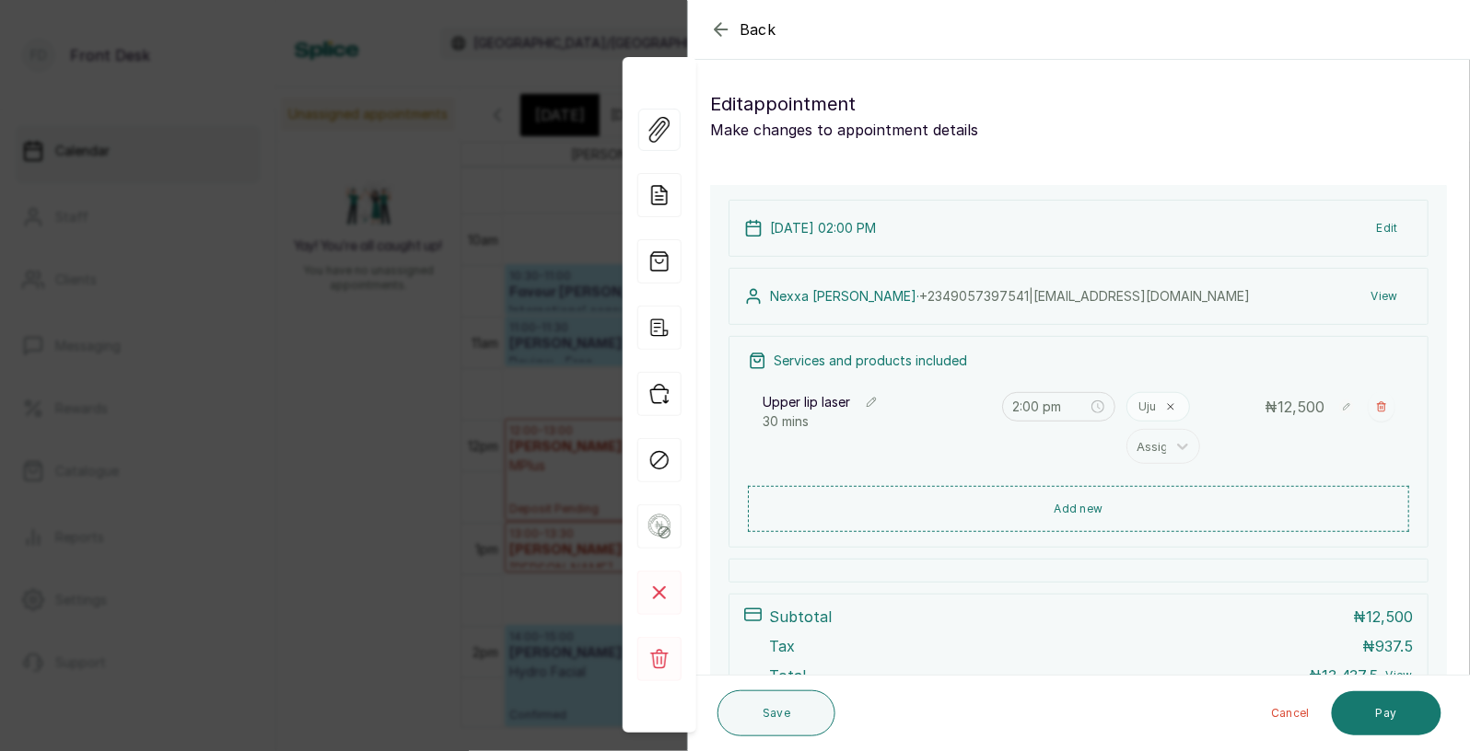
click at [755, 32] on span "Back" at bounding box center [757, 29] width 37 height 22
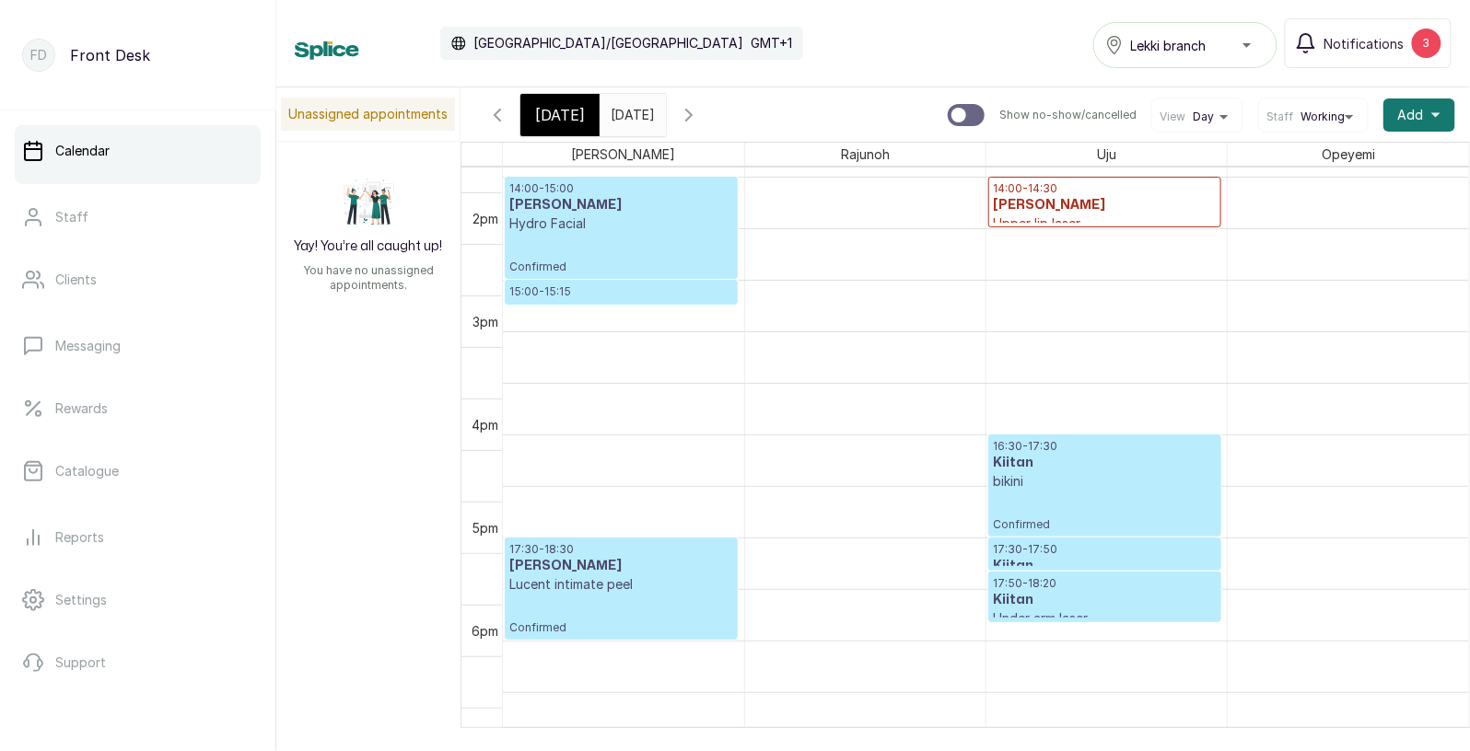
scroll to position [1435, 0]
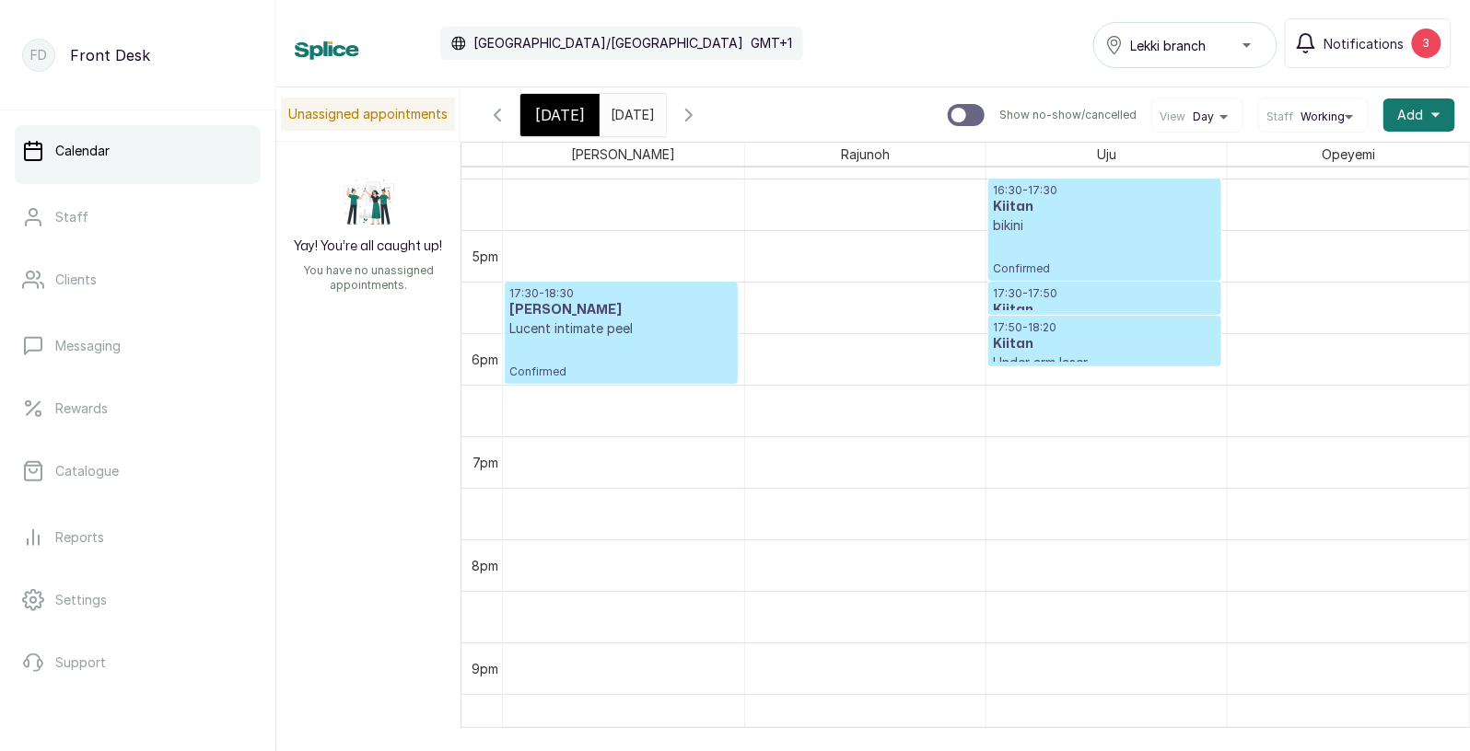
click at [651, 334] on p "Lucent intimate peel" at bounding box center [621, 329] width 224 height 18
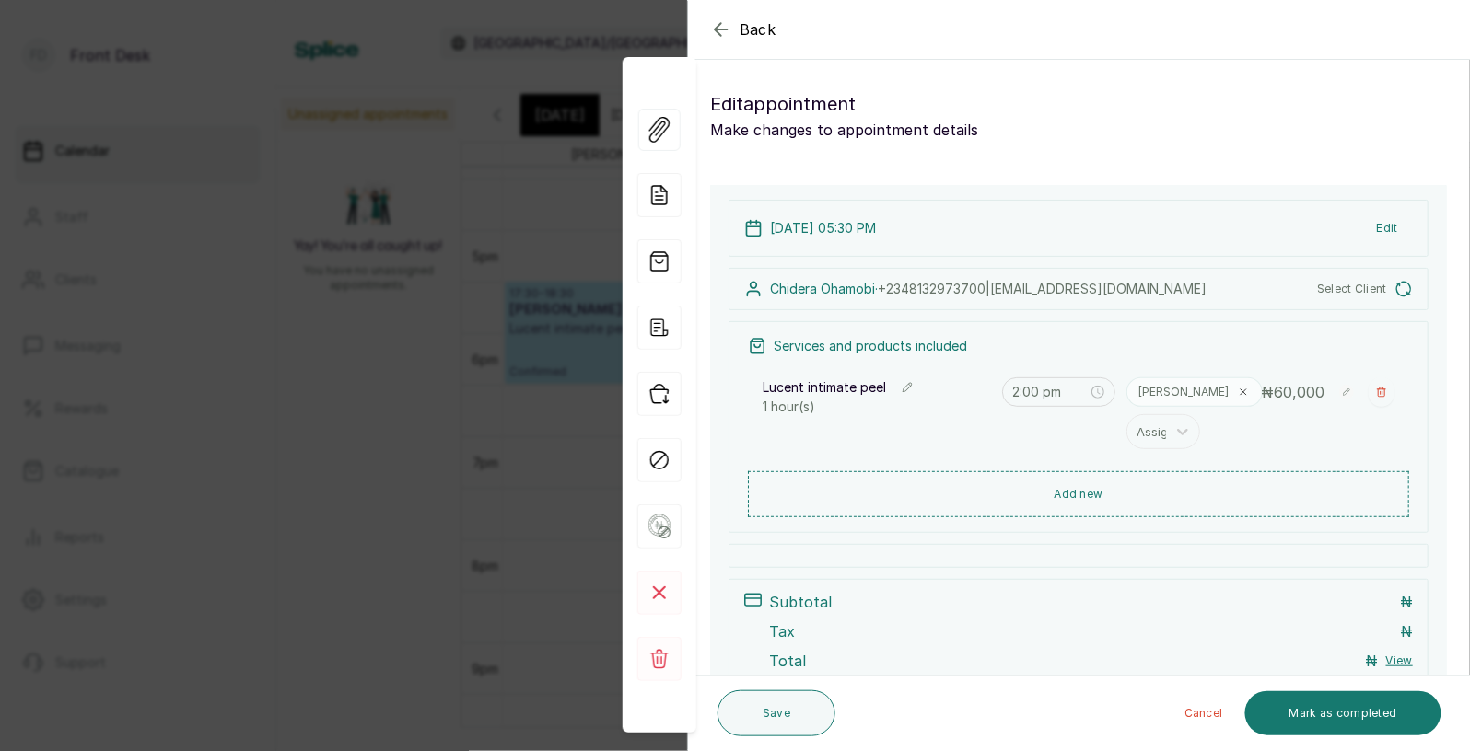
type input "5:30 pm"
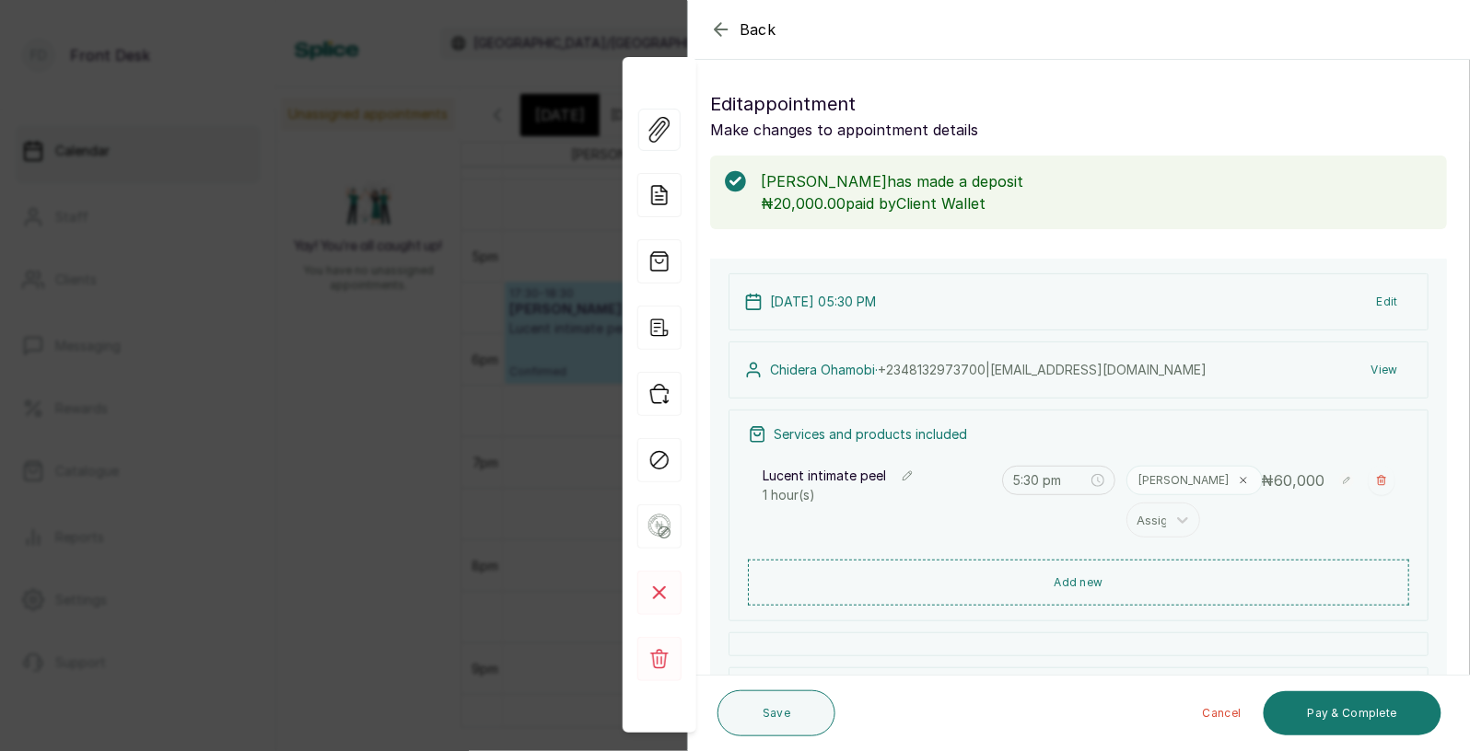
click at [760, 32] on span "Back" at bounding box center [757, 29] width 37 height 22
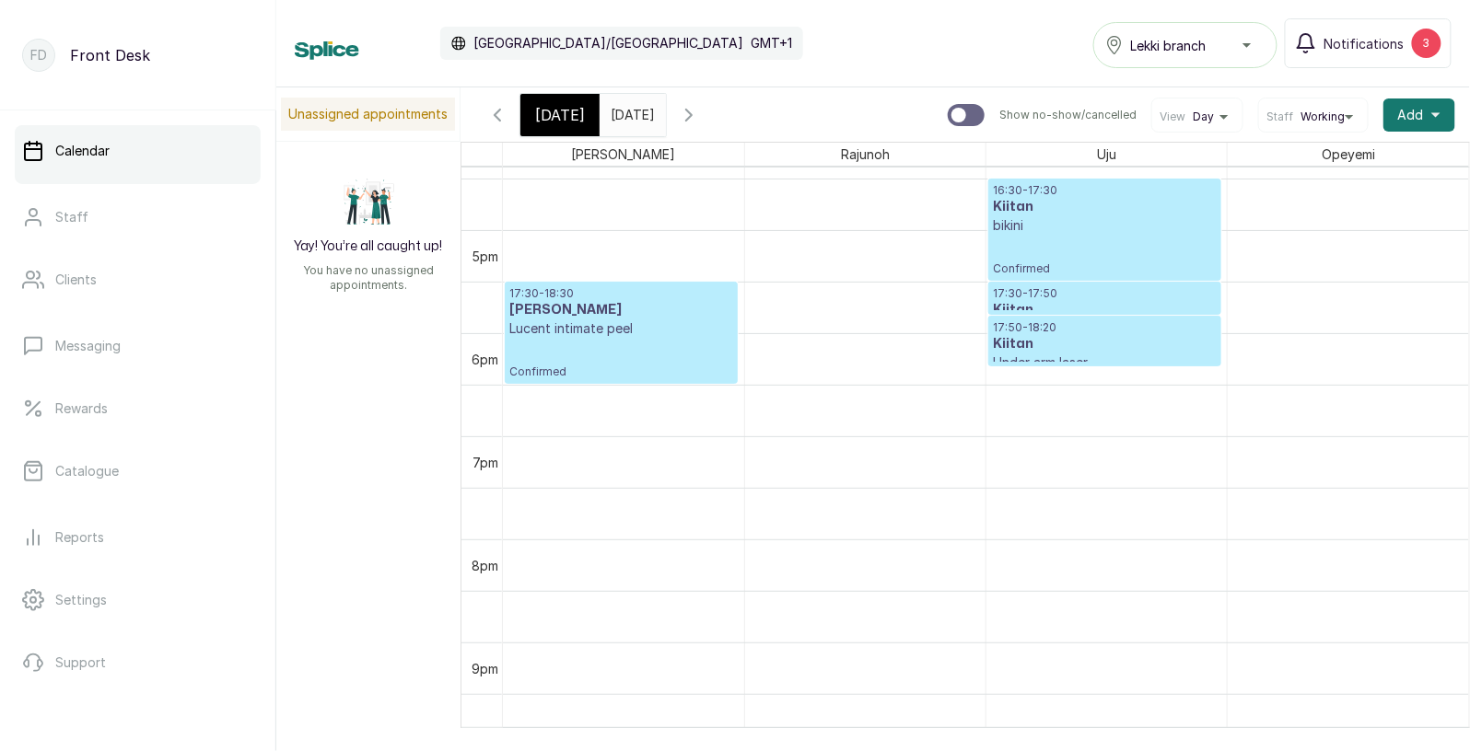
click at [585, 118] on div "[DATE]" at bounding box center [559, 115] width 79 height 42
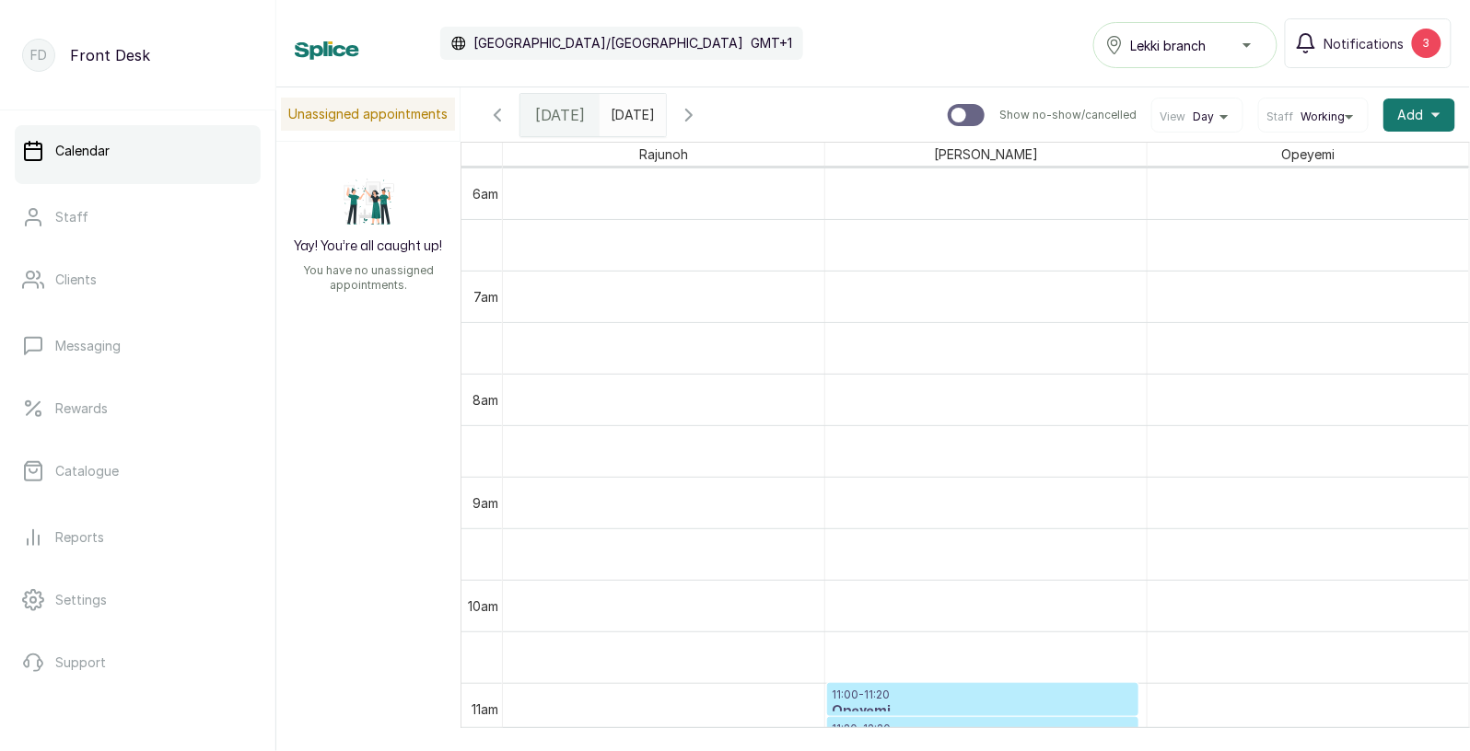
scroll to position [52, 0]
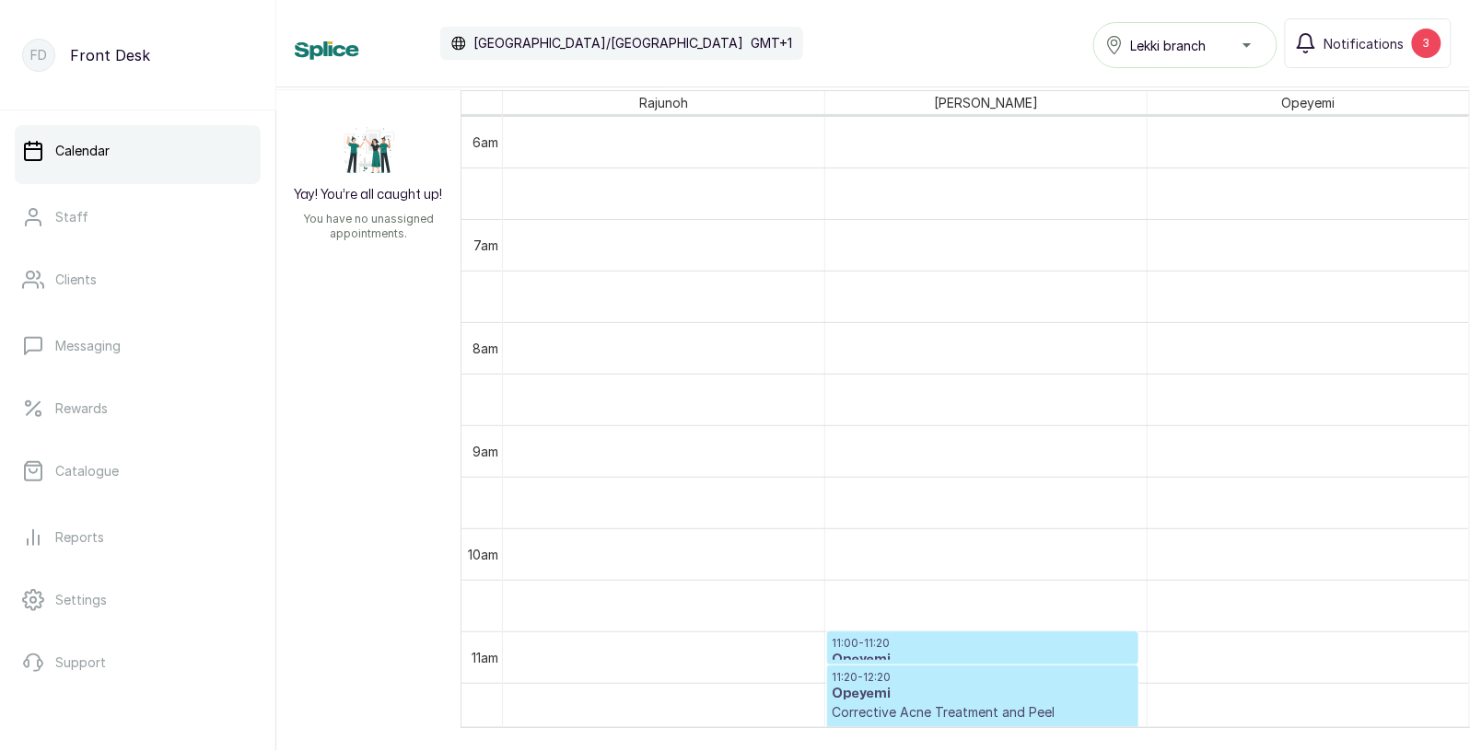
click at [989, 660] on div at bounding box center [982, 663] width 309 height 7
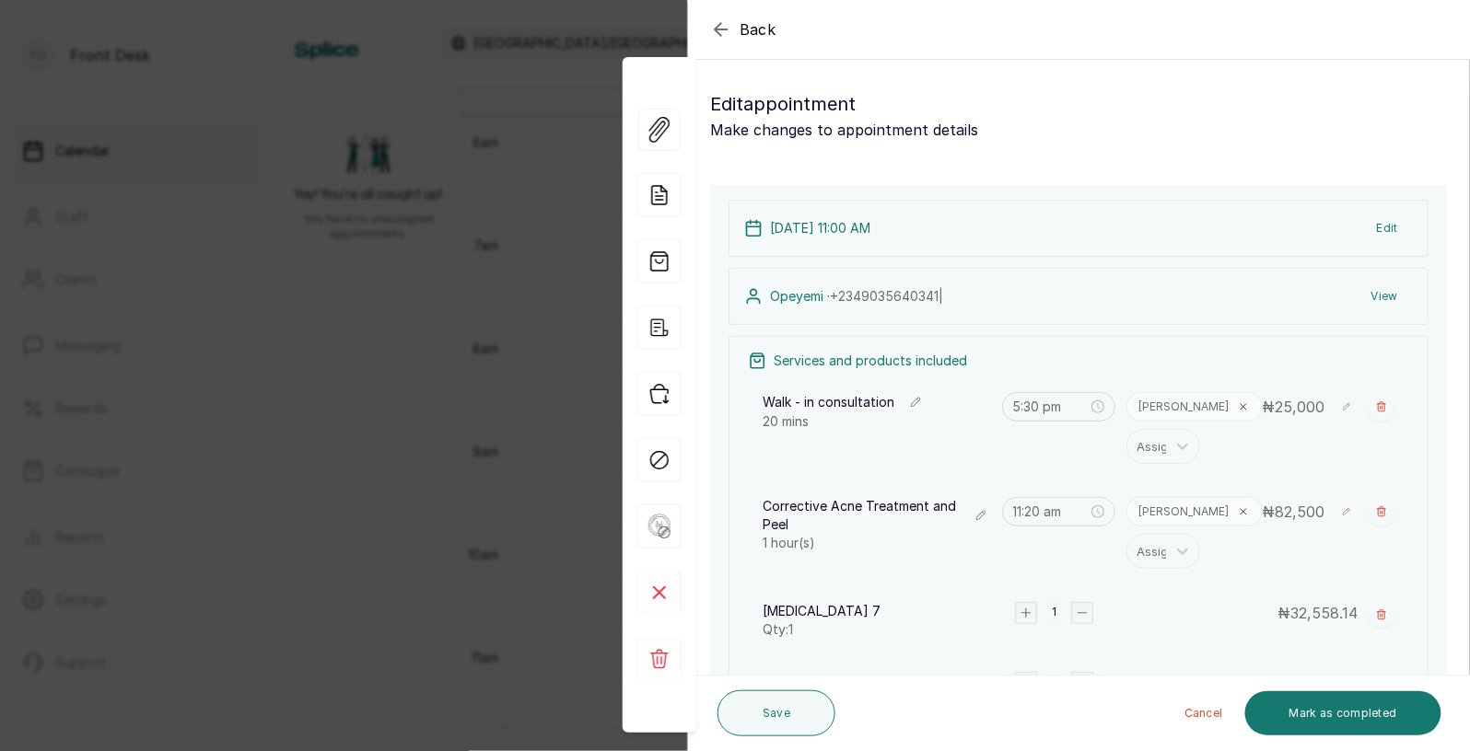
type input "11:00 am"
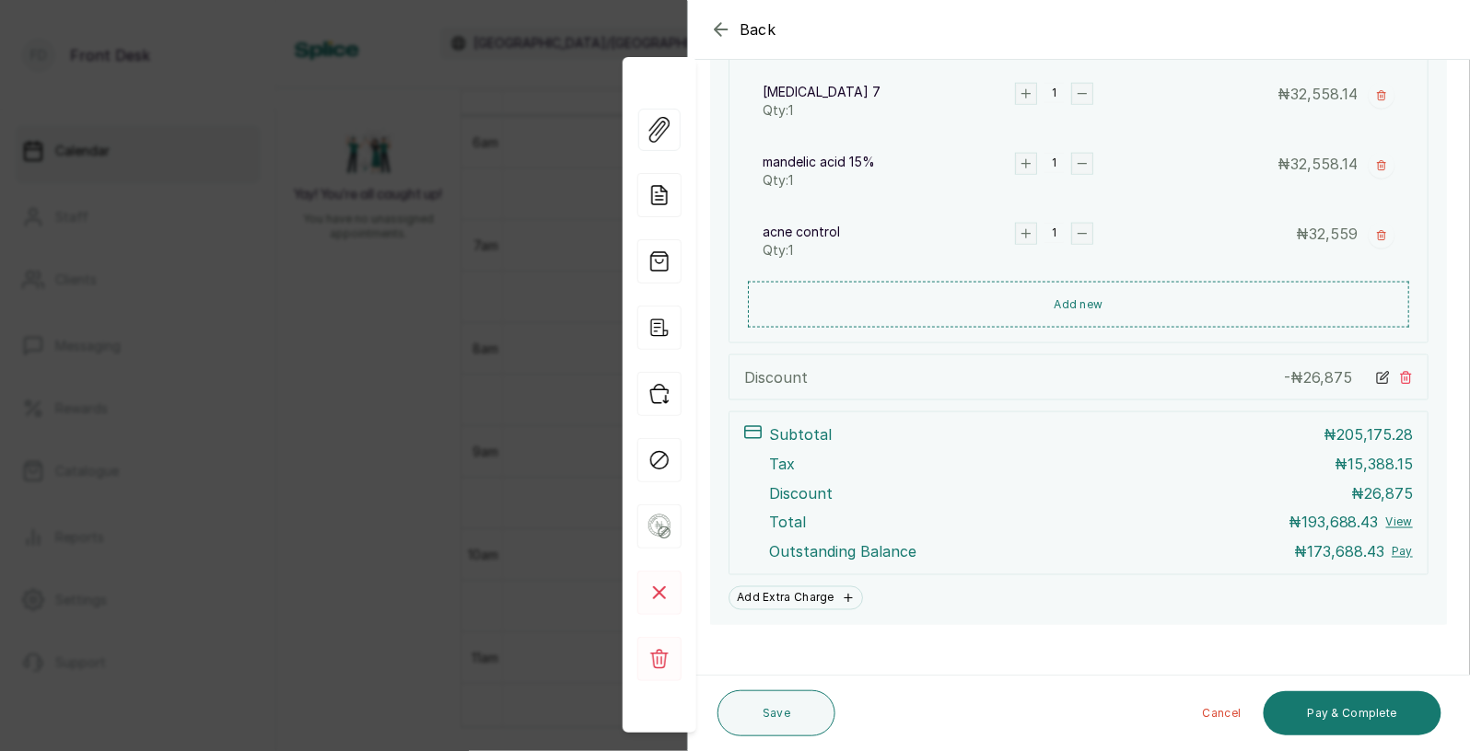
scroll to position [599, 0]
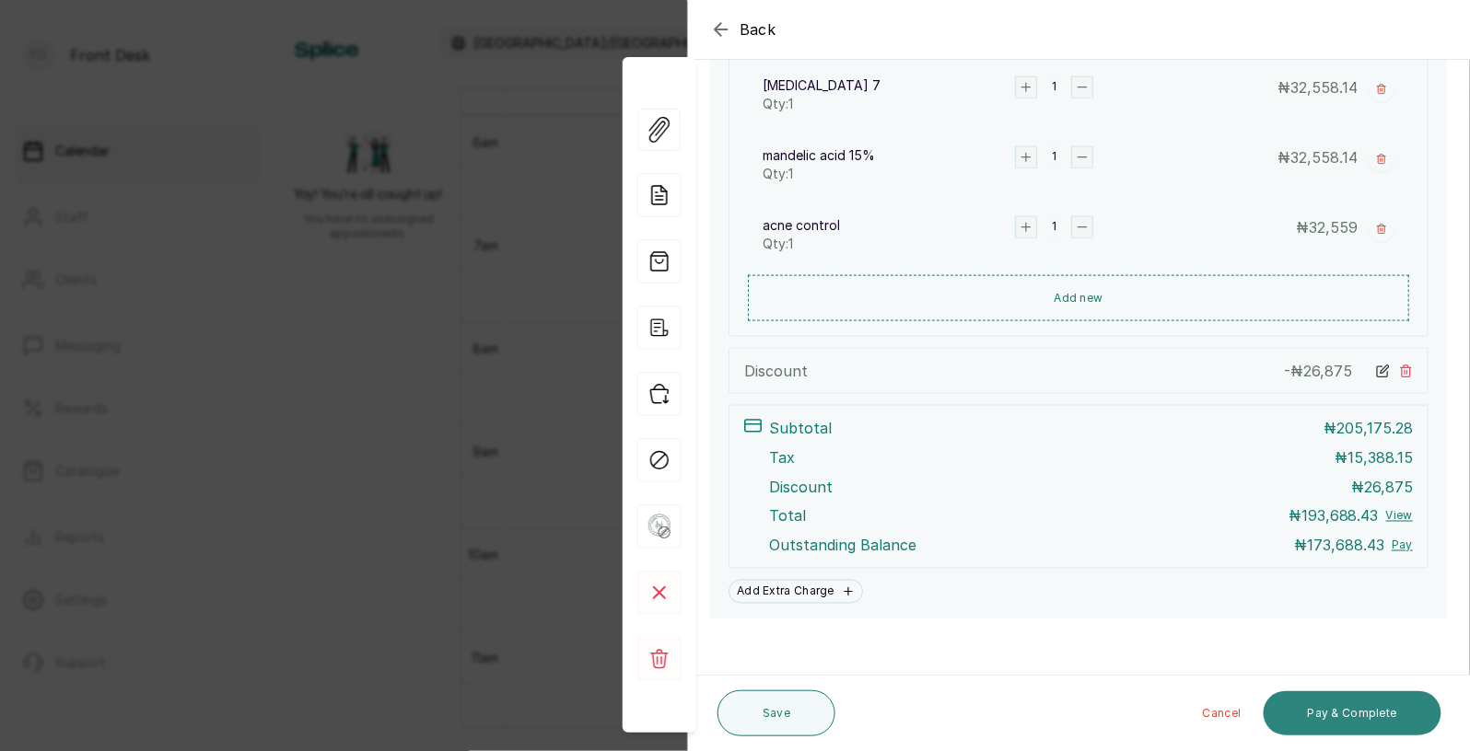
click at [1329, 711] on button "Pay & Complete" at bounding box center [1352, 714] width 178 height 44
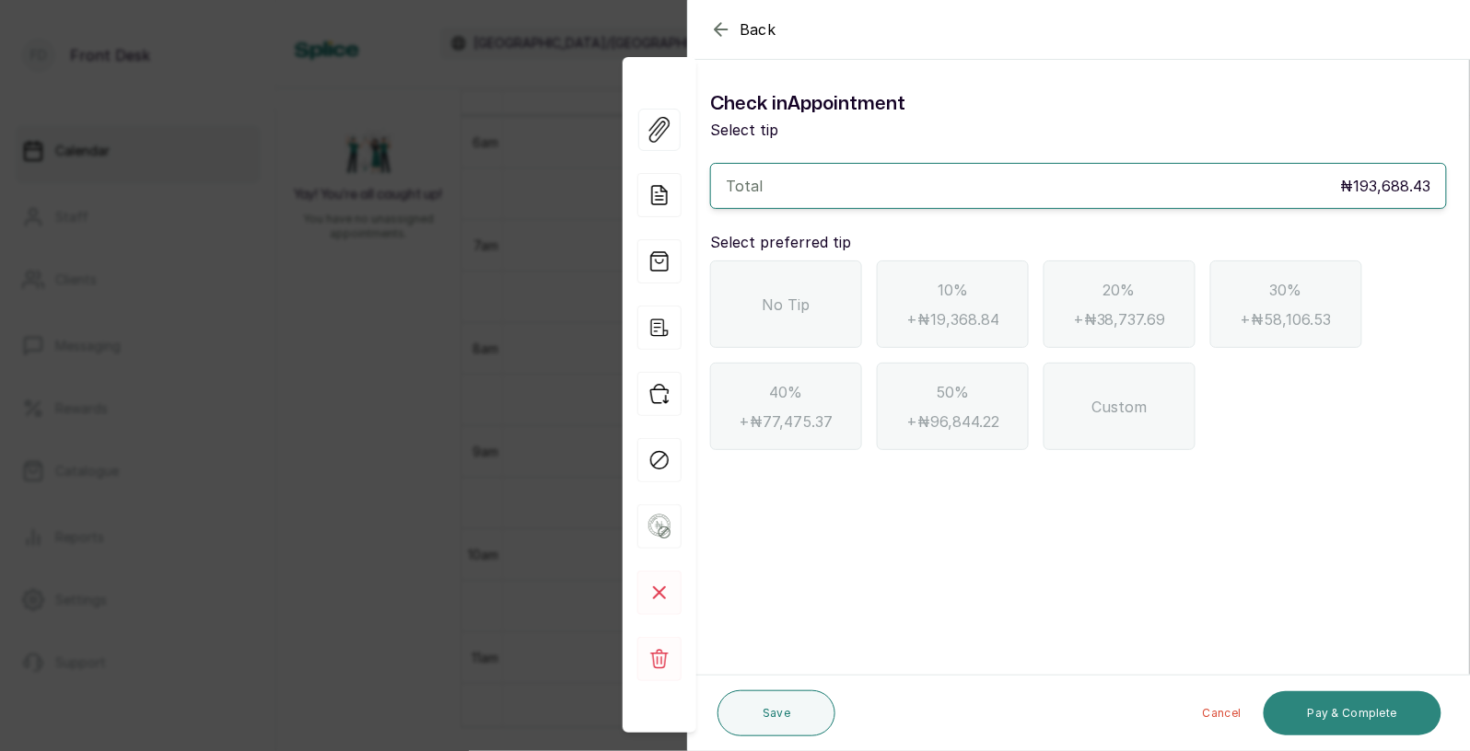
scroll to position [0, 0]
click at [809, 313] on span "No Tip" at bounding box center [786, 305] width 48 height 22
click at [1333, 722] on button "Pay & Complete" at bounding box center [1352, 714] width 178 height 44
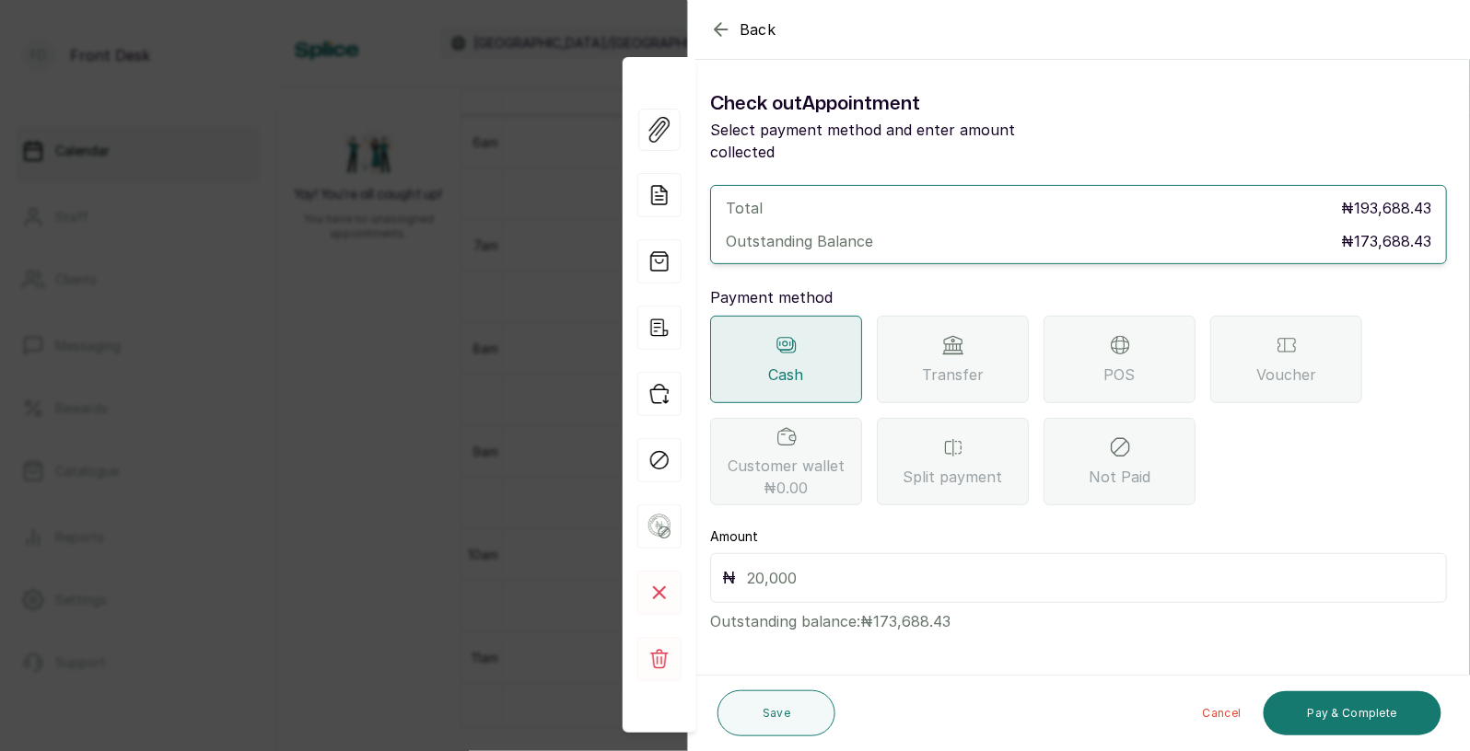
click at [960, 334] on icon at bounding box center [953, 345] width 22 height 22
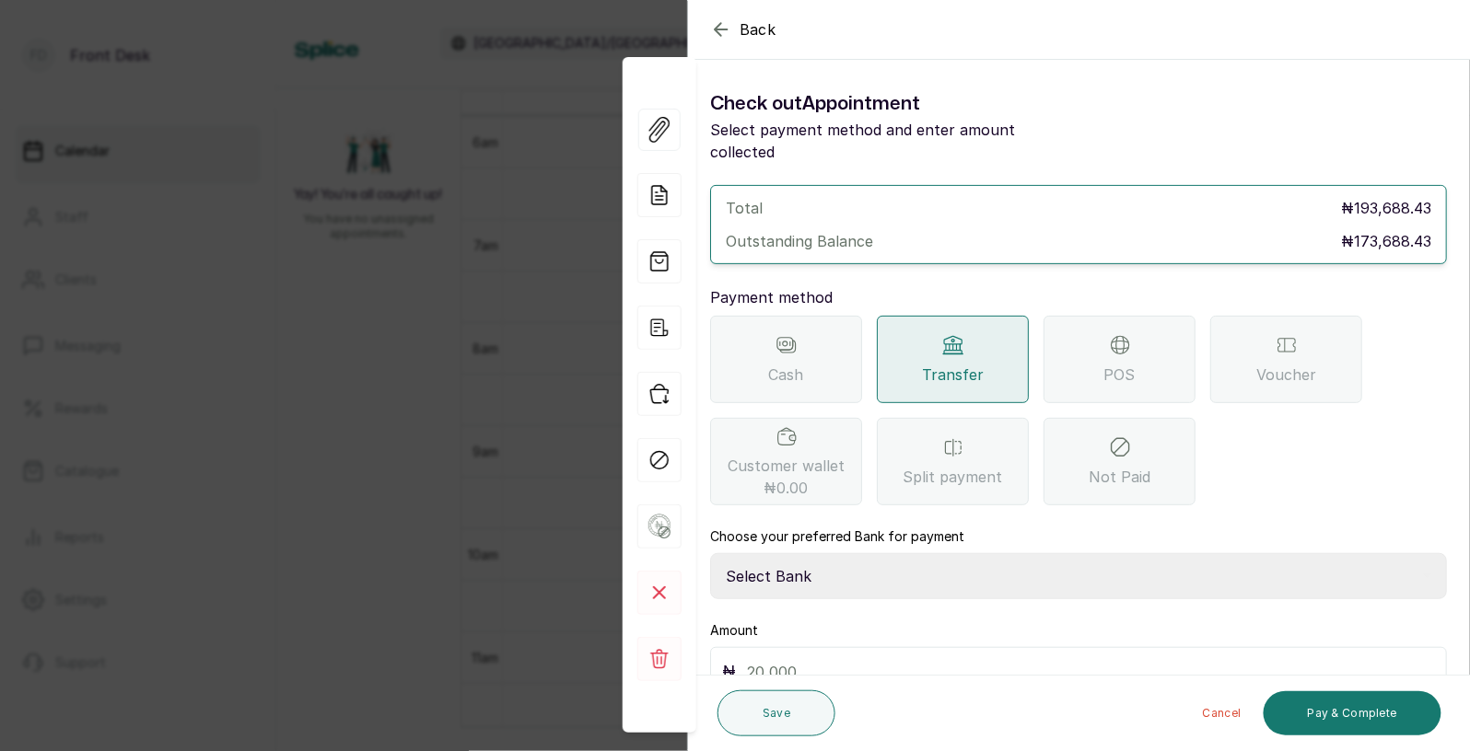
click at [878, 566] on select "Select Bank [PERSON_NAME] Fairmoney Microfinance Bank SKN ANALYTICS MED AESTH. …" at bounding box center [1078, 576] width 737 height 46
select select "43272bc0-21c6-4b19-b9fb-c2093b8603c2"
click at [901, 660] on input "text" at bounding box center [1091, 672] width 688 height 26
type input "173,688.43"
click at [1315, 705] on button "Pay & Complete" at bounding box center [1352, 714] width 178 height 44
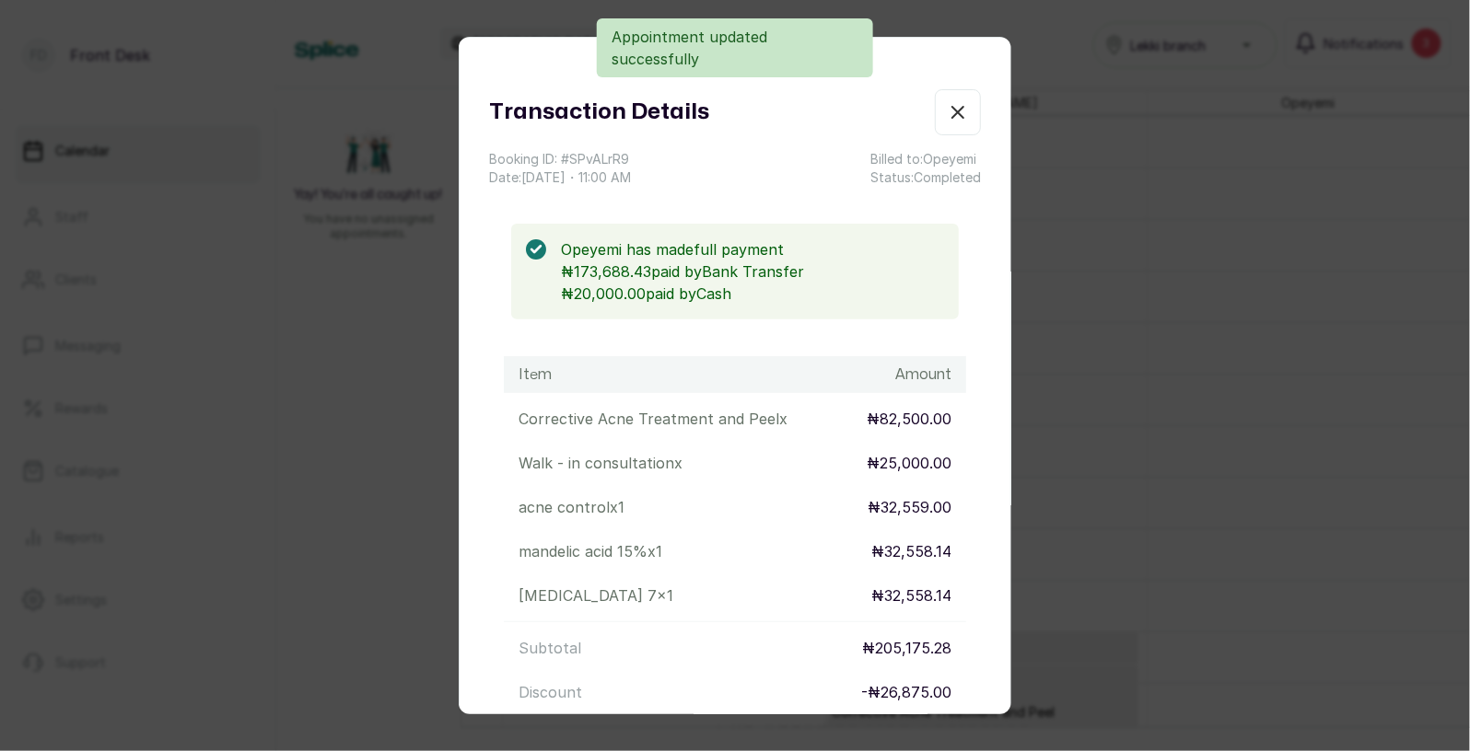
scroll to position [288, 0]
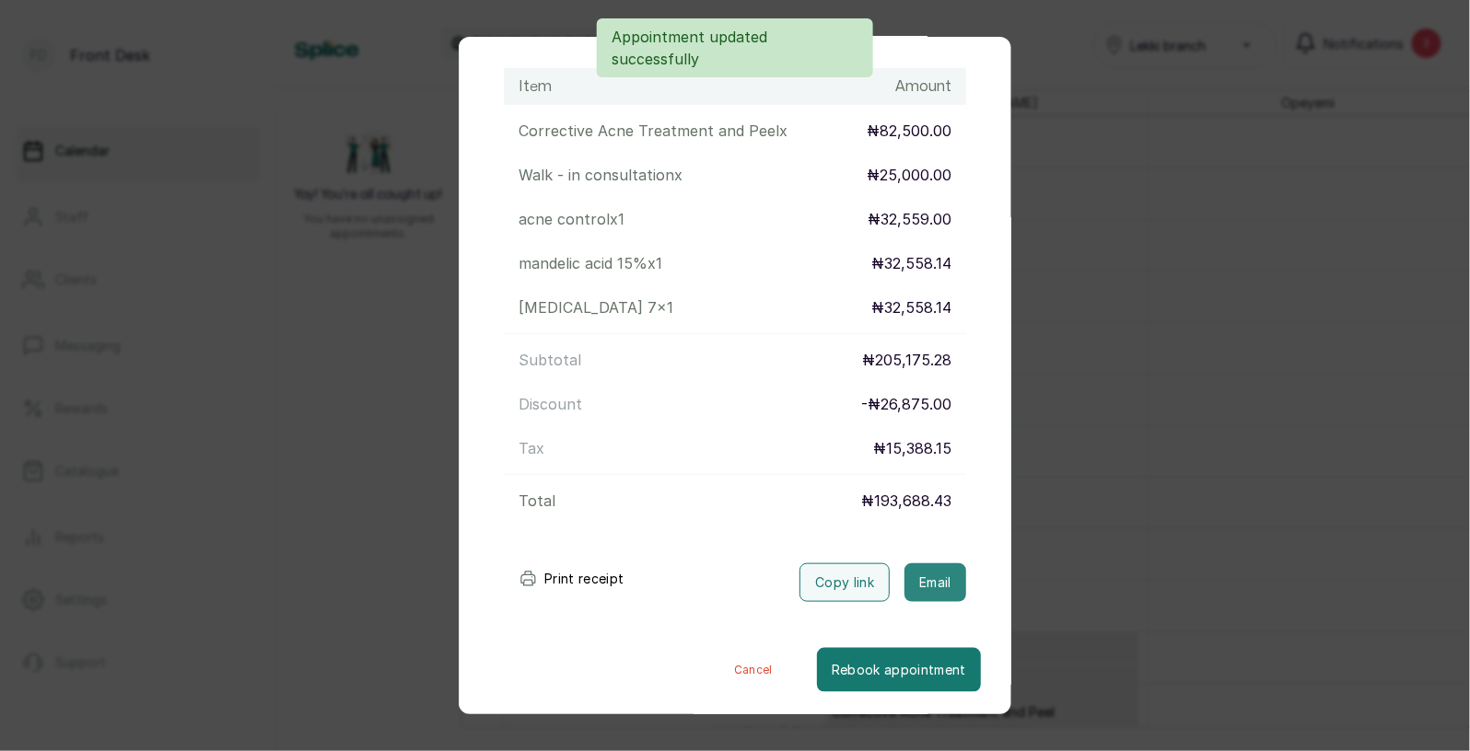
click at [932, 583] on button "Email" at bounding box center [935, 583] width 62 height 39
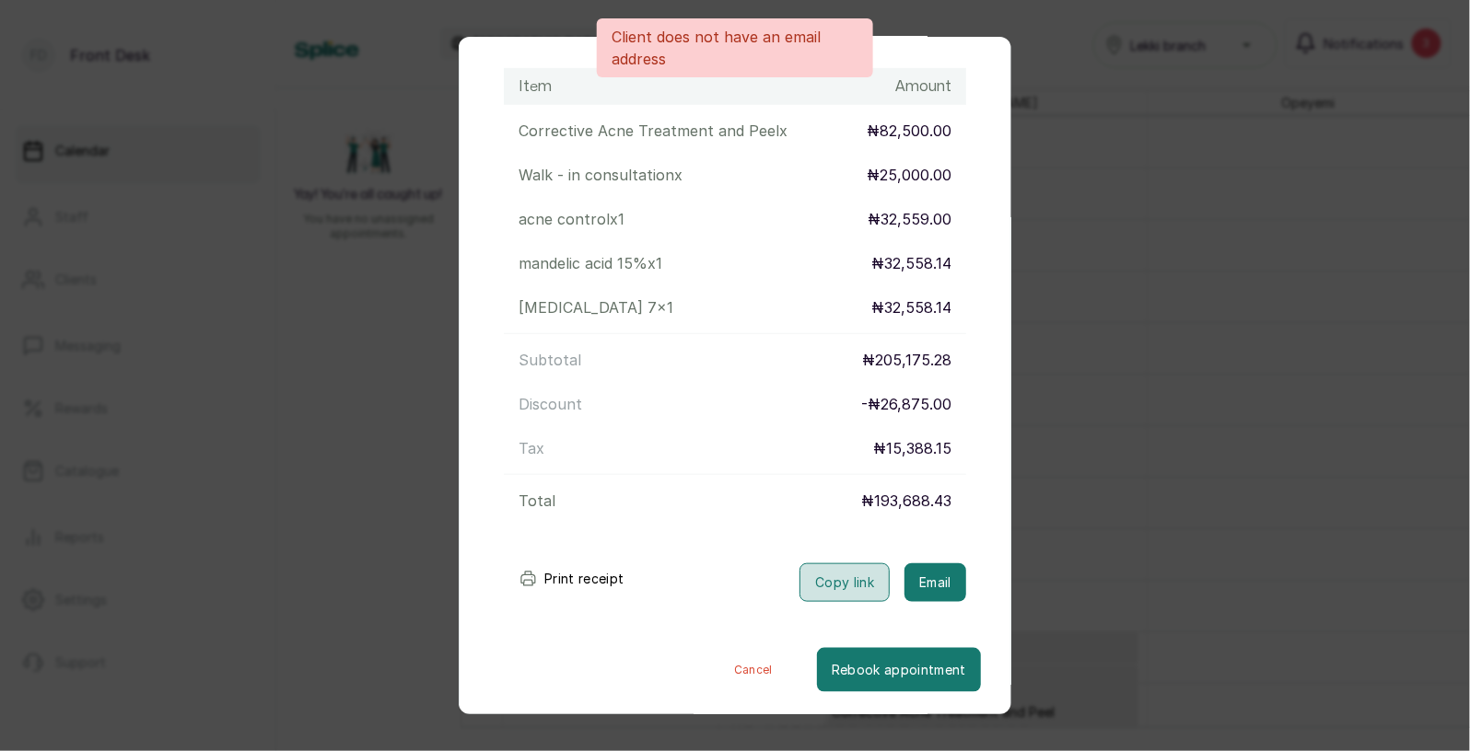
click at [871, 576] on button "Copy link" at bounding box center [844, 583] width 90 height 39
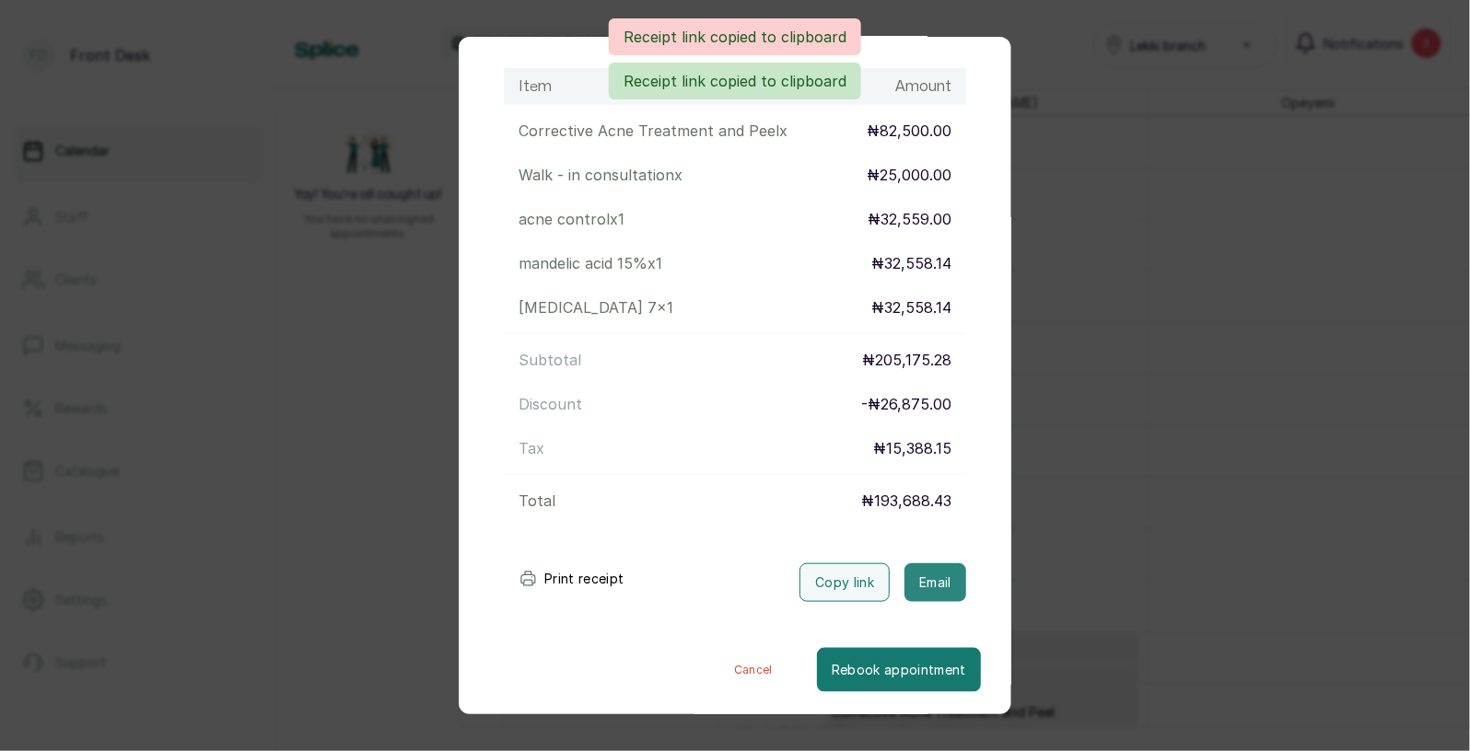
click at [927, 577] on button "Email" at bounding box center [935, 583] width 62 height 39
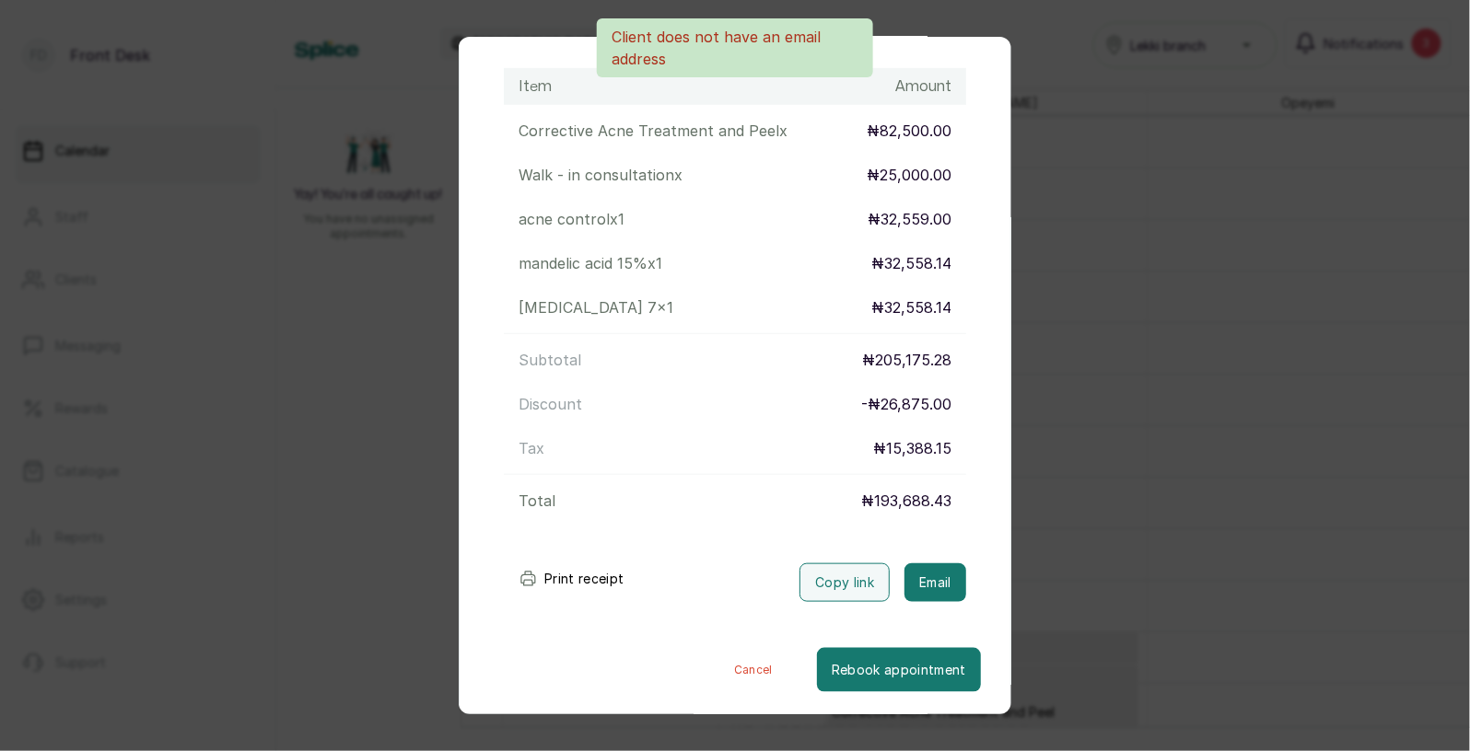
click at [1081, 460] on div "Transaction Details Booking ID: # SPvALrR9 Date: [DATE] ・ 11:00 AM Billed to: O…" at bounding box center [735, 375] width 1470 height 751
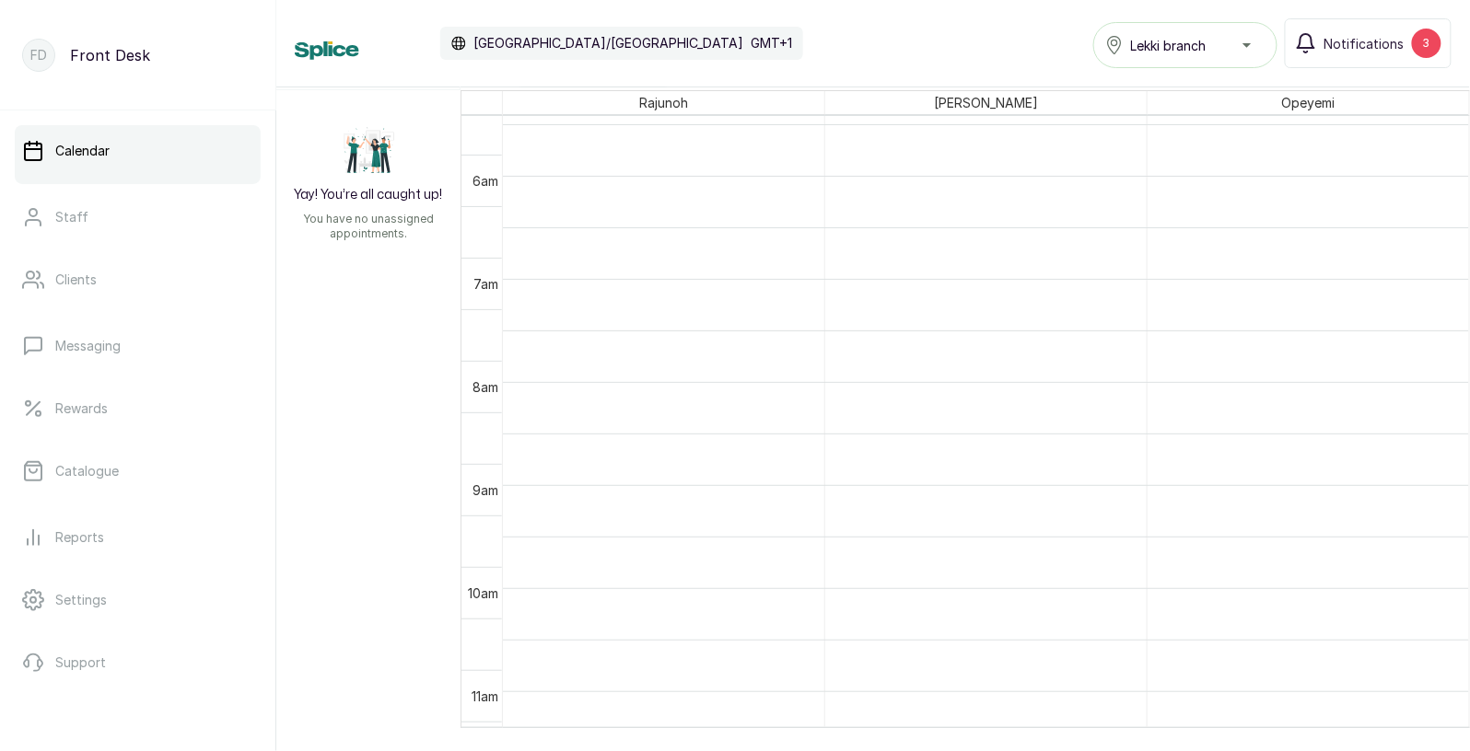
scroll to position [507, 0]
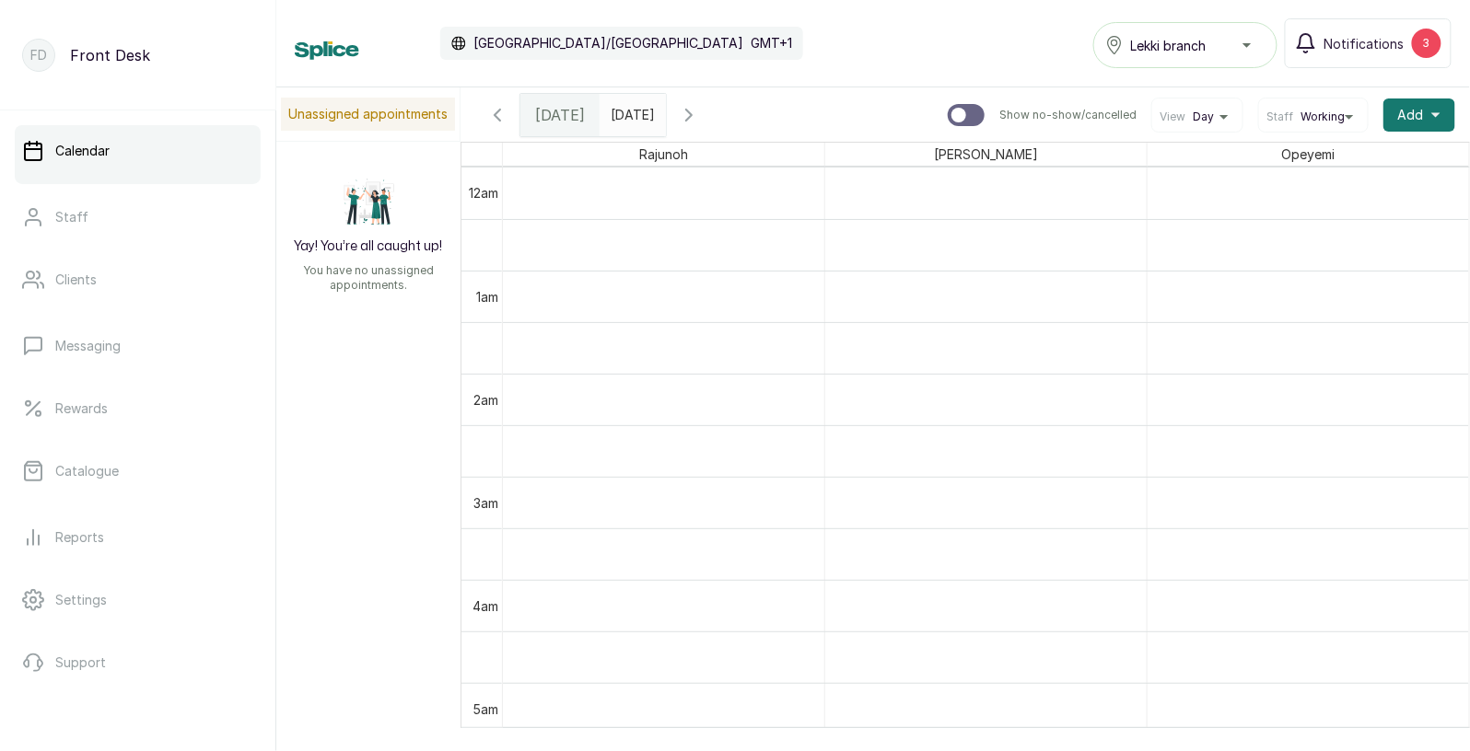
click at [630, 109] on input "[DATE]" at bounding box center [614, 110] width 29 height 31
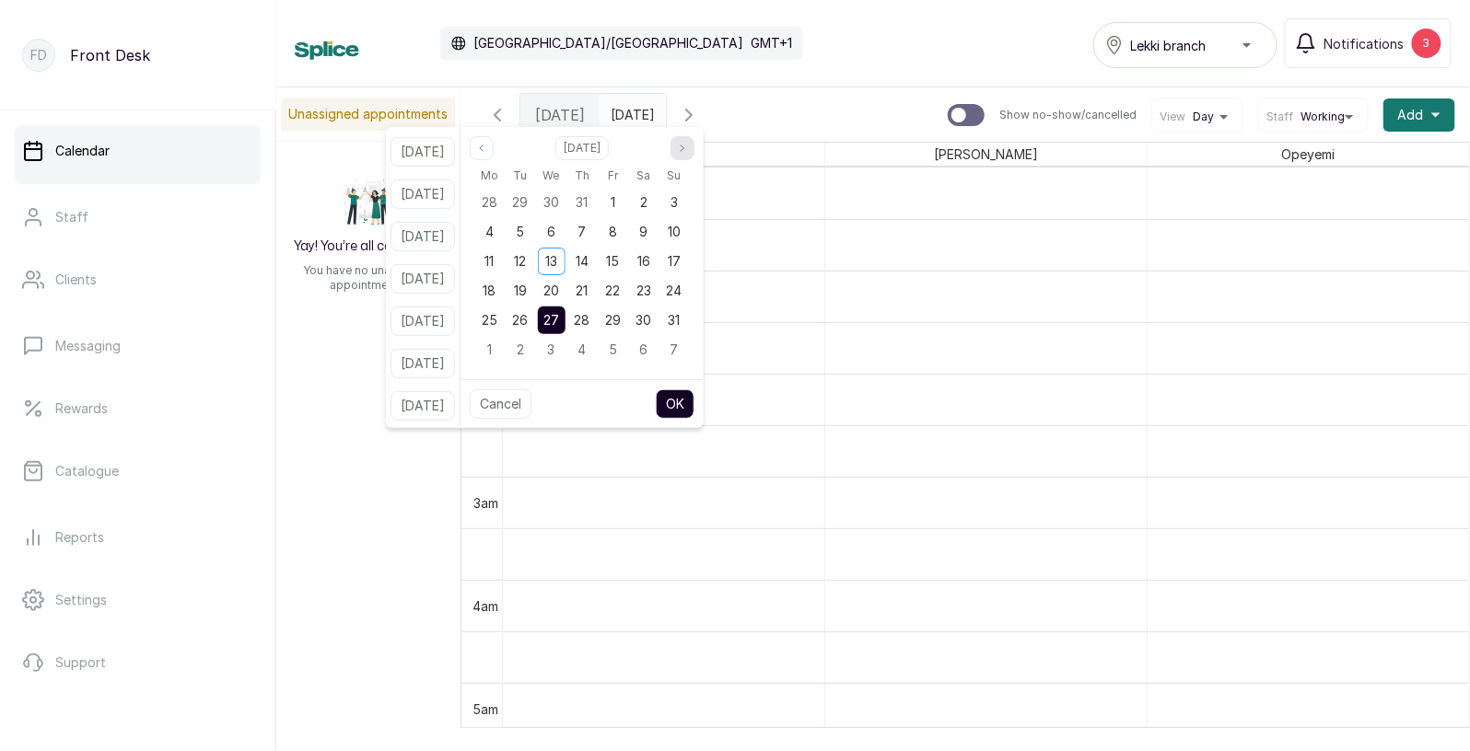
click at [694, 158] on button "Next month" at bounding box center [682, 148] width 24 height 24
click at [550, 105] on span "[DATE]" at bounding box center [560, 115] width 50 height 22
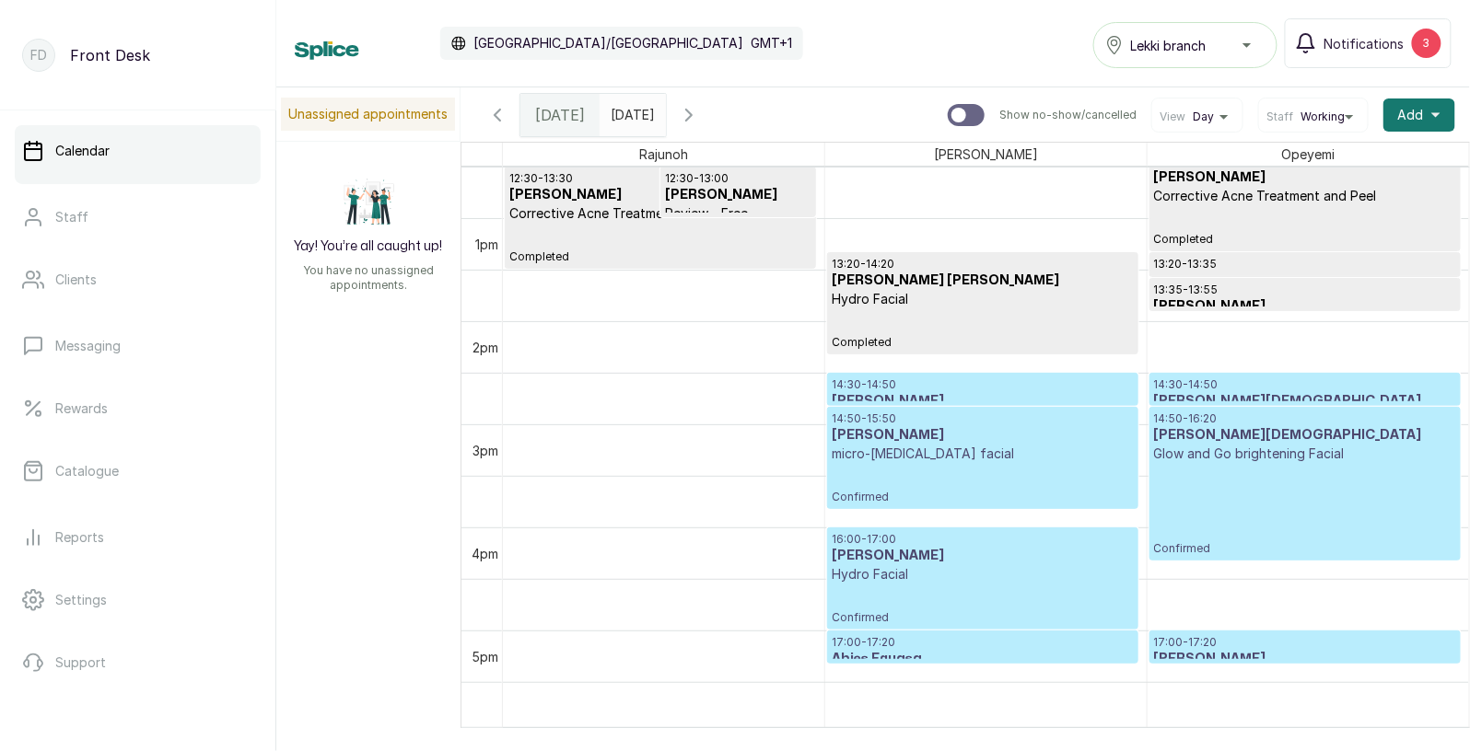
scroll to position [1363, 0]
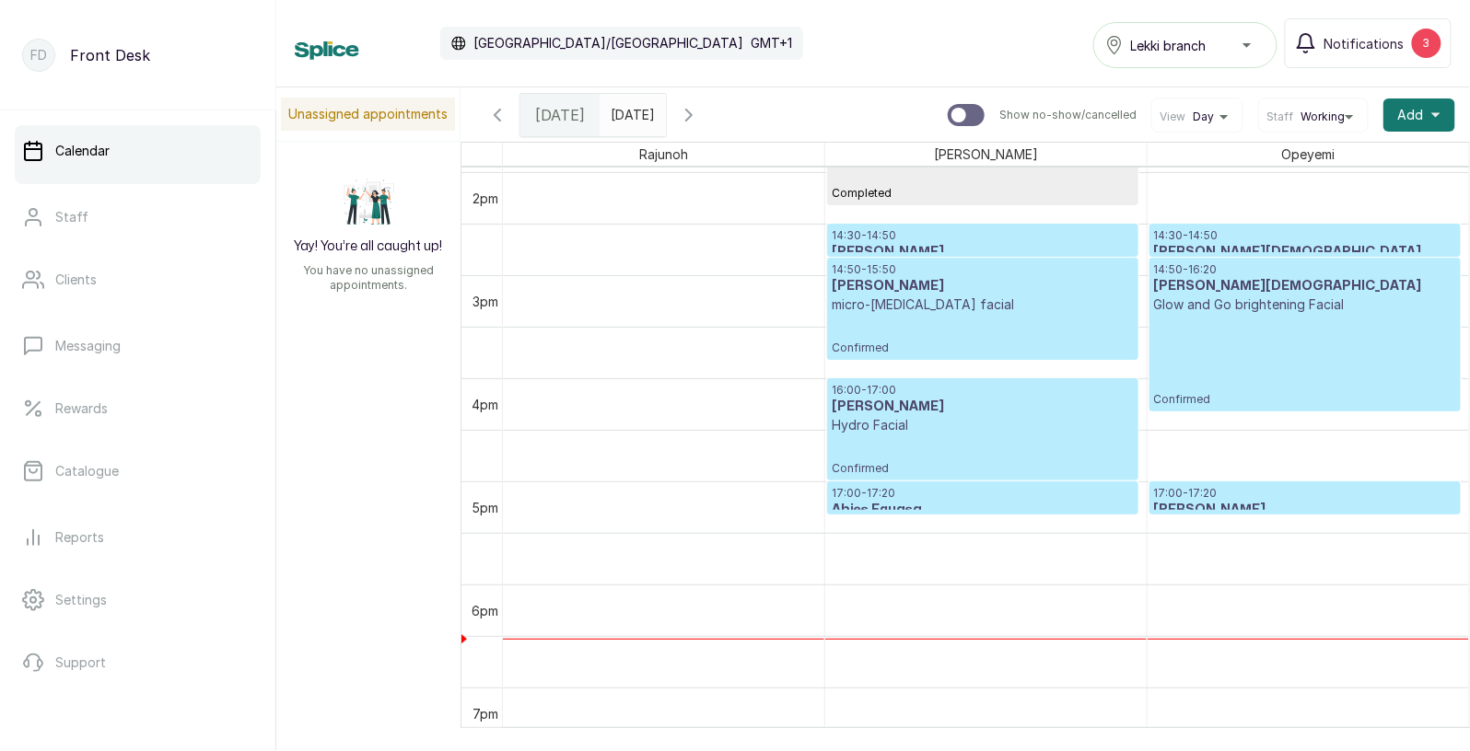
click at [1228, 297] on p "Glow and Go brightening Facial" at bounding box center [1305, 305] width 302 height 18
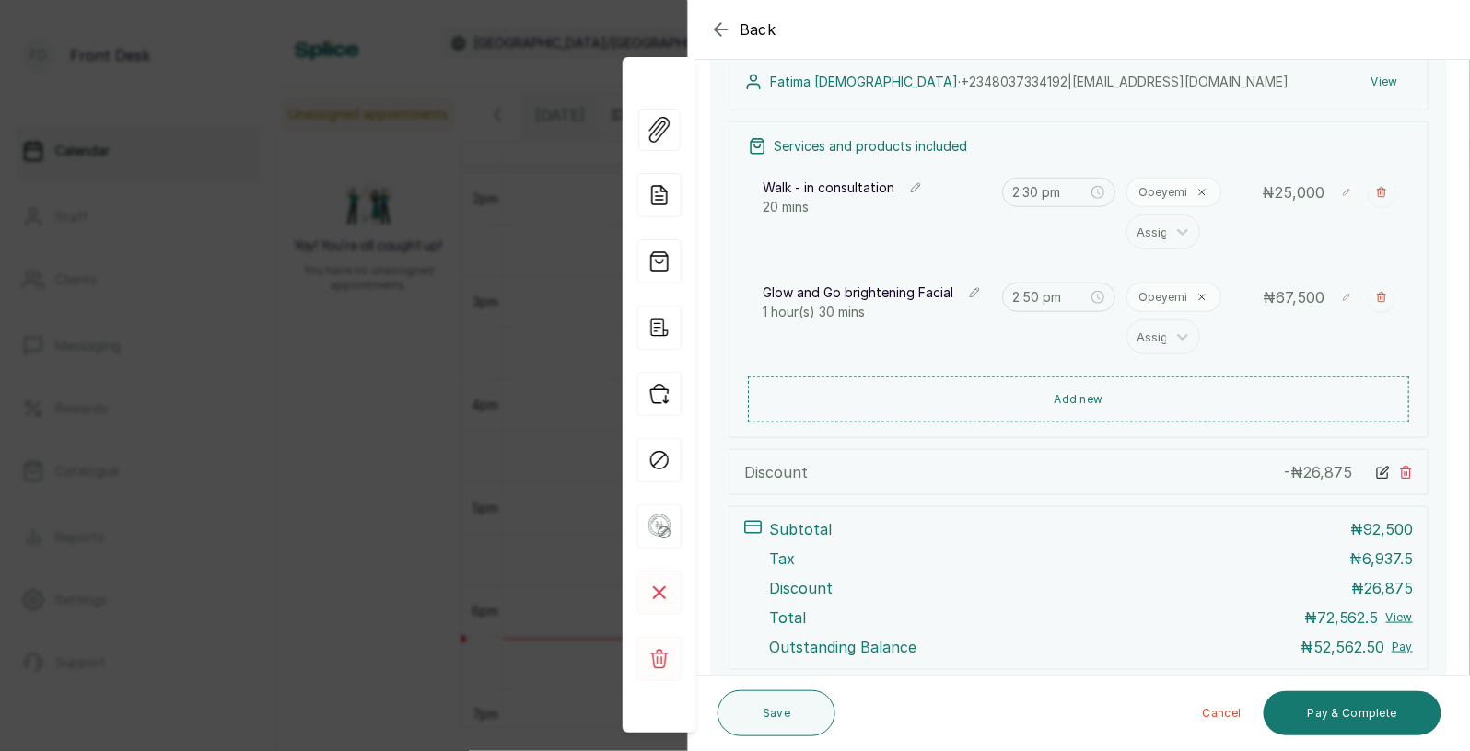
scroll to position [290, 0]
click at [1387, 725] on button "Pay & Complete" at bounding box center [1352, 714] width 178 height 44
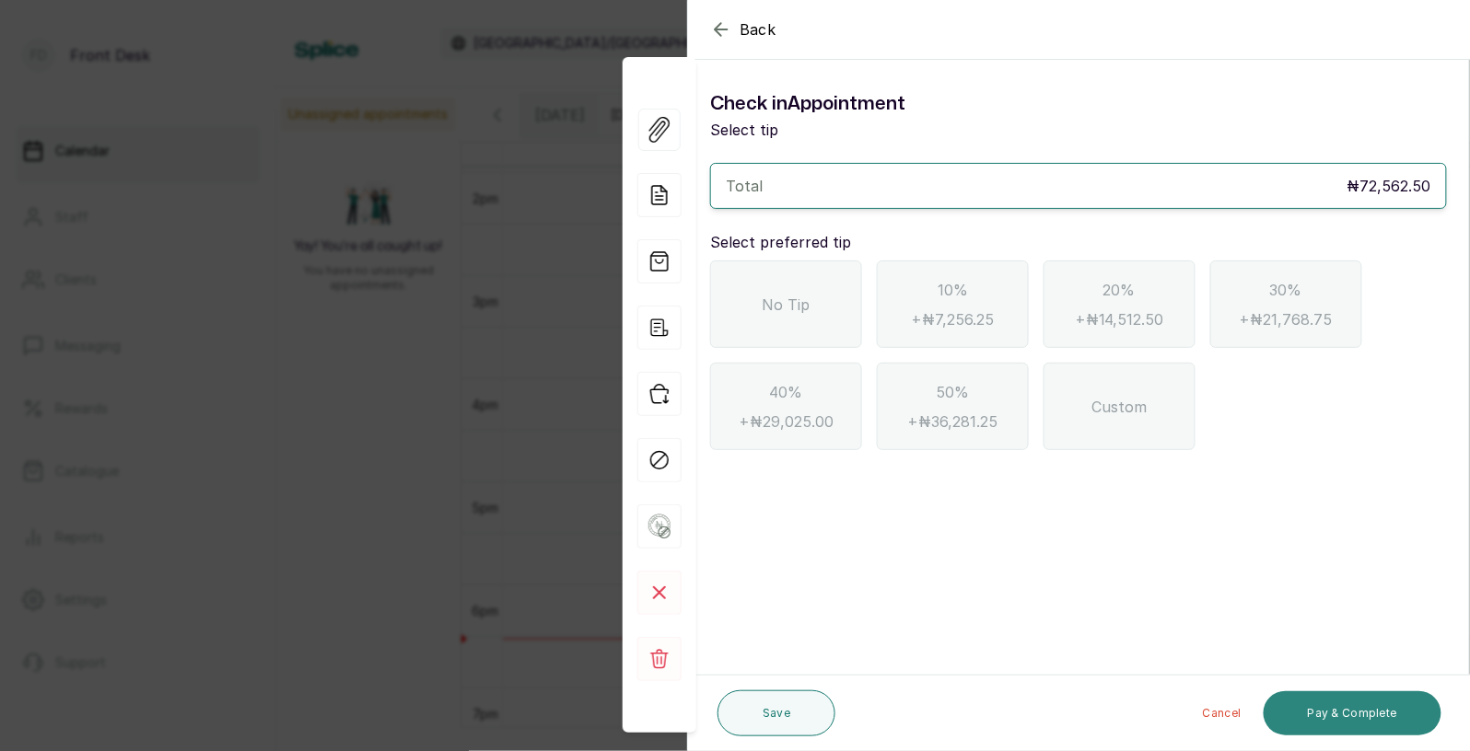
scroll to position [0, 0]
click at [829, 317] on div "No Tip" at bounding box center [786, 304] width 152 height 87
click at [1333, 710] on button "Pay & Complete" at bounding box center [1352, 714] width 178 height 44
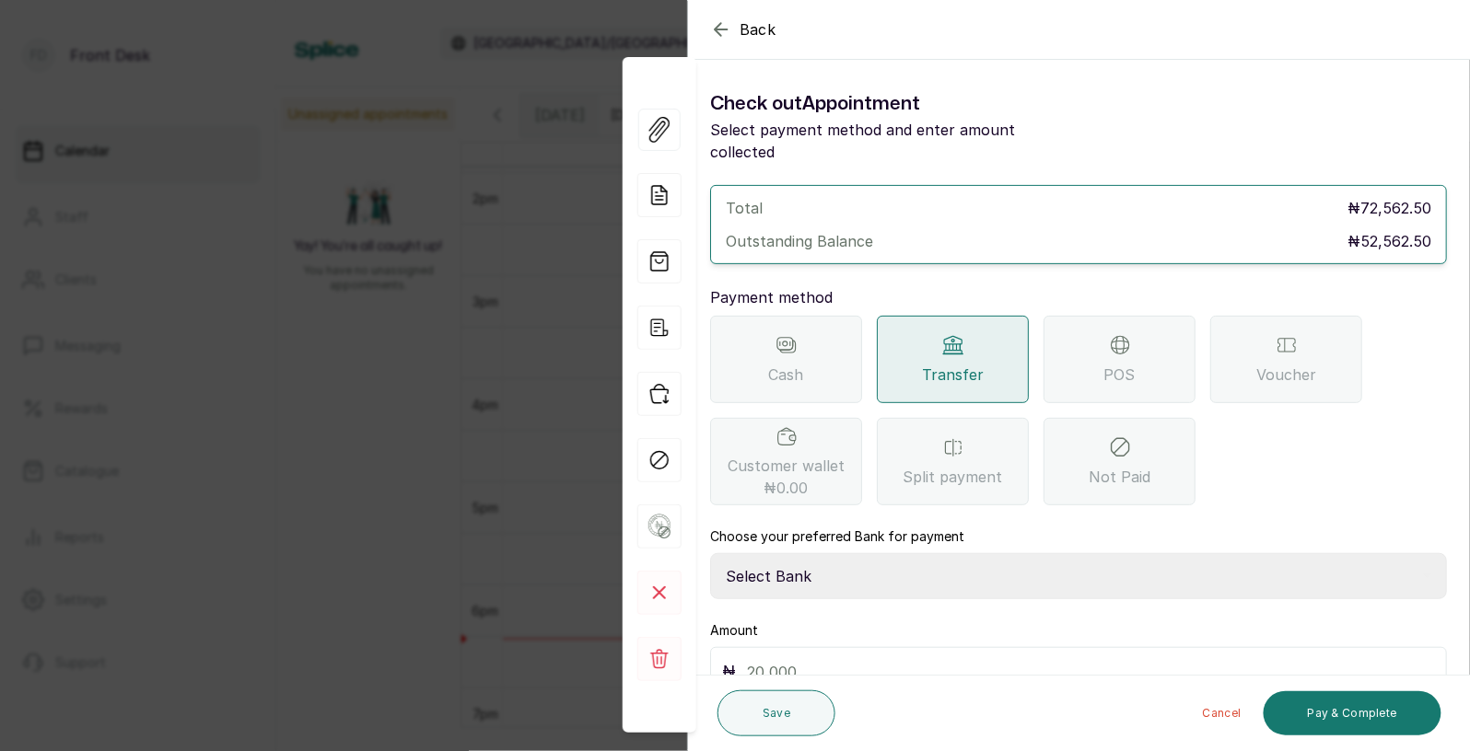
click at [877, 553] on select "Select Bank [PERSON_NAME] Fairmoney Microfinance Bank SKN ANALYTICS MED AESTH. …" at bounding box center [1078, 576] width 737 height 46
select select "43272bc0-21c6-4b19-b9fb-c2093b8603c2"
click at [1146, 336] on div "POS" at bounding box center [1119, 359] width 152 height 87
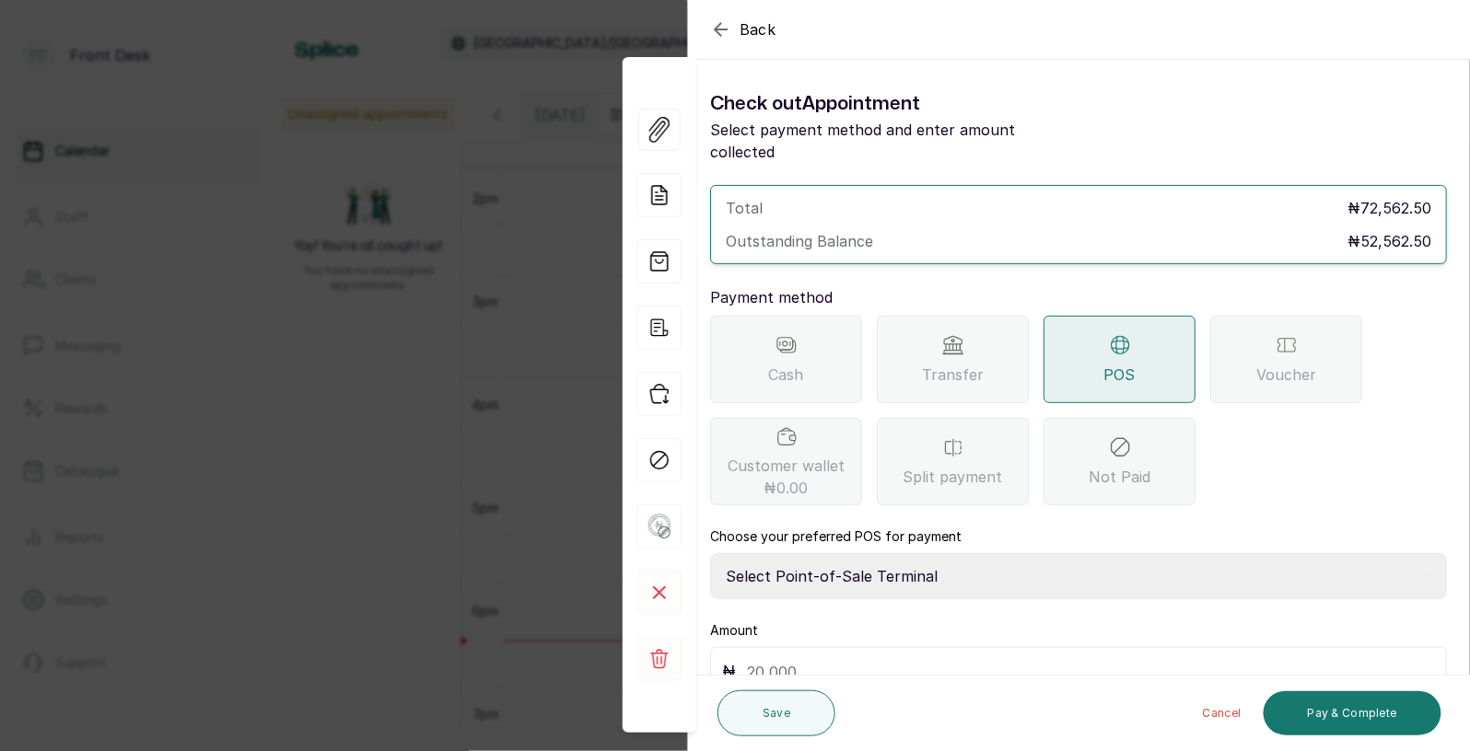
click at [918, 561] on select "Select Point-of-Sale Terminal SKN ANALYTICS MED AESTHETIC LIMITED Fairmoney Mic…" at bounding box center [1078, 576] width 737 height 46
select select "43129536-bd7e-4b6d-8e8c-ab2c46322d67"
click at [902, 659] on input "text" at bounding box center [1091, 672] width 688 height 26
type input "52,562.50"
click at [1377, 720] on button "Pay & Complete" at bounding box center [1352, 714] width 178 height 44
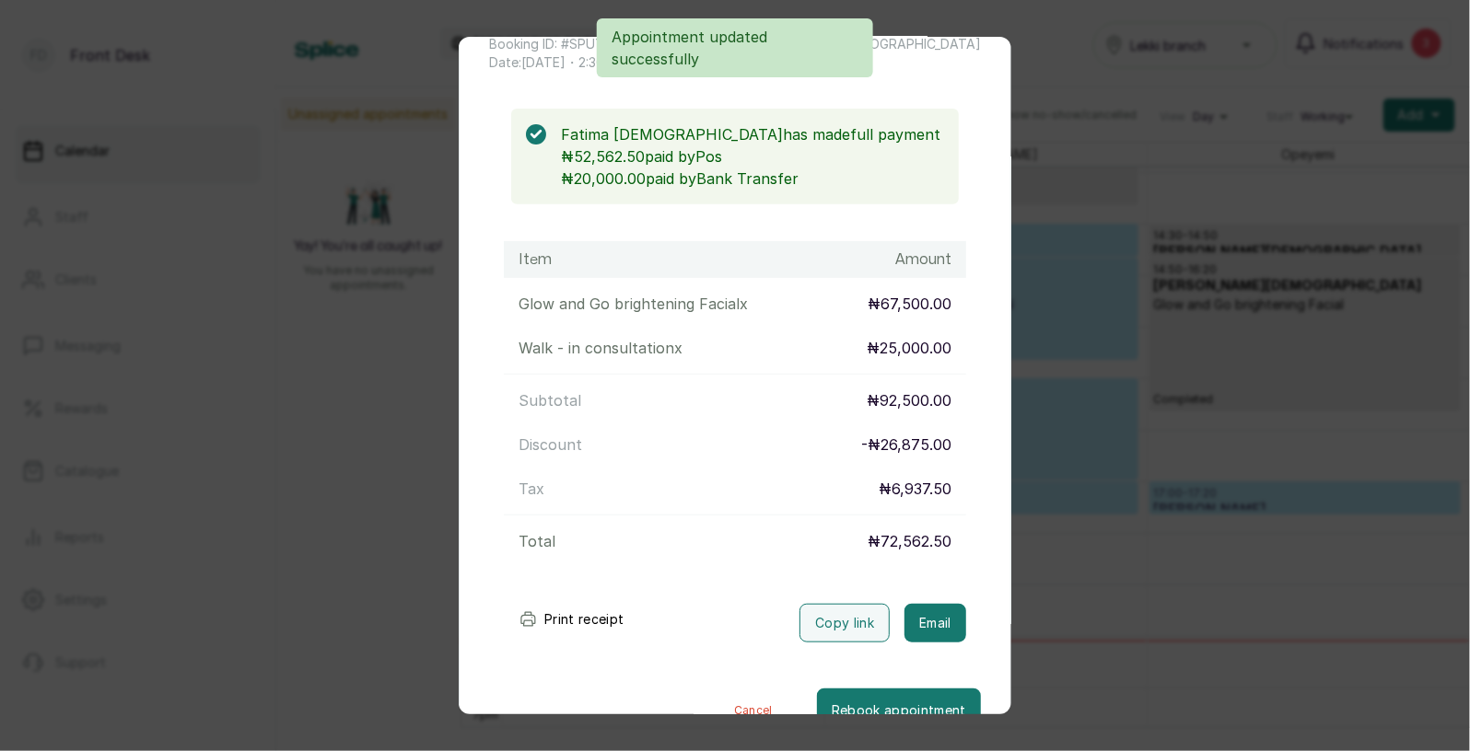
scroll to position [157, 0]
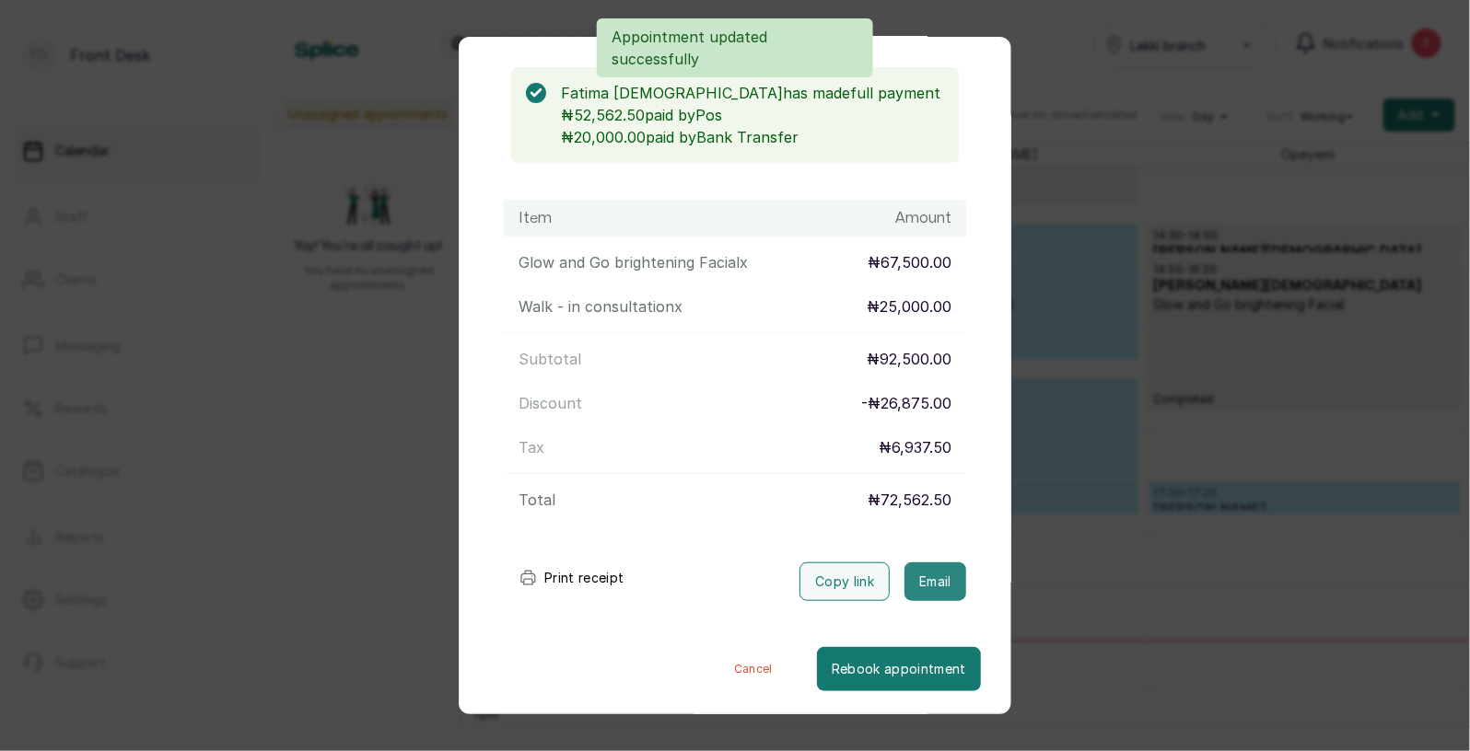
click at [937, 573] on button "Email" at bounding box center [935, 582] width 62 height 39
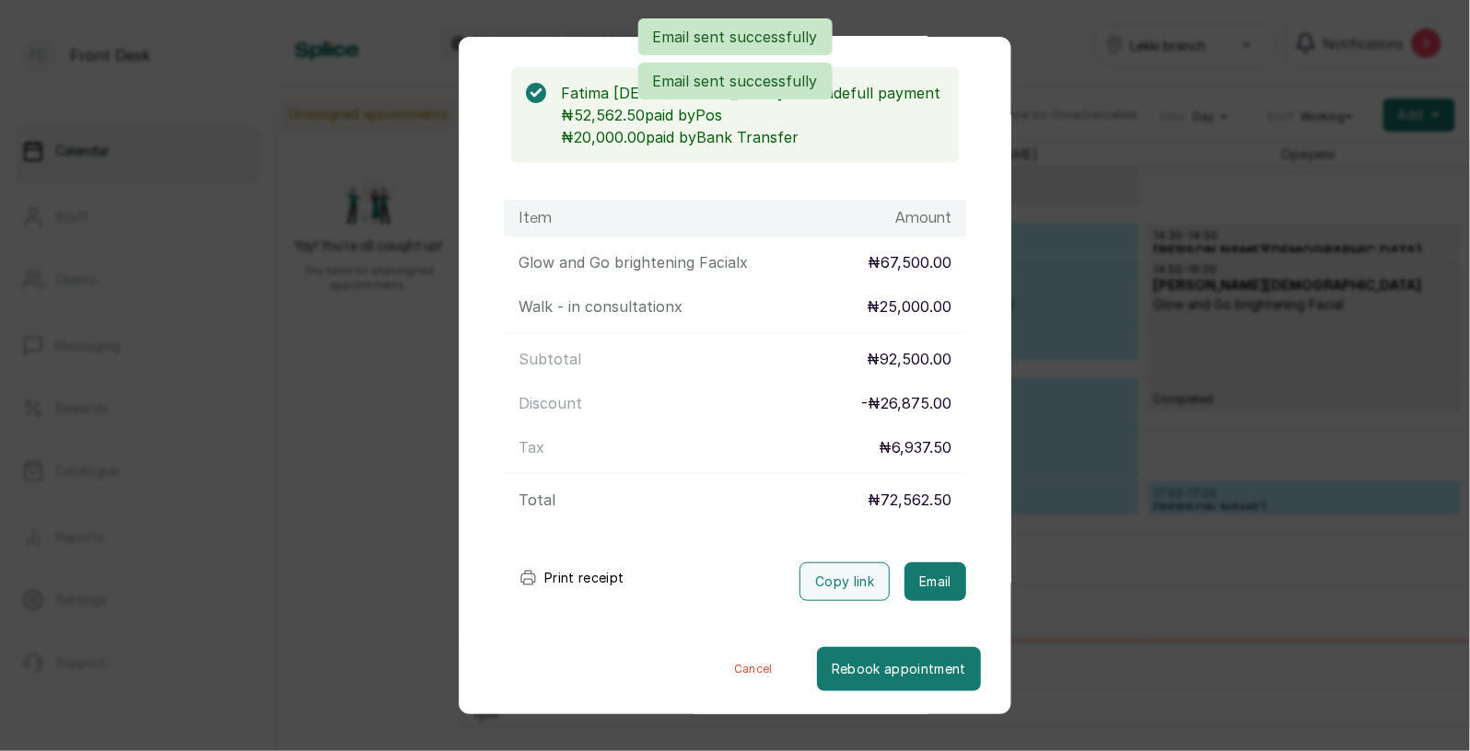
click at [1123, 535] on div "Transaction Details Booking ID: # SPUTvmhu Date: [DATE] ・ 2:30 PM Billed to: Fa…" at bounding box center [735, 375] width 1470 height 751
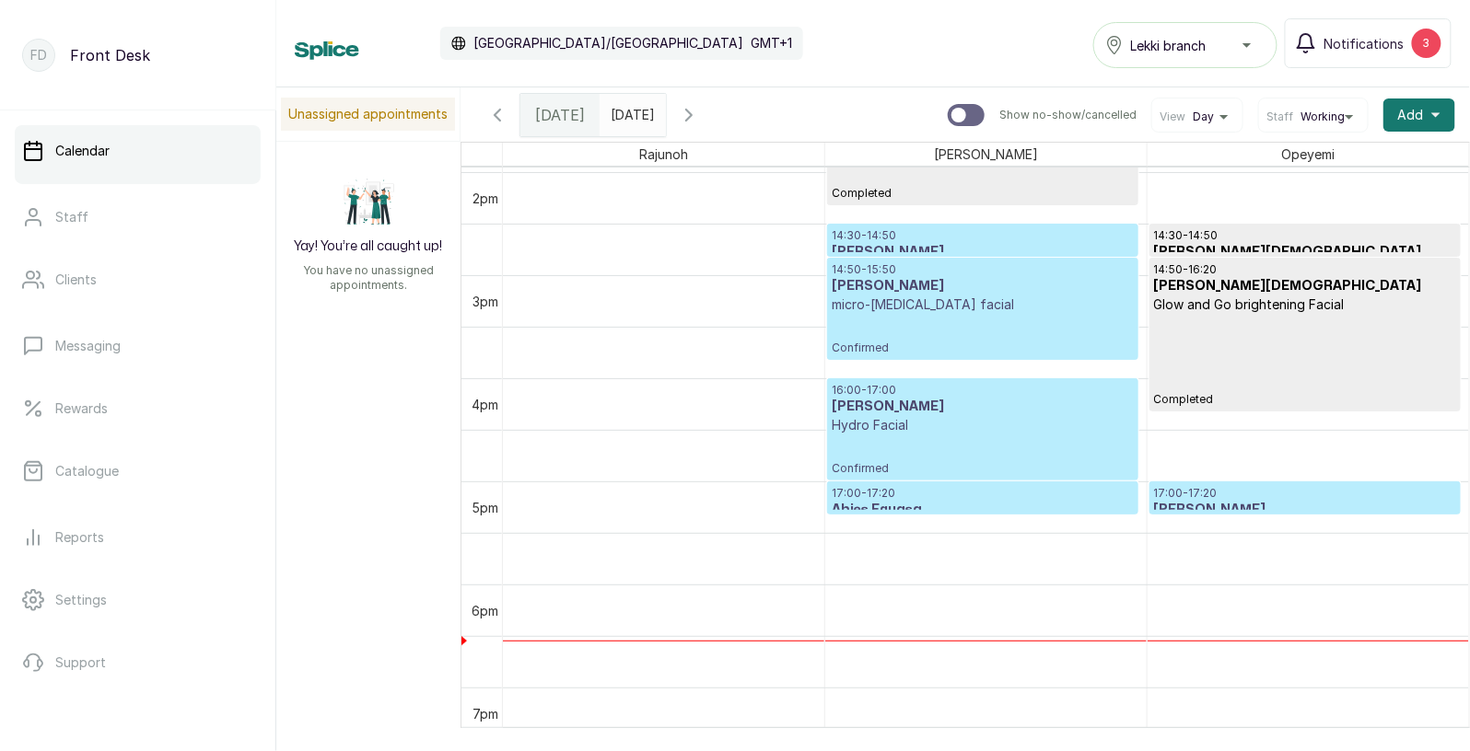
click at [1007, 402] on h3 "[PERSON_NAME]" at bounding box center [983, 407] width 302 height 18
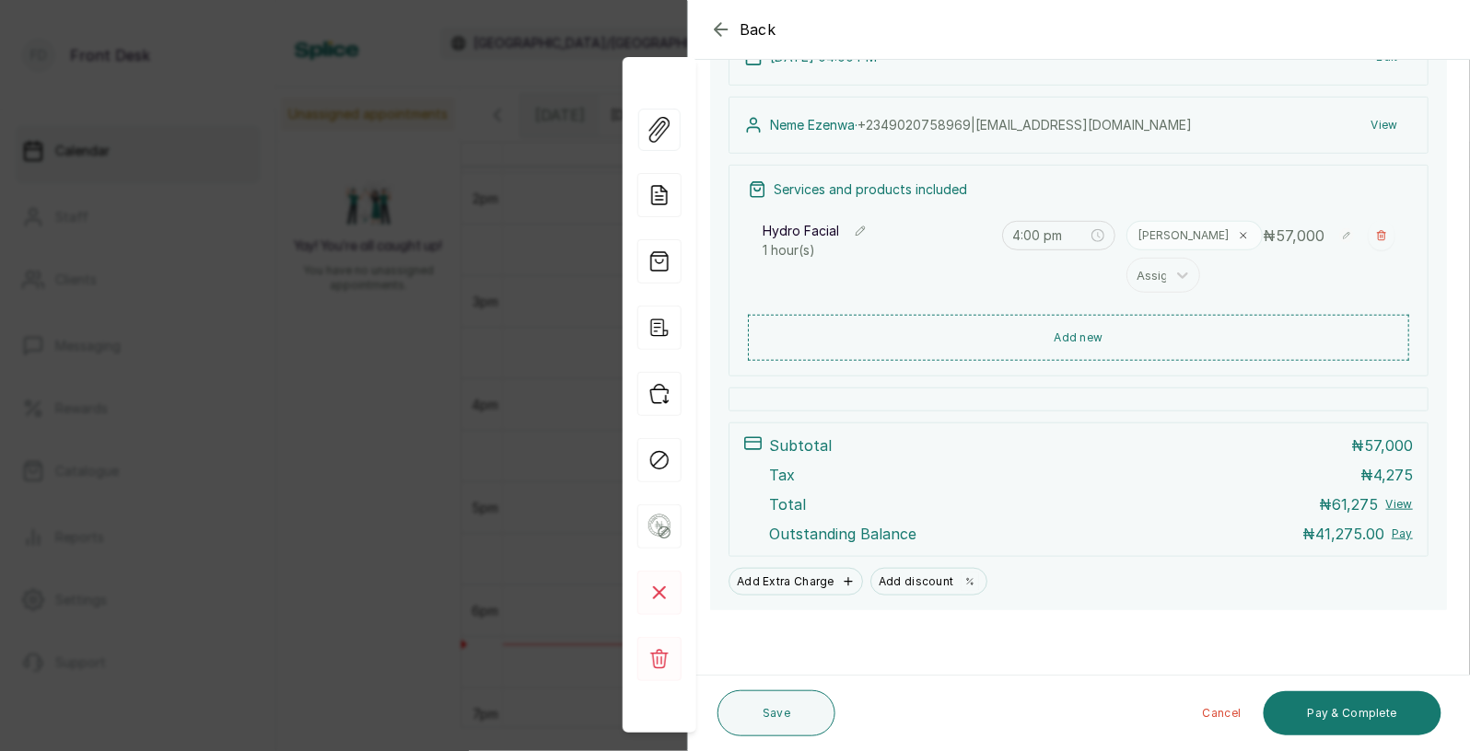
scroll to position [245, 0]
click at [1358, 713] on button "Pay & Complete" at bounding box center [1352, 714] width 178 height 44
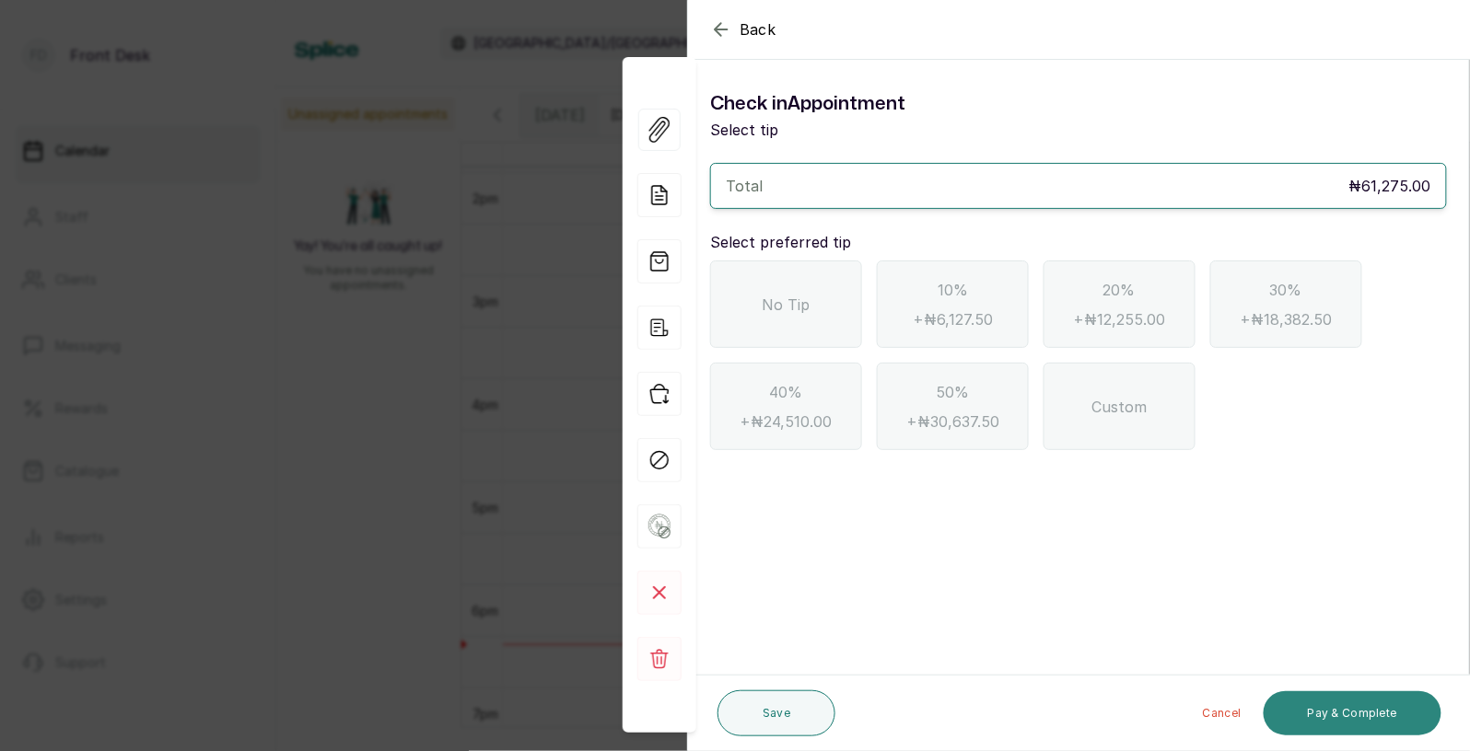
scroll to position [0, 0]
click at [798, 319] on div "No Tip" at bounding box center [786, 304] width 152 height 87
click at [1331, 719] on button "Pay & Complete" at bounding box center [1352, 714] width 178 height 44
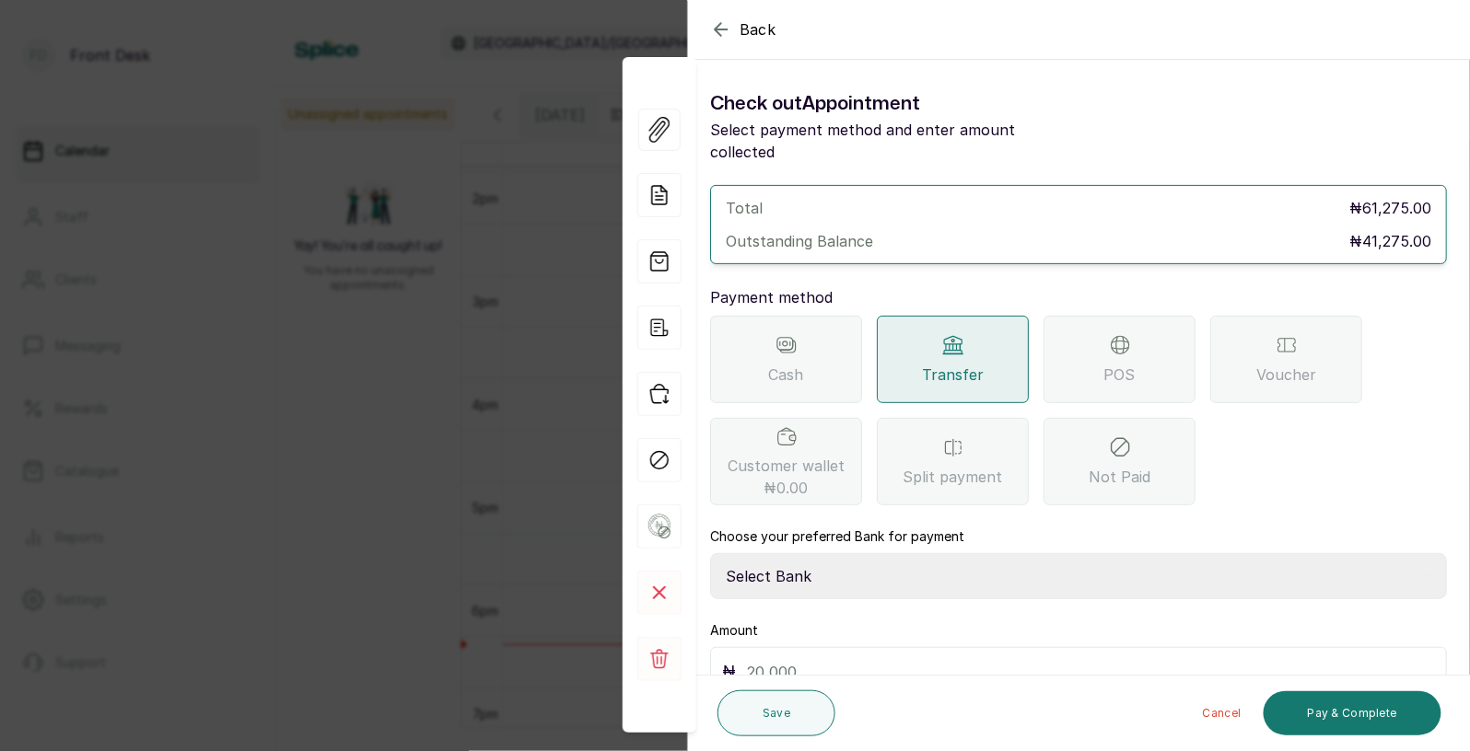
click at [950, 364] on span "Transfer" at bounding box center [953, 375] width 62 height 22
click at [890, 563] on select "Select Bank [PERSON_NAME] Fairmoney Microfinance Bank SKN ANALYTICS MED AESTH. …" at bounding box center [1078, 576] width 737 height 46
select select "43272bc0-21c6-4b19-b9fb-c2093b8603c2"
click at [874, 666] on div "₦" at bounding box center [1078, 672] width 737 height 50
click at [879, 659] on input "text" at bounding box center [1091, 672] width 688 height 26
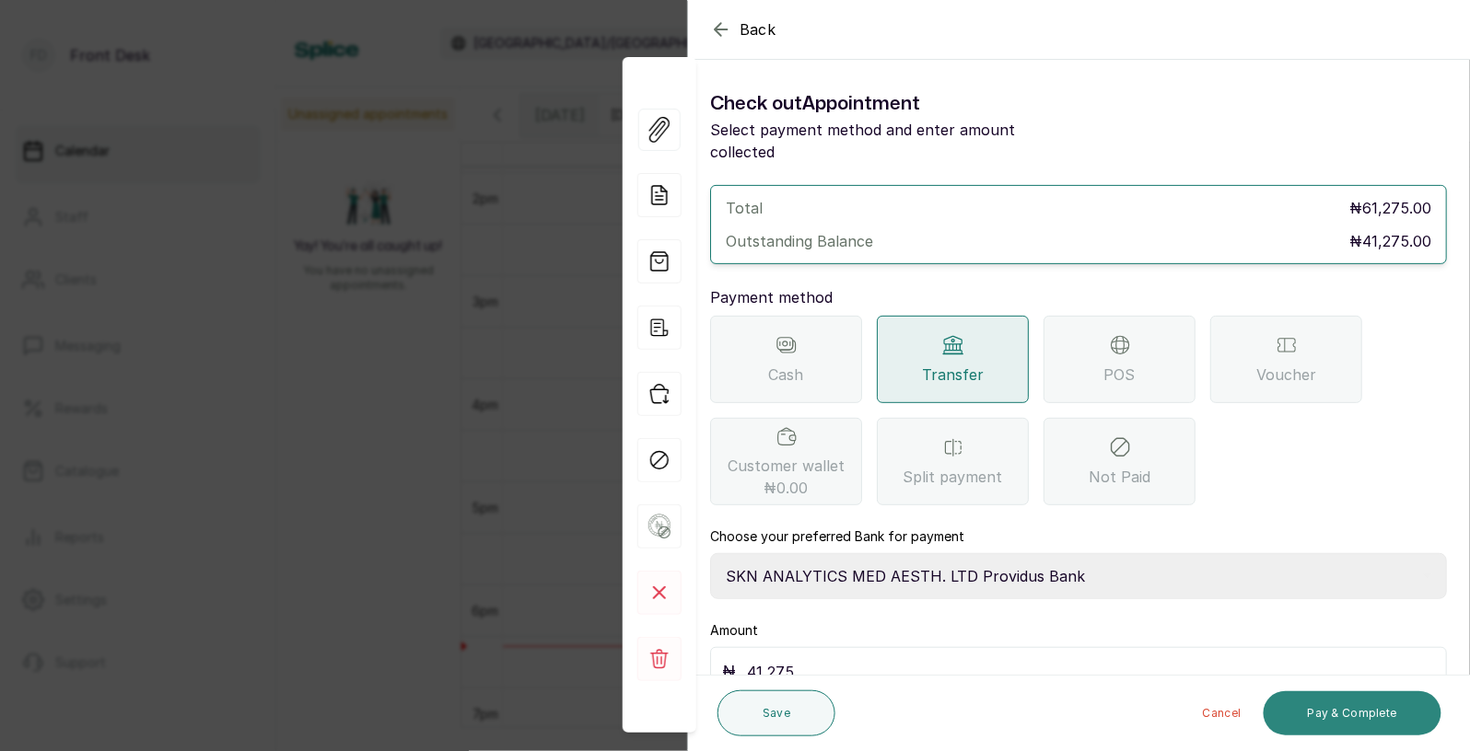
type input "41,275"
click at [1340, 710] on button "Pay & Complete" at bounding box center [1352, 714] width 178 height 44
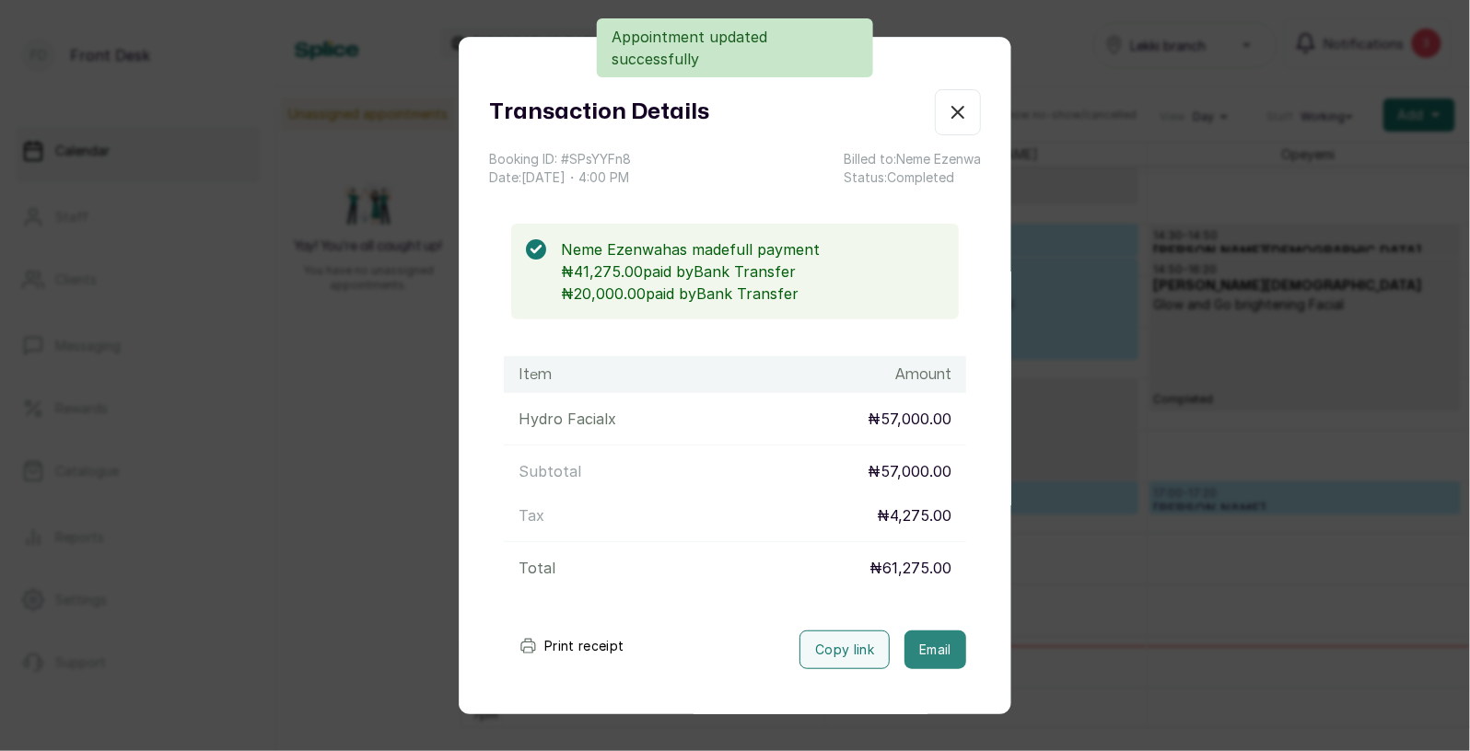
click at [937, 652] on button "Email" at bounding box center [935, 650] width 62 height 39
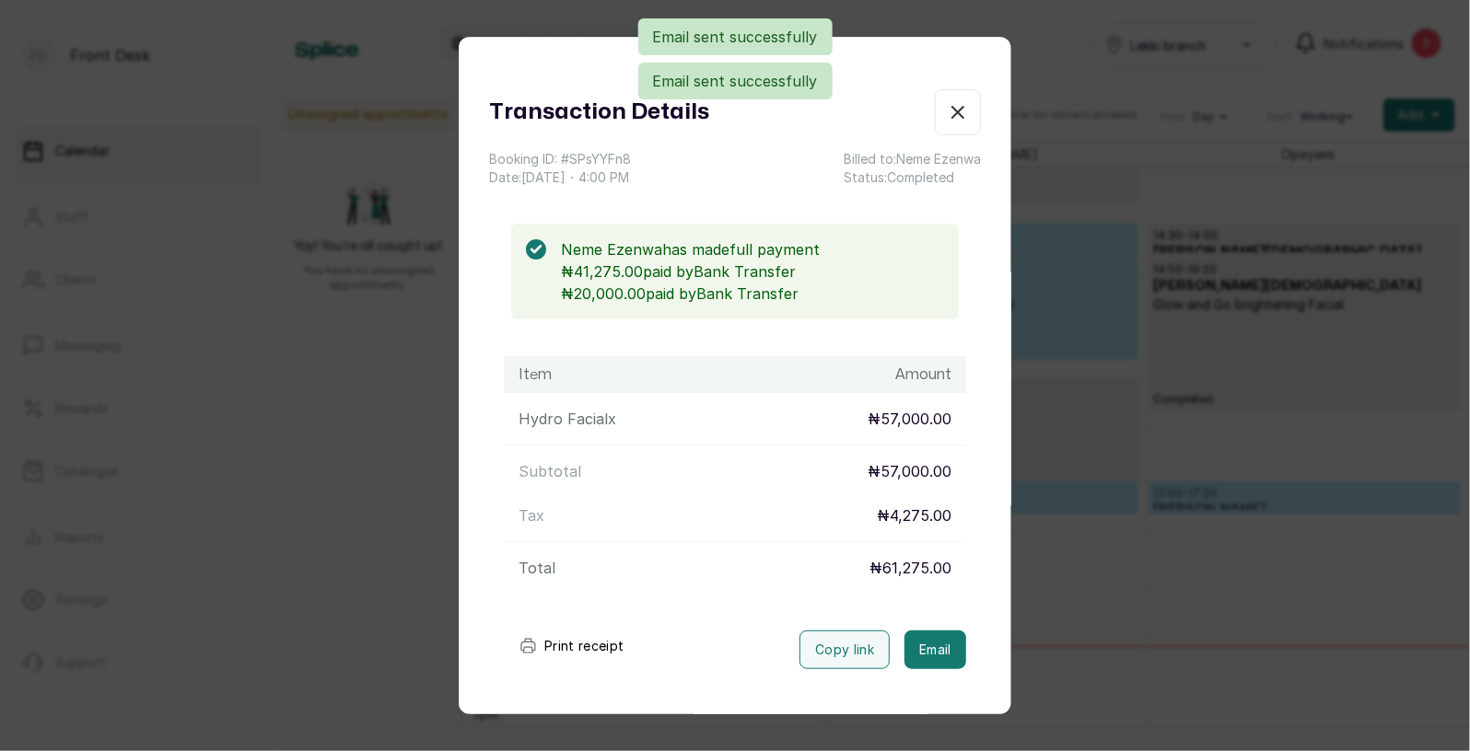
click at [1172, 466] on div "Transaction Details Booking ID: # SPsYYFn8 Date: [DATE] ・ 4:00 PM Billed to: [P…" at bounding box center [735, 375] width 1470 height 751
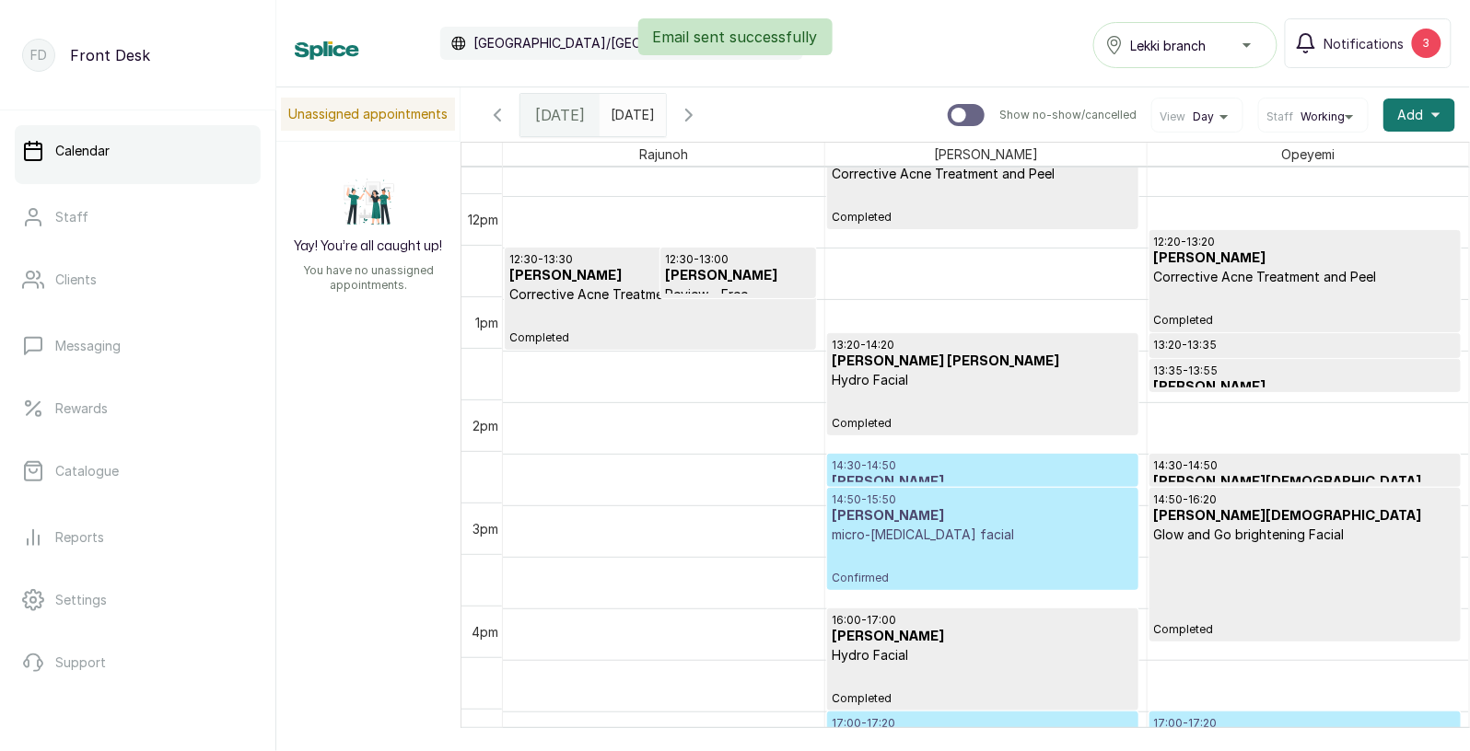
scroll to position [1209, 0]
click at [1415, 114] on span "Add" at bounding box center [1411, 115] width 26 height 18
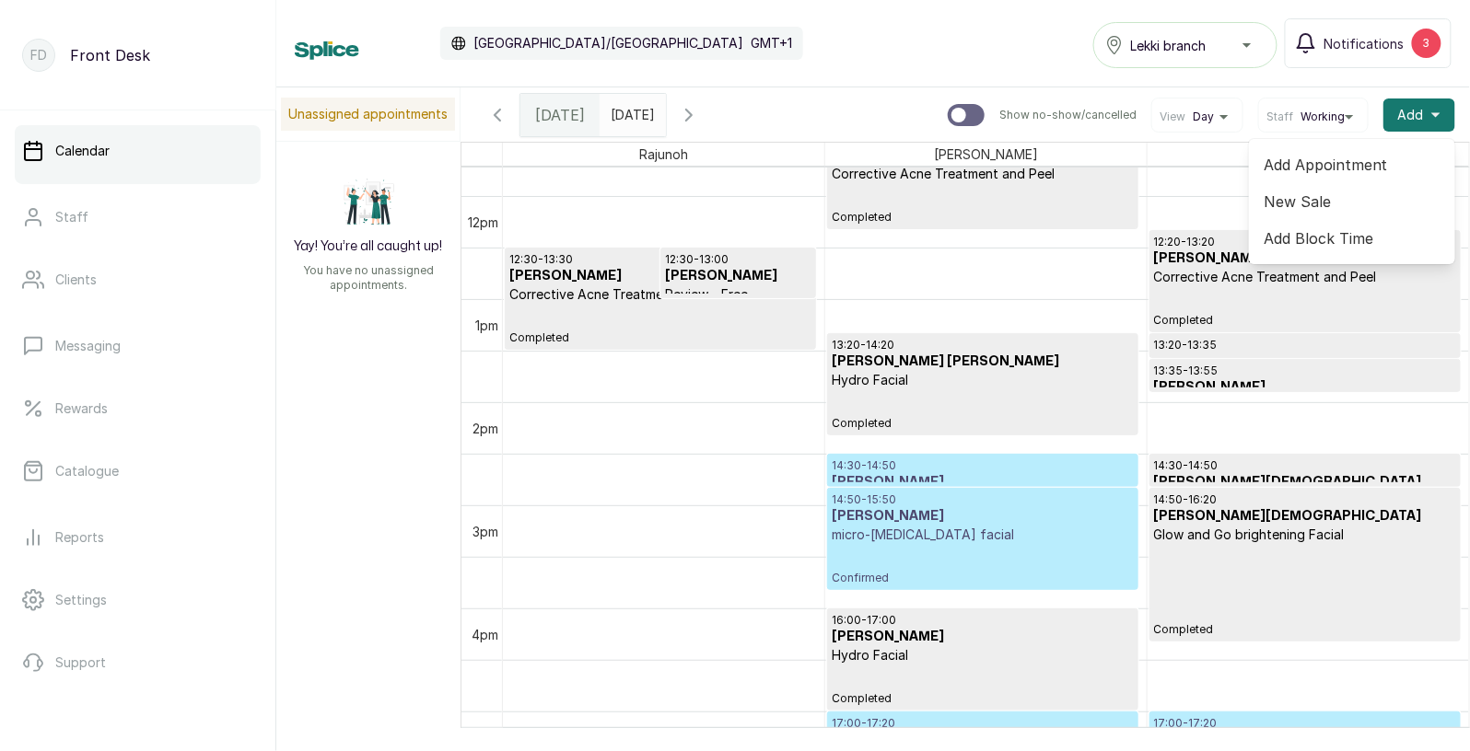
click at [1367, 161] on span "Add Appointment" at bounding box center [1351, 165] width 177 height 22
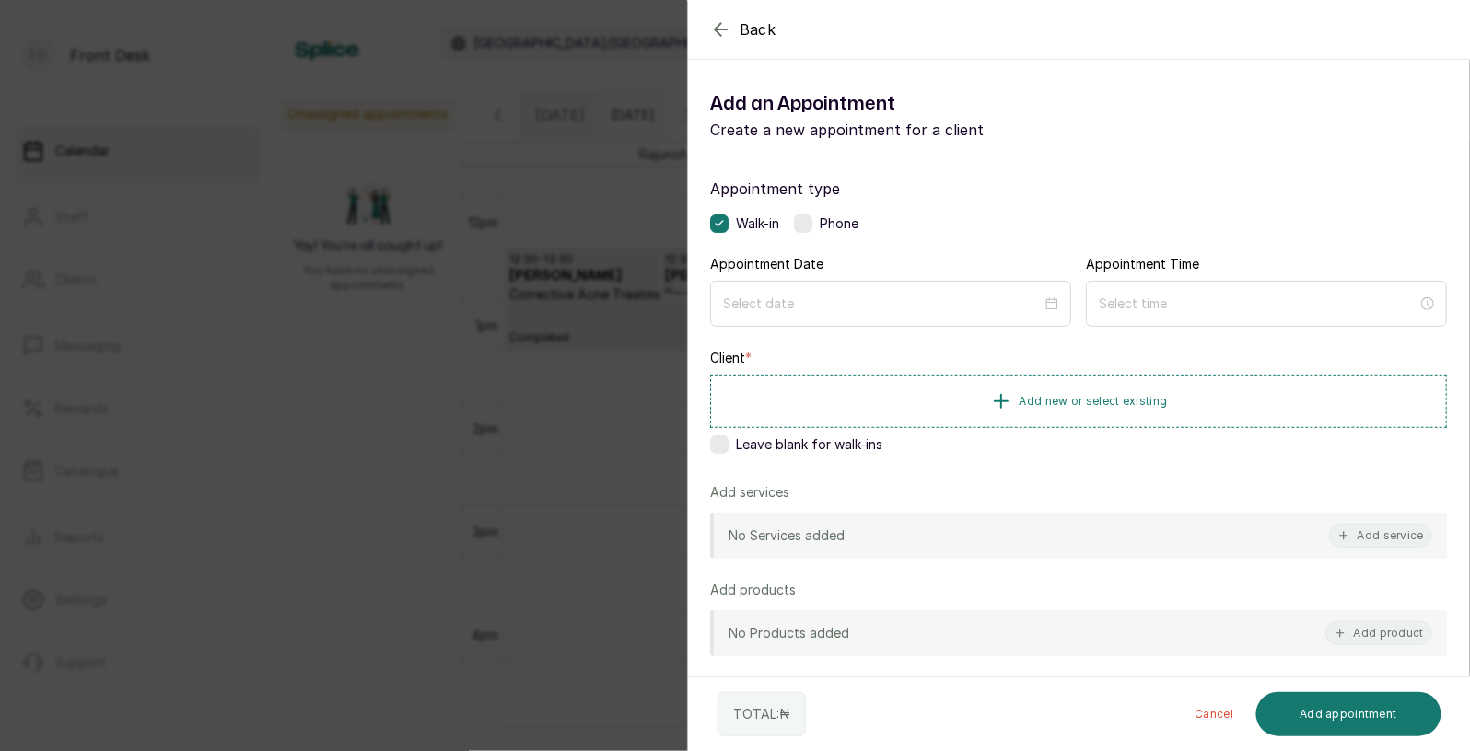
click at [761, 33] on span "Back" at bounding box center [757, 29] width 37 height 22
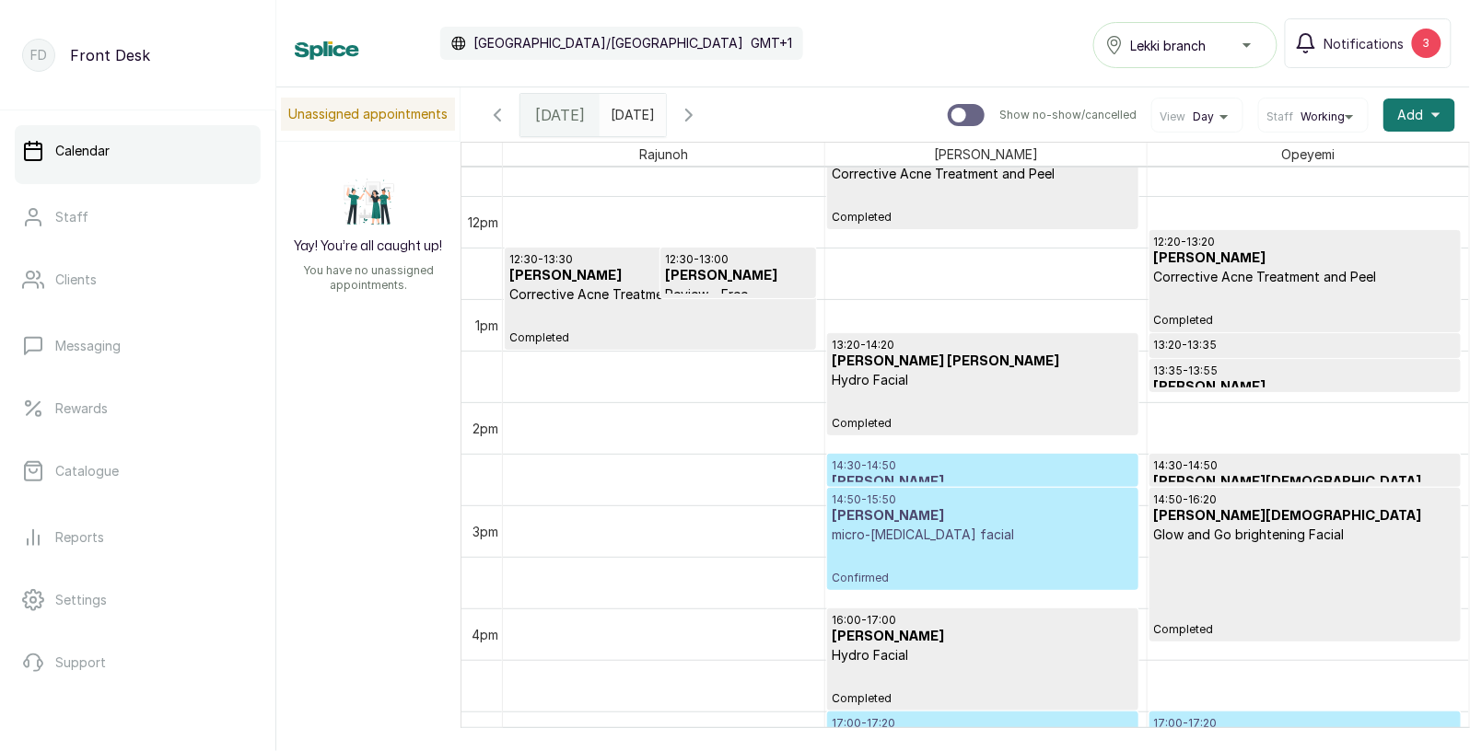
click at [630, 108] on input "[DATE]" at bounding box center [614, 110] width 29 height 31
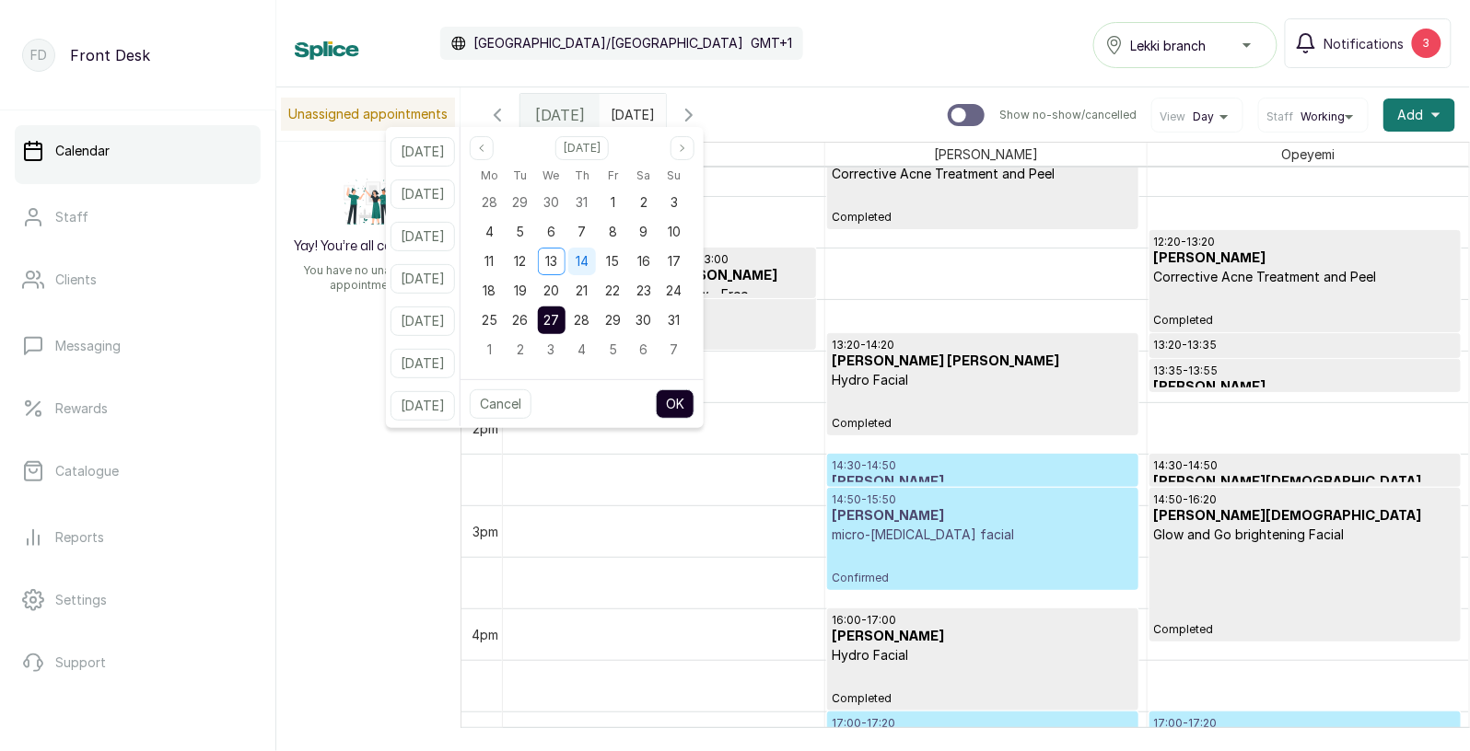
click at [588, 260] on span "14" at bounding box center [582, 261] width 13 height 16
click at [694, 417] on button "OK" at bounding box center [675, 404] width 39 height 29
type input "[DATE]"
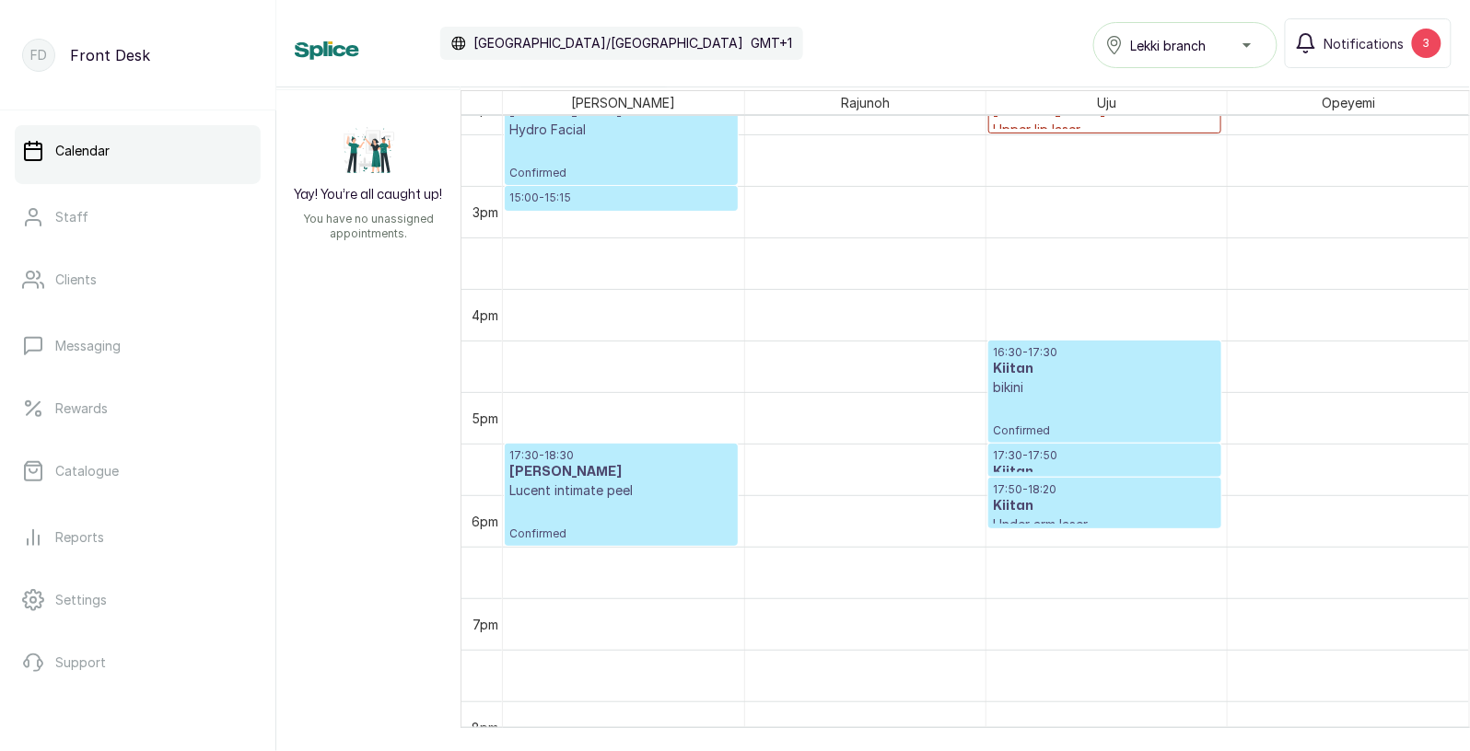
scroll to position [1529, 0]
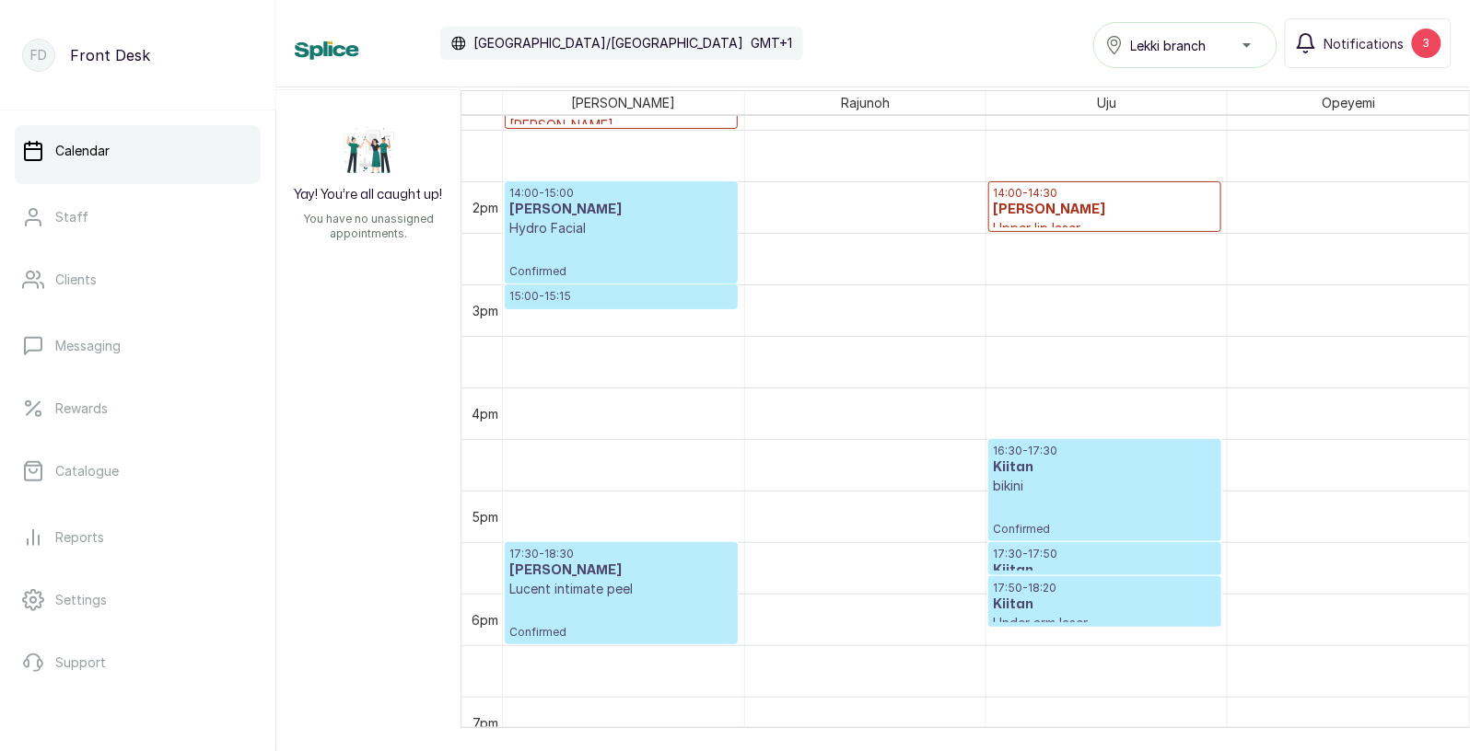
click at [1115, 214] on h3 "[PERSON_NAME]" at bounding box center [1105, 210] width 224 height 18
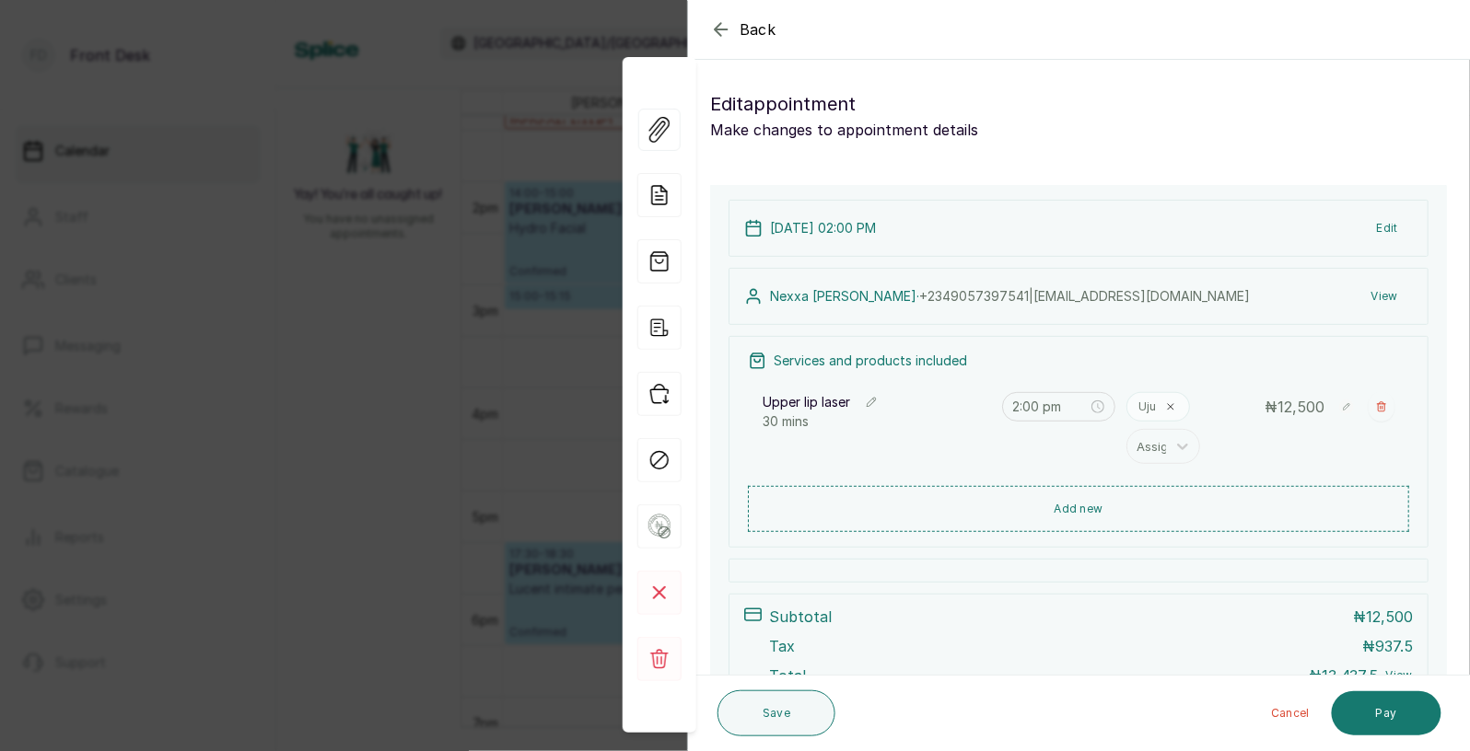
click at [1381, 228] on button "Edit" at bounding box center [1387, 228] width 51 height 33
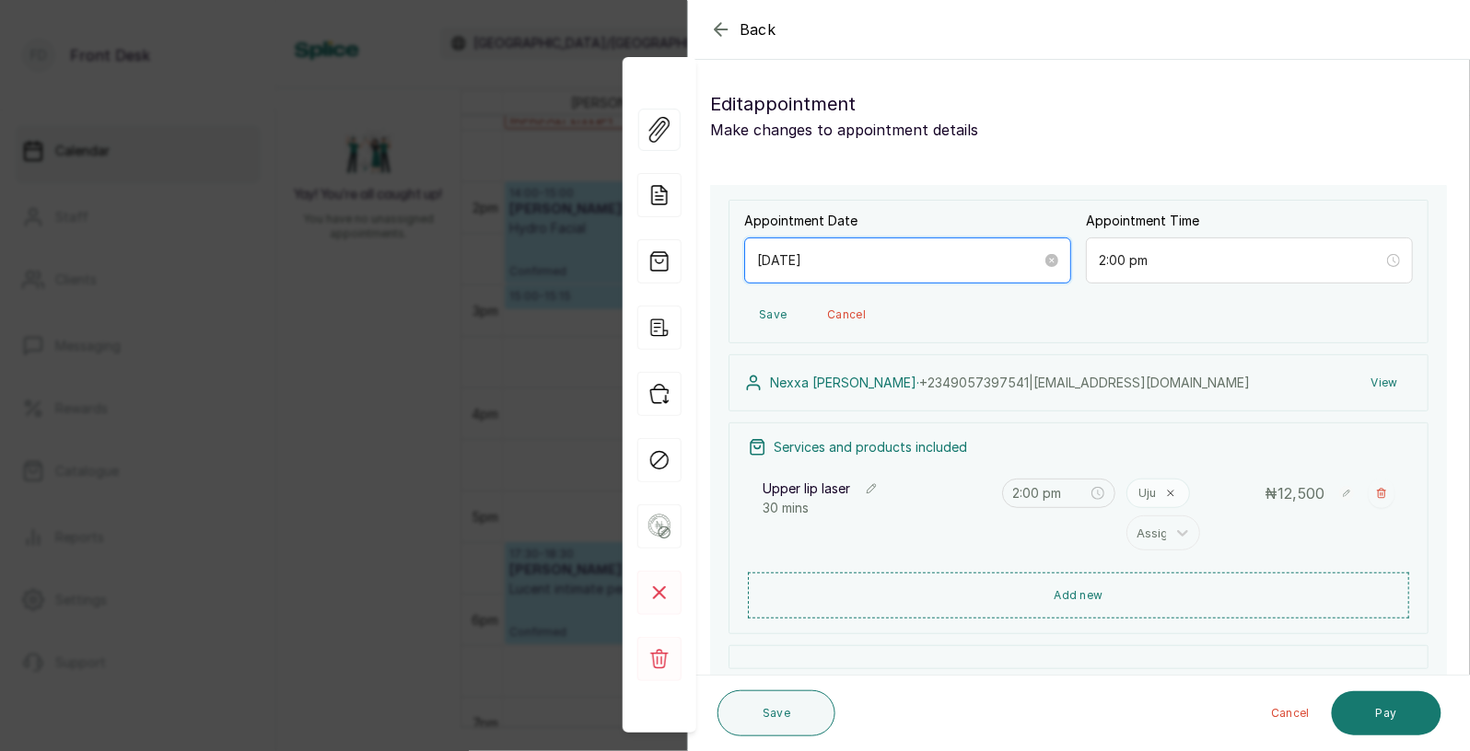
click at [1012, 256] on input "[DATE]" at bounding box center [899, 260] width 285 height 20
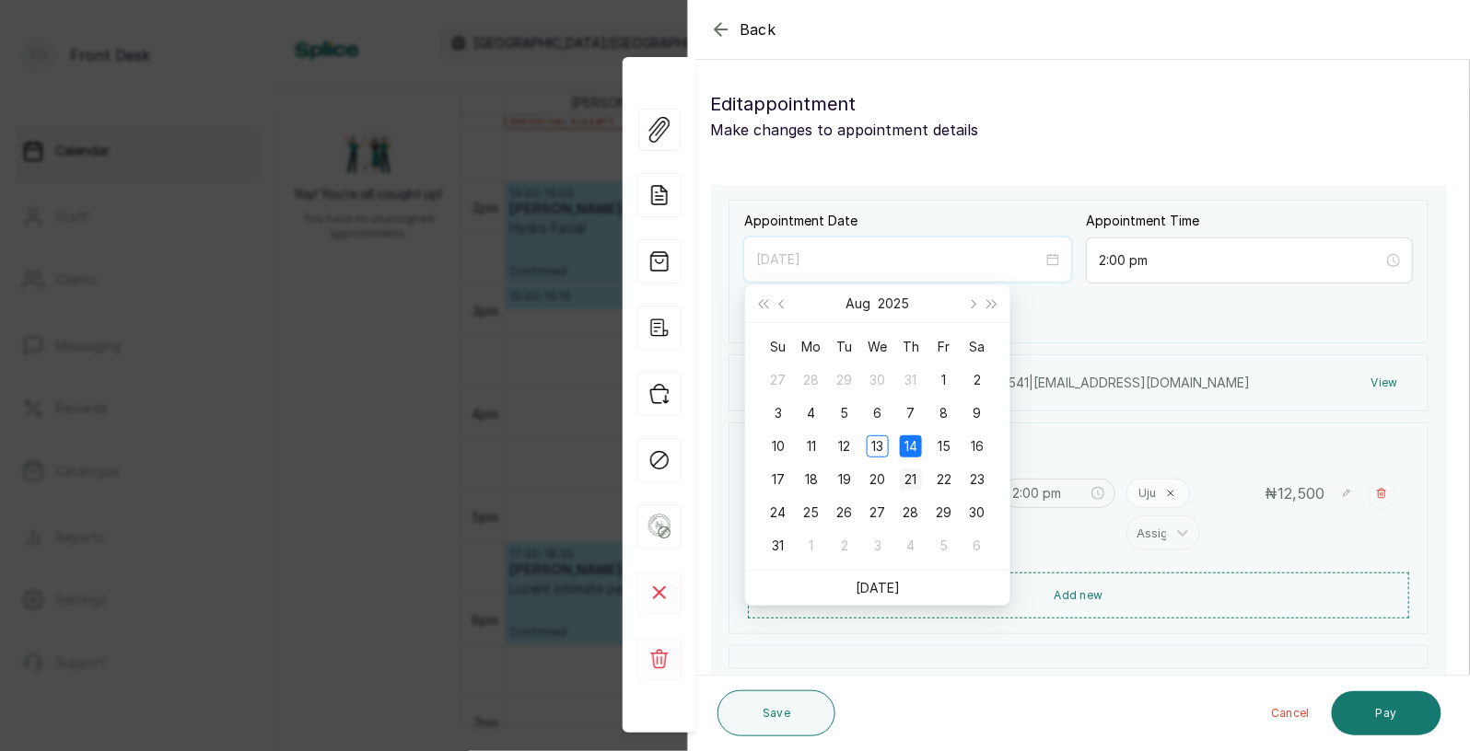
type input "[DATE]"
click at [914, 477] on div "21" at bounding box center [911, 480] width 22 height 22
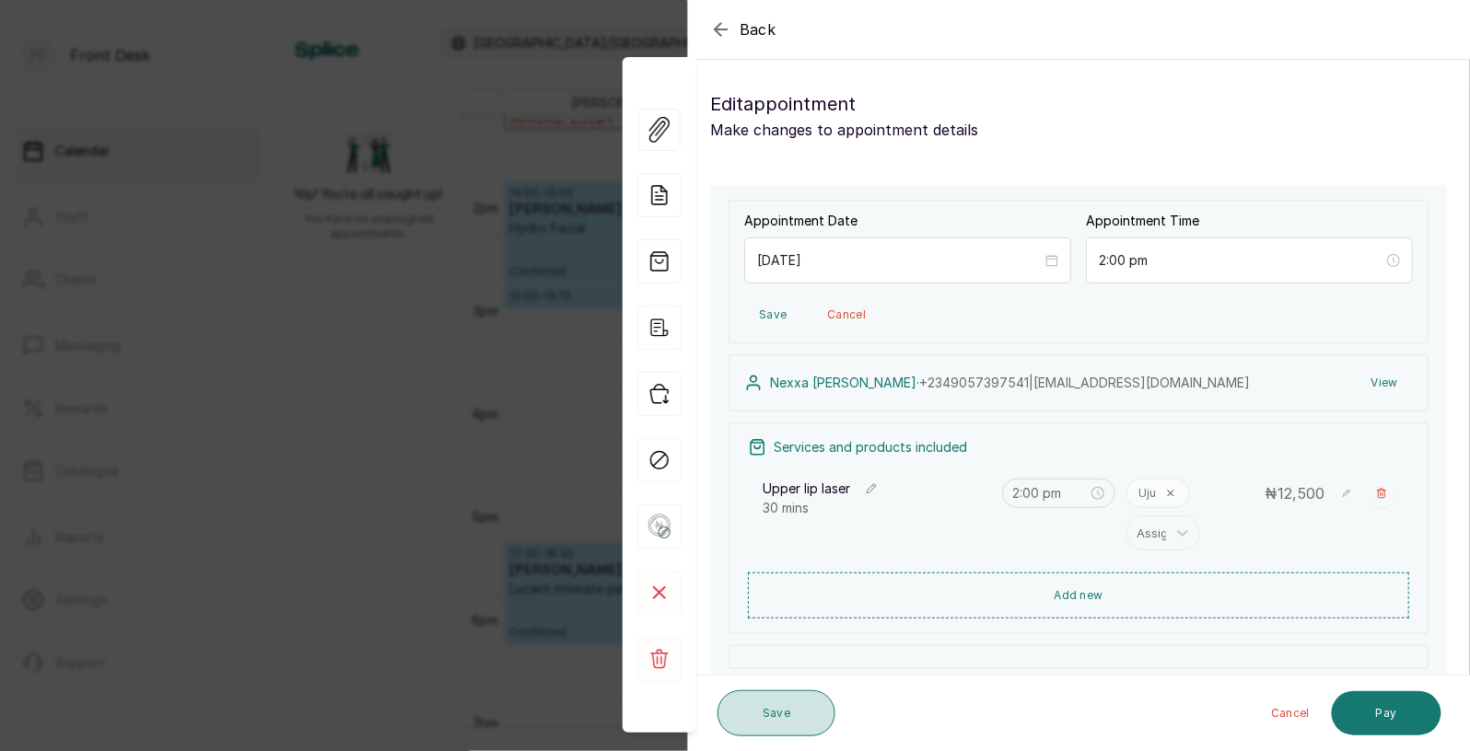
click at [770, 716] on button "Save" at bounding box center [776, 714] width 118 height 46
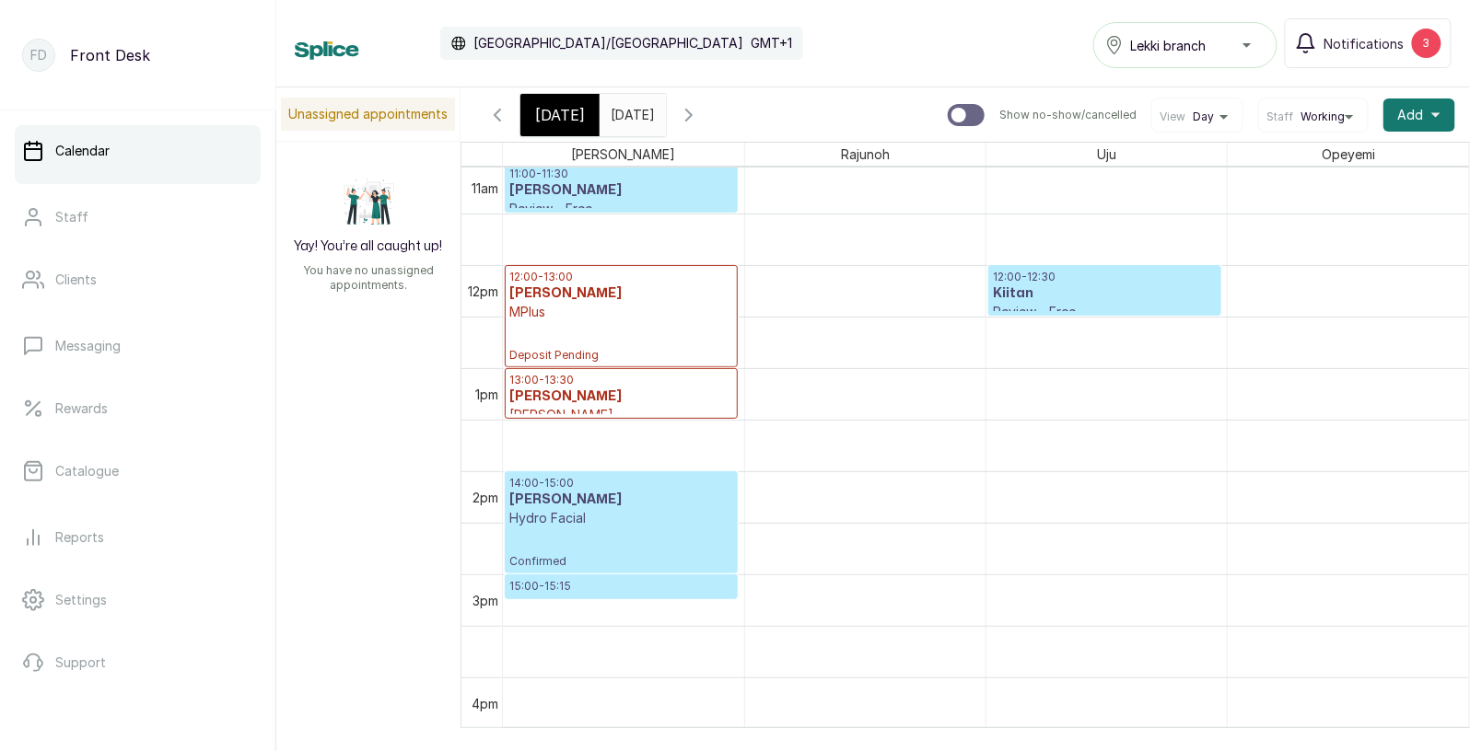
click at [492, 115] on icon "button" at bounding box center [497, 115] width 22 height 22
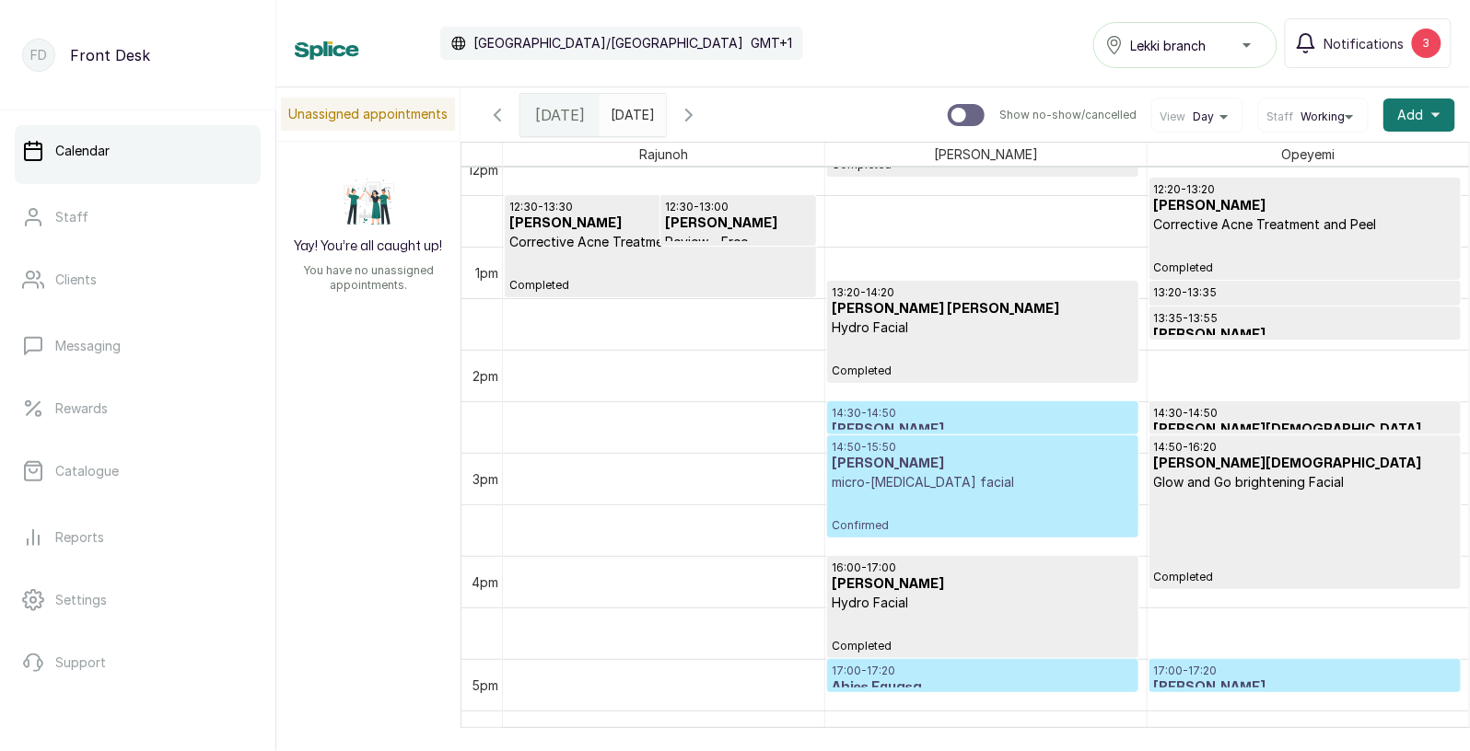
click at [593, 250] on p "Corrective Acne Treatment and Peel" at bounding box center [660, 242] width 302 height 18
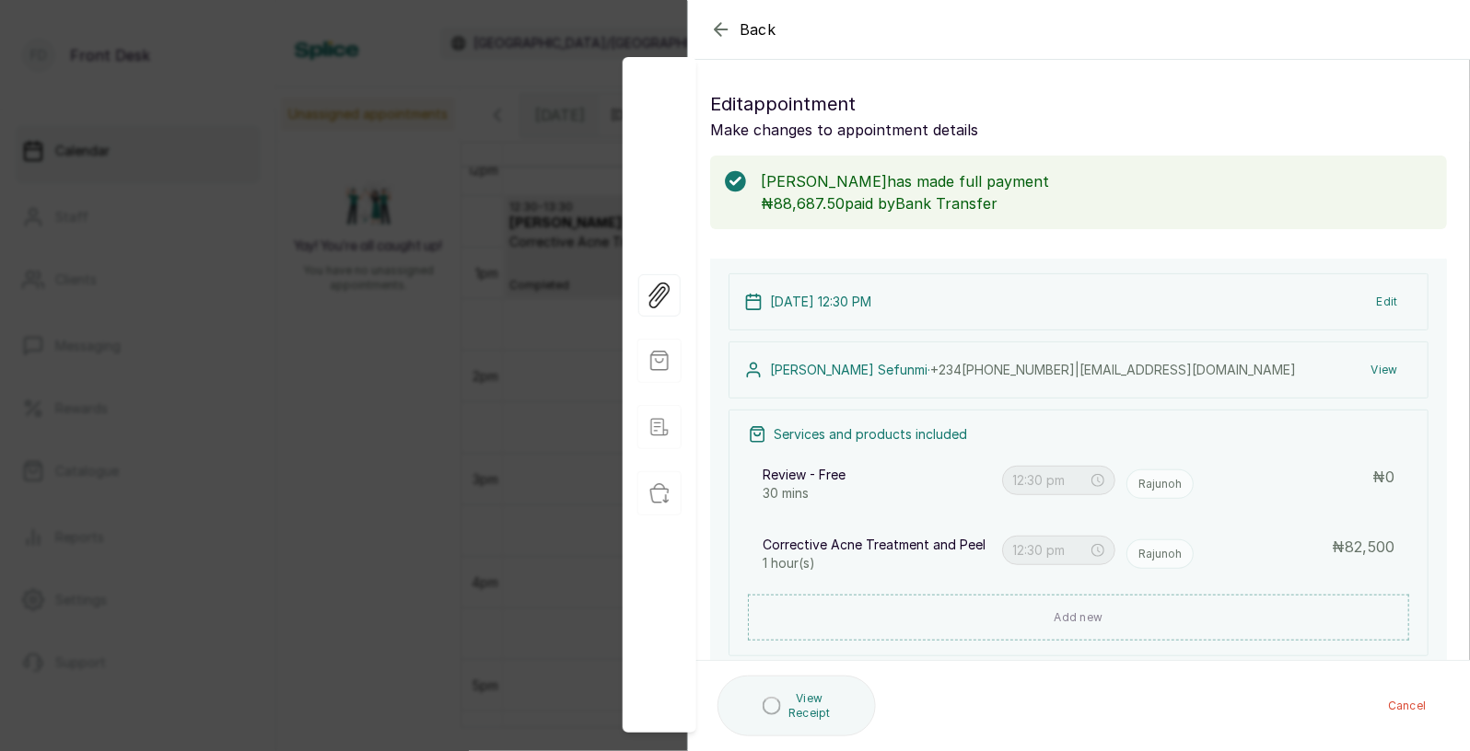
click at [1384, 370] on button "View" at bounding box center [1384, 370] width 56 height 33
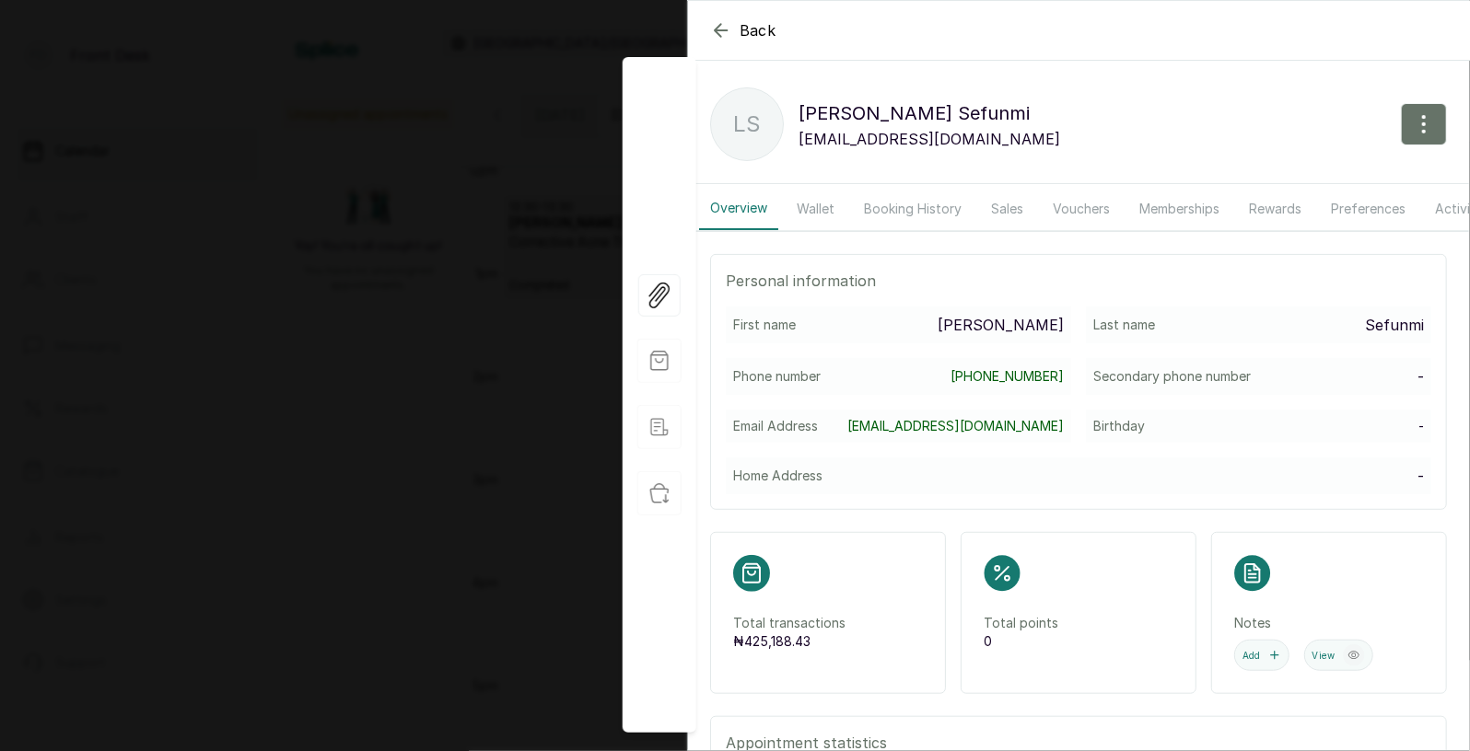
click at [891, 205] on button "Booking History" at bounding box center [913, 209] width 120 height 42
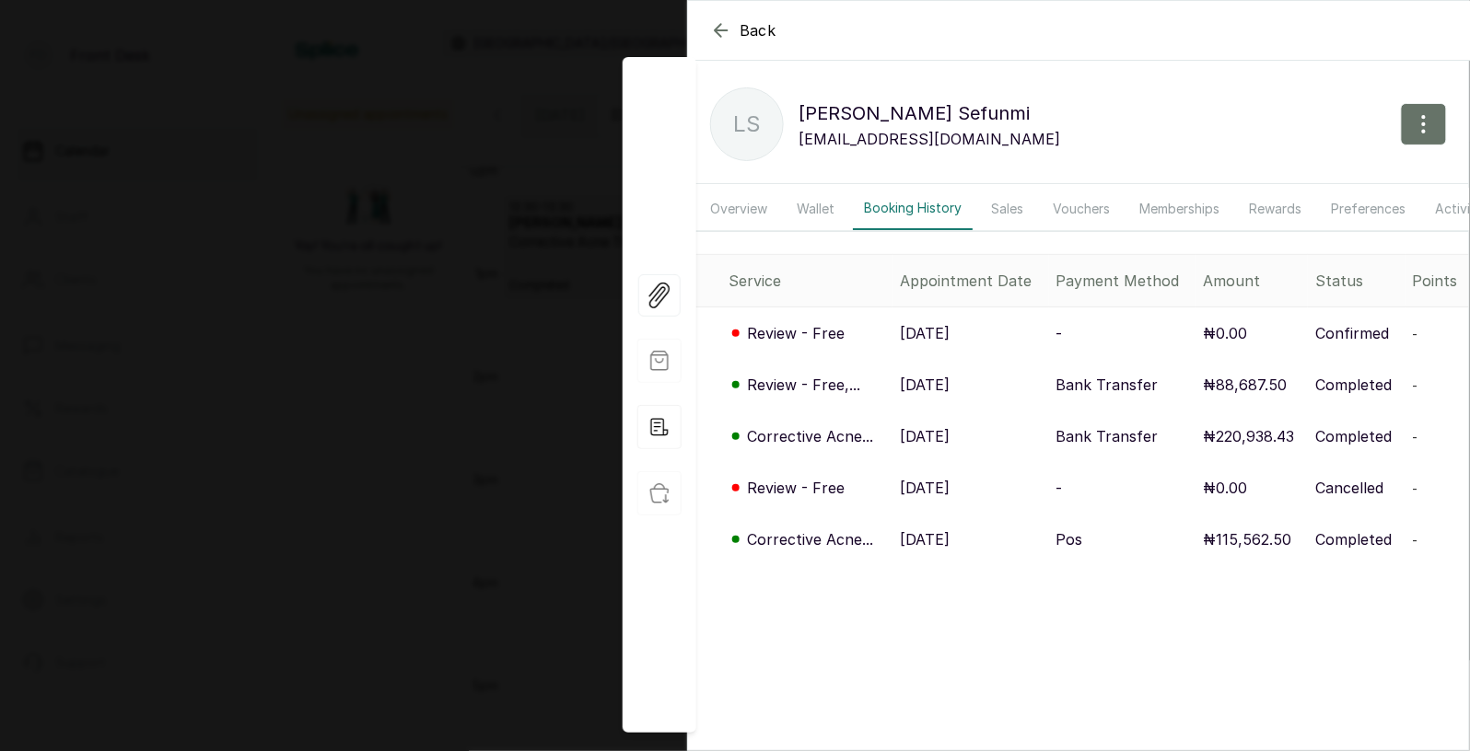
click at [462, 416] on div "Back [PERSON_NAME] LS [PERSON_NAME] [EMAIL_ADDRESS][DOMAIN_NAME] Overview Walle…" at bounding box center [735, 375] width 1470 height 751
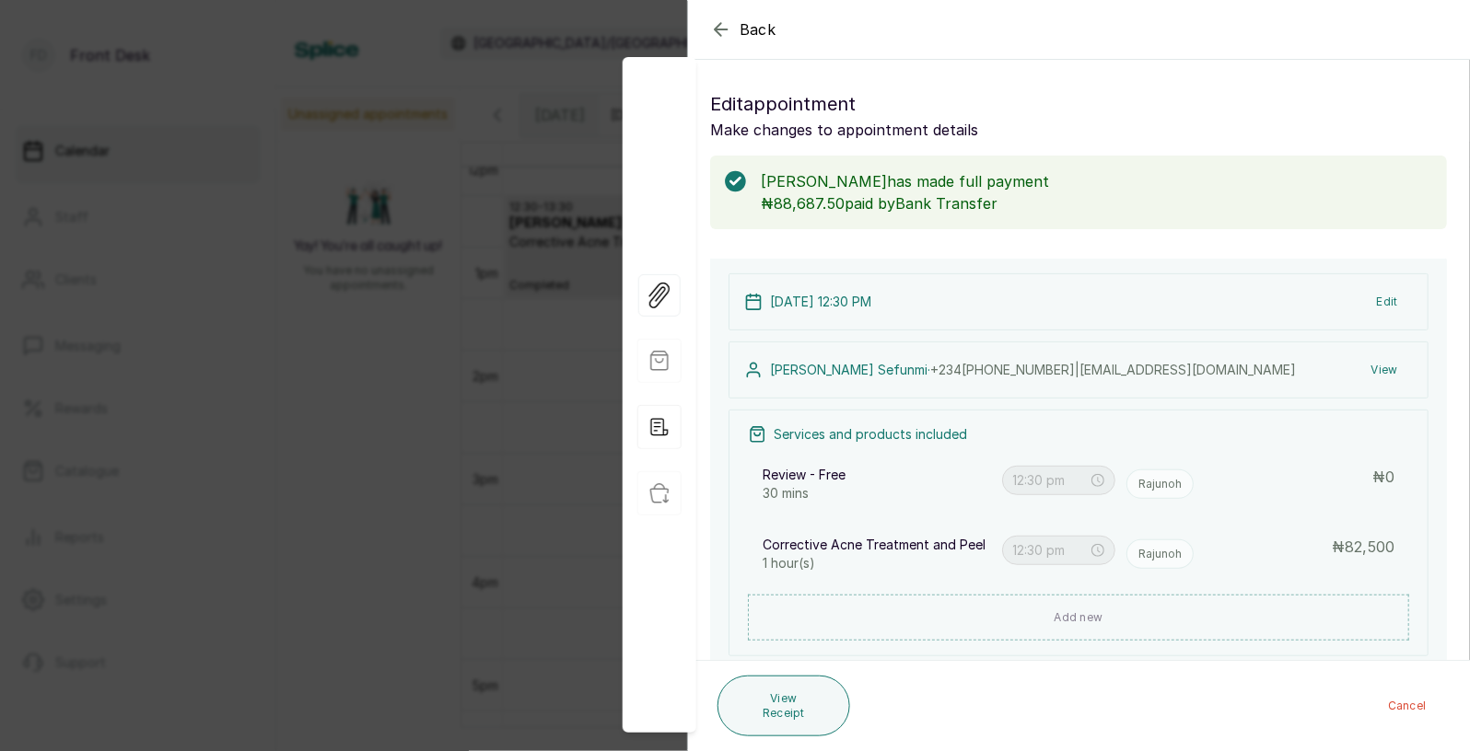
click at [547, 390] on div "Back Appointment Details Edit appointment Make changes to appointment details […" at bounding box center [735, 375] width 1470 height 751
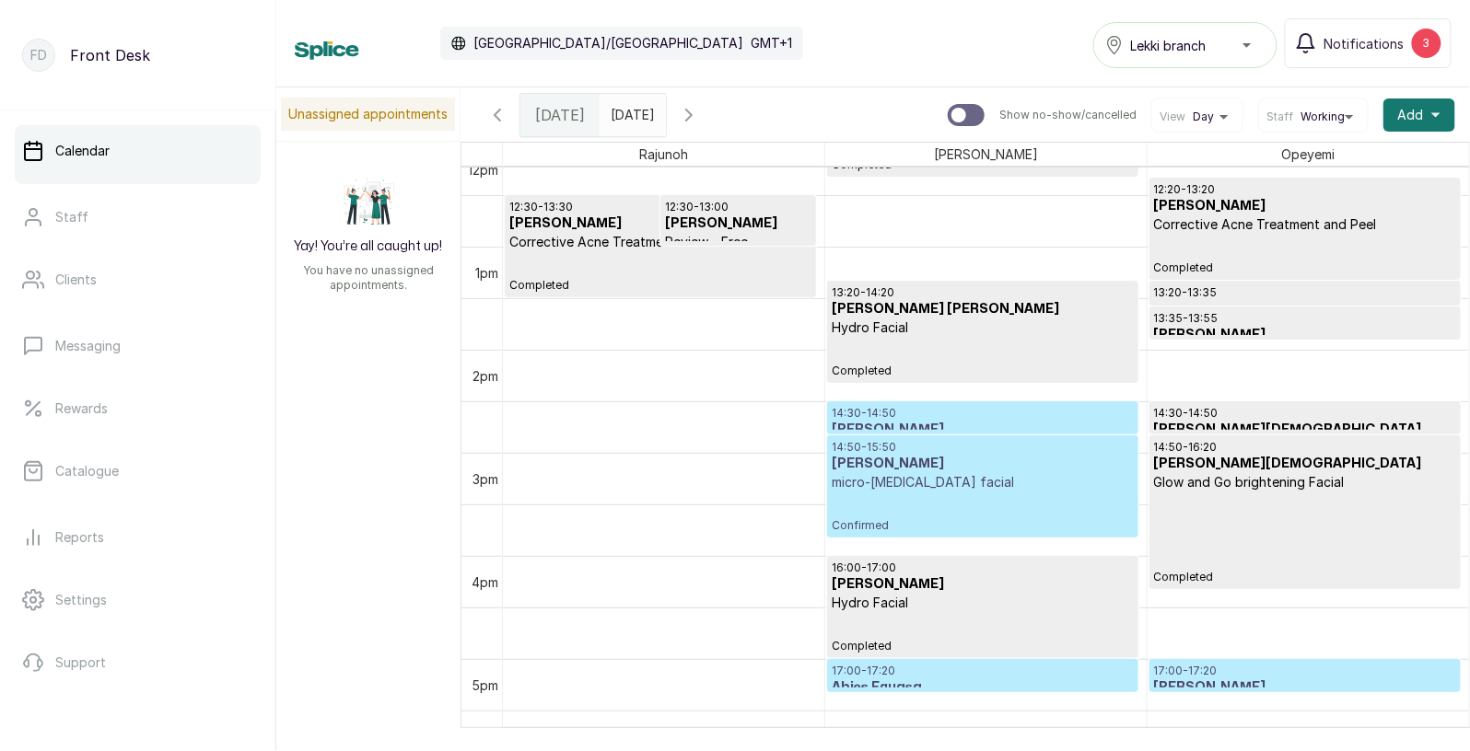
click at [907, 469] on h3 "[PERSON_NAME]" at bounding box center [983, 464] width 302 height 18
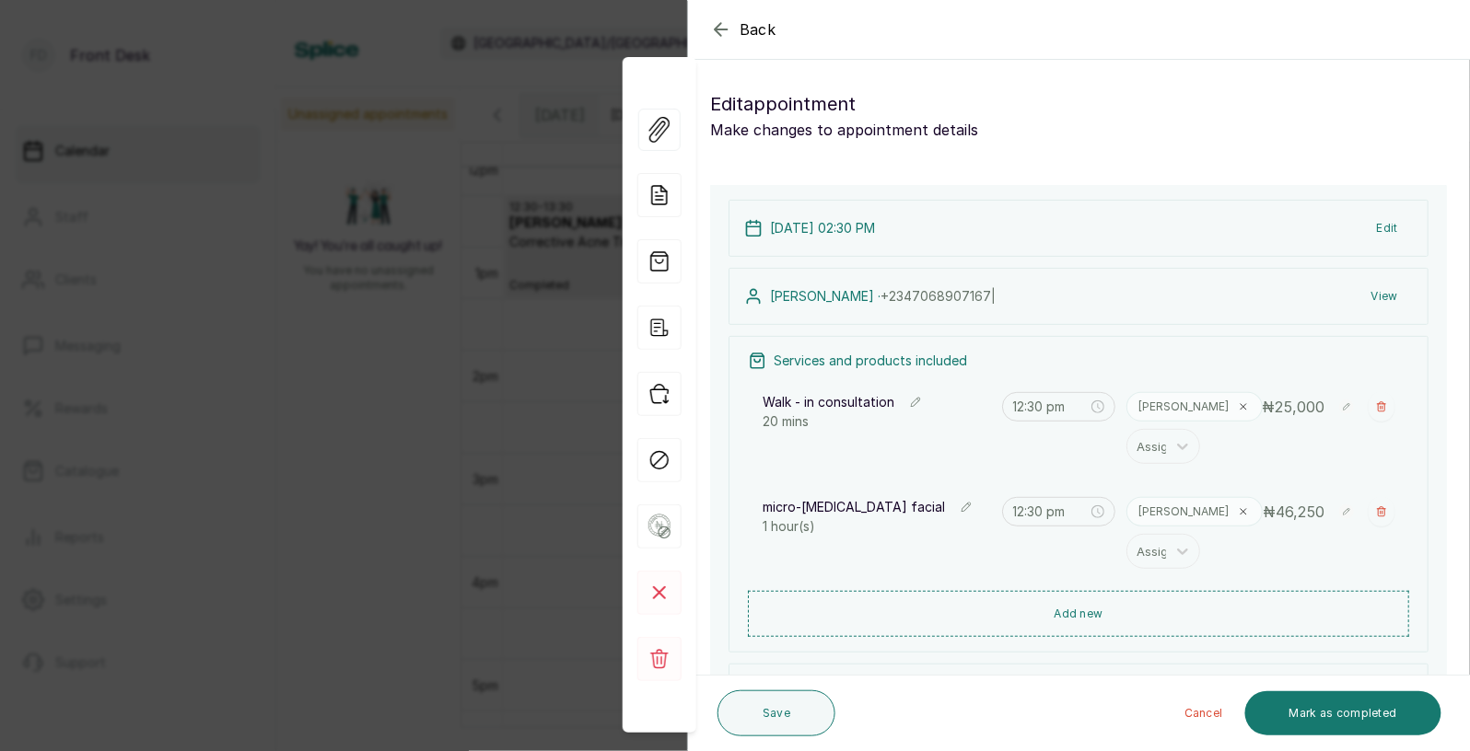
type input "2:30 pm"
type input "2:50 pm"
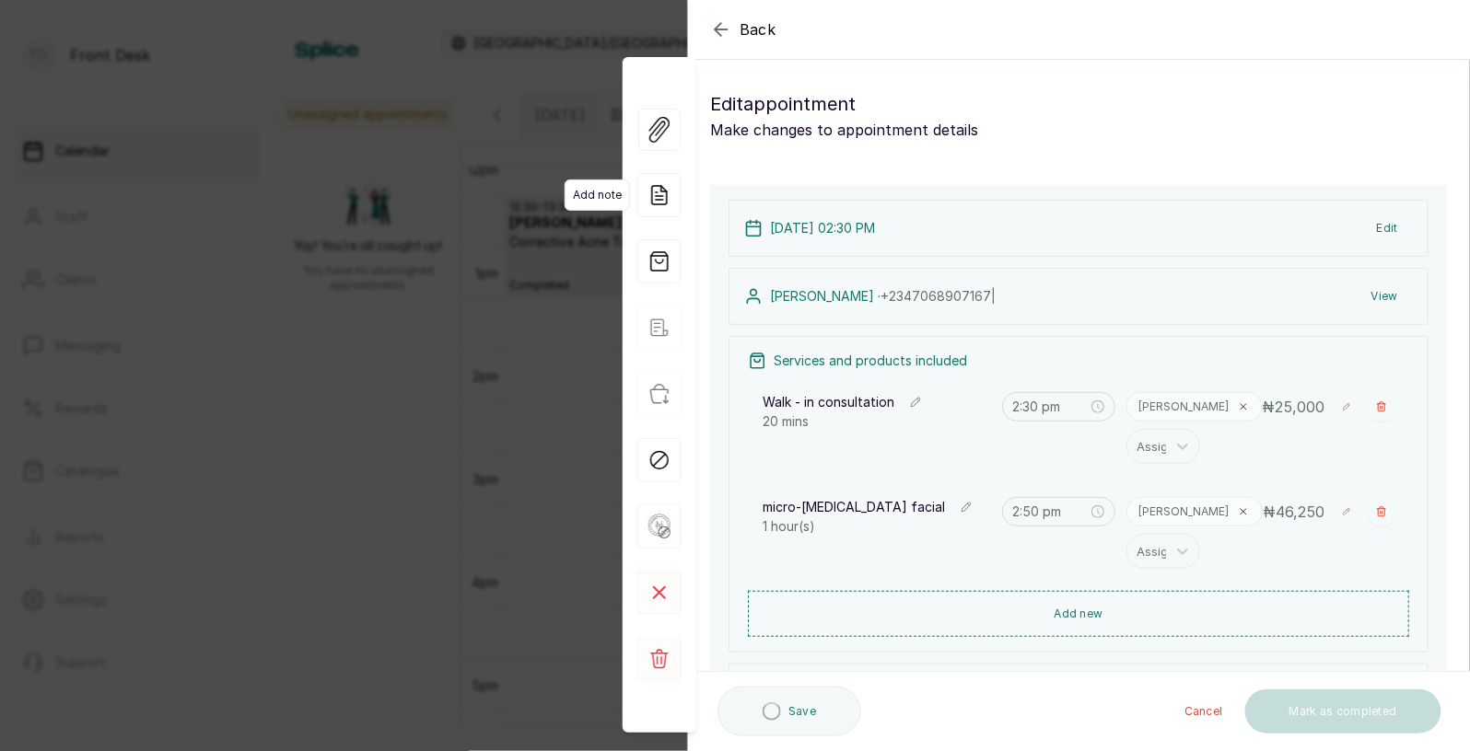
click at [650, 192] on icon at bounding box center [659, 195] width 44 height 44
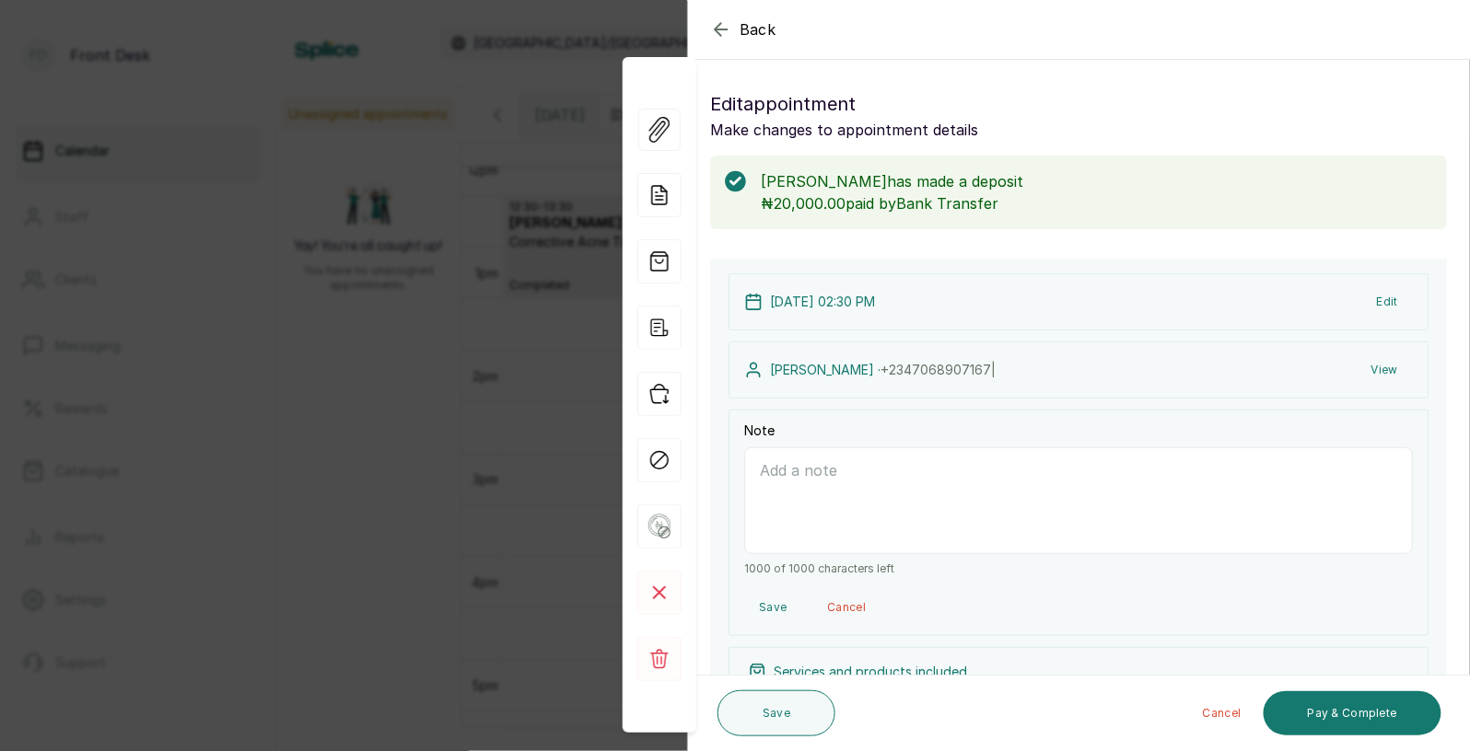
click at [798, 489] on textarea "Note" at bounding box center [1078, 501] width 669 height 107
click at [487, 536] on div "Back Appointment Details Edit appointment Make changes to appointment details […" at bounding box center [735, 375] width 1470 height 751
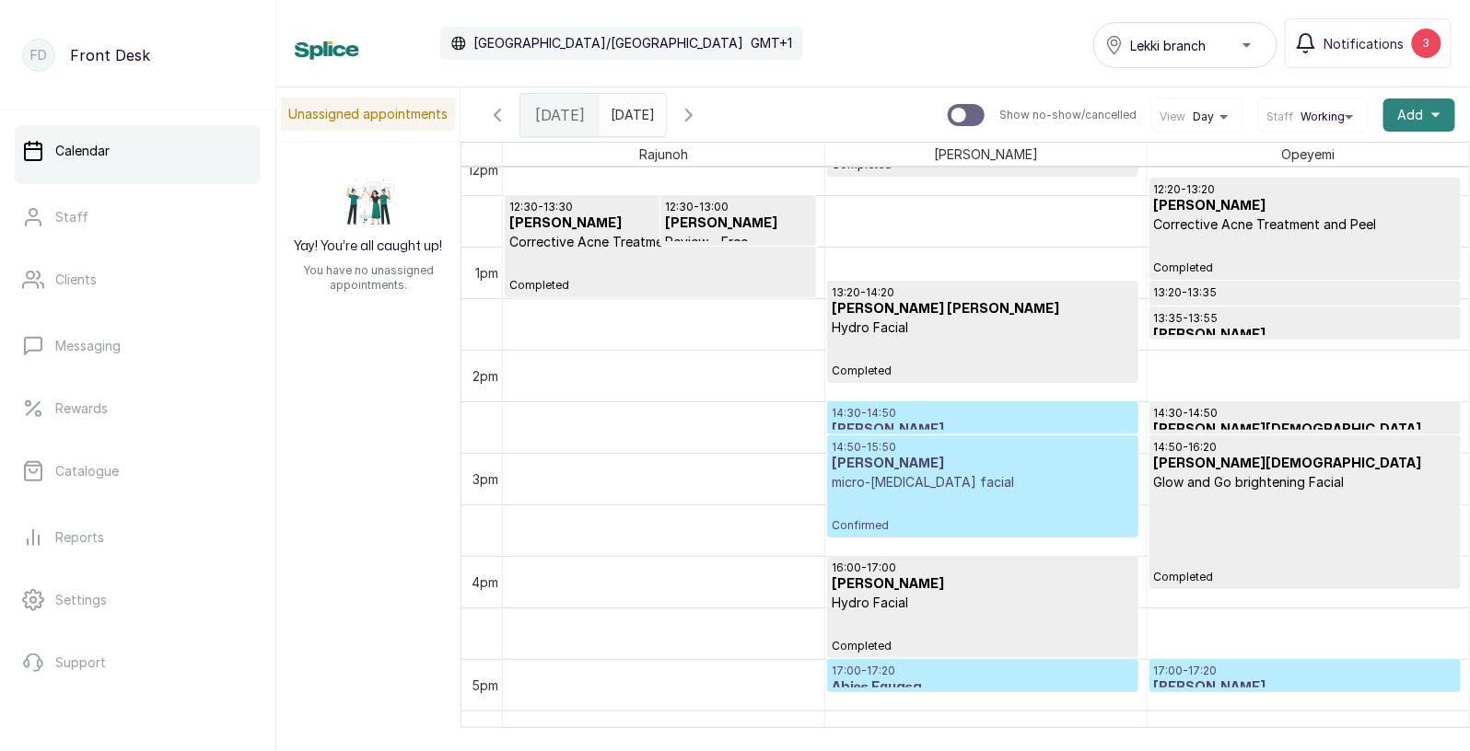
click at [1431, 111] on icon "button" at bounding box center [1435, 115] width 9 height 9
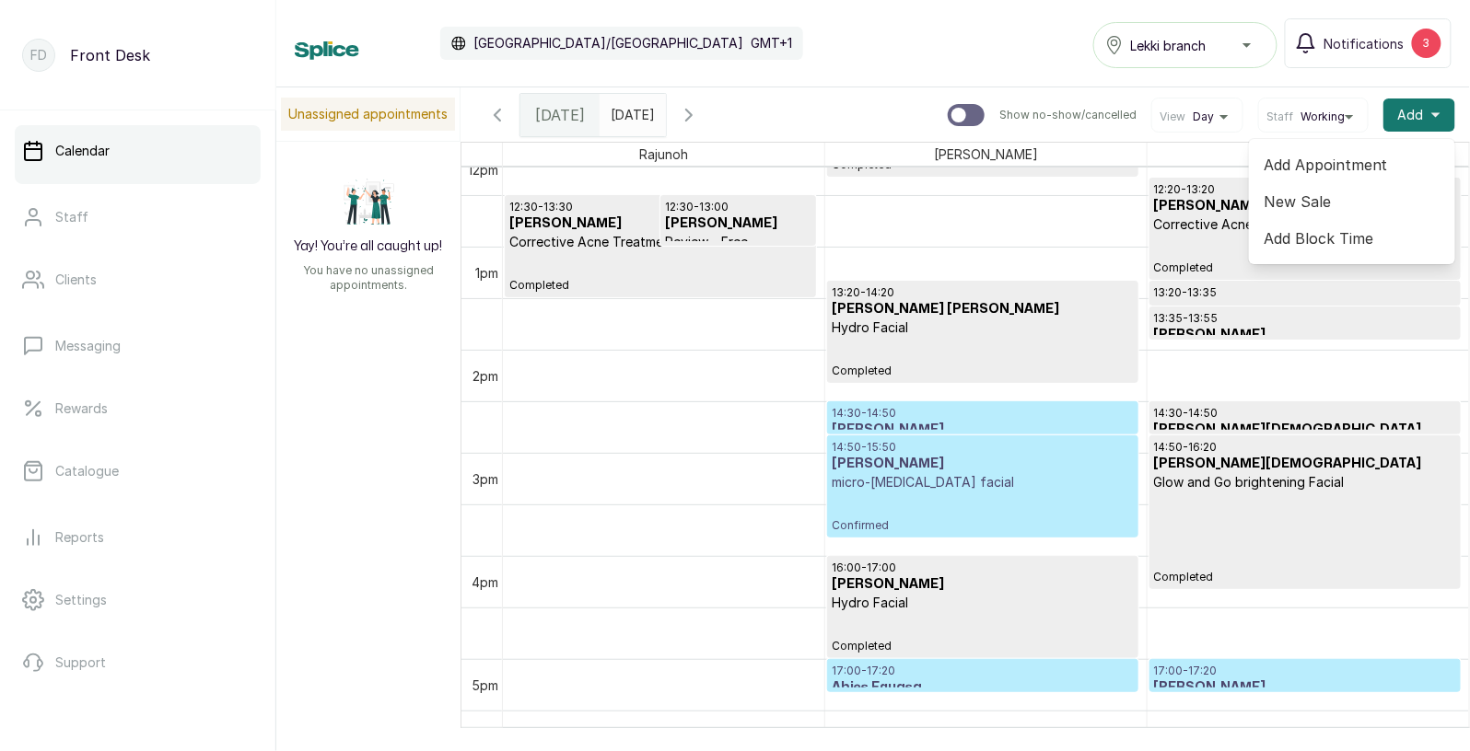
click at [1358, 155] on span "Add Appointment" at bounding box center [1351, 165] width 177 height 22
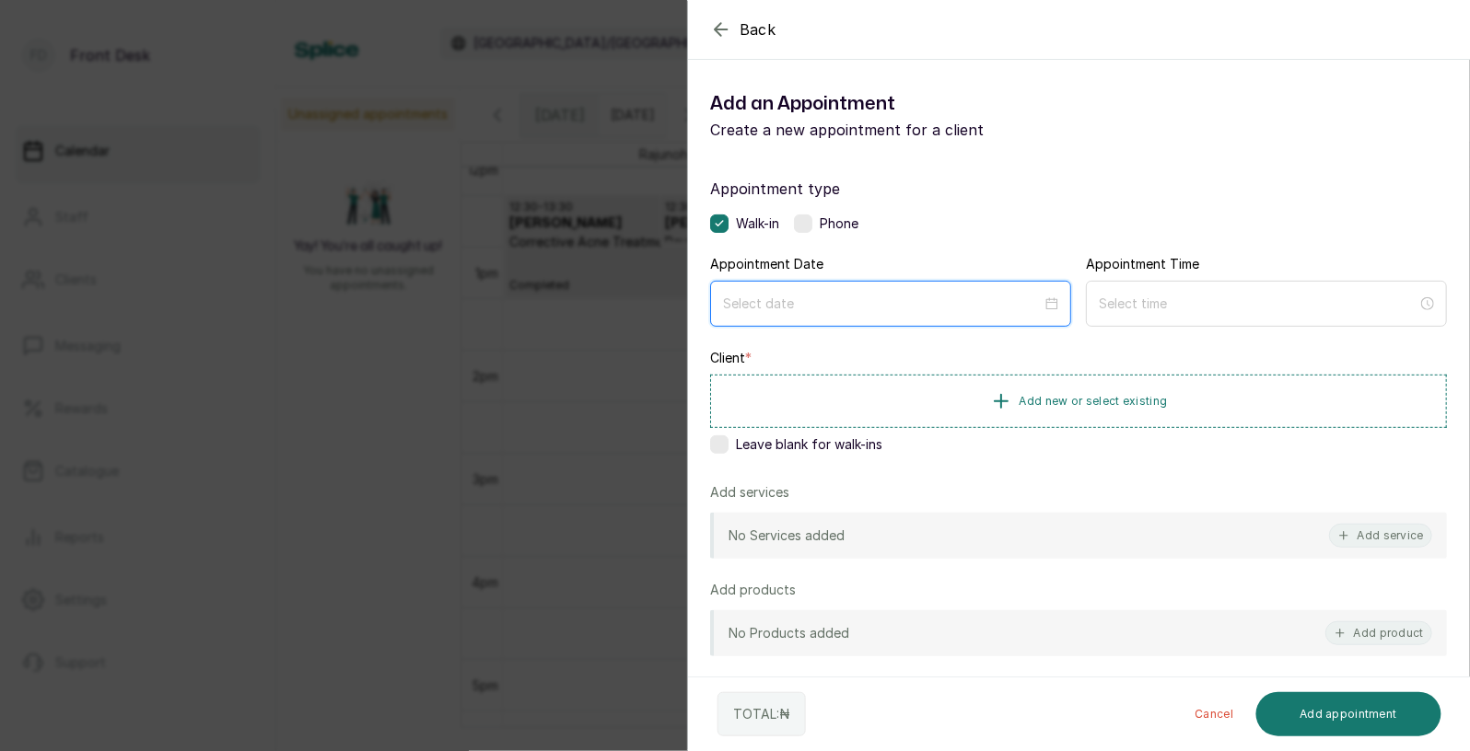
click at [942, 305] on input at bounding box center [882, 304] width 319 height 20
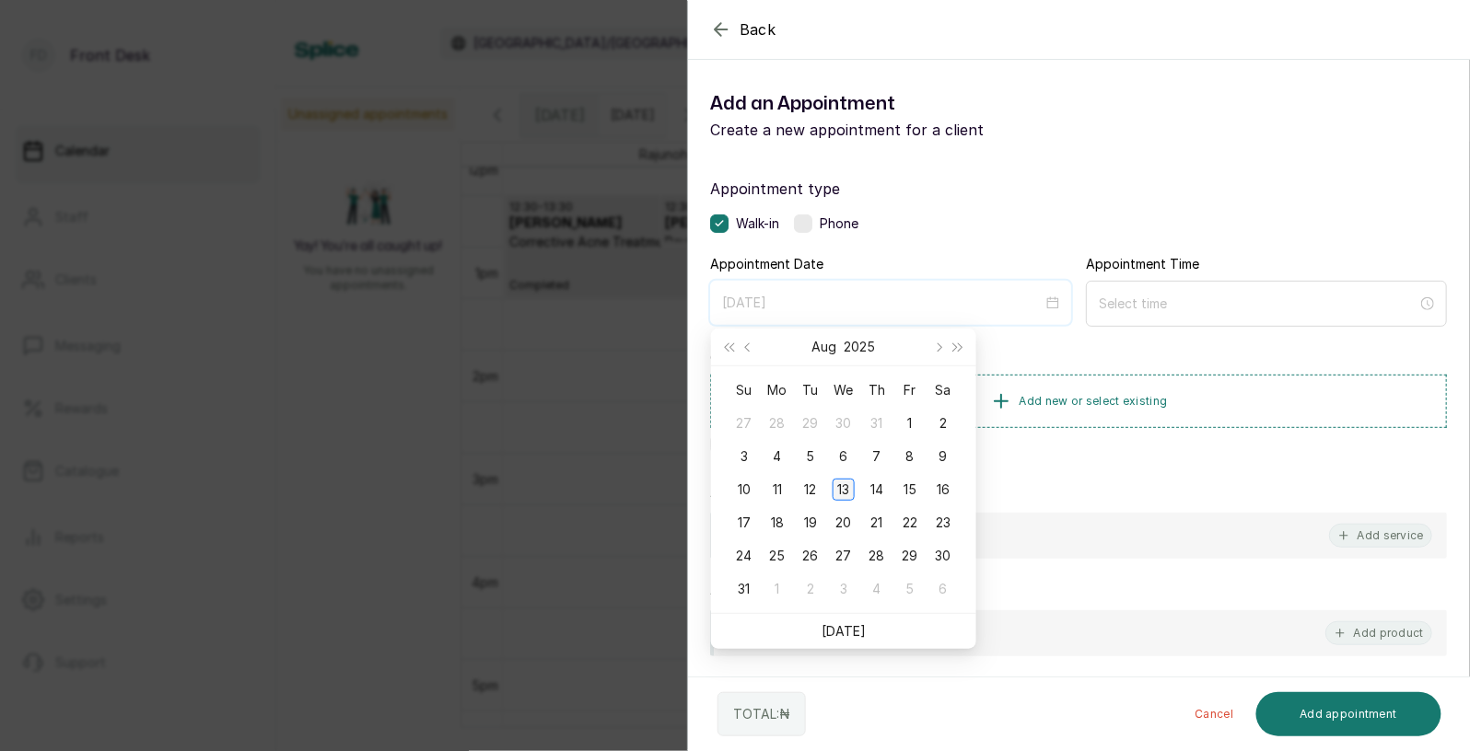
type input "[DATE]"
click at [843, 487] on div "13" at bounding box center [843, 490] width 22 height 22
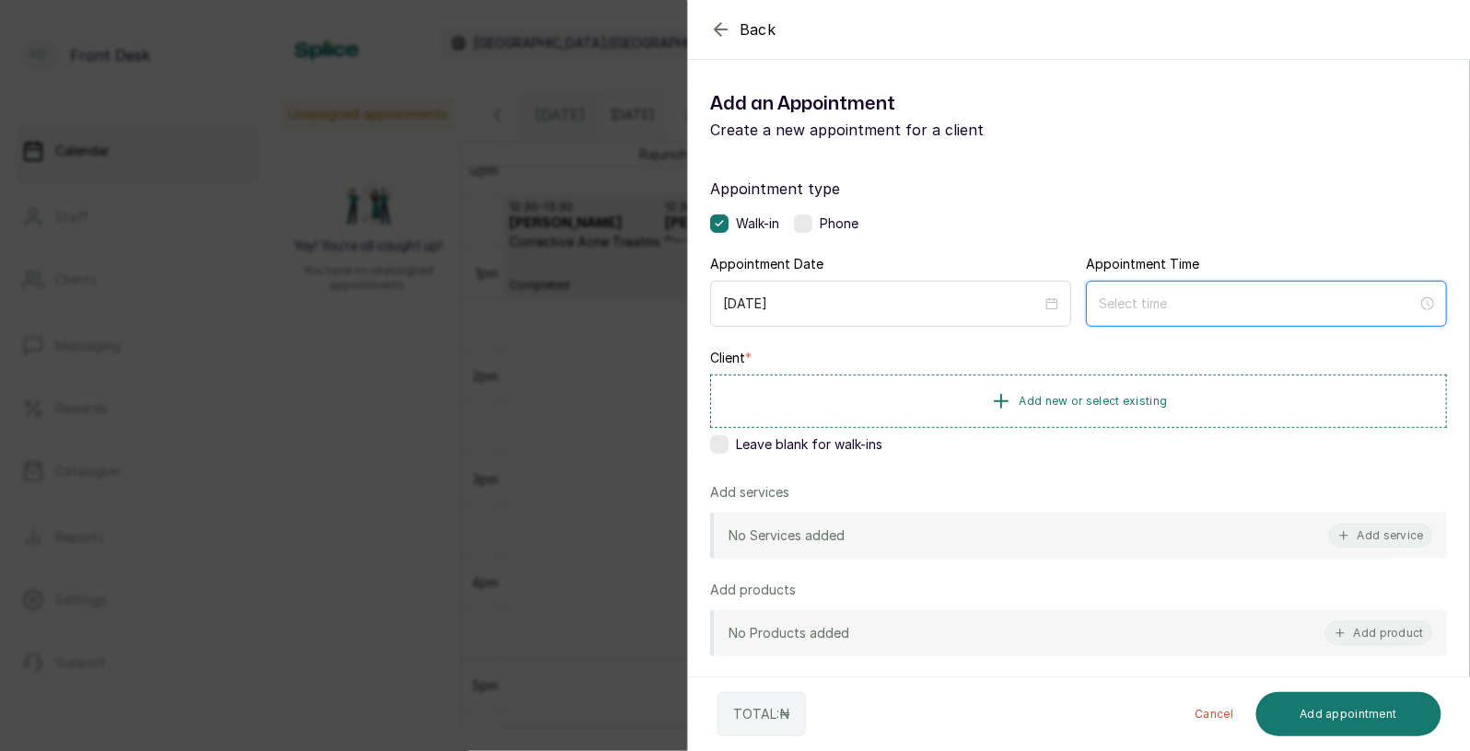
click at [1195, 303] on input at bounding box center [1258, 304] width 319 height 20
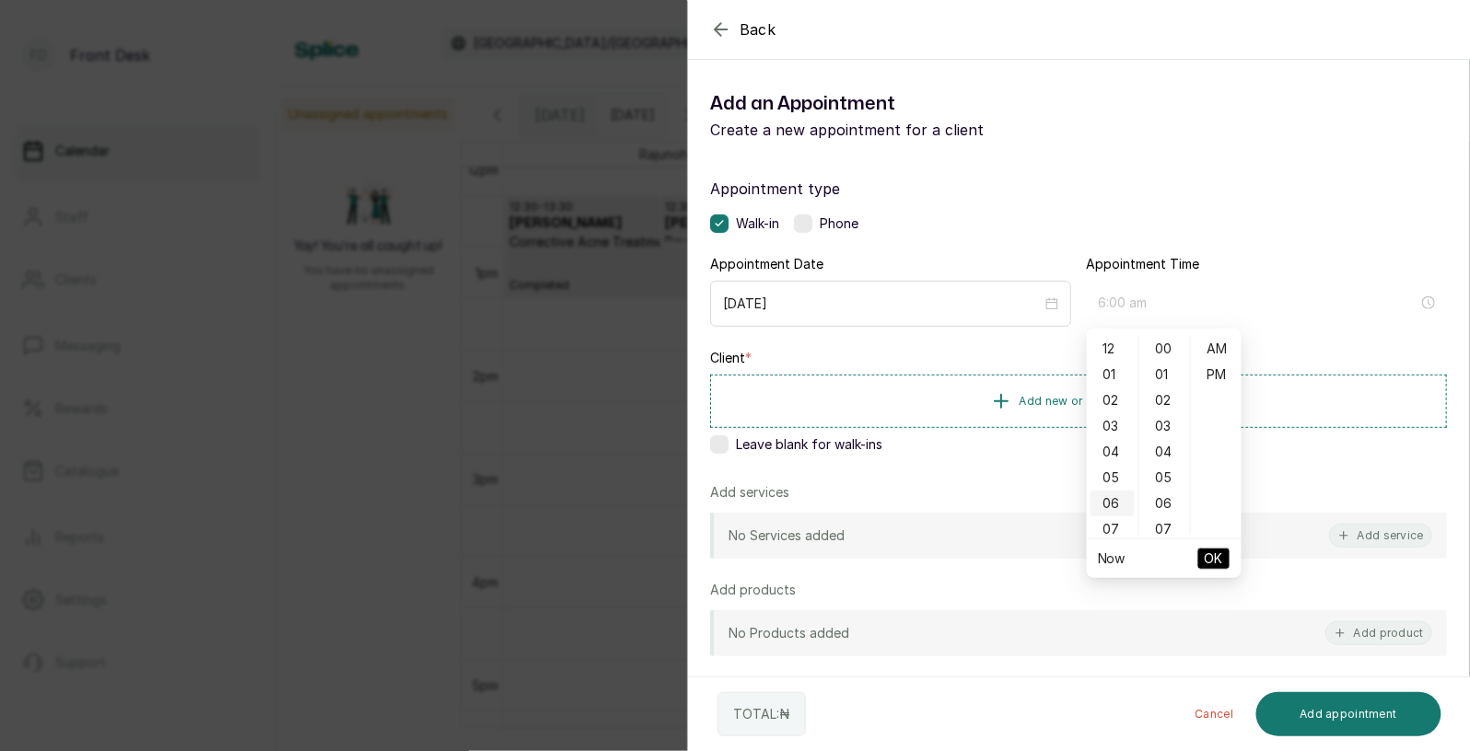
click at [1113, 507] on div "06" at bounding box center [1112, 504] width 44 height 26
type input "6:00 pm"
click at [1212, 377] on div "PM" at bounding box center [1216, 375] width 44 height 26
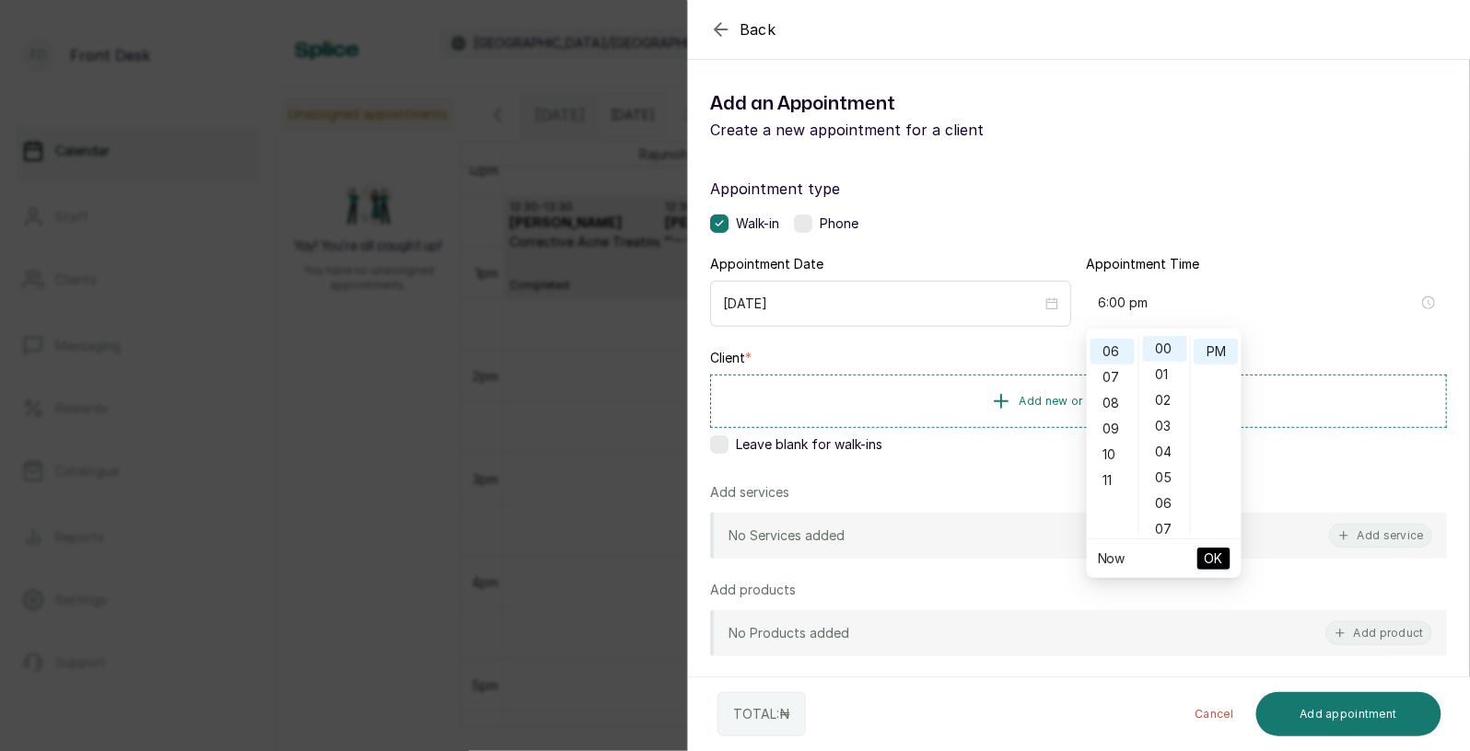
click at [1208, 554] on span "OK" at bounding box center [1214, 558] width 18 height 35
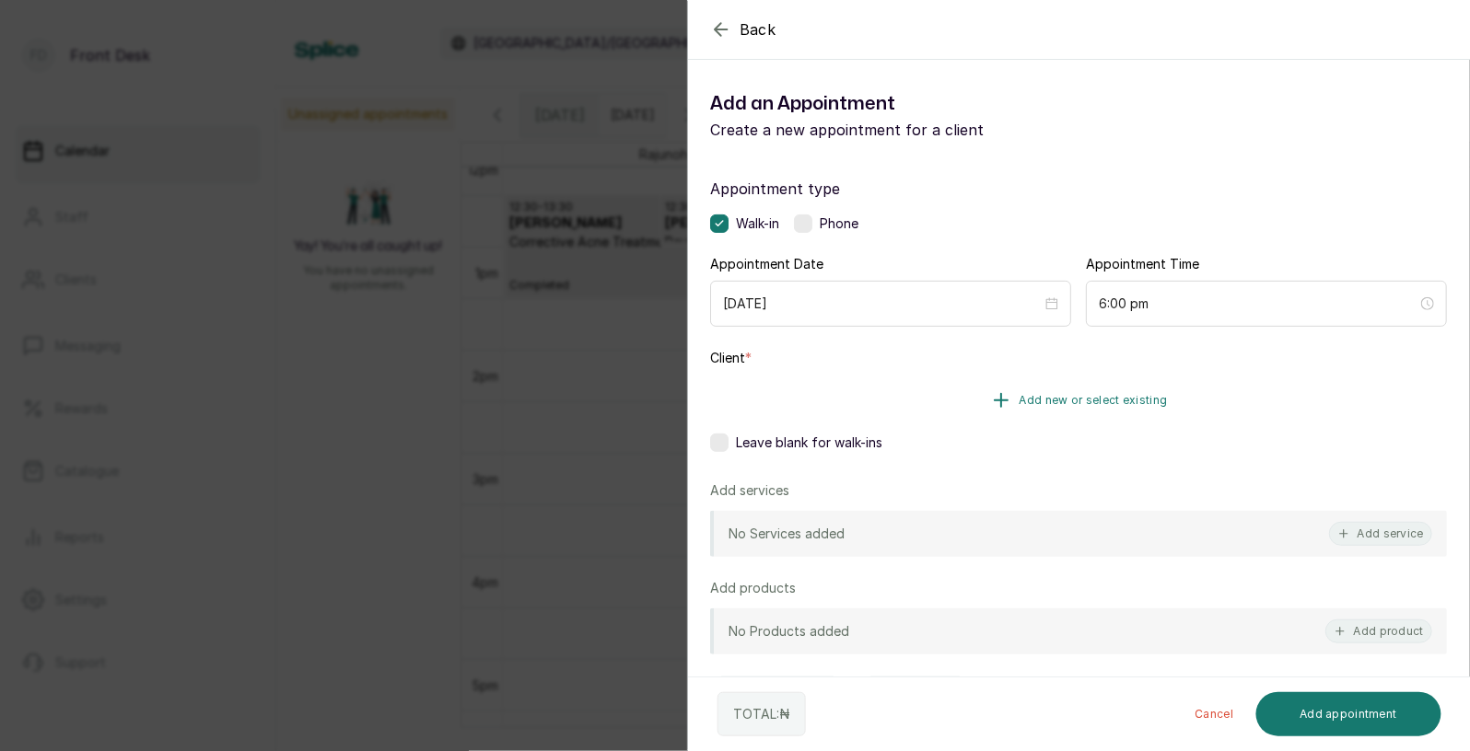
click at [1123, 410] on button "Add new or select existing" at bounding box center [1078, 401] width 737 height 52
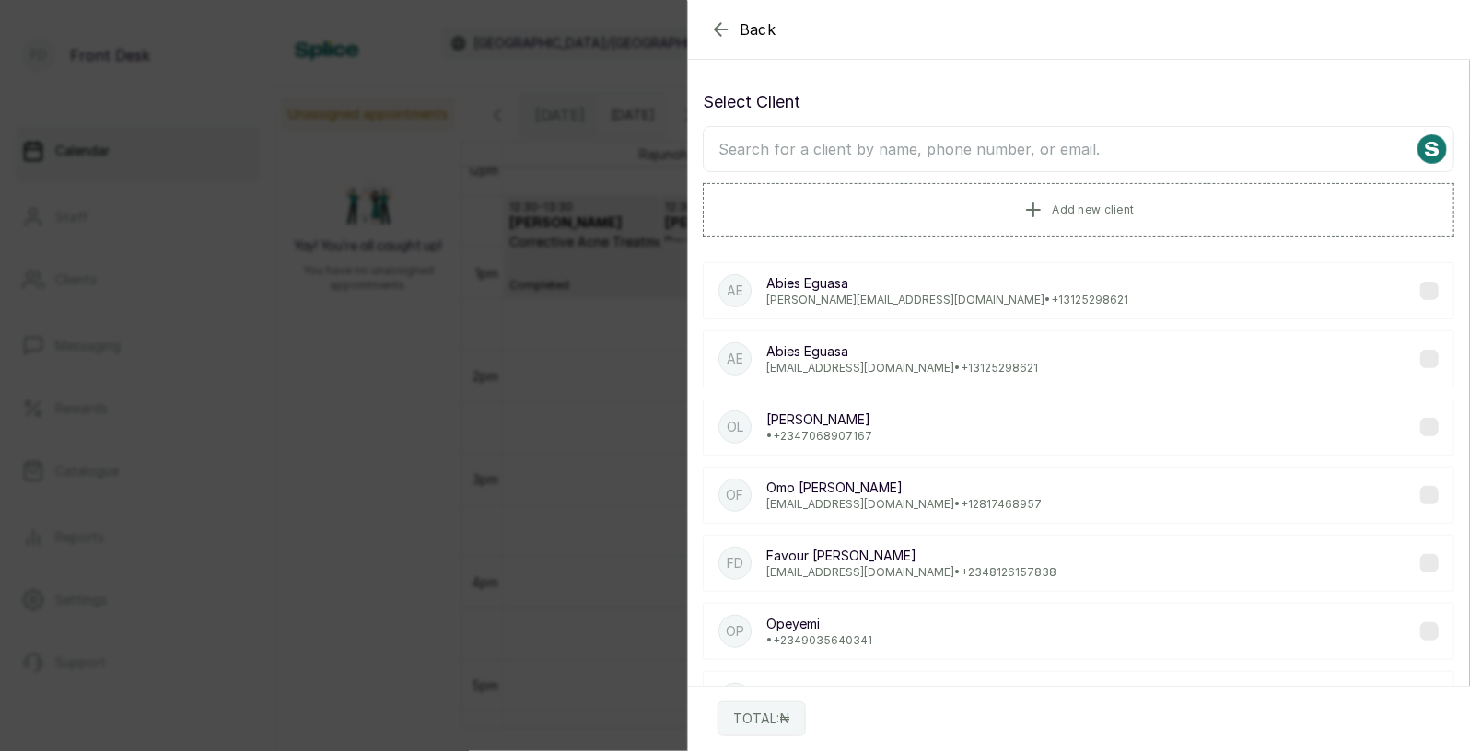
click at [1018, 145] on input "text" at bounding box center [1078, 149] width 751 height 46
type input "pri"
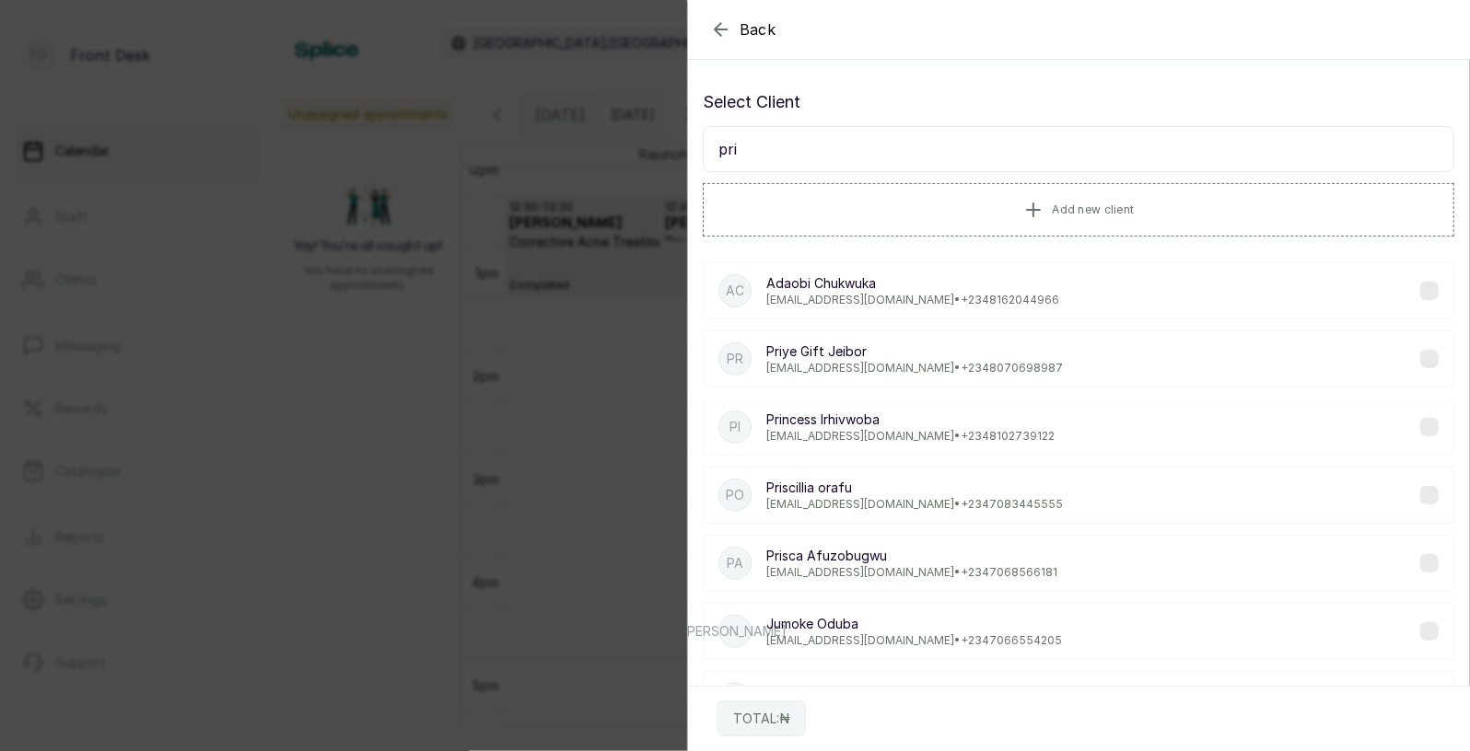
click at [844, 490] on p "[PERSON_NAME]" at bounding box center [914, 488] width 297 height 18
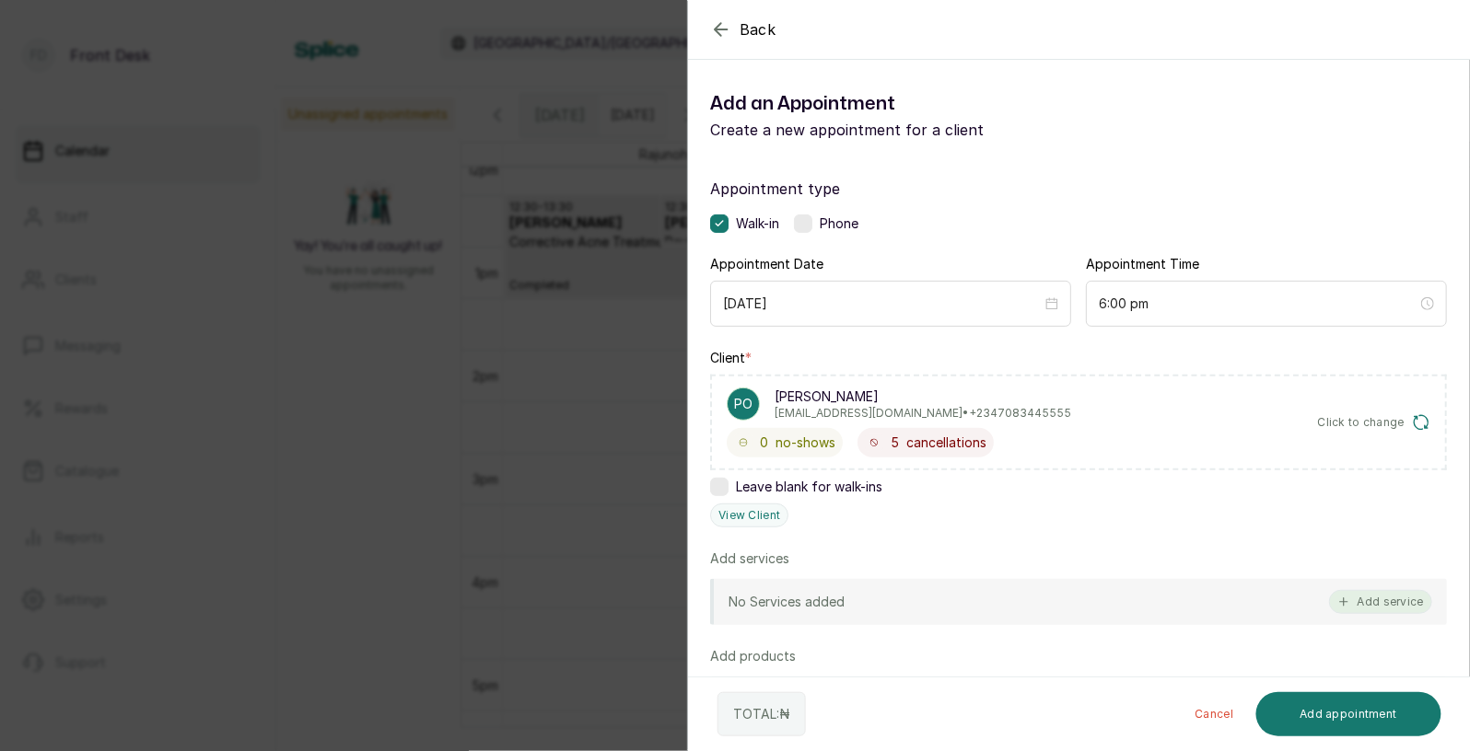
click at [1363, 596] on button "Add service" at bounding box center [1380, 602] width 103 height 24
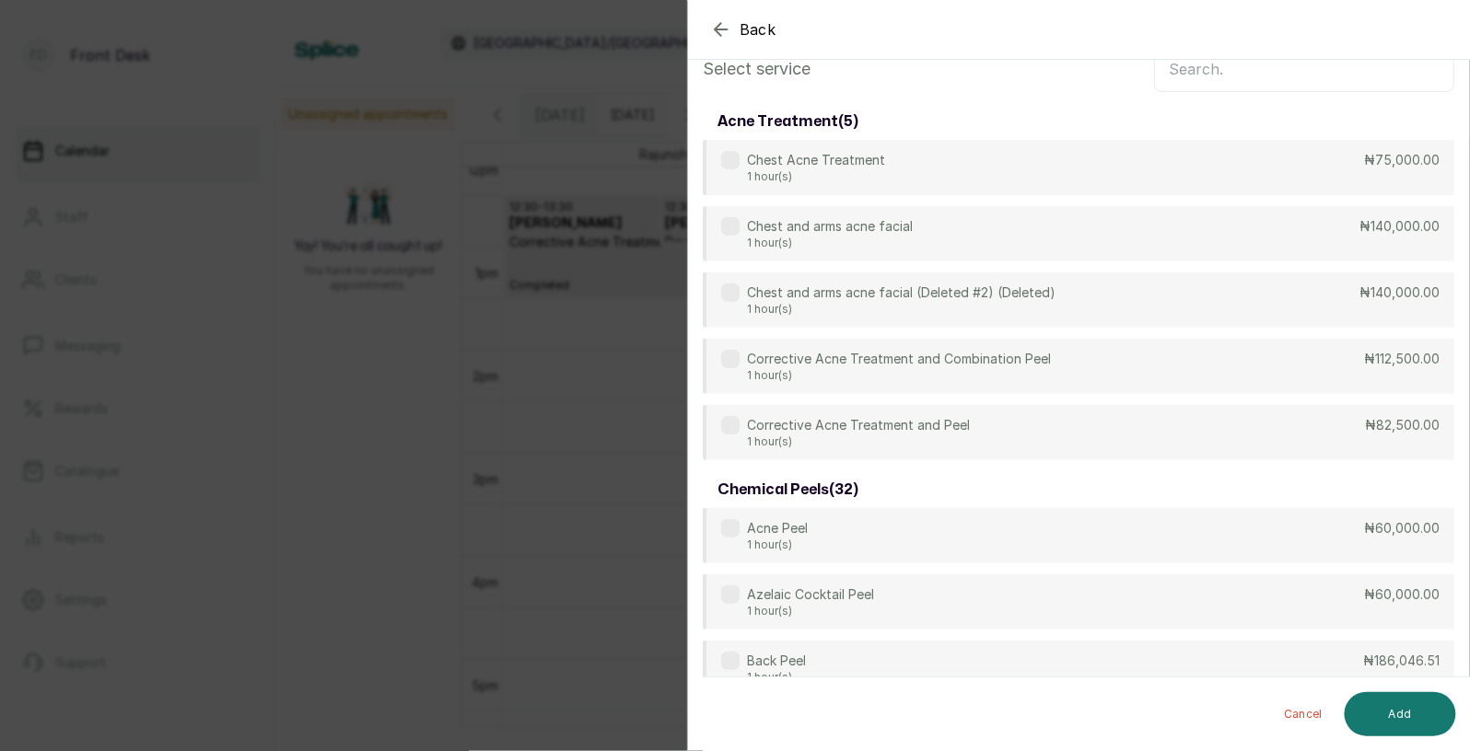
scroll to position [0, 0]
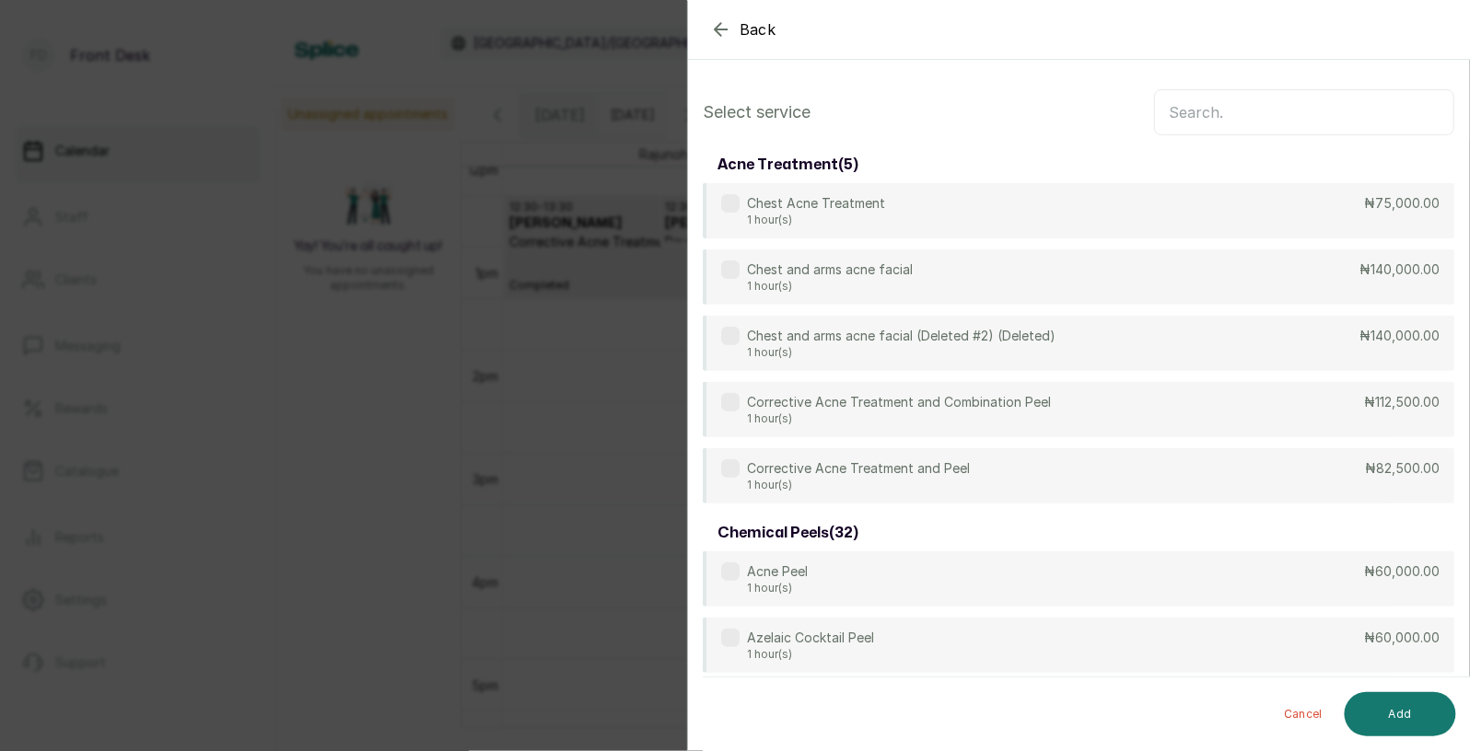
click at [1201, 111] on input "text" at bounding box center [1304, 112] width 300 height 46
type input "q"
click at [747, 23] on span "Back" at bounding box center [757, 29] width 37 height 22
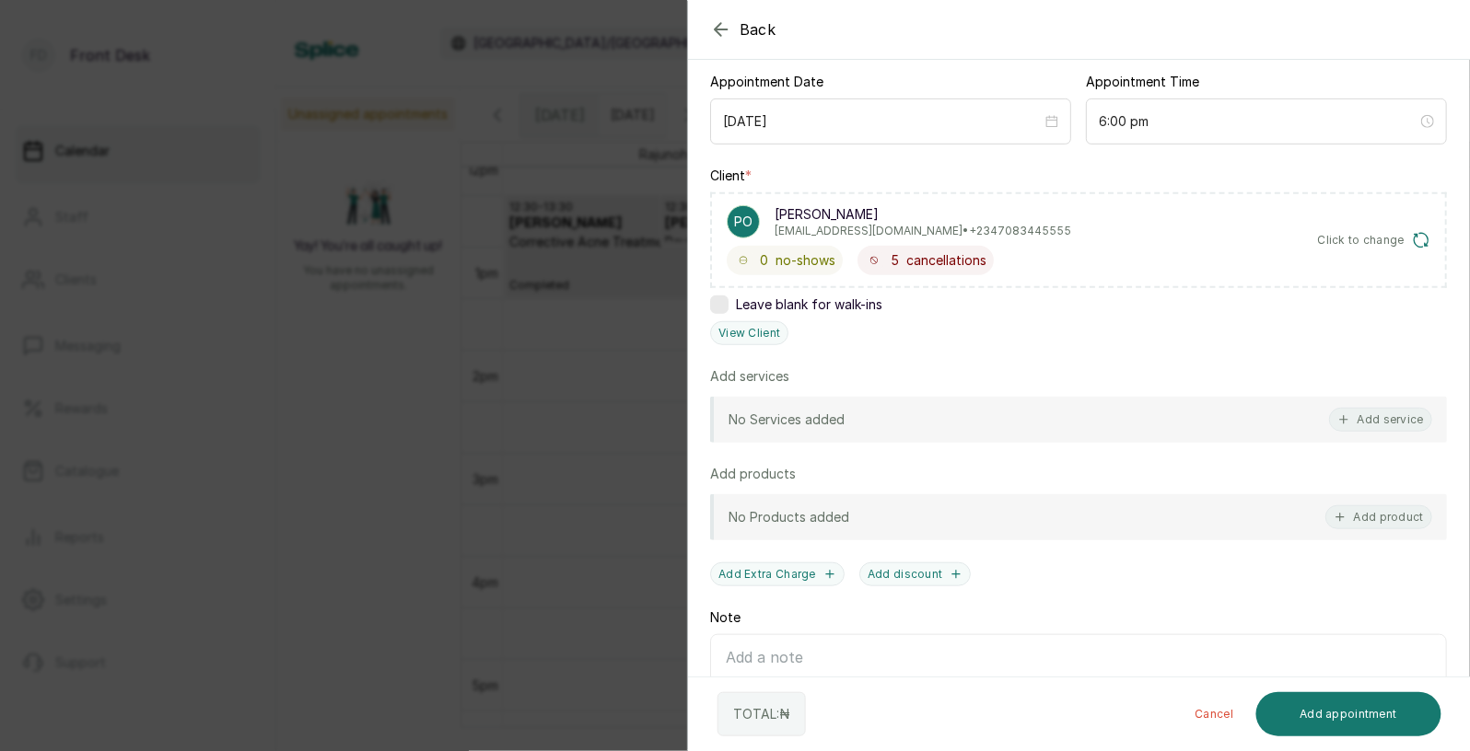
scroll to position [186, 0]
click at [1415, 508] on button "Add product" at bounding box center [1378, 514] width 107 height 24
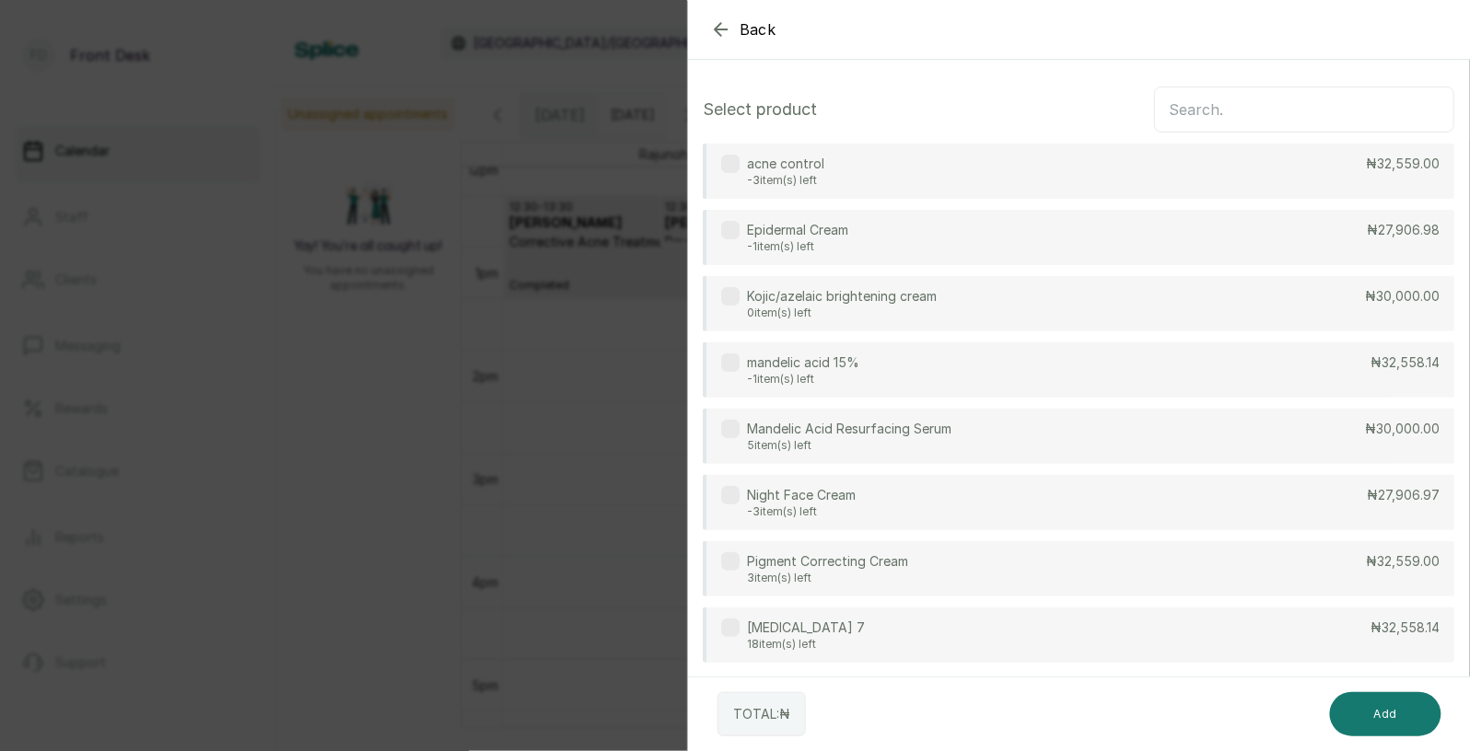
click at [1187, 108] on input "text" at bounding box center [1304, 110] width 300 height 46
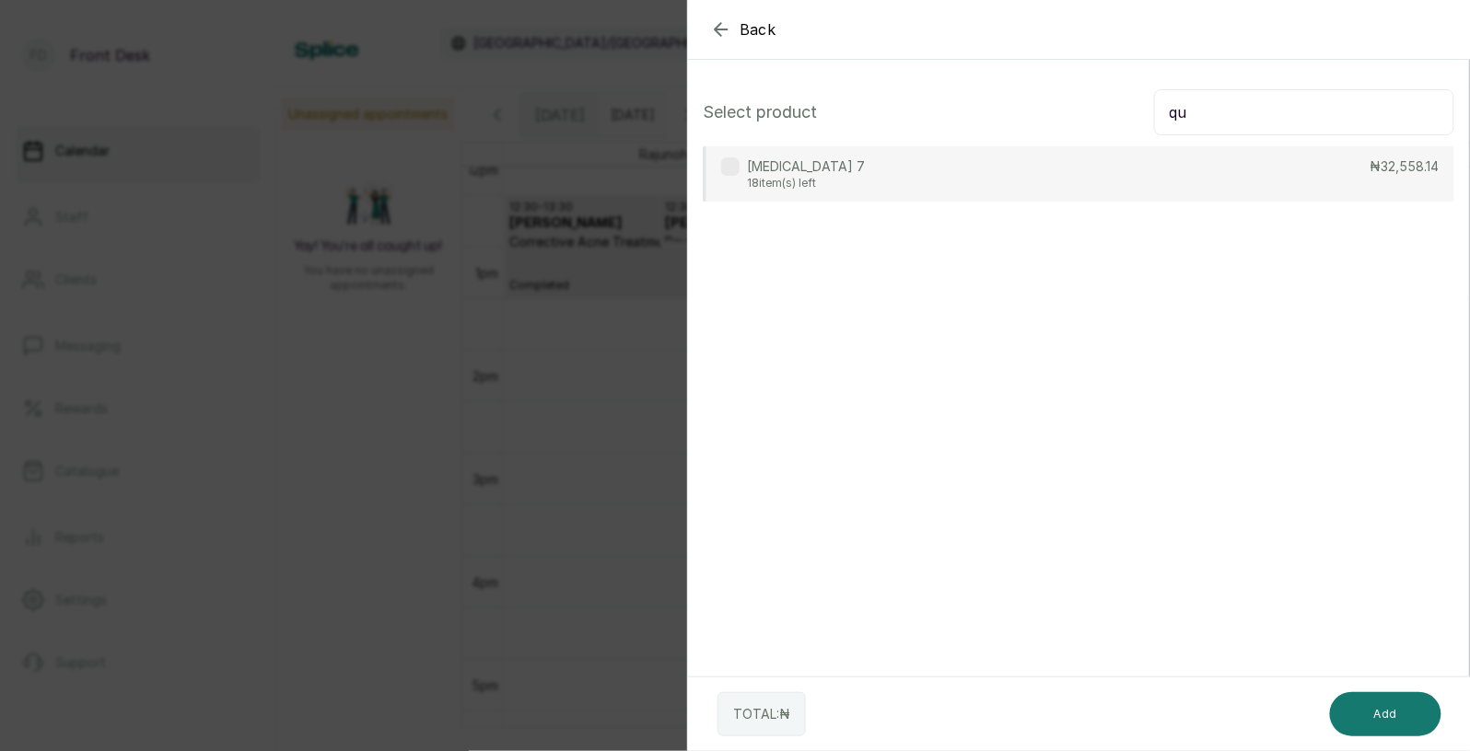
type input "qu"
click at [1100, 155] on div "[MEDICAL_DATA] 7 18 item(s) left ₦32,558.14" at bounding box center [1078, 173] width 751 height 55
click at [1393, 712] on button "Add" at bounding box center [1385, 714] width 111 height 44
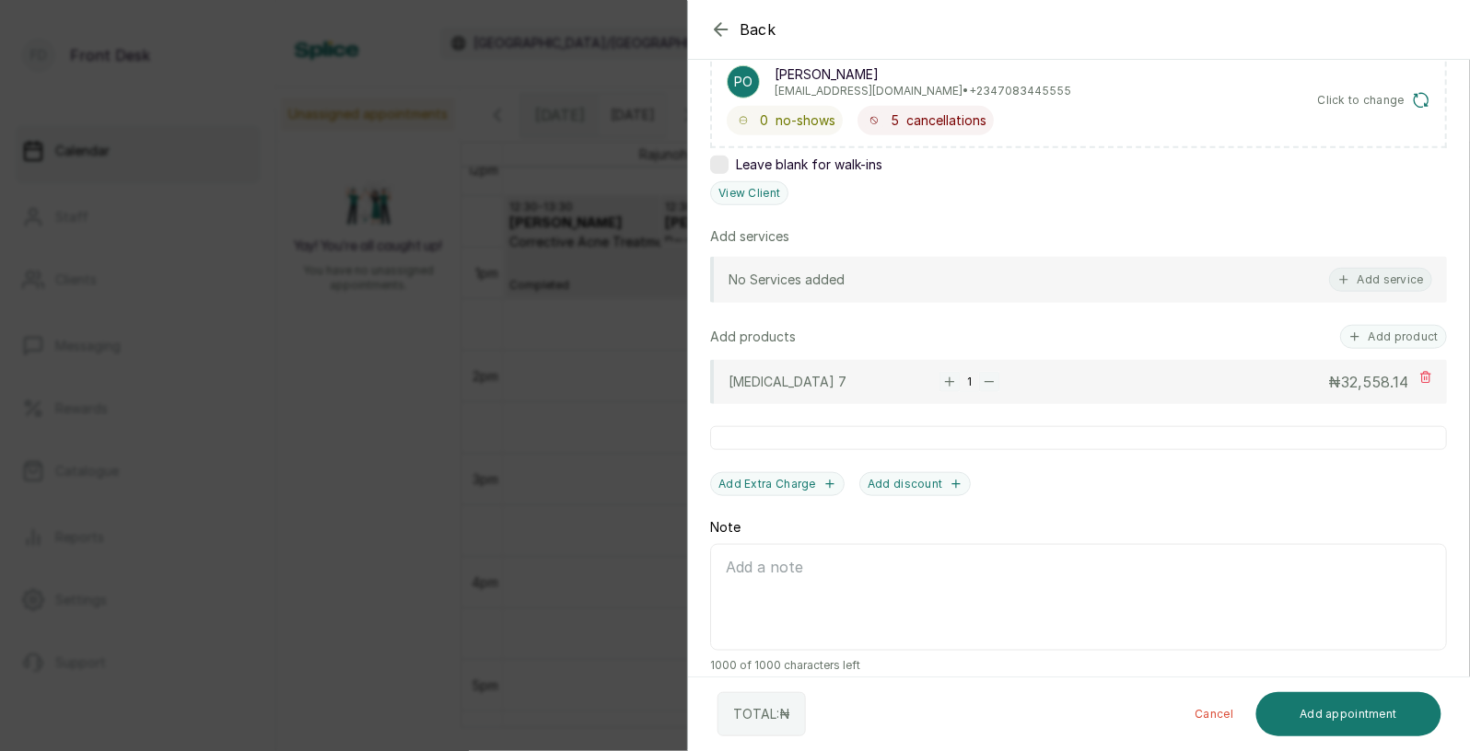
scroll to position [339, 0]
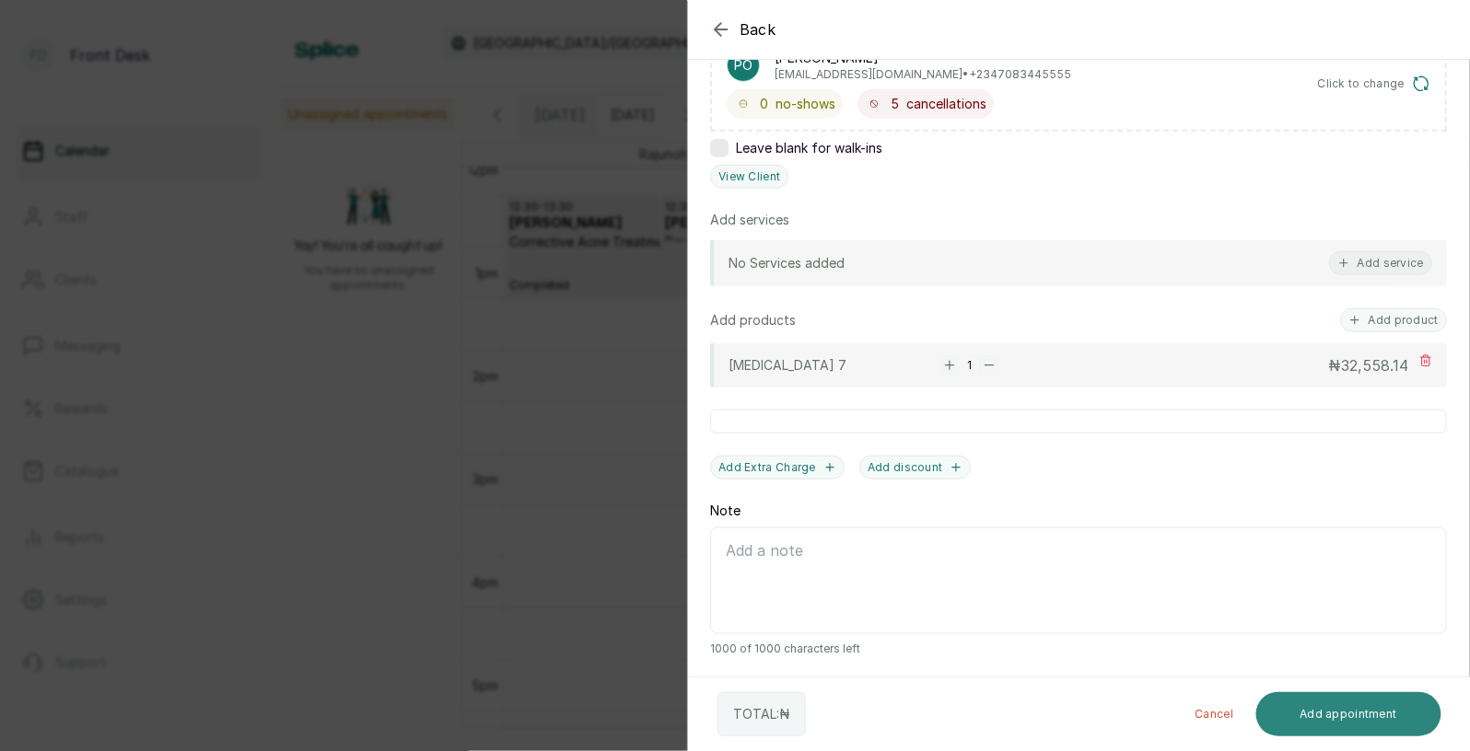
click at [1325, 718] on button "Add appointment" at bounding box center [1349, 714] width 186 height 44
click at [1369, 259] on button "Add service" at bounding box center [1380, 263] width 103 height 24
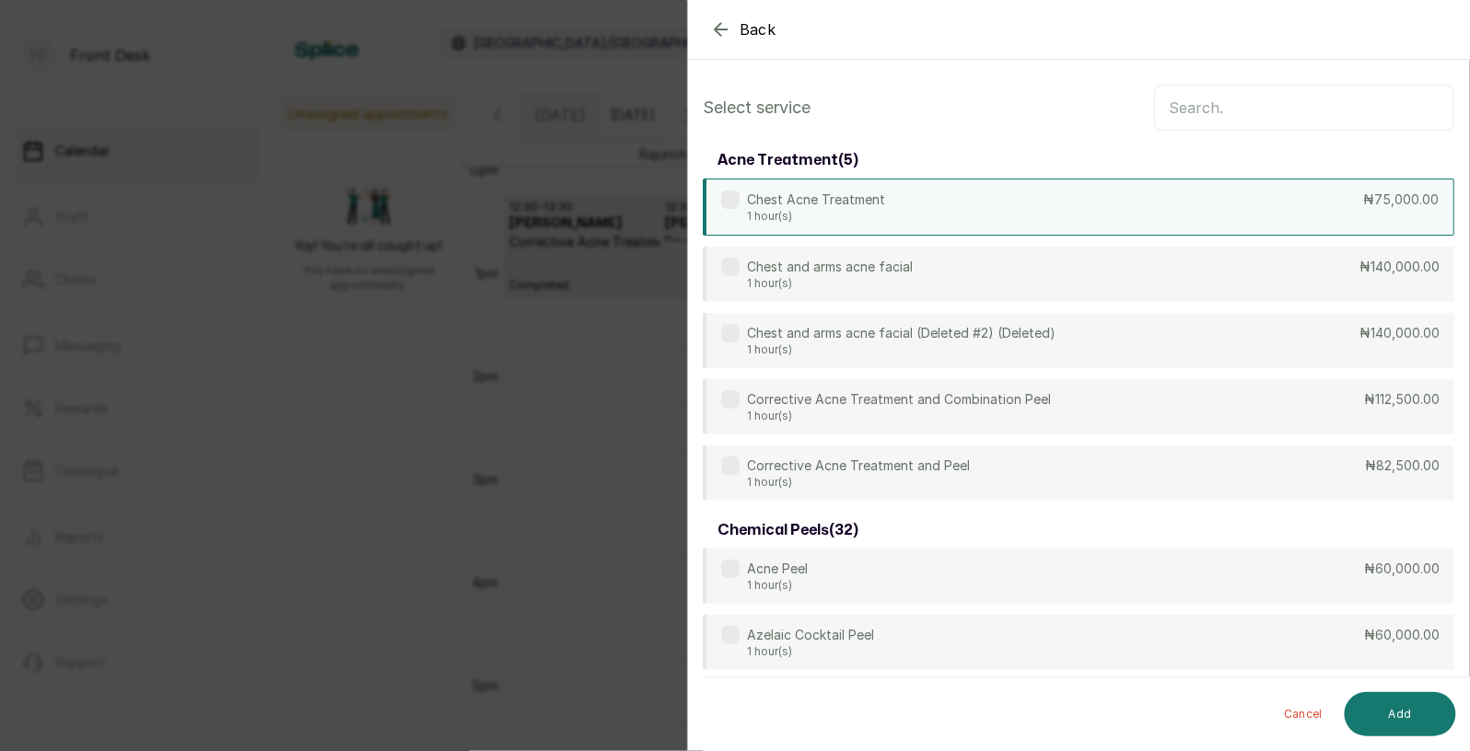
scroll to position [0, 0]
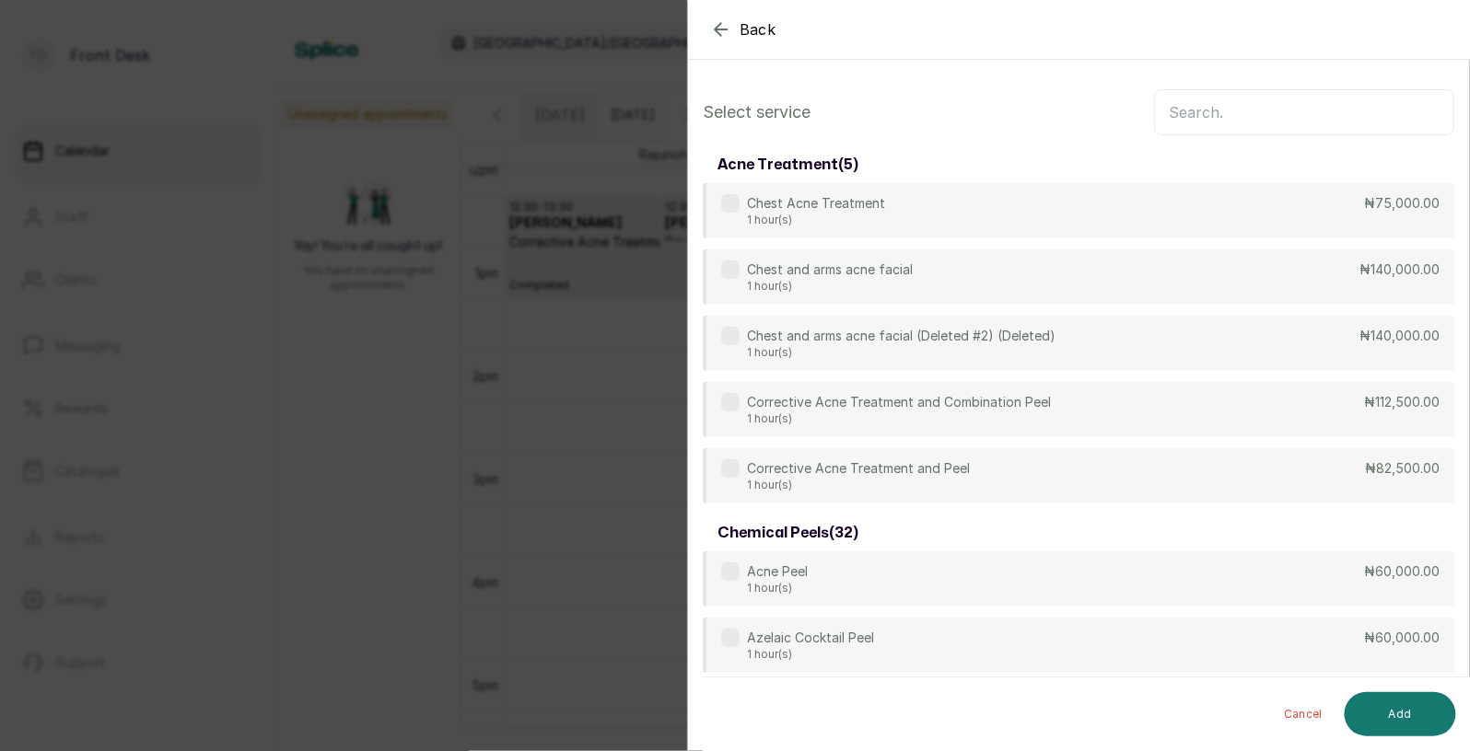
click at [1182, 119] on input "text" at bounding box center [1304, 112] width 300 height 46
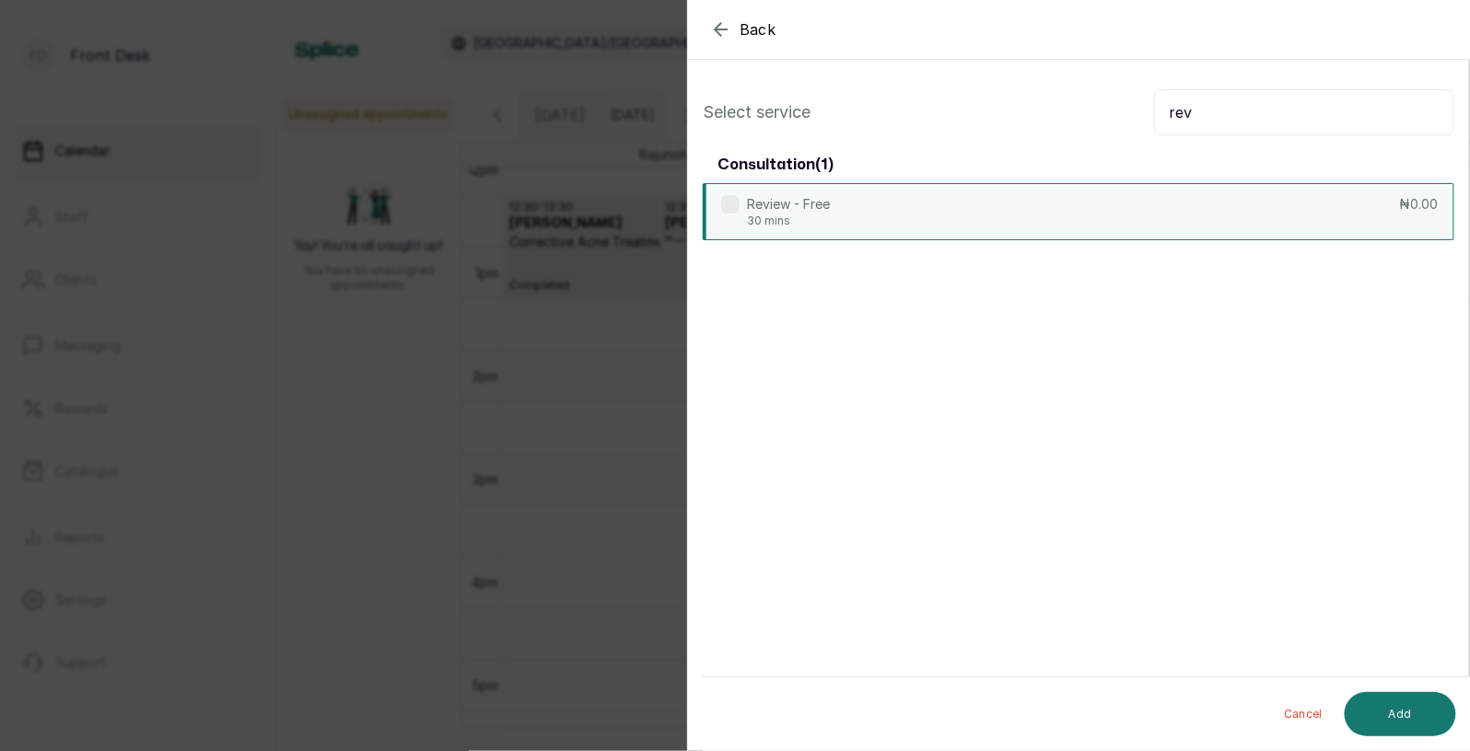
type input "rev"
click at [1057, 204] on div "Review - Free 30 mins ₦0.00" at bounding box center [1078, 211] width 751 height 57
click at [1420, 704] on button "Add" at bounding box center [1399, 714] width 111 height 44
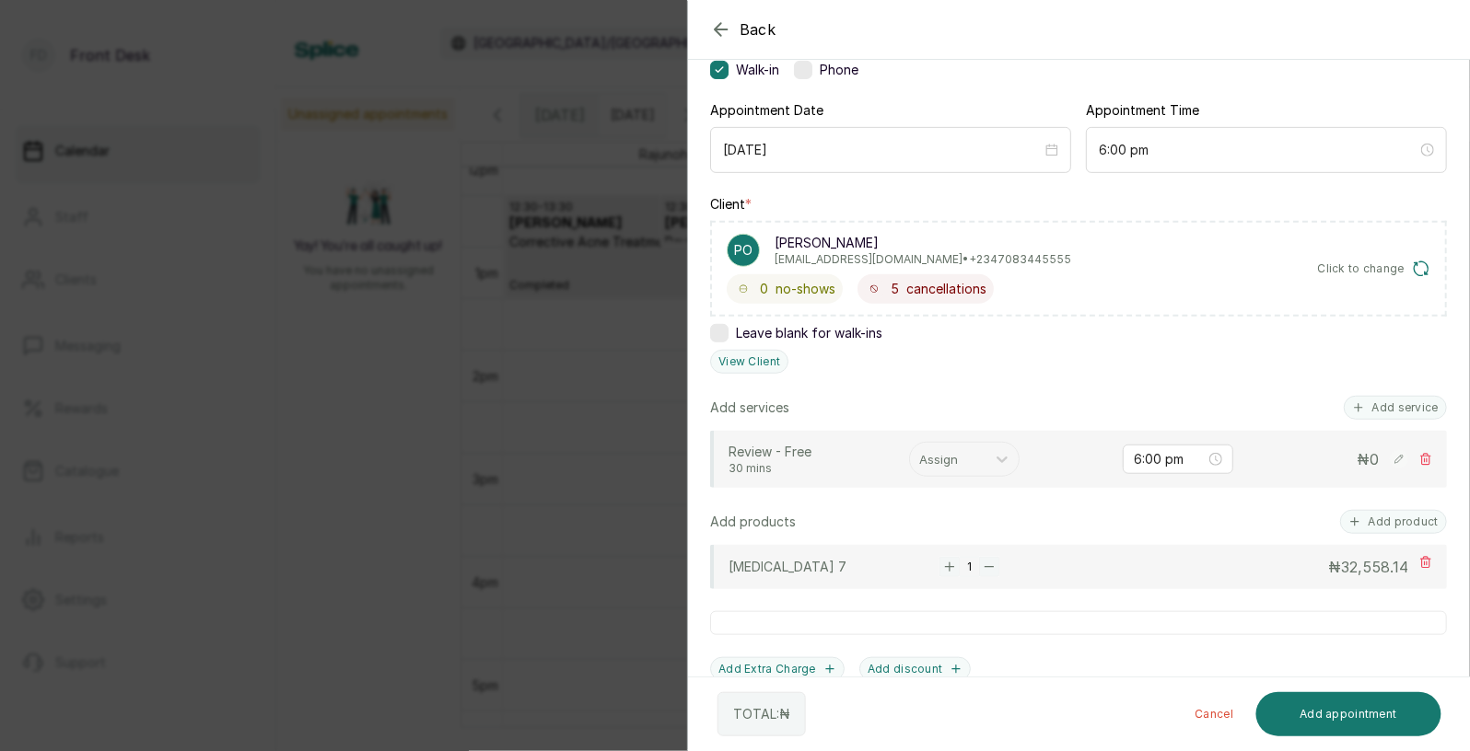
scroll to position [355, 0]
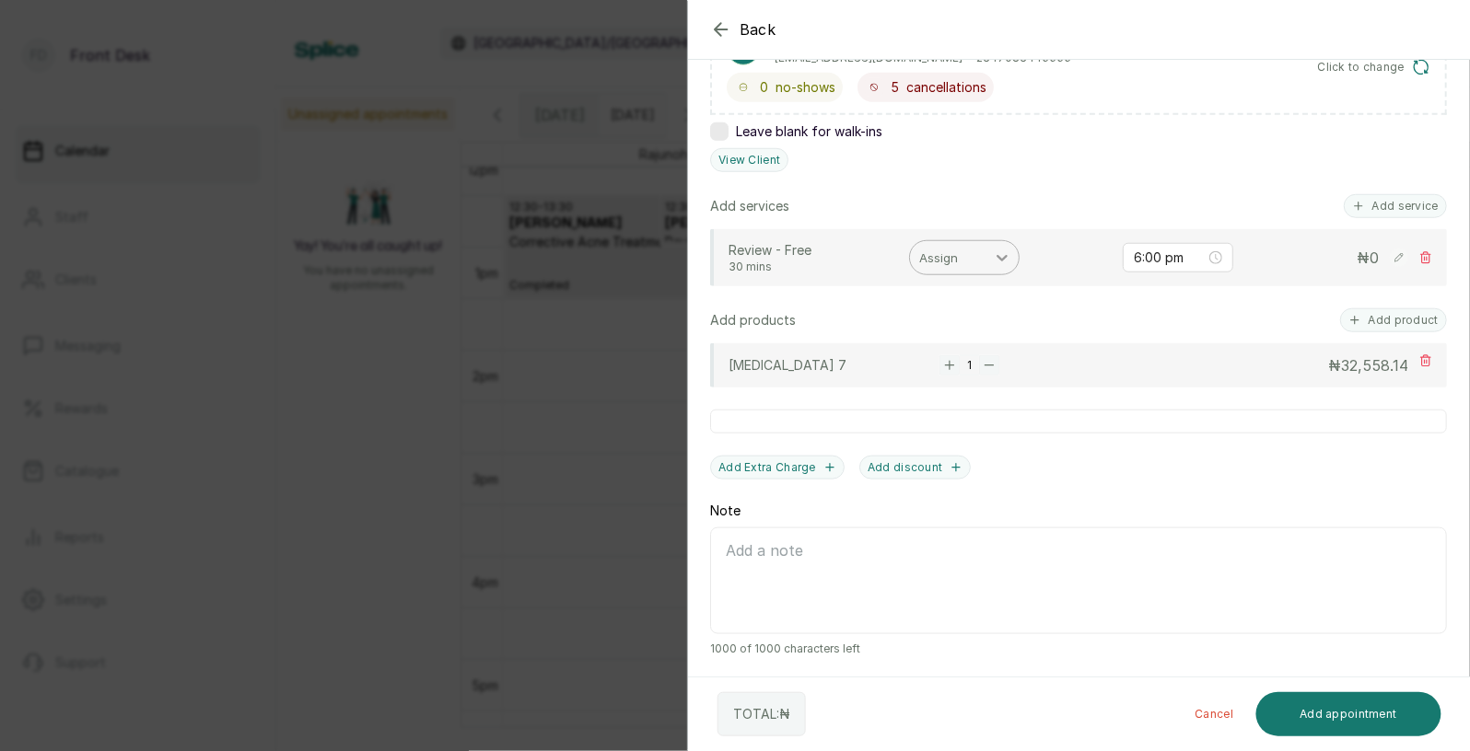
click at [1005, 249] on icon at bounding box center [1002, 258] width 18 height 18
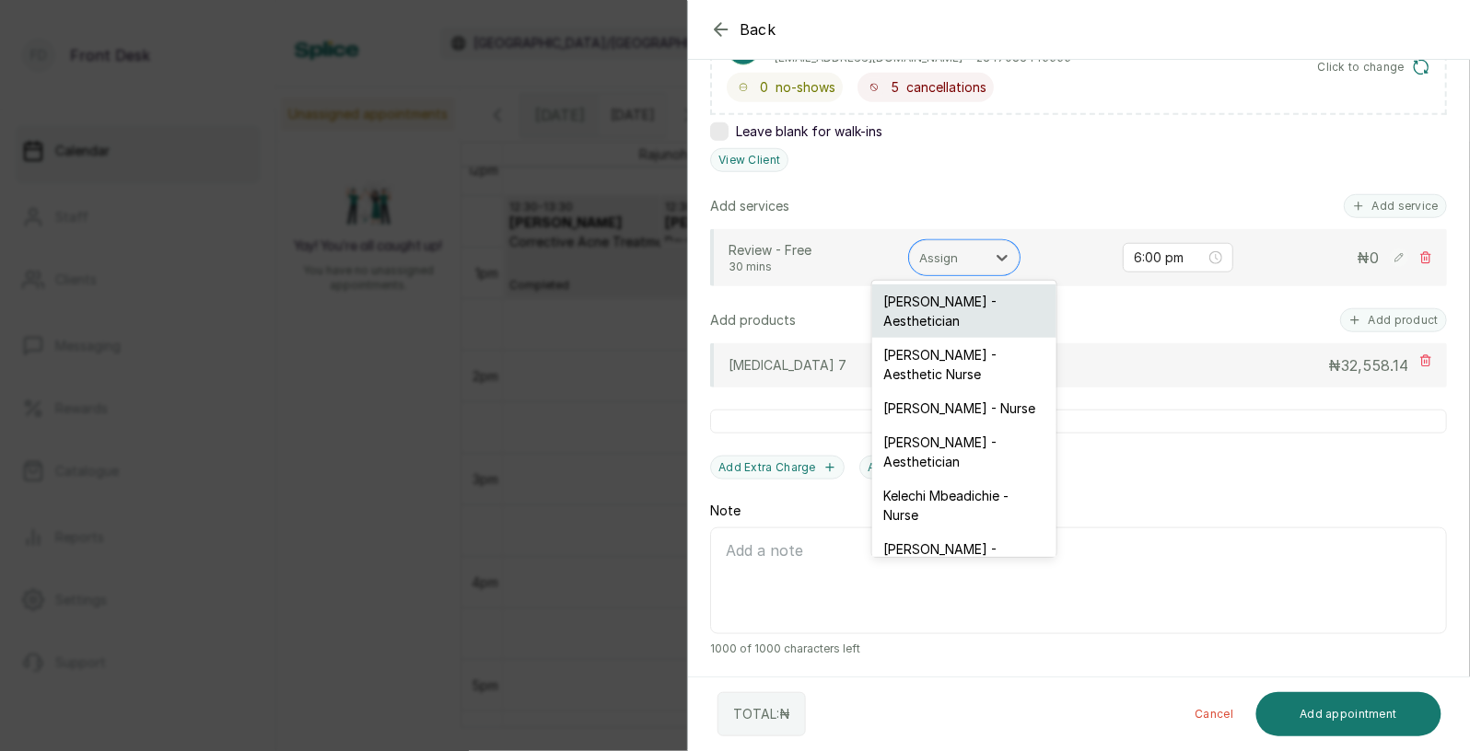
click at [967, 308] on div "[PERSON_NAME] - Aesthetician" at bounding box center [964, 311] width 184 height 53
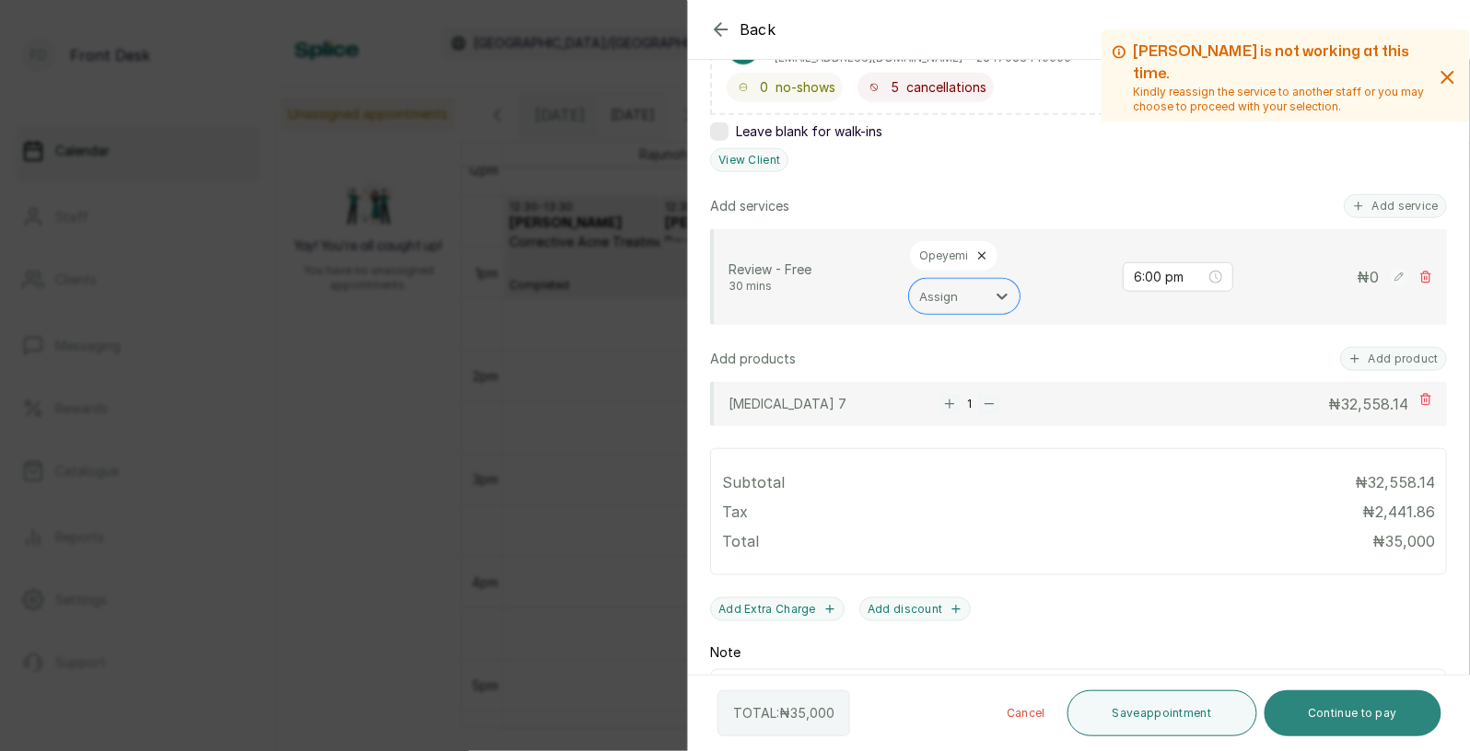
click at [1338, 714] on button "Continue to pay" at bounding box center [1353, 714] width 178 height 46
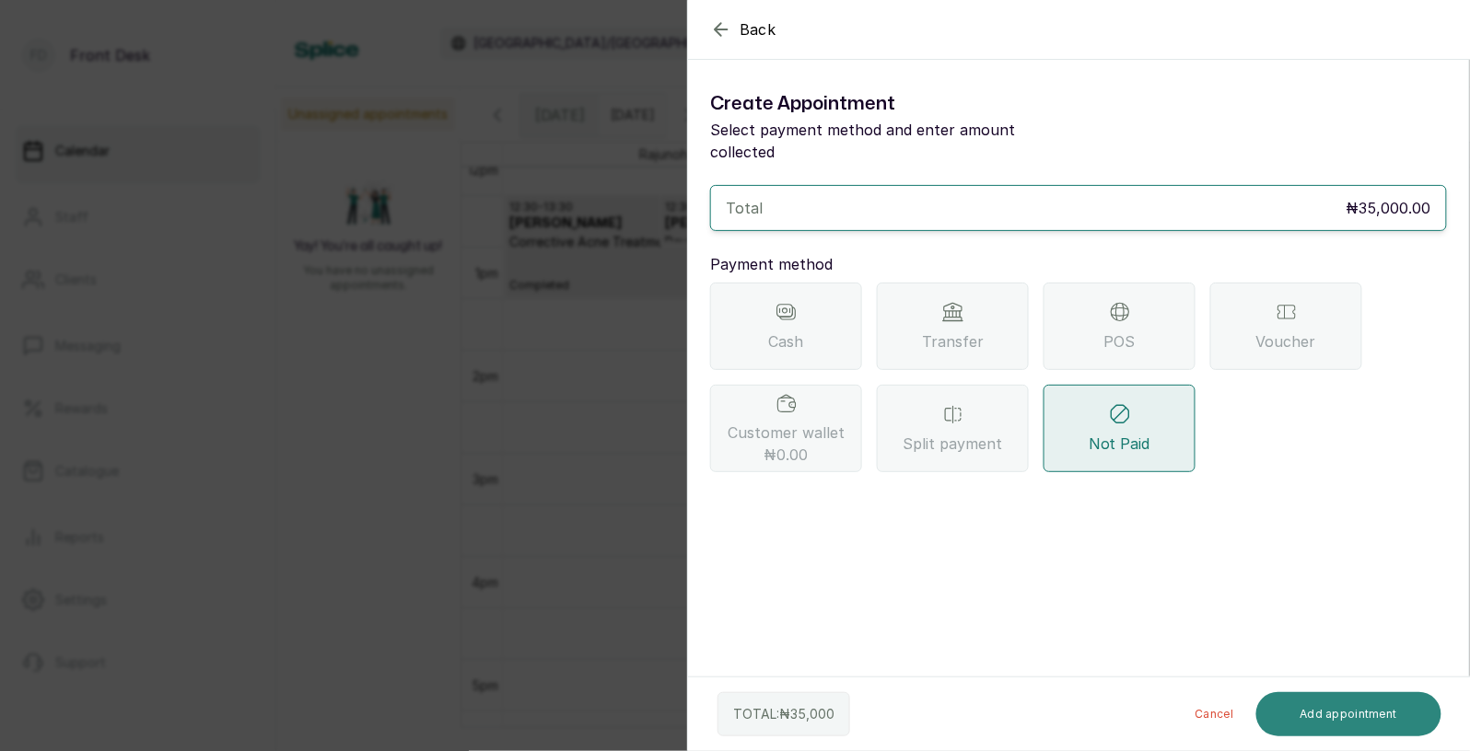
scroll to position [0, 0]
click at [961, 301] on icon at bounding box center [953, 312] width 22 height 22
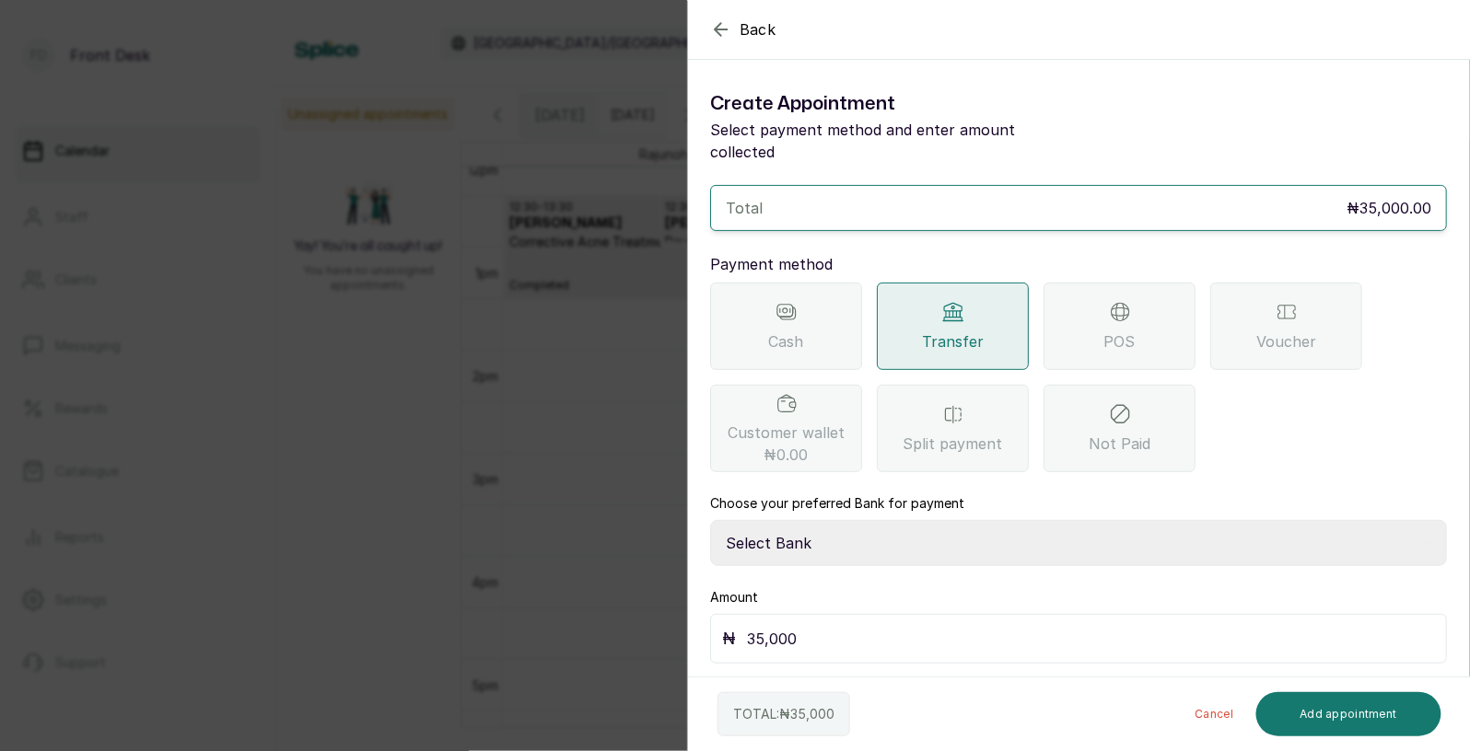
click at [845, 520] on select "Select Bank [PERSON_NAME] Fairmoney Microfinance Bank SKN ANALYTICS MED AESTH. …" at bounding box center [1078, 543] width 737 height 46
select select "43272bc0-21c6-4b19-b9fb-c2093b8603c2"
click at [1376, 706] on button "Add appointment" at bounding box center [1349, 714] width 186 height 44
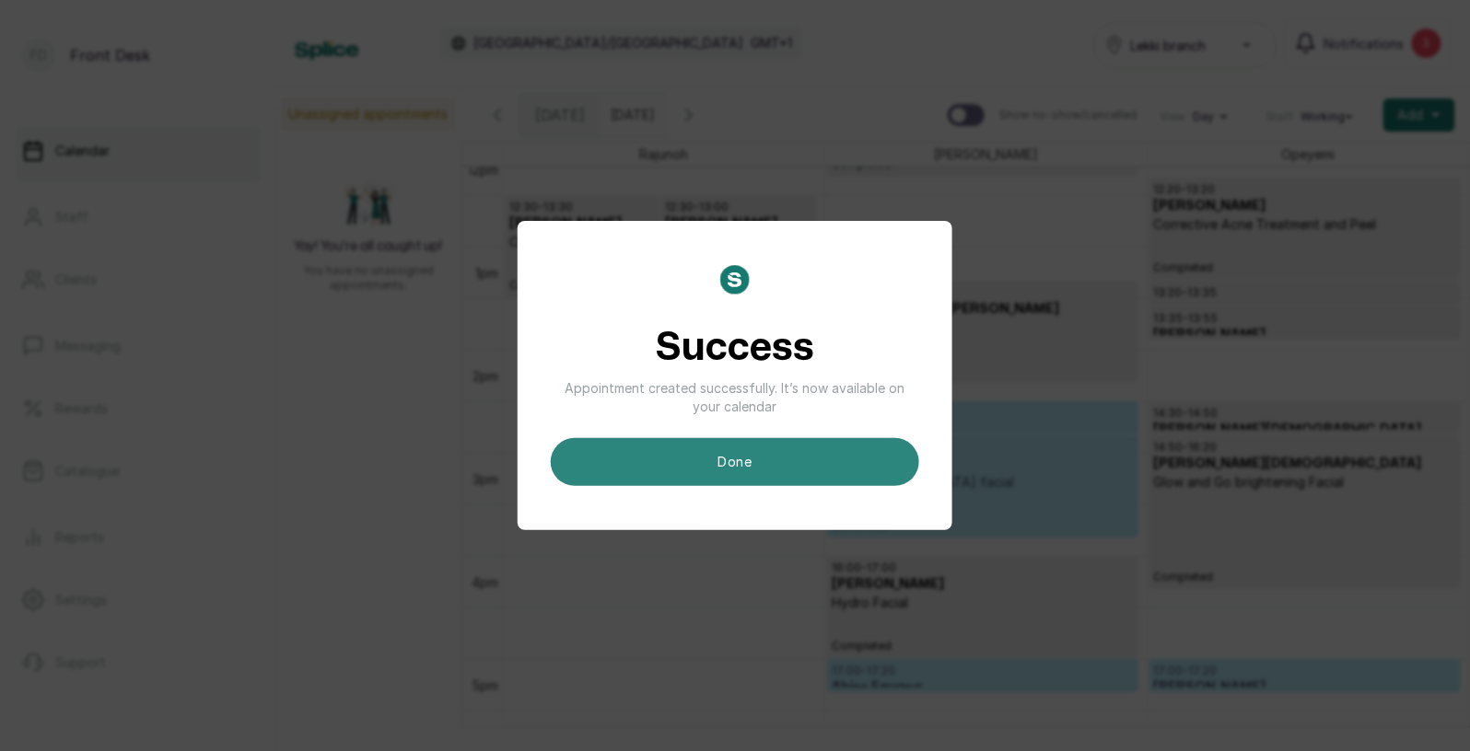
click at [772, 456] on button "done" at bounding box center [735, 462] width 368 height 48
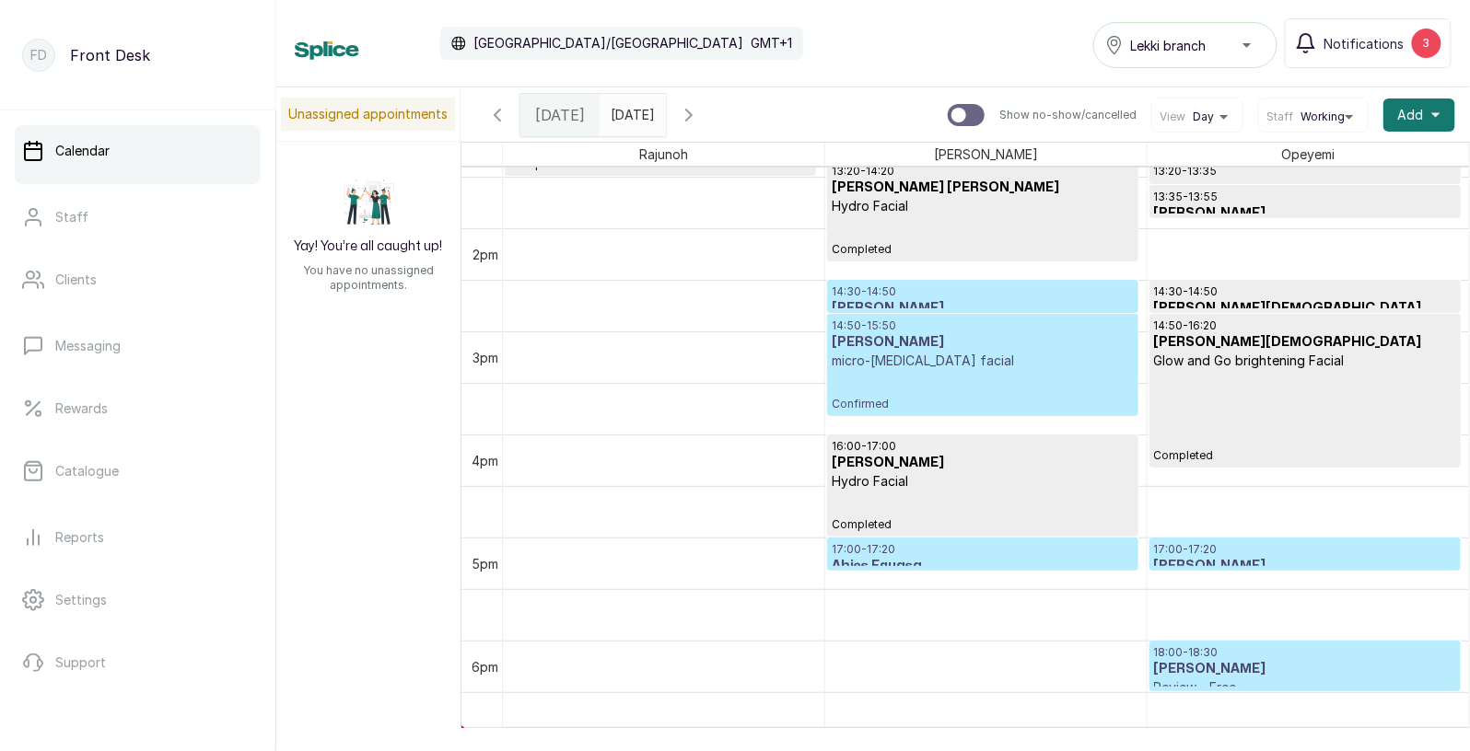
scroll to position [1431, 0]
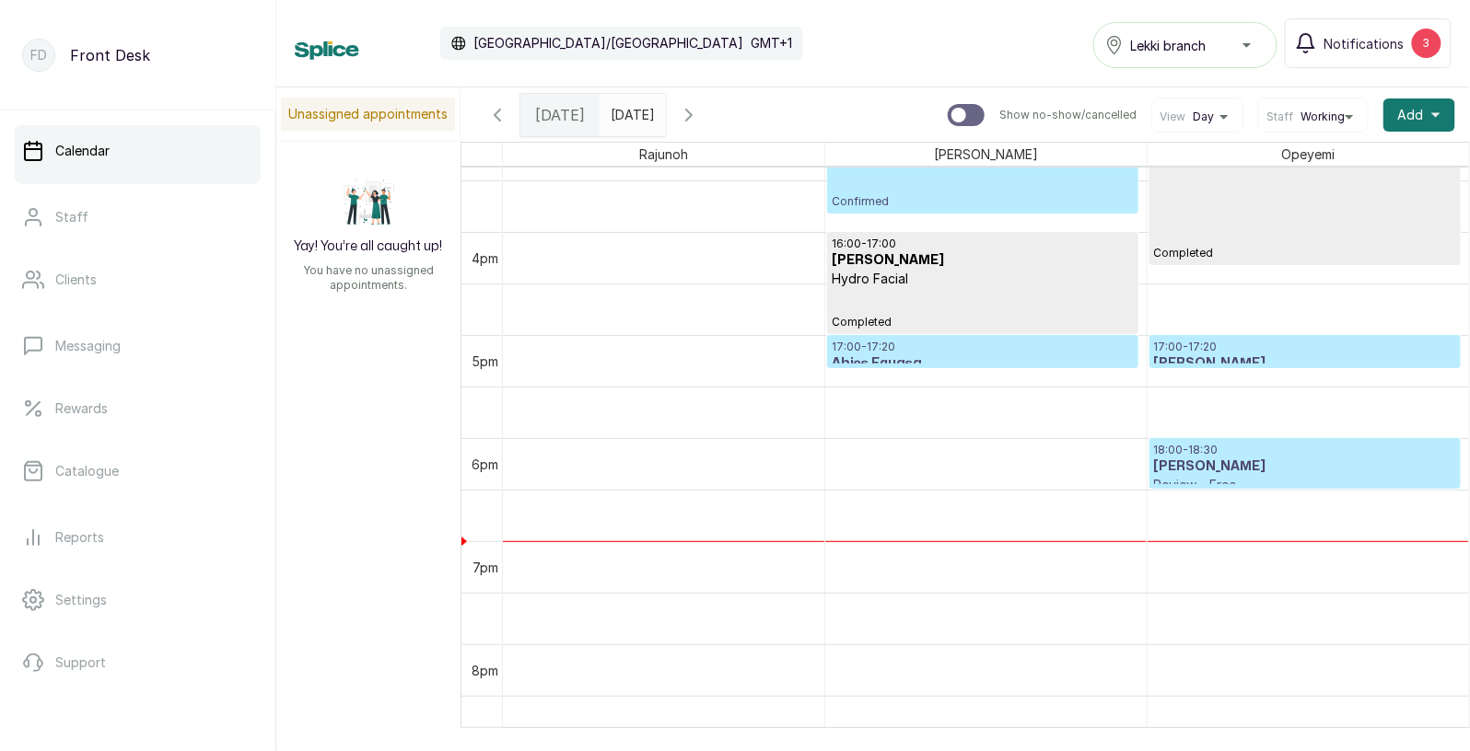
click at [630, 120] on input "[DATE]" at bounding box center [614, 110] width 29 height 31
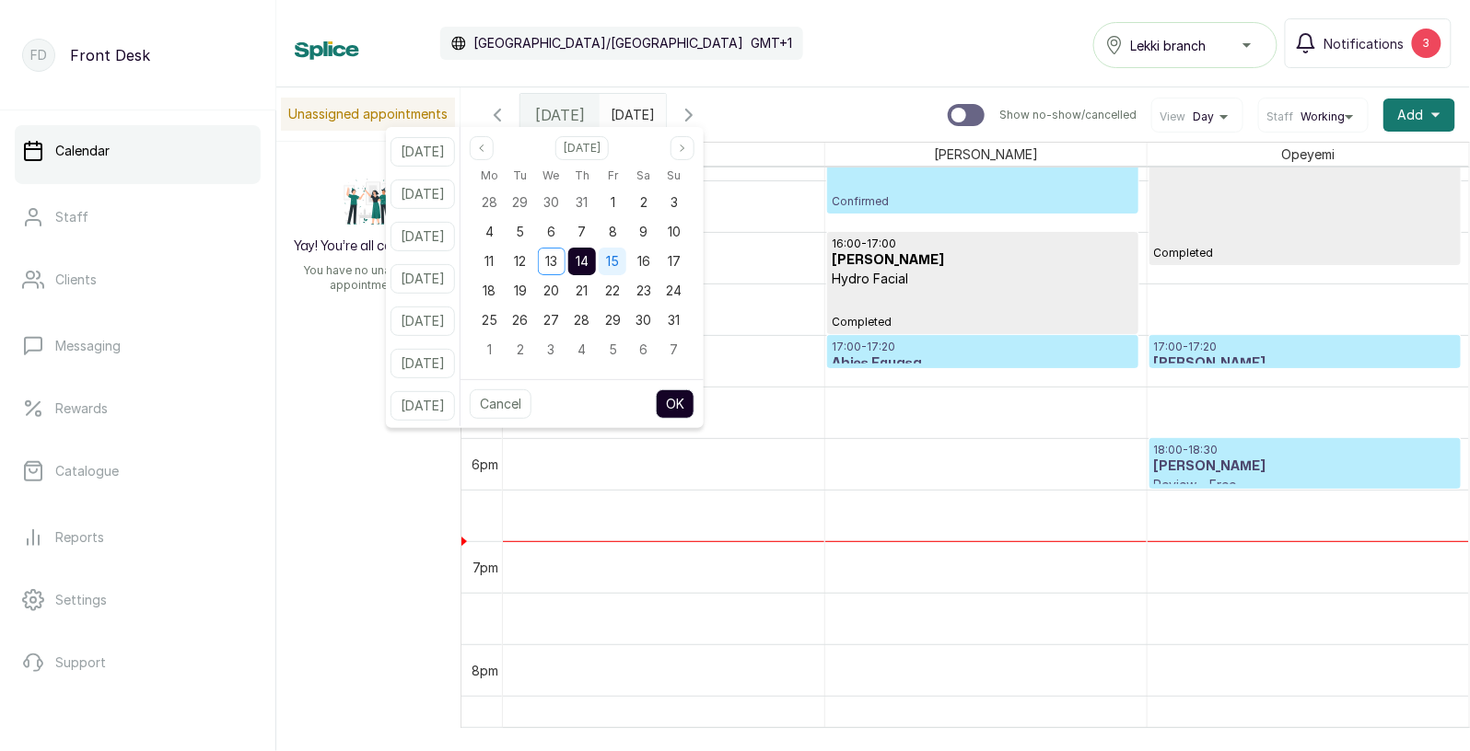
click at [619, 260] on span "15" at bounding box center [612, 261] width 13 height 16
click at [588, 258] on span "14" at bounding box center [582, 261] width 13 height 16
click at [694, 402] on button "OK" at bounding box center [675, 404] width 39 height 29
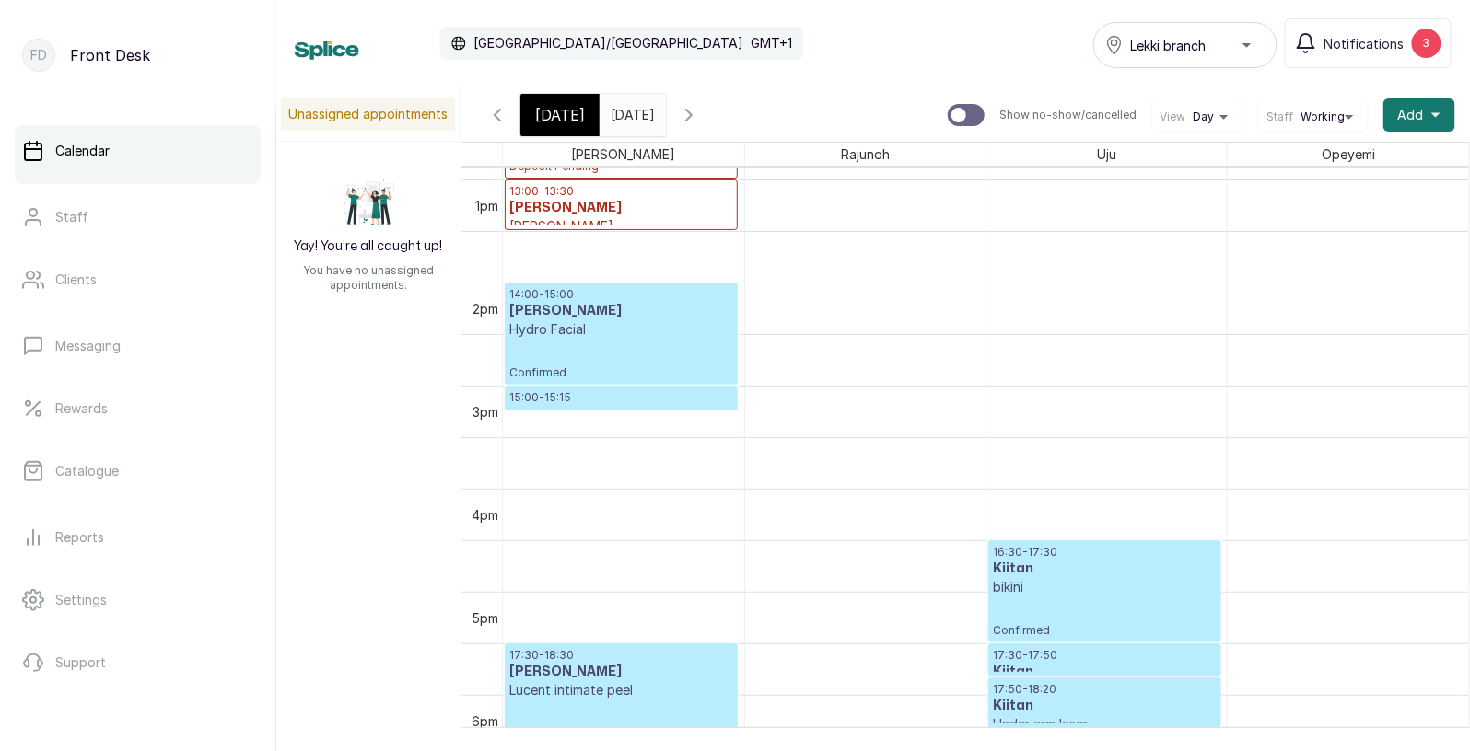
scroll to position [1363, 0]
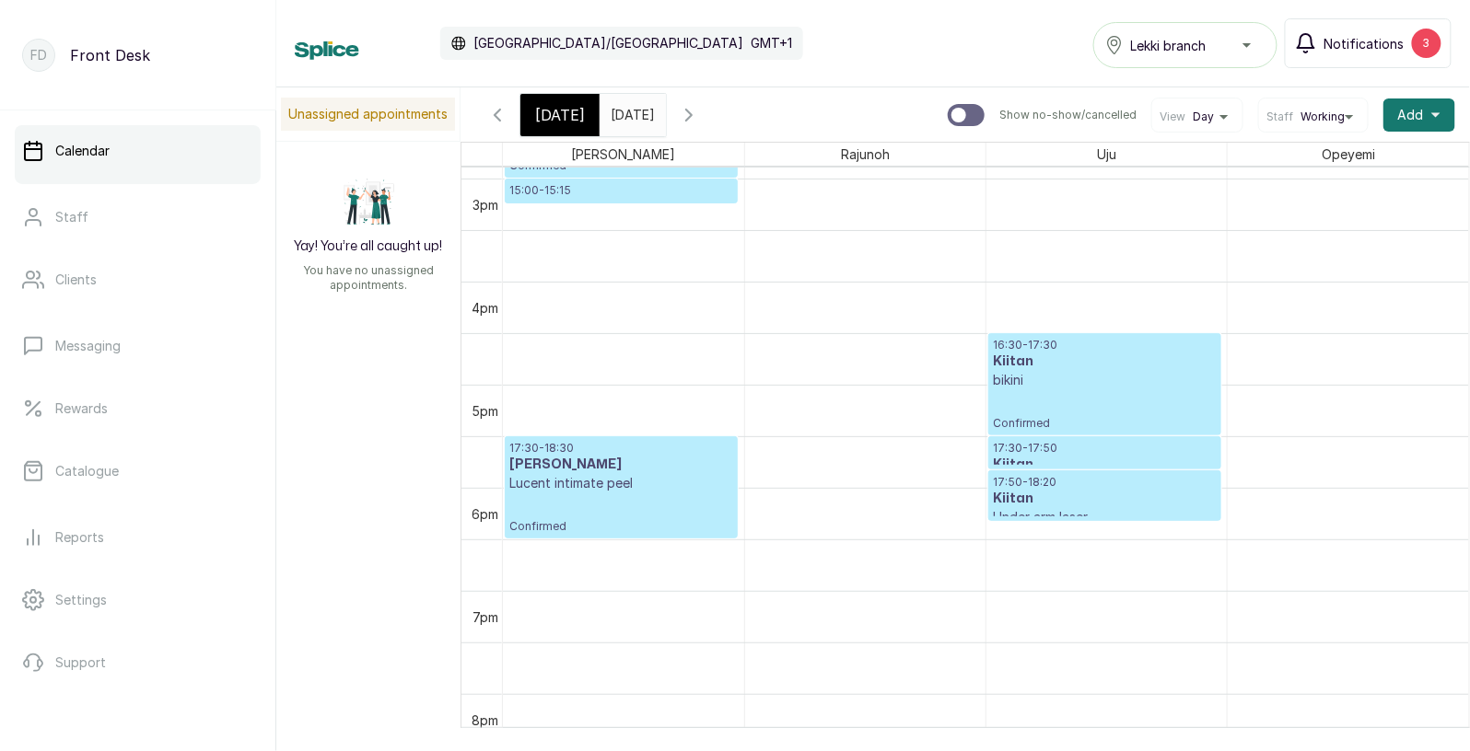
click at [1373, 44] on span "Notifications" at bounding box center [1364, 43] width 80 height 19
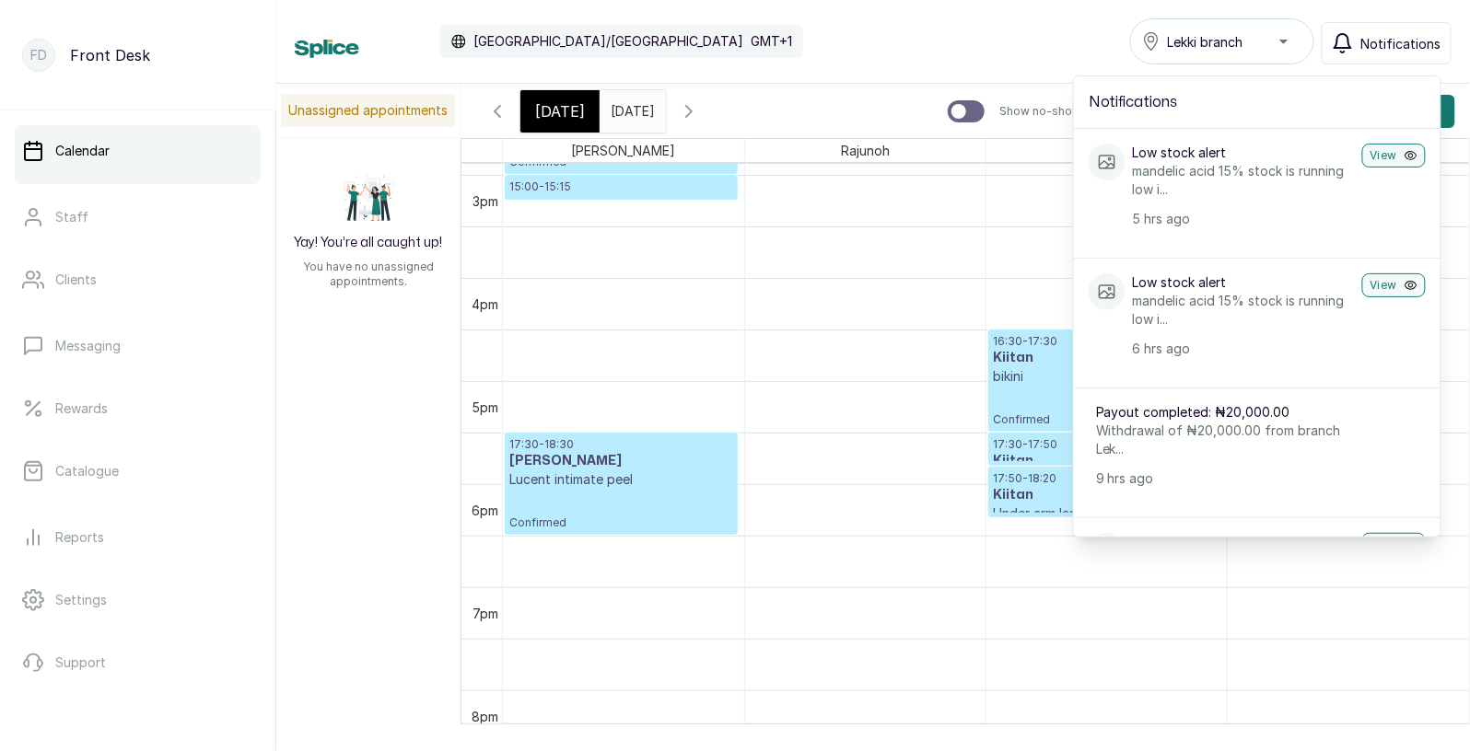
click at [1373, 44] on span "Notifications" at bounding box center [1401, 43] width 80 height 19
